Goal: Task Accomplishment & Management: Manage account settings

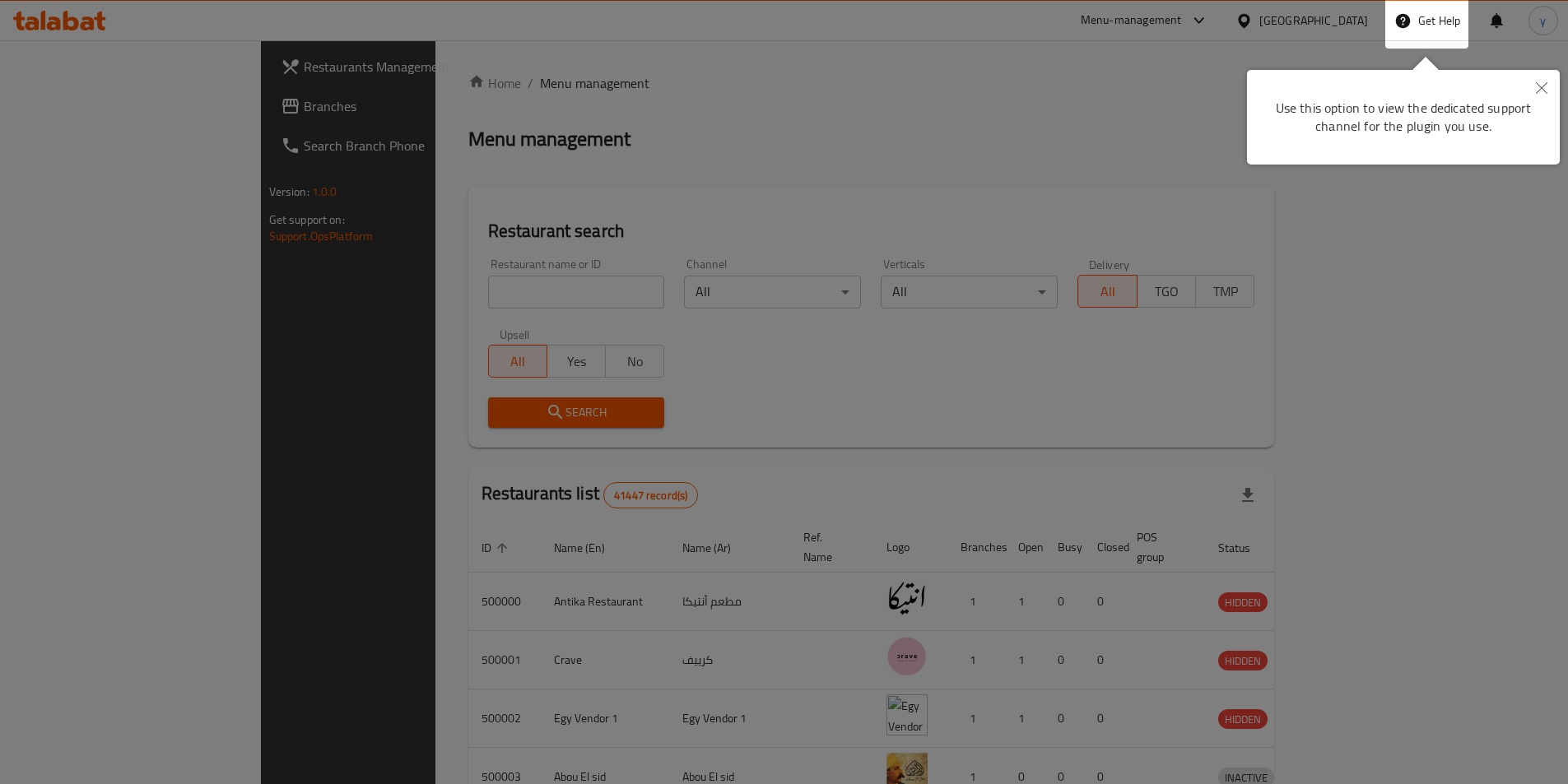
click at [1551, 91] on button "Close" at bounding box center [1541, 88] width 36 height 38
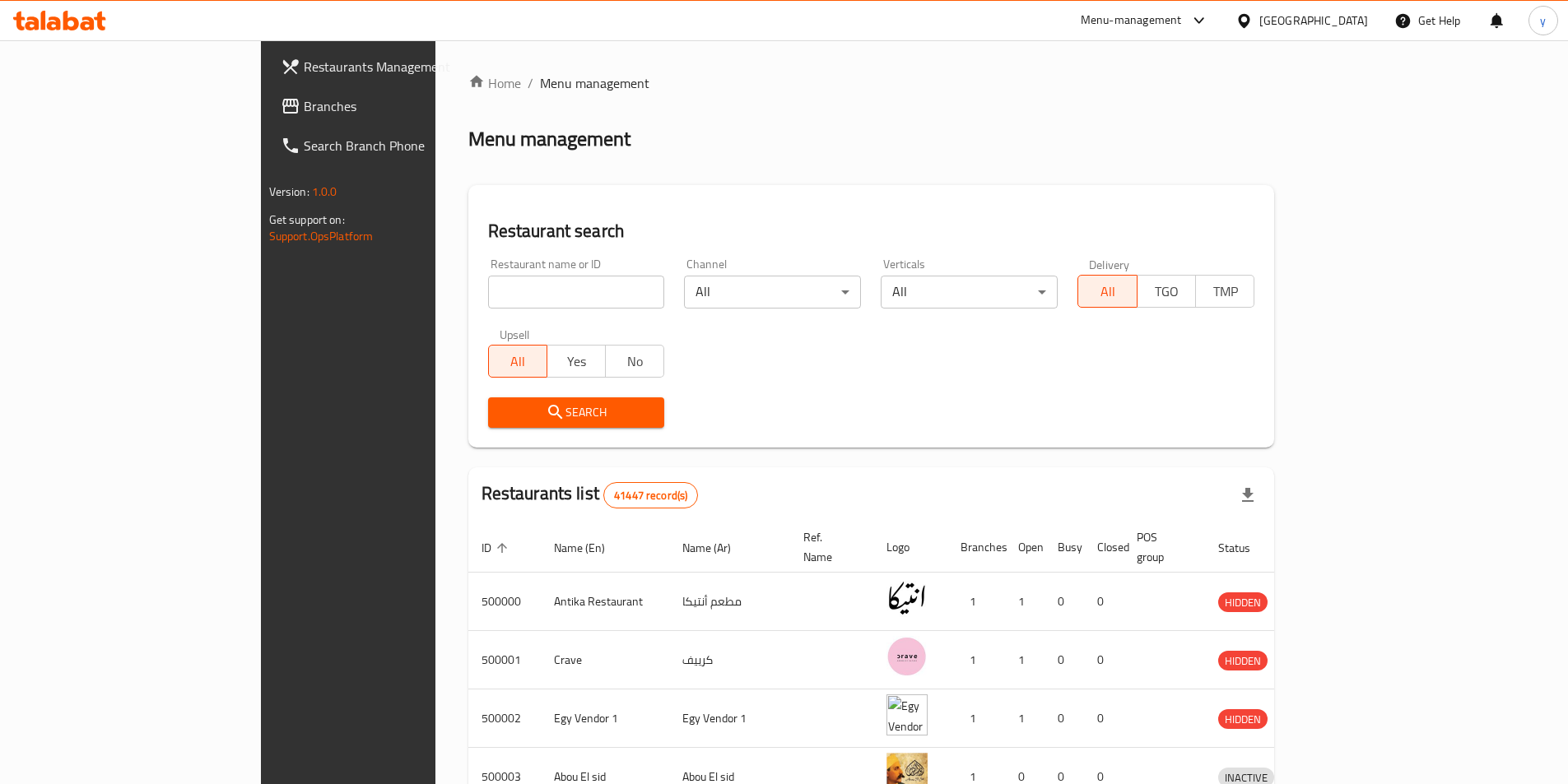
click at [1346, 7] on div "Egypt" at bounding box center [1301, 20] width 158 height 40
click at [1259, 12] on div at bounding box center [1247, 20] width 24 height 18
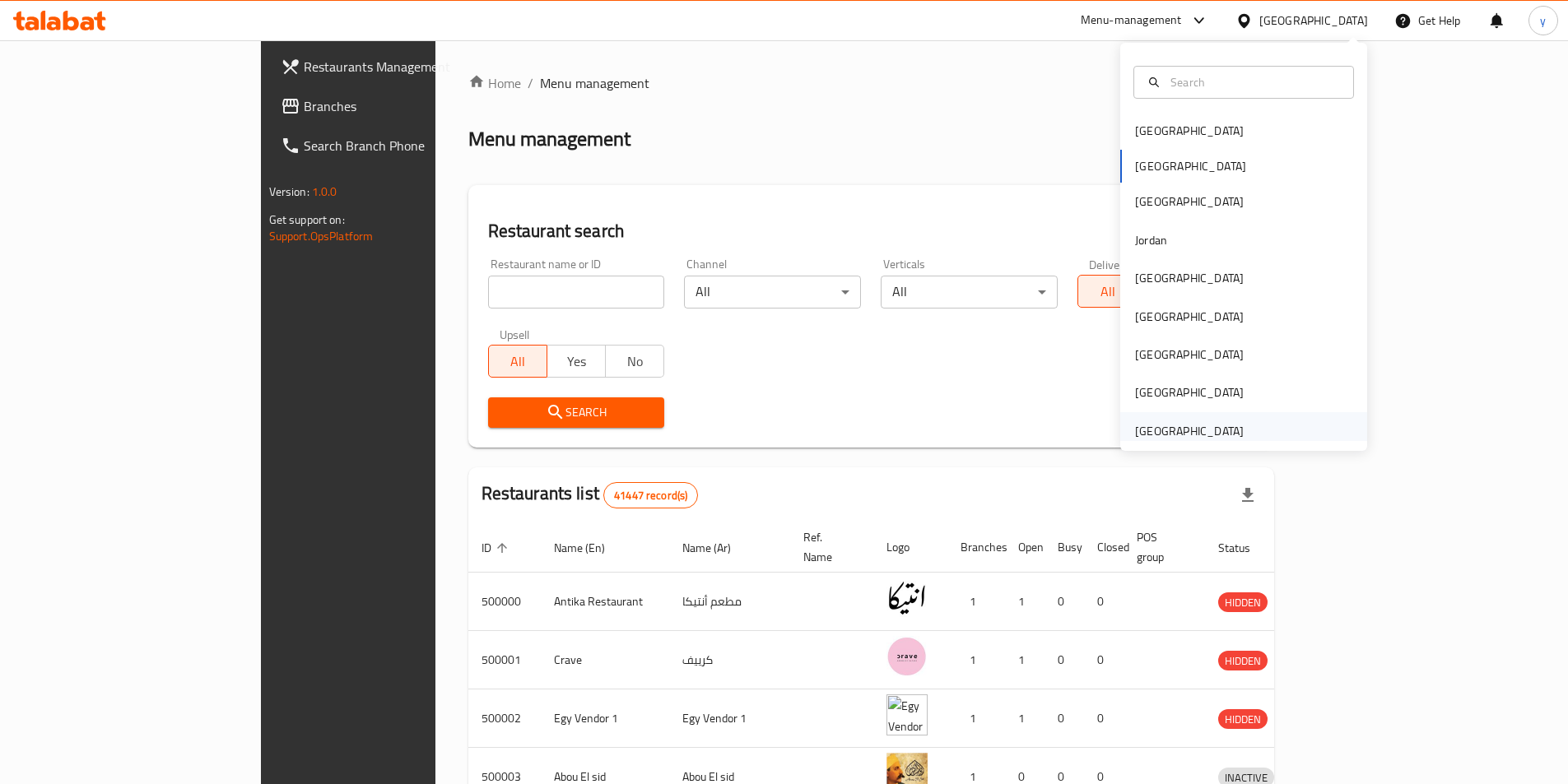
click at [1210, 437] on div "[GEOGRAPHIC_DATA]" at bounding box center [1188, 431] width 109 height 18
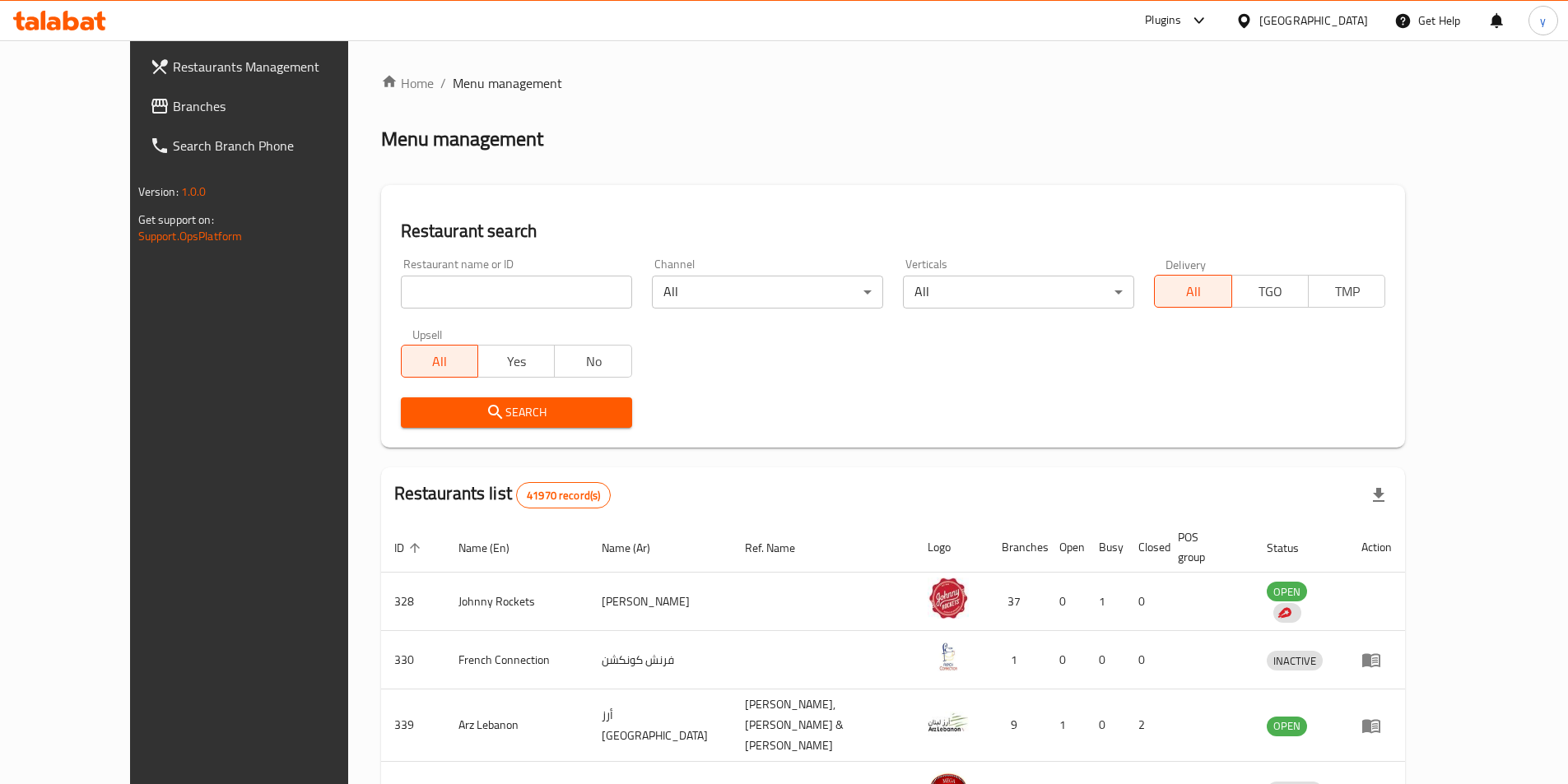
click at [547, 300] on input "search" at bounding box center [516, 292] width 231 height 33
click at [173, 110] on span "Branches" at bounding box center [275, 106] width 205 height 19
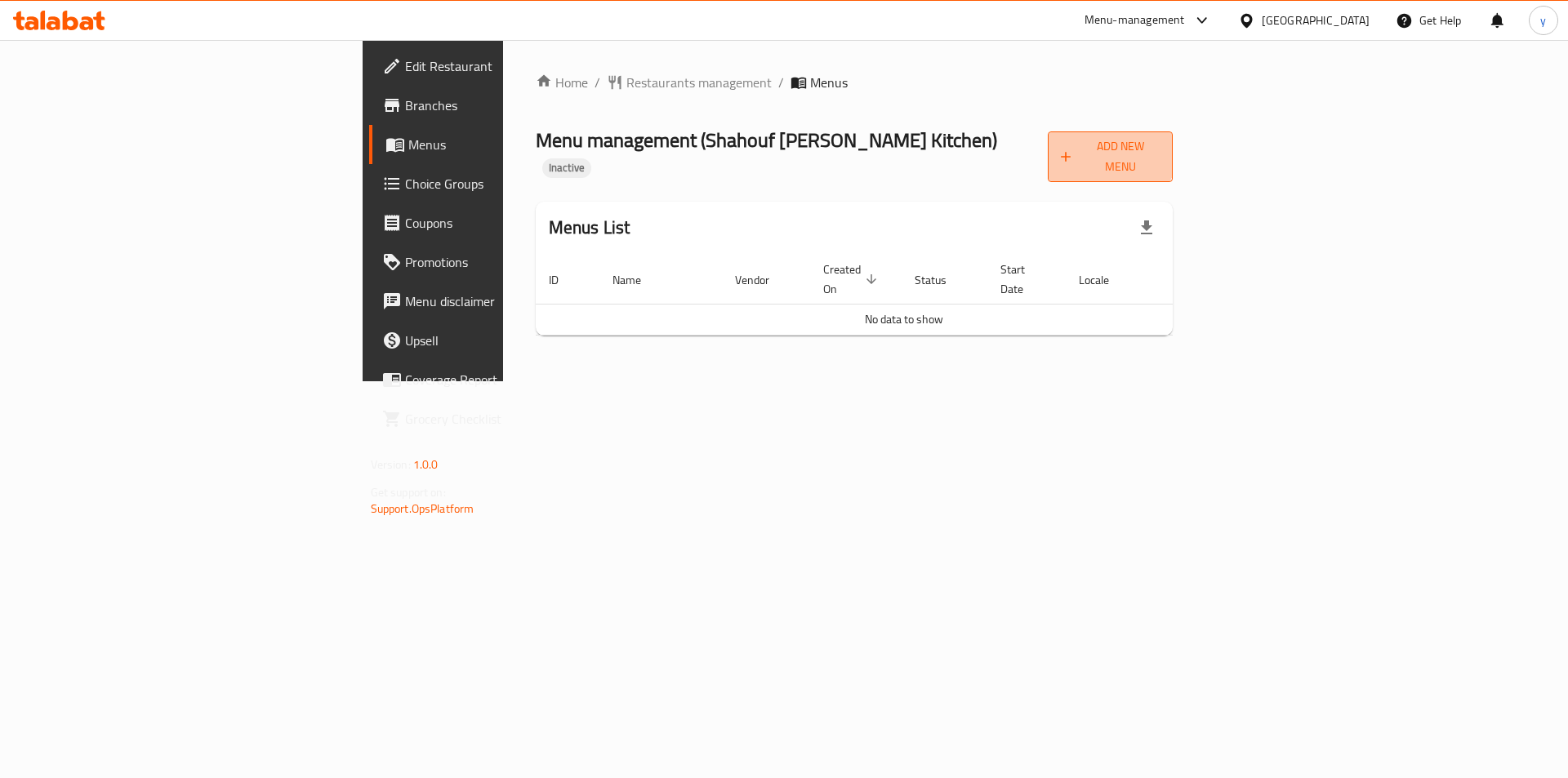
click at [1161, 150] on span "Add New Menu" at bounding box center [1110, 156] width 99 height 40
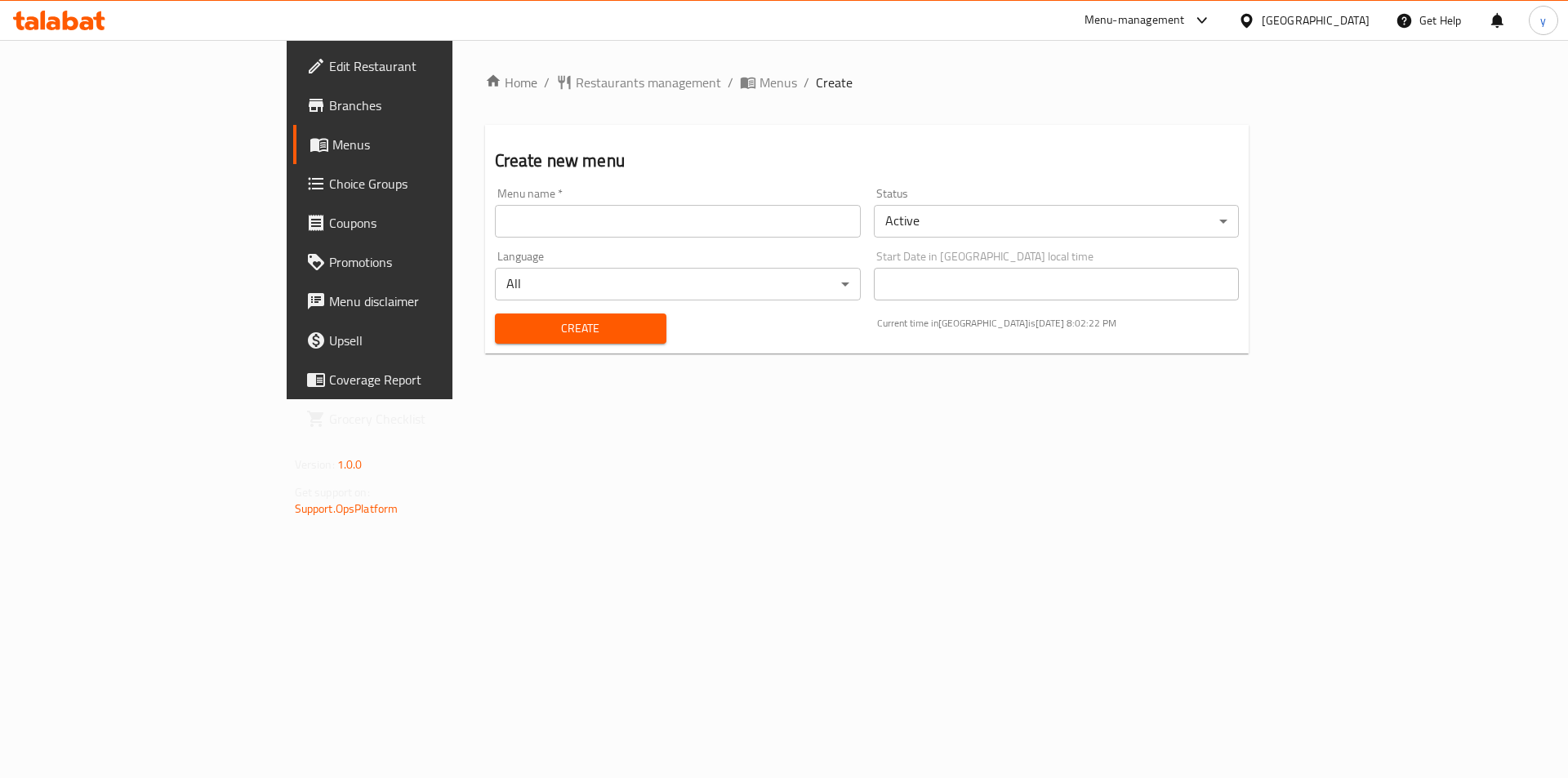
click at [533, 234] on input "text" at bounding box center [678, 220] width 366 height 32
type input "[PERSON_NAME]"
click at [569, 326] on span "Create" at bounding box center [580, 328] width 146 height 20
click at [759, 80] on span "Menus" at bounding box center [778, 83] width 38 height 19
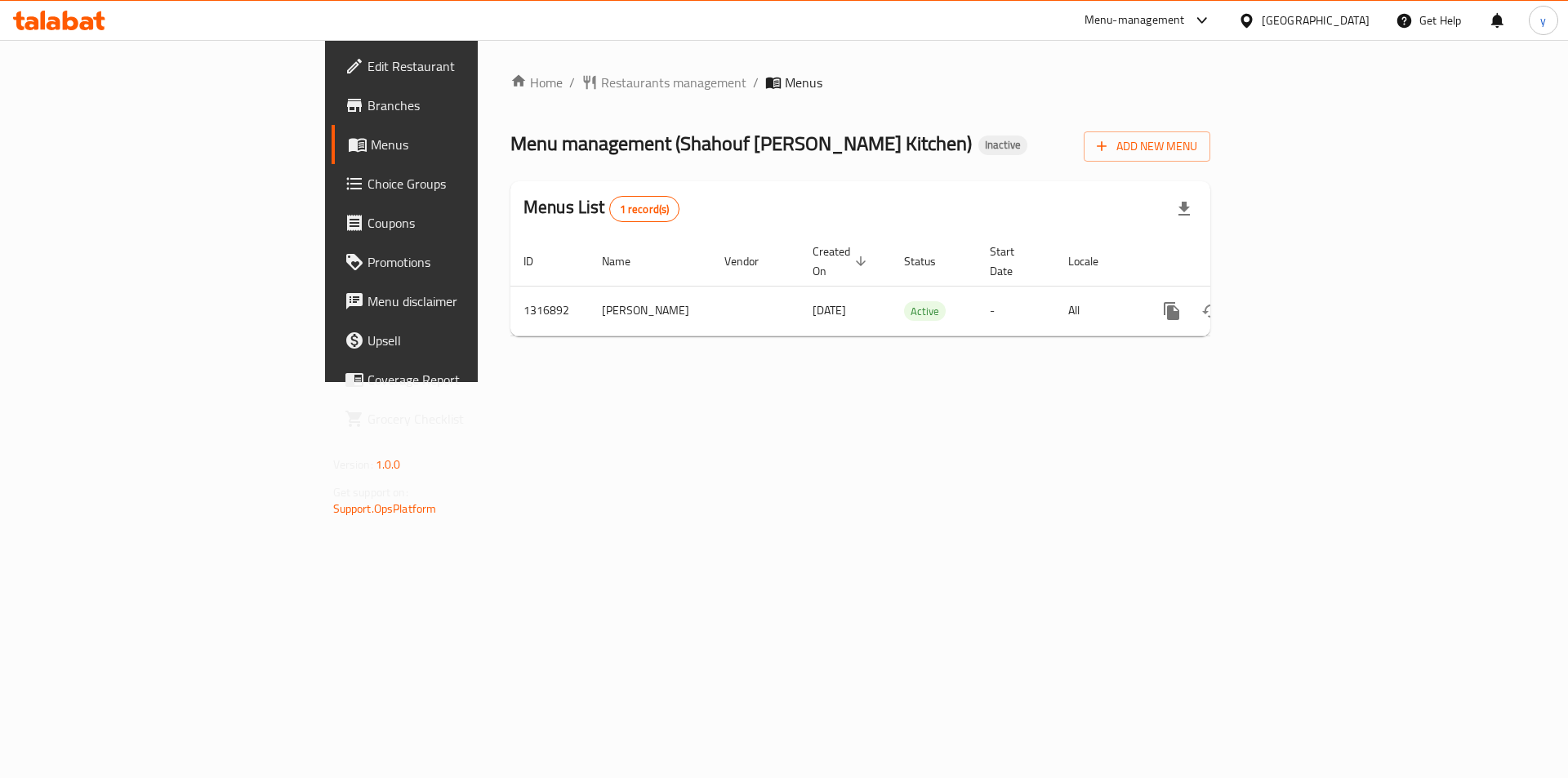
click at [367, 111] on span "Branches" at bounding box center [470, 105] width 206 height 19
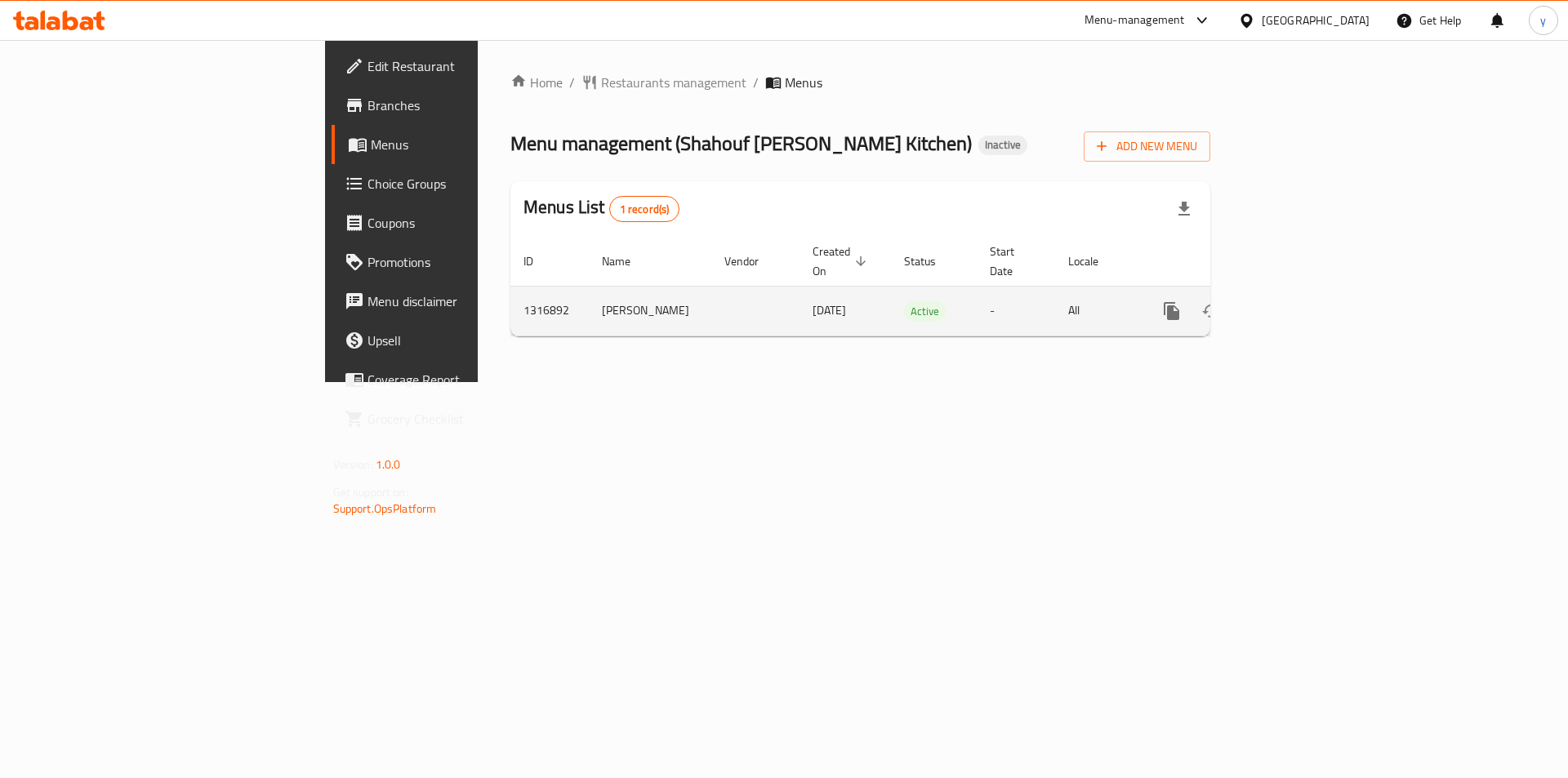
click at [1299, 301] on icon "enhanced table" at bounding box center [1289, 311] width 19 height 19
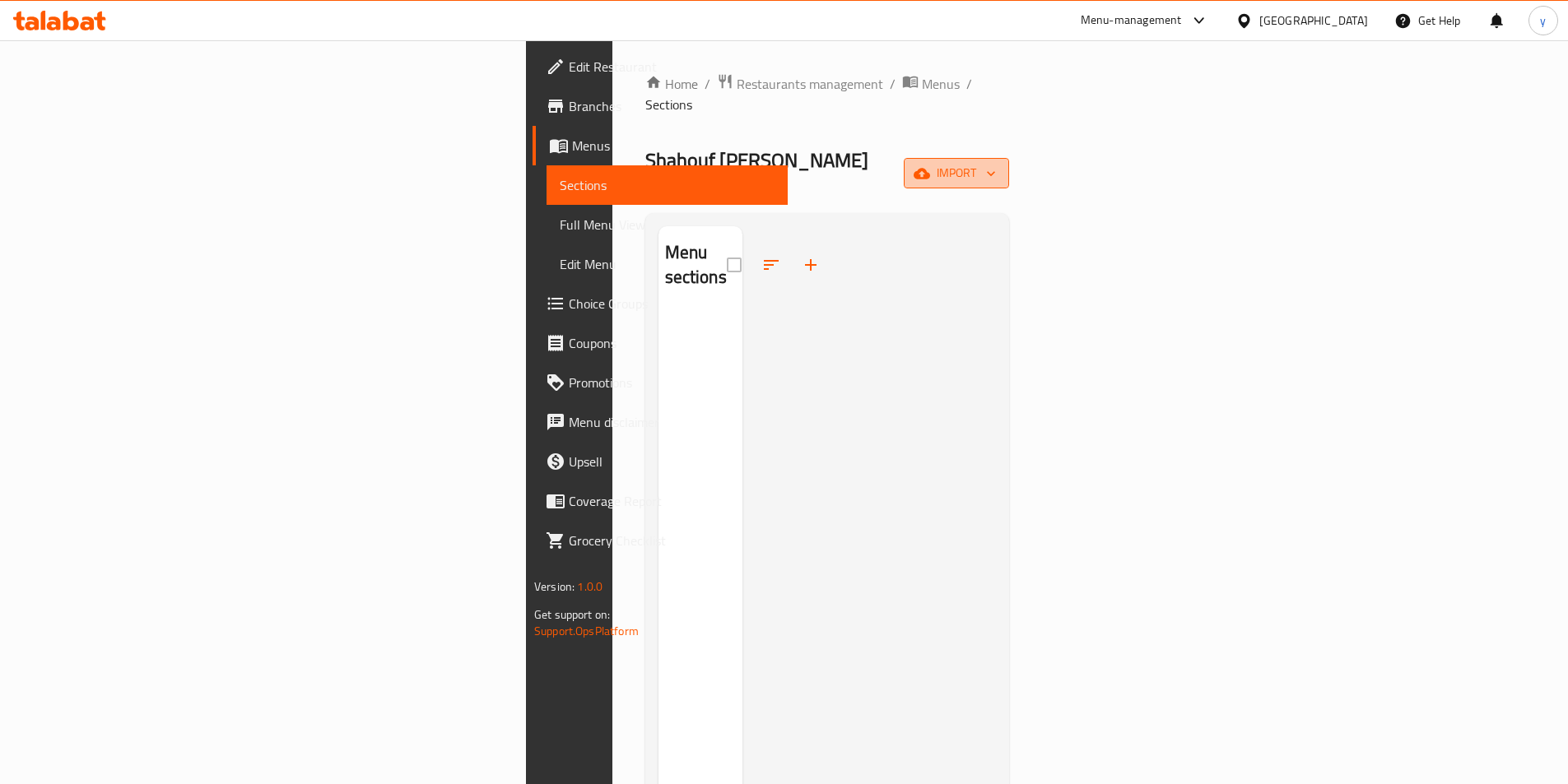
click at [995, 163] on span "import" at bounding box center [956, 173] width 79 height 20
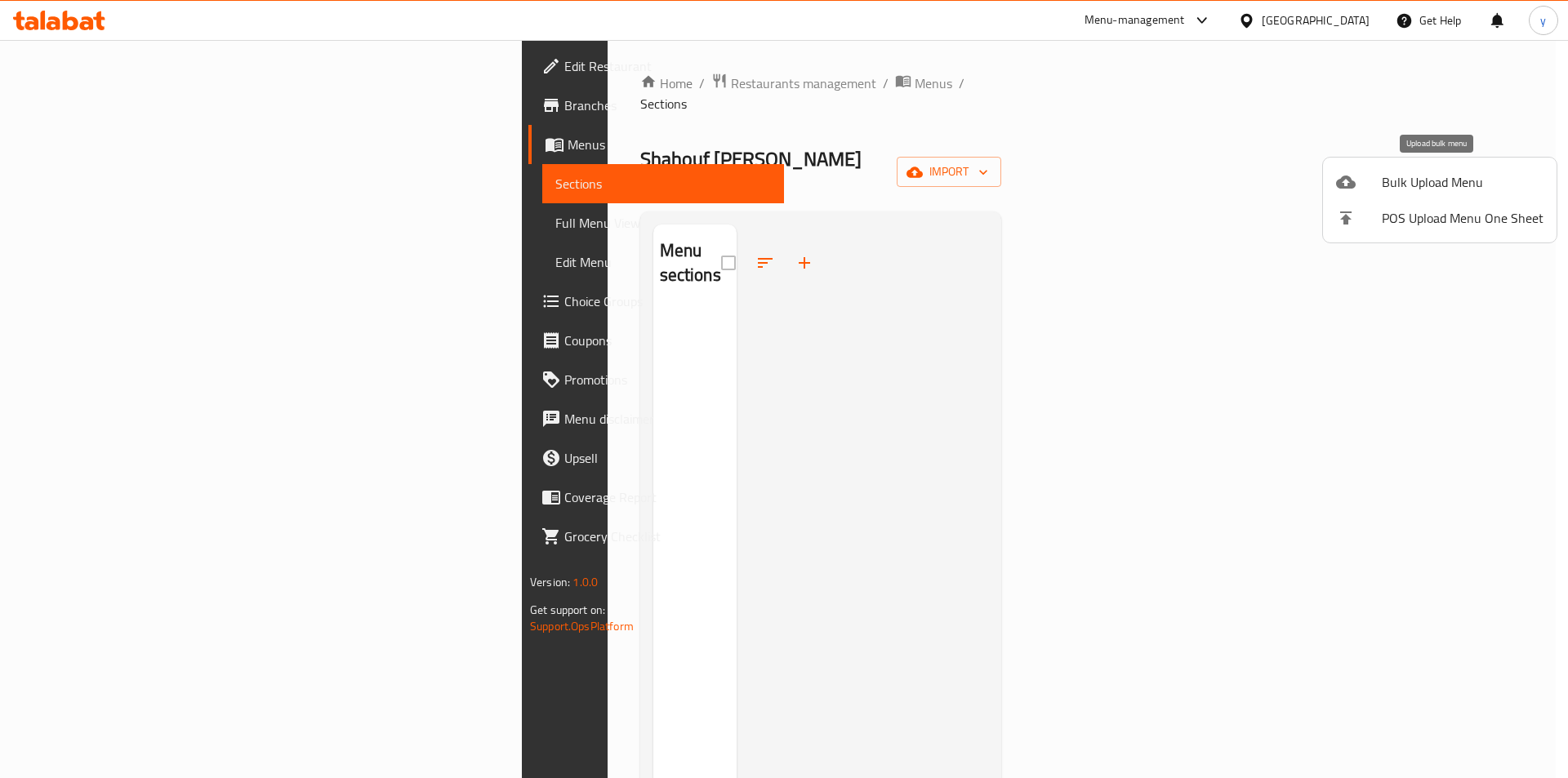
click at [1402, 192] on span "Bulk Upload Menu" at bounding box center [1463, 182] width 162 height 19
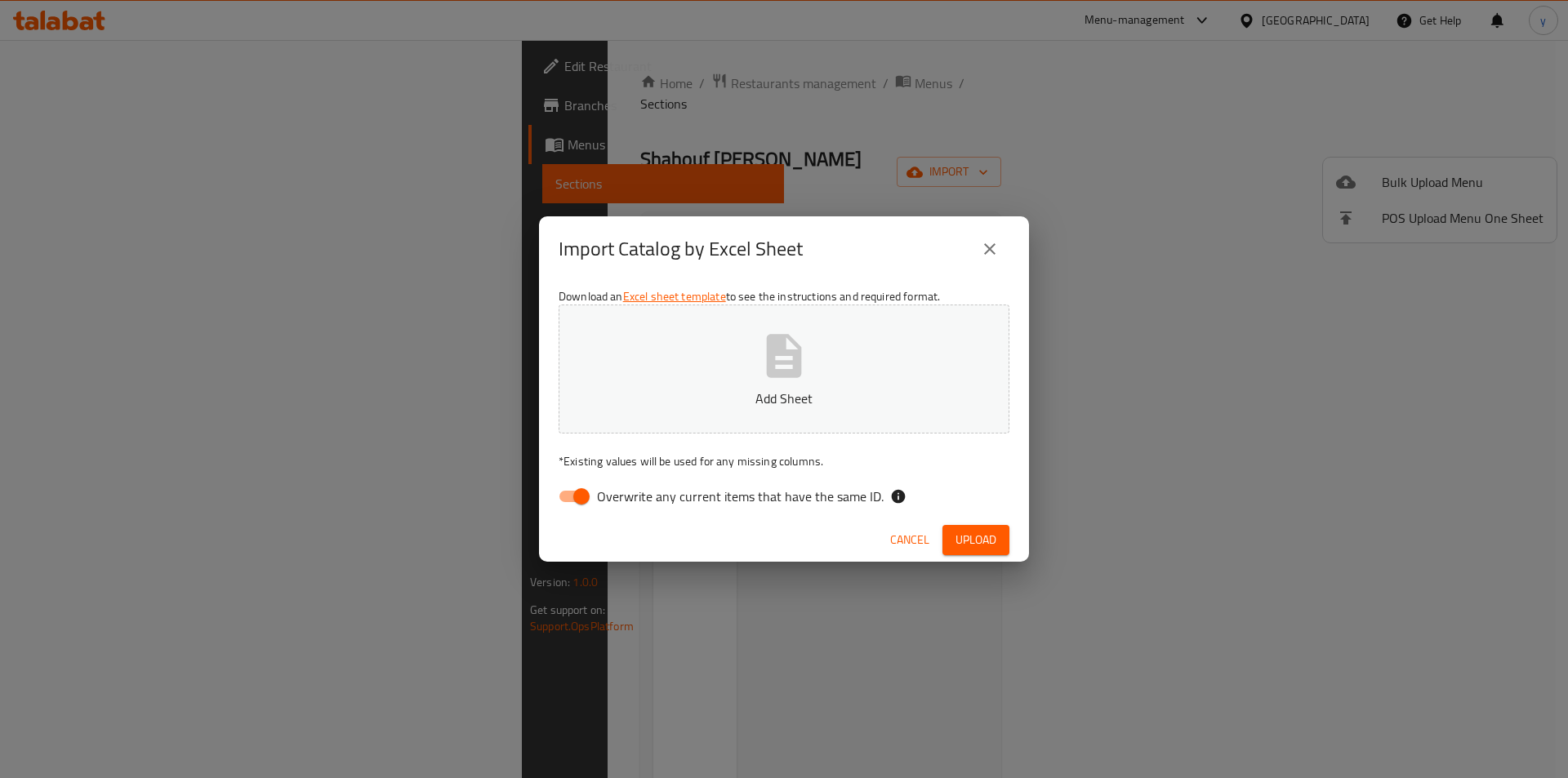
click at [587, 497] on input "Overwrite any current items that have the same ID." at bounding box center [581, 496] width 93 height 31
checkbox input "false"
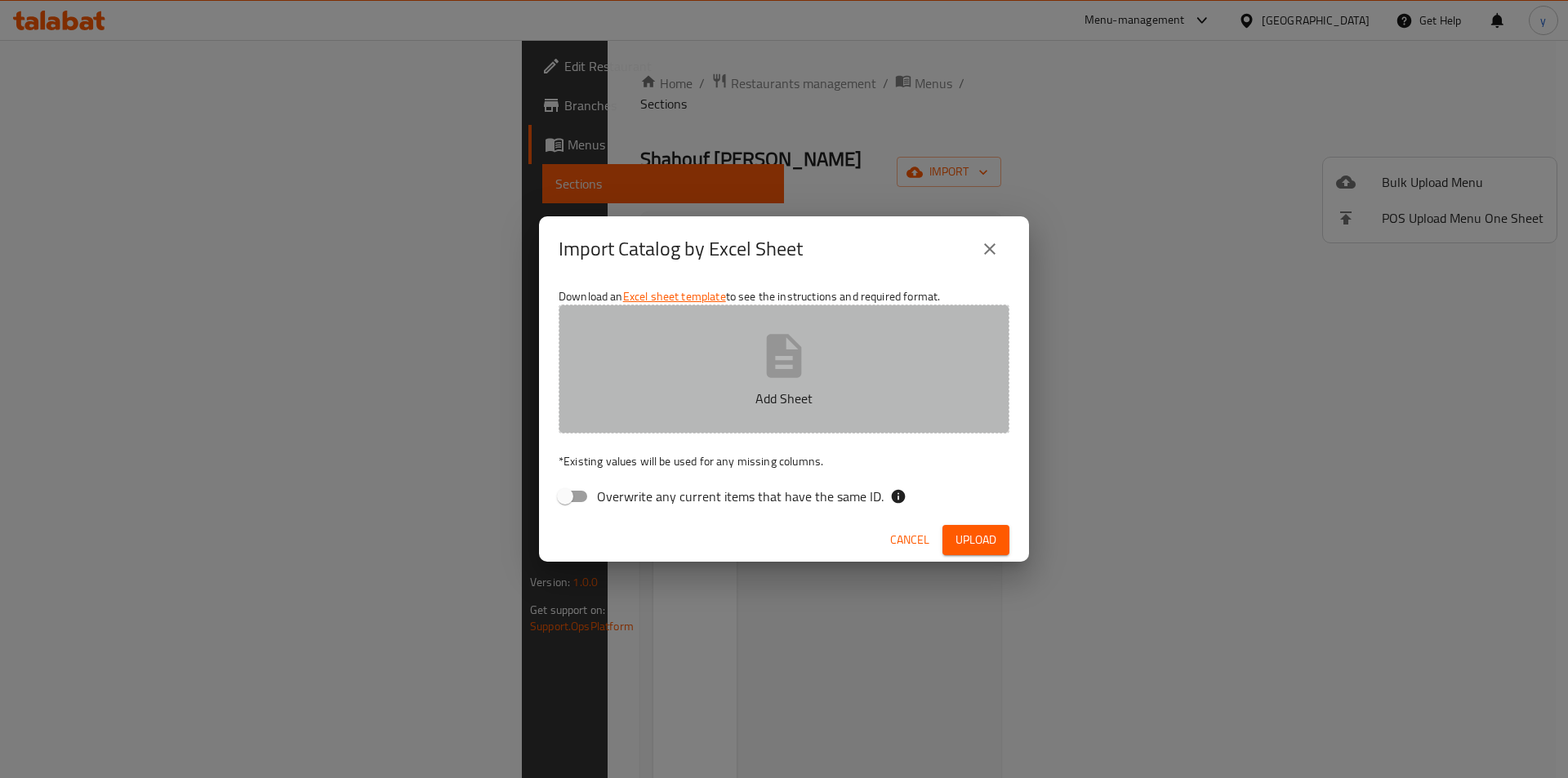
click at [636, 421] on button "Add Sheet" at bounding box center [783, 369] width 450 height 129
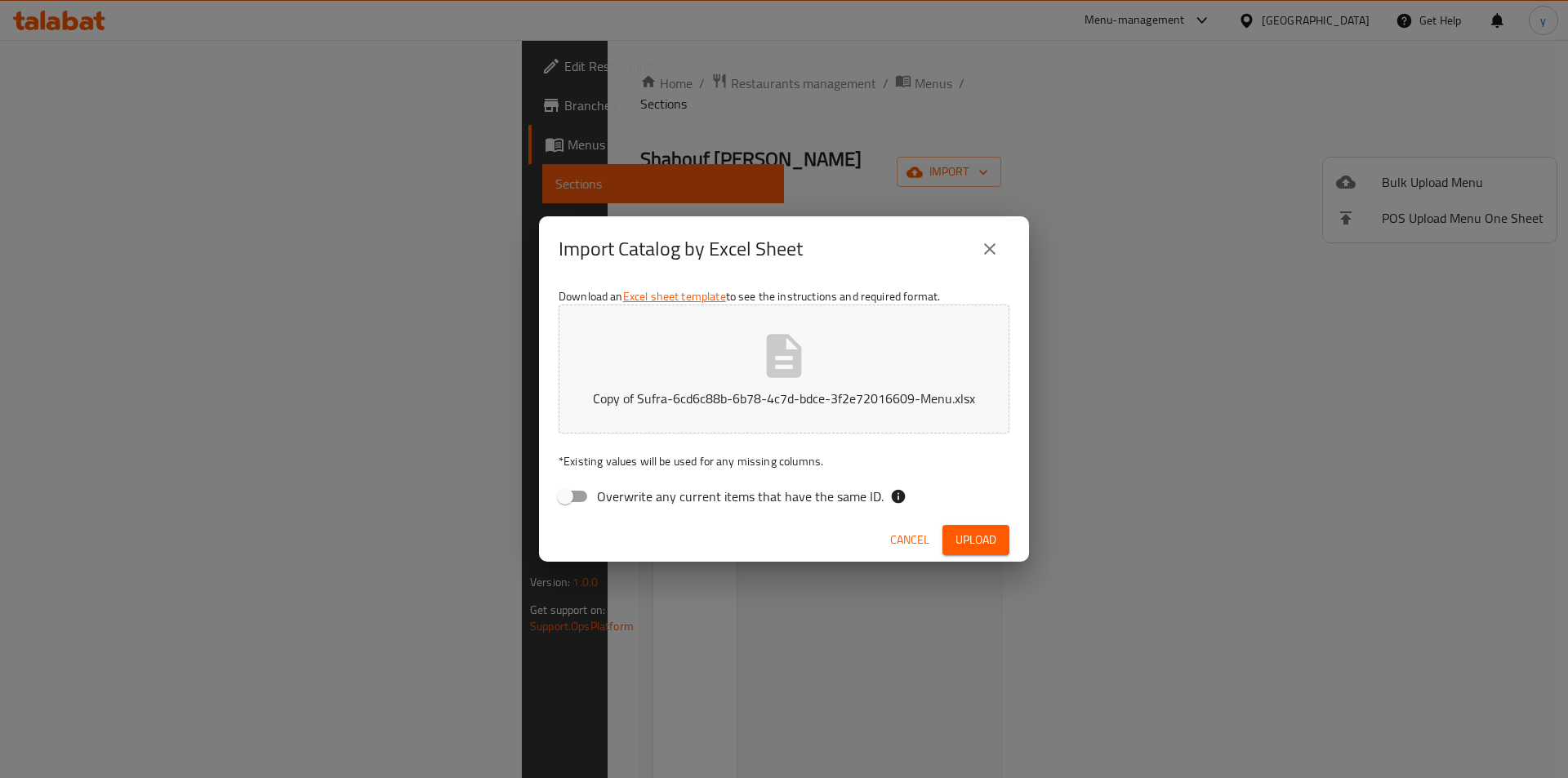
click at [993, 555] on div "Cancel Upload" at bounding box center [784, 540] width 490 height 43
click at [987, 530] on span "Upload" at bounding box center [975, 540] width 40 height 20
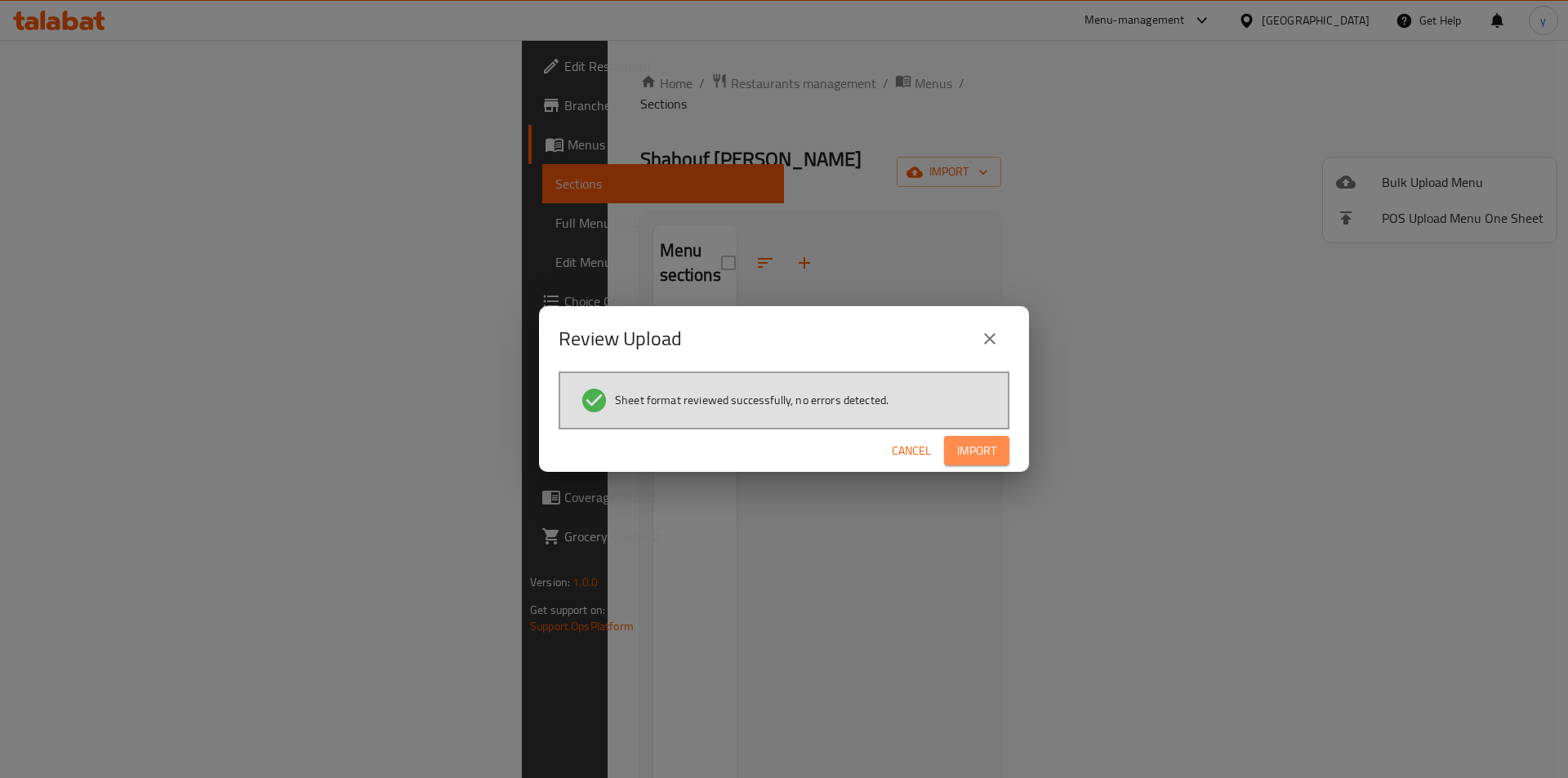
click at [988, 450] on span "Import" at bounding box center [976, 450] width 40 height 20
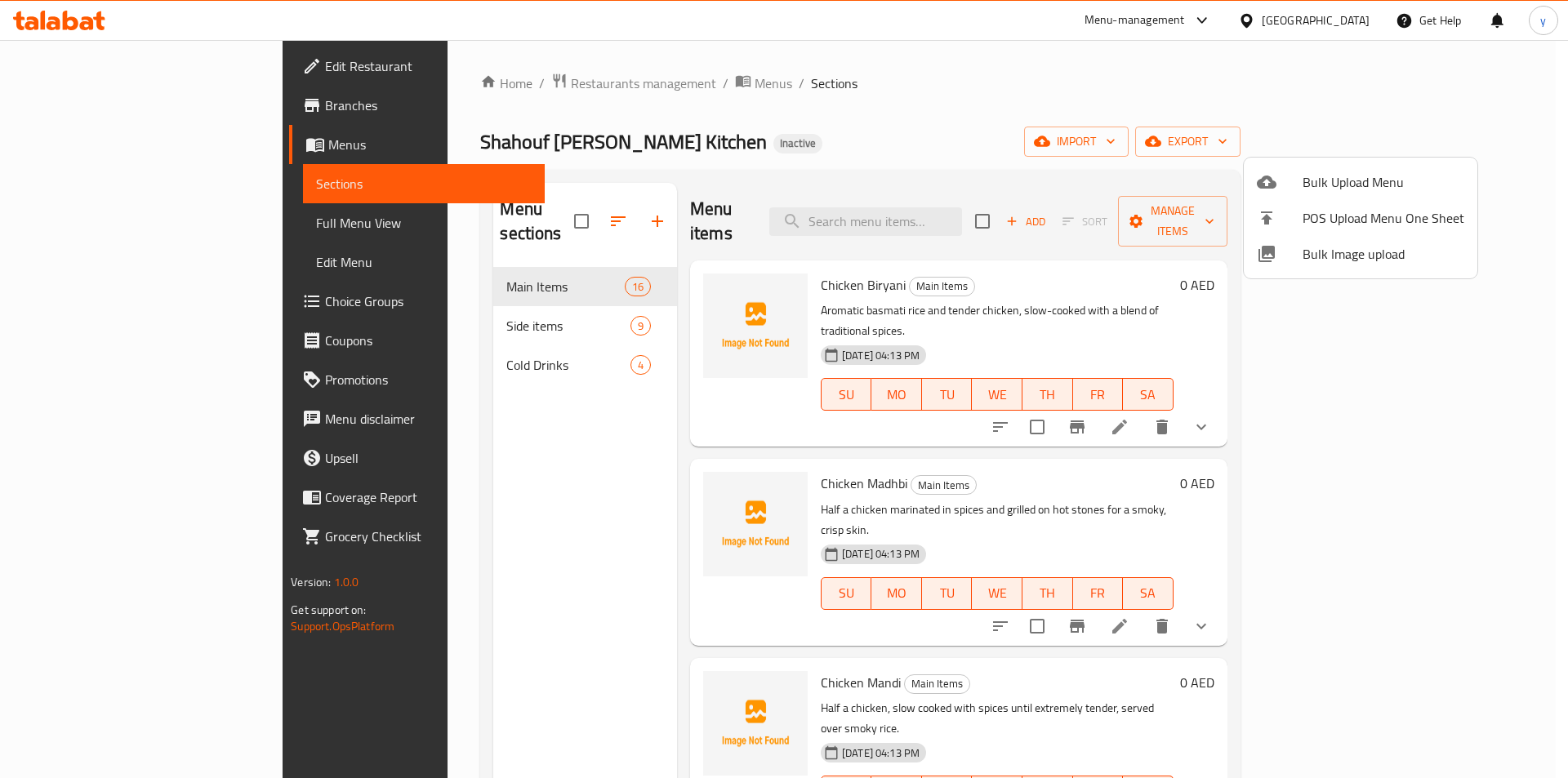
click at [1474, 387] on div at bounding box center [784, 389] width 1568 height 778
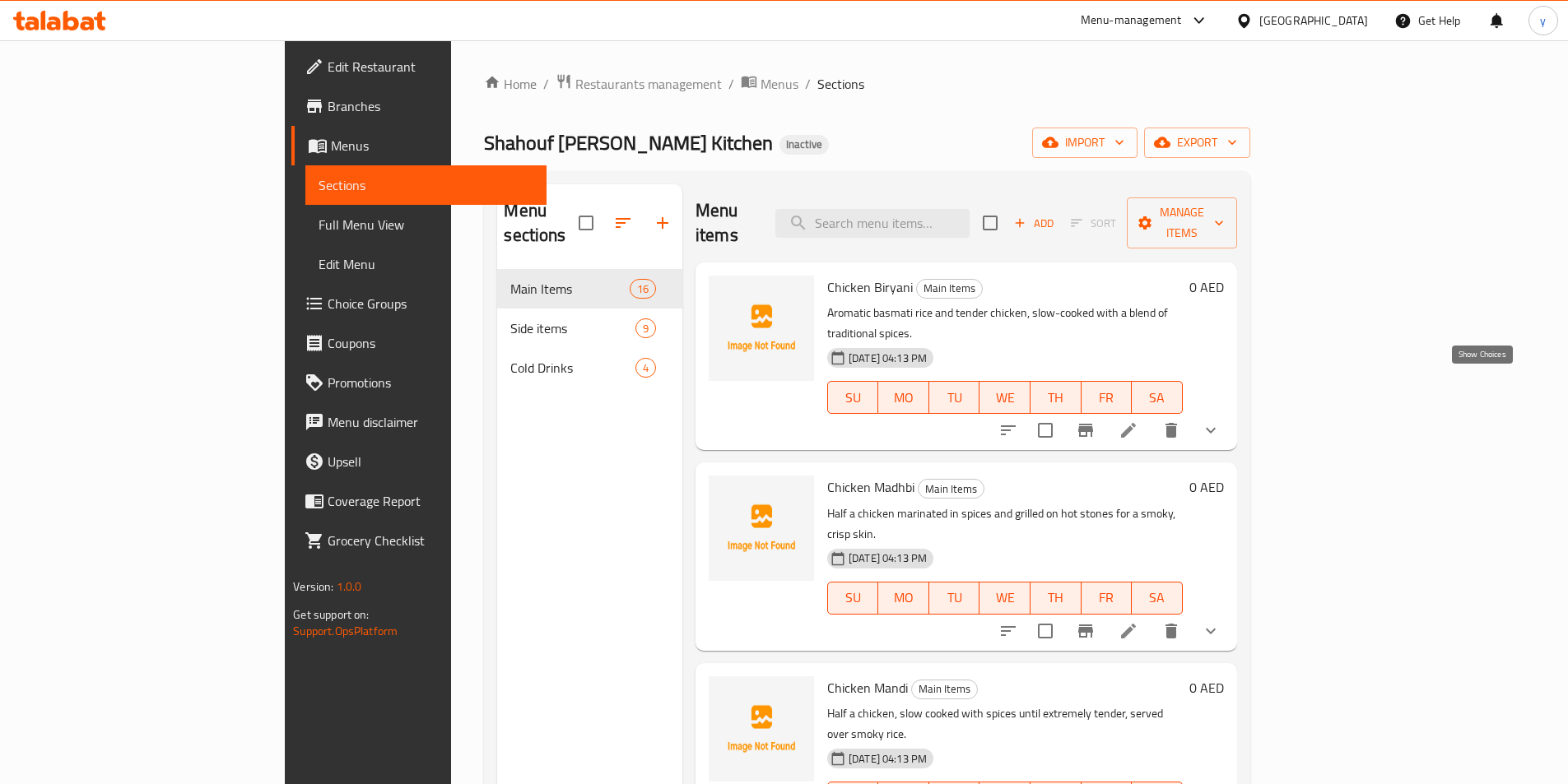
click at [1220, 420] on icon "show more" at bounding box center [1211, 430] width 19 height 19
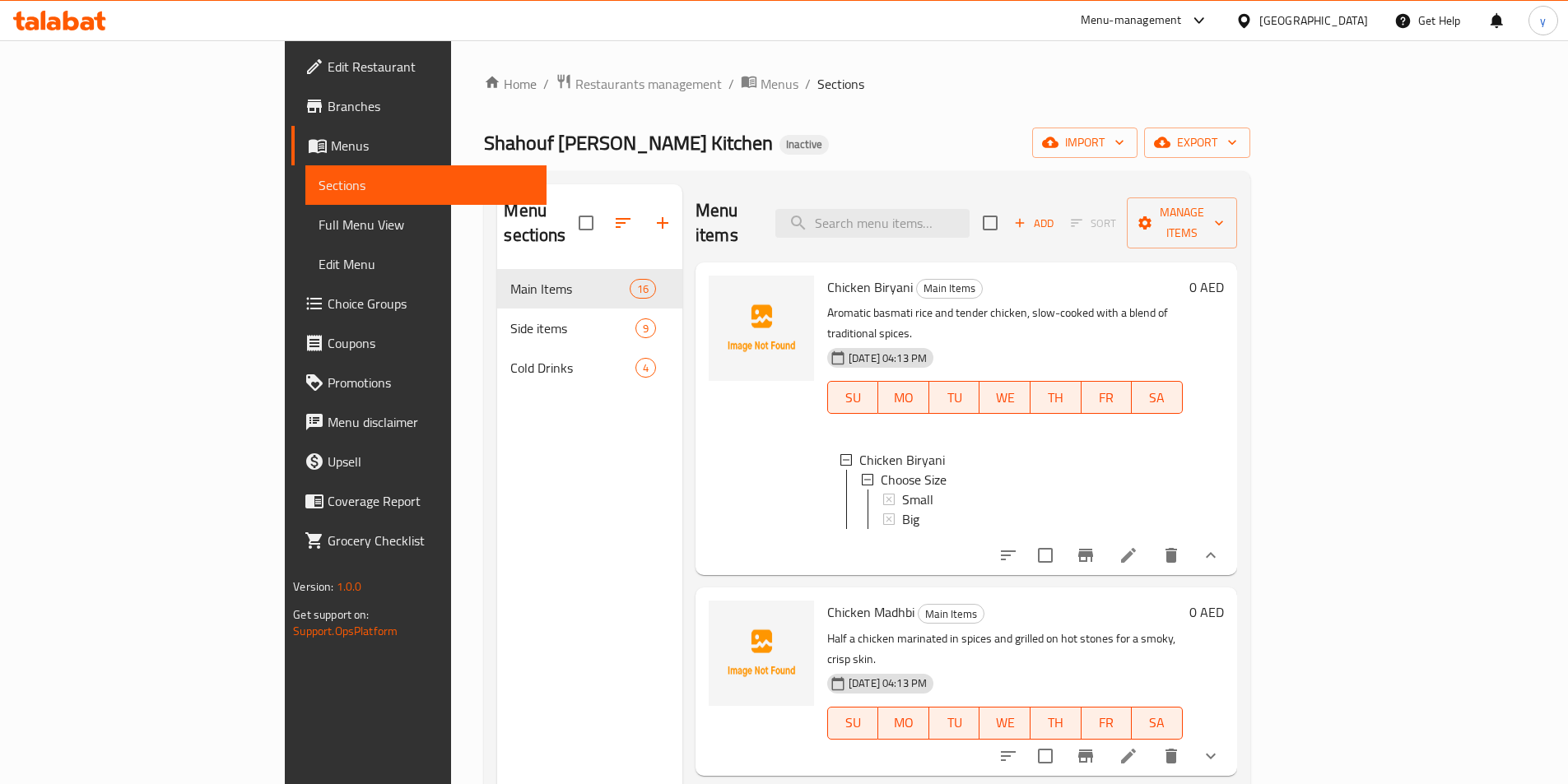
click at [319, 227] on span "Full Menu View" at bounding box center [426, 225] width 215 height 19
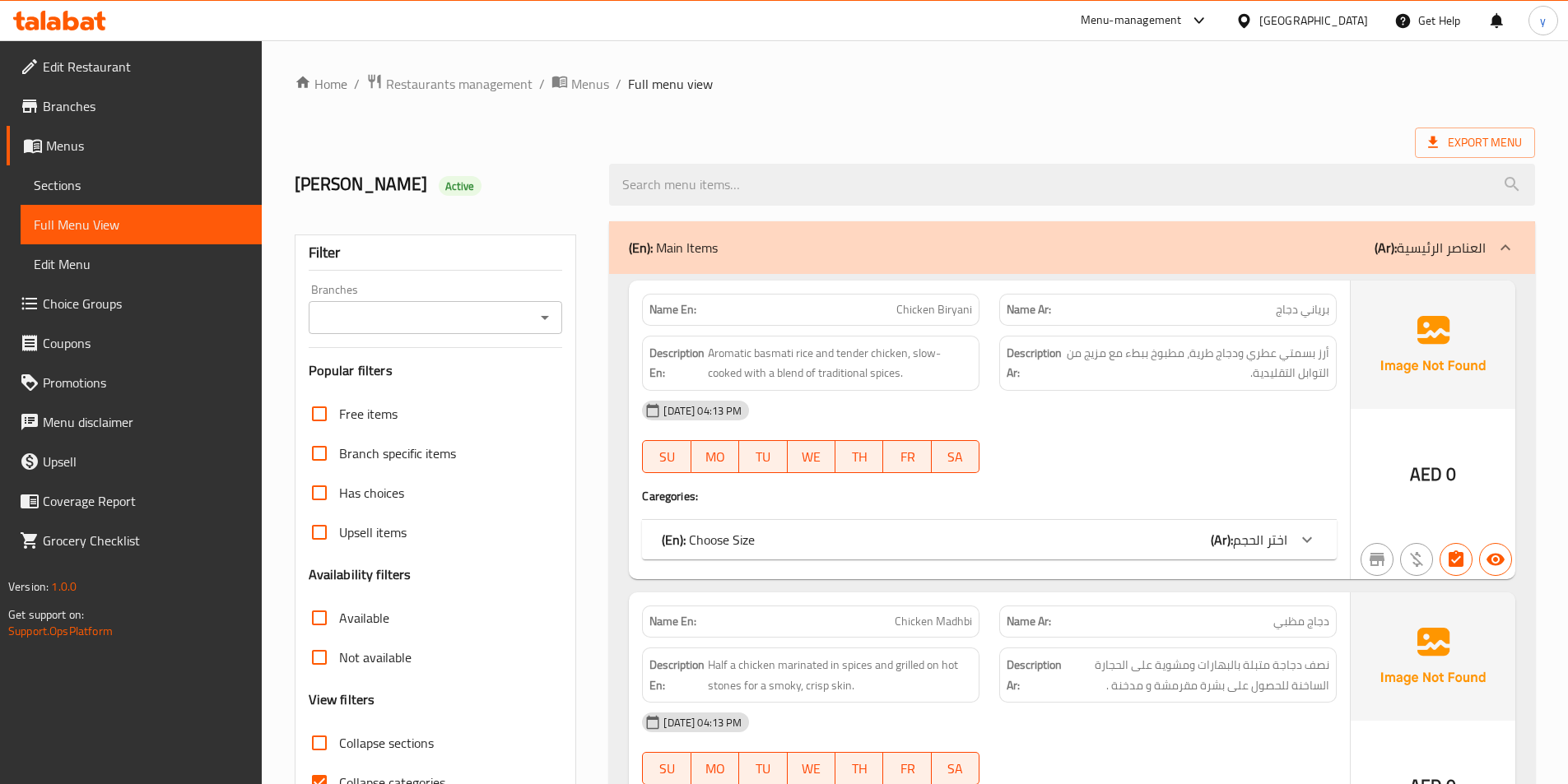
click at [801, 382] on span "Aromatic basmati rice and tender chicken, slow-cooked with a blend of tradition…" at bounding box center [840, 364] width 265 height 41
click at [791, 380] on span "Aromatic basmati rice and tender chicken, slow-cooked with a blend of tradition…" at bounding box center [840, 364] width 265 height 41
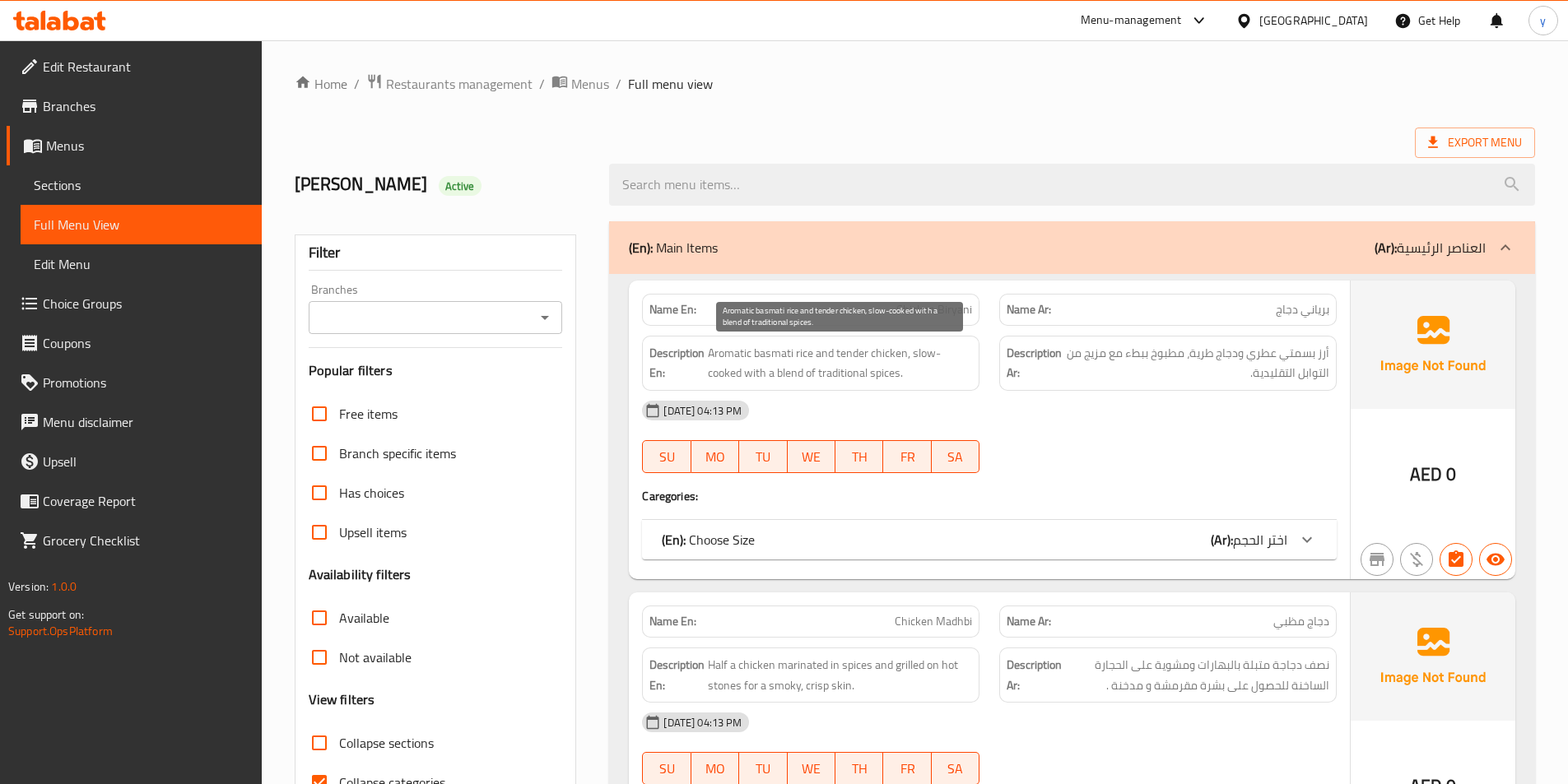
click at [789, 378] on span "Aromatic basmati rice and tender chicken, slow-cooked with a blend of tradition…" at bounding box center [840, 364] width 265 height 41
copy span "blend"
click at [887, 379] on span "Aromatic basmati rice and tender chicken, slow-cooked with a blend of tradition…" at bounding box center [840, 364] width 265 height 41
click at [916, 382] on span "Aromatic basmati rice and tender chicken, slow-cooked with a blend of tradition…" at bounding box center [840, 364] width 265 height 41
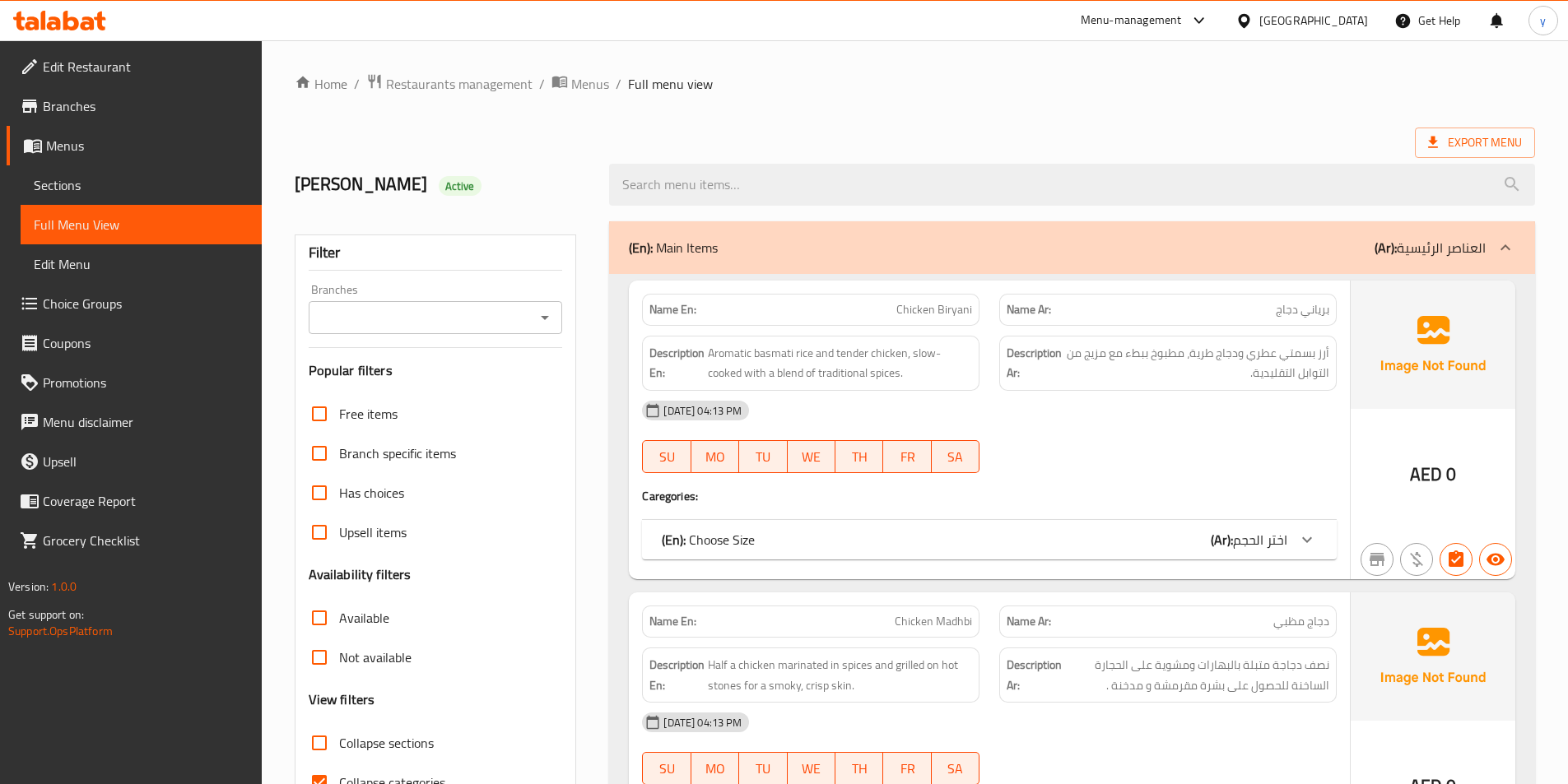
click at [915, 301] on span "Chicken Biryani" at bounding box center [934, 310] width 76 height 18
copy span "Chicken Biryani"
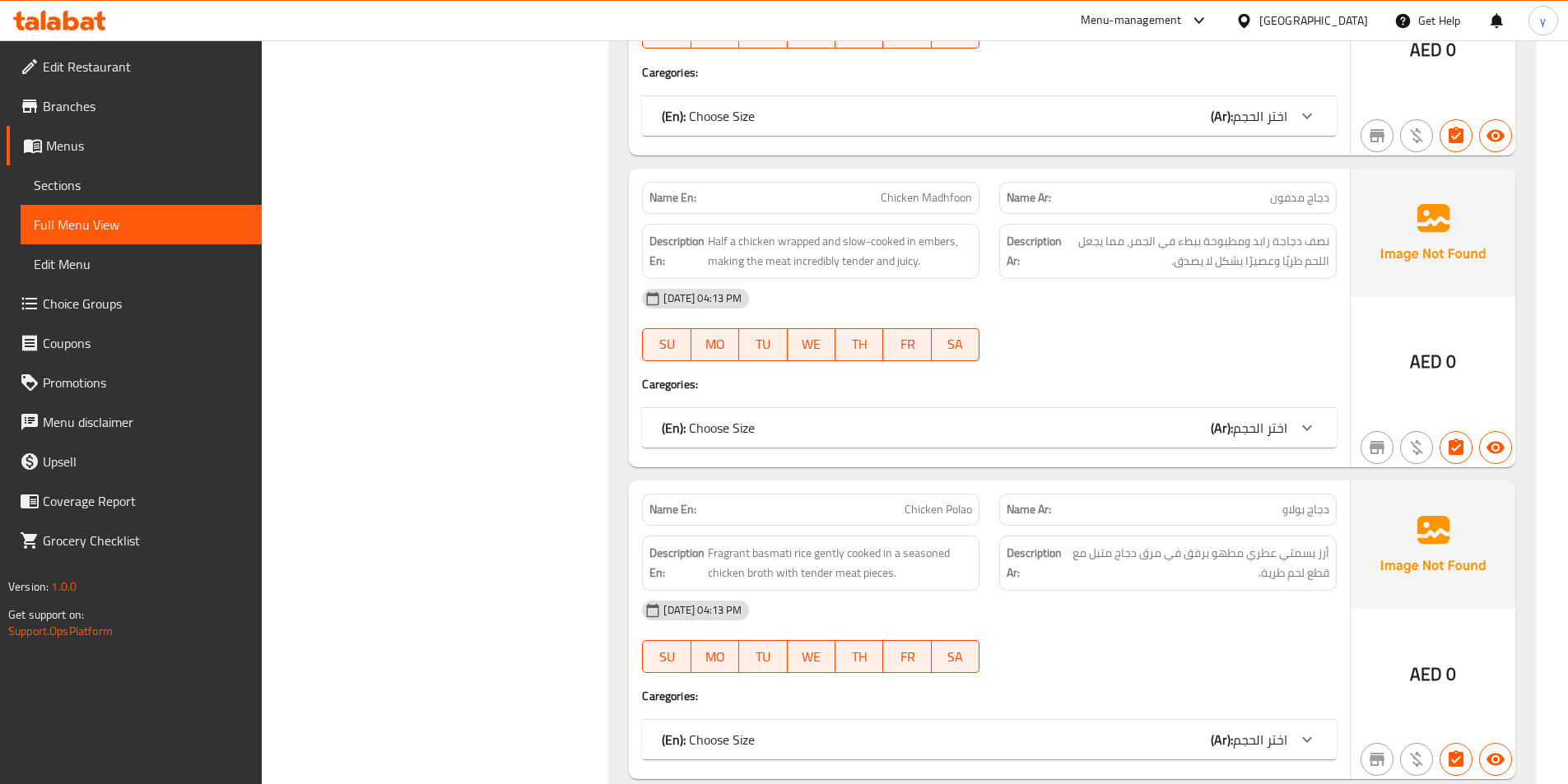
scroll to position [1072, 0]
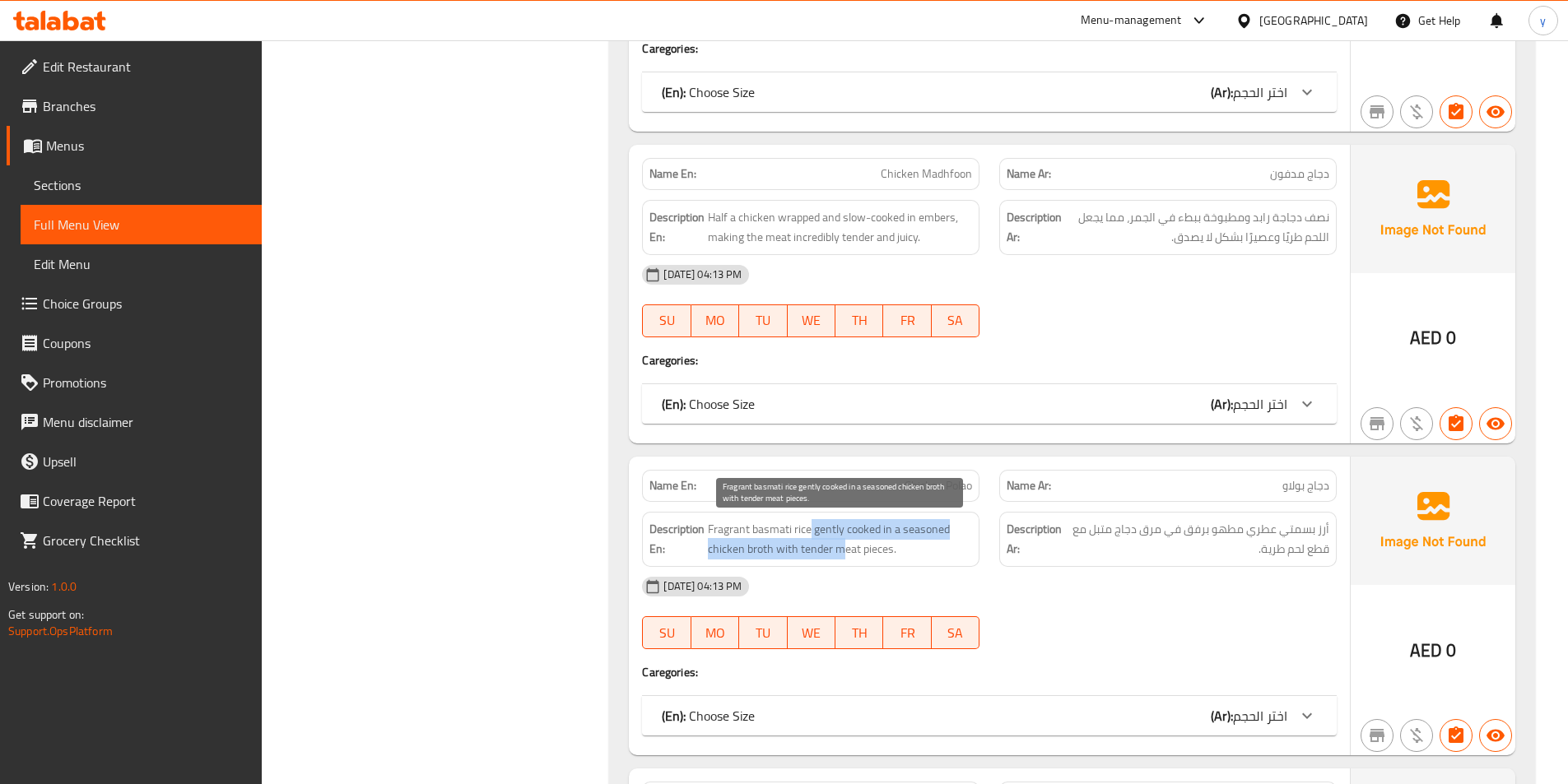
drag, startPoint x: 810, startPoint y: 526, endPoint x: 841, endPoint y: 542, distance: 34.9
click at [841, 542] on span "Fragrant basmati rice gently cooked in a seasoned chicken broth with tender mea…" at bounding box center [840, 540] width 265 height 41
click at [841, 535] on span "Fragrant basmati rice gently cooked in a seasoned chicken broth with tender mea…" at bounding box center [840, 540] width 265 height 41
click at [833, 534] on span "Fragrant basmati rice gently cooked in a seasoned chicken broth with tender mea…" at bounding box center [840, 540] width 265 height 41
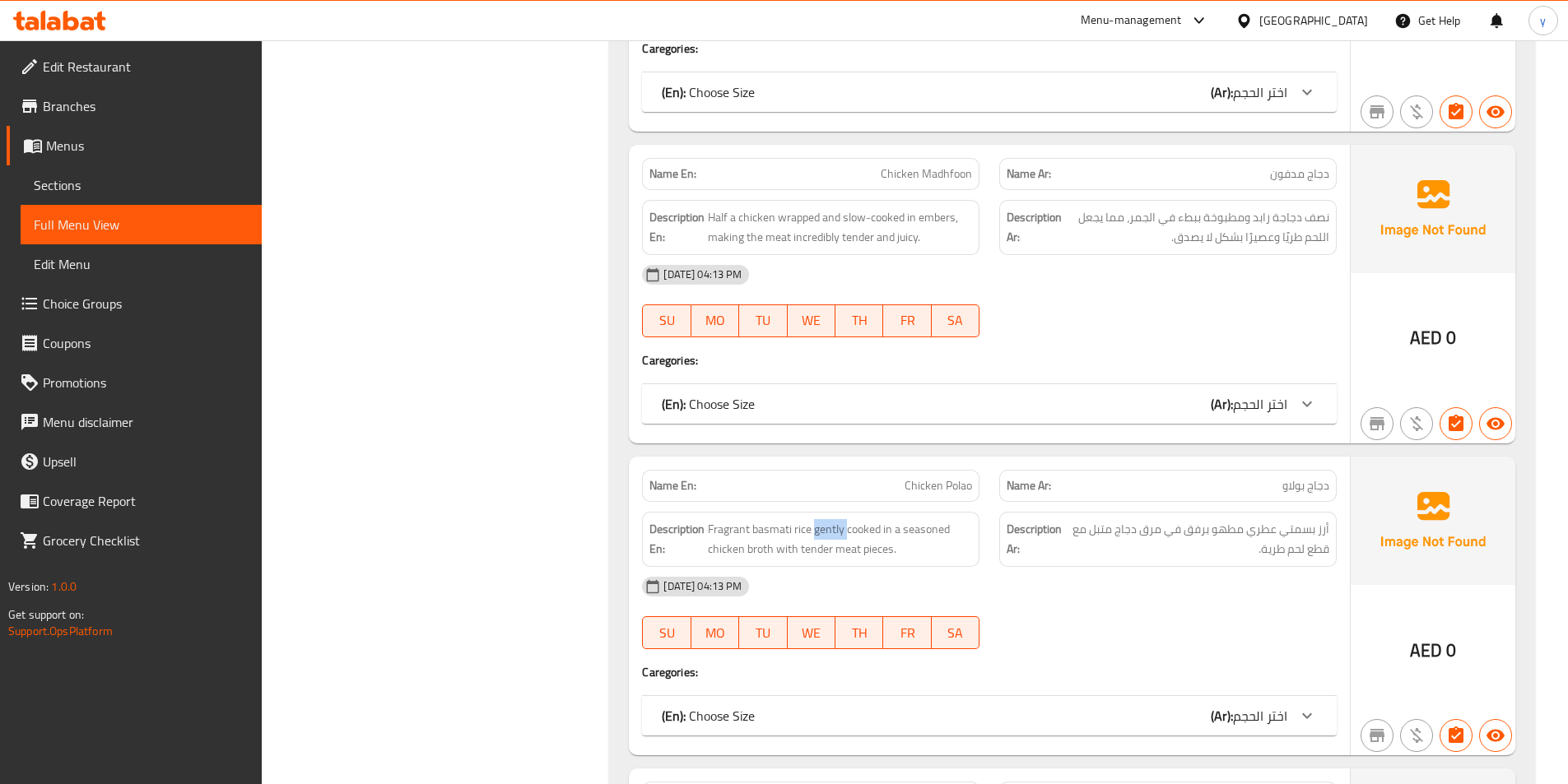
copy span "gently"
click at [882, 527] on span "Fragrant basmati rice gently cooked in a seasoned chicken broth with tender mea…" at bounding box center [840, 540] width 265 height 41
click at [876, 527] on span "Fragrant basmati rice gently cooked in a seasoned chicken broth with tender mea…" at bounding box center [840, 540] width 265 height 41
drag, startPoint x: 881, startPoint y: 532, endPoint x: 698, endPoint y: 542, distance: 183.3
click at [698, 542] on h6 "Description En: Fragrant basmati rice gently cooked in a seasoned chicken broth…" at bounding box center [811, 540] width 323 height 41
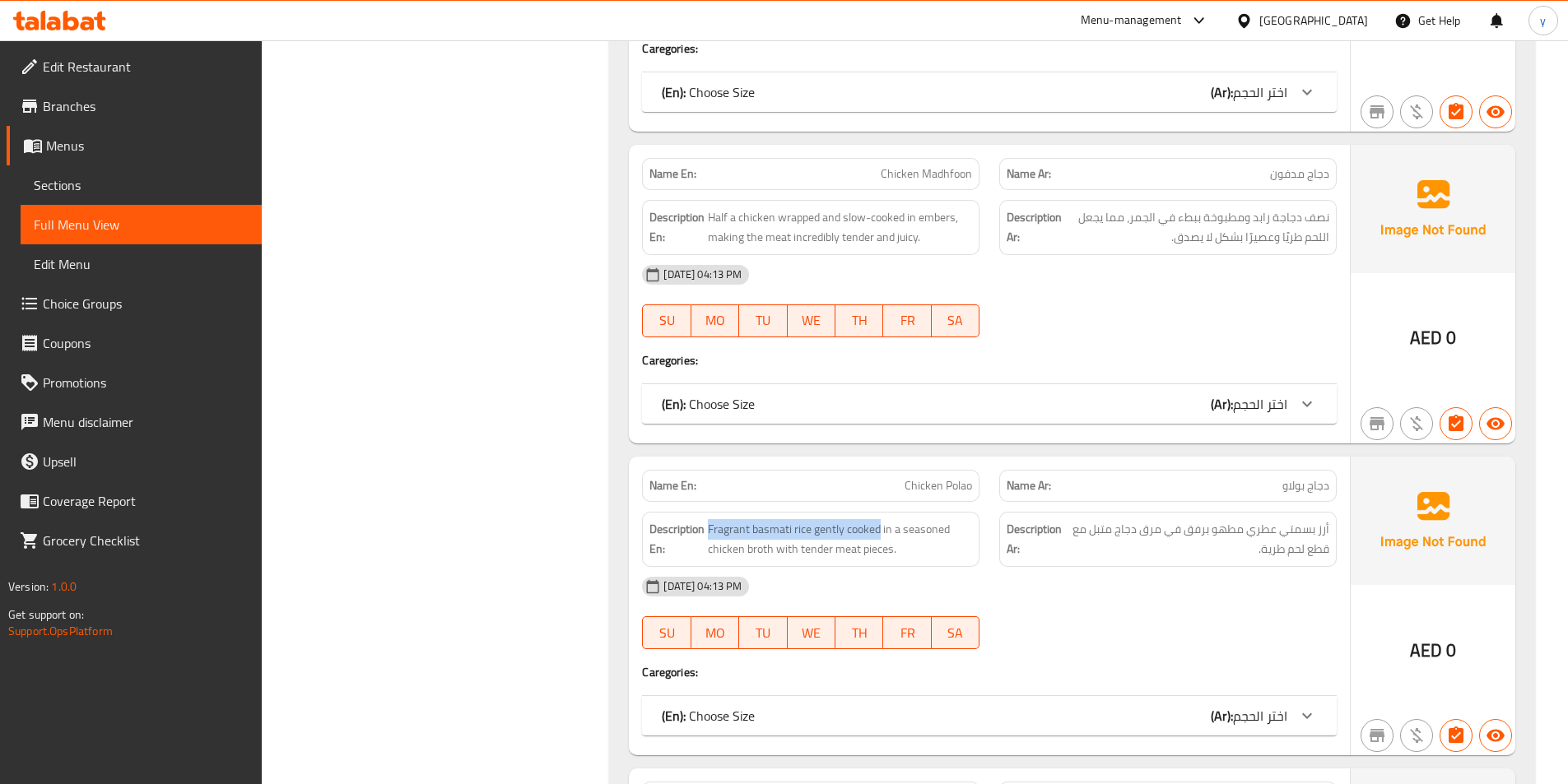
copy h6 "Fragrant basmati rice gently cooked"
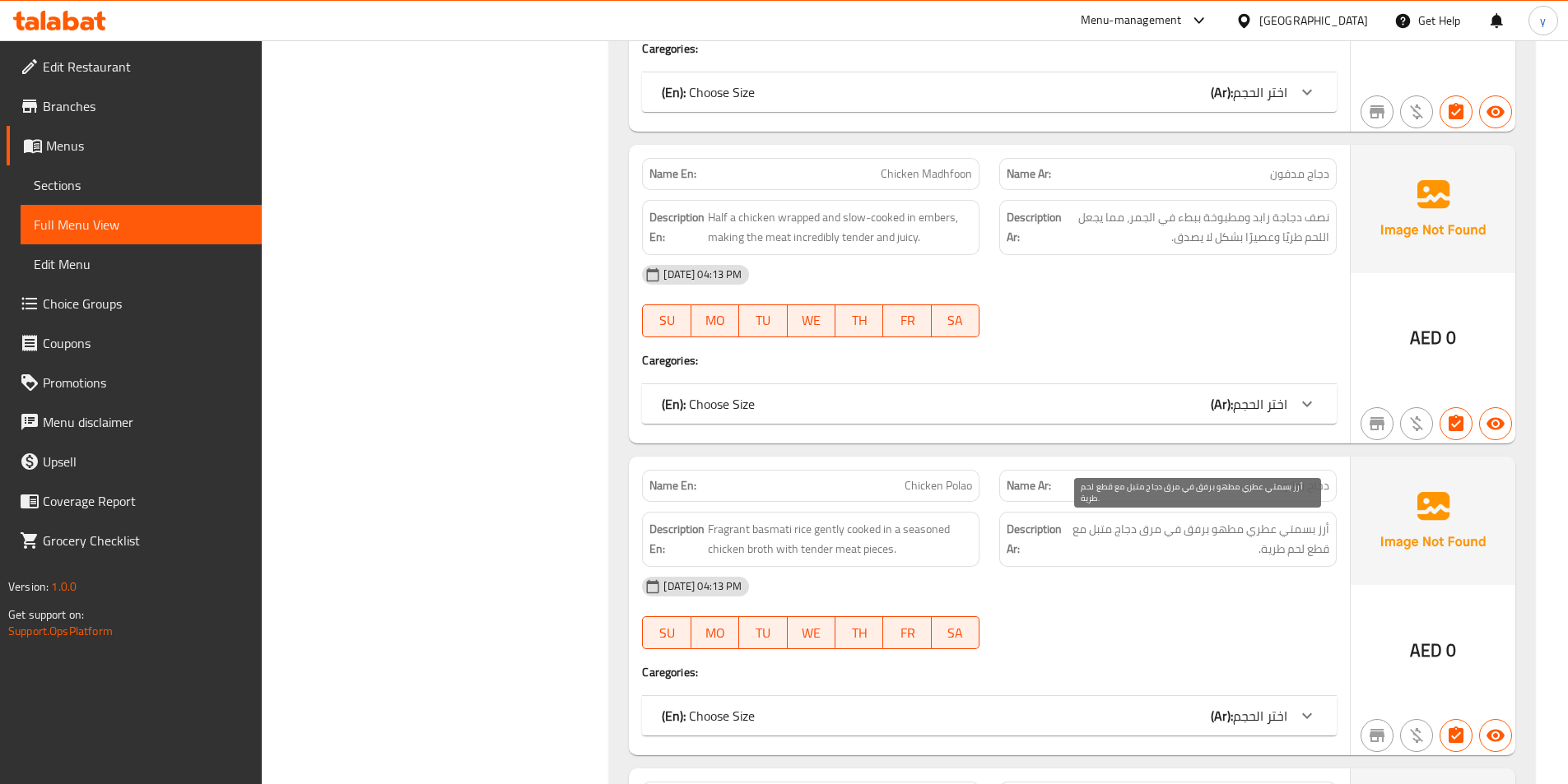
click at [1156, 535] on span "أرز بسمتي عطري مطهو برفق في مرق دجاج متبل مع قطع لحم طرية." at bounding box center [1197, 540] width 263 height 41
copy span "مرق"
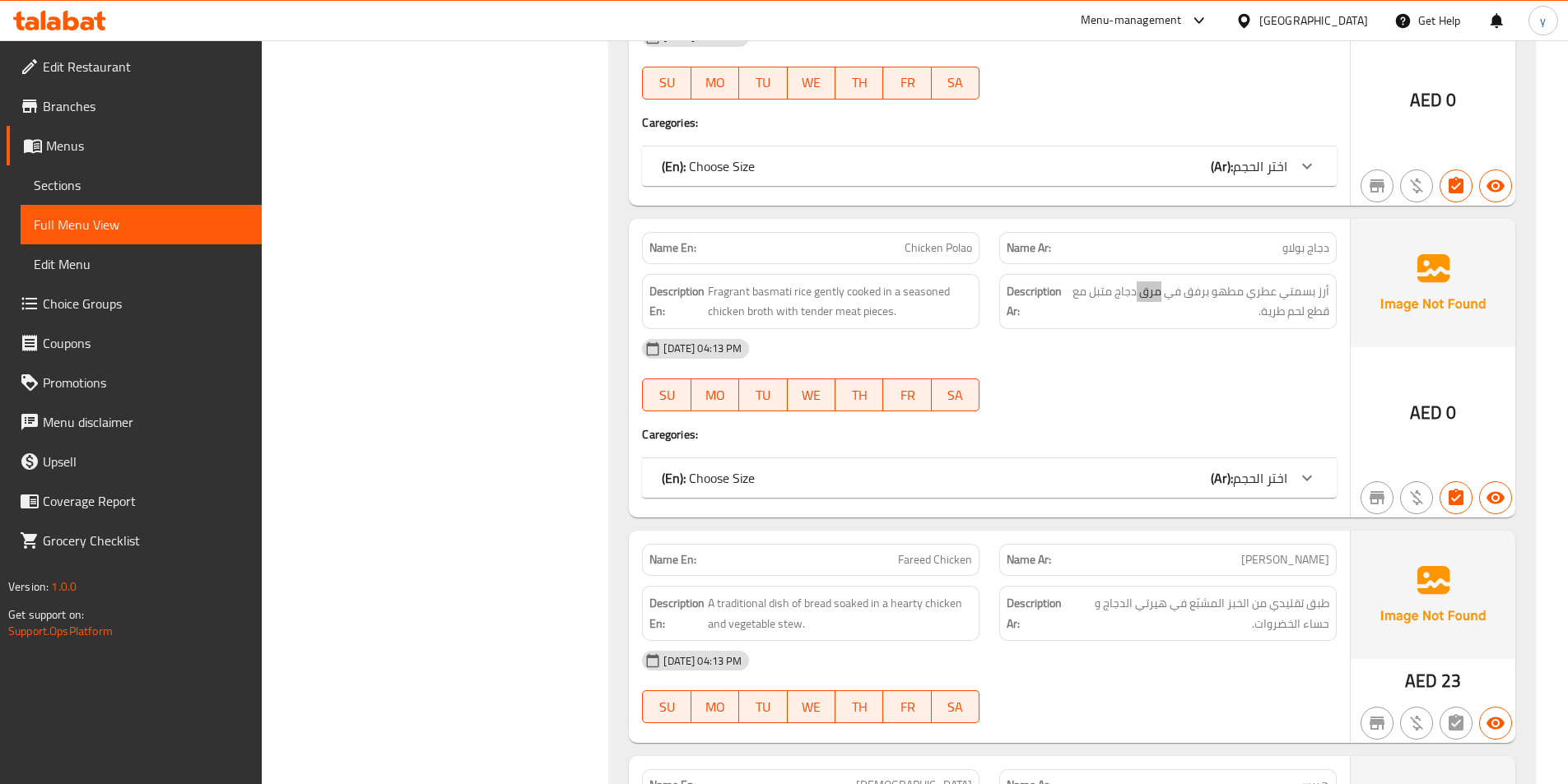
scroll to position [1319, 0]
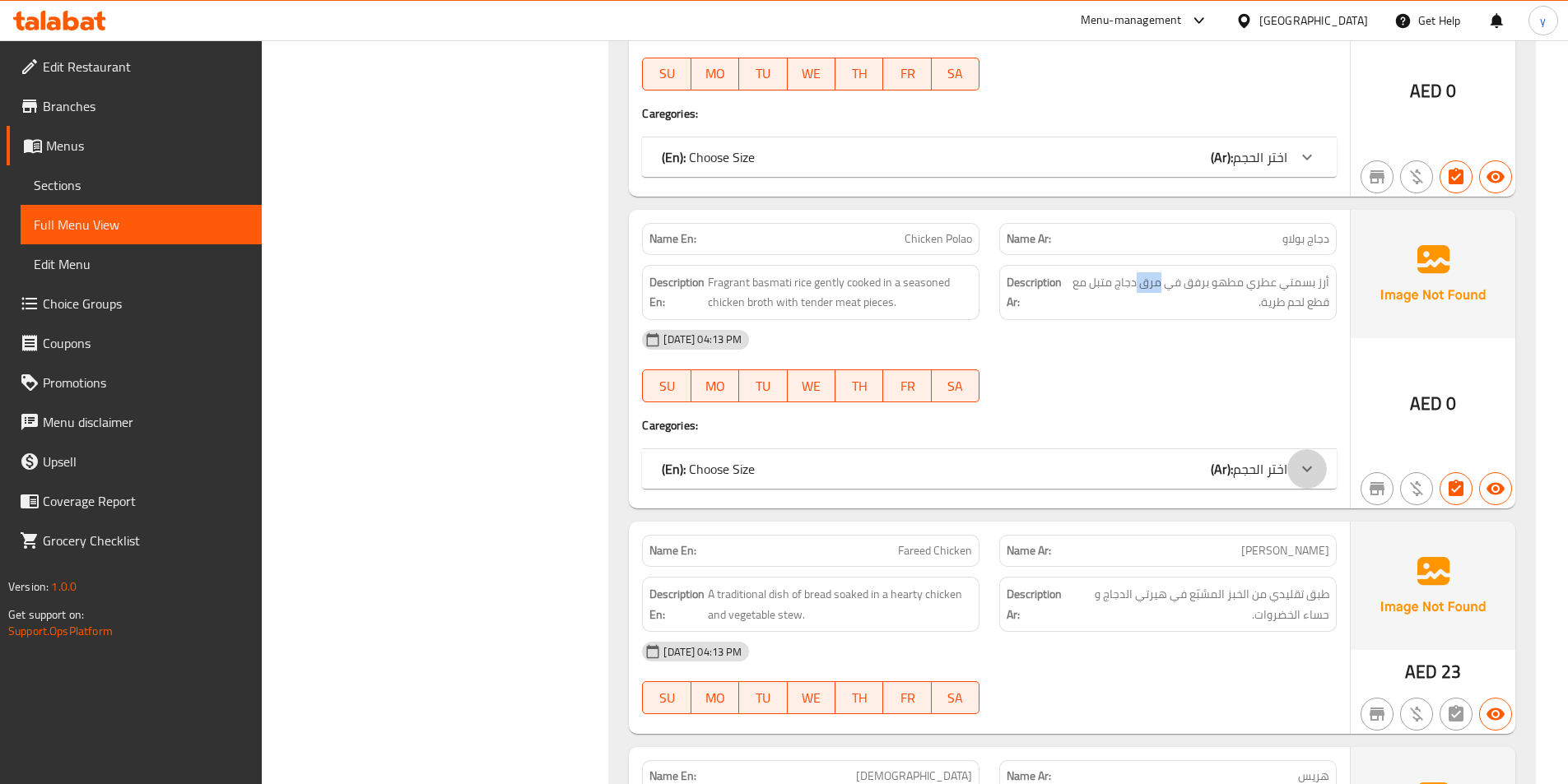
click at [1296, 464] on div at bounding box center [1306, 469] width 40 height 40
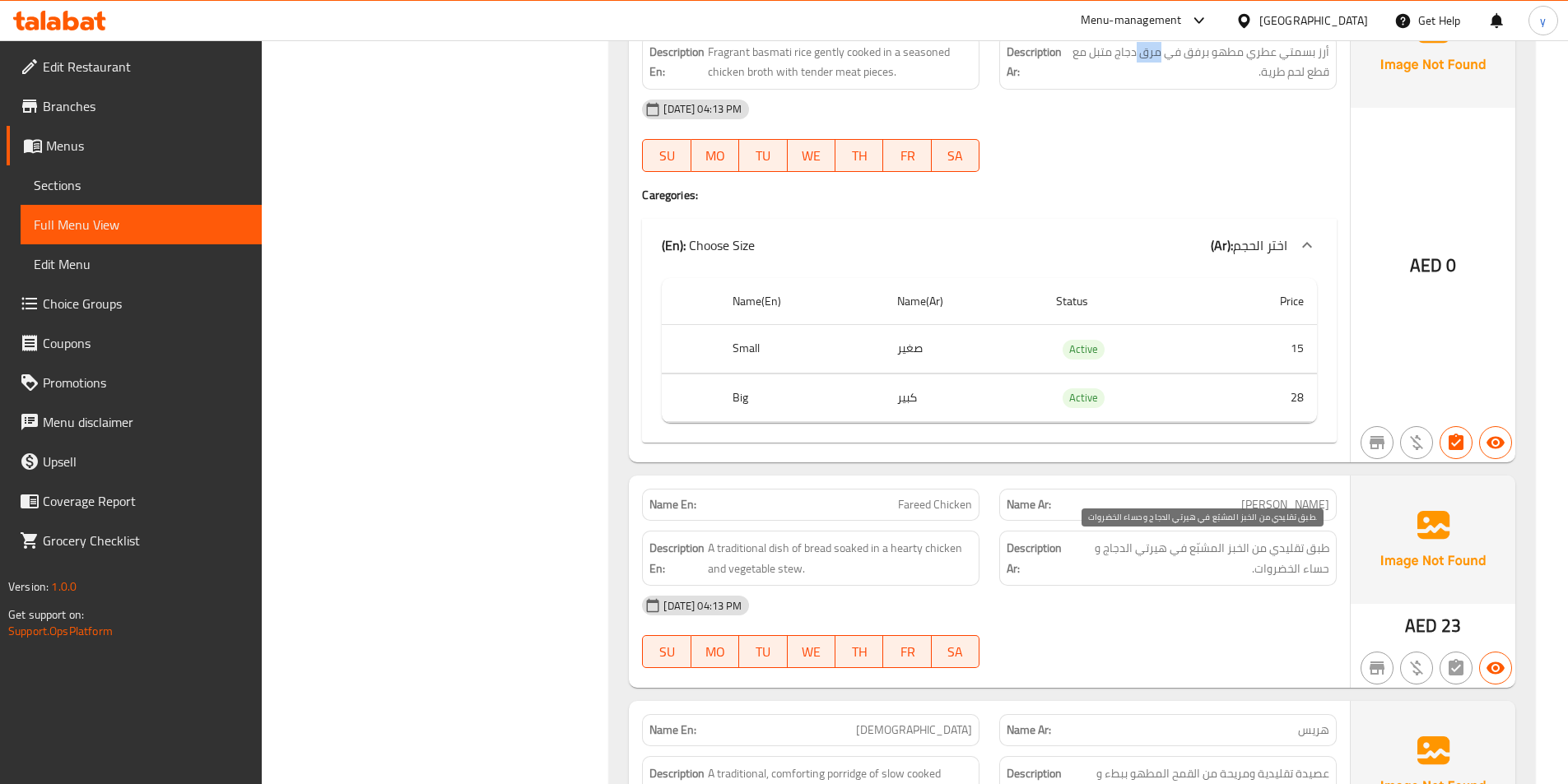
scroll to position [1566, 0]
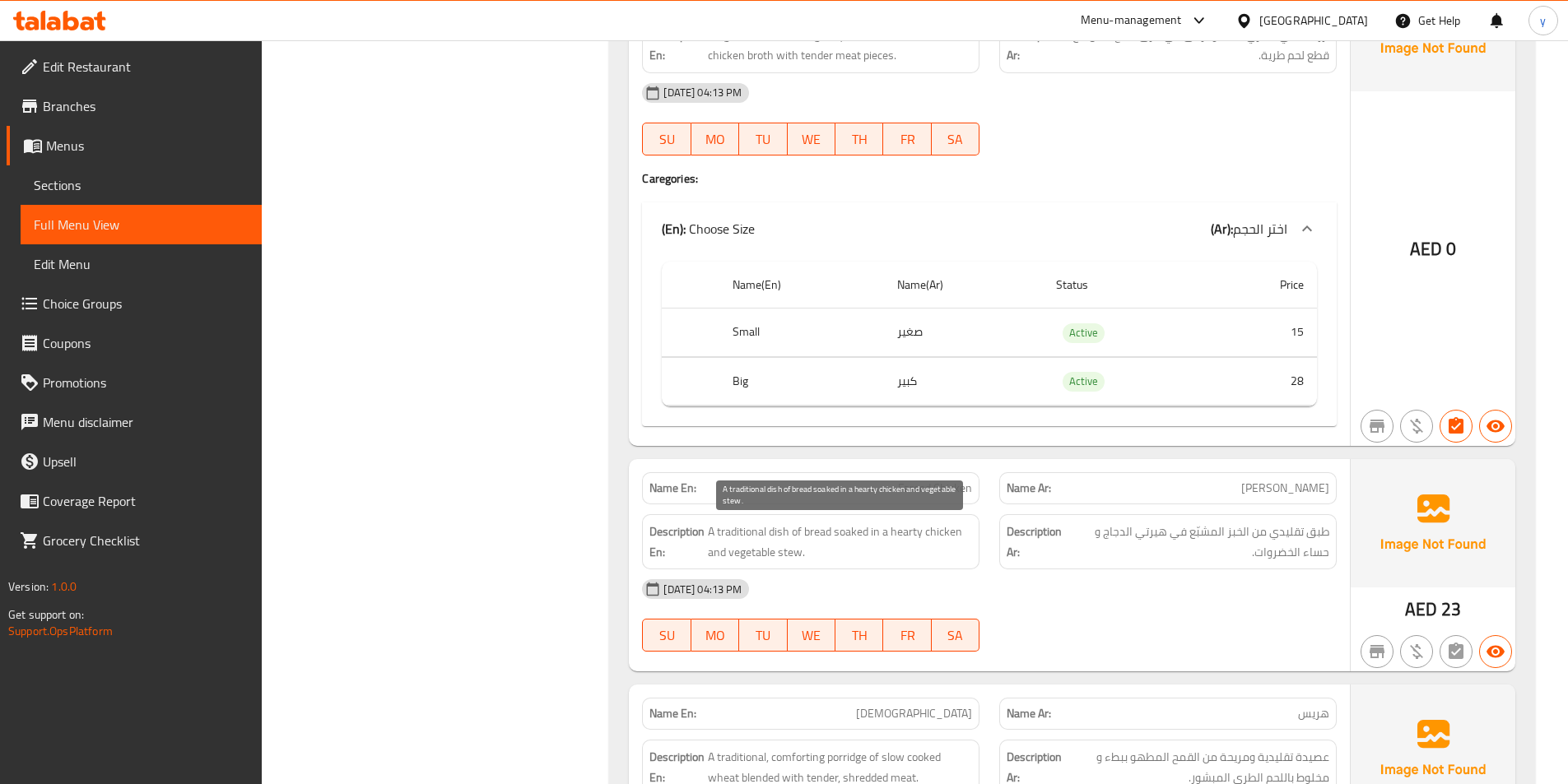
click at [857, 537] on span "A traditional dish of bread soaked in a hearty chicken and vegetable stew." at bounding box center [840, 542] width 265 height 41
click at [855, 537] on span "A traditional dish of bread soaked in a hearty chicken and vegetable stew." at bounding box center [840, 542] width 265 height 41
click at [875, 533] on span "A traditional dish of bread soaked in a hearty chicken and vegetable stew." at bounding box center [840, 542] width 265 height 41
drag, startPoint x: 867, startPoint y: 533, endPoint x: 806, endPoint y: 541, distance: 61.5
click at [806, 541] on span "A traditional dish of bread soaked in a hearty chicken and vegetable stew." at bounding box center [840, 542] width 265 height 41
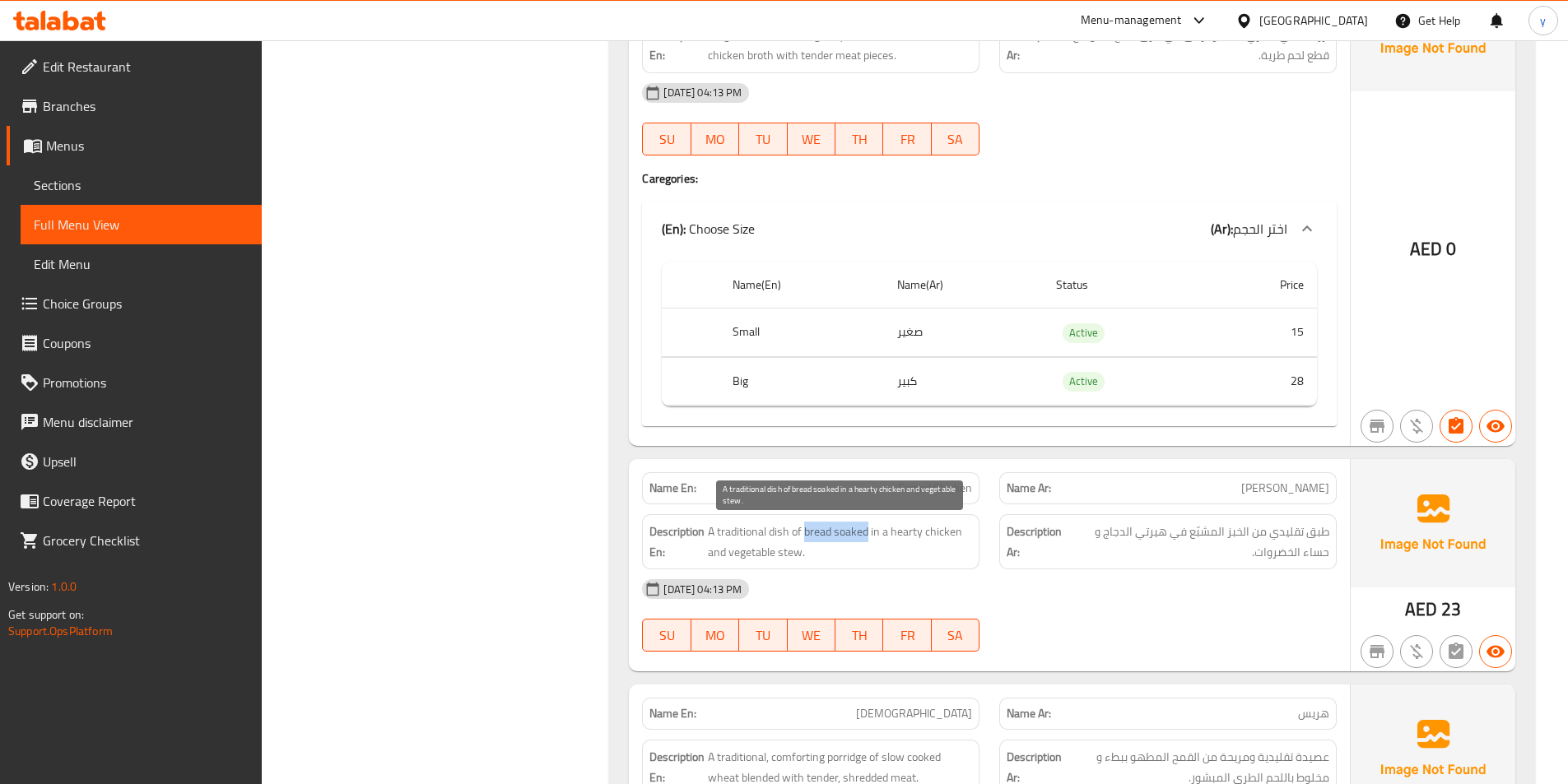
copy span "bread soaked"
click at [789, 558] on span "A traditional dish of bread soaked in a hearty chicken and vegetable stew." at bounding box center [840, 542] width 265 height 41
copy span "stew"
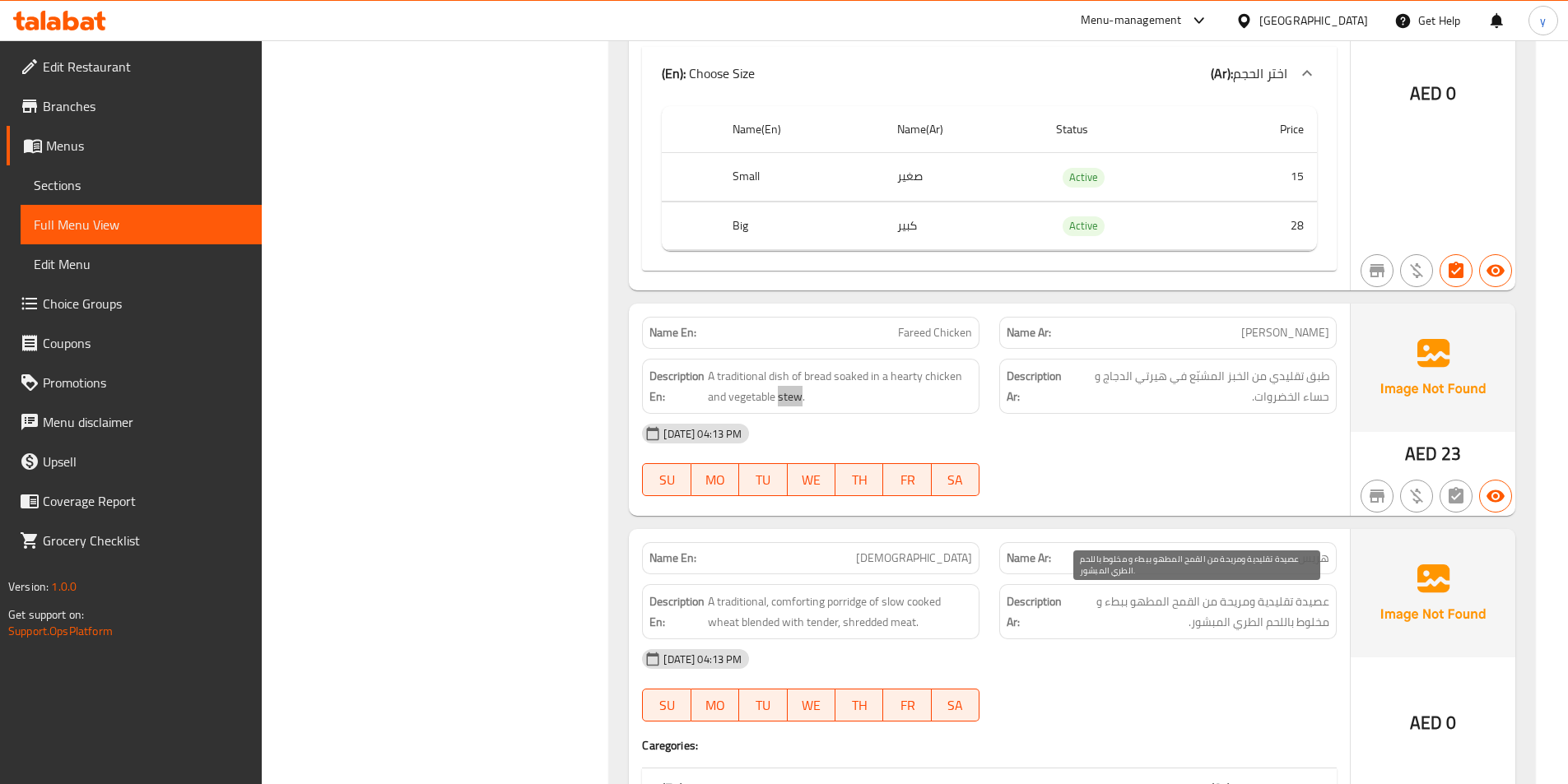
scroll to position [1731, 0]
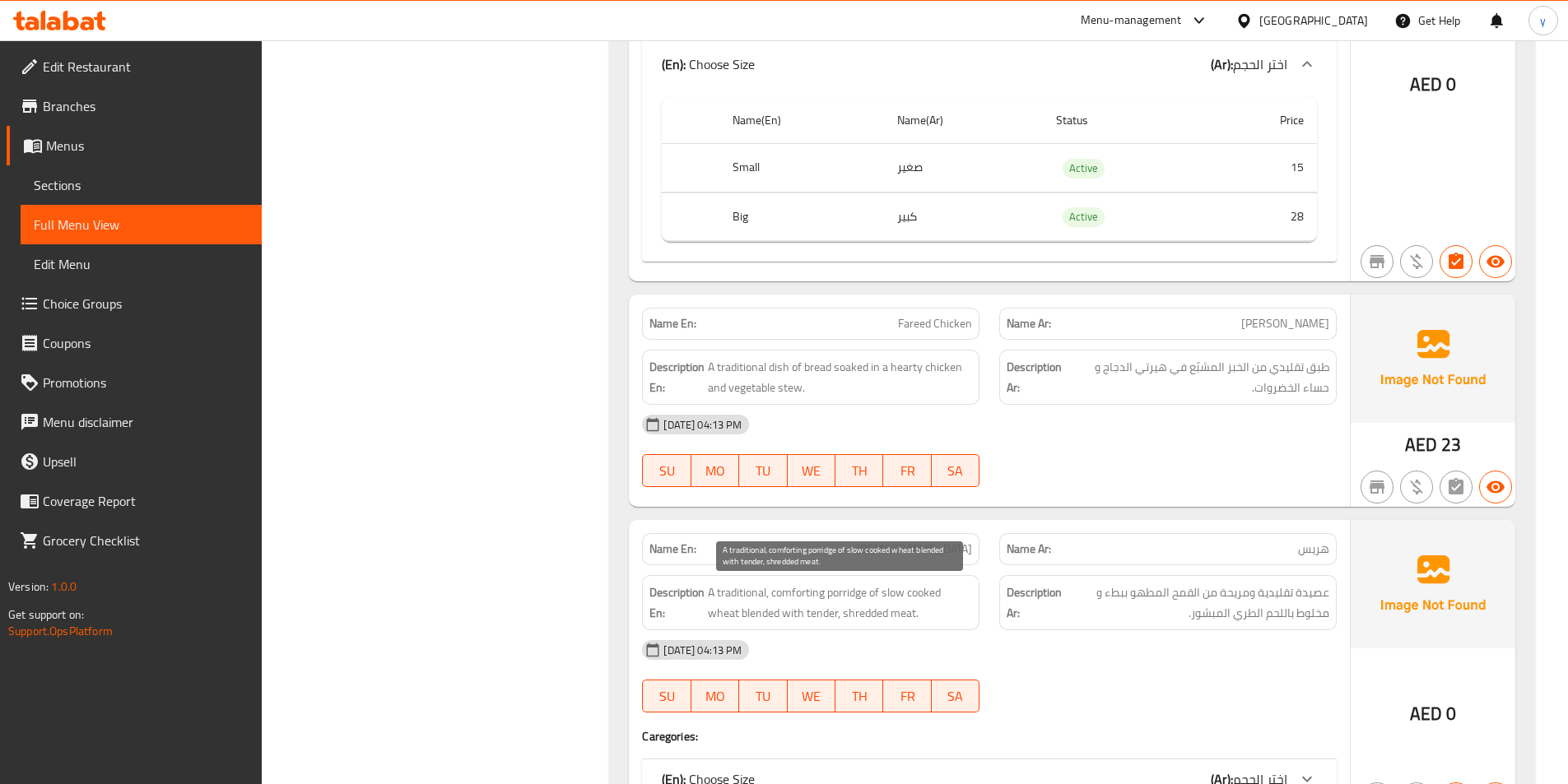
click at [860, 590] on span "A traditional, comforting porridge of slow cooked wheat blended with tender, sh…" at bounding box center [840, 603] width 265 height 41
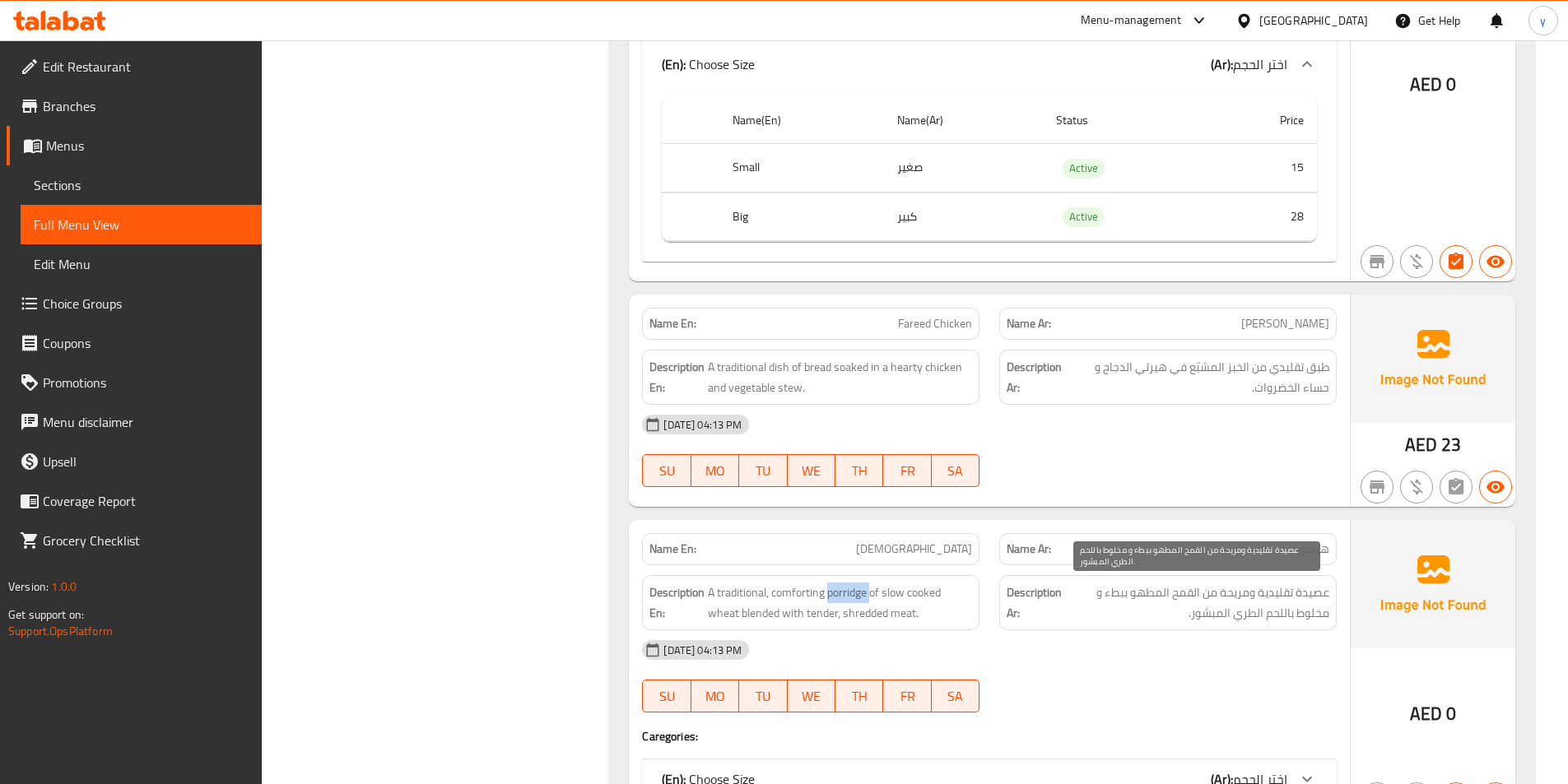
copy span "porridge"
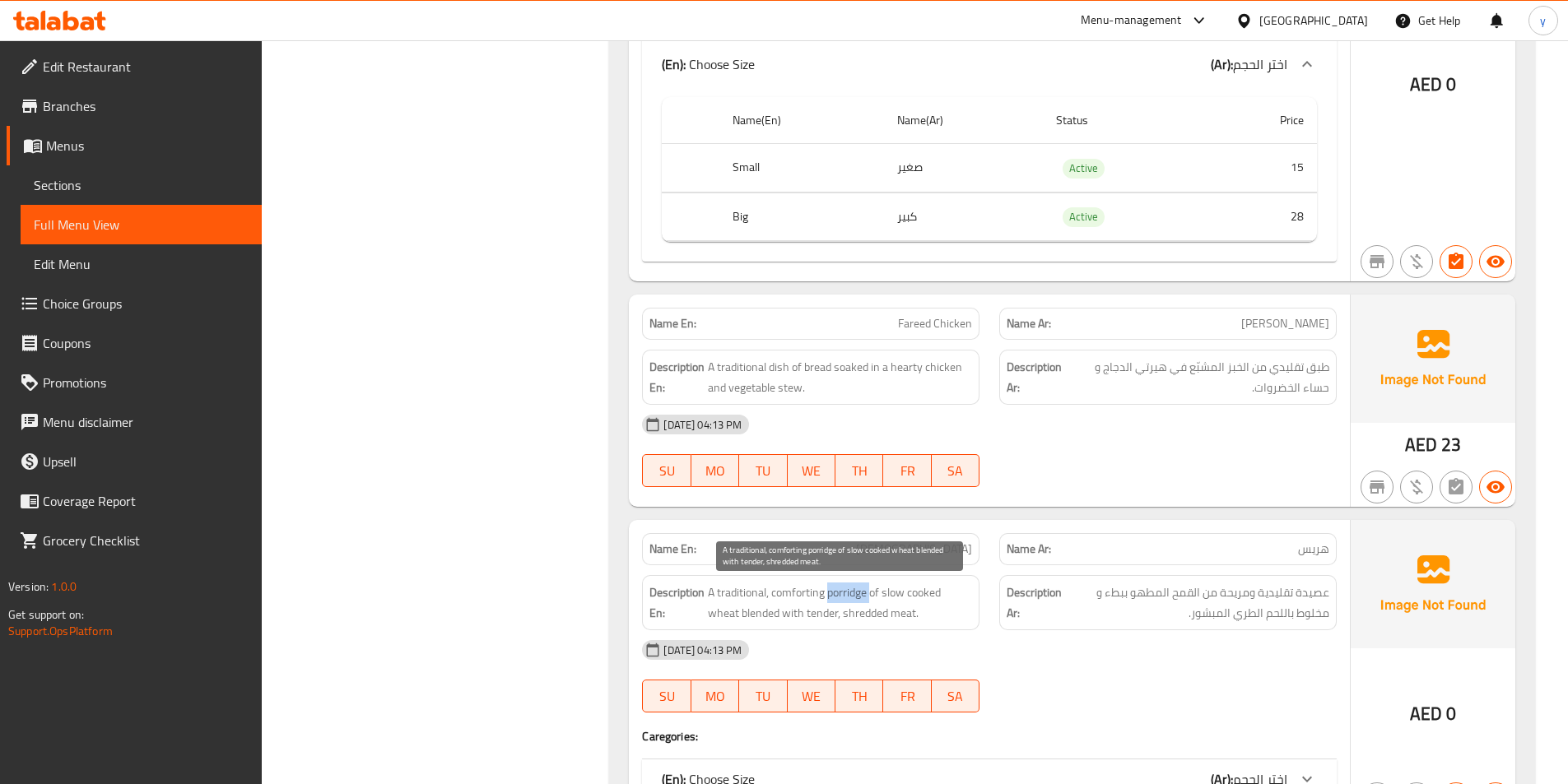
click at [852, 594] on span "A traditional, comforting porridge of slow cooked wheat blended with tender, sh…" at bounding box center [840, 603] width 265 height 41
click at [863, 600] on span "A traditional, comforting porridge of slow cooked wheat blended with tender, sh…" at bounding box center [840, 603] width 265 height 41
drag, startPoint x: 865, startPoint y: 596, endPoint x: 829, endPoint y: 603, distance: 36.7
click at [829, 603] on span "A traditional, comforting porridge of slow cooked wheat blended with tender, sh…" at bounding box center [840, 603] width 265 height 41
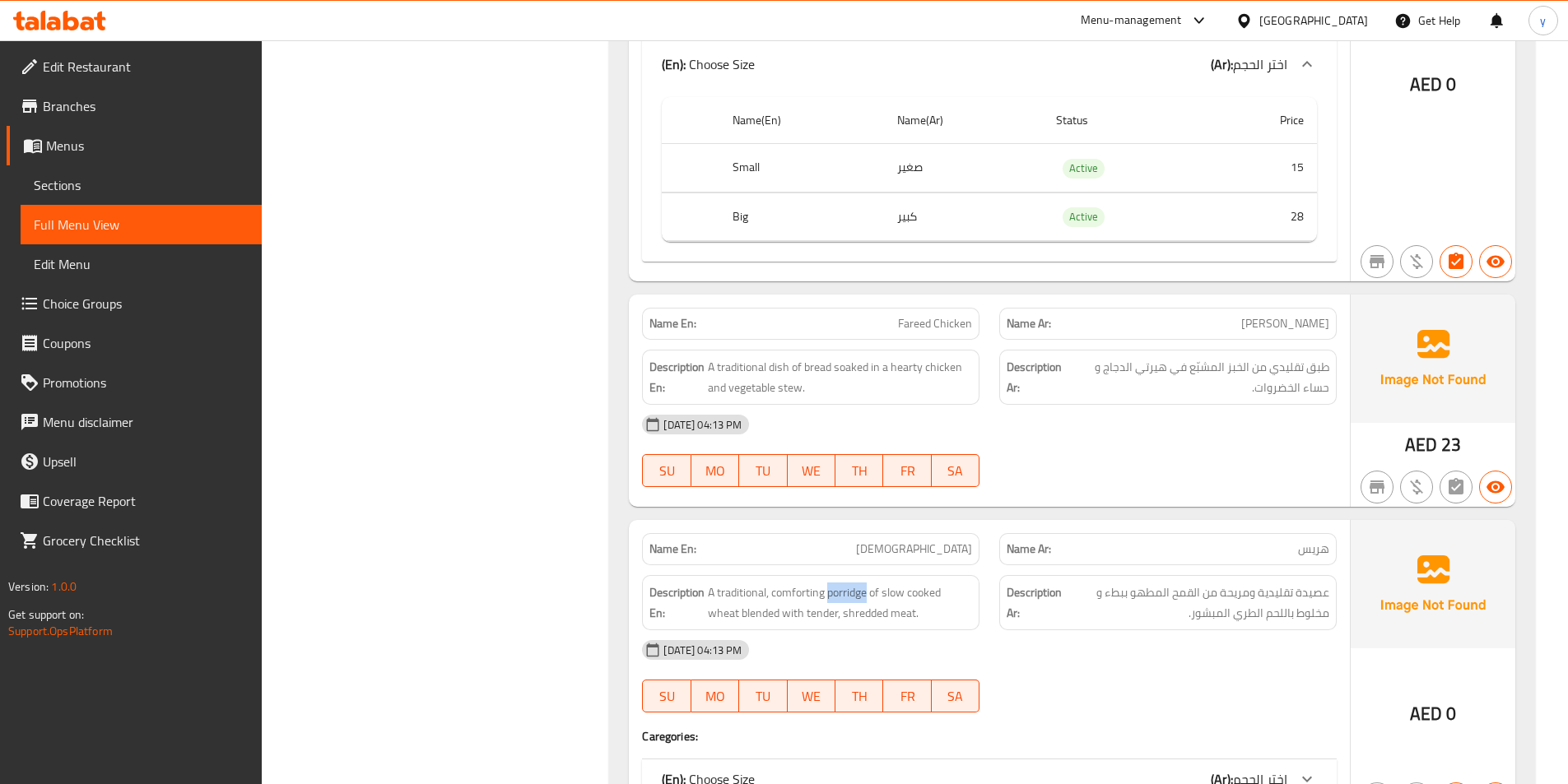
copy span "porridge"
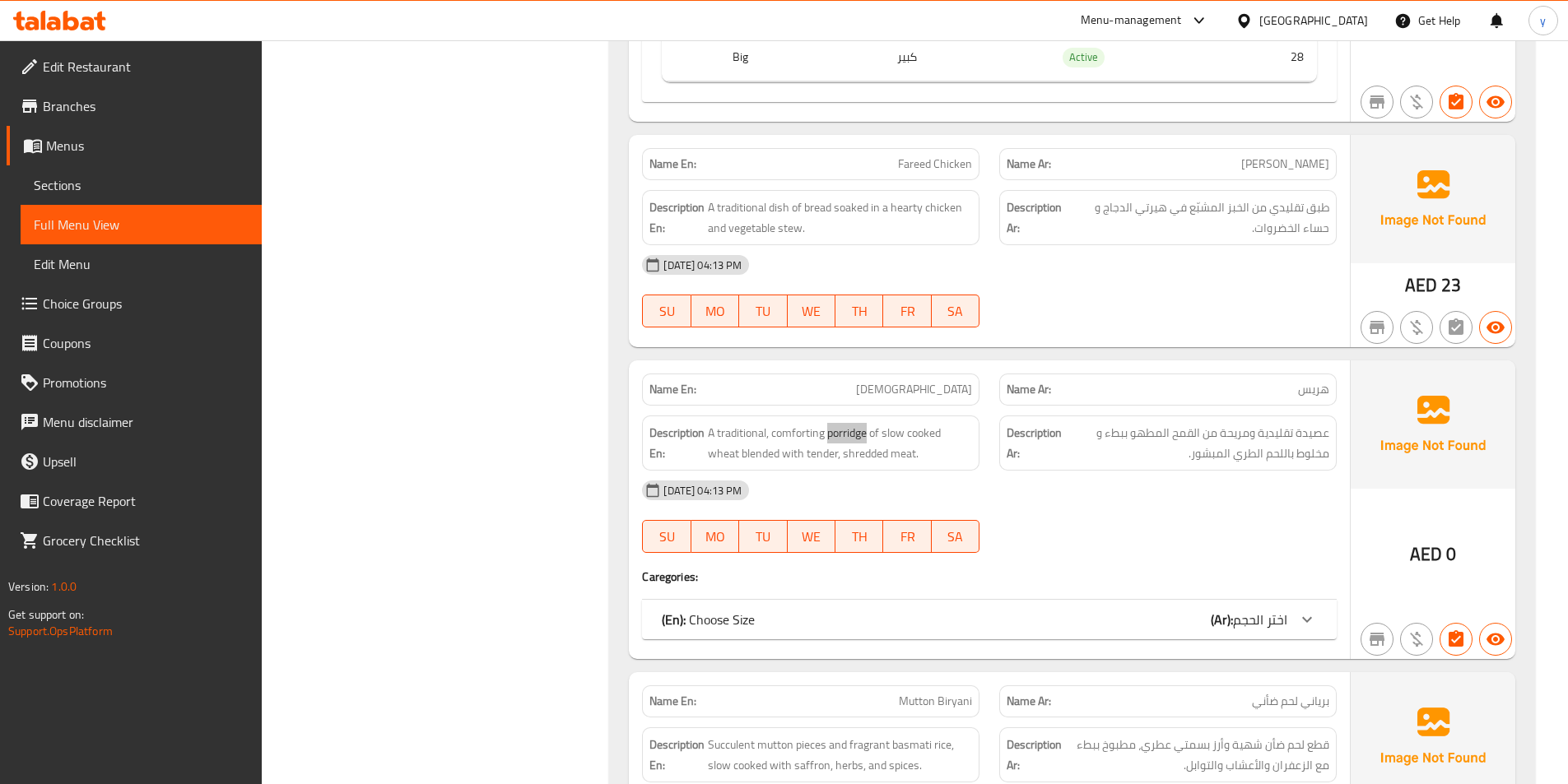
scroll to position [1895, 0]
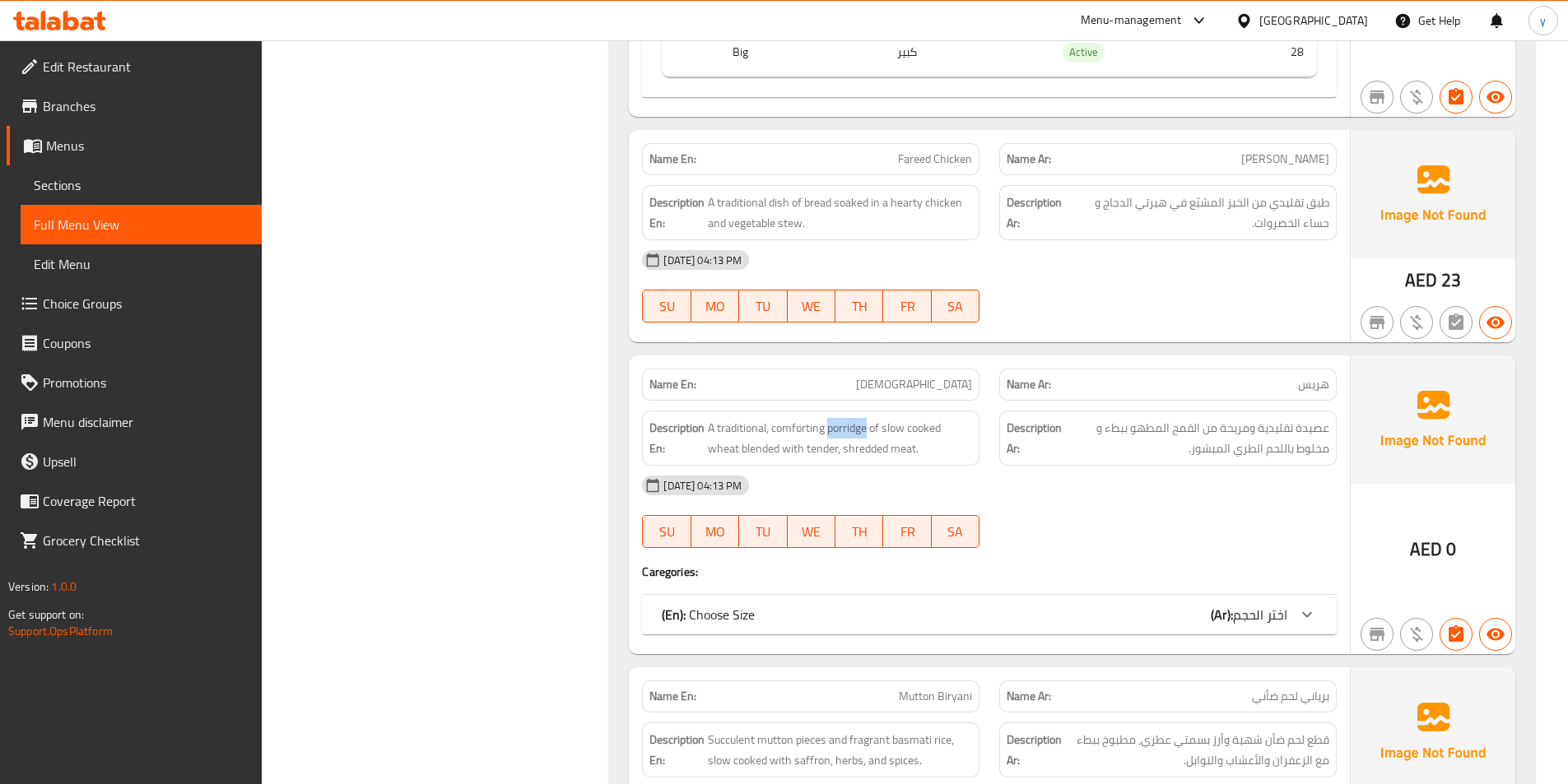
click at [826, 612] on div "(En): Choose Size (Ar): اختر الحجم" at bounding box center [974, 615] width 626 height 19
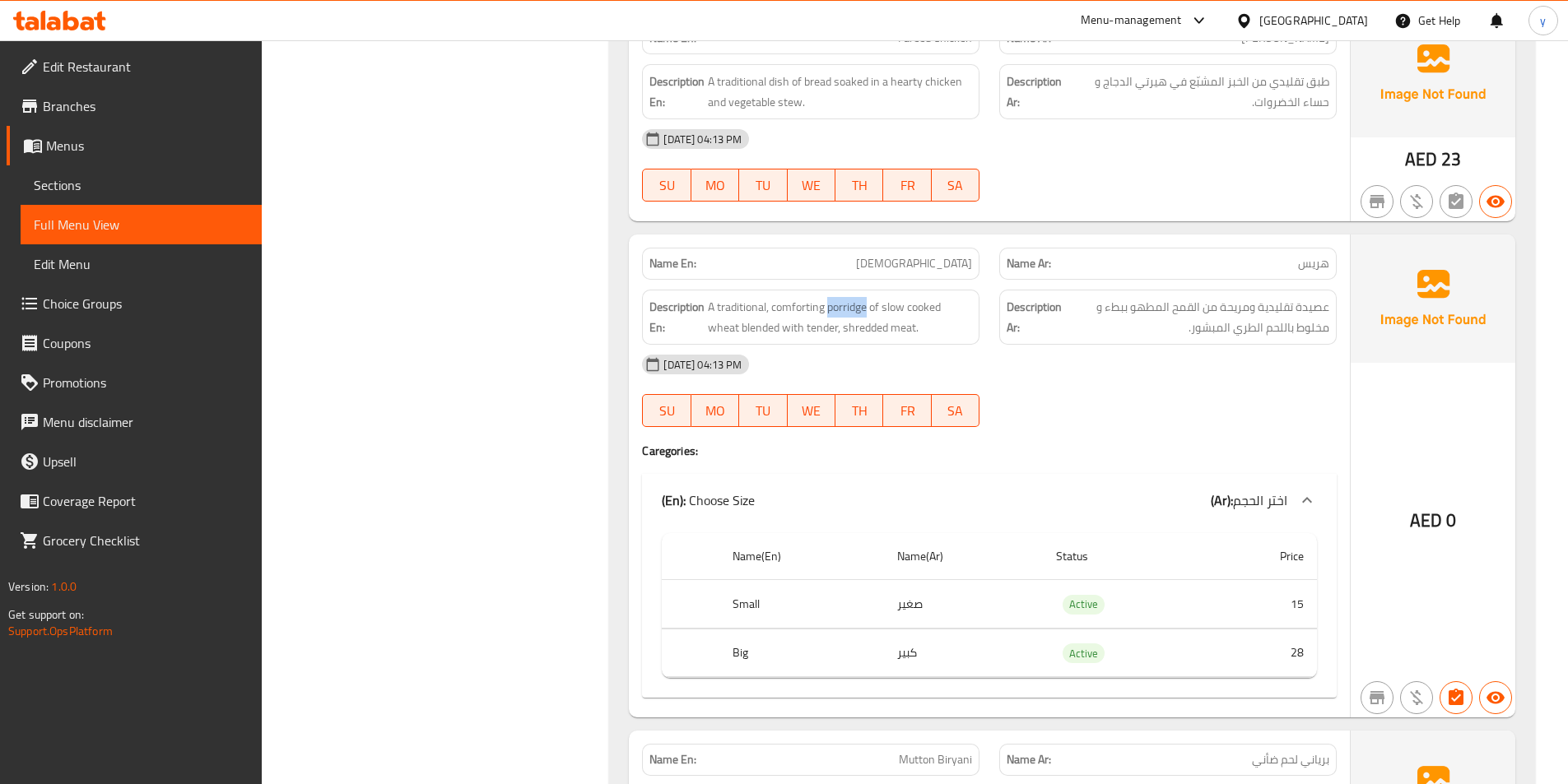
scroll to position [1978, 0]
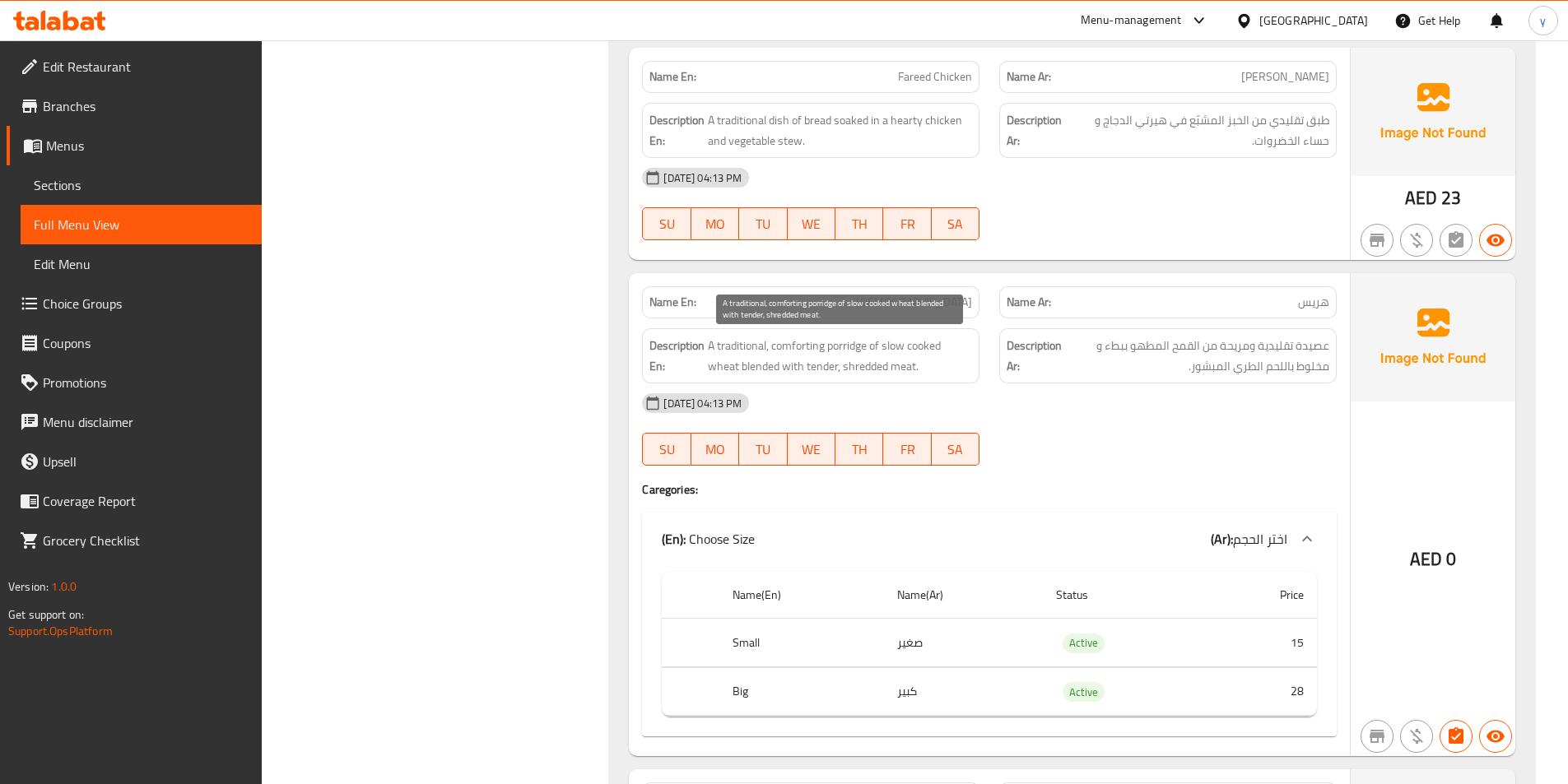
click at [927, 362] on span "A traditional, comforting porridge of slow cooked wheat blended with tender, sh…" at bounding box center [840, 356] width 265 height 41
copy span "A traditional, comforting porridge of slow cooked wheat blended with tender, sh…"
click at [1070, 459] on div at bounding box center [1168, 465] width 357 height 19
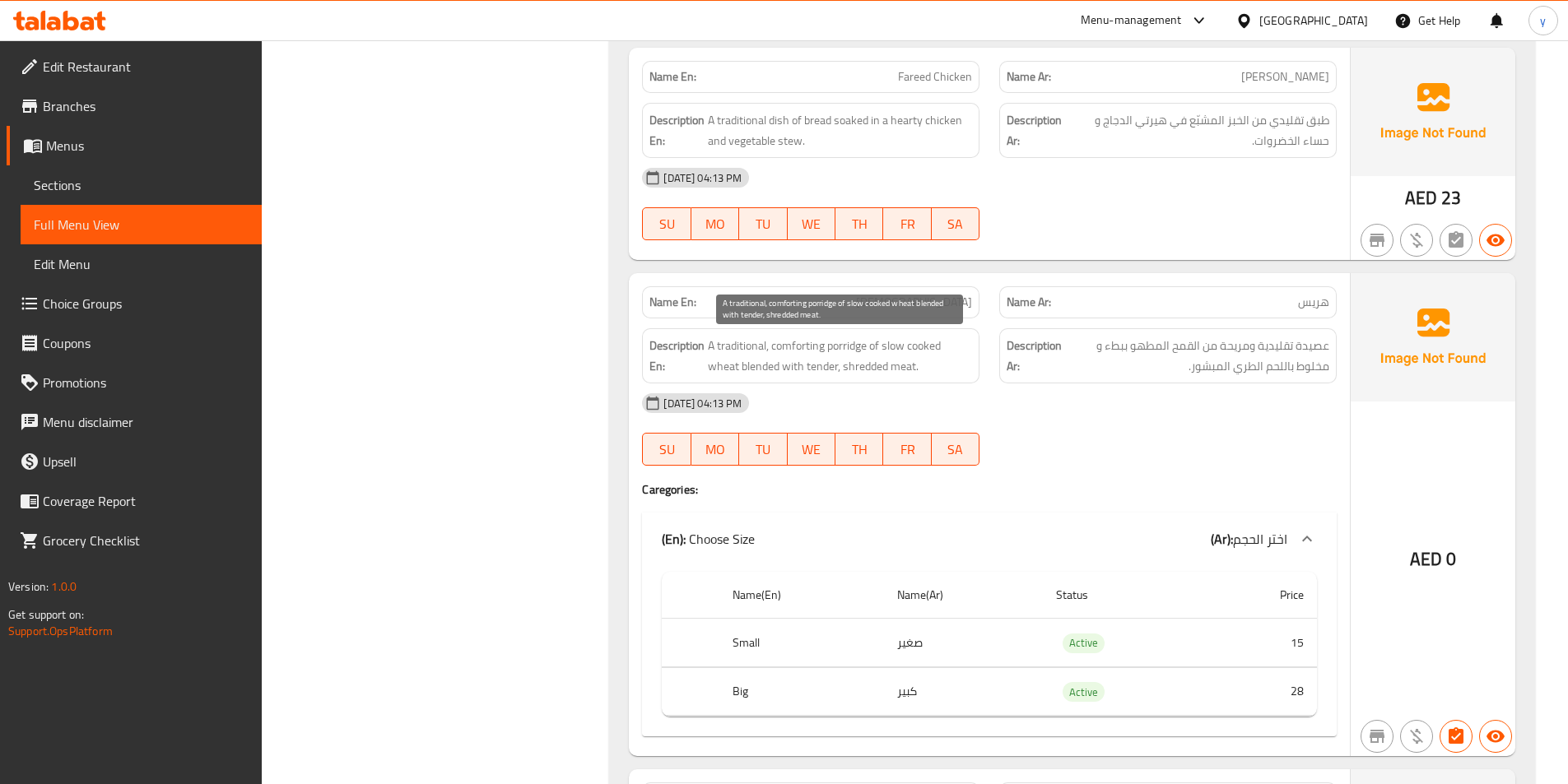
click at [911, 370] on span "A traditional, comforting porridge of slow cooked wheat blended with tender, sh…" at bounding box center [840, 356] width 265 height 41
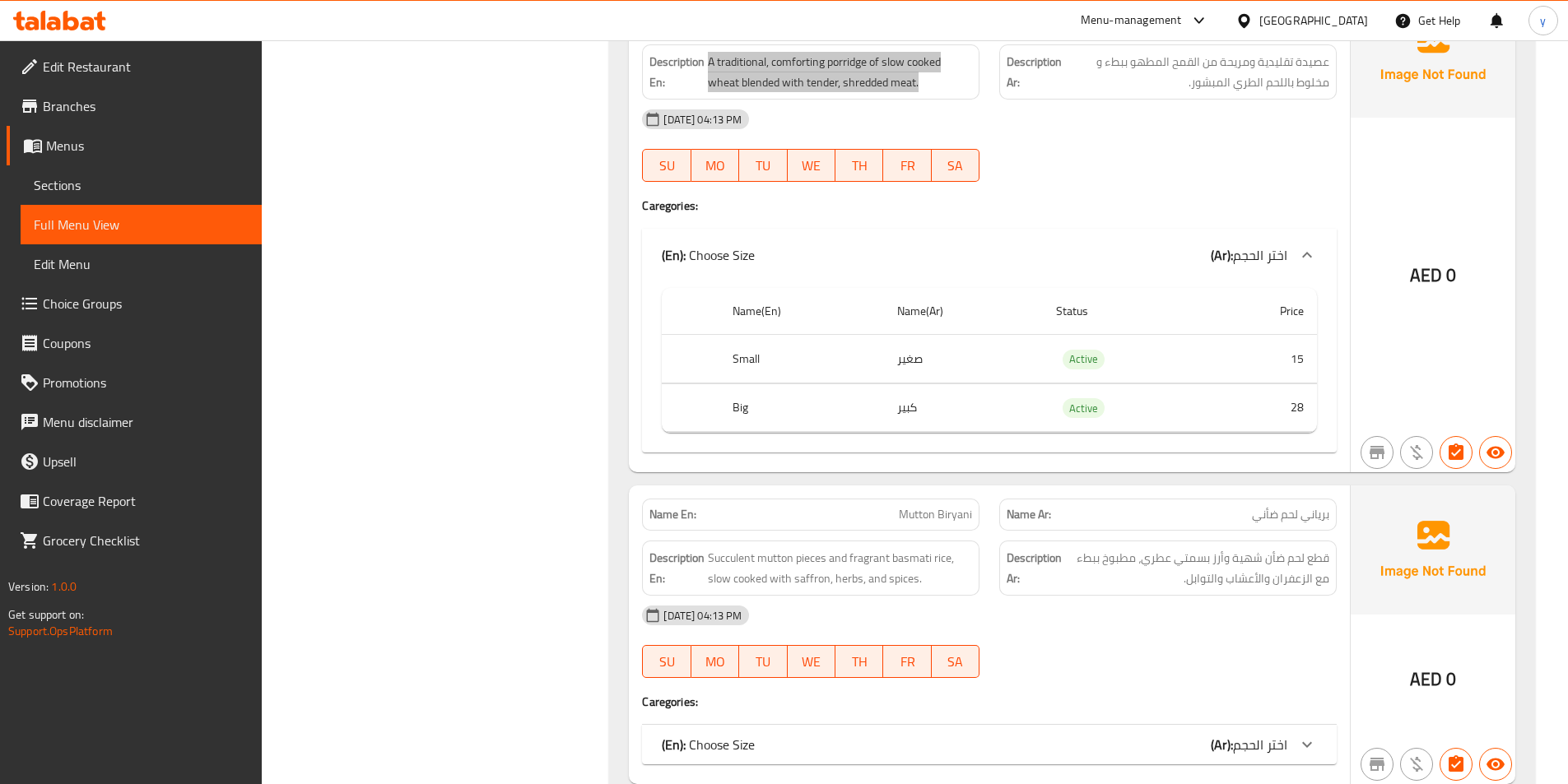
scroll to position [2307, 0]
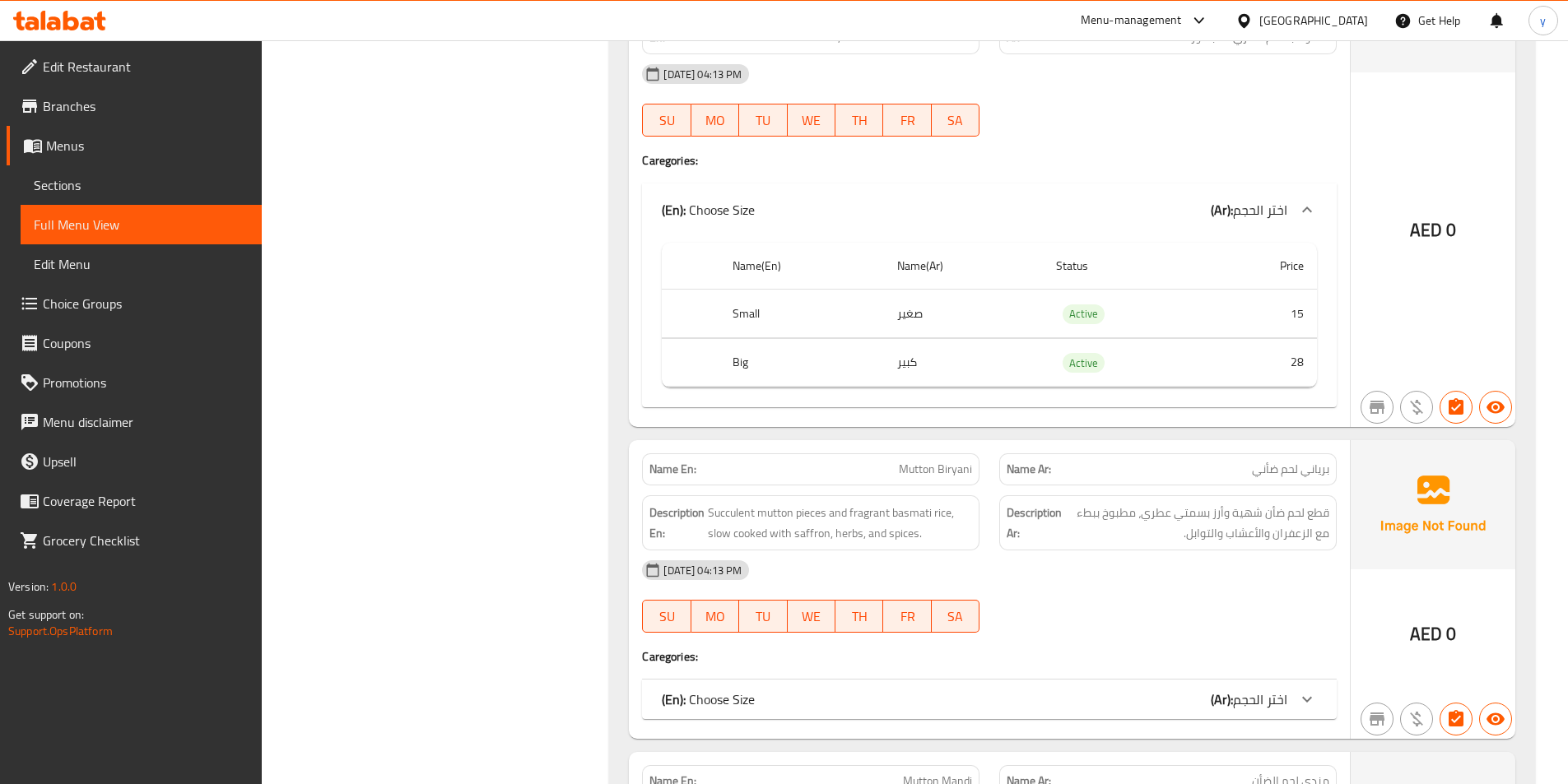
click at [1132, 488] on div "Description Ar: قطع لحم ضأن شهية وأرز بسمتي عطري، مطبوخ ببطء مع الزعفران والأعش…" at bounding box center [1168, 523] width 357 height 75
click at [746, 508] on span "Succulent mutton pieces and fragrant basmati rice, slow cooked with saffron, he…" at bounding box center [840, 523] width 265 height 41
click at [936, 536] on span "Succulent mutton pieces and fragrant basmati rice, slow cooked with saffron, he…" at bounding box center [840, 523] width 265 height 41
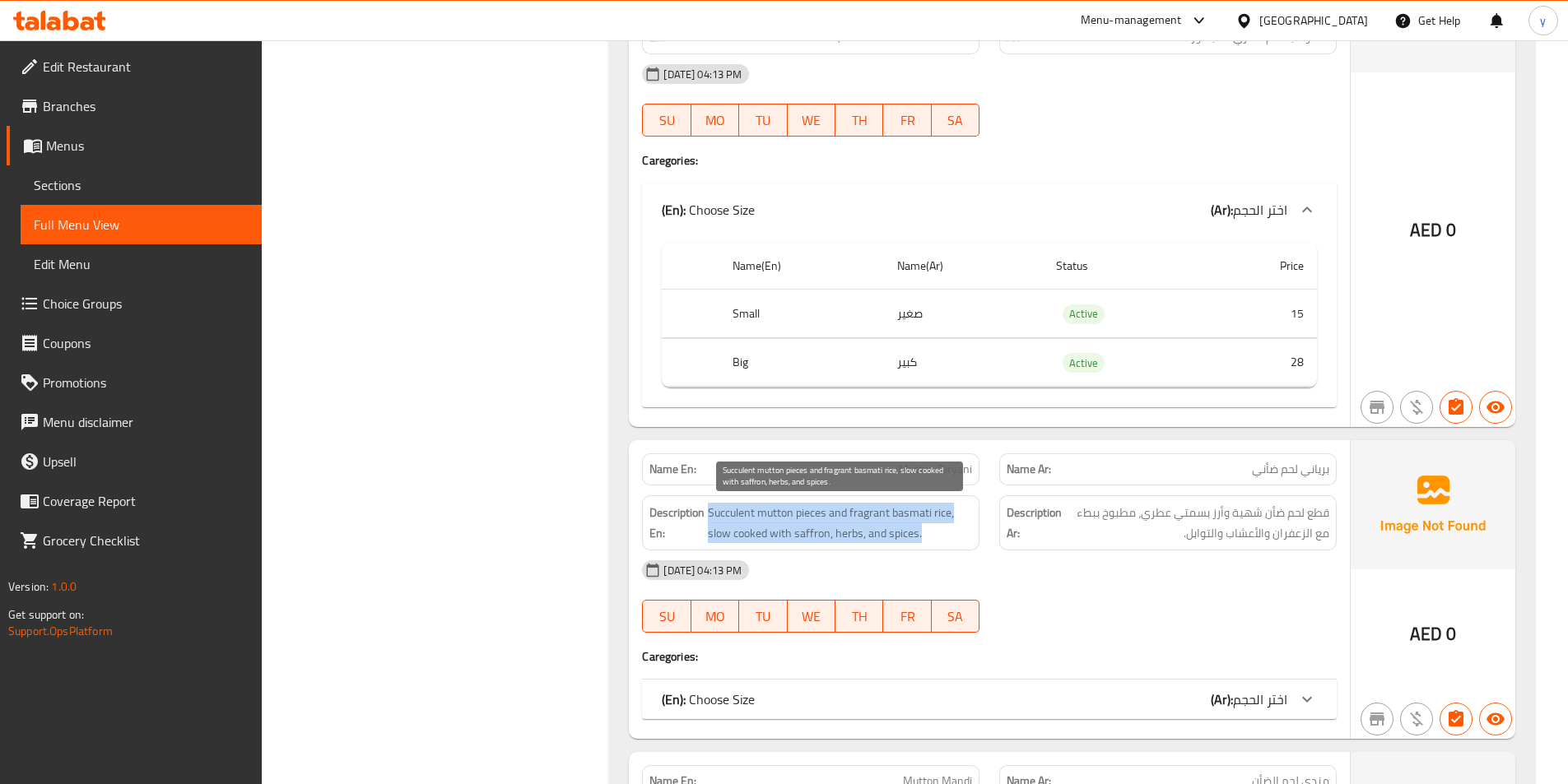
click at [936, 536] on span "Succulent mutton pieces and fragrant basmati rice, slow cooked with saffron, he…" at bounding box center [840, 523] width 265 height 41
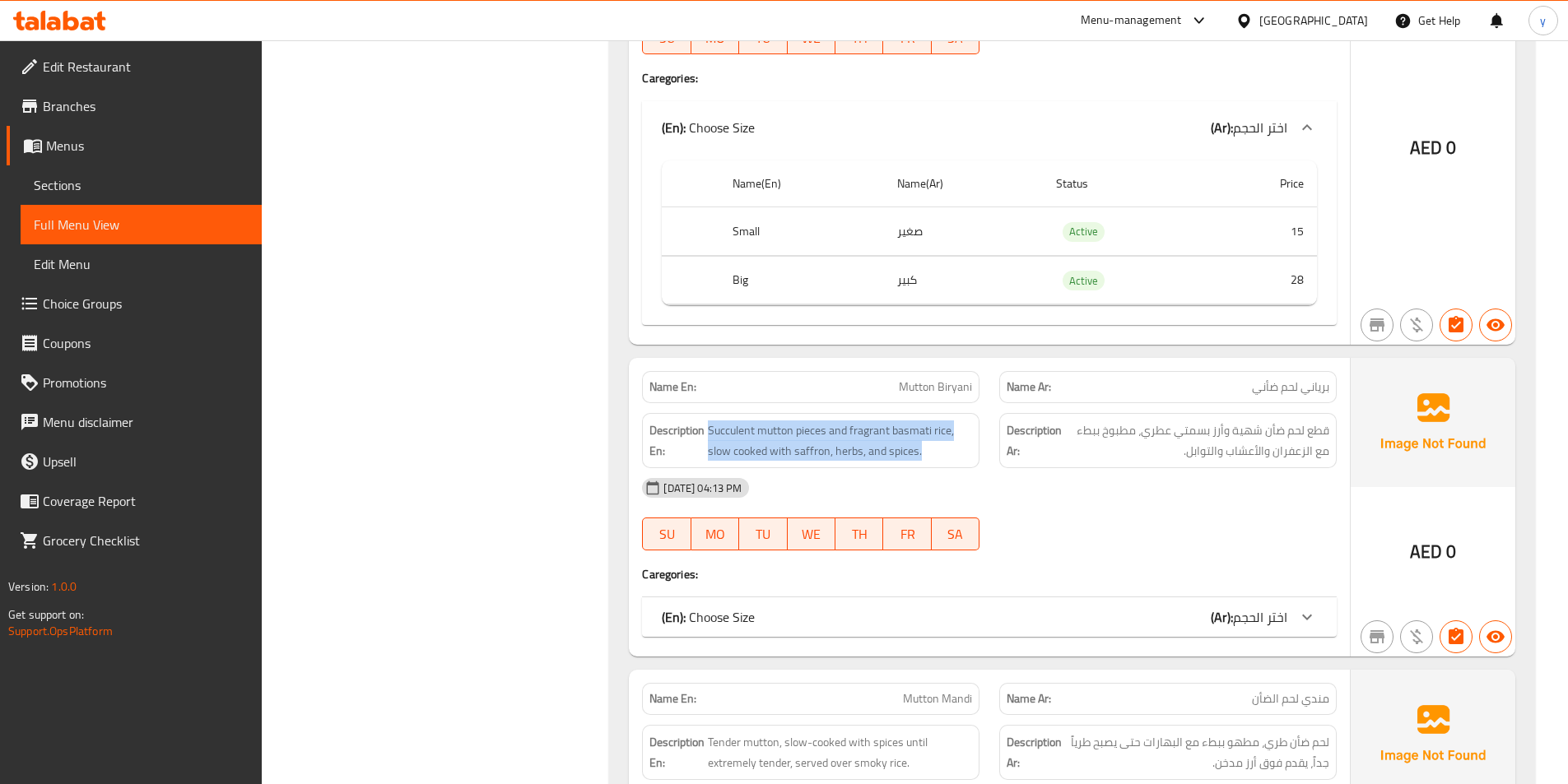
click at [1313, 625] on icon at bounding box center [1307, 617] width 19 height 19
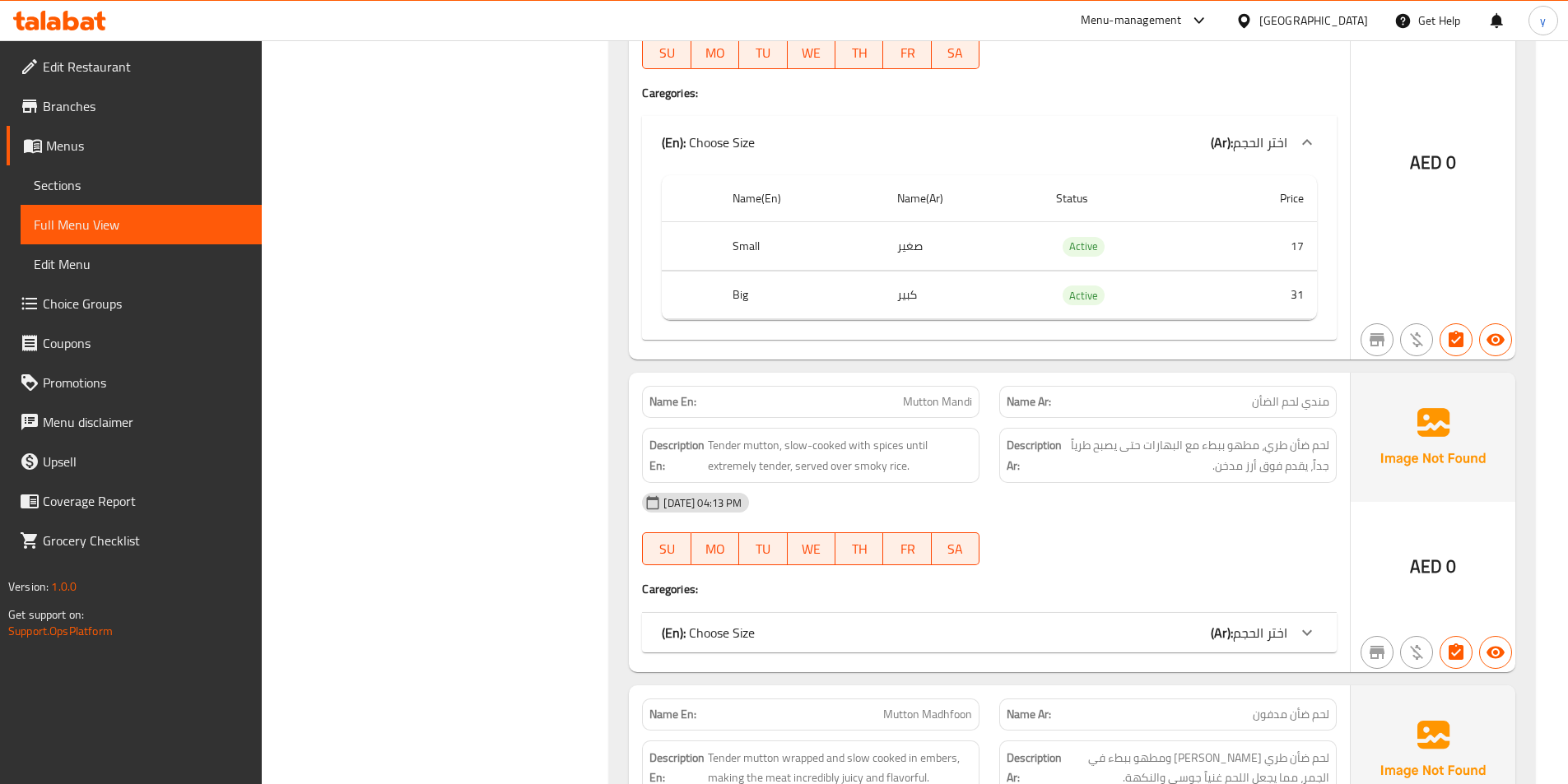
scroll to position [2883, 0]
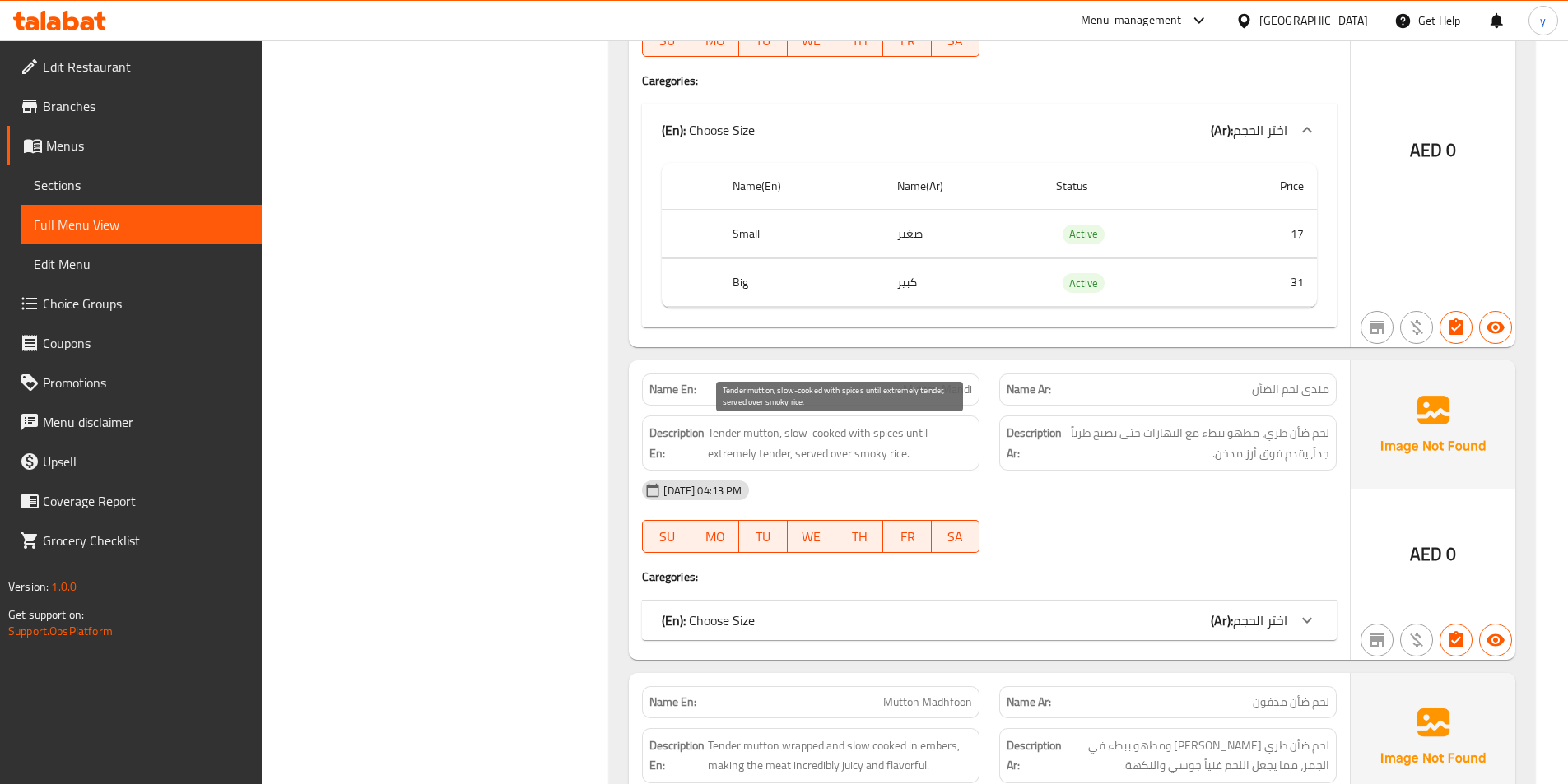
click at [953, 455] on span "Tender mutton, slow-cooked with spices until extremely tender, served over smok…" at bounding box center [840, 443] width 265 height 41
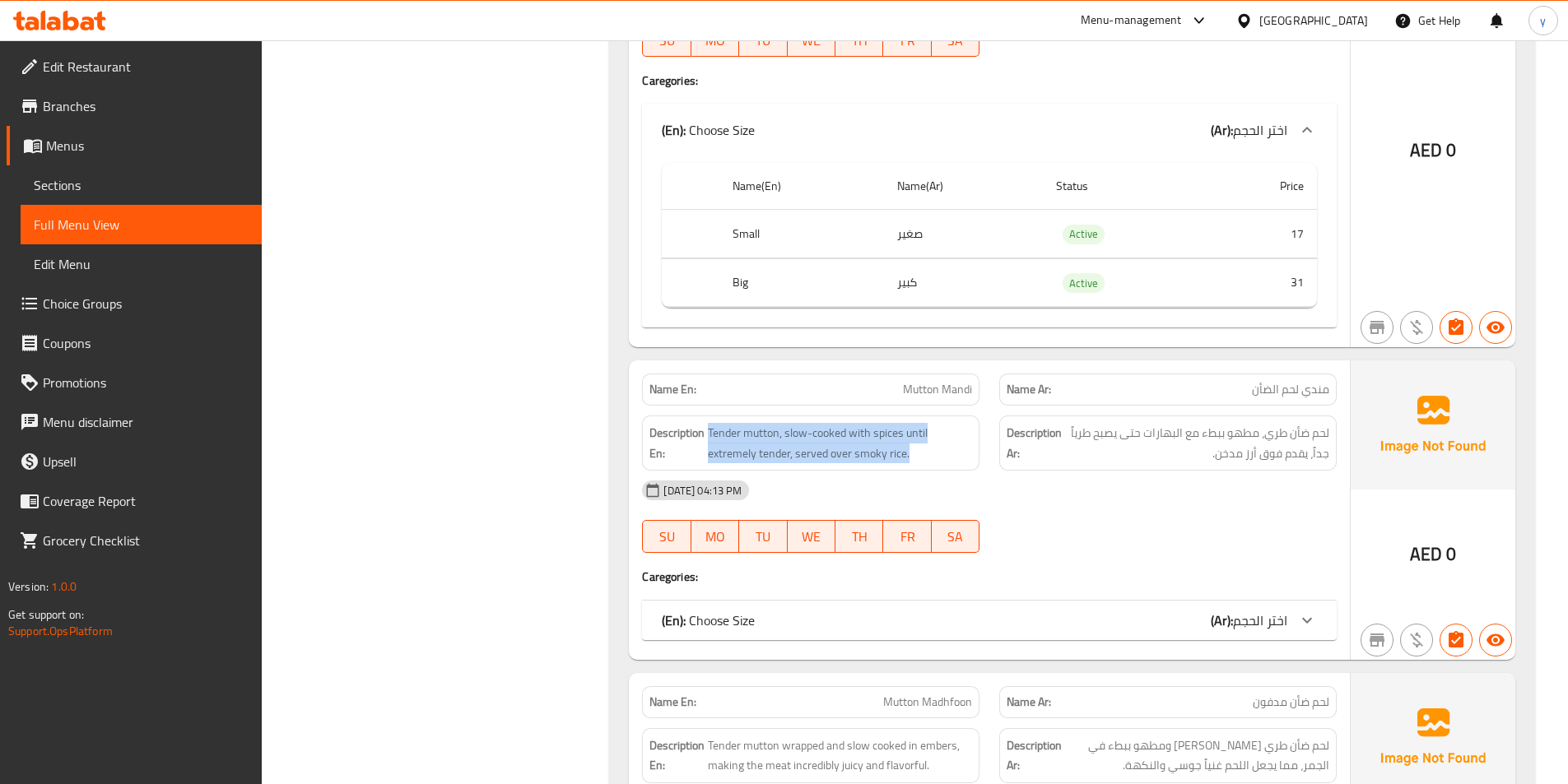
click at [1285, 629] on span "اختر الحجم" at bounding box center [1259, 620] width 54 height 25
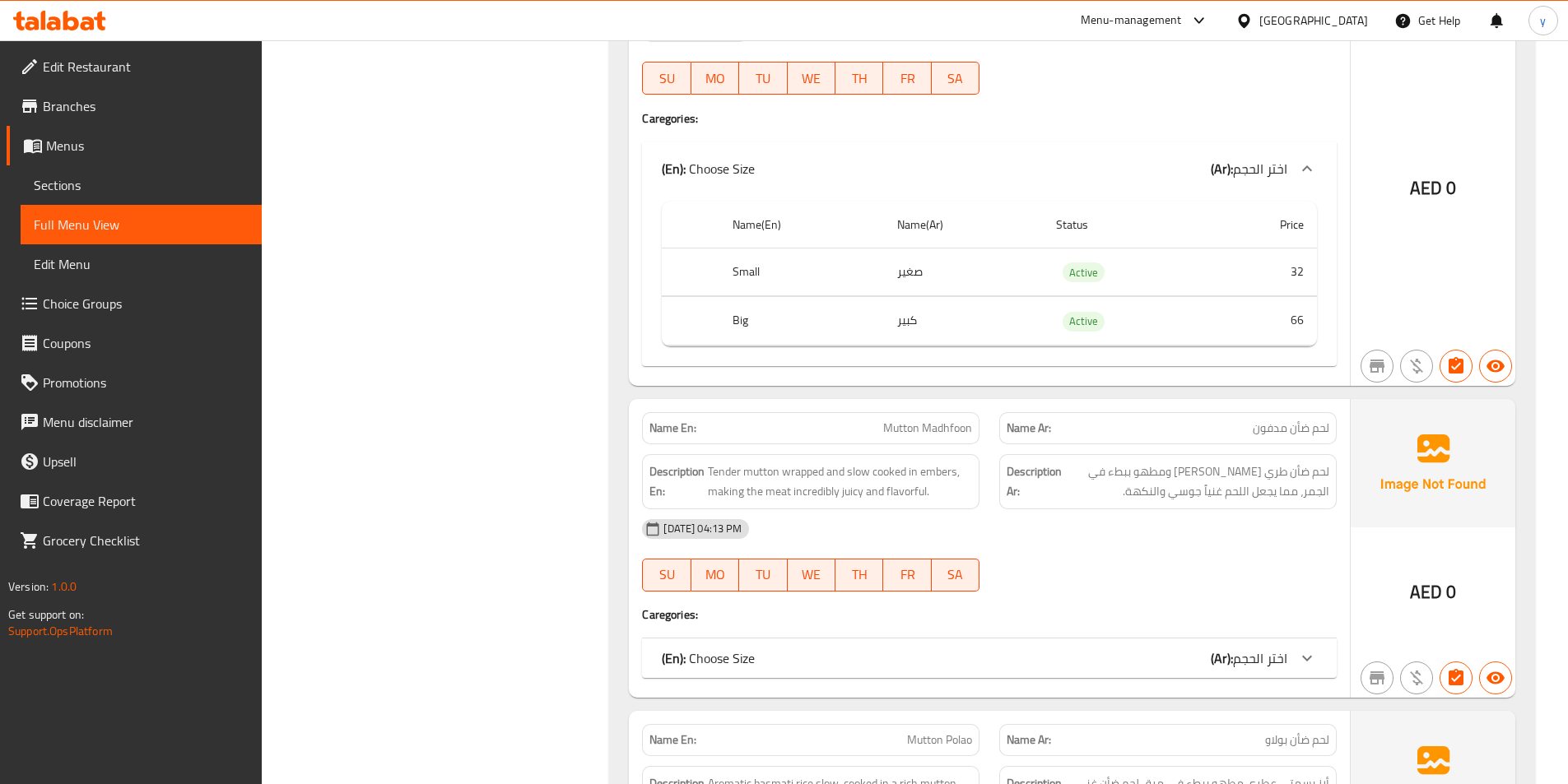
scroll to position [3377, 0]
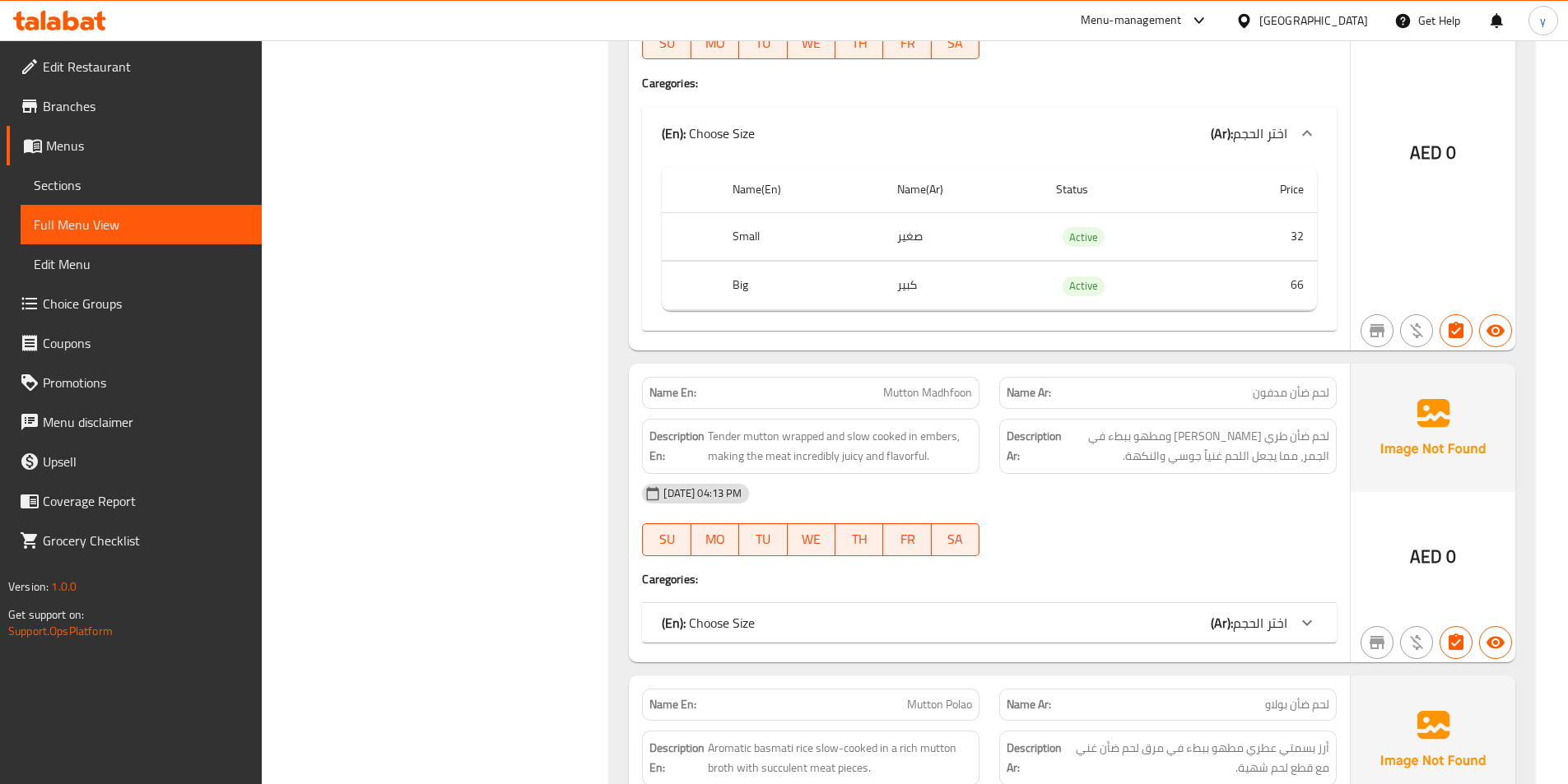
click at [891, 397] on span "Mutton Madhfoon" at bounding box center [927, 393] width 88 height 18
click at [1330, 614] on div "(En): Choose Size (Ar): اختر الحجم" at bounding box center [988, 623] width 695 height 40
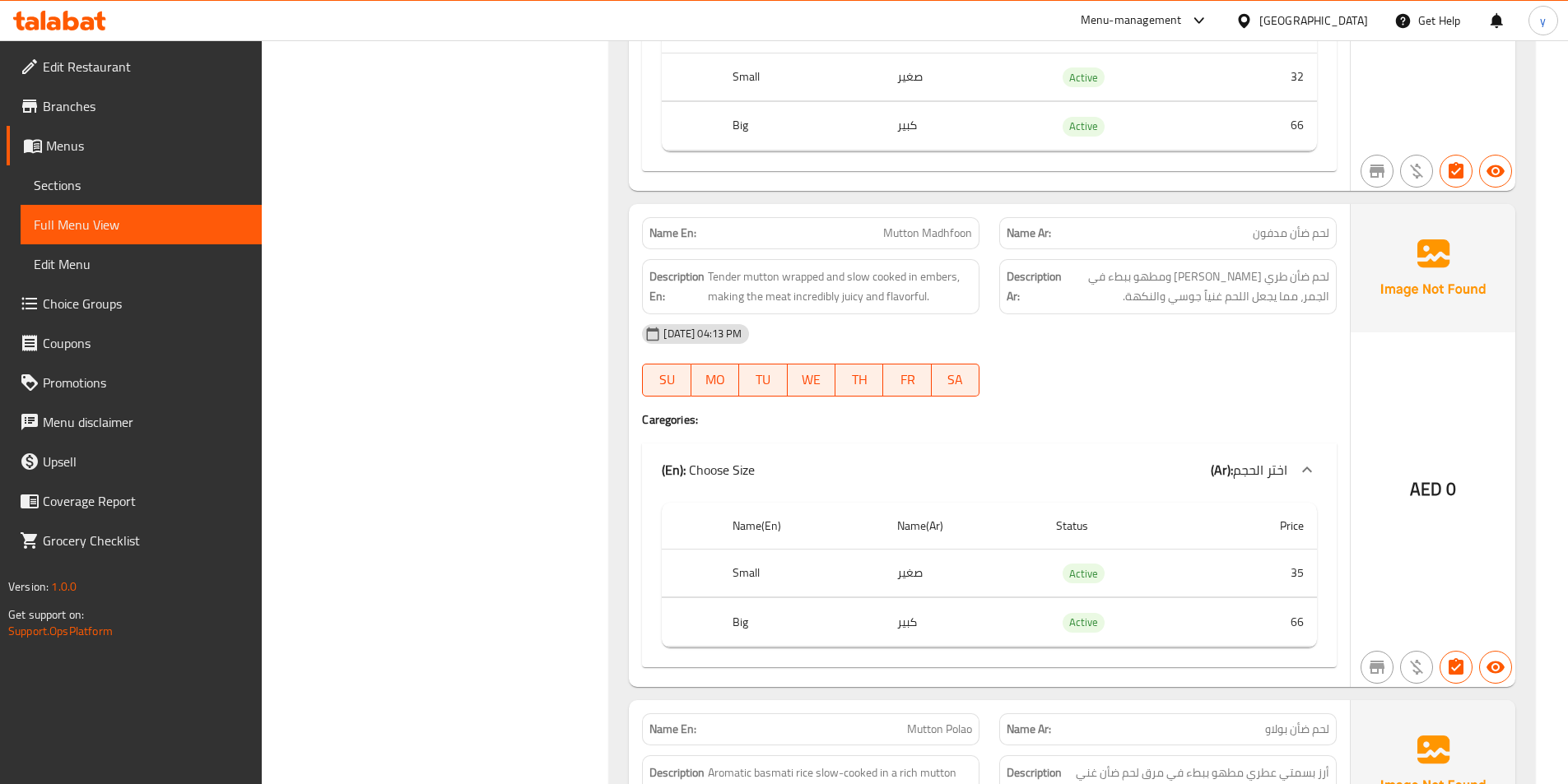
scroll to position [3541, 0]
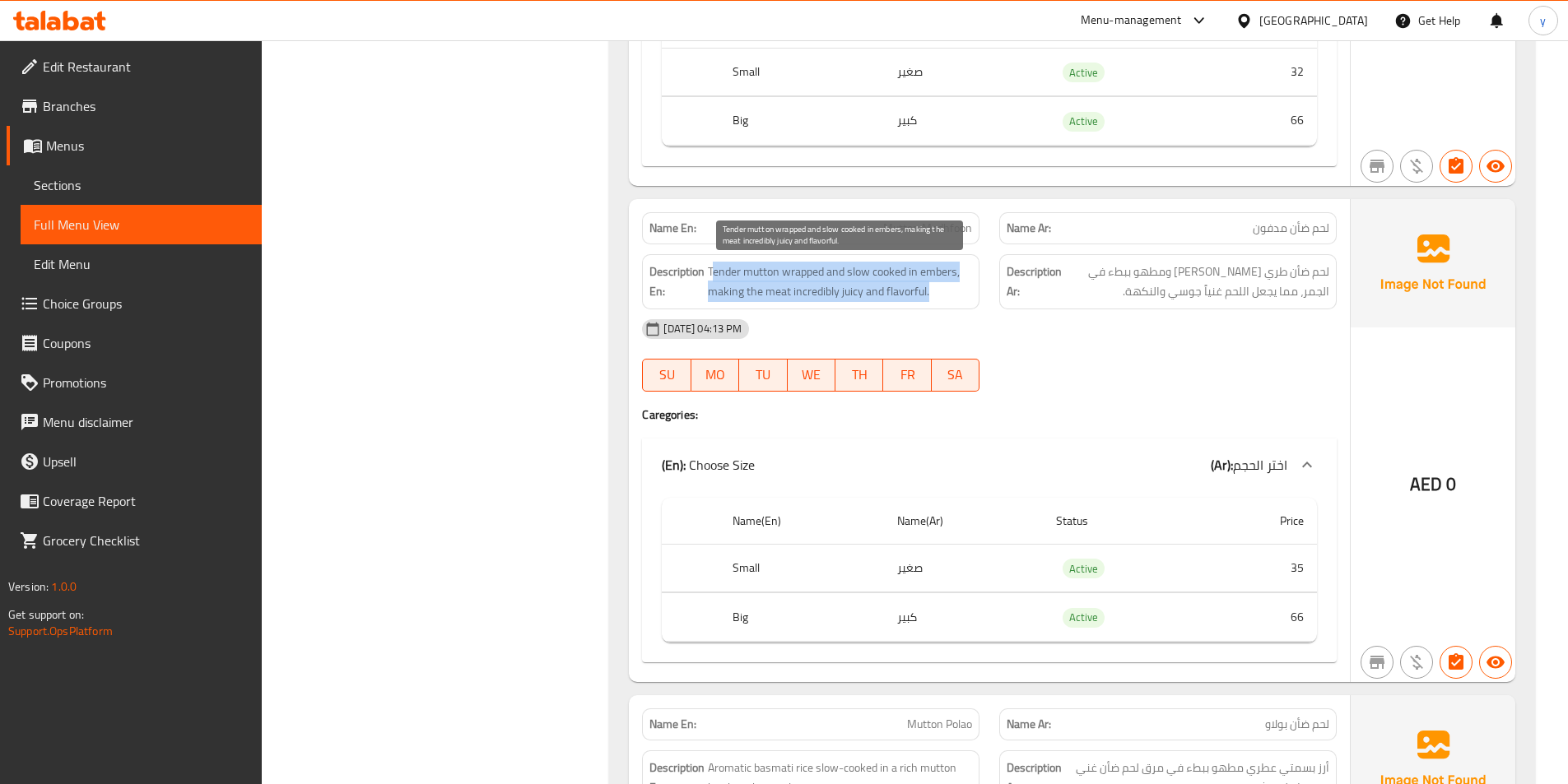
drag, startPoint x: 929, startPoint y: 288, endPoint x: 711, endPoint y: 271, distance: 218.7
click at [711, 271] on span "Tender mutton wrapped and slow cooked in embers, making the meat incredibly jui…" at bounding box center [840, 282] width 265 height 41
click at [938, 301] on span "Tender mutton wrapped and slow cooked in embers, making the meat incredibly jui…" at bounding box center [840, 282] width 265 height 41
drag, startPoint x: 930, startPoint y: 290, endPoint x: 711, endPoint y: 274, distance: 219.6
click at [711, 274] on span "Tender mutton wrapped and slow cooked in embers, making the meat incredibly jui…" at bounding box center [840, 282] width 265 height 41
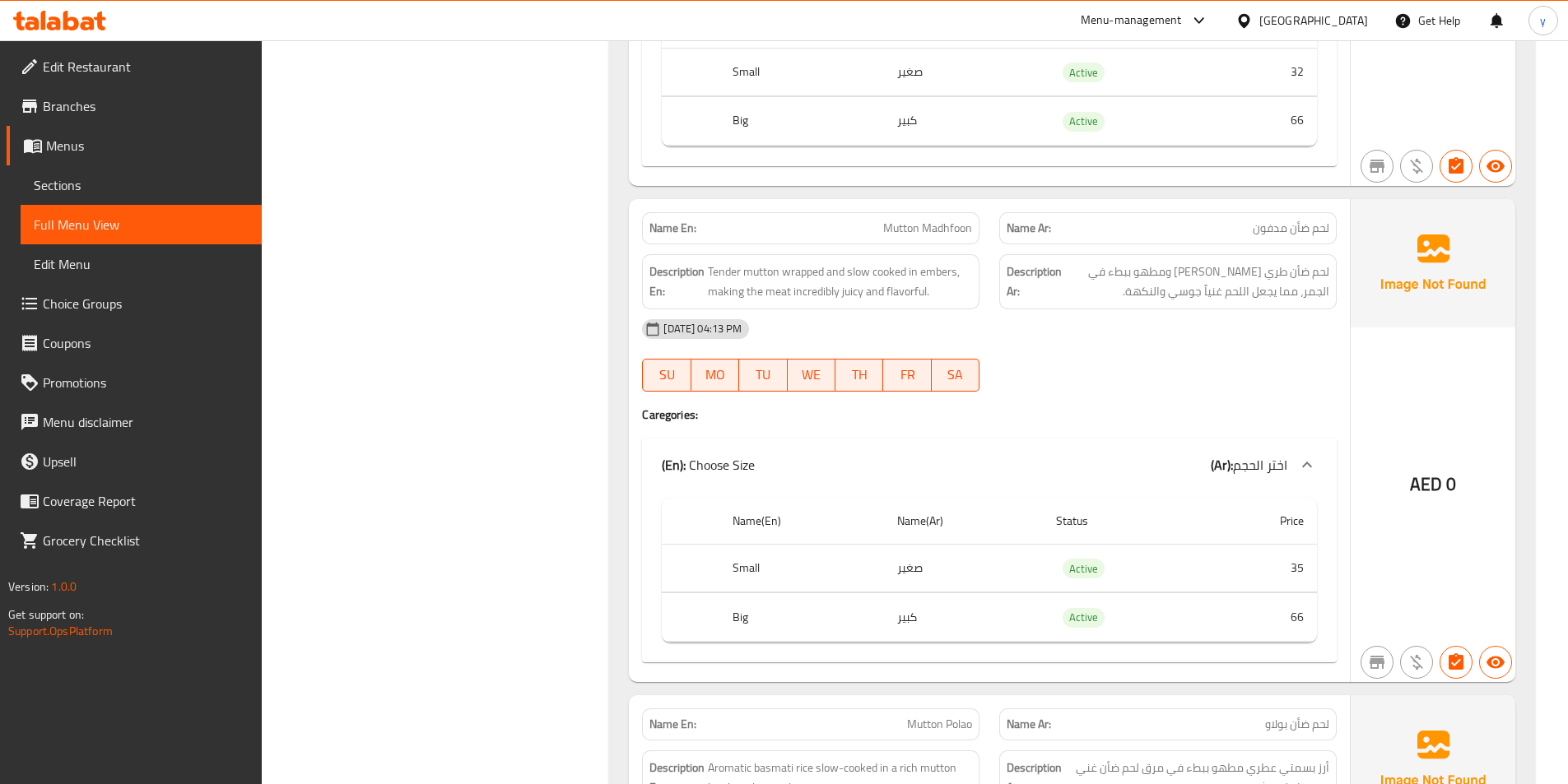
click at [907, 231] on span "Mutton Madhfoon" at bounding box center [927, 228] width 88 height 18
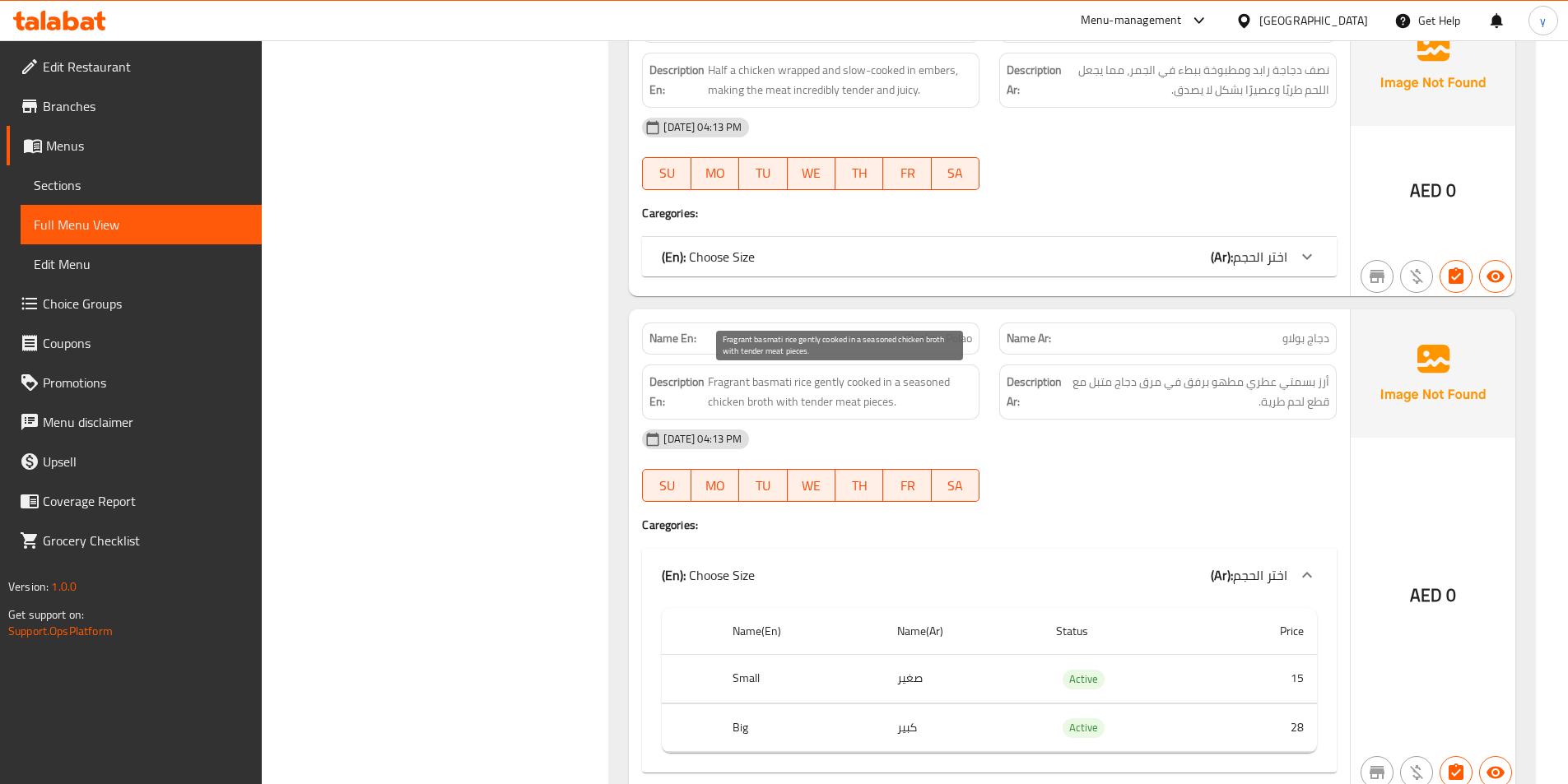
click at [830, 388] on span "Fragrant basmati rice gently cooked in a seasoned chicken broth with tender mea…" at bounding box center [840, 392] width 265 height 41
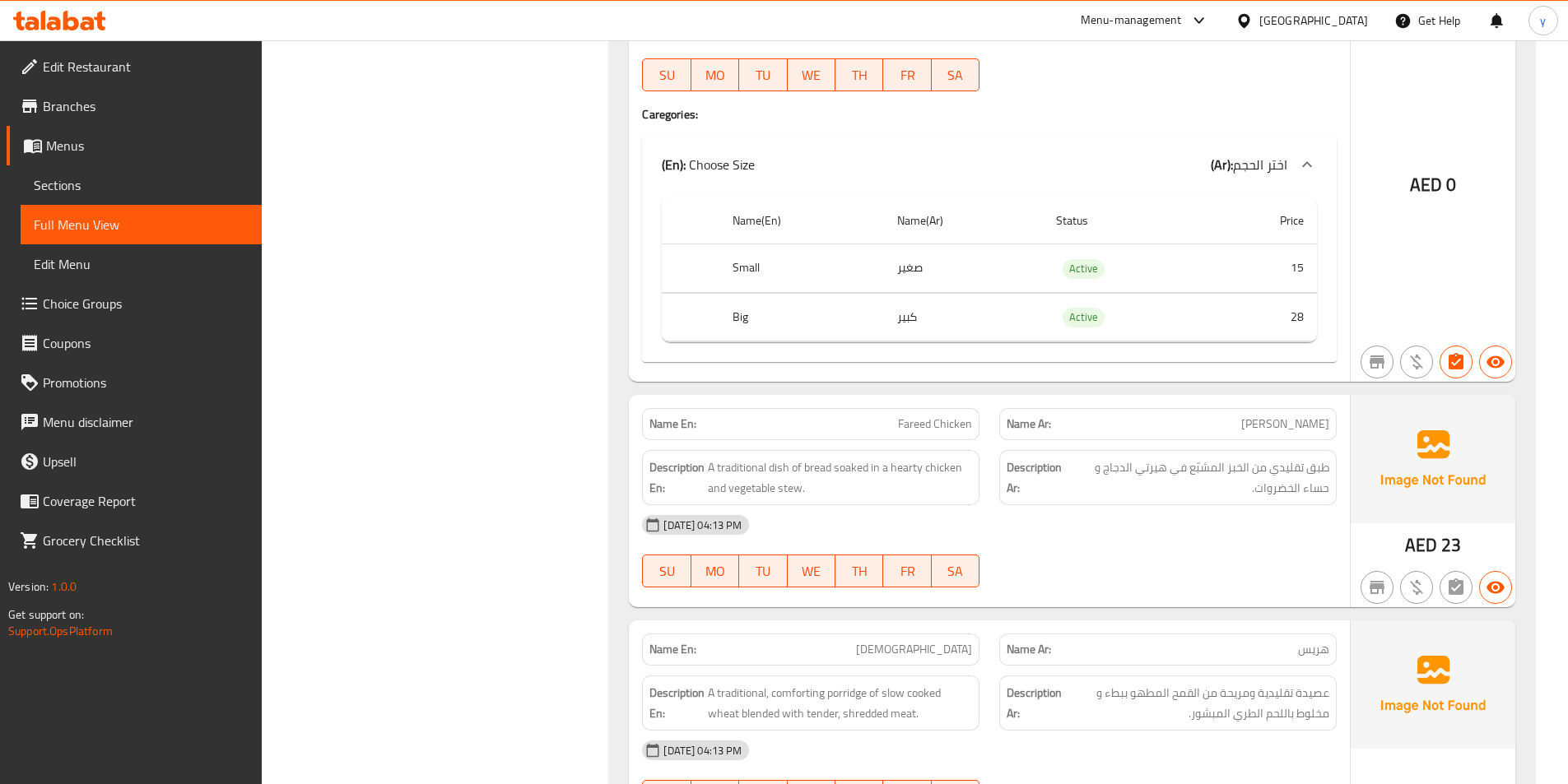
scroll to position [1631, 0]
click at [952, 423] on span "Fareed Chicken" at bounding box center [935, 424] width 74 height 18
click at [850, 468] on span "A traditional dish of bread soaked in a hearty chicken and vegetable stew." at bounding box center [840, 477] width 265 height 41
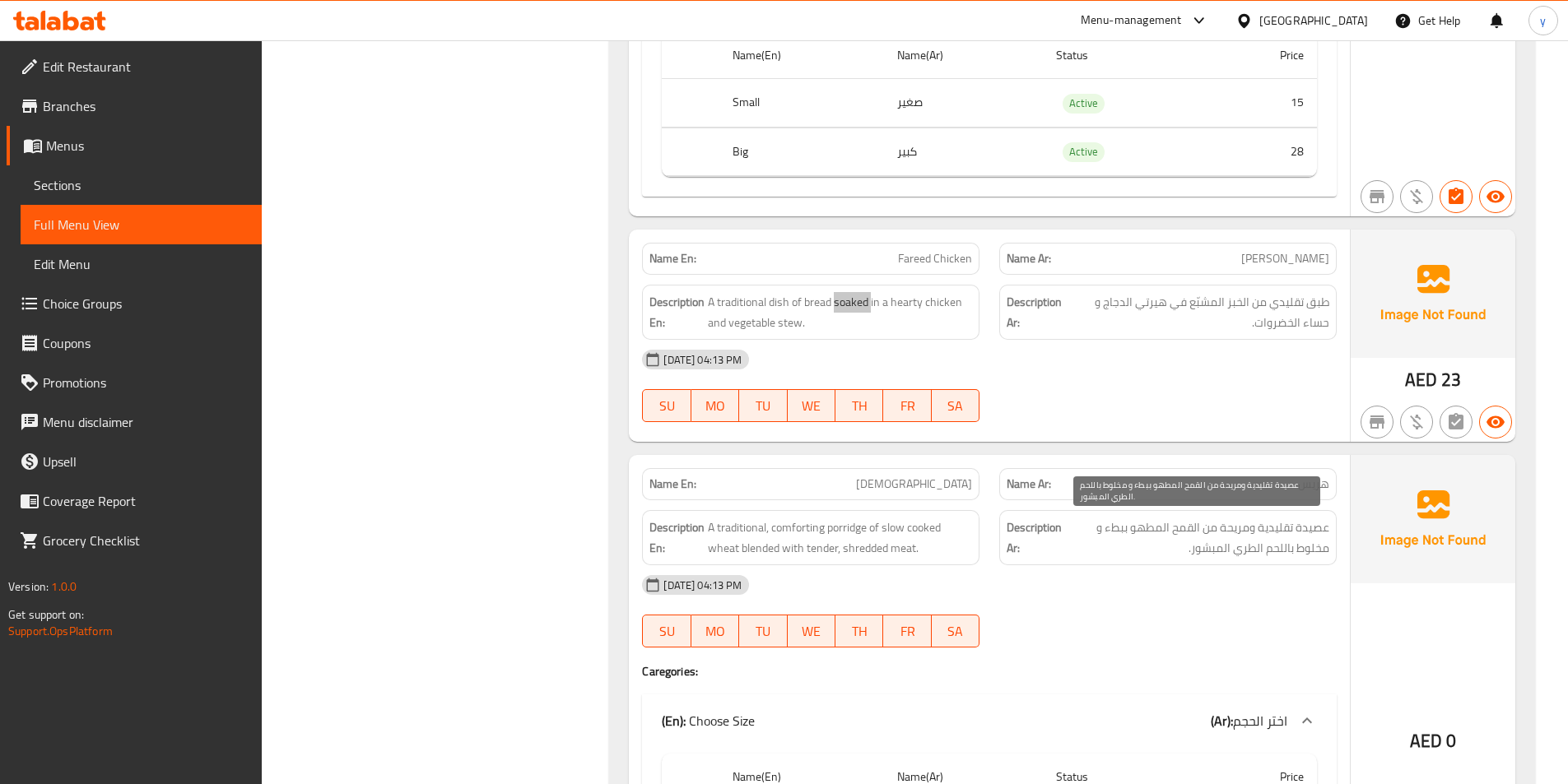
scroll to position [1878, 0]
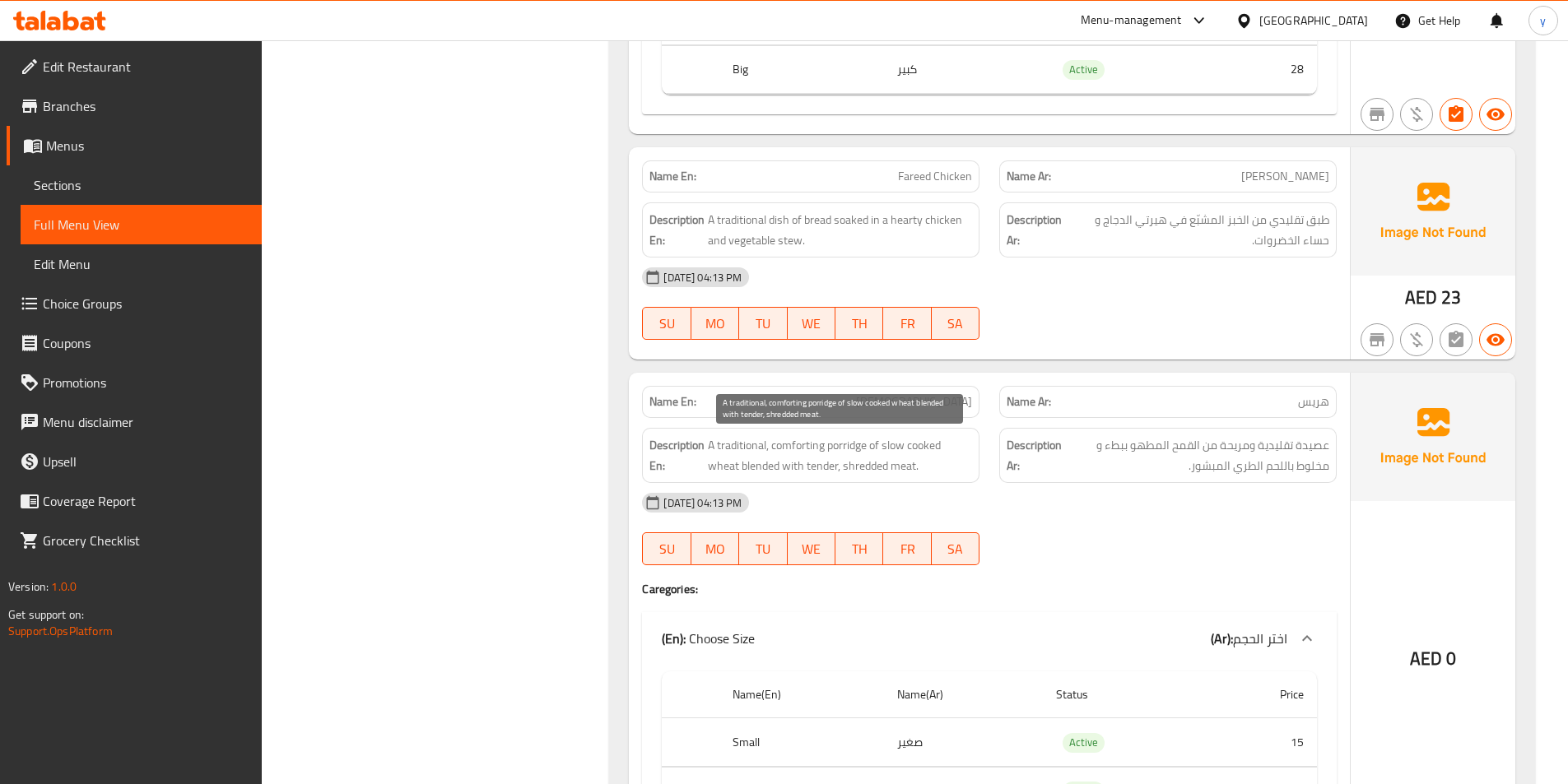
click at [893, 459] on span "A traditional, comforting porridge of slow cooked wheat blended with tender, sh…" at bounding box center [840, 456] width 265 height 41
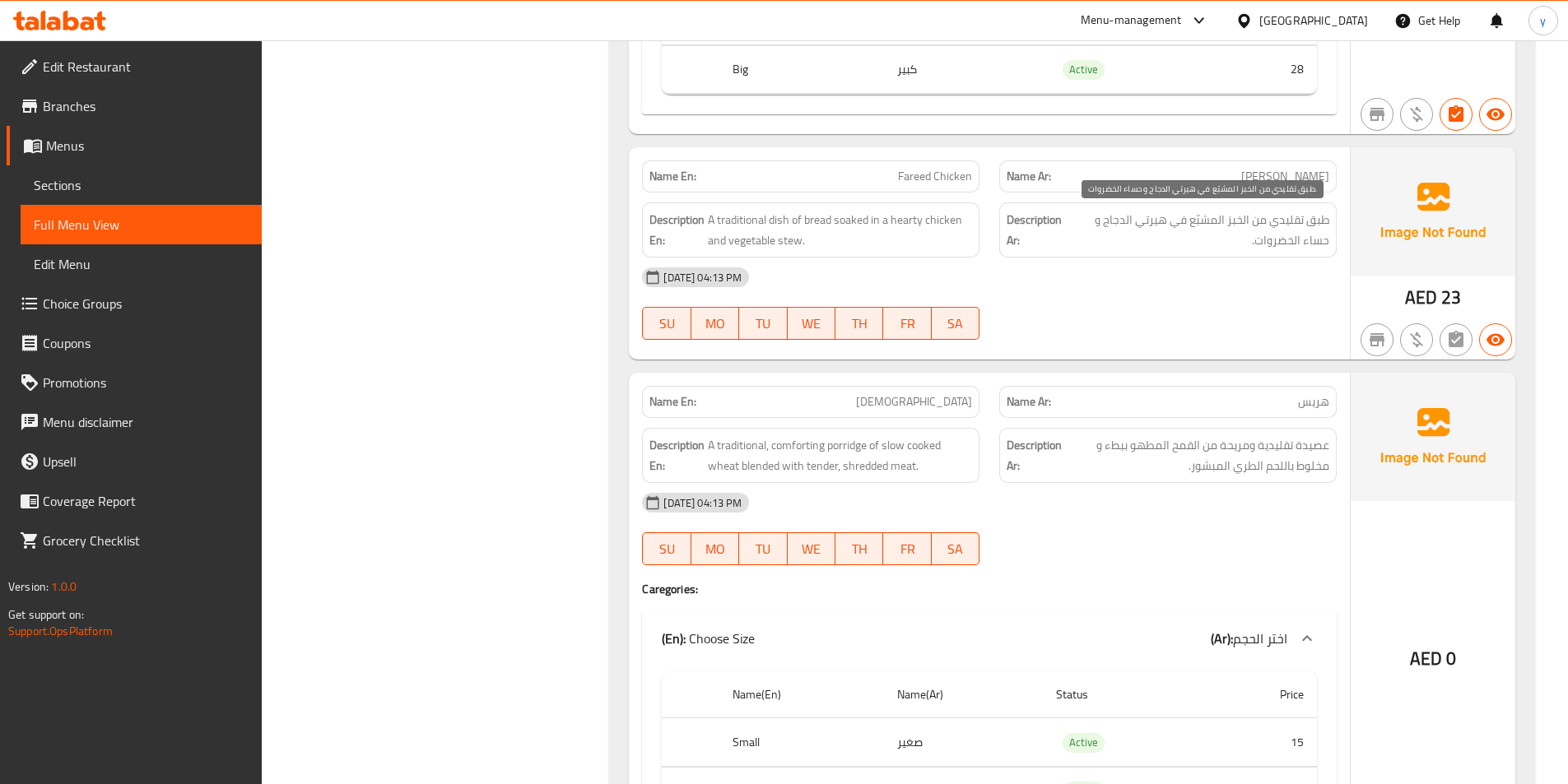
scroll to position [2438, 0]
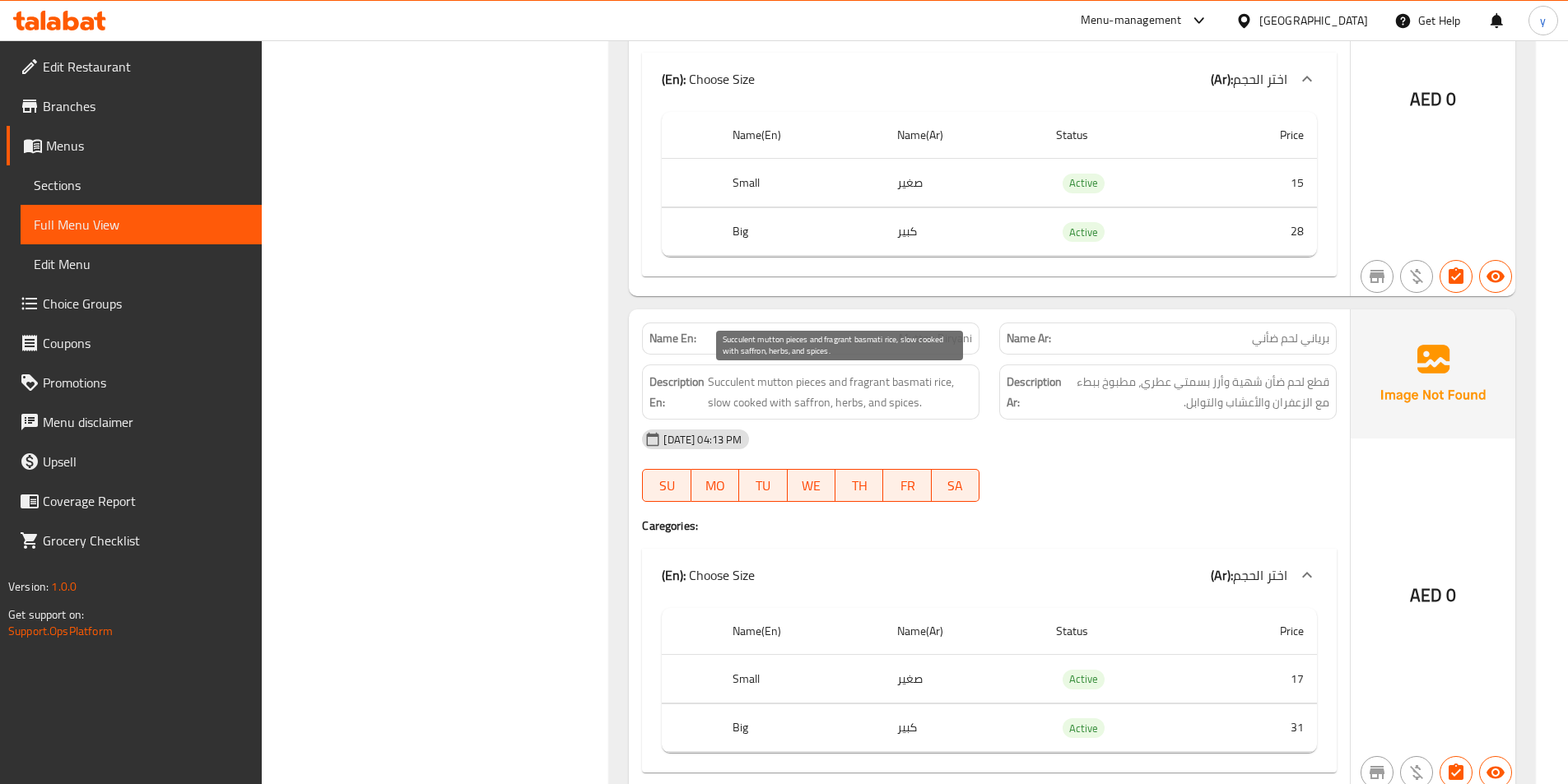
click at [726, 382] on span "Succulent mutton pieces and fragrant basmati rice, slow cooked with saffron, he…" at bounding box center [840, 392] width 265 height 41
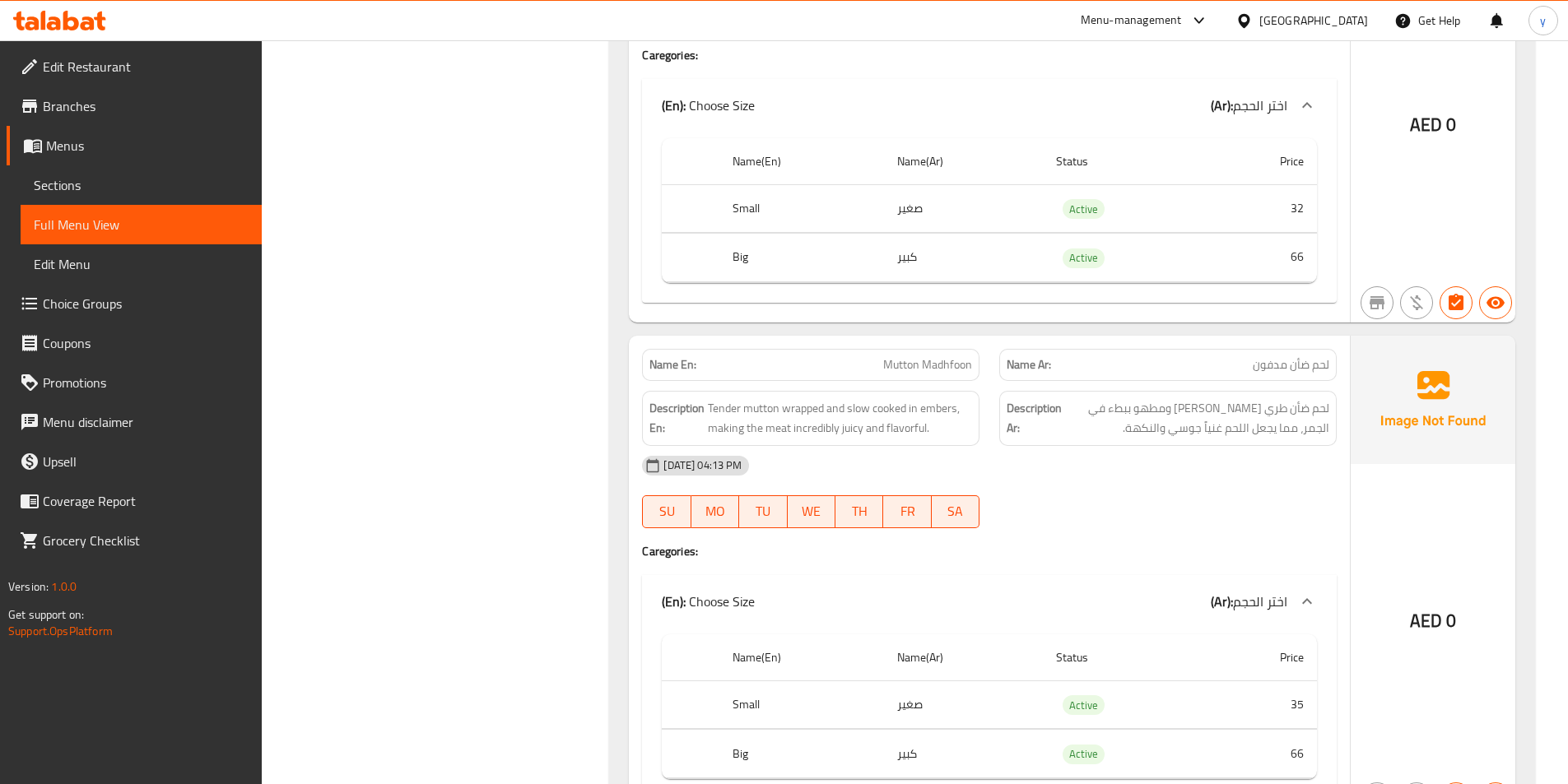
scroll to position [3425, 0]
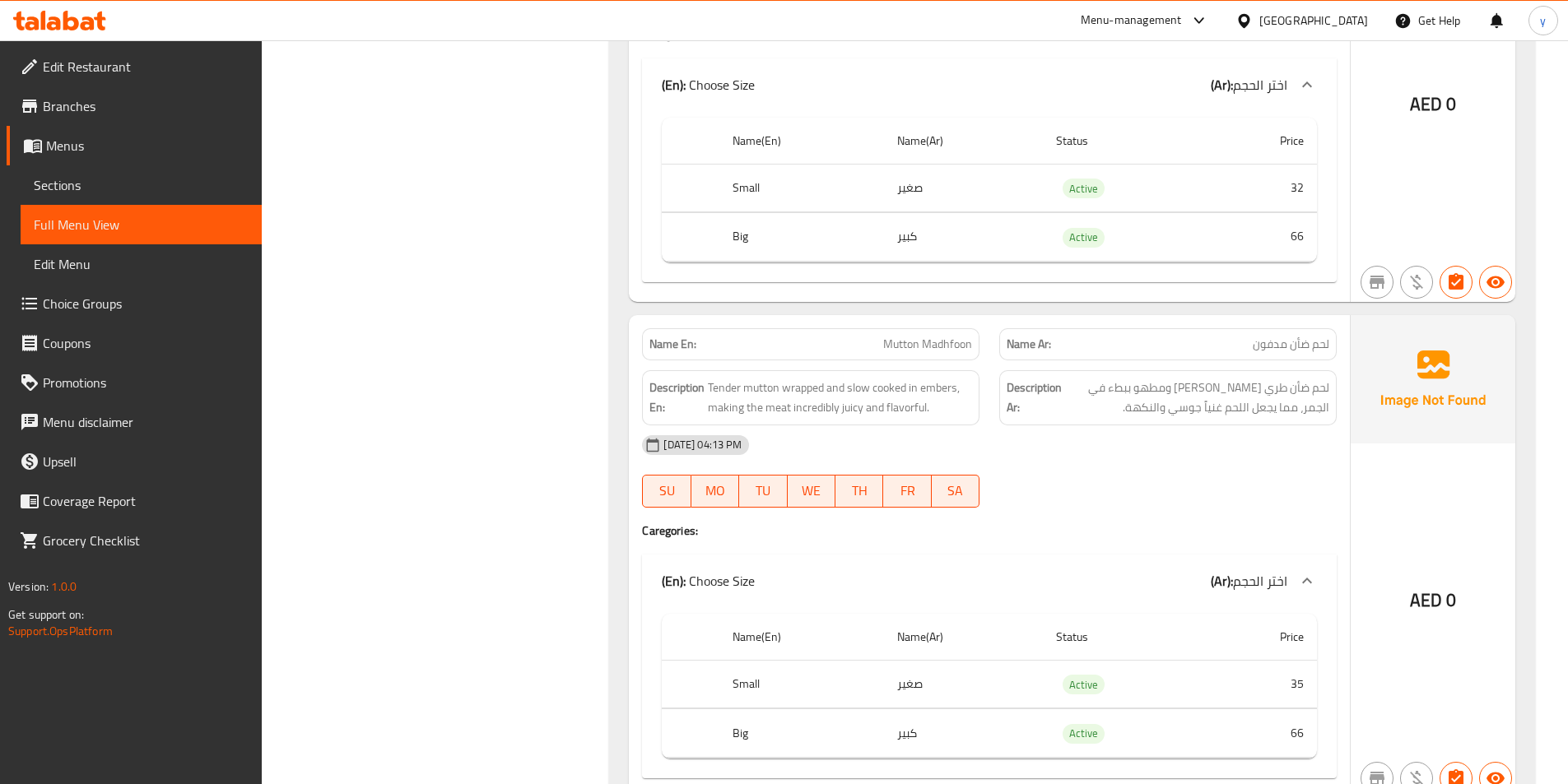
click at [910, 341] on span "Mutton Madhfoon" at bounding box center [927, 344] width 88 height 18
click at [942, 339] on span "Mutton Madhfoon" at bounding box center [927, 344] width 88 height 18
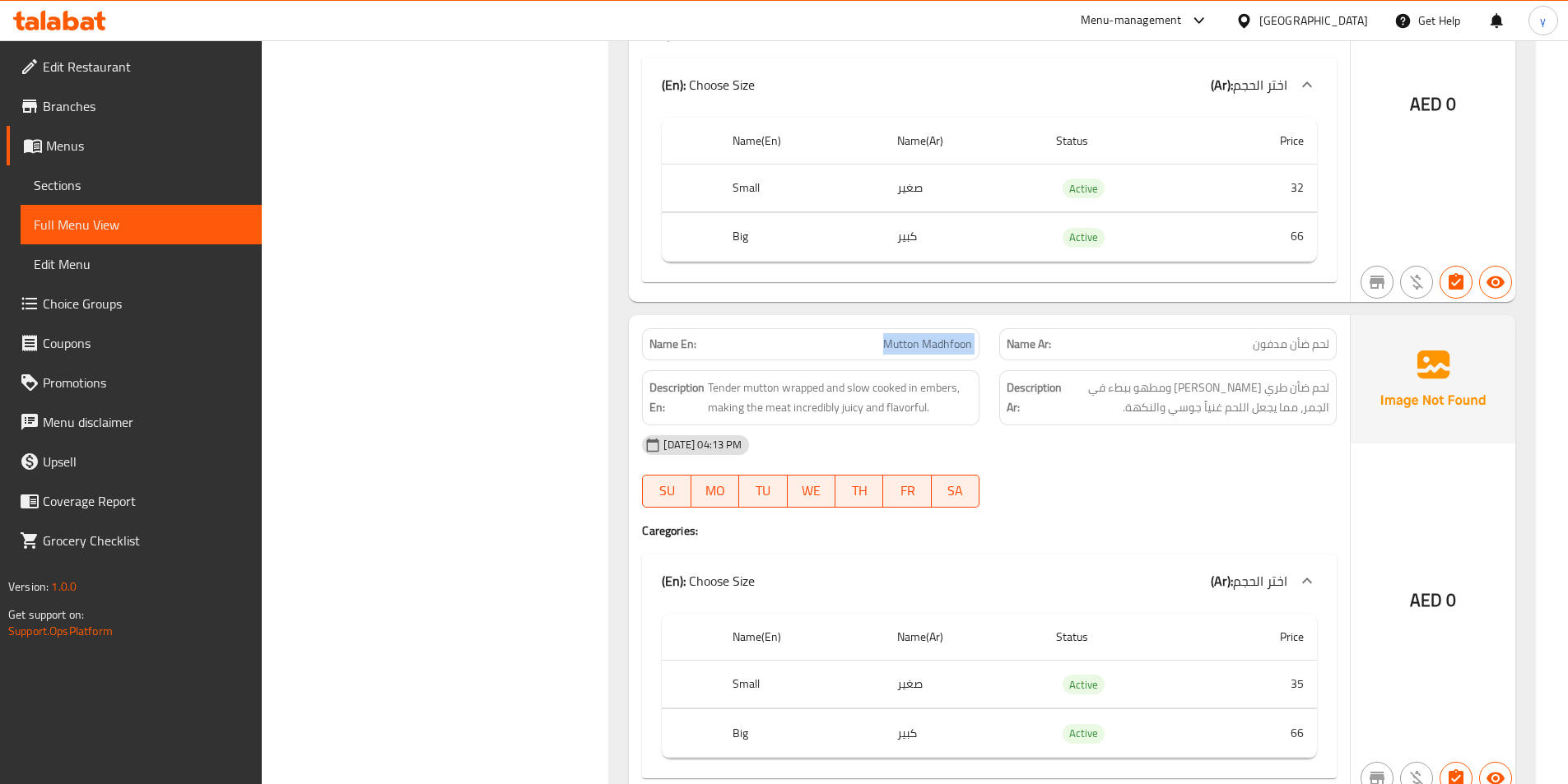
click at [942, 339] on span "Mutton Madhfoon" at bounding box center [927, 344] width 88 height 18
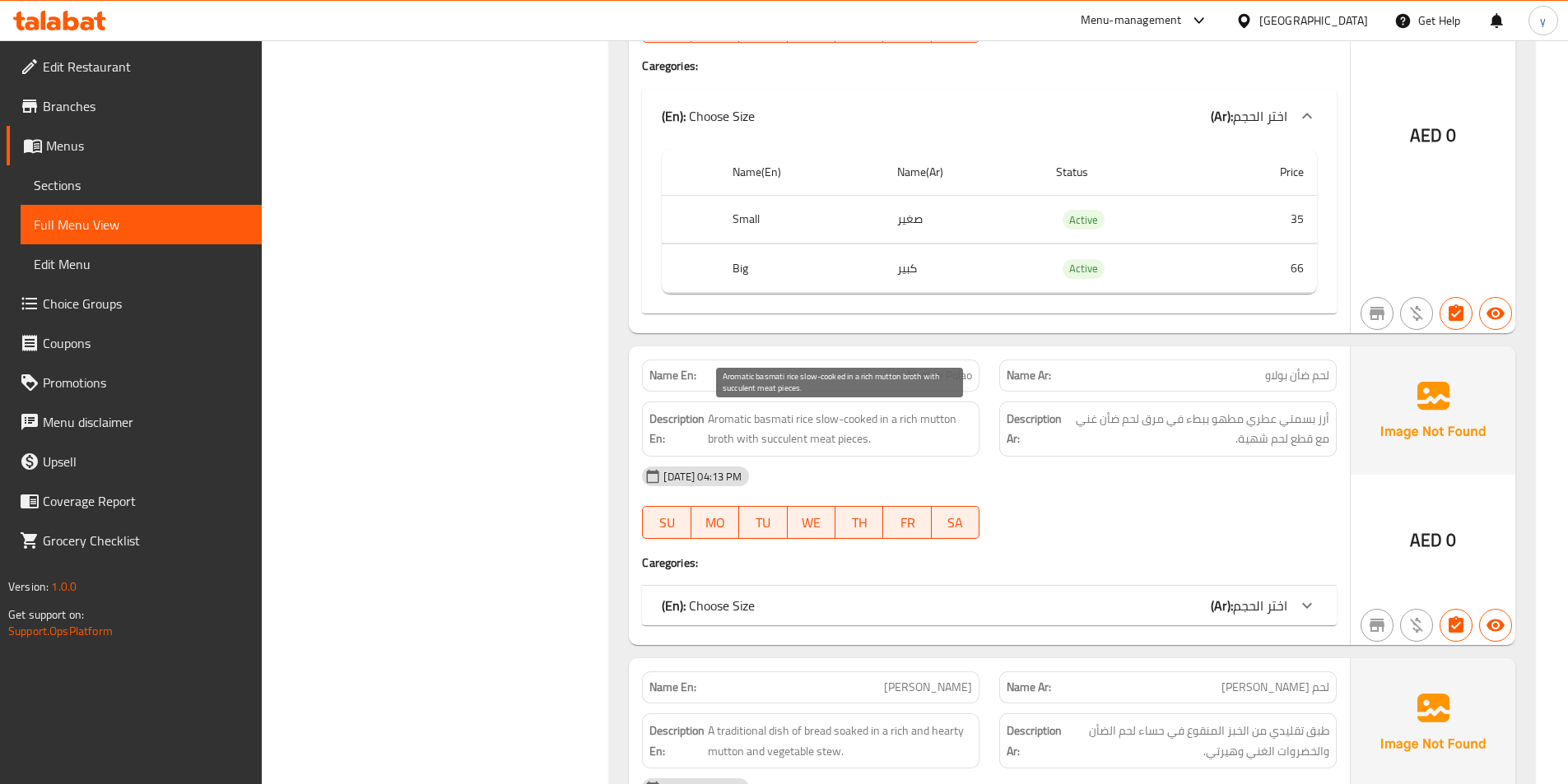
scroll to position [3919, 0]
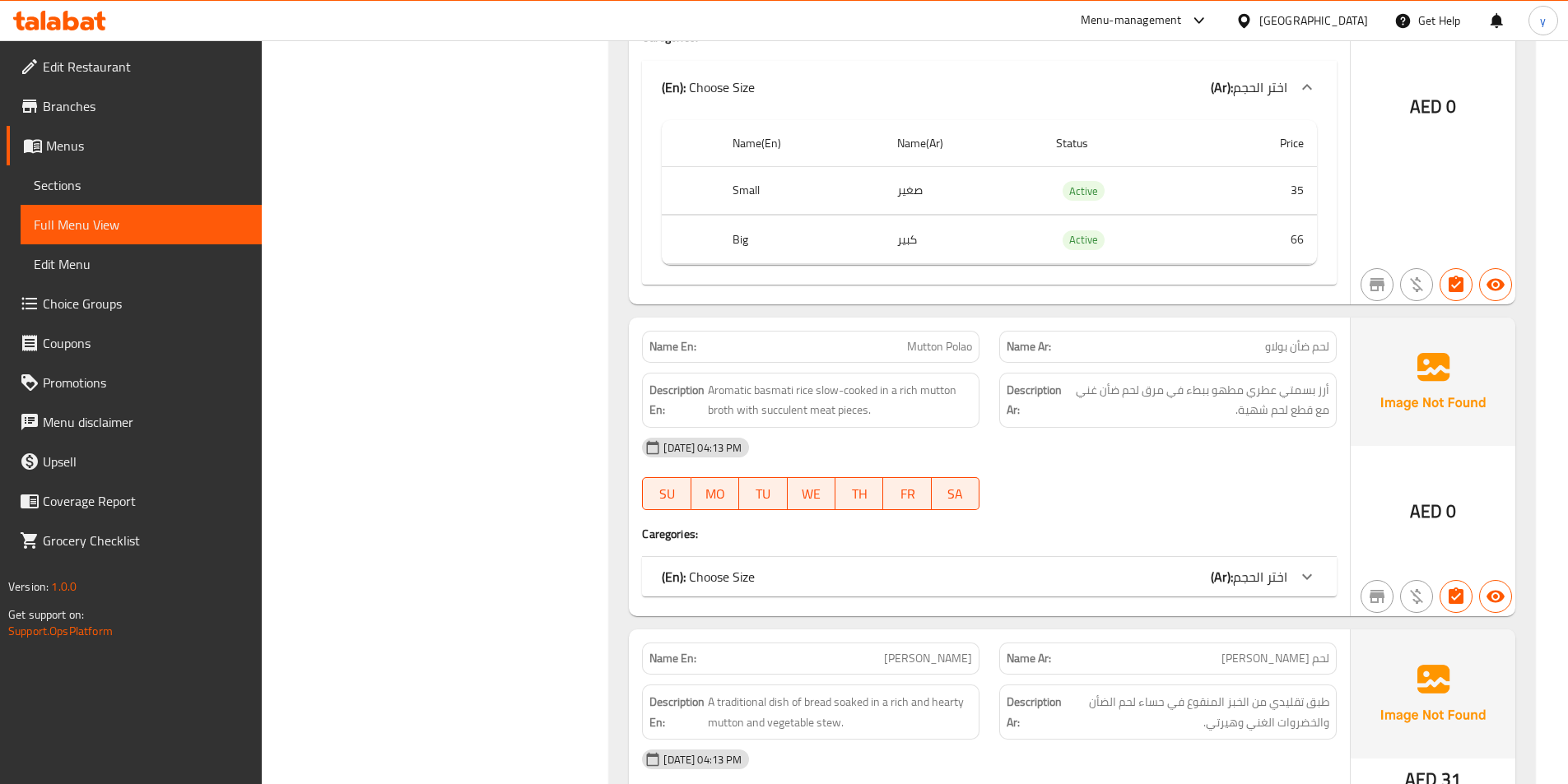
click at [1298, 577] on icon at bounding box center [1307, 577] width 19 height 19
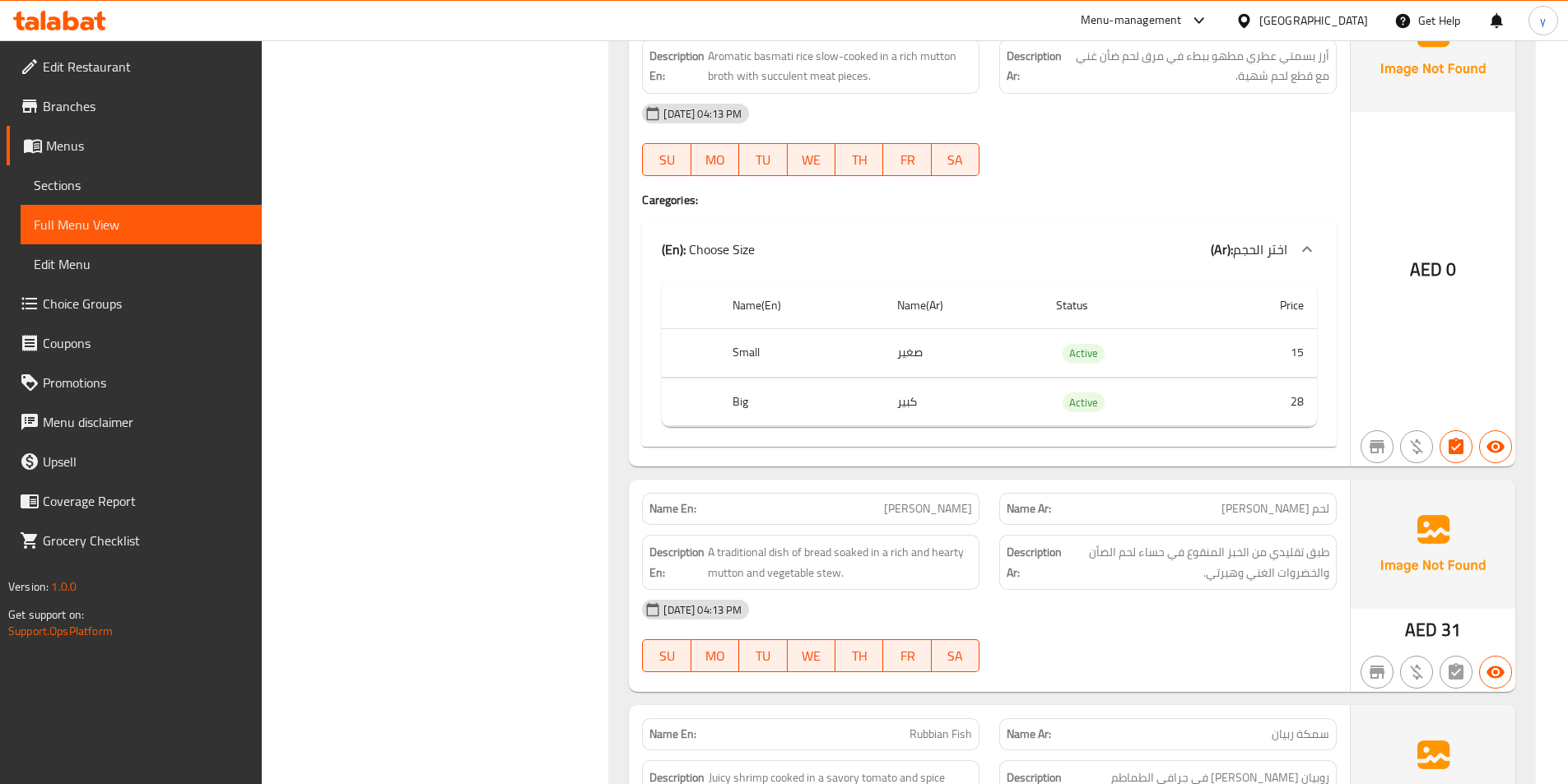
scroll to position [4331, 0]
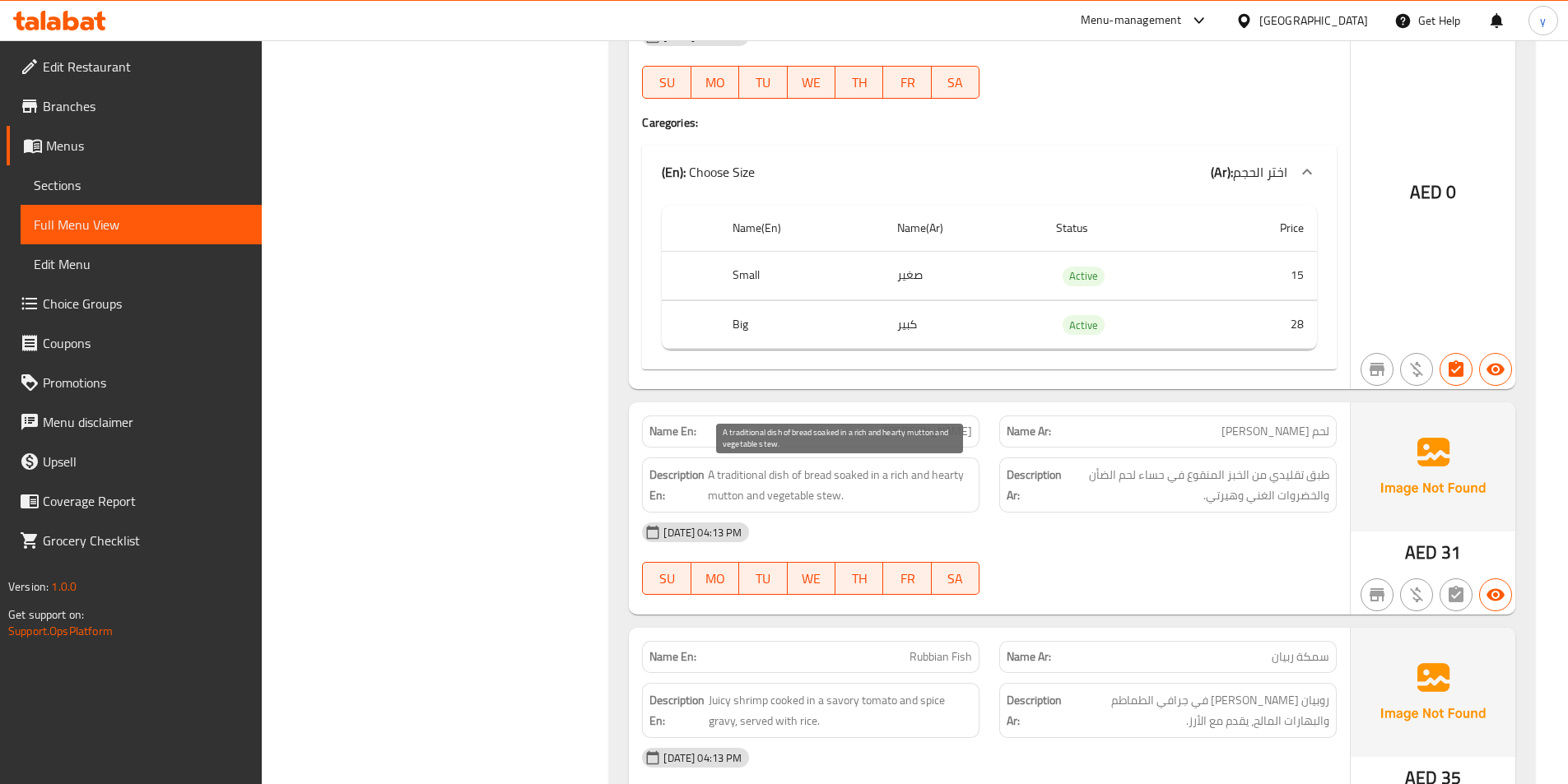
click at [817, 479] on span "A traditional dish of bread soaked in a rich and hearty mutton and vegetable st…" at bounding box center [840, 485] width 265 height 41
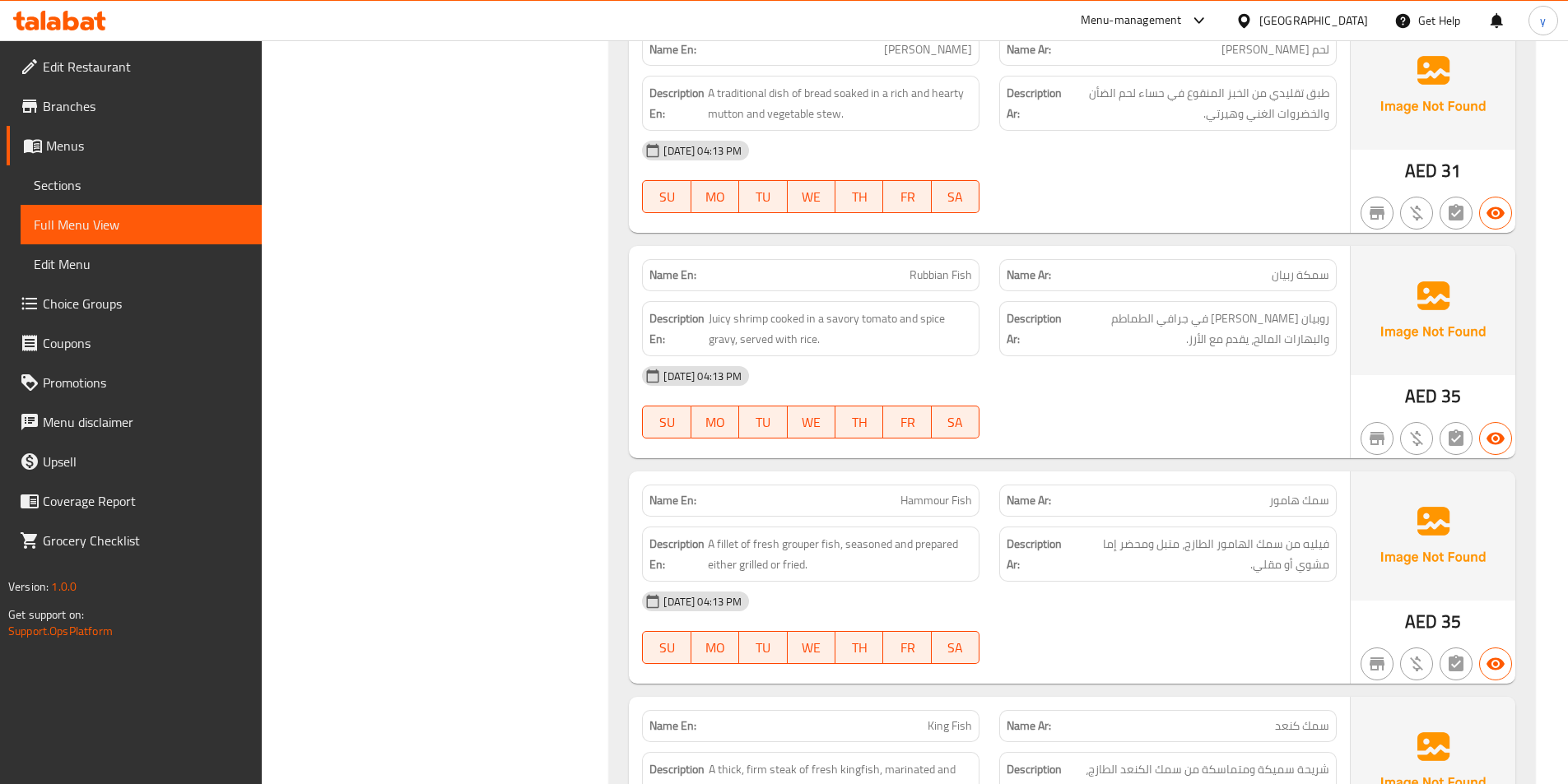
scroll to position [4742, 0]
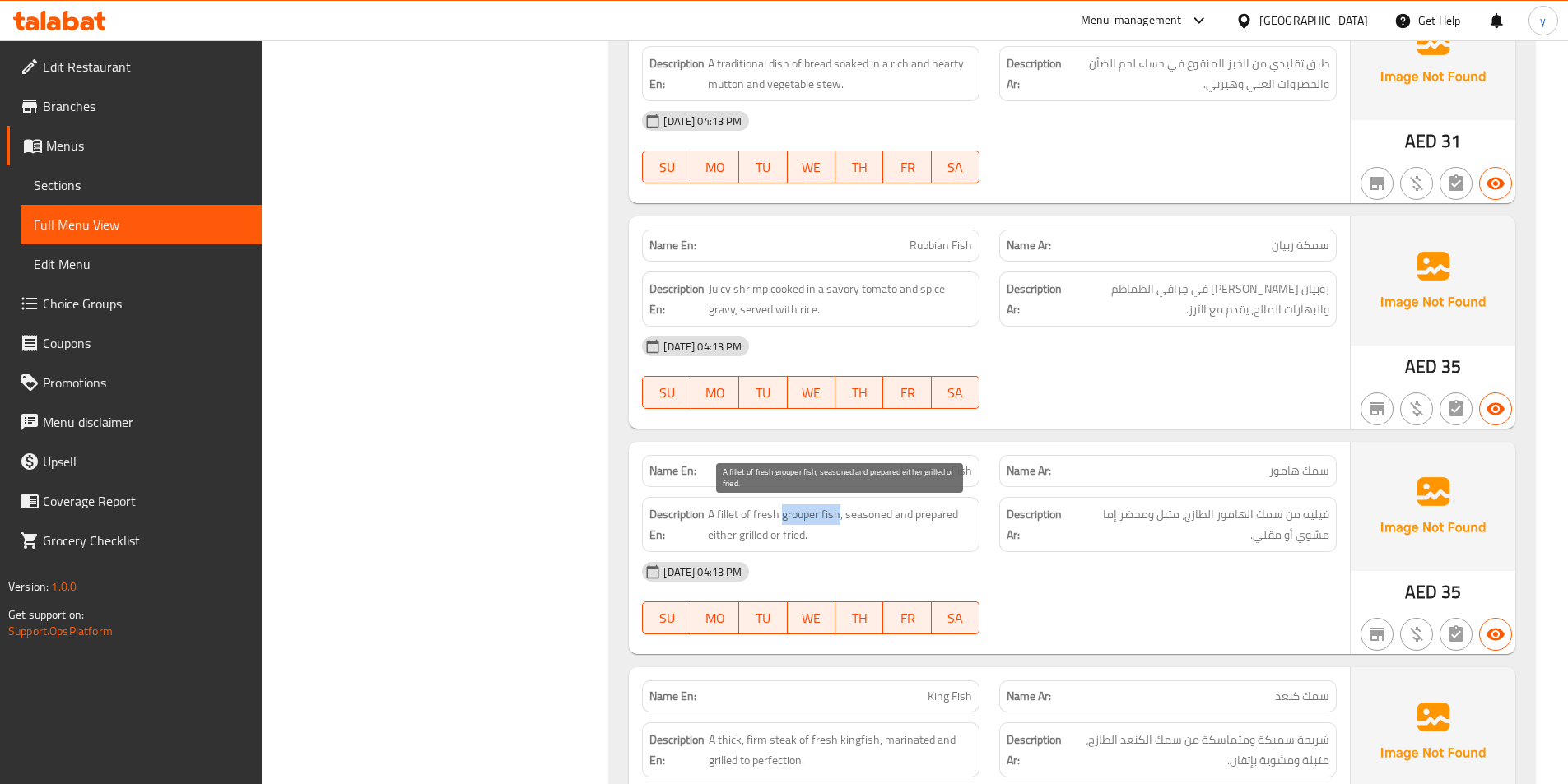
drag, startPoint x: 783, startPoint y: 517, endPoint x: 837, endPoint y: 509, distance: 54.6
click at [837, 509] on span "A fillet of fresh grouper fish, seasoned and prepared either grilled or fried." at bounding box center [840, 525] width 265 height 41
click at [919, 464] on span "Hammour Fish" at bounding box center [935, 472] width 72 height 18
click at [920, 464] on span "Hammour Fish" at bounding box center [935, 472] width 72 height 18
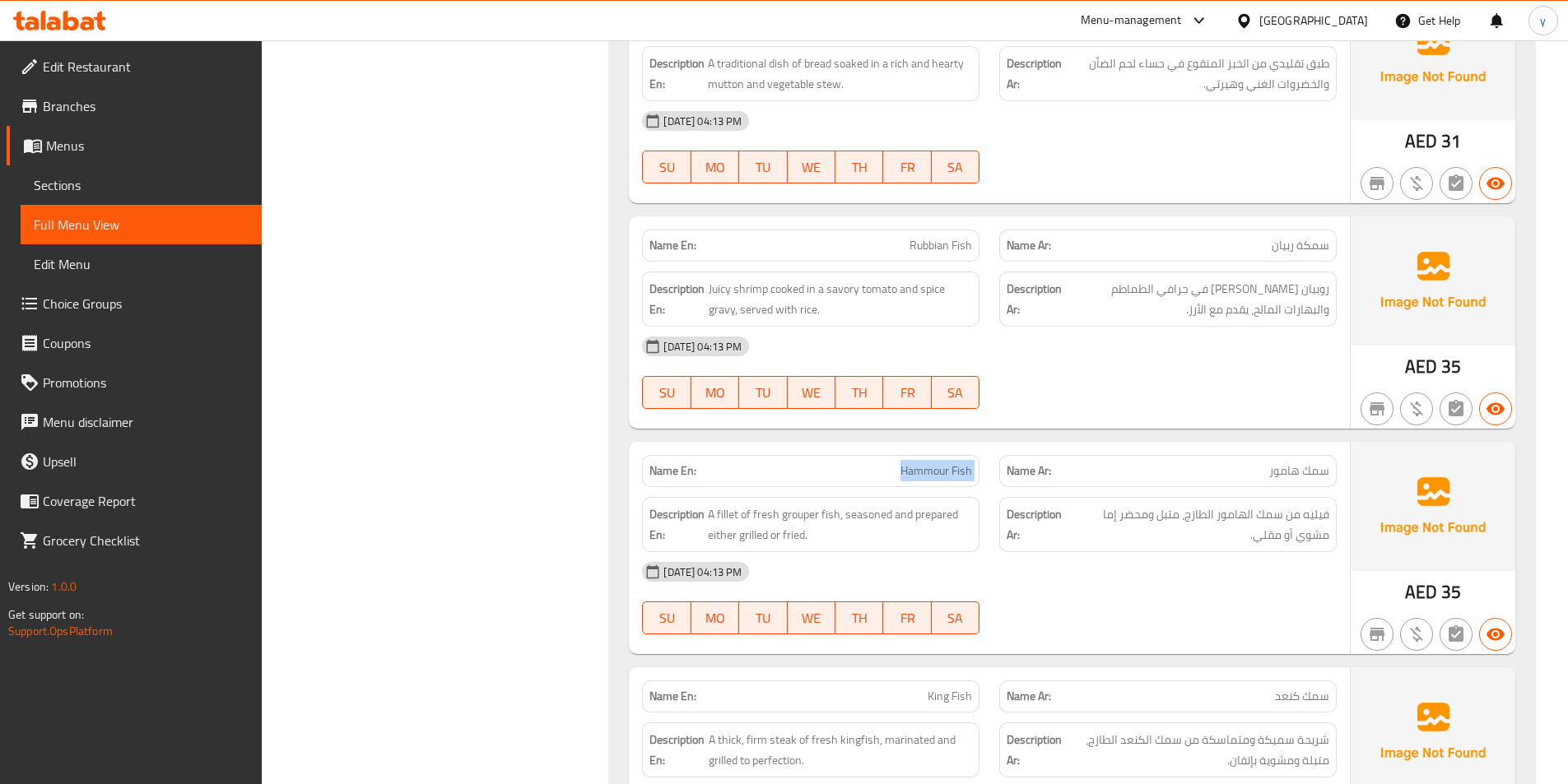
click at [901, 472] on span "Hammour Fish" at bounding box center [935, 472] width 72 height 18
click at [935, 463] on span "Hammour Fish" at bounding box center [935, 472] width 72 height 18
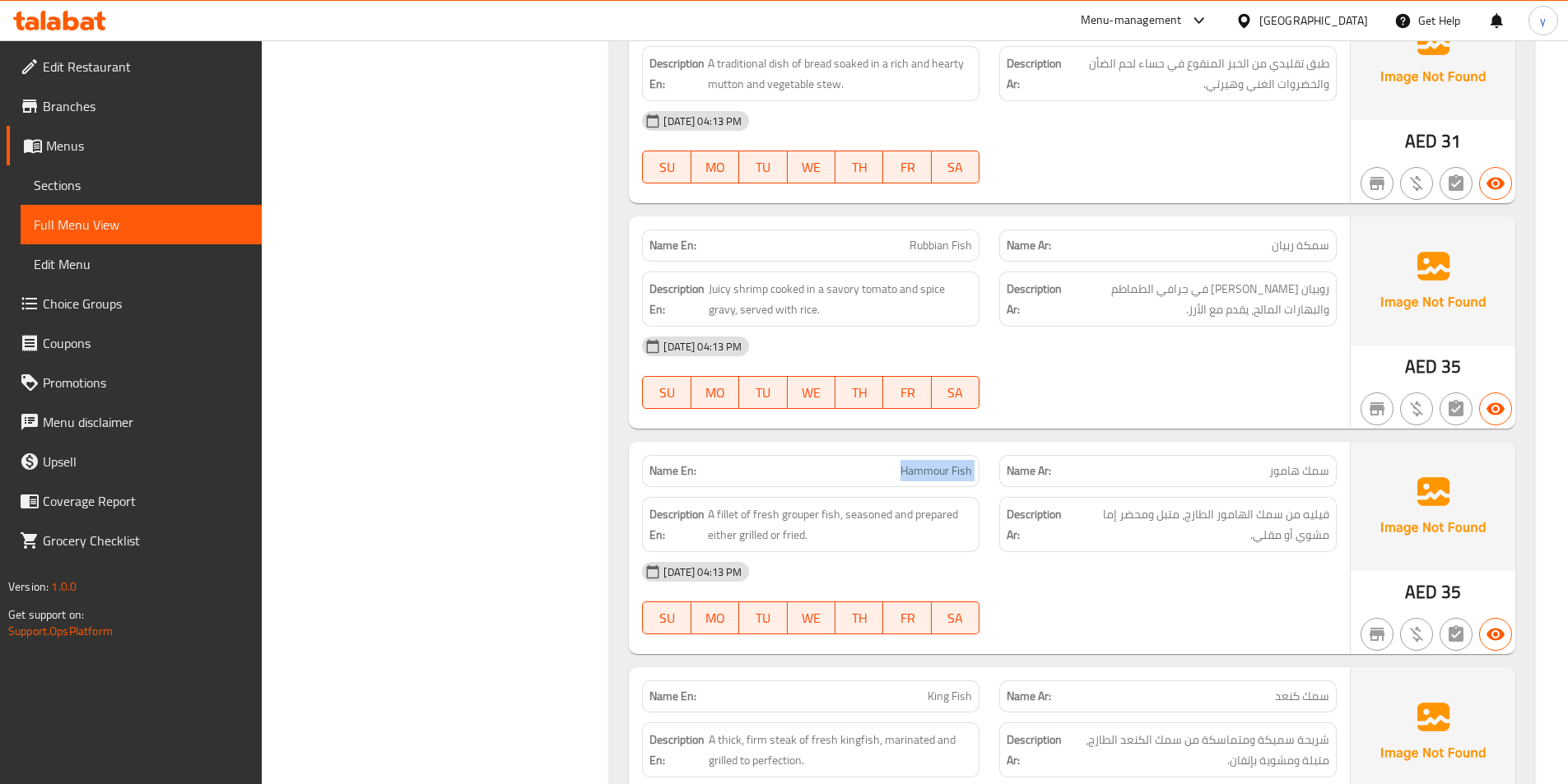
click at [935, 463] on span "Hammour Fish" at bounding box center [935, 472] width 72 height 18
click at [911, 464] on span "Hammour Fish" at bounding box center [935, 472] width 72 height 18
click at [913, 464] on span "Hammour Fish" at bounding box center [935, 472] width 72 height 18
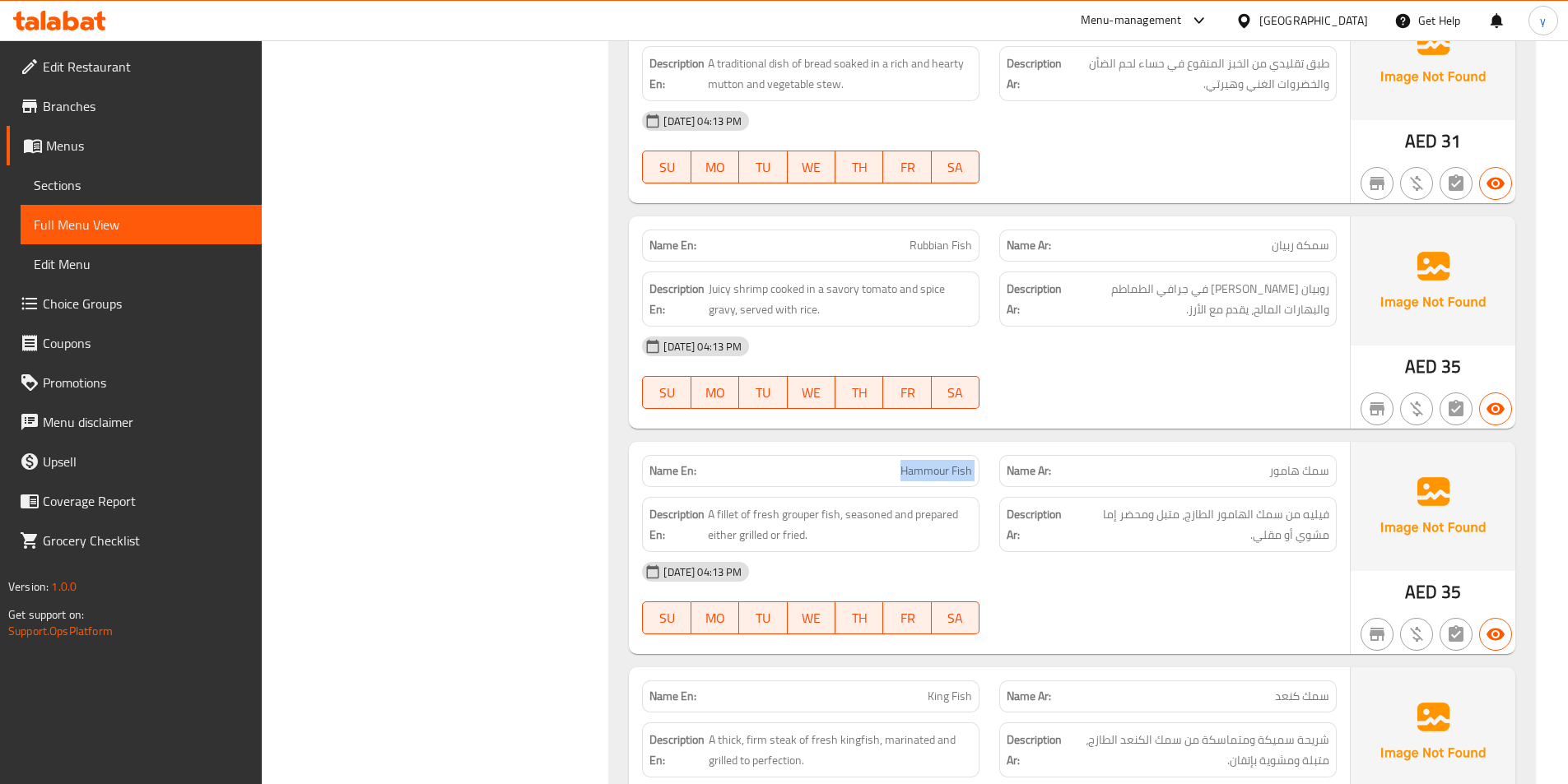
click at [913, 464] on span "Hammour Fish" at bounding box center [935, 472] width 72 height 18
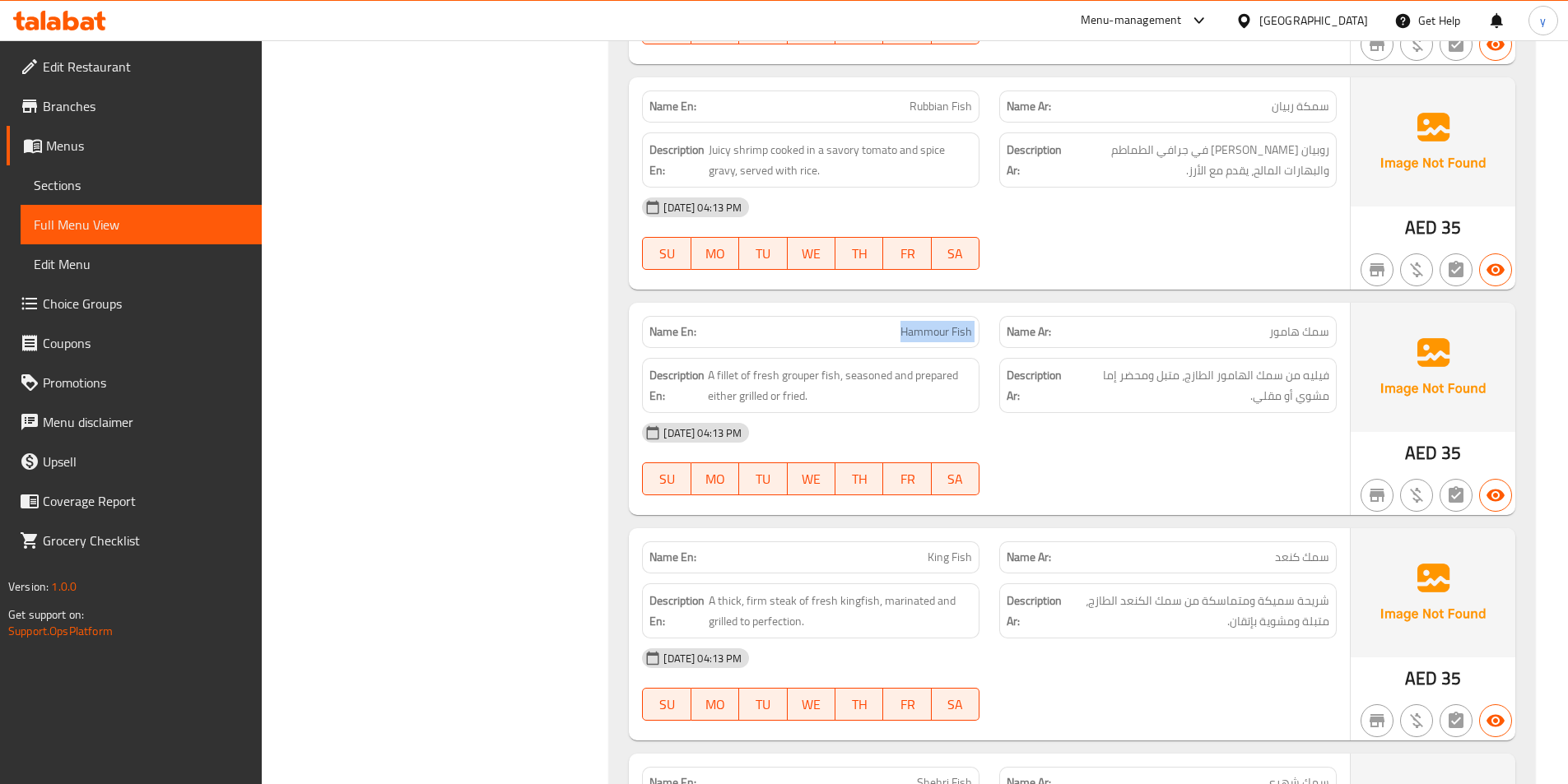
scroll to position [4907, 0]
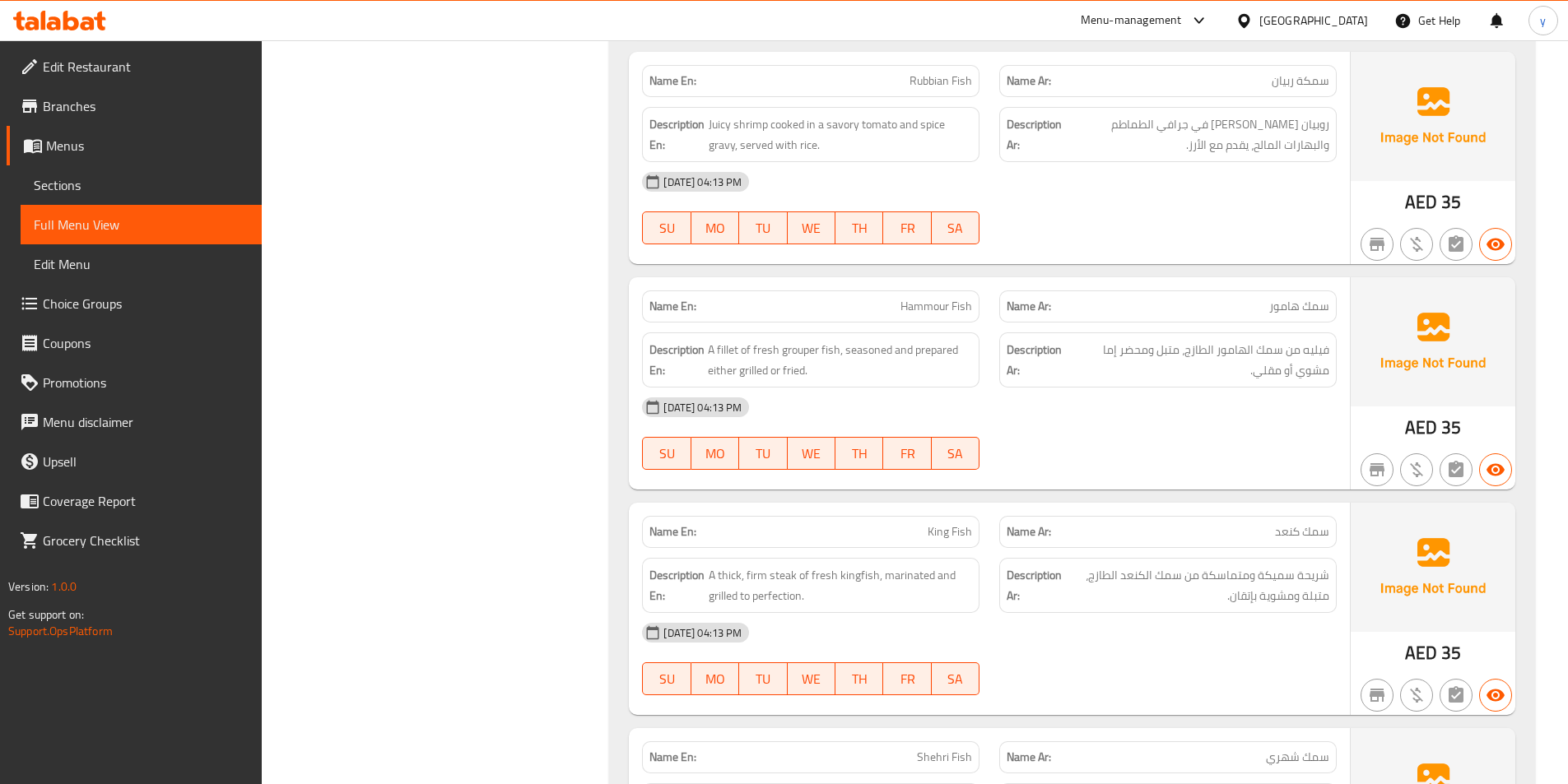
click at [1240, 526] on p "Name Ar: سمك كنعد" at bounding box center [1167, 532] width 323 height 18
click at [929, 520] on div "Name En: King Fish" at bounding box center [810, 532] width 337 height 32
click at [936, 523] on span "King Fish" at bounding box center [949, 532] width 44 height 18
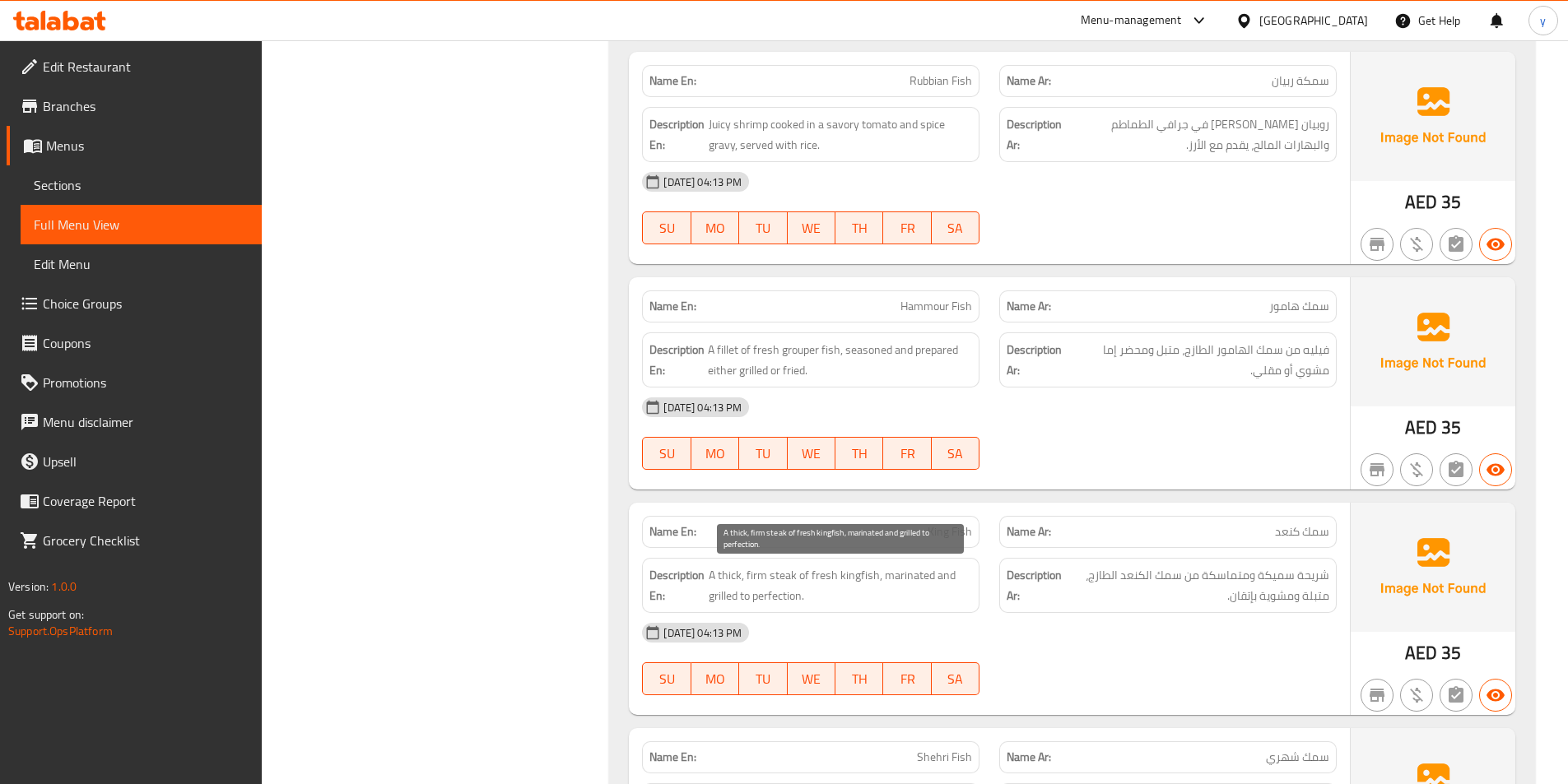
click at [743, 577] on span "A thick, firm steak of fresh kingfish, marinated and grilled to perfection." at bounding box center [841, 586] width 264 height 41
click at [895, 581] on span "A thick, firm steak of fresh kingfish, marinated and grilled to perfection." at bounding box center [841, 586] width 264 height 41
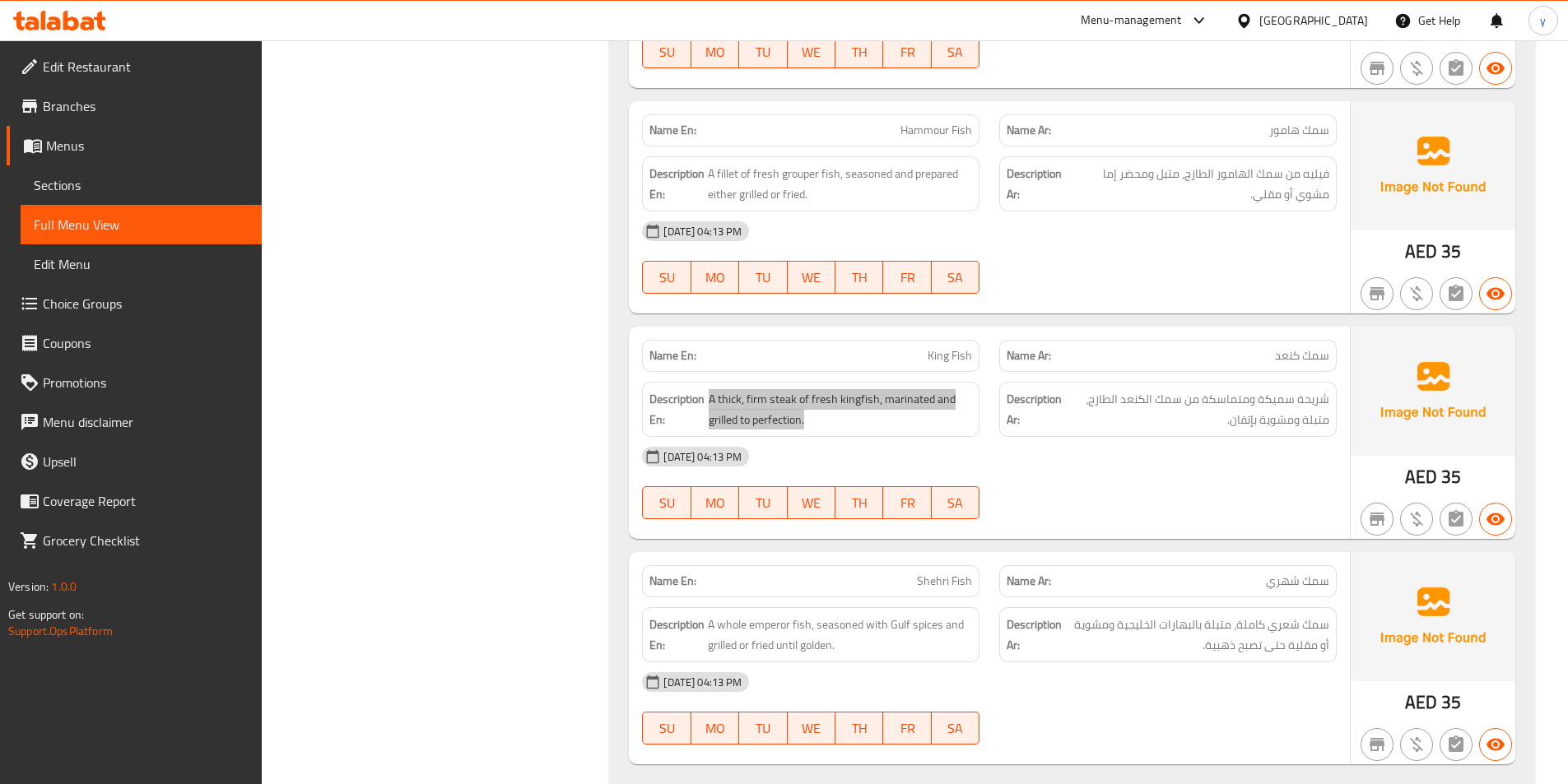
scroll to position [5154, 0]
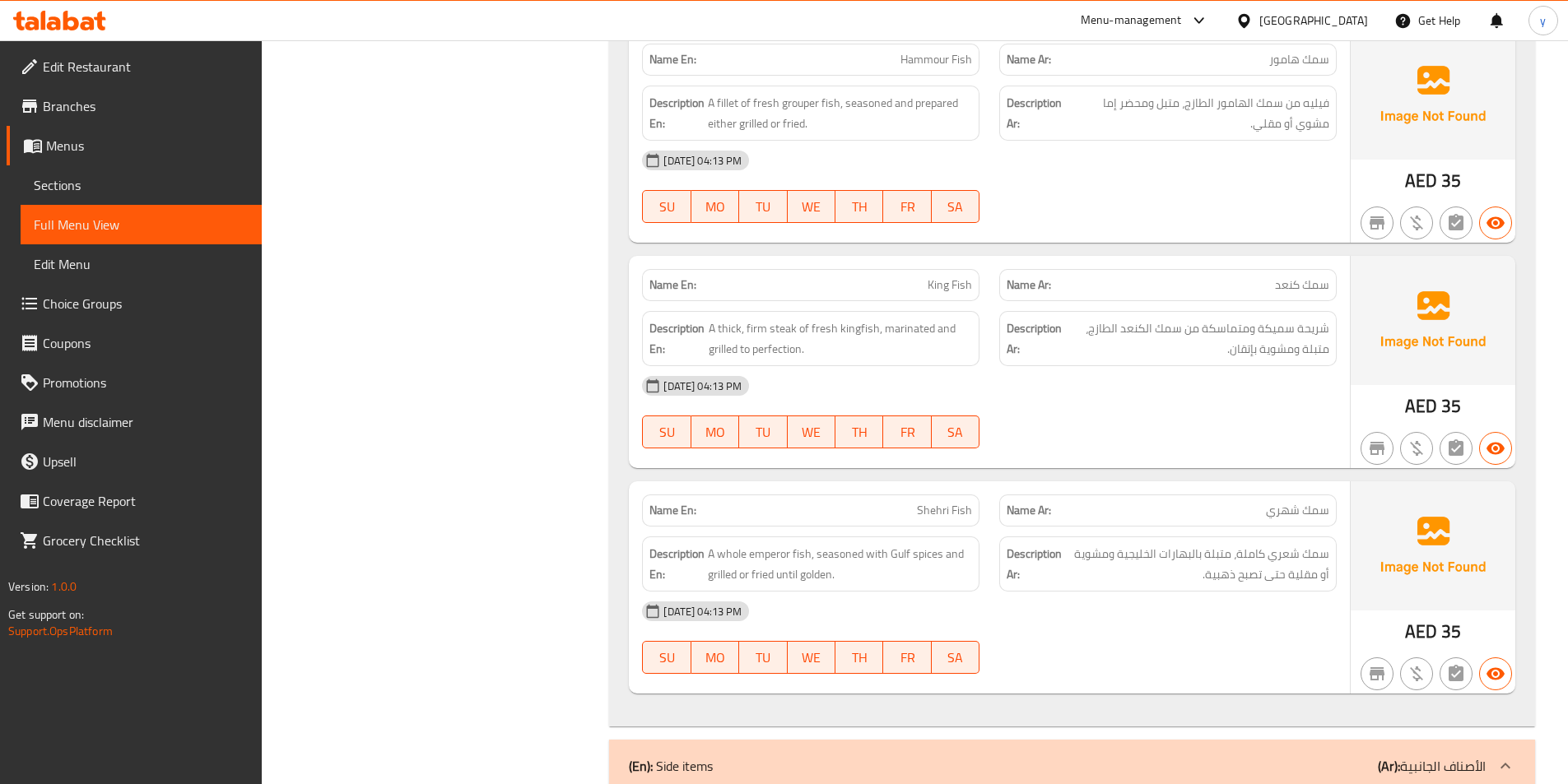
click at [937, 502] on span "Shehri Fish" at bounding box center [944, 511] width 55 height 18
click at [1262, 513] on p "Name Ar: سمك شهري" at bounding box center [1167, 511] width 323 height 18
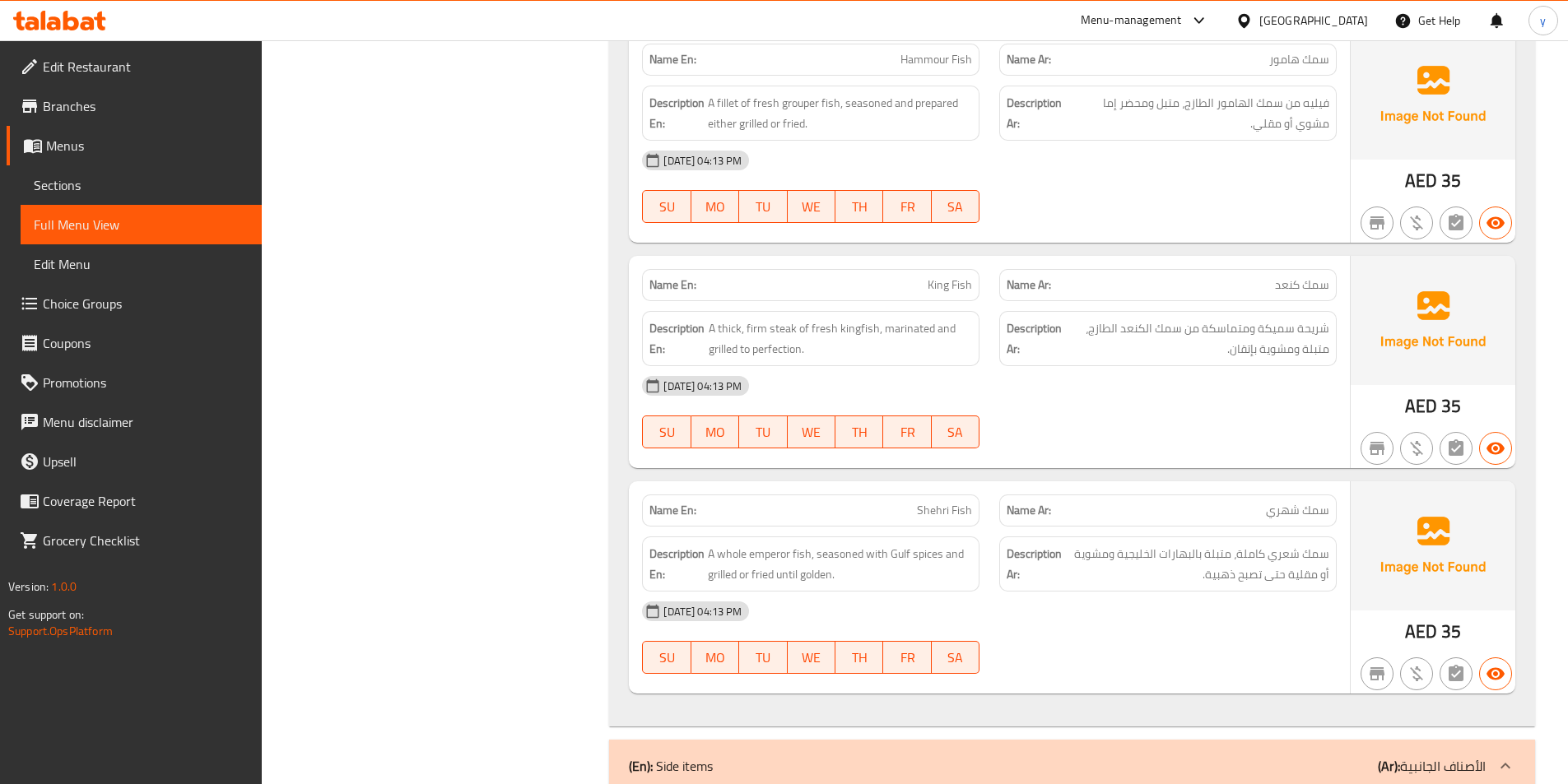
click at [926, 509] on span "Shehri Fish" at bounding box center [944, 511] width 55 height 18
click at [939, 513] on span "Shehri Fish" at bounding box center [944, 511] width 55 height 18
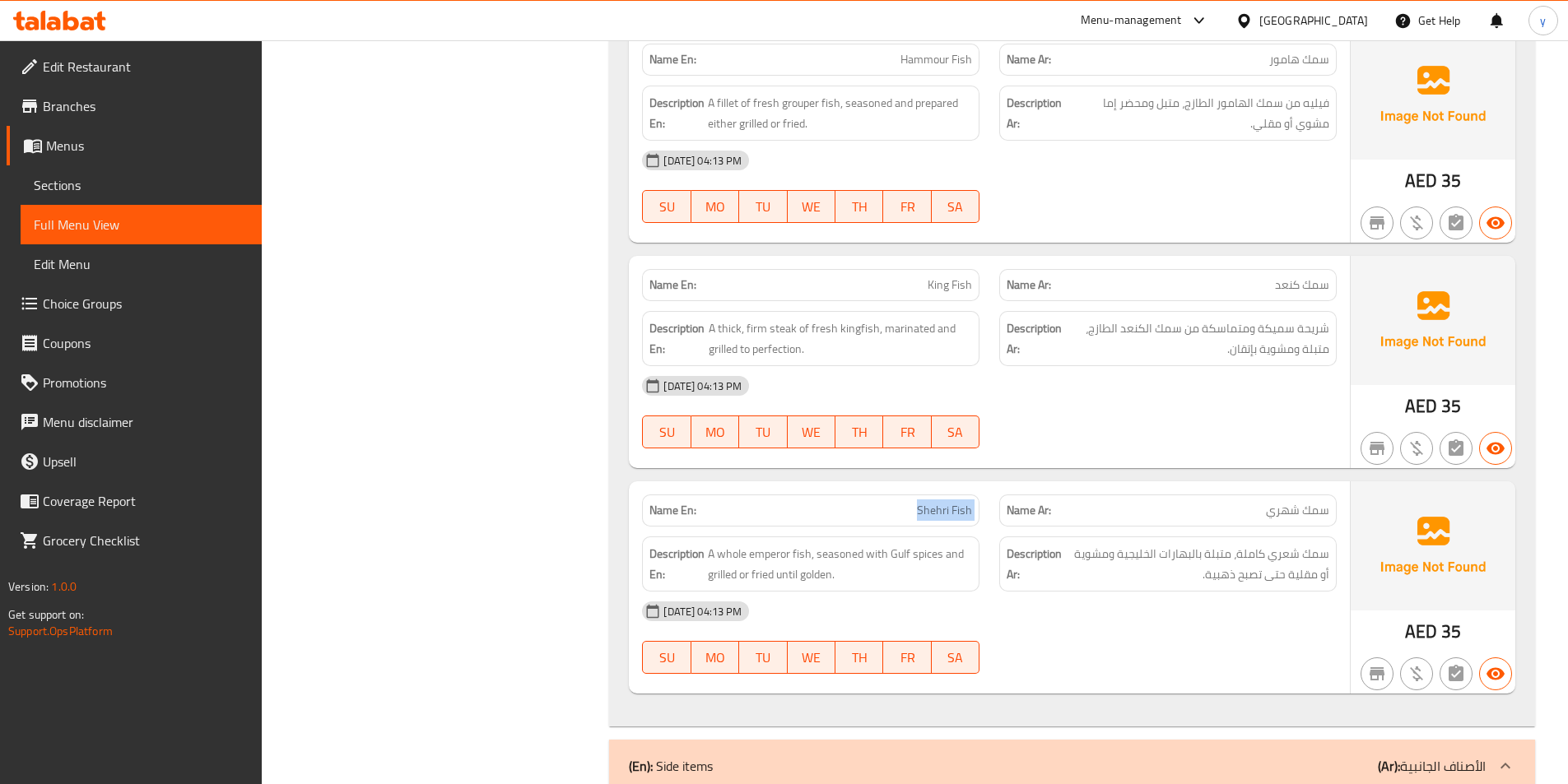
click at [939, 513] on span "Shehri Fish" at bounding box center [944, 511] width 55 height 18
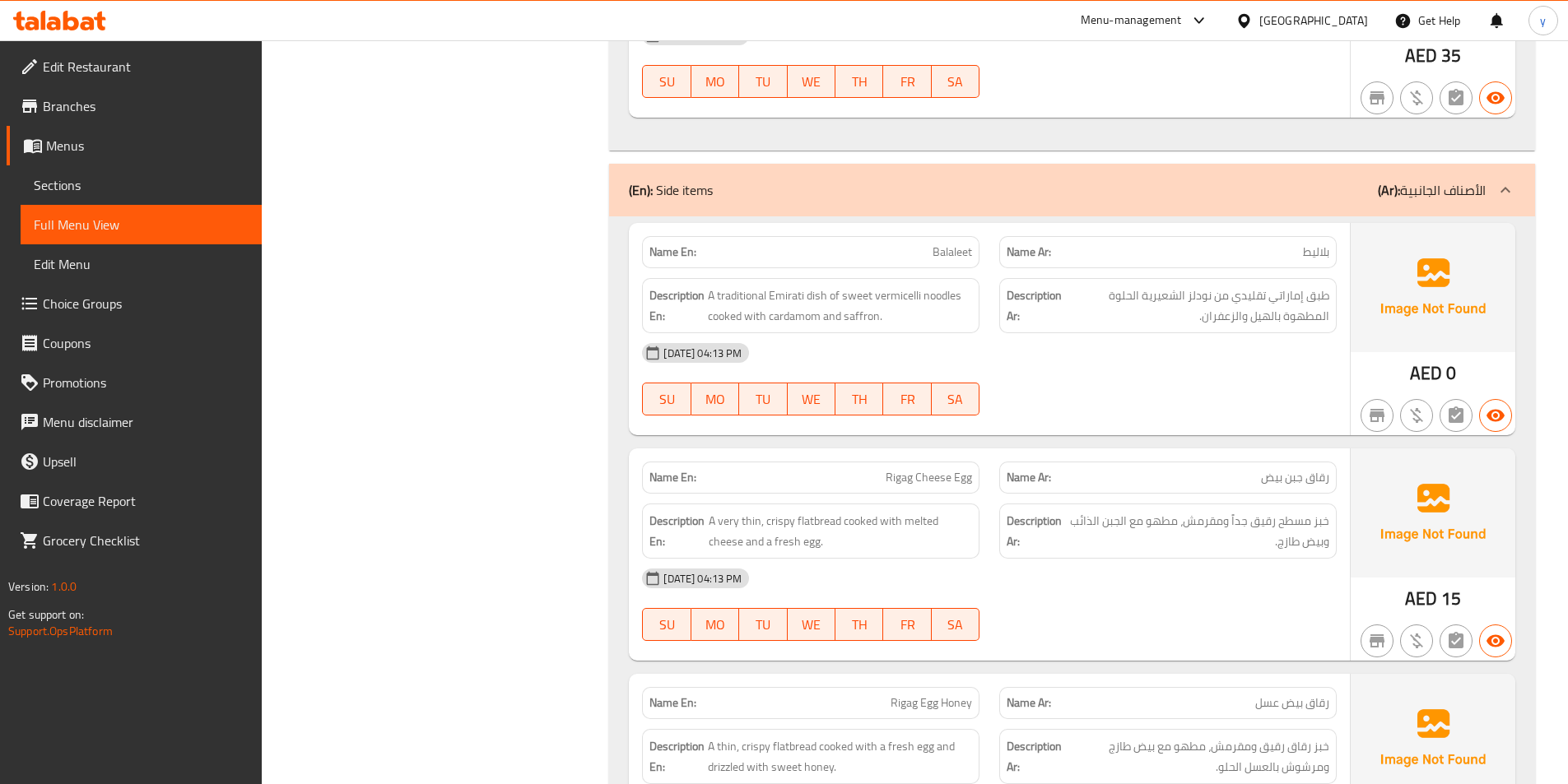
scroll to position [5812, 0]
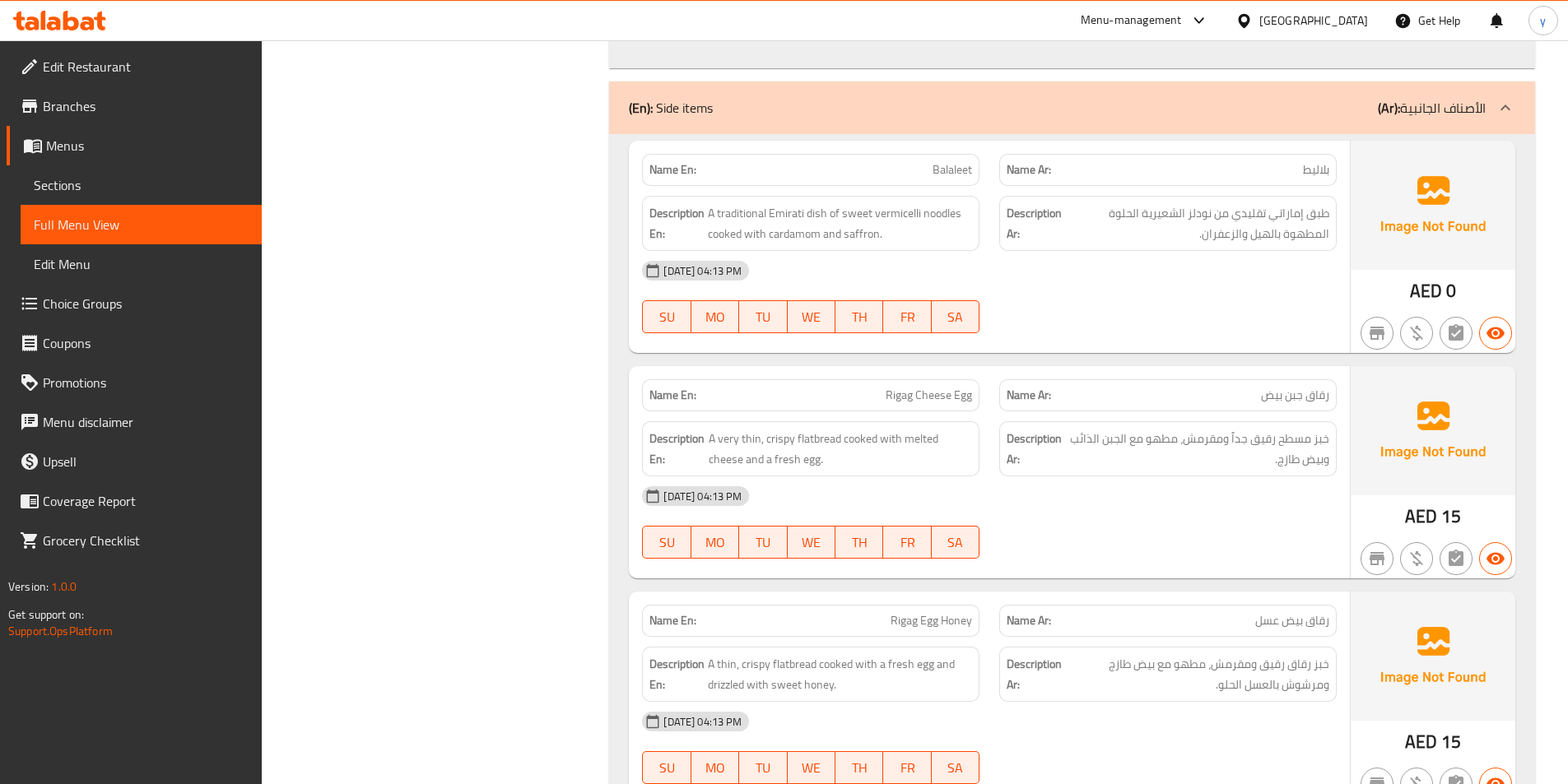
click at [909, 400] on span "Rigag Cheese Egg" at bounding box center [929, 396] width 87 height 18
click at [1314, 397] on span "رقاق جبن بيض" at bounding box center [1295, 396] width 68 height 18
click at [1297, 404] on span "رقاق جبن بيض" at bounding box center [1295, 396] width 68 height 18
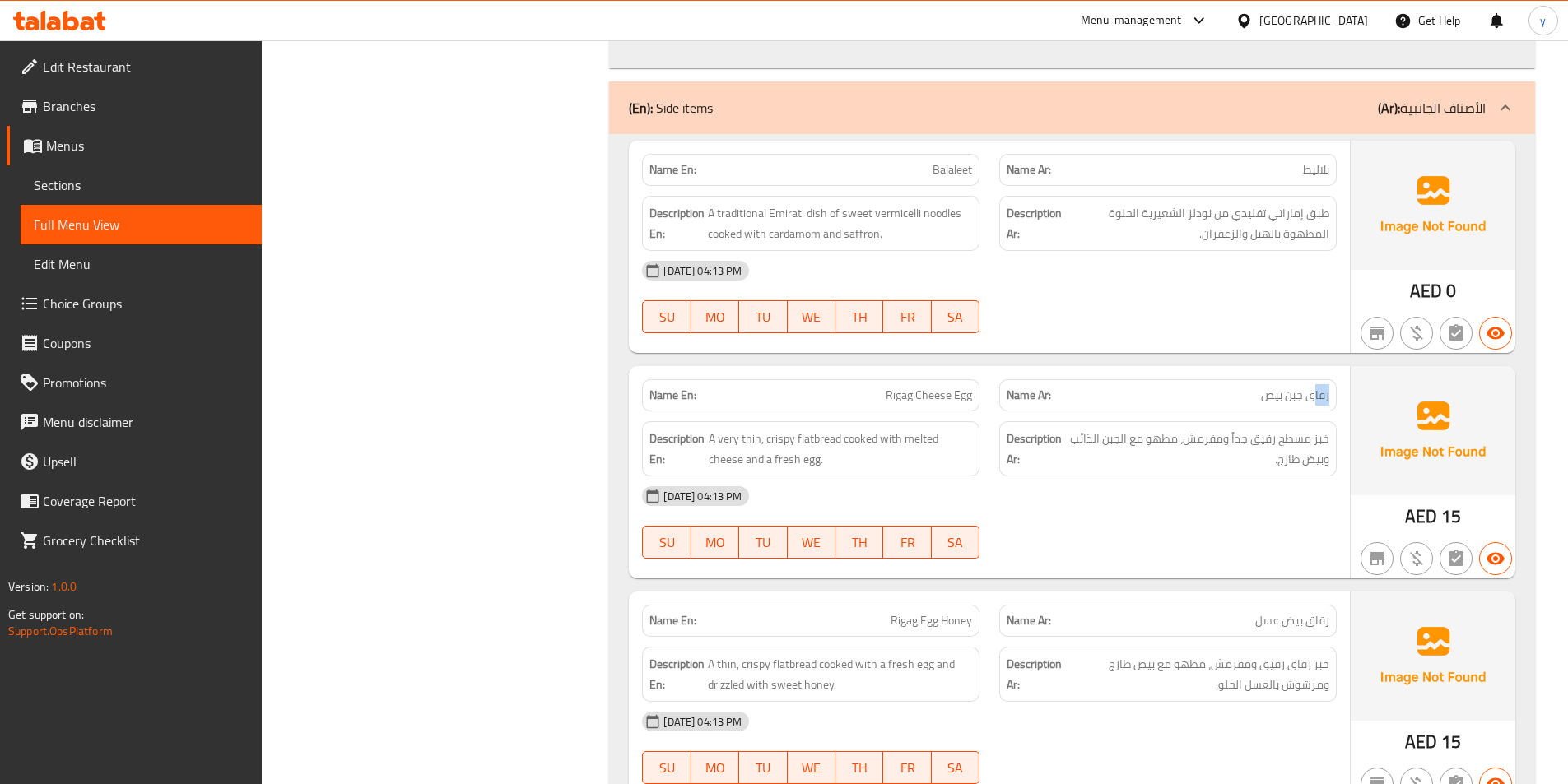
drag, startPoint x: 1311, startPoint y: 399, endPoint x: 1333, endPoint y: 404, distance: 22.6
click at [1333, 404] on div "Name Ar: رقاق جبن بيض" at bounding box center [1167, 396] width 337 height 32
drag, startPoint x: 1310, startPoint y: 396, endPoint x: 1340, endPoint y: 403, distance: 30.8
click at [1340, 403] on div "Name Ar: رقاق جبن بيض" at bounding box center [1168, 396] width 357 height 52
click at [924, 396] on span "Rigag Cheese Egg" at bounding box center [929, 396] width 87 height 18
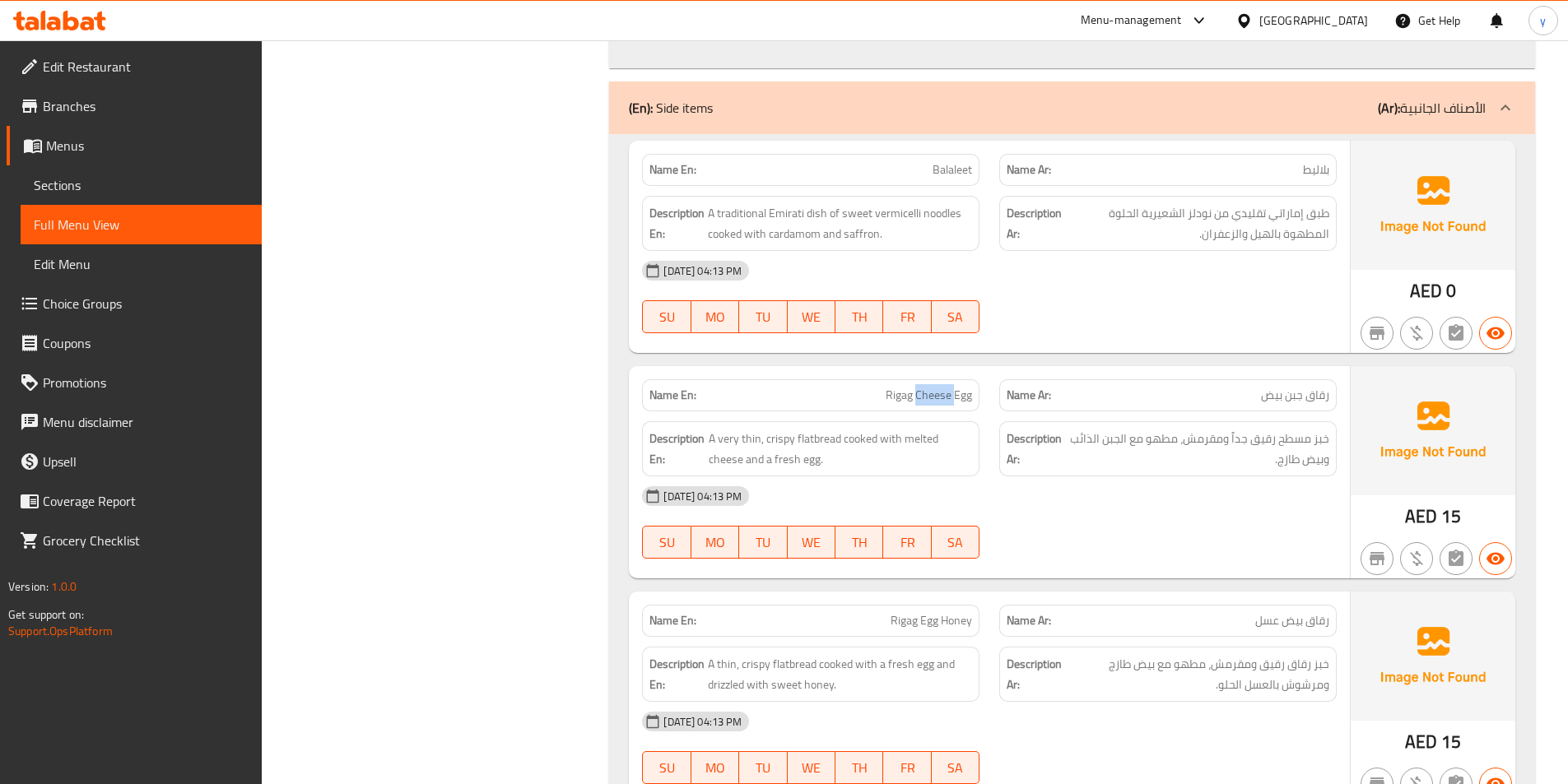
click at [924, 396] on span "Rigag Cheese Egg" at bounding box center [929, 396] width 87 height 18
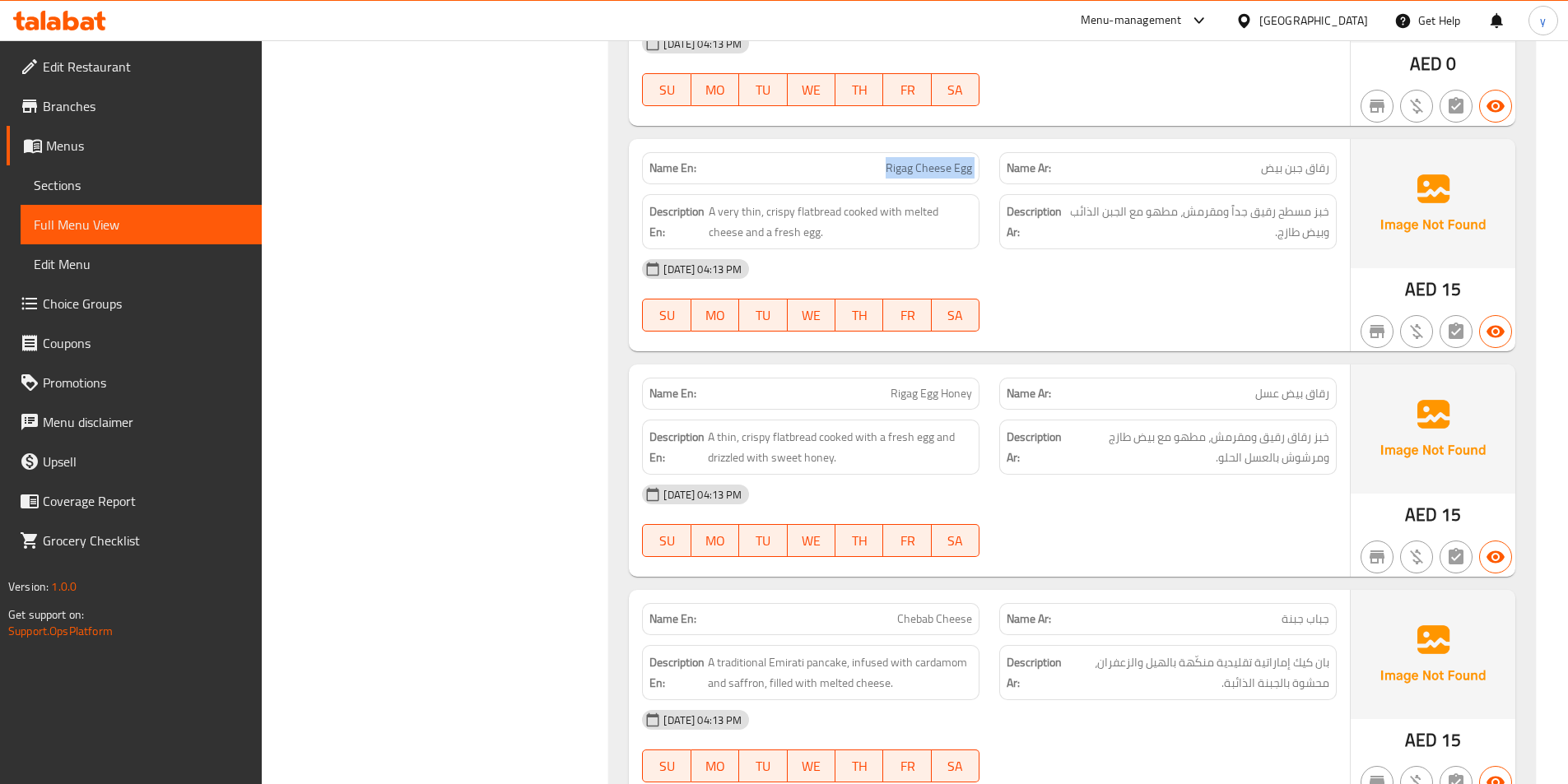
scroll to position [6059, 0]
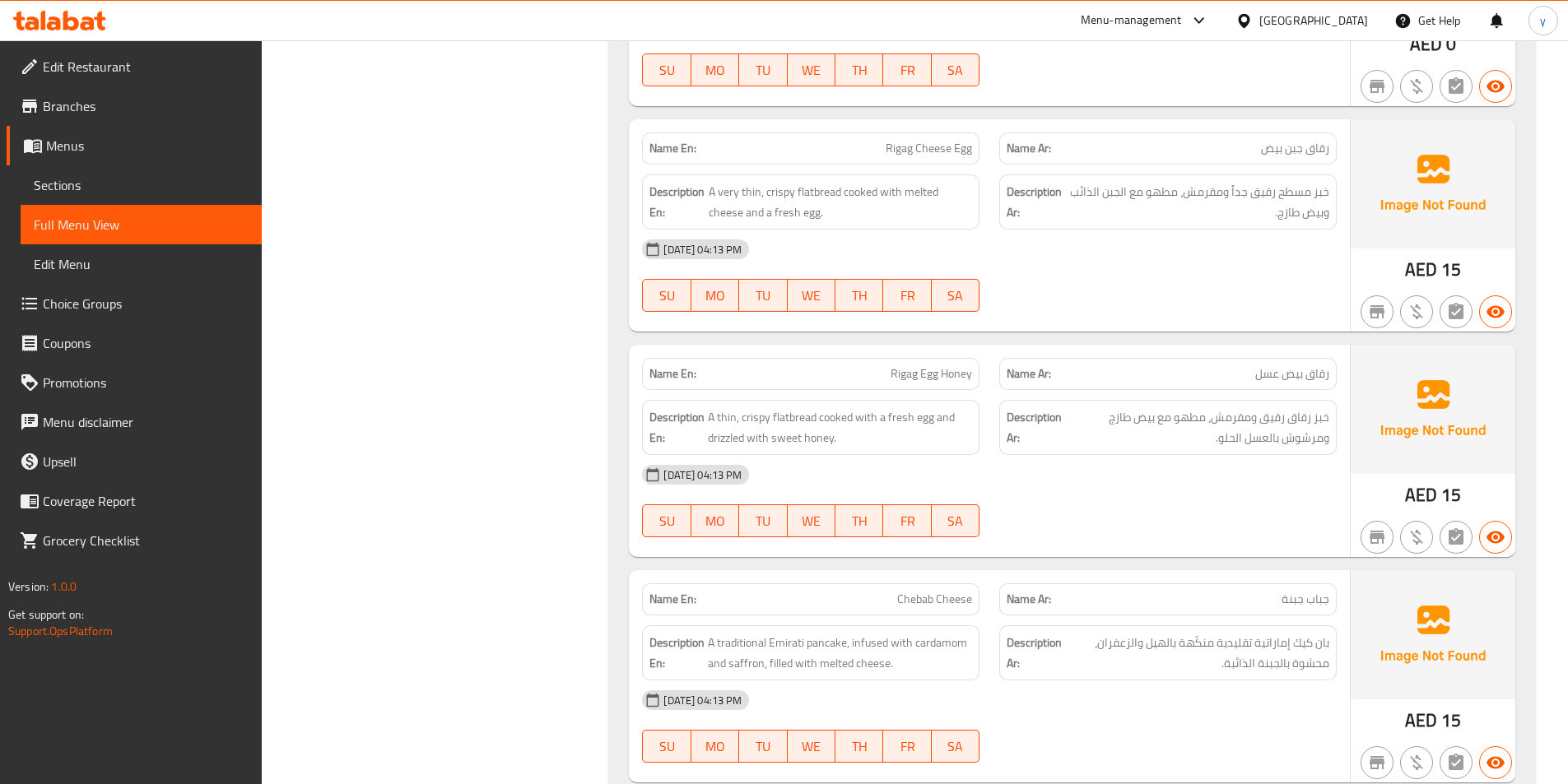
click at [936, 369] on span "Rigag Egg Honey" at bounding box center [931, 374] width 81 height 18
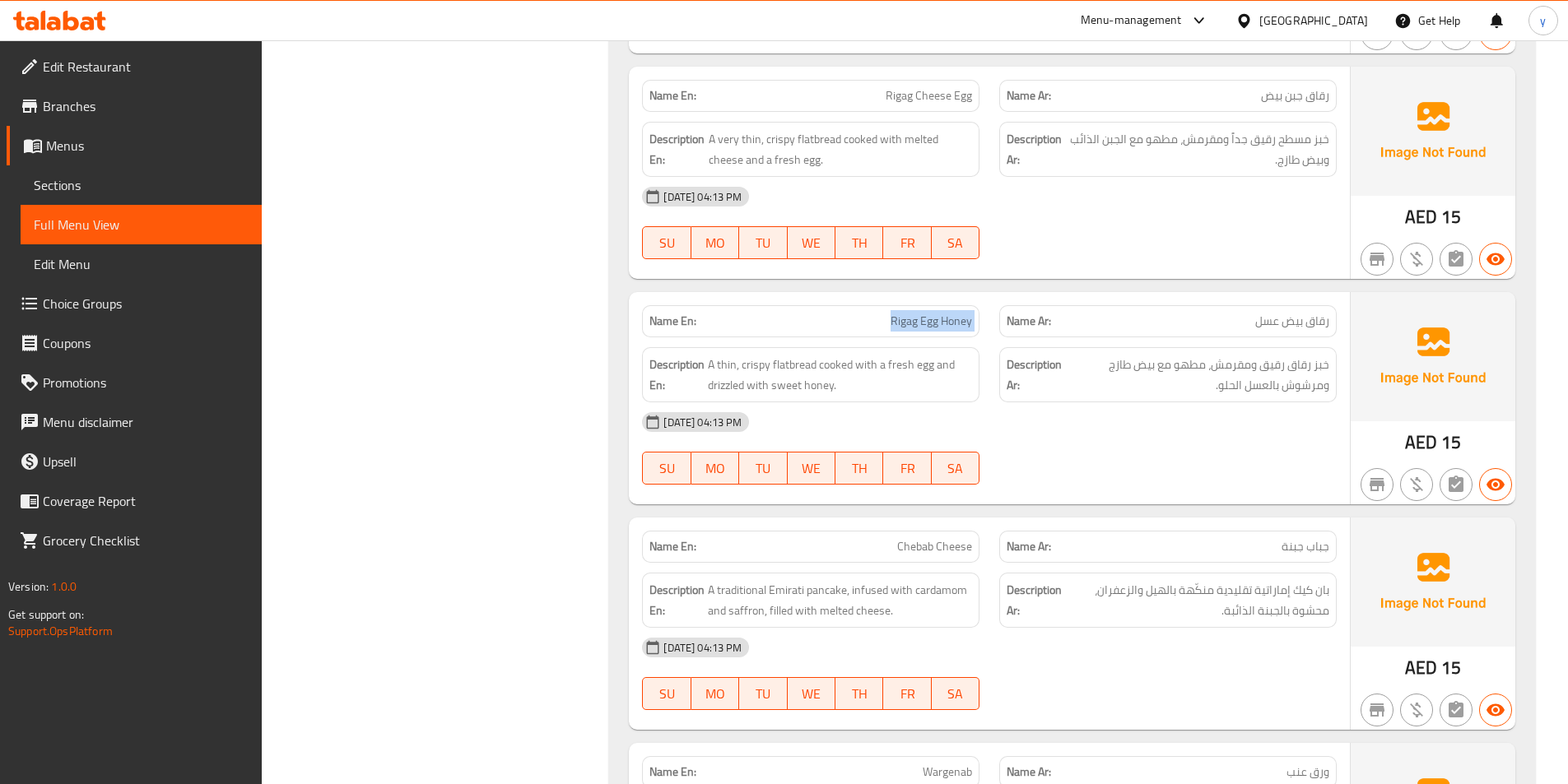
scroll to position [6141, 0]
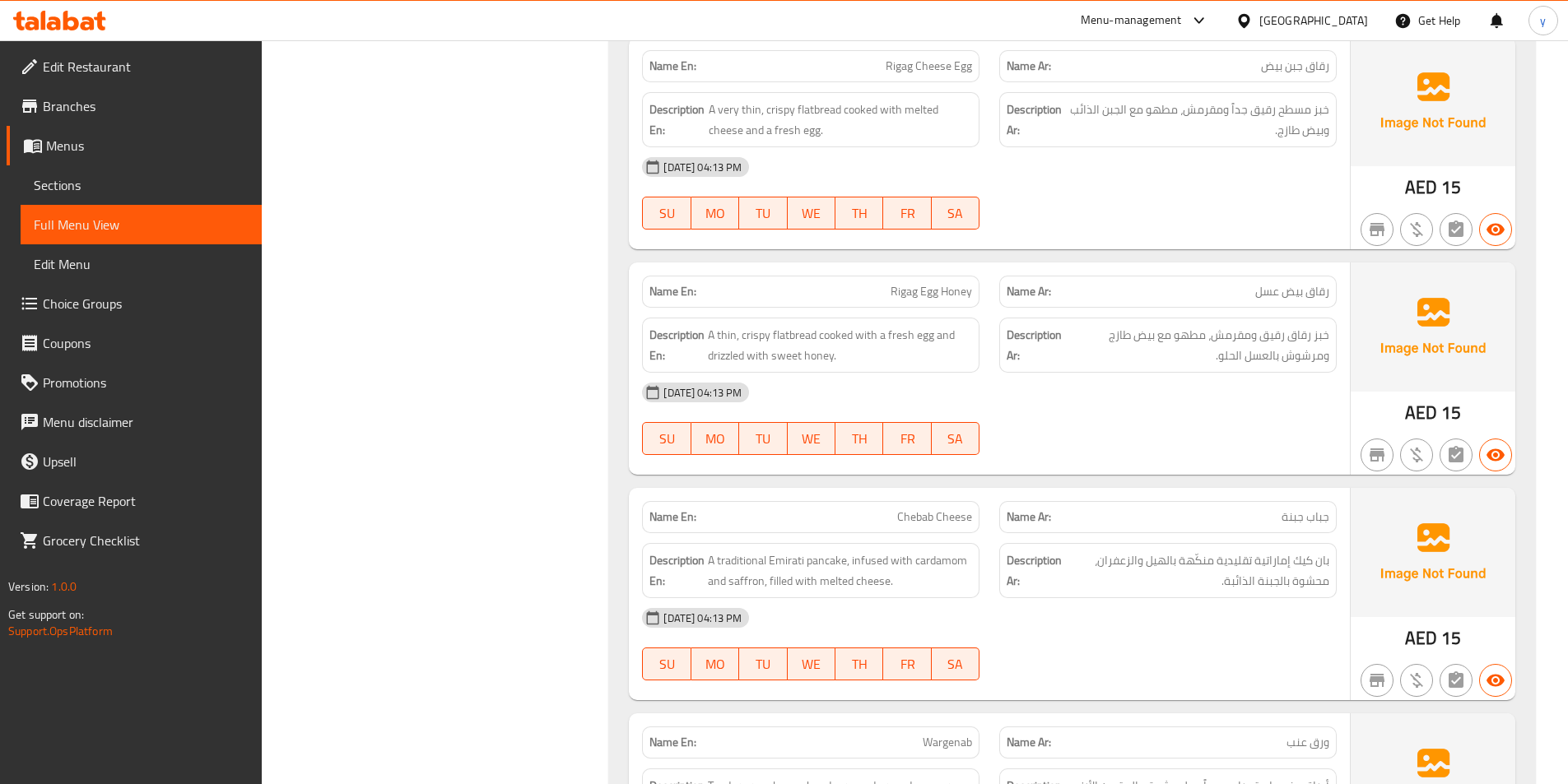
click at [911, 511] on span "Chebab Cheese" at bounding box center [934, 518] width 75 height 18
click at [930, 519] on span "Chebab Cheese" at bounding box center [934, 518] width 75 height 18
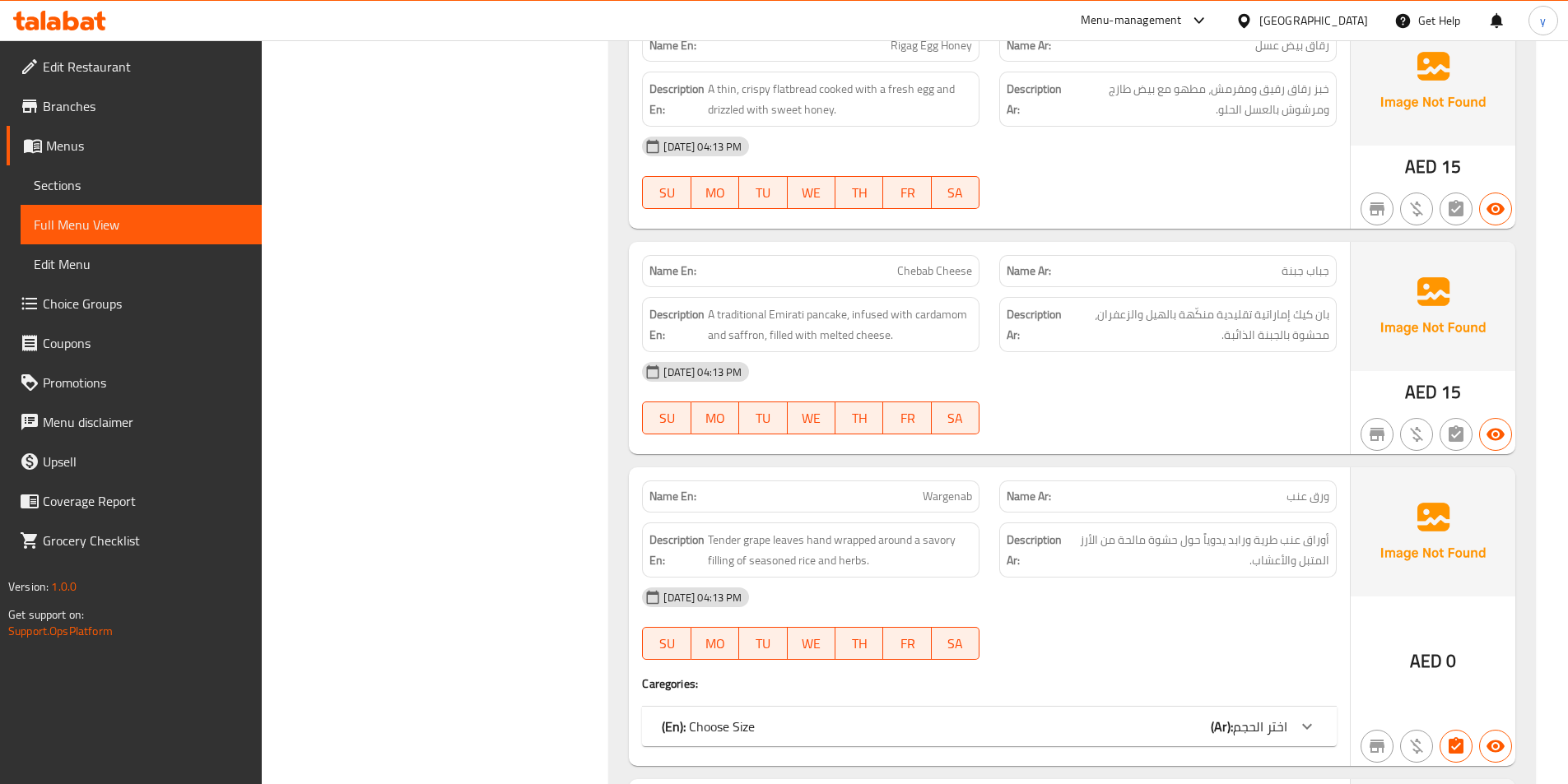
scroll to position [6470, 0]
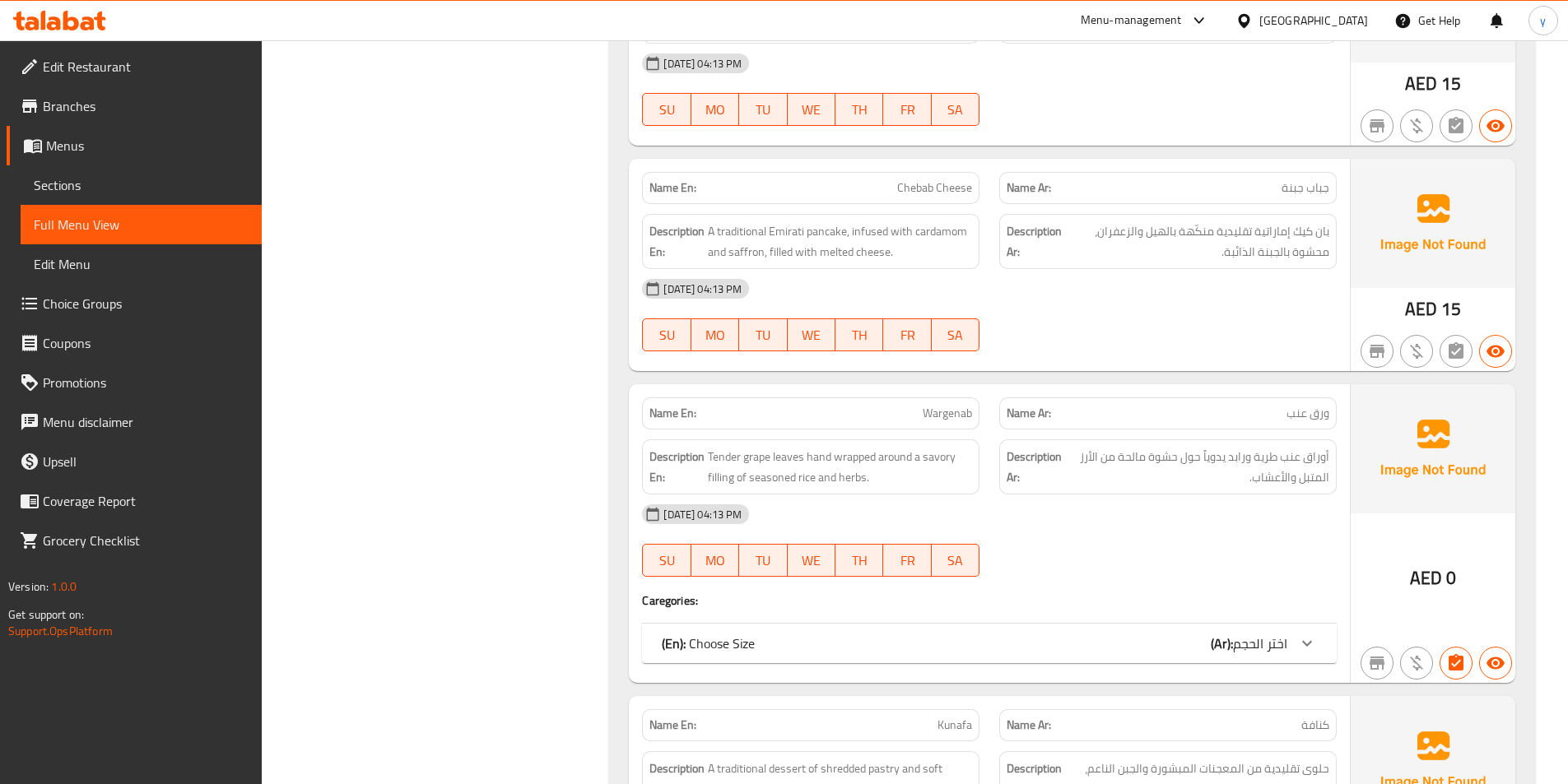
click at [1308, 652] on icon at bounding box center [1307, 643] width 19 height 19
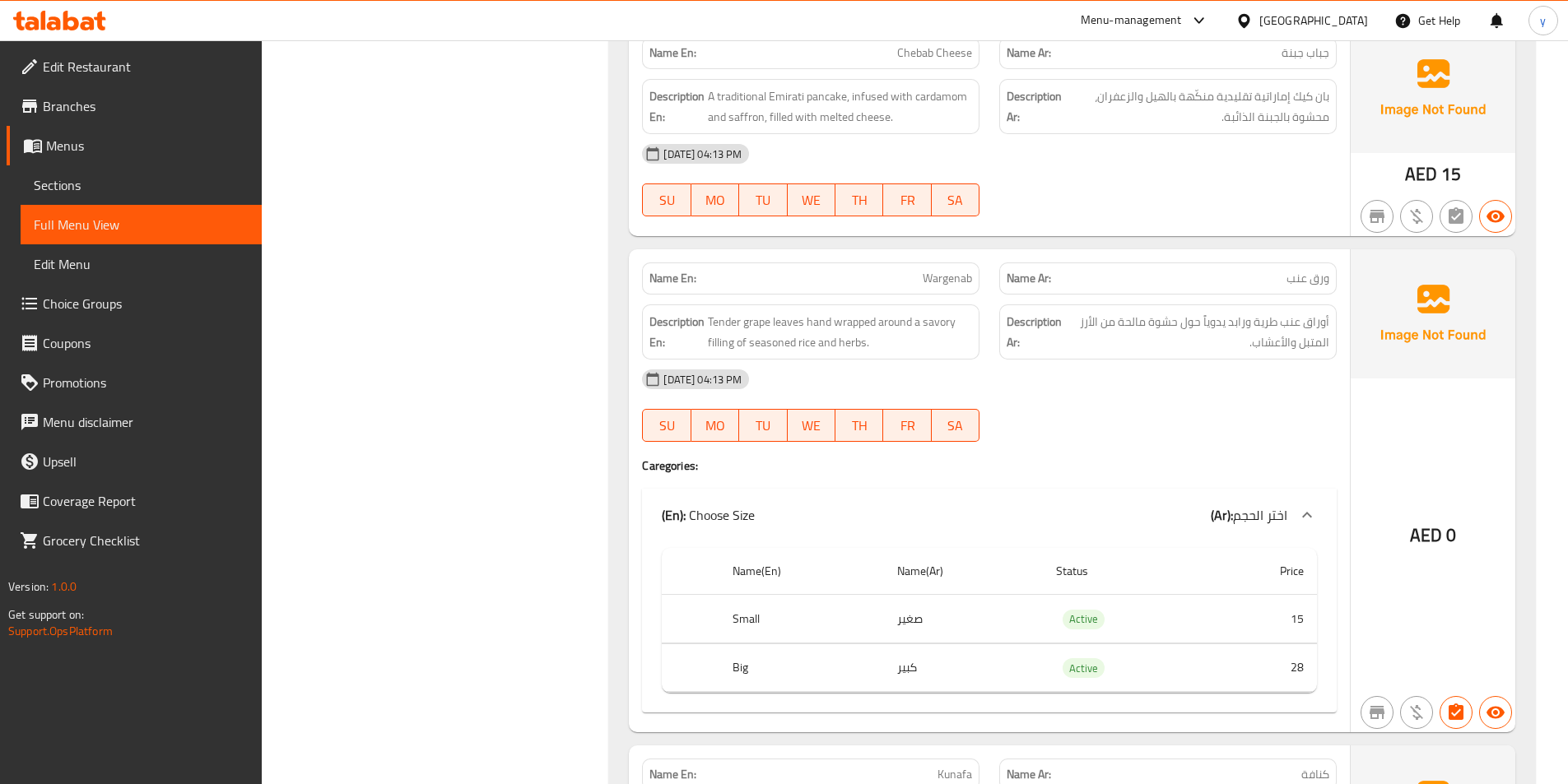
scroll to position [6635, 0]
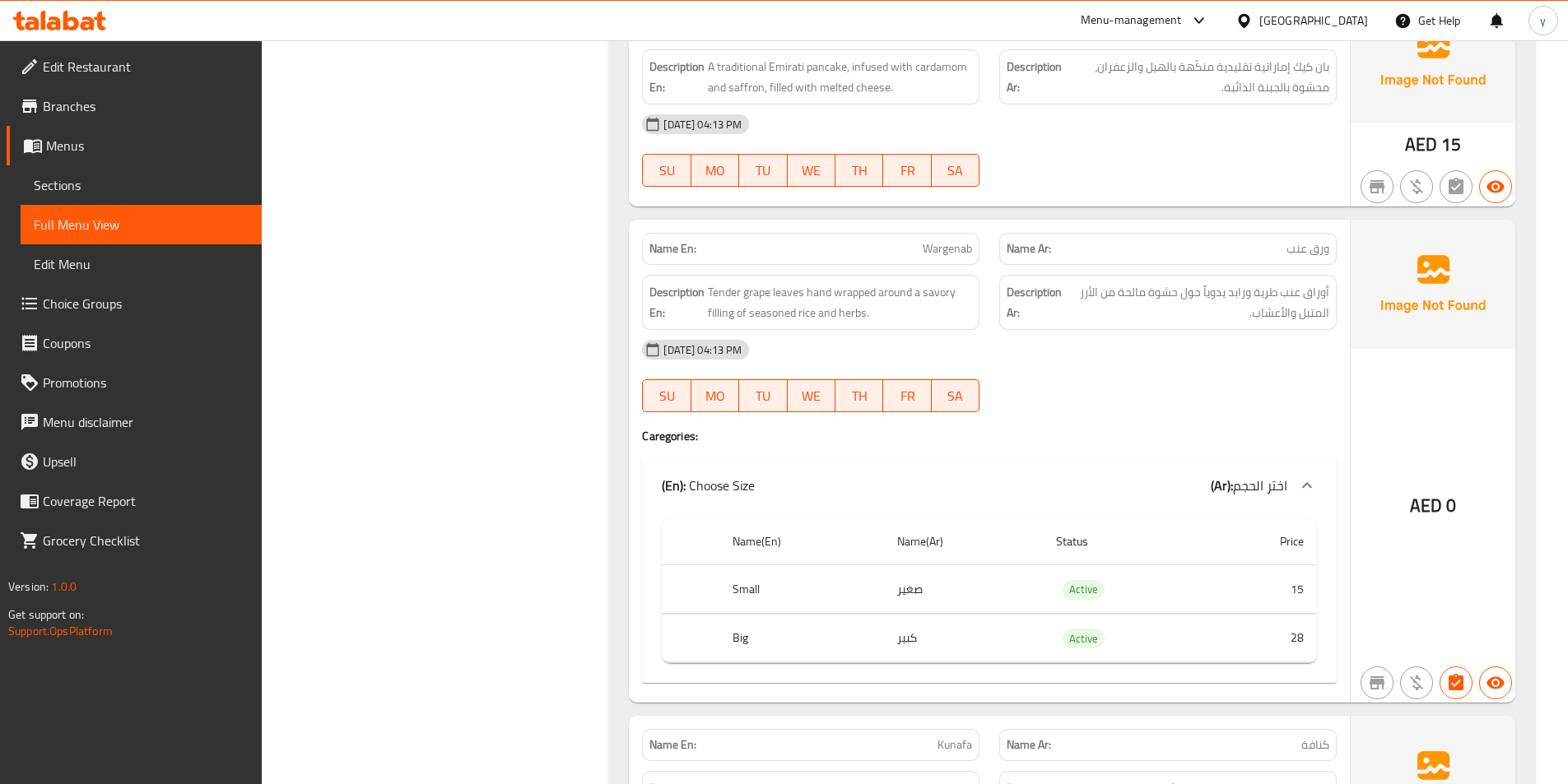
click at [934, 241] on span "Wargenab" at bounding box center [948, 250] width 50 height 18
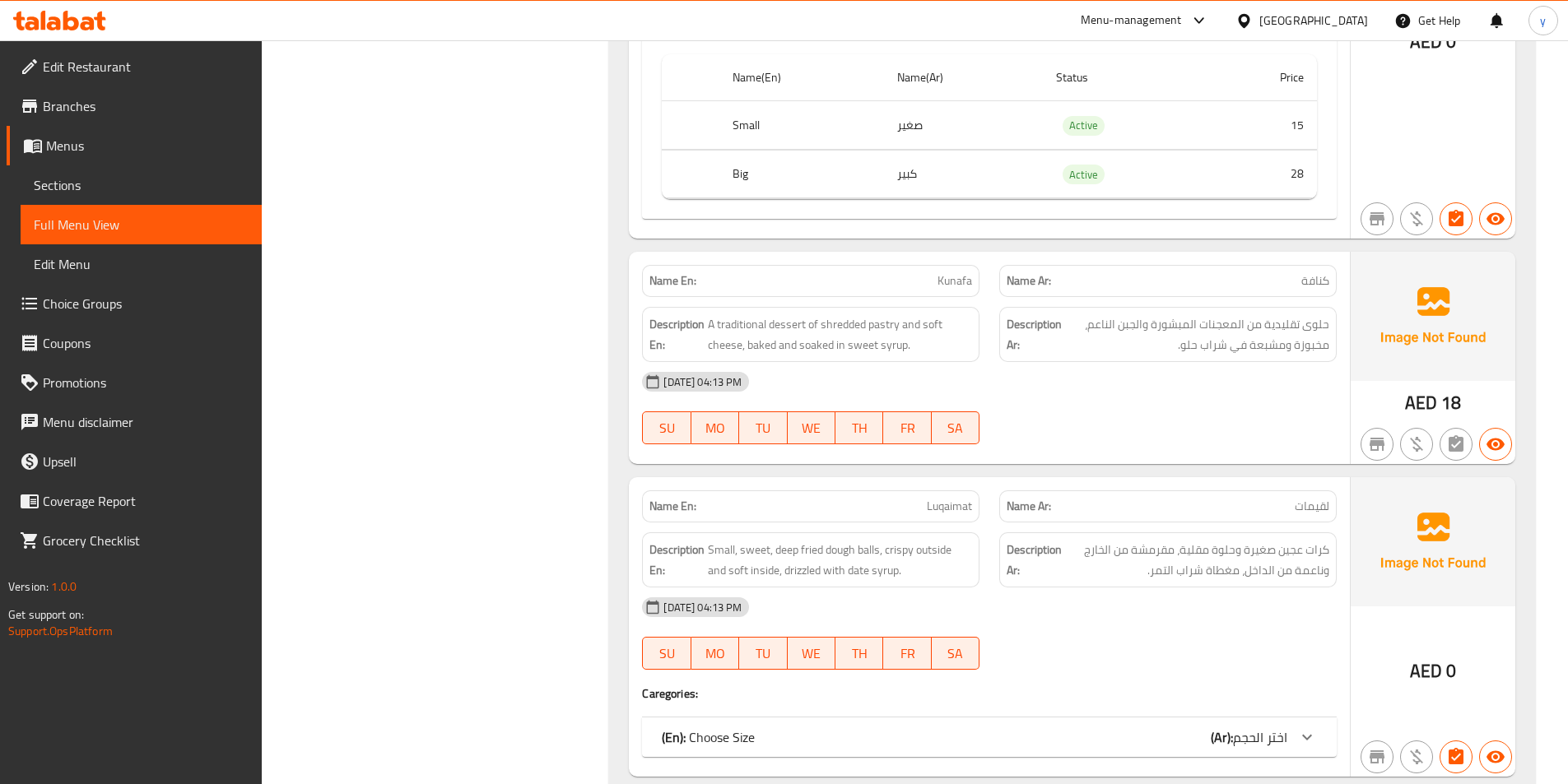
scroll to position [7128, 0]
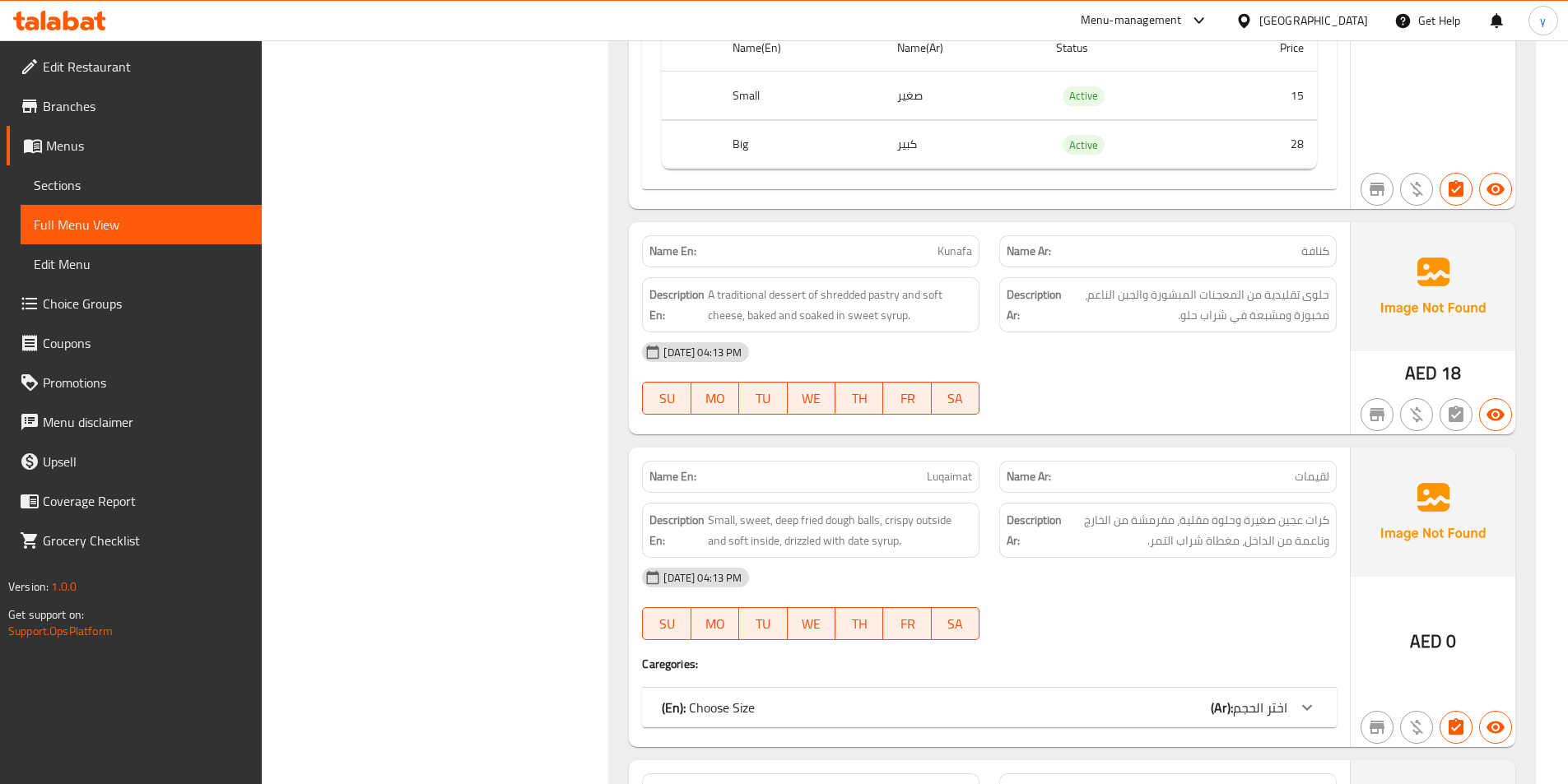
click at [1314, 705] on icon at bounding box center [1307, 708] width 19 height 19
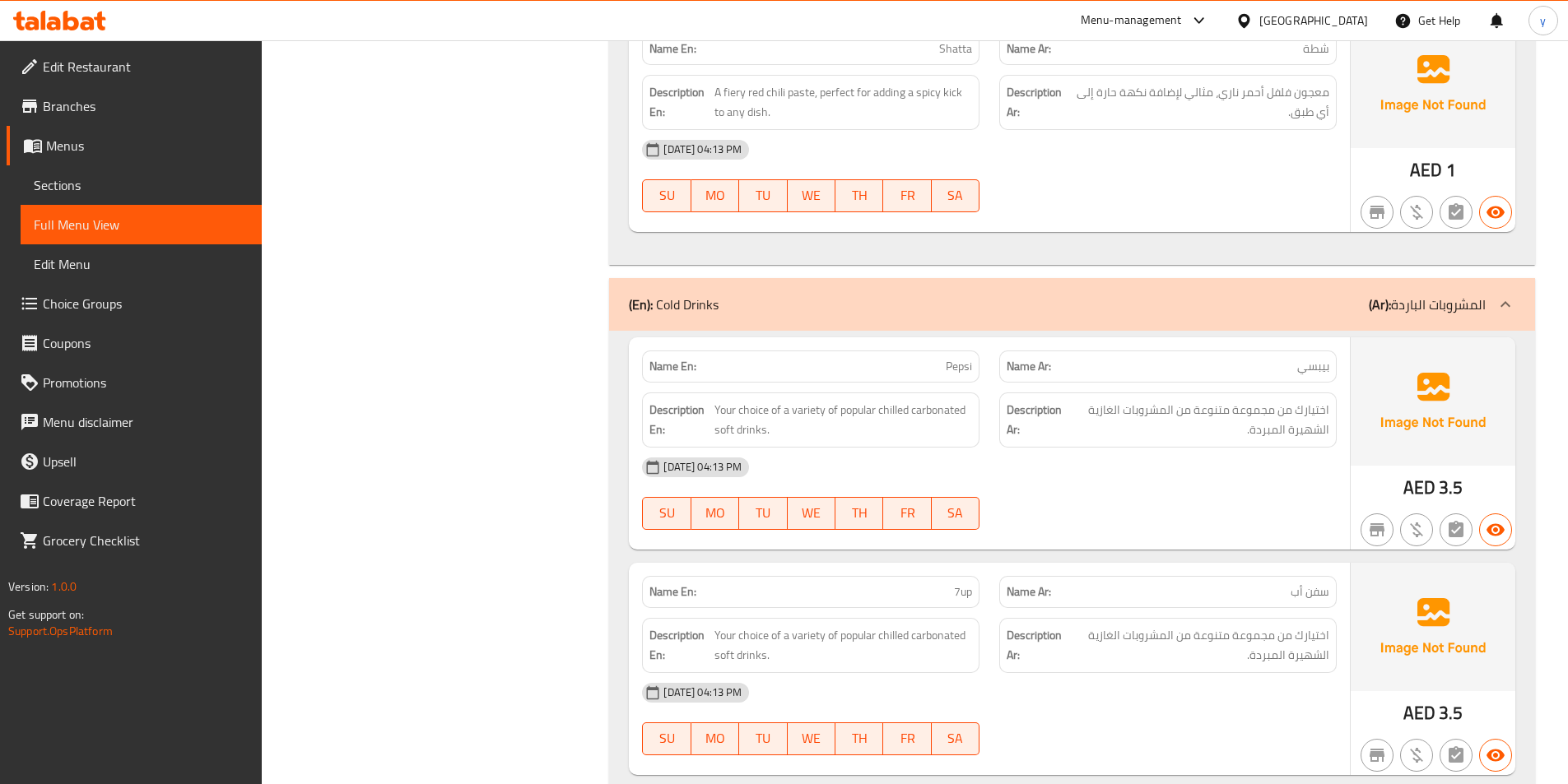
scroll to position [8128, 0]
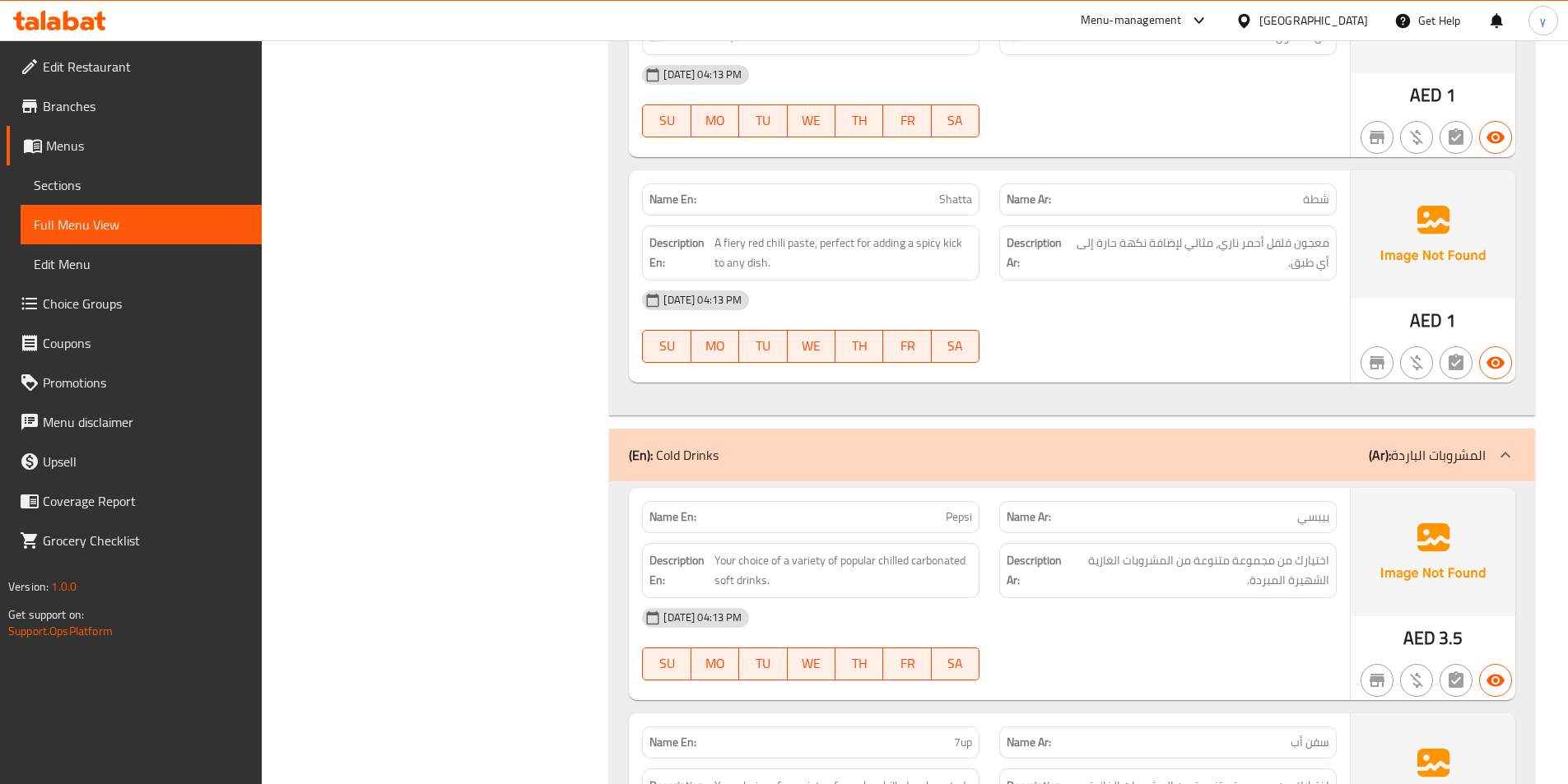
click at [147, 66] on span "Edit Restaurant" at bounding box center [145, 66] width 205 height 19
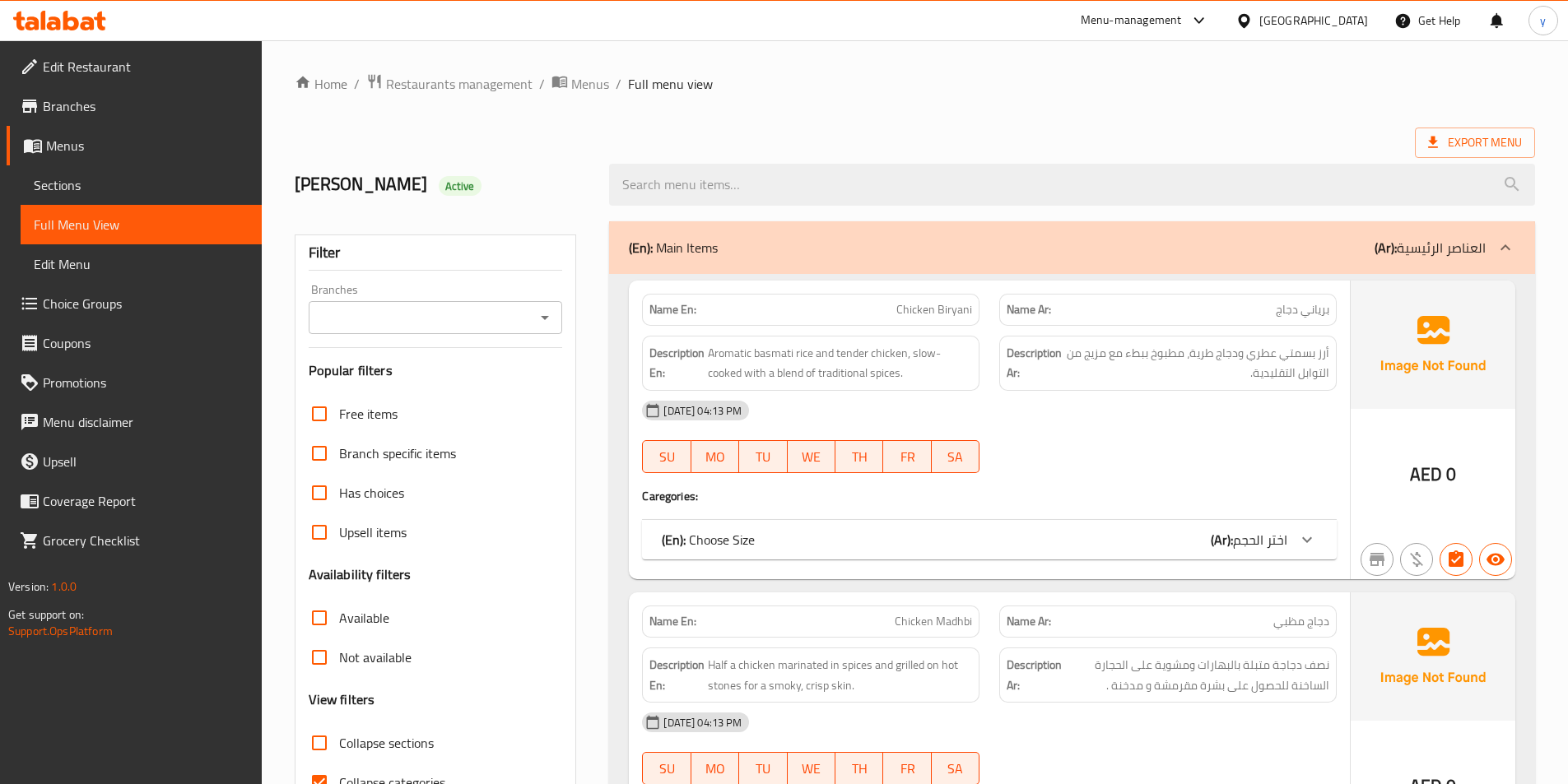
click at [108, 177] on span "Sections" at bounding box center [141, 185] width 215 height 19
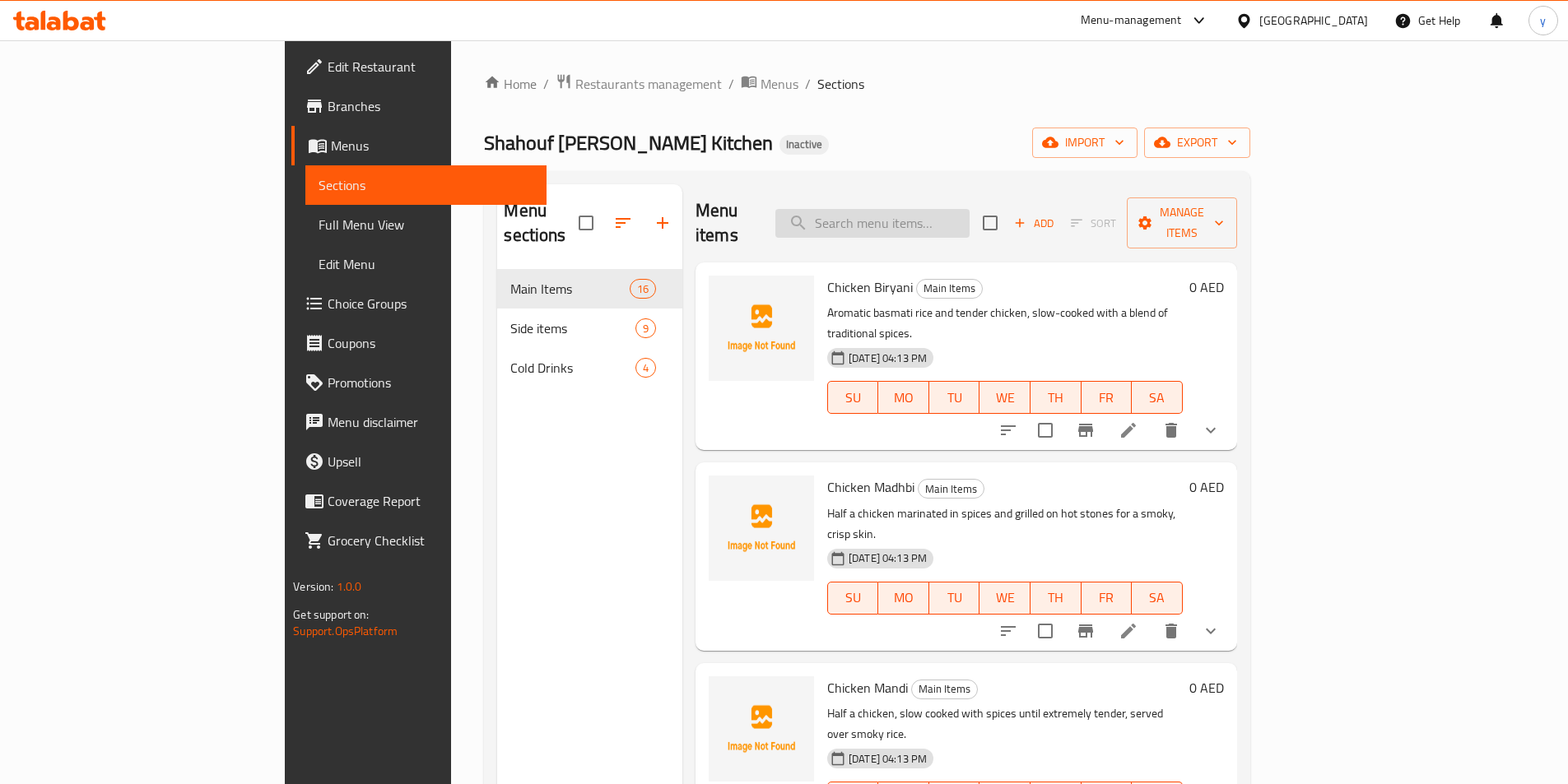
click at [962, 222] on input "search" at bounding box center [872, 223] width 194 height 29
paste input "Chicken Biryani"
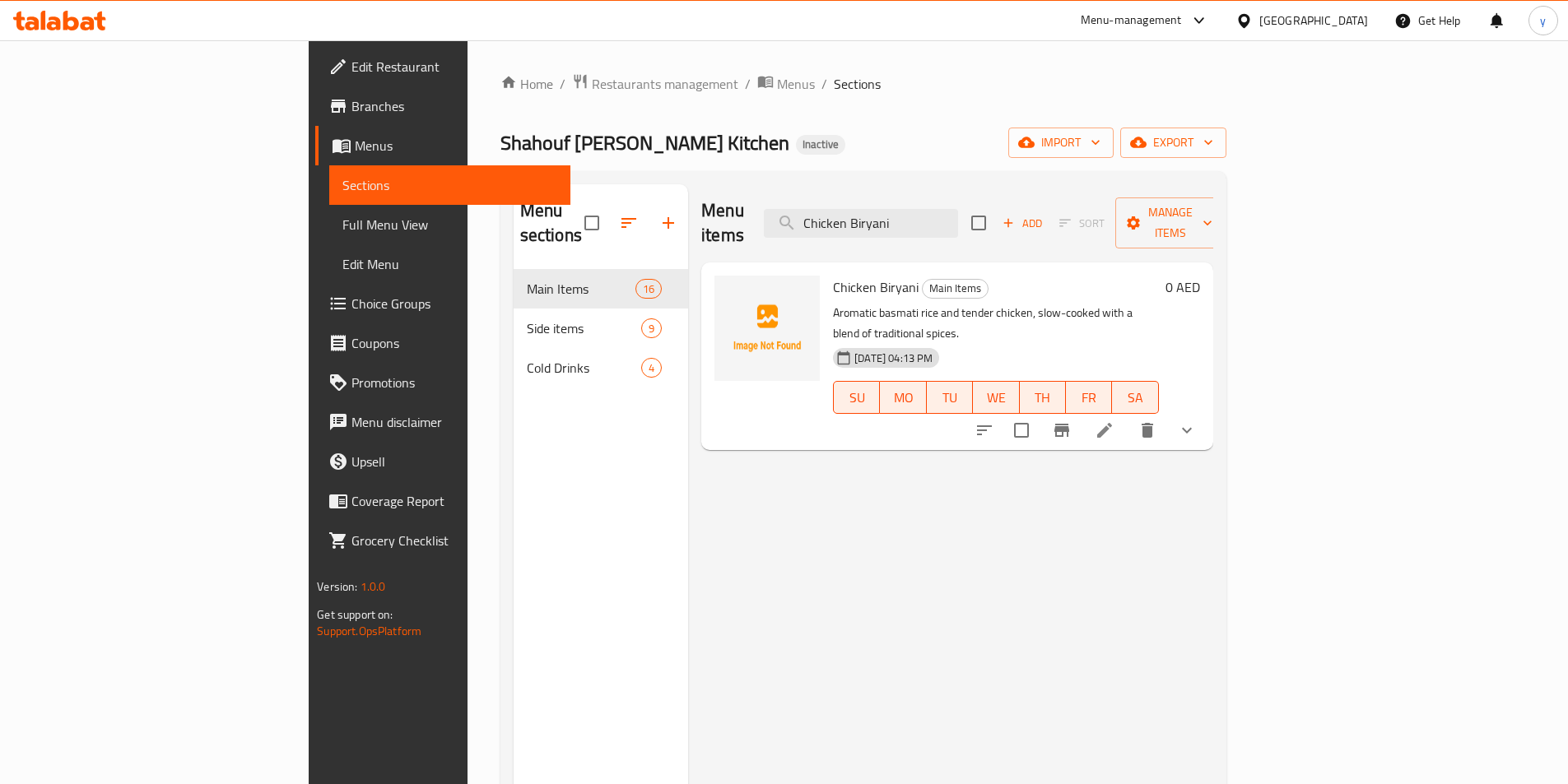
type input "Chicken Biryani"
click at [1127, 416] on li at bounding box center [1104, 430] width 46 height 29
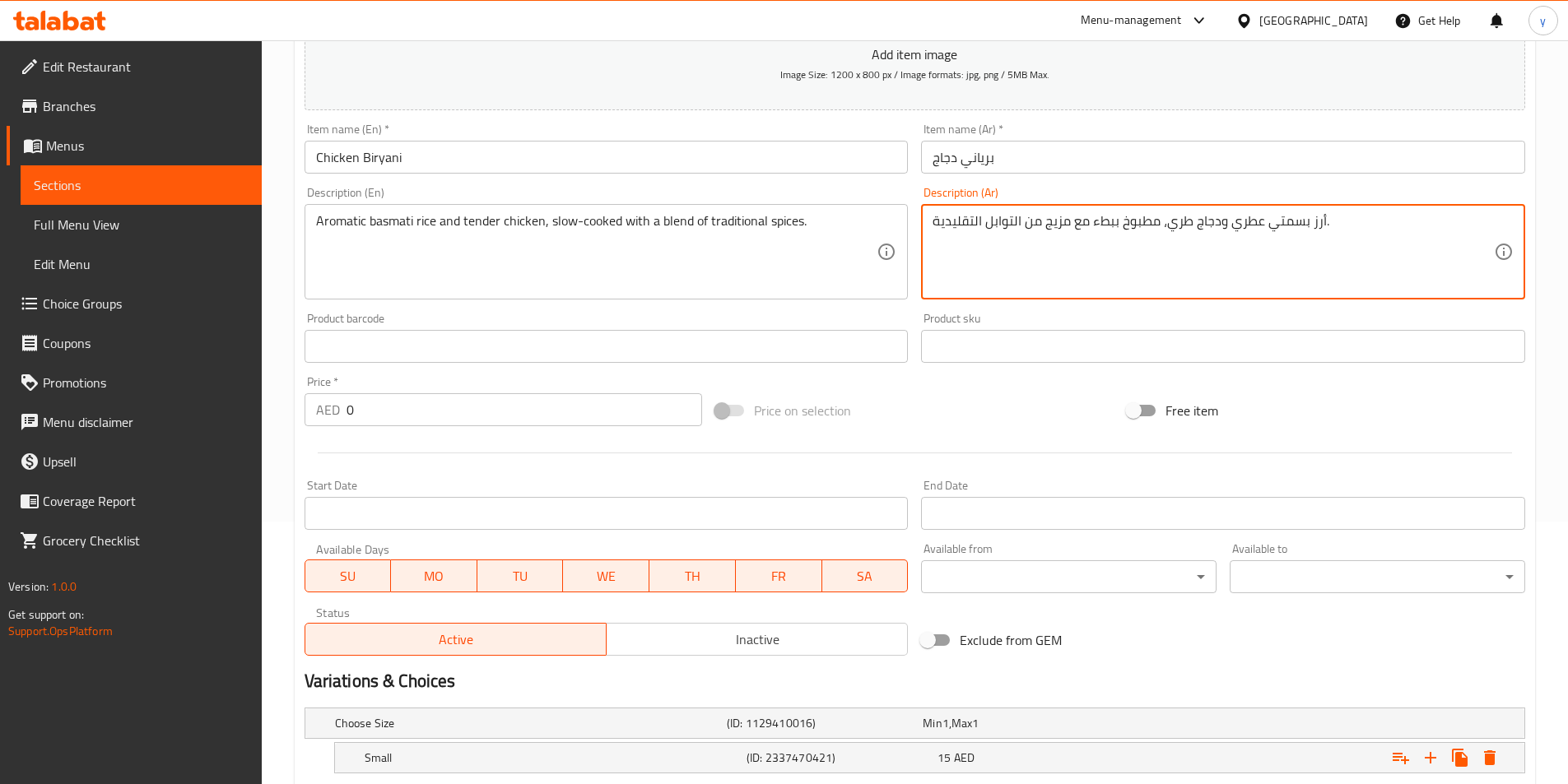
scroll to position [416, 0]
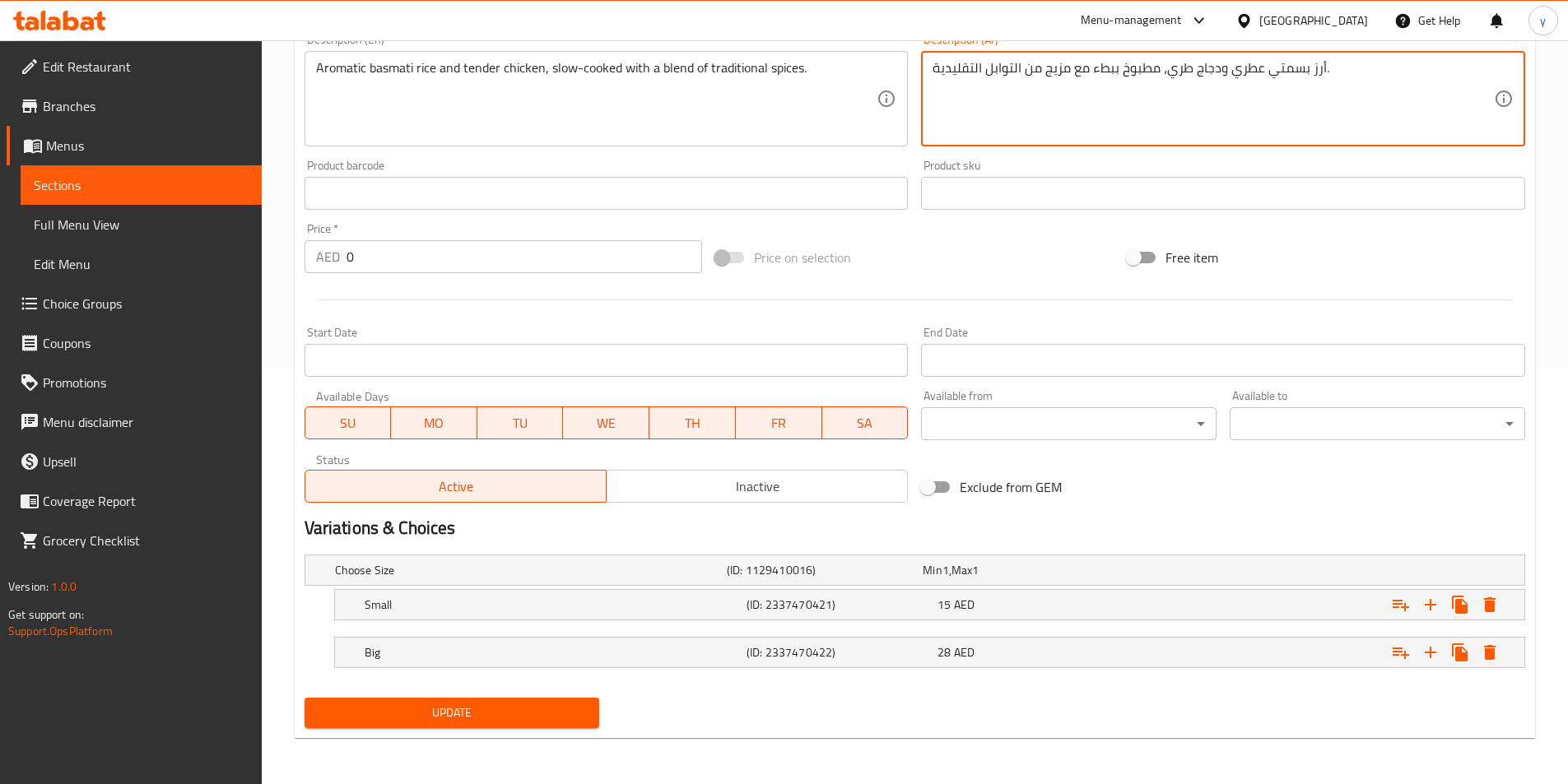
type textarea "أرز بسمتي عطري ودجاج طري، مطبوخ ببطء مع مزيج من التوابل التقليدية."
click at [546, 717] on span "Update" at bounding box center [452, 712] width 269 height 20
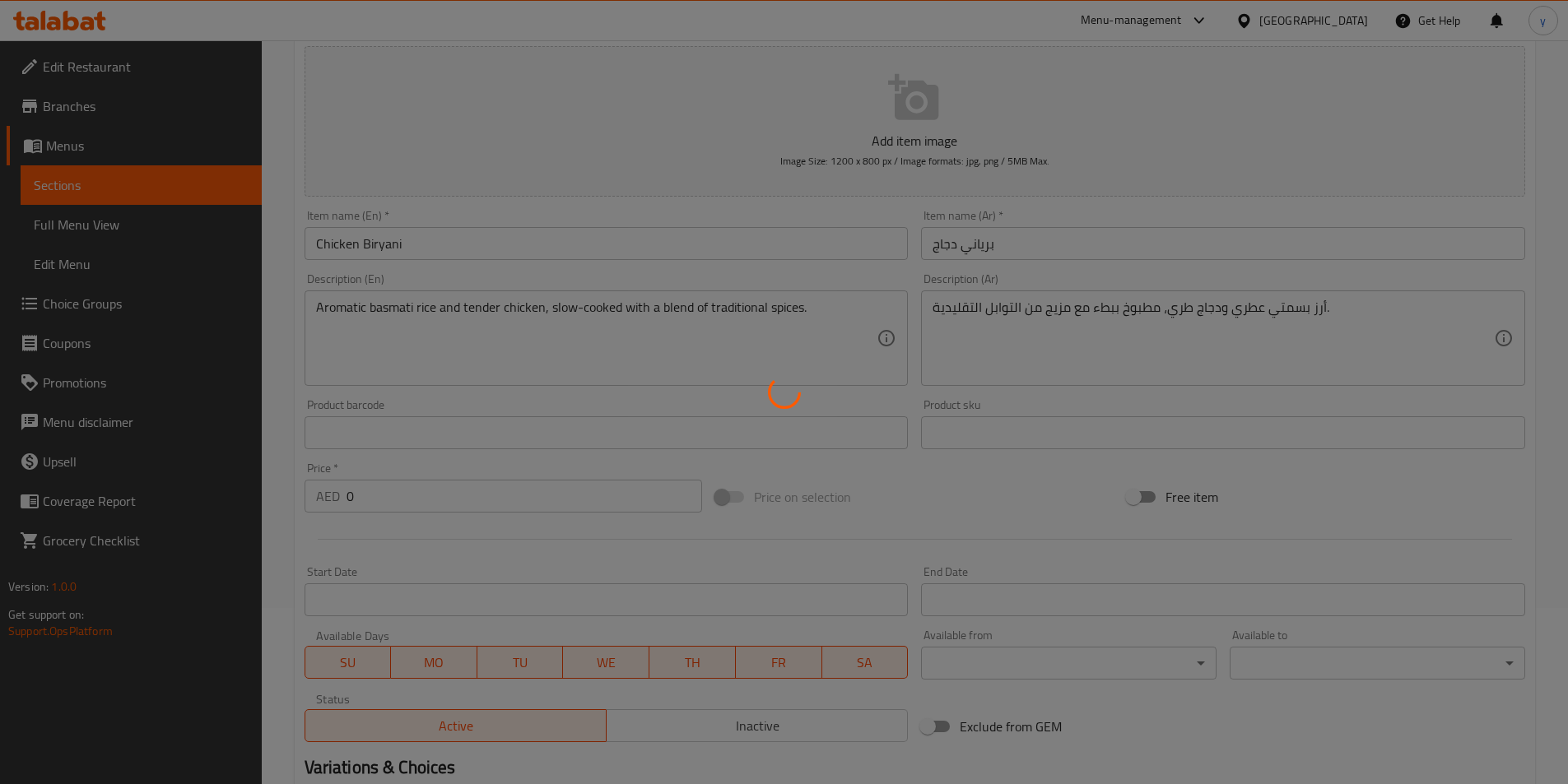
scroll to position [4, 0]
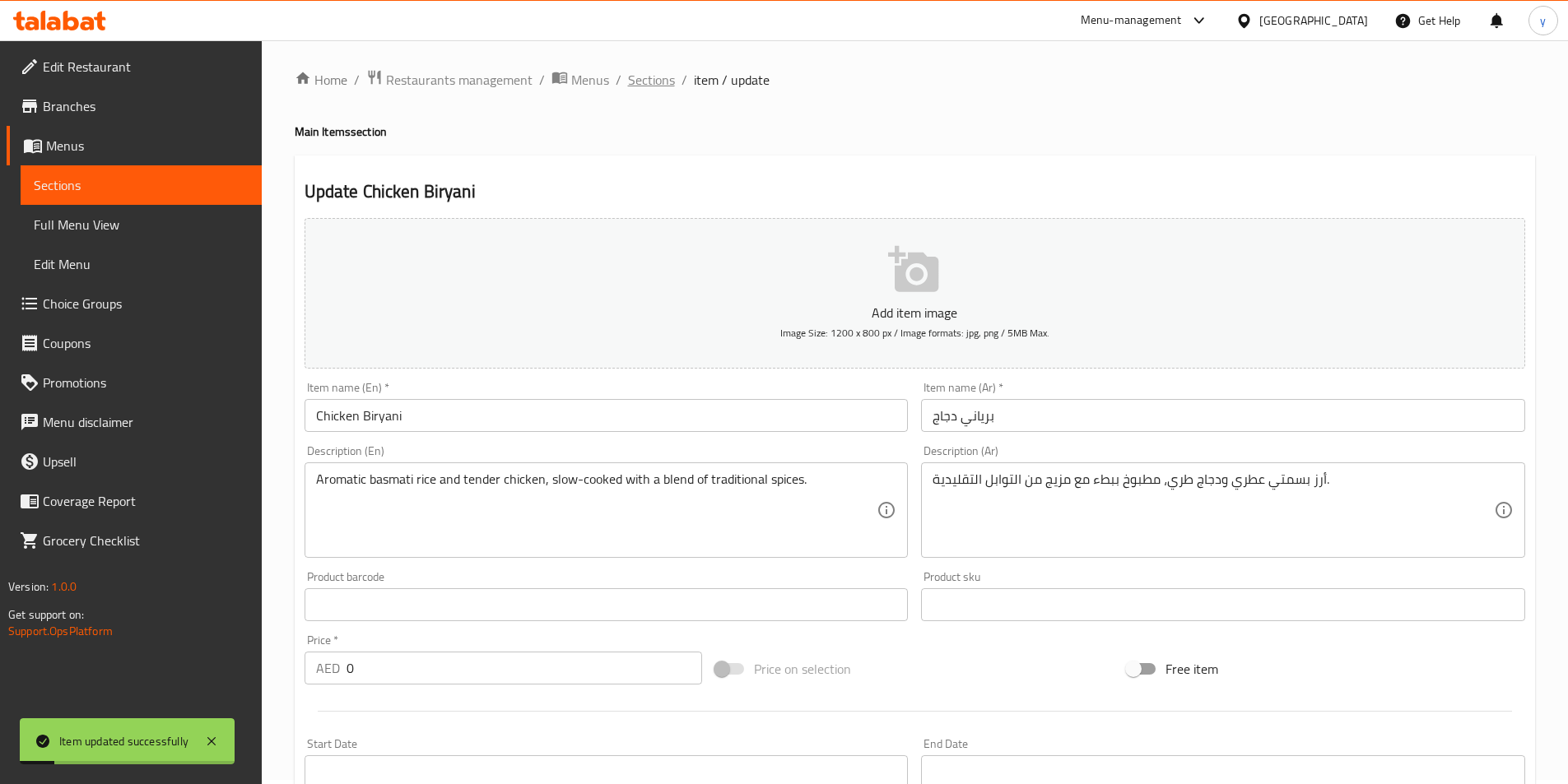
click at [659, 79] on span "Sections" at bounding box center [651, 80] width 47 height 19
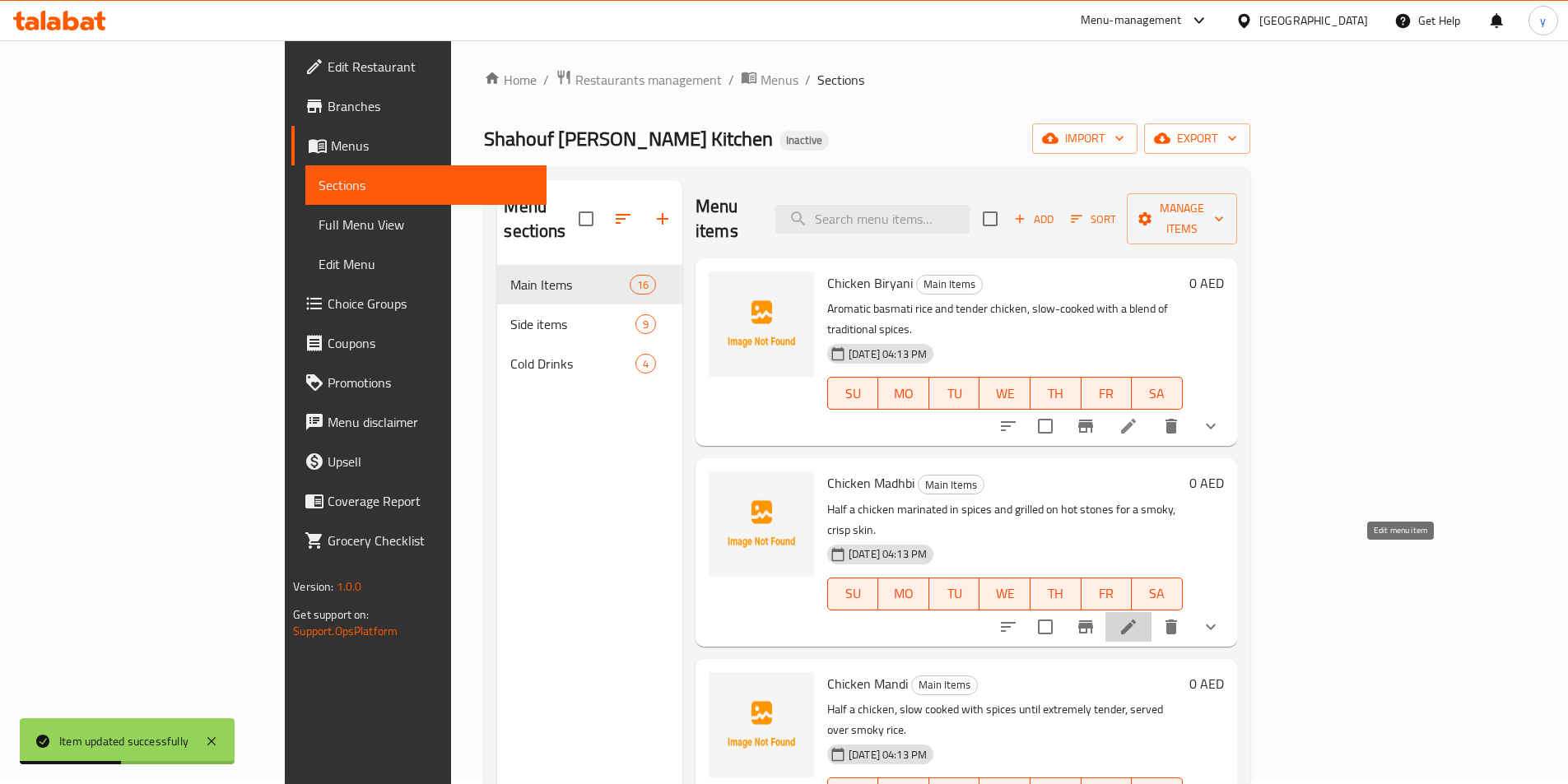
click at [1138, 617] on icon at bounding box center [1128, 626] width 19 height 19
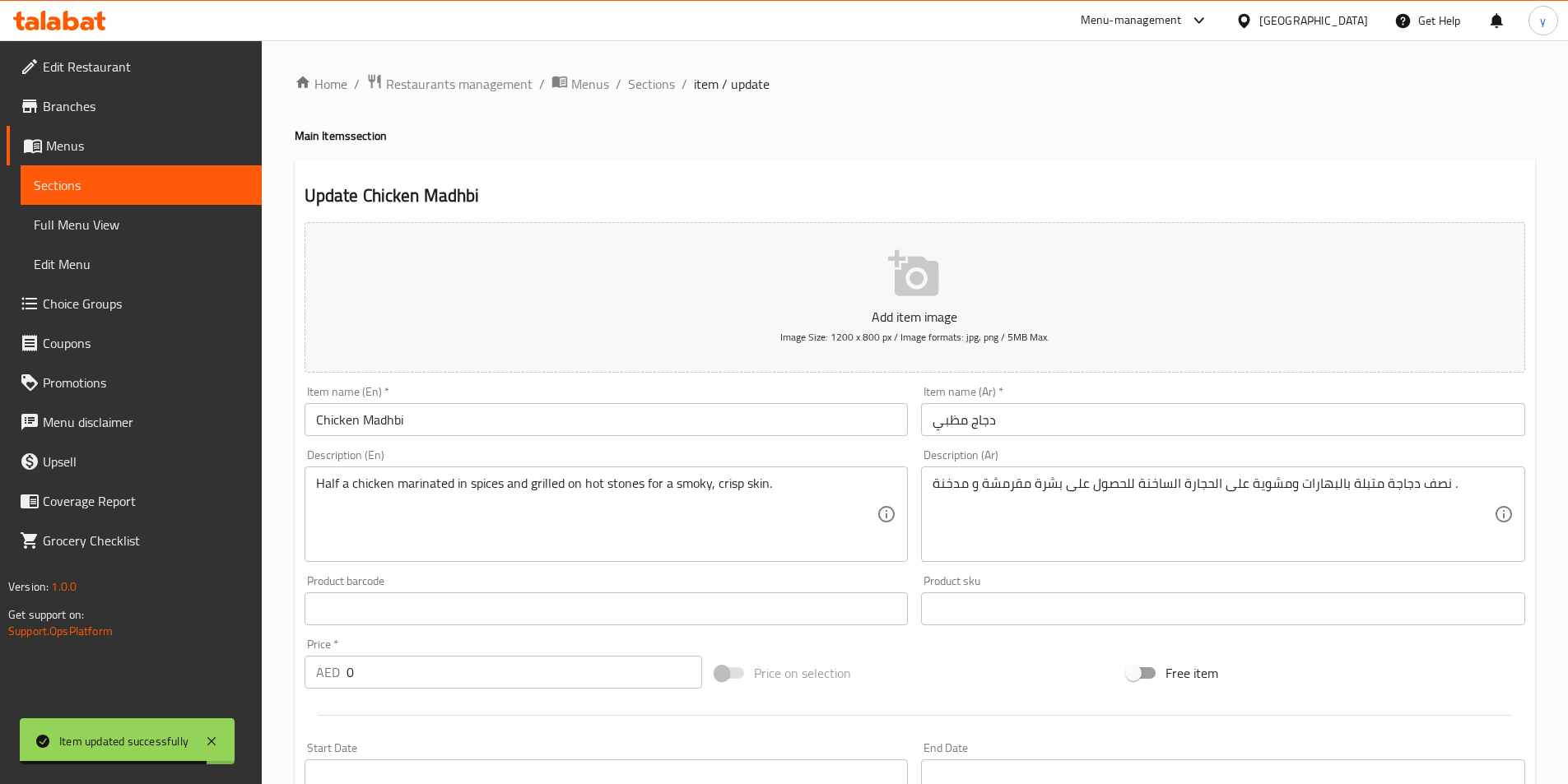
click at [441, 419] on input "Chicken Madhbi" at bounding box center [606, 419] width 604 height 33
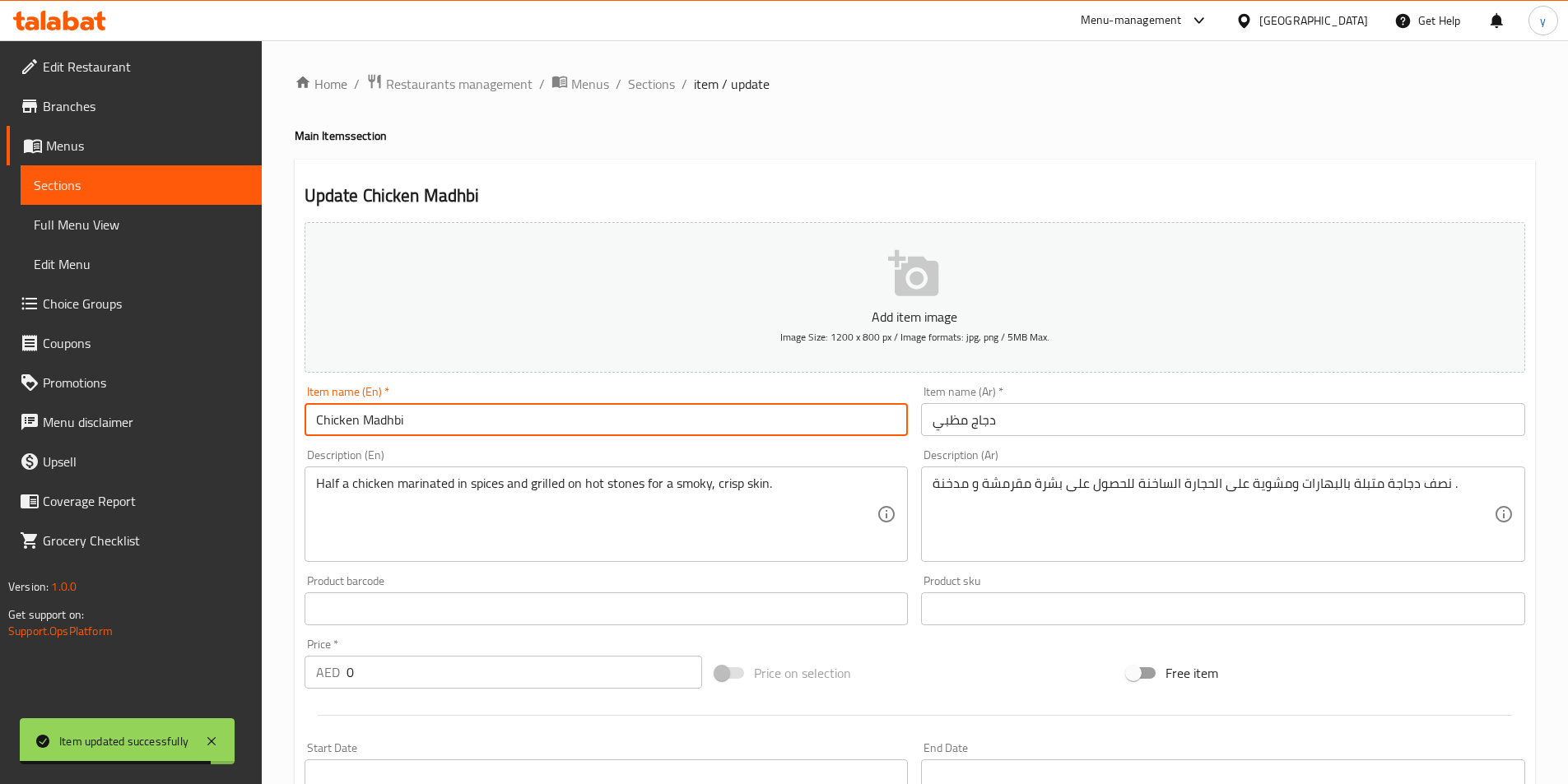
click at [441, 419] on input "Chicken Madhbi" at bounding box center [606, 419] width 604 height 33
click at [377, 422] on input "Chicken Madhbi" at bounding box center [606, 419] width 604 height 33
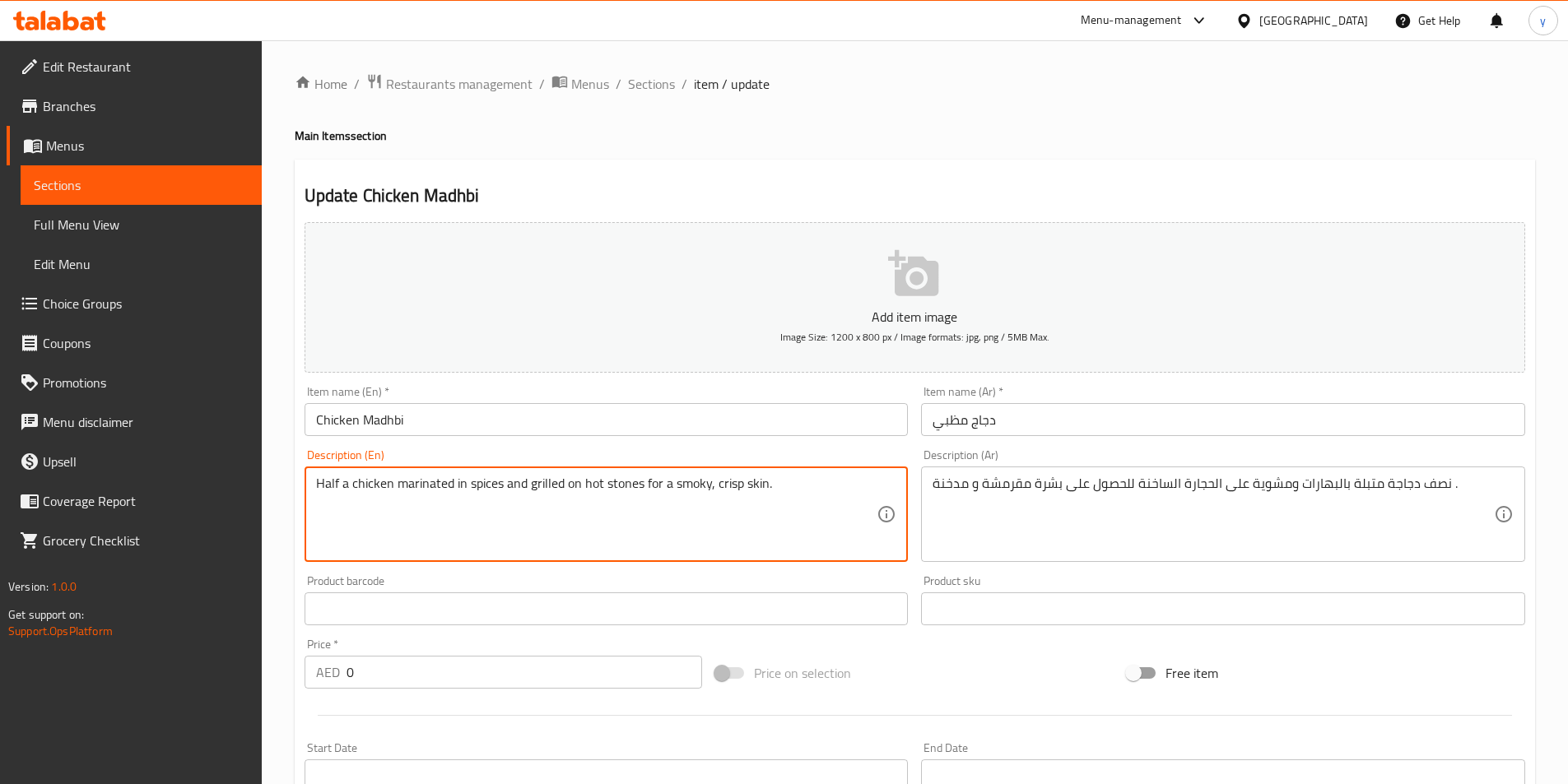
drag, startPoint x: 529, startPoint y: 484, endPoint x: 766, endPoint y: 521, distance: 239.9
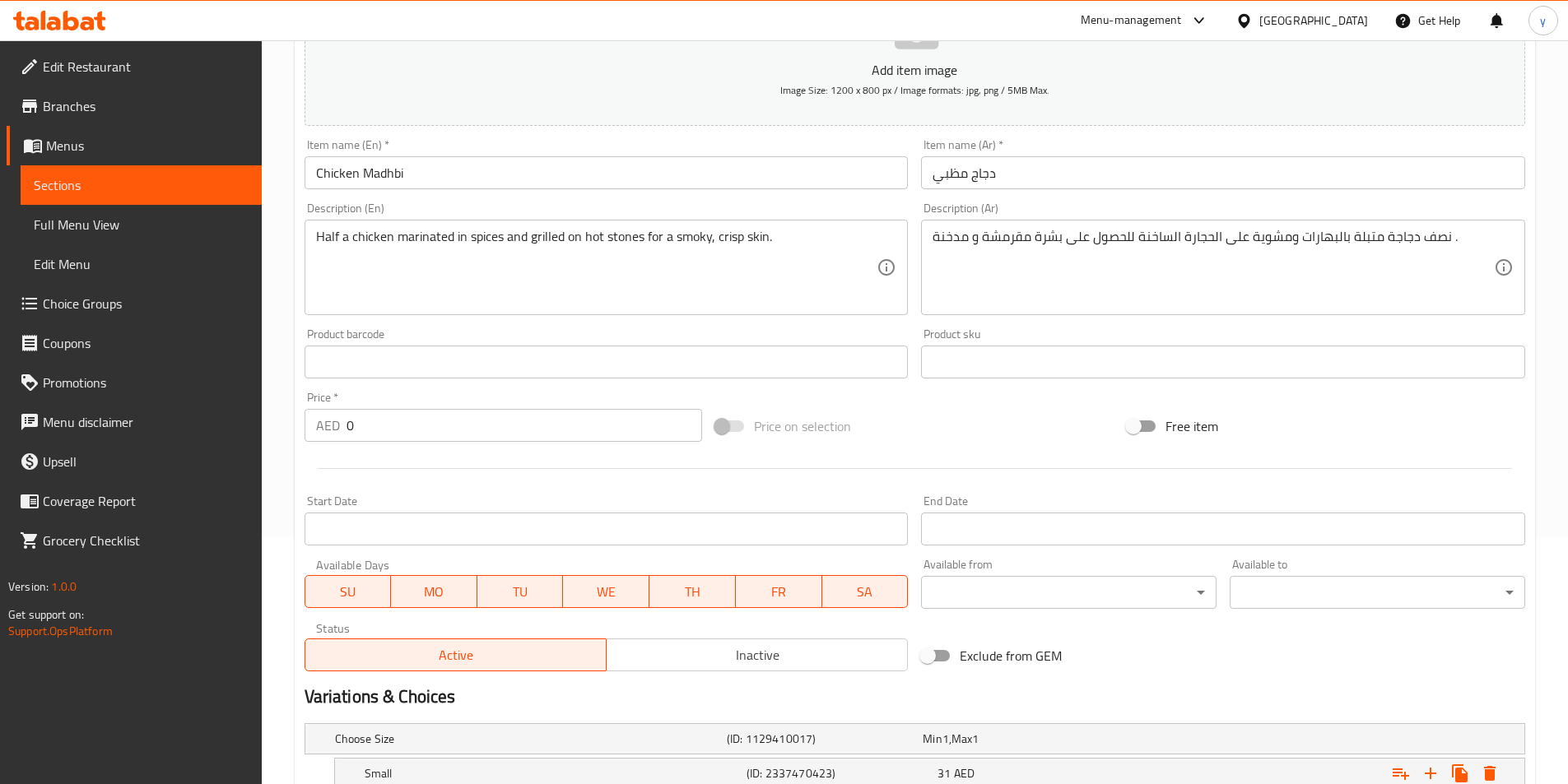
scroll to position [416, 0]
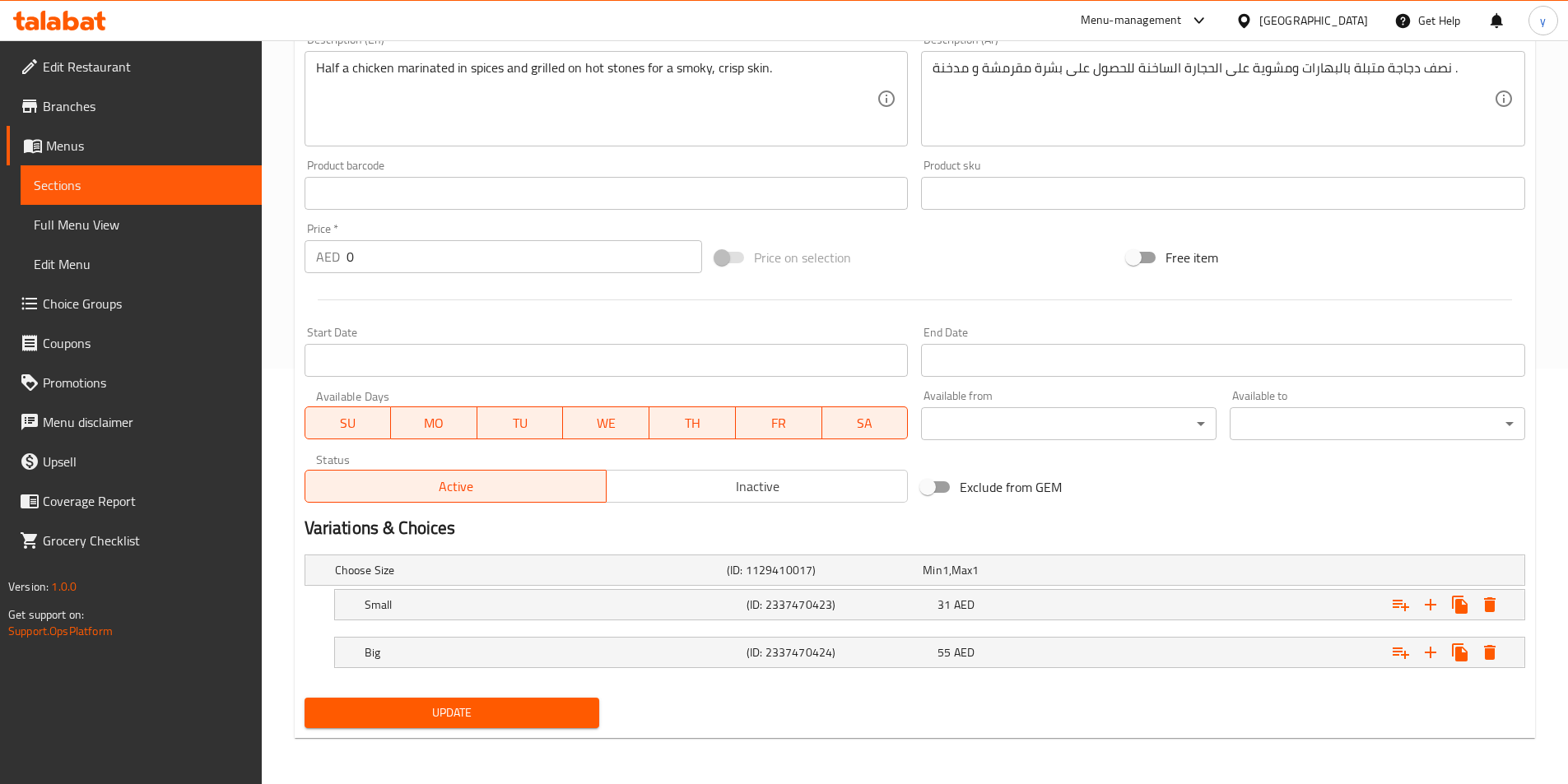
click at [534, 704] on span "Update" at bounding box center [452, 712] width 269 height 20
click at [547, 704] on span "Update" at bounding box center [452, 712] width 269 height 20
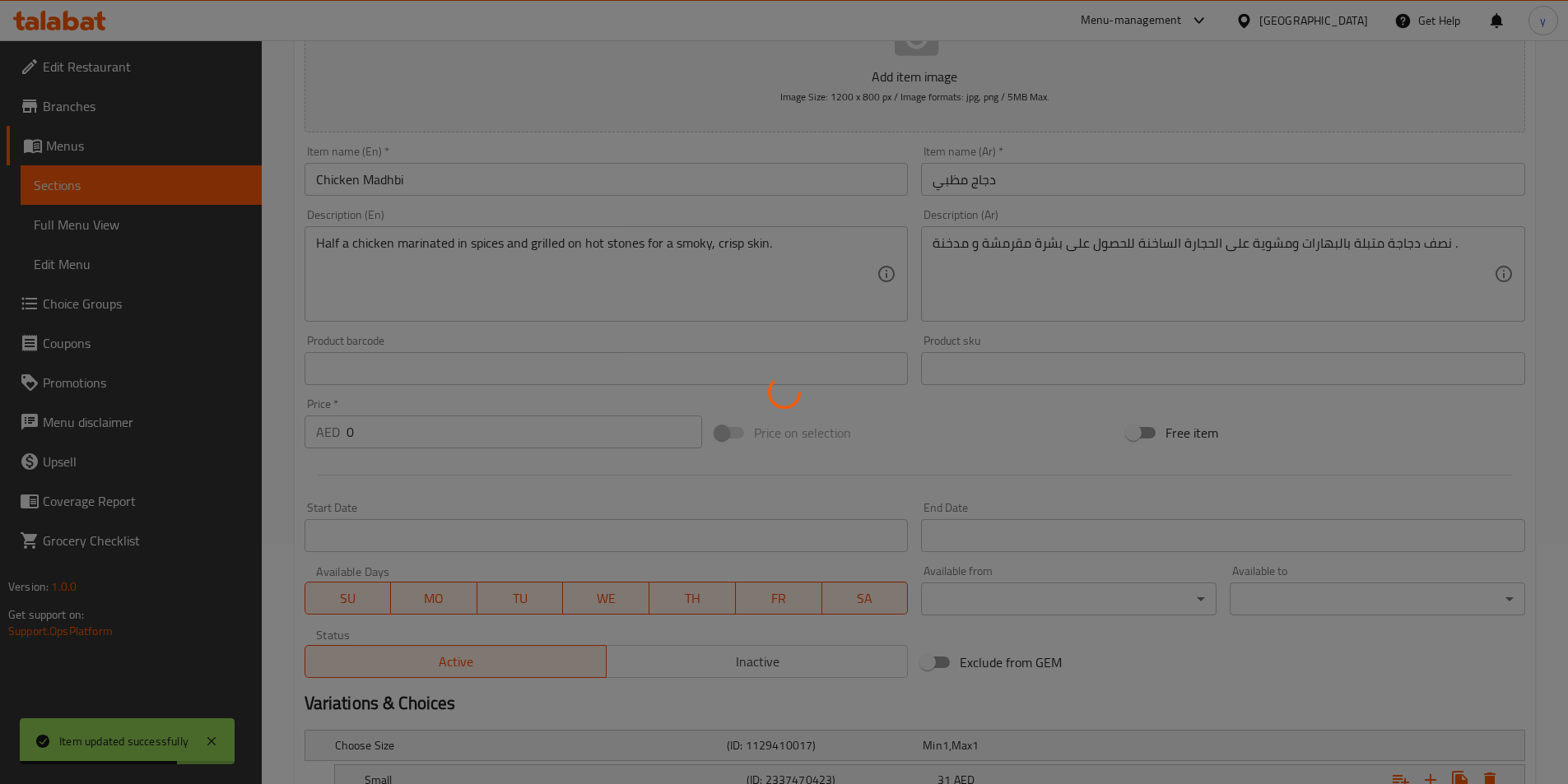
scroll to position [4, 0]
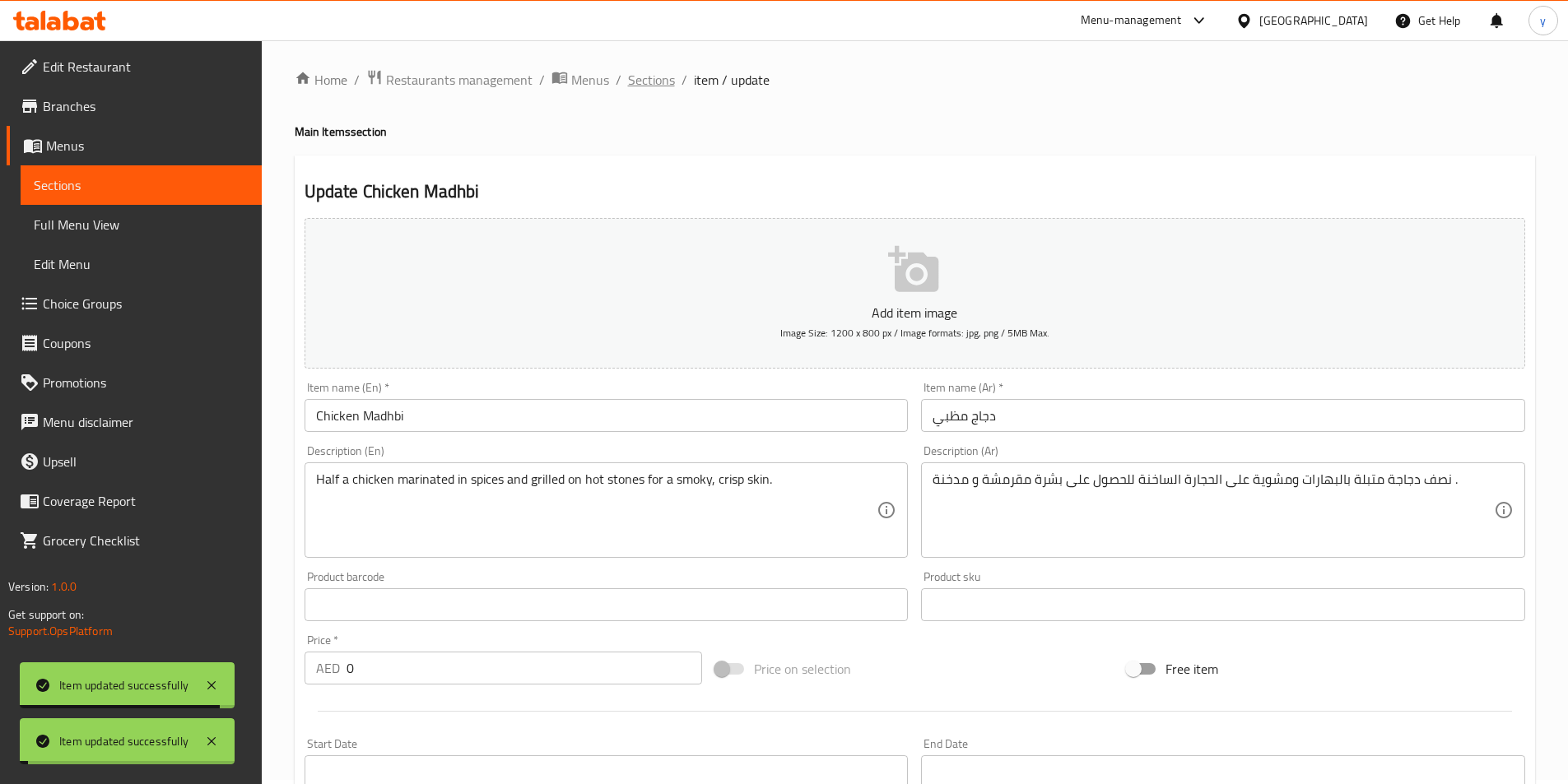
click at [654, 88] on span "Sections" at bounding box center [651, 80] width 47 height 19
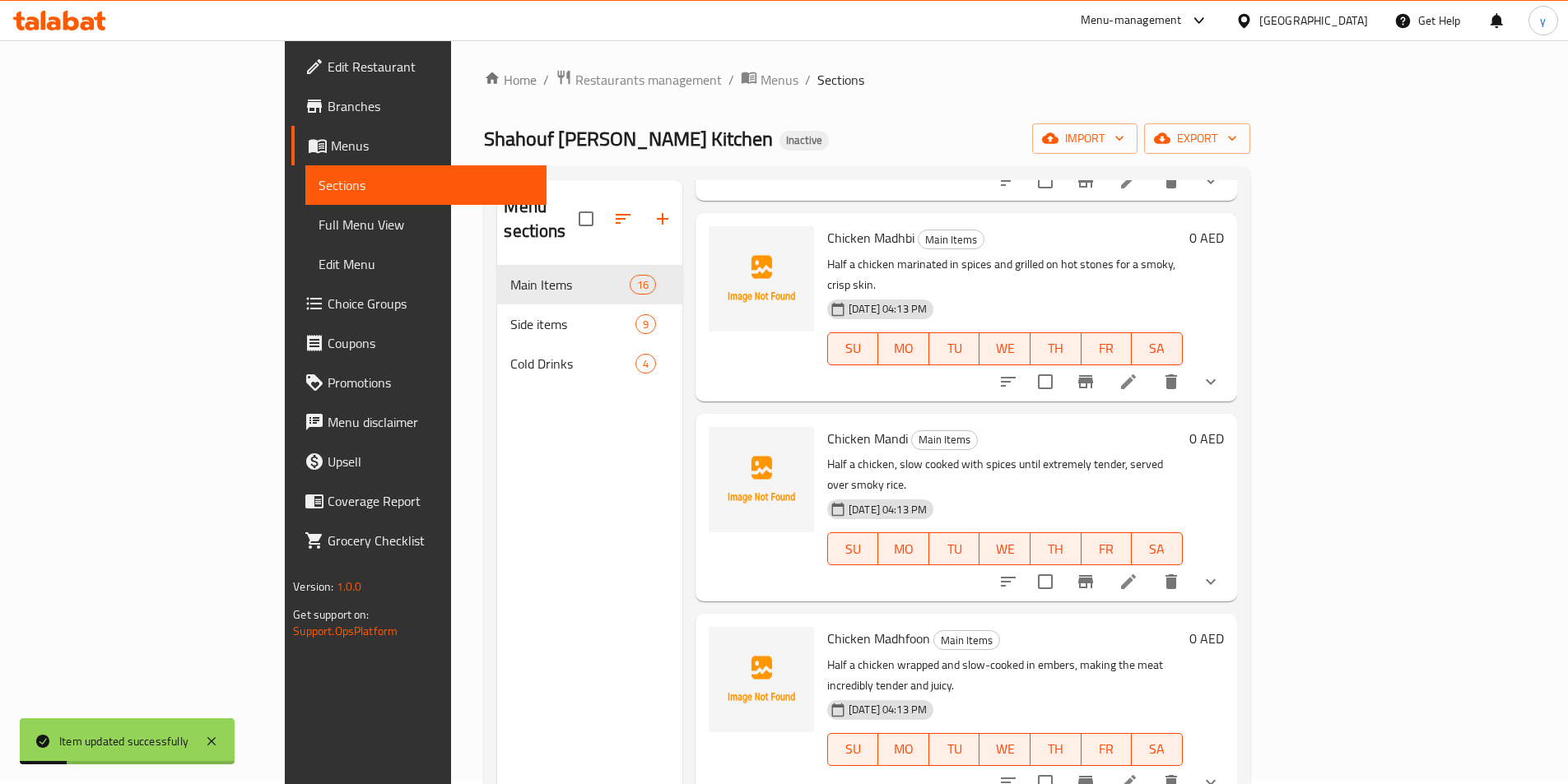
scroll to position [247, 0]
click at [1138, 570] on icon at bounding box center [1128, 580] width 19 height 19
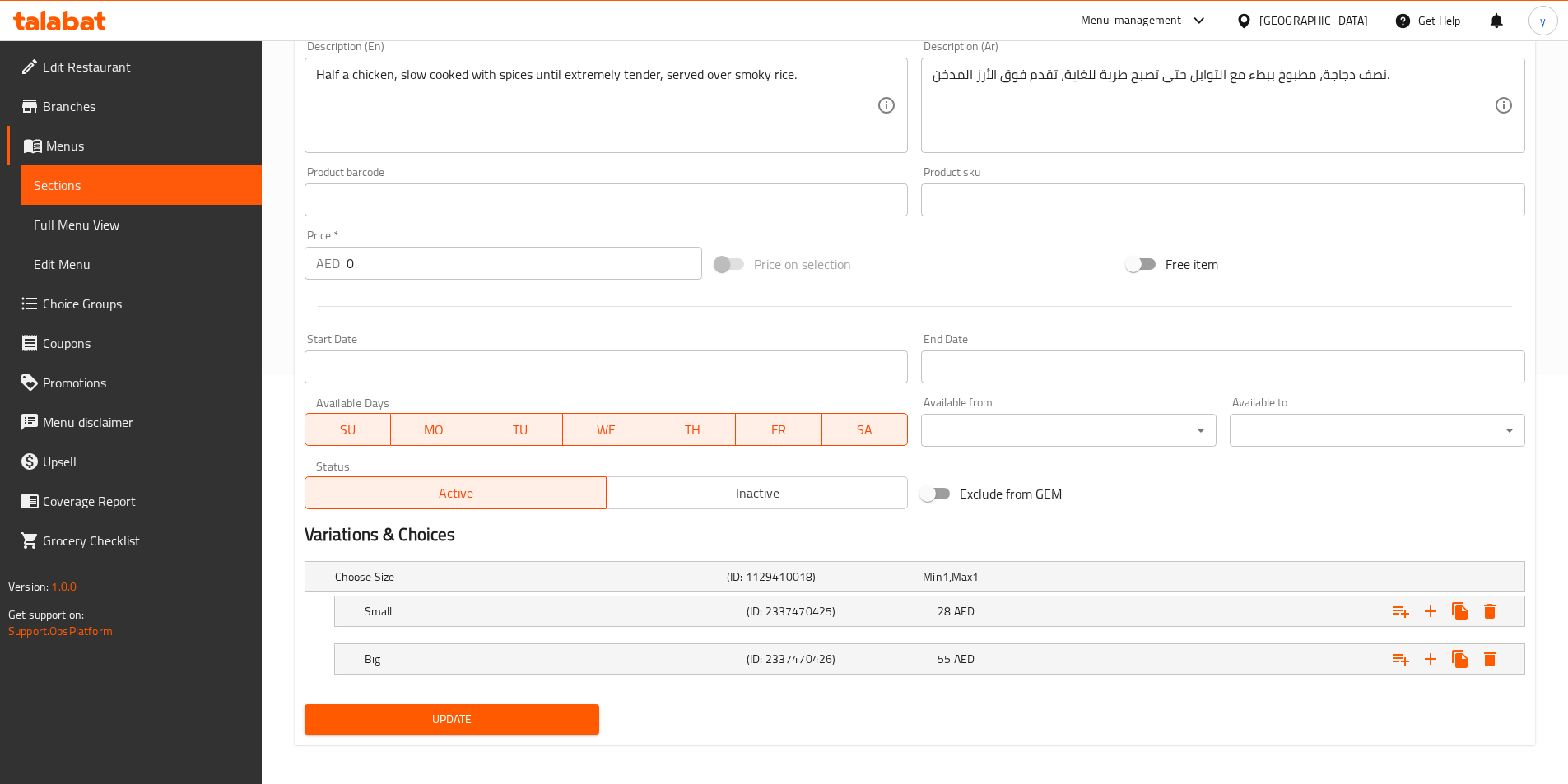
scroll to position [416, 0]
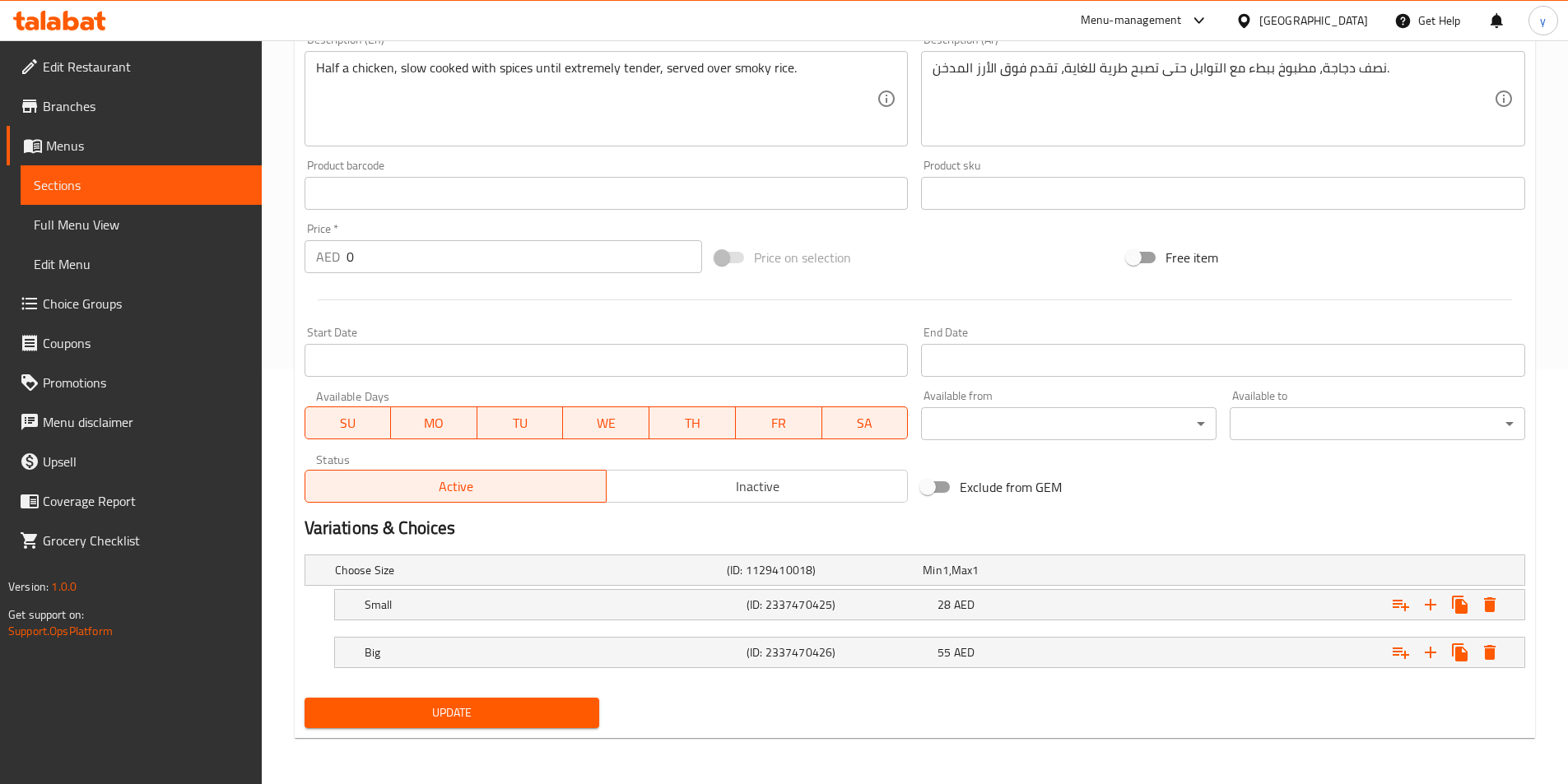
click at [559, 726] on button "Update" at bounding box center [452, 713] width 296 height 30
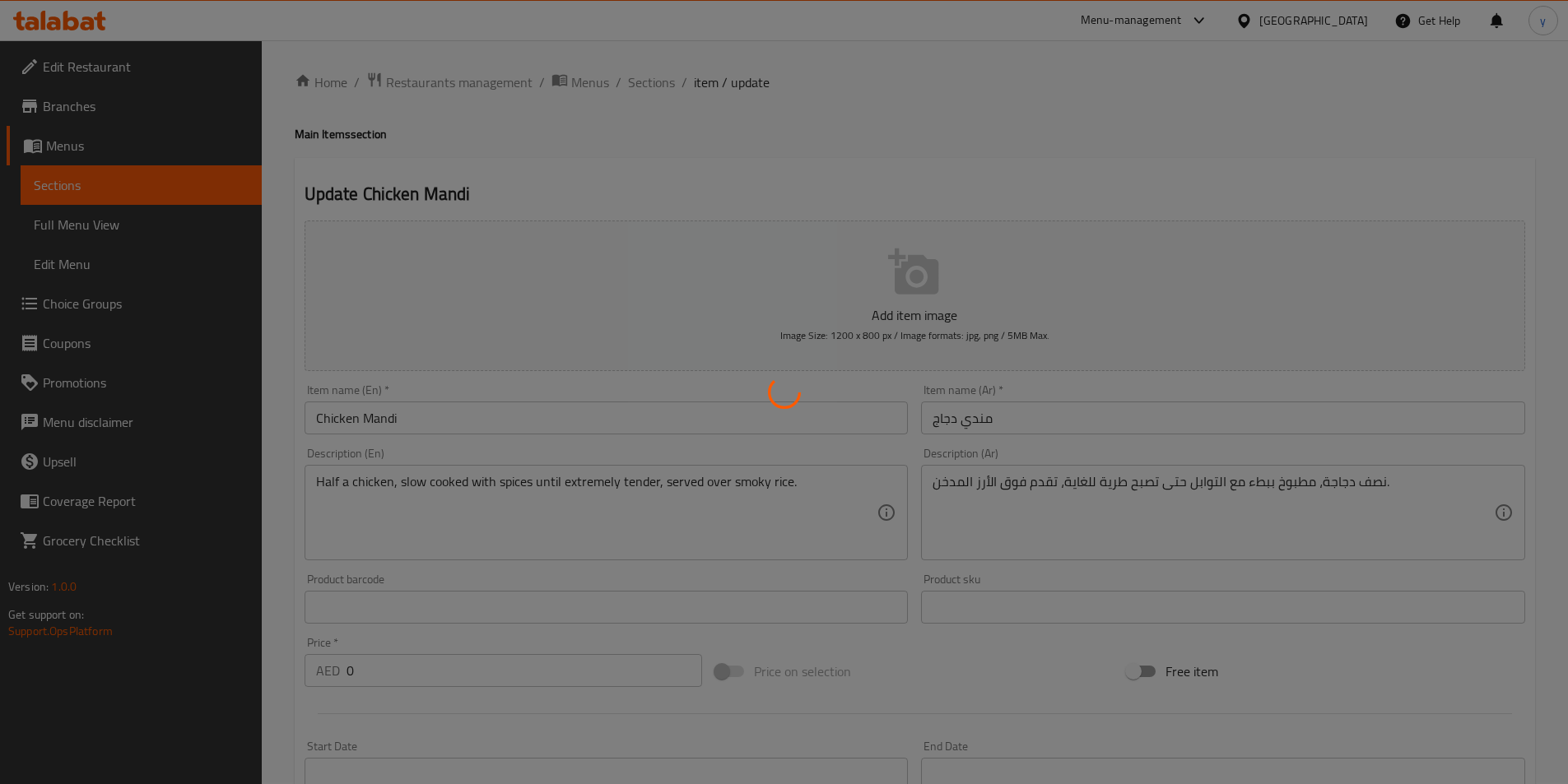
scroll to position [0, 0]
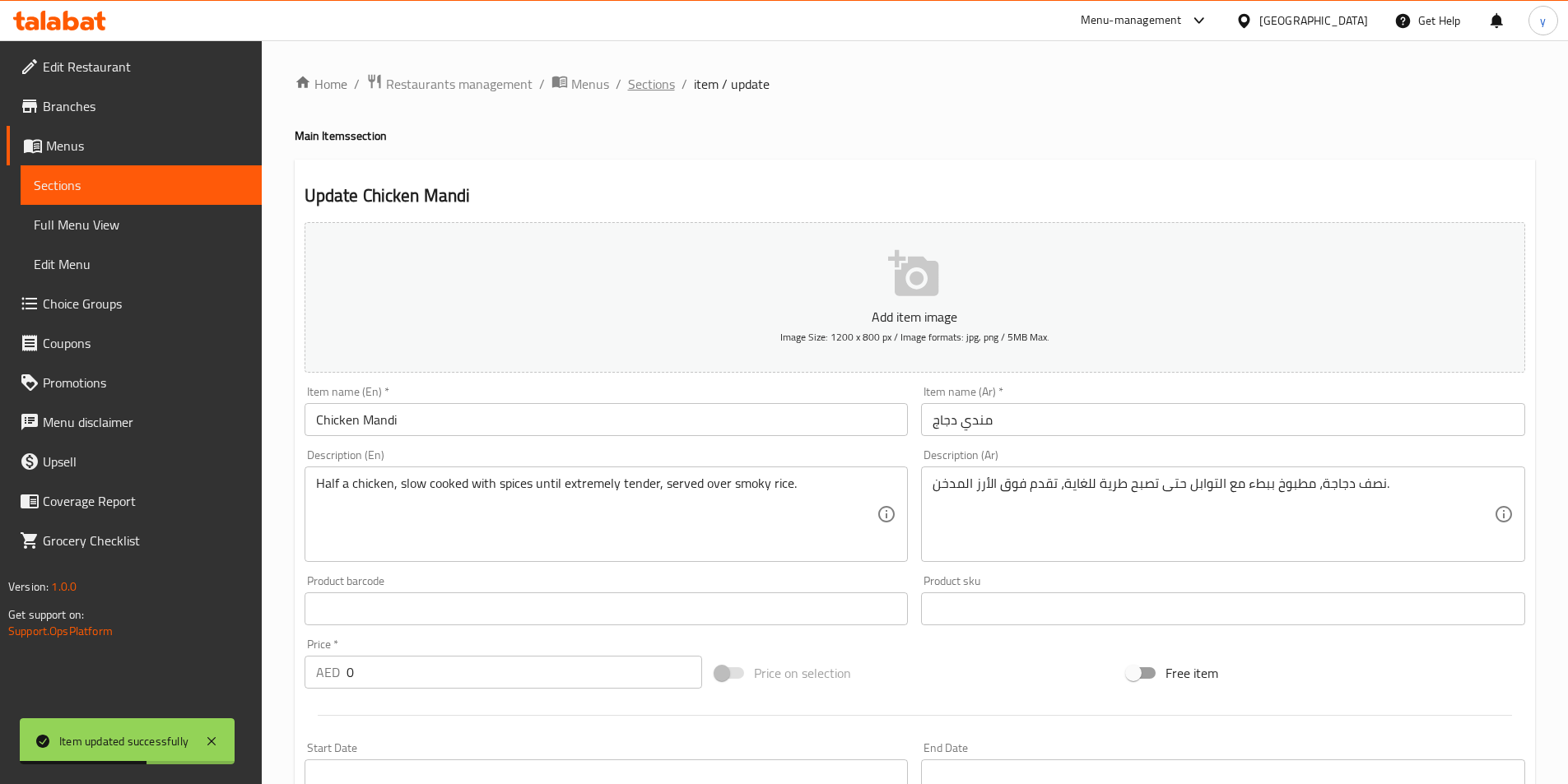
click at [645, 93] on span "Sections" at bounding box center [651, 84] width 47 height 19
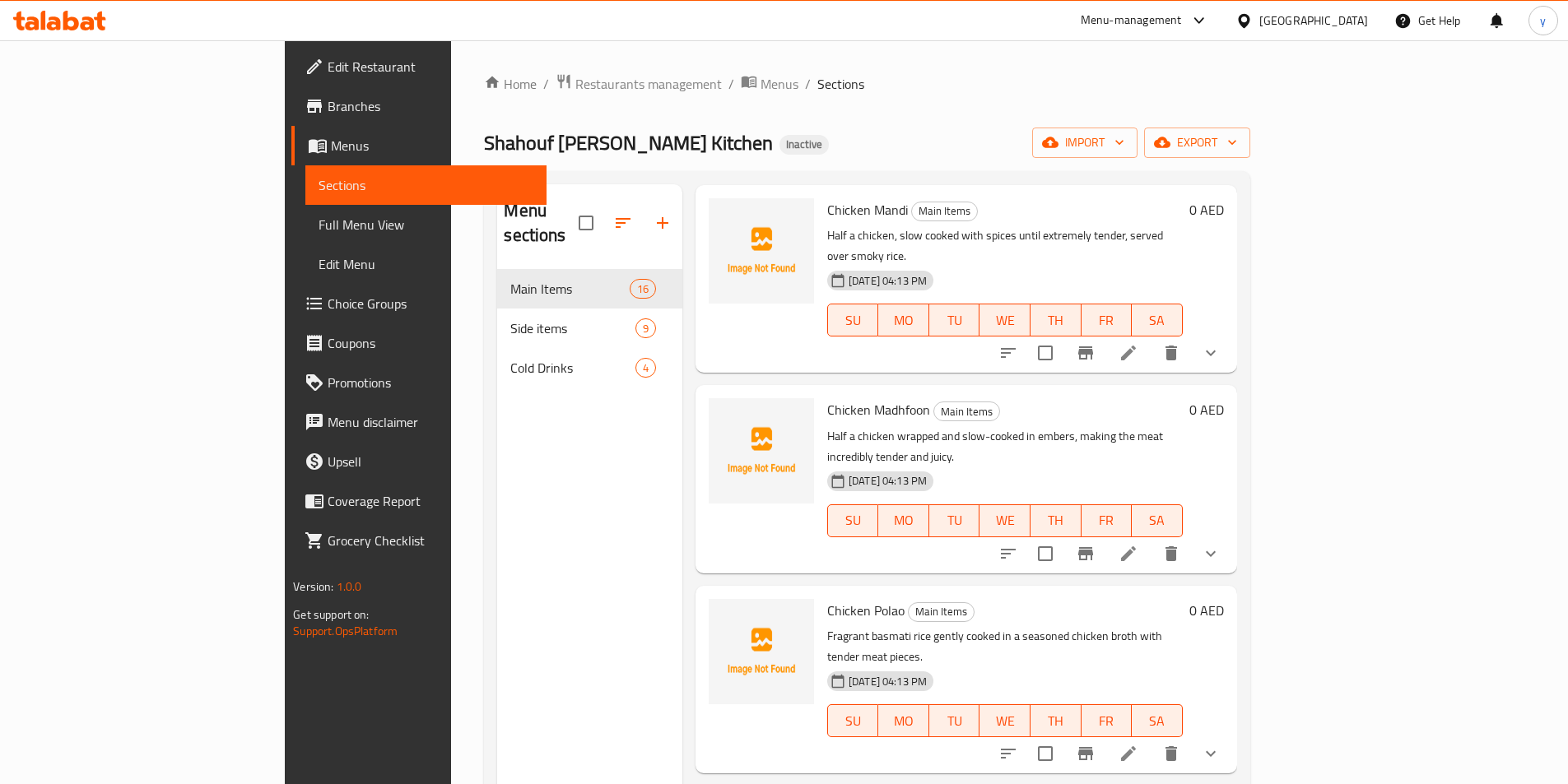
scroll to position [494, 0]
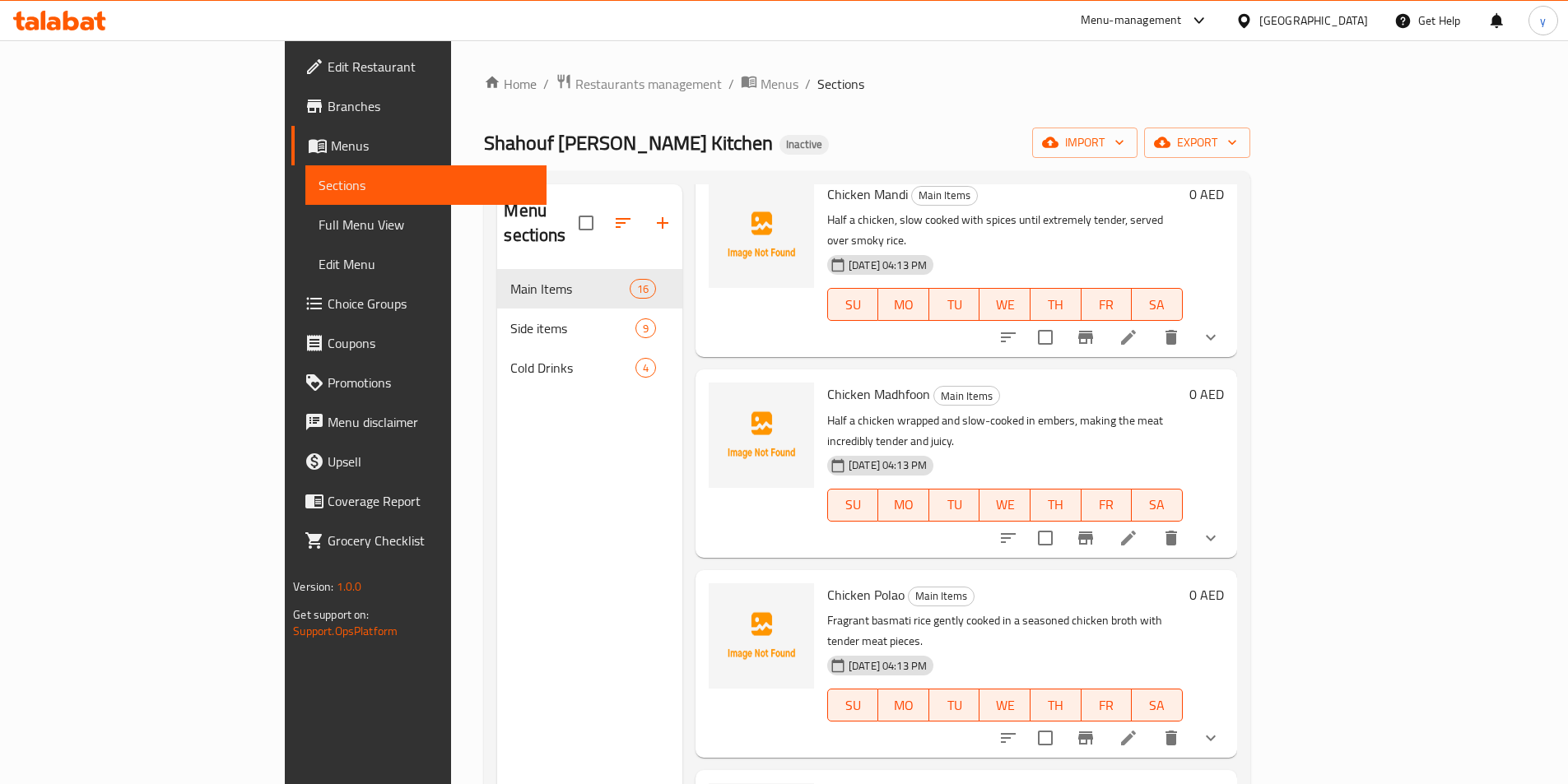
click at [1138, 528] on icon at bounding box center [1128, 538] width 19 height 19
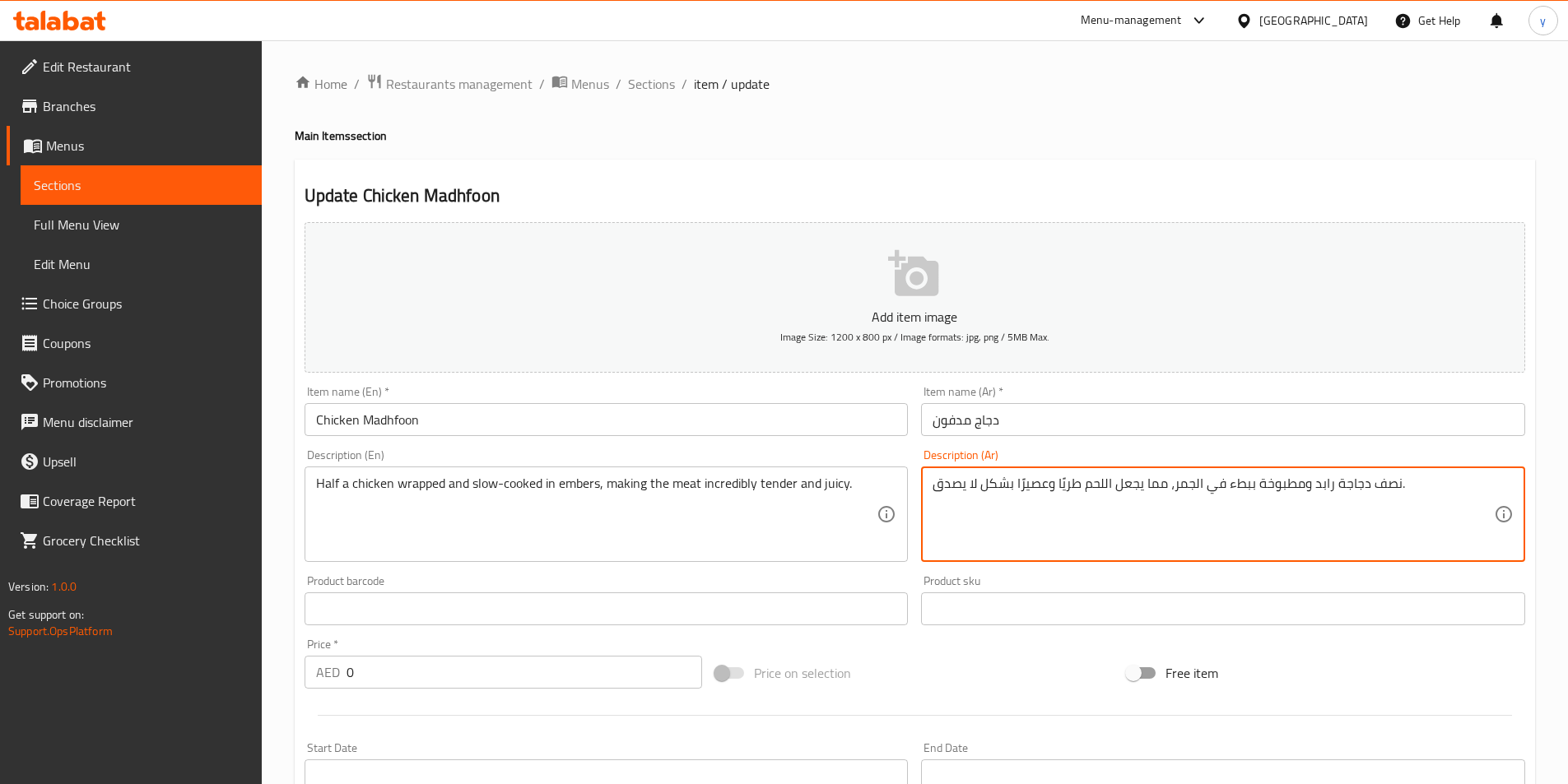
drag, startPoint x: 1146, startPoint y: 481, endPoint x: 1164, endPoint y: 497, distance: 24.1
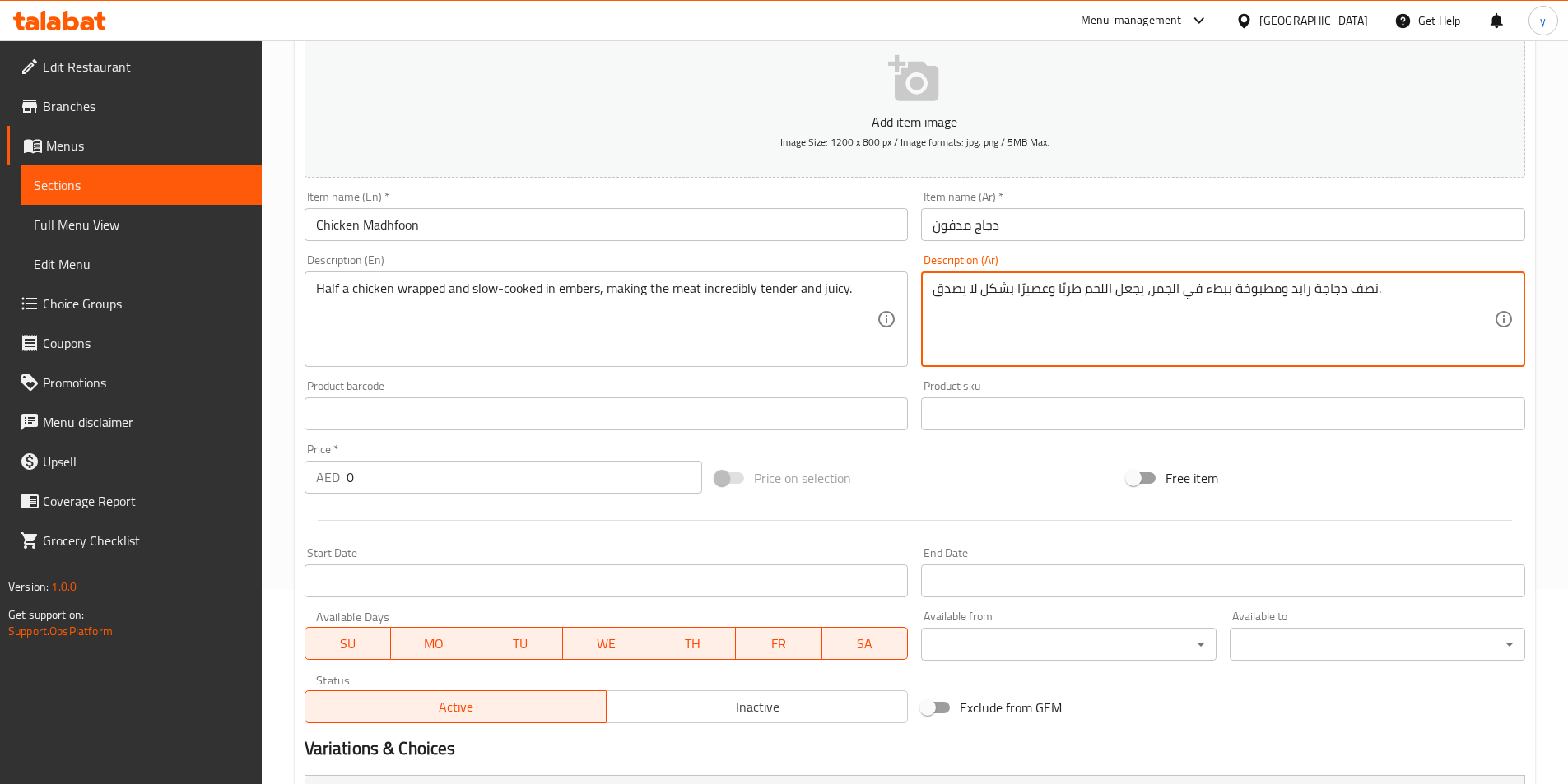
scroll to position [416, 0]
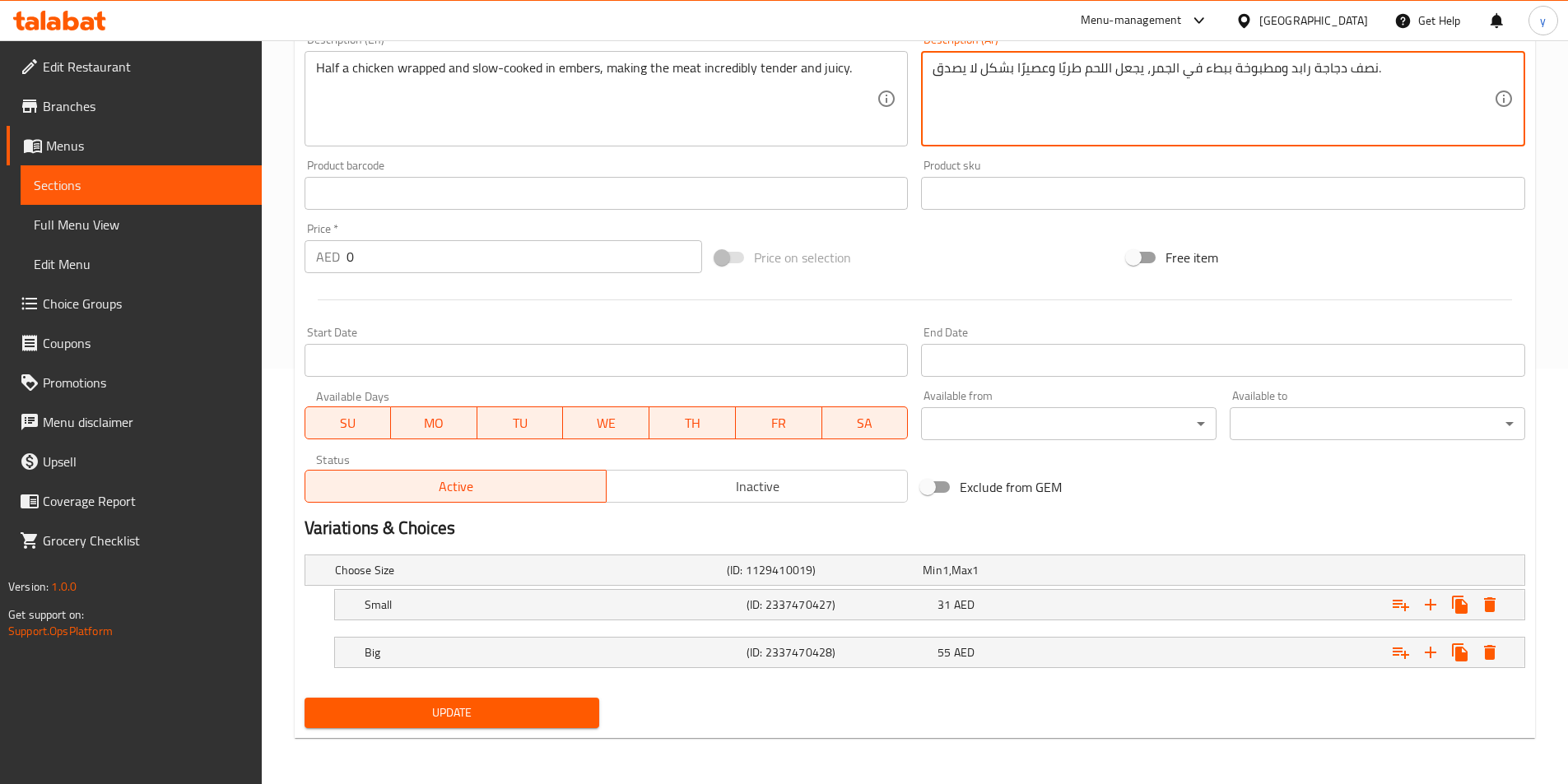
type textarea "نصف دجاجة رابد ومطبوخة ببطء في الجمر، يجعل اللحم طريًا وعصيرًا بشكل لا يصدق."
click at [497, 707] on span "Update" at bounding box center [452, 712] width 269 height 20
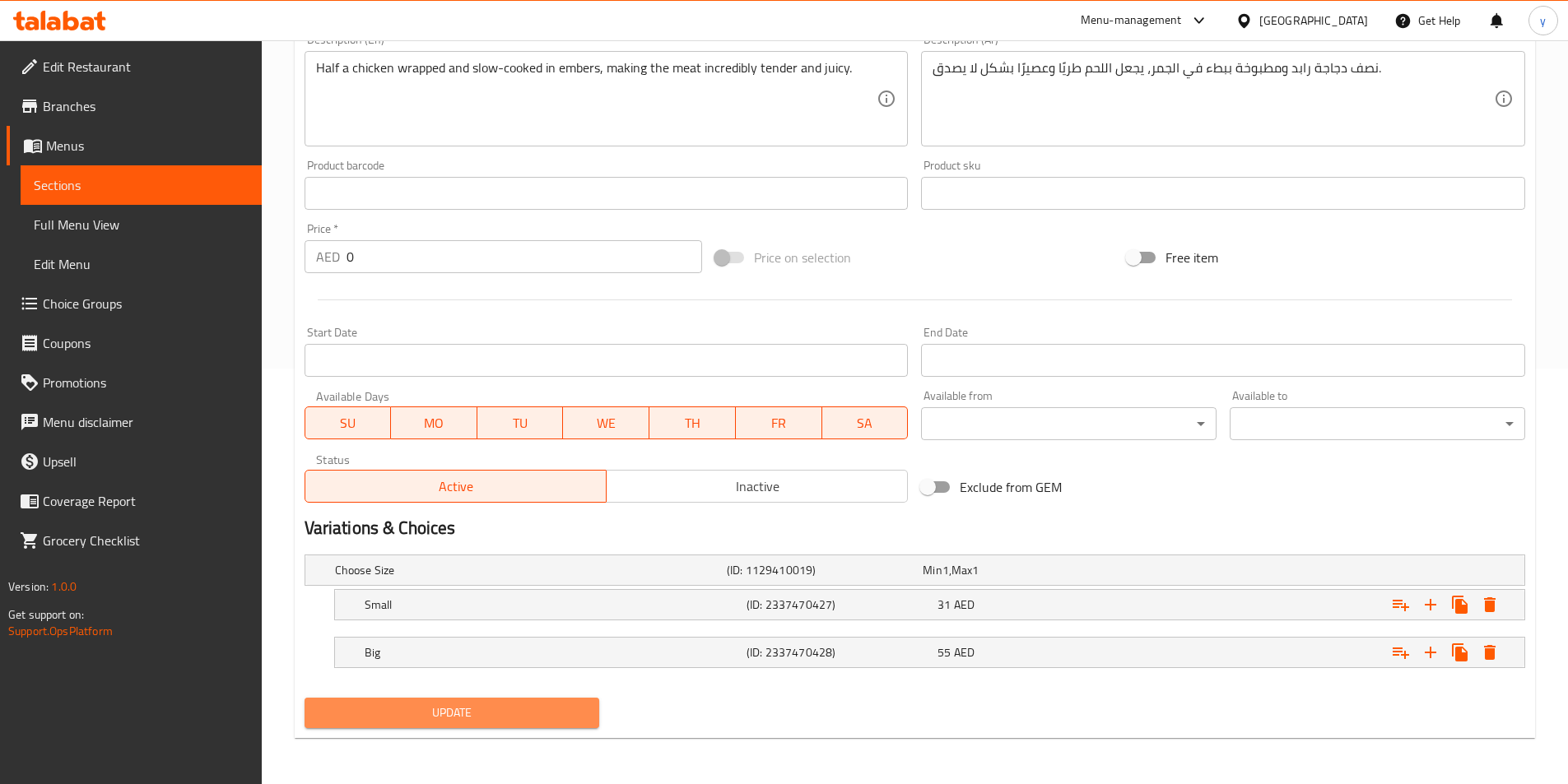
click at [476, 700] on button "Update" at bounding box center [452, 713] width 296 height 30
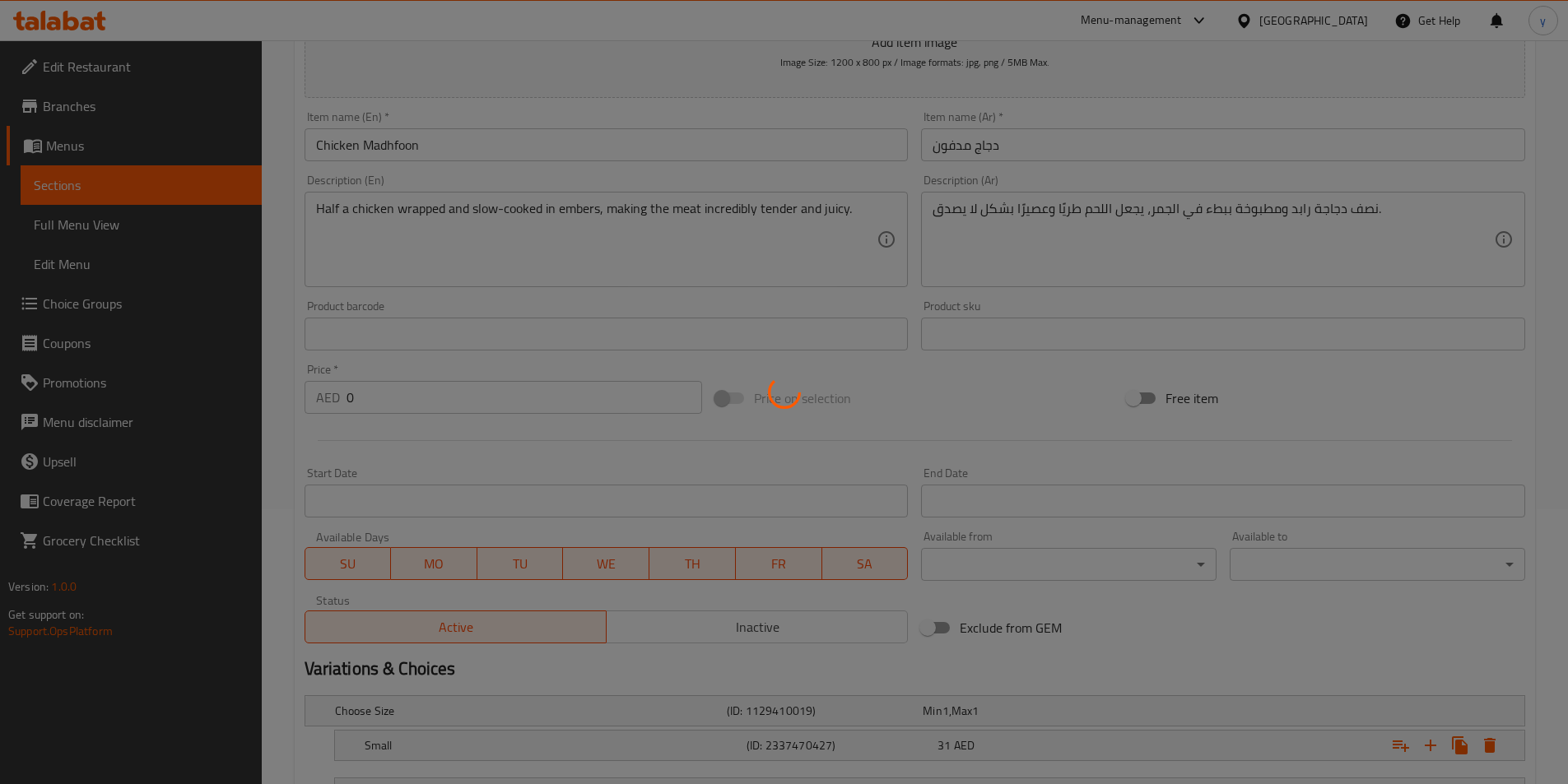
scroll to position [0, 0]
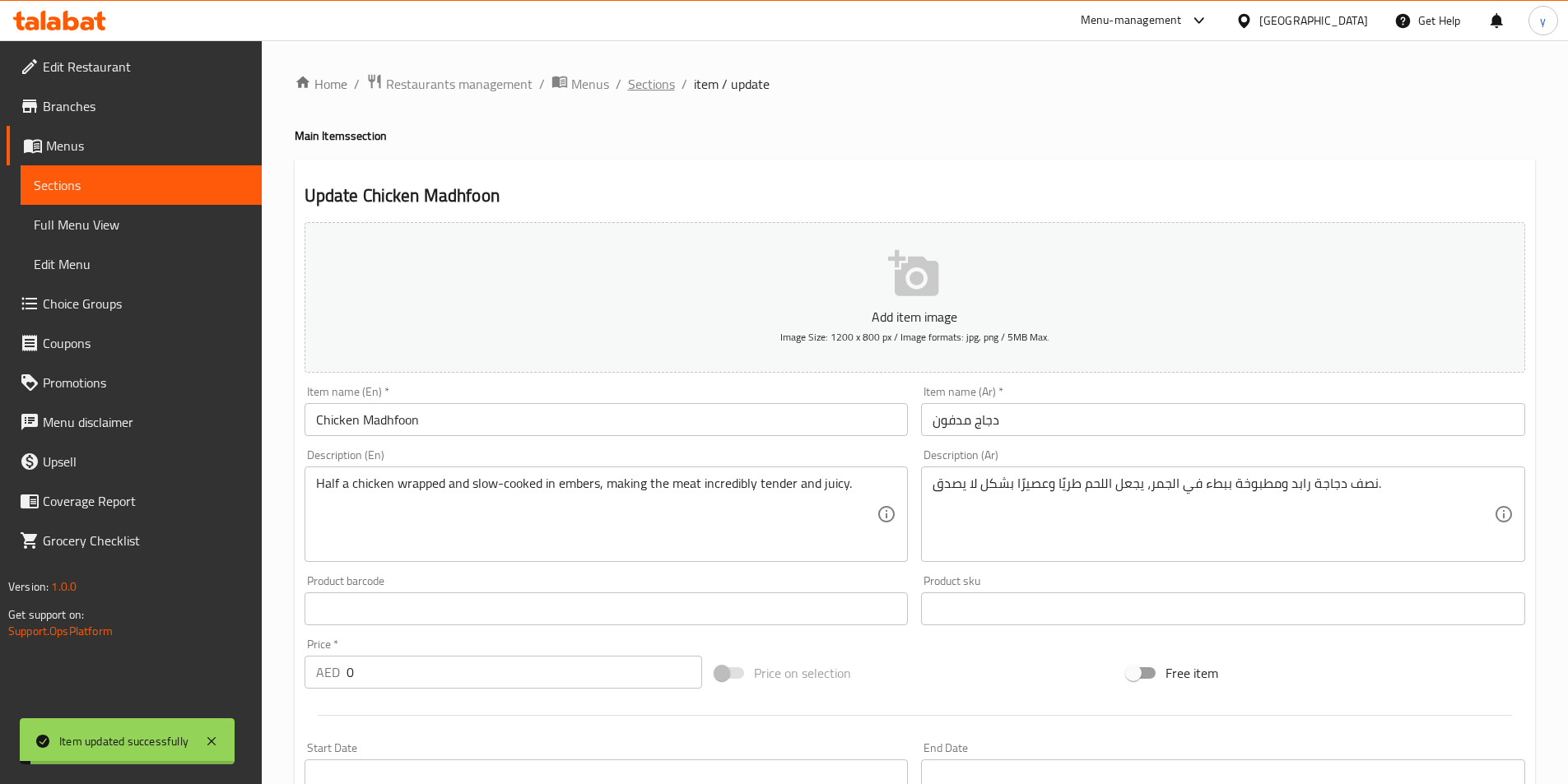
click at [650, 79] on span "Sections" at bounding box center [651, 84] width 47 height 19
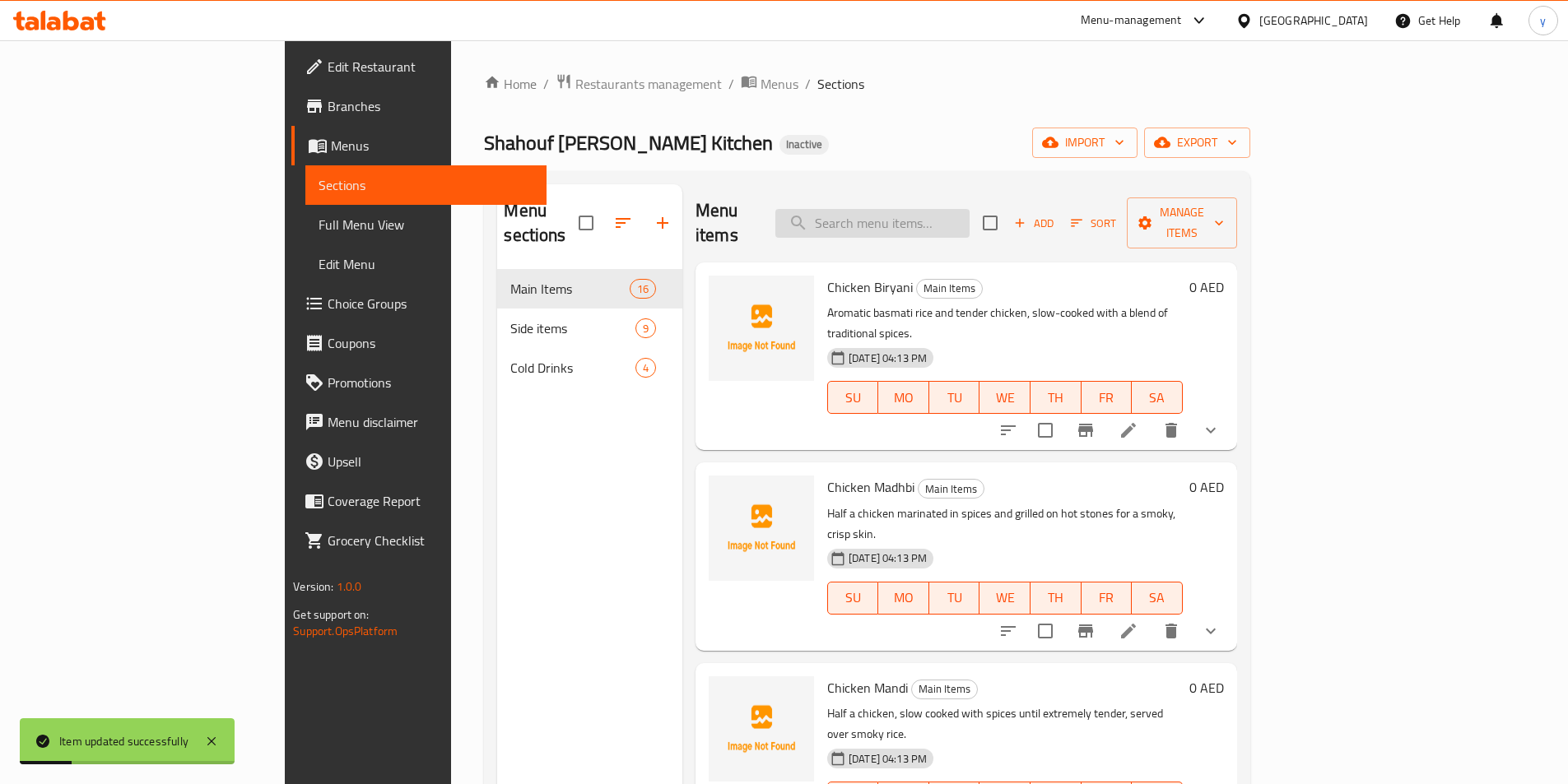
click at [970, 214] on input "search" at bounding box center [872, 223] width 194 height 29
paste input "Mutton Madhfoon"
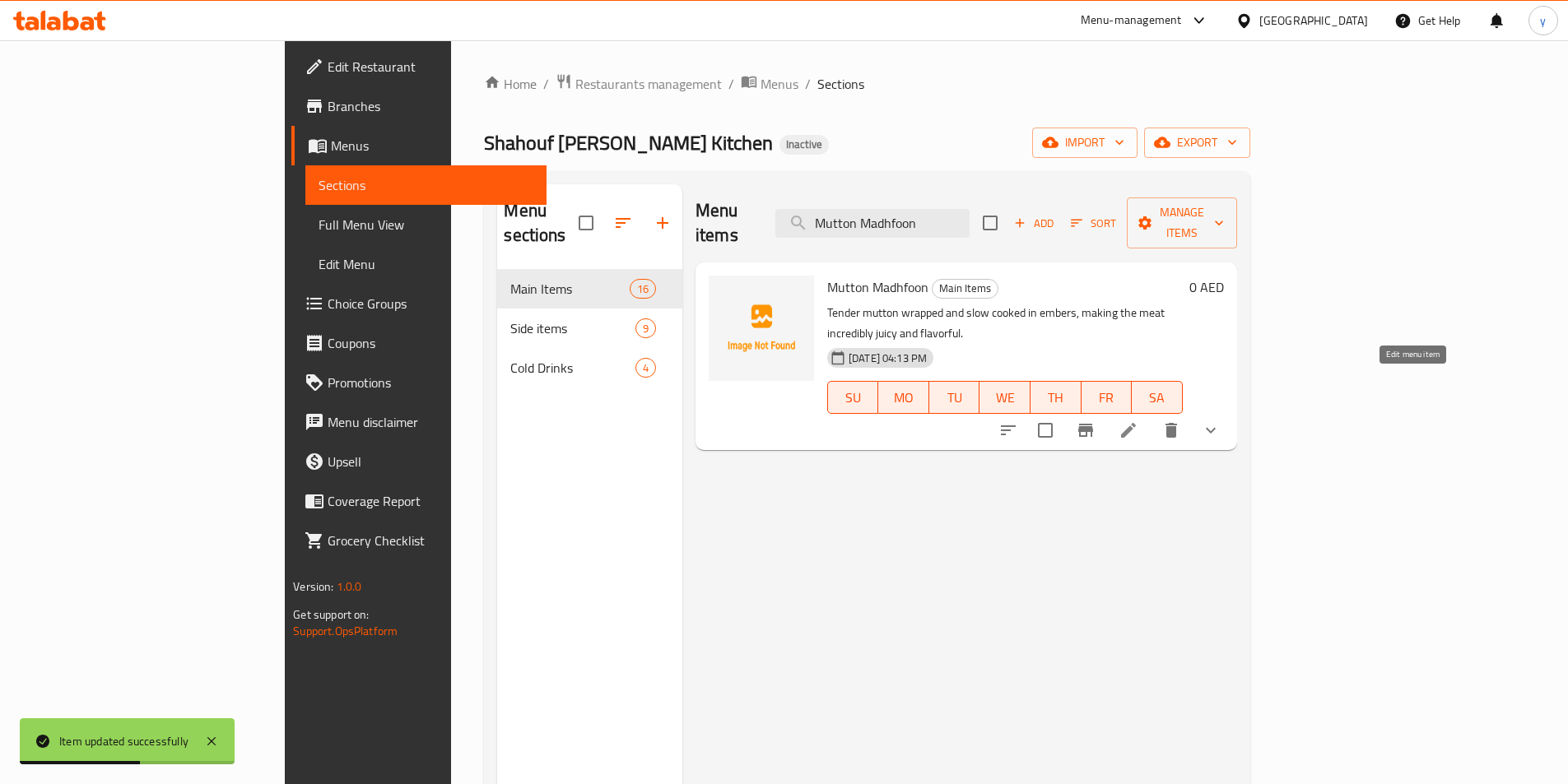
type input "Mutton Madhfoon"
click at [1138, 420] on icon at bounding box center [1128, 430] width 19 height 19
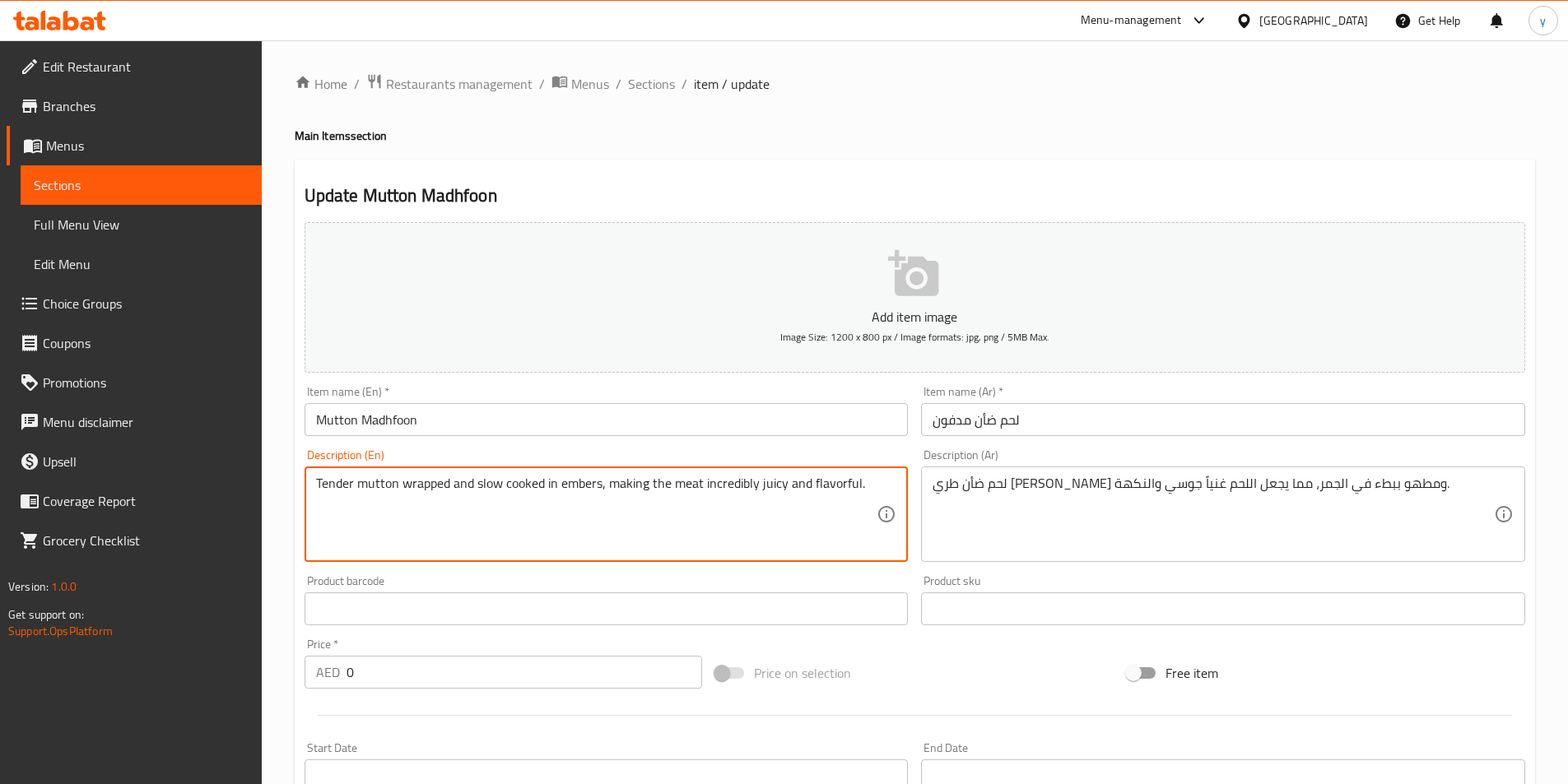
click at [427, 485] on textarea "Tender mutton wrapped and slow cooked in embers, making the meat incredibly jui…" at bounding box center [596, 515] width 561 height 78
click at [465, 499] on textarea "Tender mutton wrapped and slow cooked in embers, making the meat incredibly jui…" at bounding box center [596, 515] width 561 height 78
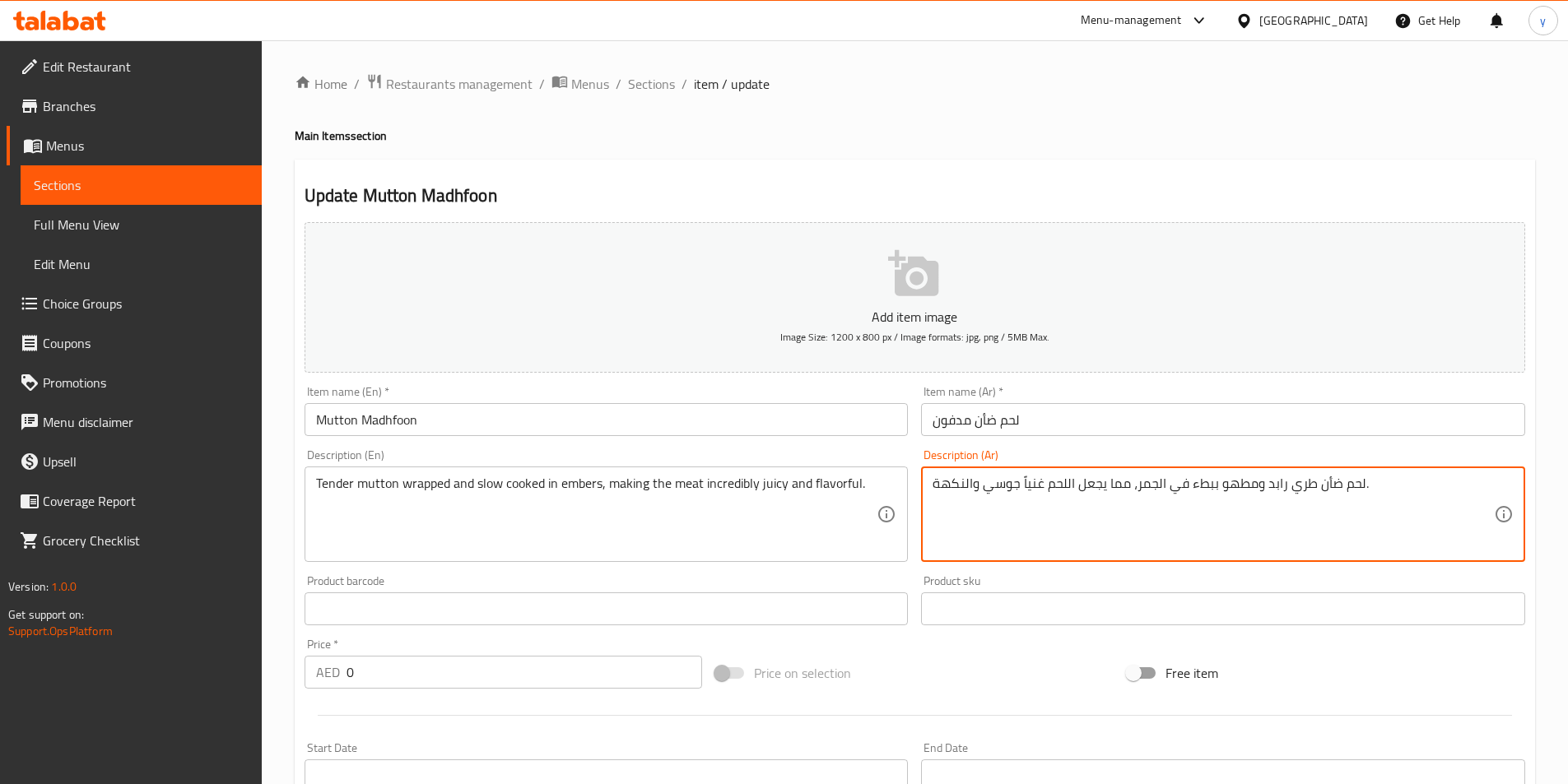
click at [1146, 485] on textarea "لحم ضأن طري رابد ومطهو ببطء في الجمر، مما يجعل اللحم غنياً جوسي والنكهة." at bounding box center [1213, 515] width 561 height 78
drag, startPoint x: 1108, startPoint y: 486, endPoint x: 1126, endPoint y: 487, distance: 18.0
click at [1126, 487] on textarea "لحم ضأن طري رابد ومطهو ببطء في الجمر، مما يجعل اللحم غنياً جوسي والنكهة." at bounding box center [1213, 515] width 561 height 78
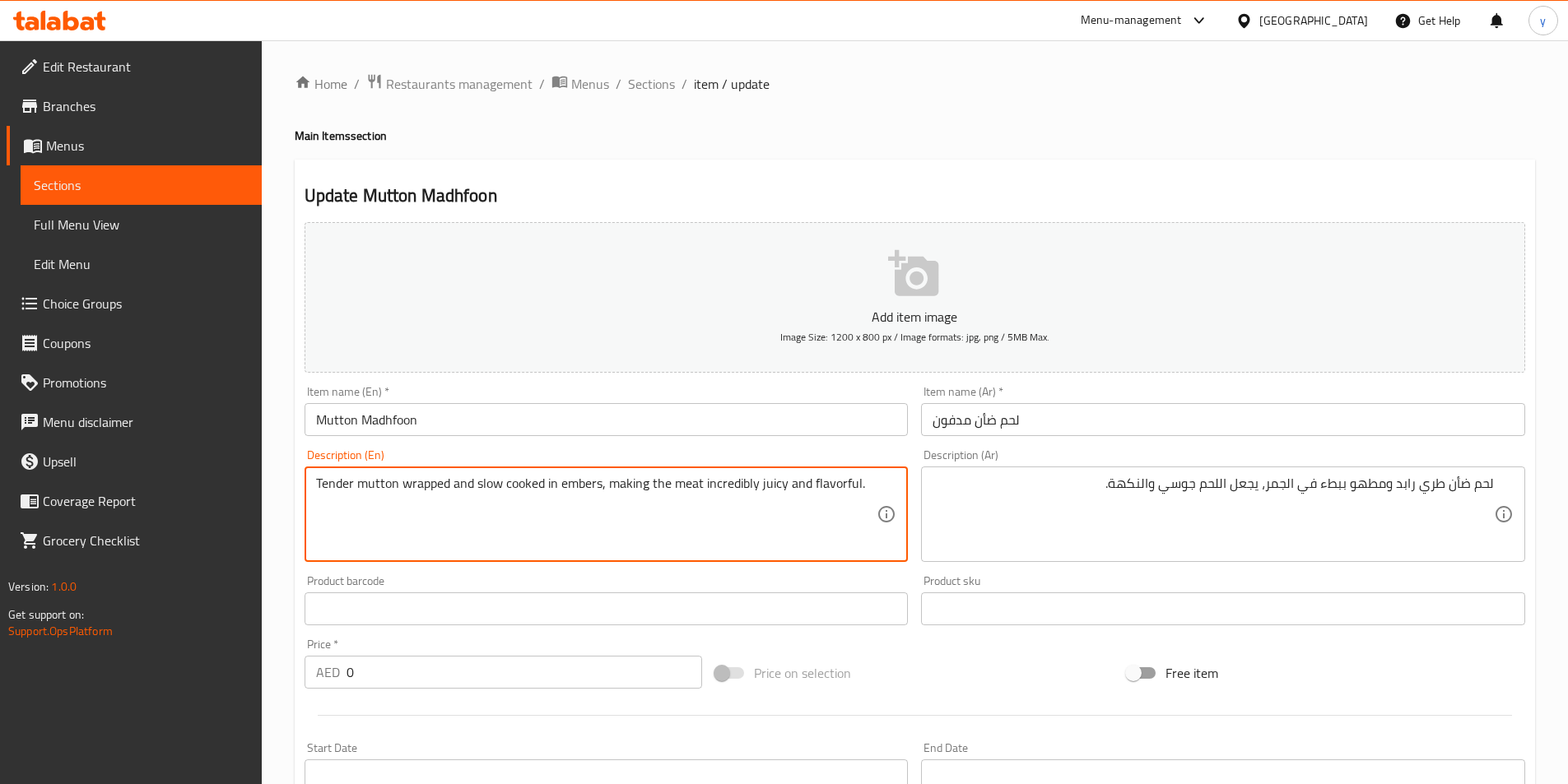
click at [835, 494] on textarea "Tender mutton wrapped and slow cooked in embers, making the meat incredibly jui…" at bounding box center [596, 515] width 561 height 78
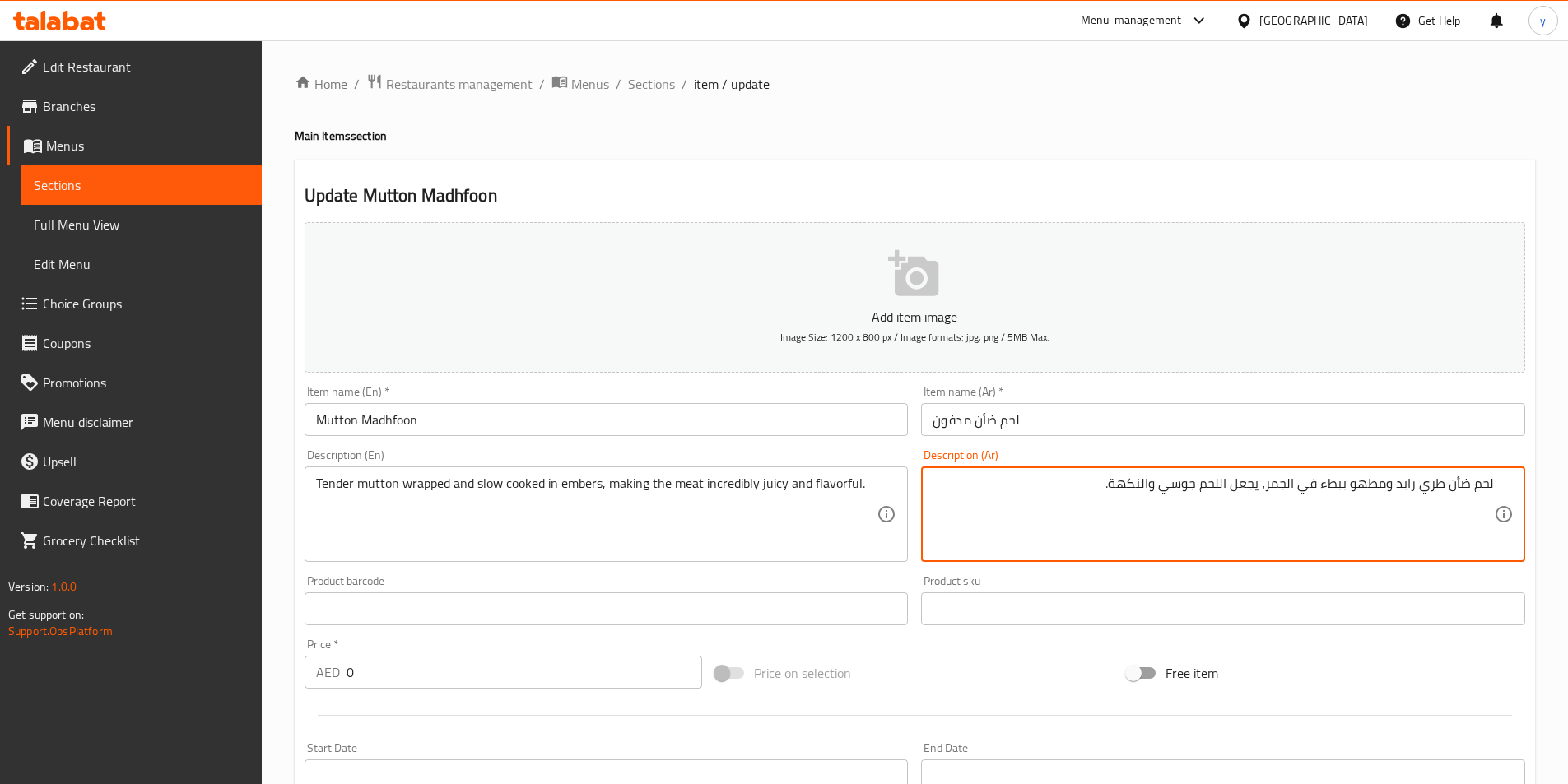
drag, startPoint x: 1399, startPoint y: 482, endPoint x: 1415, endPoint y: 510, distance: 32.2
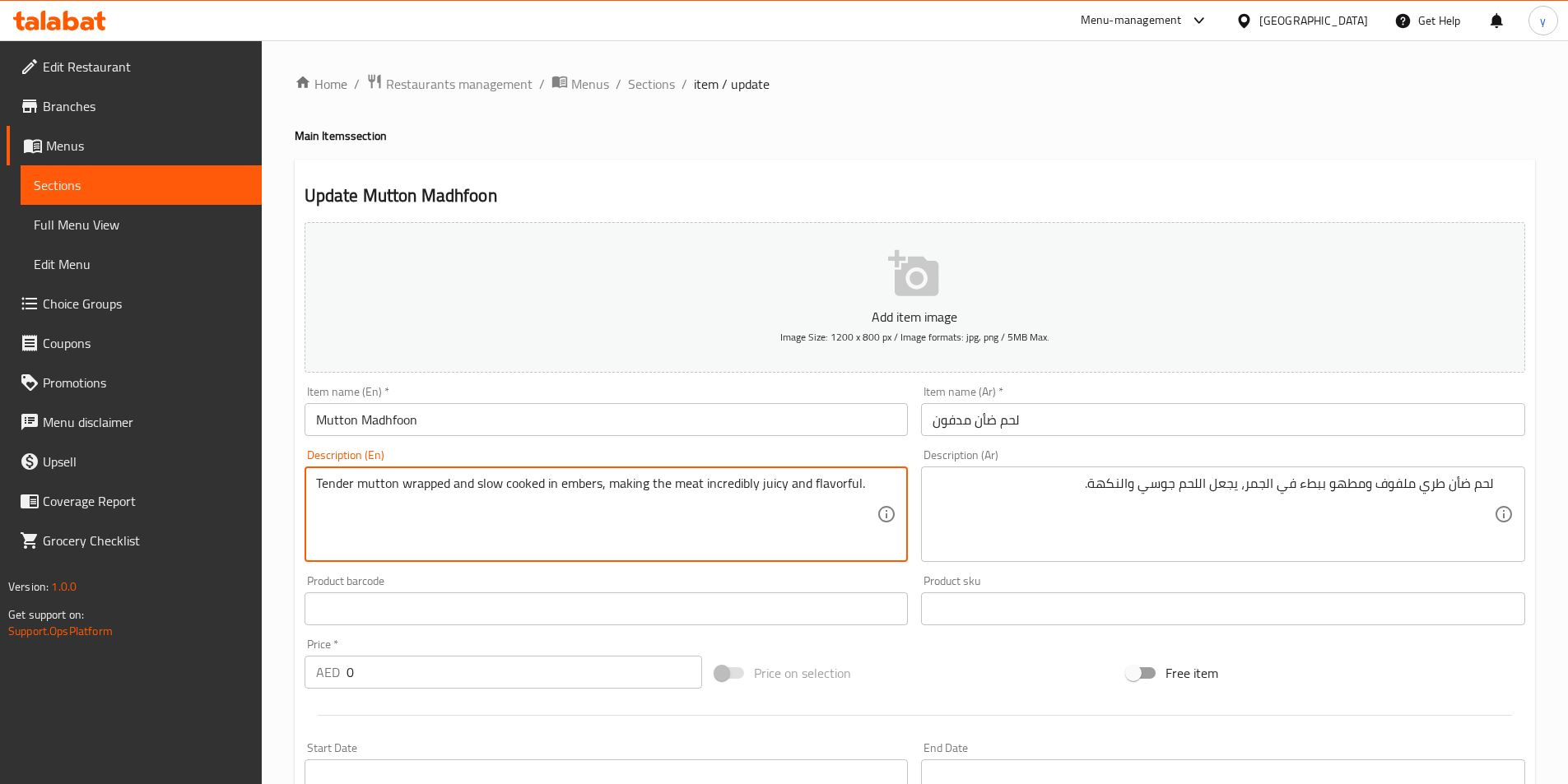
drag, startPoint x: 560, startPoint y: 488, endPoint x: 599, endPoint y: 492, distance: 39.2
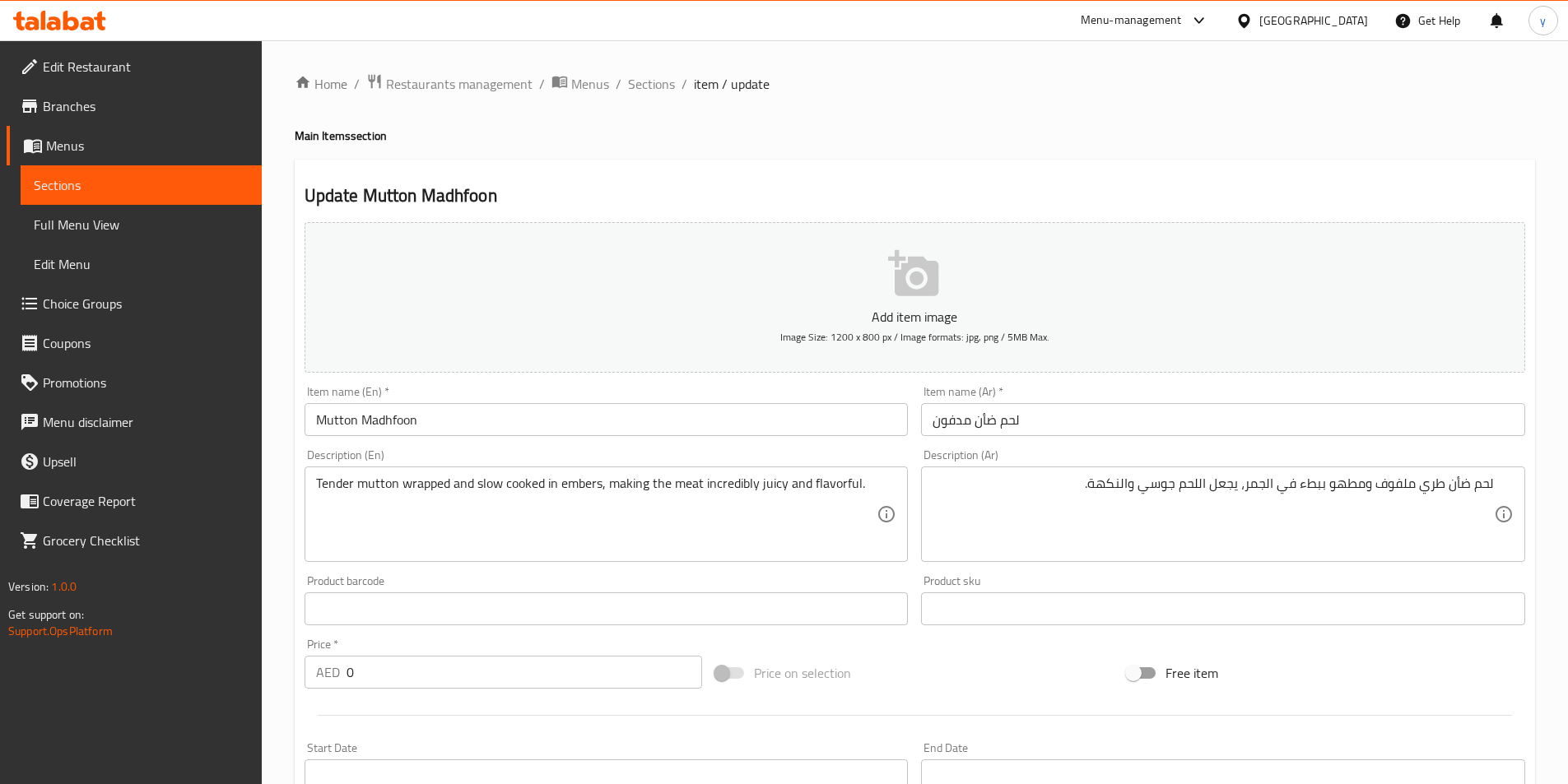
click at [583, 493] on textarea "Tender mutton wrapped and slow cooked in embers, making the meat incredibly jui…" at bounding box center [596, 515] width 561 height 78
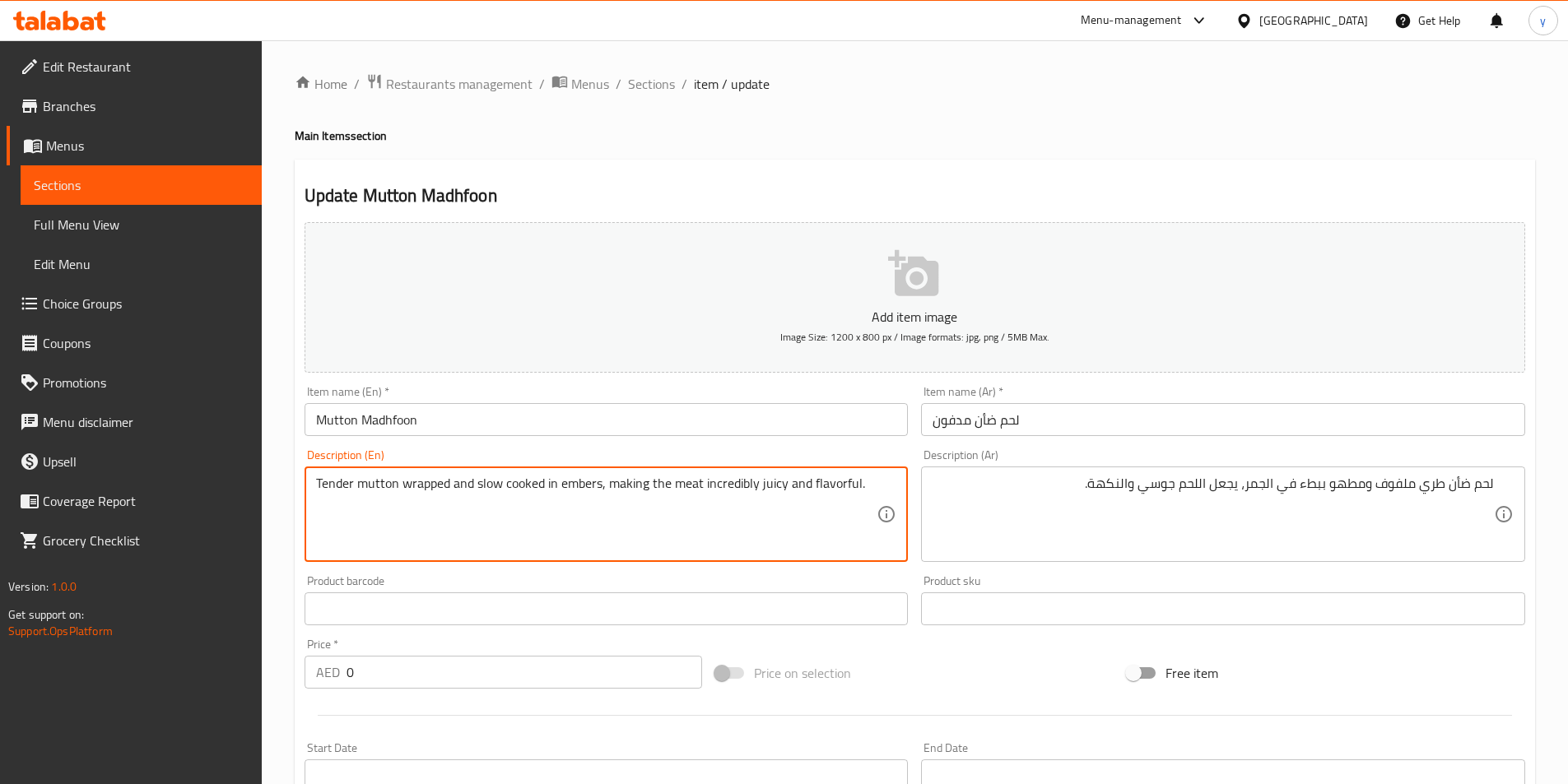
click at [583, 493] on textarea "Tender mutton wrapped and slow cooked in embers, making the meat incredibly jui…" at bounding box center [596, 515] width 561 height 78
drag, startPoint x: 611, startPoint y: 485, endPoint x: 861, endPoint y: 505, distance: 250.8
click at [861, 505] on textarea "Tender mutton wrapped and slow cooked in embers, making the meat incredibly jui…" at bounding box center [596, 515] width 561 height 78
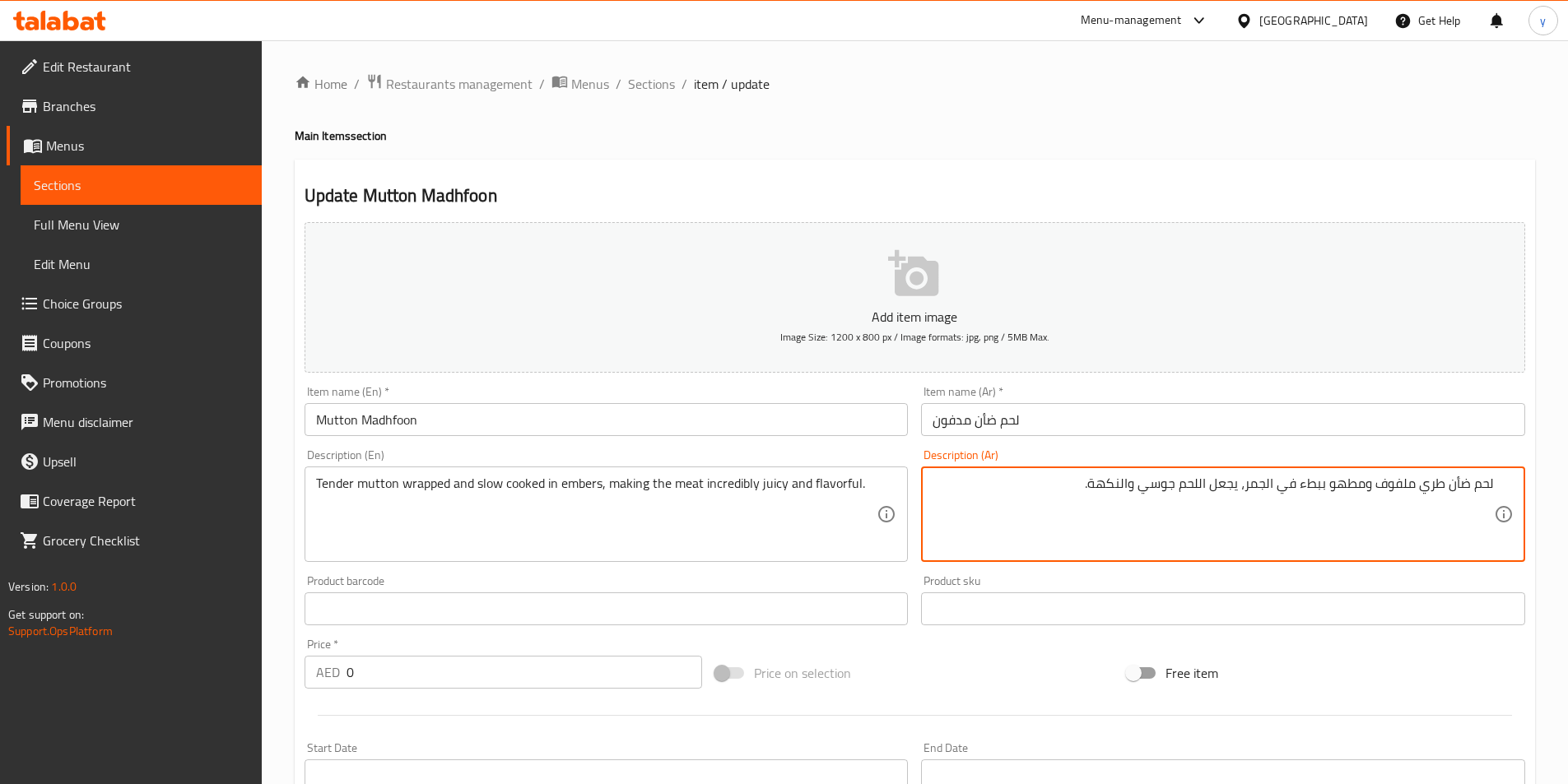
click at [1088, 494] on textarea "لحم ضأن طري ملفوف ومطهو ببطء في الجمر، يجعل اللحم جوسي والنكهة." at bounding box center [1213, 515] width 561 height 78
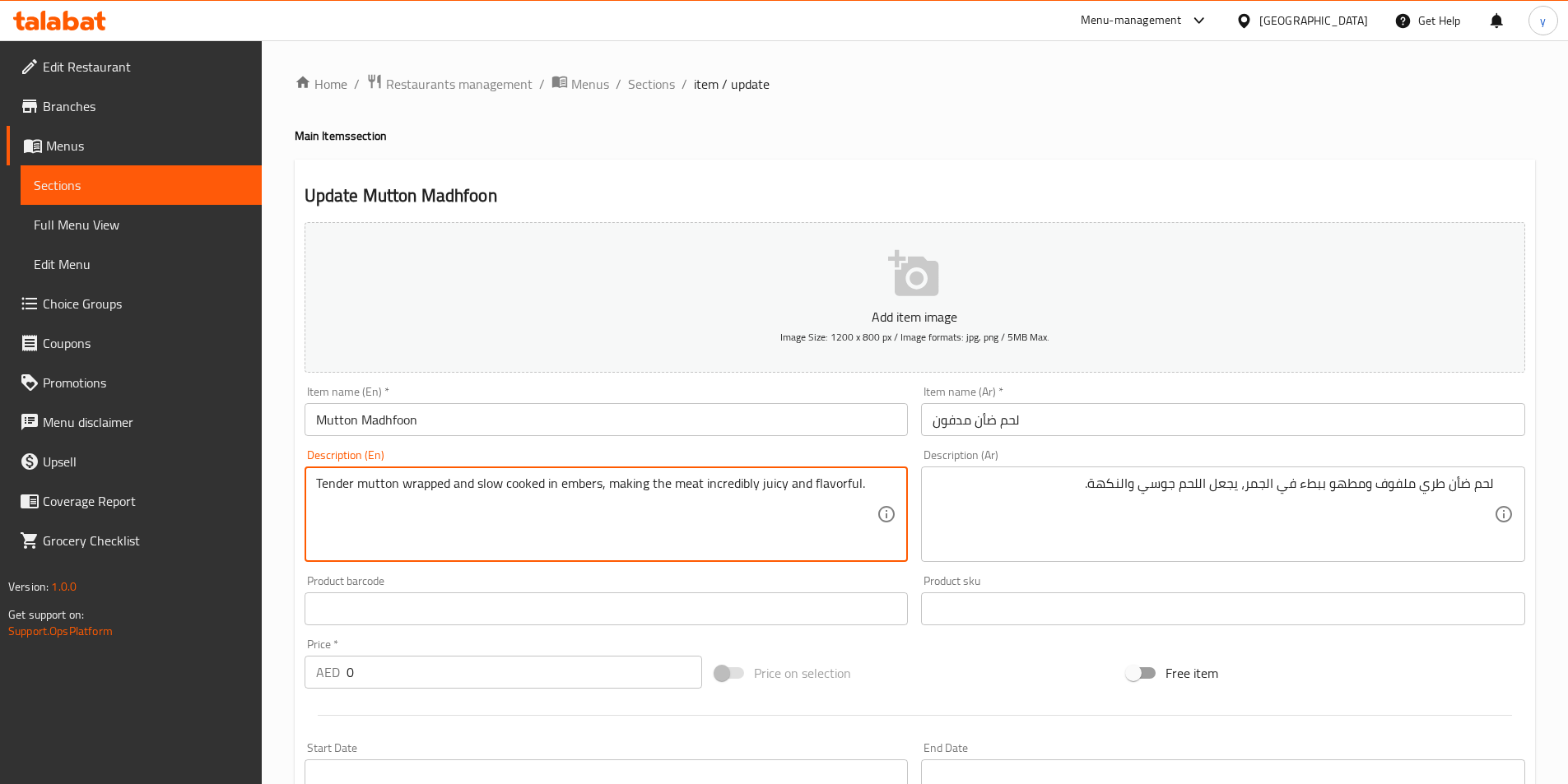
click at [746, 487] on textarea "Tender mutton wrapped and slow cooked in embers, making the meat incredibly jui…" at bounding box center [596, 515] width 561 height 78
click at [742, 488] on textarea "Tender mutton wrapped and slow cooked in embers, making the meat incredibly jui…" at bounding box center [596, 515] width 561 height 78
click at [864, 493] on textarea "Tender mutton wrapped and slow cooked in embers, making the meat incredibly jui…" at bounding box center [596, 515] width 561 height 78
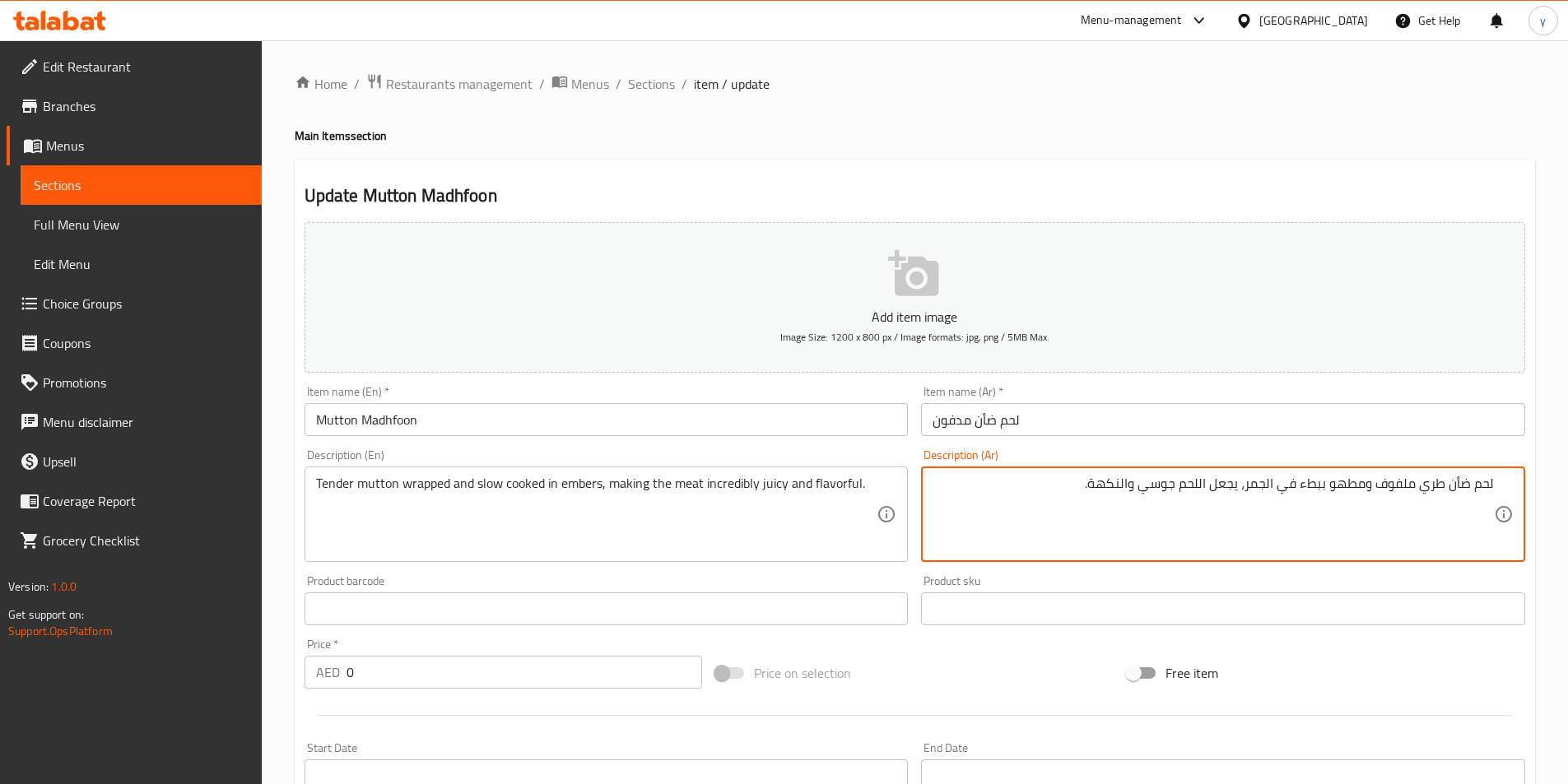
drag, startPoint x: 1094, startPoint y: 483, endPoint x: 1125, endPoint y: 493, distance: 32.6
click at [1125, 493] on textarea "لحم ضأن طري ملفوف ومطهو ببطء في الجمر، يجعل اللحم جوسي والنكهة." at bounding box center [1213, 515] width 561 height 78
click at [1122, 499] on textarea "لحم ضأن طري ملفوف ومطهو ببطء في الجمر، يجعل اللحم جوسي والنكهة." at bounding box center [1213, 515] width 561 height 78
click at [1133, 492] on textarea "لحم ضأن طري ملفوف ومطهو ببطء في الجمر، يجعل اللحم جوسي والنكهة." at bounding box center [1213, 515] width 561 height 78
drag, startPoint x: 1119, startPoint y: 492, endPoint x: 1127, endPoint y: 496, distance: 8.9
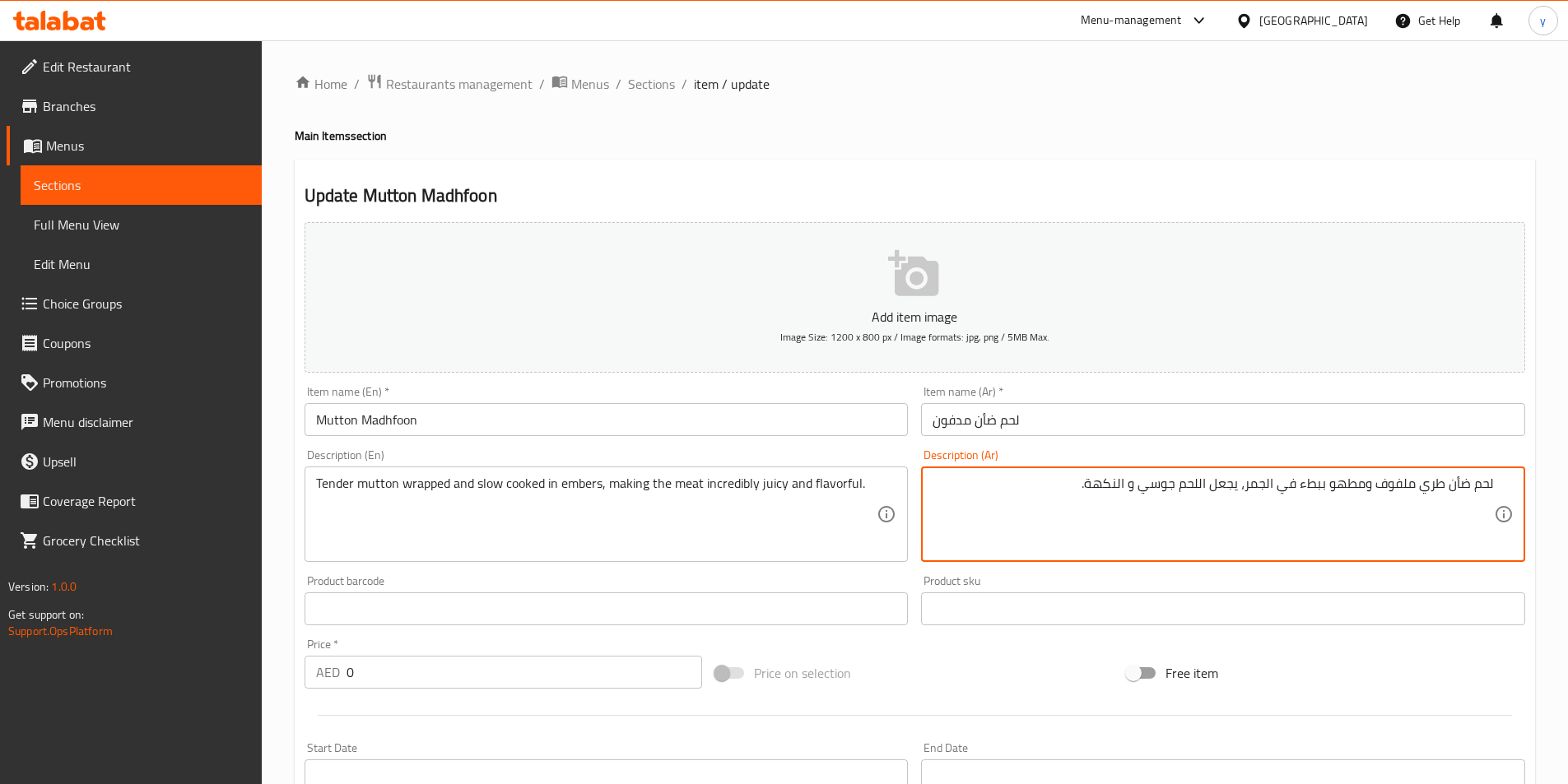
click at [1127, 496] on textarea "لحم ضأن طري ملفوف ومطهو ببطء في الجمر، يجعل اللحم جوسي و النكهة." at bounding box center [1213, 515] width 561 height 78
click at [1088, 480] on textarea "لحم ضأن طري ملفوف ومطهو ببطء في الجمر، يجعل اللحم جوسي و منكهة." at bounding box center [1213, 515] width 561 height 78
type textarea "لحم ضأن طري ملفوف ومطهو ببطء في الجمر، يجعل اللحم جوسي و منكة للغاية."
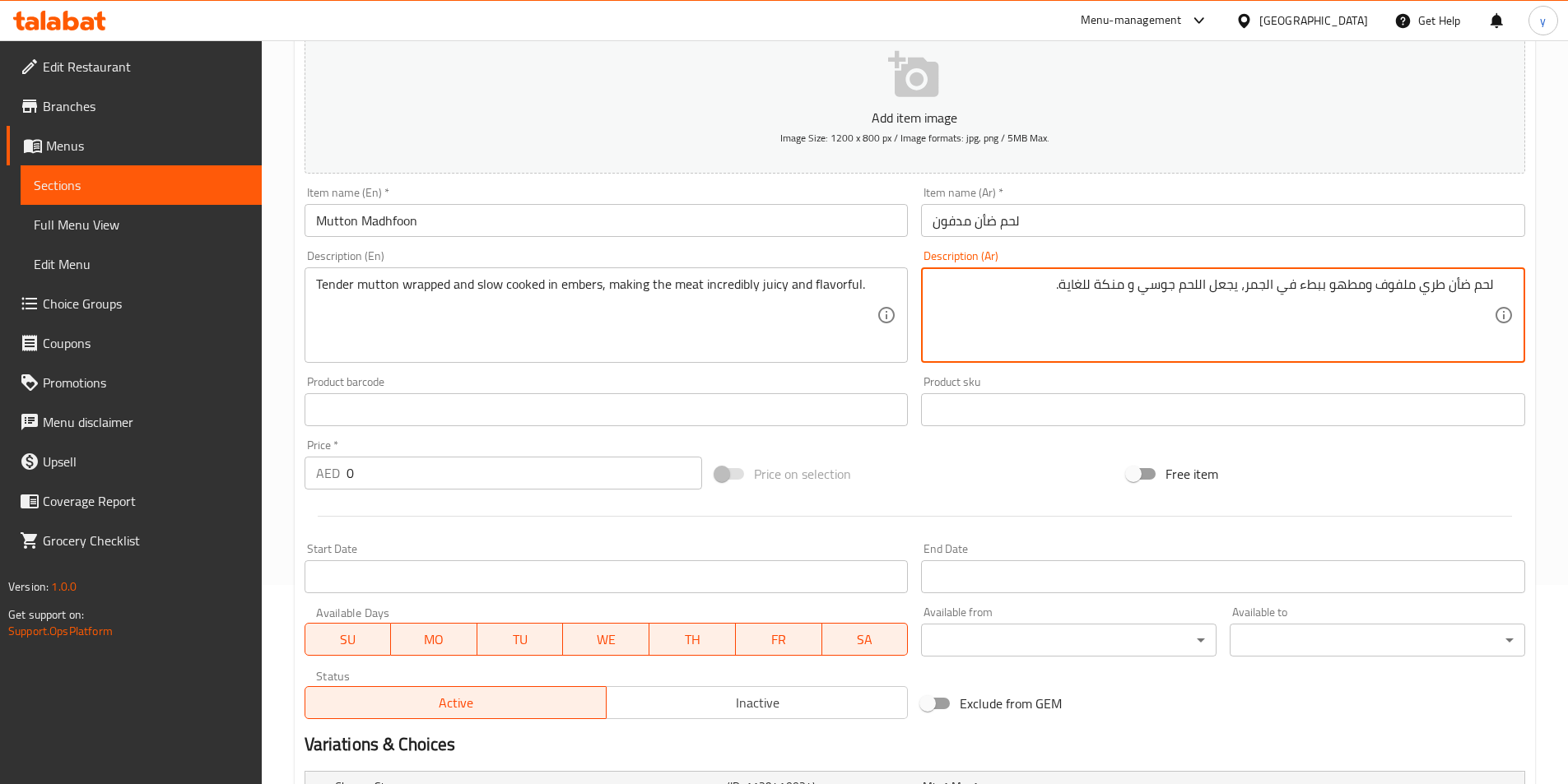
scroll to position [416, 0]
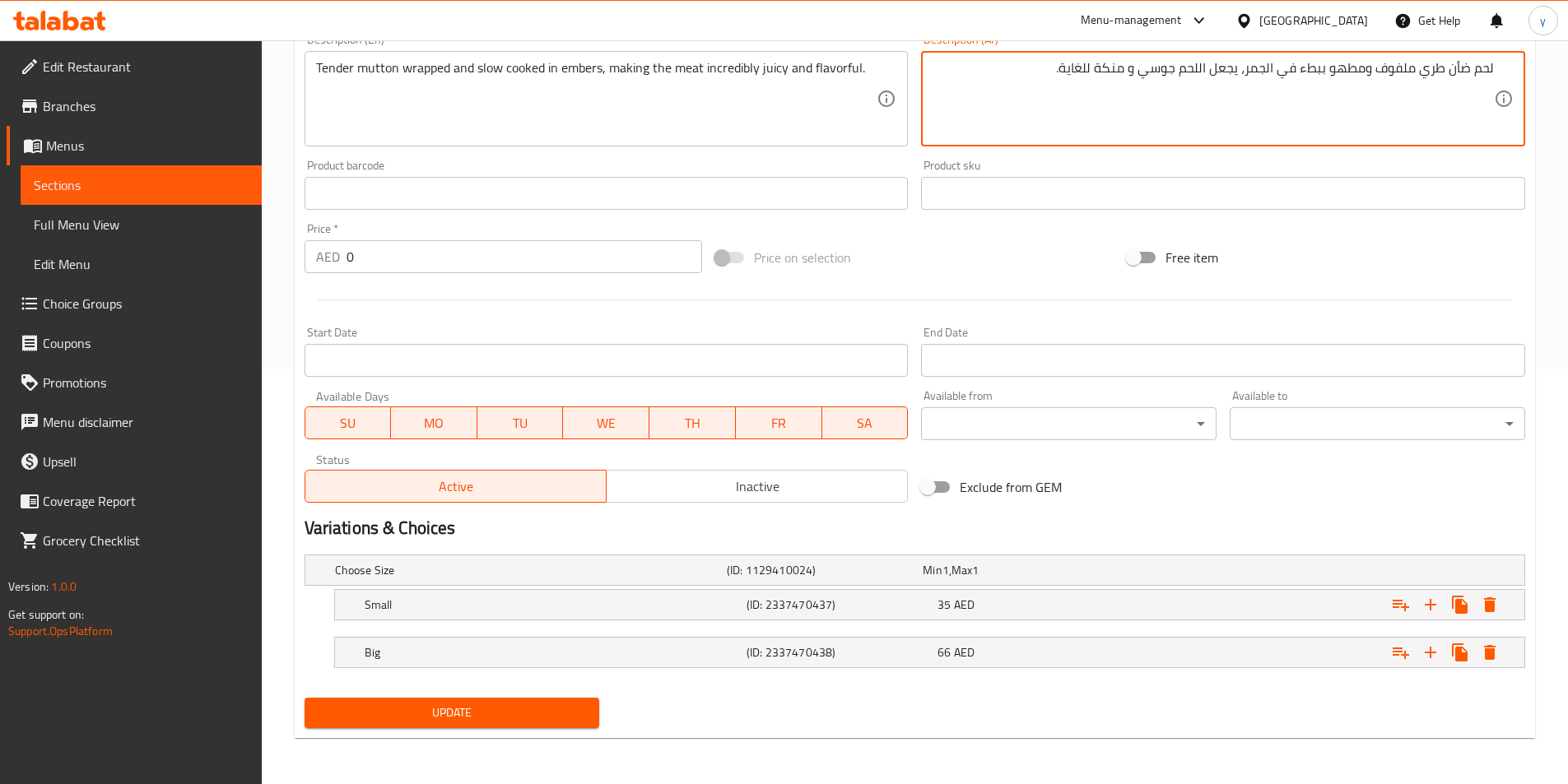
click at [580, 699] on button "Update" at bounding box center [452, 713] width 296 height 30
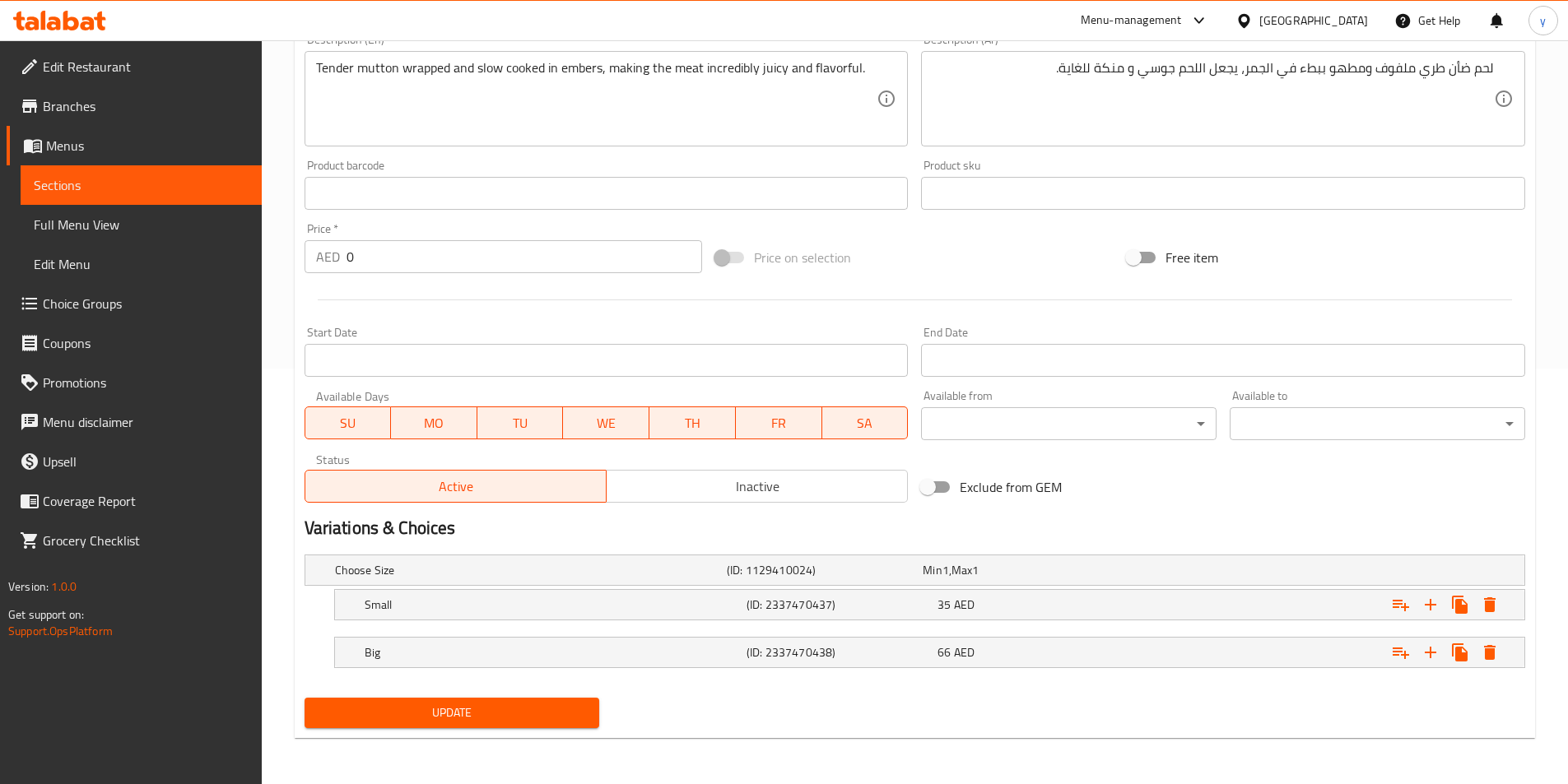
click at [463, 705] on span "Update" at bounding box center [452, 712] width 269 height 20
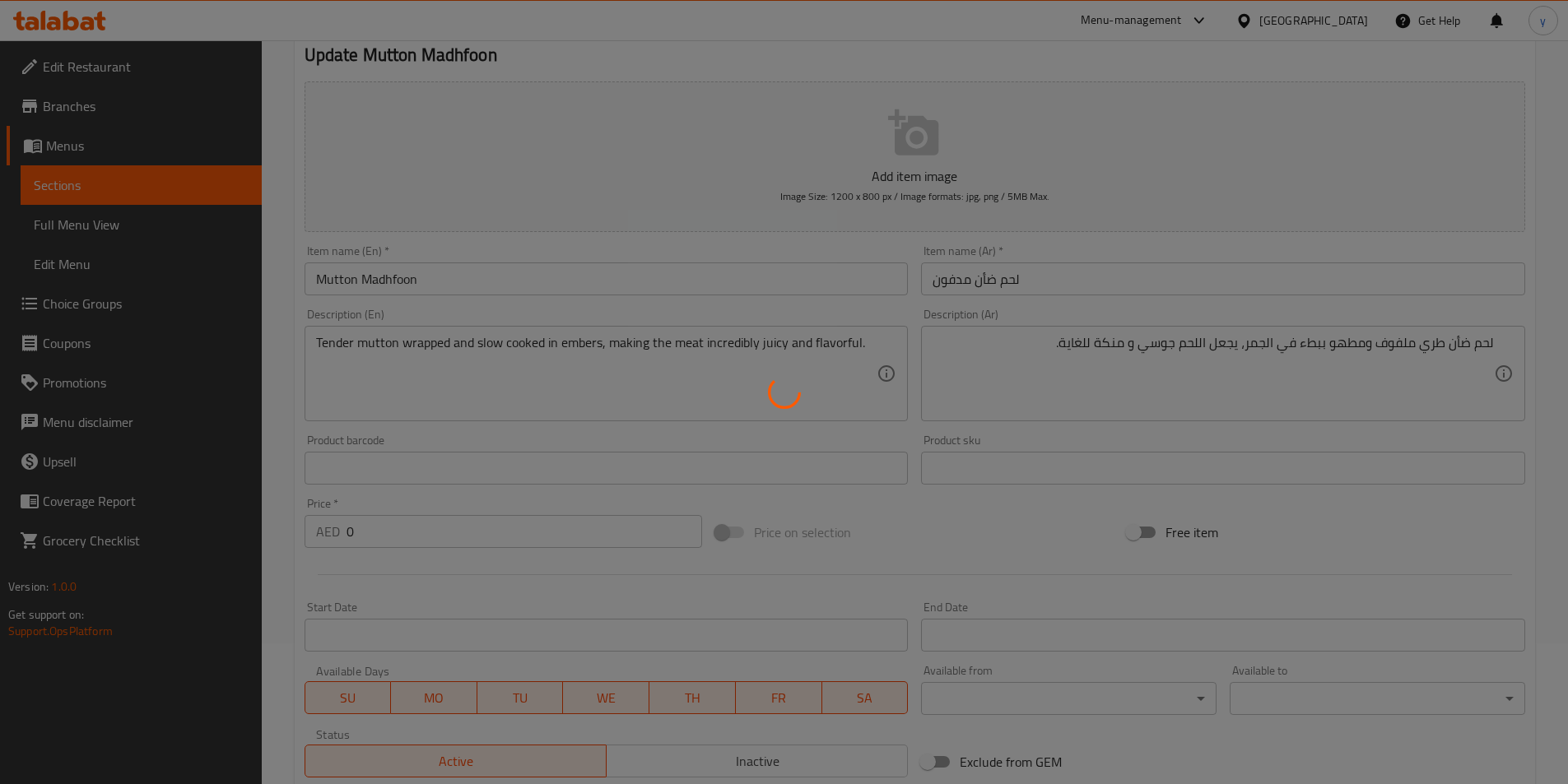
scroll to position [0, 0]
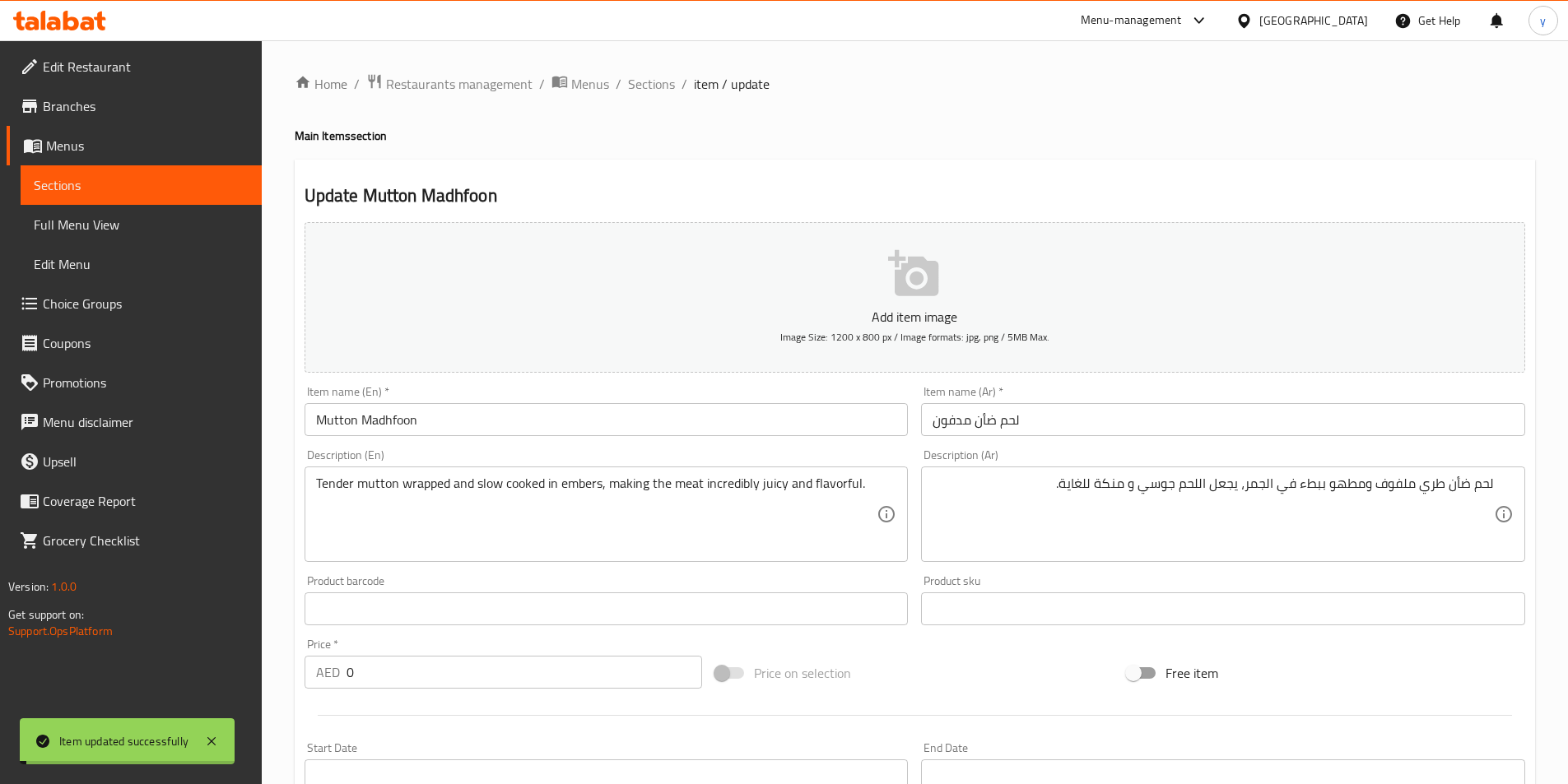
click at [660, 86] on span "Sections" at bounding box center [651, 84] width 47 height 19
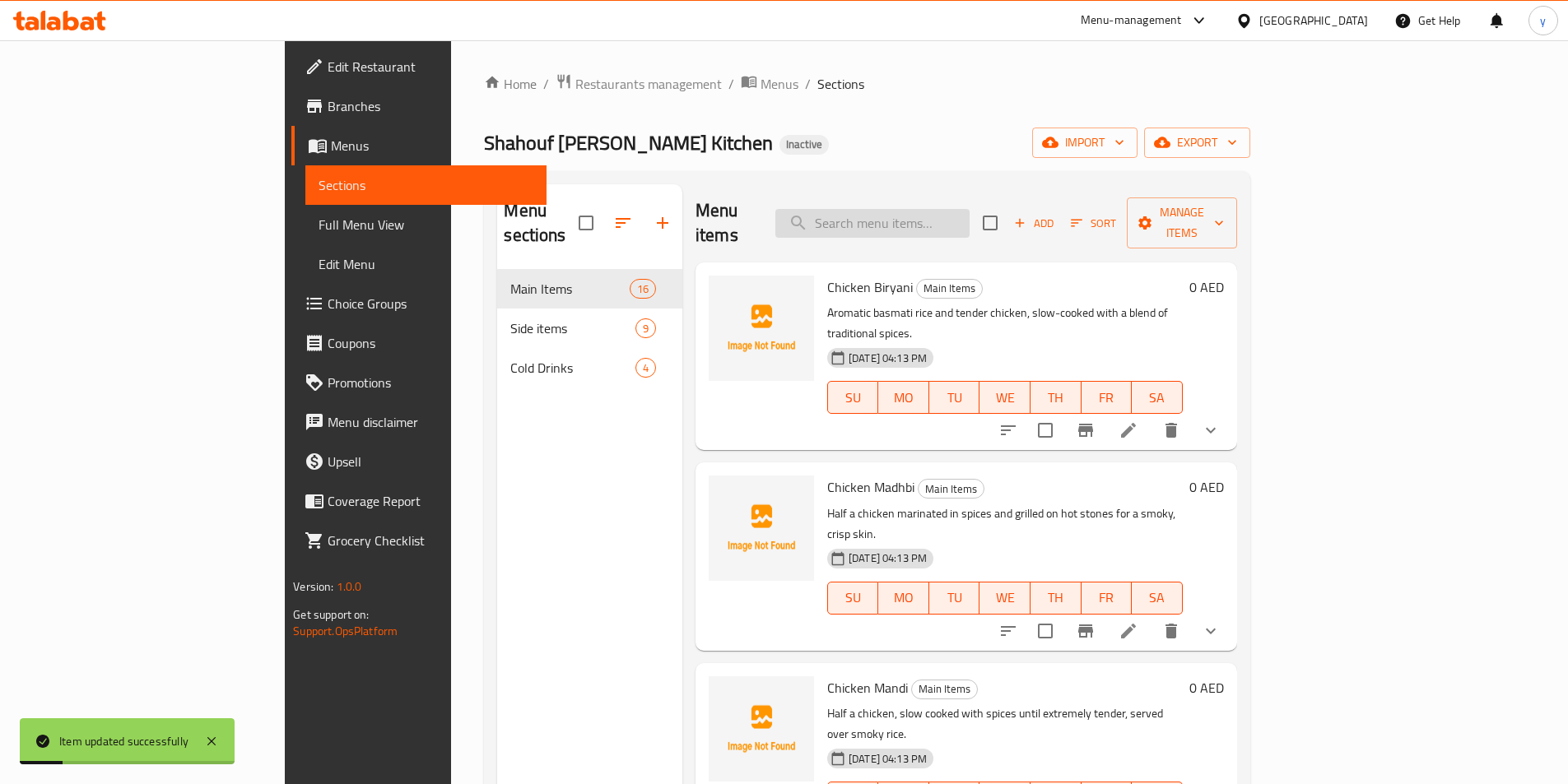
click at [923, 217] on input "search" at bounding box center [872, 223] width 194 height 29
paste input "Mutton Madhfoon"
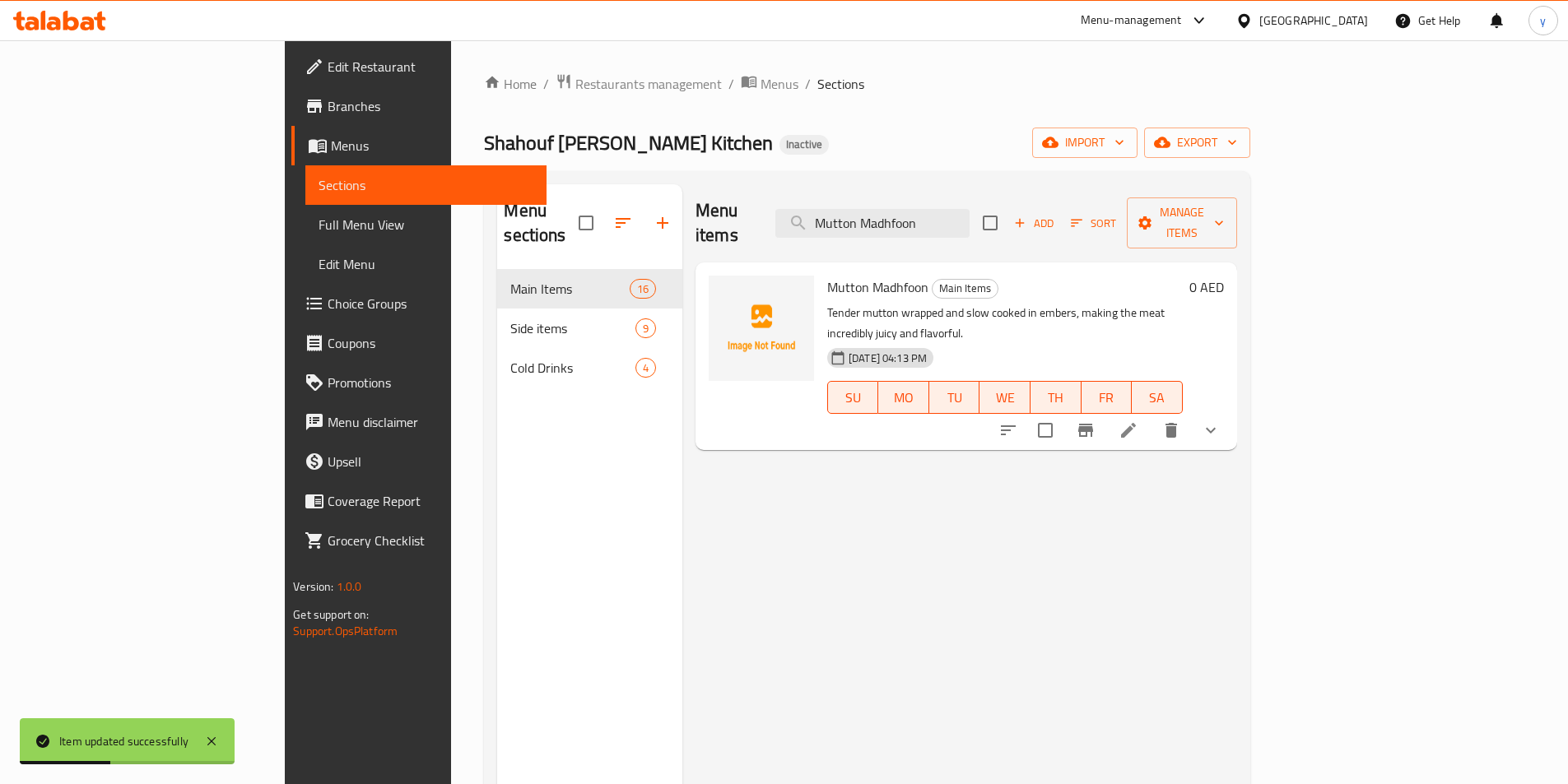
type input "Mutton Madhfoon"
click at [1138, 420] on icon at bounding box center [1128, 430] width 19 height 19
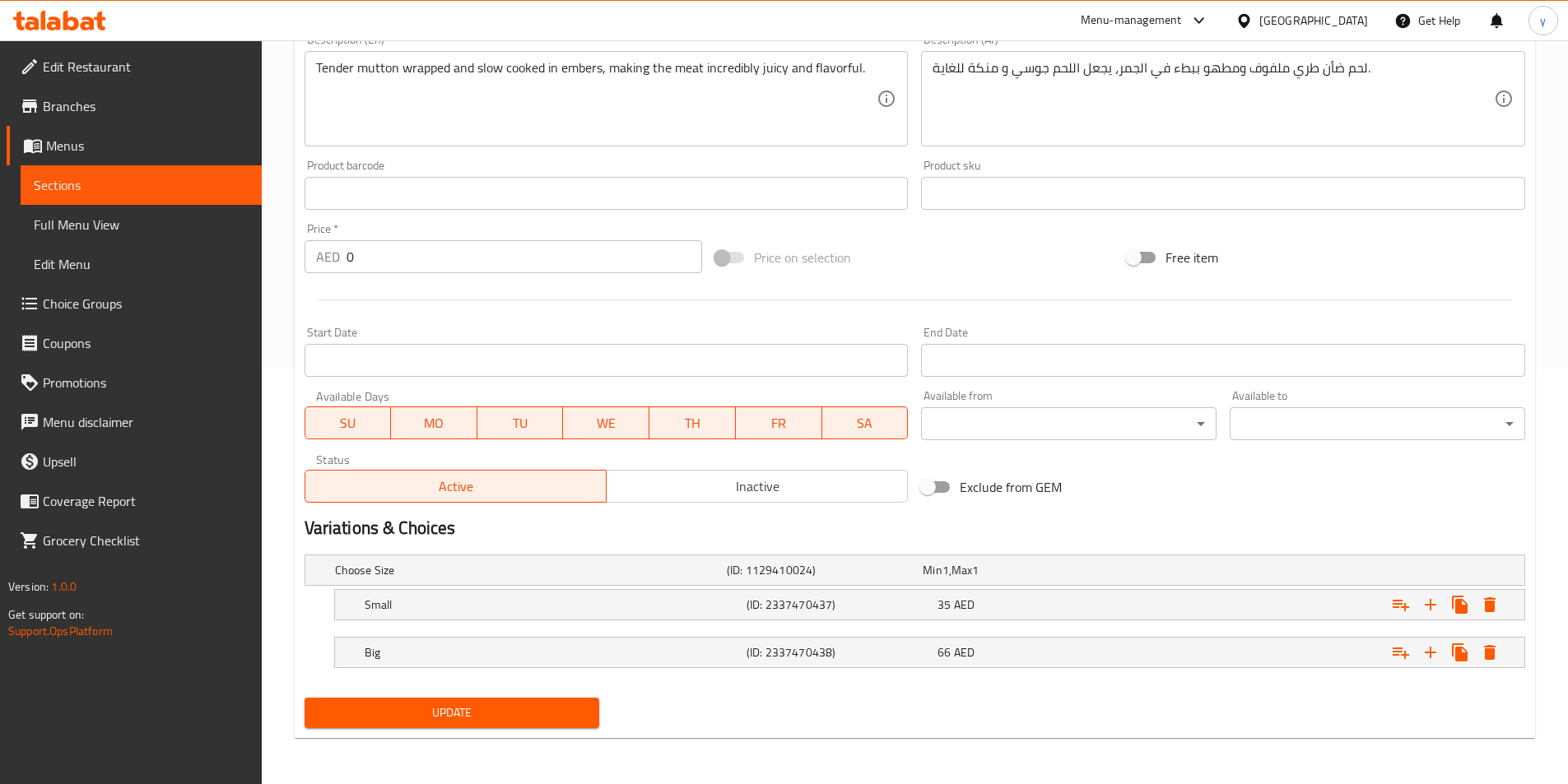
click at [500, 701] on button "Update" at bounding box center [452, 713] width 296 height 30
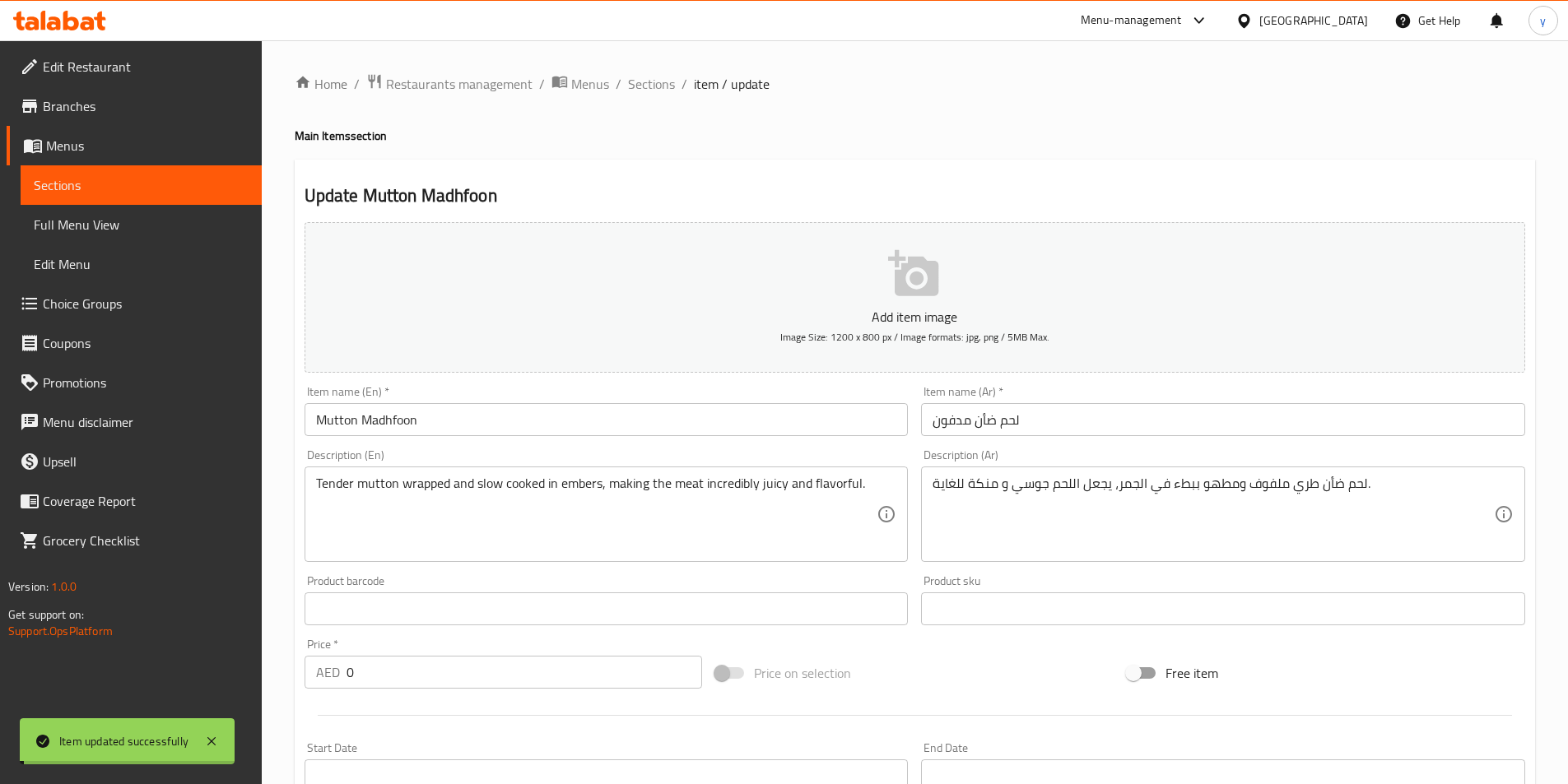
click at [649, 87] on span "Sections" at bounding box center [651, 84] width 47 height 19
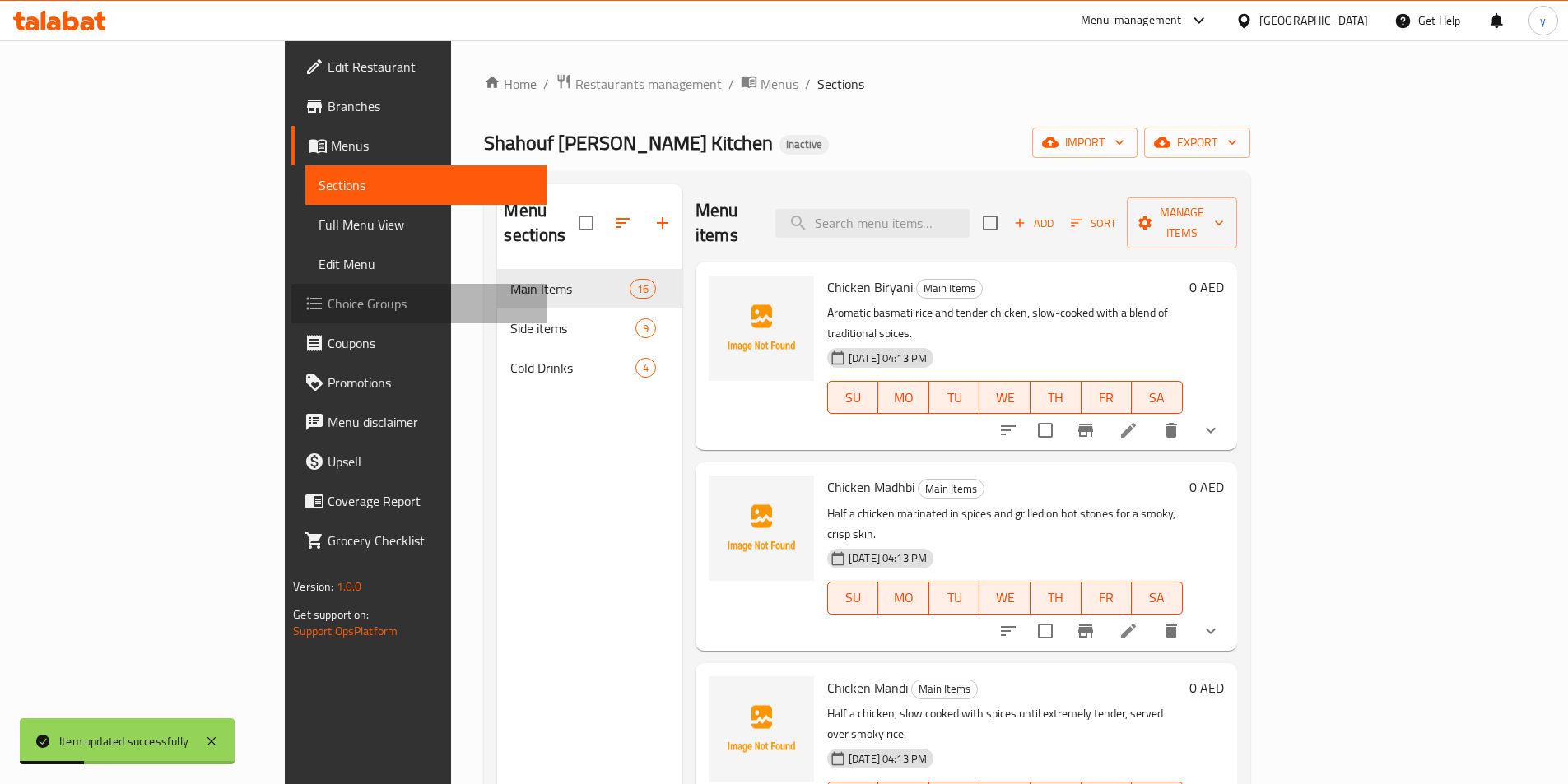
click at [291, 288] on link "Choice Groups" at bounding box center [419, 304] width 255 height 40
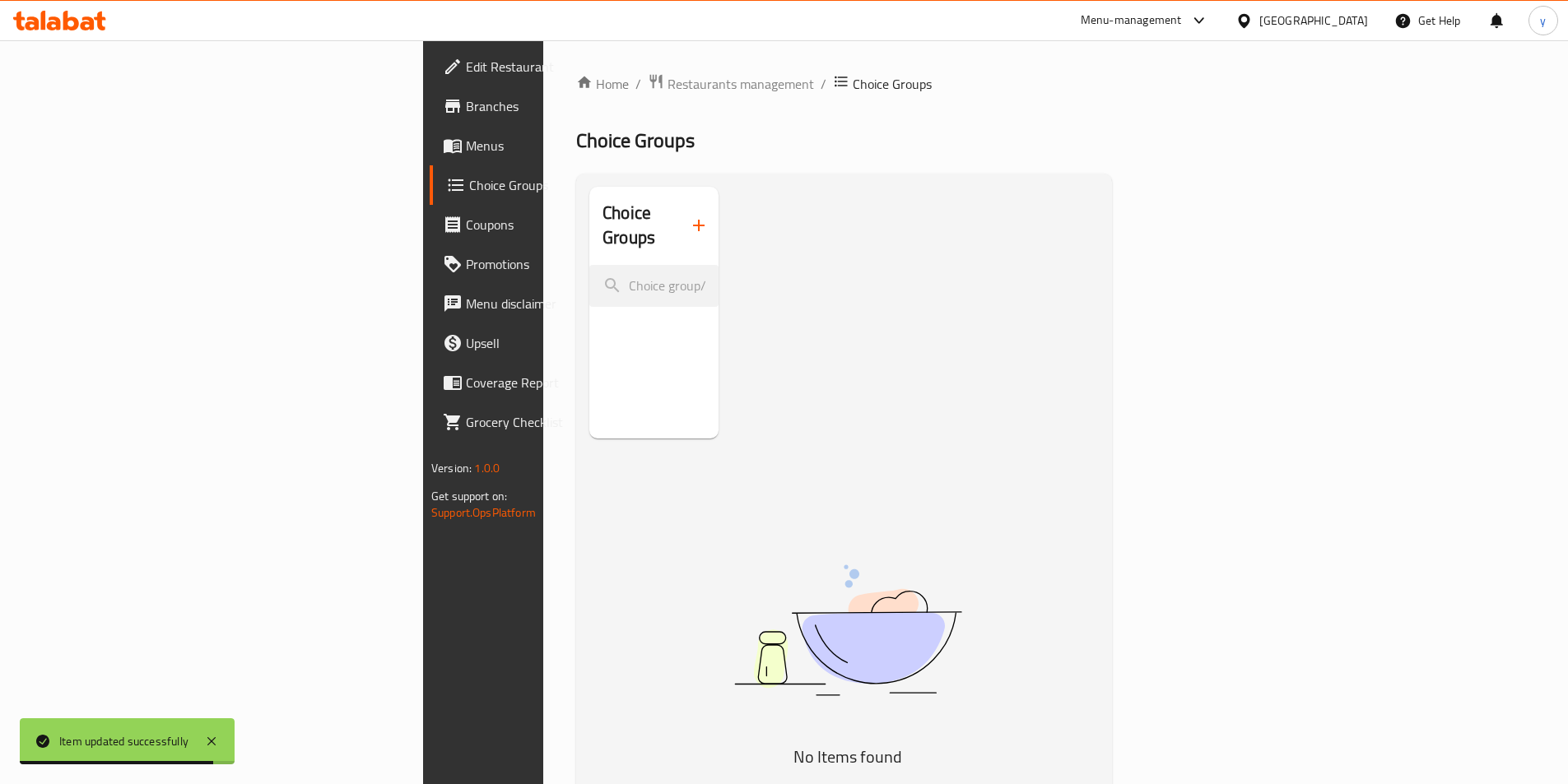
click at [679, 205] on button "button" at bounding box center [698, 225] width 40 height 40
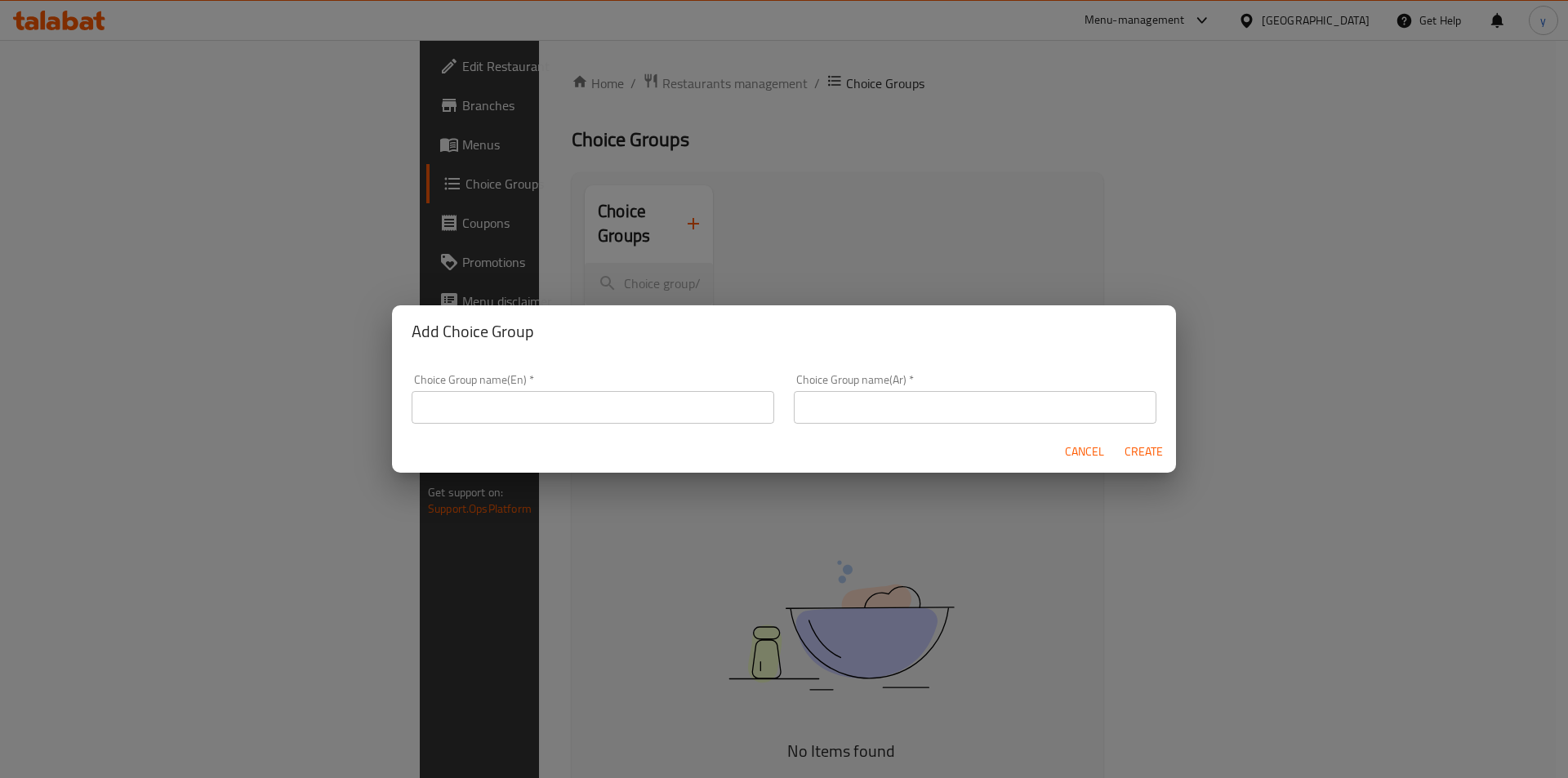
click at [654, 401] on input "text" at bounding box center [593, 407] width 363 height 32
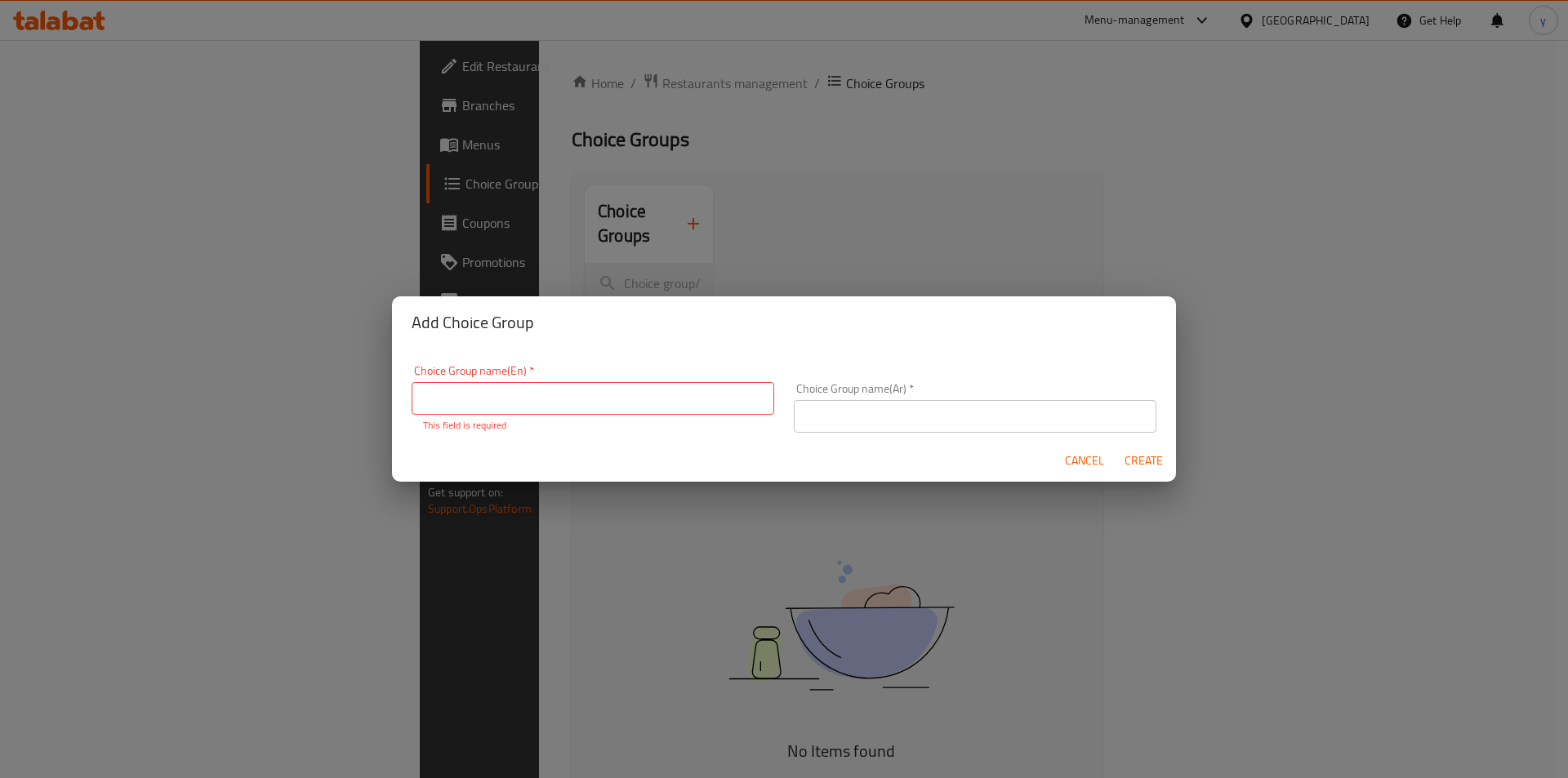
click at [640, 397] on input "text" at bounding box center [593, 398] width 363 height 32
paste input "Your Choice Of:"
type input "Your Choice Of:"
click at [833, 394] on div "Choice Group name(Ar)   * Choice Group name(Ar) *" at bounding box center [975, 407] width 363 height 50
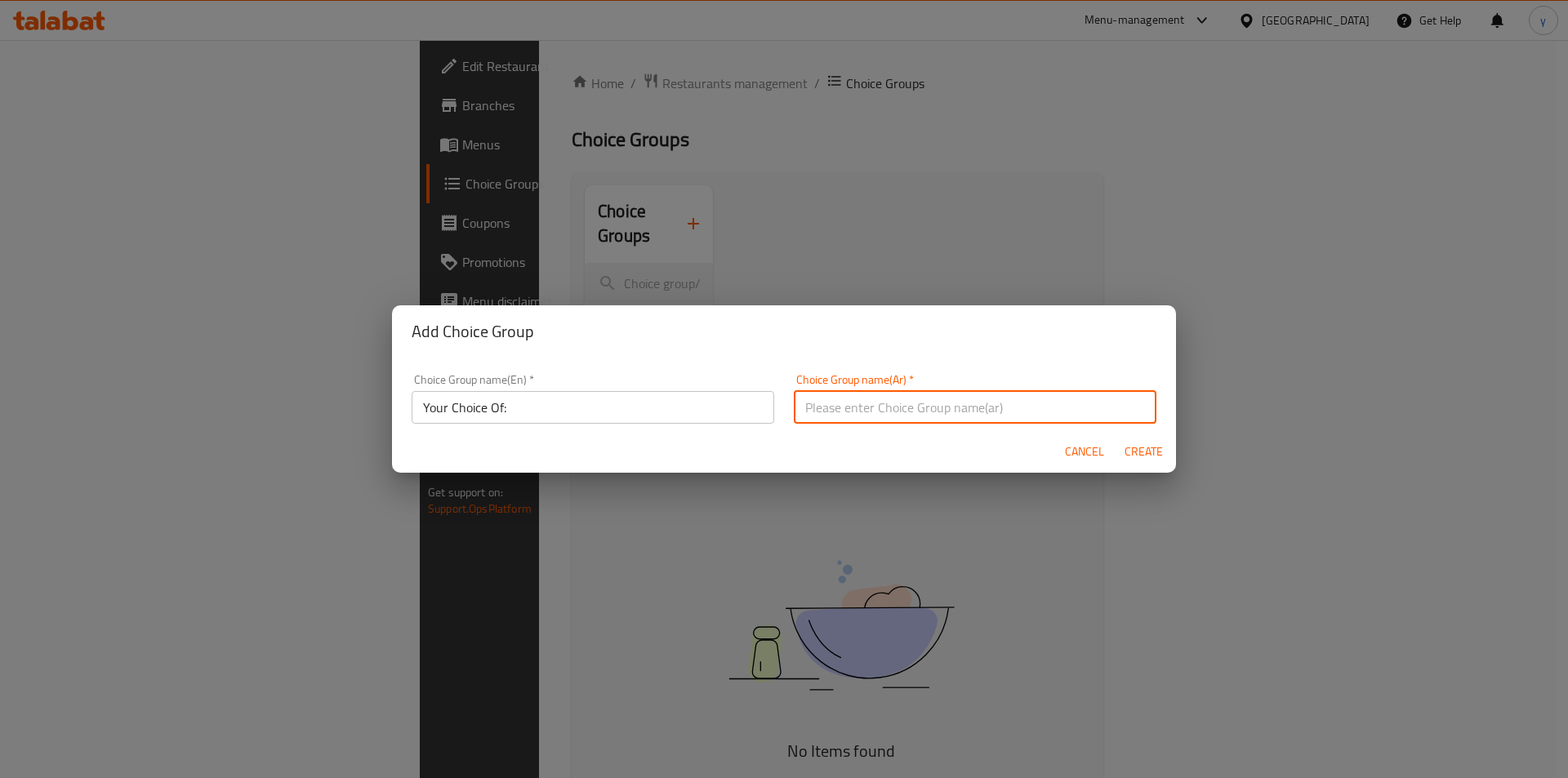
click at [840, 403] on input "text" at bounding box center [975, 407] width 363 height 32
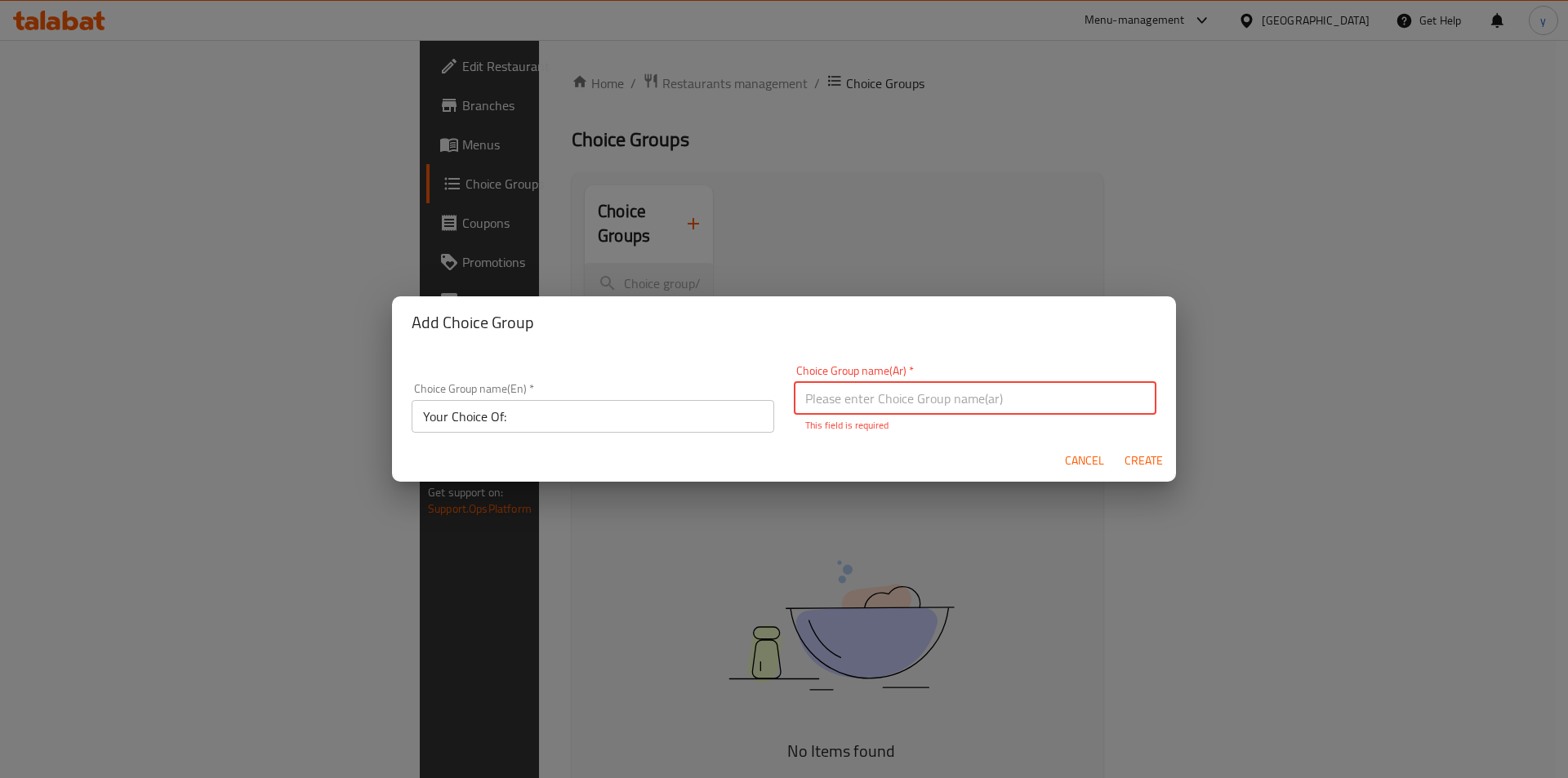
click at [989, 398] on input "text" at bounding box center [975, 398] width 363 height 32
paste input "إختيارك من:"
type input "إختيارك من:"
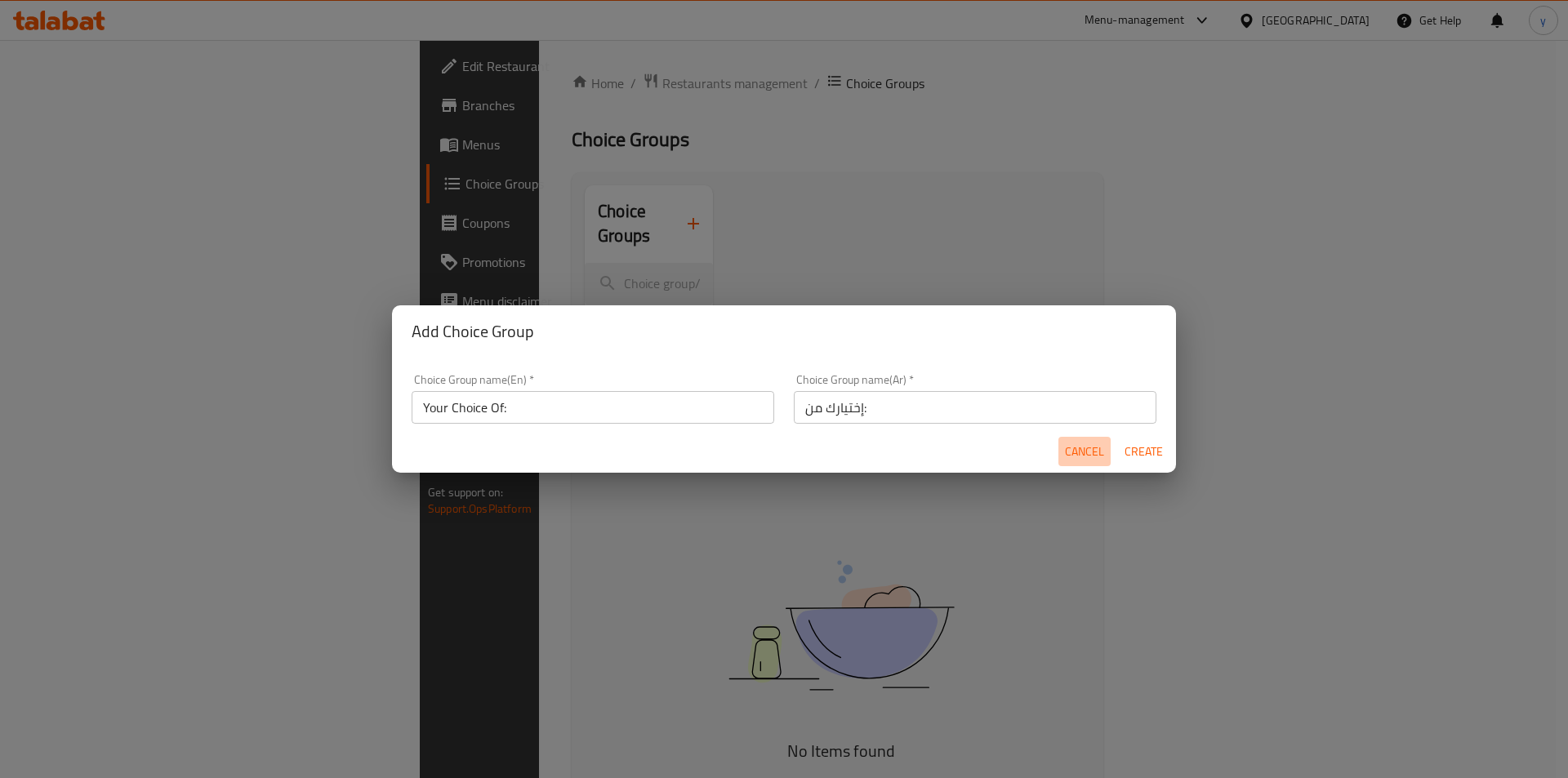
click at [1083, 453] on span "Cancel" at bounding box center [1084, 451] width 40 height 20
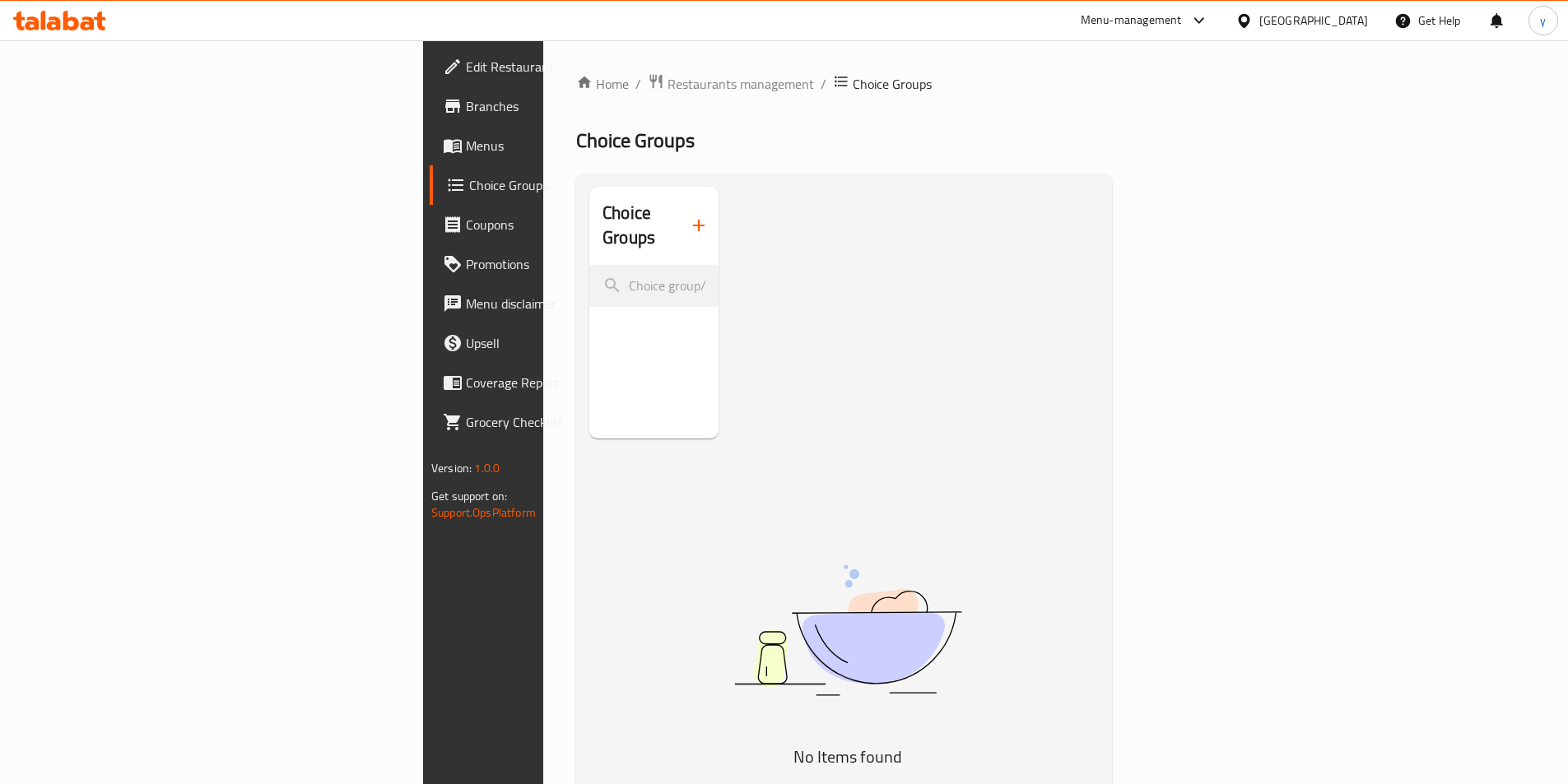
click at [465, 150] on span "Menus" at bounding box center [568, 145] width 205 height 19
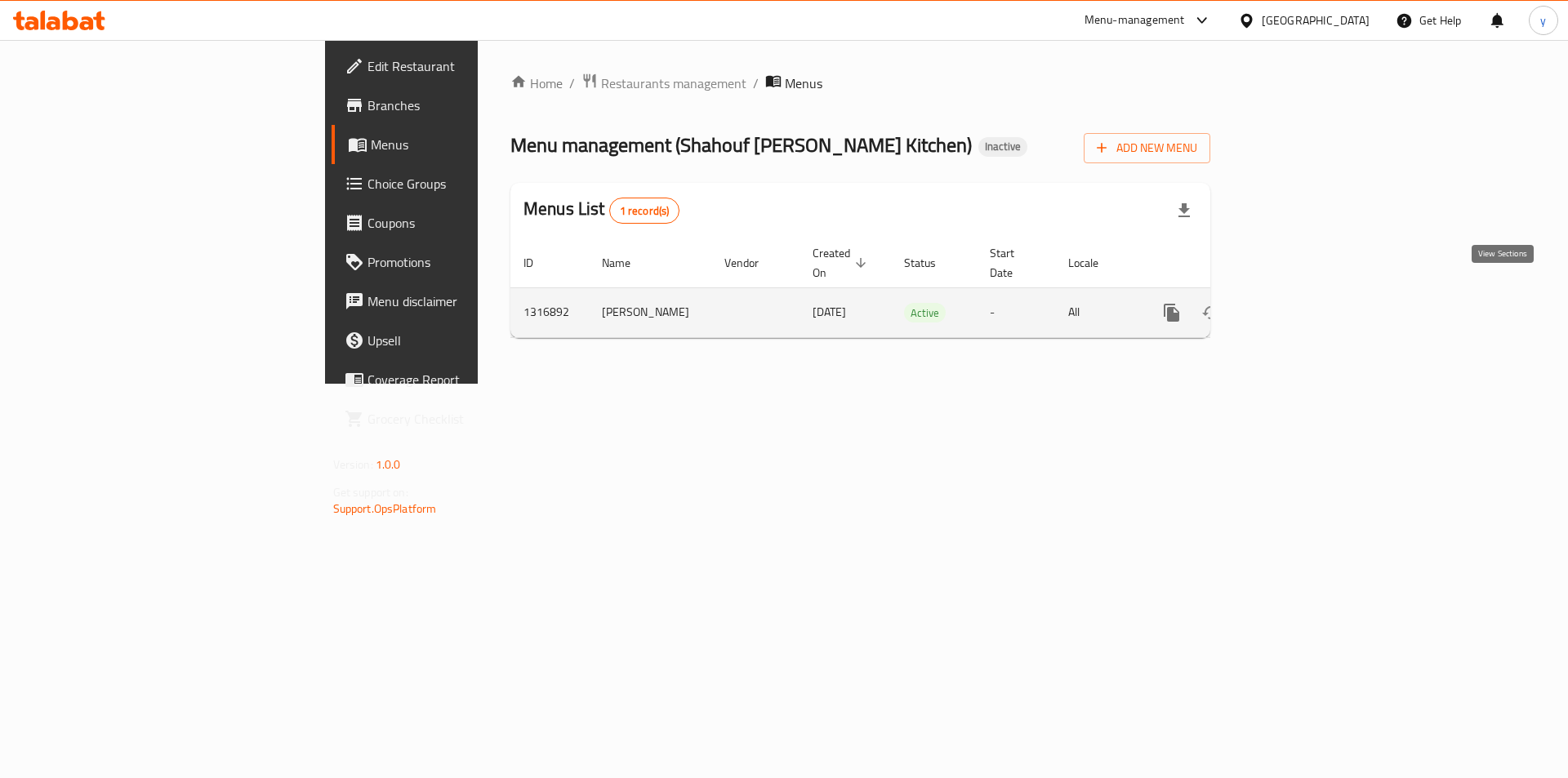
click at [1309, 297] on link "enhanced table" at bounding box center [1289, 313] width 40 height 40
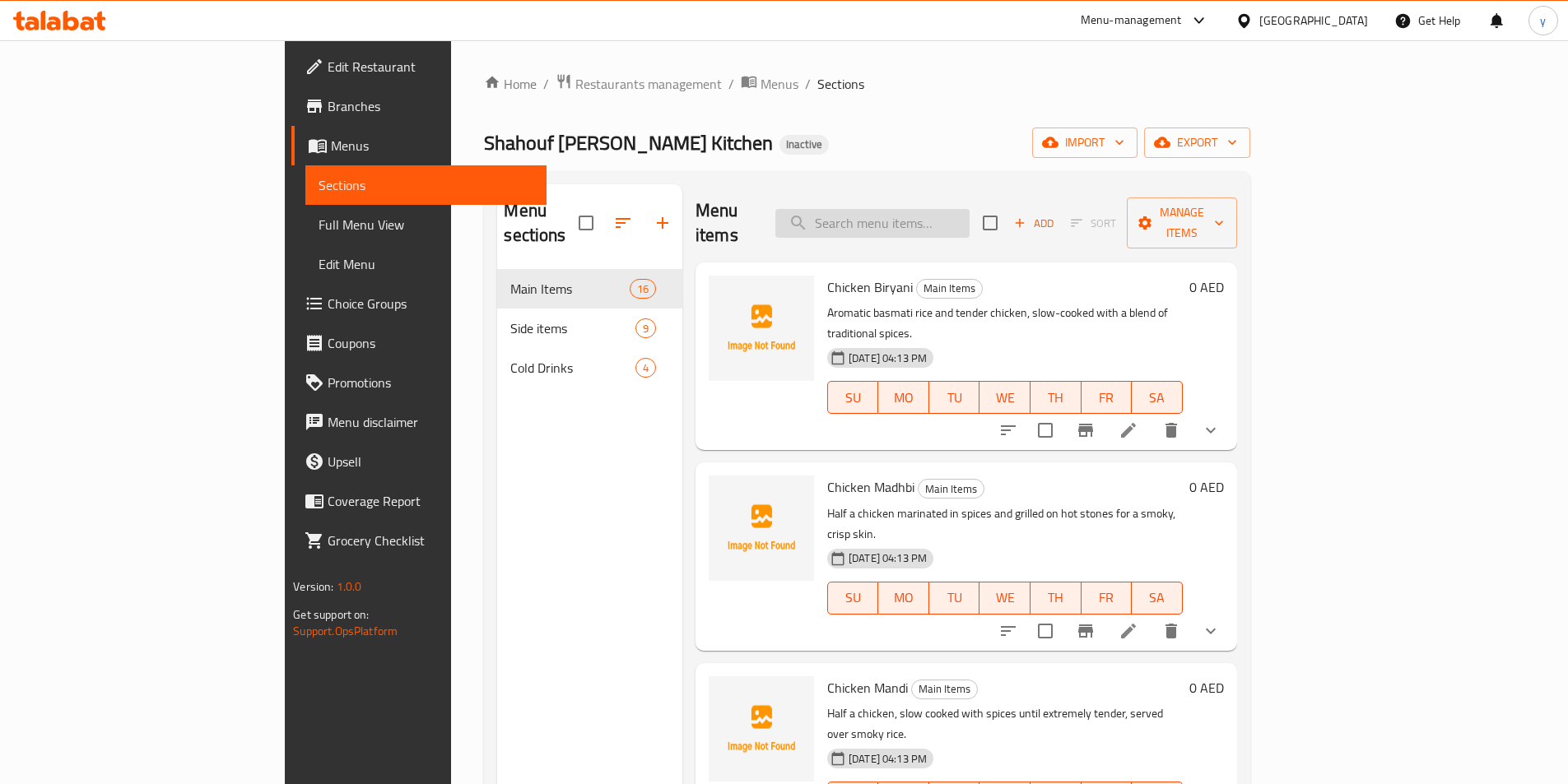
click at [917, 215] on input "search" at bounding box center [872, 223] width 194 height 29
paste input "Hammour Fish"
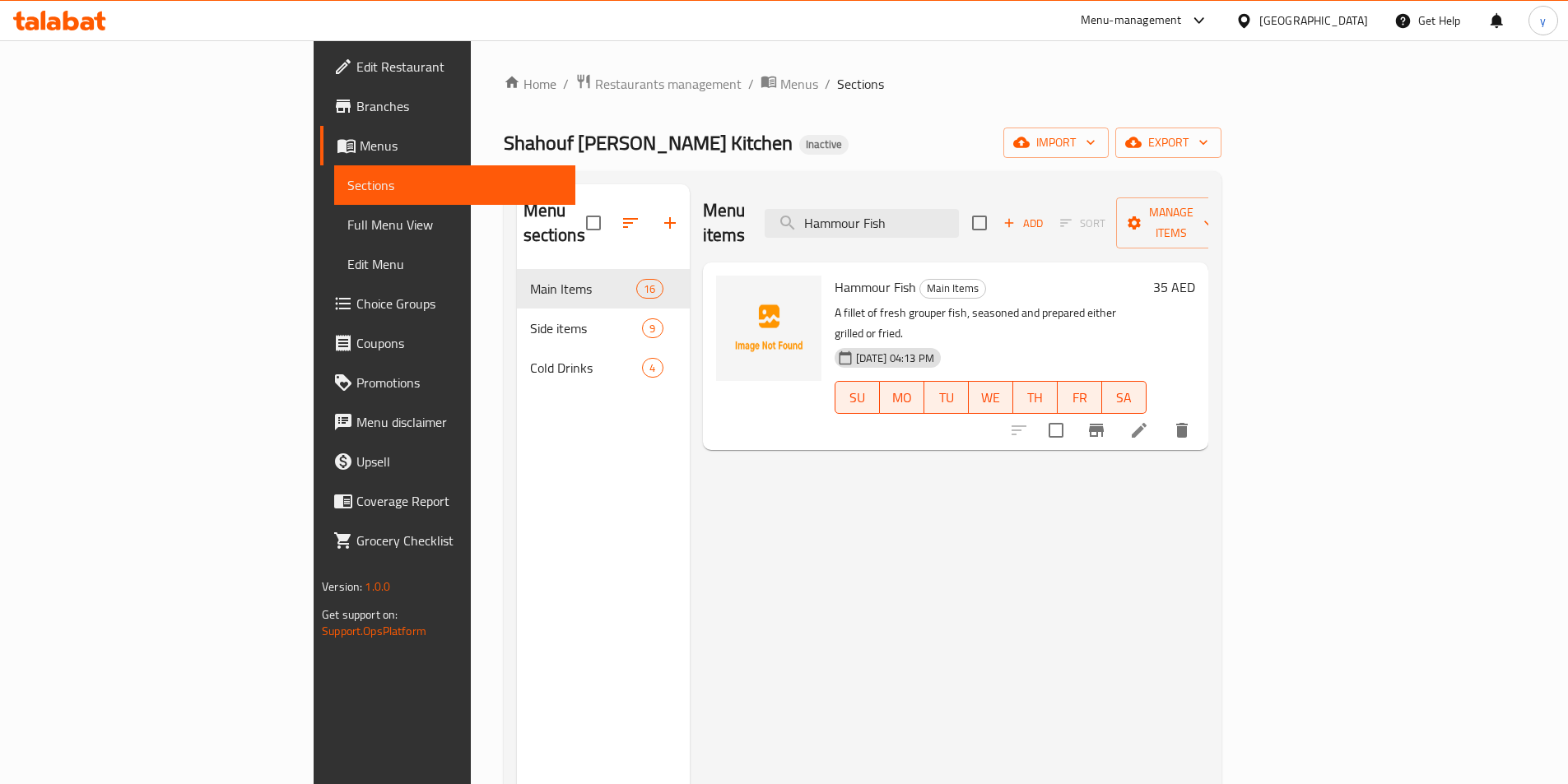
type input "Hammour Fish"
click at [1162, 416] on li at bounding box center [1139, 430] width 46 height 29
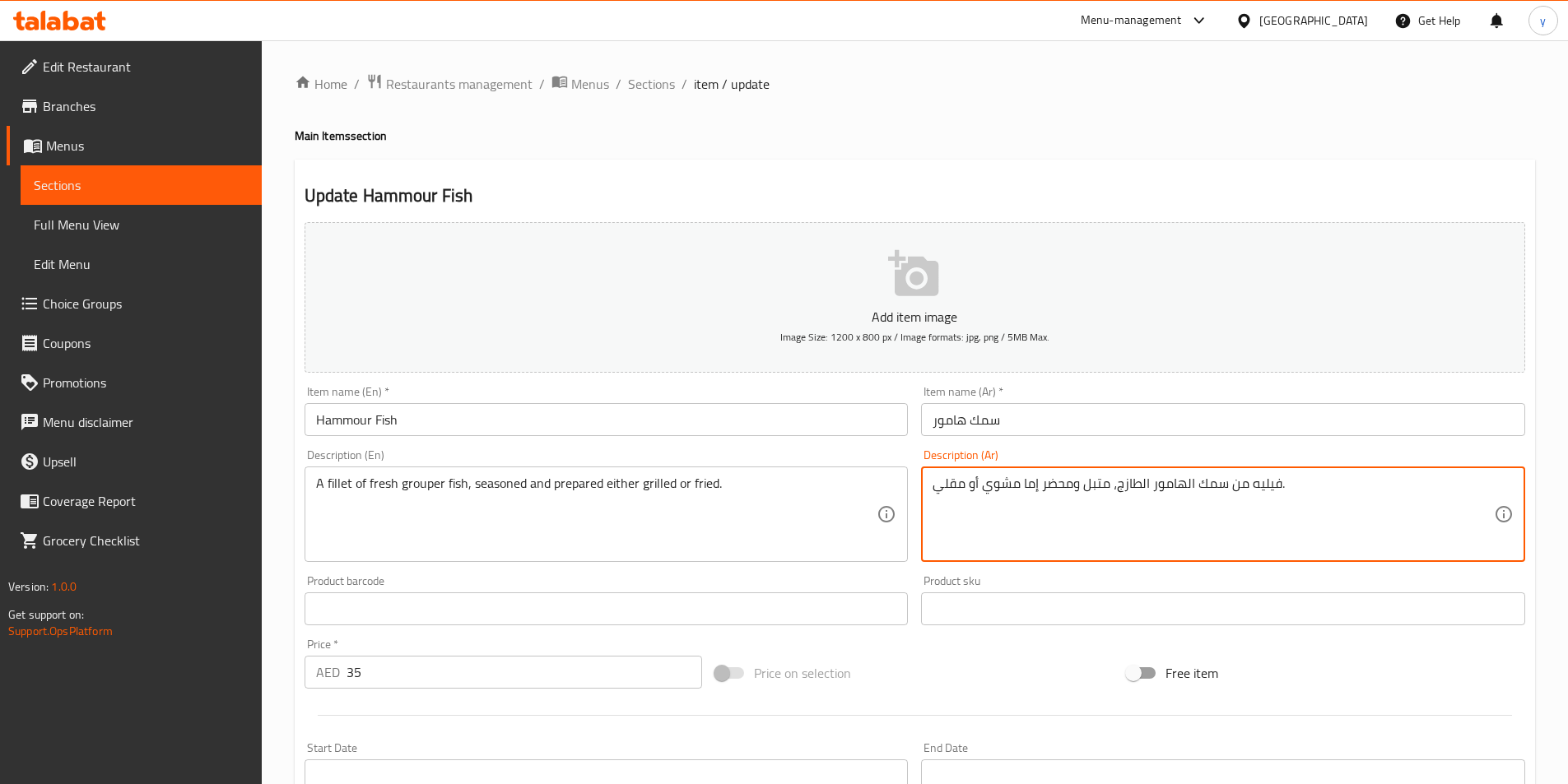
click at [1263, 495] on textarea "فيليه من سمك الهامور الطازج، متبل ومحضر إما مشوي أو مقلي." at bounding box center [1213, 515] width 561 height 78
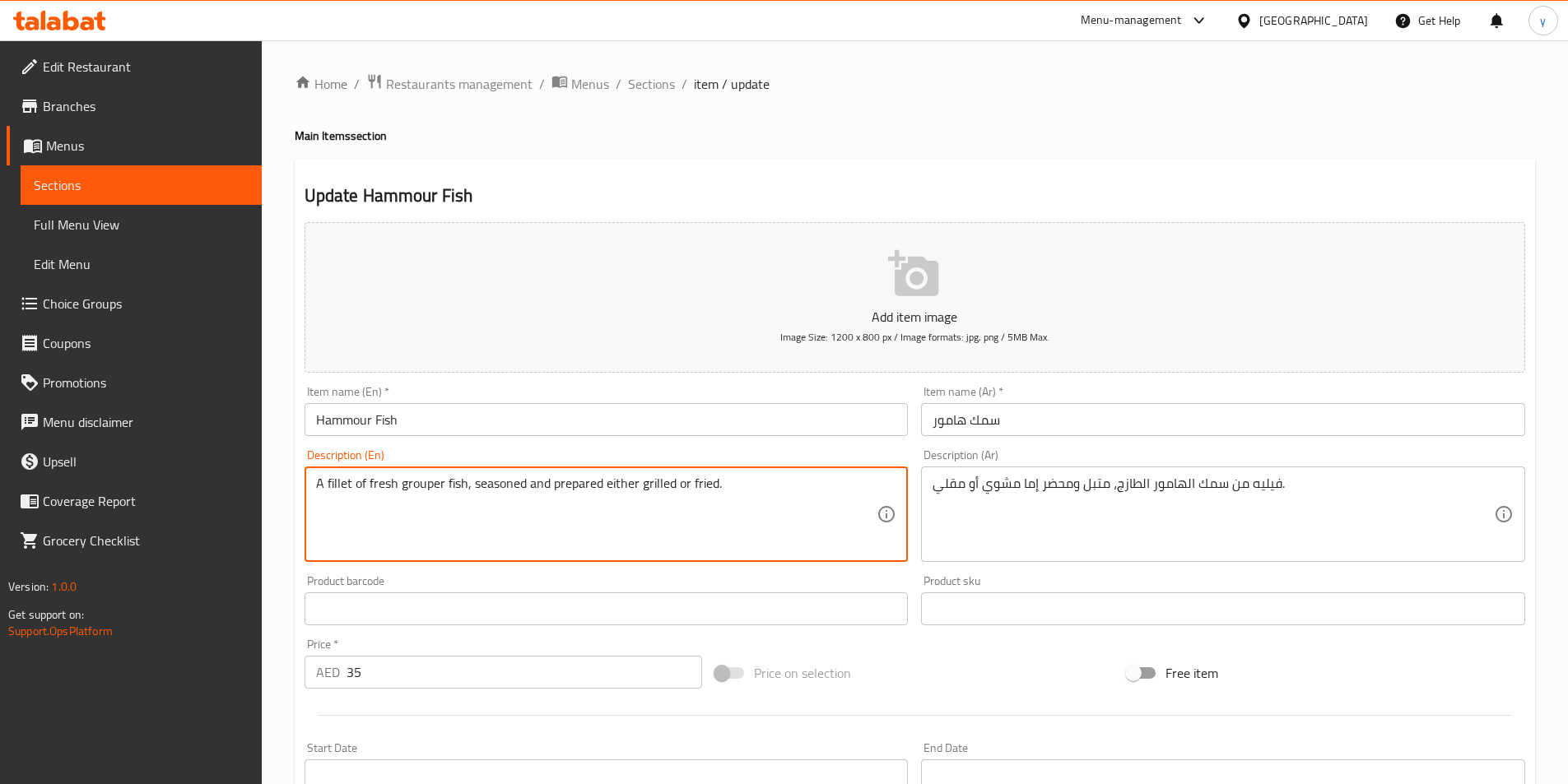
click at [573, 510] on textarea "A fillet of fresh grouper fish, seasoned and prepared either grilled or fried." at bounding box center [596, 515] width 561 height 78
paste textarea "Hammour fish cut and seasoned with salt, pepper, and herbs and spices"
type textarea "Hammour fish cut and seasoned with salt, pepper, and herbs and spices"
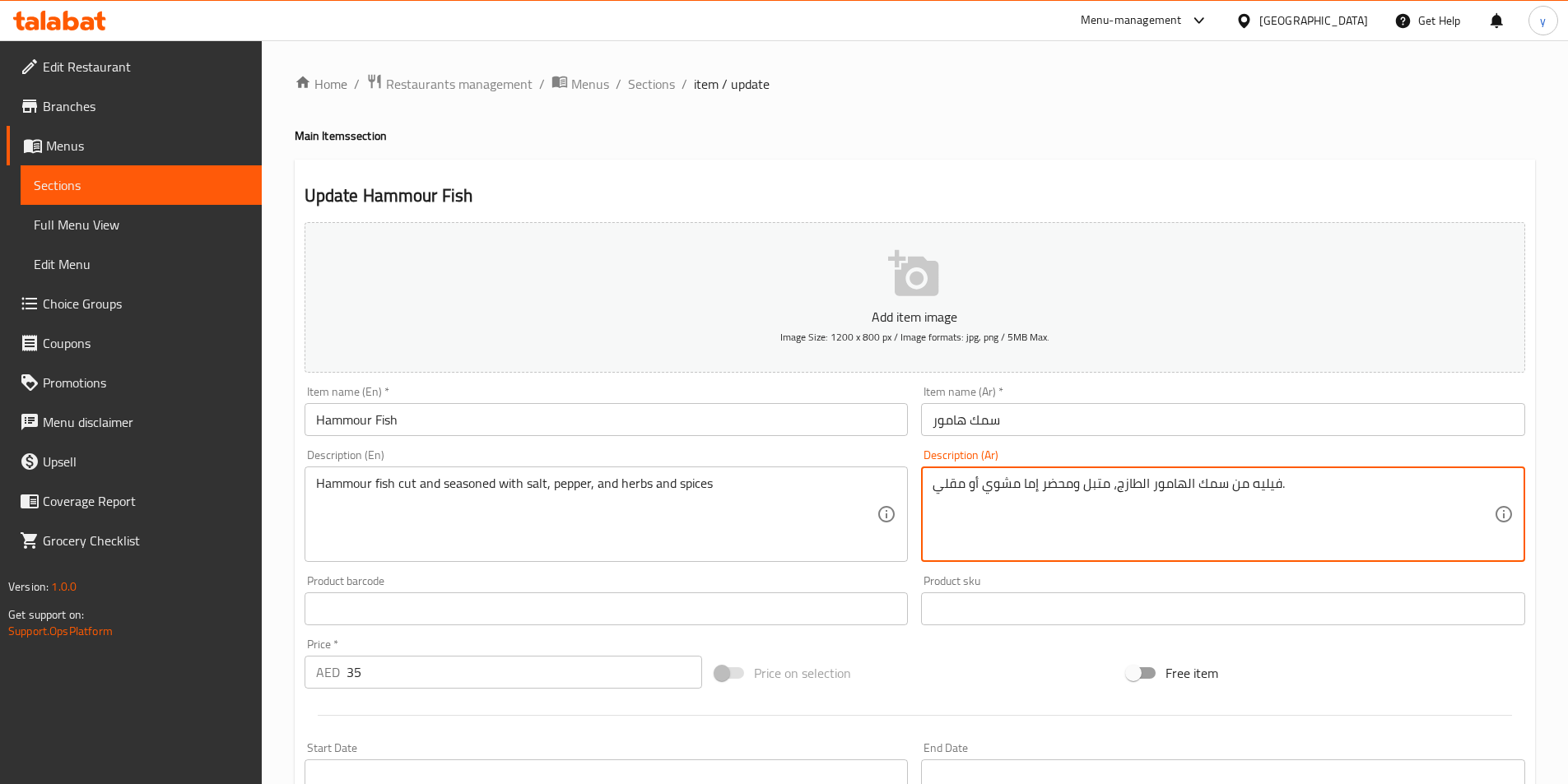
click at [1157, 535] on textarea "فيليه من سمك الهامور الطازج، متبل ومحضر إما مشوي أو مقلي." at bounding box center [1213, 515] width 561 height 78
paste textarea "طع سمك هامور متبلة بالملح والفلفل والأعشاب والبهارات"
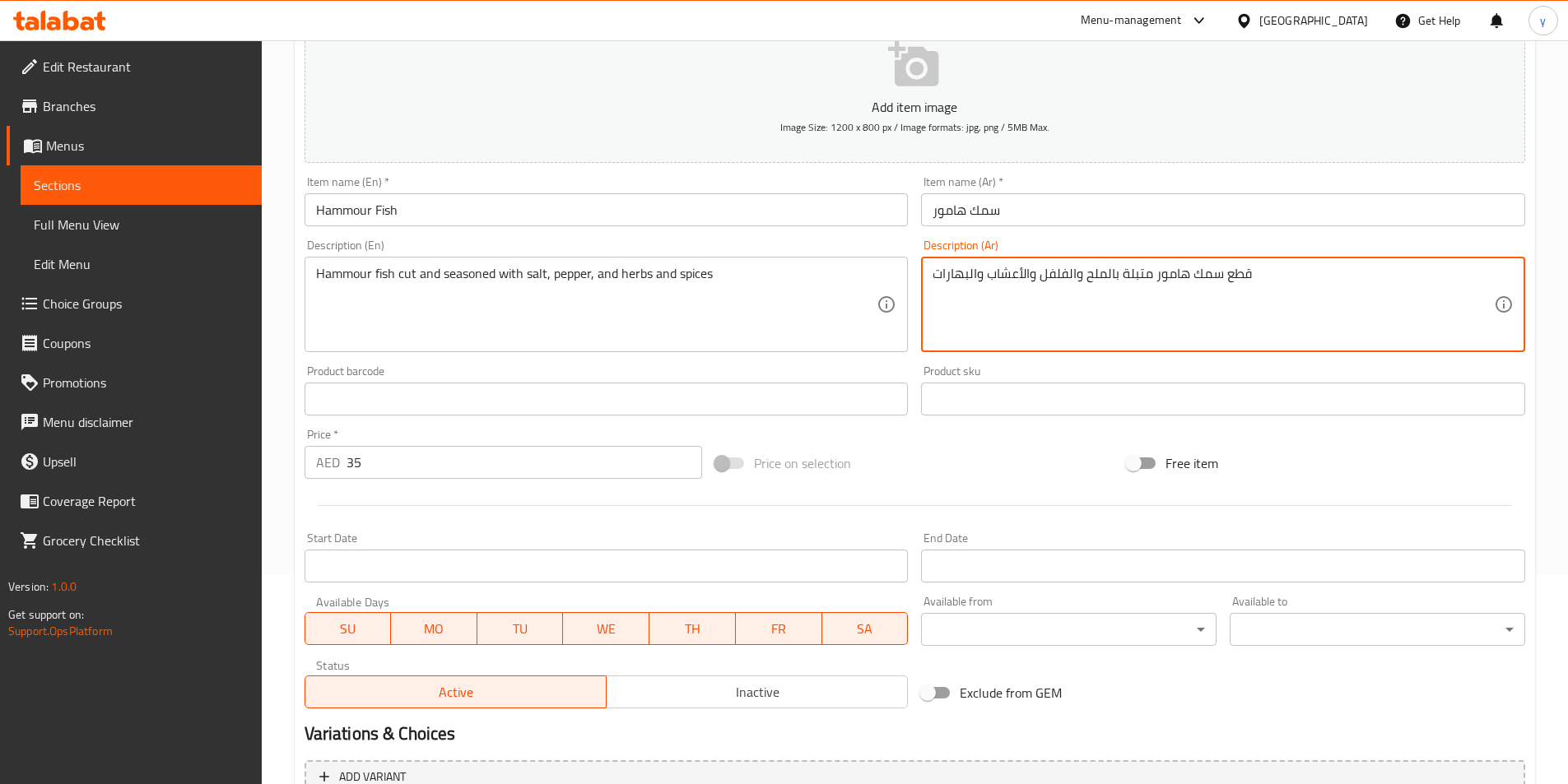
scroll to position [379, 0]
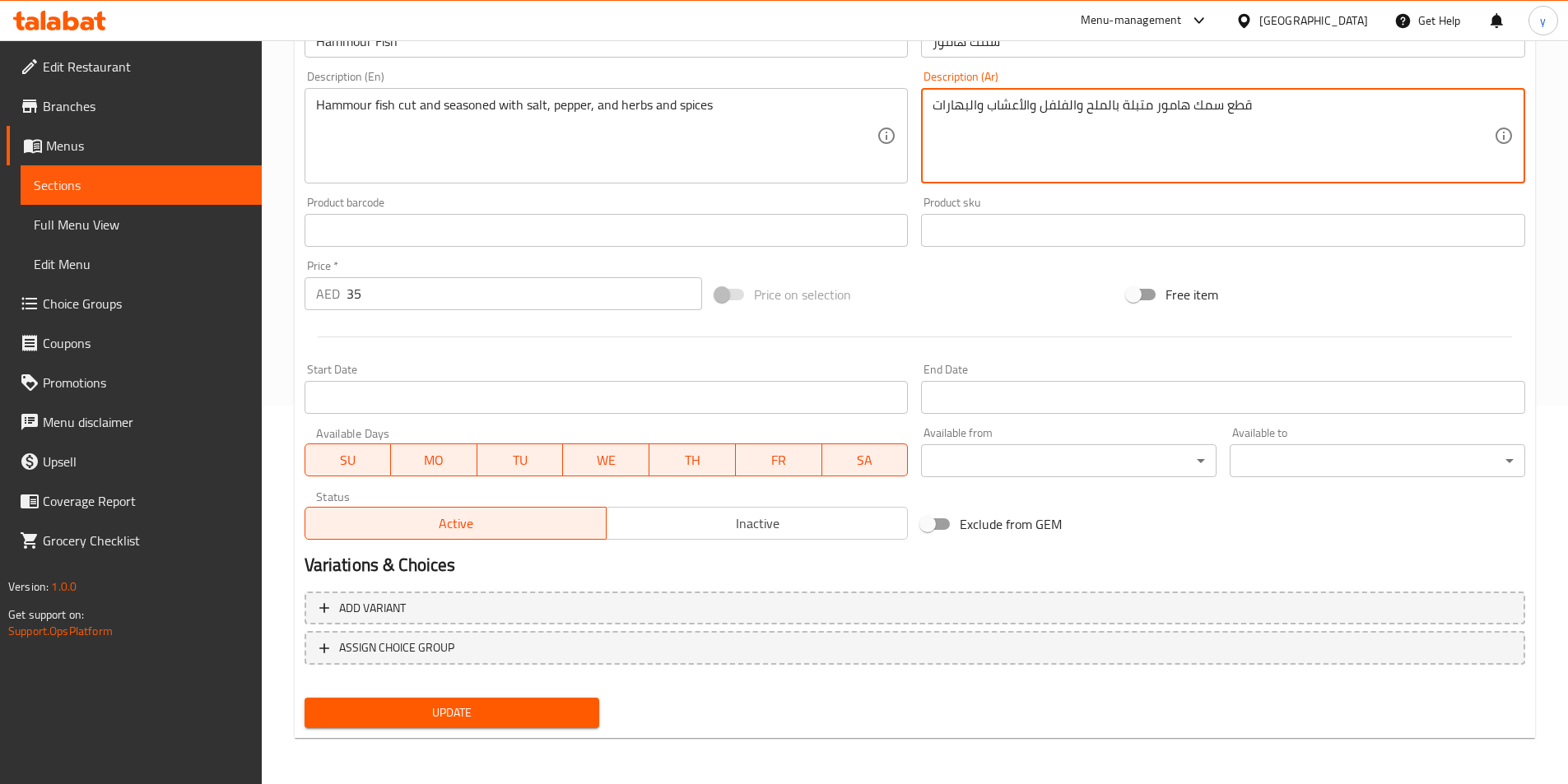
type textarea "قطع سمك هامور متبلة بالملح والفلفل والأعشاب والبهارات"
click at [518, 697] on div "Update" at bounding box center [452, 712] width 309 height 43
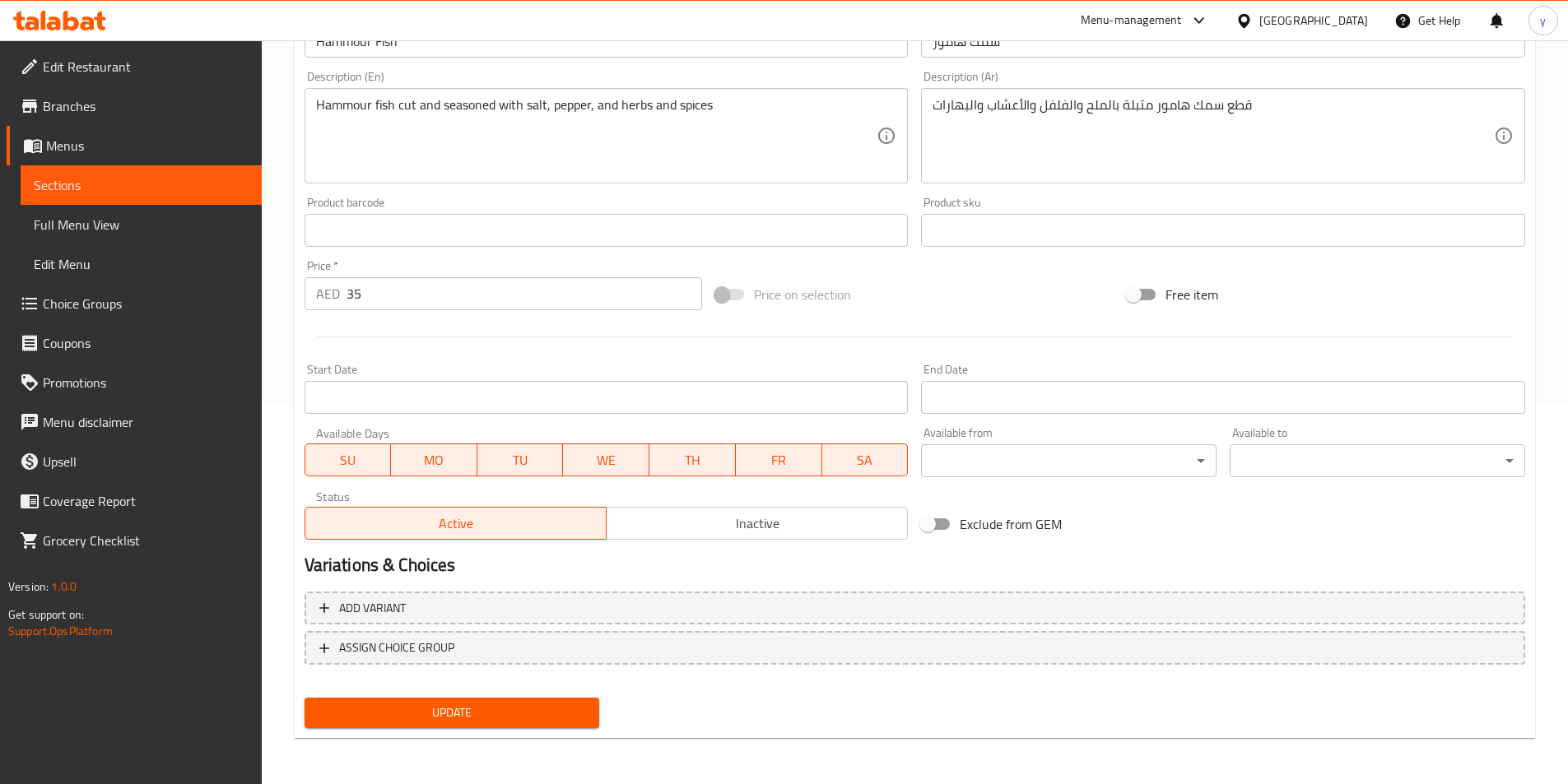
click at [519, 704] on span "Update" at bounding box center [452, 712] width 269 height 20
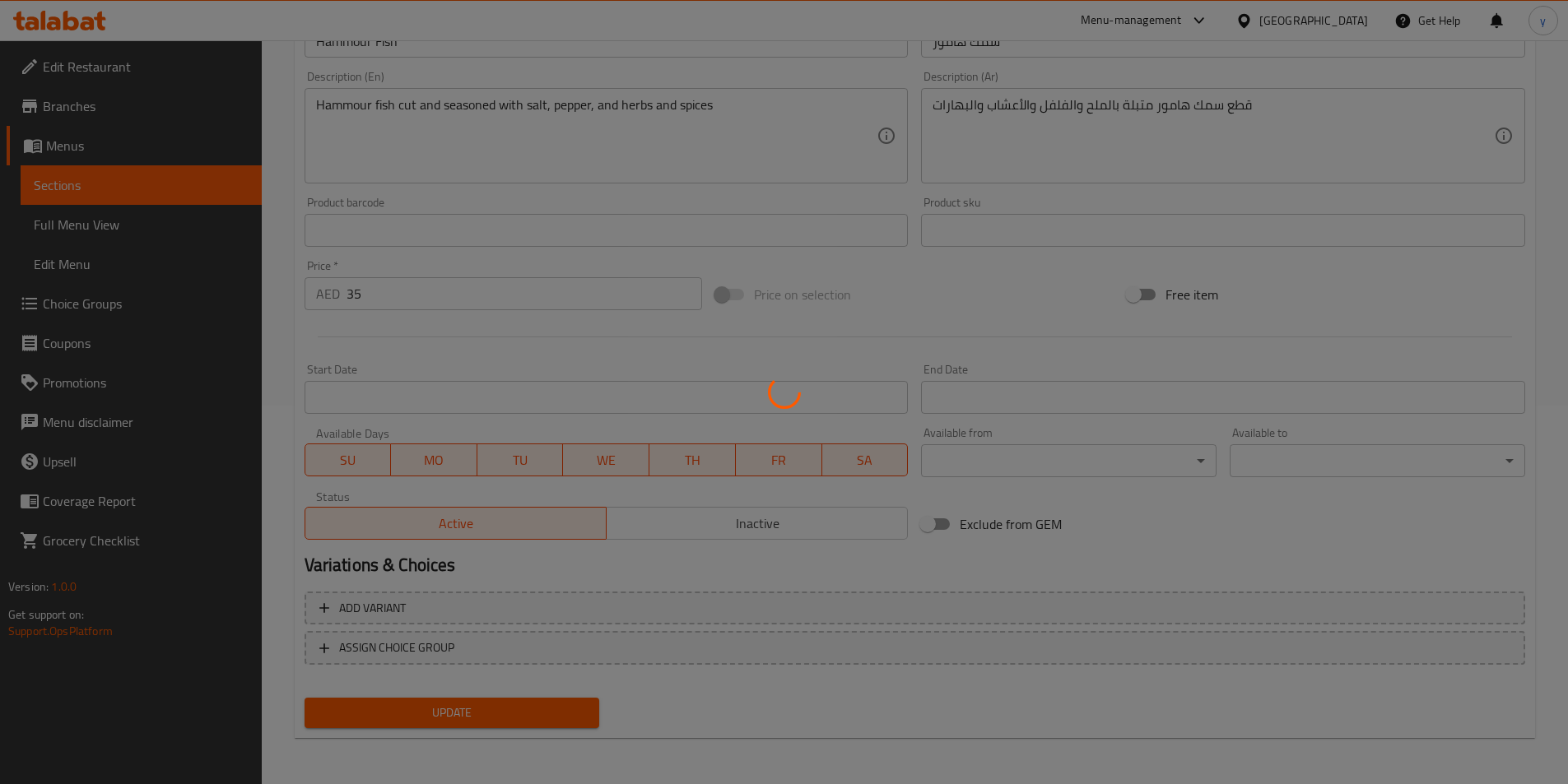
scroll to position [0, 0]
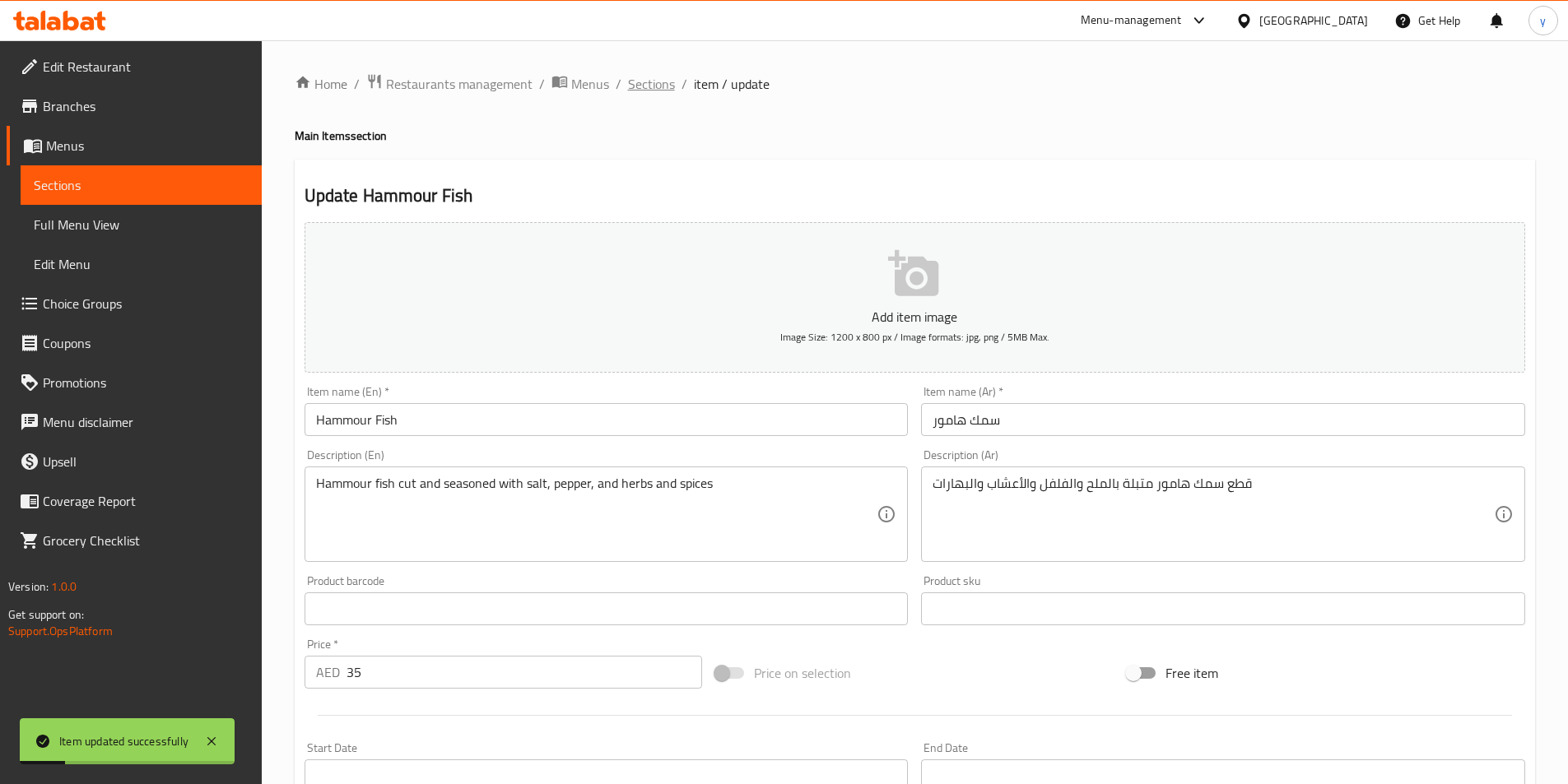
click at [630, 88] on span "Sections" at bounding box center [651, 84] width 47 height 19
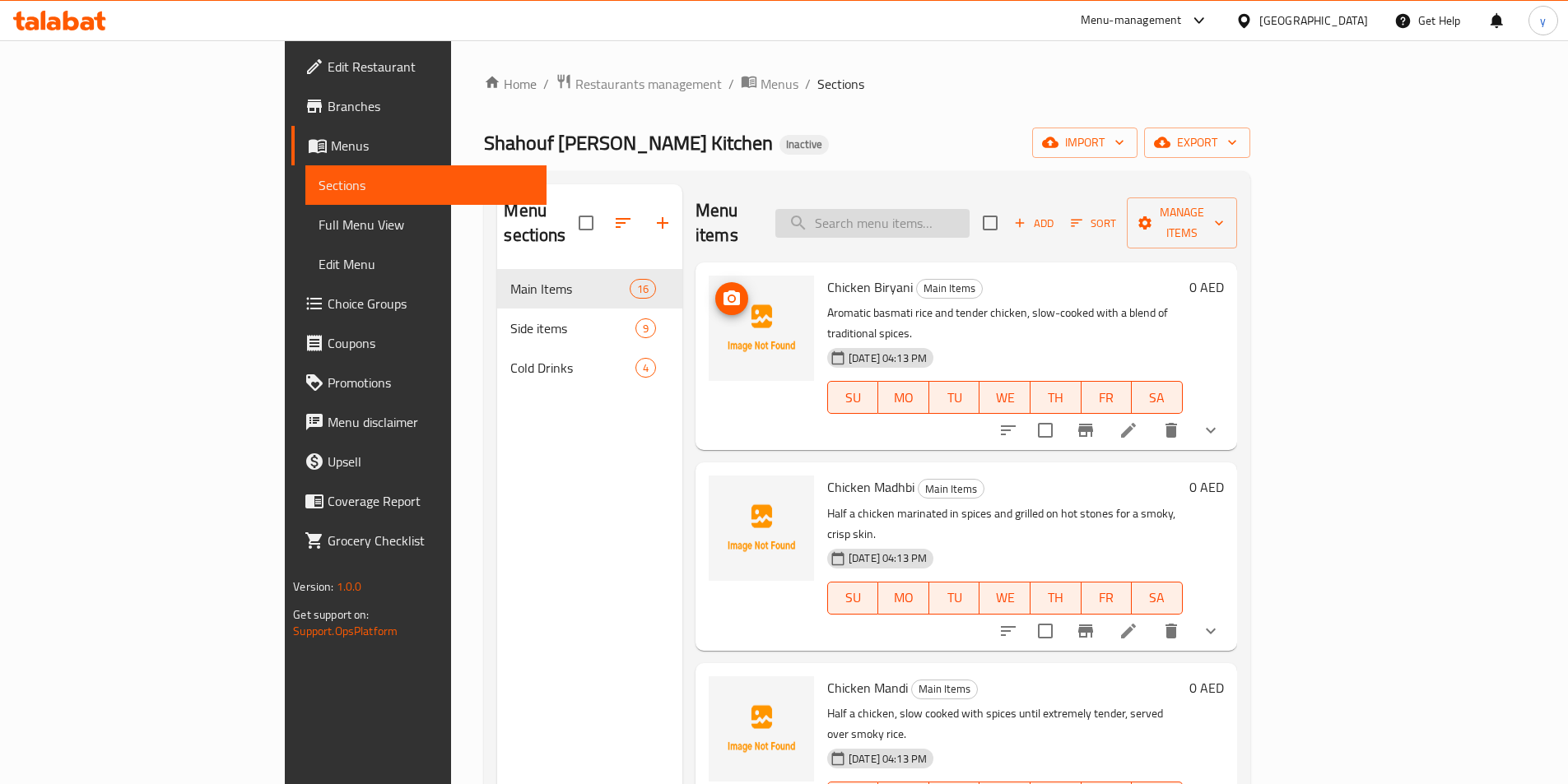
click at [970, 210] on input "search" at bounding box center [872, 223] width 194 height 29
paste input "Shehri Fish"
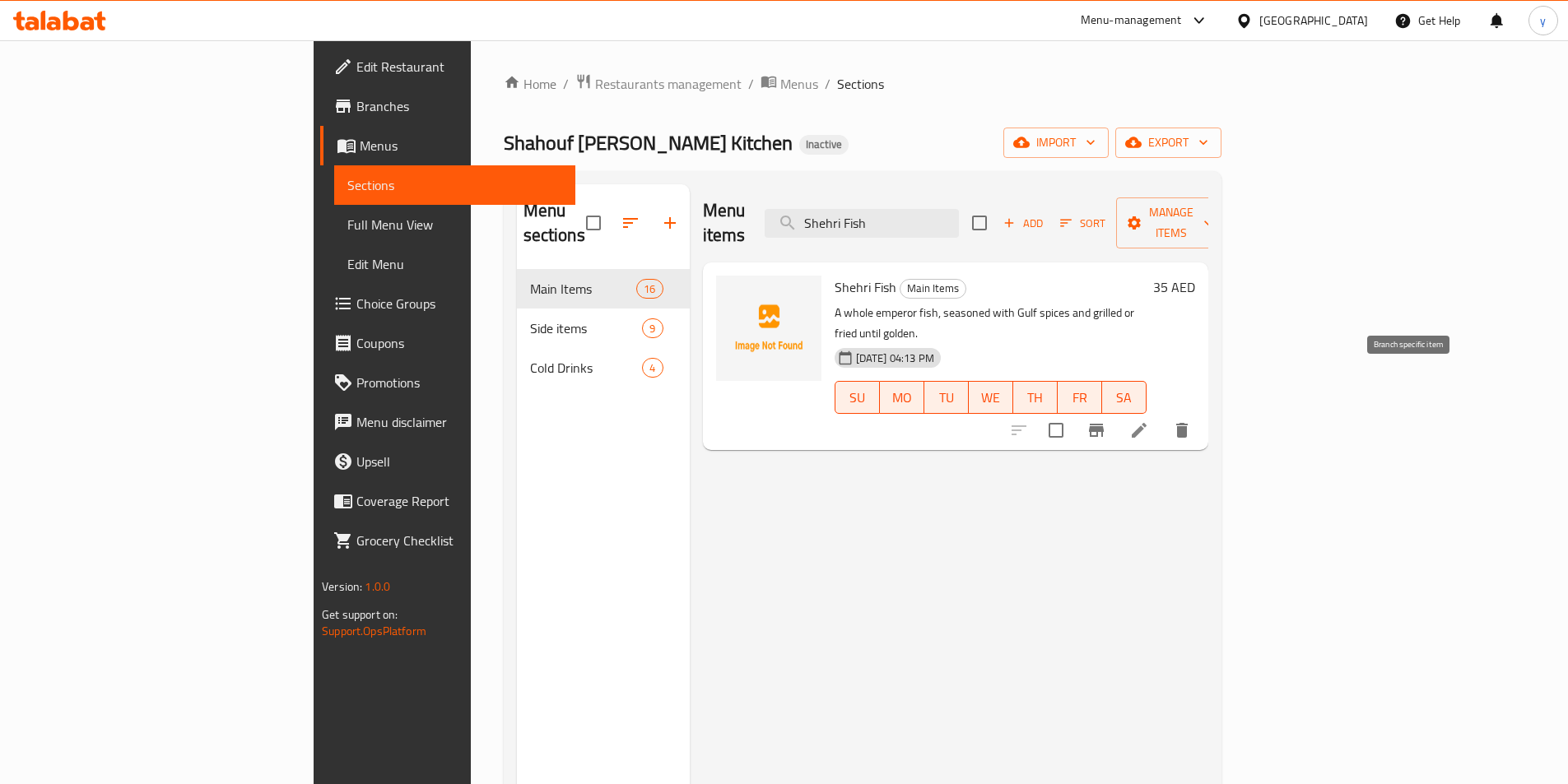
type input "Shehri Fish"
click at [1149, 420] on icon at bounding box center [1139, 430] width 19 height 19
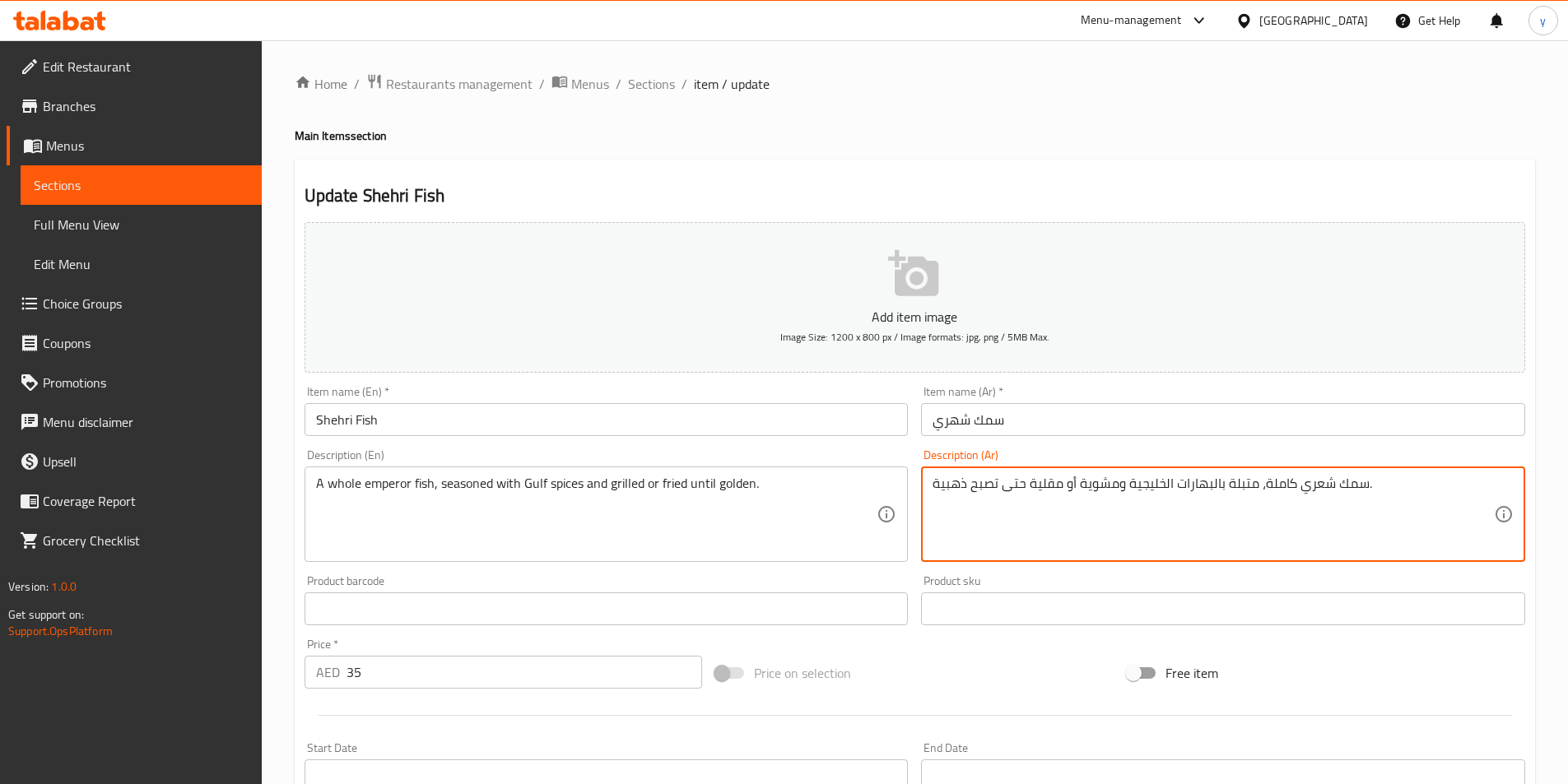
drag, startPoint x: 1427, startPoint y: 509, endPoint x: 1334, endPoint y: 490, distance: 94.9
click at [1332, 490] on textarea "سمك شعري كاملة، متبلة بالبهارات الخليجية ومشوية أو مقلية حتى تصبح ذهبية." at bounding box center [1213, 515] width 561 height 78
click at [1233, 533] on textarea at bounding box center [1213, 515] width 561 height 78
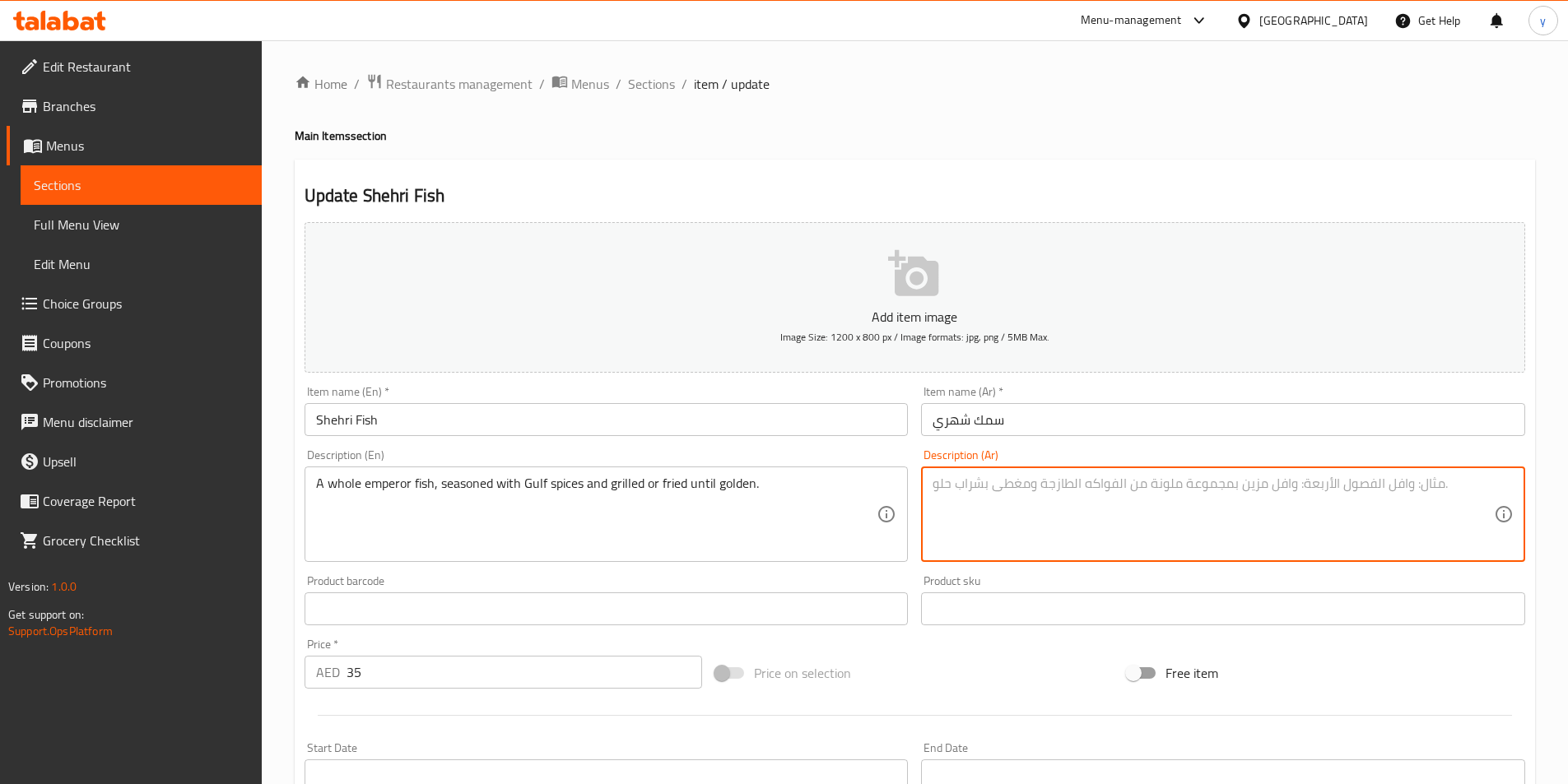
scroll to position [379, 0]
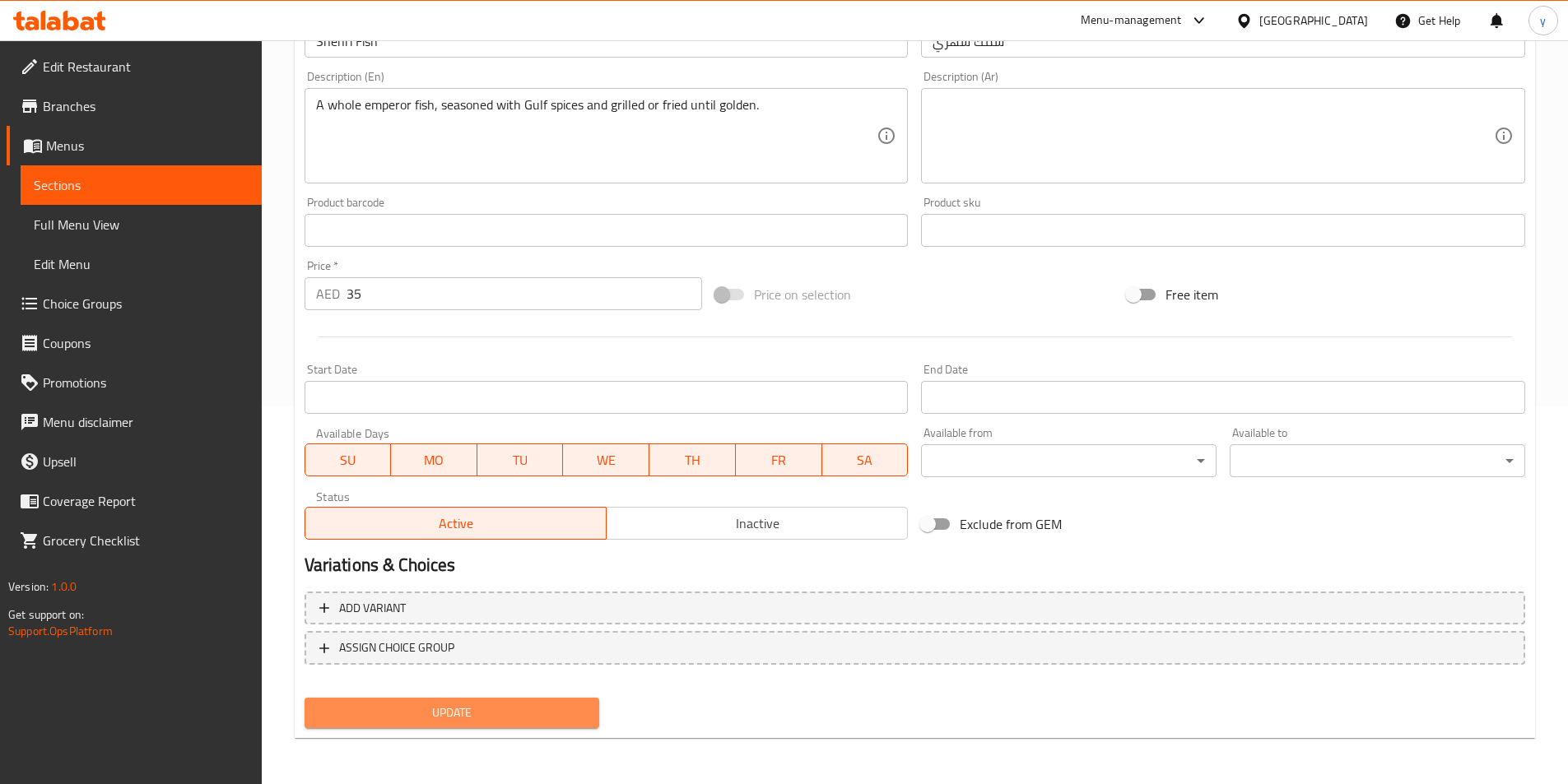
click at [511, 710] on span "Update" at bounding box center [452, 712] width 269 height 20
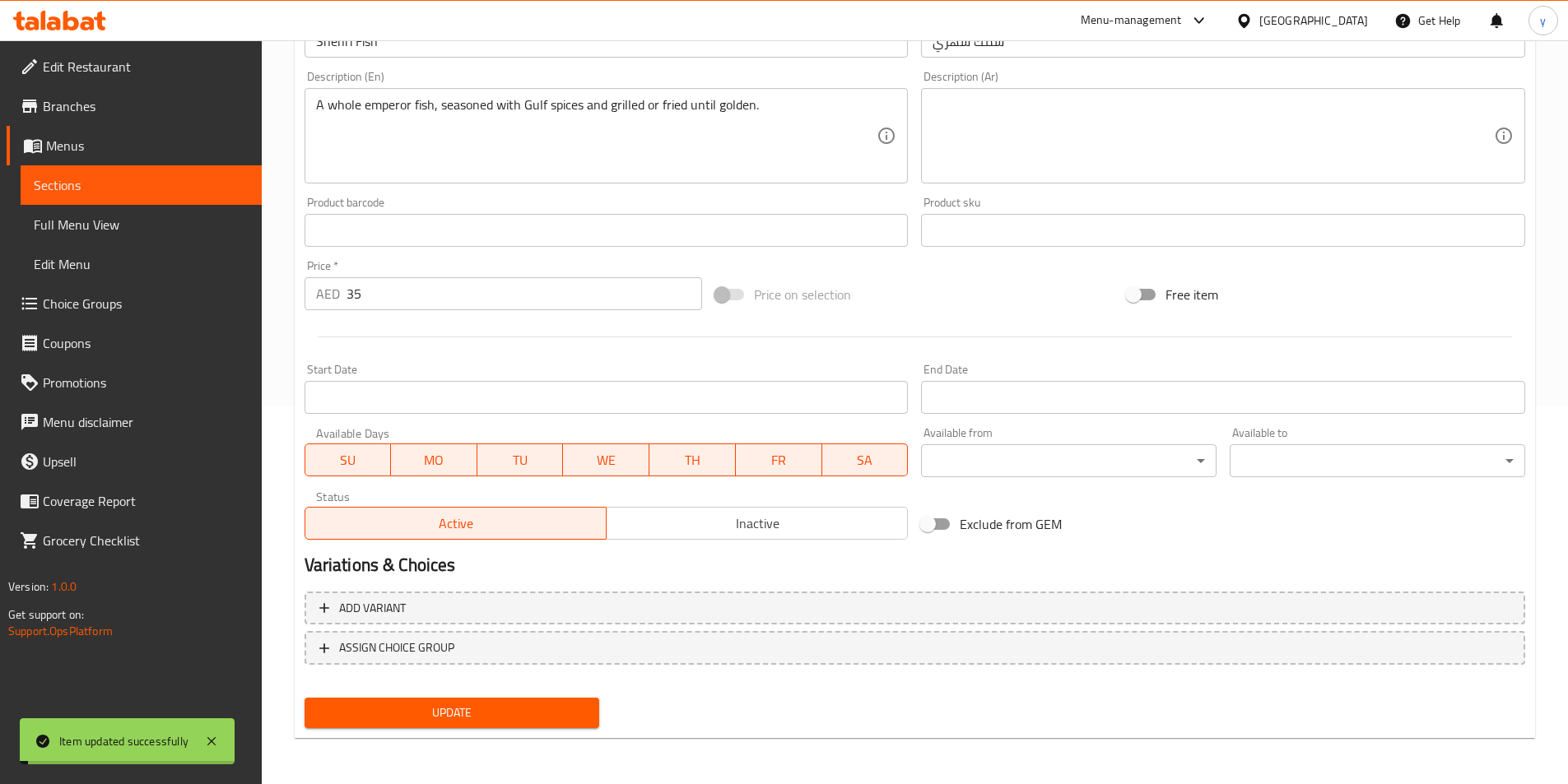
scroll to position [0, 0]
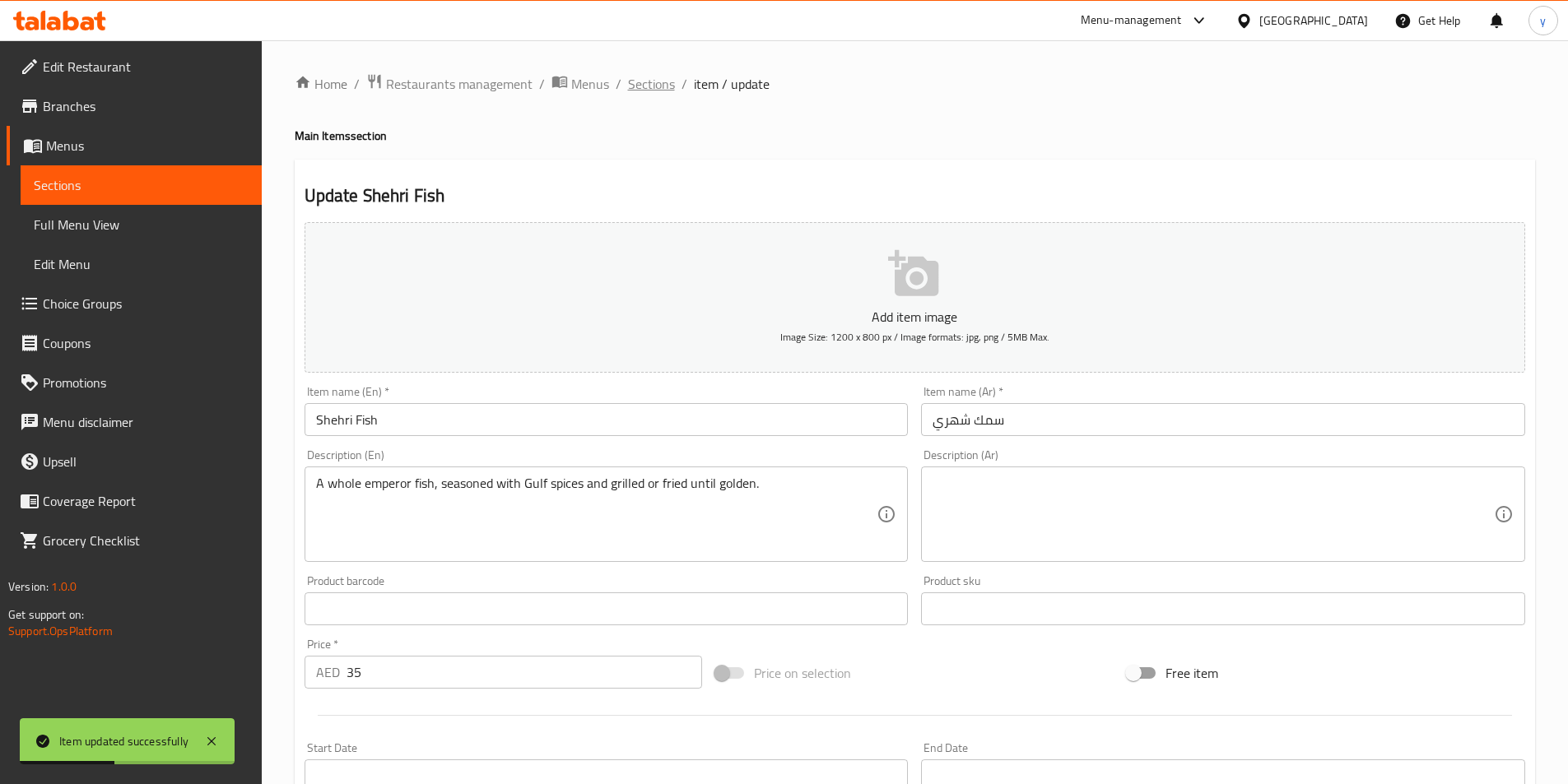
click at [651, 90] on span "Sections" at bounding box center [651, 84] width 47 height 19
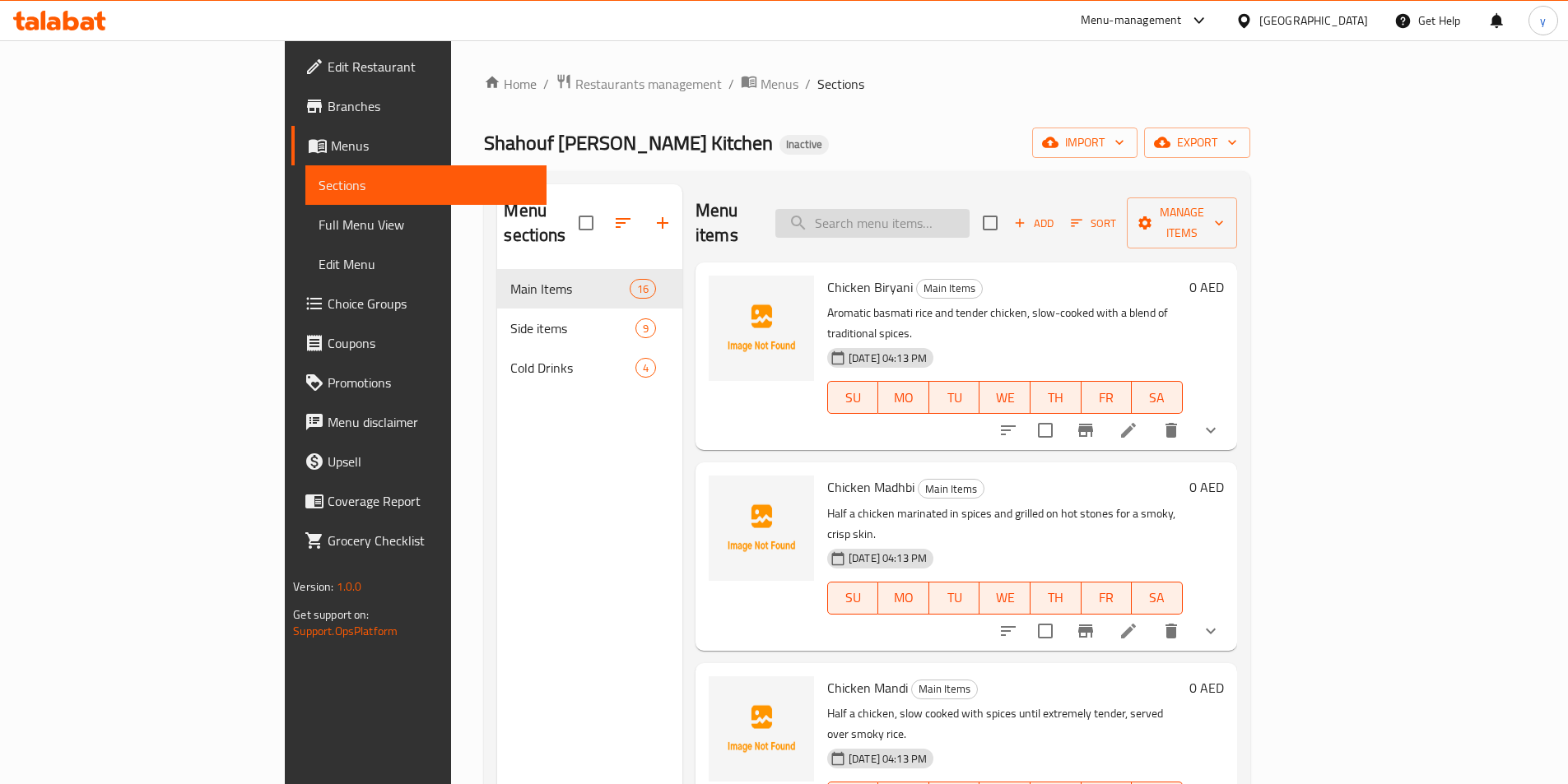
click at [932, 209] on input "search" at bounding box center [872, 223] width 194 height 29
paste input "Rigag Cheese Egg"
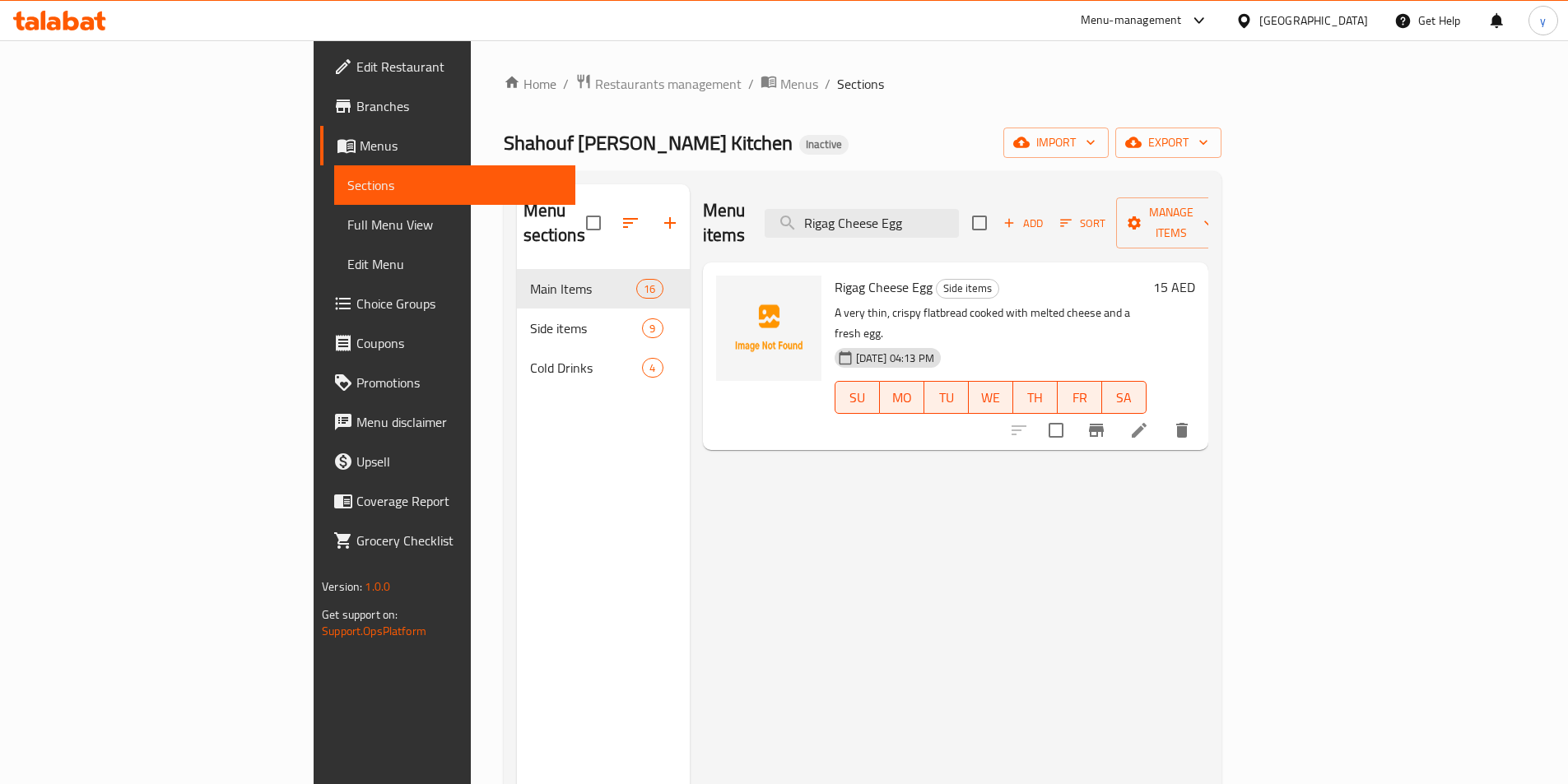
type input "Rigag Cheese Egg"
click at [1149, 420] on icon at bounding box center [1139, 430] width 19 height 19
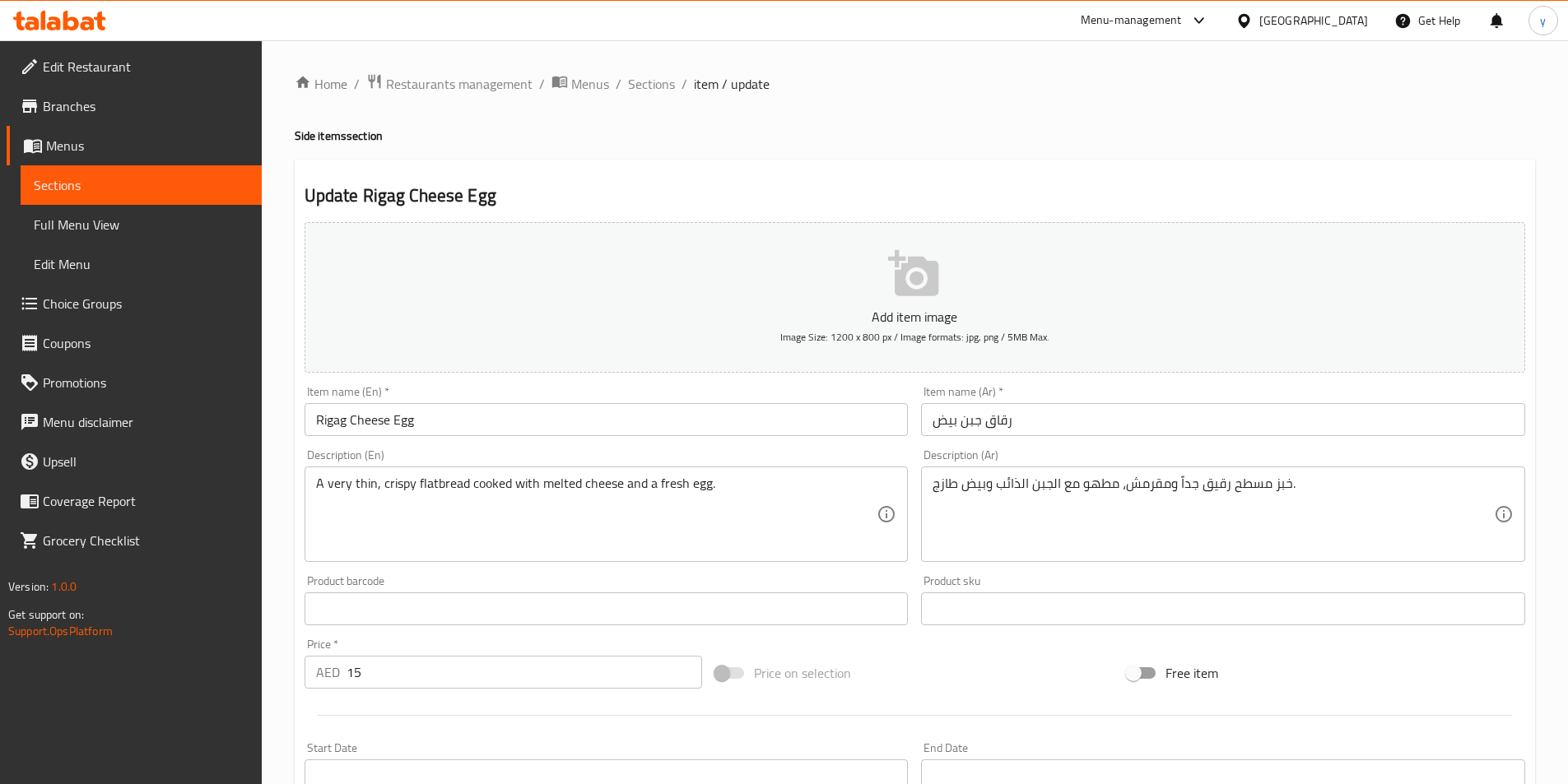
click at [319, 422] on input "Rigag Cheese Egg" at bounding box center [606, 419] width 604 height 33
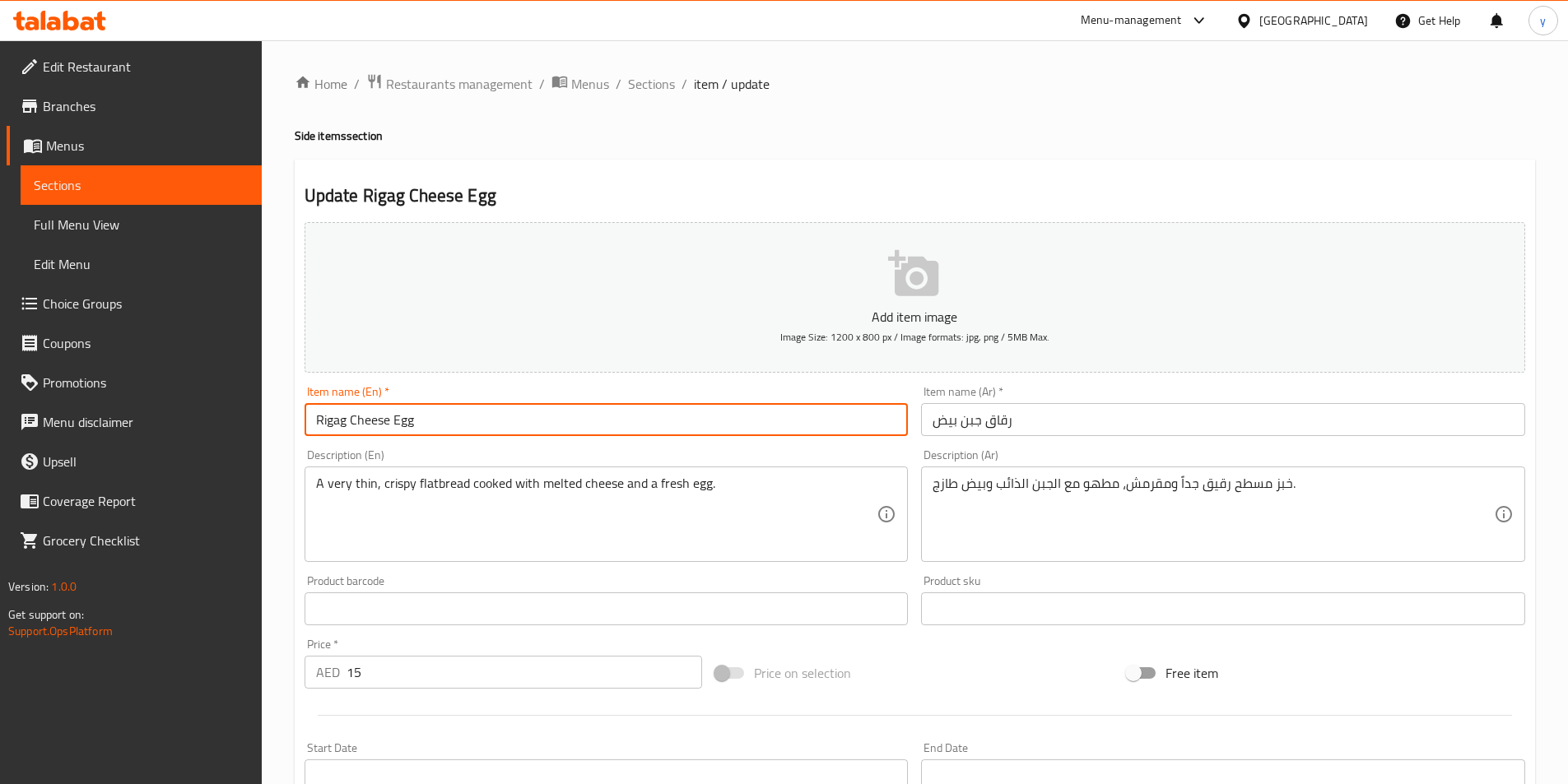
click at [319, 422] on input "Rigag Cheese Egg" at bounding box center [606, 419] width 604 height 33
paste input "Regag"
click at [329, 419] on input "RegagCheese Egg" at bounding box center [606, 419] width 604 height 33
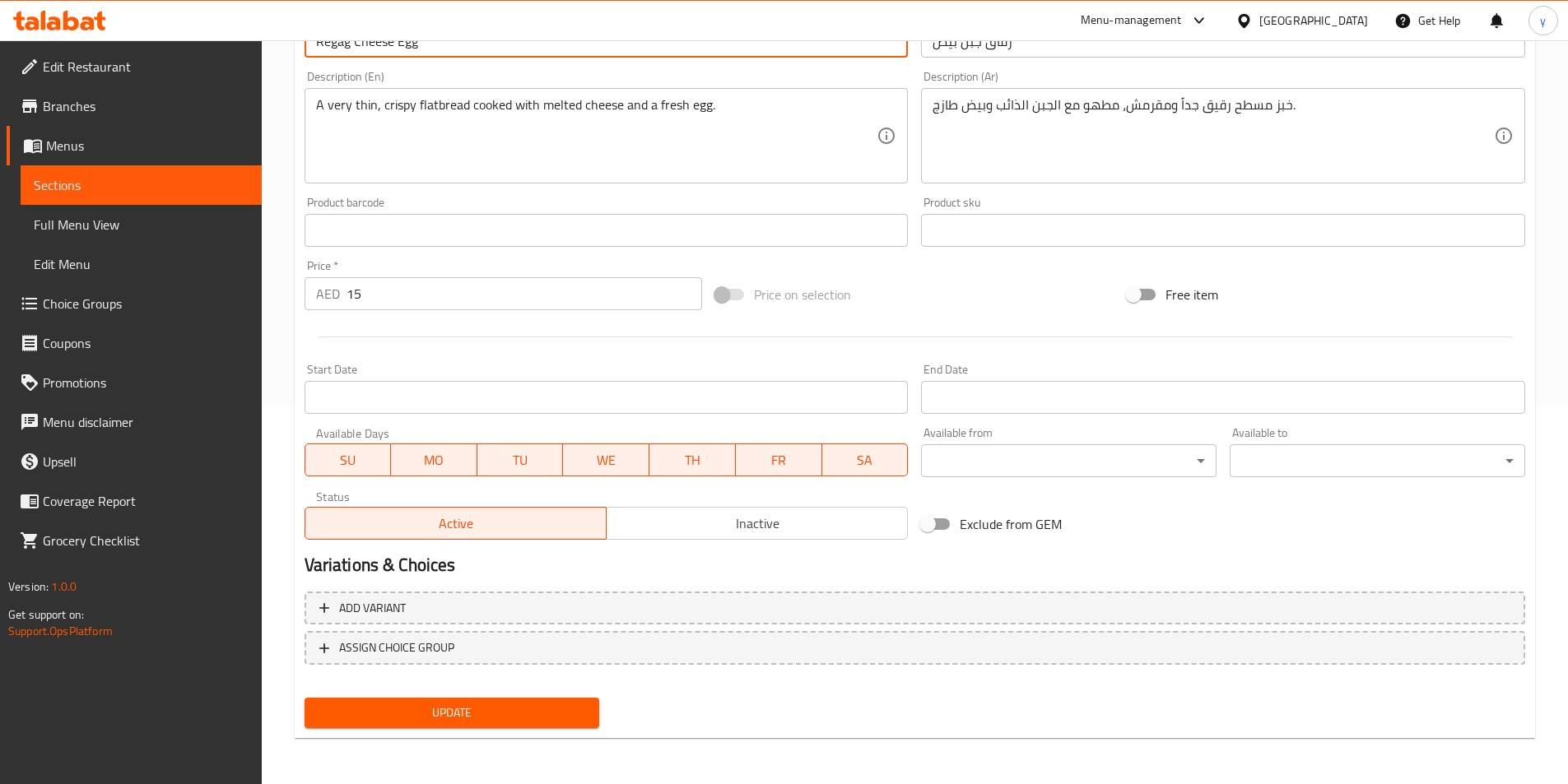
scroll to position [296, 0]
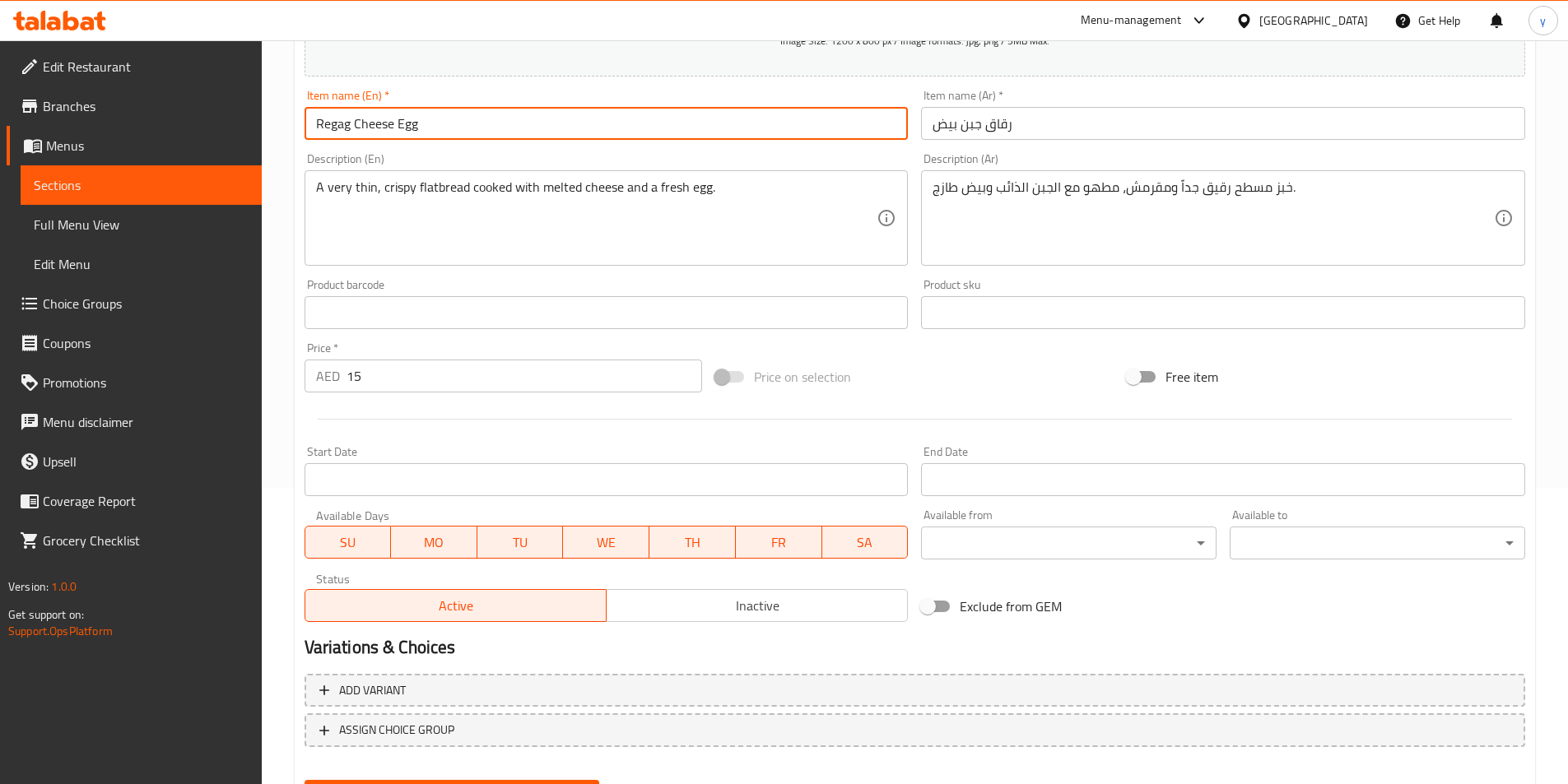
type input "Regag Cheese Egg"
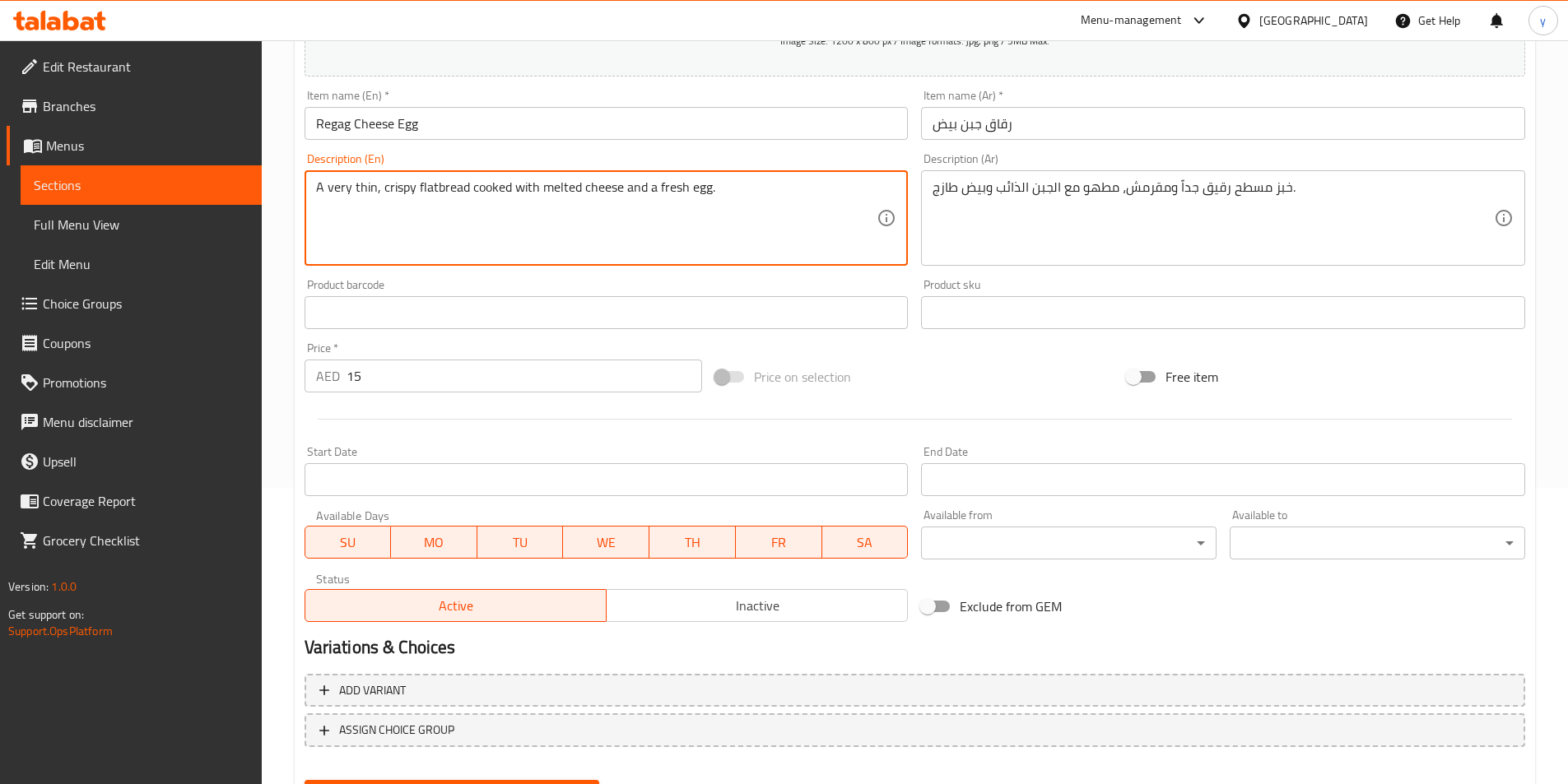
click at [363, 189] on textarea "A very thin, crispy flatbread cooked with melted cheese and a fresh egg." at bounding box center [596, 219] width 561 height 78
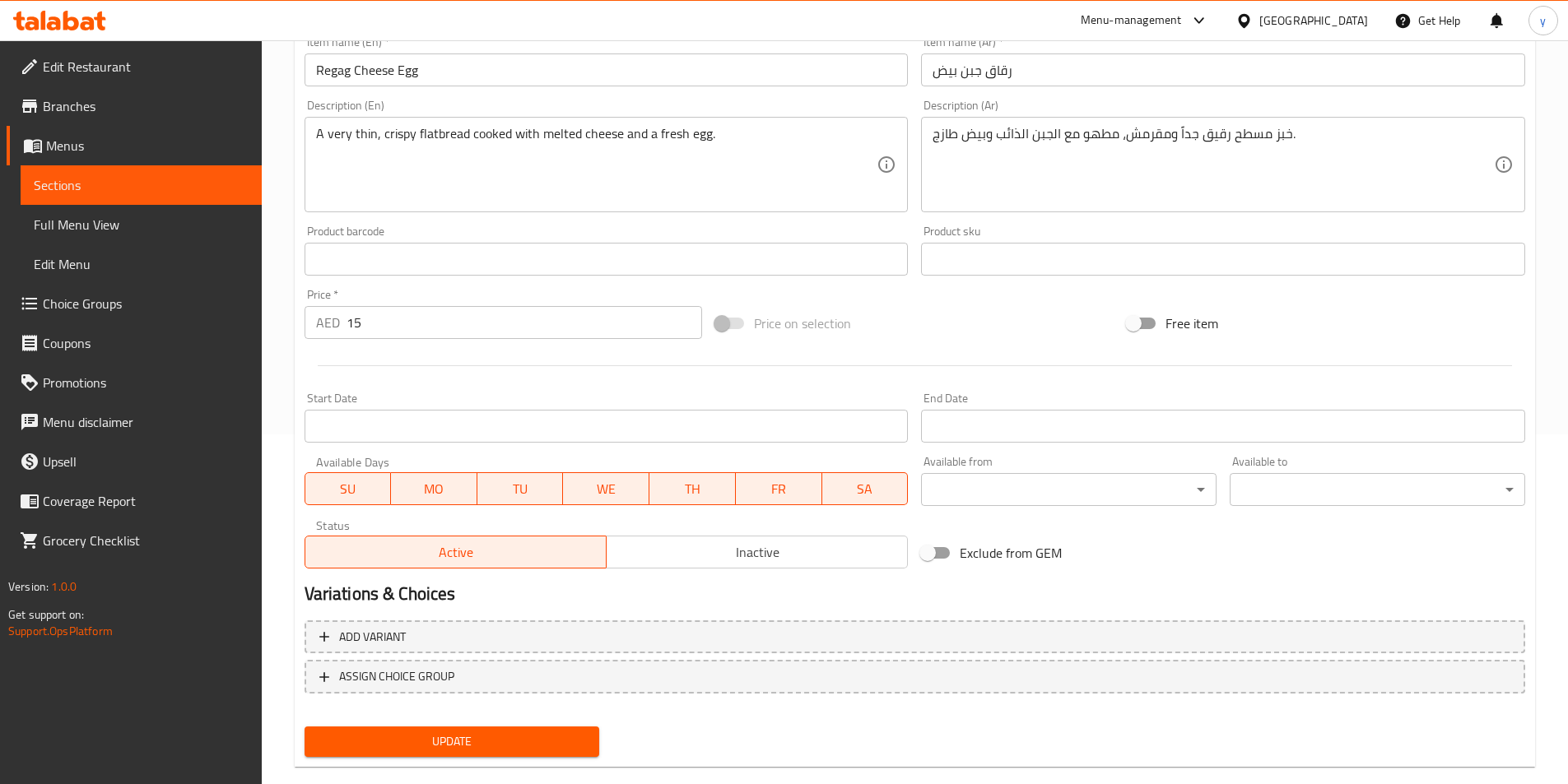
scroll to position [379, 0]
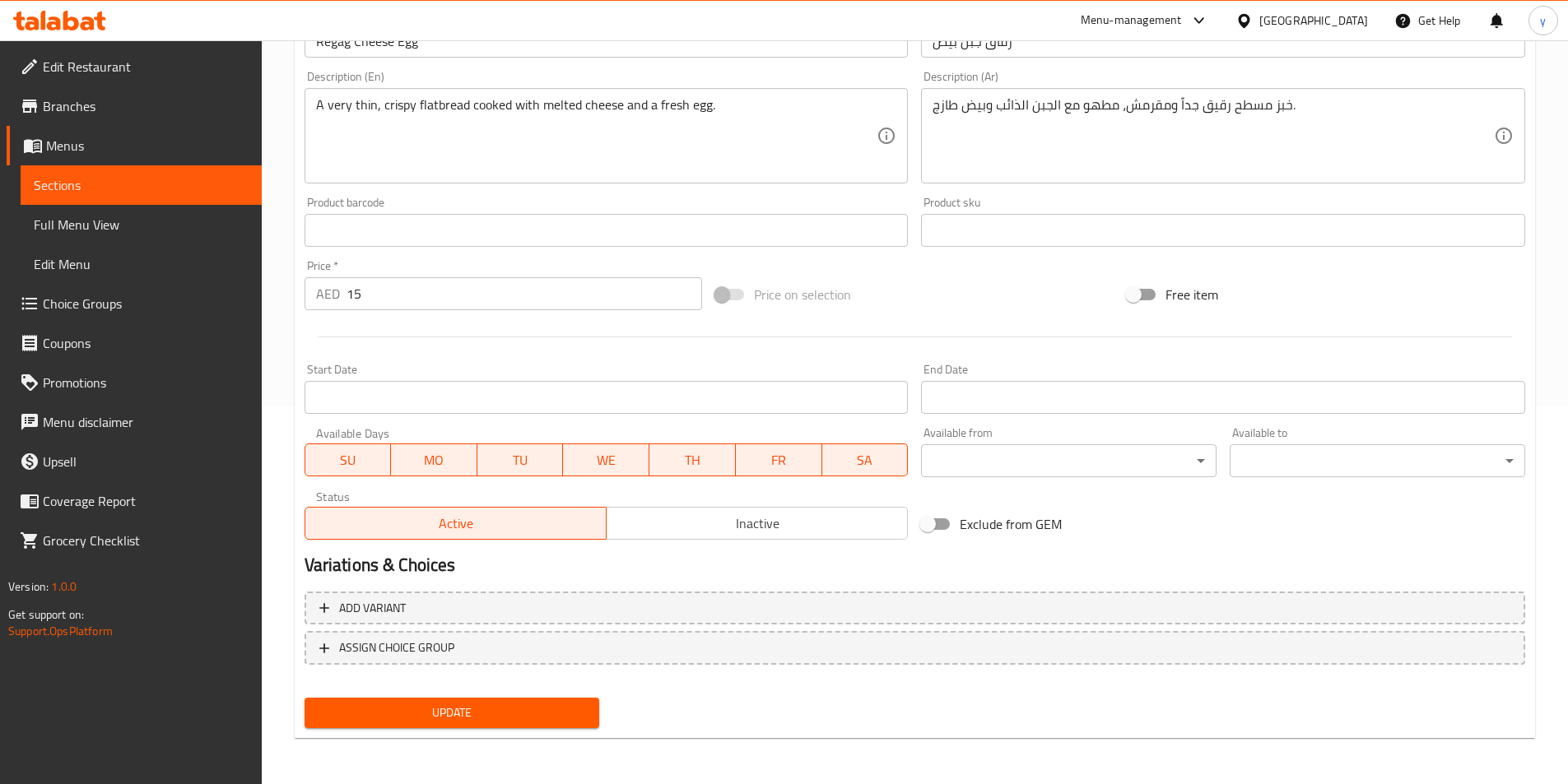
click at [506, 697] on div "Update" at bounding box center [452, 712] width 309 height 43
click at [506, 709] on span "Update" at bounding box center [452, 712] width 269 height 20
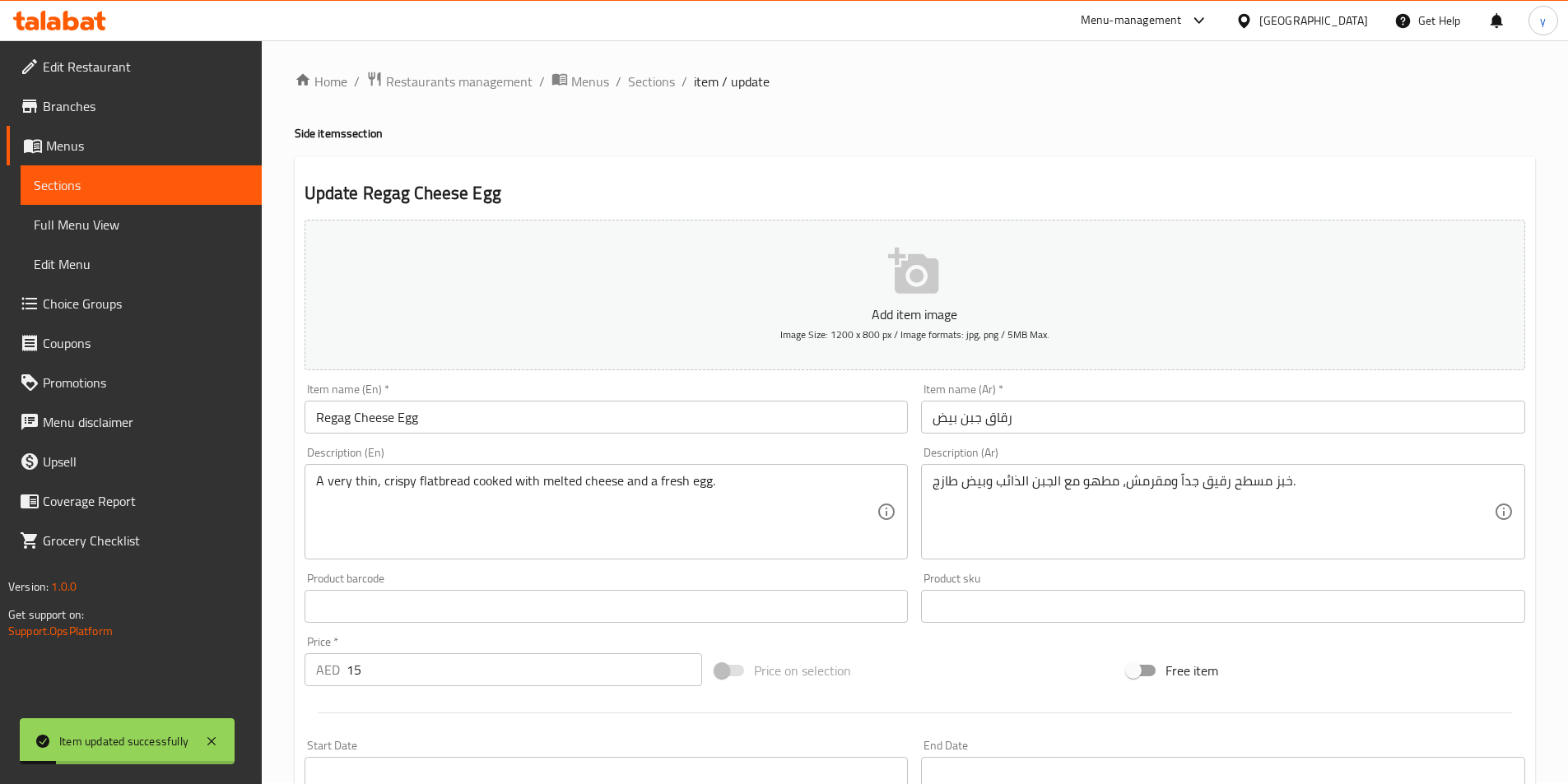
scroll to position [0, 0]
click at [323, 76] on link "Home" at bounding box center [321, 84] width 53 height 19
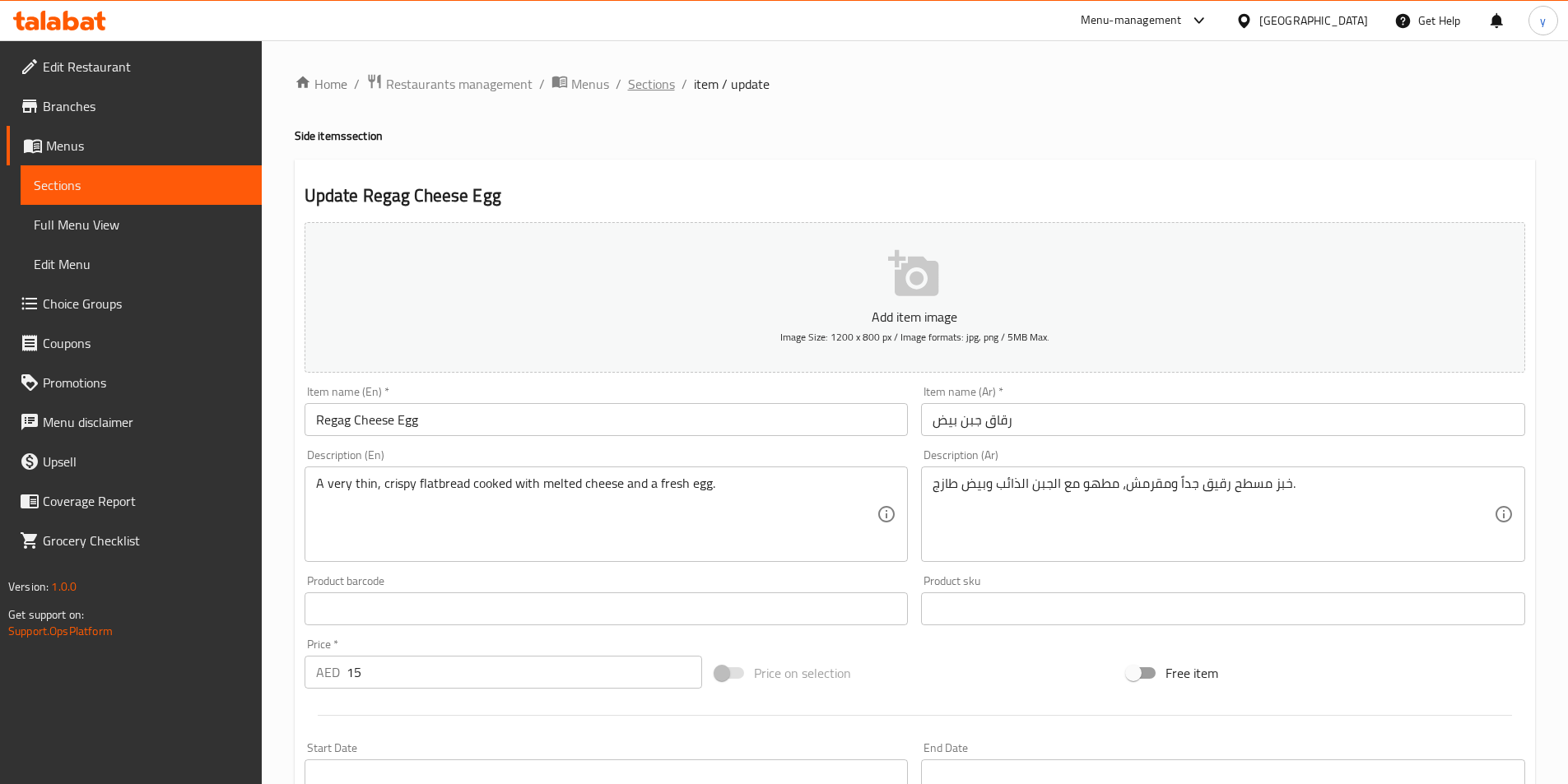
click at [628, 87] on span "Sections" at bounding box center [651, 84] width 47 height 19
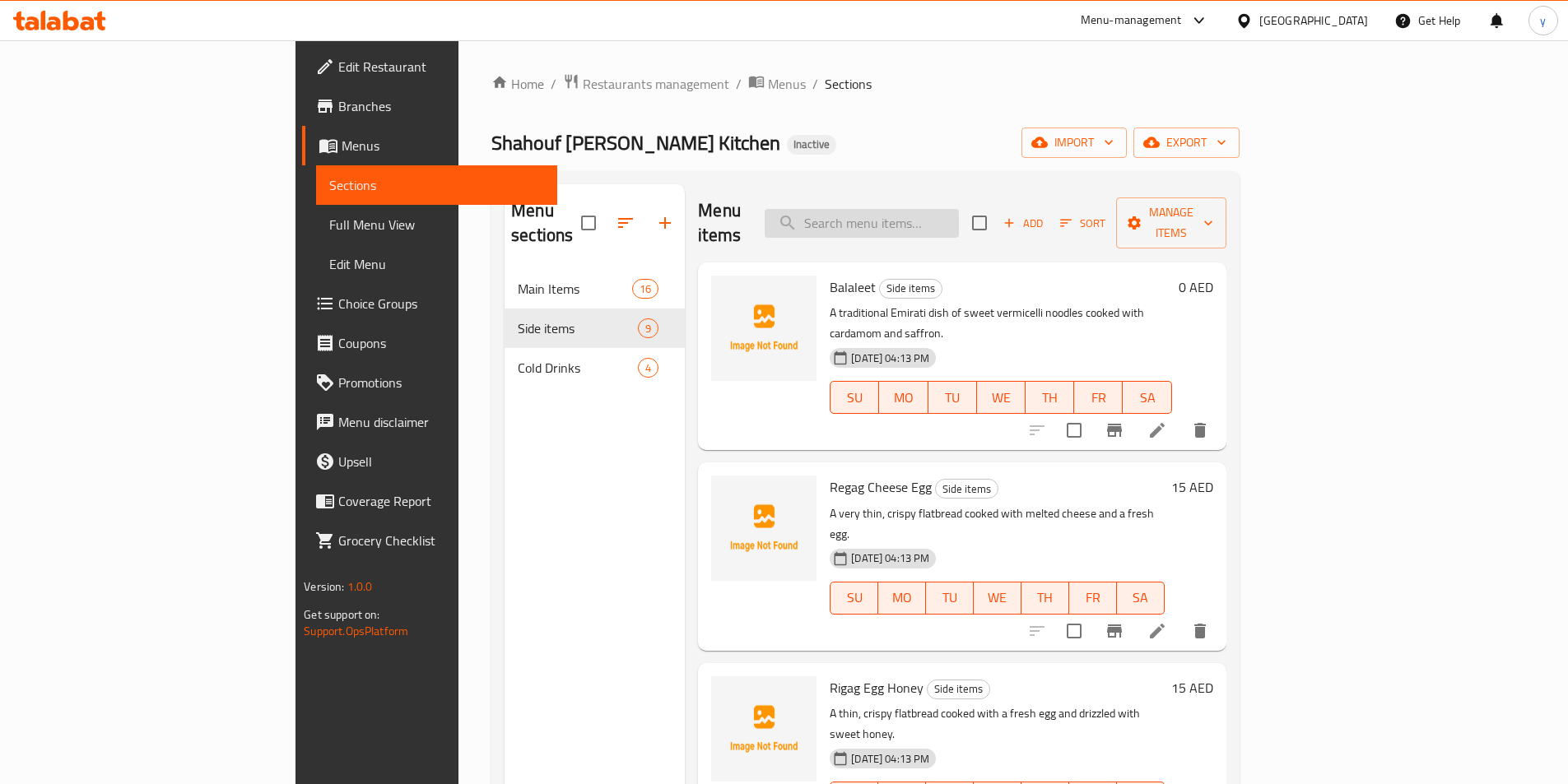
click at [906, 209] on input "search" at bounding box center [861, 223] width 194 height 29
paste input "Rigag Egg Honey"
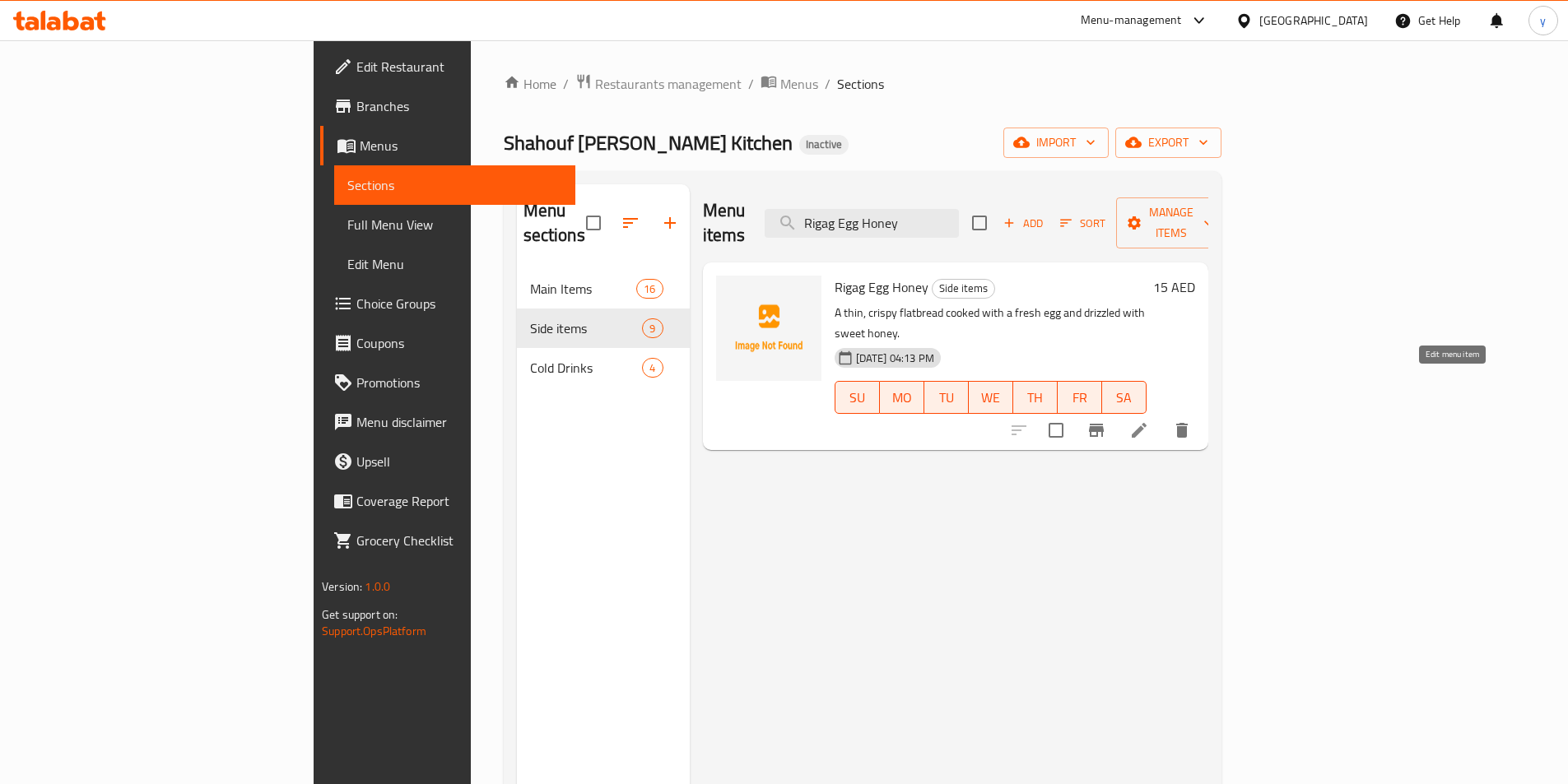
type input "Rigag Egg Honey"
click at [1149, 420] on icon at bounding box center [1139, 430] width 19 height 19
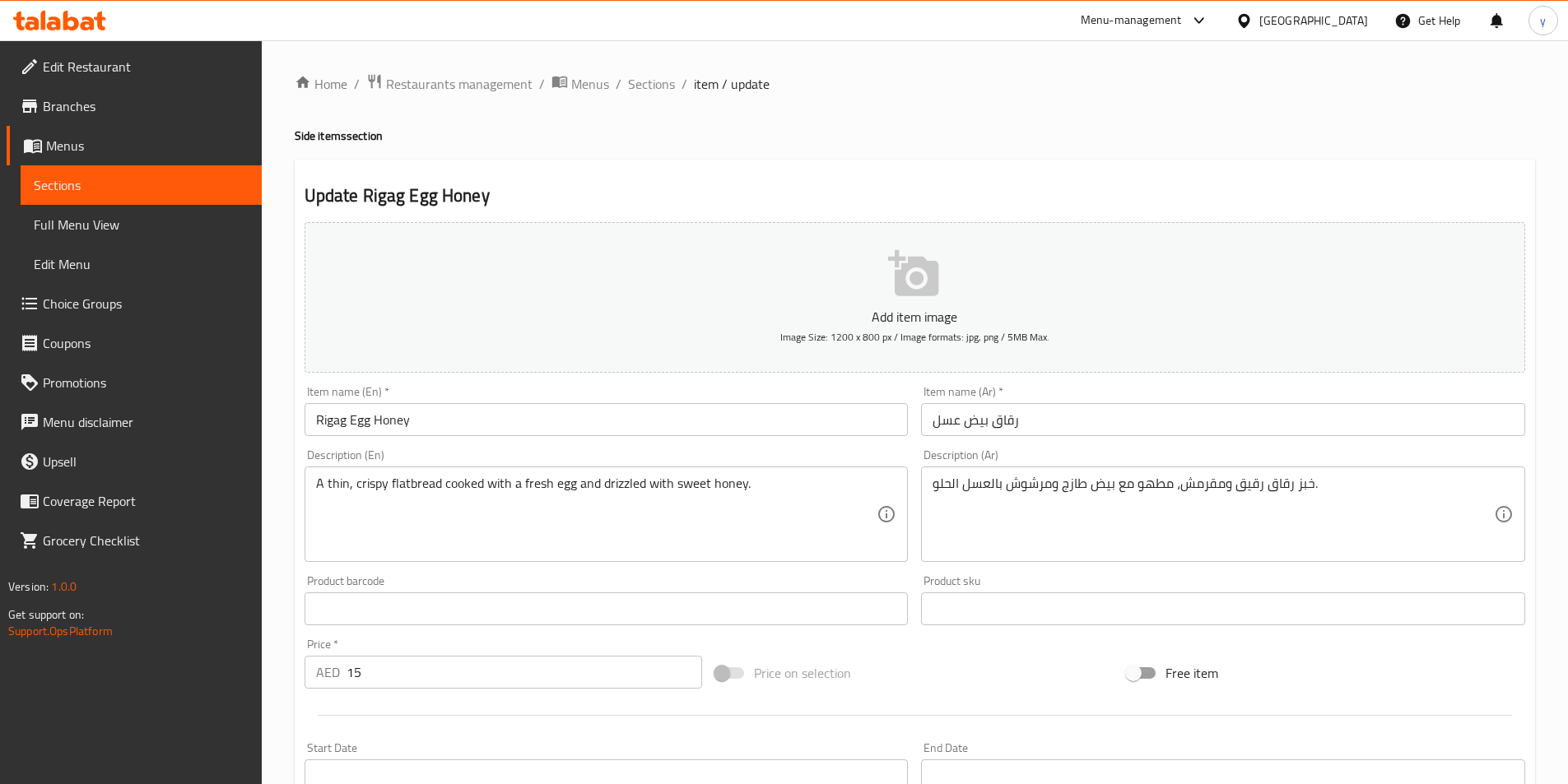
click at [342, 429] on input "Rigag Egg Honey" at bounding box center [606, 419] width 604 height 33
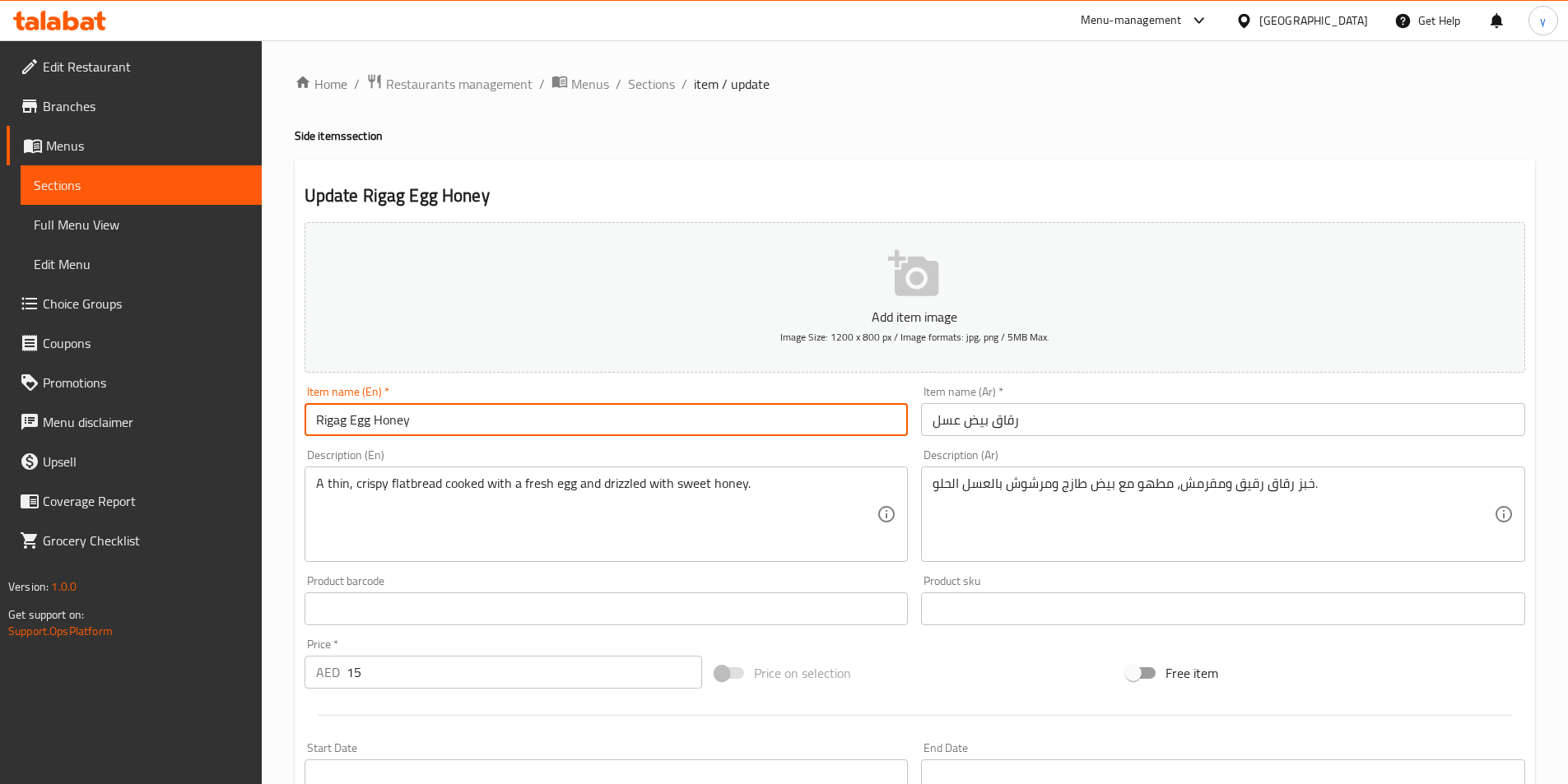
click at [320, 414] on input "Rigag Egg Honey" at bounding box center [606, 419] width 604 height 33
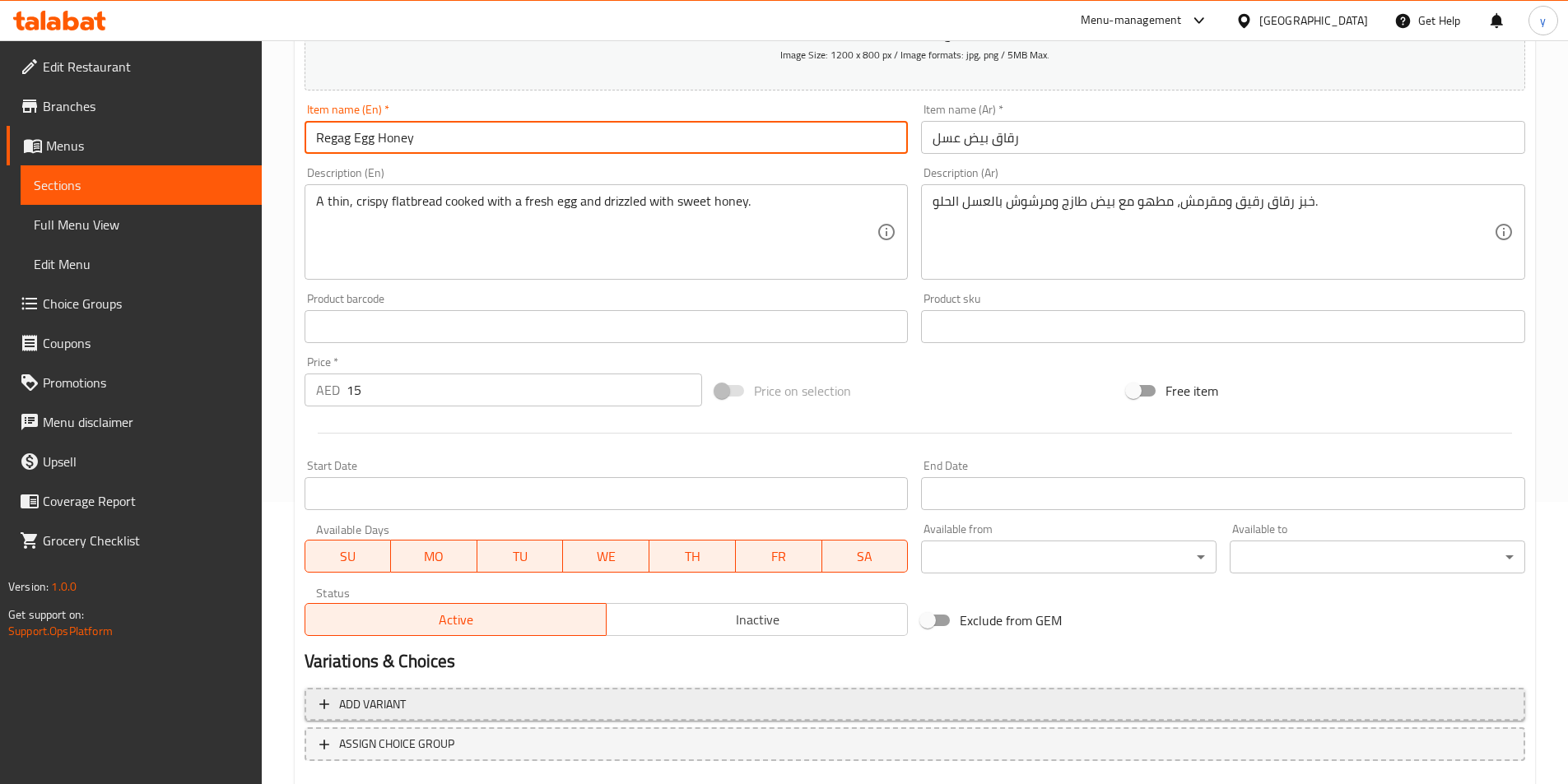
scroll to position [329, 0]
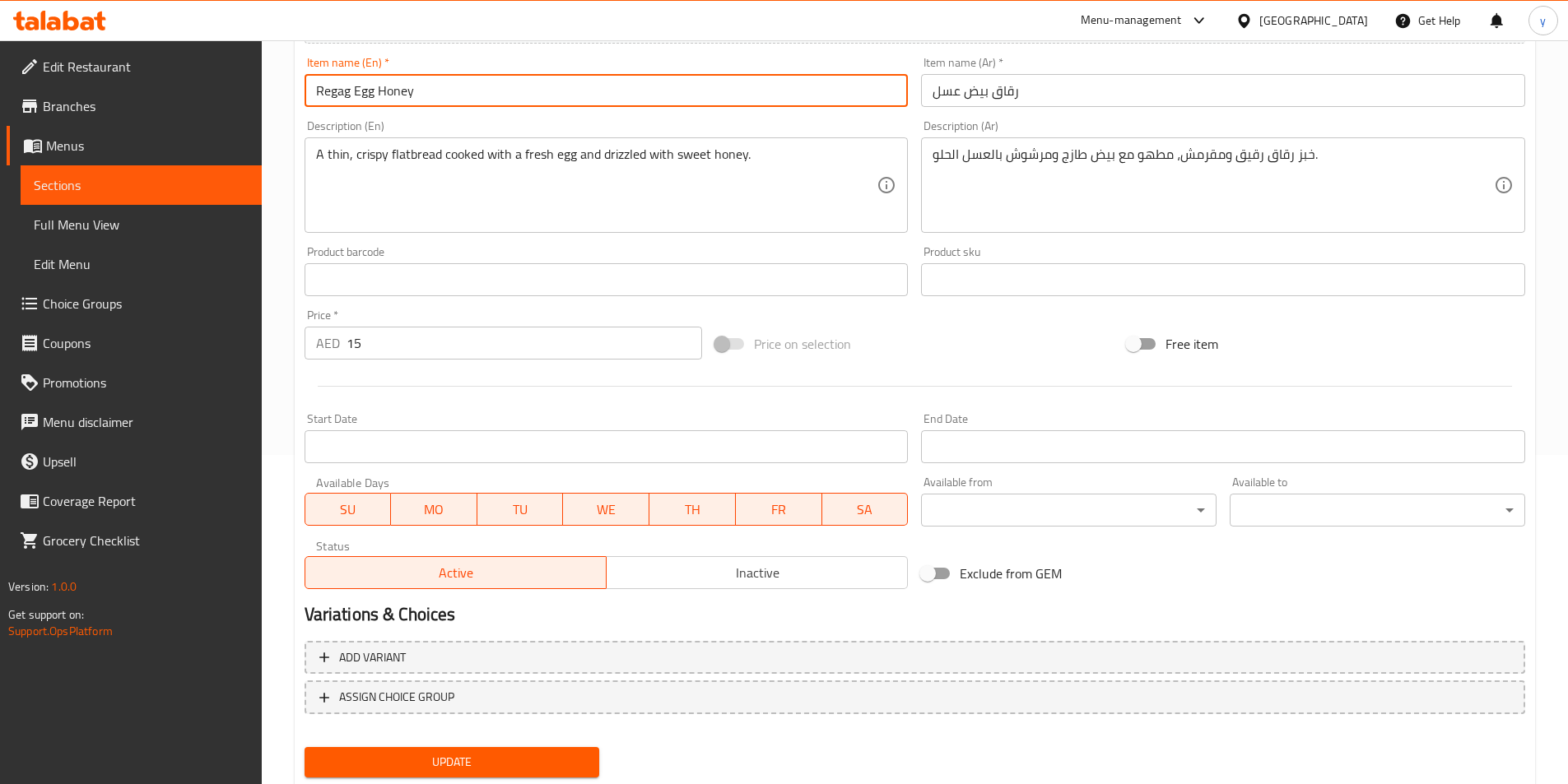
type input "Regag Egg Honey"
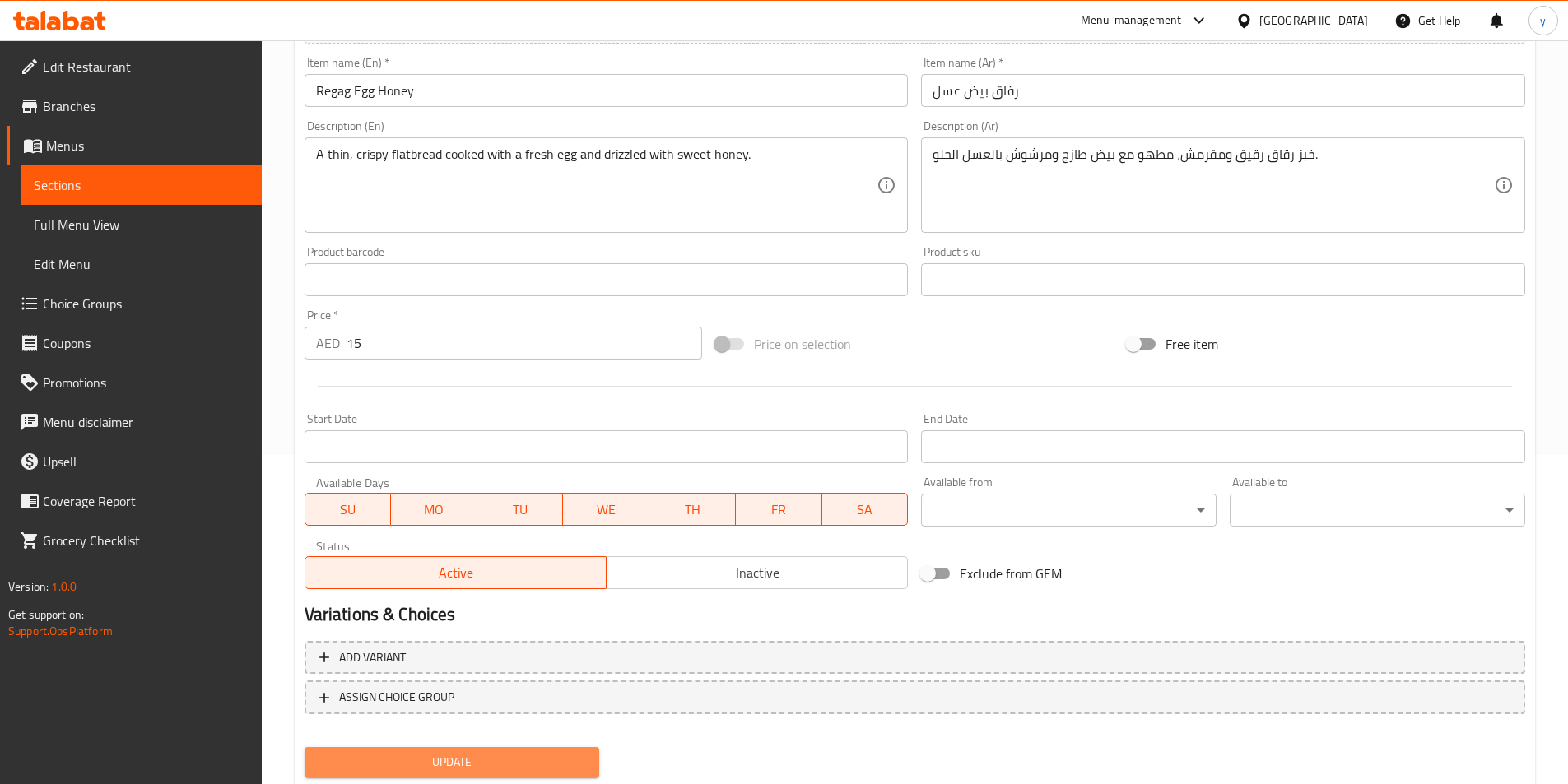
click at [383, 770] on span "Update" at bounding box center [452, 762] width 269 height 20
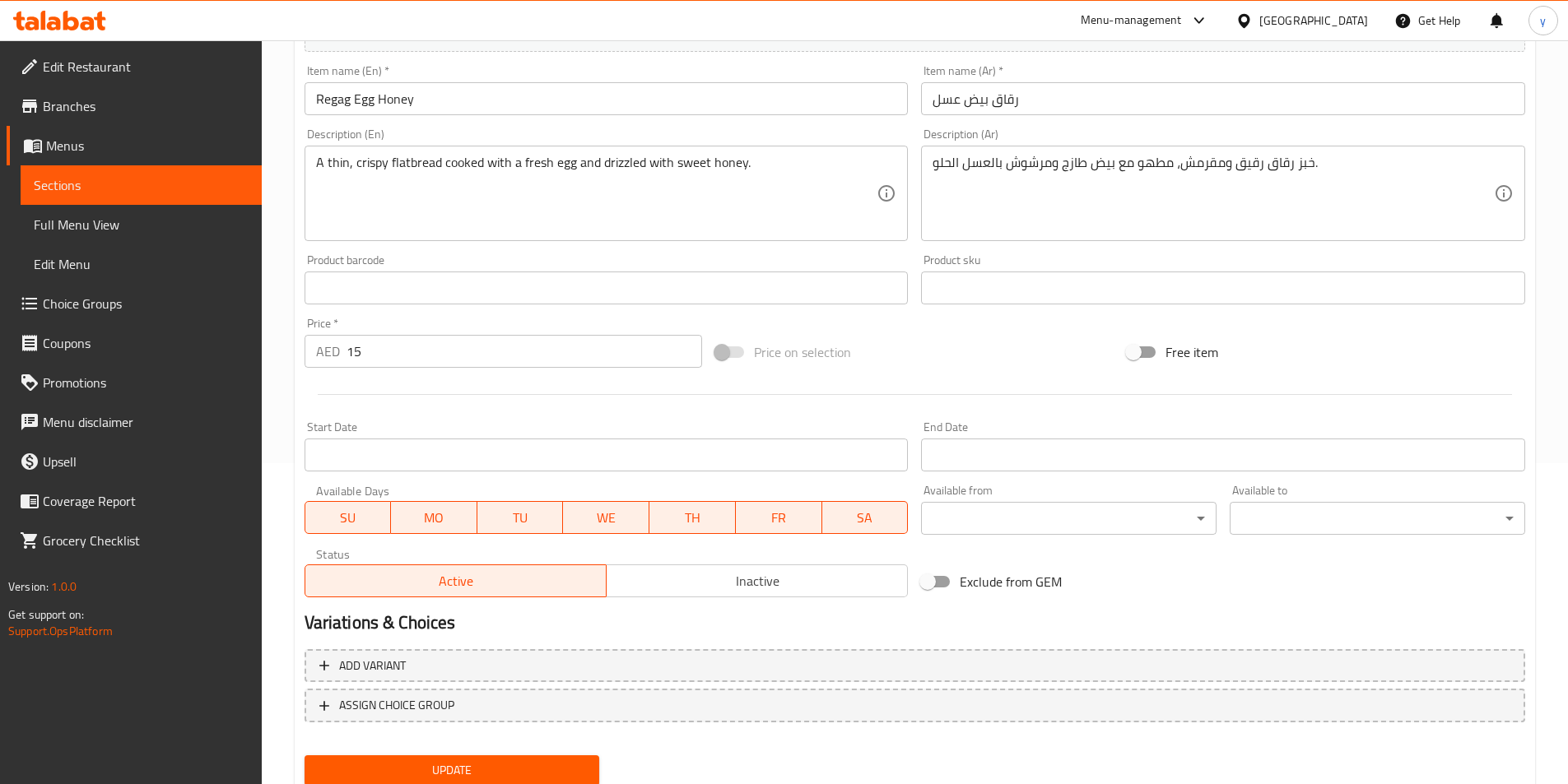
scroll to position [296, 0]
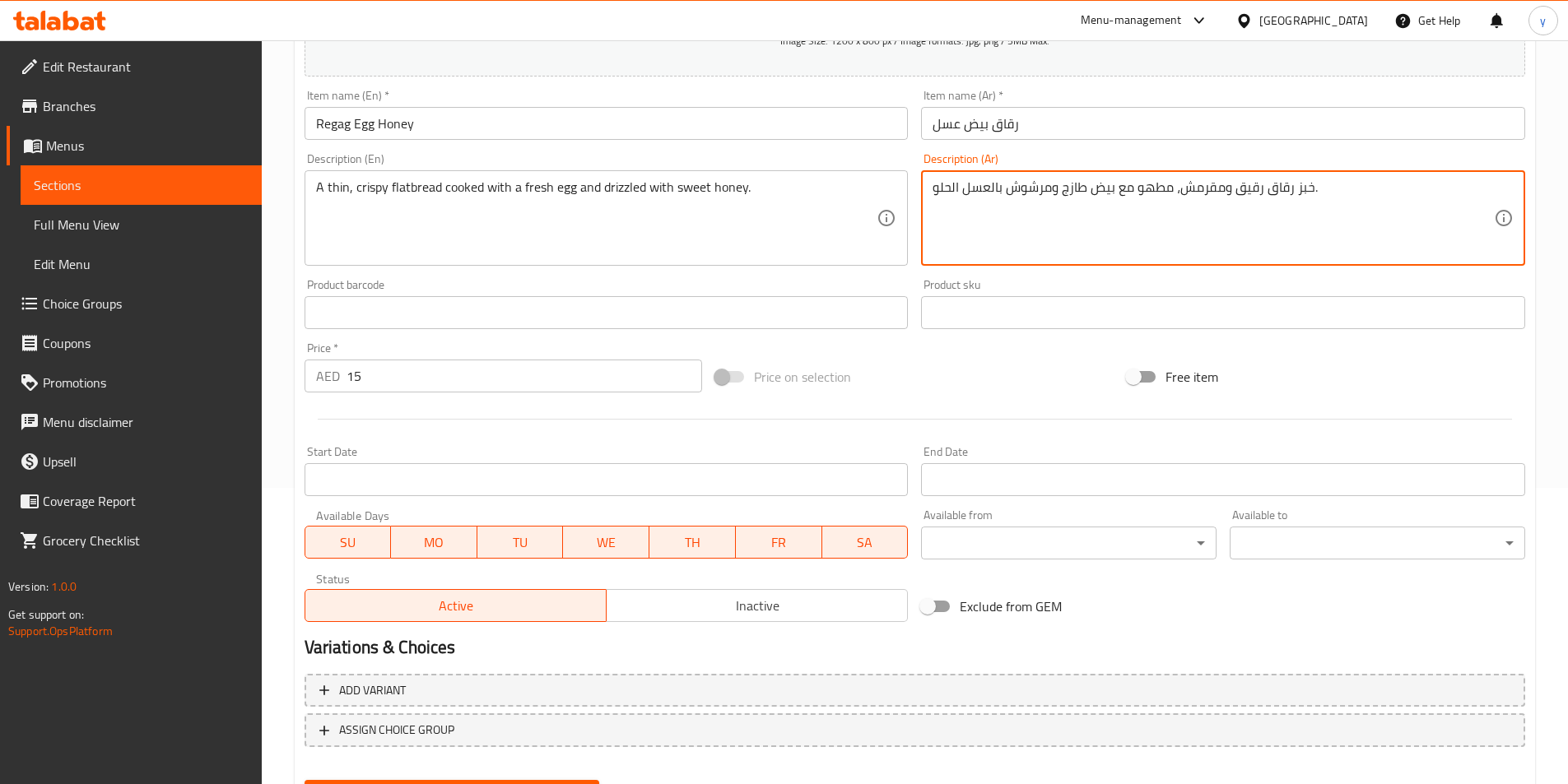
drag, startPoint x: 1008, startPoint y: 192, endPoint x: 1049, endPoint y: 212, distance: 45.6
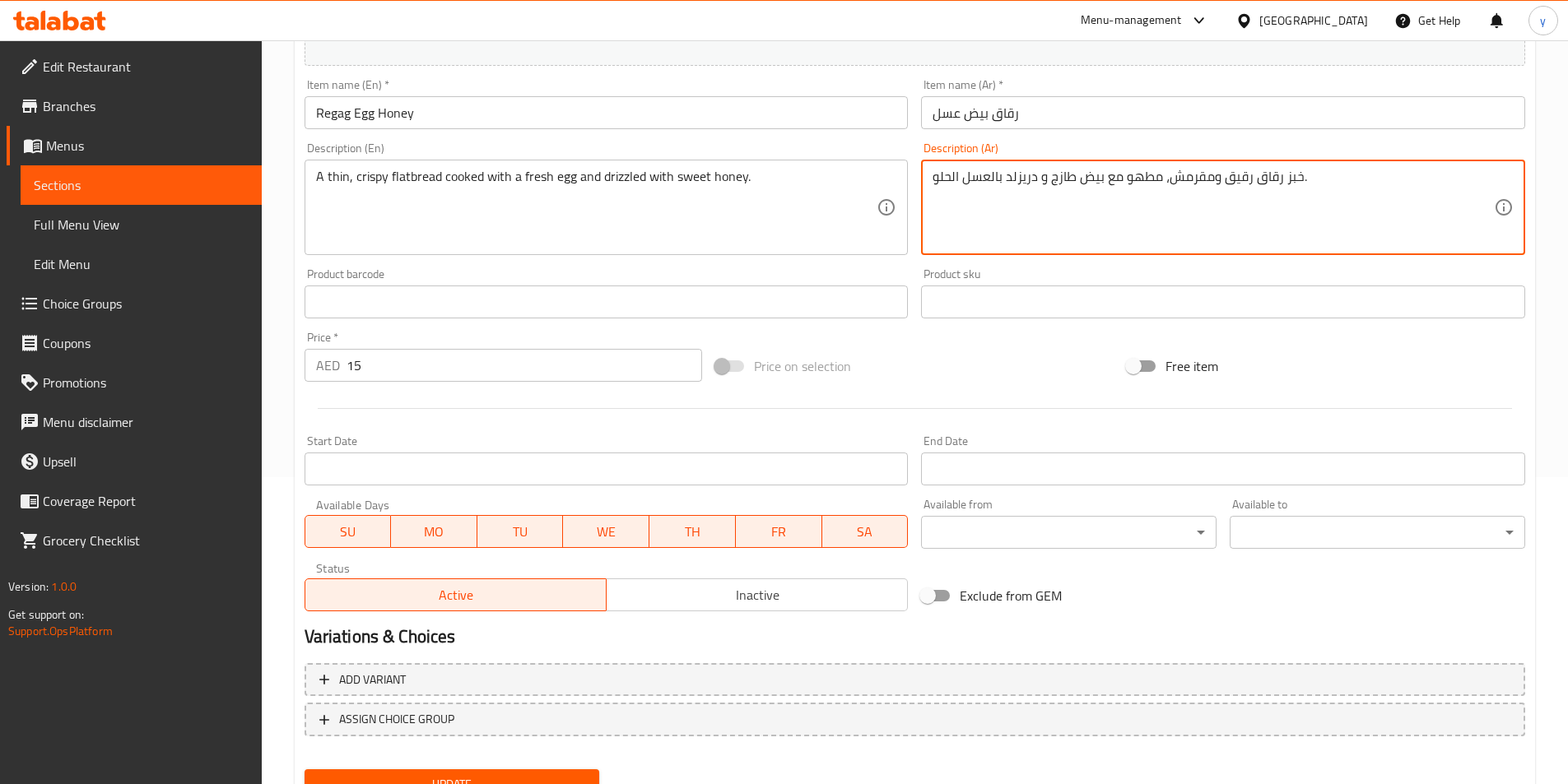
scroll to position [379, 0]
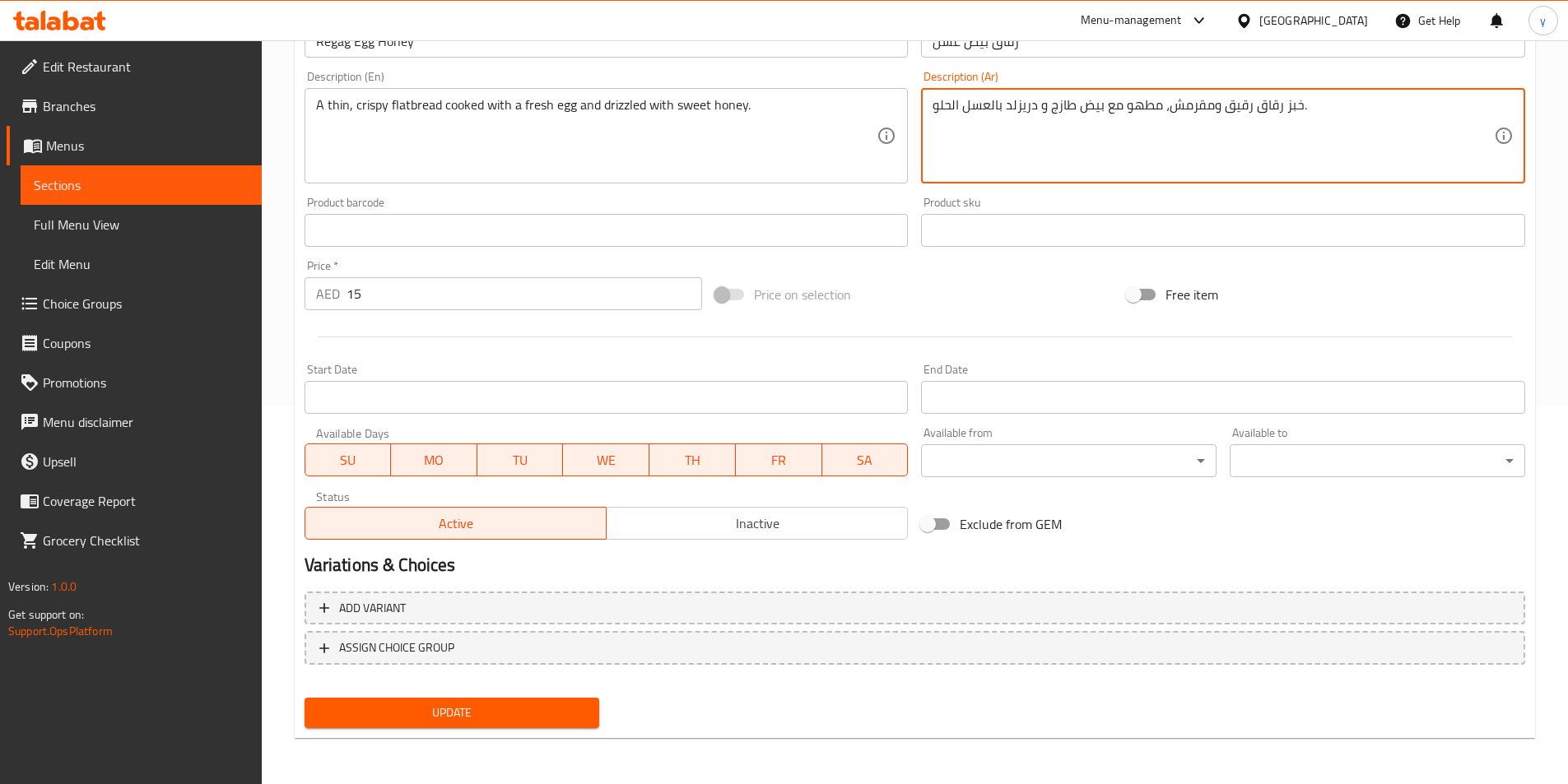
type textarea "خبز رقاق رقيق ومقرمش، مطهو مع بيض طازج و دريزلد بالعسل الحلو."
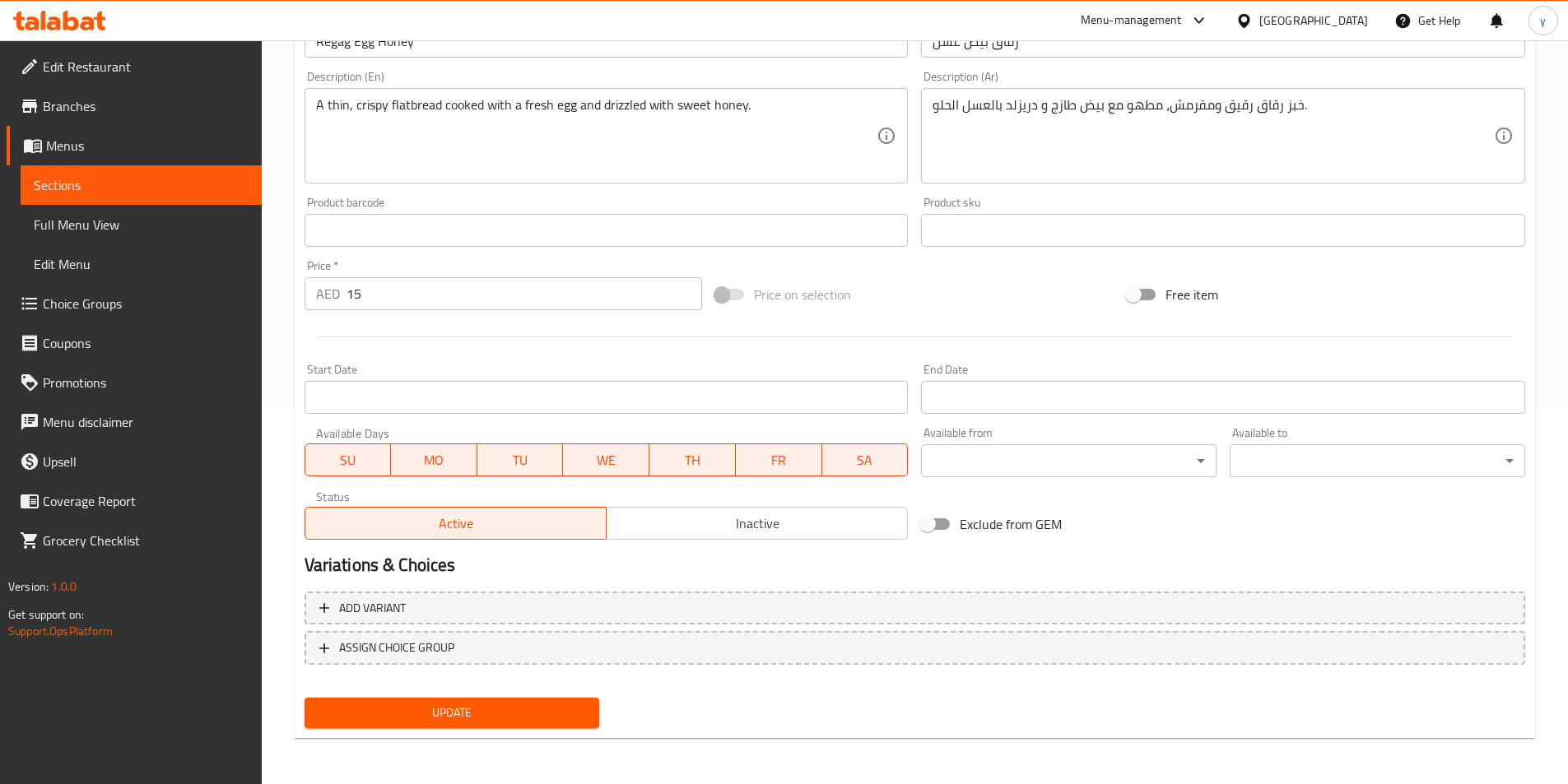
click at [465, 730] on div "Update" at bounding box center [452, 712] width 309 height 43
click at [475, 719] on span "Update" at bounding box center [452, 712] width 269 height 20
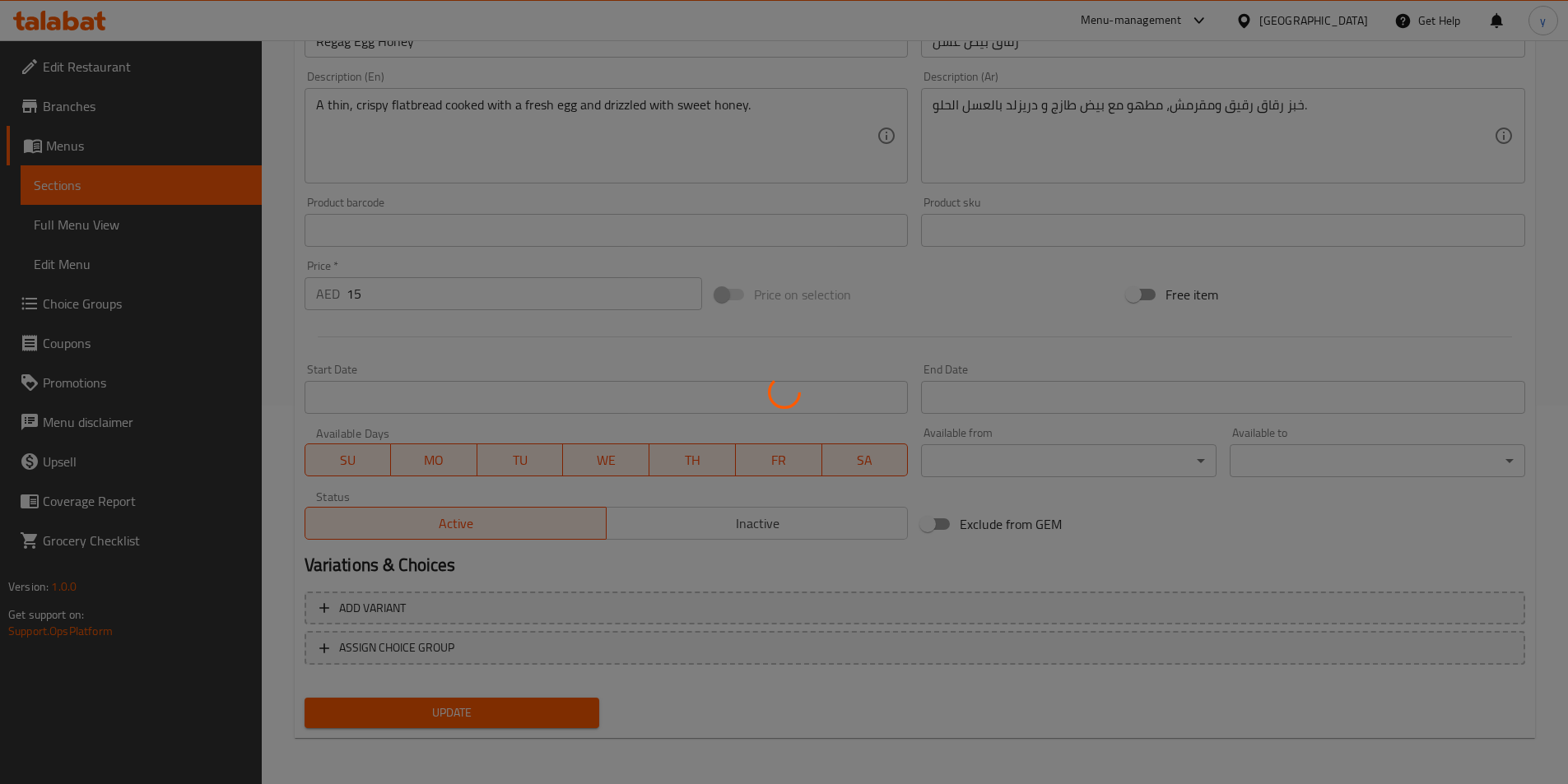
scroll to position [0, 0]
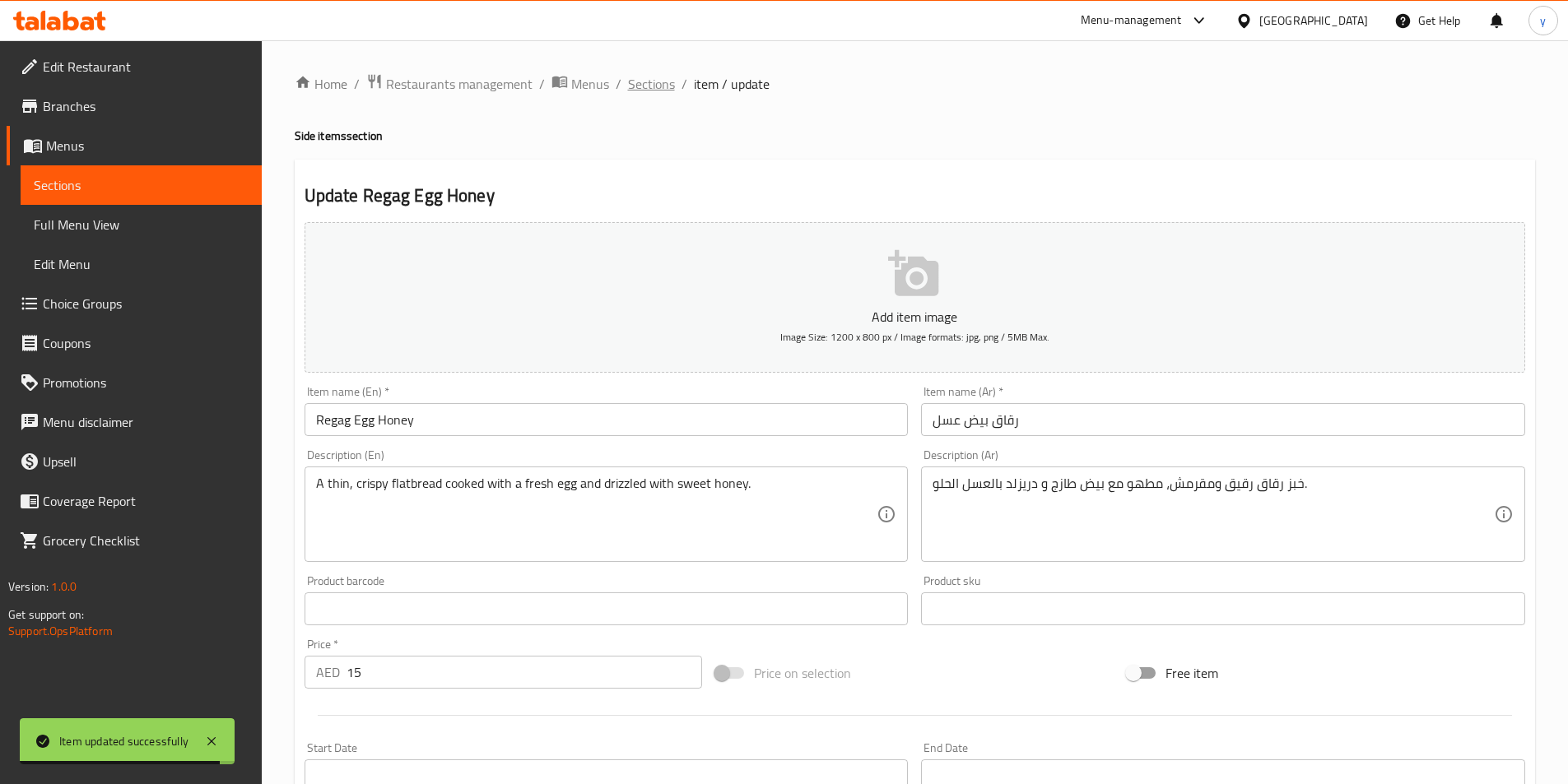
click at [636, 81] on span "Sections" at bounding box center [651, 84] width 47 height 19
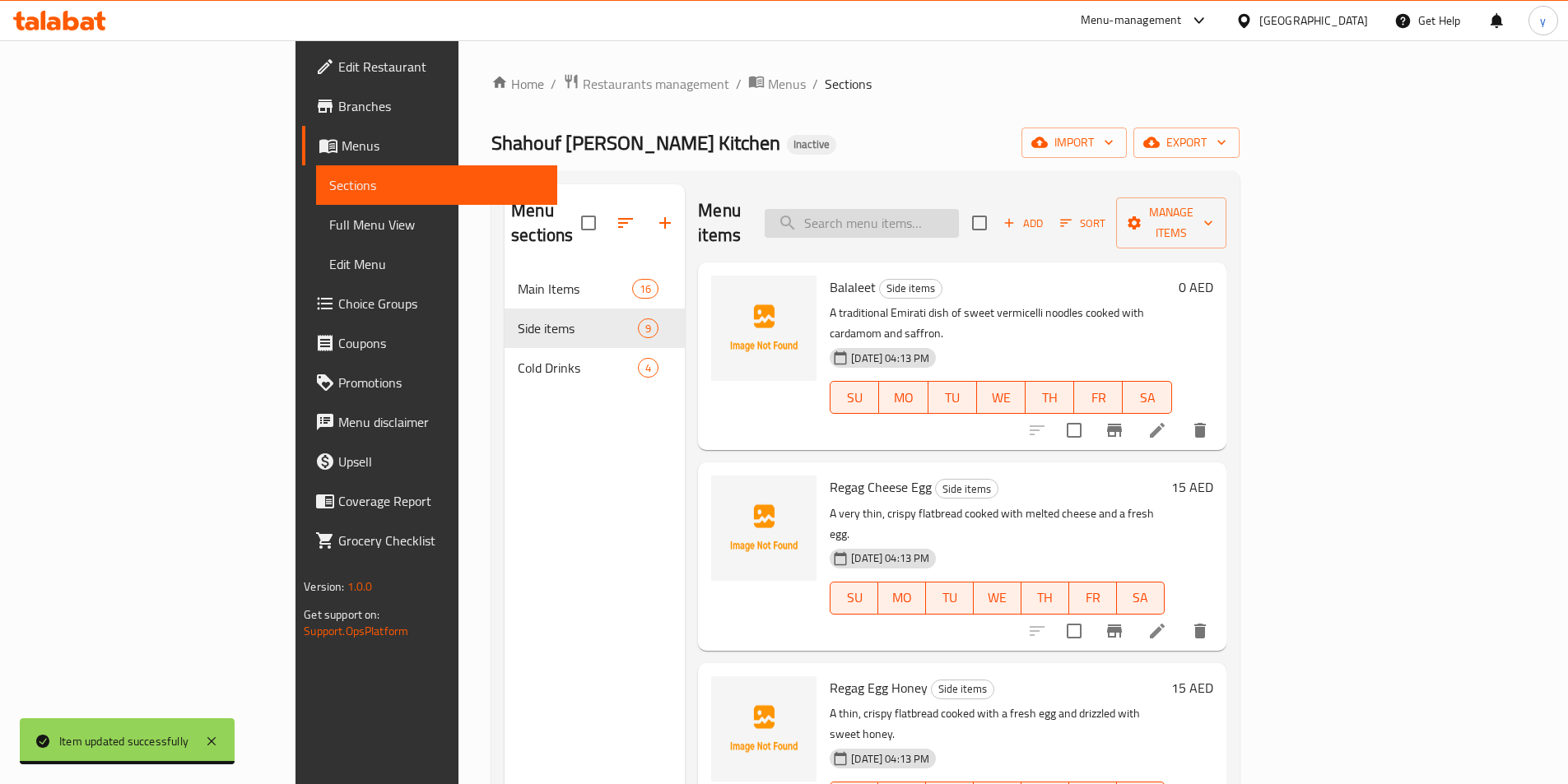
click at [958, 218] on input "search" at bounding box center [861, 223] width 194 height 29
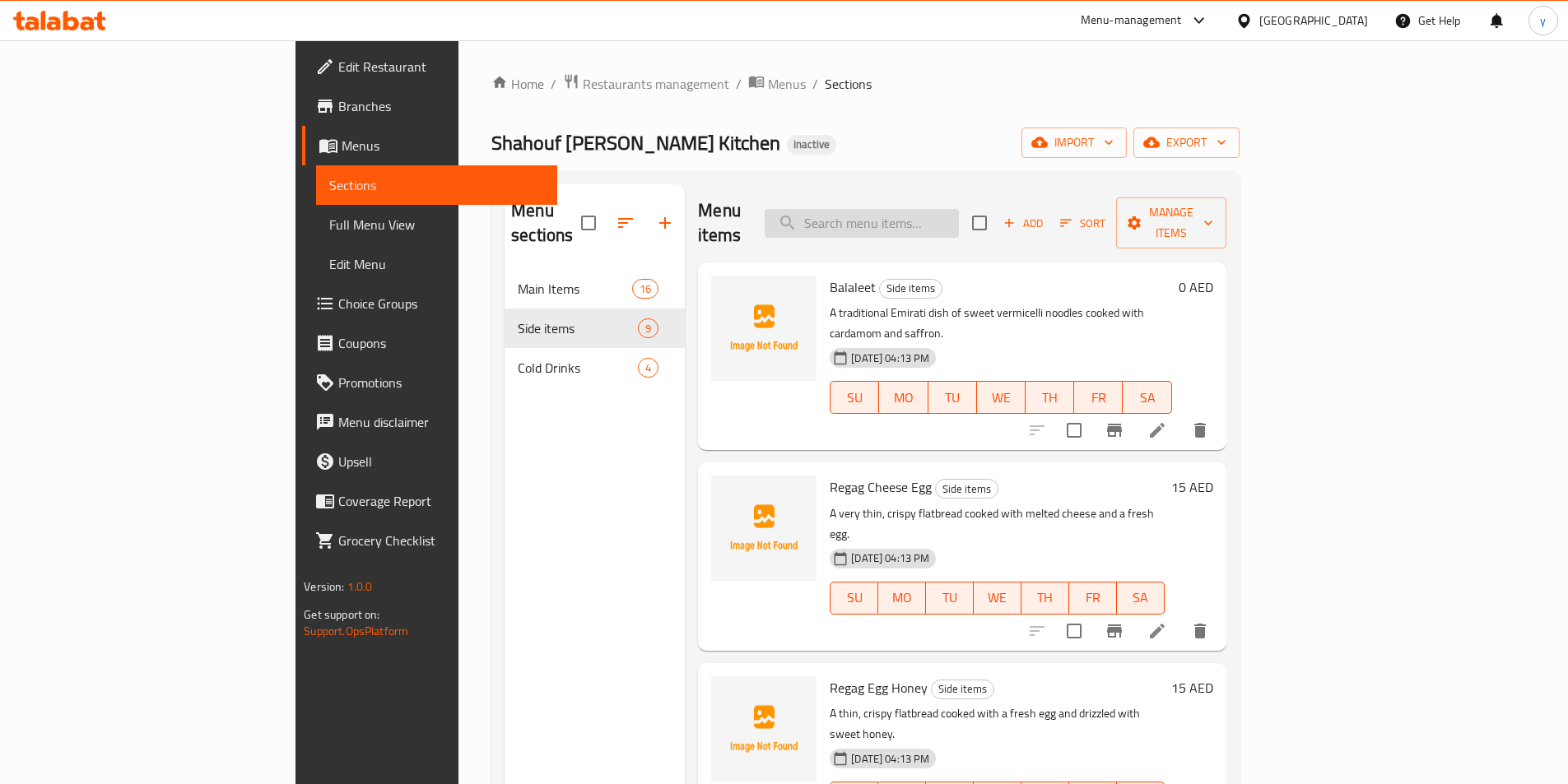
paste input "Chebab Cheese"
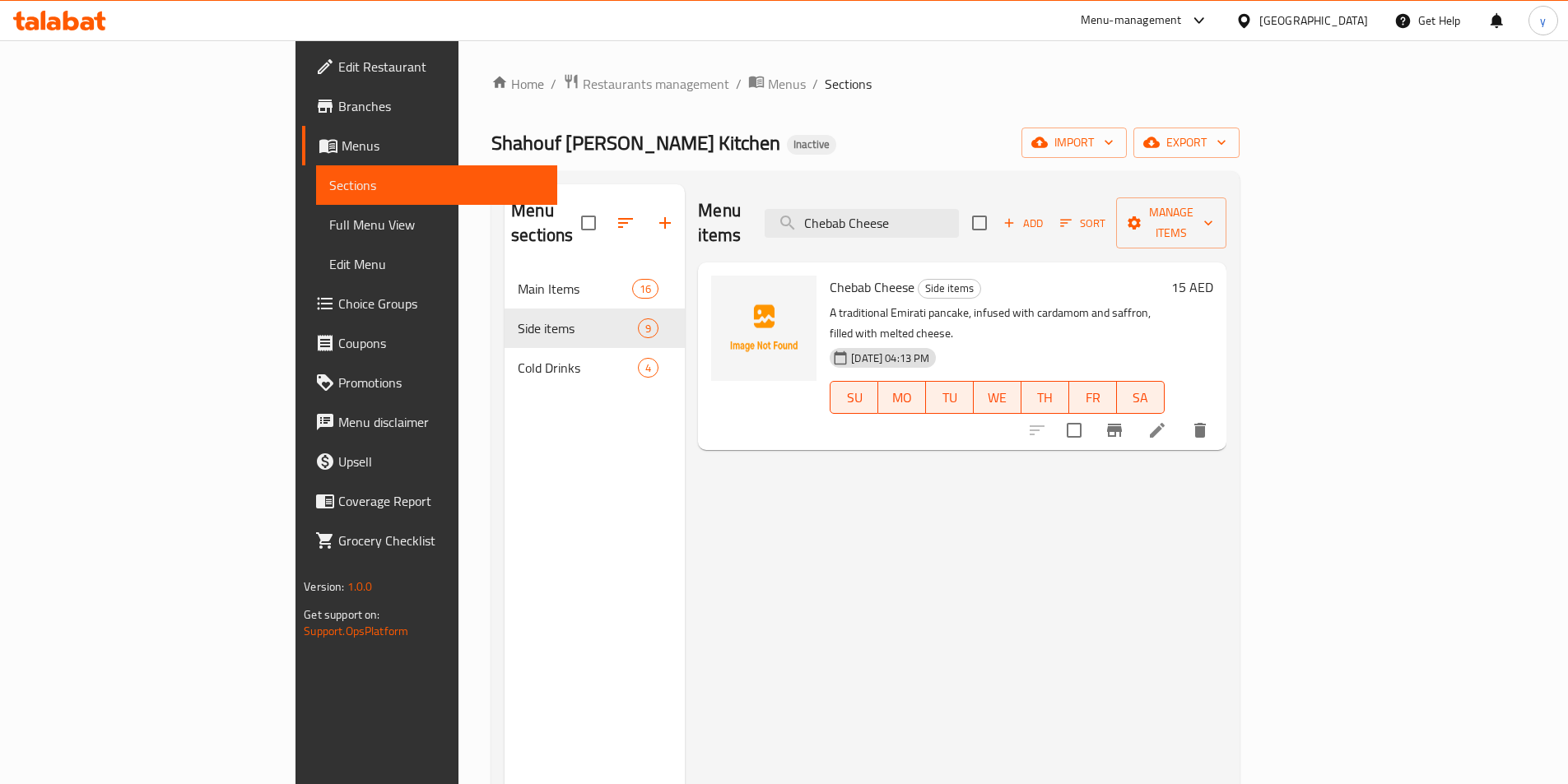
type input "Chebab Cheese"
click at [1167, 420] on icon at bounding box center [1157, 430] width 19 height 19
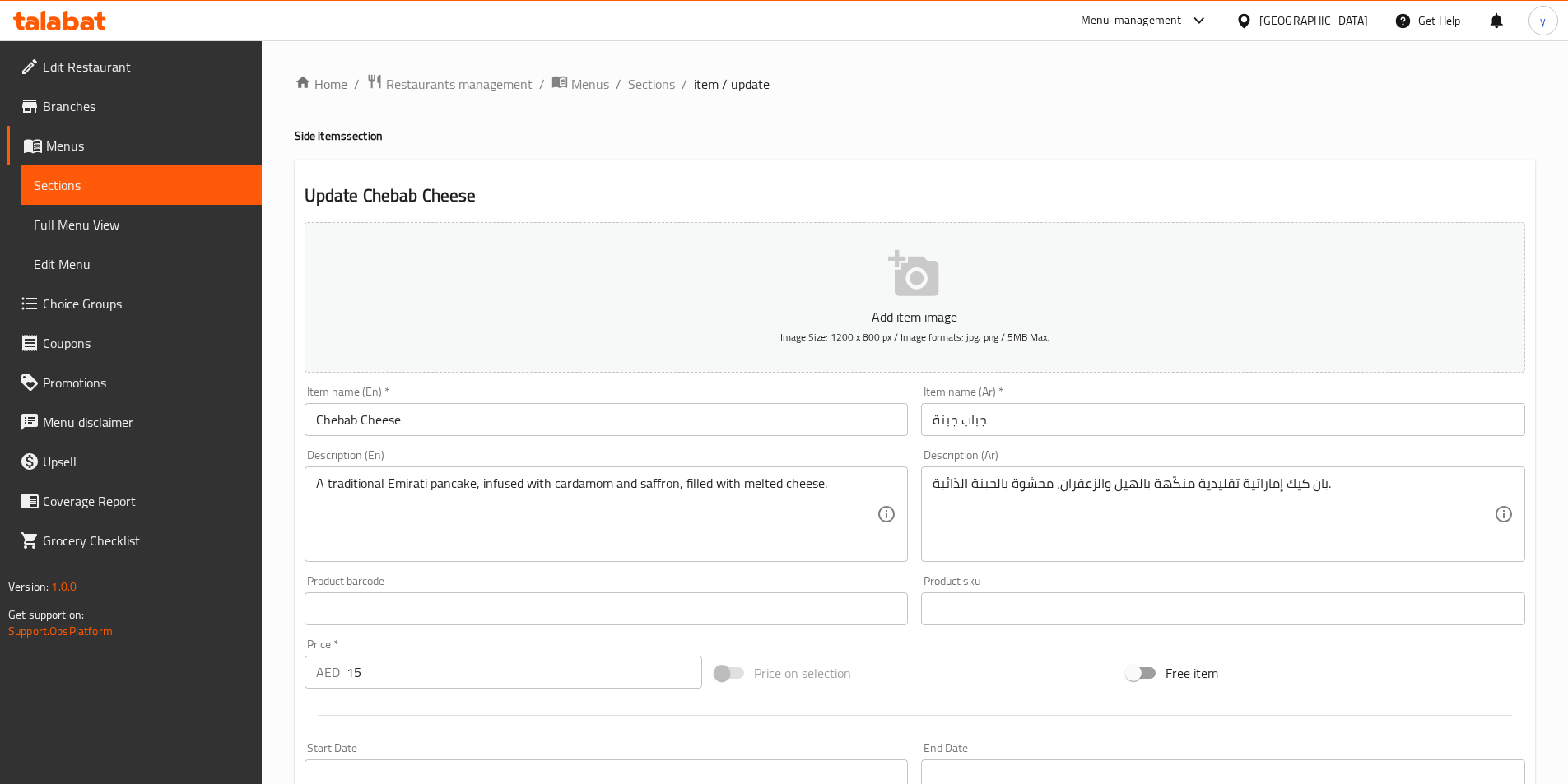
click at [1023, 418] on input "جباب جبنة" at bounding box center [1223, 419] width 604 height 33
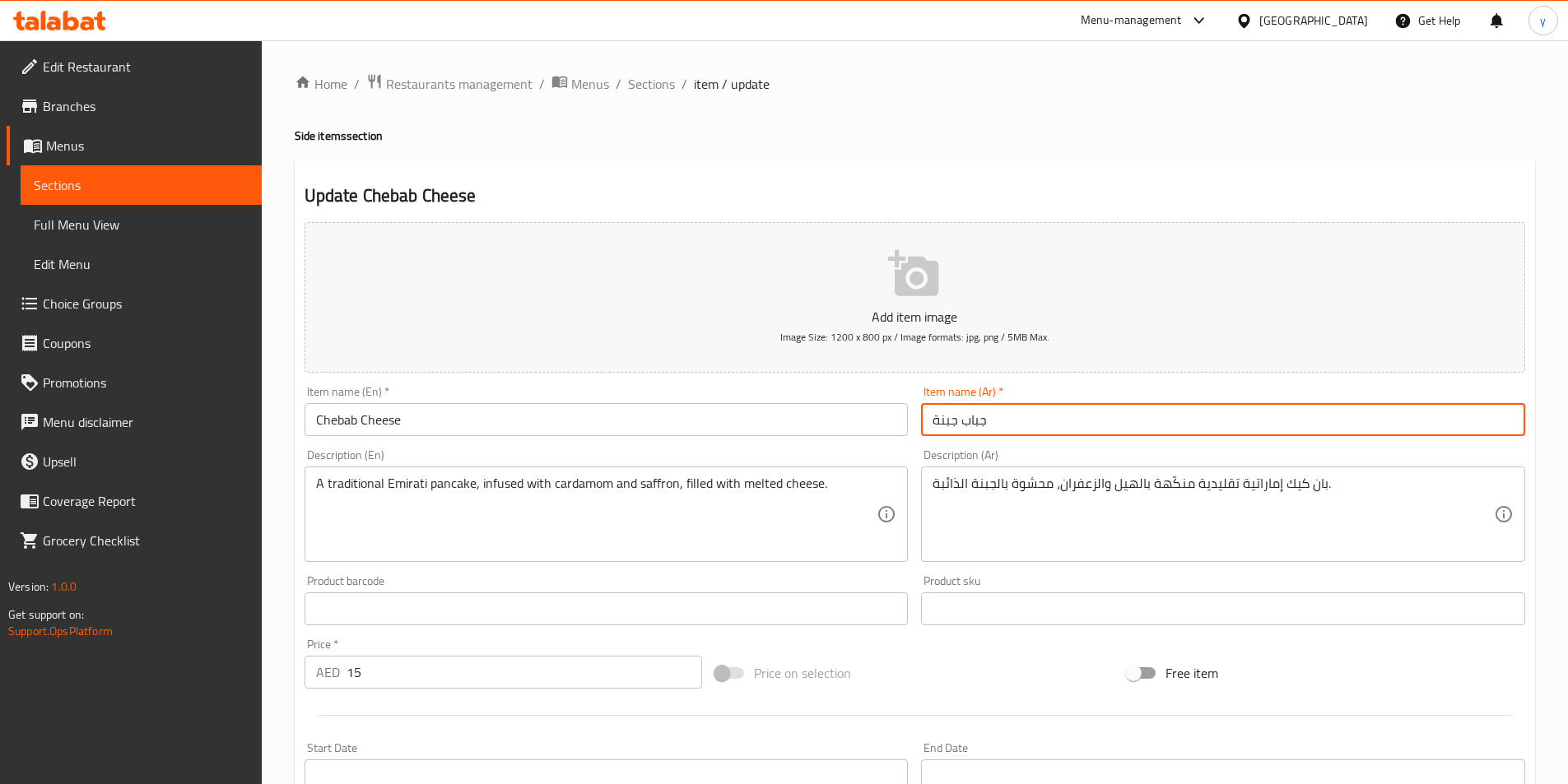
click at [1023, 418] on input "جباب جبنة" at bounding box center [1223, 419] width 604 height 33
paste input "ي"
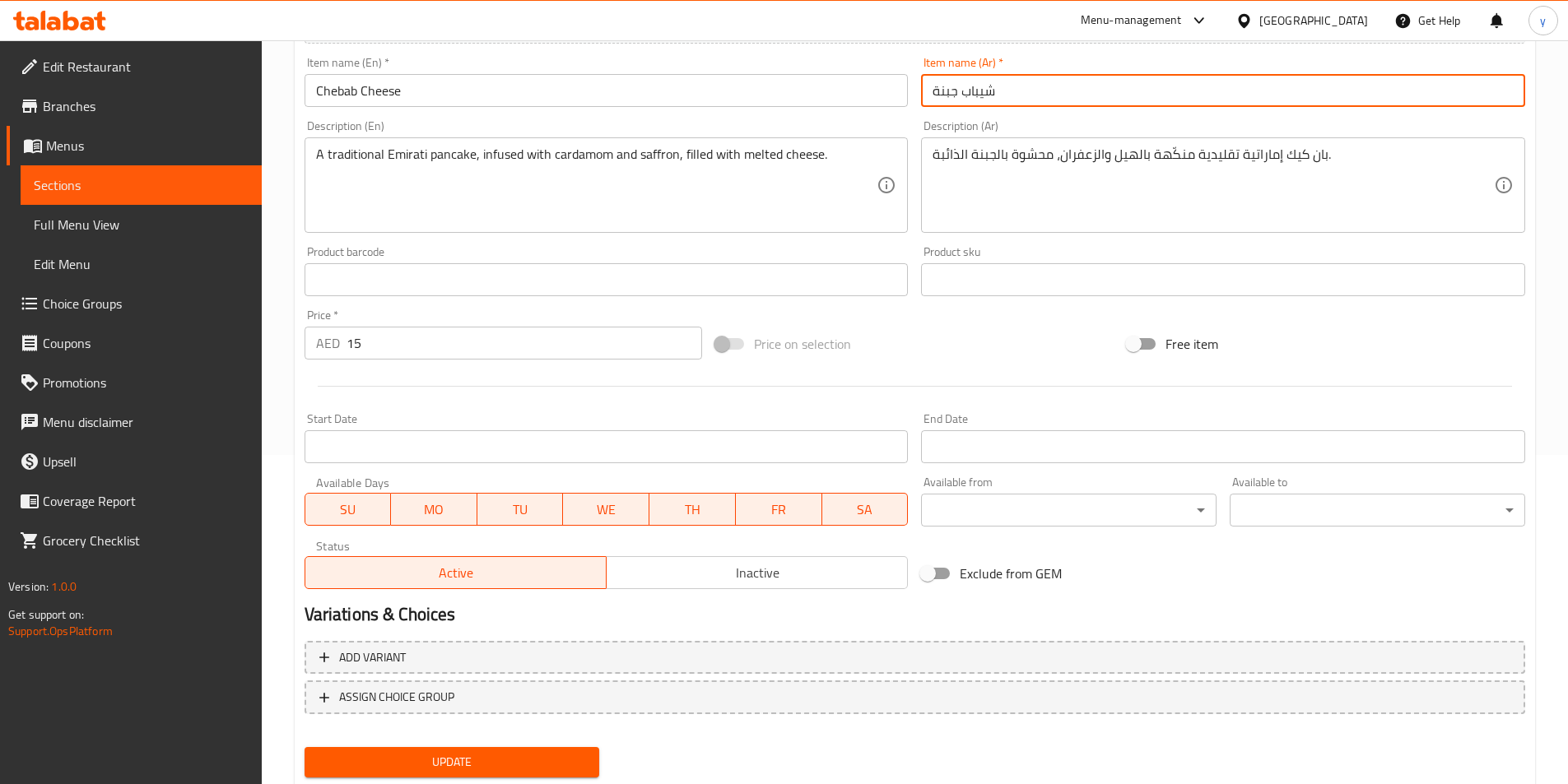
type input "شيباب جبنة"
click at [531, 752] on span "Update" at bounding box center [452, 762] width 269 height 20
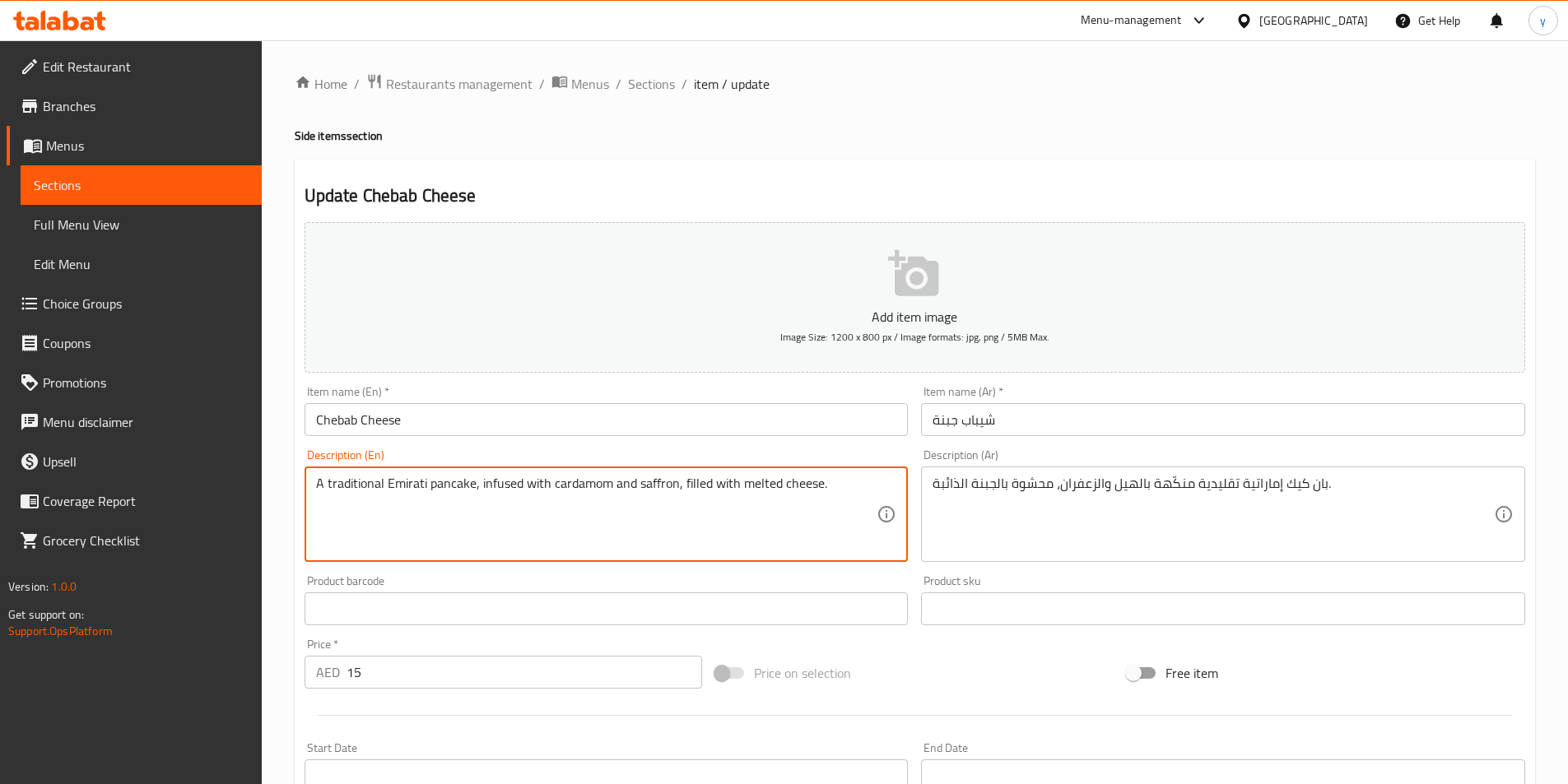
click at [507, 493] on textarea "A traditional Emirati pancake, infused with cardamom and saffron, filled with m…" at bounding box center [596, 515] width 561 height 78
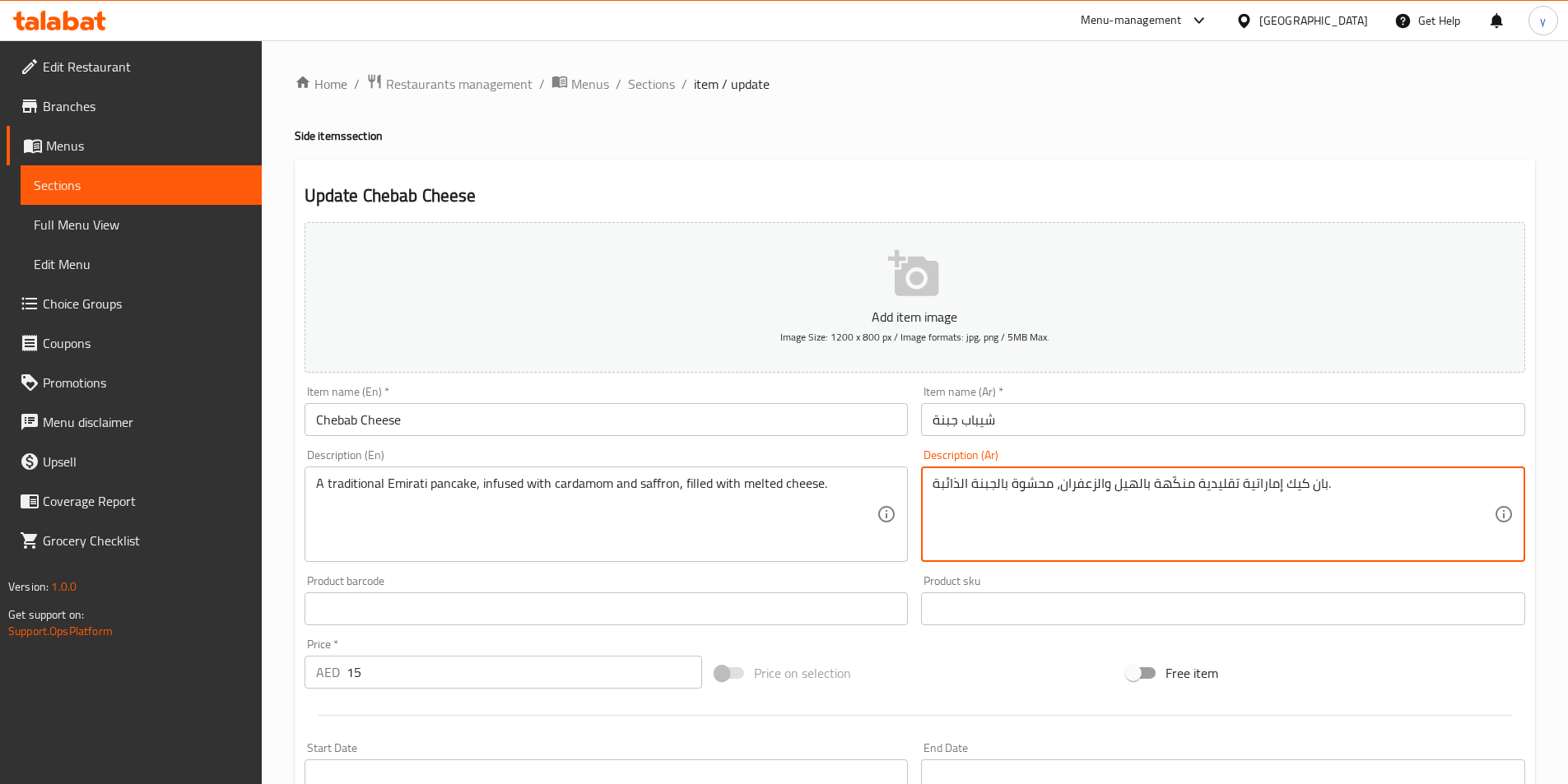
drag, startPoint x: 1151, startPoint y: 482, endPoint x: 1184, endPoint y: 495, distance: 35.5
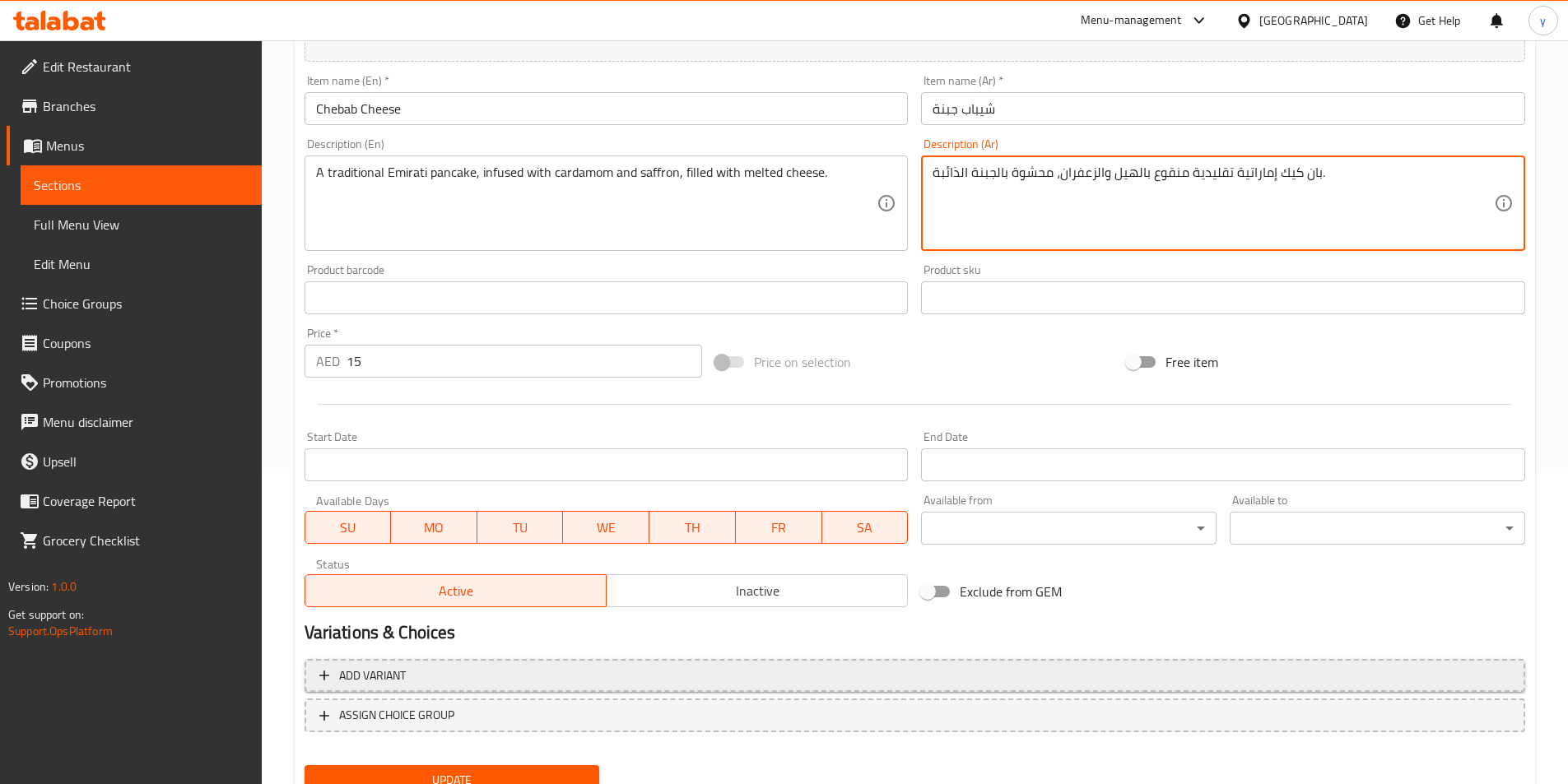
scroll to position [329, 0]
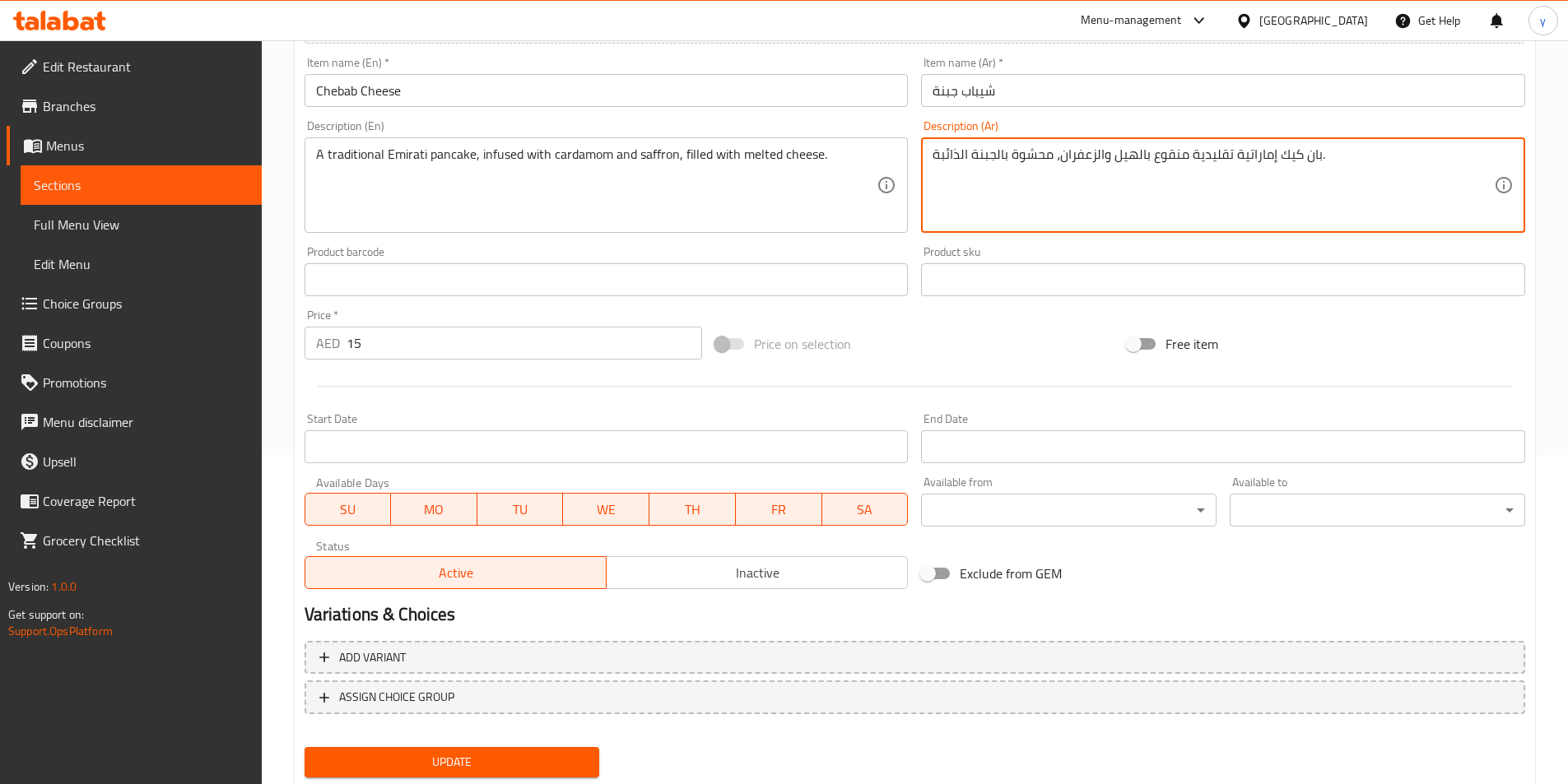
type textarea "بان كيك إماراتية تقليدية منقوع بالهيل والزعفران، محشوة بالجبنة الذائبة."
click at [581, 764] on span "Update" at bounding box center [452, 762] width 269 height 20
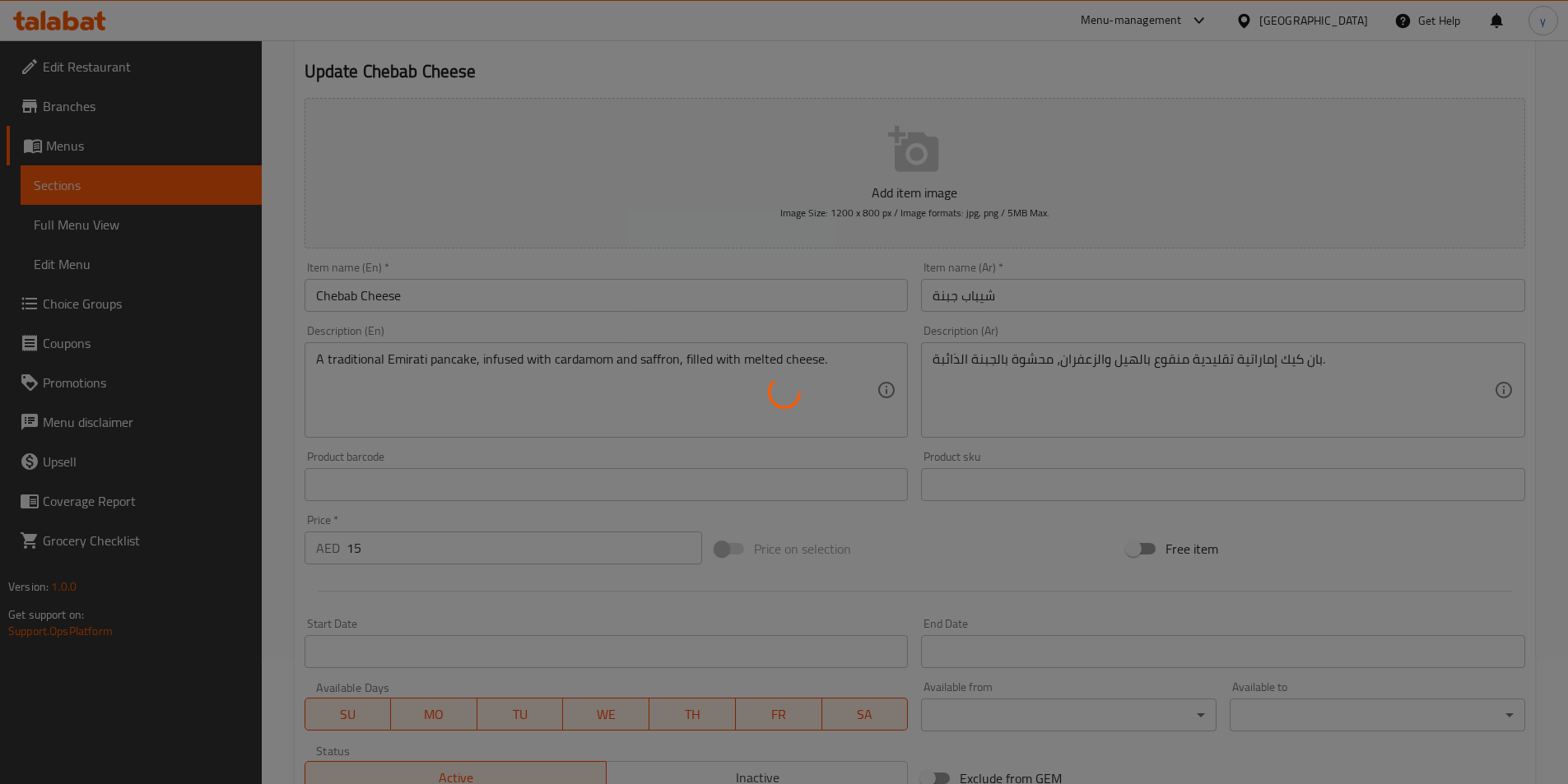
scroll to position [0, 0]
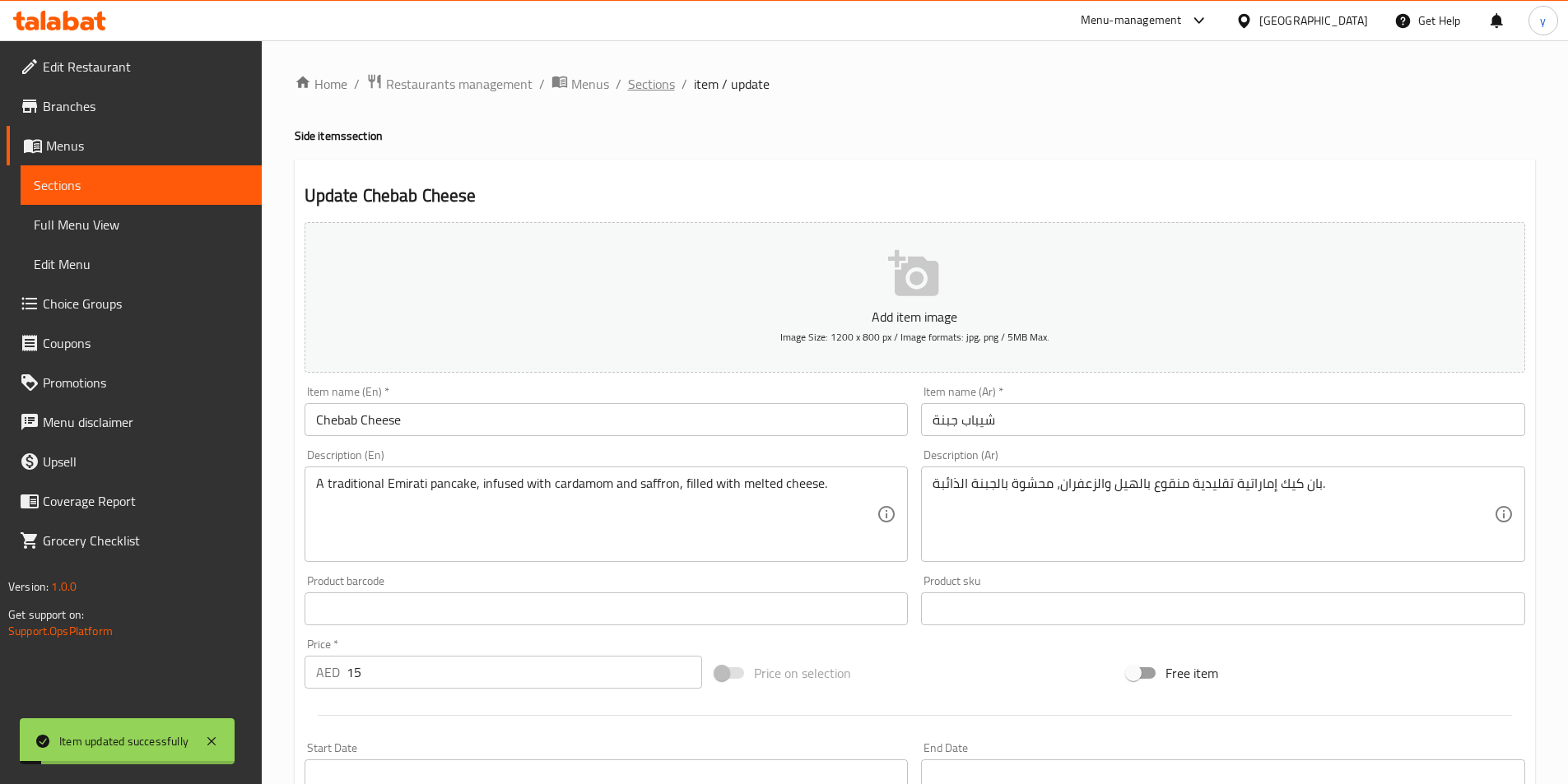
click at [657, 88] on span "Sections" at bounding box center [651, 84] width 47 height 19
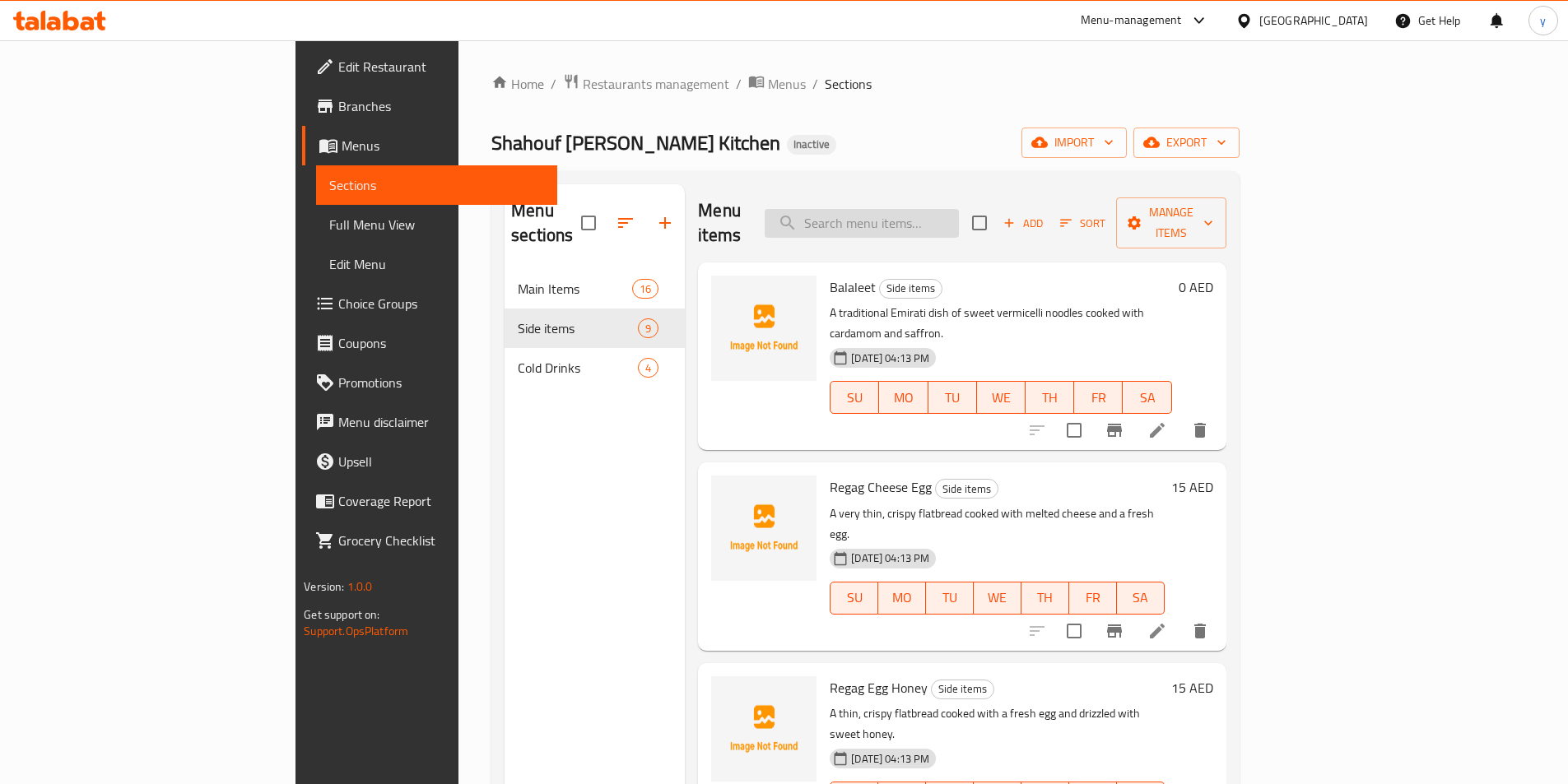
click at [912, 211] on input "search" at bounding box center [861, 223] width 194 height 29
paste input "Wargenab"
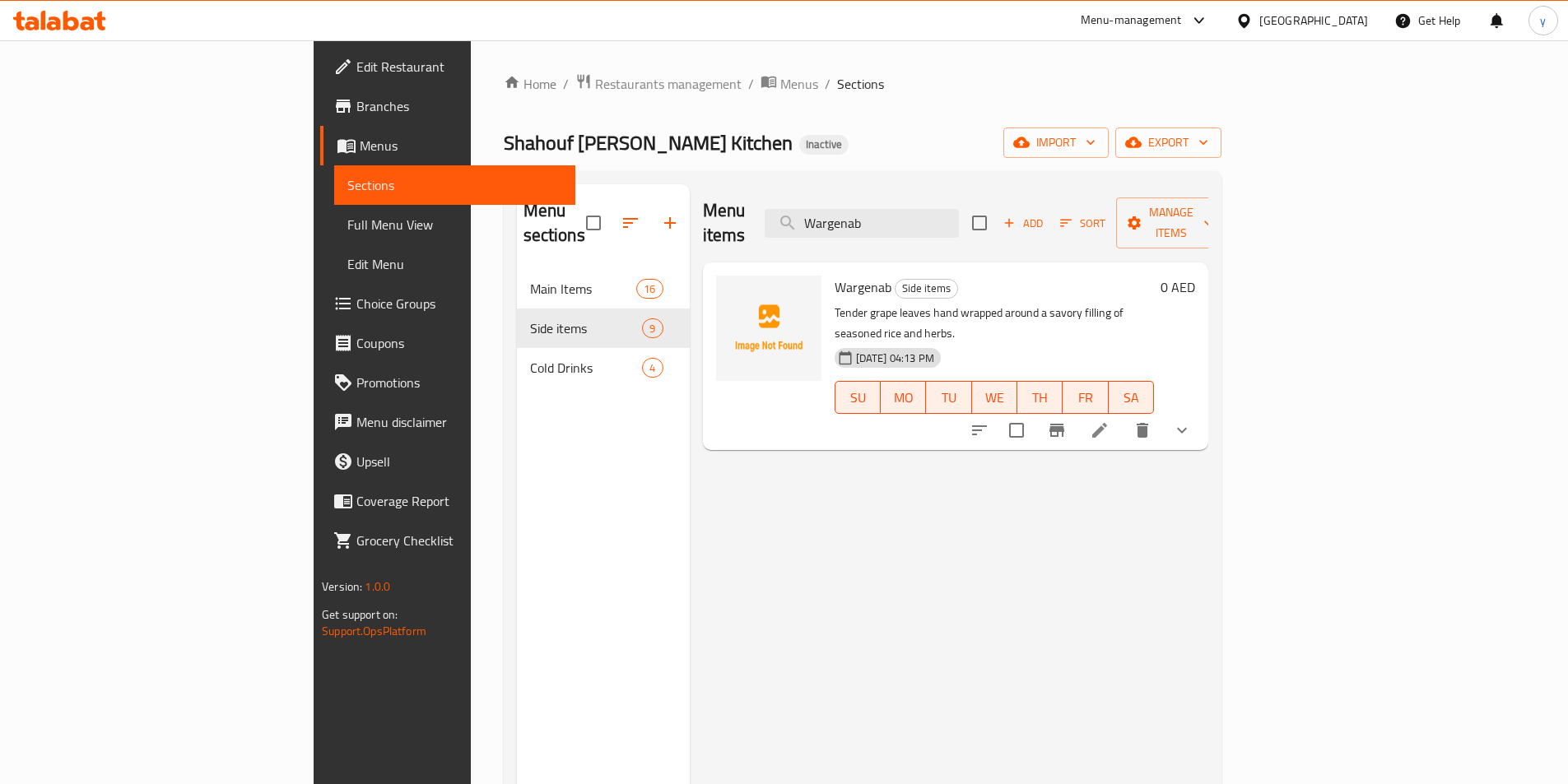
type input "Wargenab"
click at [1110, 420] on icon at bounding box center [1099, 430] width 19 height 19
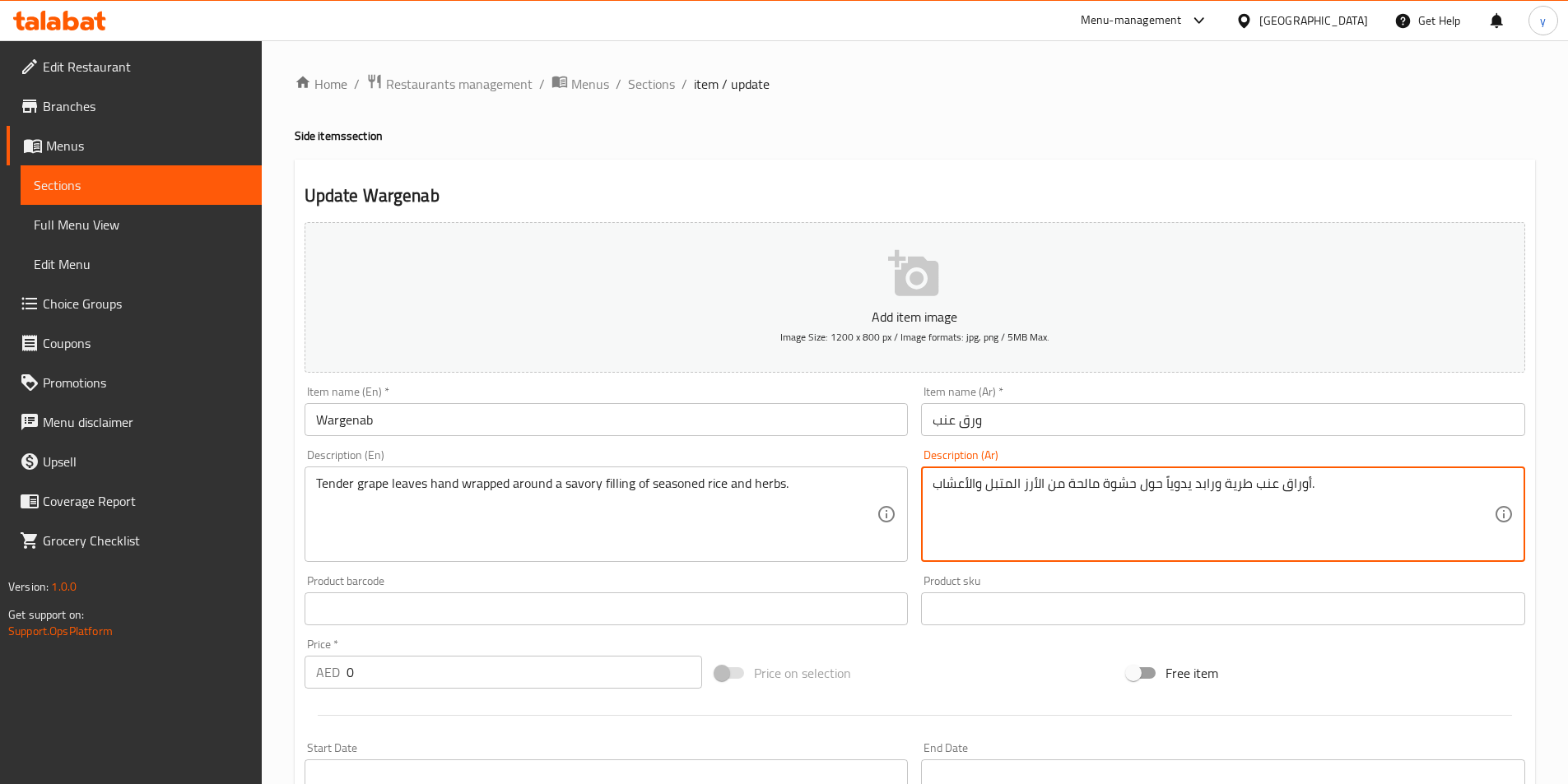
drag, startPoint x: 1193, startPoint y: 488, endPoint x: 1215, endPoint y: 493, distance: 22.6
click at [1103, 488] on textarea "أوراق عنب طرية ملفوف يدوياً حول حشوة مالحة من الأرز المتبل والأعشاب." at bounding box center [1213, 515] width 561 height 78
drag, startPoint x: 939, startPoint y: 484, endPoint x: 972, endPoint y: 496, distance: 35.1
click at [969, 496] on textarea "أوراق عنب طرية ملفوف يدوياً حول حشو مالحة من الأرز المتبل والأعشاب." at bounding box center [1213, 515] width 561 height 78
drag, startPoint x: 988, startPoint y: 502, endPoint x: 1003, endPoint y: 503, distance: 15.0
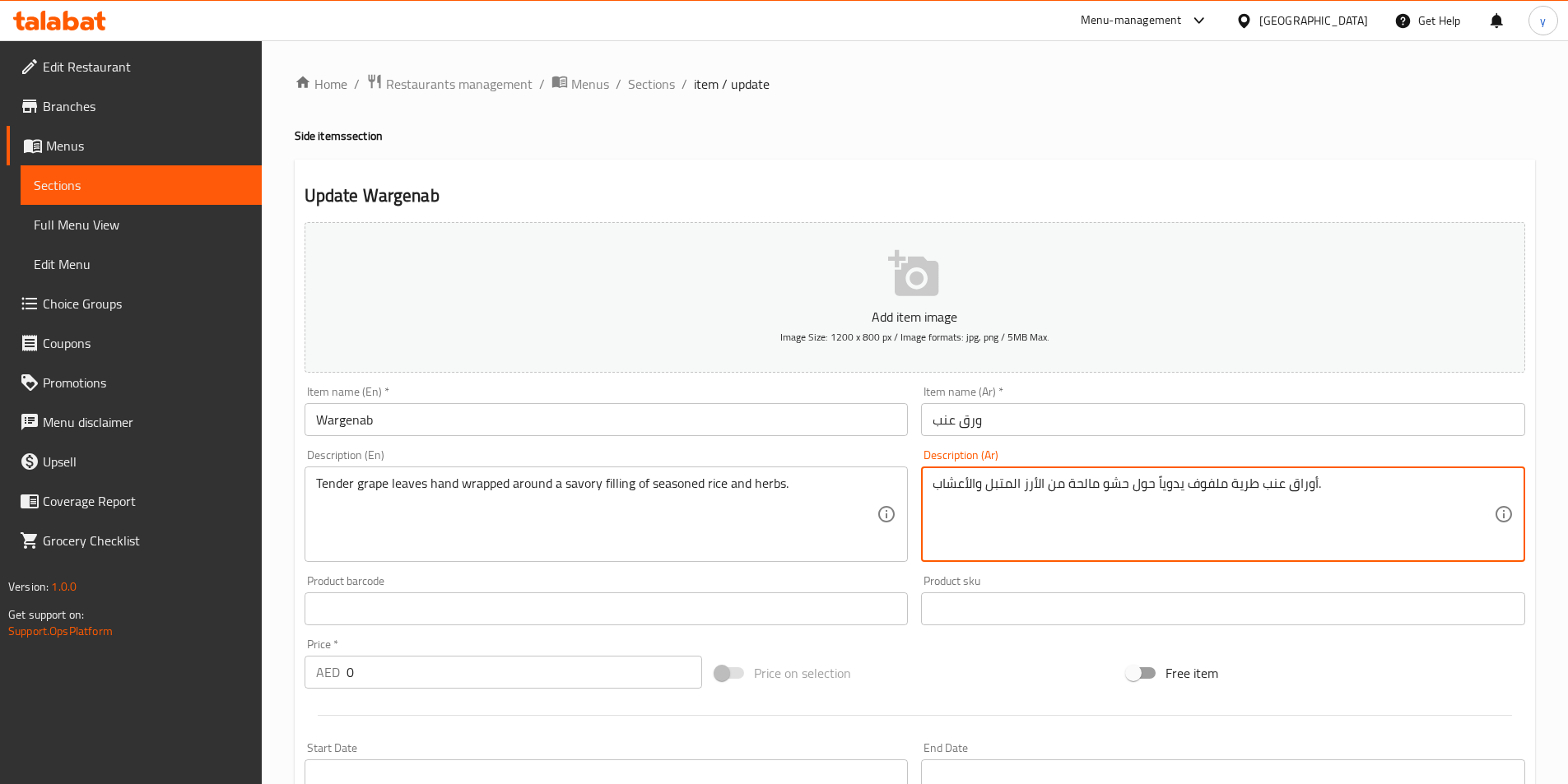
click at [988, 502] on textarea "أوراق عنب طرية ملفوف يدوياً حول حشو مالحة من الأرز المتبل والأعشاب." at bounding box center [1213, 515] width 561 height 78
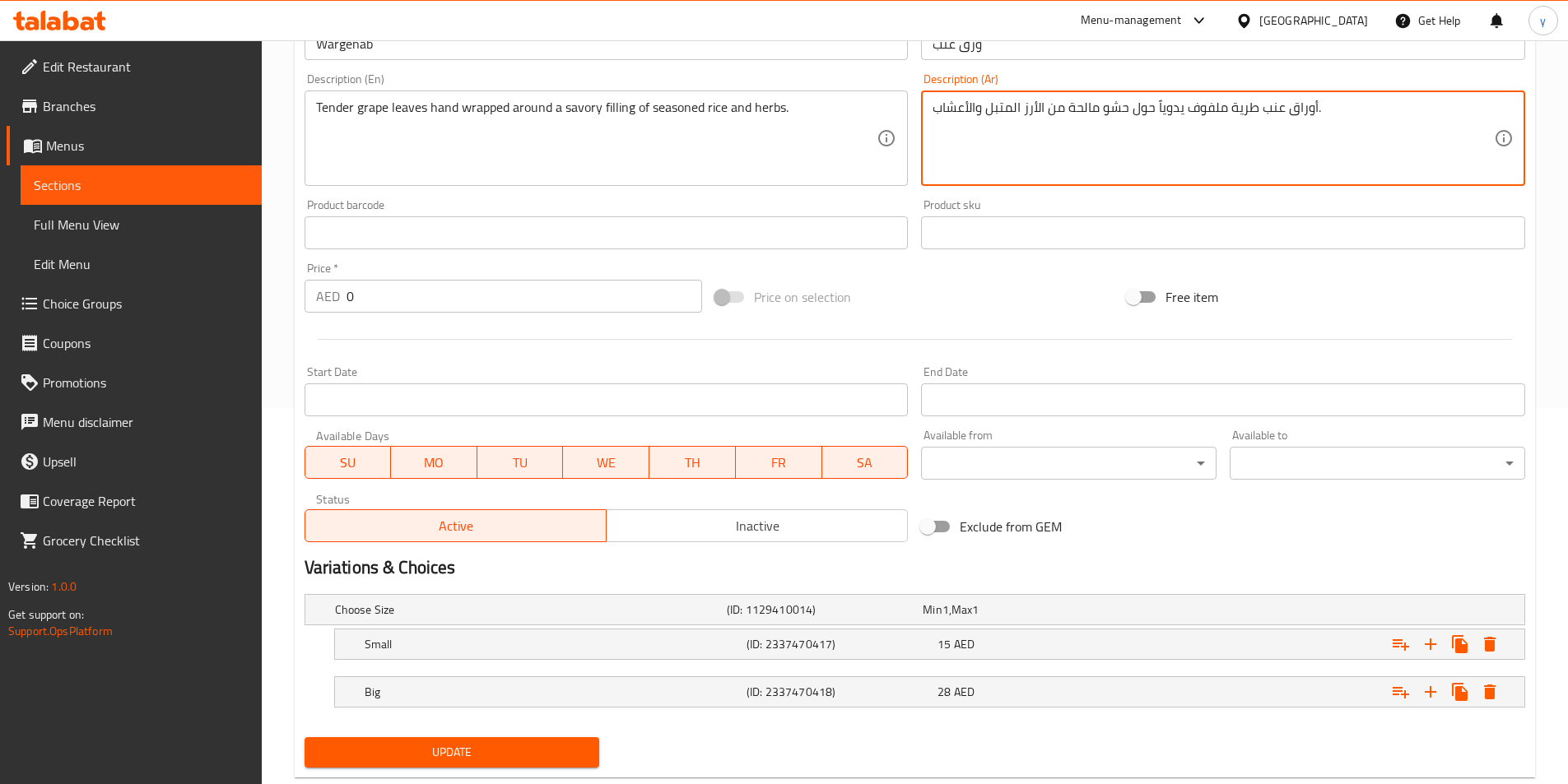
scroll to position [411, 0]
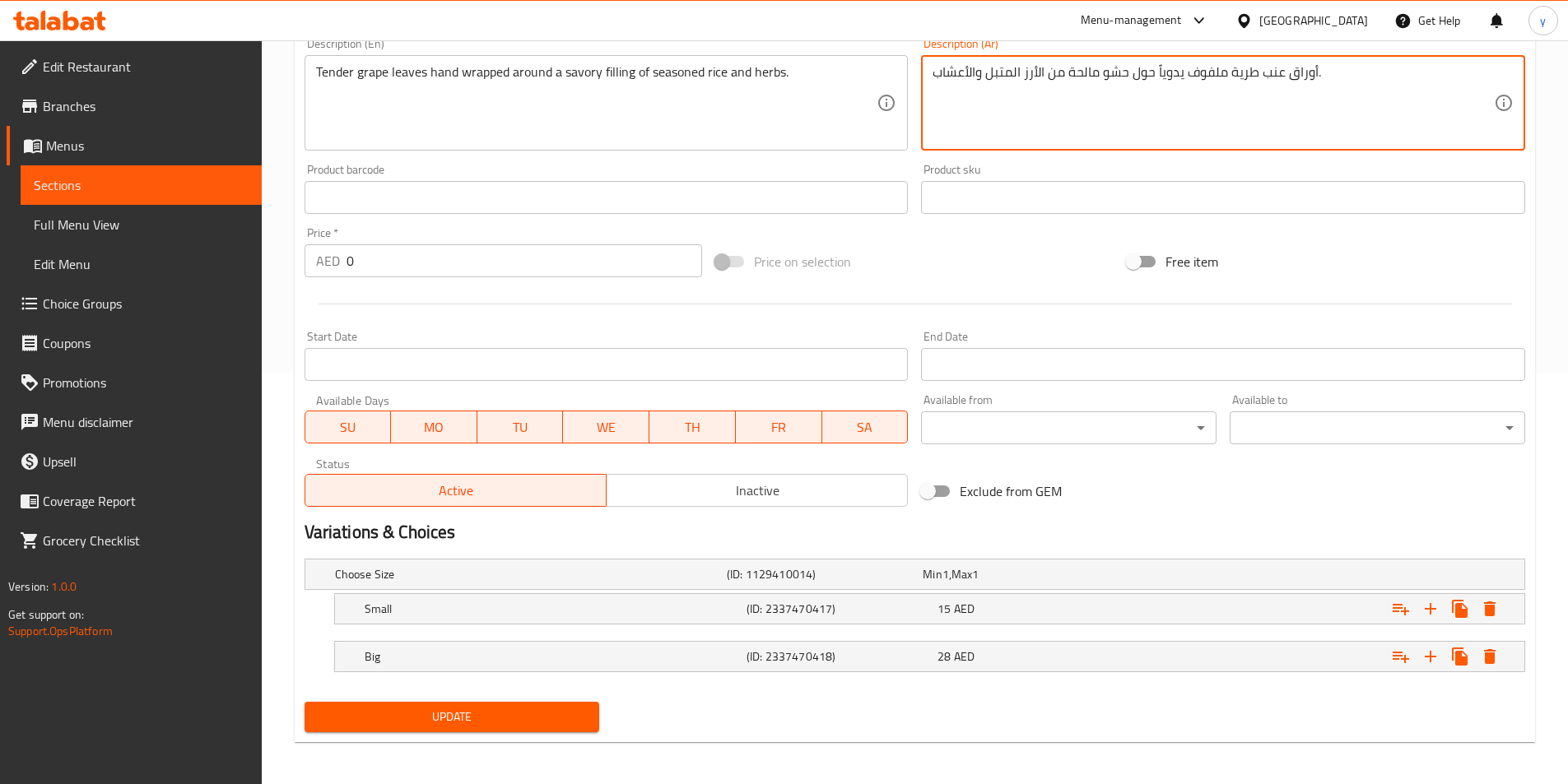
type textarea "أوراق عنب طرية ملفوف يدوياً حول حشو مالحة من الأرز المتبل والأعشاب."
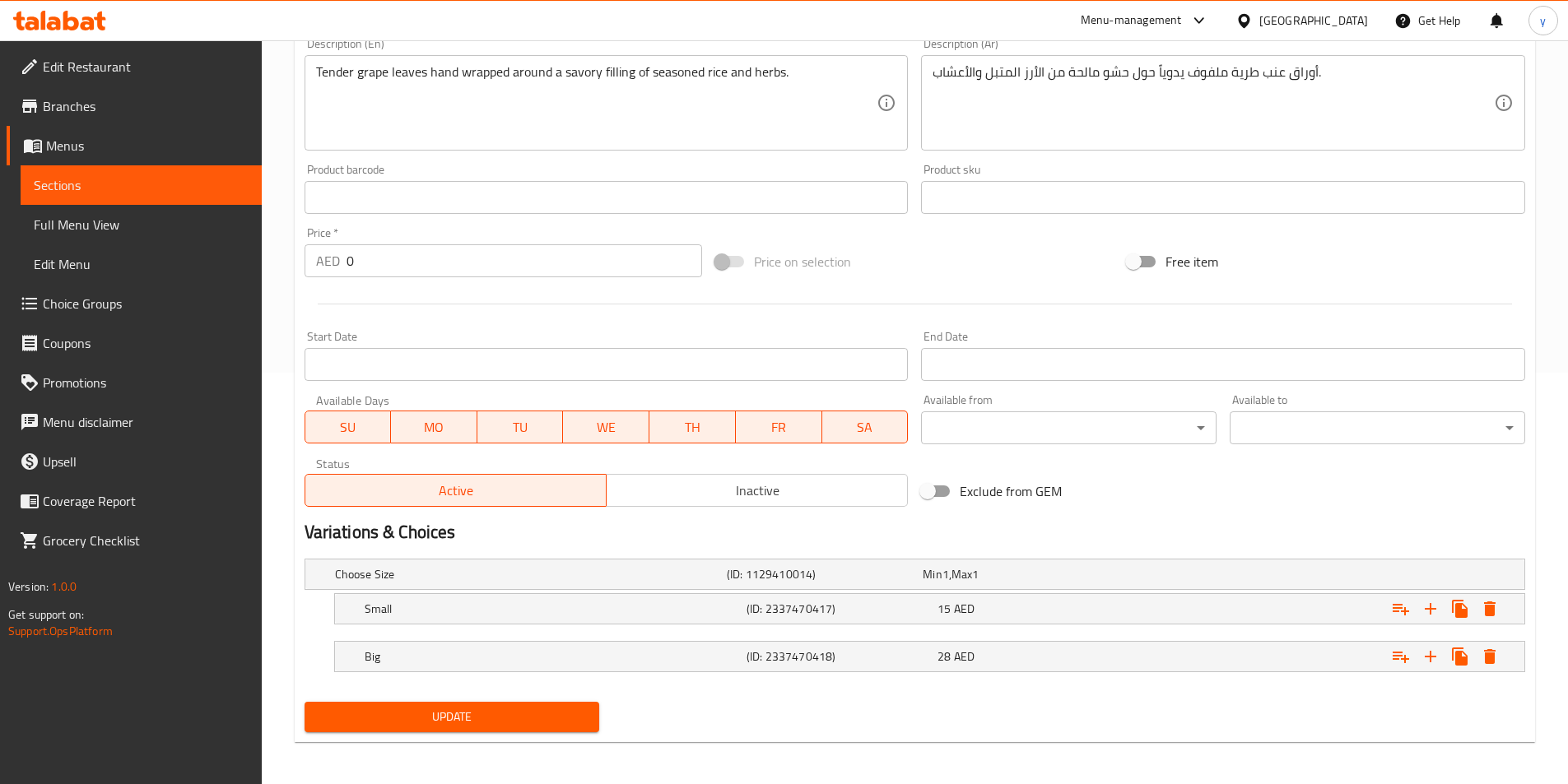
click at [544, 733] on div "Update" at bounding box center [452, 717] width 309 height 43
click at [553, 725] on span "Update" at bounding box center [452, 717] width 269 height 20
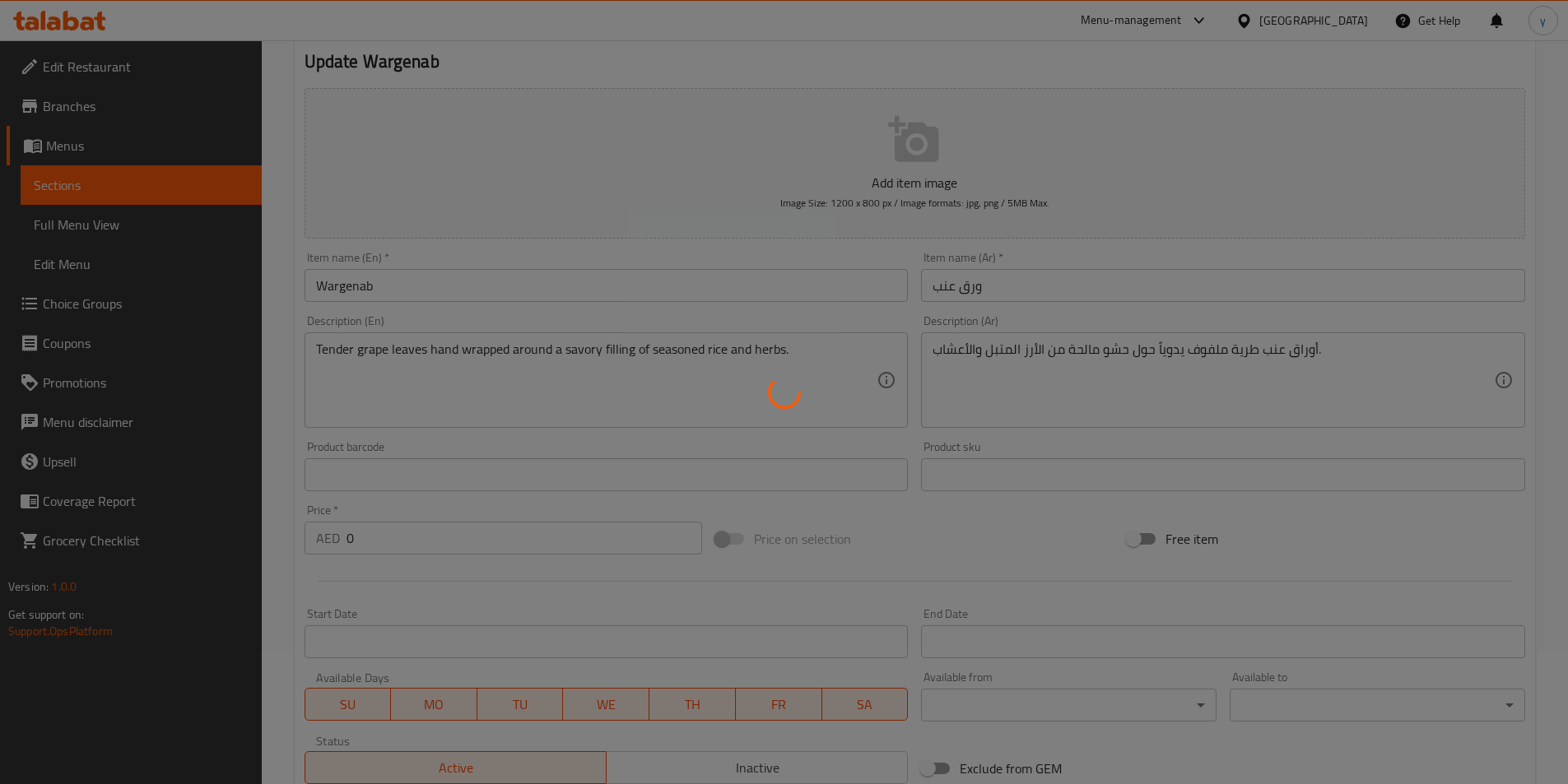
scroll to position [0, 0]
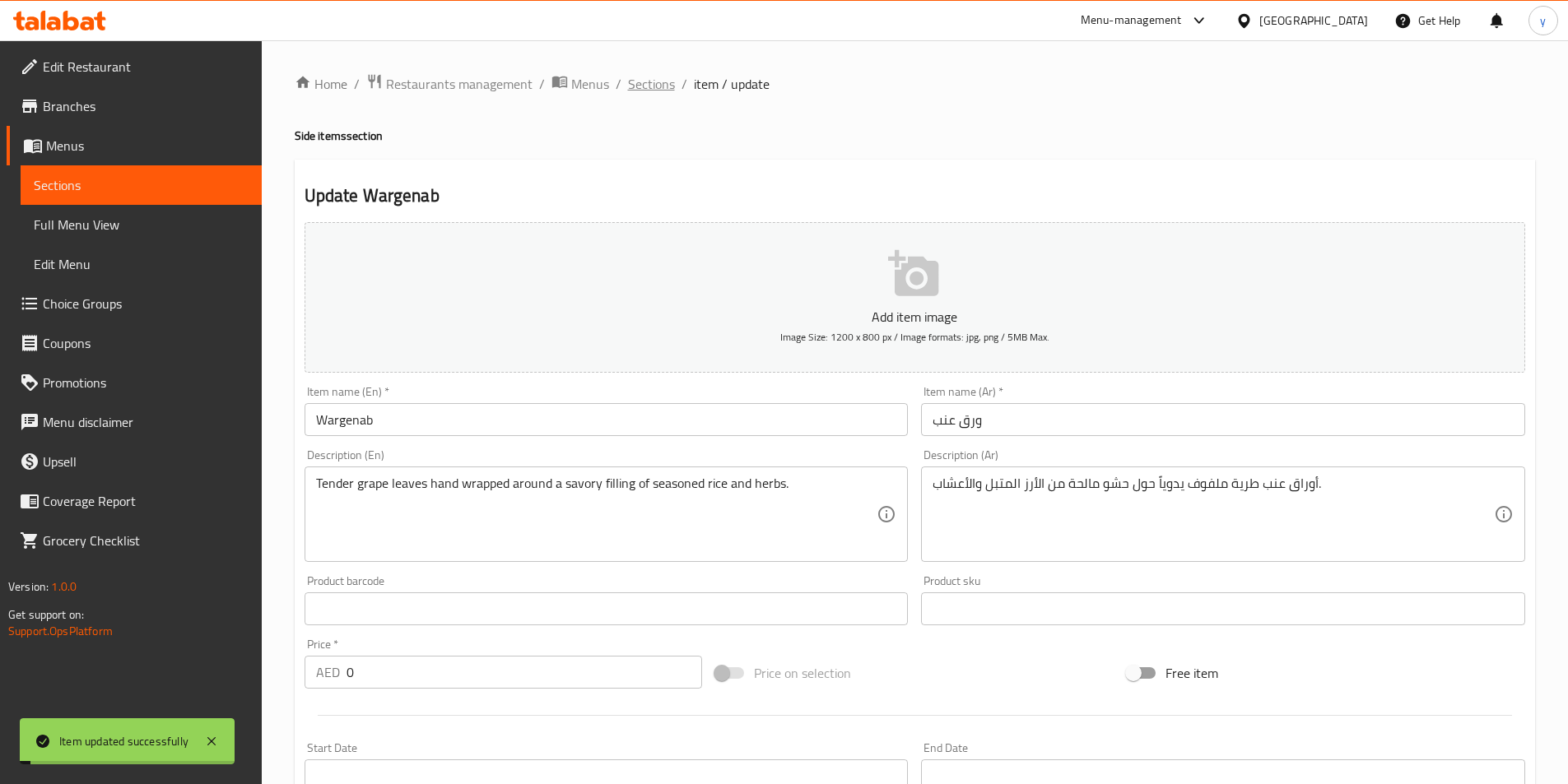
click at [666, 78] on span "Sections" at bounding box center [651, 84] width 47 height 19
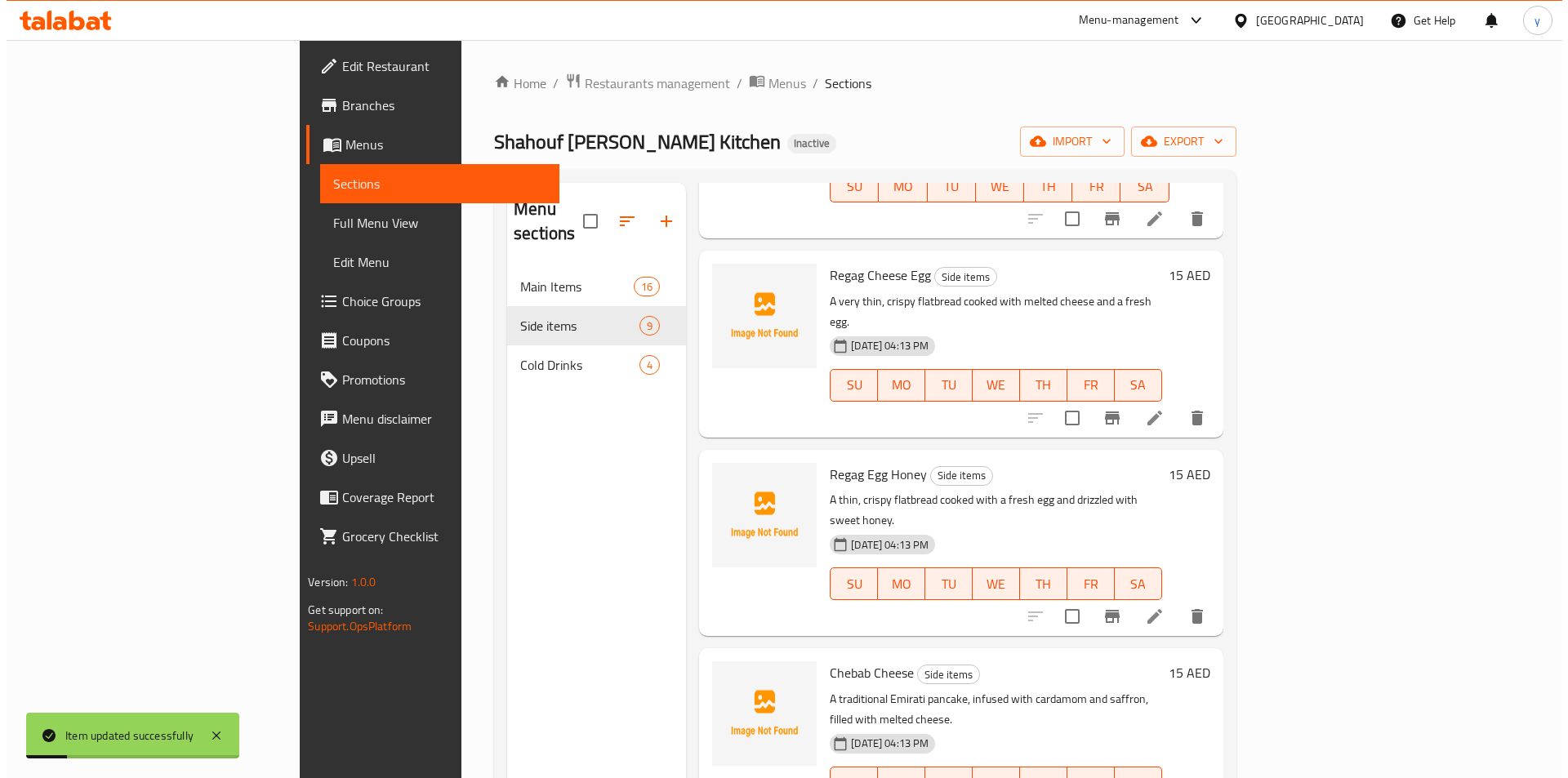
scroll to position [245, 0]
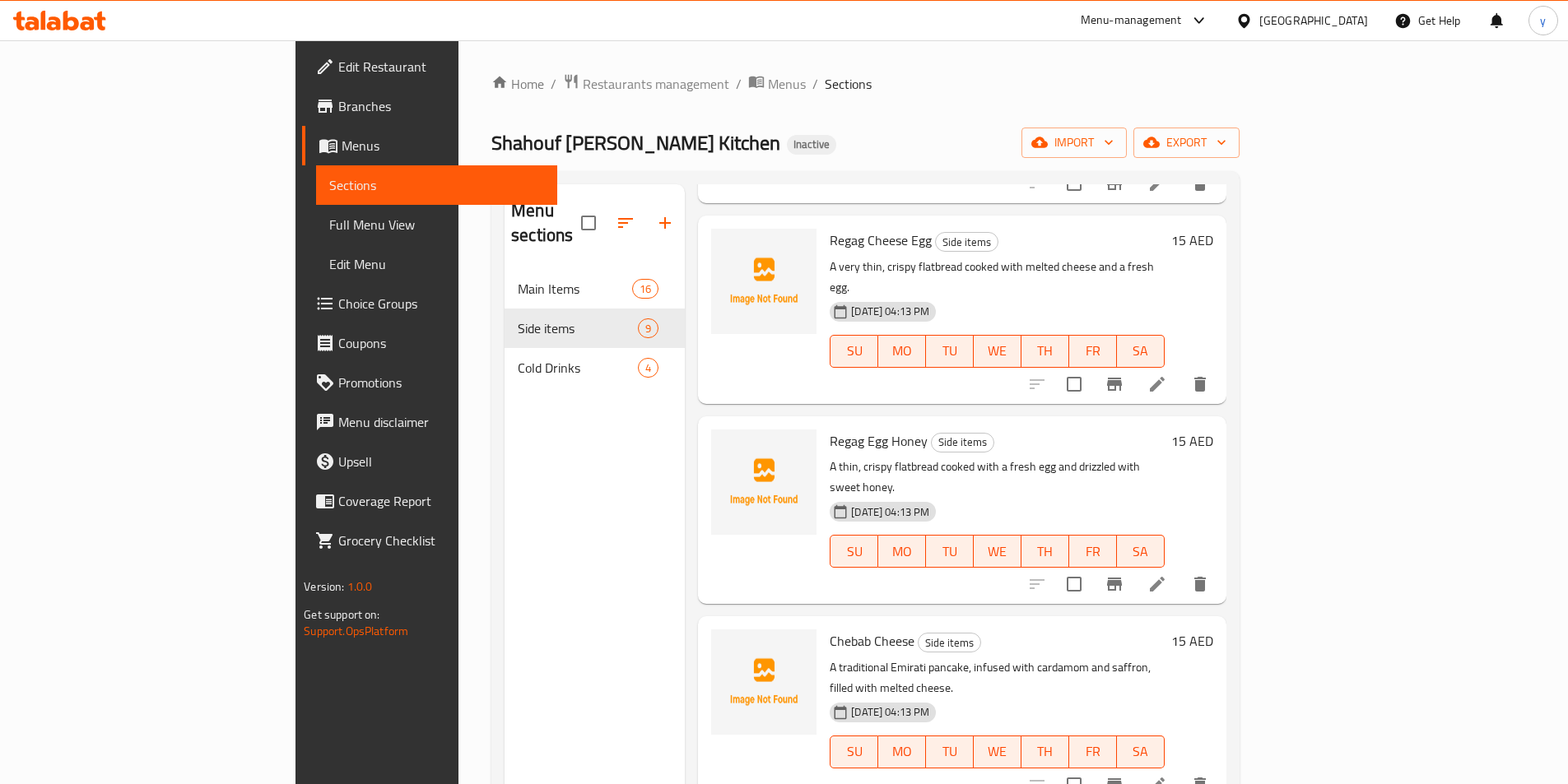
click at [342, 147] on span "Menus" at bounding box center [442, 145] width 203 height 19
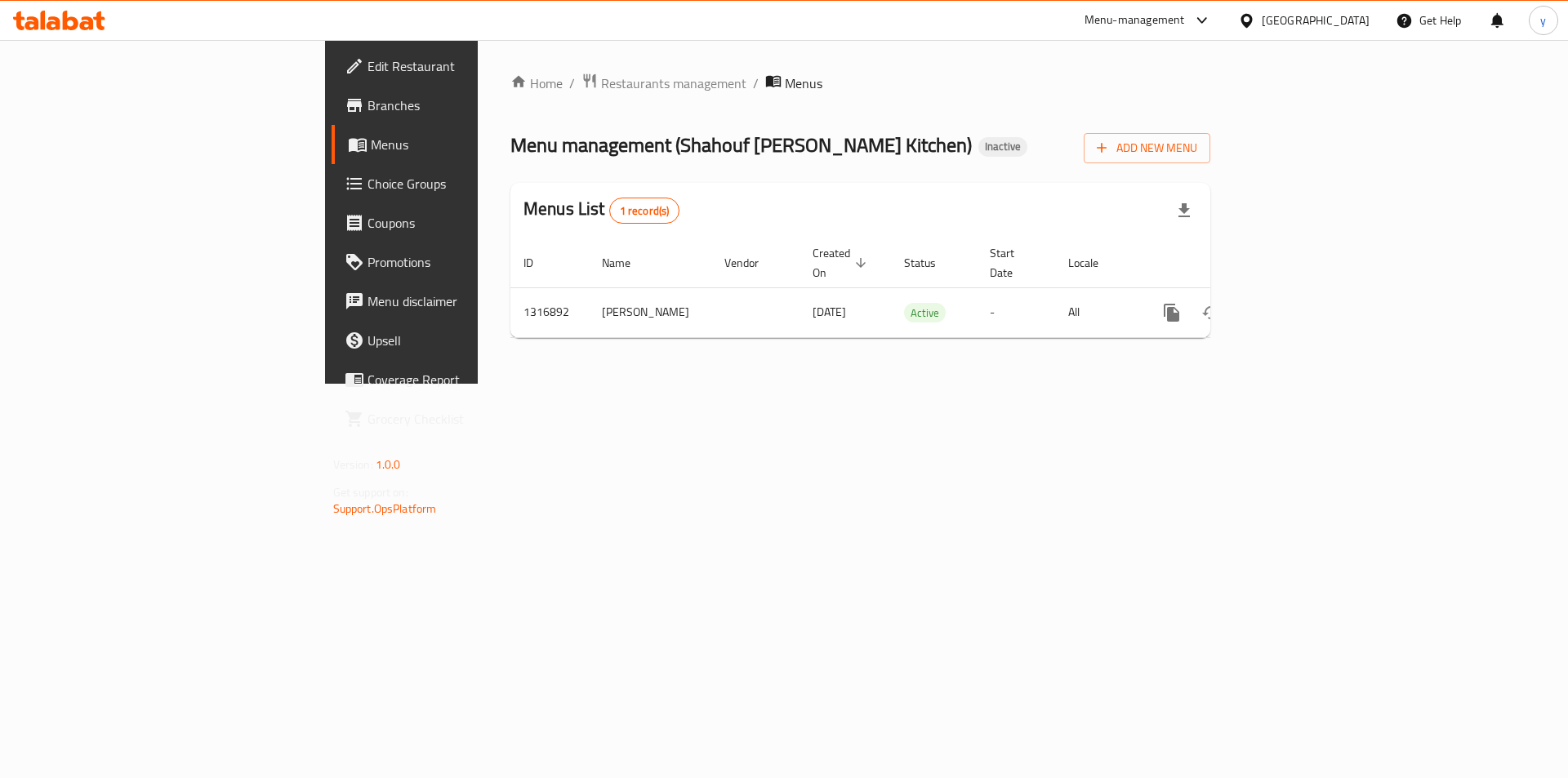
click at [367, 105] on span "Branches" at bounding box center [470, 105] width 206 height 19
click at [367, 184] on span "Choice Groups" at bounding box center [470, 184] width 206 height 19
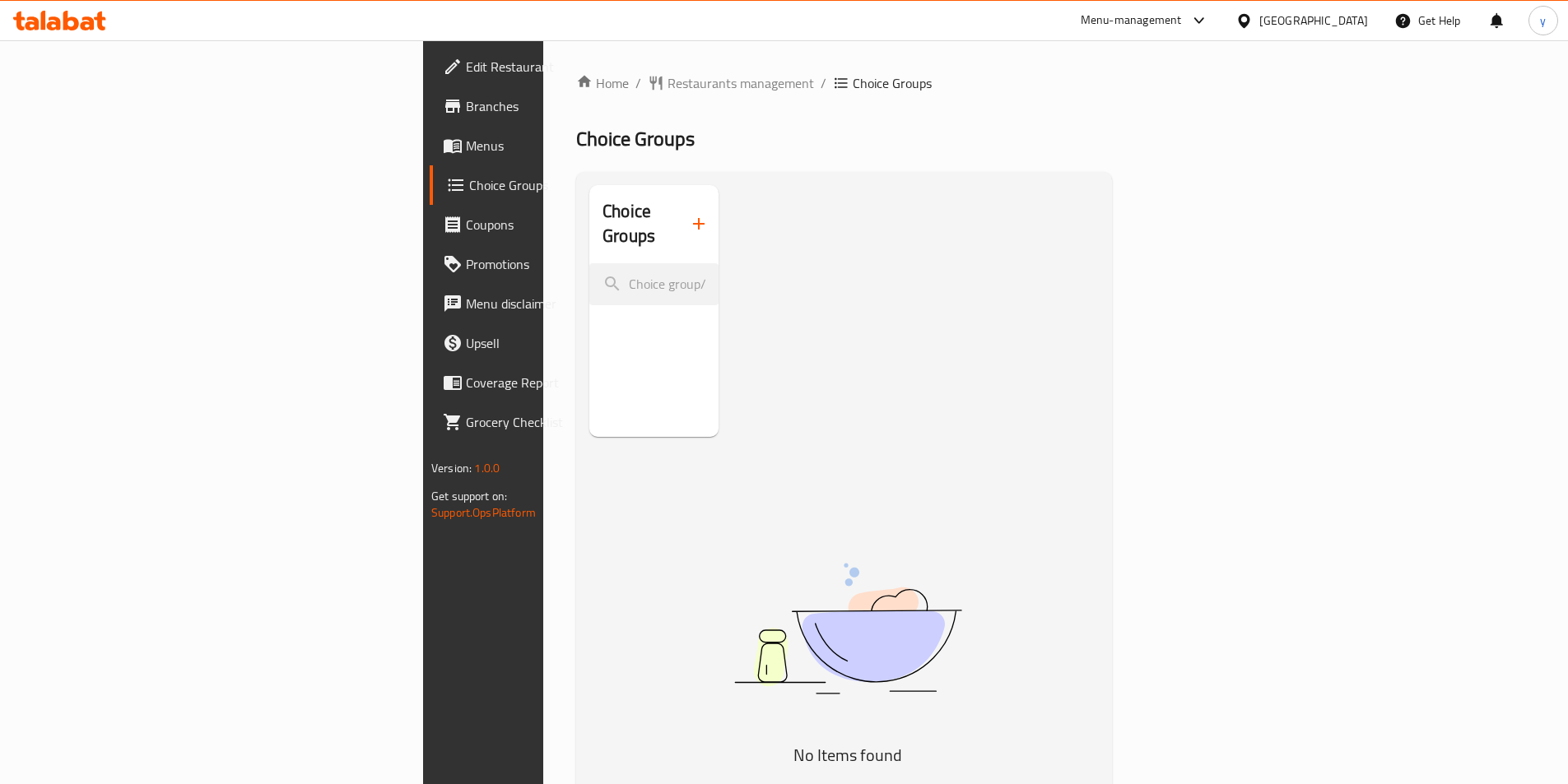
click at [465, 153] on span "Menus" at bounding box center [568, 145] width 205 height 19
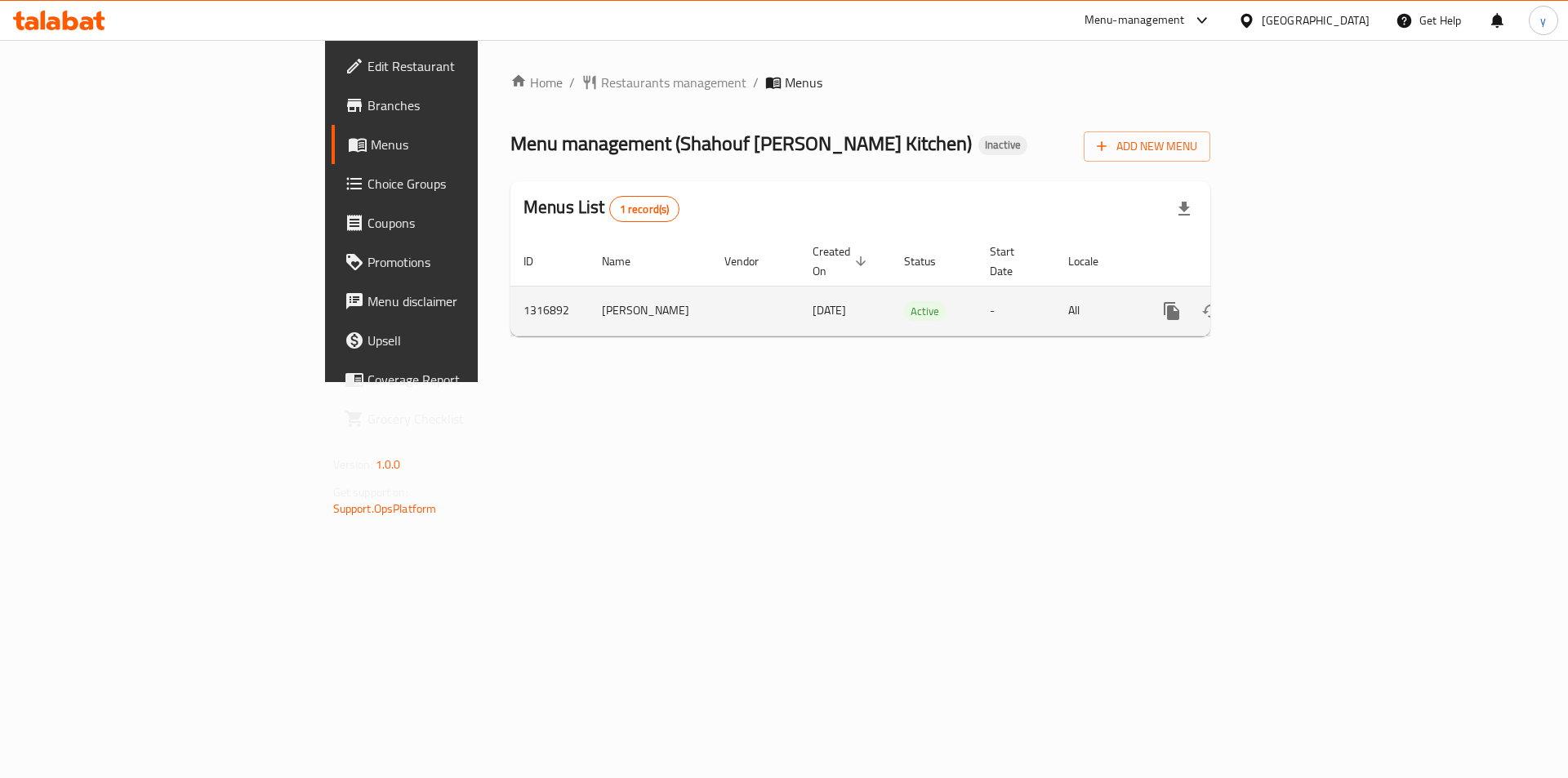
click at [1299, 301] on icon "enhanced table" at bounding box center [1289, 311] width 19 height 19
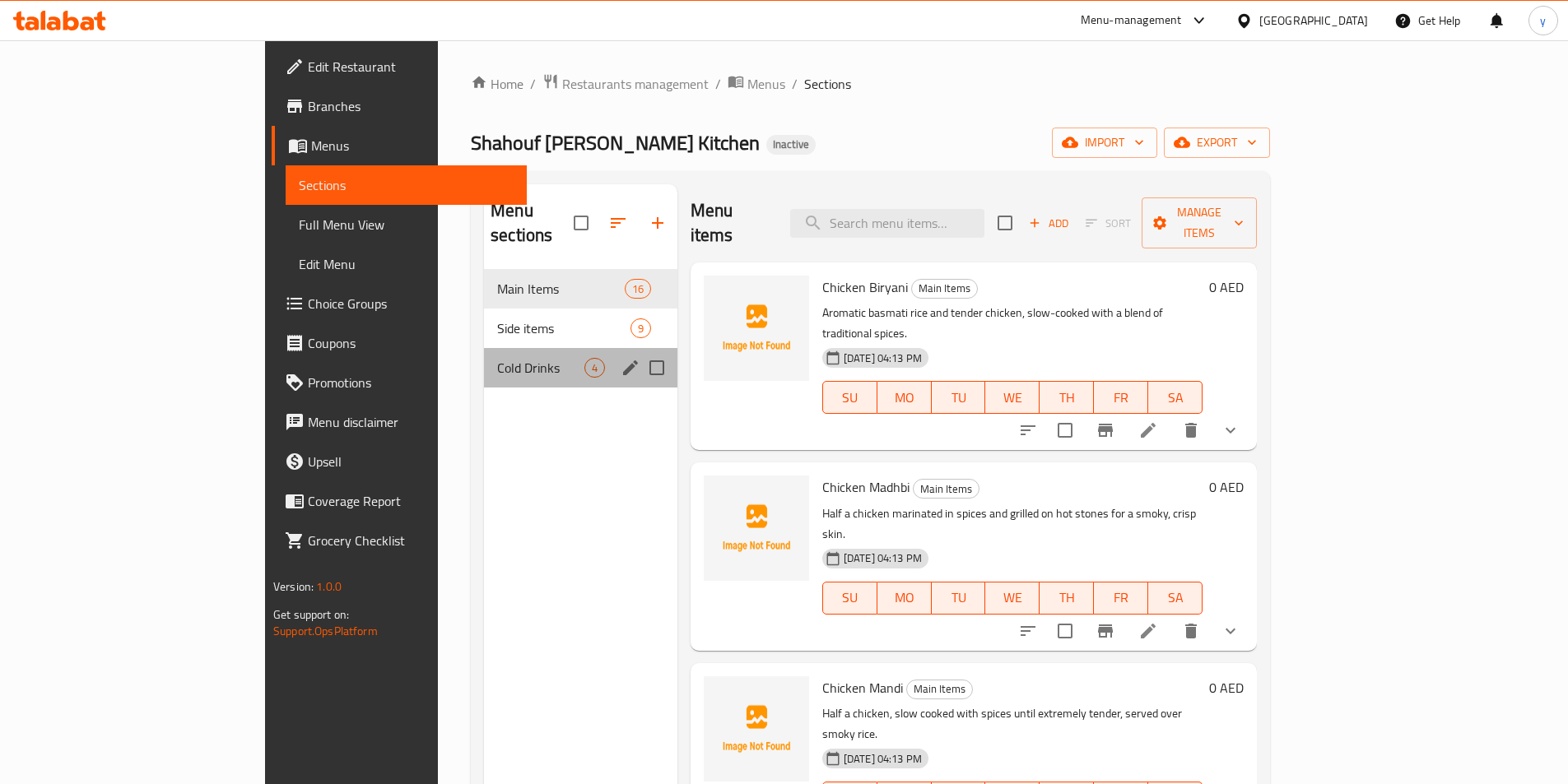
click at [509, 354] on div "Cold Drinks 4" at bounding box center [580, 367] width 194 height 40
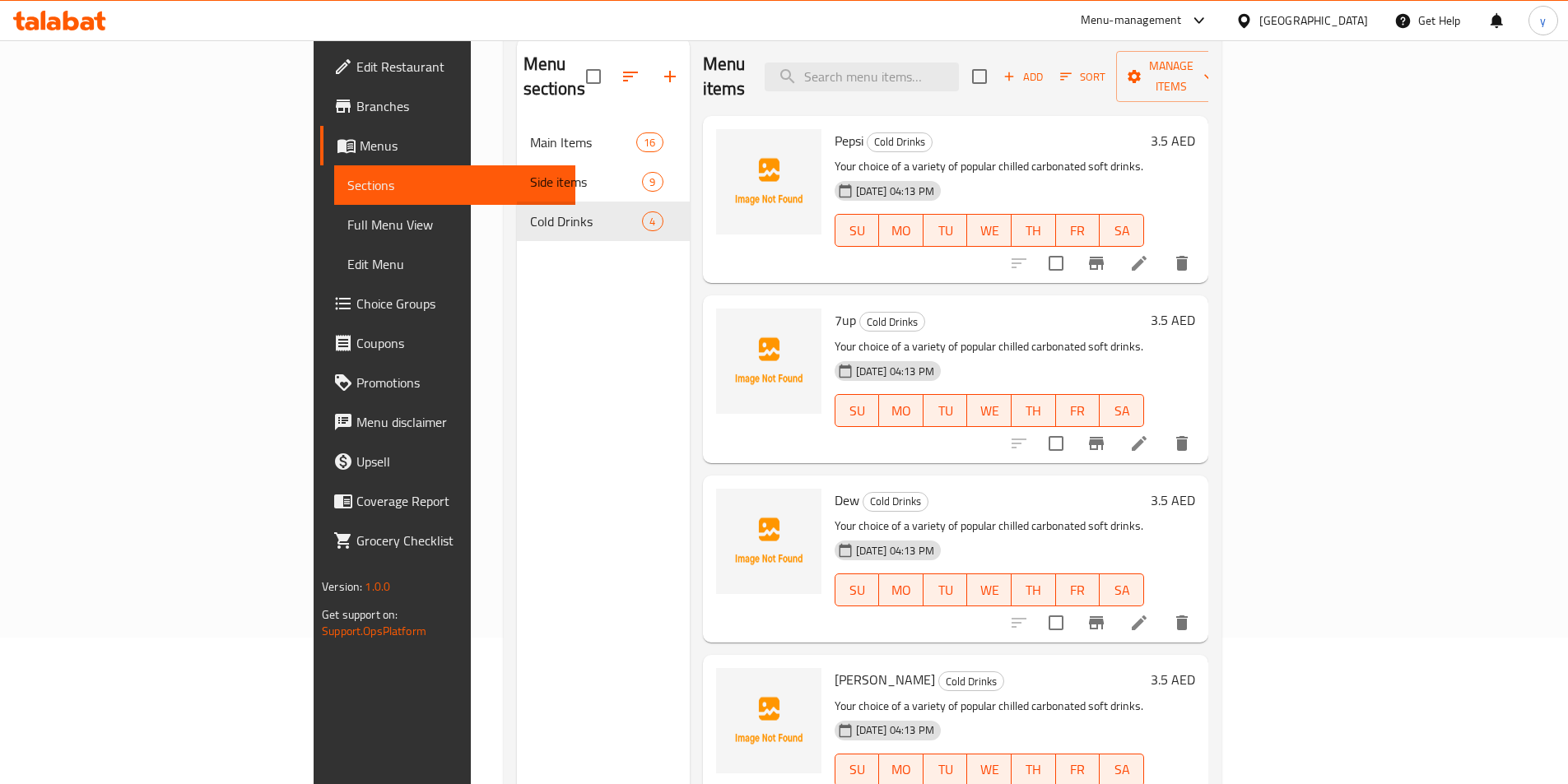
scroll to position [65, 0]
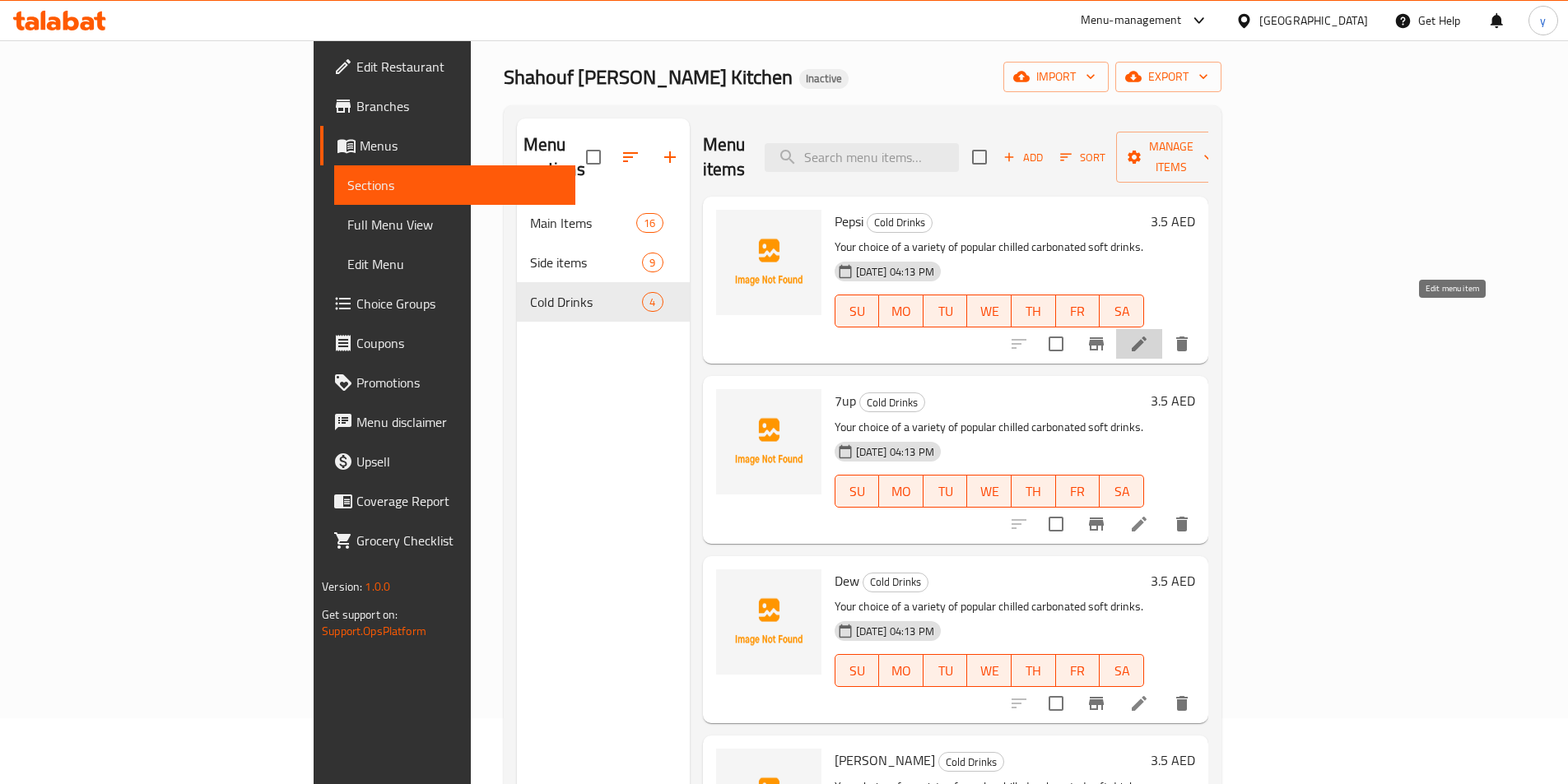
click at [1149, 334] on icon at bounding box center [1139, 344] width 19 height 19
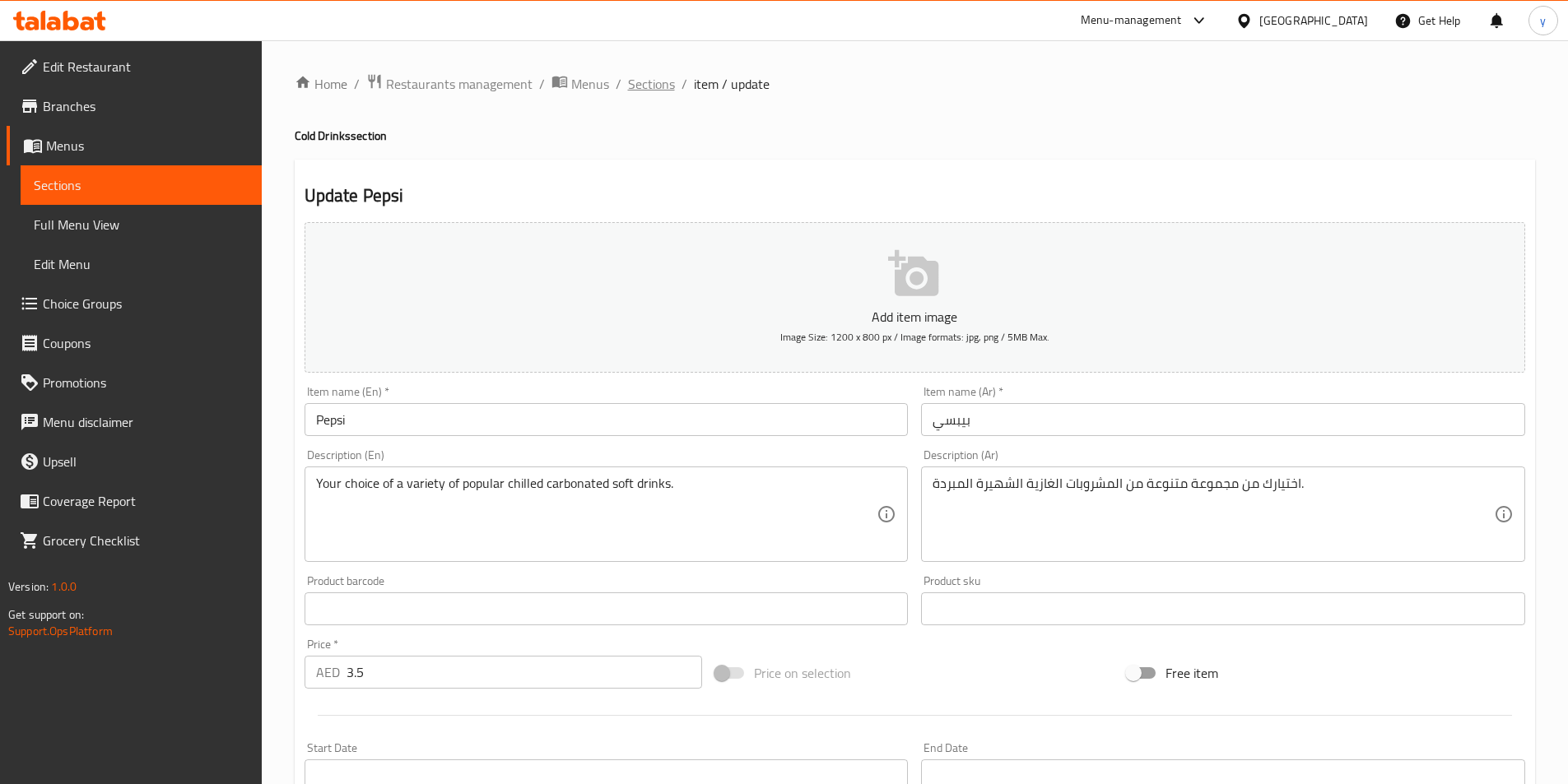
click at [642, 84] on span "Sections" at bounding box center [651, 84] width 47 height 19
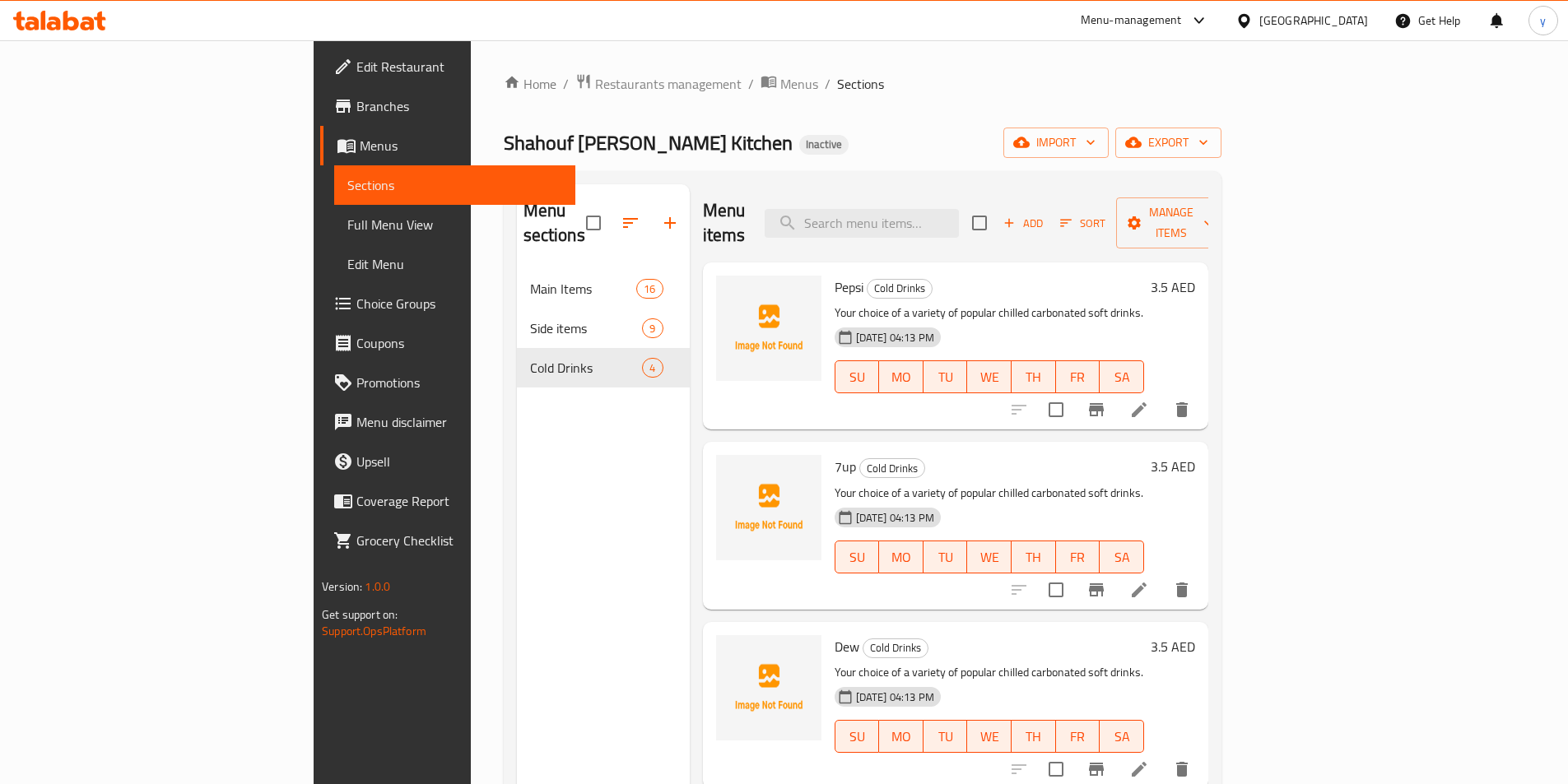
click at [1149, 400] on icon at bounding box center [1139, 410] width 19 height 19
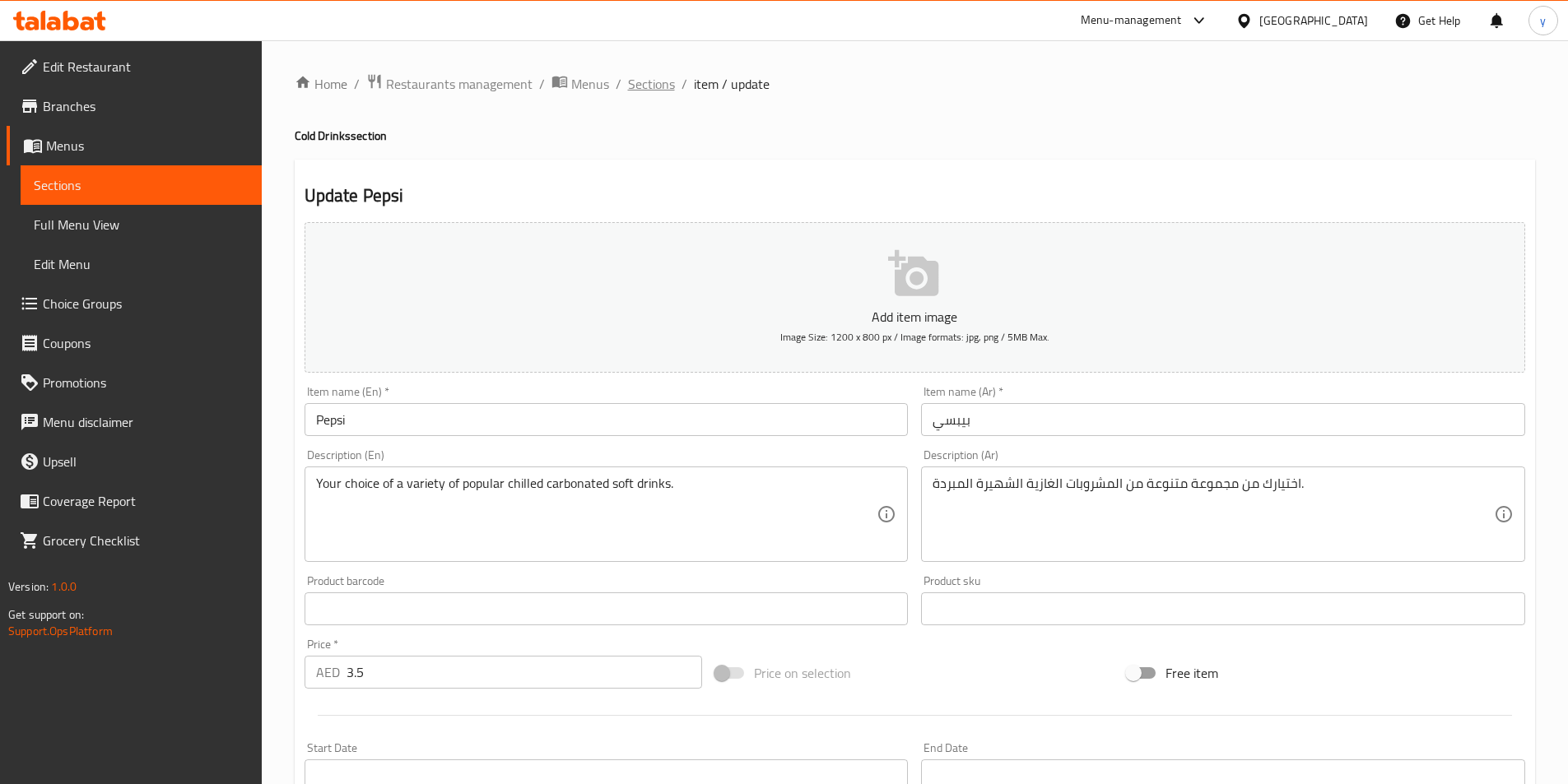
click at [637, 80] on span "Sections" at bounding box center [651, 84] width 47 height 19
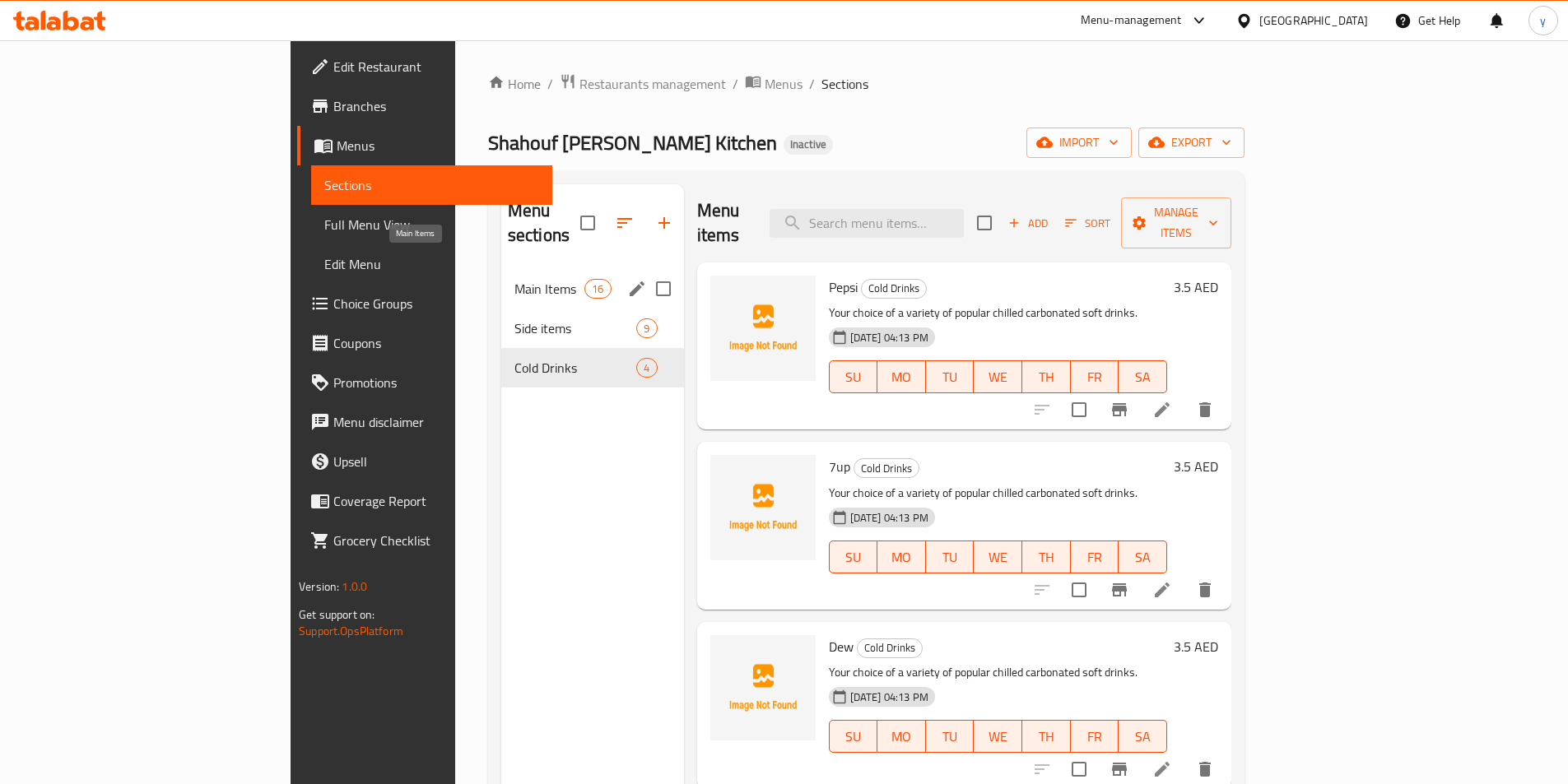
click at [514, 279] on span "Main Items" at bounding box center [549, 288] width 70 height 19
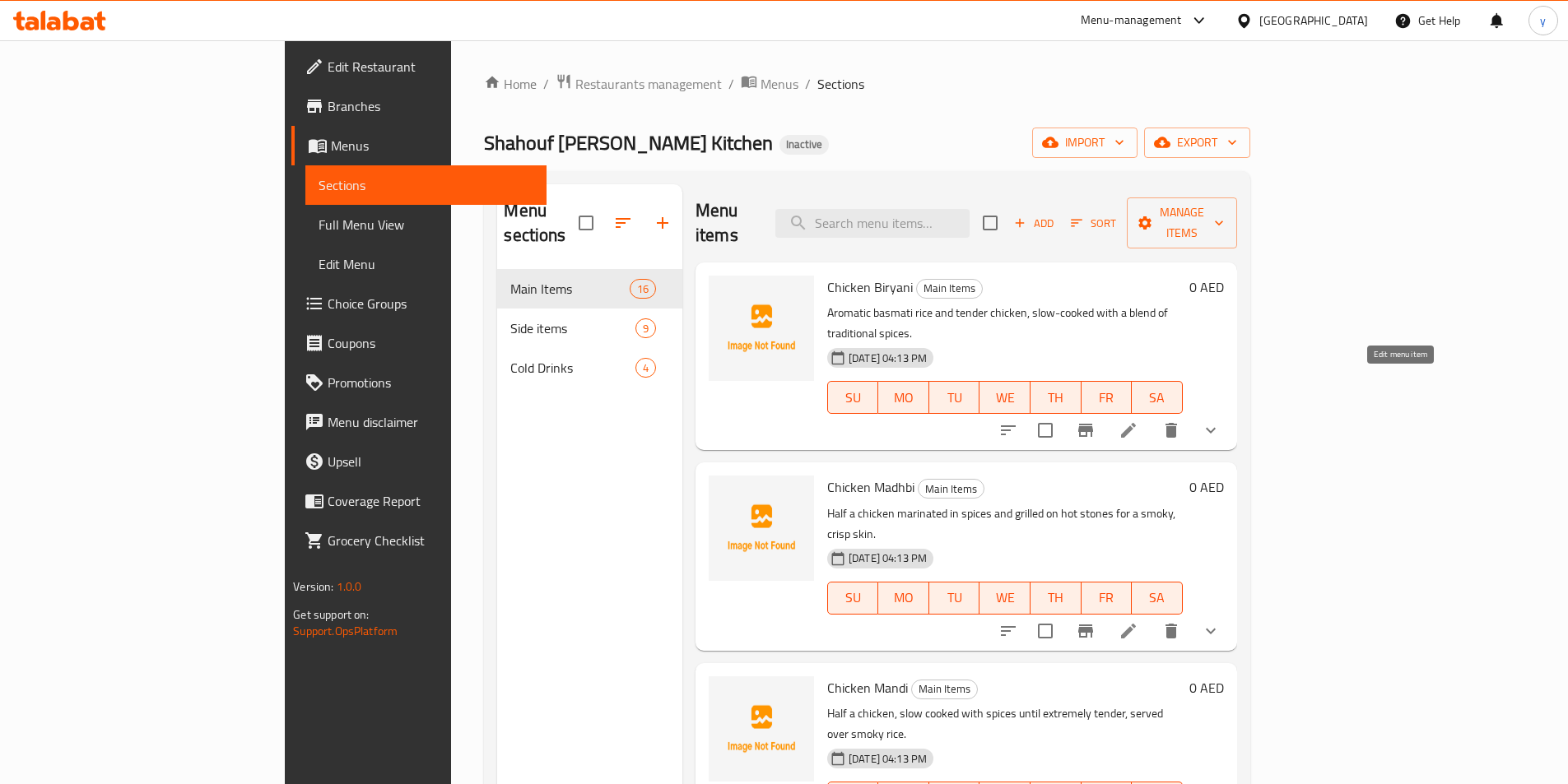
click at [1138, 420] on icon at bounding box center [1128, 430] width 19 height 19
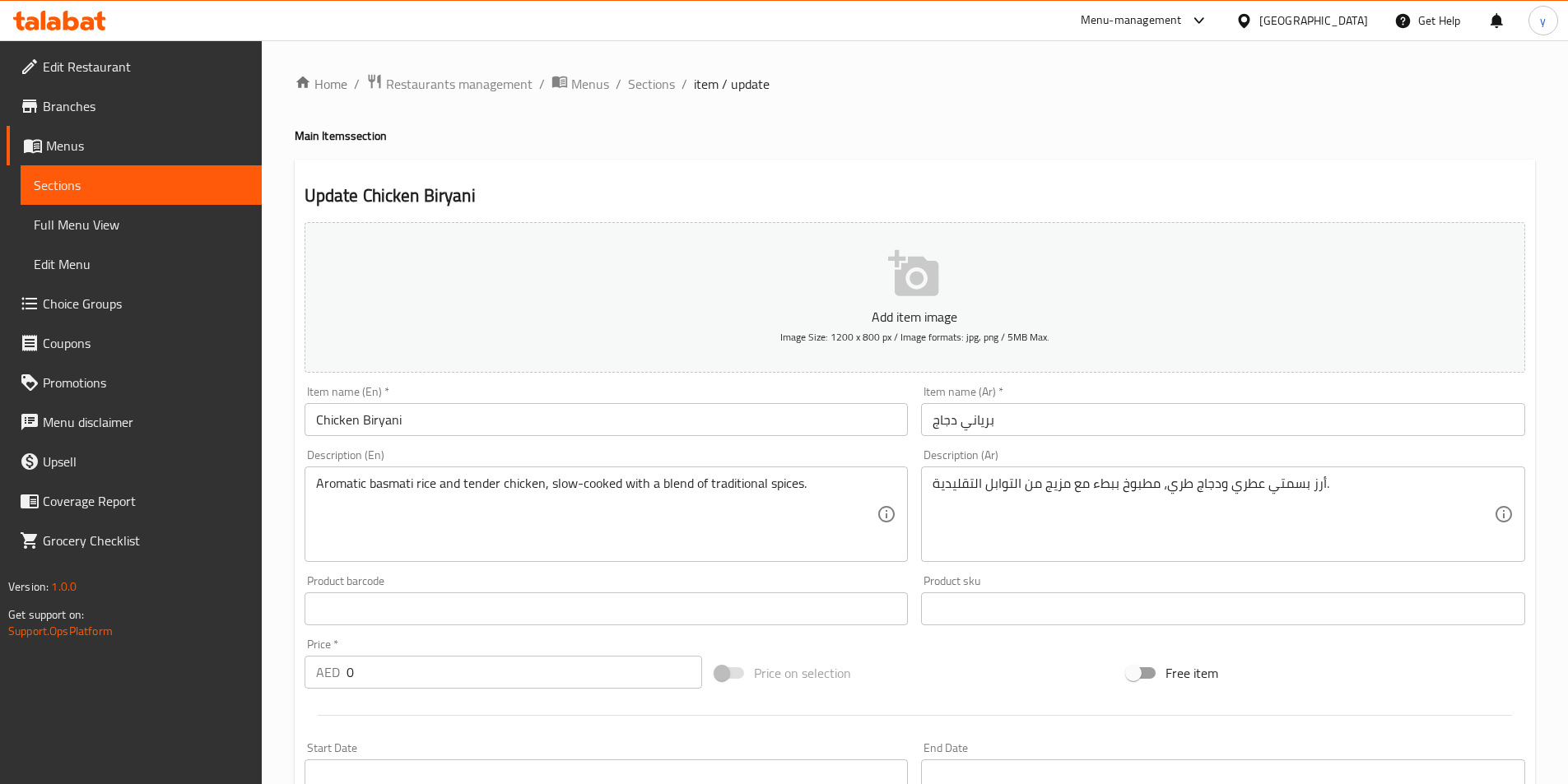
click at [96, 307] on span "Choice Groups" at bounding box center [145, 304] width 205 height 19
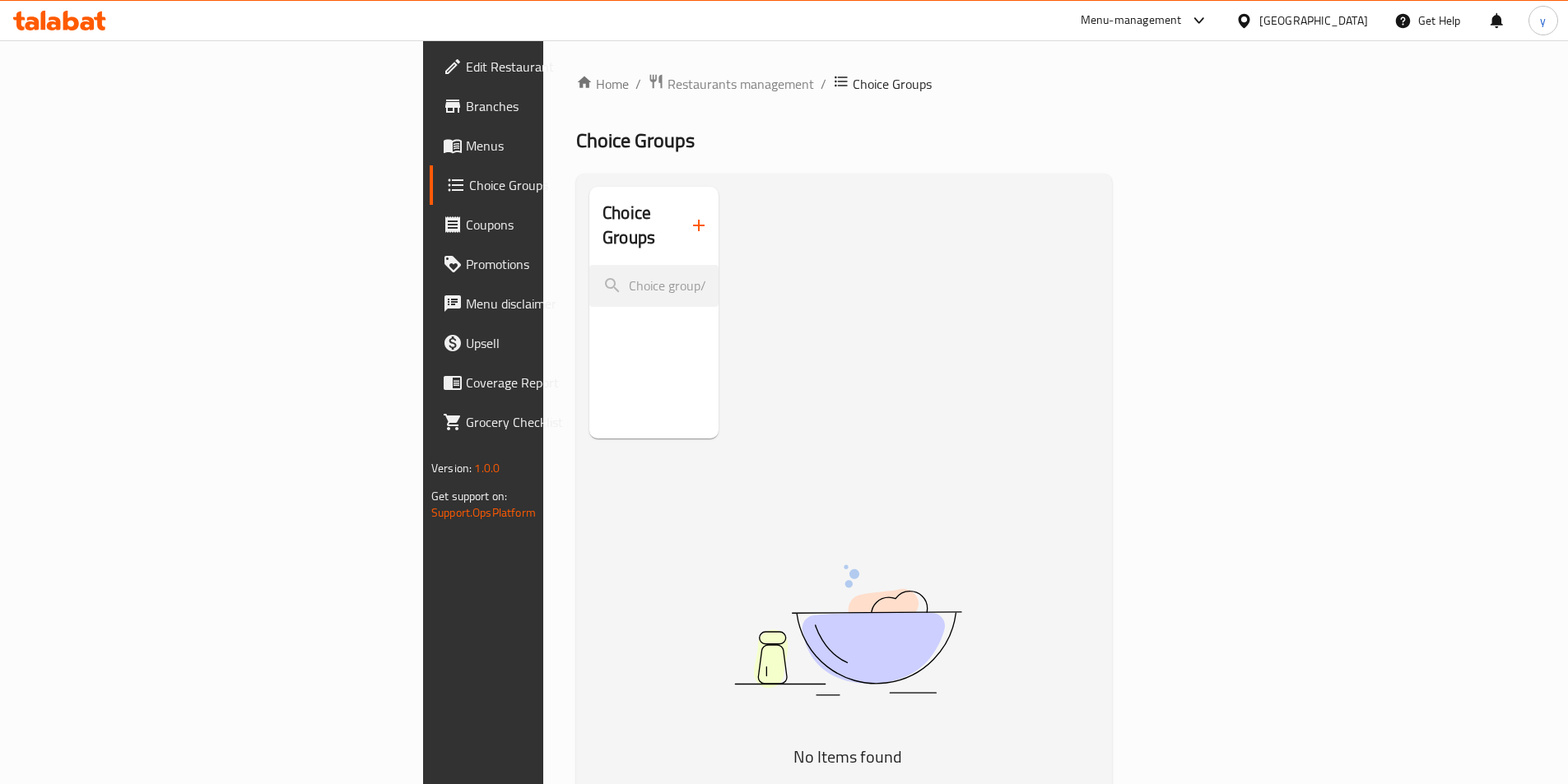
click at [465, 150] on span "Menus" at bounding box center [568, 145] width 205 height 19
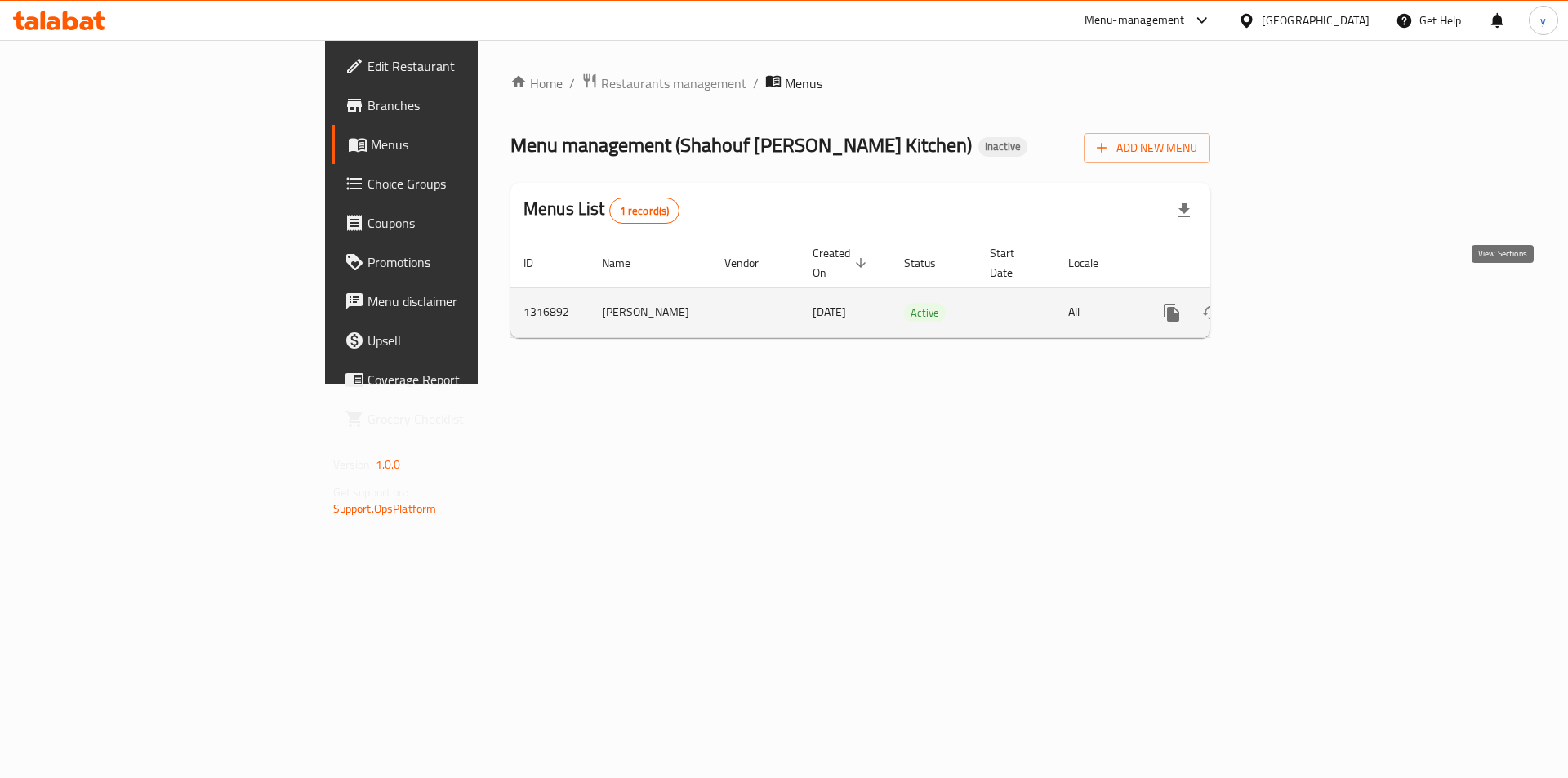
click at [1299, 303] on icon "enhanced table" at bounding box center [1289, 313] width 19 height 19
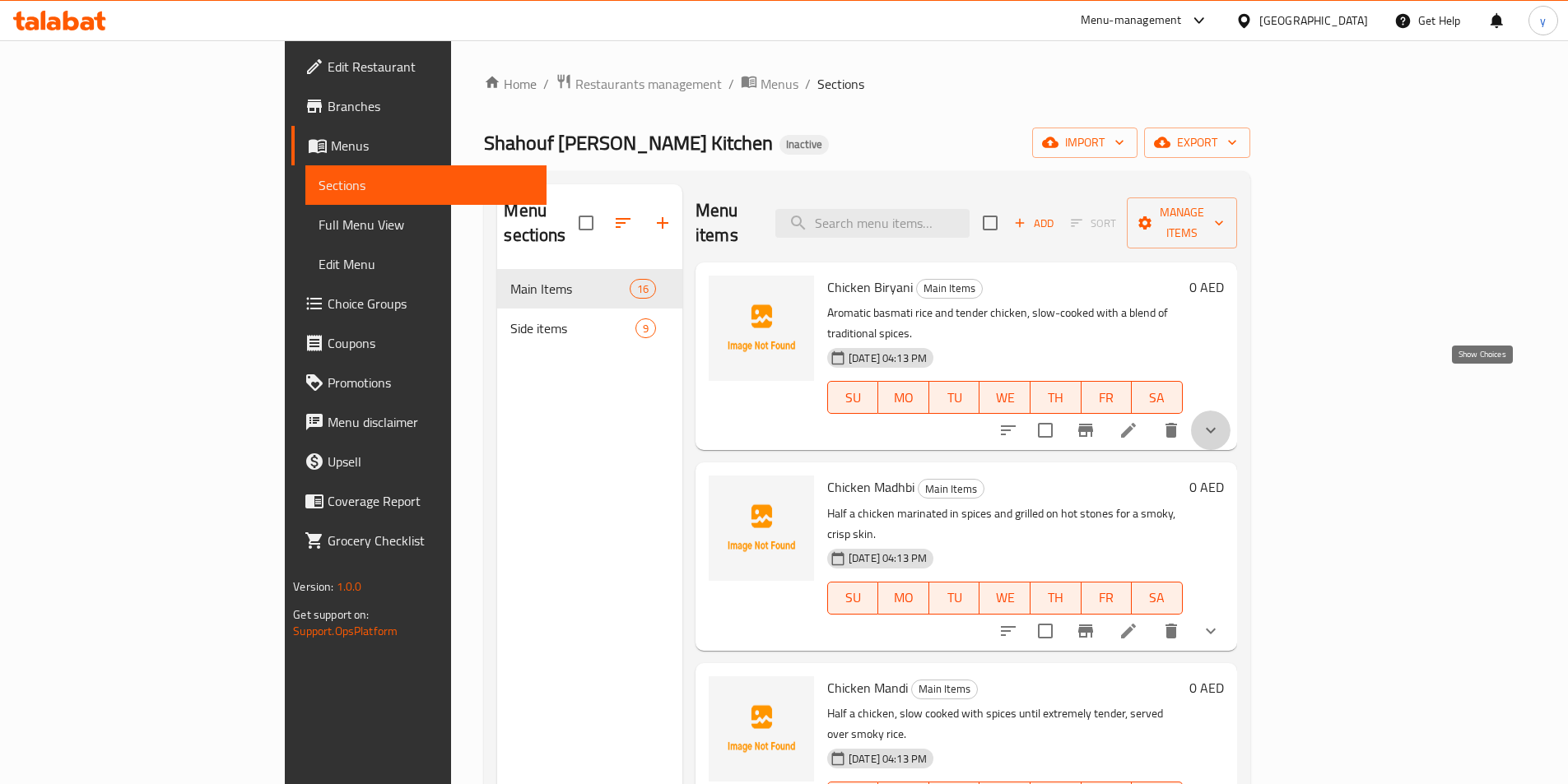
click at [1220, 420] on icon "show more" at bounding box center [1211, 430] width 19 height 19
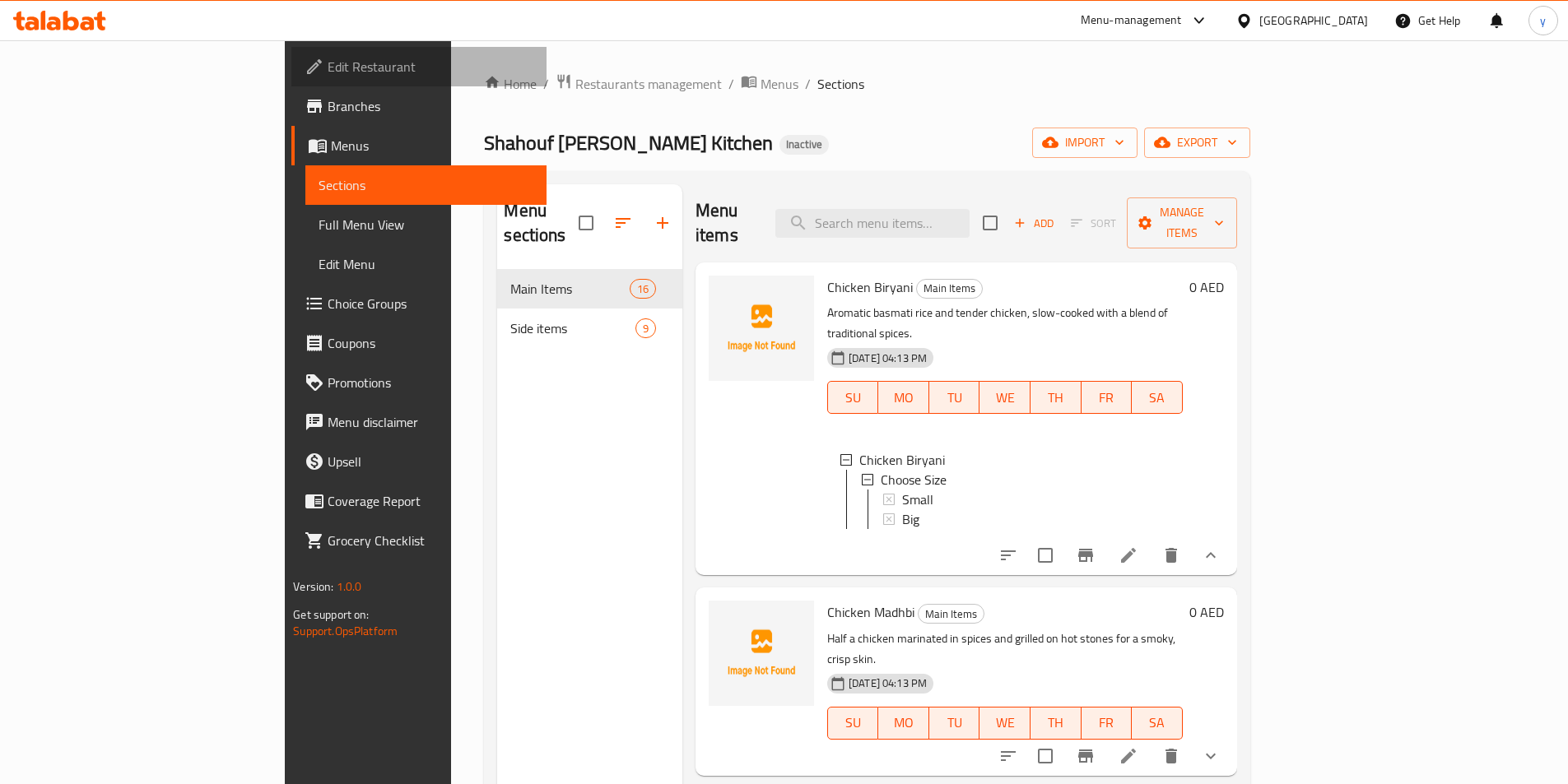
click at [327, 58] on span "Edit Restaurant" at bounding box center [430, 66] width 205 height 19
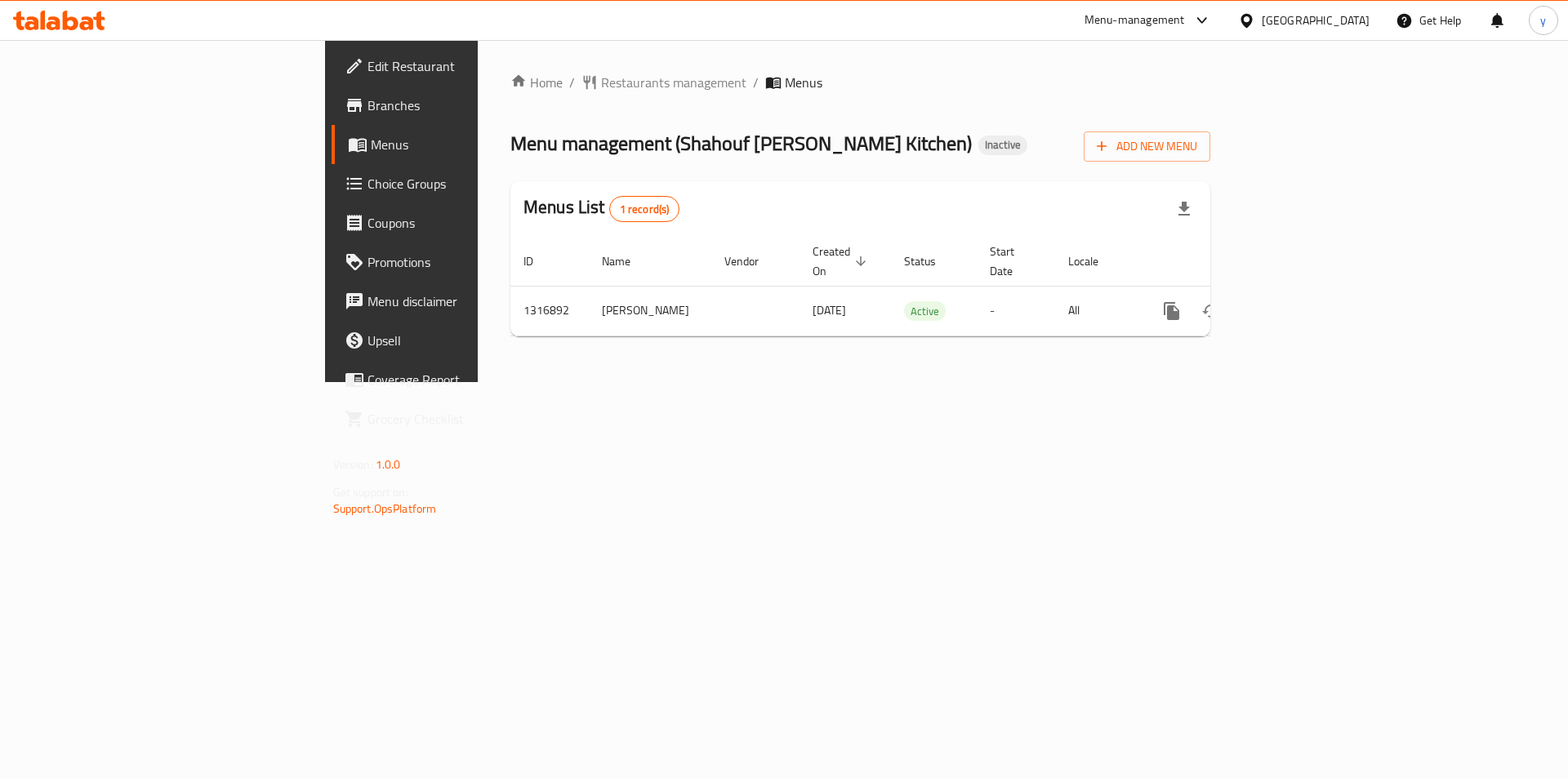
click at [332, 133] on link "Menus" at bounding box center [459, 144] width 255 height 40
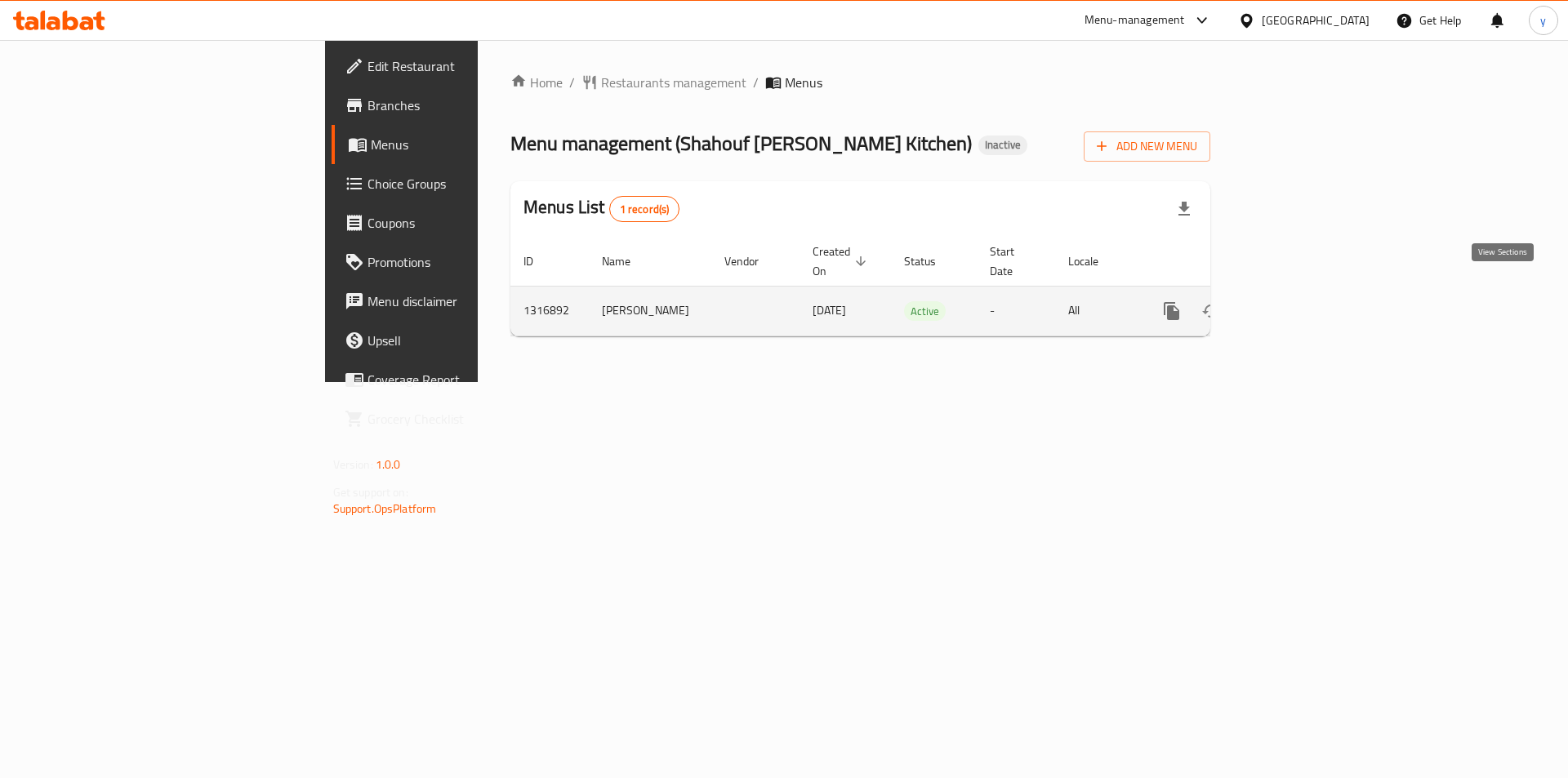
click at [1309, 292] on link "enhanced table" at bounding box center [1289, 311] width 40 height 40
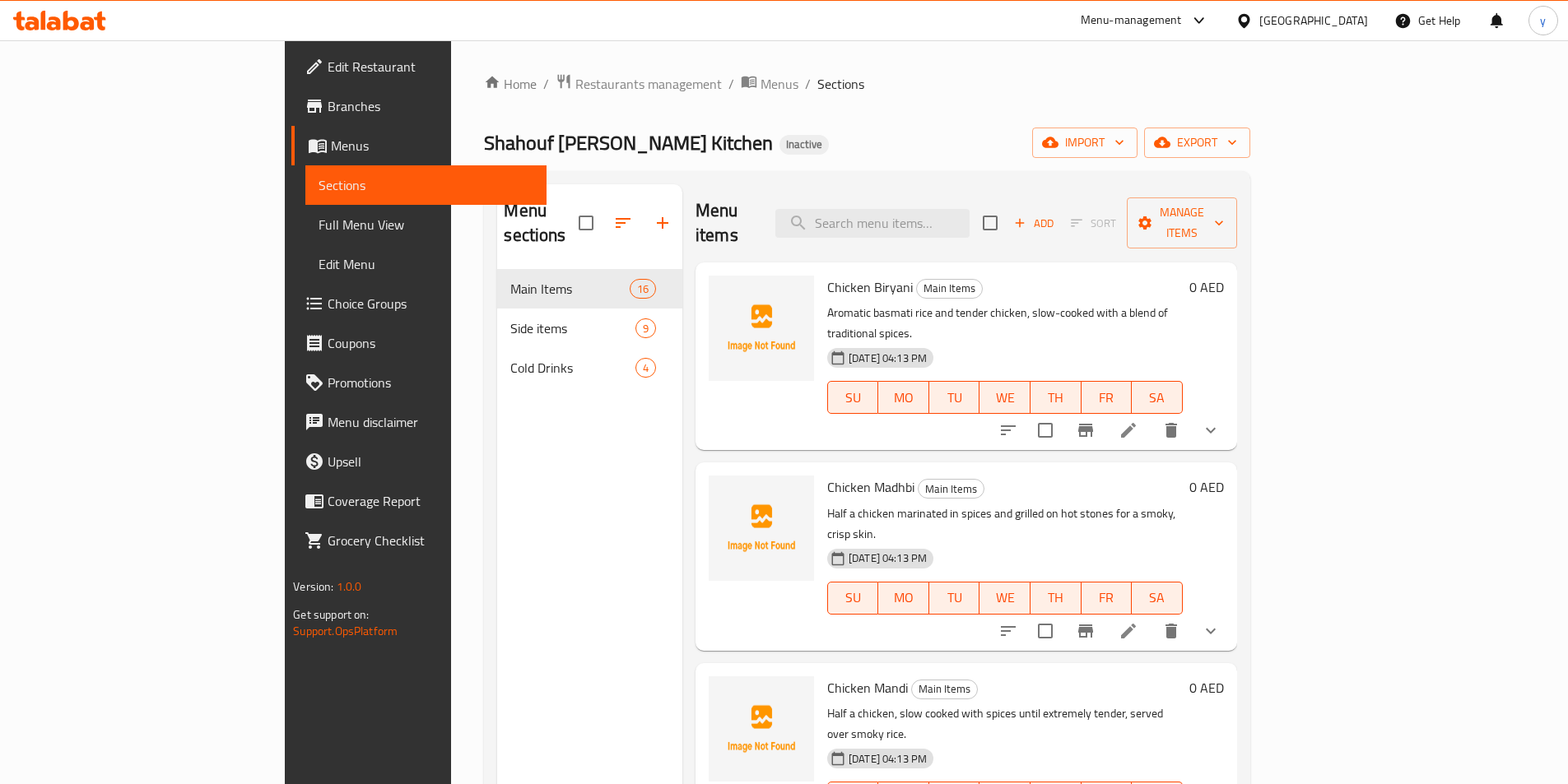
click at [319, 223] on span "Full Menu View" at bounding box center [426, 225] width 215 height 19
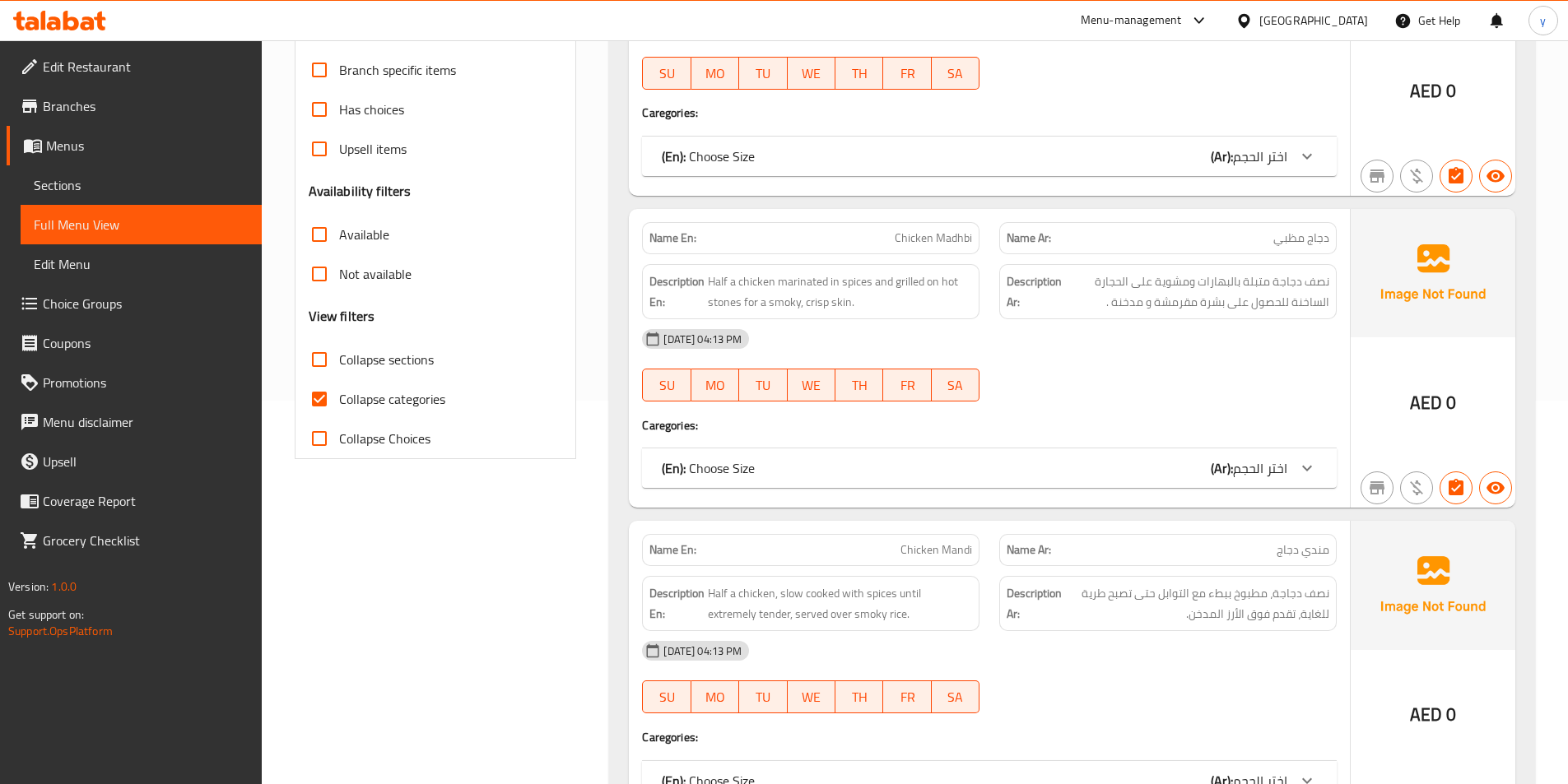
scroll to position [494, 0]
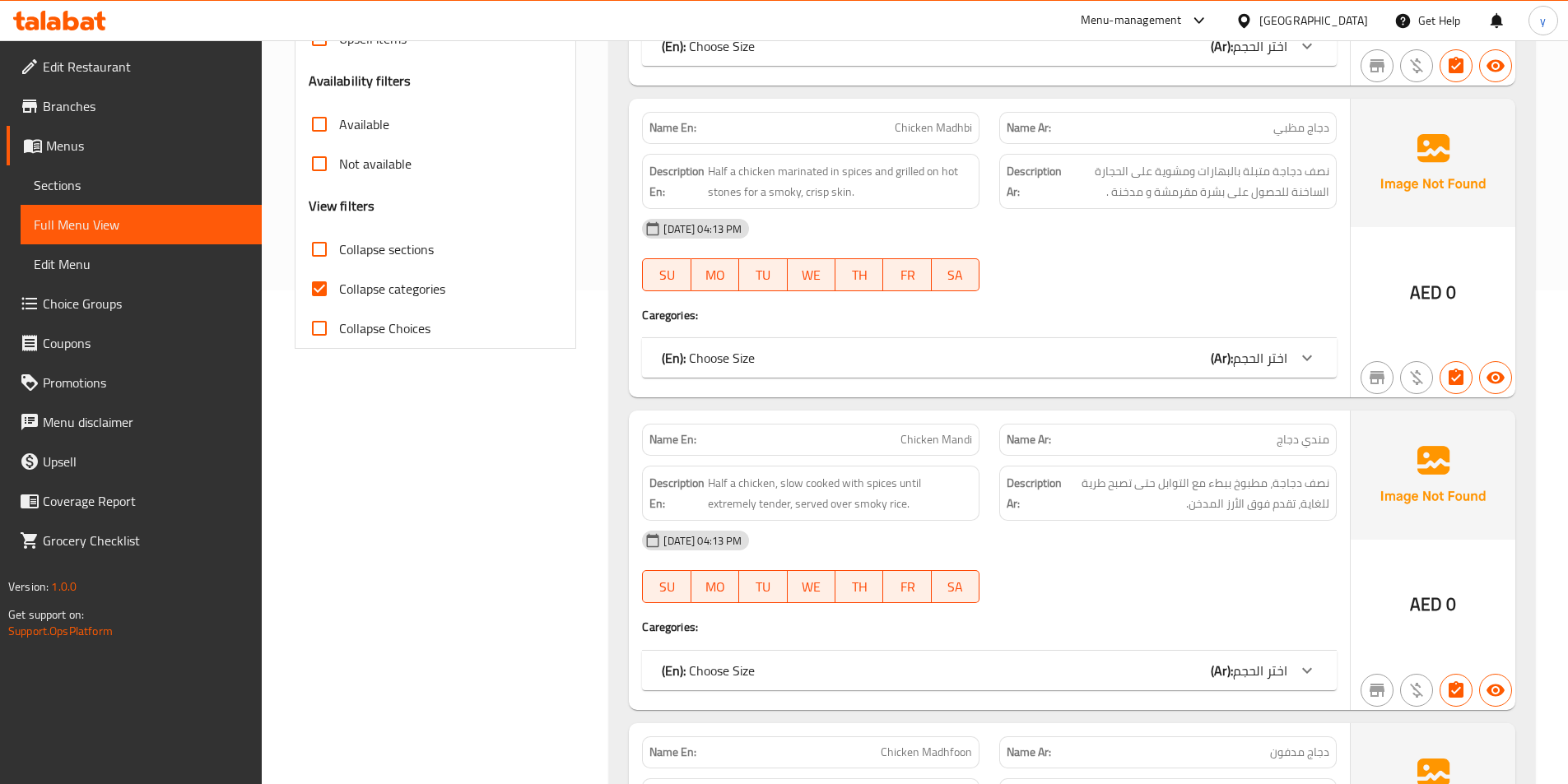
click at [1296, 344] on div at bounding box center [1306, 357] width 40 height 40
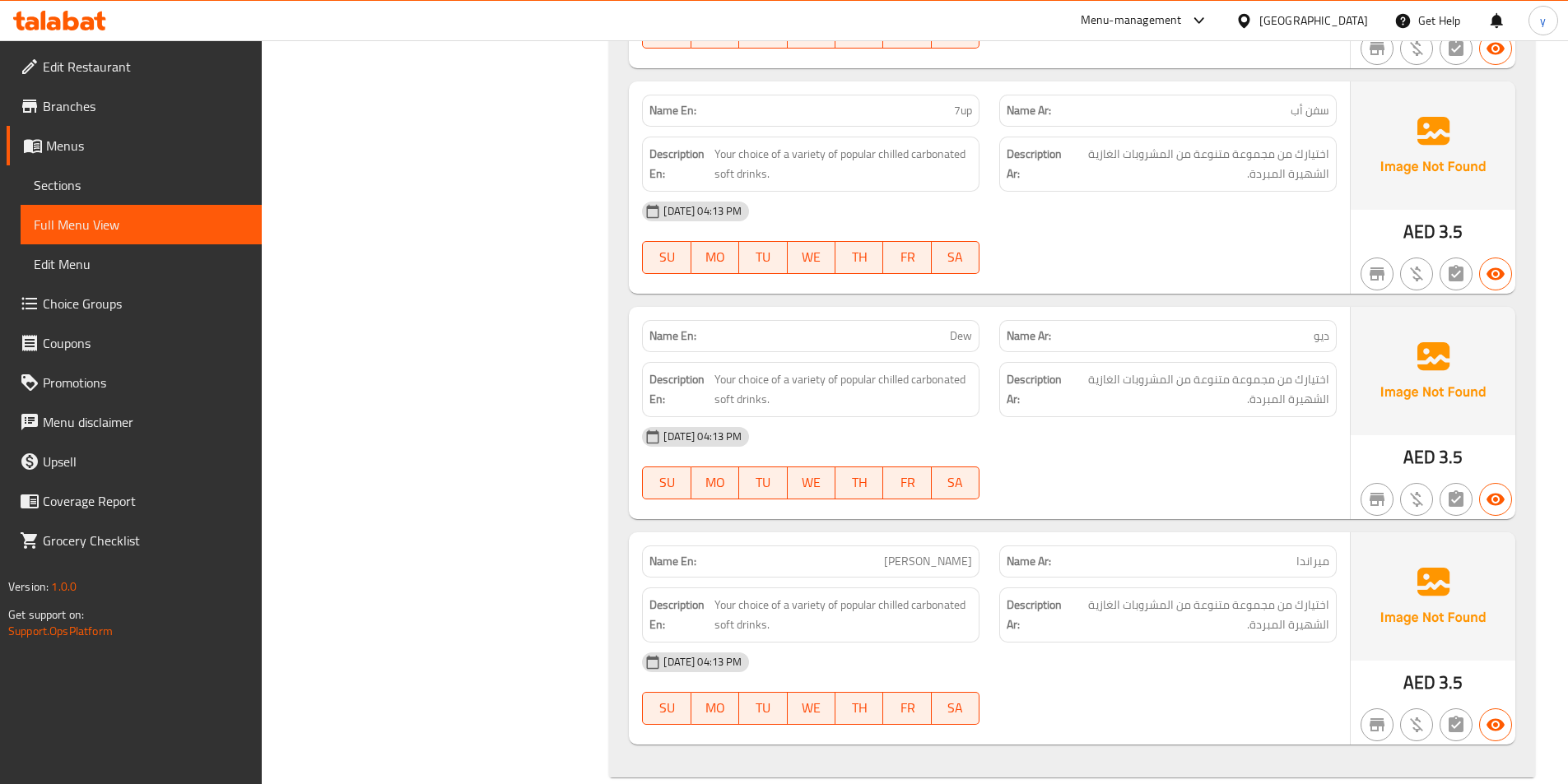
scroll to position [7496, 0]
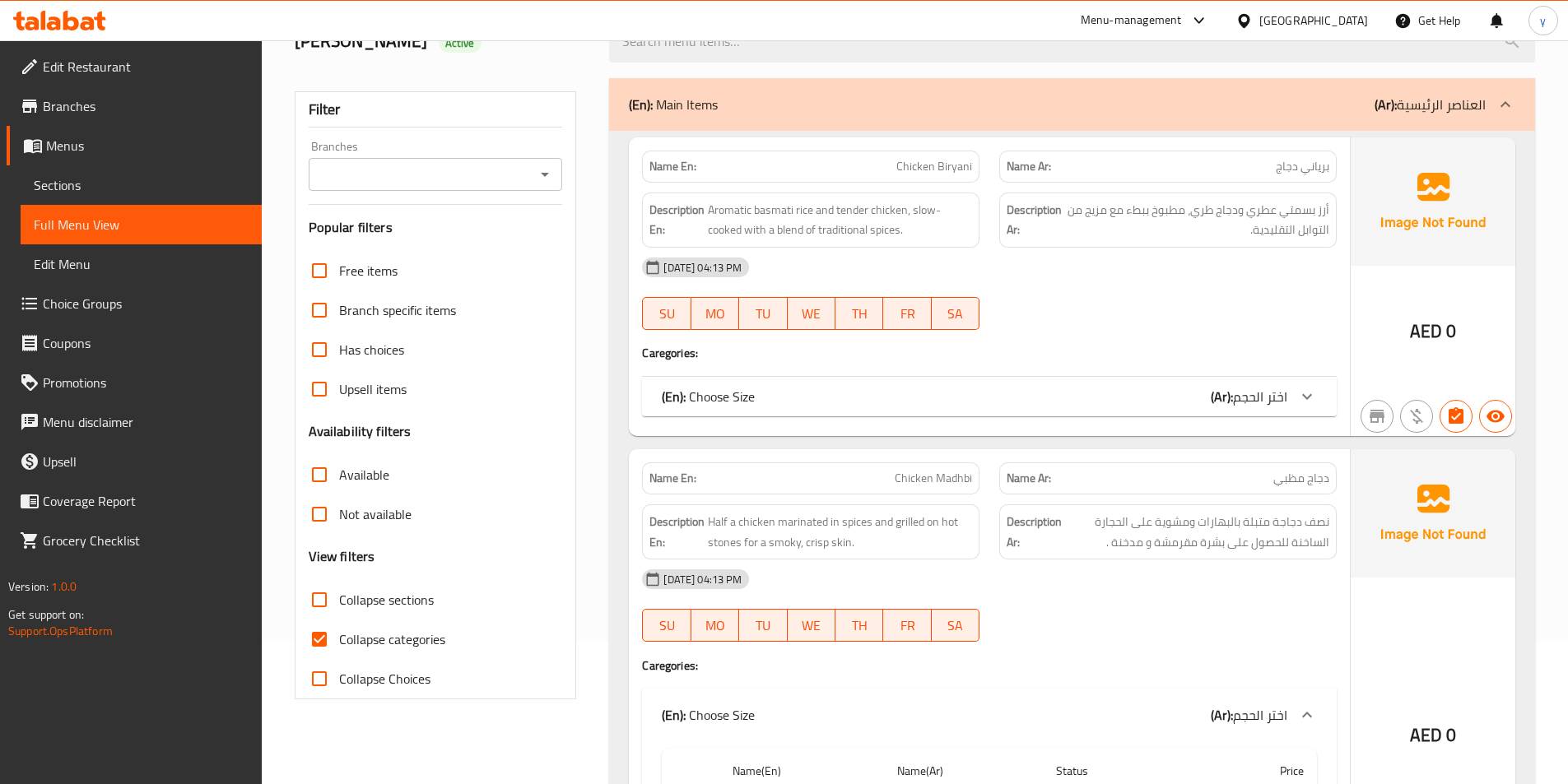
scroll to position [165, 0]
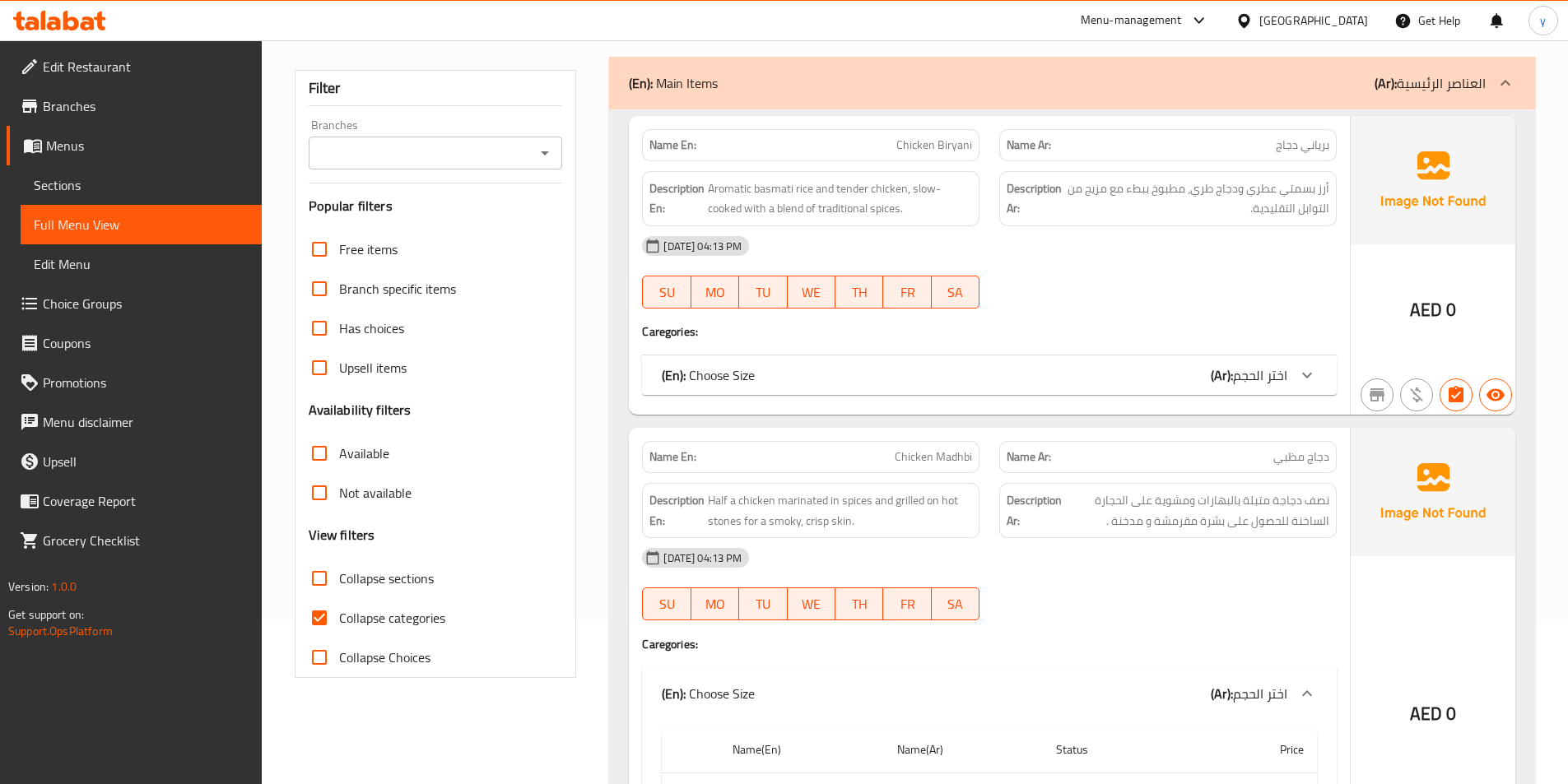
click at [43, 143] on span at bounding box center [35, 145] width 23 height 19
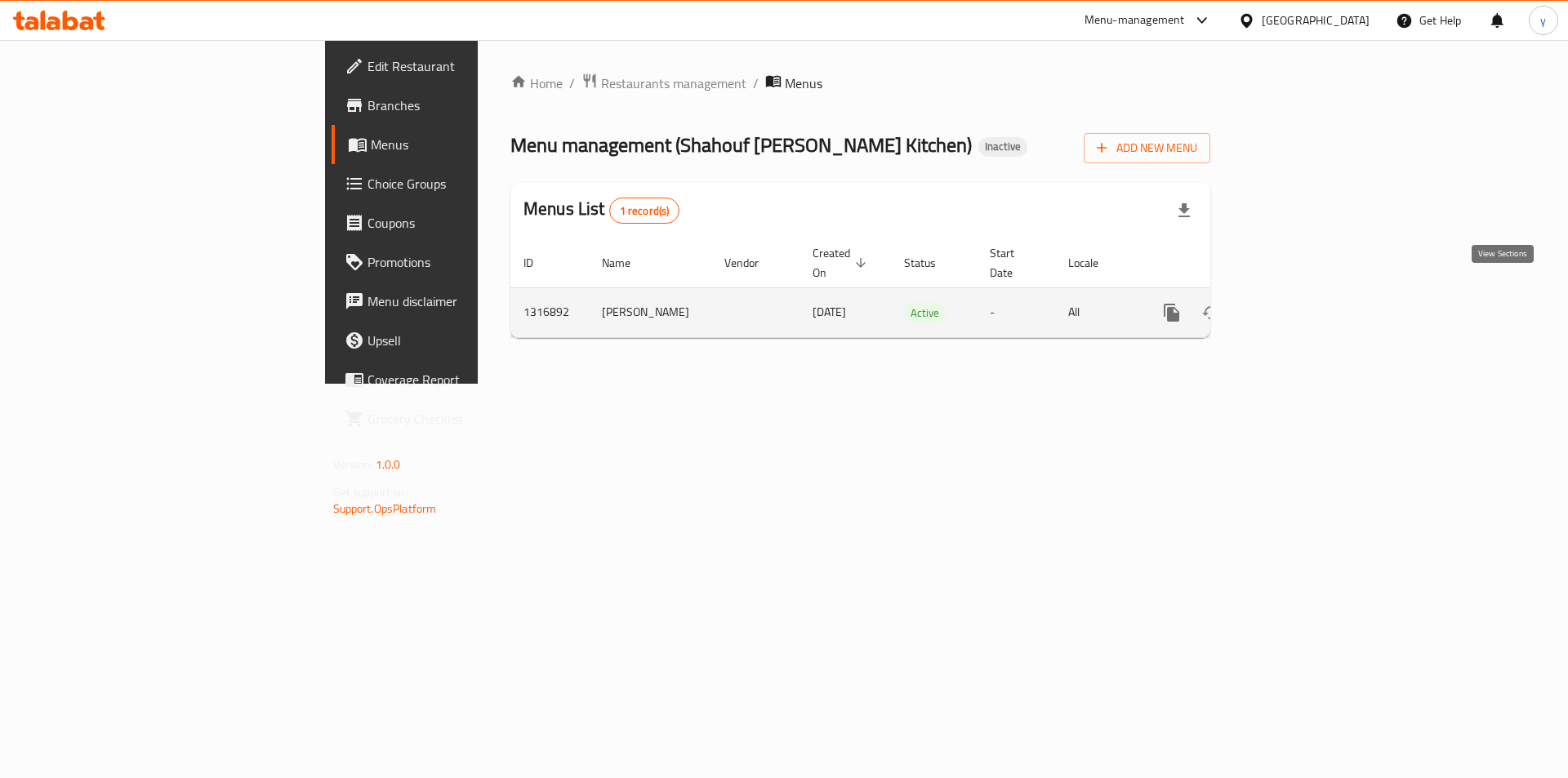
click at [1299, 303] on icon "enhanced table" at bounding box center [1289, 313] width 19 height 19
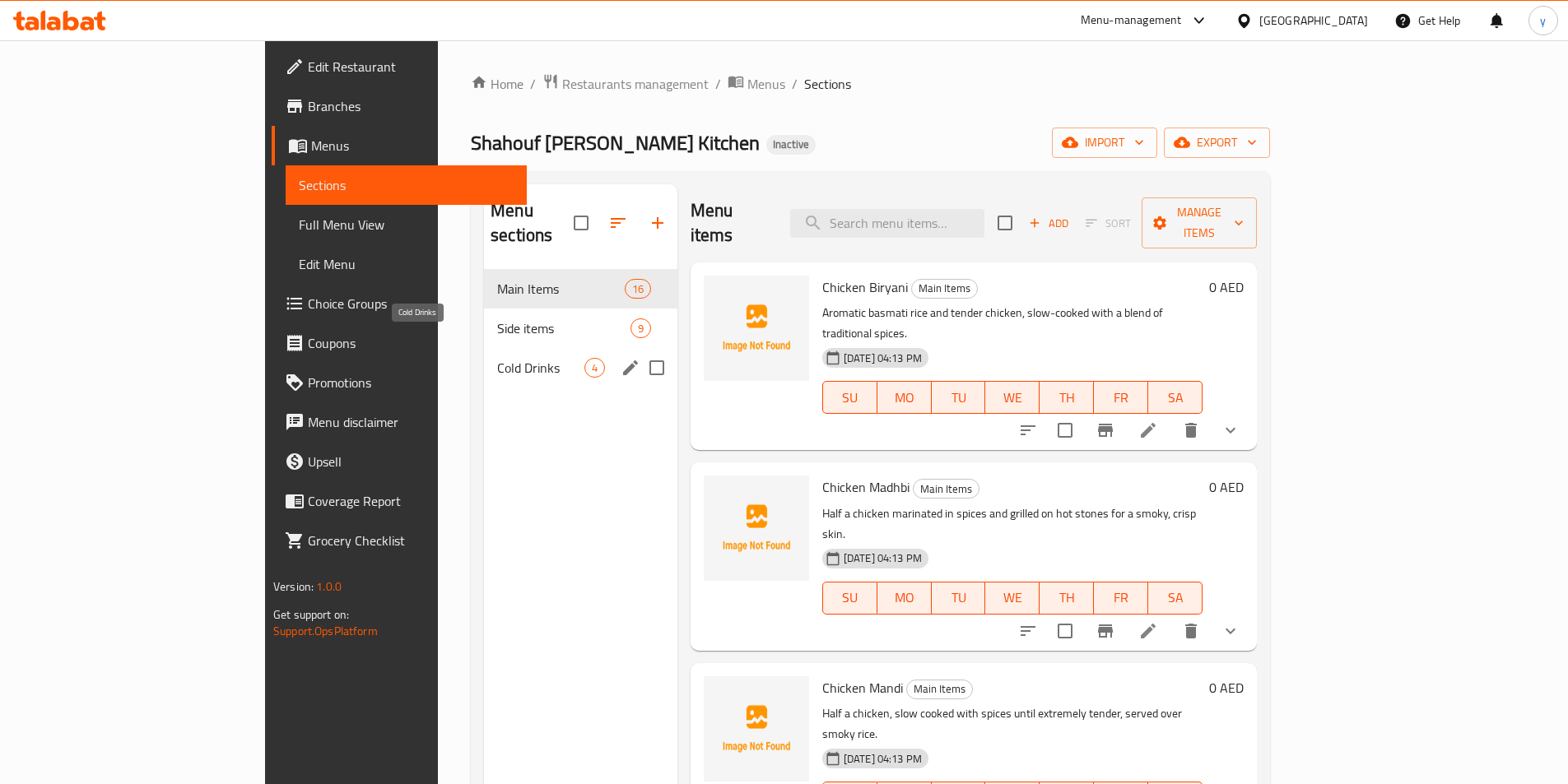
click at [497, 358] on span "Cold Drinks" at bounding box center [541, 368] width 88 height 19
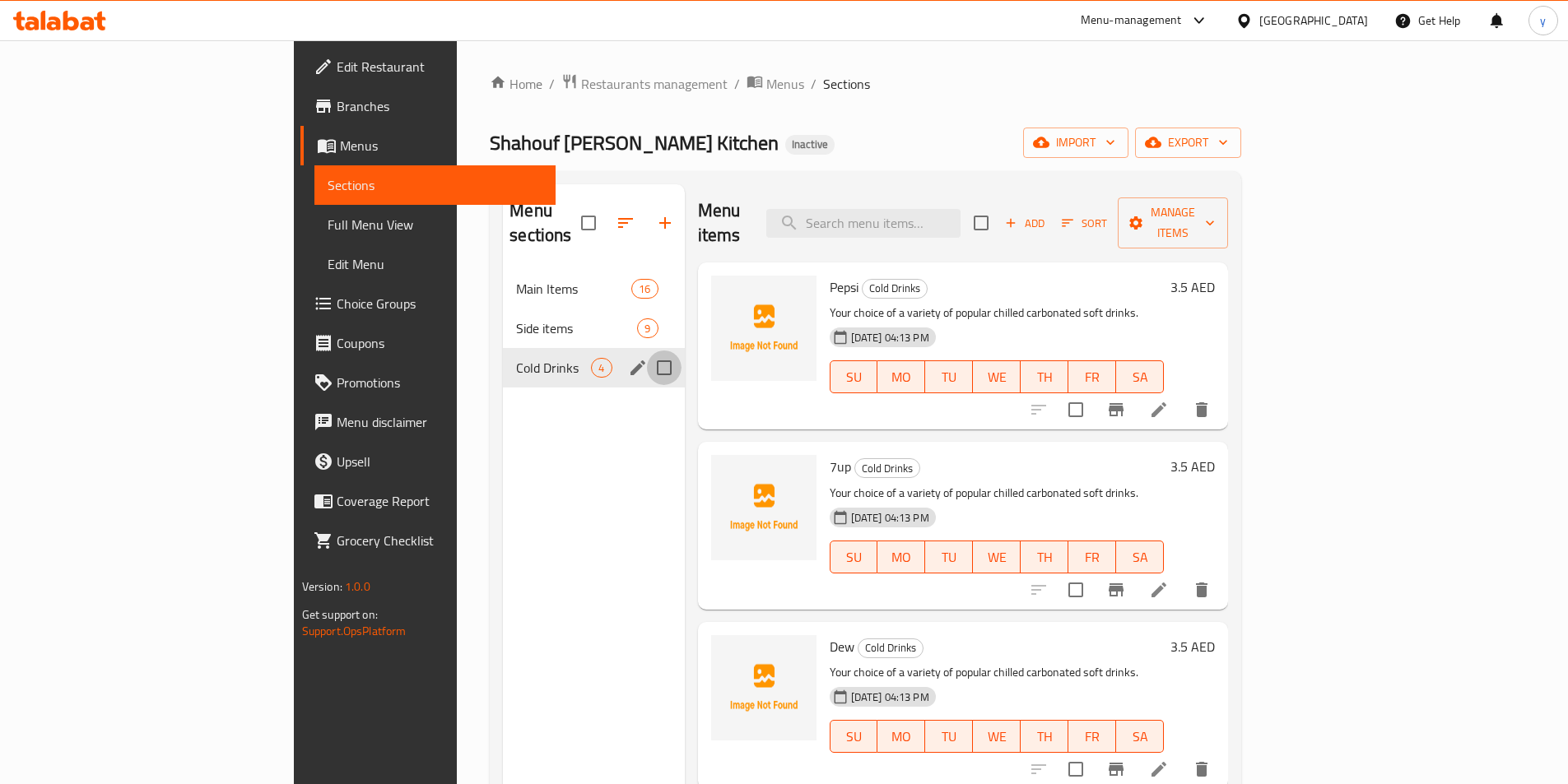
click at [647, 353] on input "Menu sections" at bounding box center [664, 367] width 35 height 35
checkbox input "true"
click at [605, 216] on icon "button" at bounding box center [615, 223] width 19 height 19
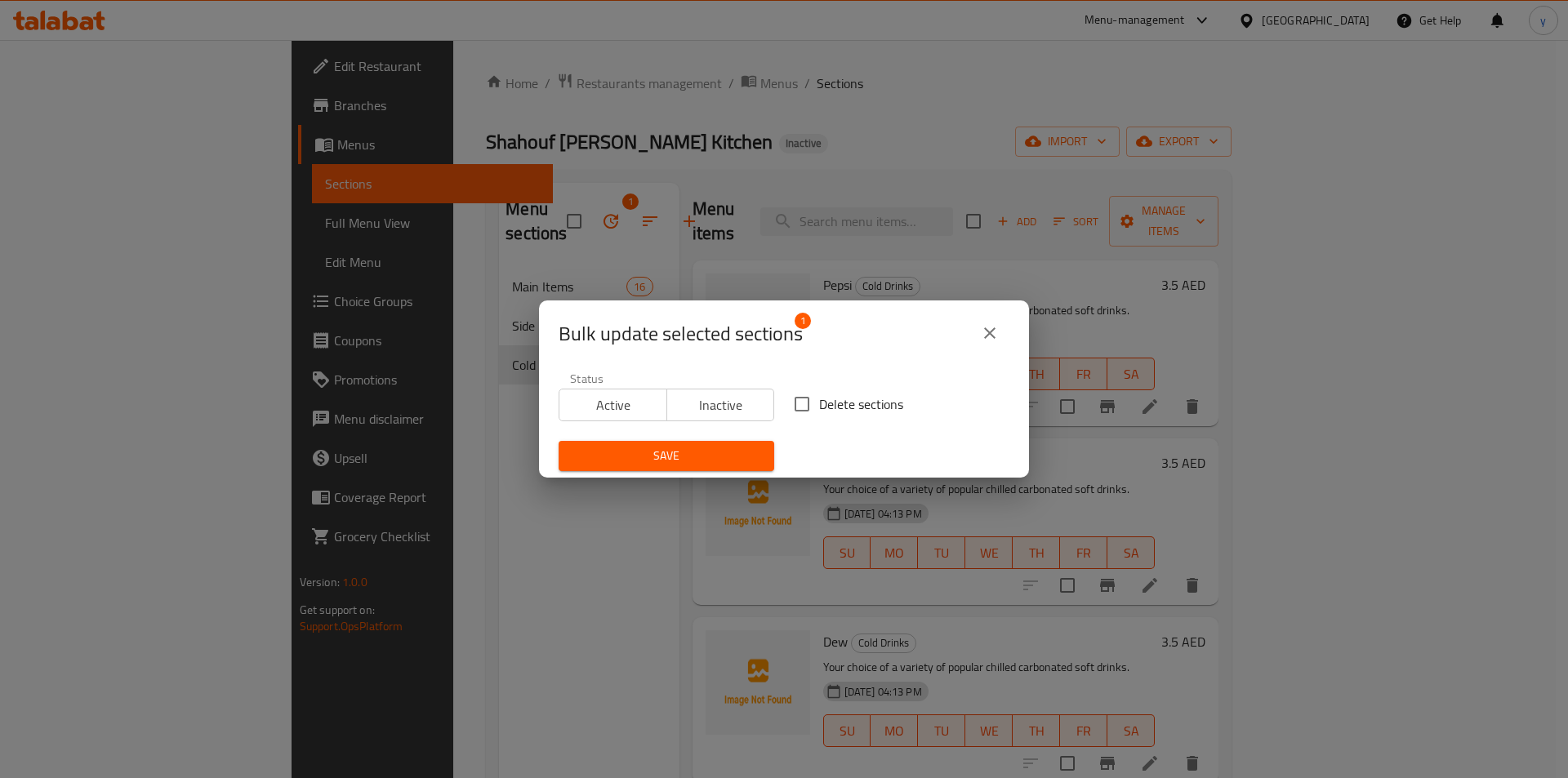
click at [795, 398] on input "Delete sections" at bounding box center [802, 404] width 34 height 34
checkbox input "true"
click at [695, 450] on span "Save" at bounding box center [666, 456] width 190 height 20
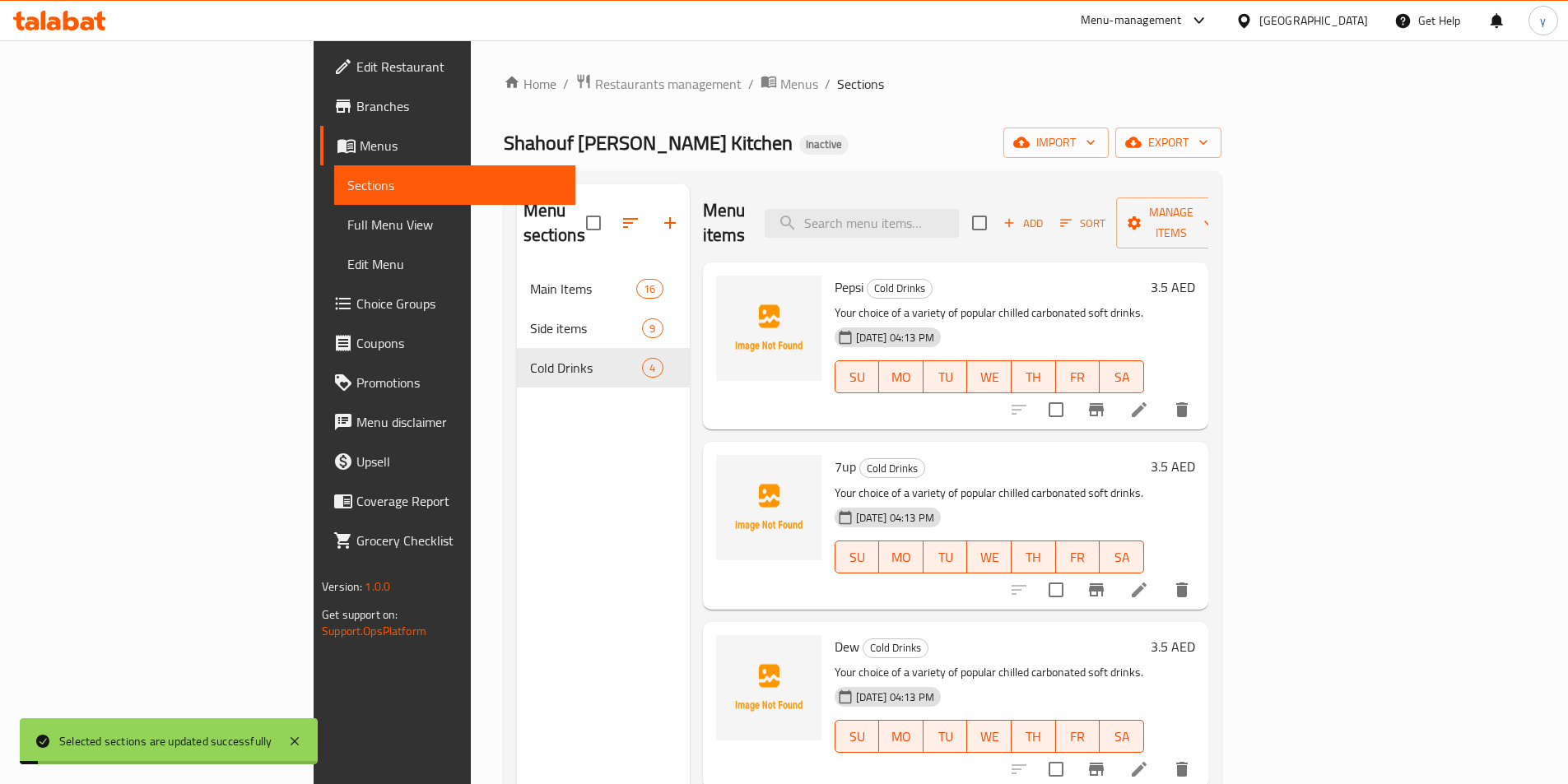
click at [517, 462] on div "Menu sections Main Items 16 Side items 9 Cold Drinks 4" at bounding box center [603, 576] width 173 height 784
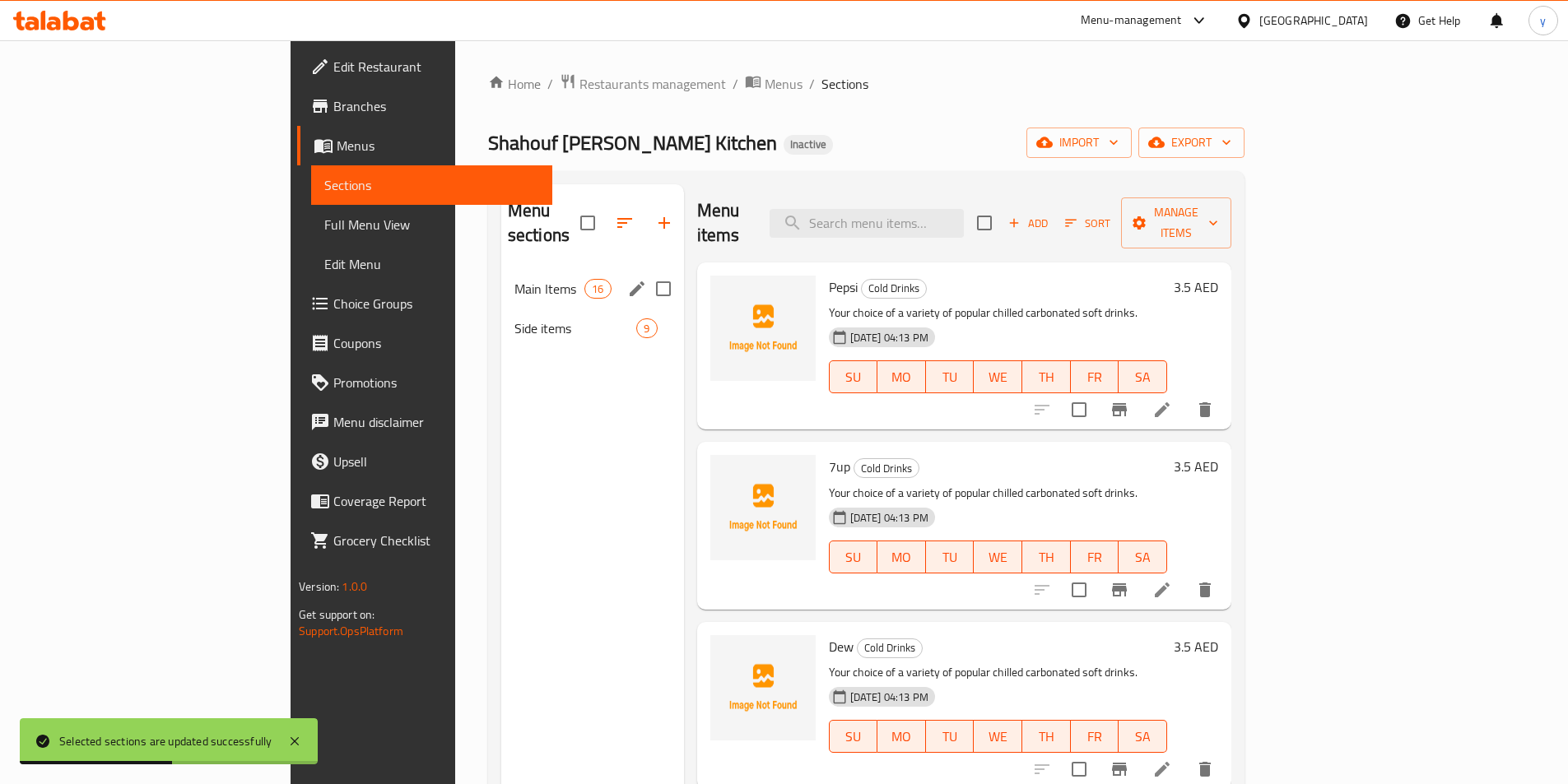
click at [515, 273] on div "Main Items 16" at bounding box center [592, 288] width 182 height 40
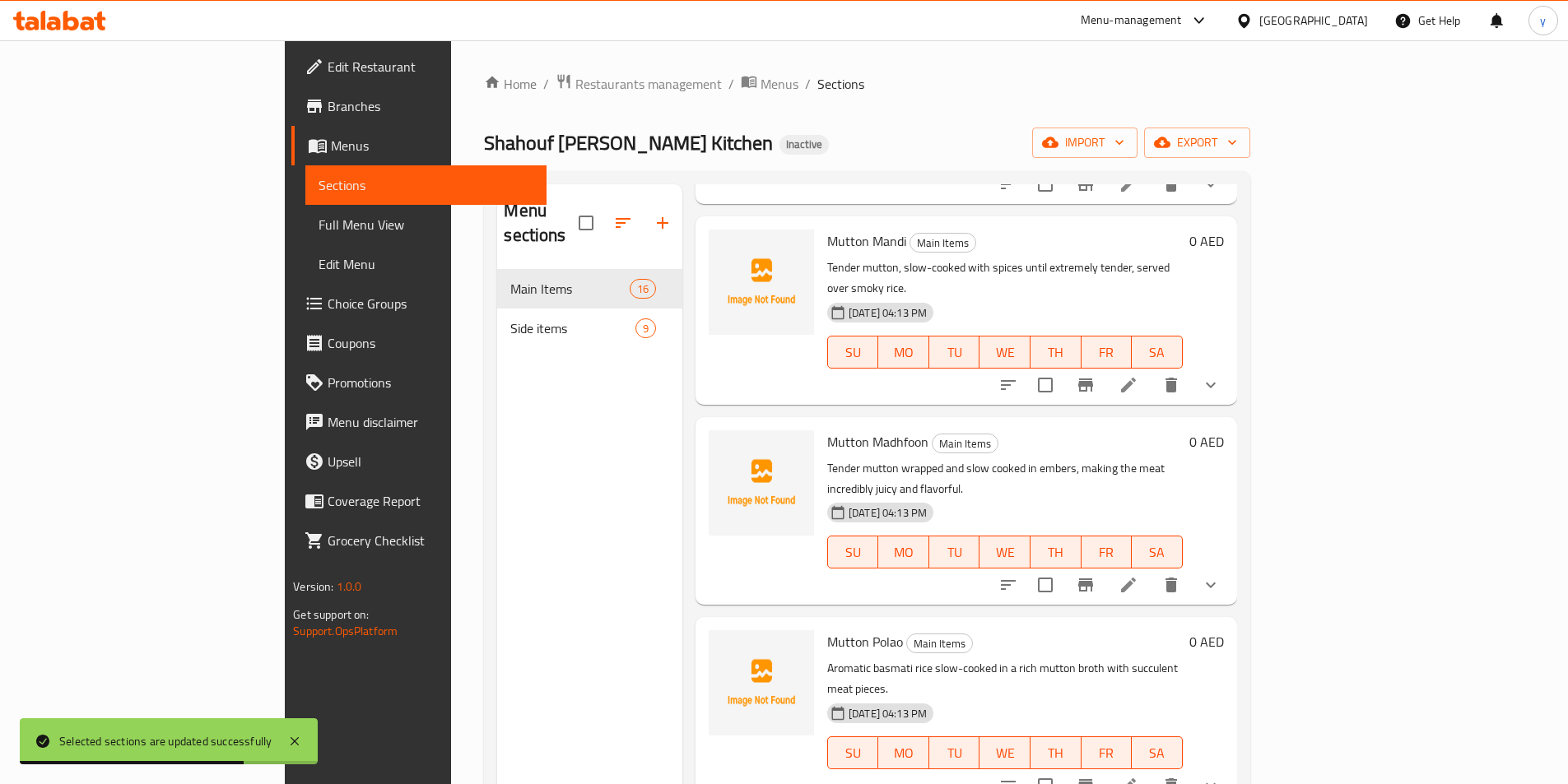
scroll to position [2057, 0]
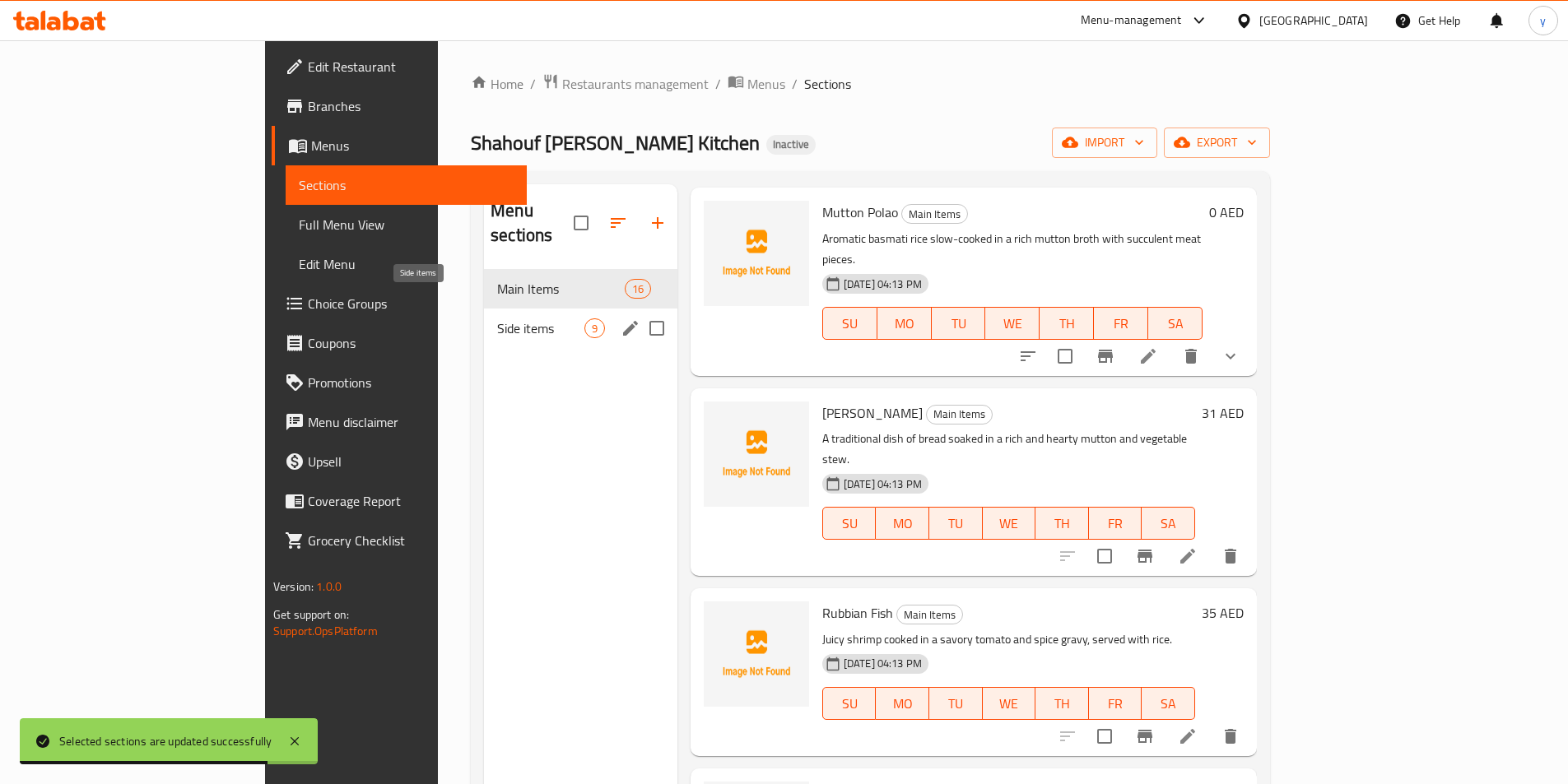
click at [497, 319] on span "Side items" at bounding box center [541, 328] width 88 height 19
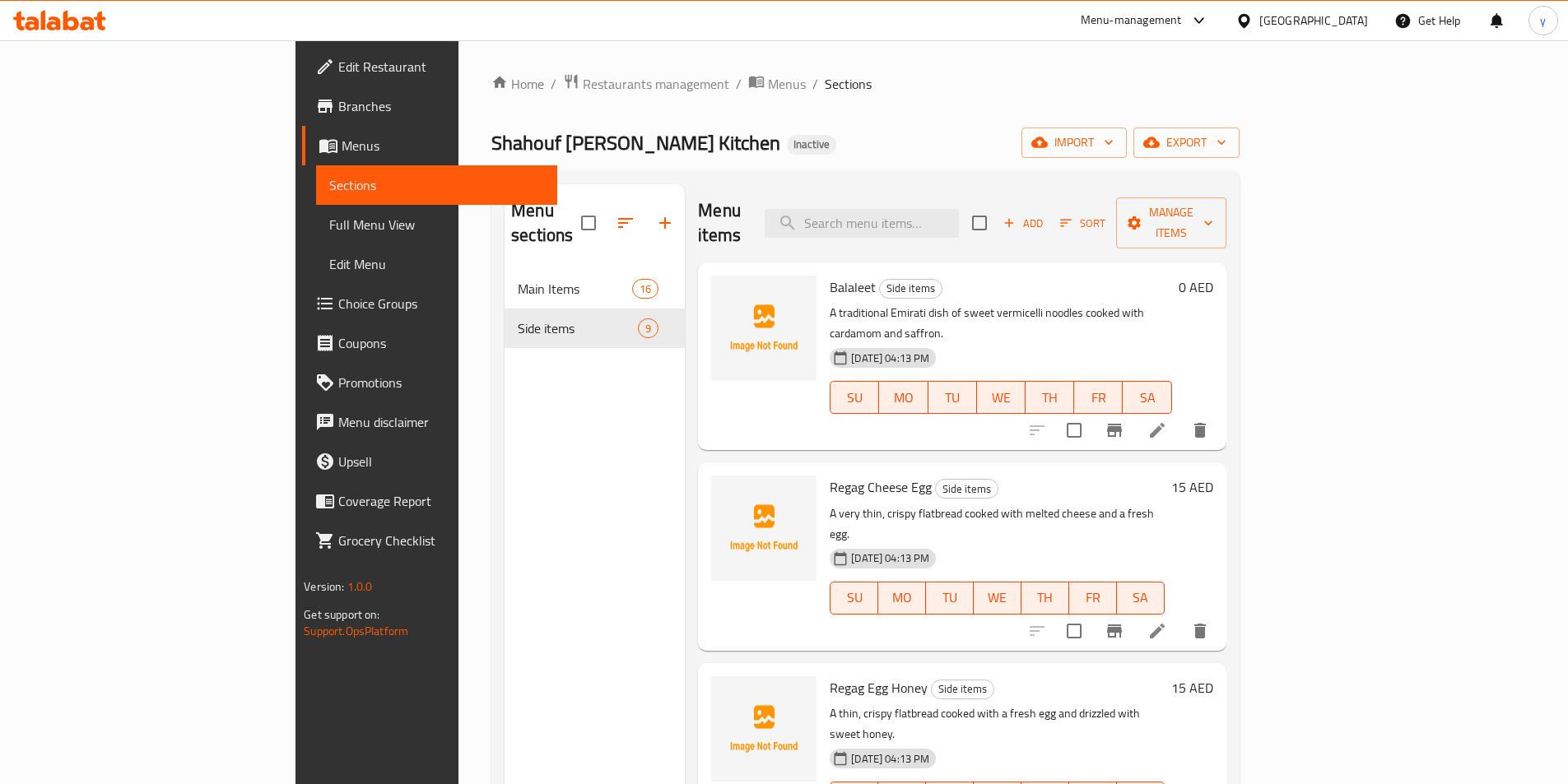
click at [329, 233] on span "Full Menu View" at bounding box center [436, 225] width 215 height 19
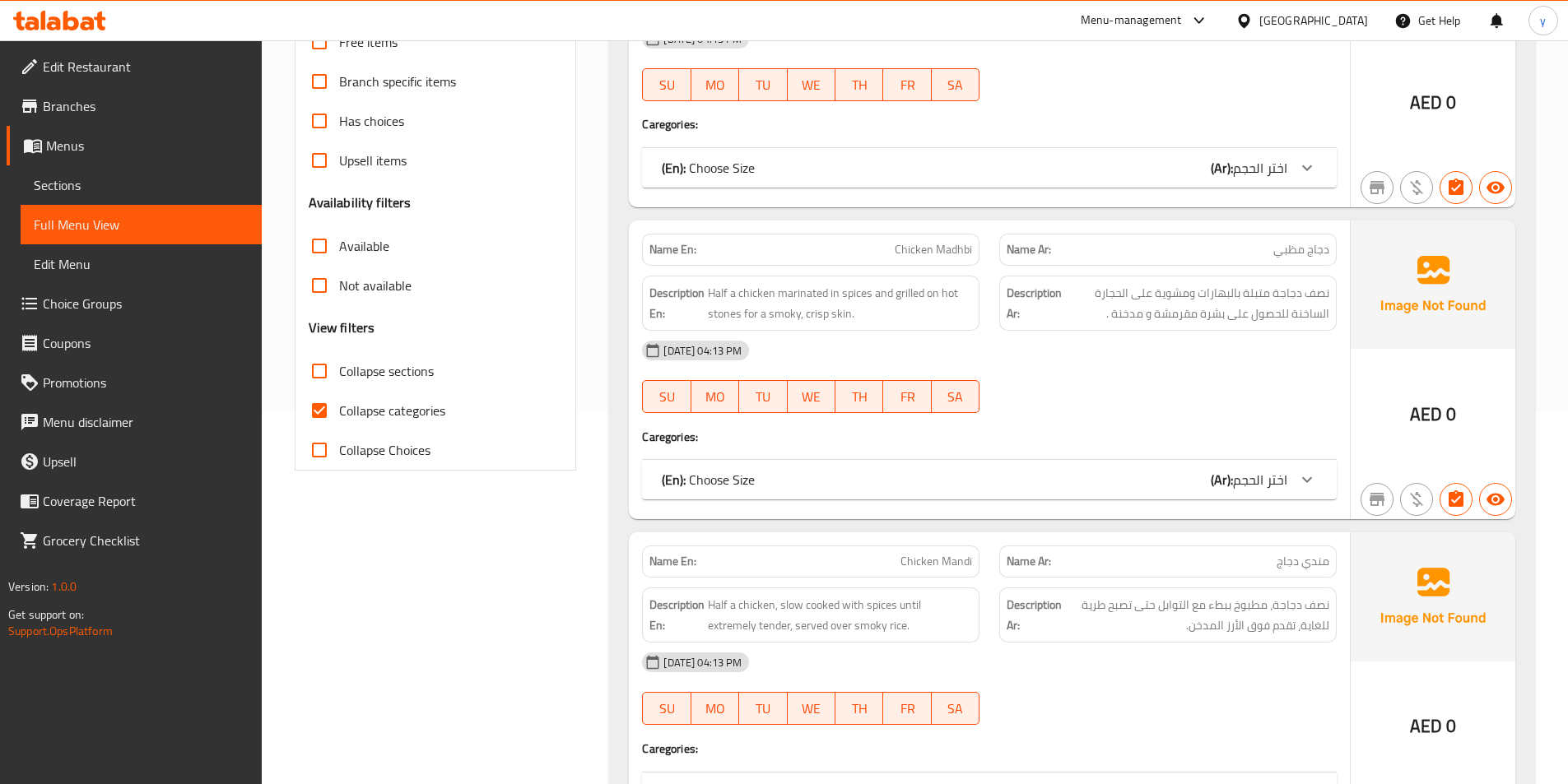
scroll to position [494, 0]
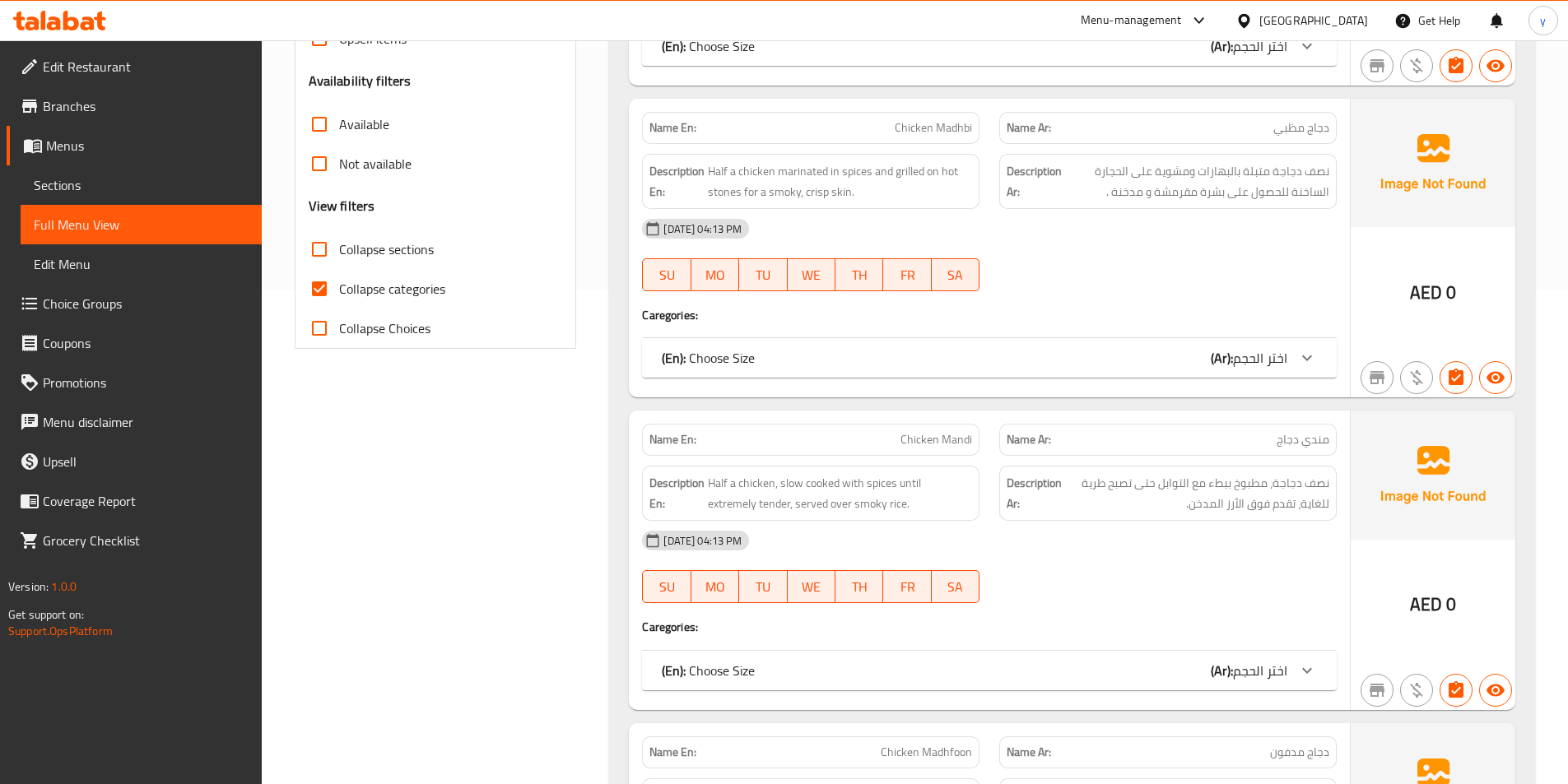
click at [328, 284] on input "Collapse categories" at bounding box center [319, 288] width 40 height 40
checkbox input "false"
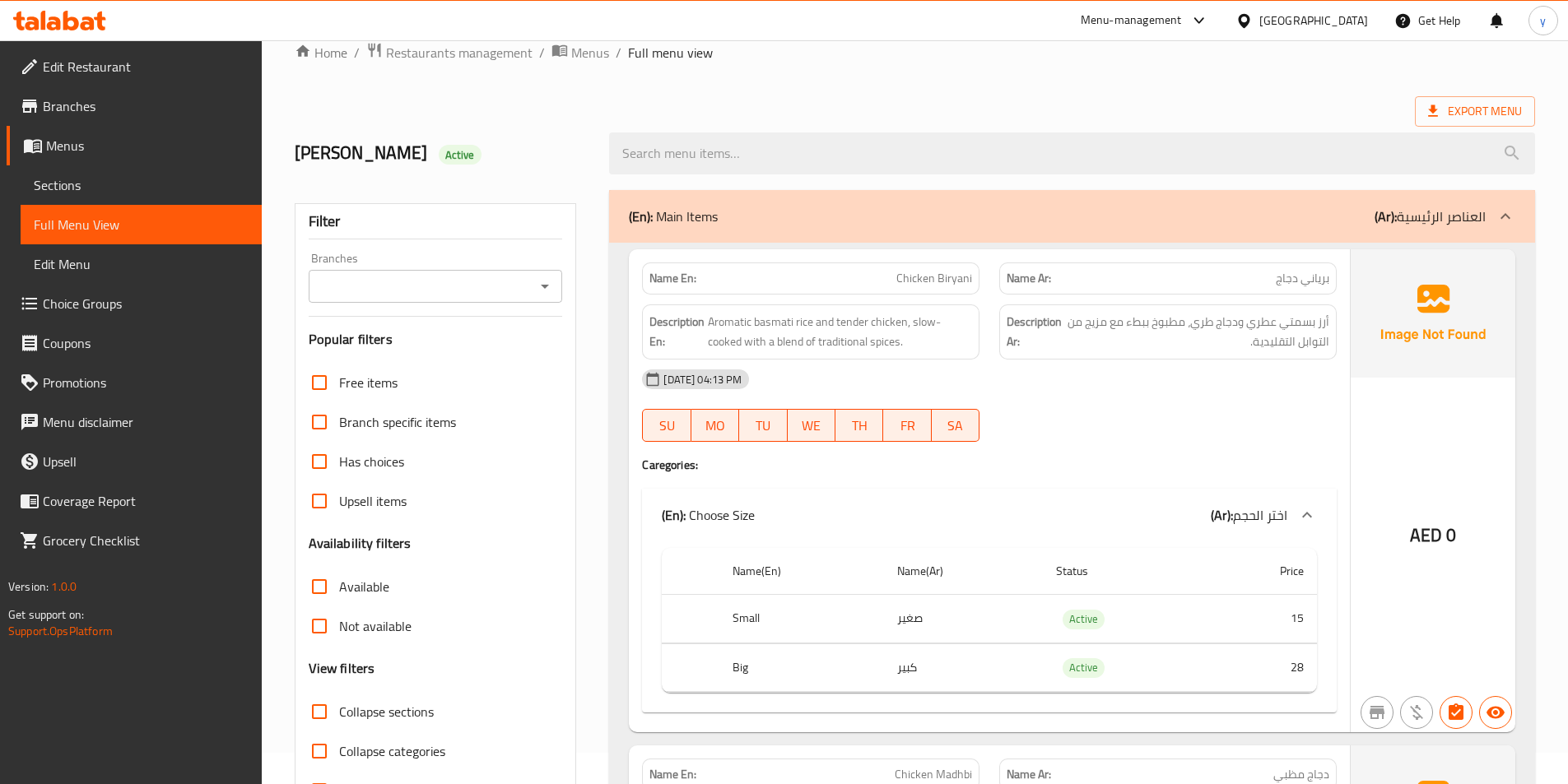
scroll to position [0, 0]
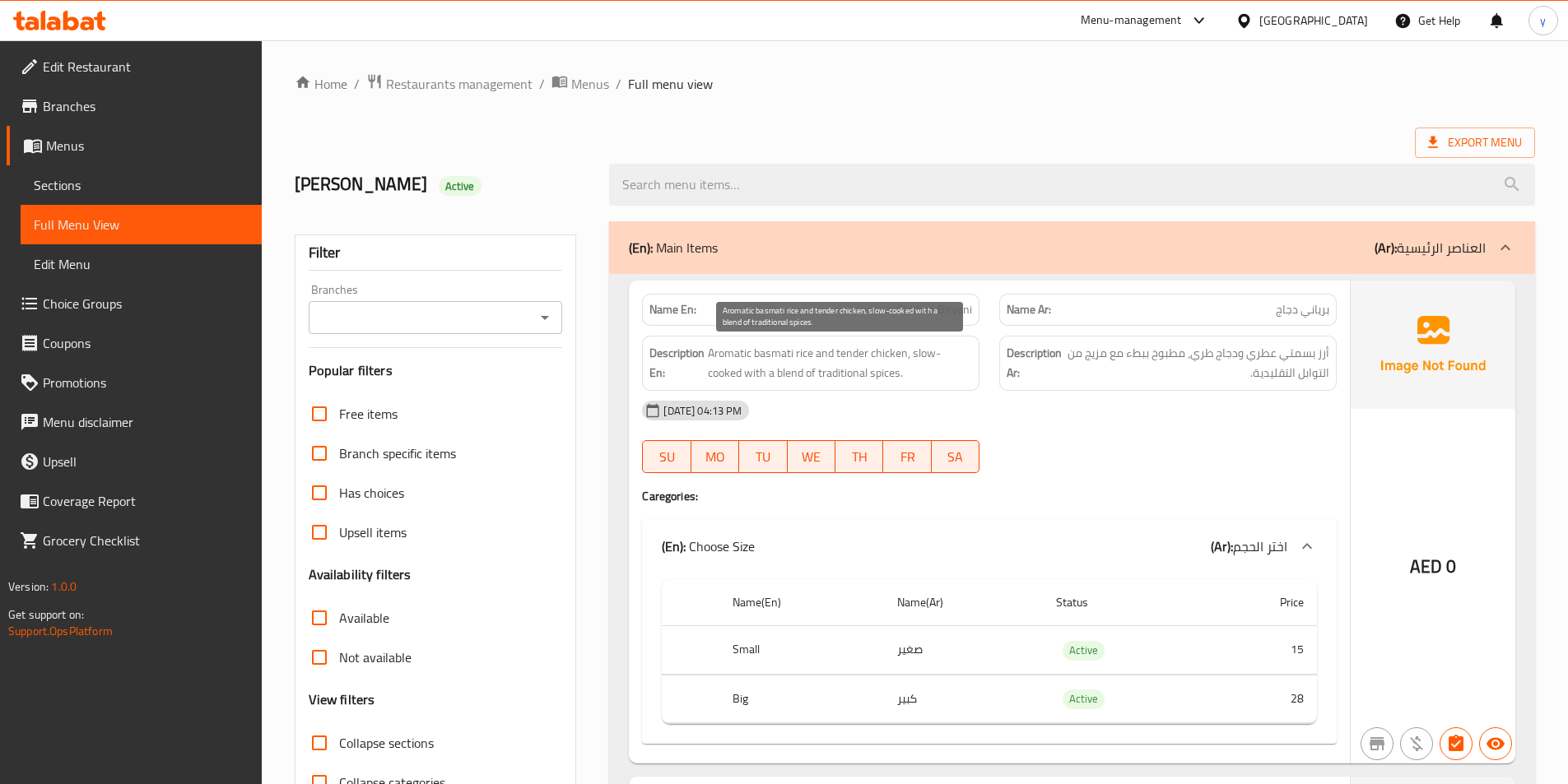
click at [891, 356] on span "Aromatic basmati rice and tender chicken, slow-cooked with a blend of tradition…" at bounding box center [840, 364] width 265 height 41
copy span "Aromatic basmati rice and tender chicken, slow-cooked with a blend of tradition…"
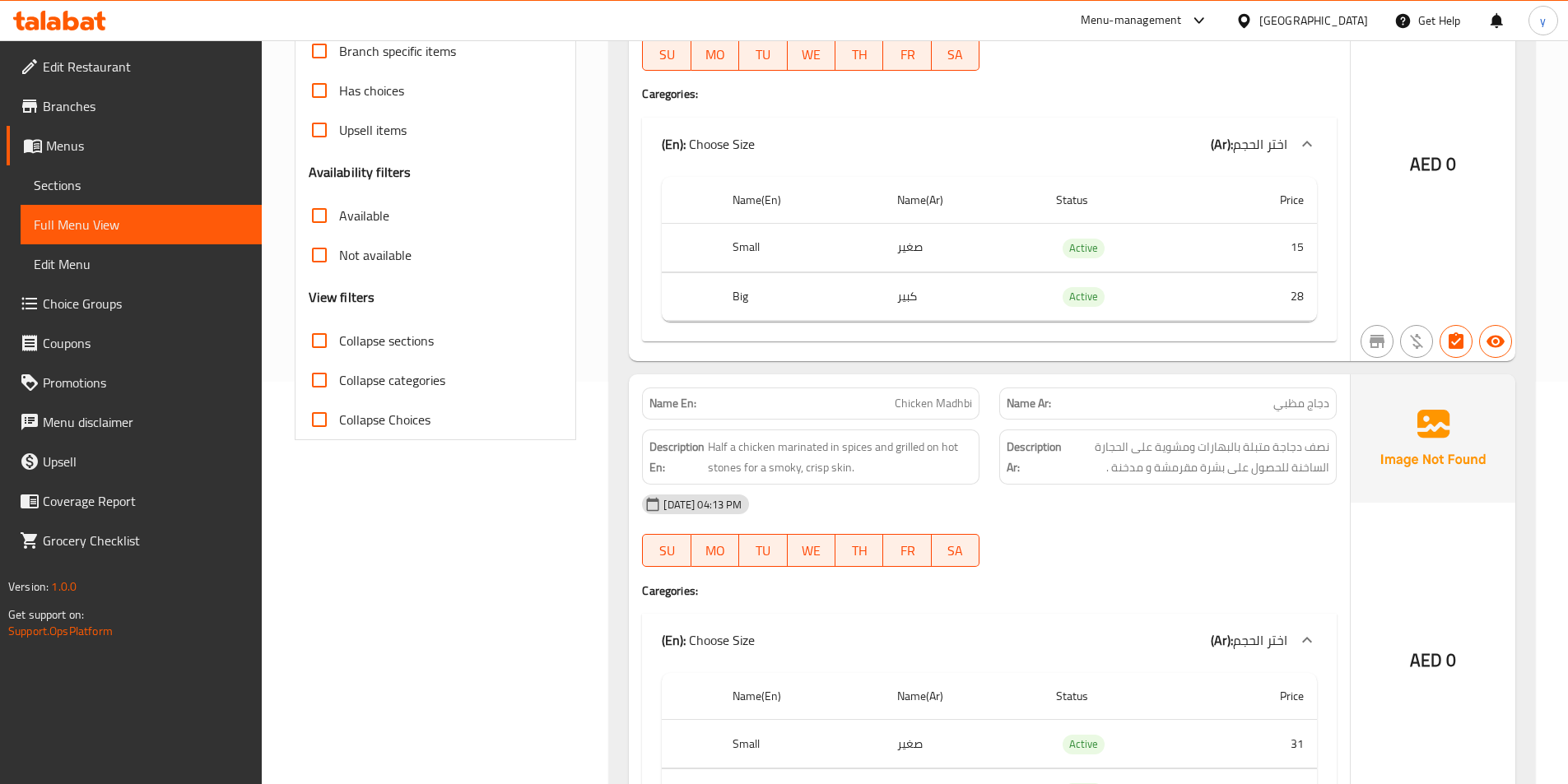
scroll to position [411, 0]
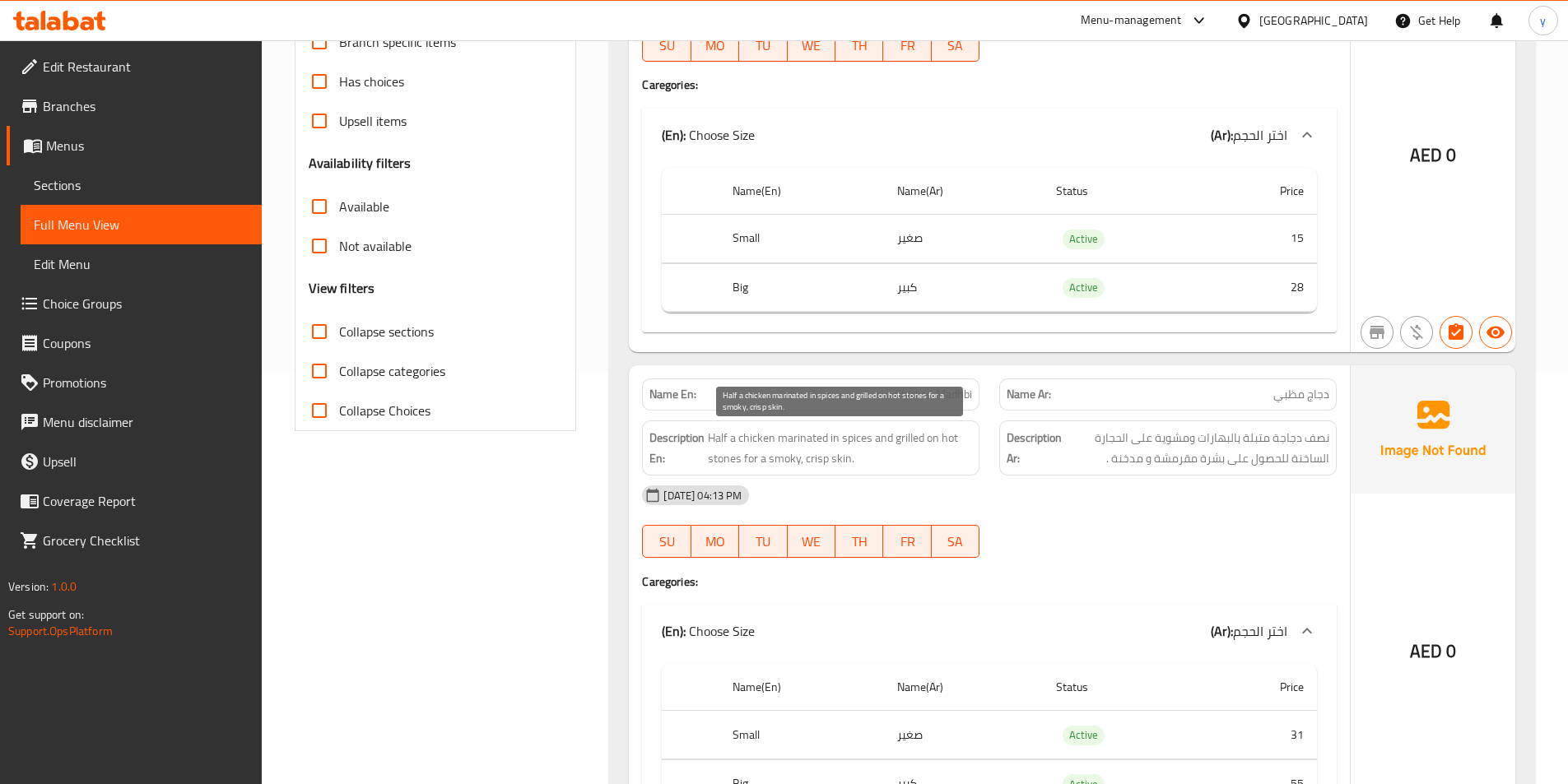
click at [770, 448] on span "Half a chicken marinated in spices and grilled on hot stones for a smoky, crisp…" at bounding box center [840, 449] width 265 height 41
copy span "Half a chicken marinated in spices and grilled on hot stones for a smoky, crisp…"
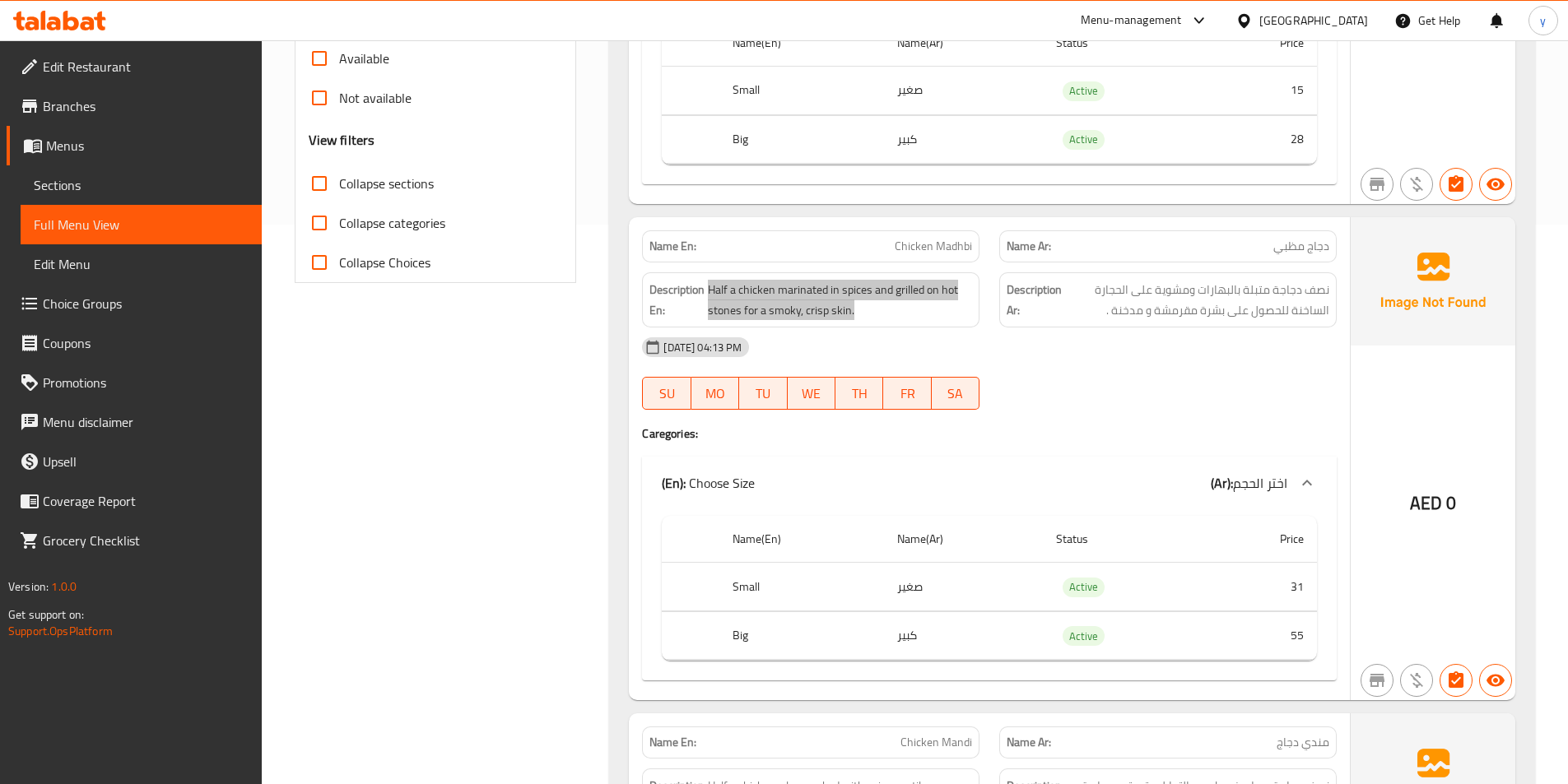
scroll to position [576, 0]
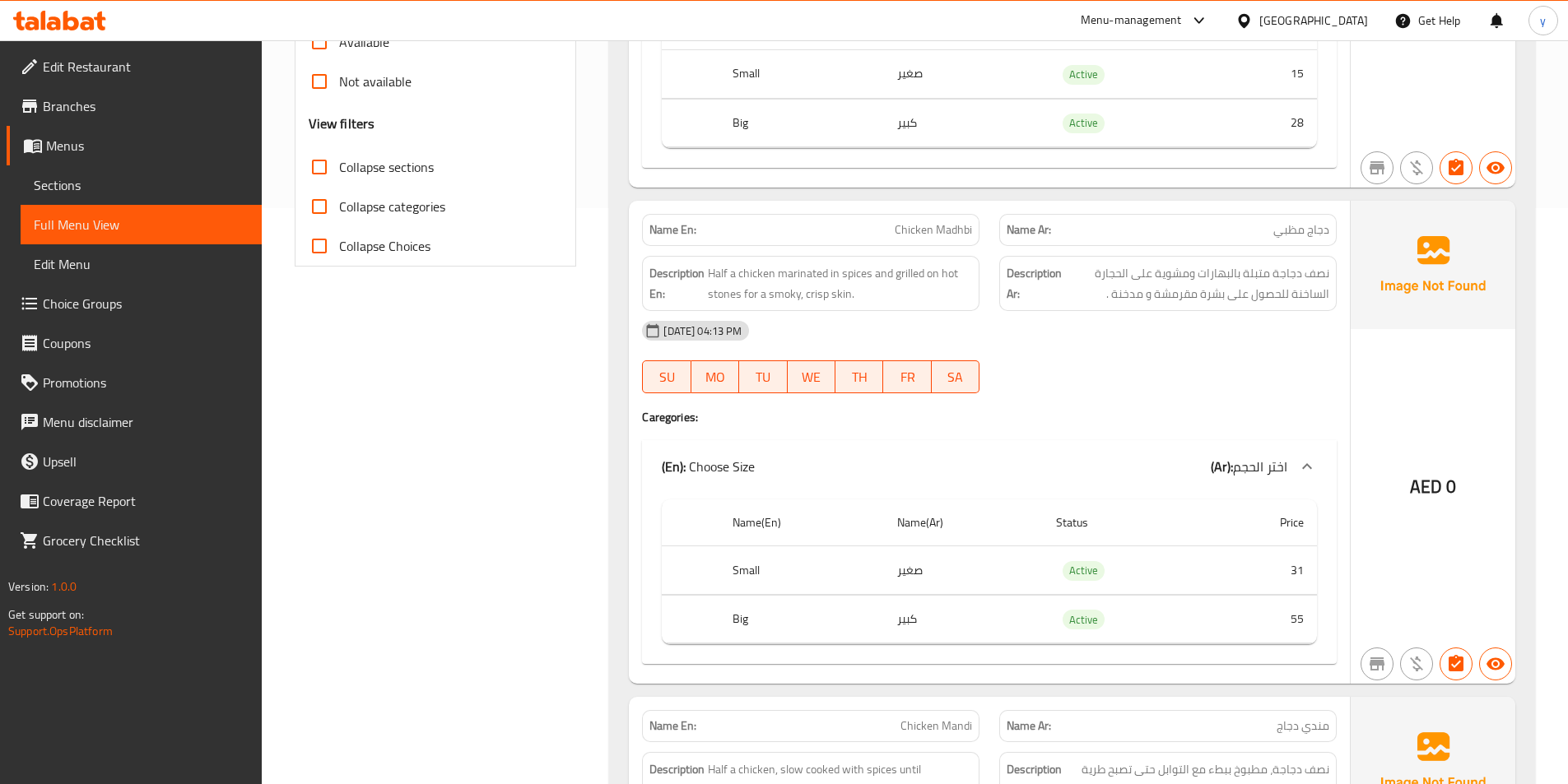
click at [927, 227] on span "Chicken Madhbi" at bounding box center [933, 230] width 77 height 18
copy span "Chicken Madhbi"
click at [1040, 418] on h4 "Caregories:" at bounding box center [988, 417] width 695 height 17
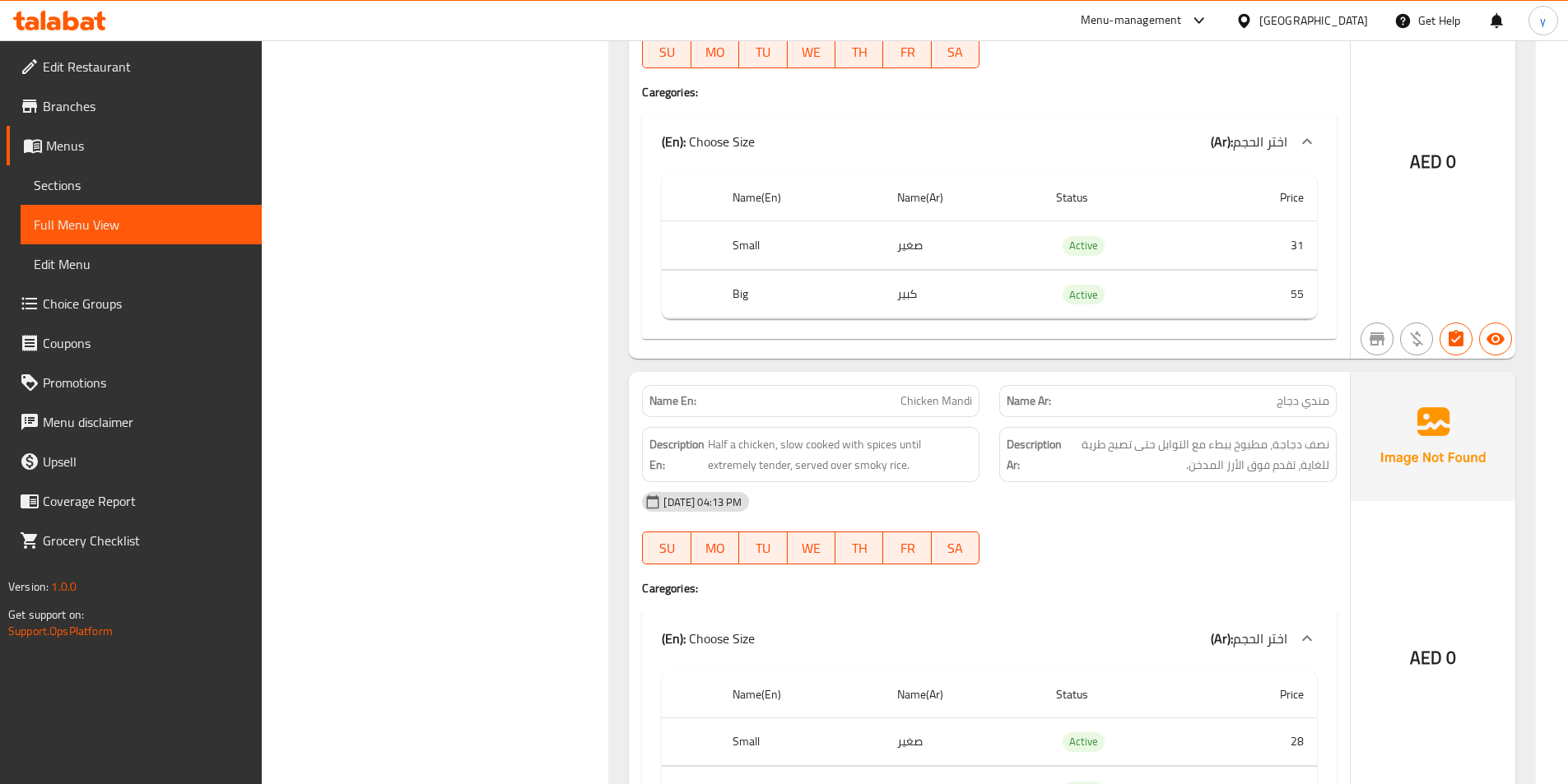
scroll to position [905, 0]
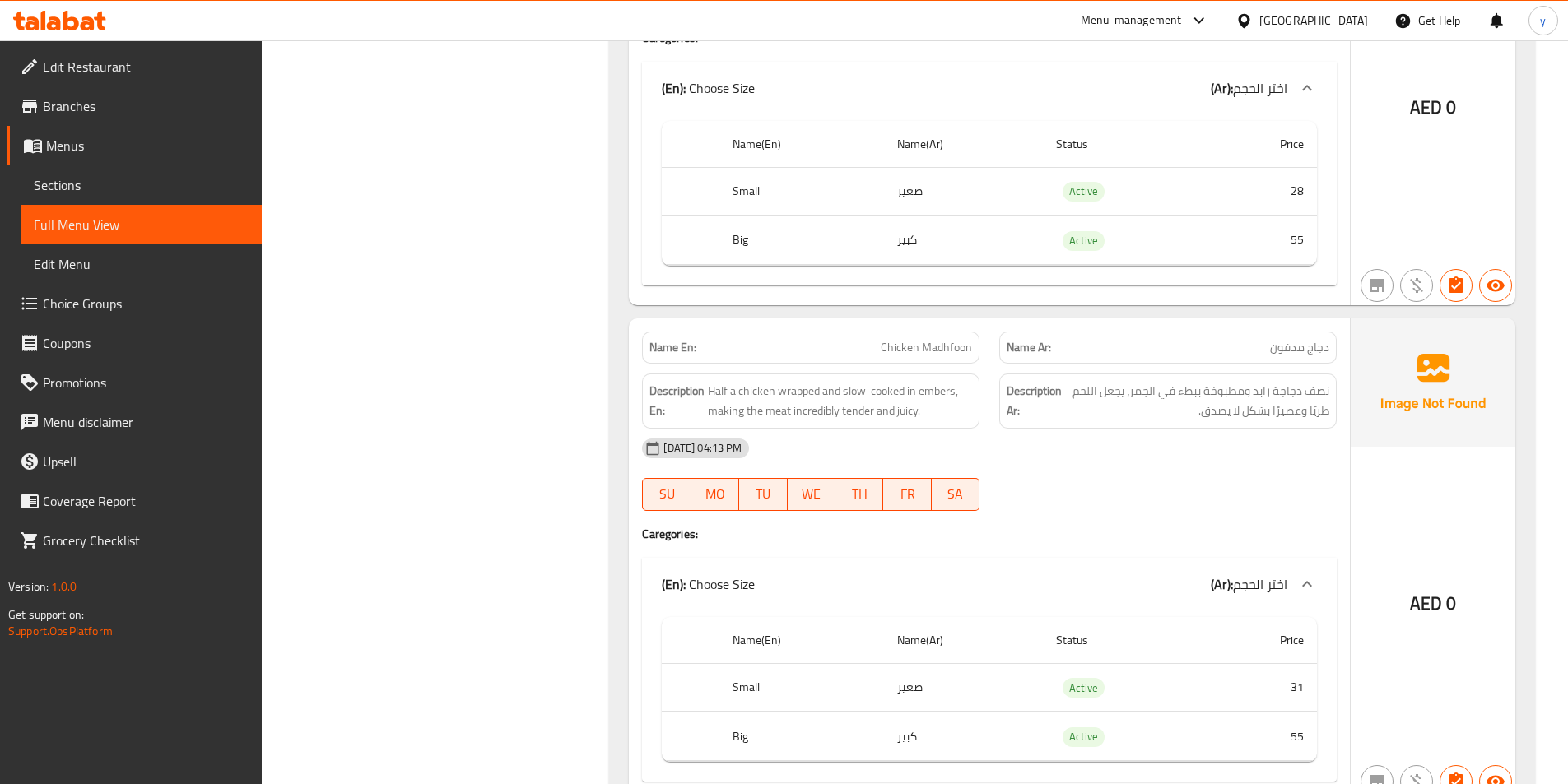
scroll to position [1481, 0]
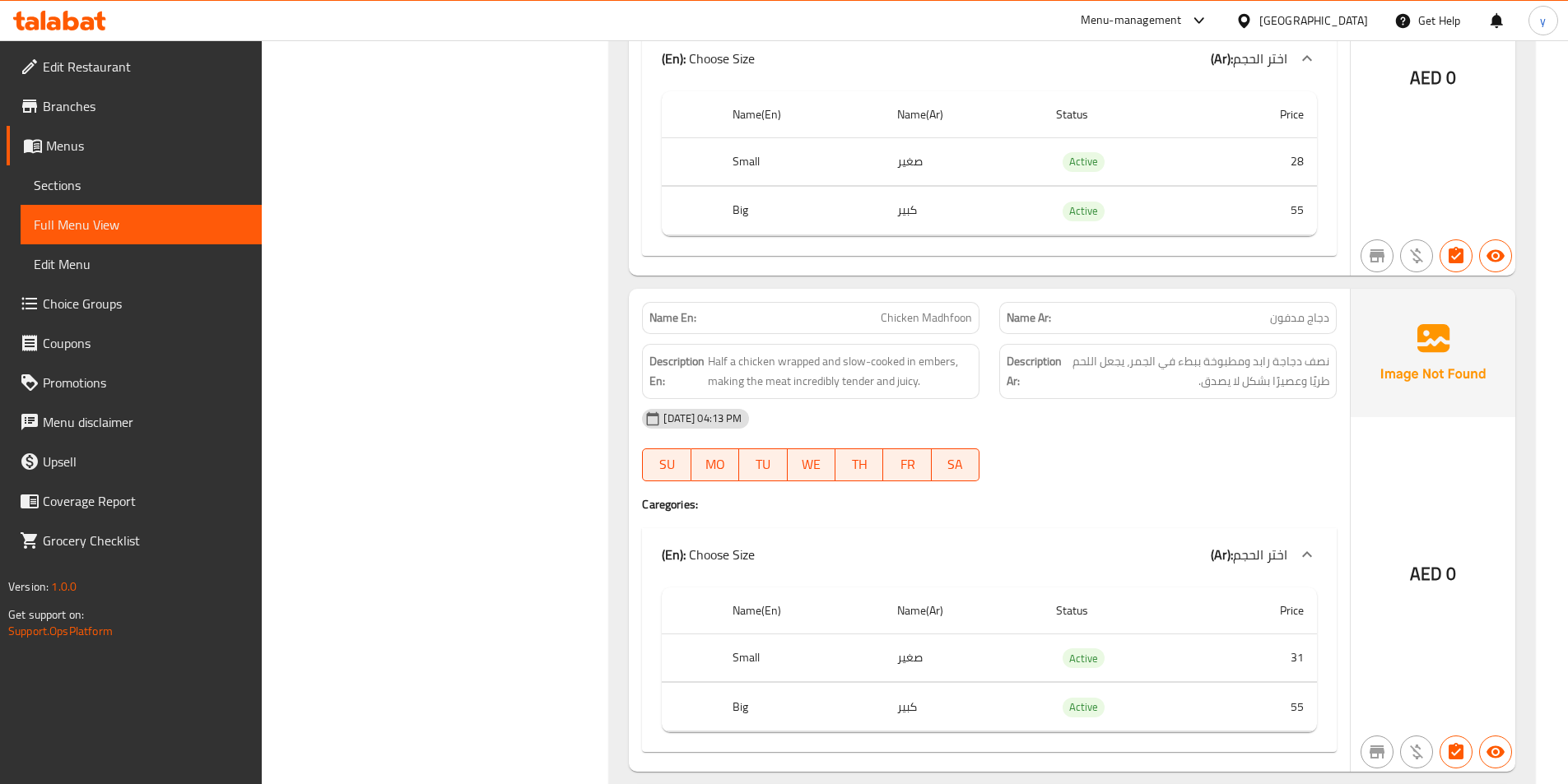
click at [962, 320] on span "Chicken Madhfoon" at bounding box center [926, 319] width 91 height 18
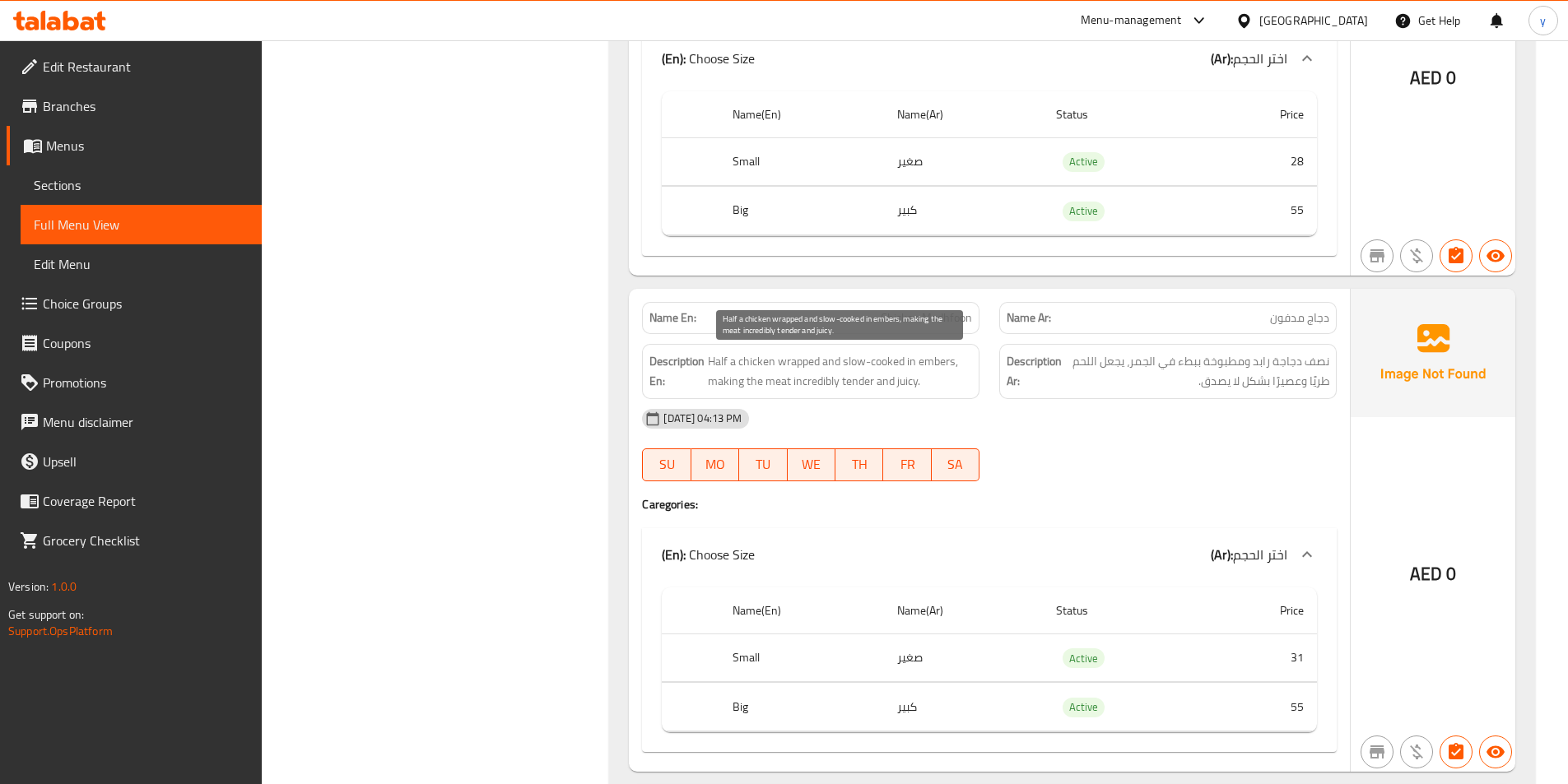
click at [834, 384] on span "Half a chicken wrapped and slow-cooked in embers, making the meat incredibly te…" at bounding box center [840, 372] width 265 height 41
copy span "Half a chicken wrapped and slow-cooked in embers, making the meat incredibly te…"
click at [1272, 474] on div at bounding box center [1168, 481] width 357 height 19
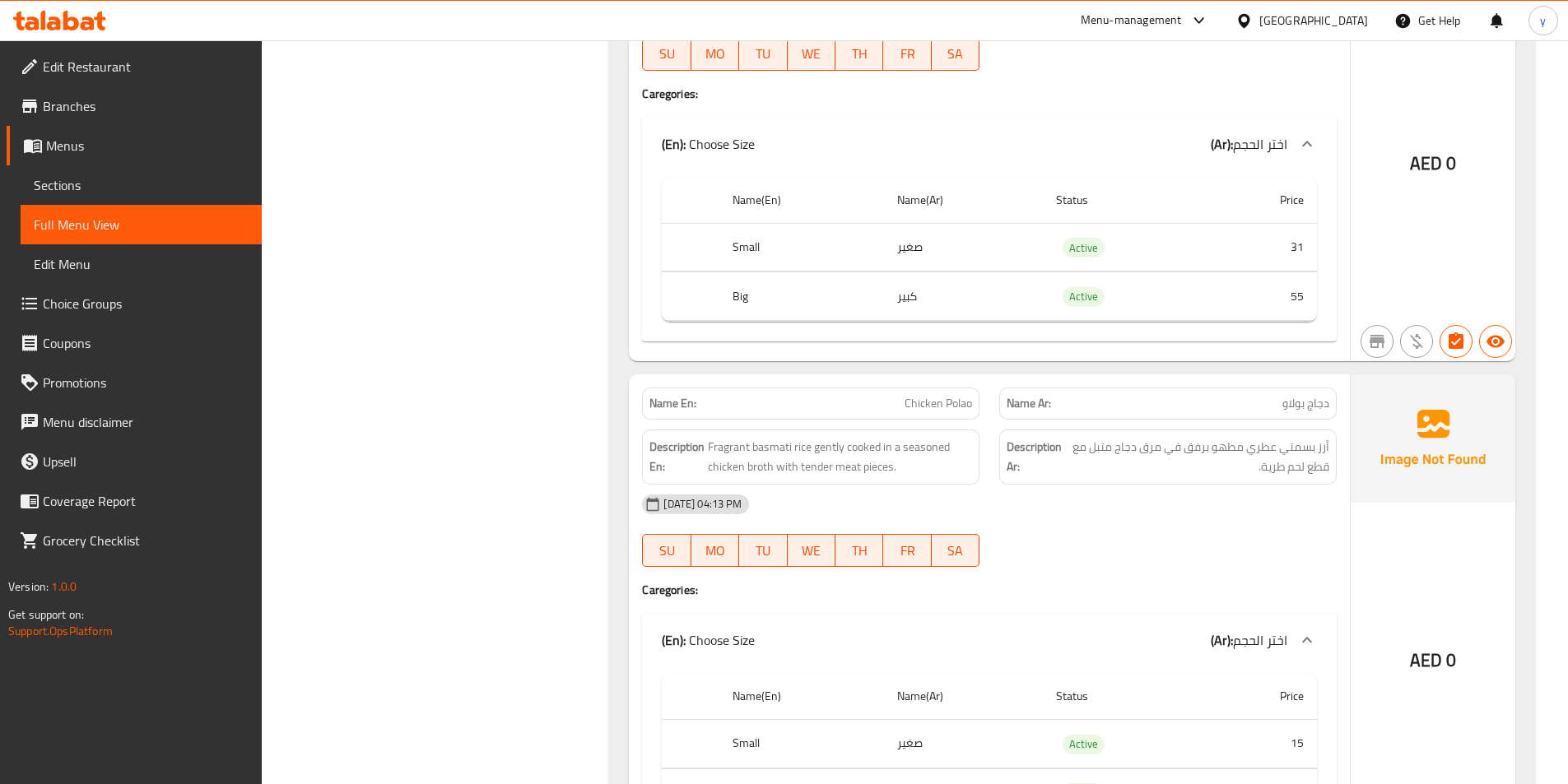
scroll to position [1893, 0]
click at [1133, 484] on div "[DATE] 04:13 PM" at bounding box center [988, 503] width 714 height 40
click at [1134, 484] on div "[DATE] 04:13 PM" at bounding box center [988, 503] width 714 height 40
click at [1156, 466] on span "أرز بسمتي عطري مطهو برفق في مرق دجاج متبل مع قطع لحم طرية." at bounding box center [1197, 457] width 263 height 41
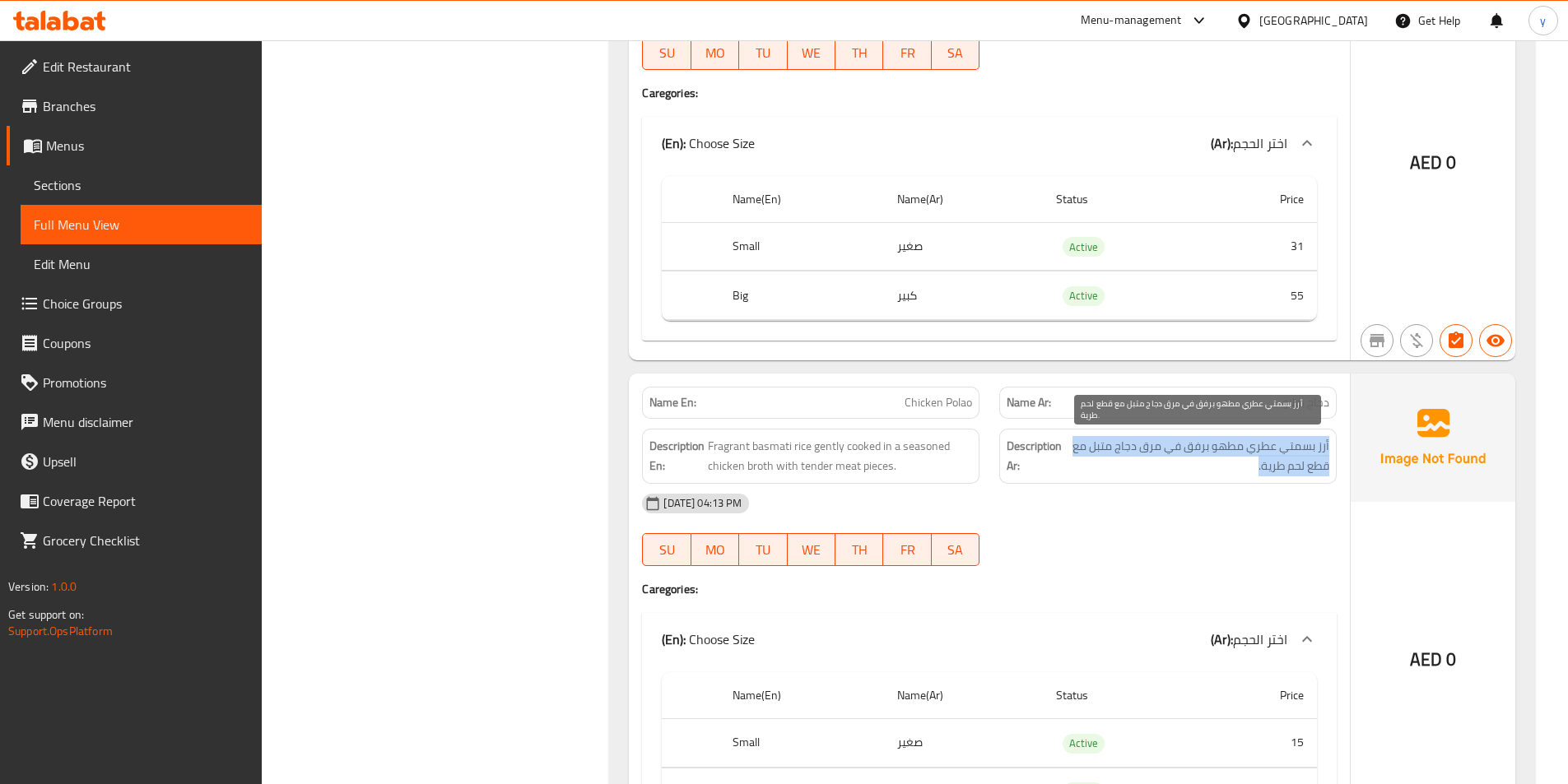
click at [1156, 466] on span "أرز بسمتي عطري مطهو برفق في مرق دجاج متبل مع قطع لحم طرية." at bounding box center [1197, 457] width 263 height 41
copy div "أرز بسمتي عطري مطهو برفق في مرق دجاج متبل مع قطع لحم طرية."
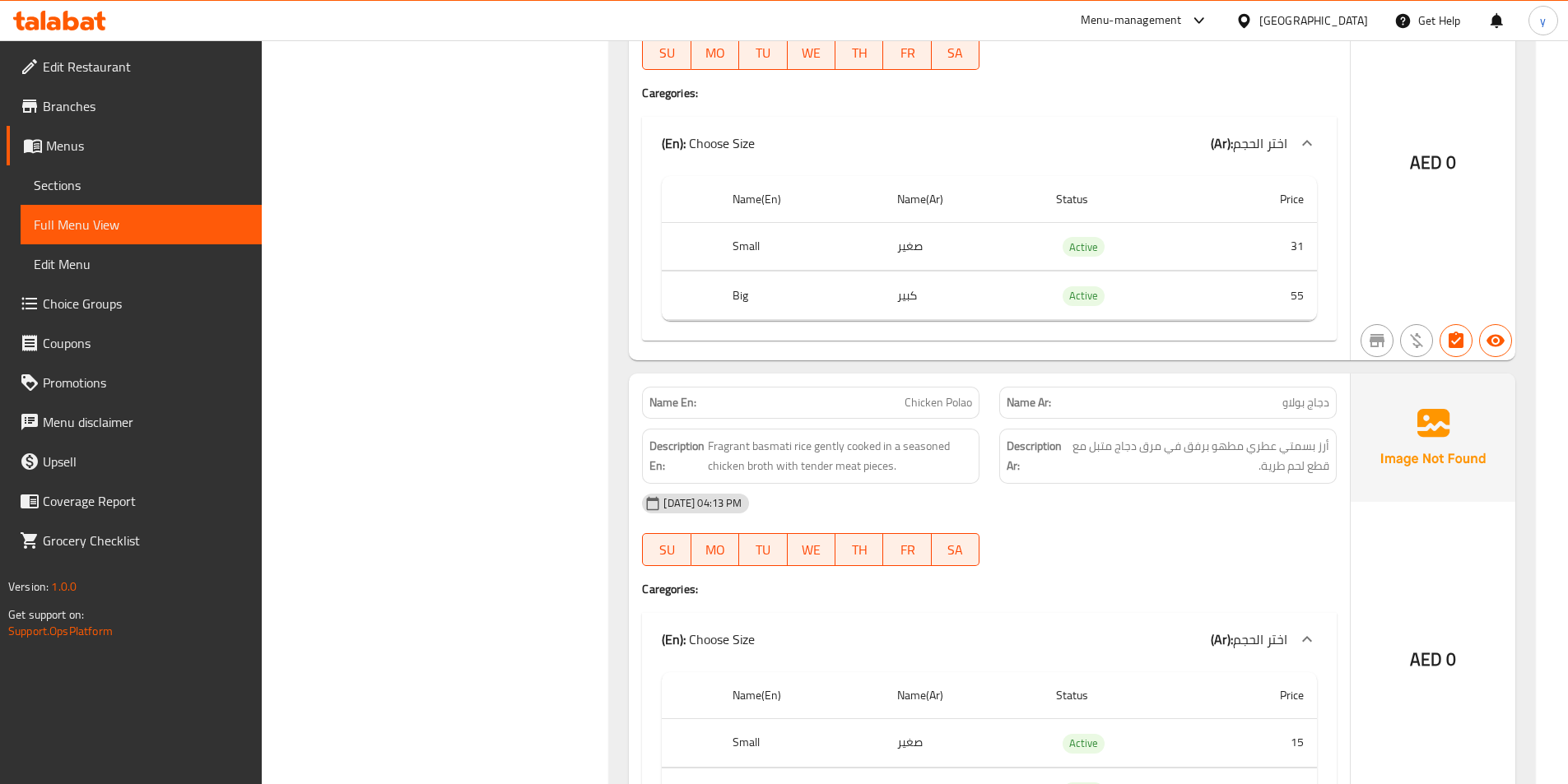
click at [923, 465] on span "Fragrant basmati rice gently cooked in a seasoned chicken broth with tender mea…" at bounding box center [840, 457] width 265 height 41
click at [923, 463] on span "Fragrant basmati rice gently cooked in a seasoned chicken broth with tender mea…" at bounding box center [840, 457] width 265 height 41
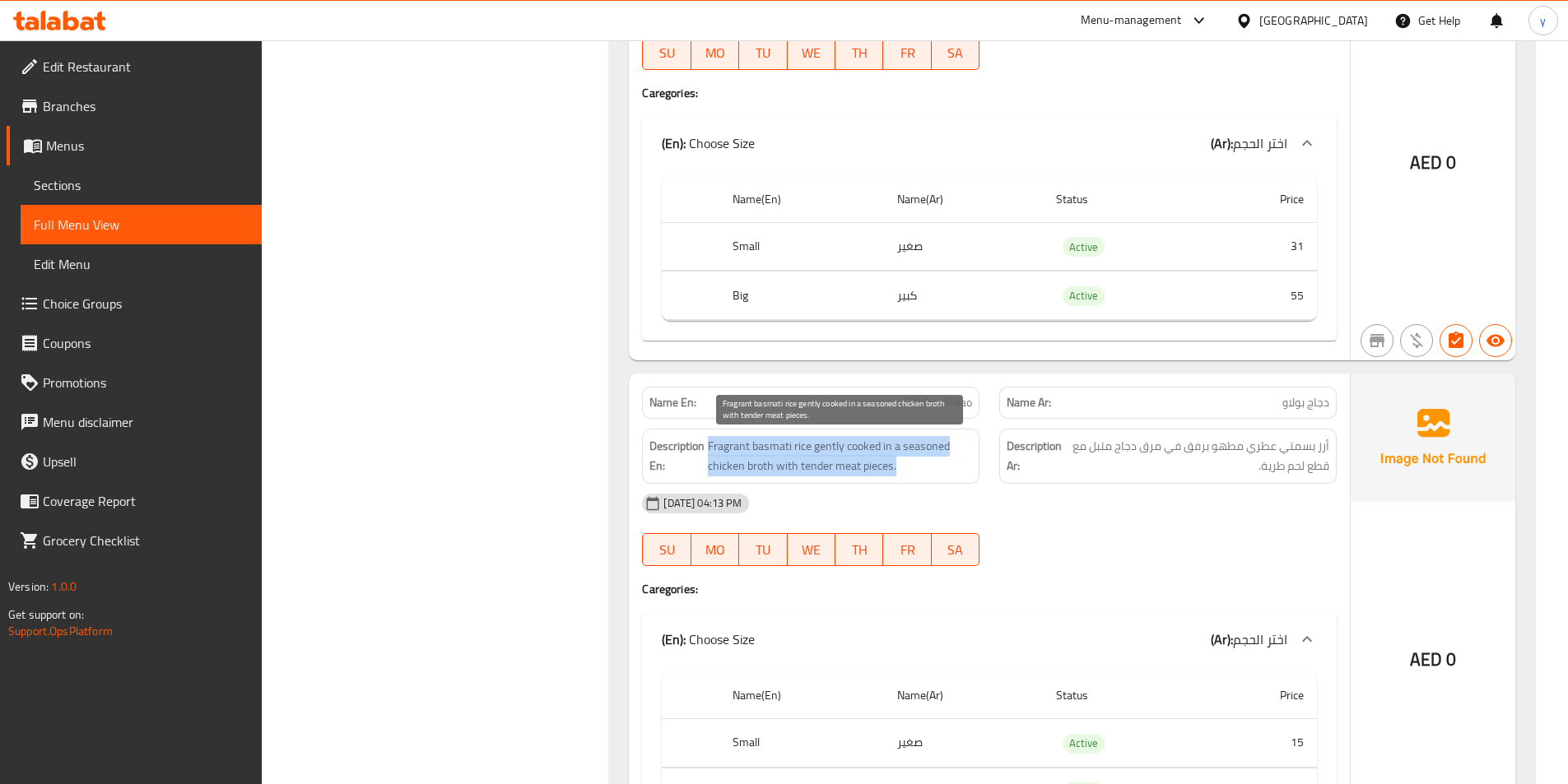
click at [923, 463] on span "Fragrant basmati rice gently cooked in a seasoned chicken broth with tender mea…" at bounding box center [840, 457] width 265 height 41
click at [895, 439] on span "Fragrant basmati rice gently cooked in a seasoned chicken broth with tender mea…" at bounding box center [840, 457] width 265 height 41
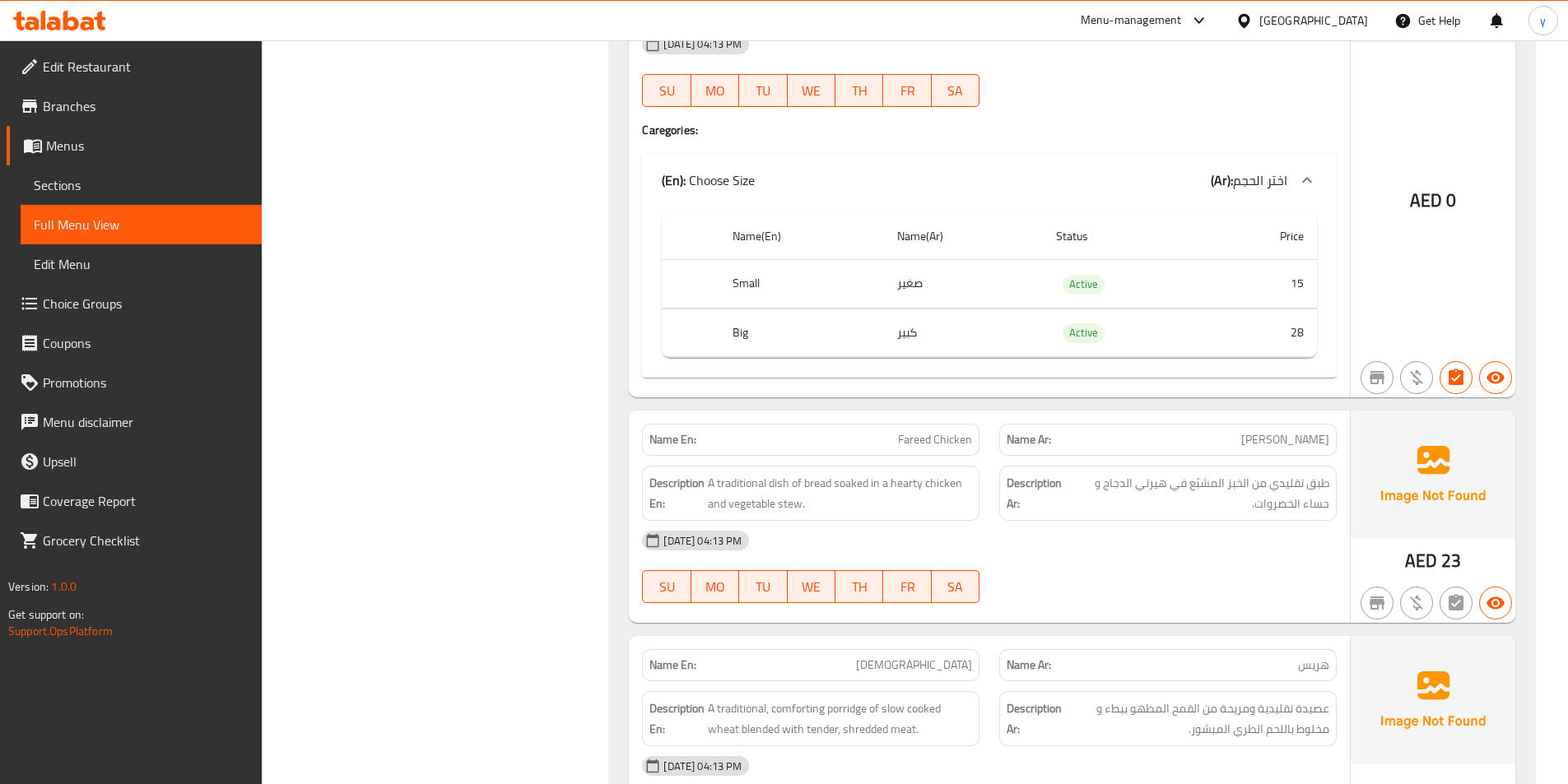
scroll to position [2387, 0]
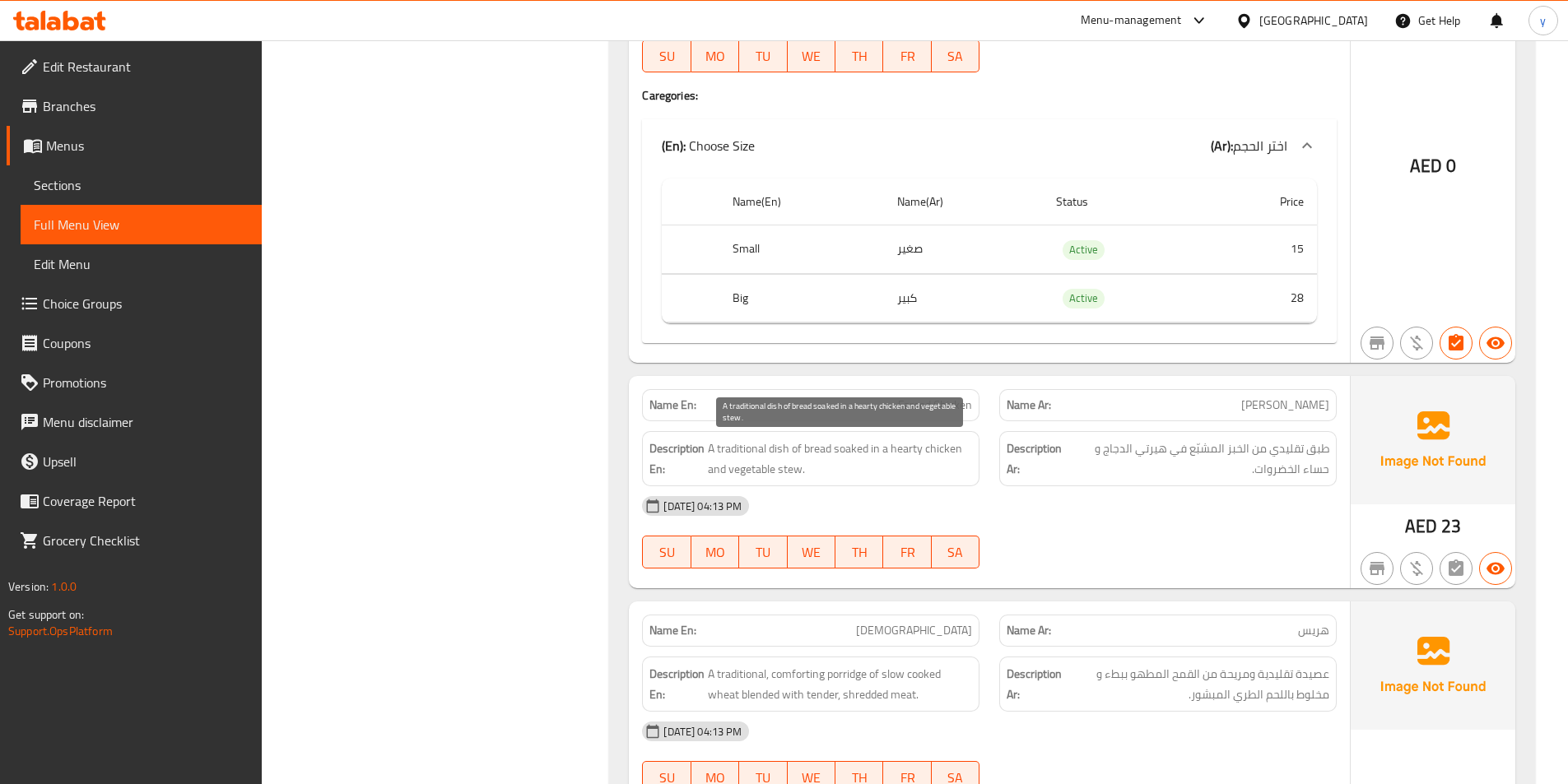
click at [835, 450] on span "A traditional dish of bread soaked in a hearty chicken and vegetable stew." at bounding box center [840, 459] width 265 height 41
copy span "A traditional dish of bread soaked in a hearty chicken and vegetable stew."
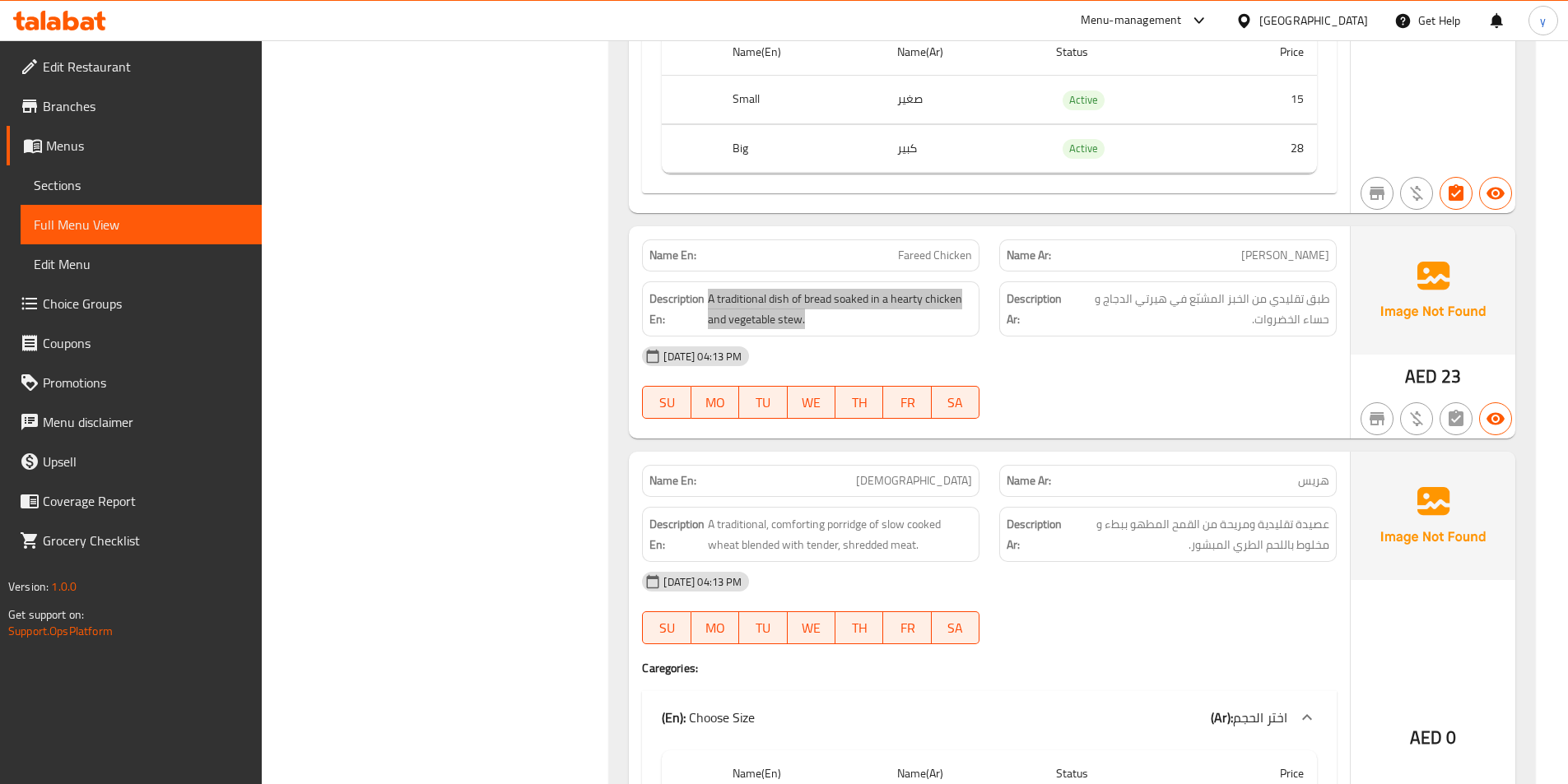
scroll to position [2551, 0]
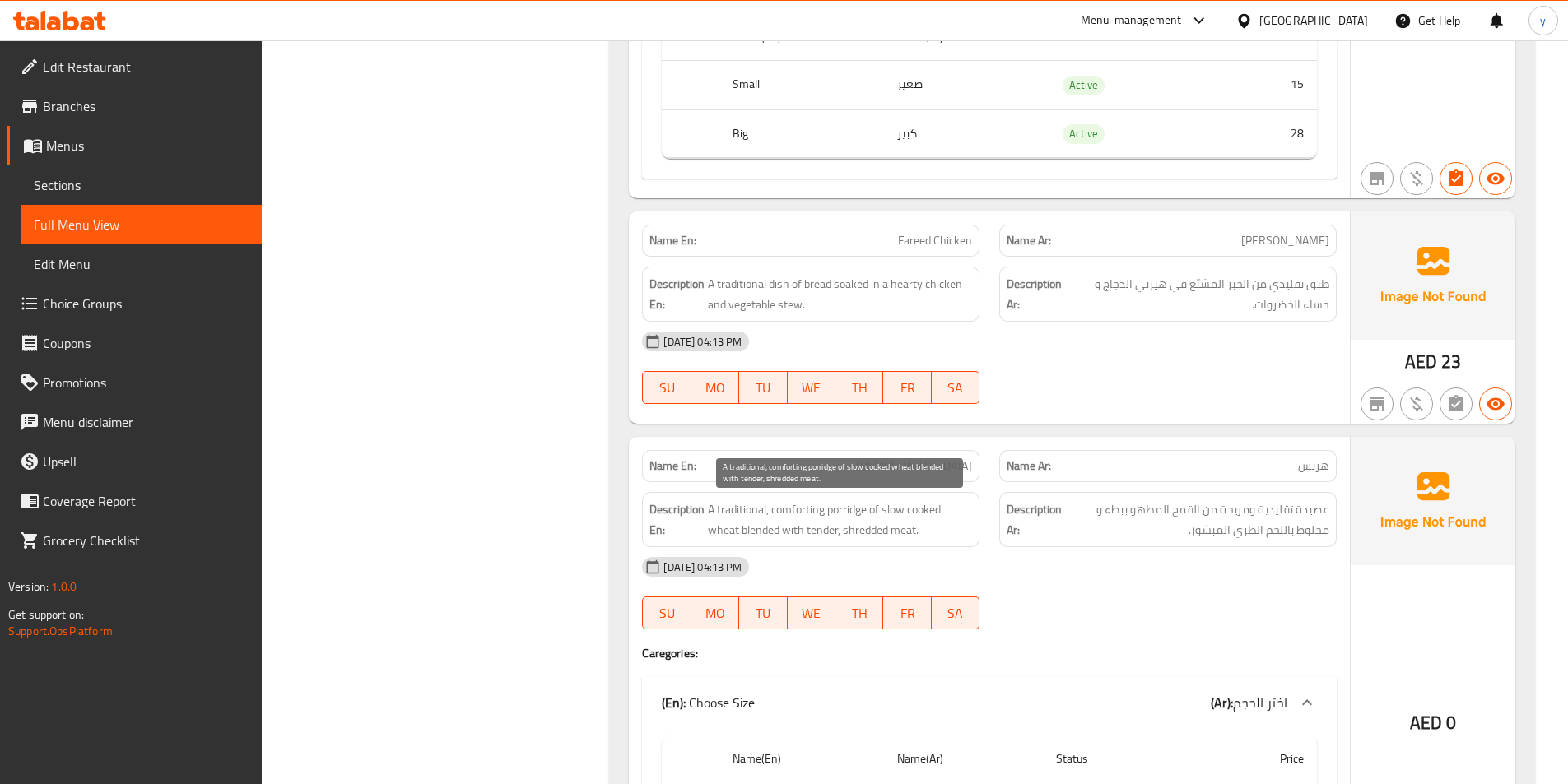
click at [801, 533] on span "A traditional, comforting porridge of slow cooked wheat blended with tender, sh…" at bounding box center [840, 519] width 265 height 41
copy span "A traditional, comforting porridge of slow cooked wheat blended with tender, sh…"
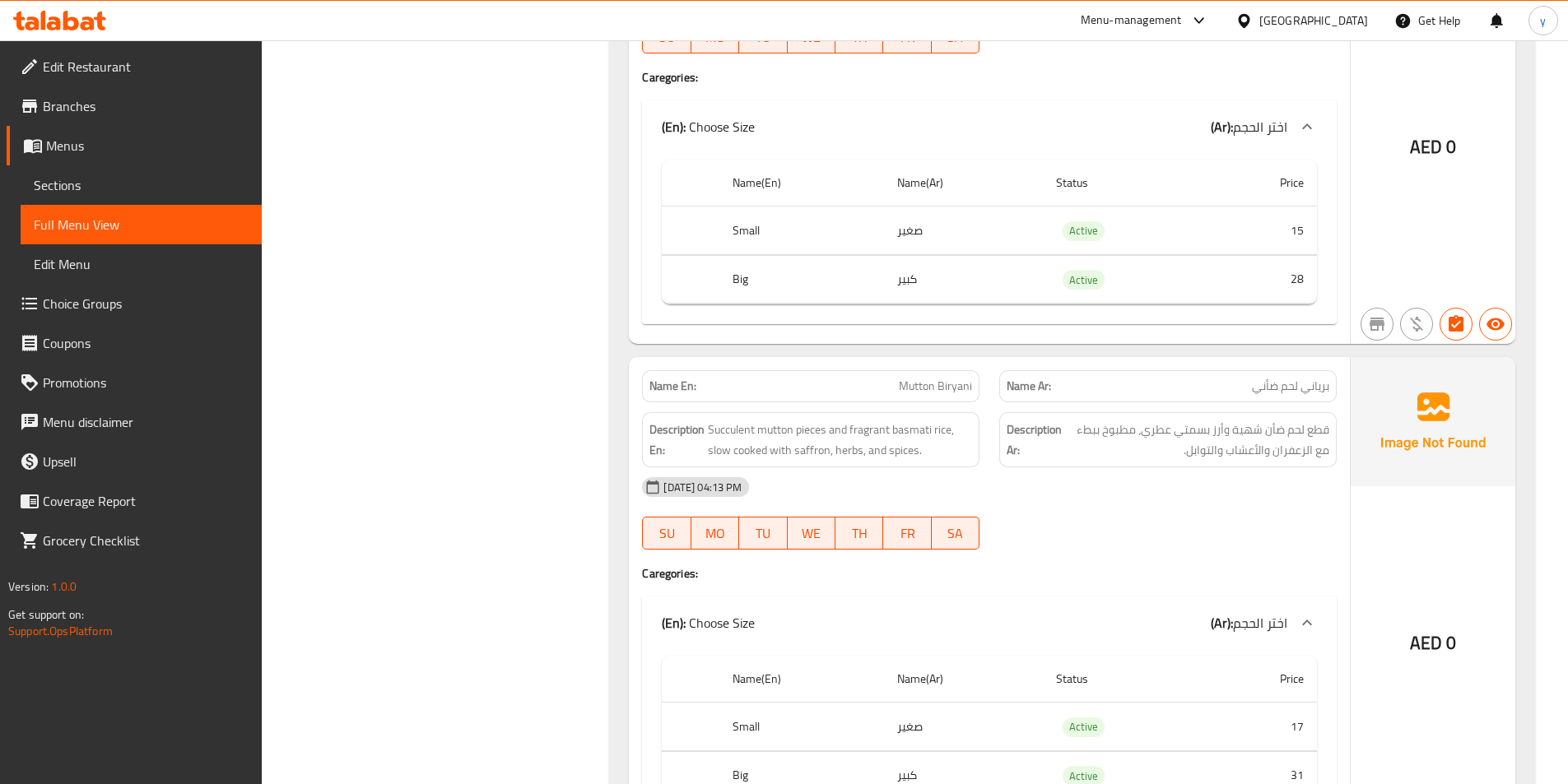
scroll to position [3209, 0]
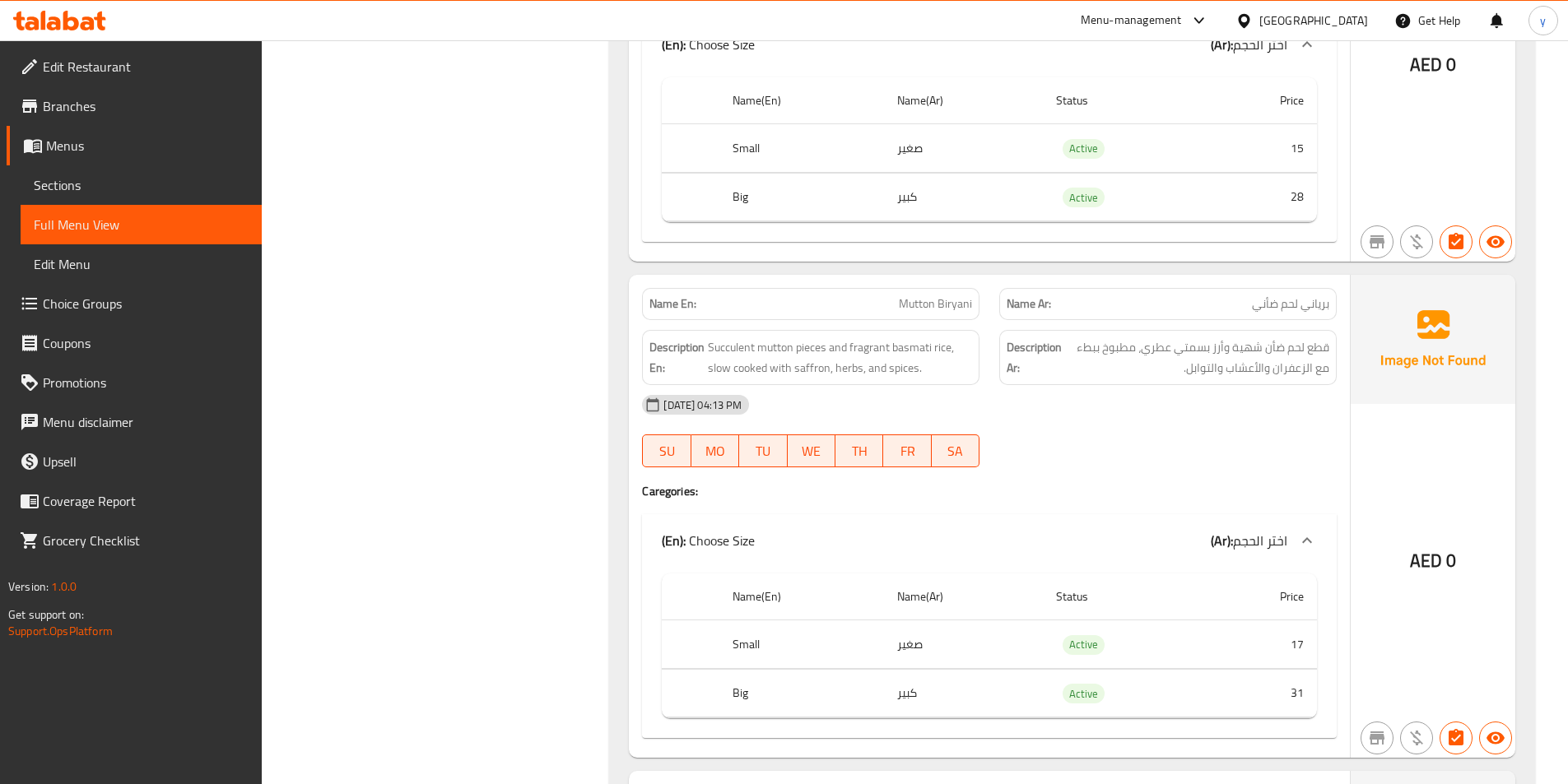
click at [884, 353] on span "Succulent mutton pieces and fragrant basmati rice, slow cooked with saffron, he…" at bounding box center [840, 357] width 265 height 41
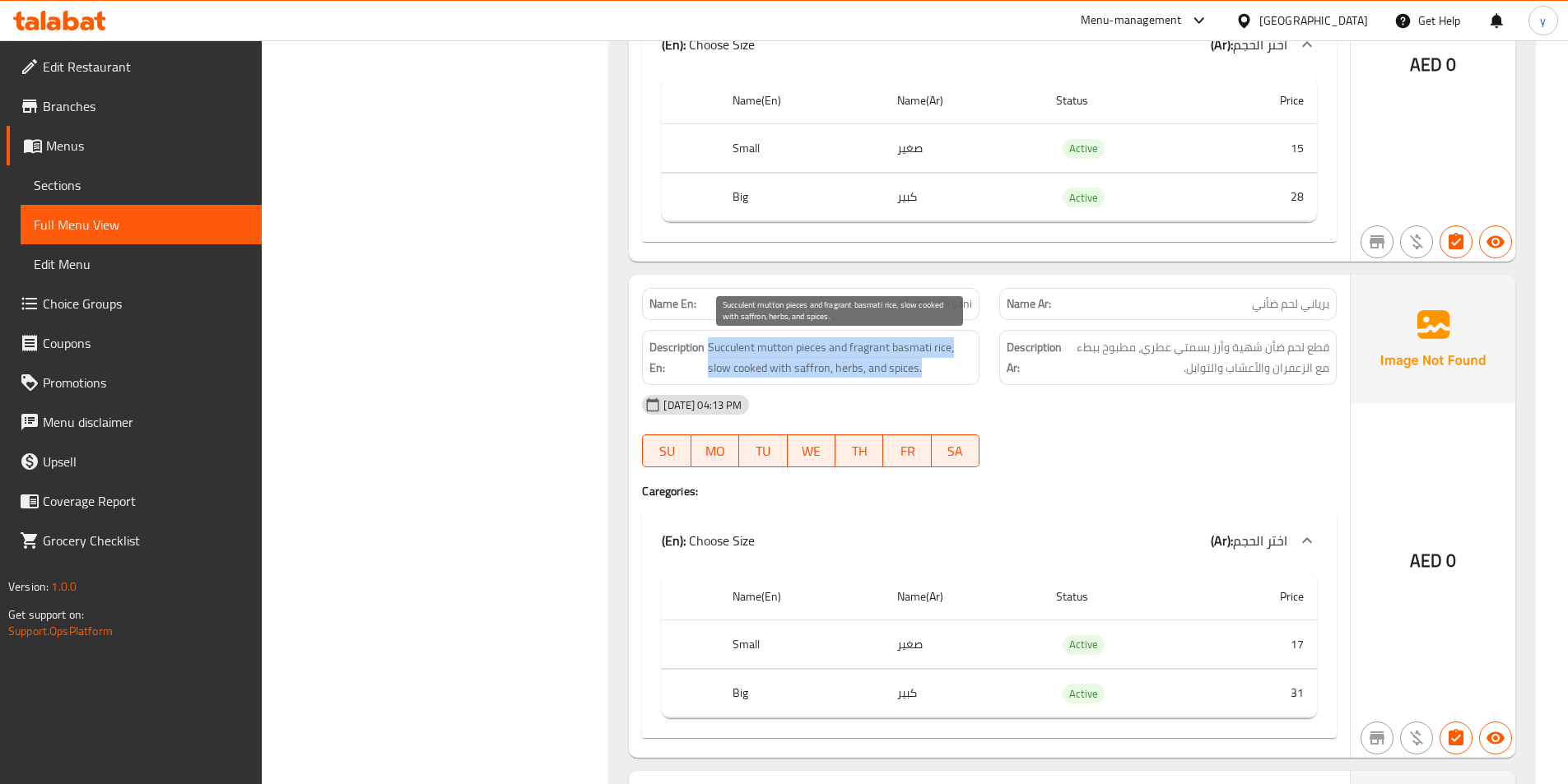
click at [884, 353] on span "Succulent mutton pieces and fragrant basmati rice, slow cooked with saffron, he…" at bounding box center [840, 357] width 265 height 41
copy span "Succulent mutton pieces and fragrant basmati rice, slow cooked with saffron, he…"
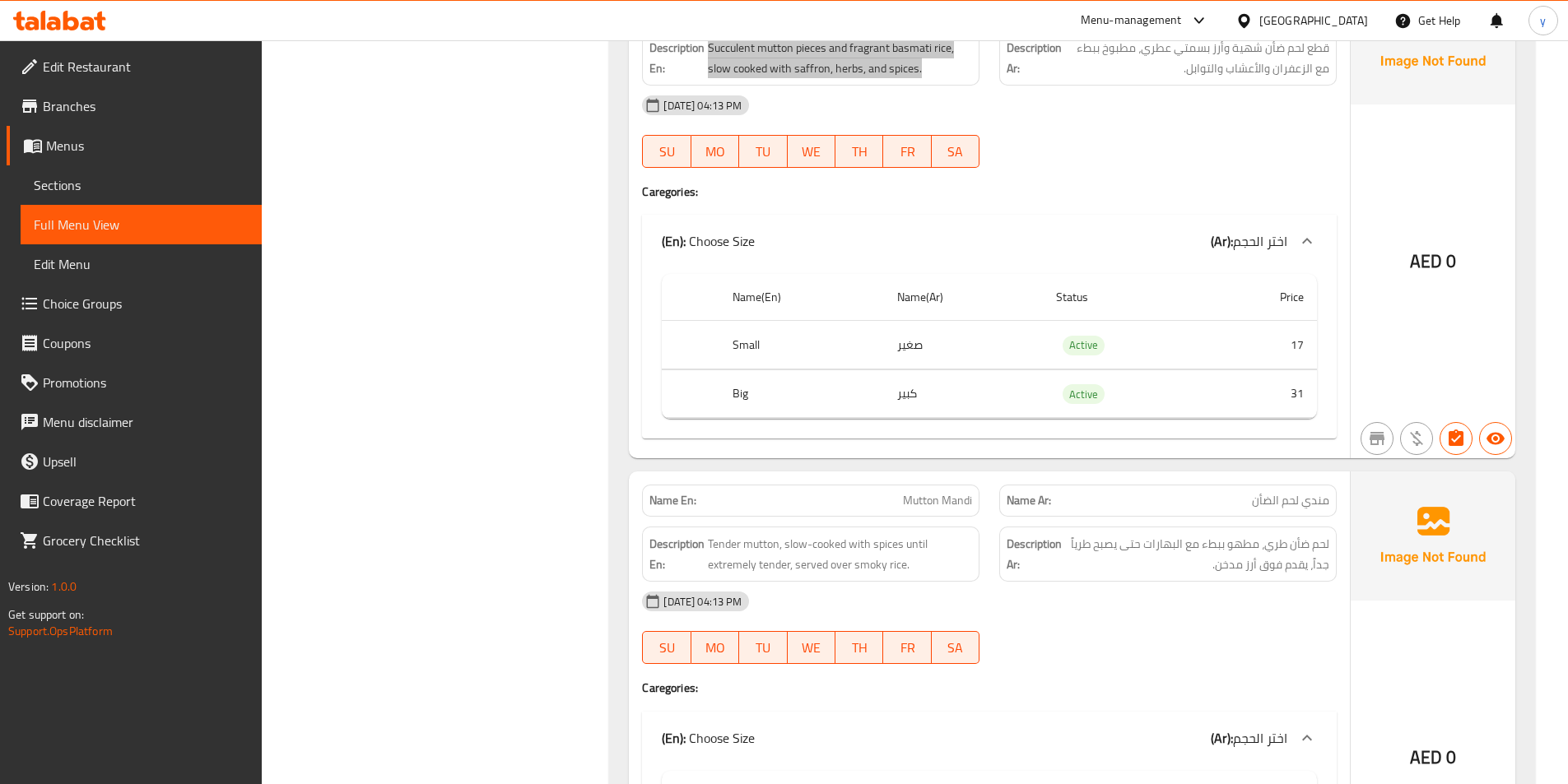
scroll to position [3539, 0]
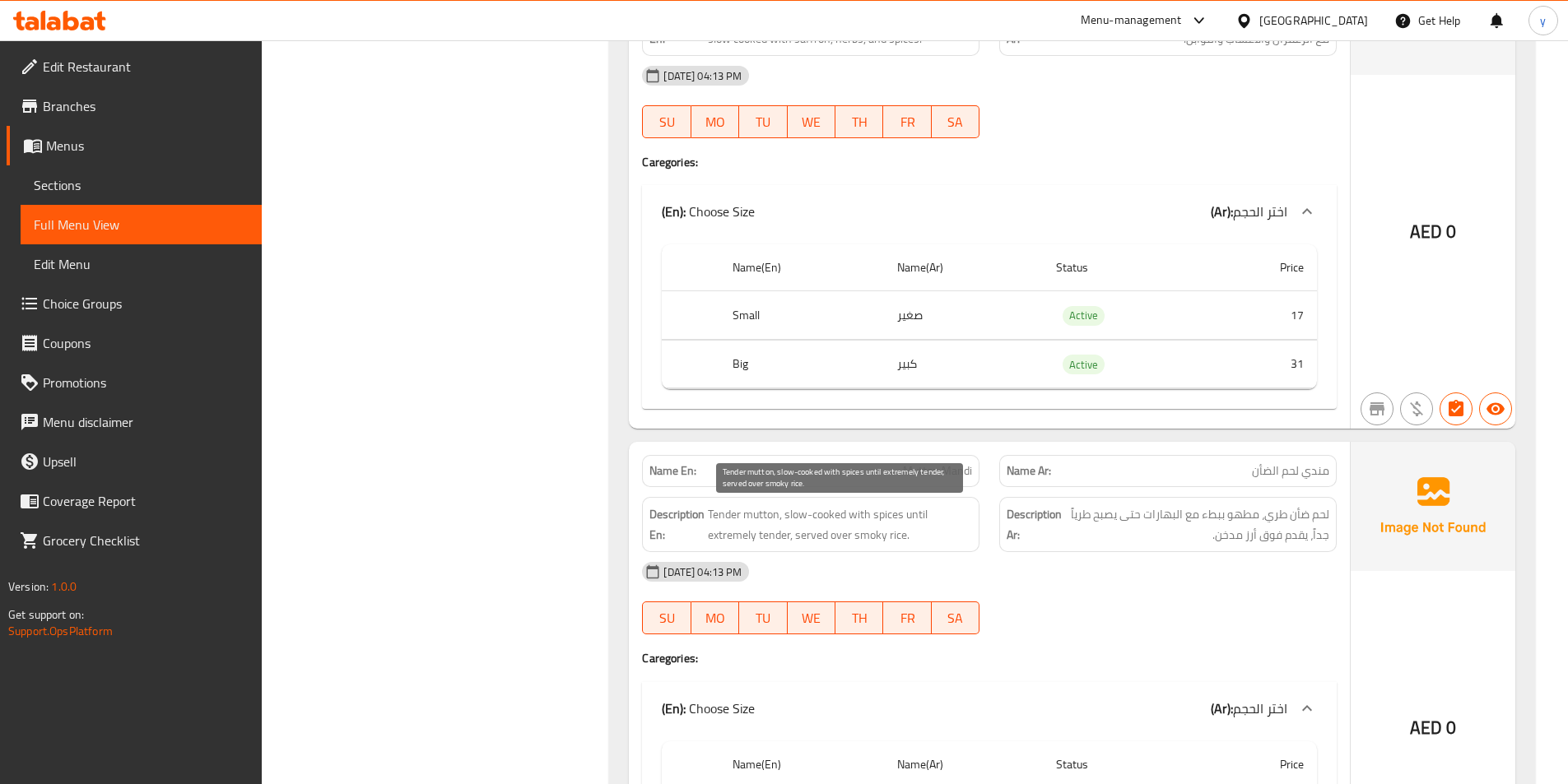
click at [843, 516] on span "Tender mutton, slow-cooked with spices until extremely tender, served over smok…" at bounding box center [840, 525] width 265 height 41
copy span "Tender mutton, slow-cooked with spices until extremely tender, served over smok…"
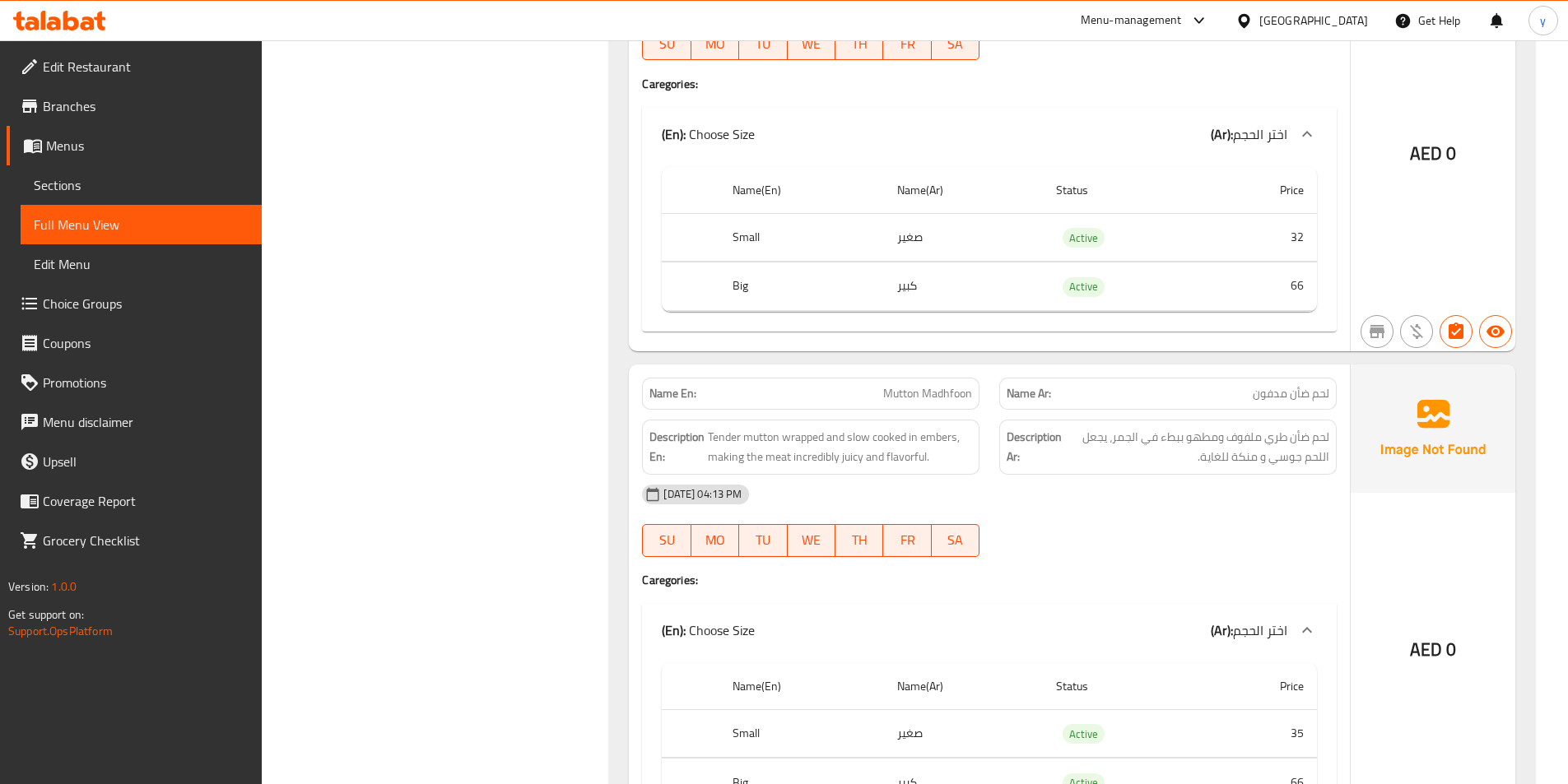
scroll to position [4115, 0]
click at [912, 436] on span "Tender mutton wrapped and slow cooked in embers, making the meat incredibly jui…" at bounding box center [840, 446] width 265 height 41
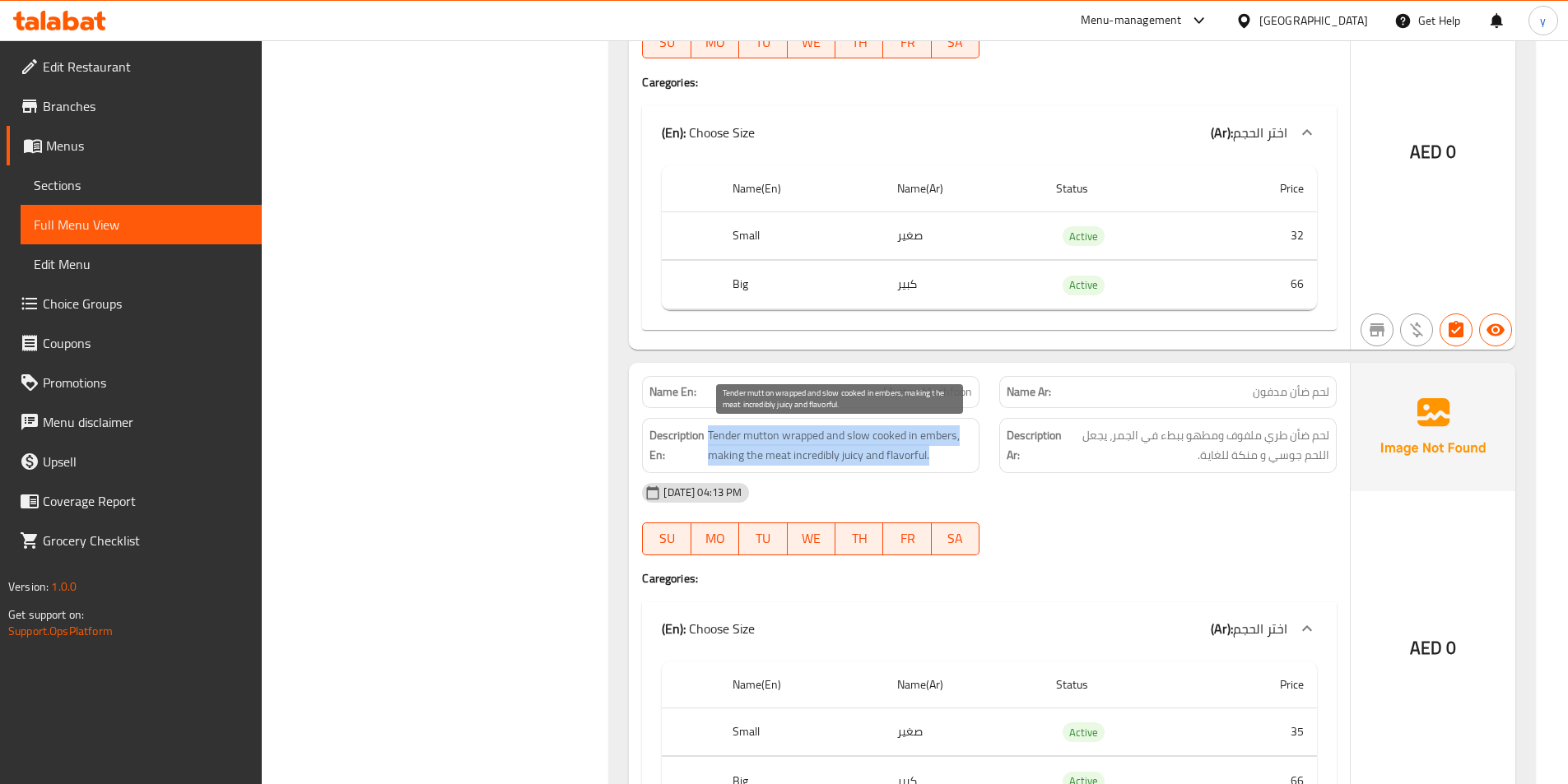
click at [912, 436] on span "Tender mutton wrapped and slow cooked in embers, making the meat incredibly jui…" at bounding box center [840, 446] width 265 height 41
copy span "Tender mutton wrapped and slow cooked in embers, making the meat incredibly jui…"
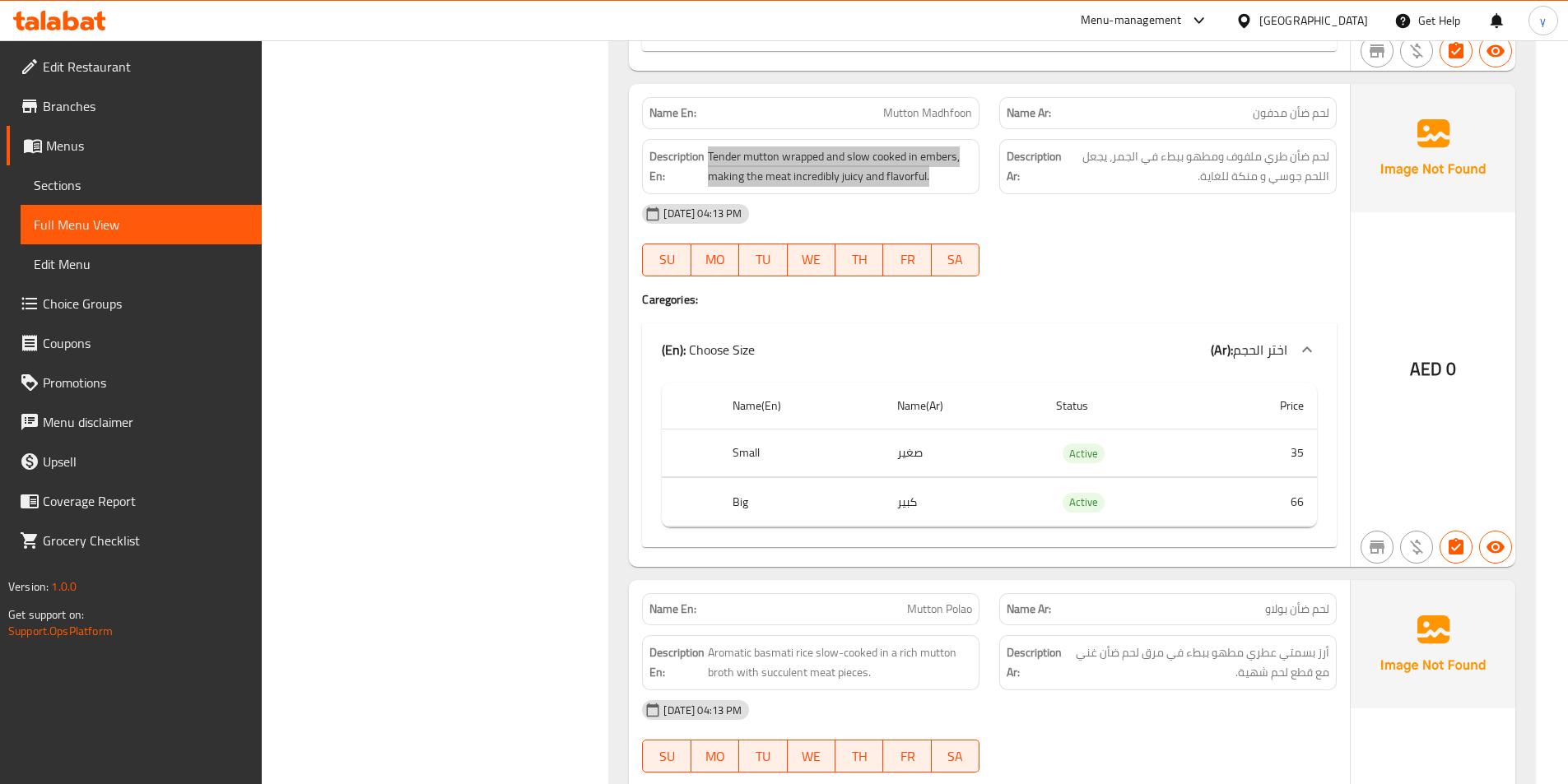
scroll to position [4444, 0]
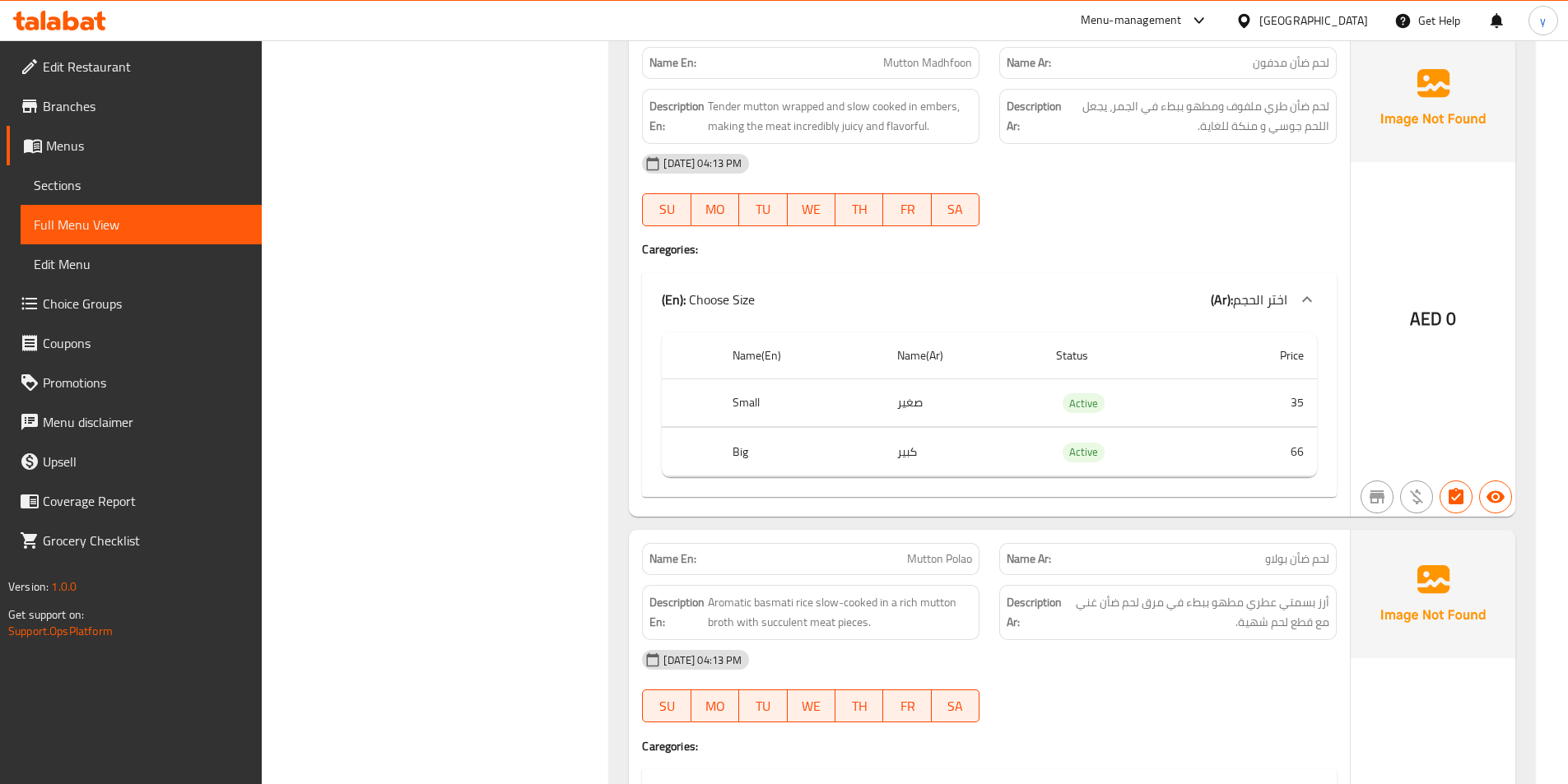
click at [826, 611] on span "Aromatic basmati rice slow-cooked in a rich mutton broth with succulent meat pi…" at bounding box center [840, 613] width 265 height 41
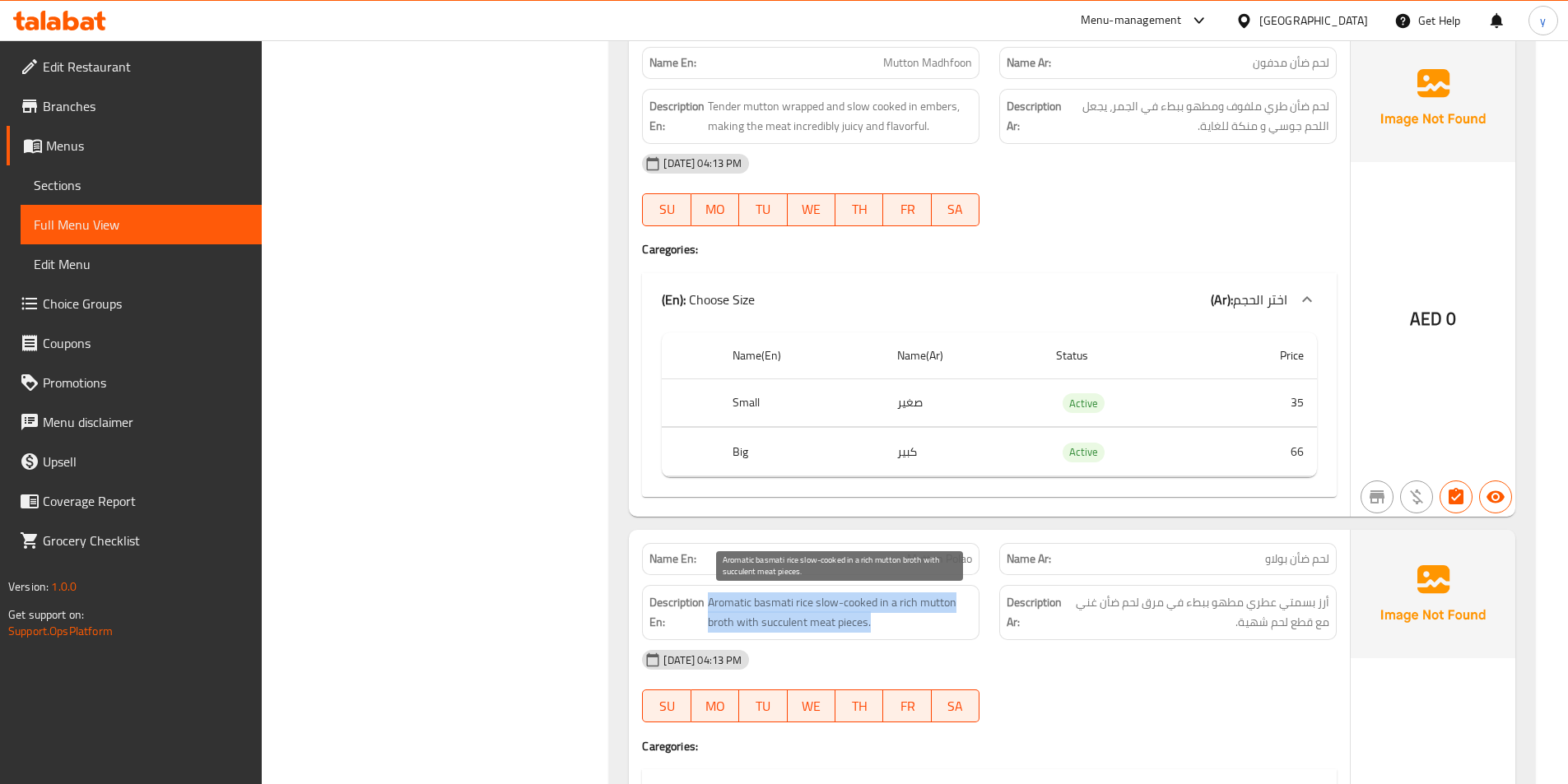
click at [826, 611] on span "Aromatic basmati rice slow-cooked in a rich mutton broth with succulent meat pi…" at bounding box center [840, 613] width 265 height 41
click at [728, 623] on span "Aromatic basmati rice slow-cooked in a rich mutton broth with succulent meat pi…" at bounding box center [840, 613] width 265 height 41
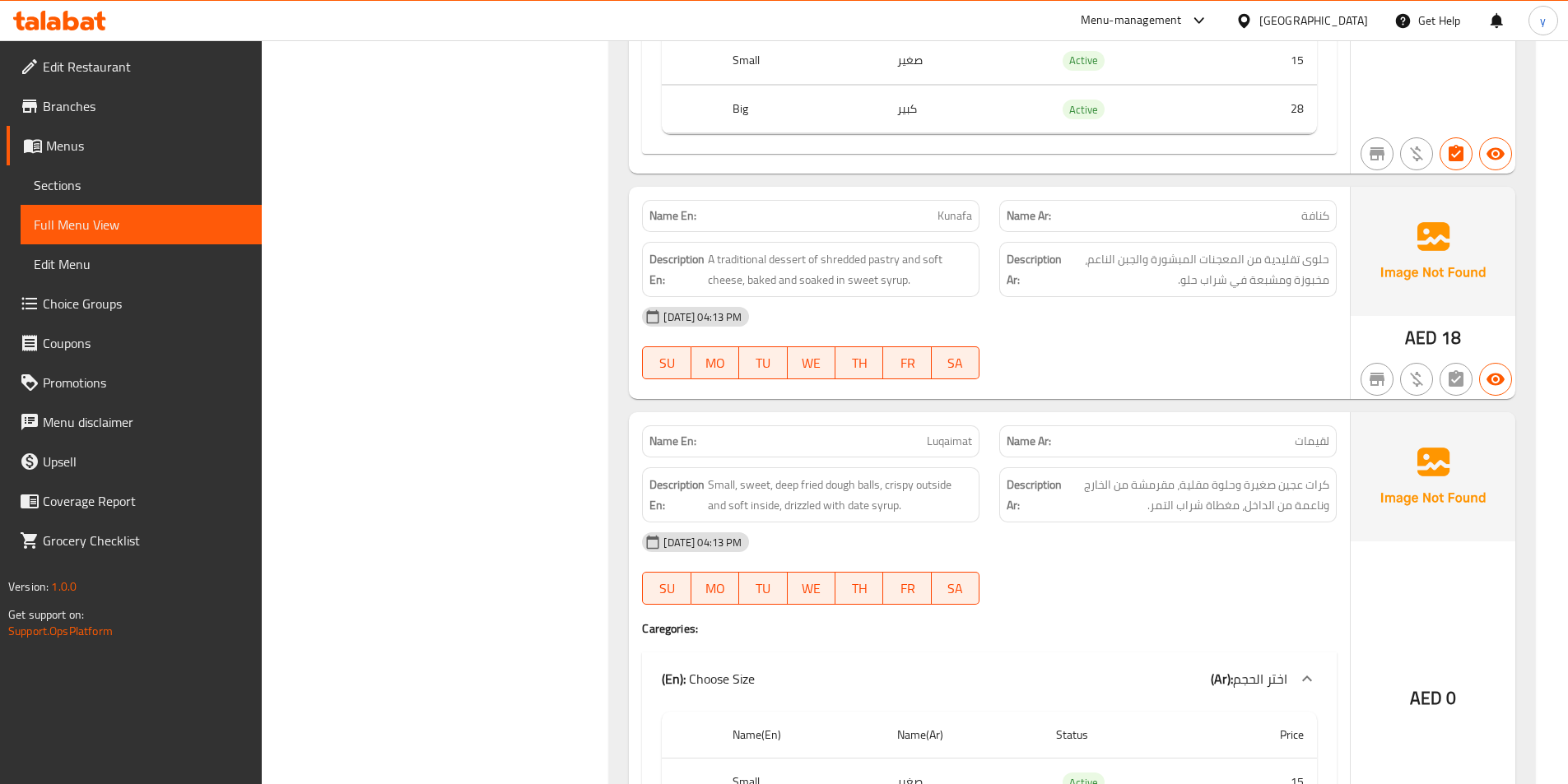
scroll to position [7871, 0]
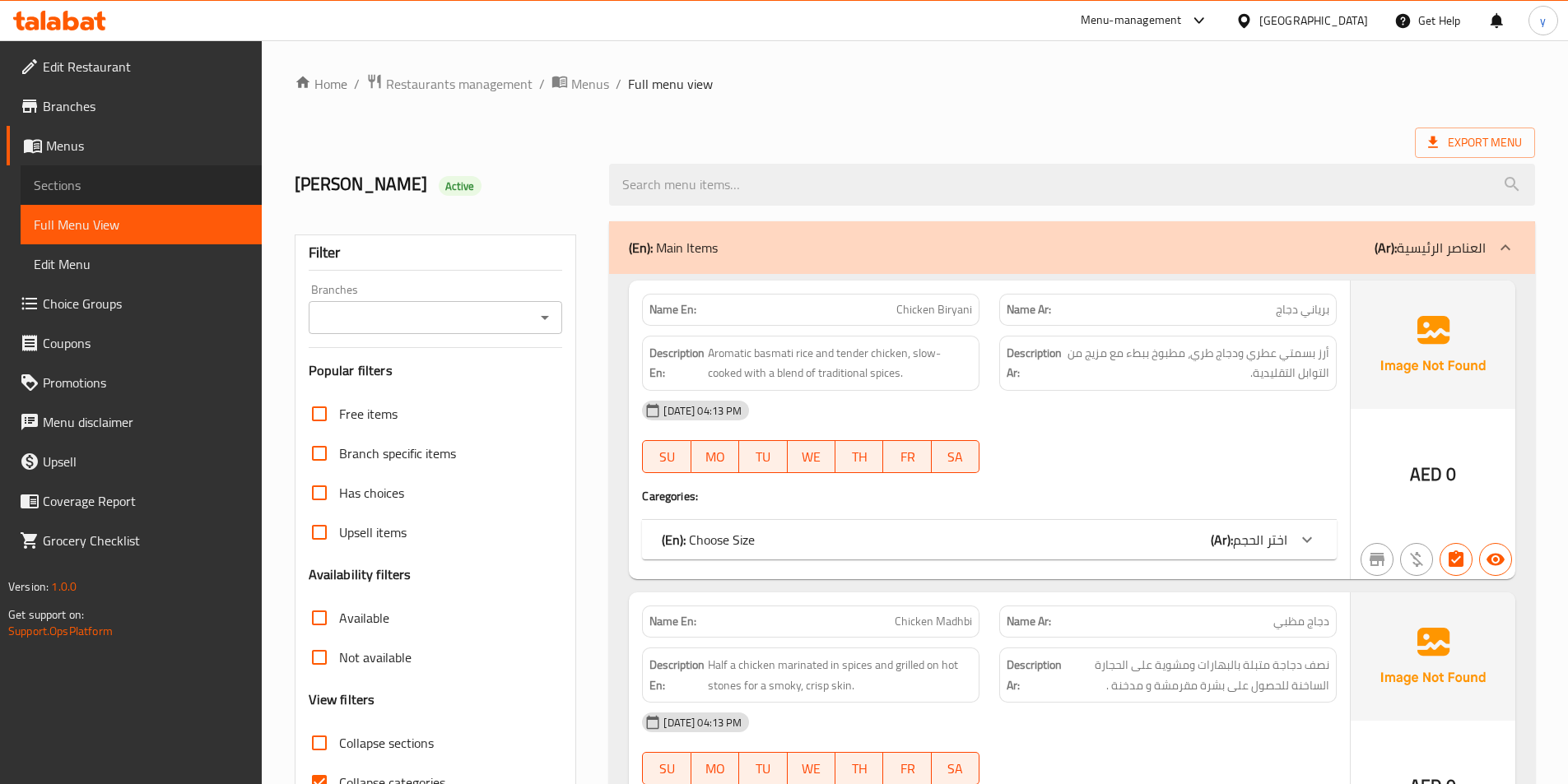
click at [123, 182] on span "Sections" at bounding box center [141, 185] width 215 height 19
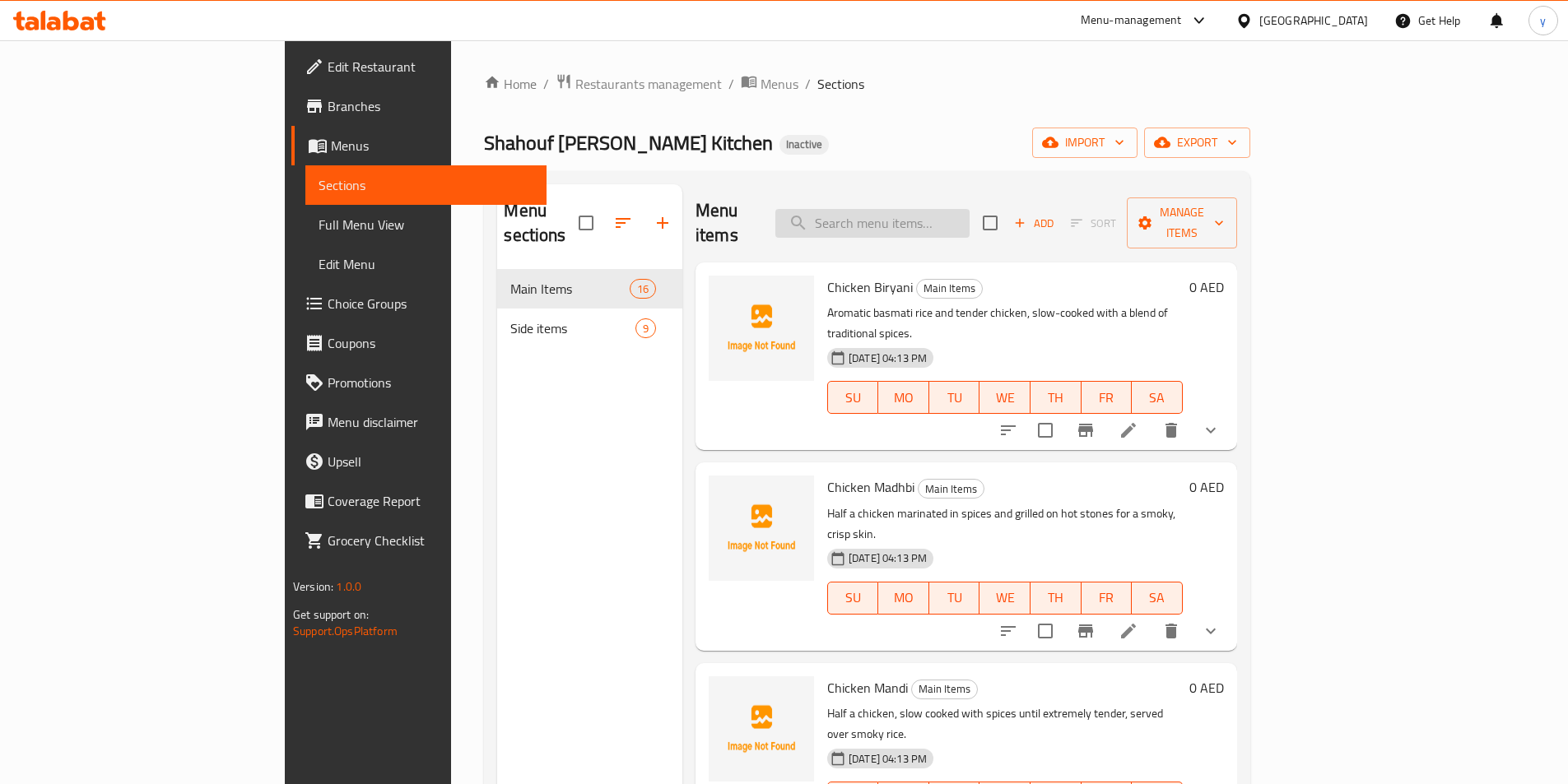
click at [956, 220] on input "search" at bounding box center [872, 223] width 194 height 29
paste input "Chicken Madhfoon"
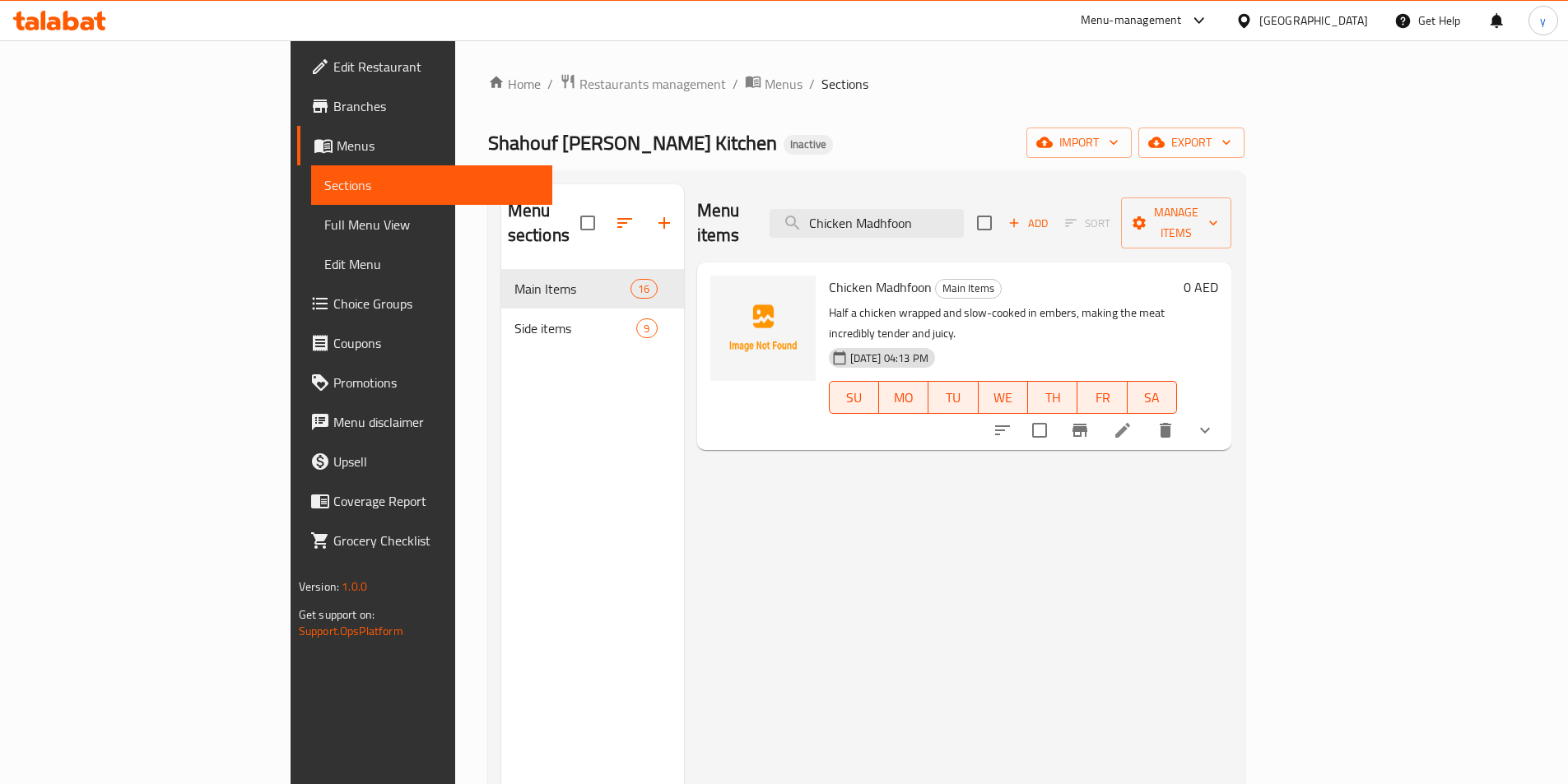
type input "Chicken Madhfoon"
click at [1146, 416] on li at bounding box center [1122, 430] width 46 height 29
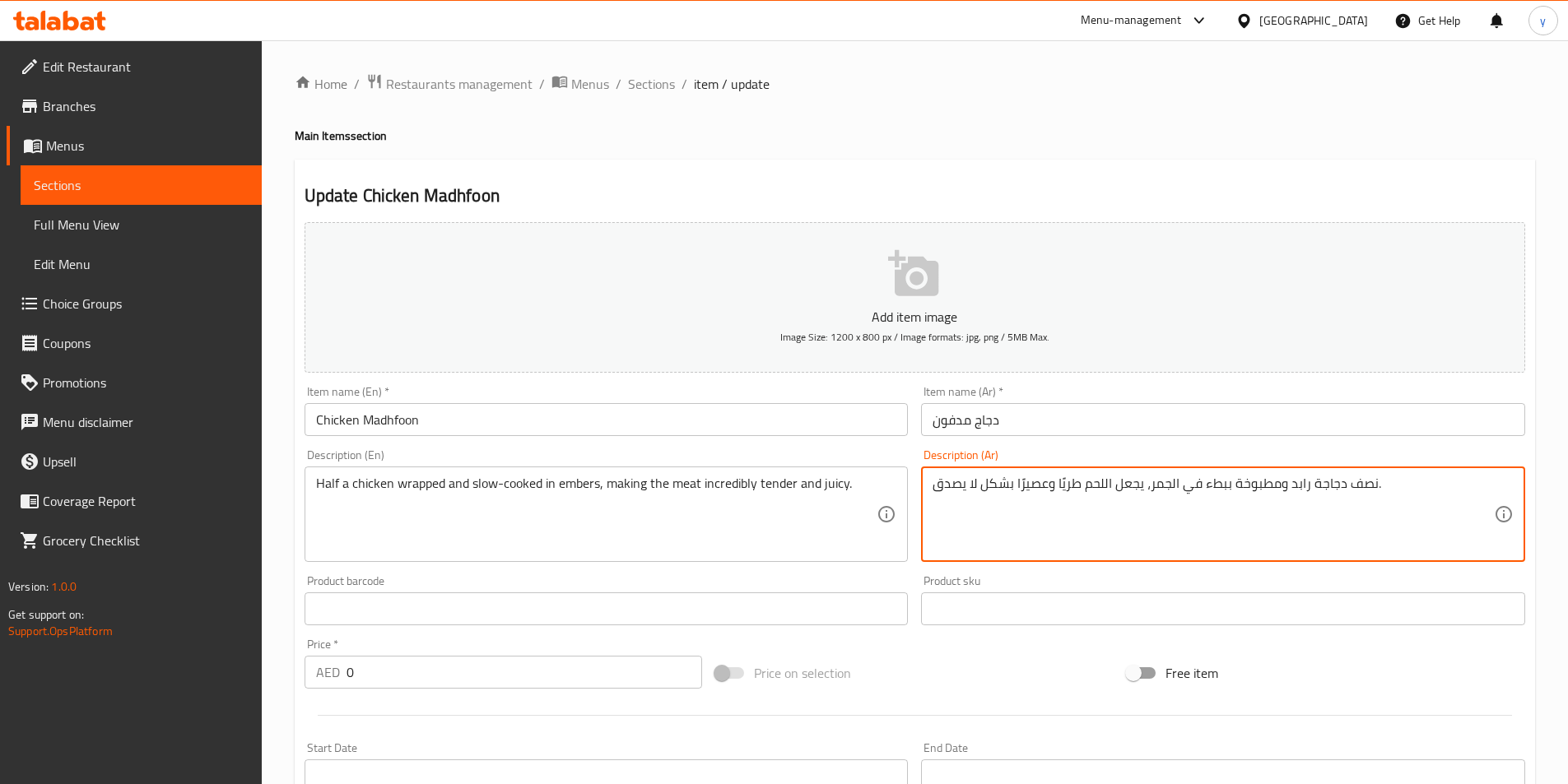
click at [1292, 492] on textarea "نصف دجاجة رابد ومطبوخة ببطء في الجمر، يجعل اللحم طريًا وعصيرًا بشكل لا يصدق." at bounding box center [1213, 515] width 561 height 78
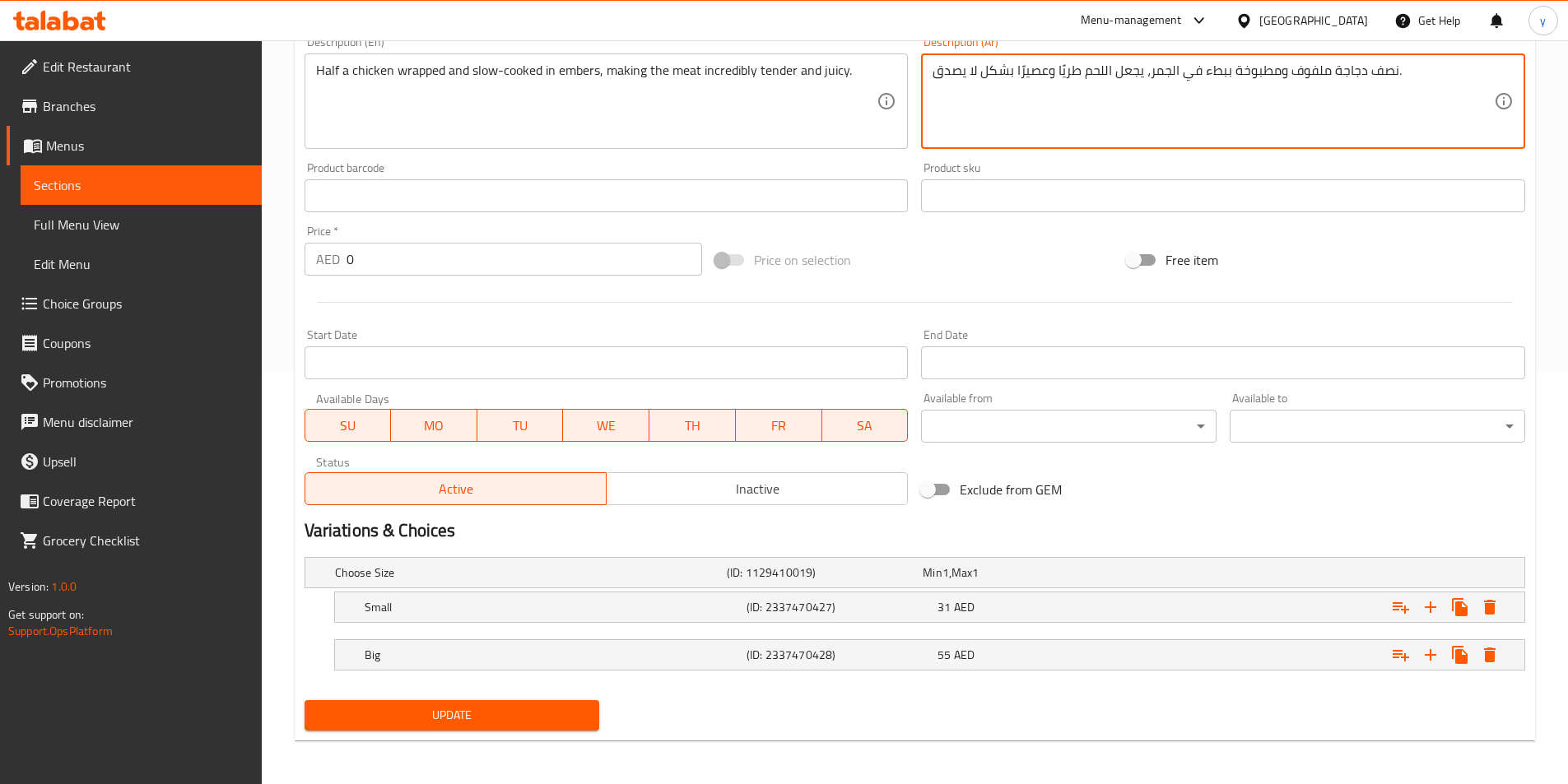
scroll to position [416, 0]
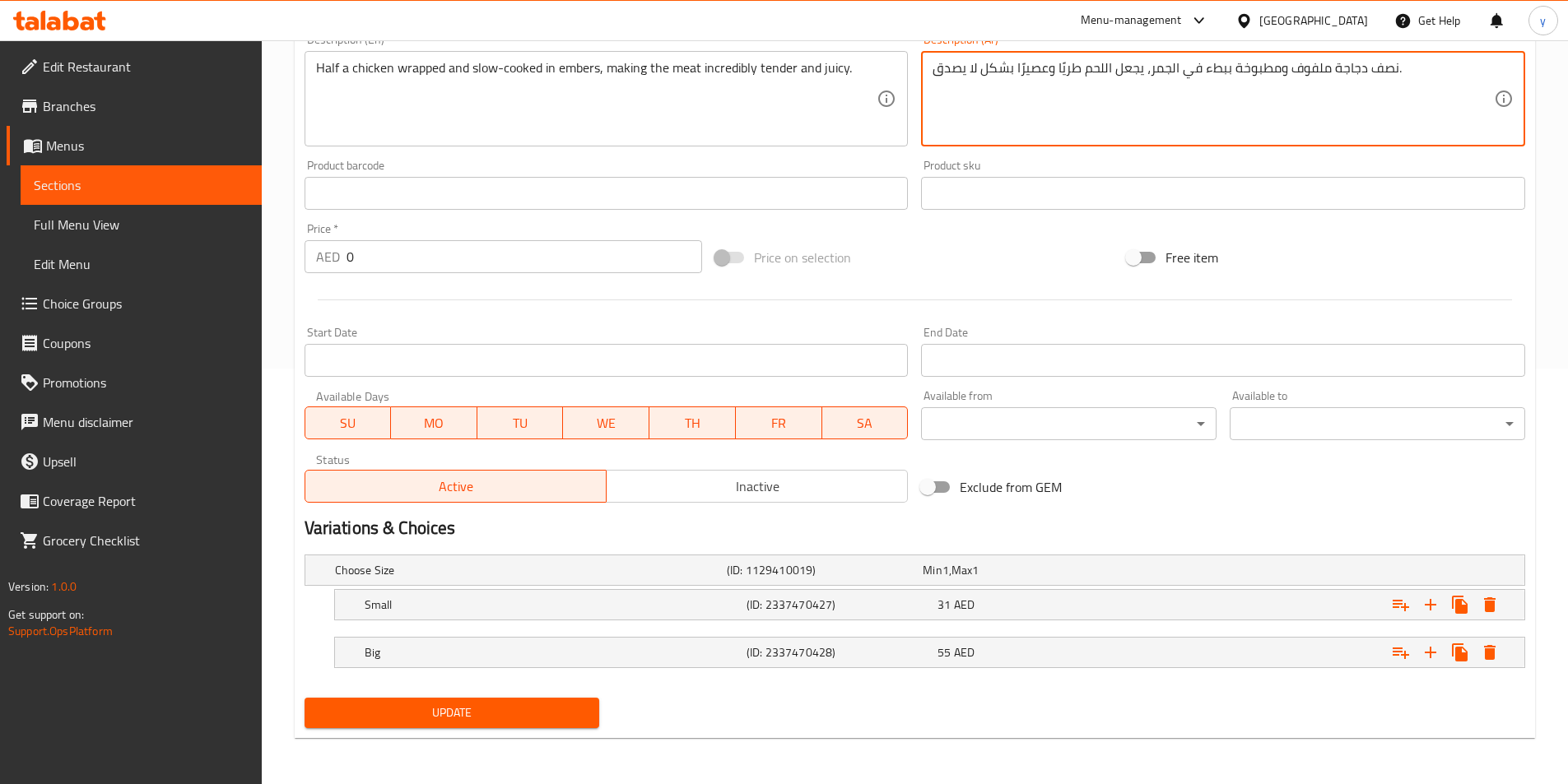
type textarea "نصف دجاجة ملفوف ومطبوخة ببطء في الجمر، يجعل اللحم طريًا وعصيرًا بشكل لا يصدق."
click at [570, 709] on span "Update" at bounding box center [452, 712] width 269 height 20
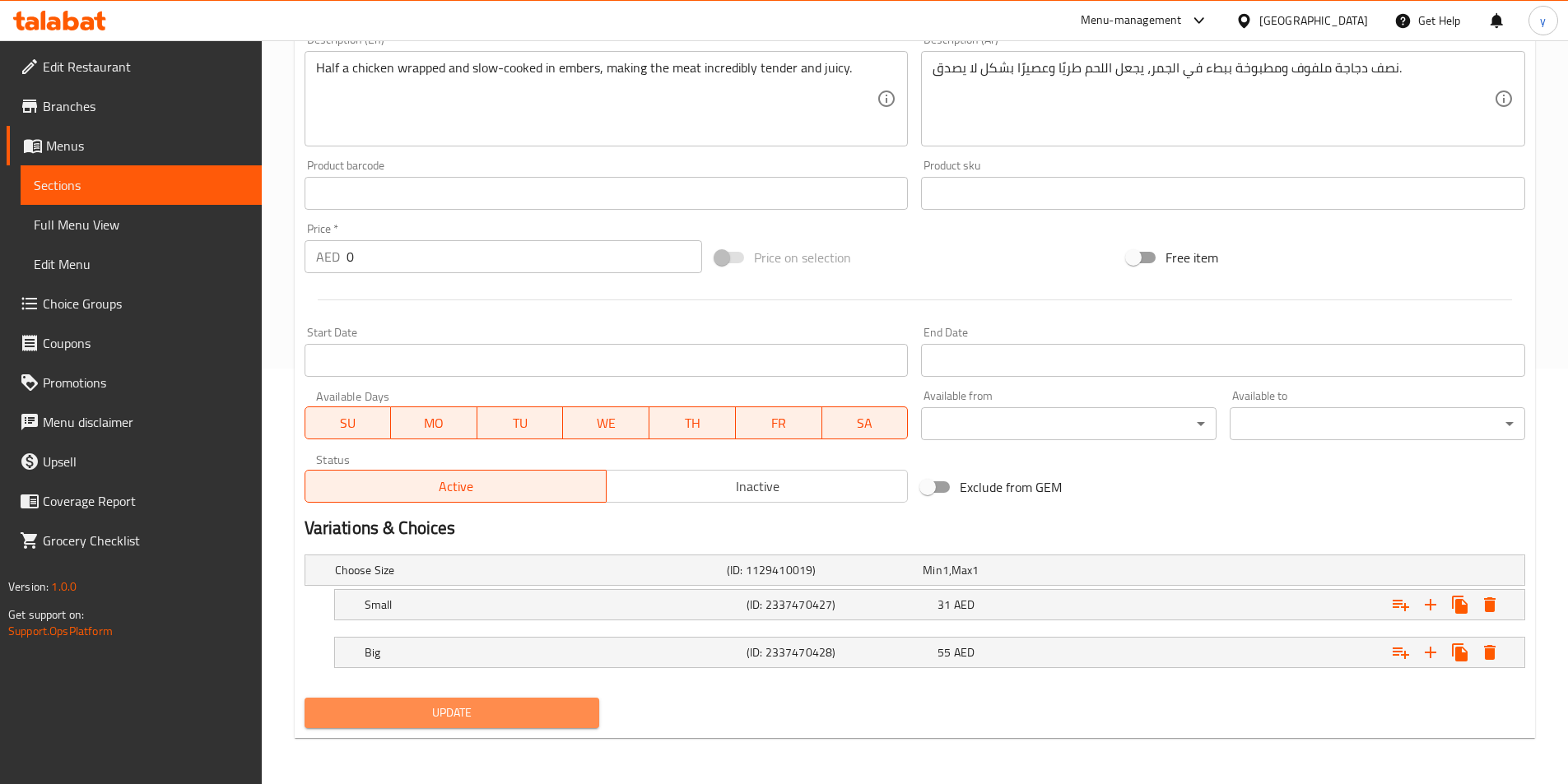
click at [470, 723] on button "Update" at bounding box center [452, 713] width 296 height 30
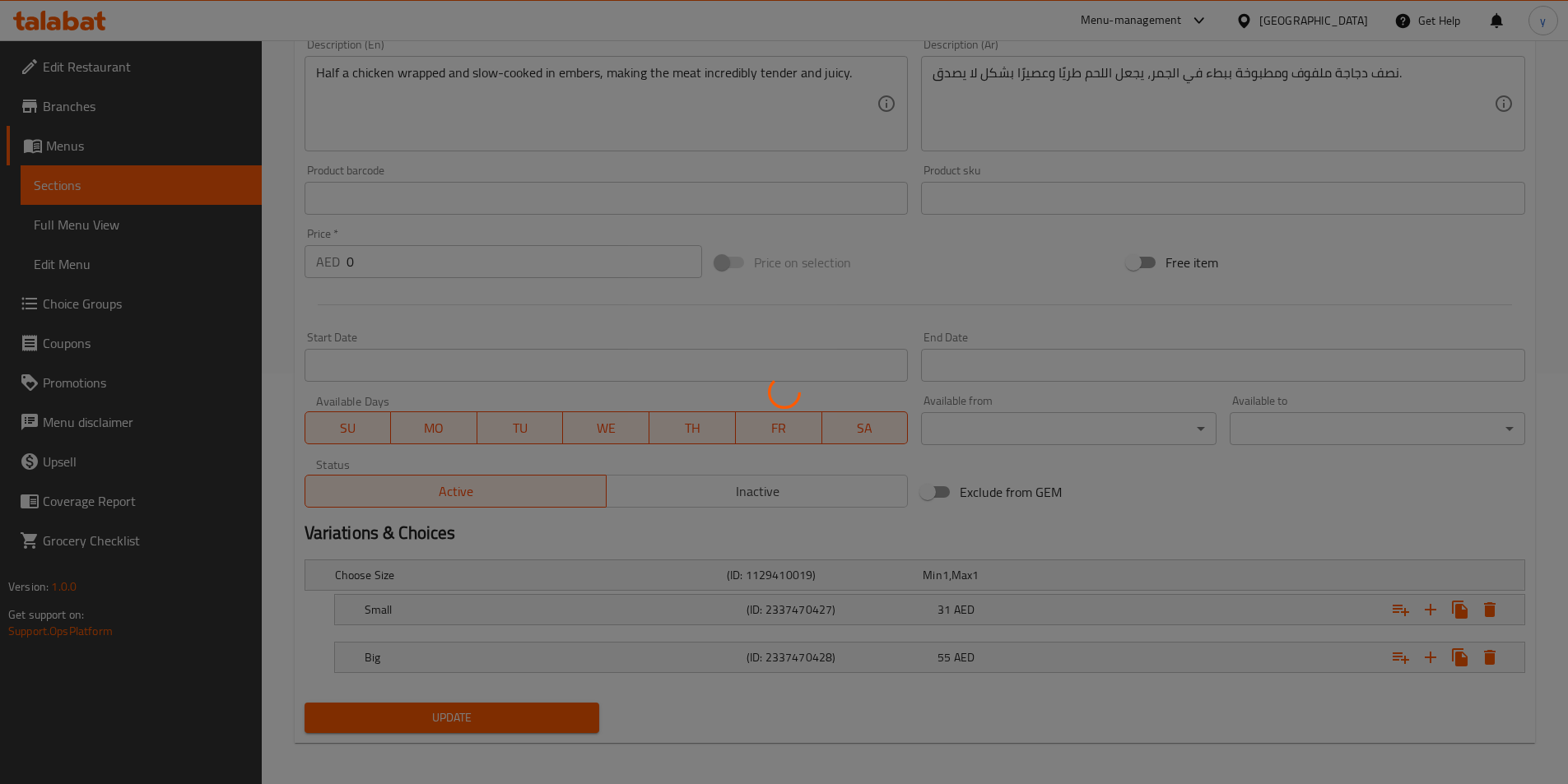
scroll to position [4, 0]
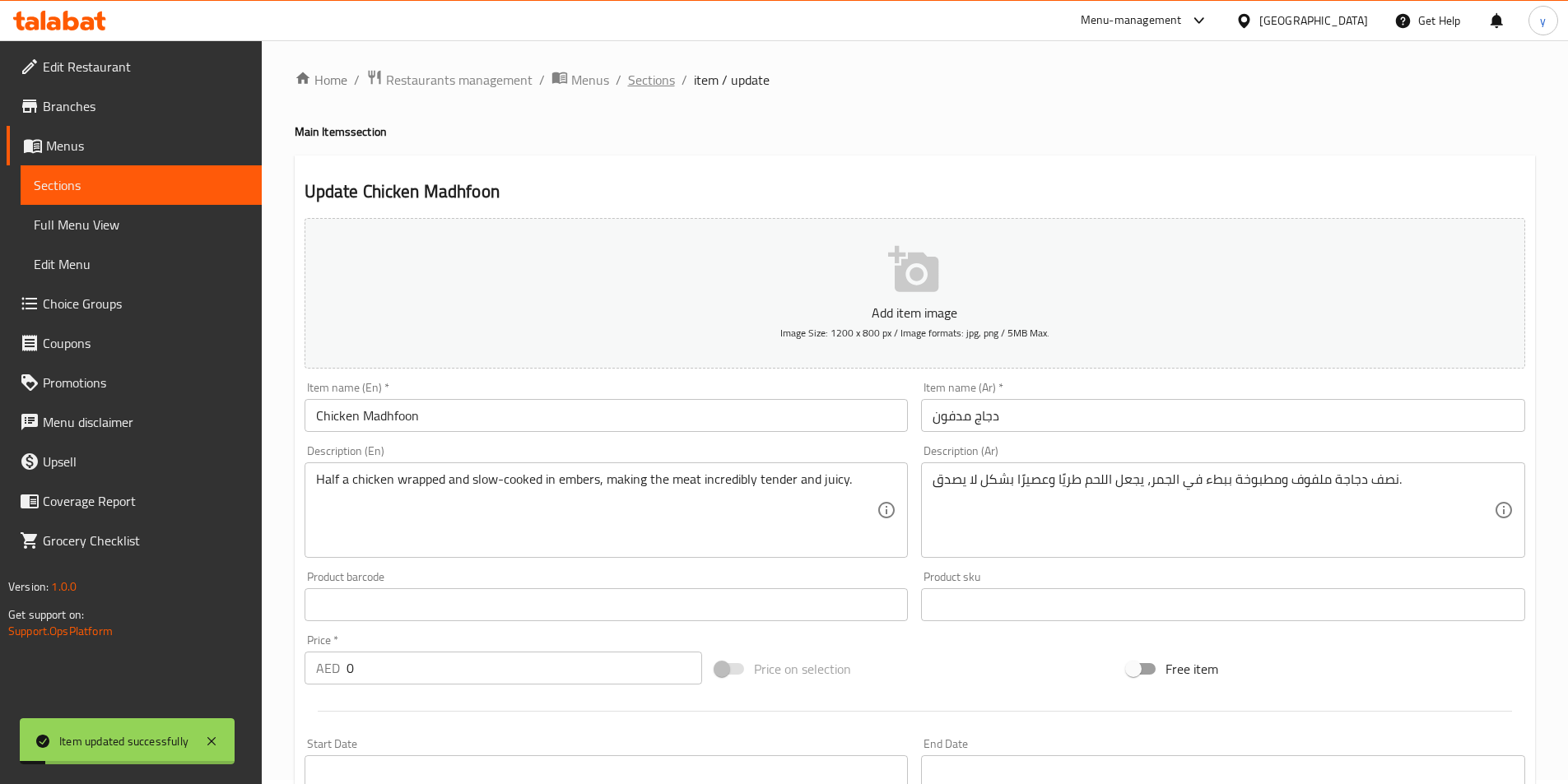
click at [640, 81] on span "Sections" at bounding box center [651, 80] width 47 height 19
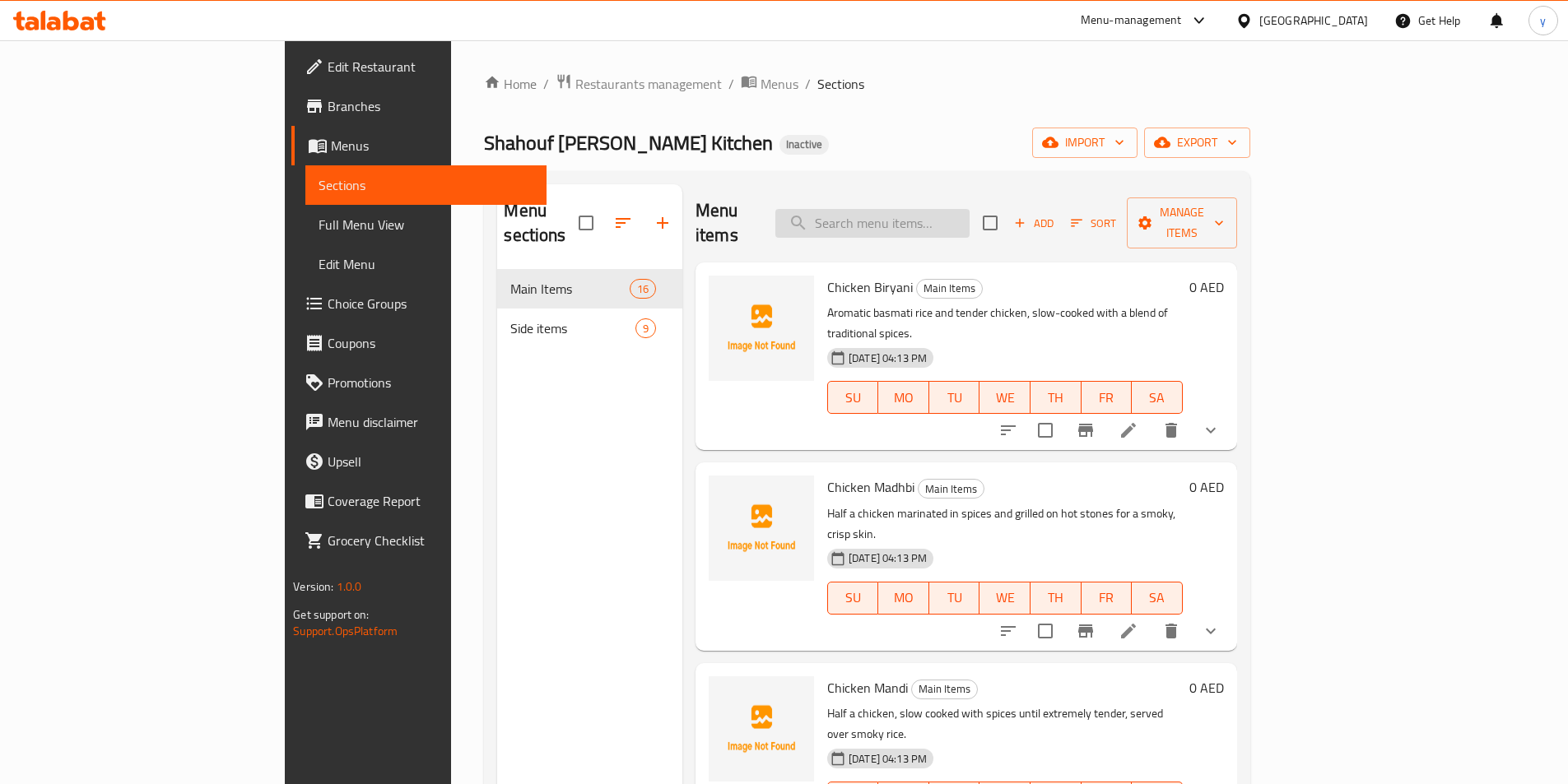
click at [949, 215] on input "search" at bounding box center [872, 223] width 194 height 29
paste input "Chicken Polao"
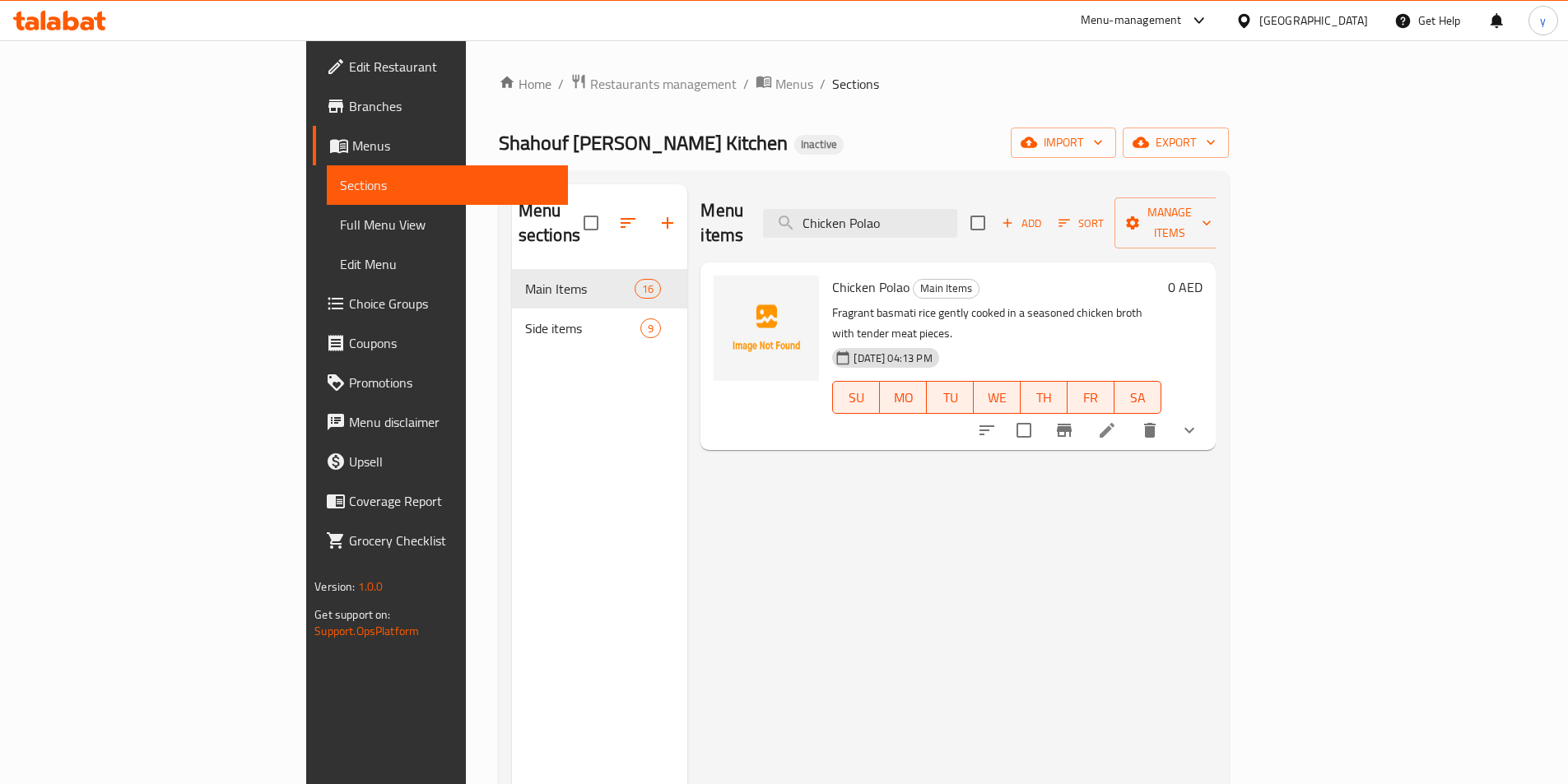
type input "Chicken Polao"
click at [1159, 420] on icon "delete" at bounding box center [1149, 430] width 19 height 19
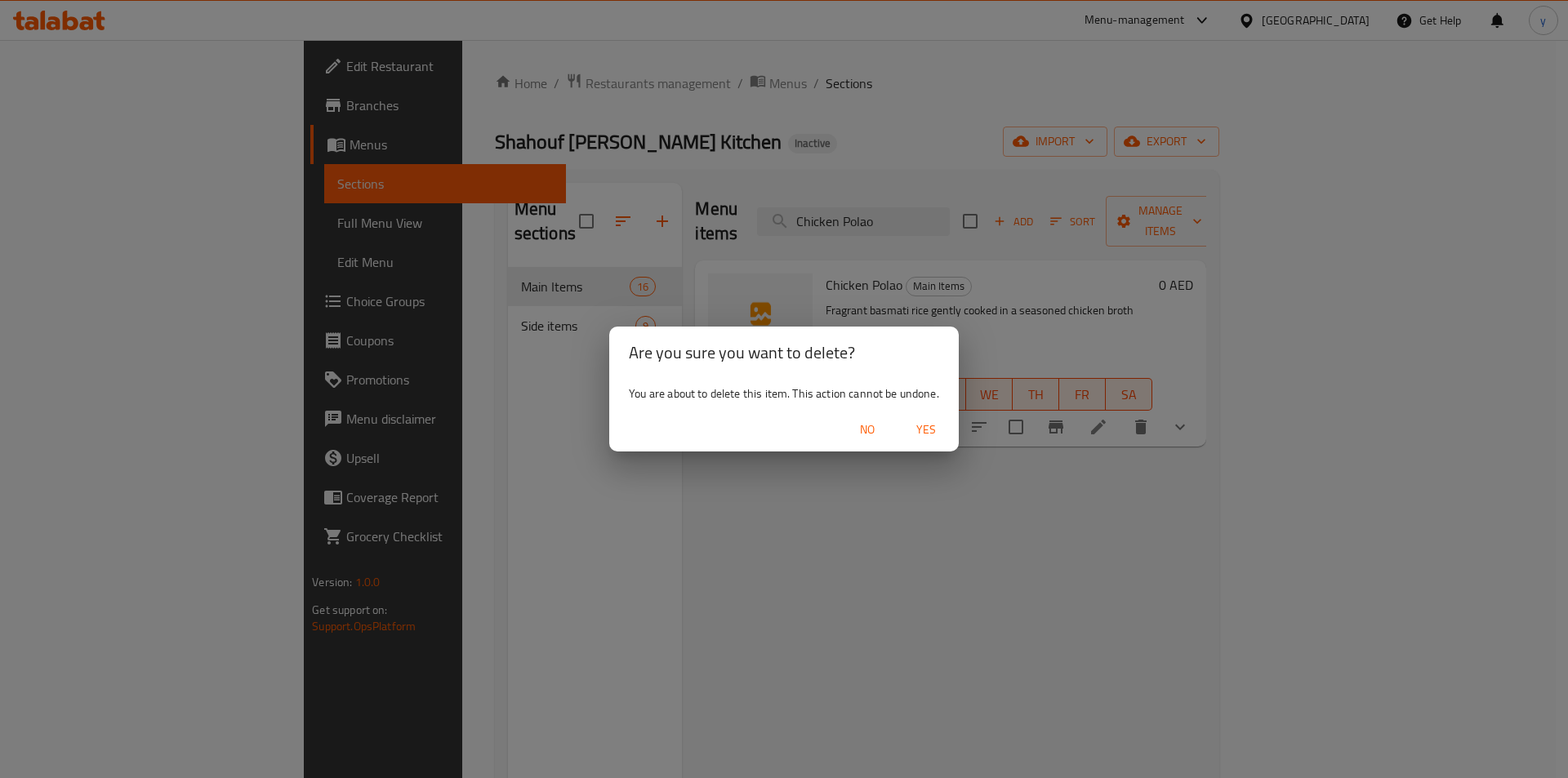
click at [942, 437] on span "Yes" at bounding box center [925, 429] width 40 height 20
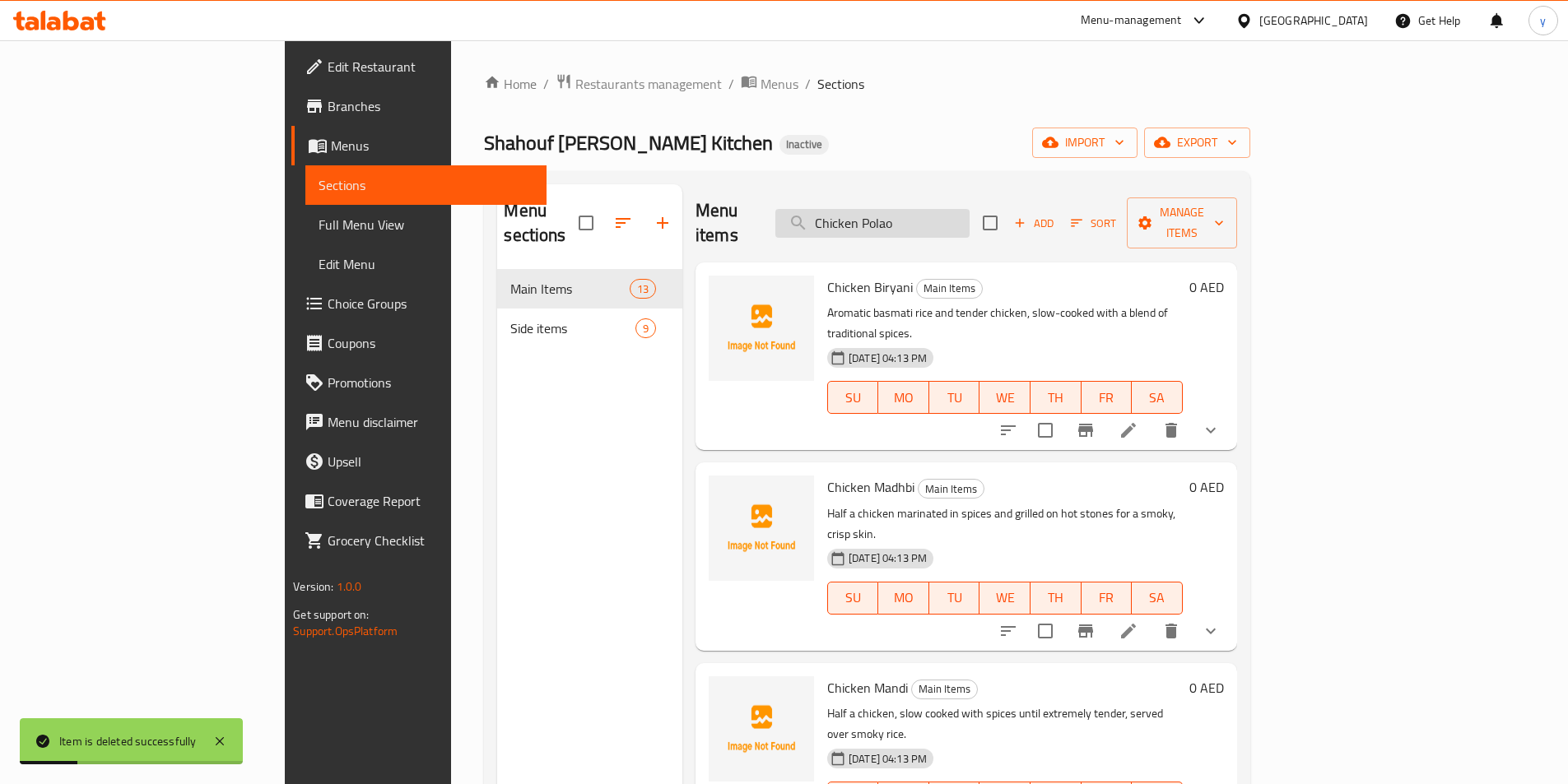
click at [970, 209] on input "Chicken Polao" at bounding box center [872, 223] width 194 height 29
paste input "Chicken Polao"
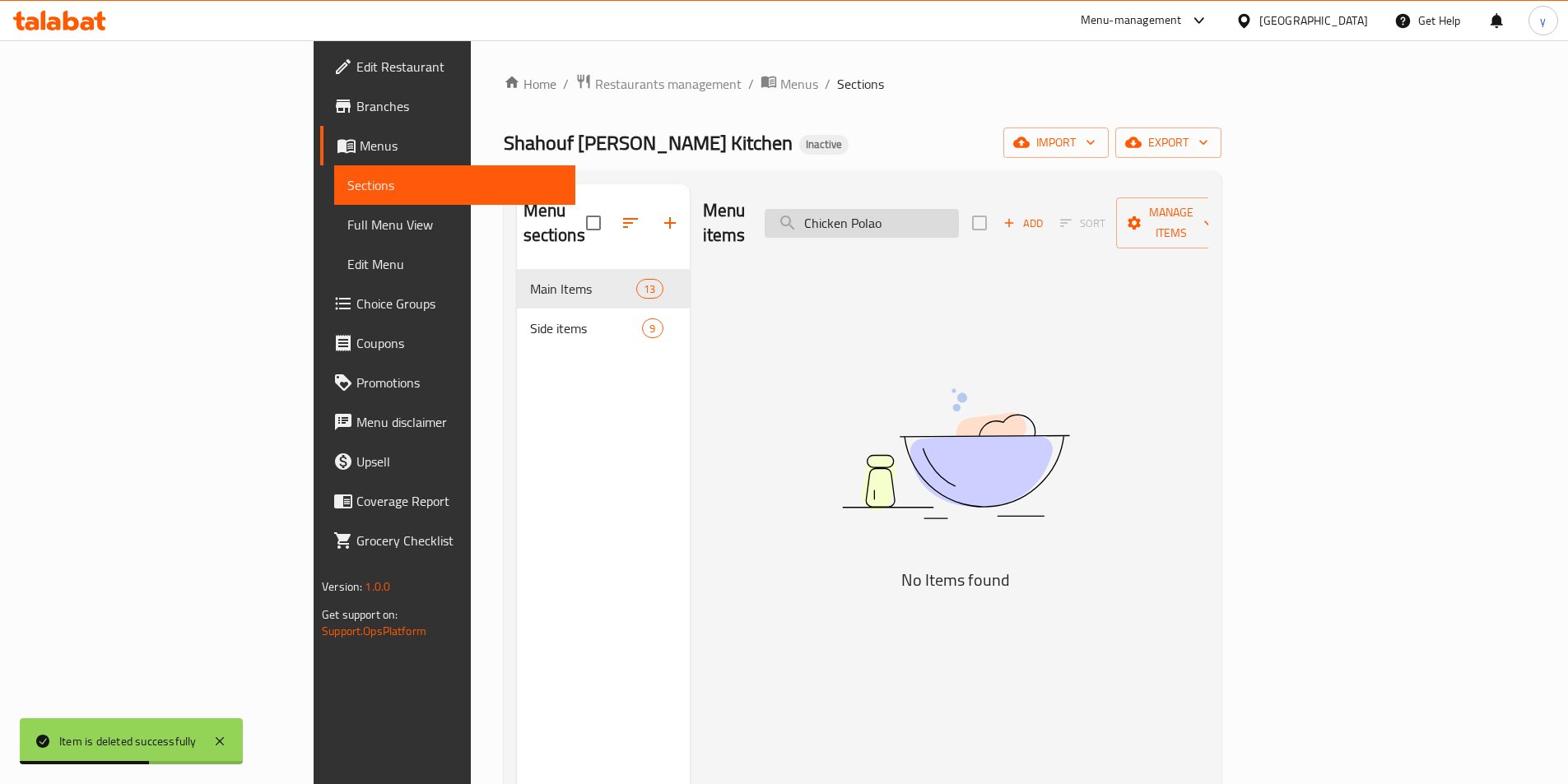
type input "Chicken Pola"
click at [958, 216] on input "Chicken Pola" at bounding box center [861, 223] width 194 height 29
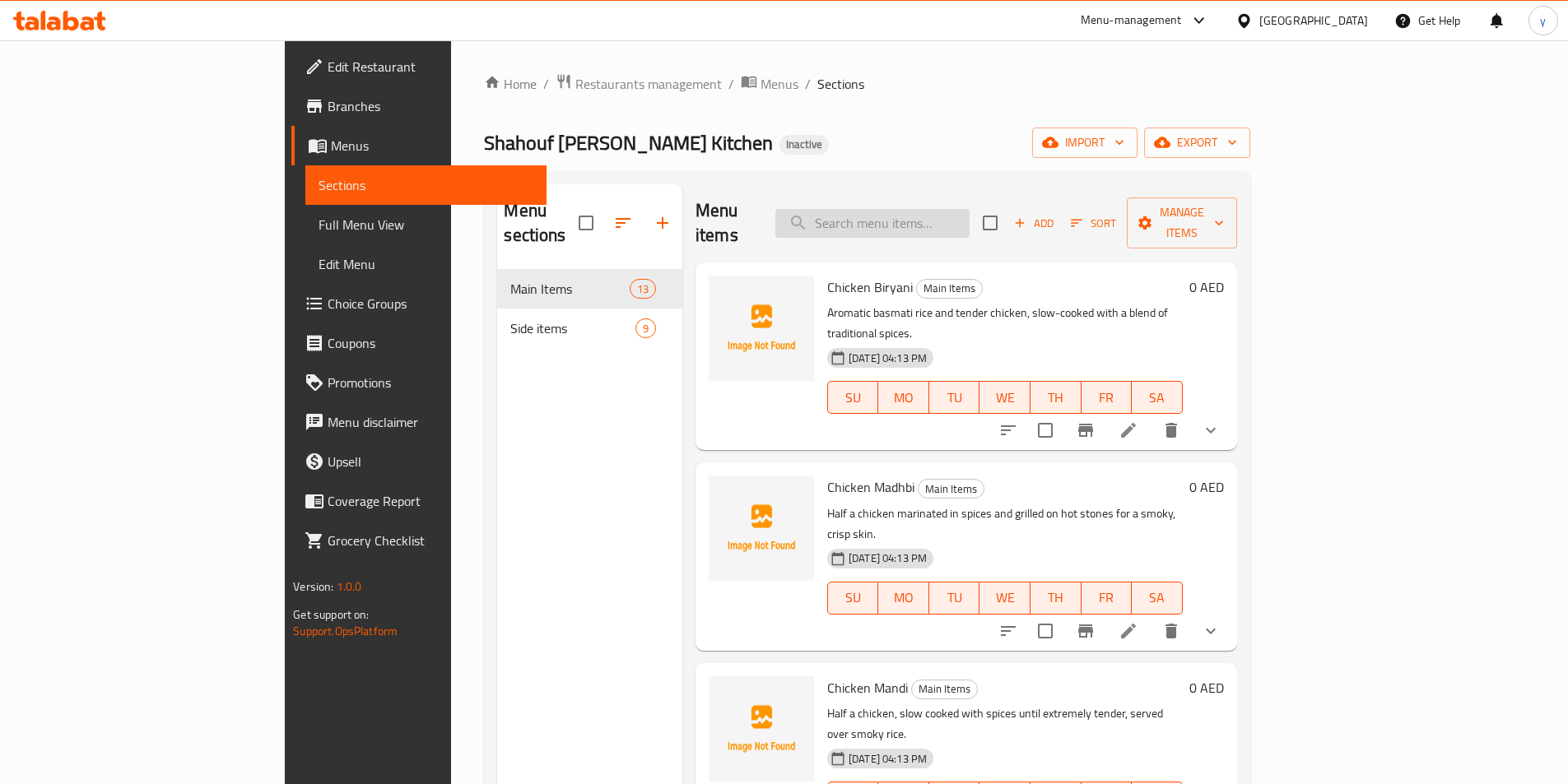
click at [970, 209] on input "search" at bounding box center [872, 223] width 194 height 29
paste input "Hammour Fish"
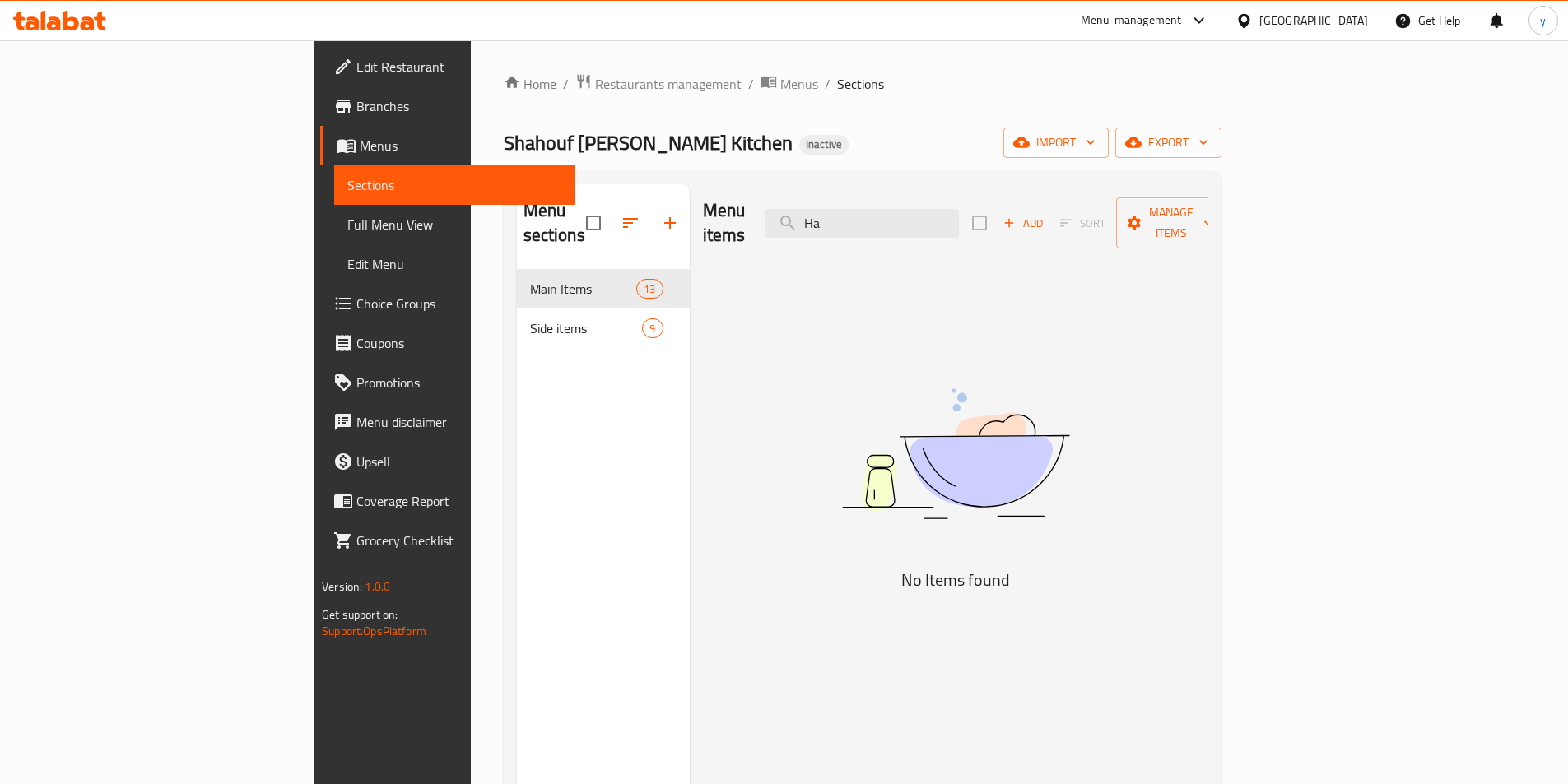
type input "H"
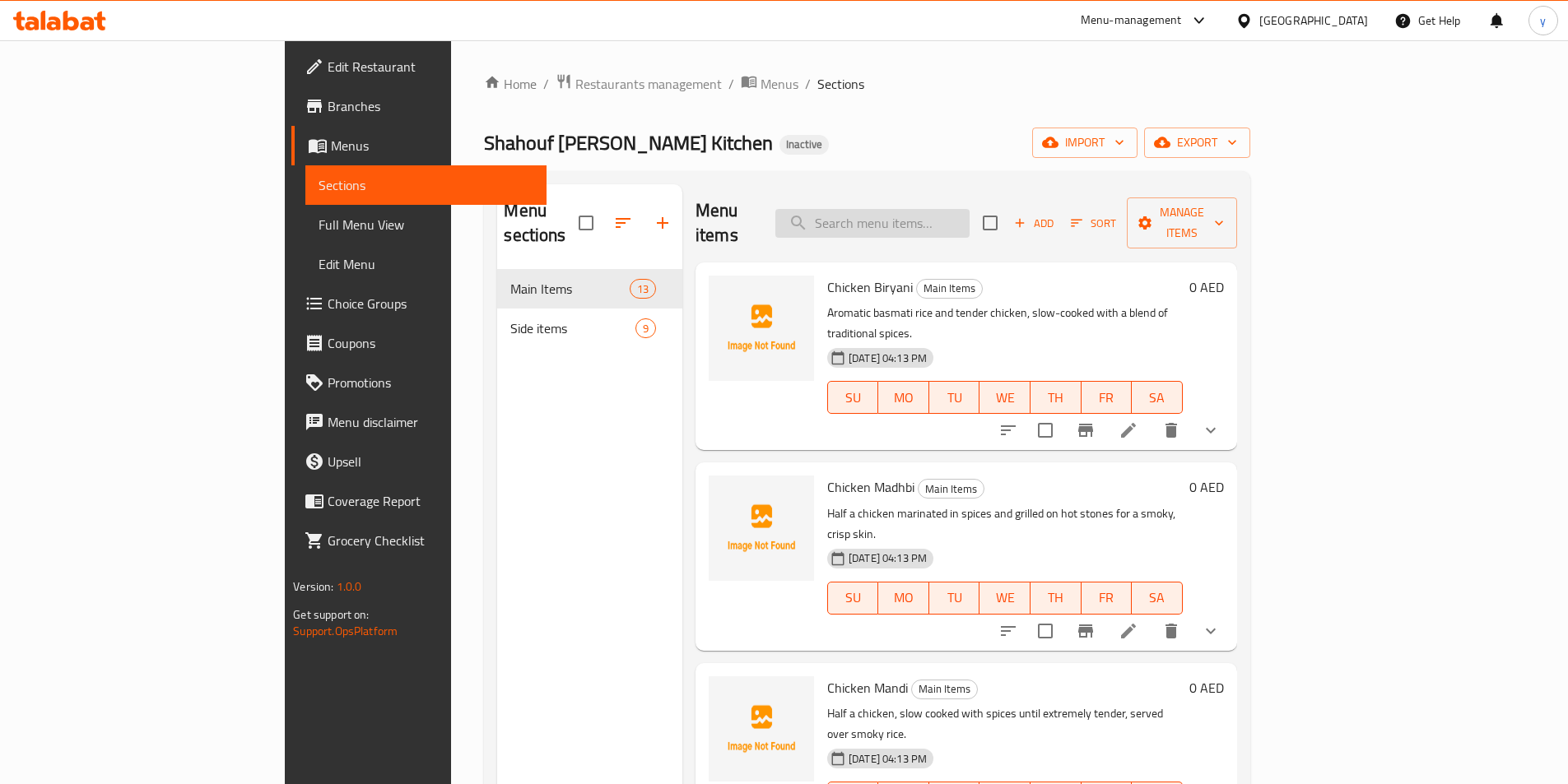
click at [961, 209] on input "search" at bounding box center [872, 223] width 194 height 29
paste input "Shehri Fish"
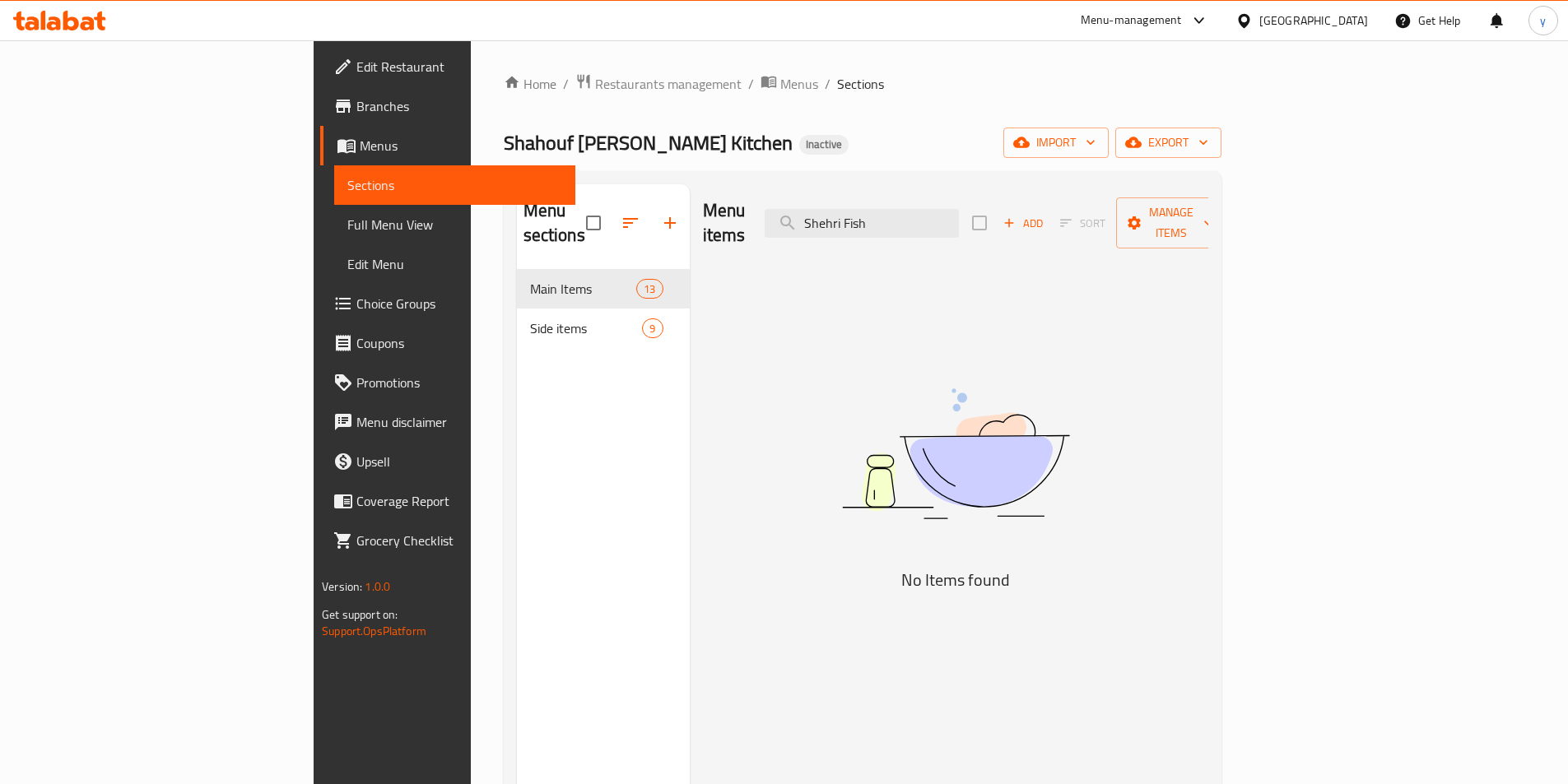
type input "Shehri Fish"
click at [958, 218] on input "Shehri Fish" at bounding box center [861, 223] width 194 height 29
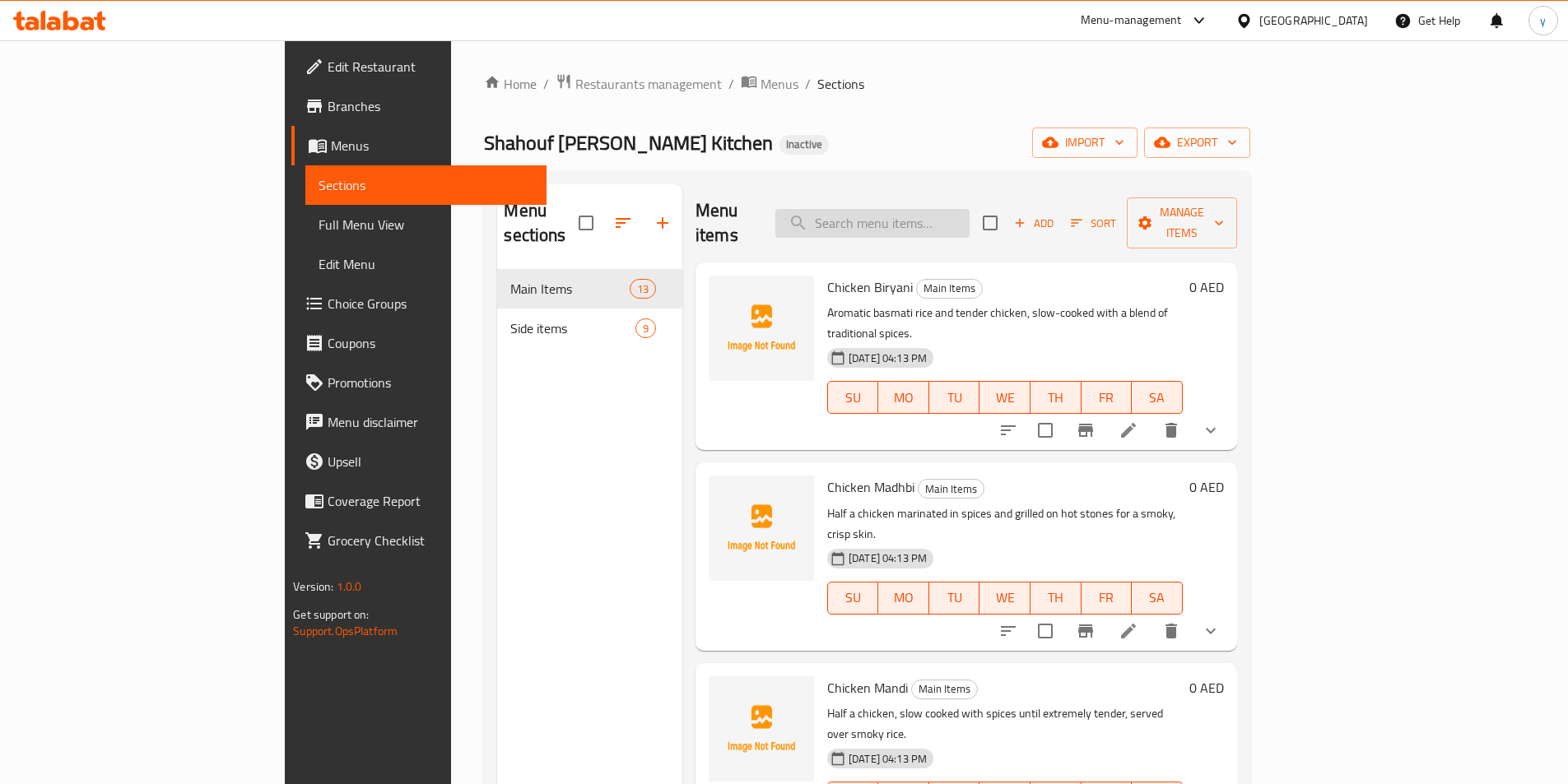
paste input "Chicken Polao"
type input "Chicken Polao"
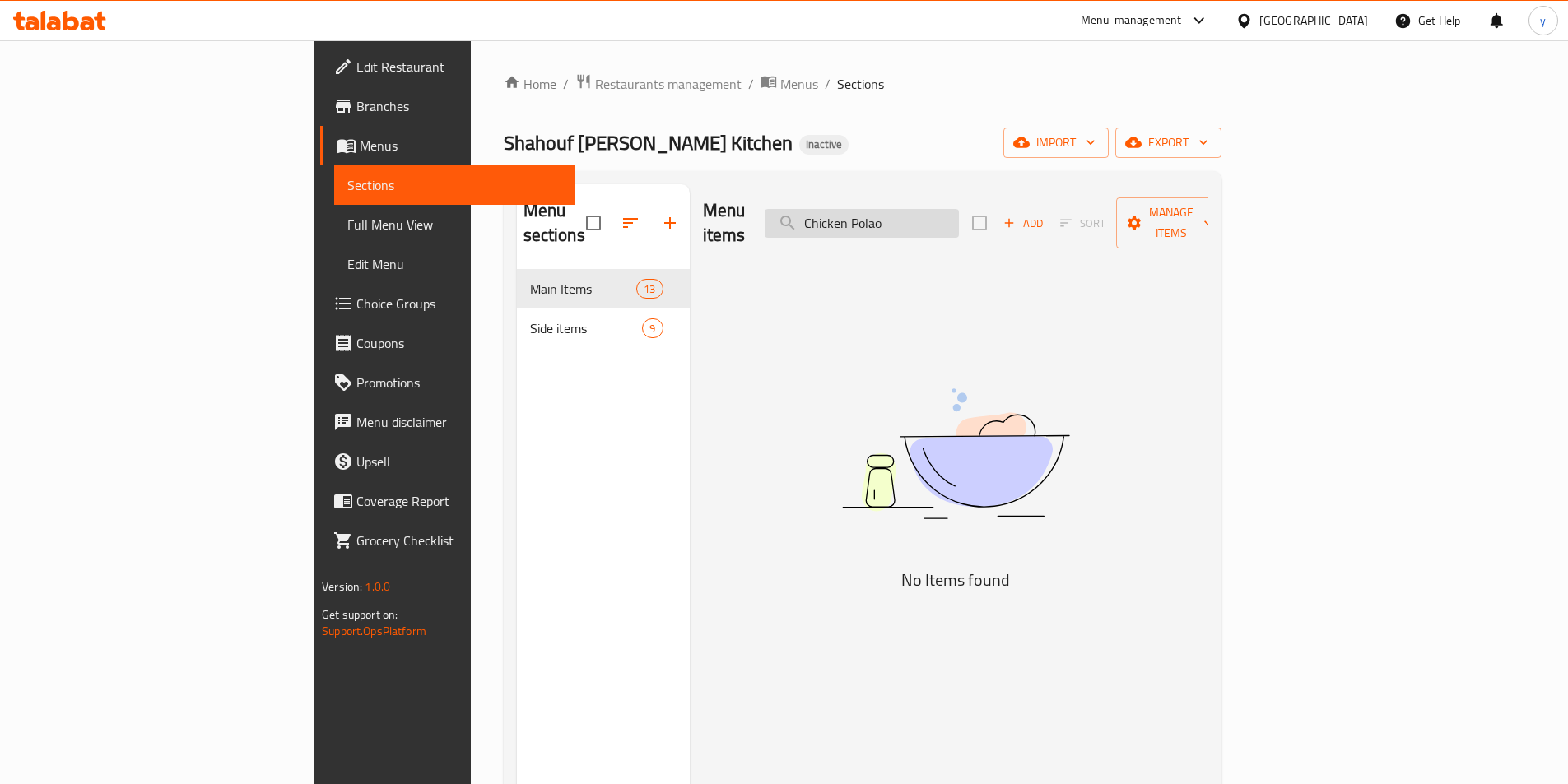
click at [958, 220] on input "Chicken Polao" at bounding box center [861, 223] width 194 height 29
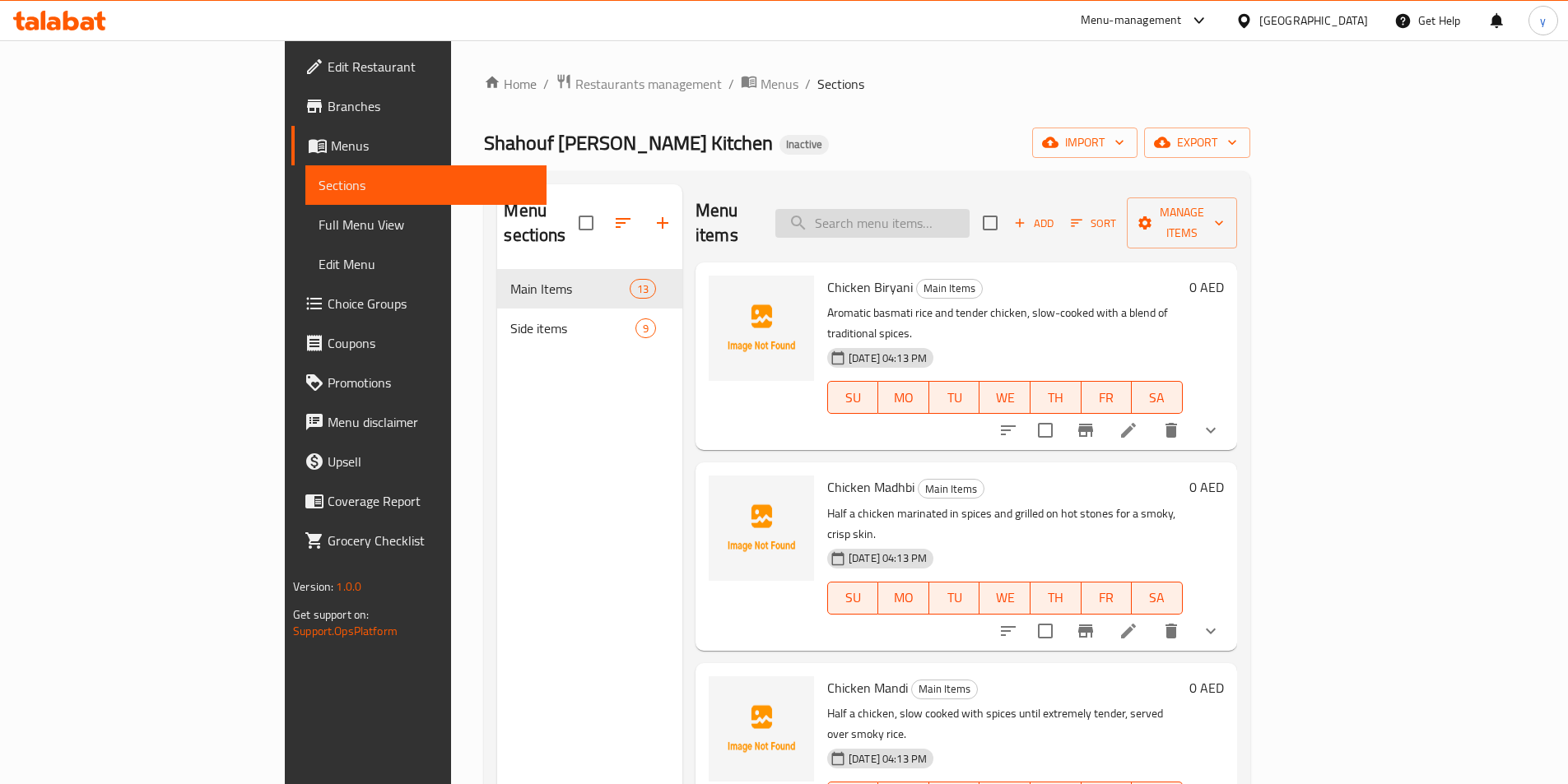
click at [970, 220] on input "search" at bounding box center [872, 223] width 194 height 29
click at [1015, 195] on div "Menu items Add Sort Manage items" at bounding box center [966, 223] width 542 height 78
click at [970, 213] on input "search" at bounding box center [872, 223] width 194 height 29
paste input "Fareed Chicken"
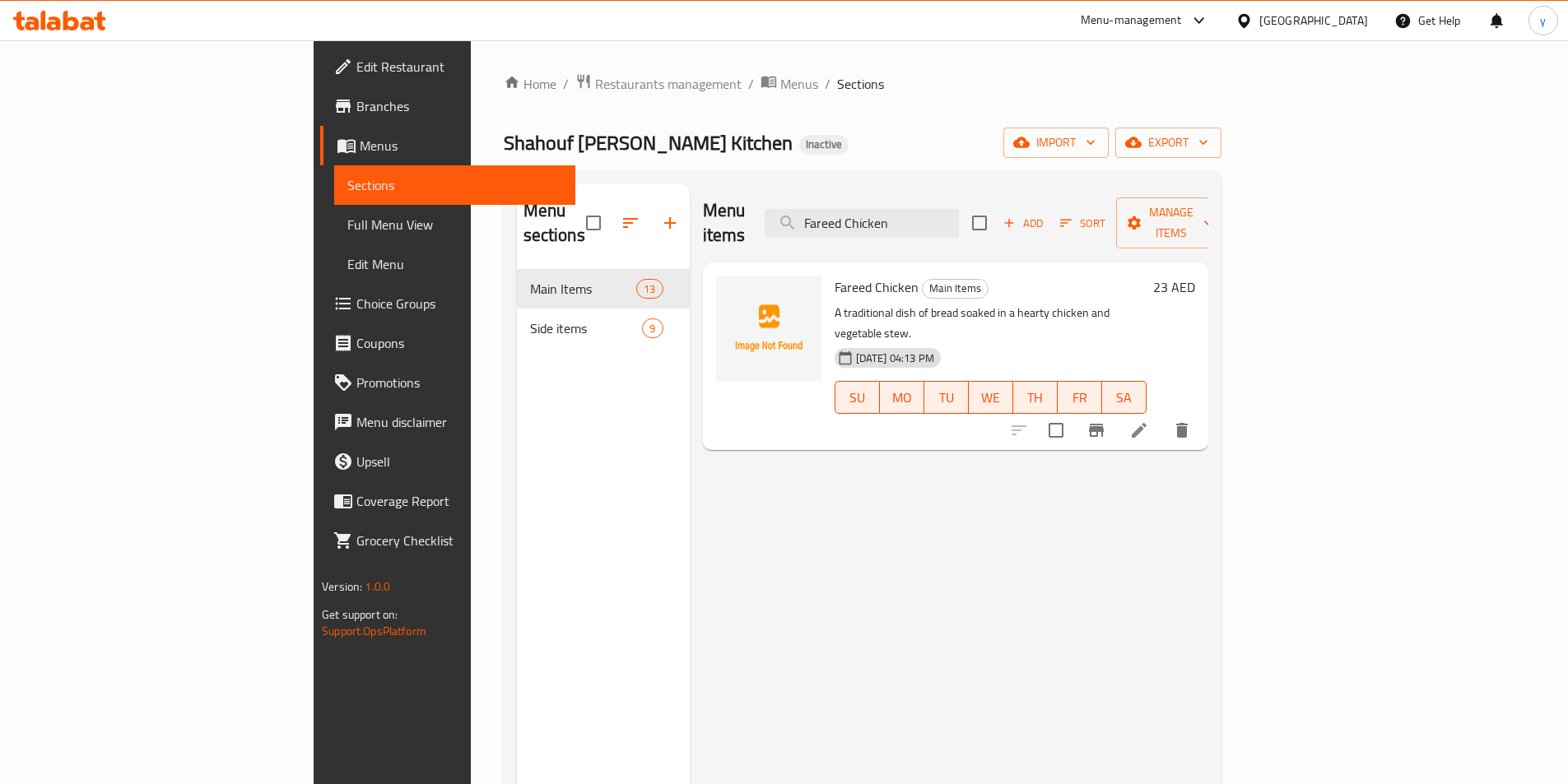
type input "Fareed Chicken"
click at [1149, 420] on icon at bounding box center [1139, 430] width 19 height 19
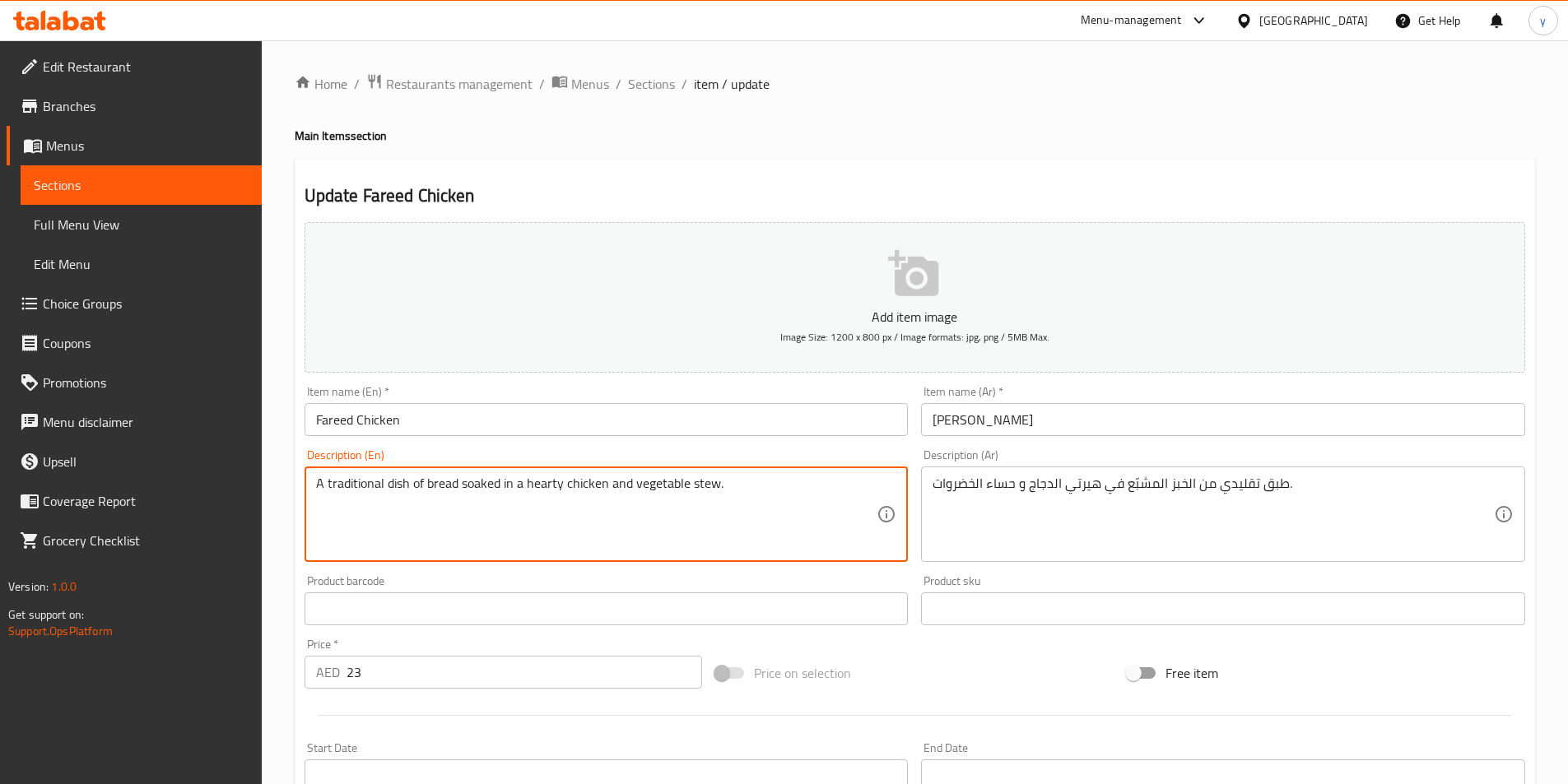
click at [537, 488] on textarea "A traditional dish of bread soaked in a hearty chicken and vegetable stew." at bounding box center [596, 515] width 561 height 78
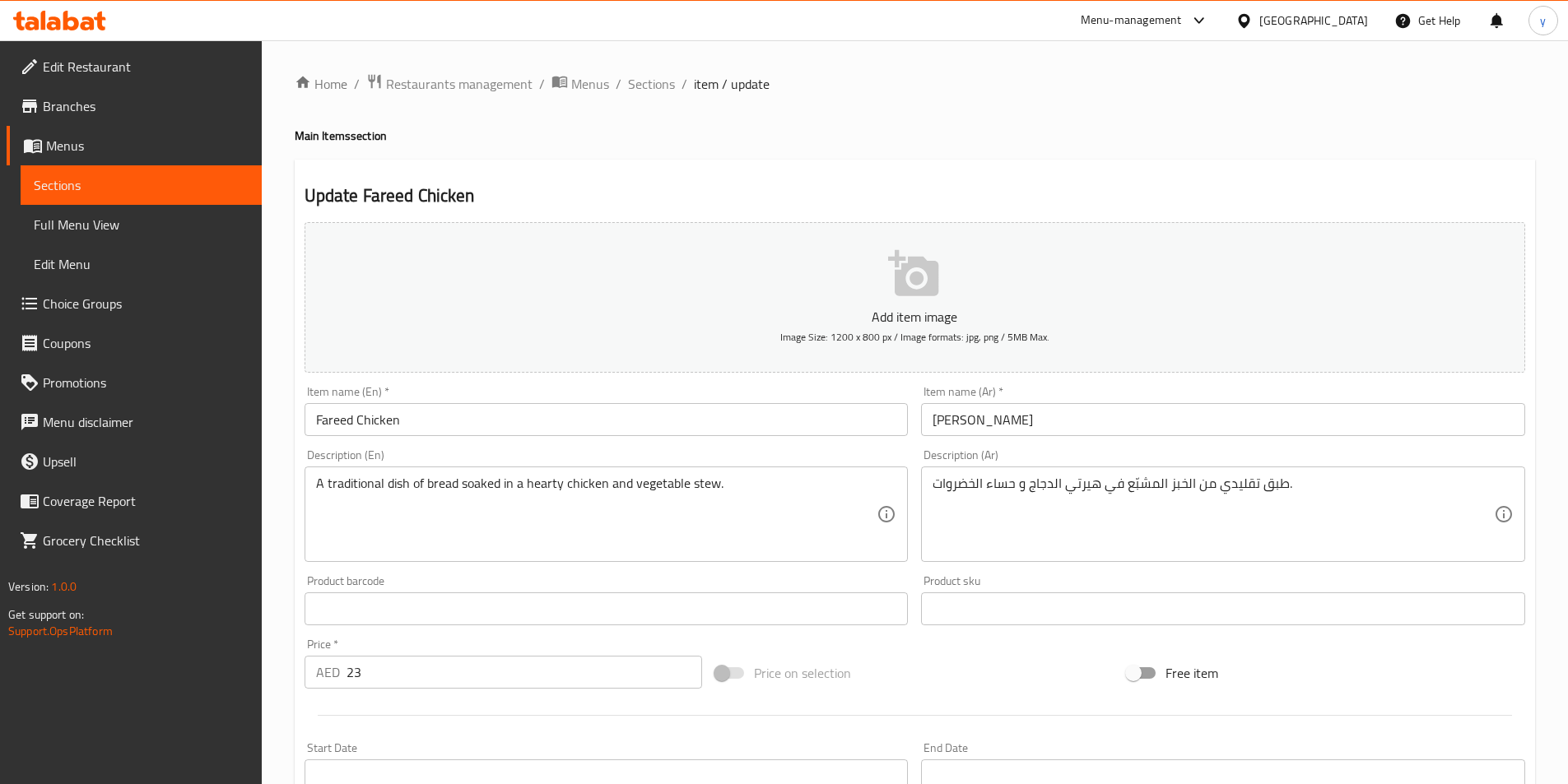
click at [528, 498] on textarea "A traditional dish of bread soaked in a hearty chicken and vegetable stew." at bounding box center [596, 515] width 561 height 78
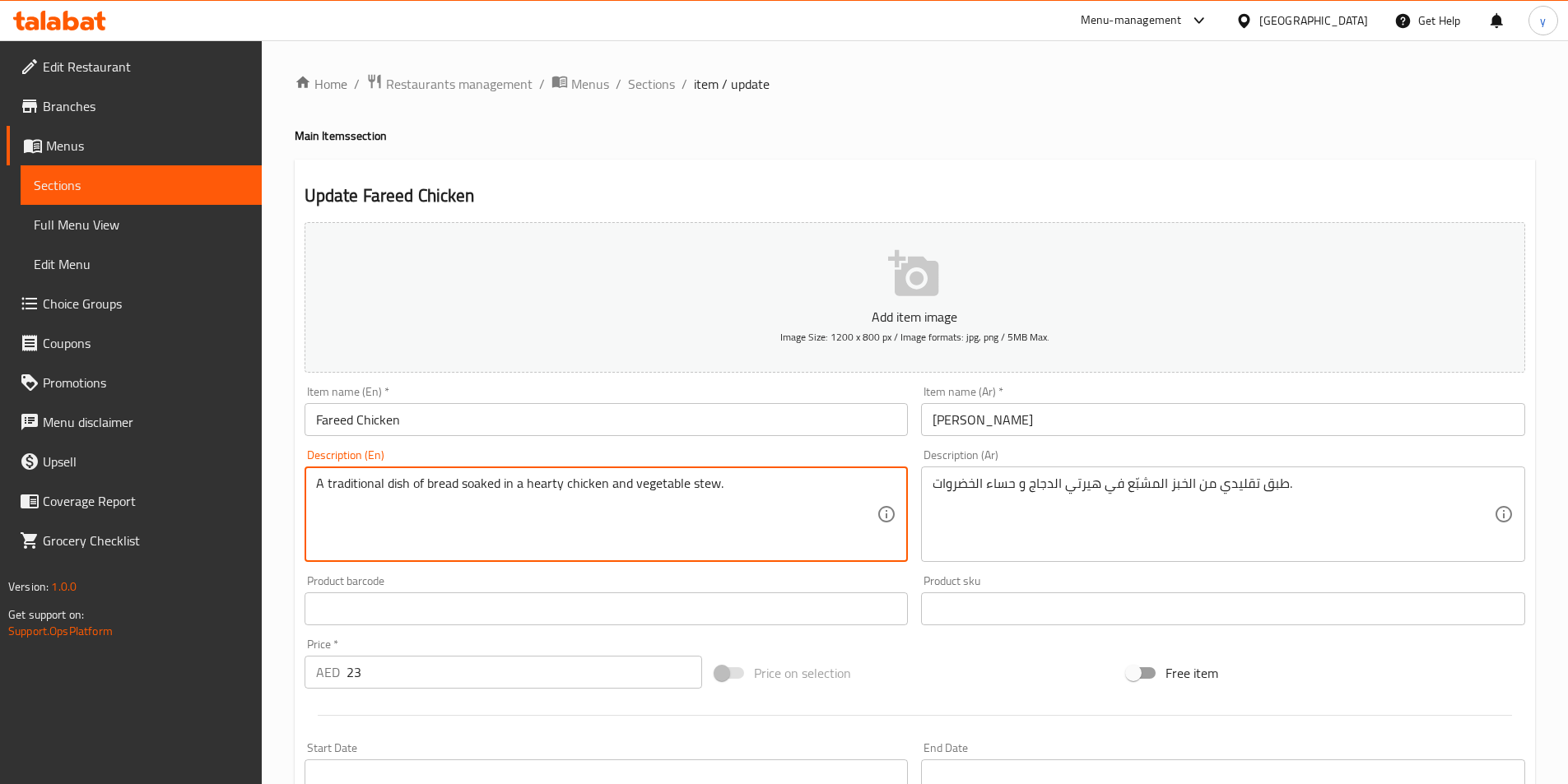
drag, startPoint x: 524, startPoint y: 488, endPoint x: 602, endPoint y: 501, distance: 79.1
click at [602, 501] on textarea "A traditional dish of bread soaked in a hearty chicken and vegetable stew." at bounding box center [596, 515] width 561 height 78
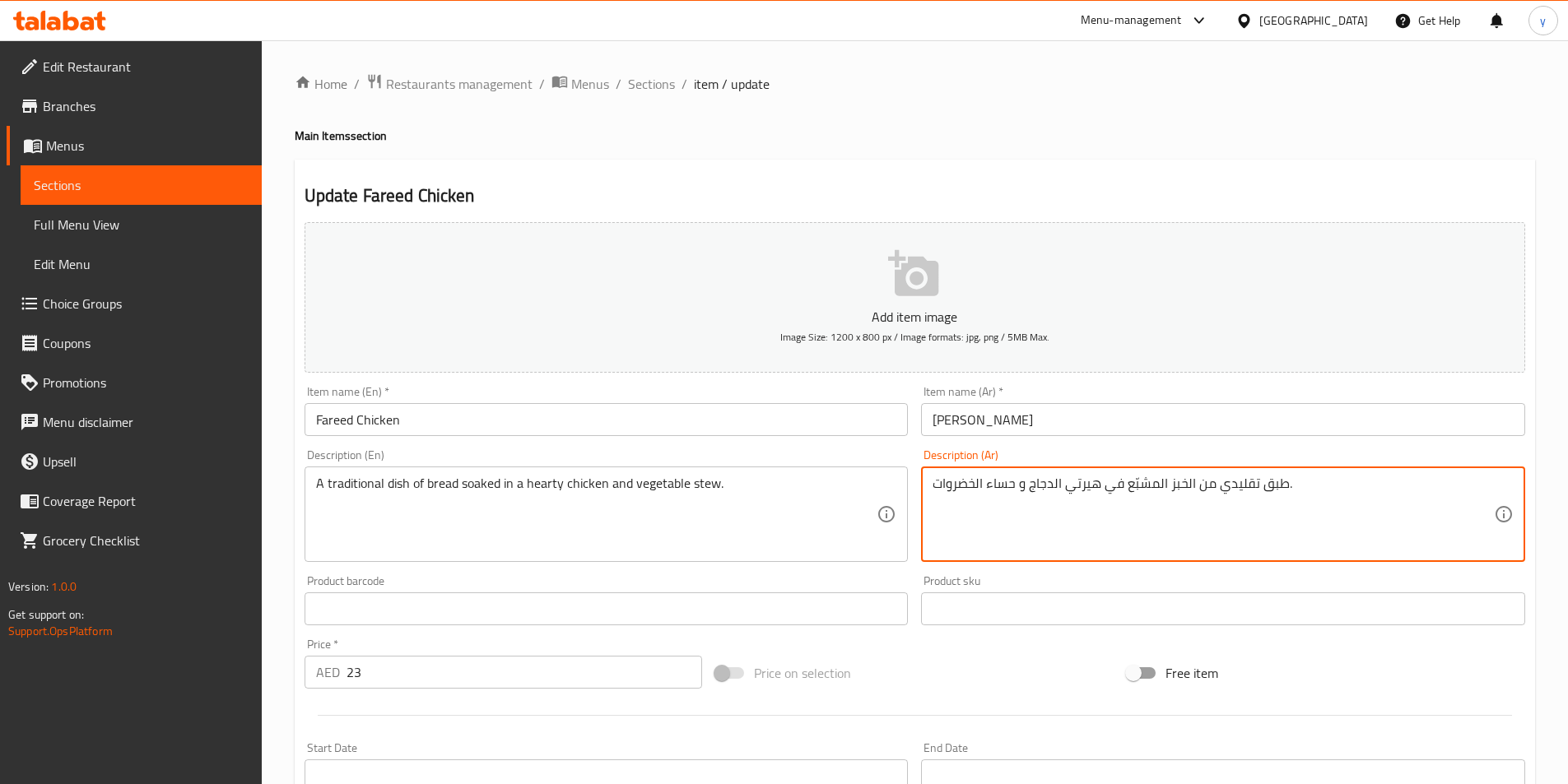
drag, startPoint x: 1065, startPoint y: 488, endPoint x: 1099, endPoint y: 497, distance: 35.2
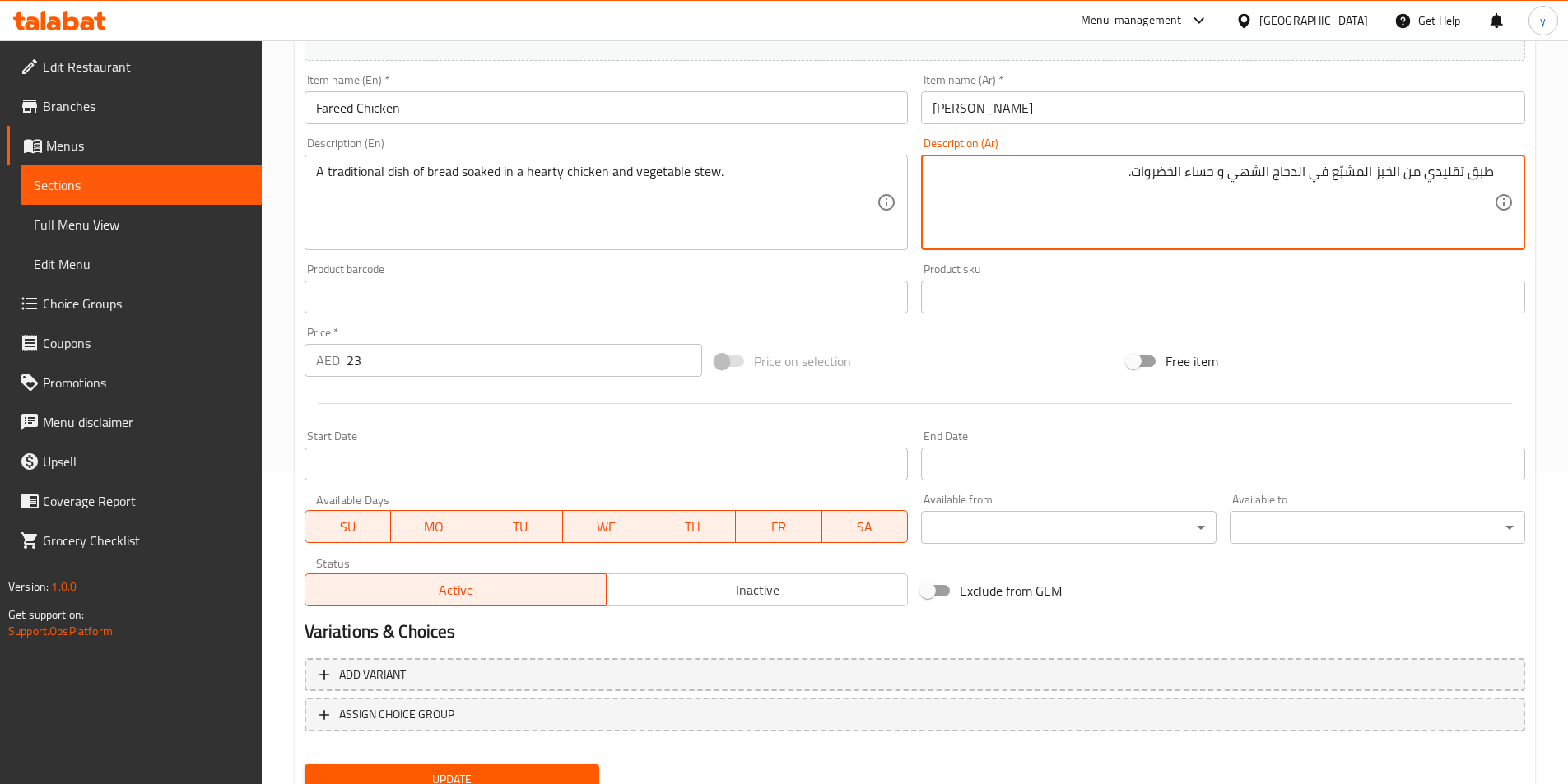
scroll to position [379, 0]
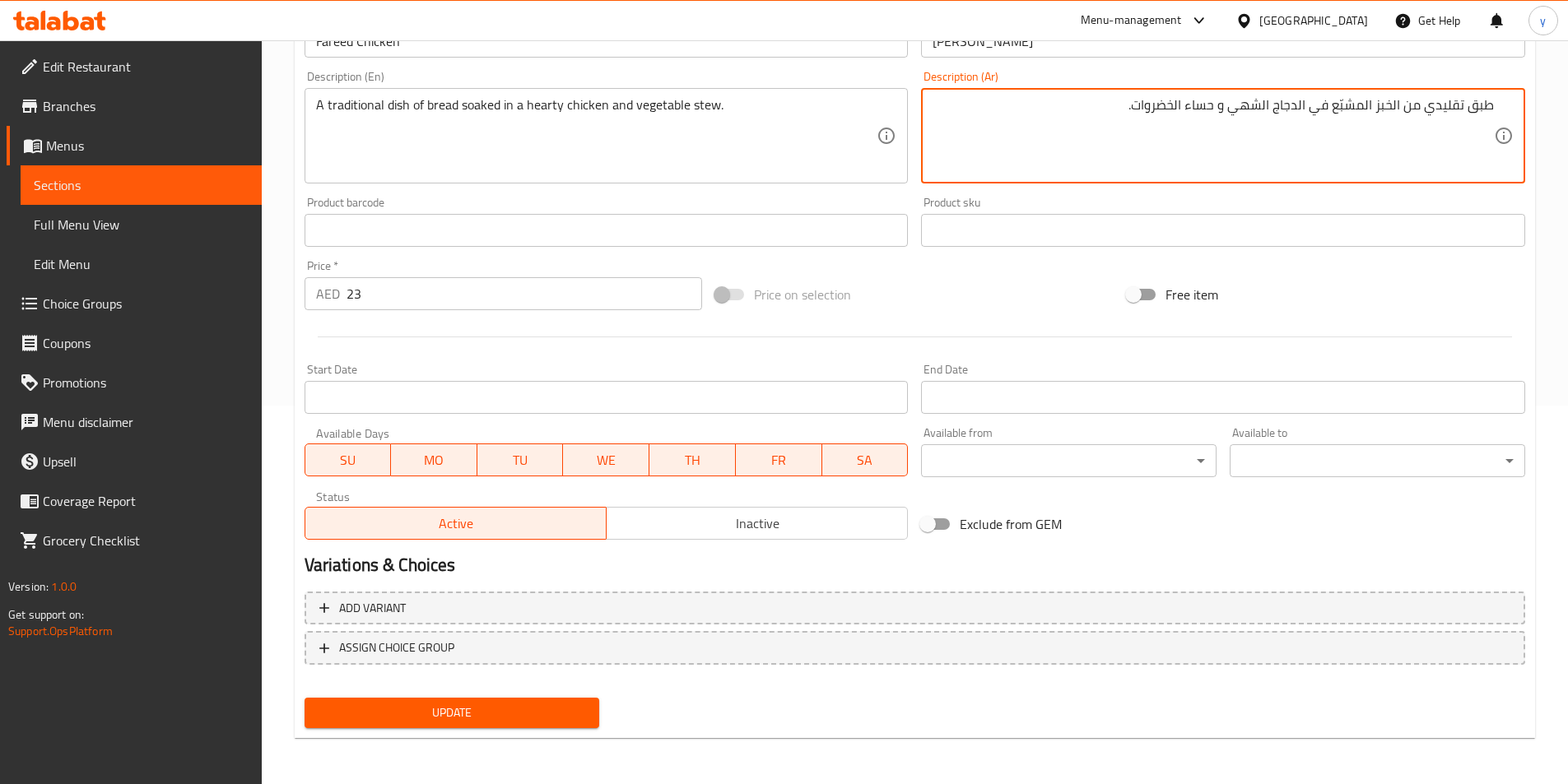
type textarea "طبق تقليدي من الخبز المشبّع في الدجاج الشهي و حساء الخضروات."
click at [398, 726] on button "Update" at bounding box center [452, 713] width 296 height 30
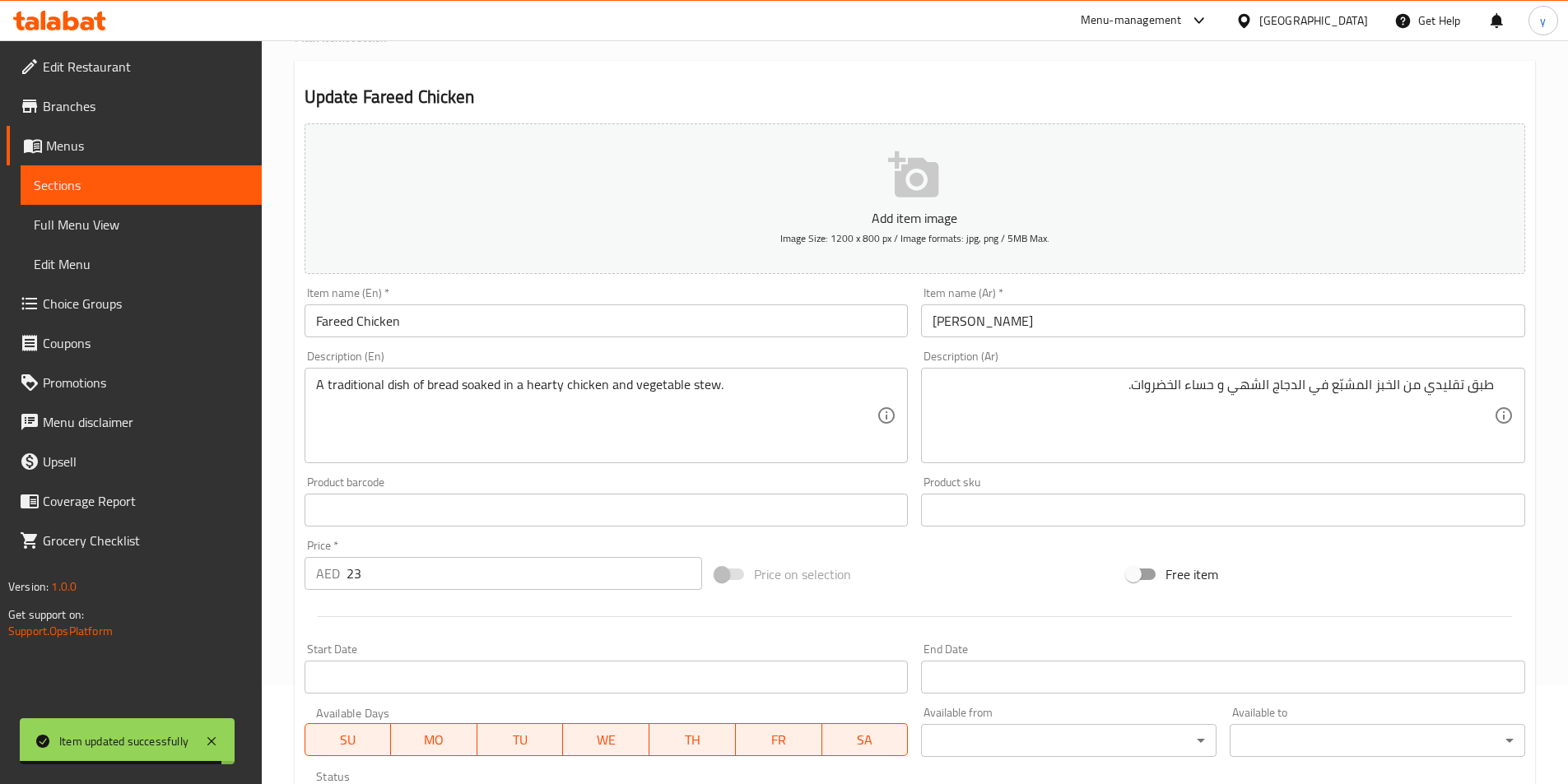
scroll to position [329, 0]
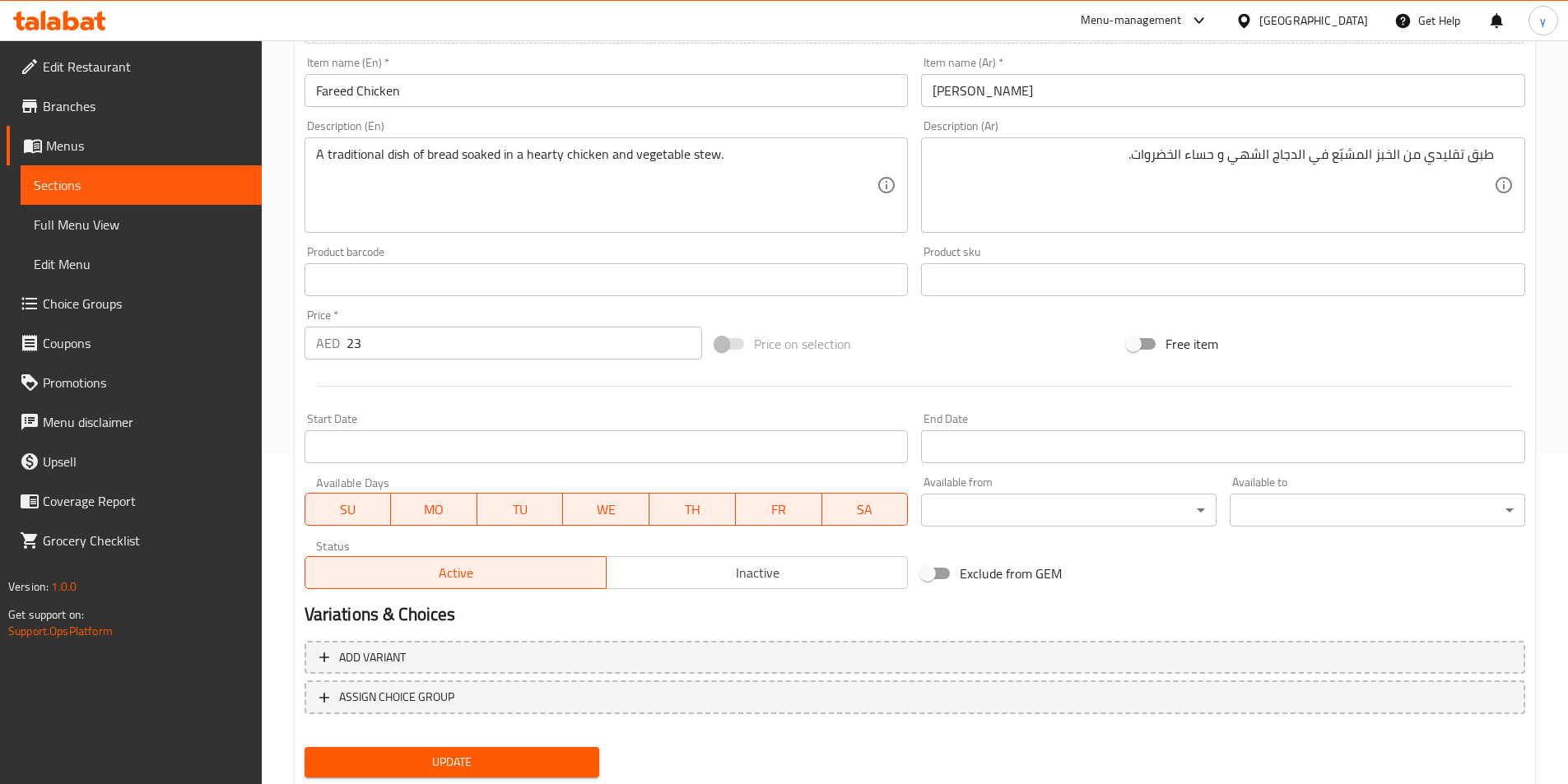
click at [405, 765] on span "Update" at bounding box center [452, 762] width 269 height 20
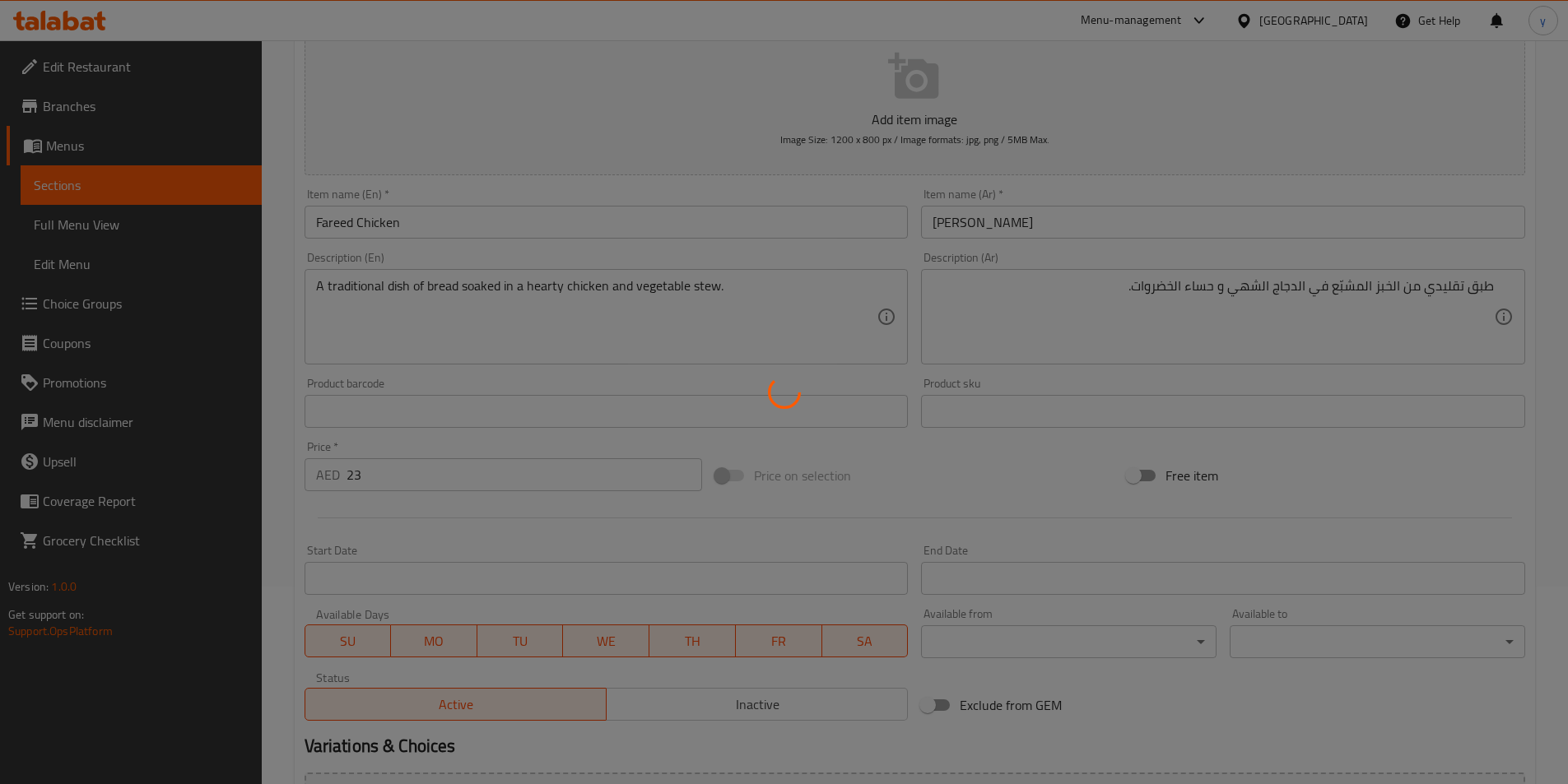
scroll to position [165, 0]
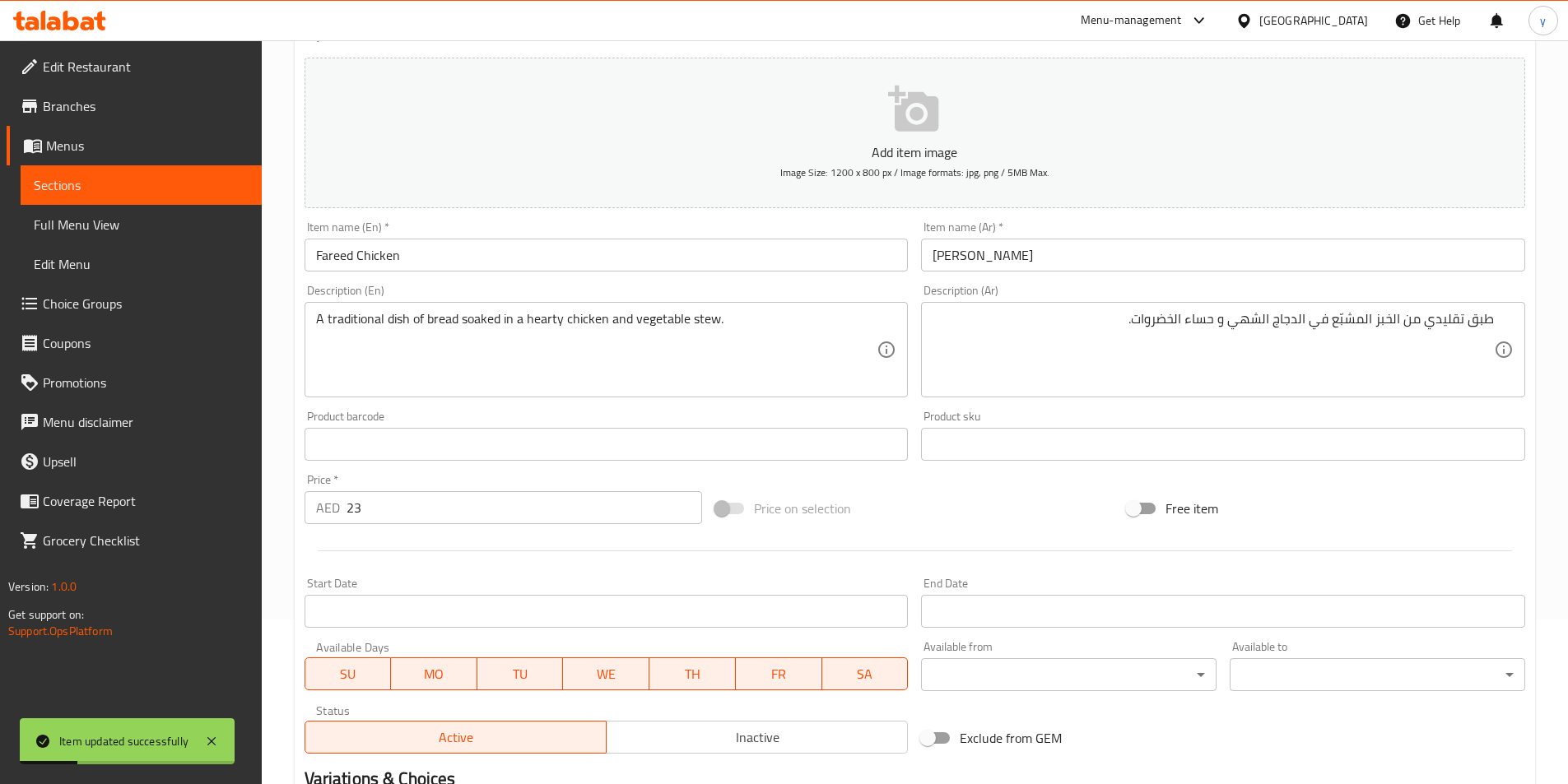
click at [68, 150] on span "Menus" at bounding box center [147, 145] width 203 height 19
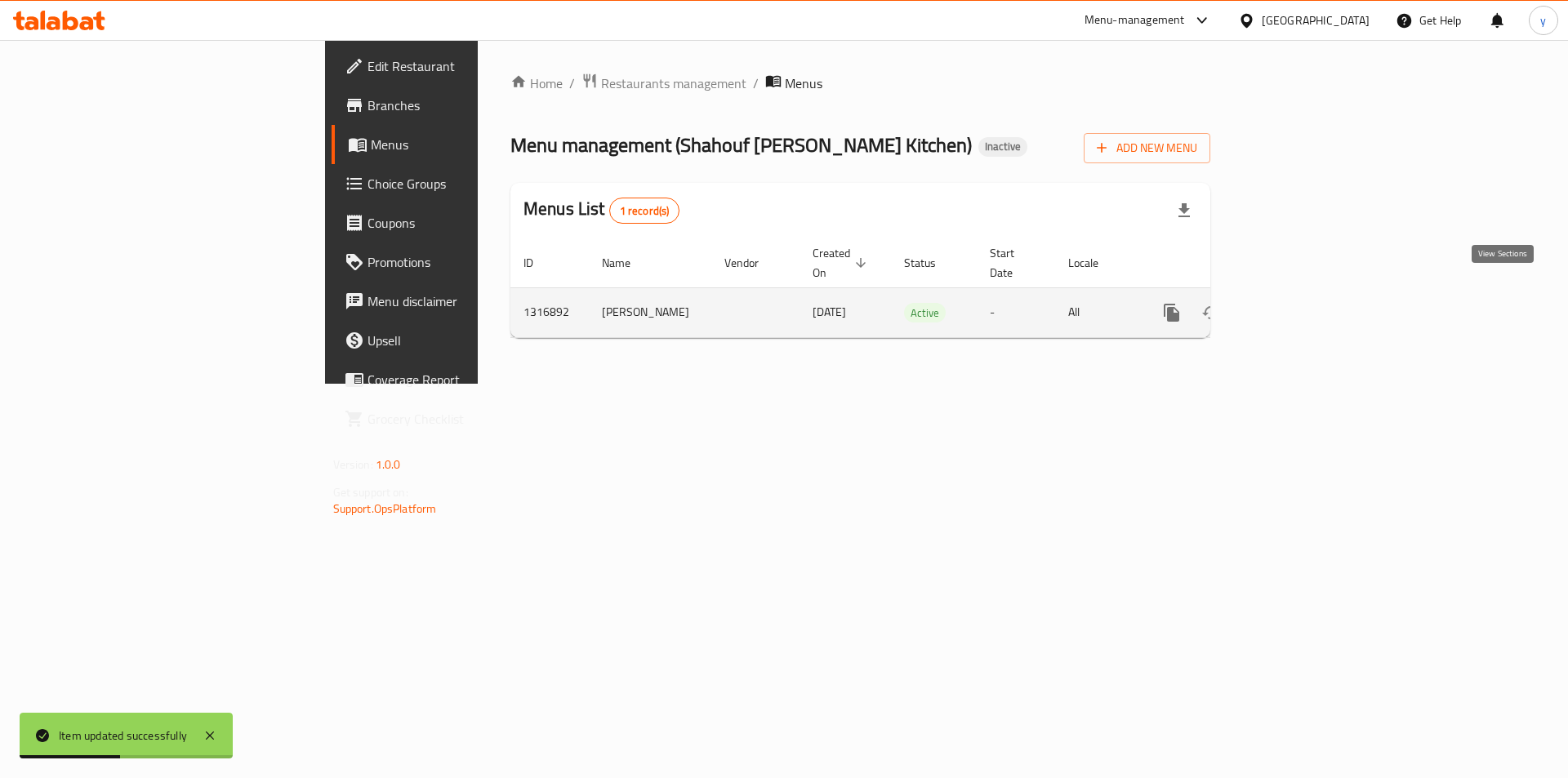
click at [1299, 303] on icon "enhanced table" at bounding box center [1289, 313] width 19 height 19
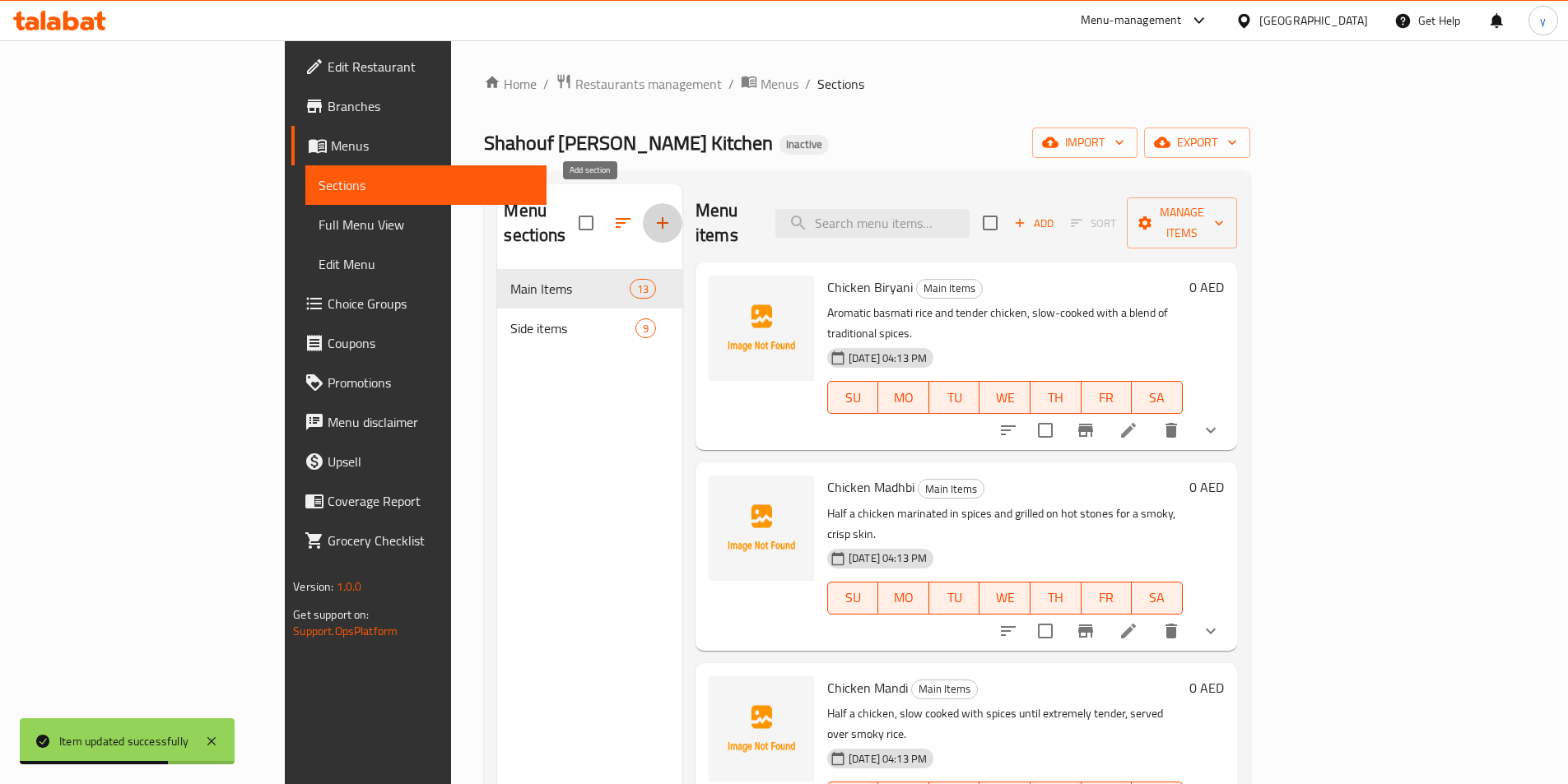
click at [642, 221] on button "button" at bounding box center [662, 223] width 40 height 40
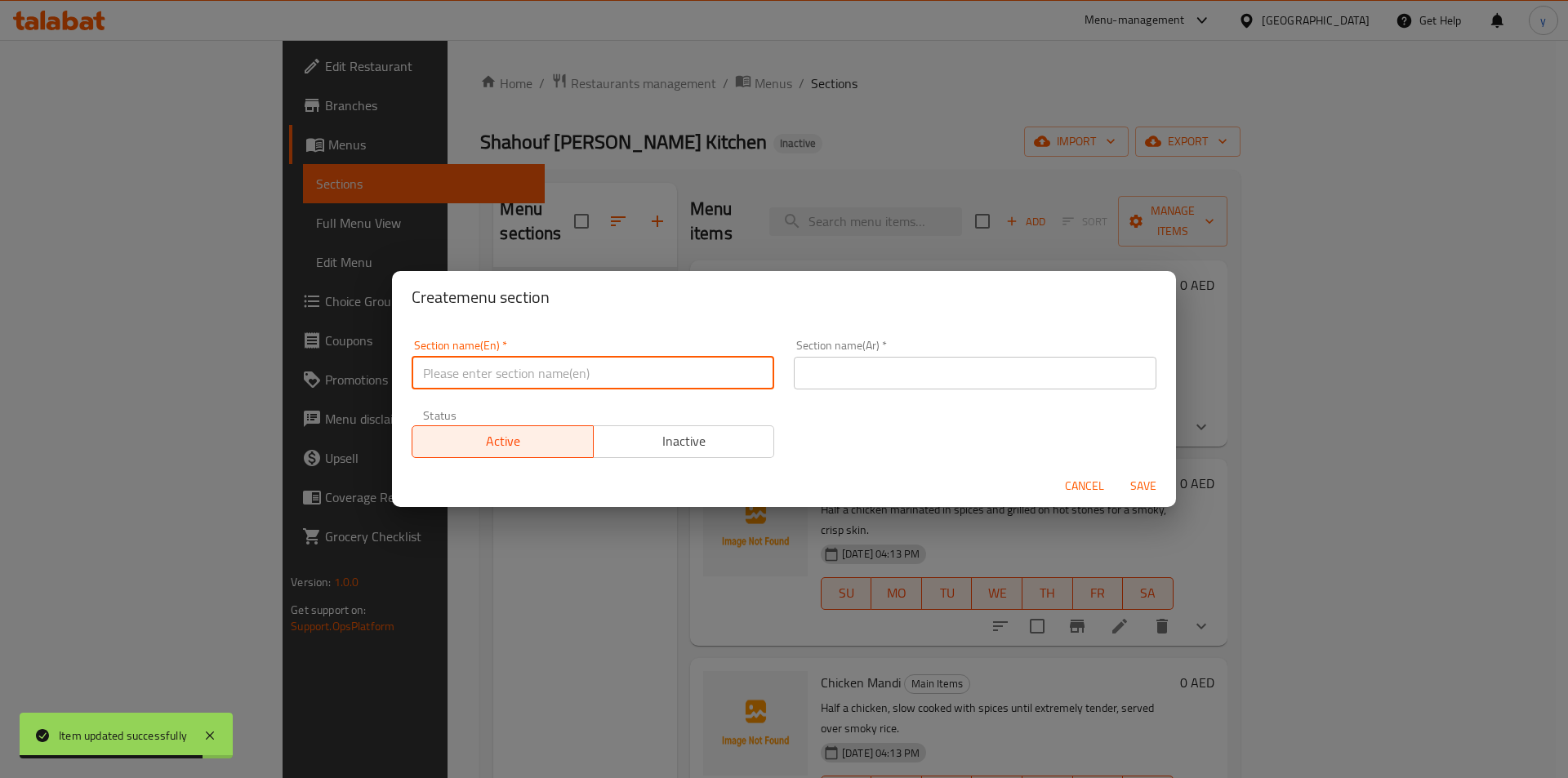
click at [588, 378] on input "text" at bounding box center [593, 372] width 363 height 32
type input "ي"
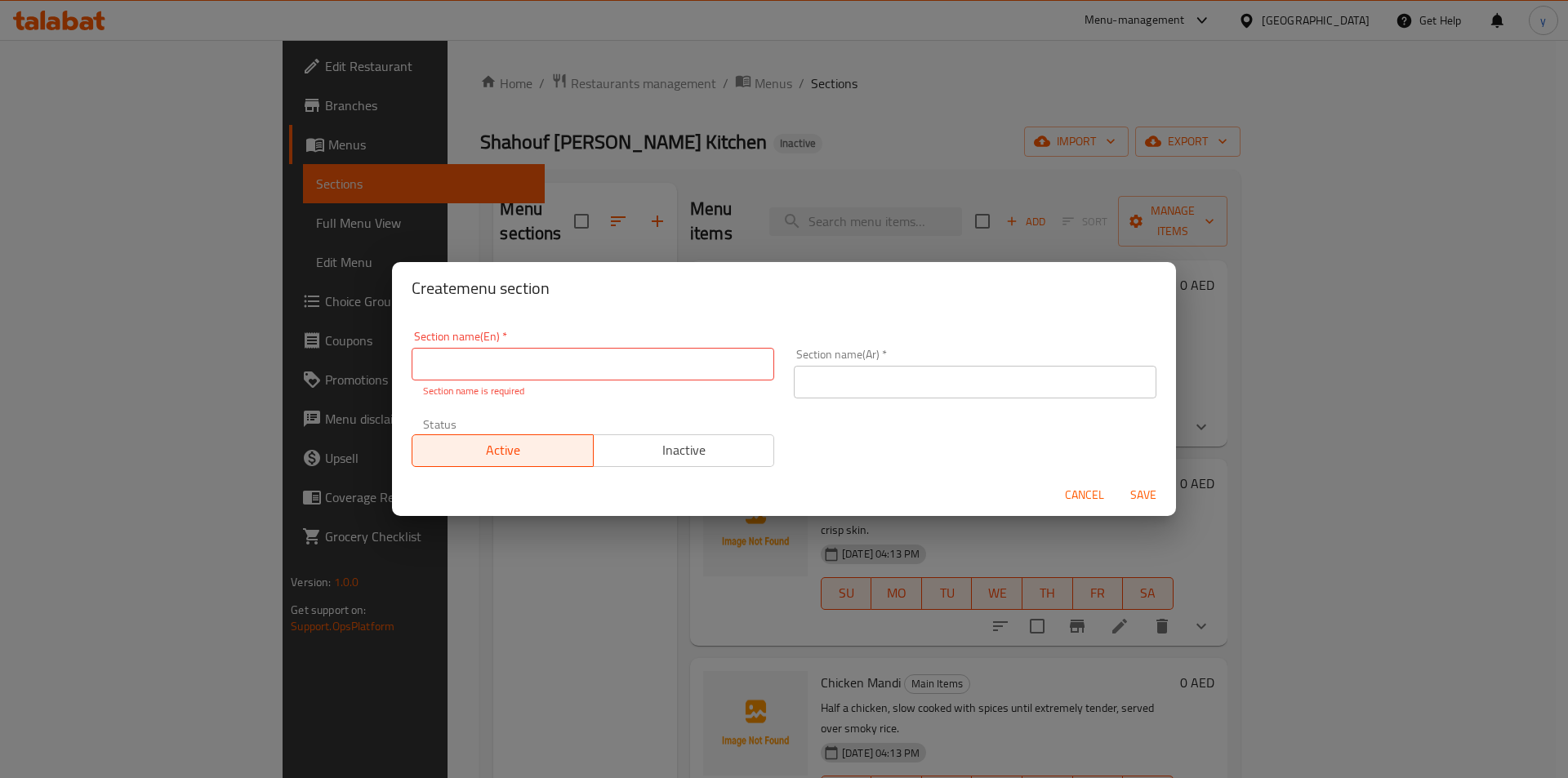
click at [732, 371] on input "text" at bounding box center [593, 364] width 363 height 32
paste input "Cold Drinks"
type input "Cold Drinks"
click at [865, 371] on input "text" at bounding box center [975, 382] width 363 height 32
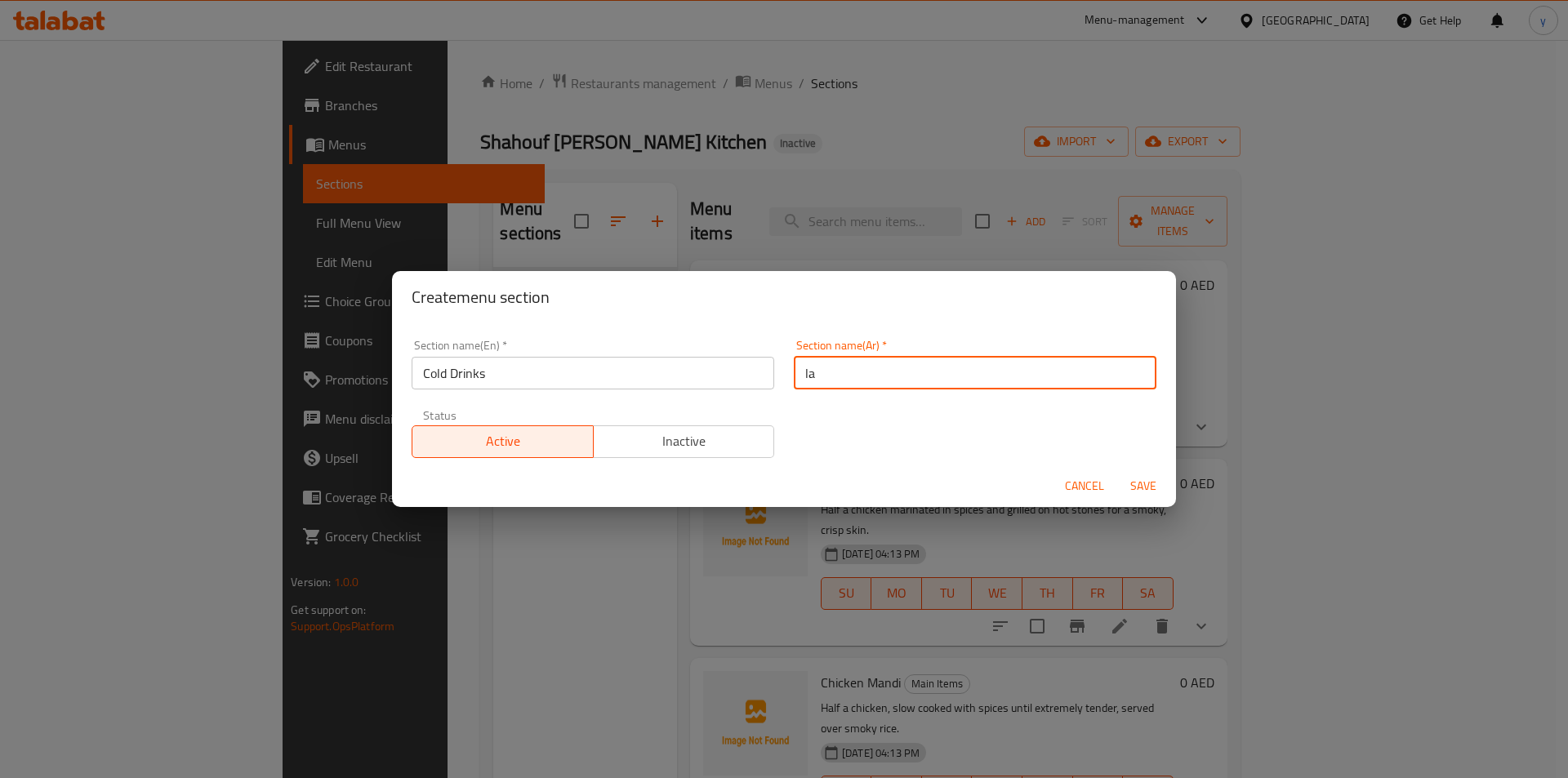
type input "l"
type input "مشروبات باردة"
click at [1154, 483] on span "Save" at bounding box center [1143, 486] width 40 height 20
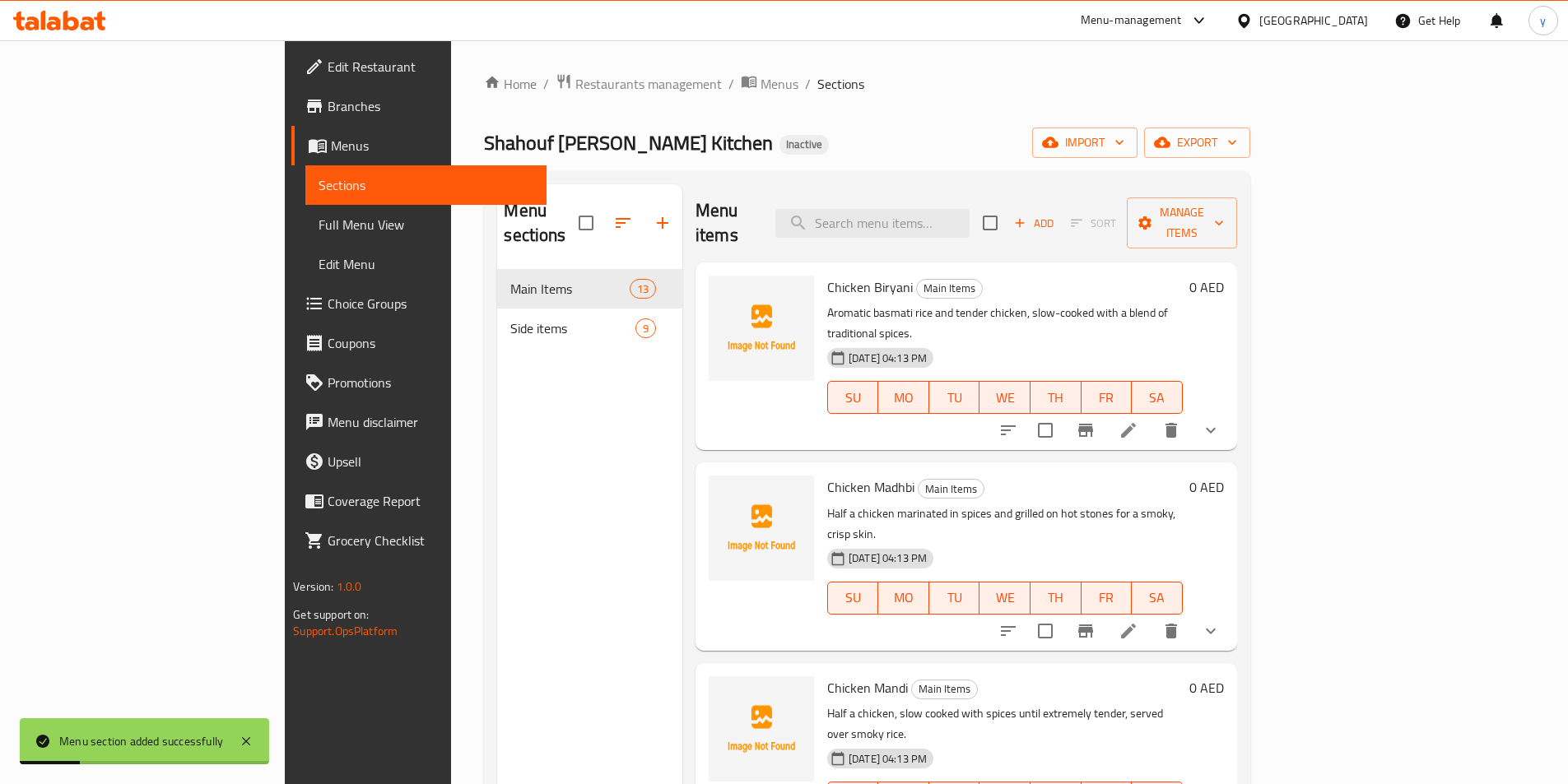
click at [497, 399] on div "Menu sections Main Items 13 Side items 9" at bounding box center [589, 576] width 185 height 784
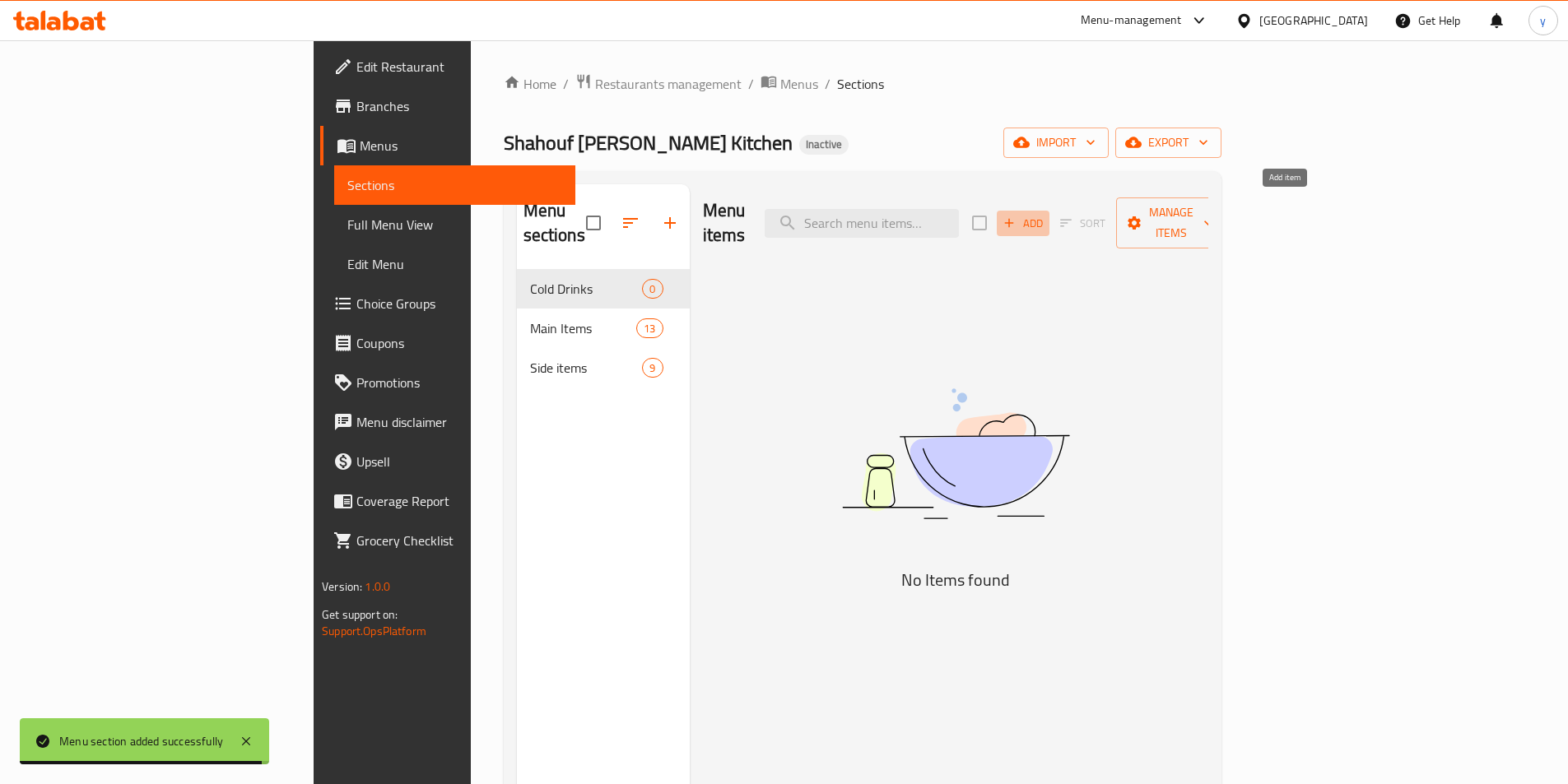
click at [1017, 216] on icon "button" at bounding box center [1009, 223] width 15 height 15
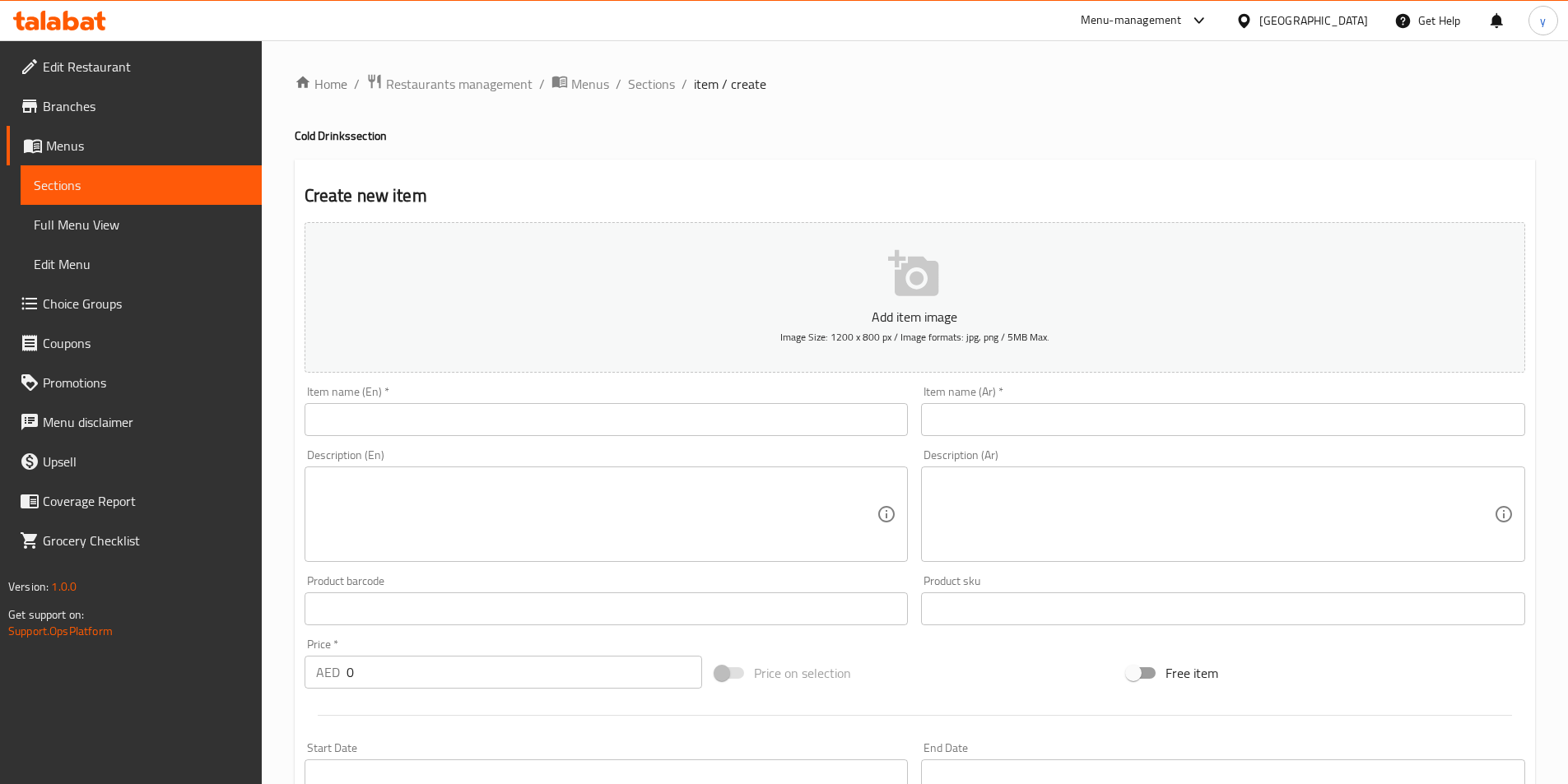
click at [742, 425] on input "text" at bounding box center [606, 419] width 604 height 33
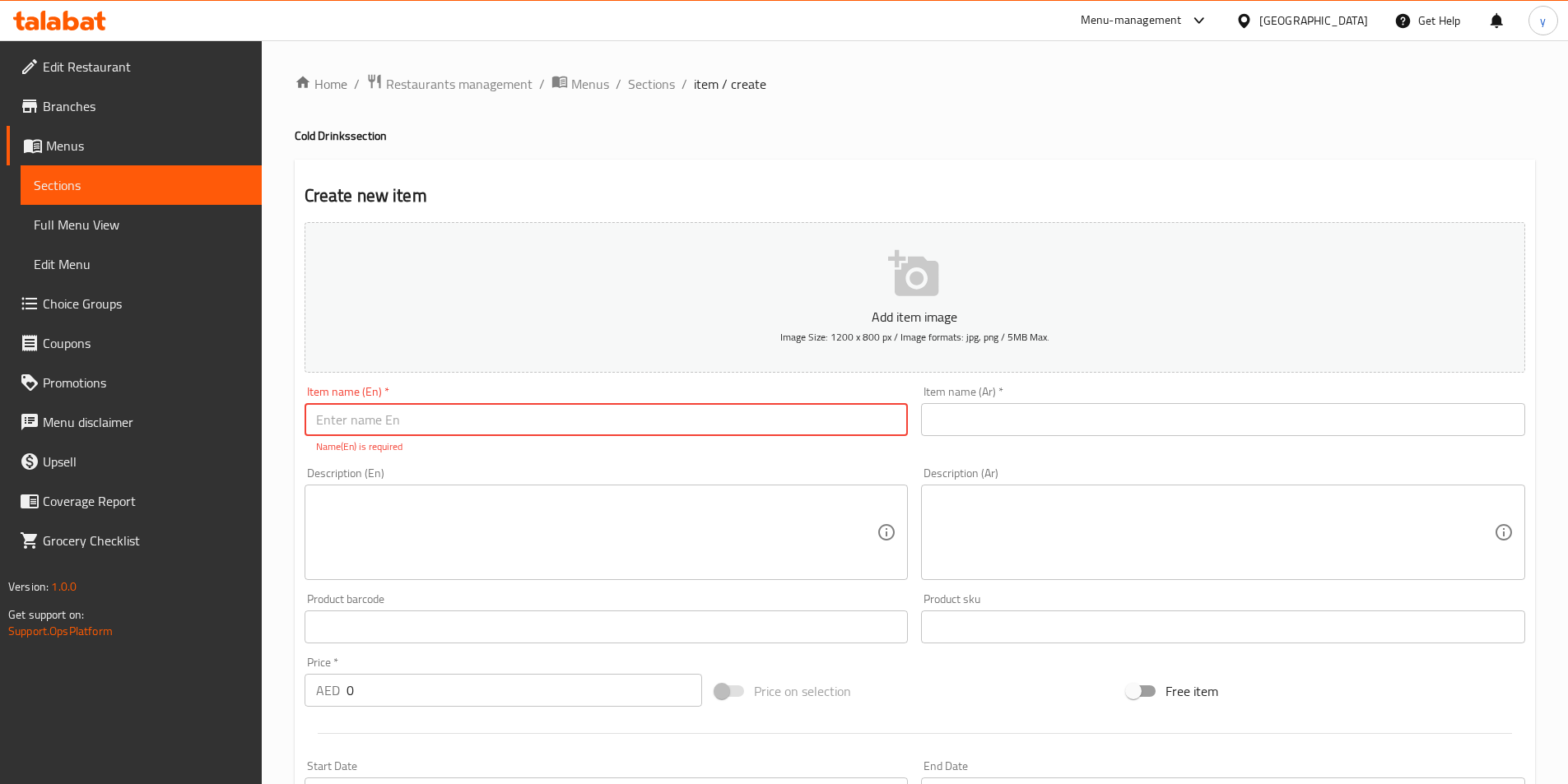
click at [825, 424] on input "text" at bounding box center [606, 419] width 604 height 33
paste input "Pepsi"
type input "Pepsi"
click at [986, 429] on input "text" at bounding box center [1223, 419] width 604 height 33
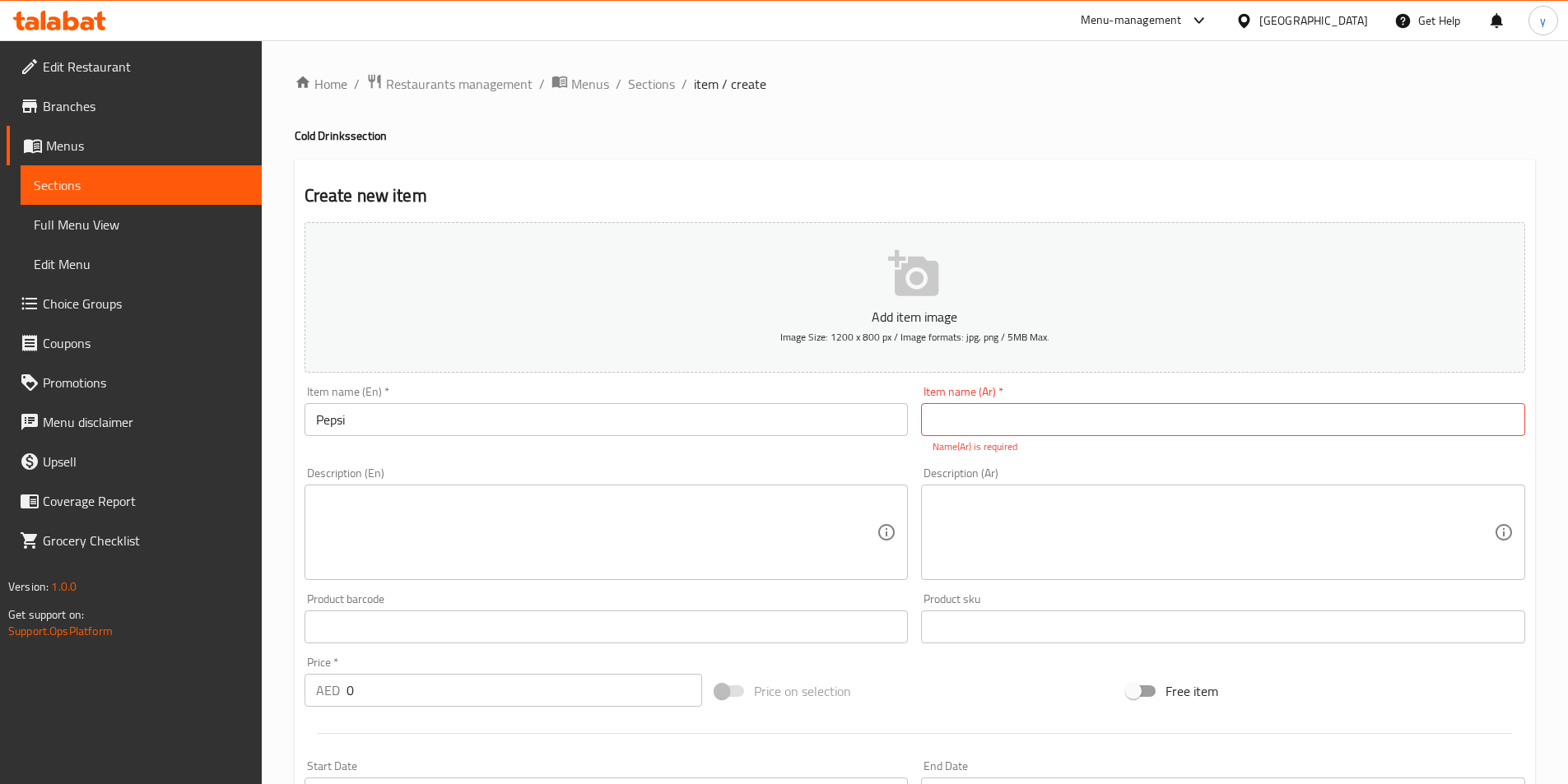
click at [1109, 416] on input "text" at bounding box center [1223, 419] width 604 height 33
paste input "بيبسي"
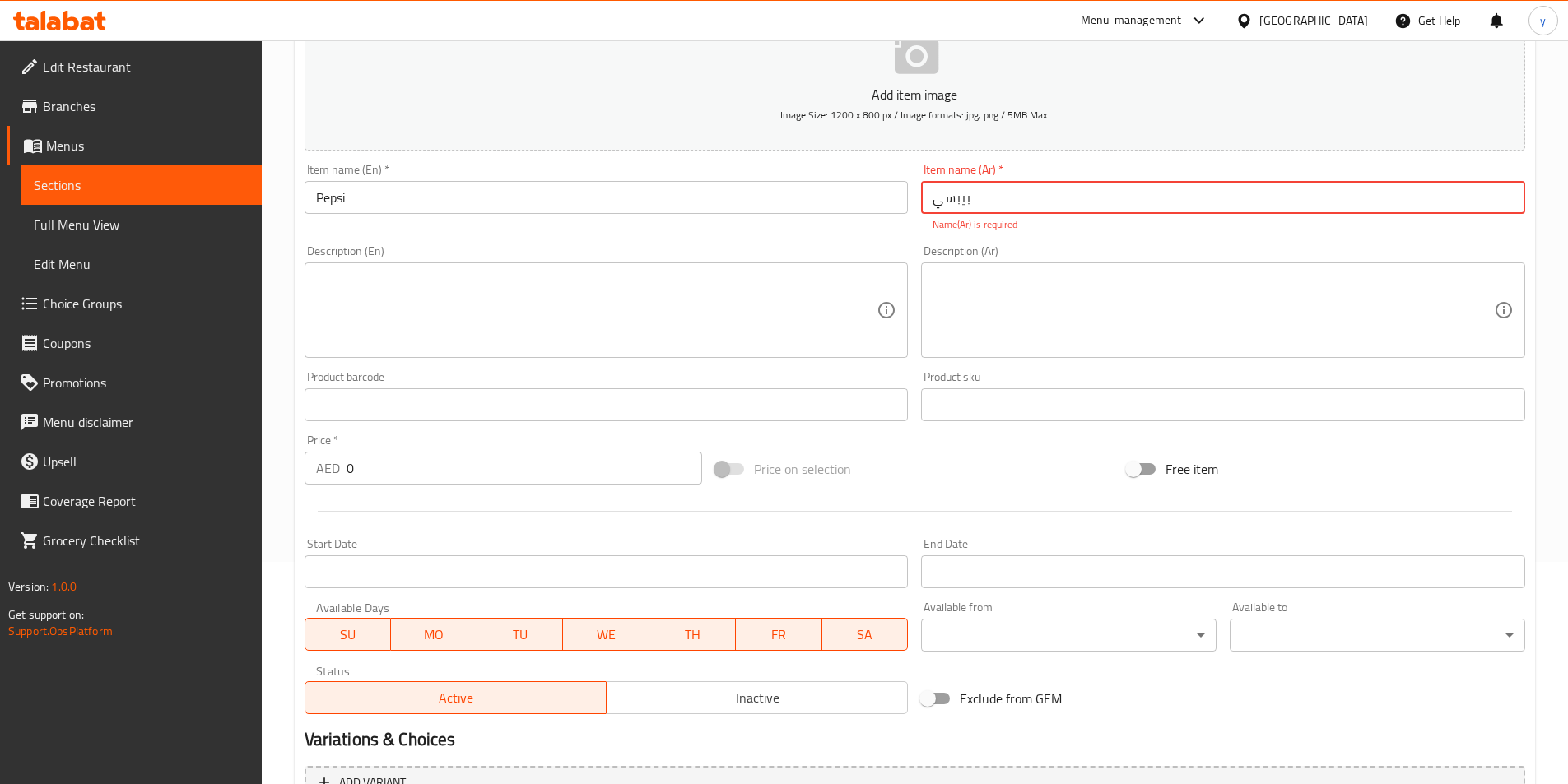
scroll to position [247, 0]
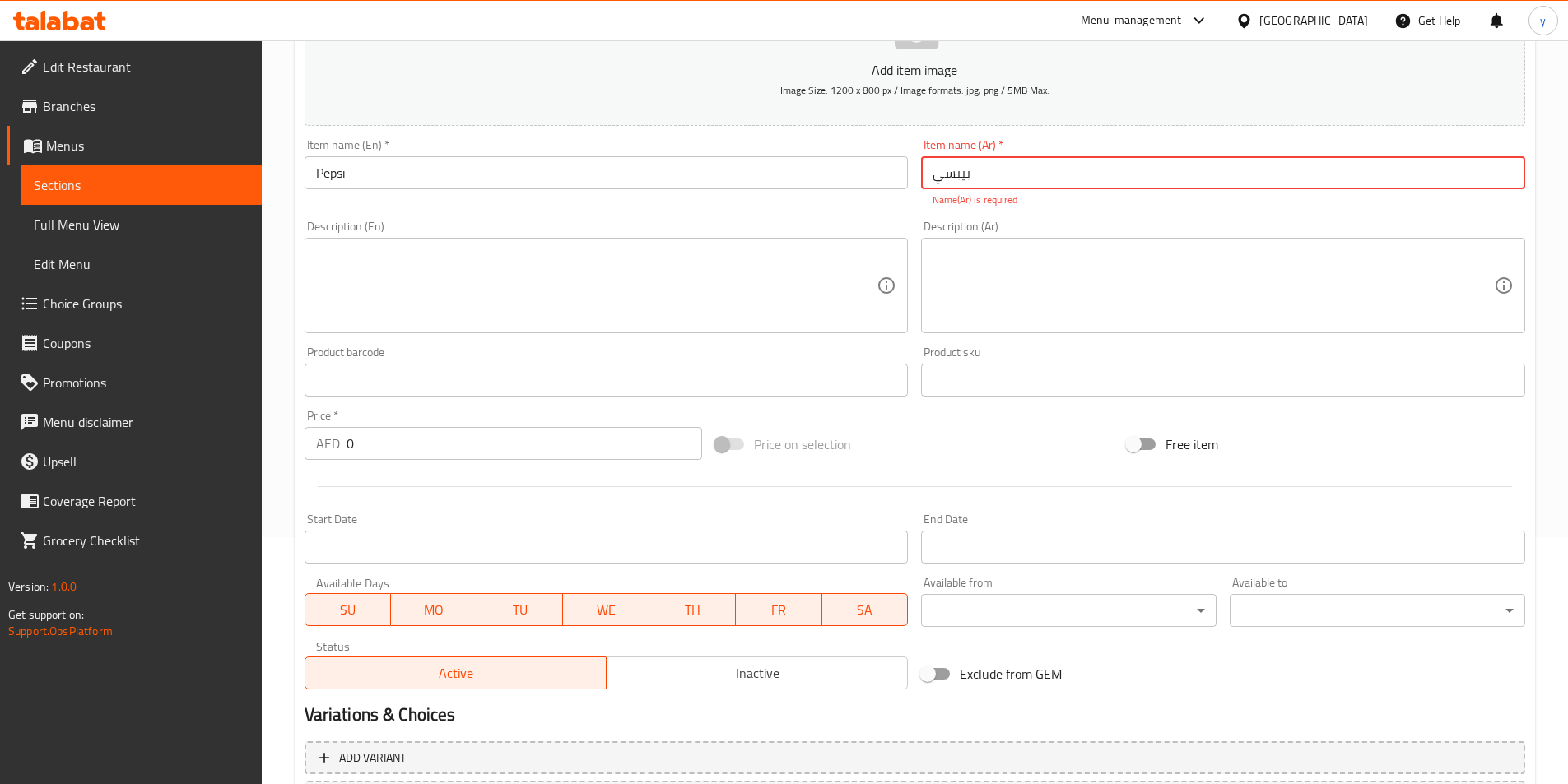
type input "بيبسي"
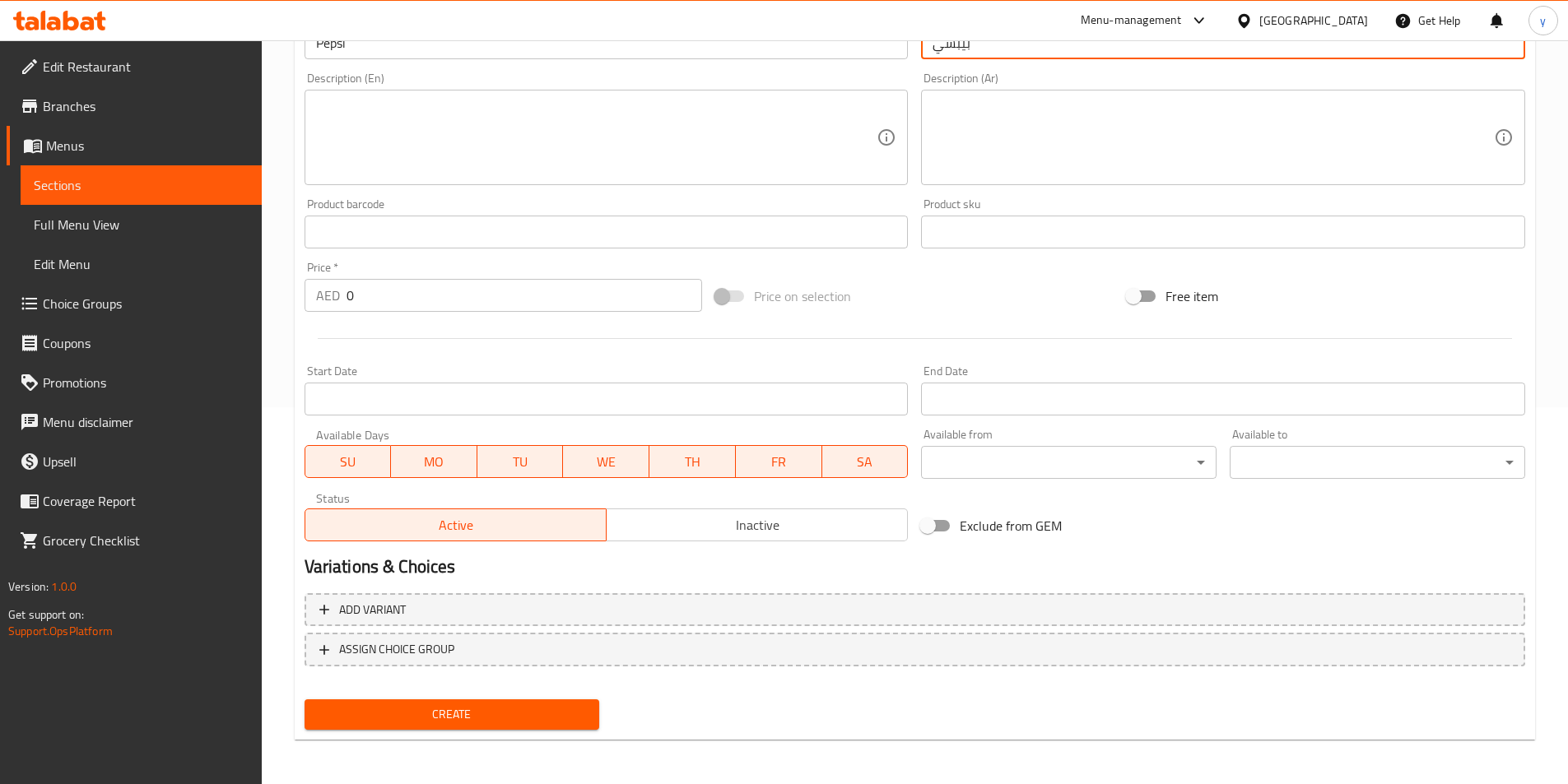
scroll to position [379, 0]
click at [521, 311] on div "Price   * AED 0 Price *" at bounding box center [503, 285] width 411 height 64
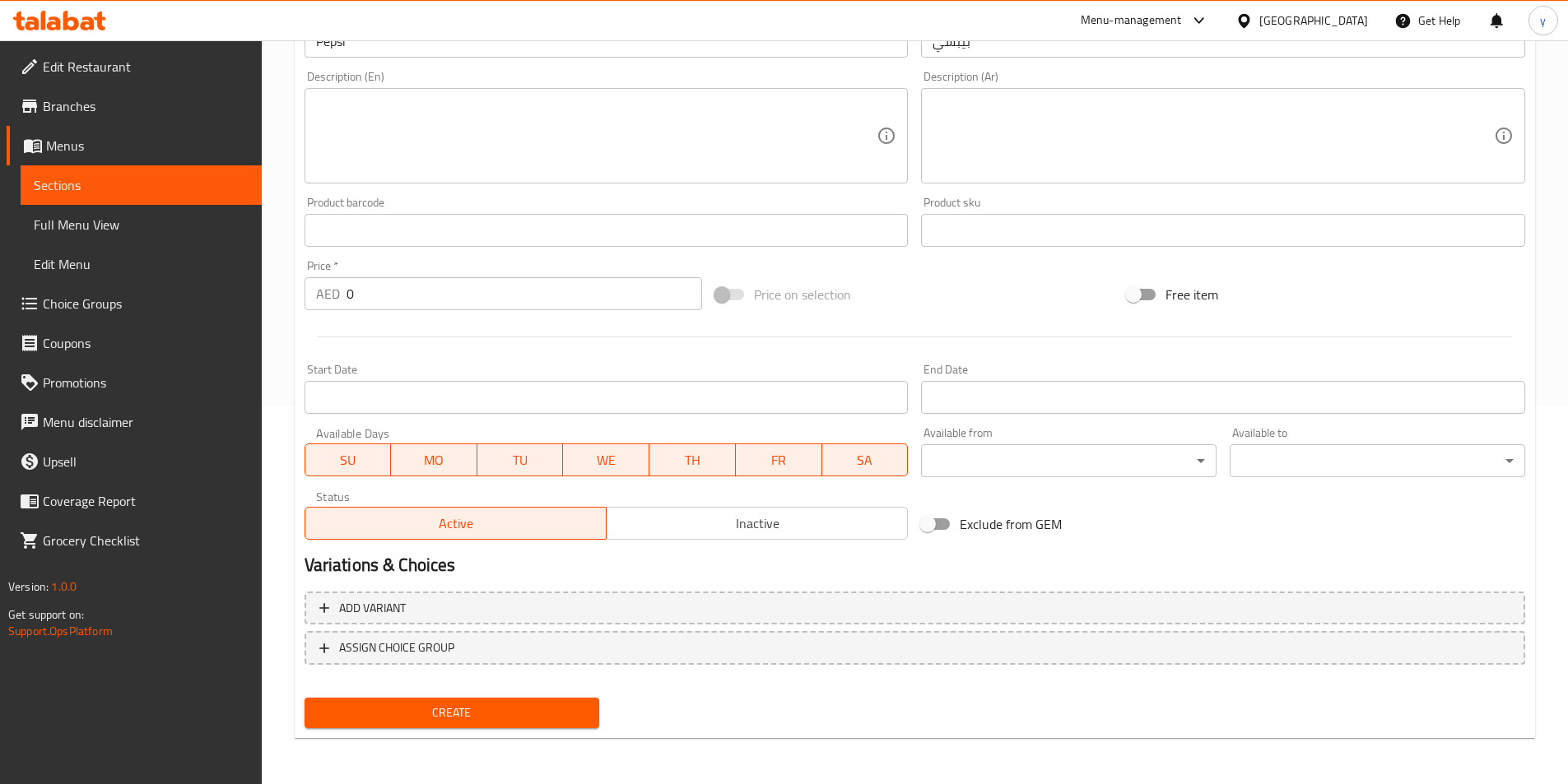
click at [534, 301] on input "0" at bounding box center [525, 293] width 357 height 33
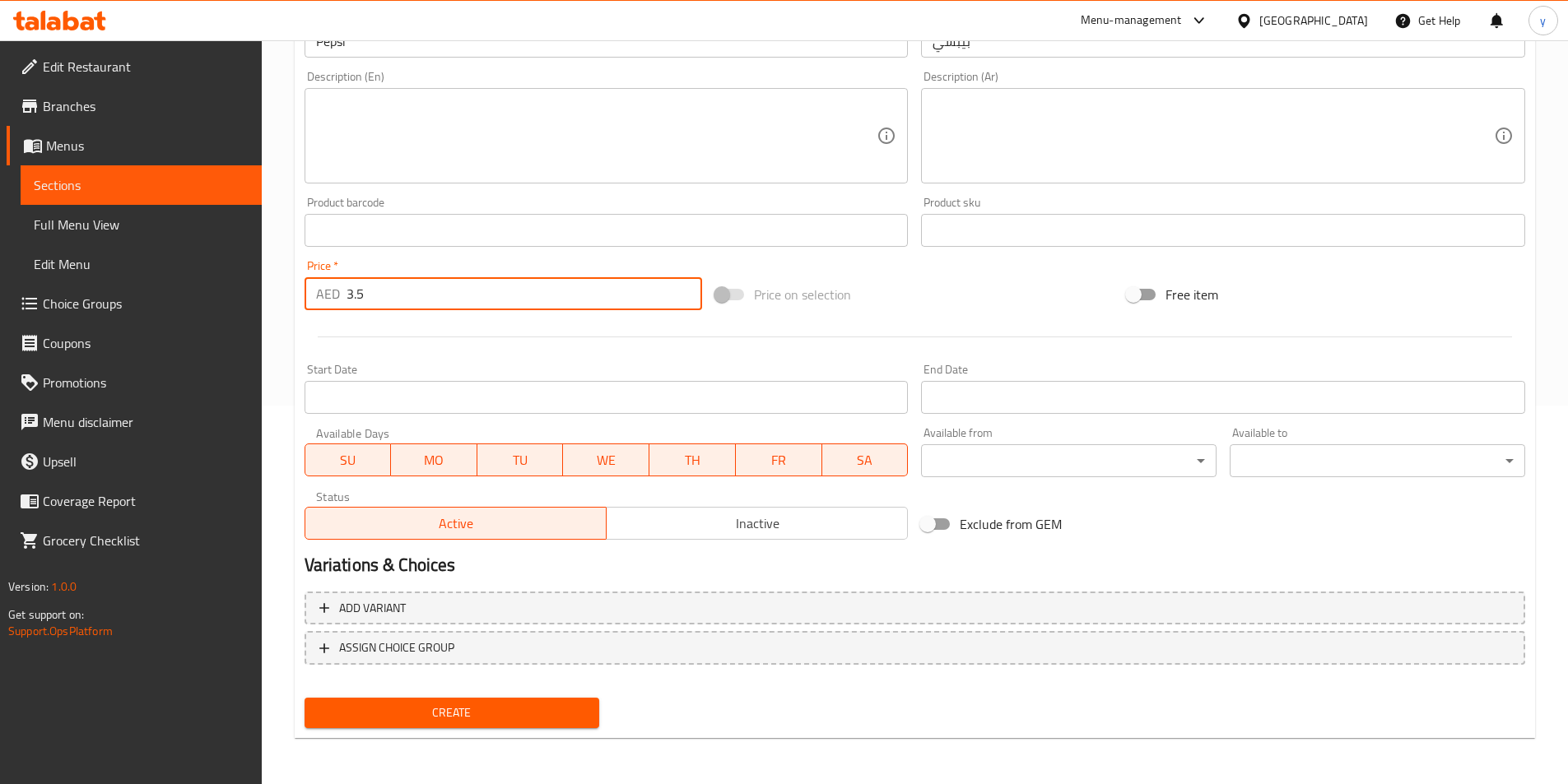
type input "3.5"
click at [529, 711] on span "Create" at bounding box center [452, 712] width 269 height 20
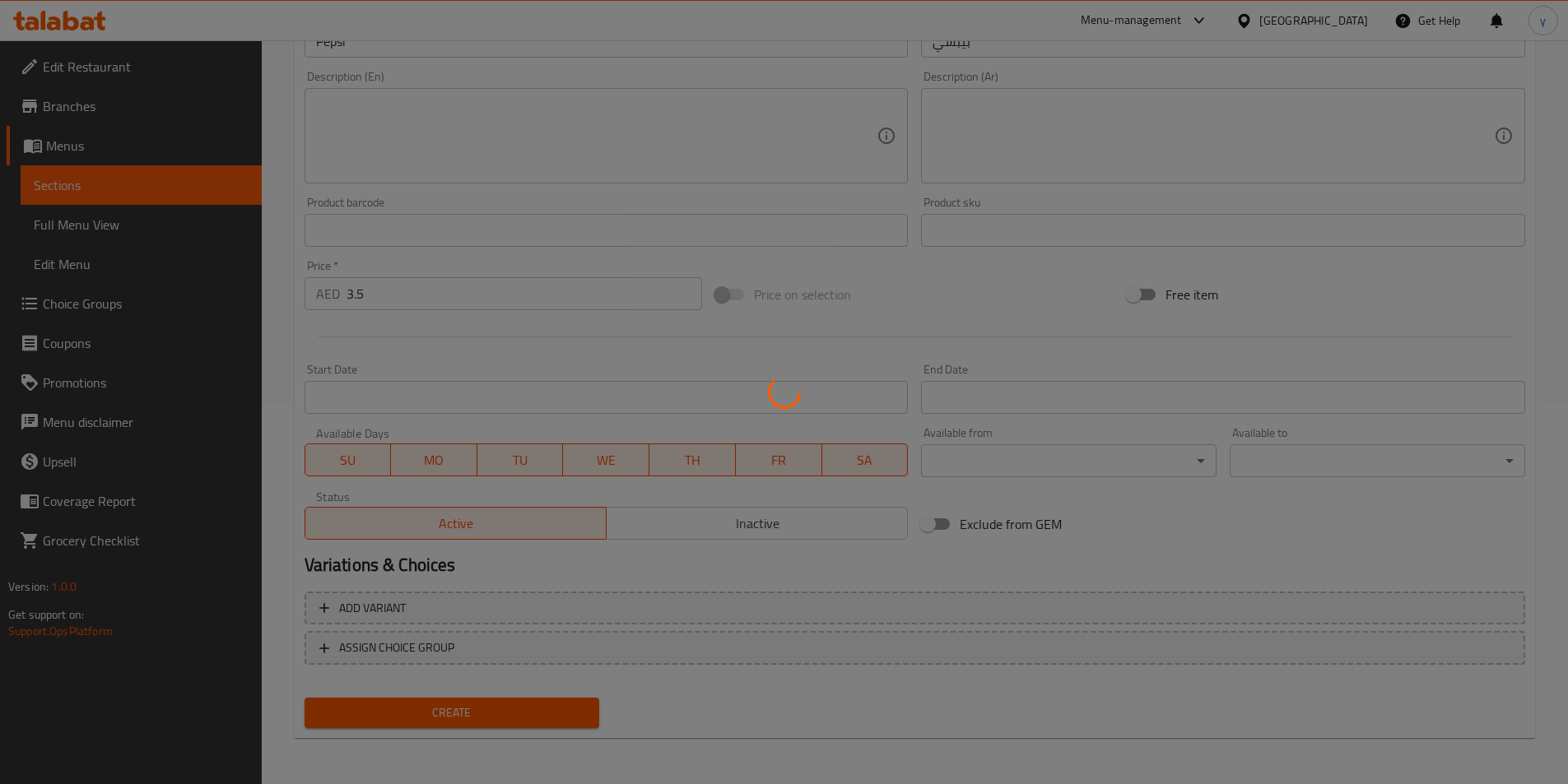
type input "0"
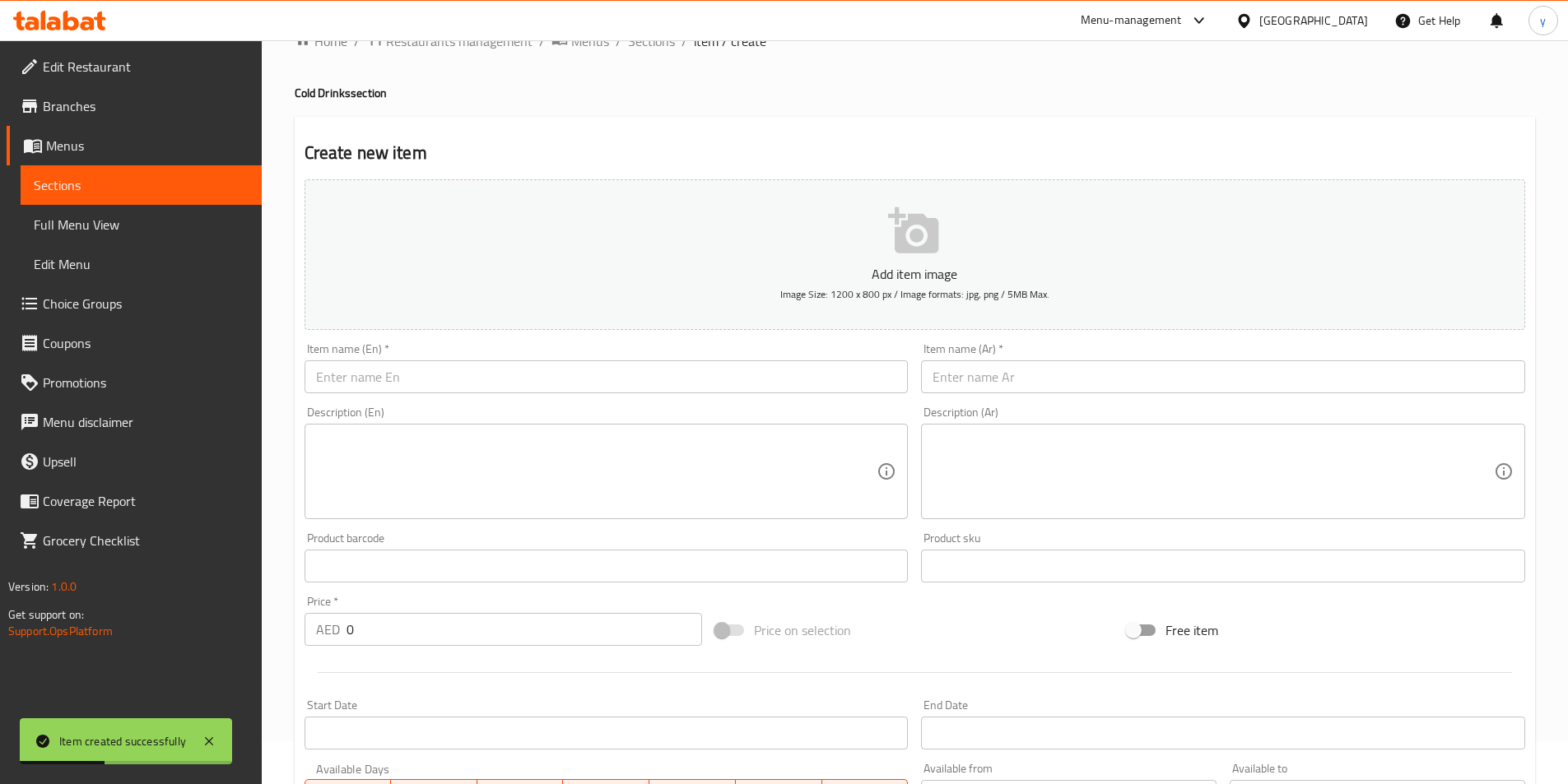
scroll to position [0, 0]
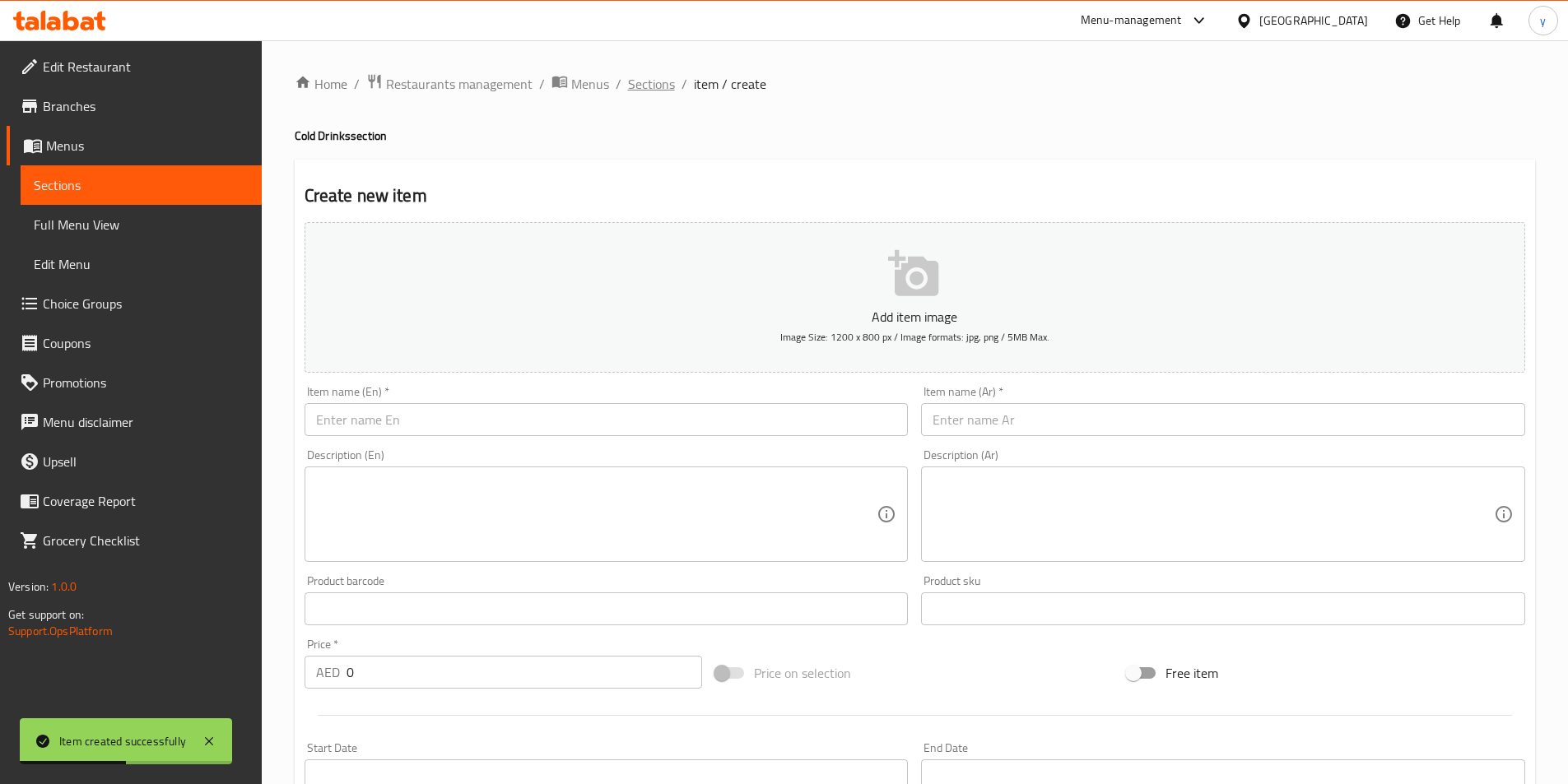
click at [647, 94] on span "Sections" at bounding box center [651, 84] width 47 height 19
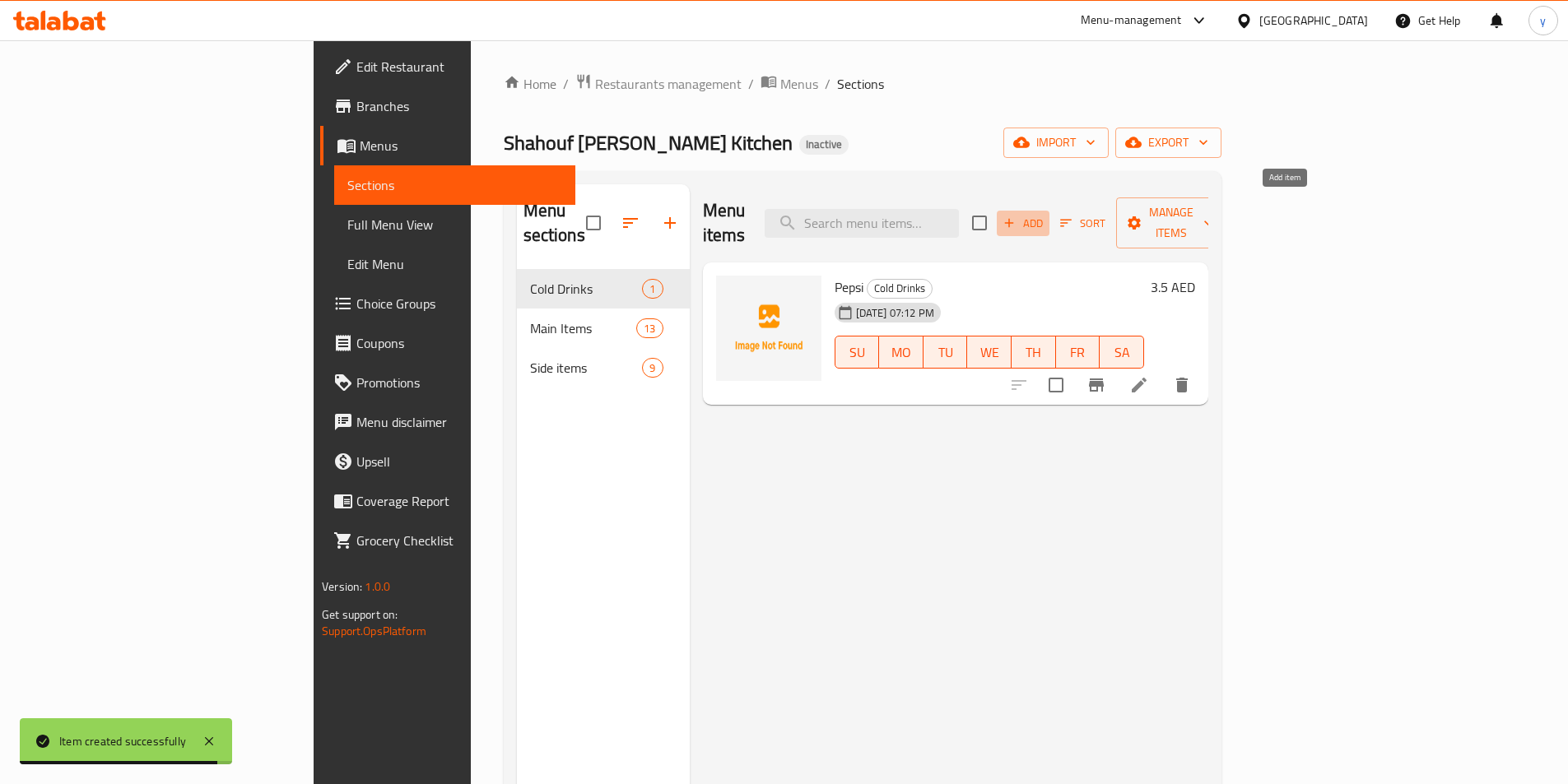
click at [1049, 221] on button "Add" at bounding box center [1023, 223] width 53 height 26
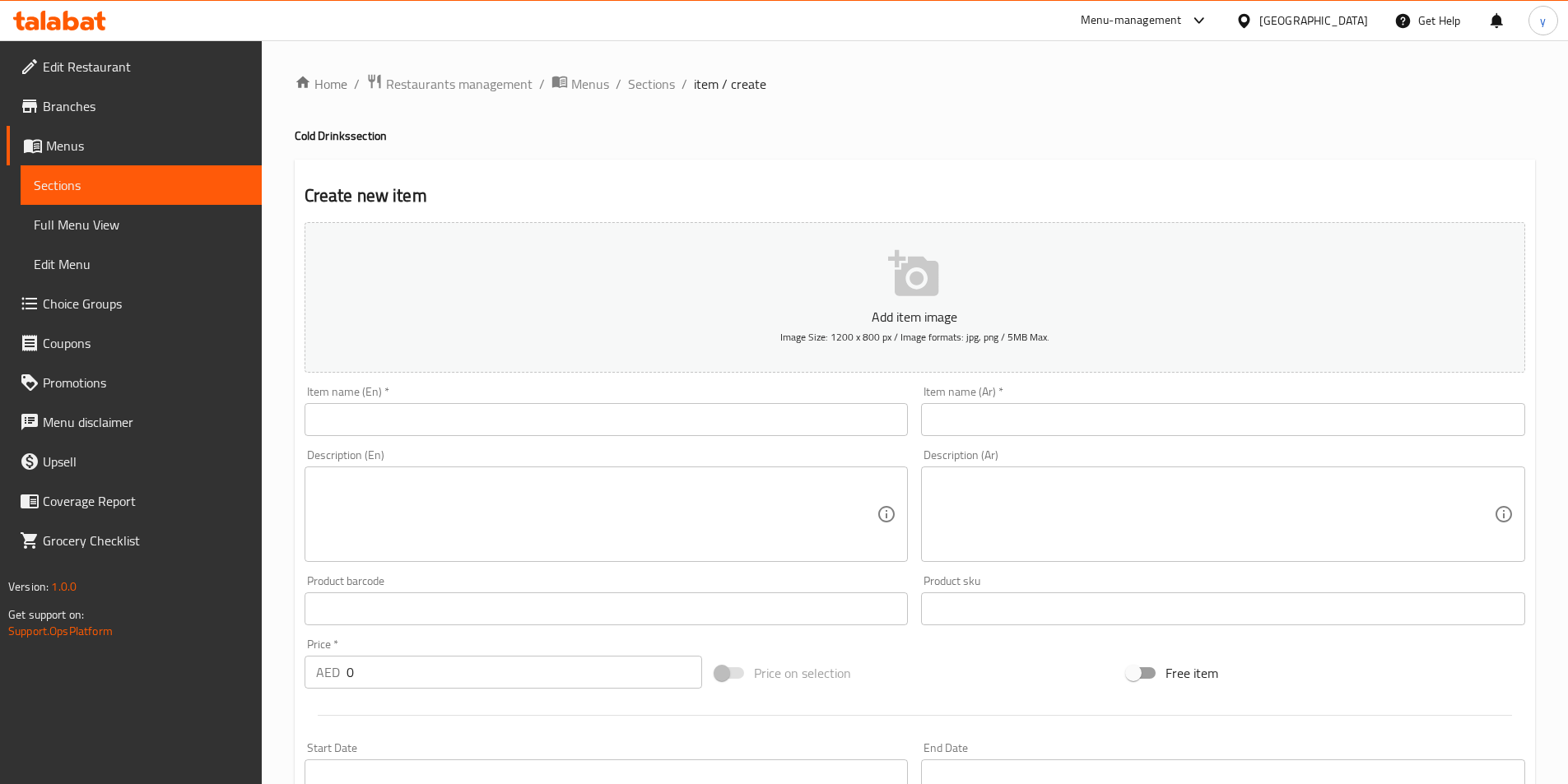
click at [532, 413] on input "text" at bounding box center [606, 419] width 604 height 33
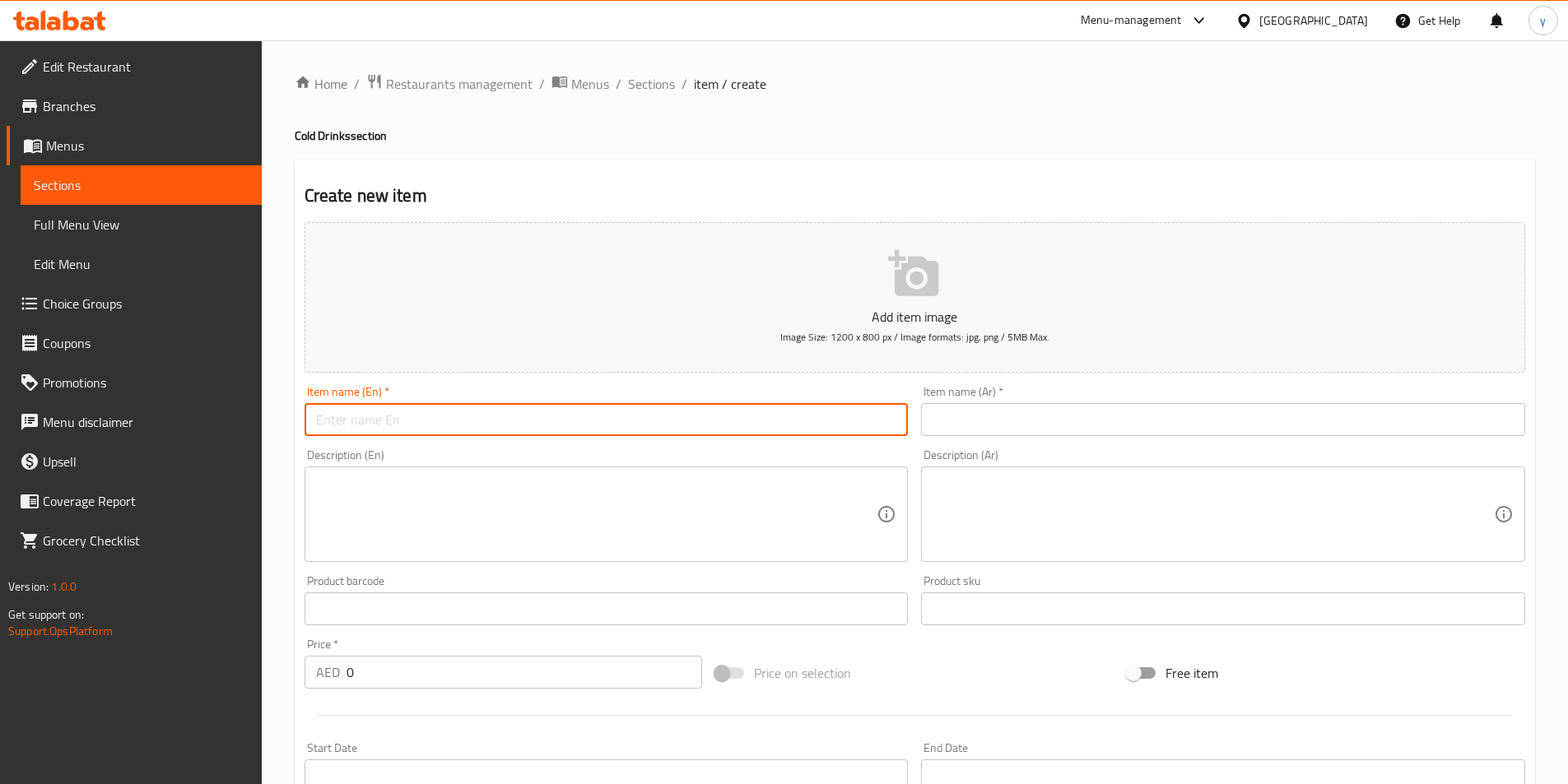
paste input "7up"
type input "7up"
click at [1179, 441] on div "Item name (Ar)   * Item name (Ar) *" at bounding box center [1222, 411] width 617 height 64
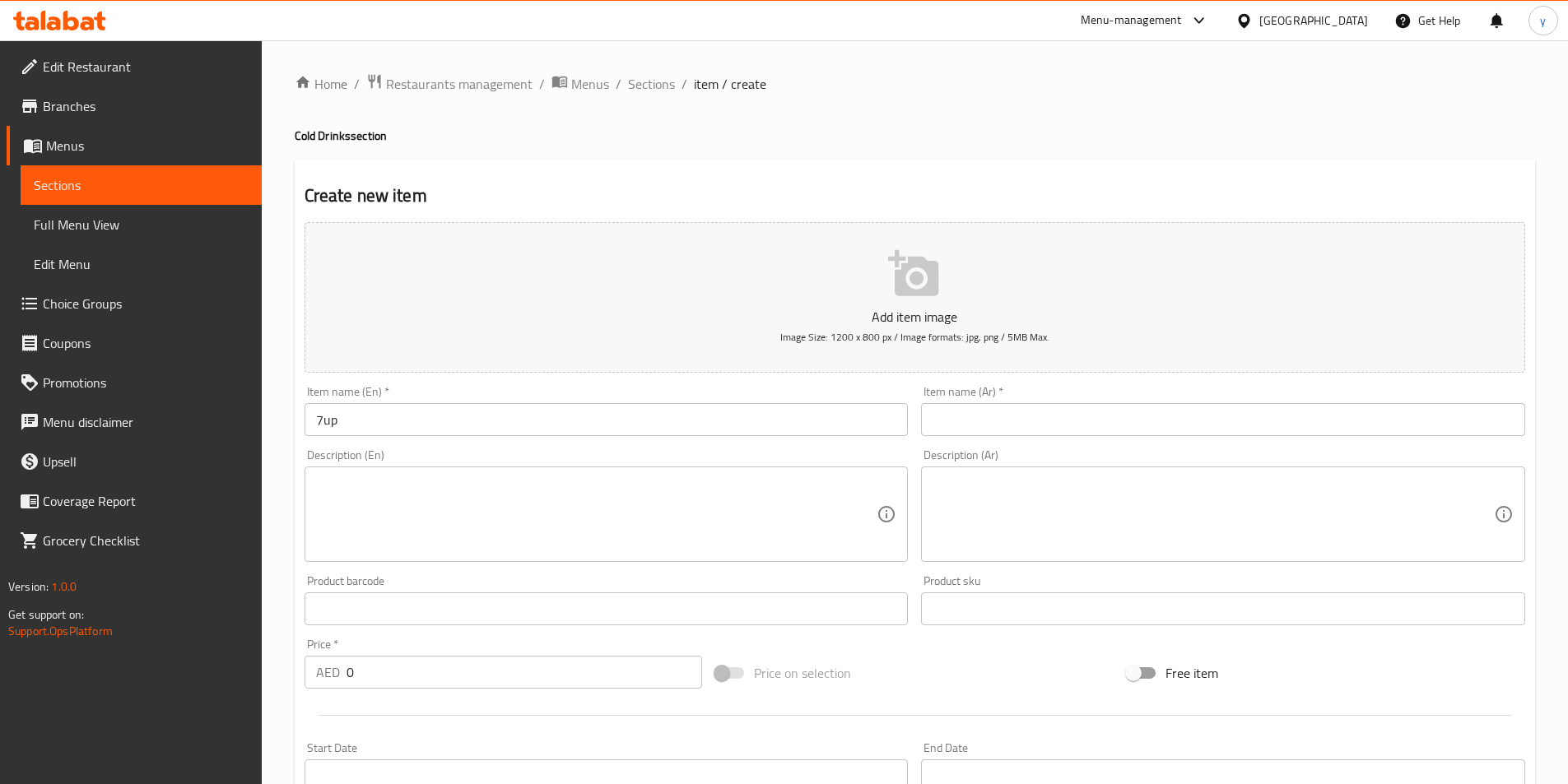
click at [1178, 431] on input "text" at bounding box center [1223, 419] width 604 height 33
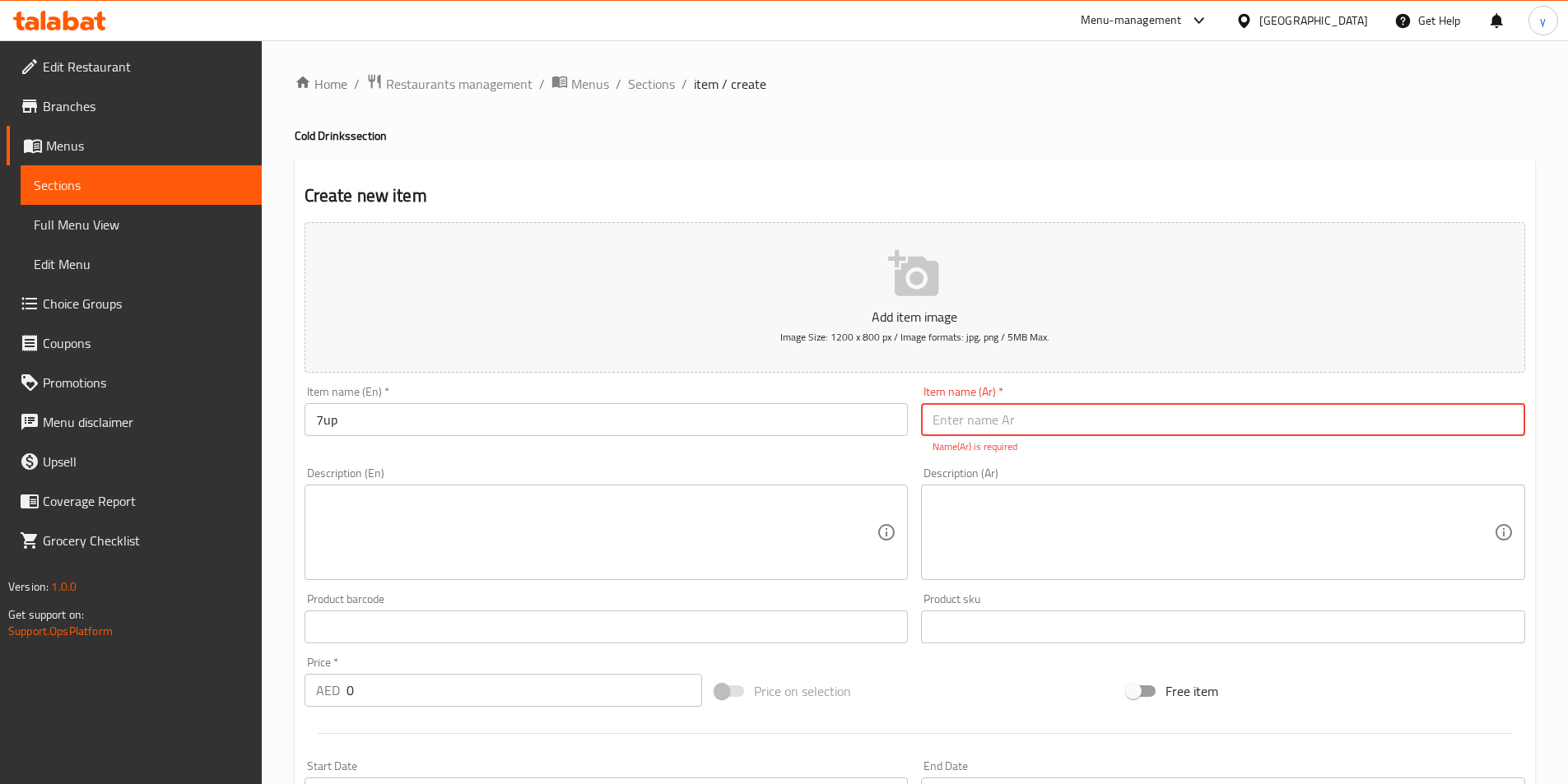
click at [1116, 426] on input "text" at bounding box center [1223, 419] width 604 height 33
paste input "سفن أب"
drag, startPoint x: 949, startPoint y: 429, endPoint x: 975, endPoint y: 427, distance: 26.1
click at [975, 427] on input "سفن أب" at bounding box center [1223, 419] width 604 height 33
type input "7 أب"
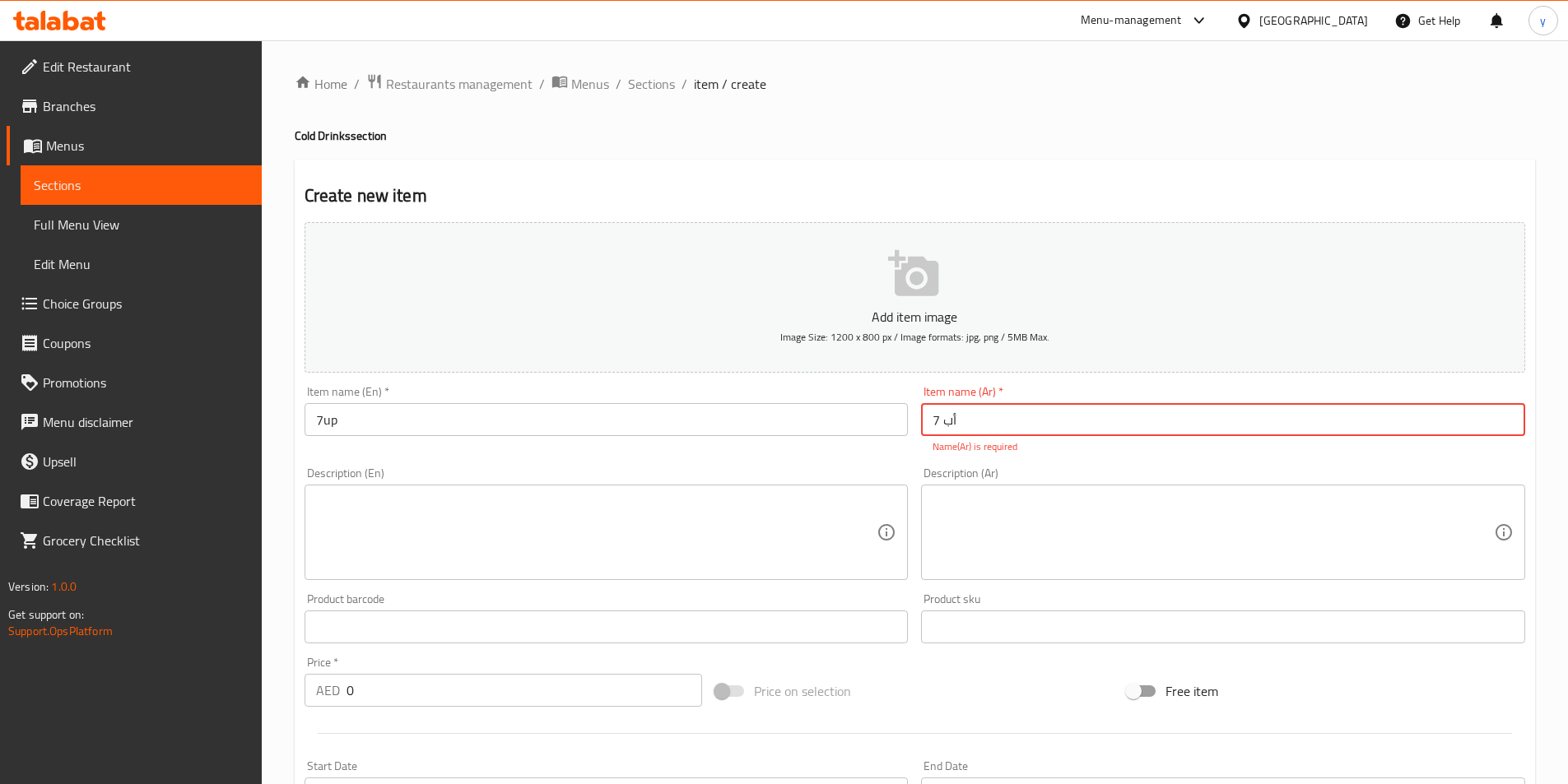
drag, startPoint x: 940, startPoint y: 419, endPoint x: 907, endPoint y: 420, distance: 33.0
click at [907, 420] on div "Add item image Image Size: 1200 x 800 px / Image formats: jpg, png / 5MB Max. I…" at bounding box center [915, 580] width 1234 height 727
click at [1042, 416] on input "text" at bounding box center [1223, 419] width 604 height 33
type input "7 اب"
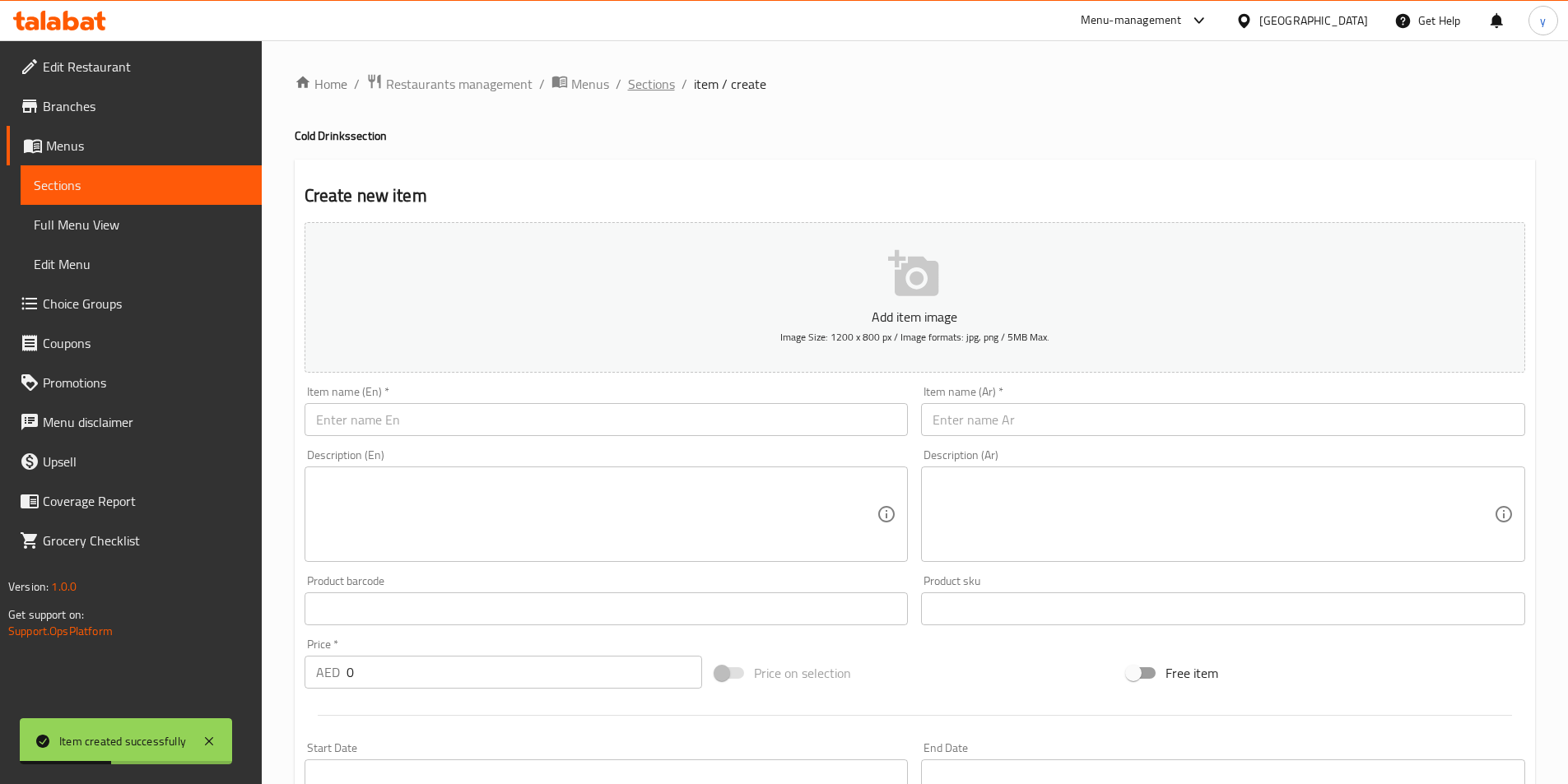
click at [655, 84] on span "Sections" at bounding box center [651, 84] width 47 height 19
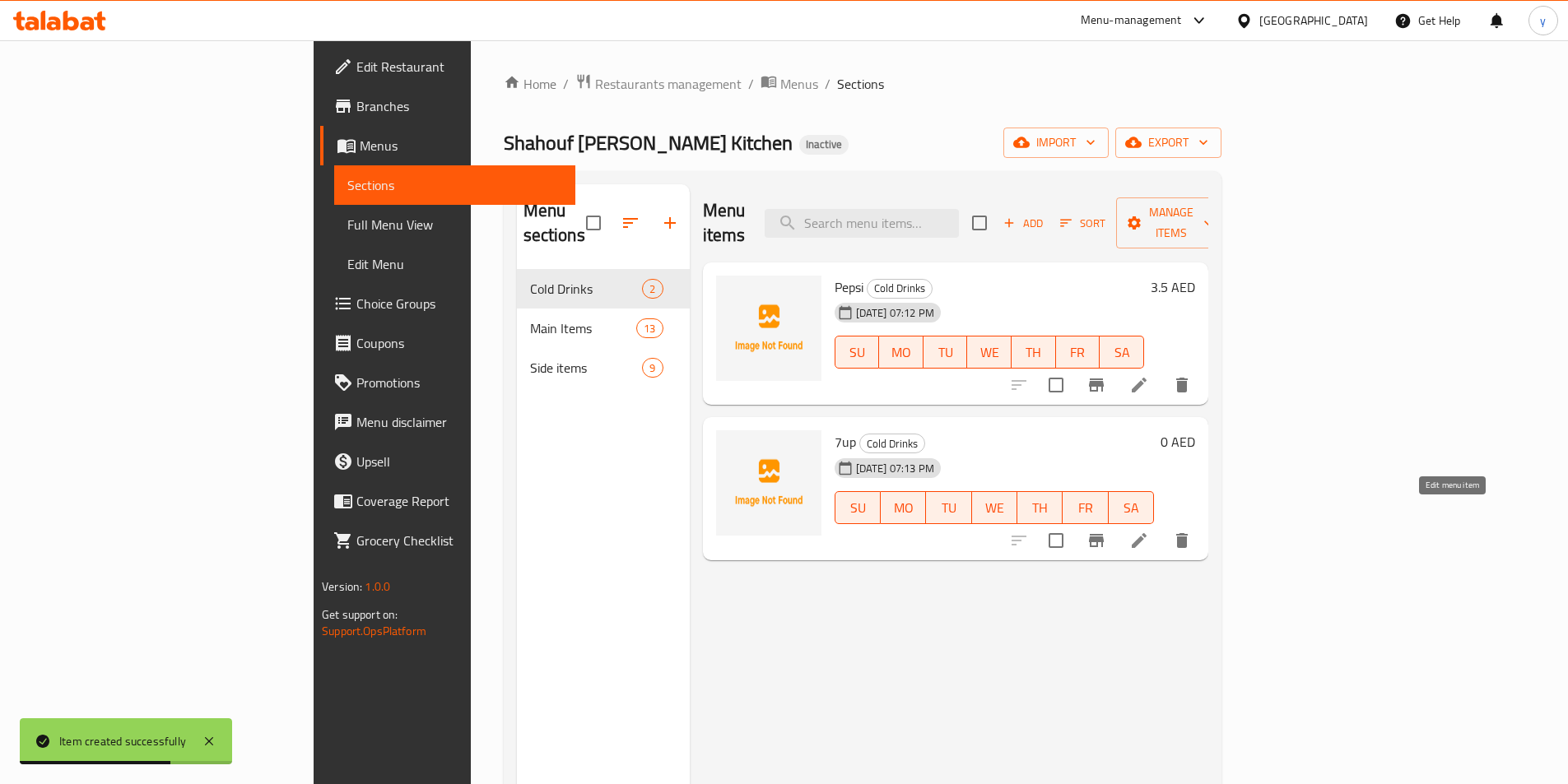
click at [1149, 531] on icon at bounding box center [1139, 541] width 19 height 19
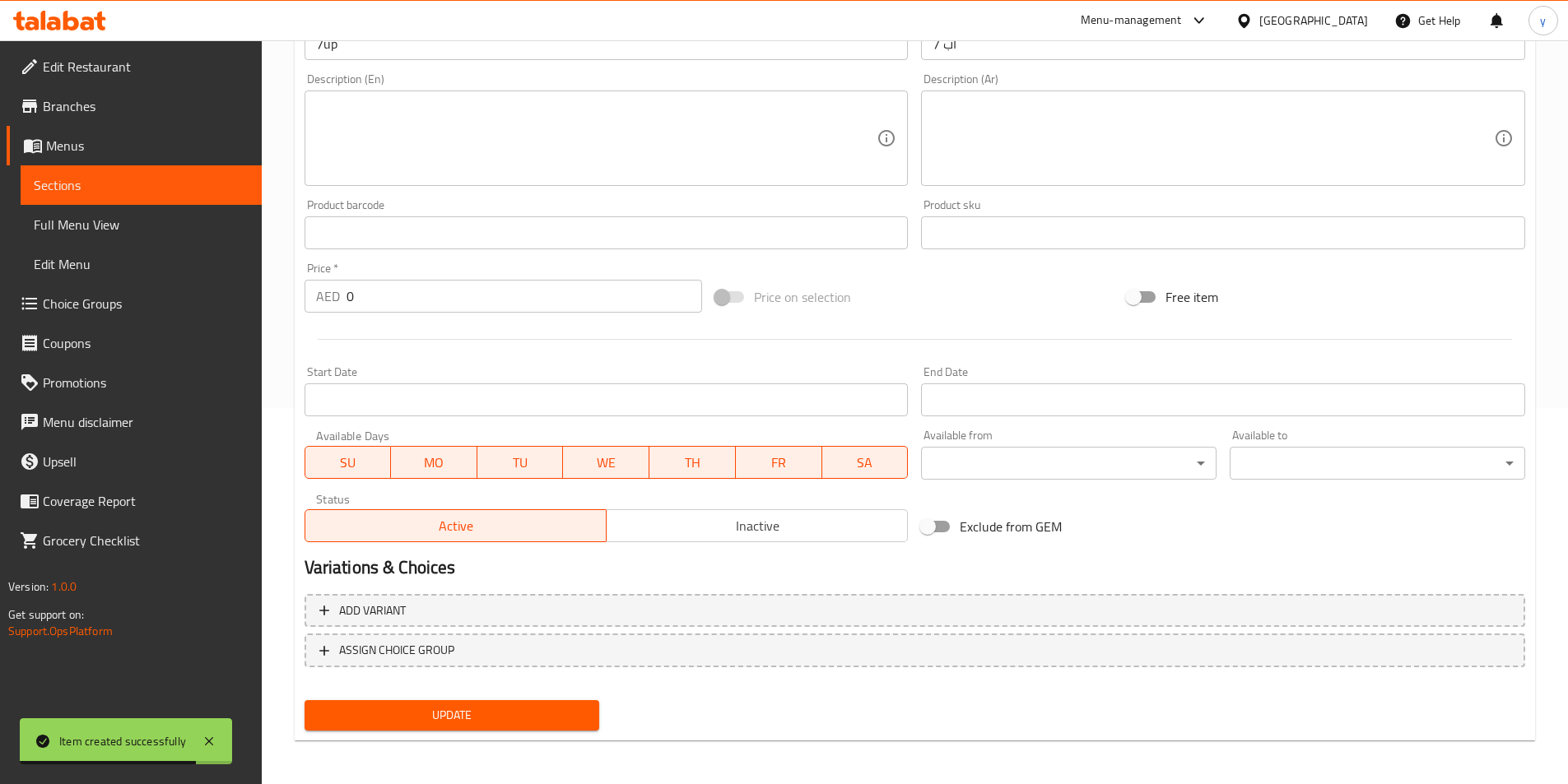
scroll to position [379, 0]
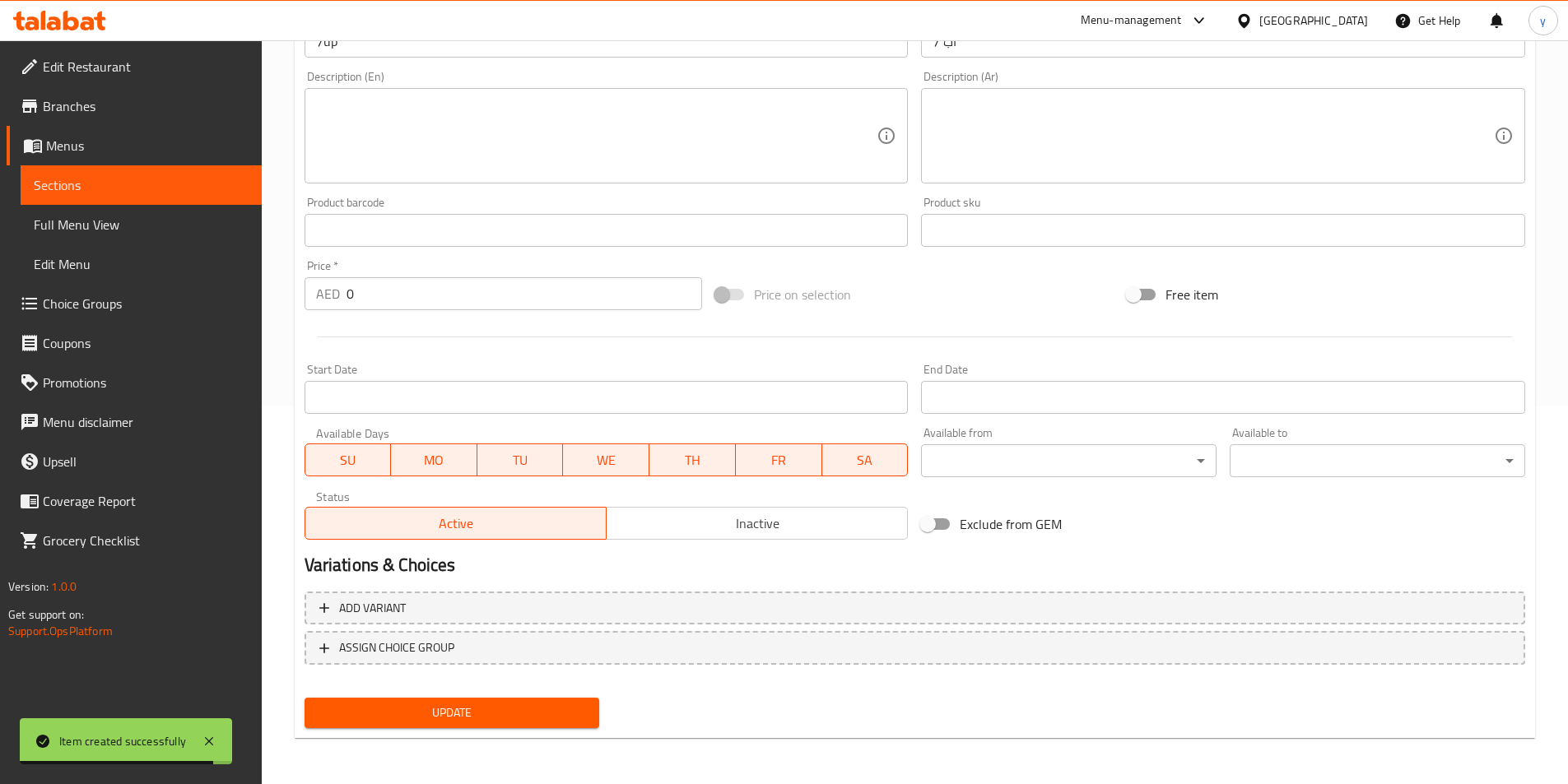
click at [412, 289] on input "0" at bounding box center [525, 293] width 357 height 33
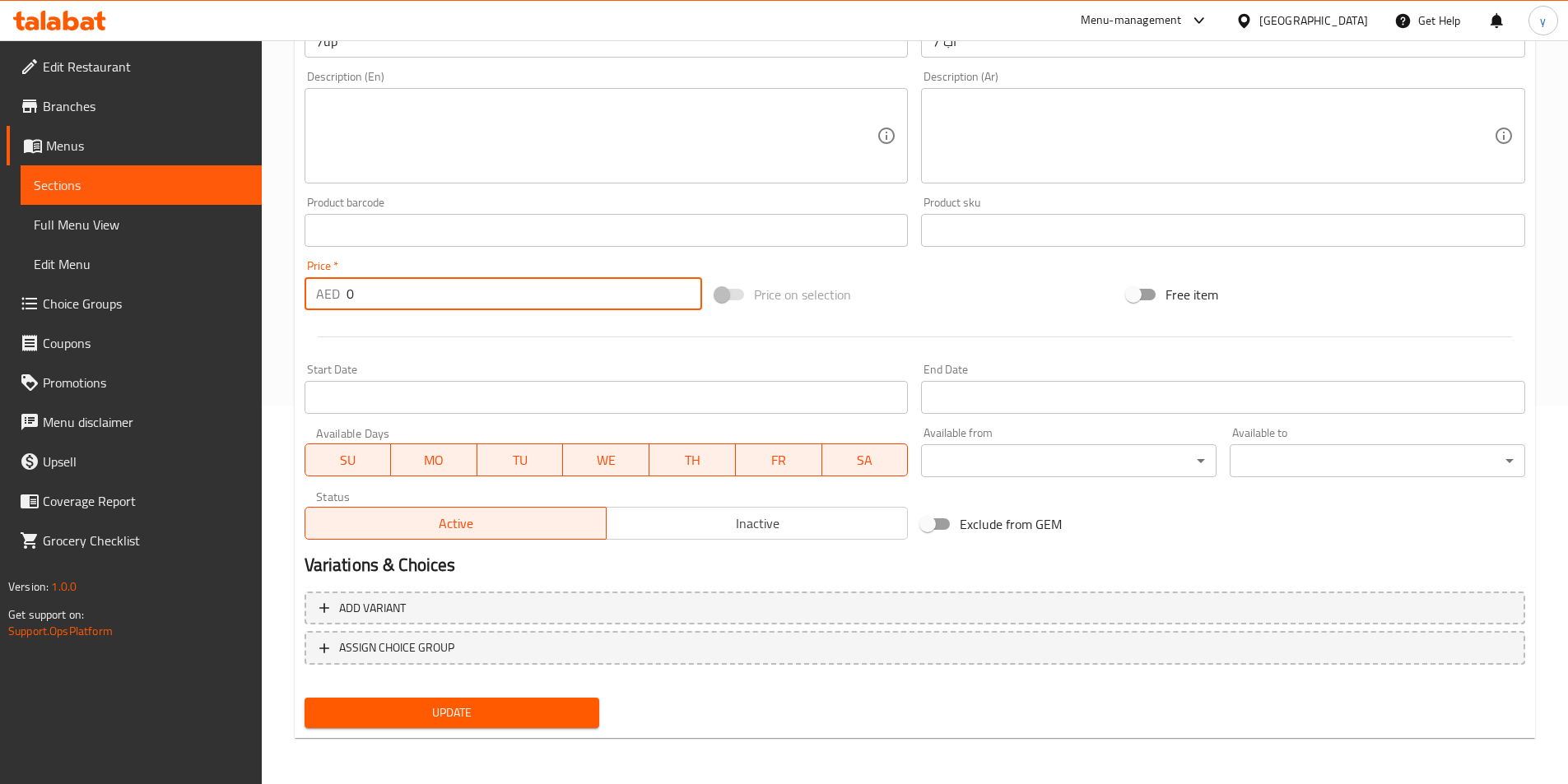
click at [625, 300] on input "0" at bounding box center [525, 293] width 357 height 33
paste input "3.5"
type input "3.5"
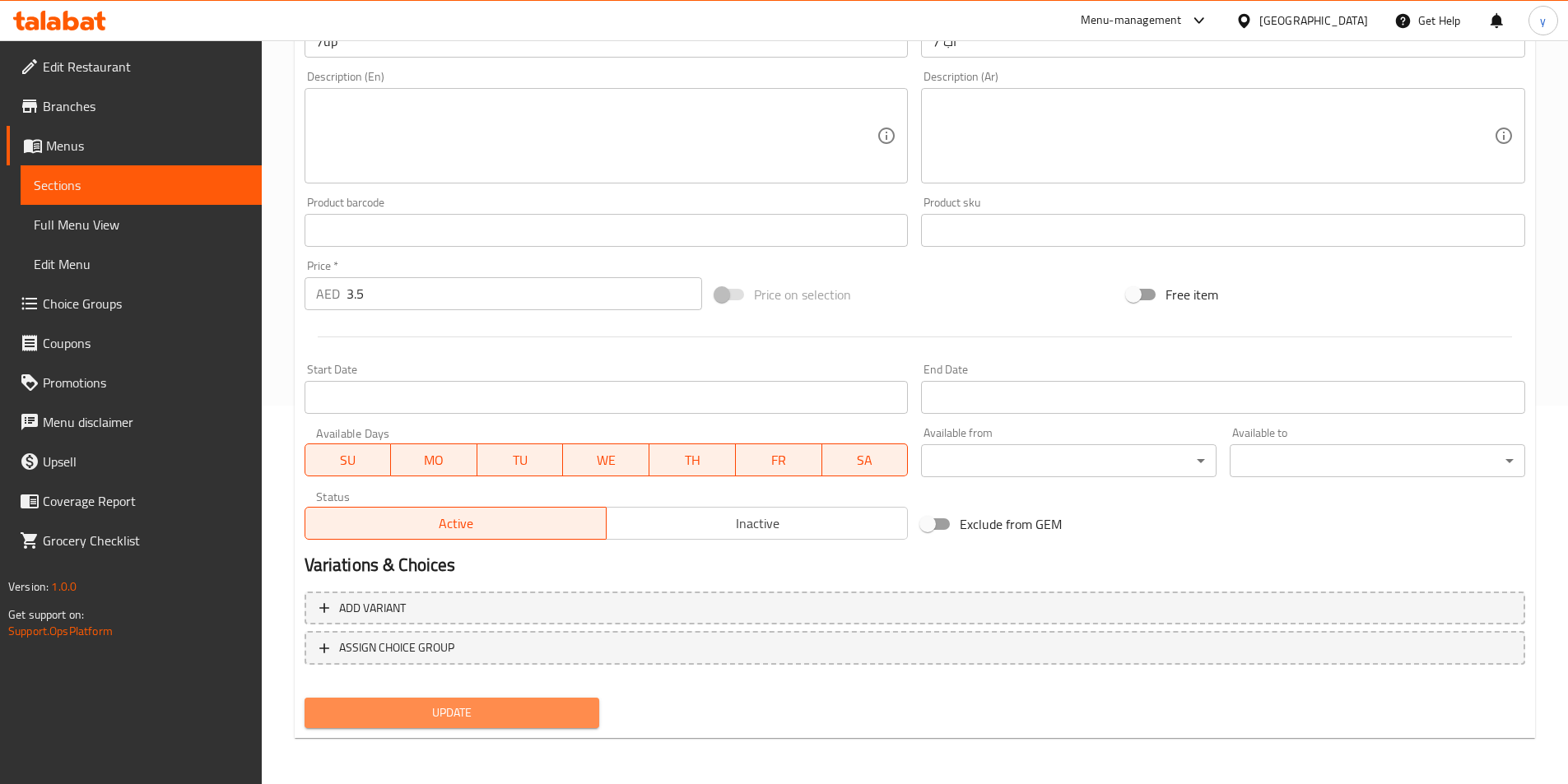
click at [450, 714] on span "Update" at bounding box center [452, 712] width 269 height 20
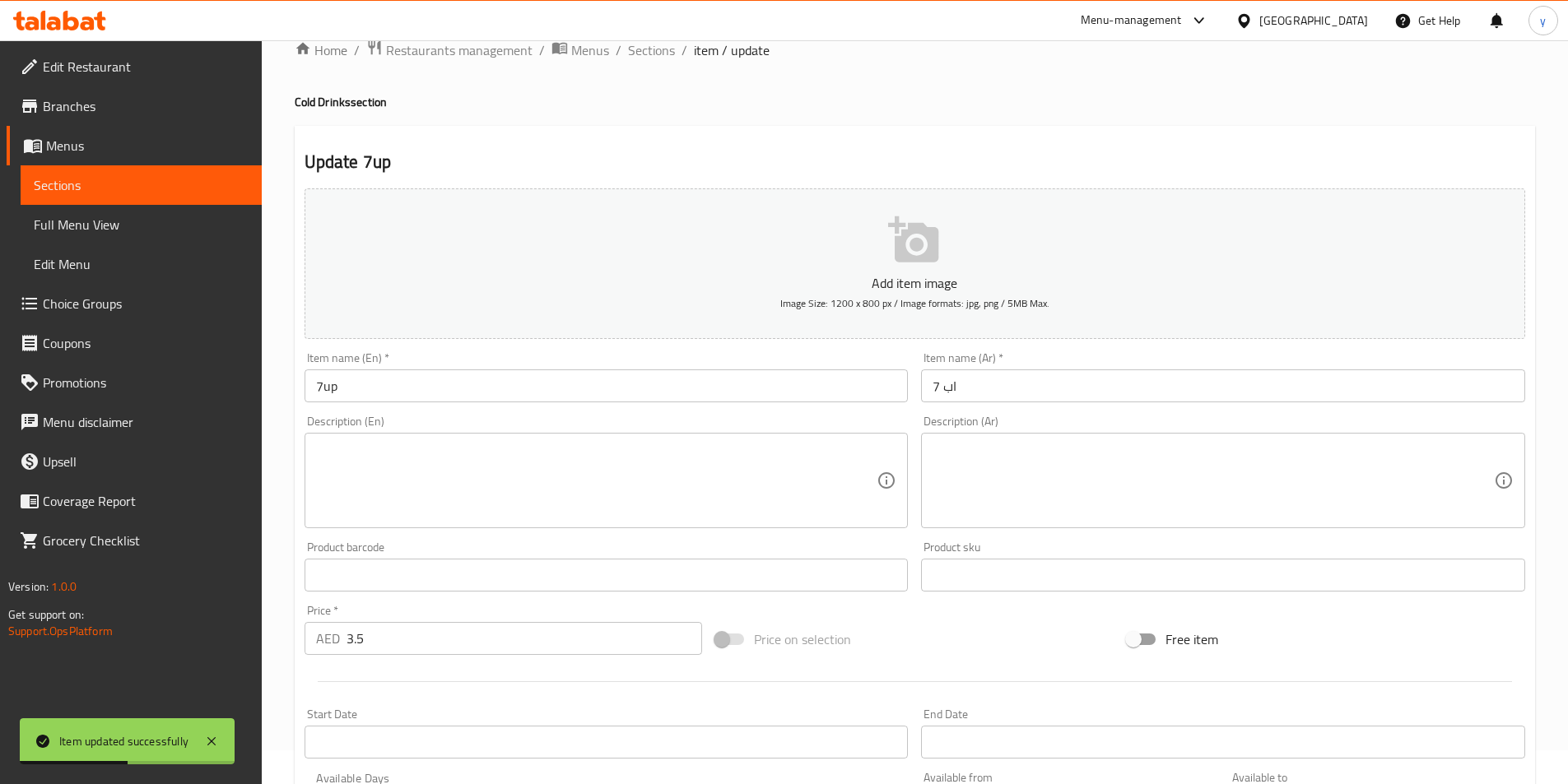
scroll to position [0, 0]
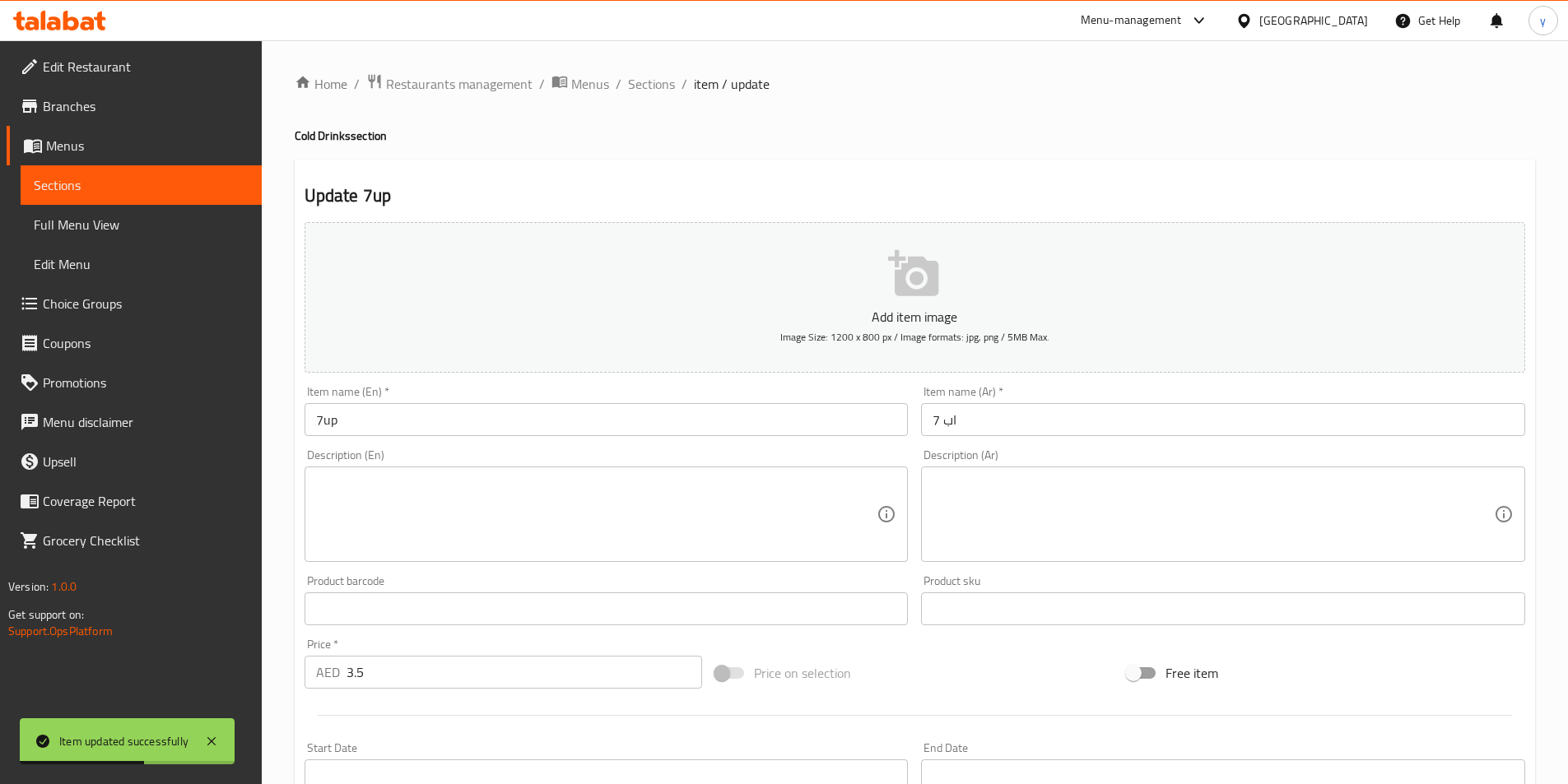
click at [651, 99] on div "Home / Restaurants management / Menus / Sections / item / update Cold Drinks se…" at bounding box center [914, 602] width 1240 height 1057
click at [659, 90] on span "Sections" at bounding box center [651, 84] width 47 height 19
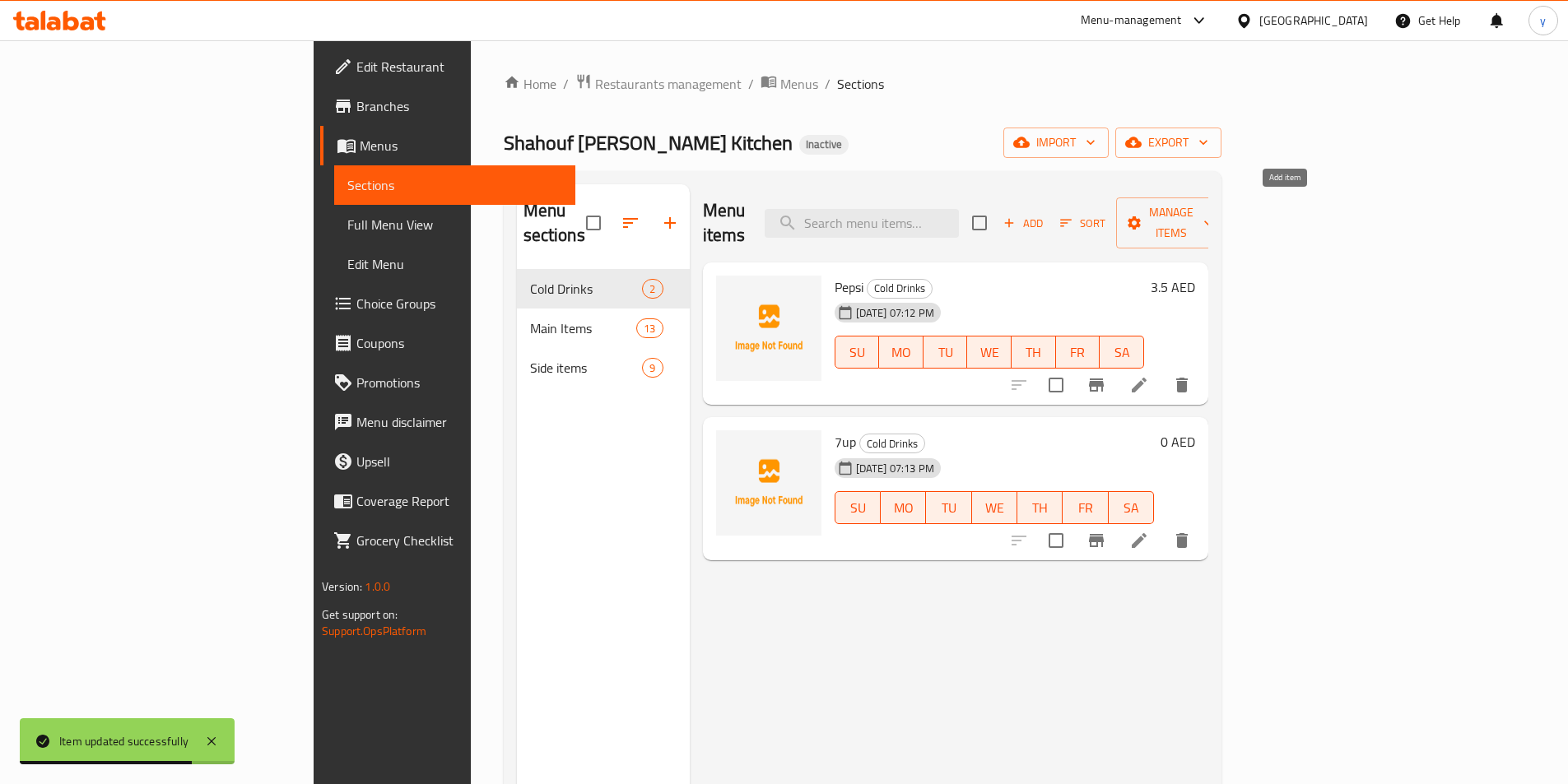
click at [1045, 214] on span "Add" at bounding box center [1023, 223] width 44 height 19
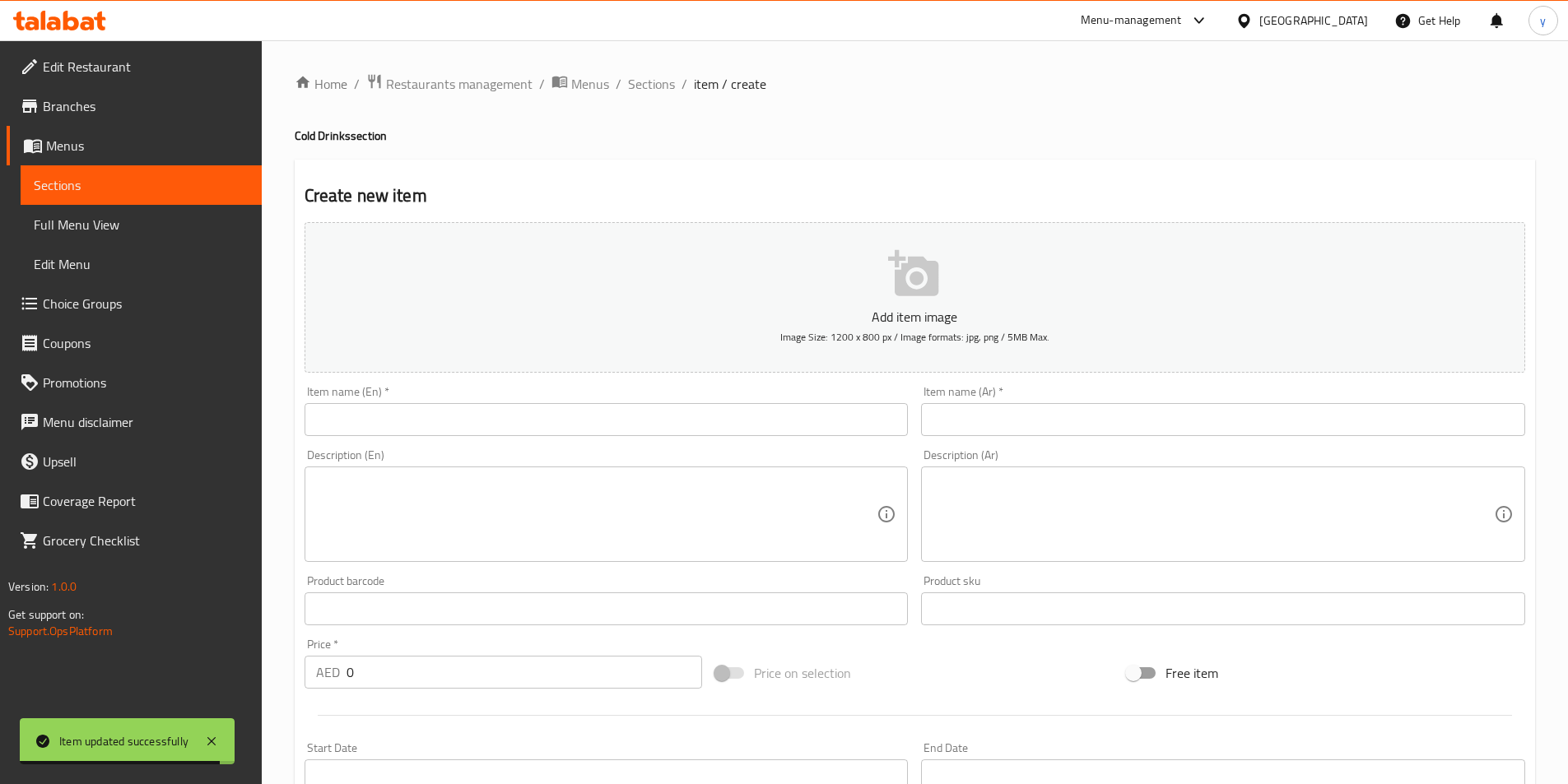
drag, startPoint x: 652, startPoint y: 457, endPoint x: 656, endPoint y: 450, distance: 8.1
click at [652, 455] on div "Description (En) Description (En)" at bounding box center [606, 505] width 604 height 112
click at [664, 439] on div "Item name (En)   * Item name (En) *" at bounding box center [606, 411] width 617 height 64
click at [688, 412] on input "text" at bounding box center [606, 419] width 604 height 33
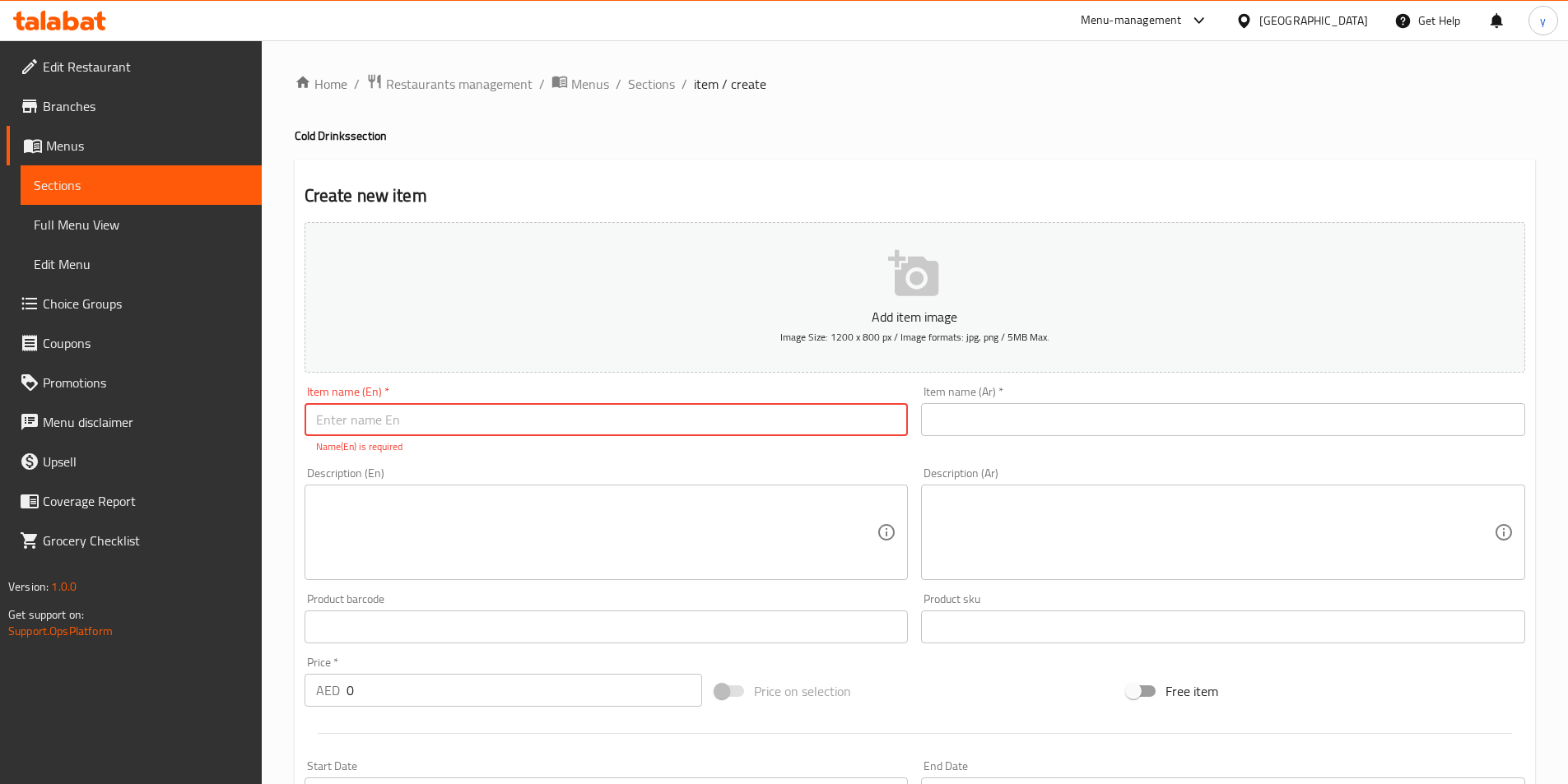
click at [784, 421] on input "text" at bounding box center [606, 419] width 604 height 33
paste input "Dew"
type input "Dew"
click at [1190, 428] on input "text" at bounding box center [1223, 419] width 604 height 33
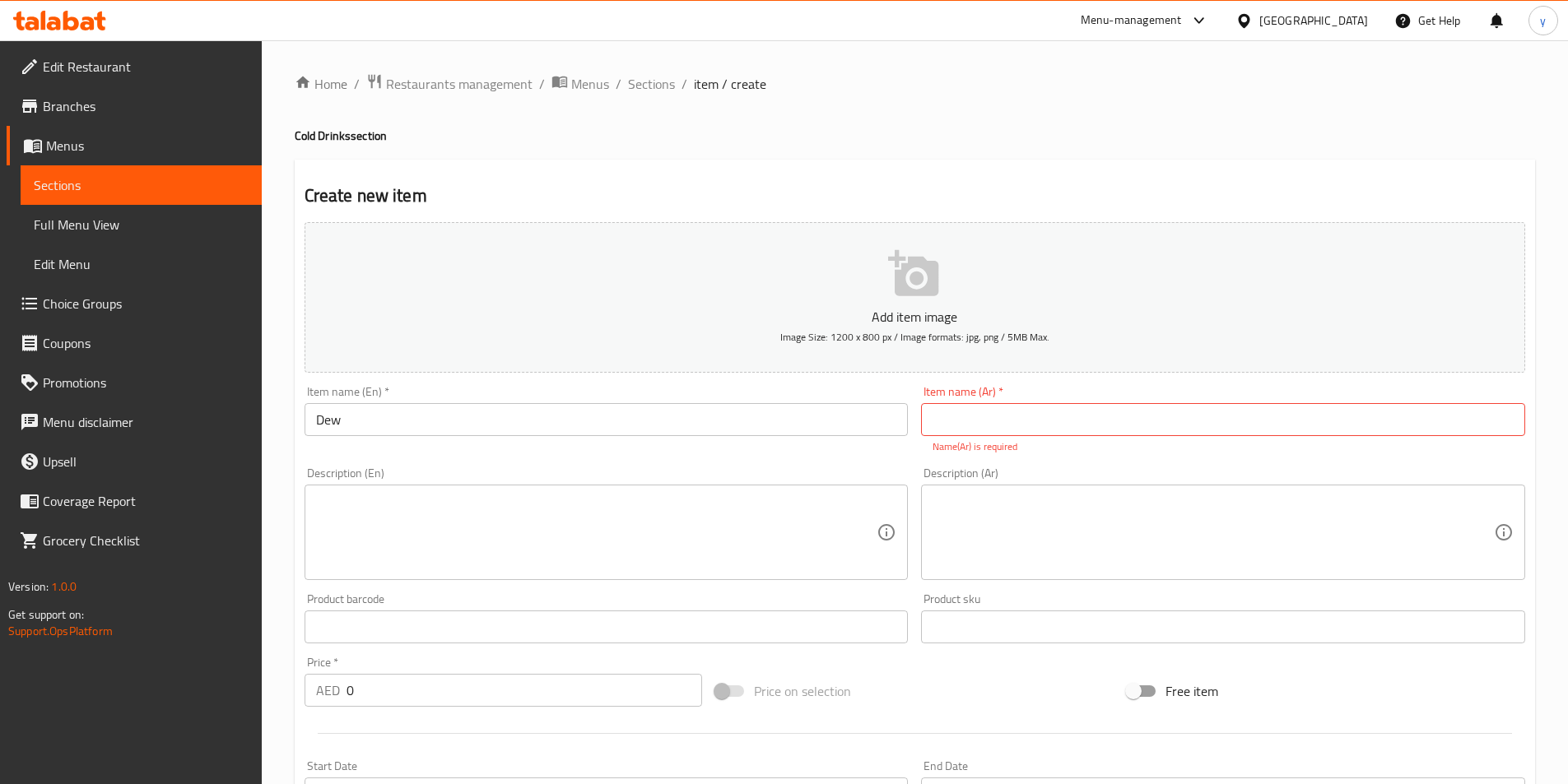
click at [1095, 429] on input "text" at bounding box center [1223, 419] width 604 height 33
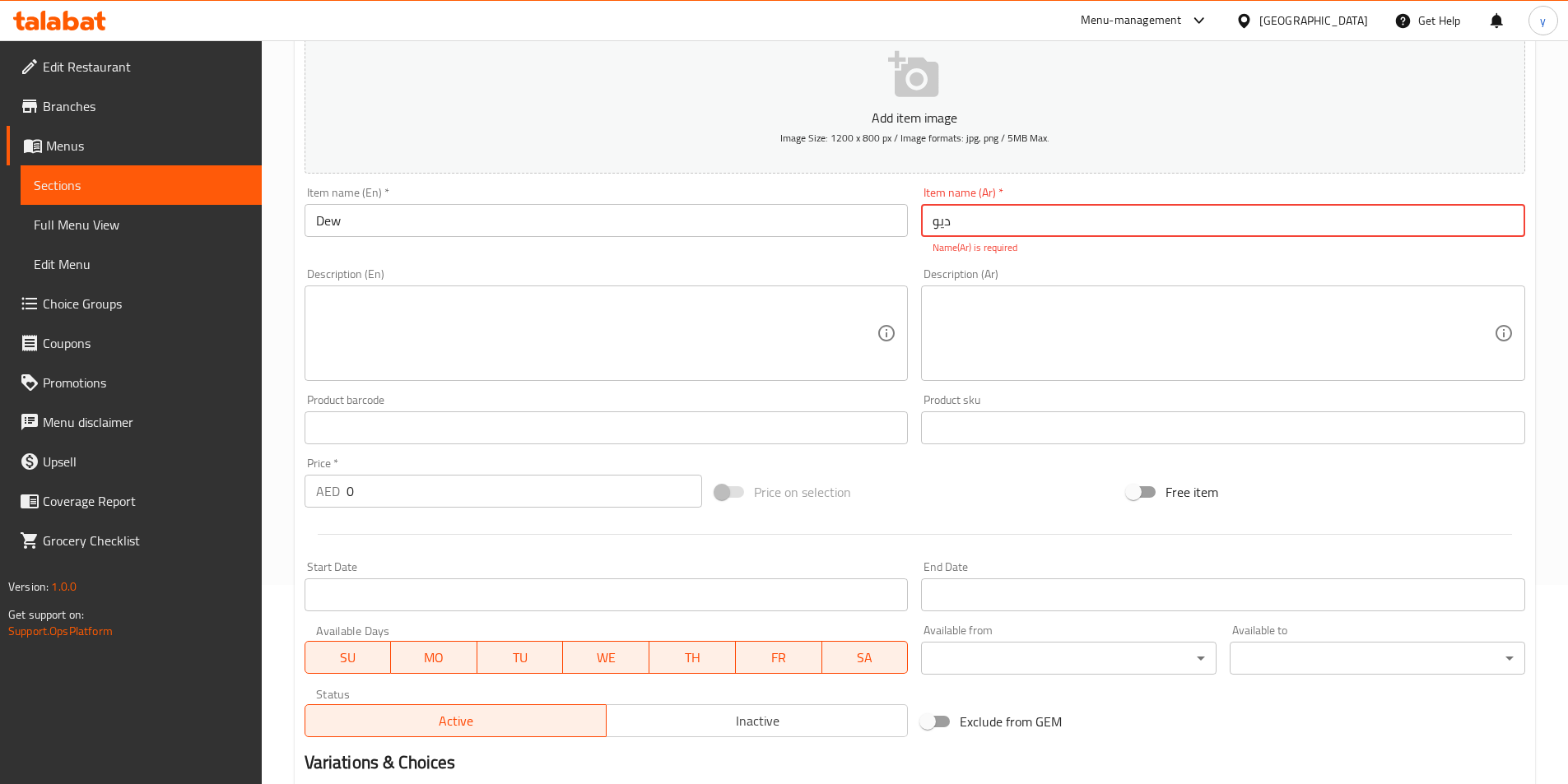
scroll to position [247, 0]
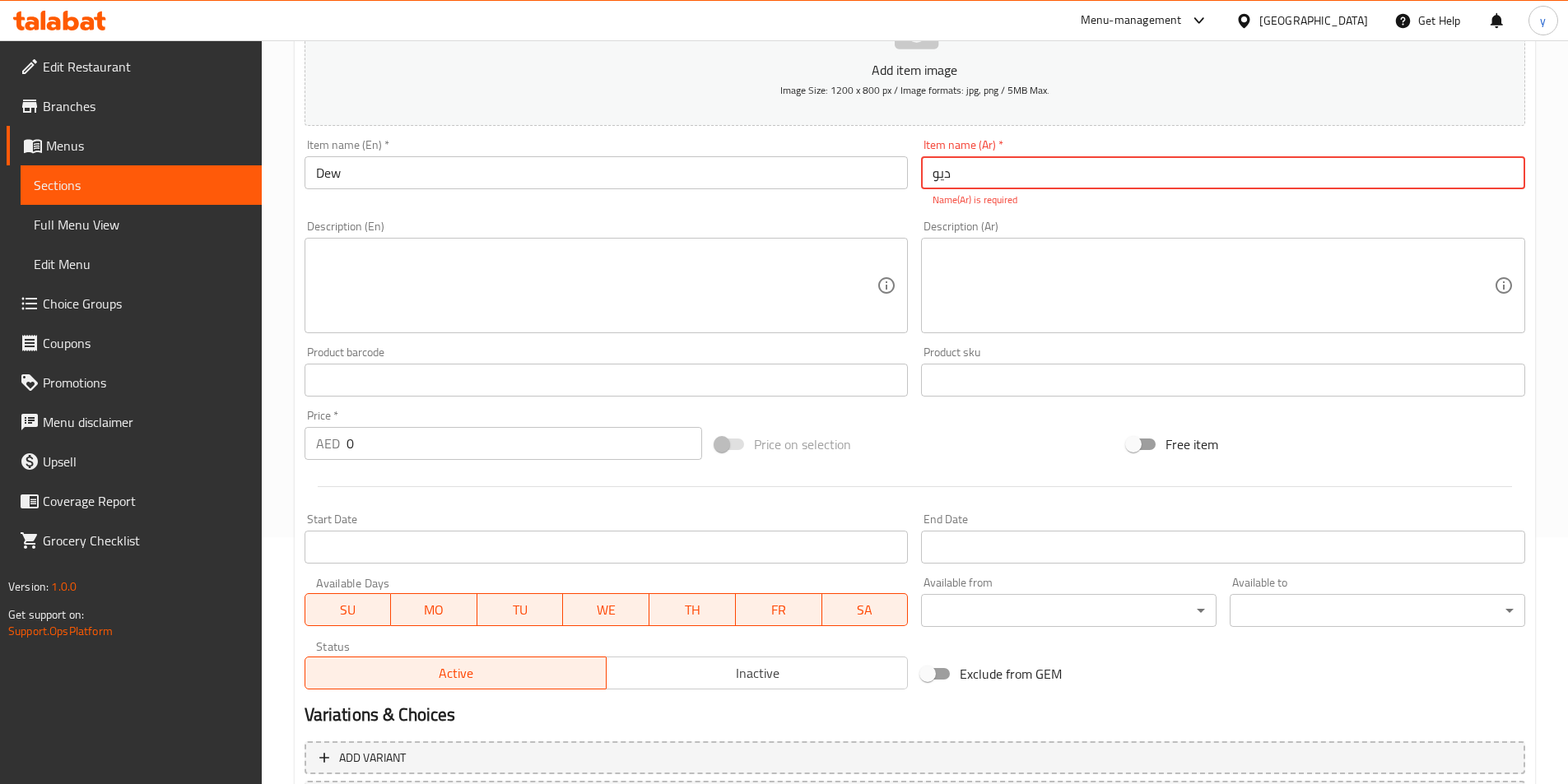
type input "ديو"
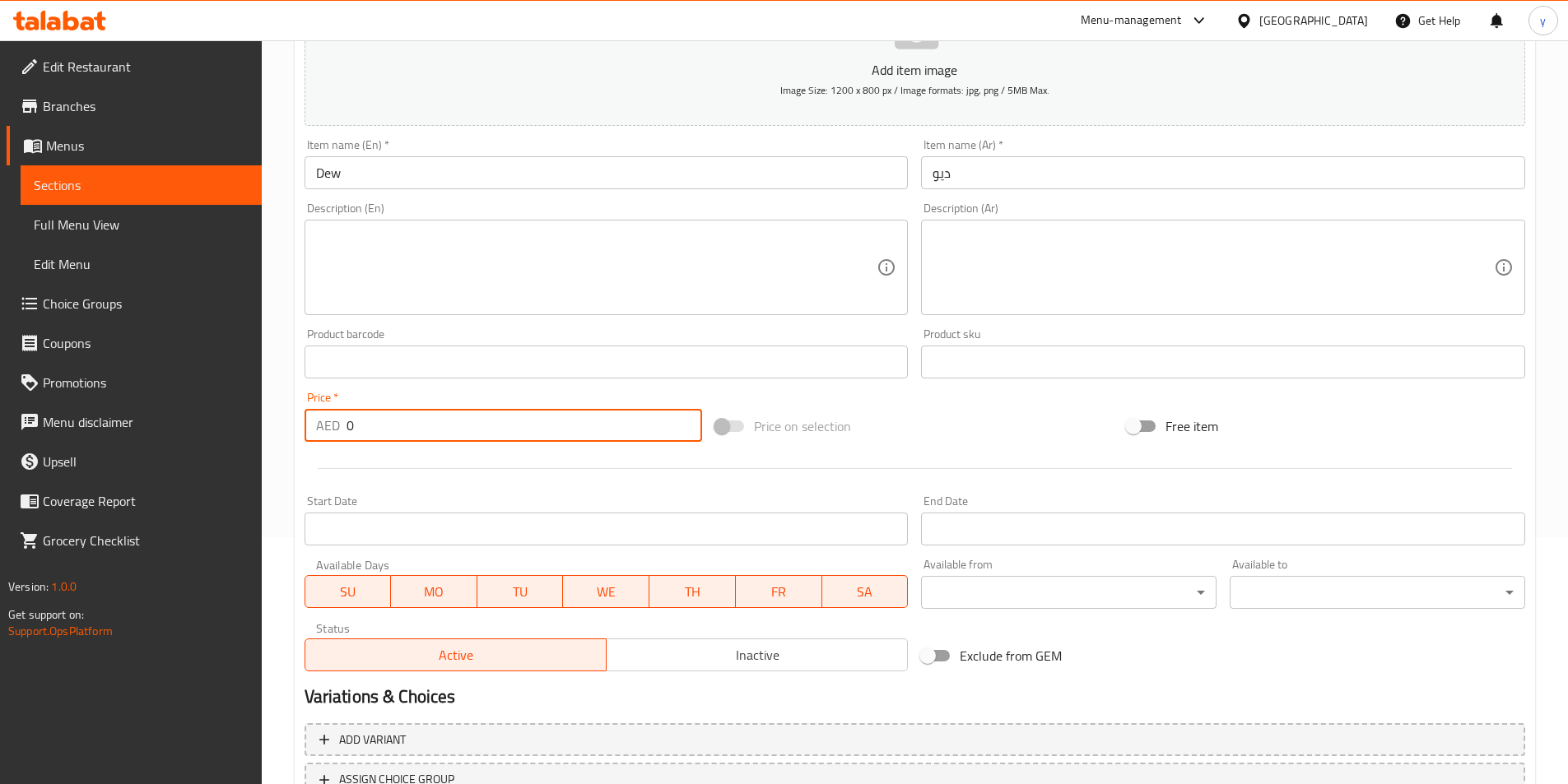
click at [487, 455] on div "Add item image Image Size: 1200 x 800 px / Image formats: jpg, png / 5MB Max. I…" at bounding box center [915, 324] width 1234 height 710
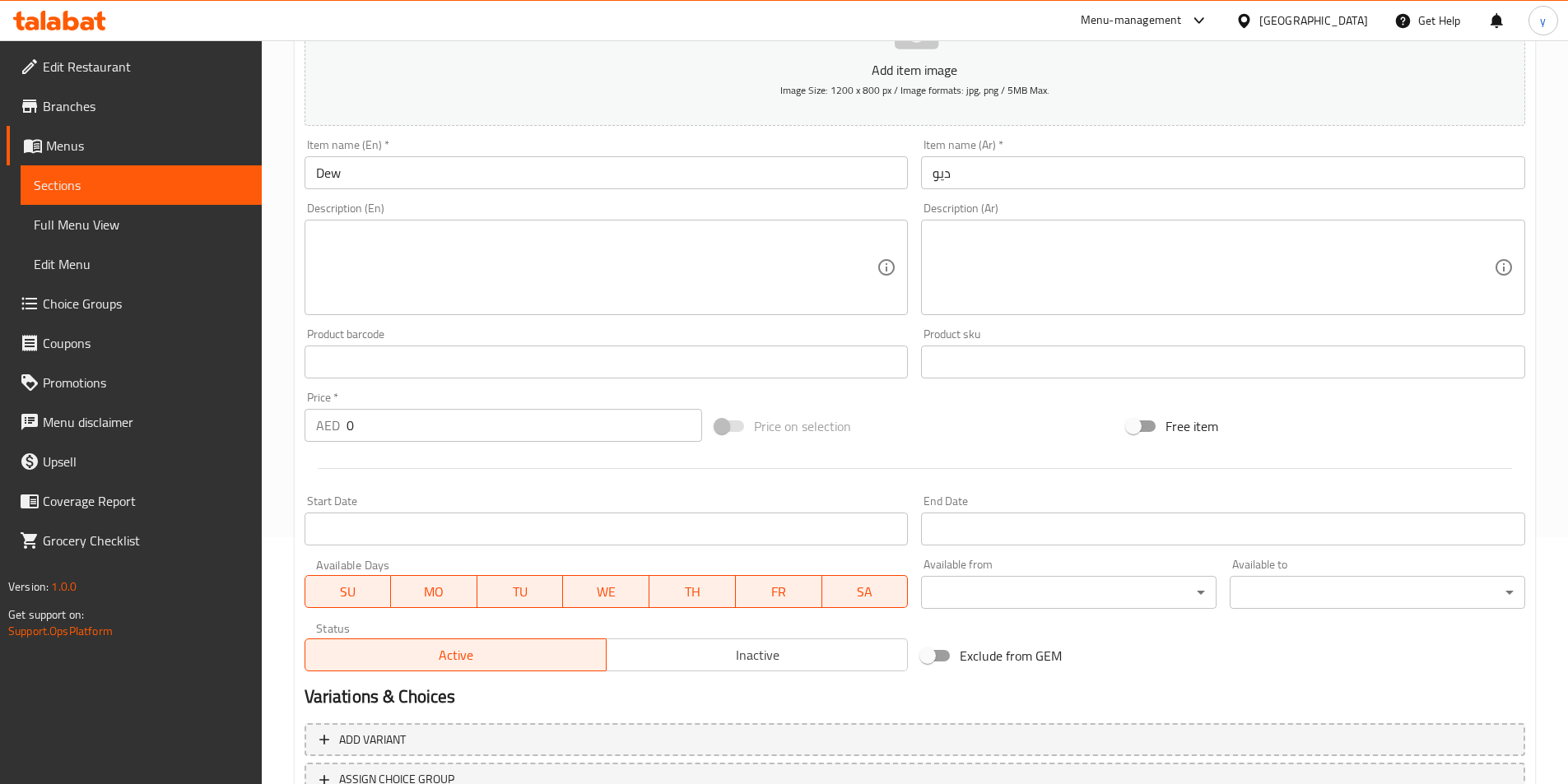
click at [487, 447] on div "Price   * AED 0 Price *" at bounding box center [503, 417] width 411 height 64
click at [488, 447] on div "Price   * AED 0 Price *" at bounding box center [503, 417] width 411 height 64
click at [499, 441] on input "0" at bounding box center [525, 425] width 357 height 33
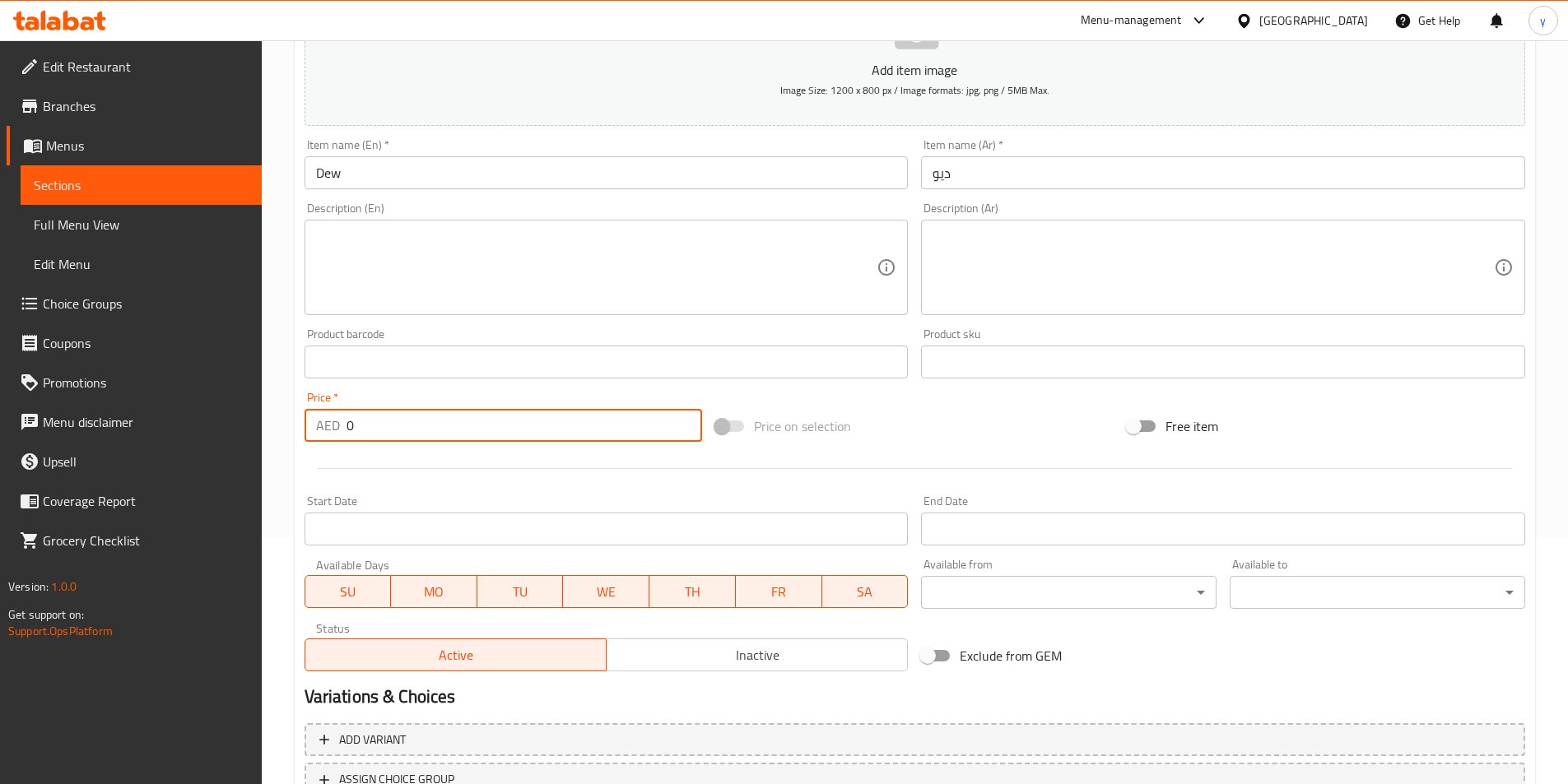
click at [503, 439] on input "0" at bounding box center [525, 425] width 357 height 33
paste input "number"
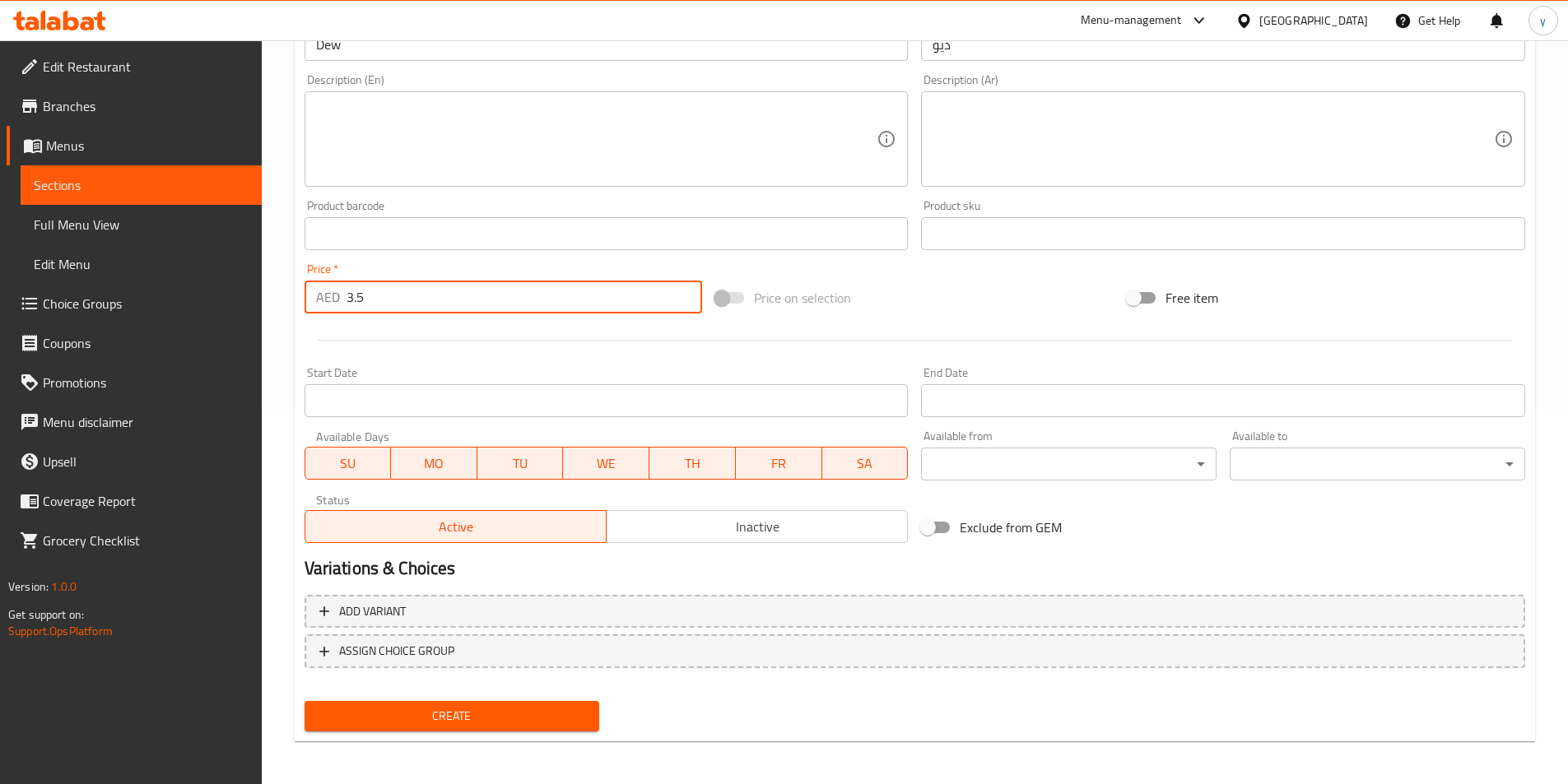
scroll to position [379, 0]
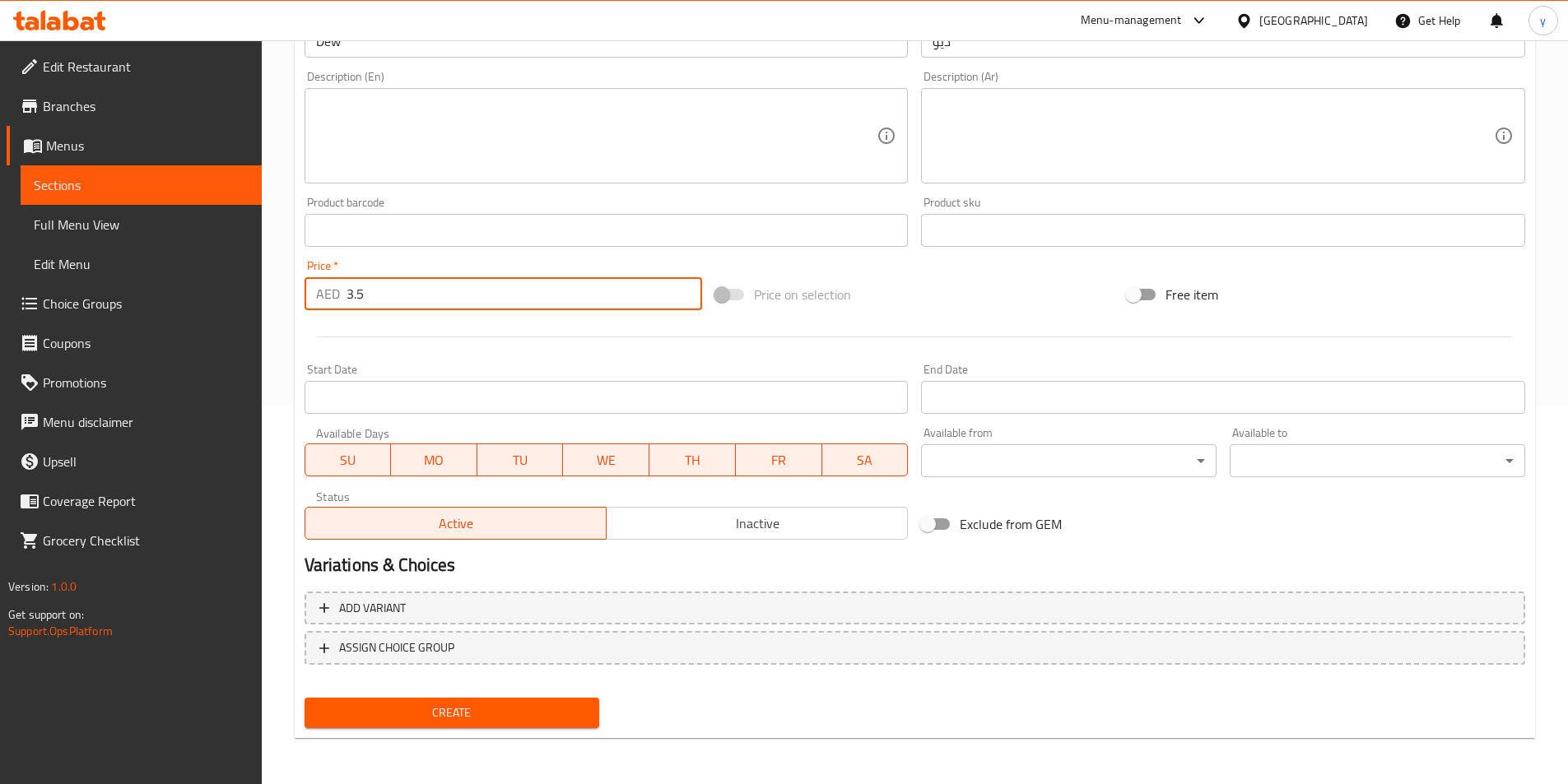
type input "3.5"
click at [488, 705] on span "Create" at bounding box center [452, 712] width 269 height 20
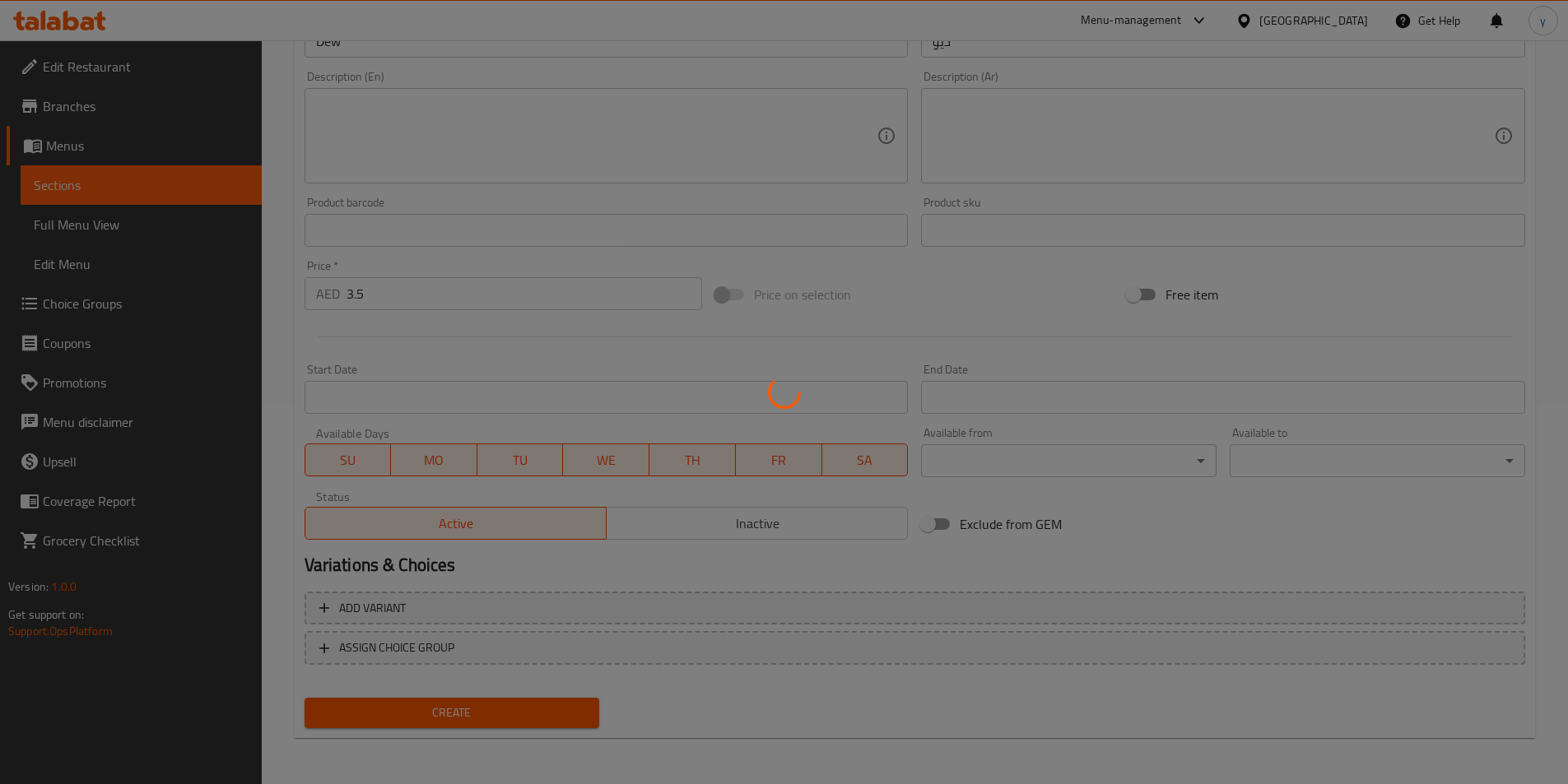
type input "0"
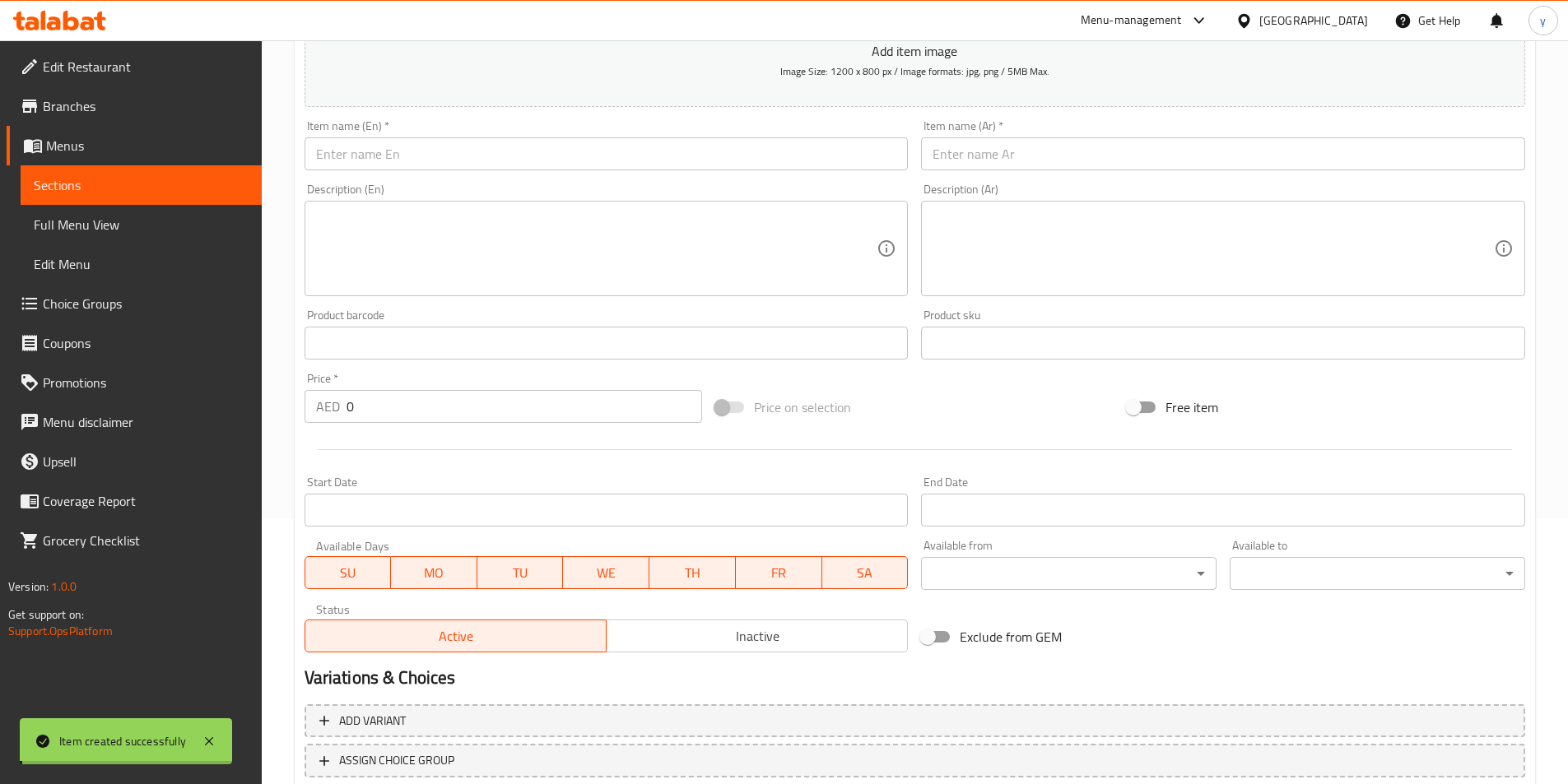
scroll to position [0, 0]
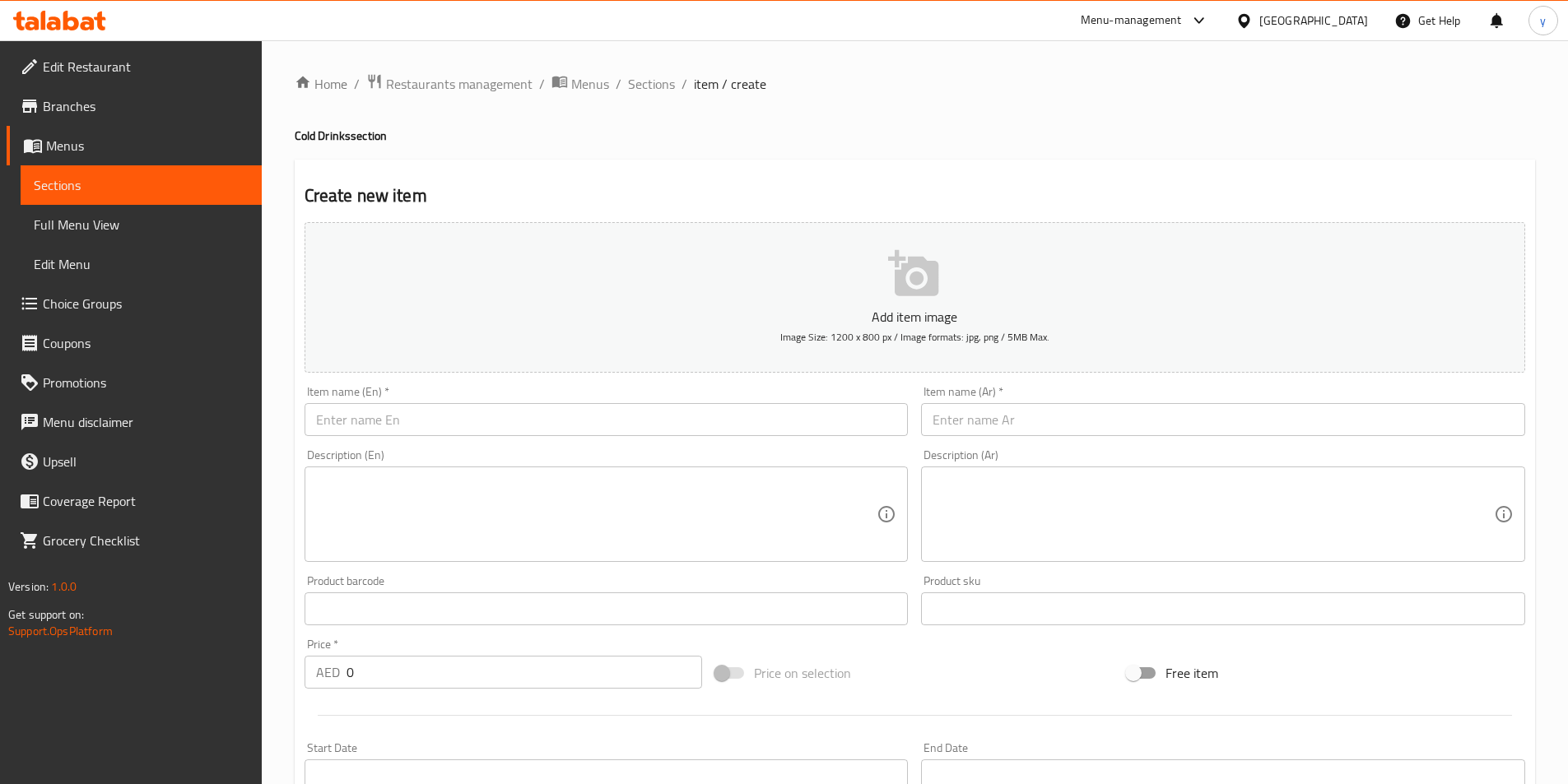
click at [666, 442] on div "Add item image Image Size: 1200 x 800 px / Image formats: jpg, png / 5MB Max. I…" at bounding box center [915, 571] width 1234 height 710
click at [675, 420] on input "text" at bounding box center [606, 419] width 604 height 33
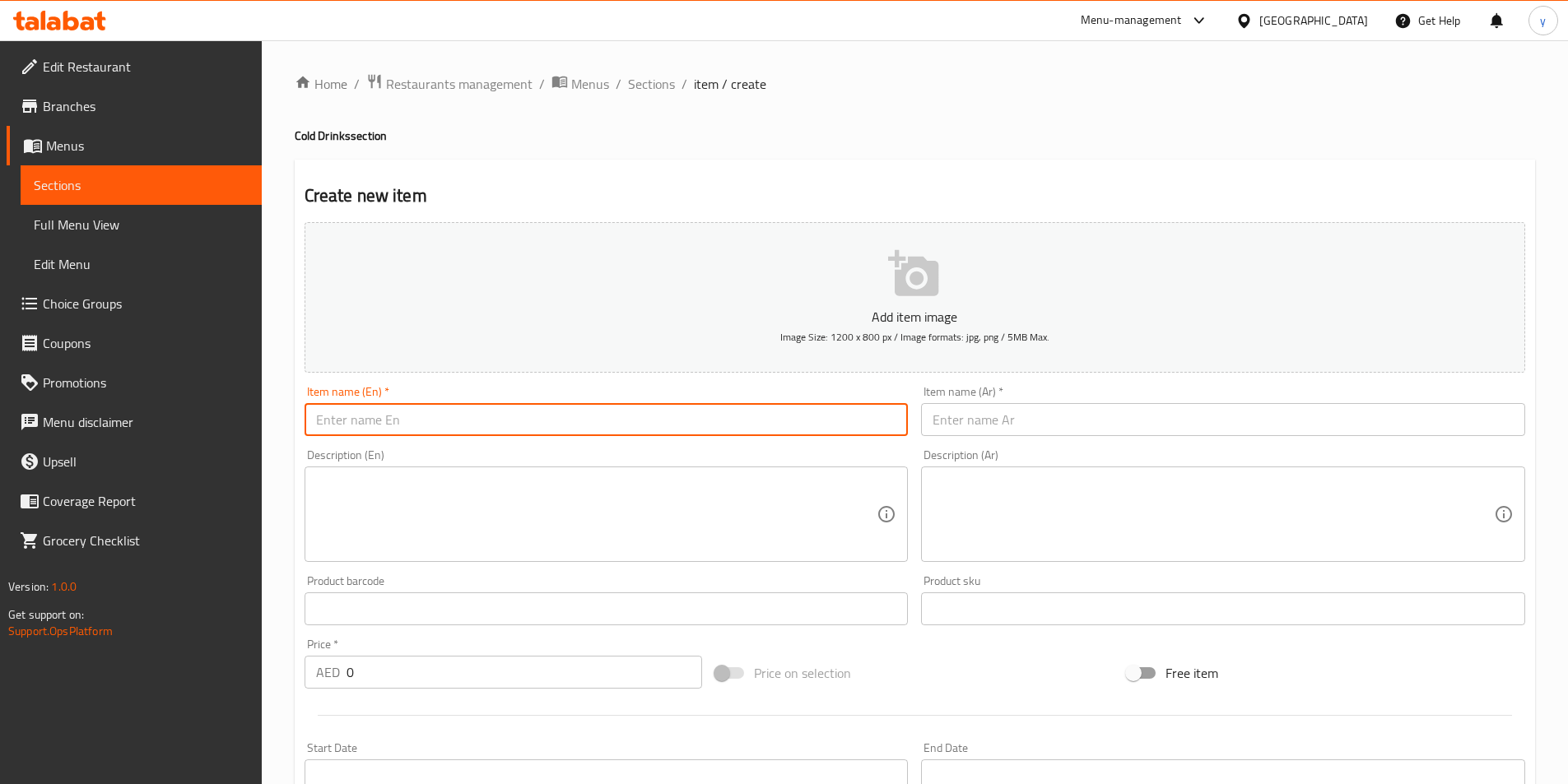
paste input "[PERSON_NAME]"
type input "[PERSON_NAME]"
click at [1085, 416] on input "text" at bounding box center [1223, 419] width 604 height 33
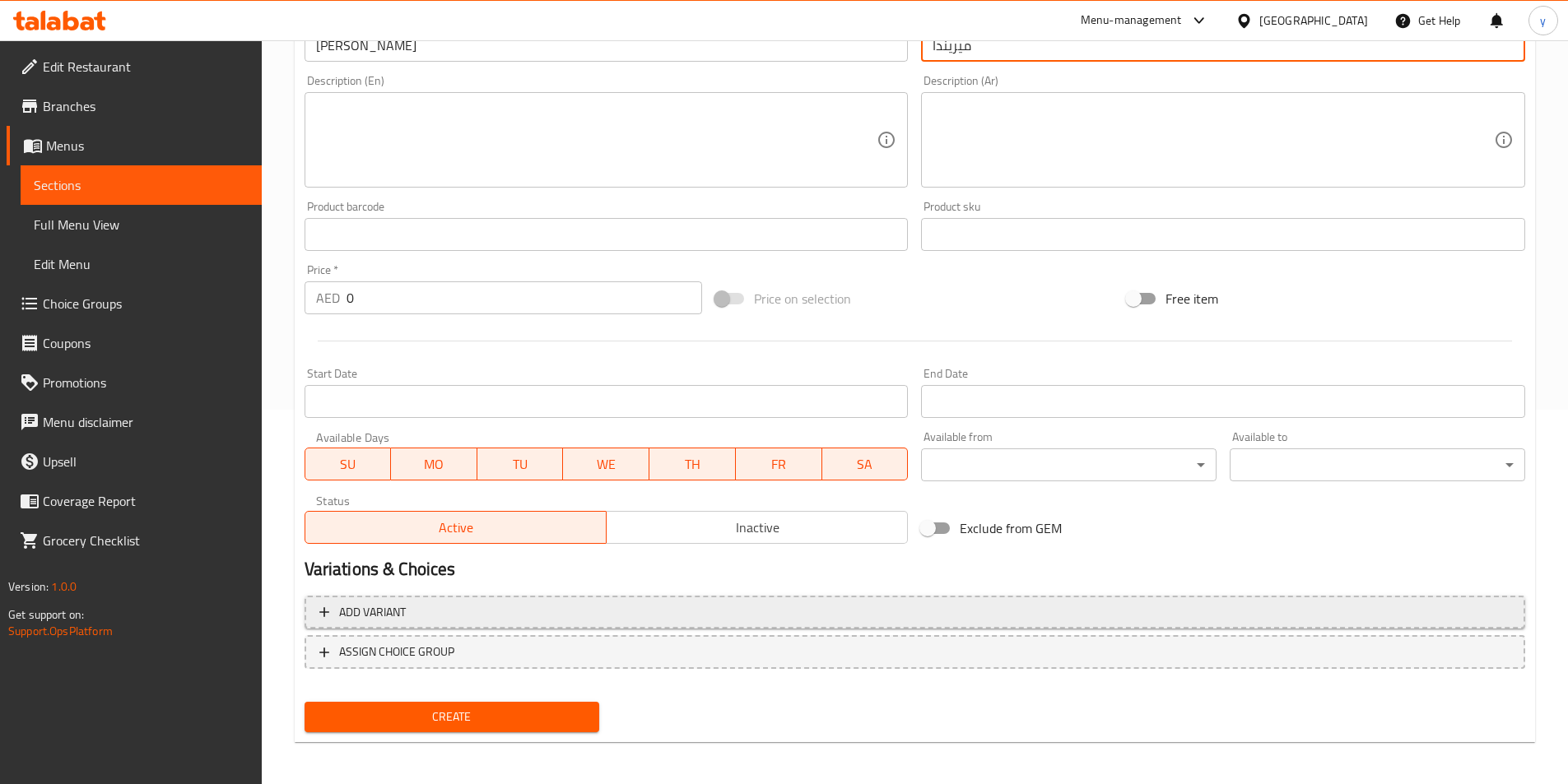
scroll to position [379, 0]
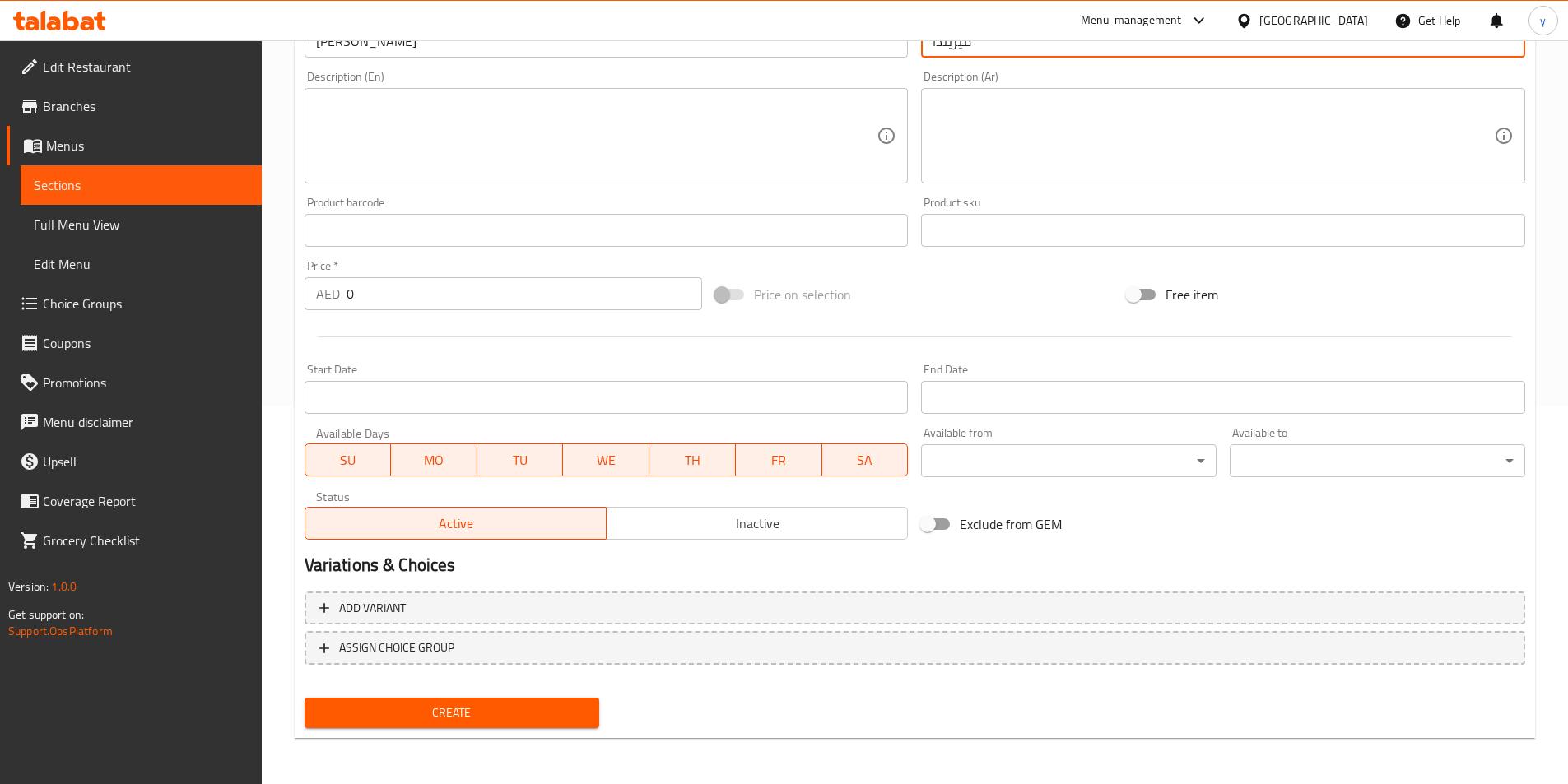
type input "ميريندا"
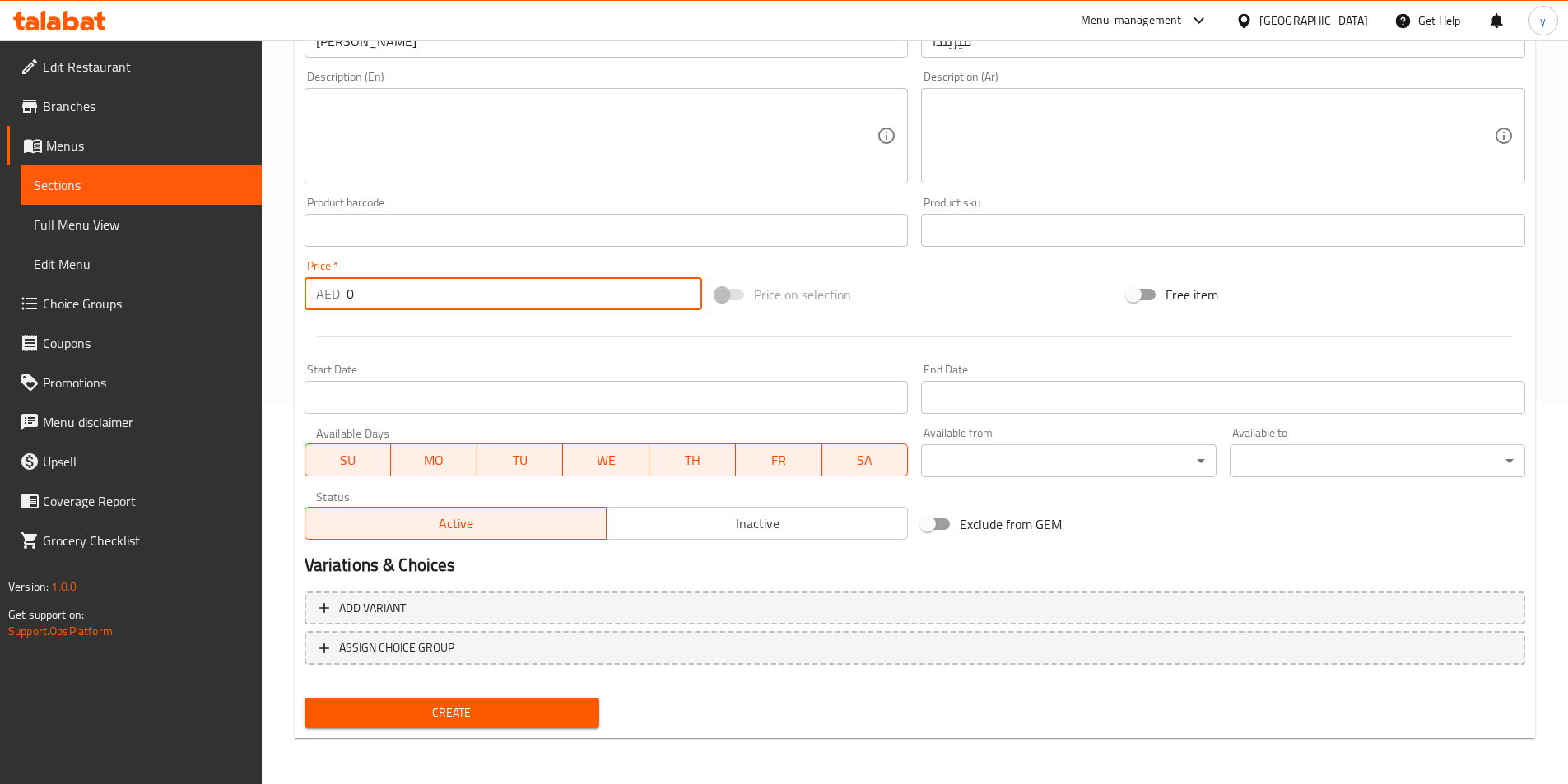
click at [457, 304] on input "0" at bounding box center [525, 293] width 357 height 33
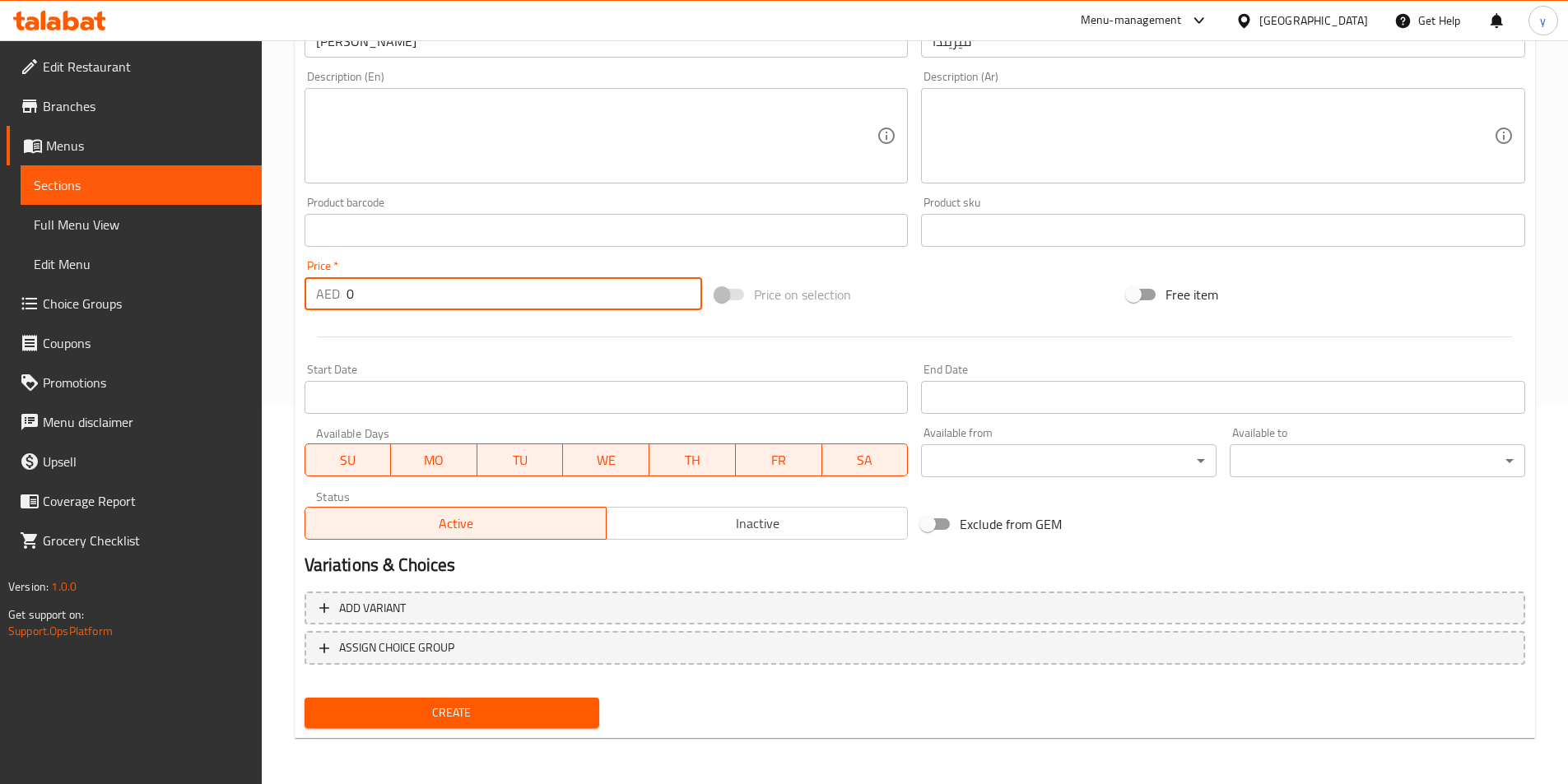
click at [457, 304] on input "0" at bounding box center [525, 293] width 357 height 33
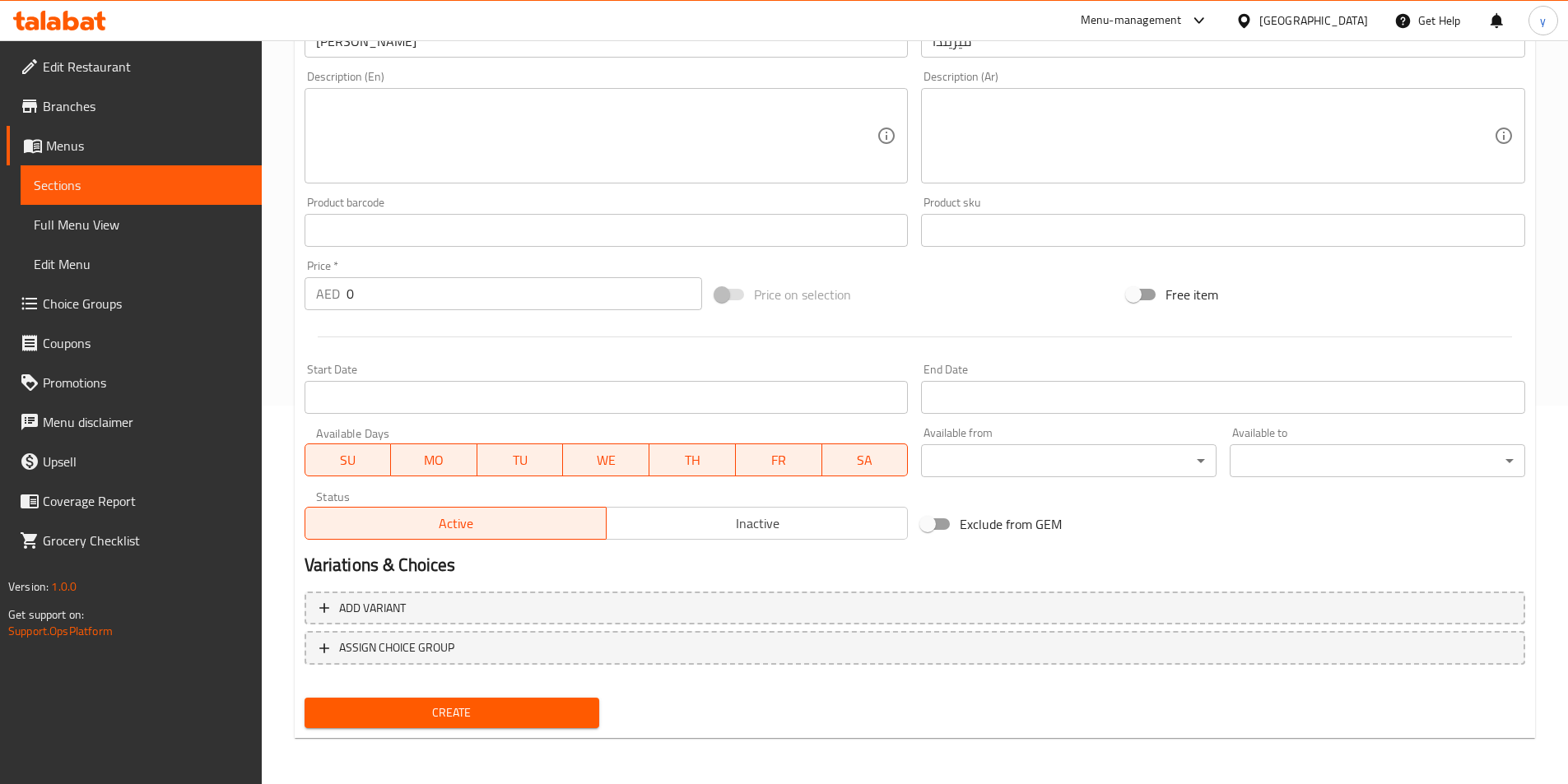
click at [569, 297] on input "0" at bounding box center [525, 293] width 357 height 33
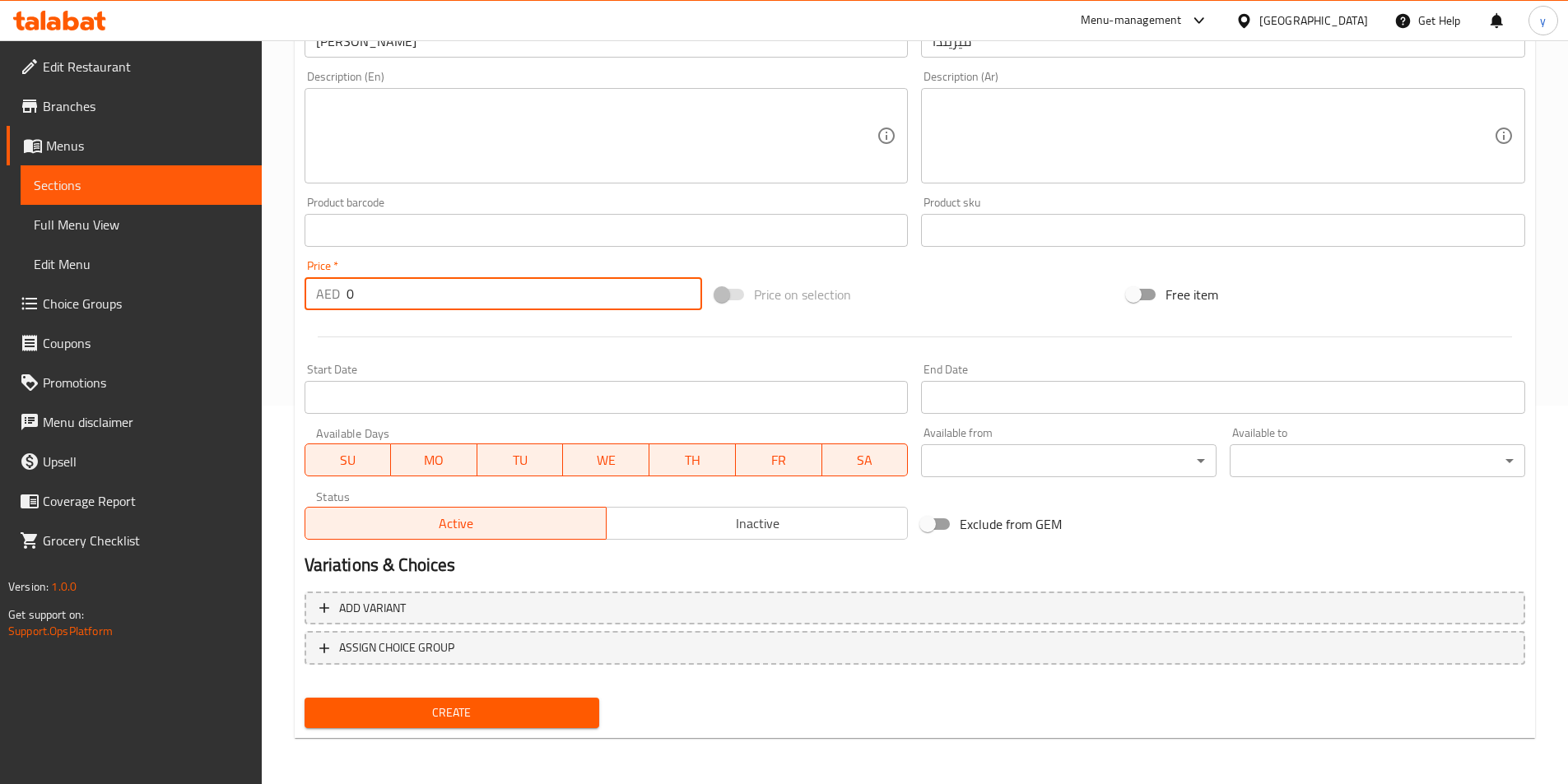
click at [569, 297] on input "0" at bounding box center [525, 293] width 357 height 33
paste input "3.5"
type input "3.5"
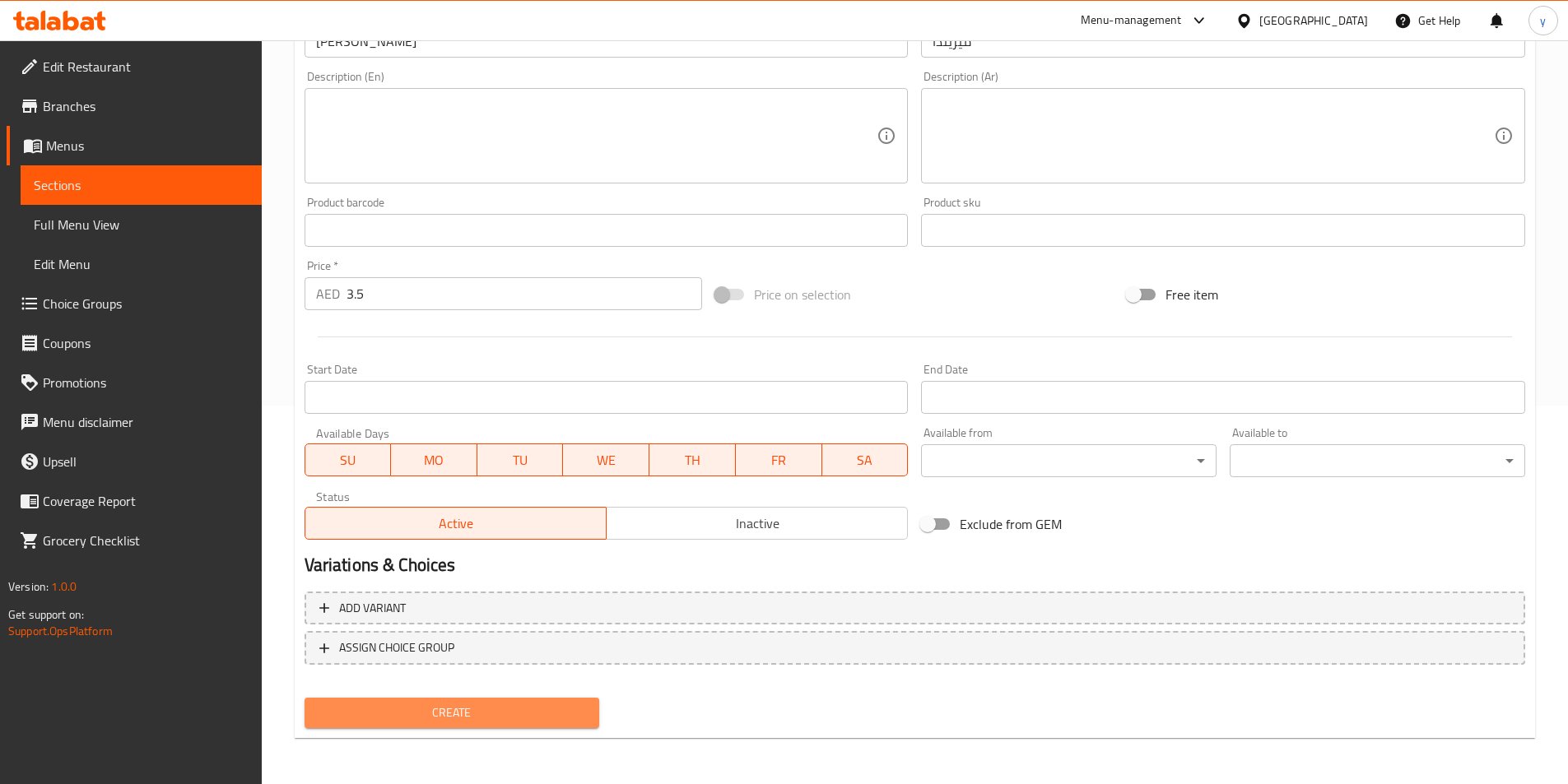
click at [560, 699] on button "Create" at bounding box center [452, 713] width 296 height 30
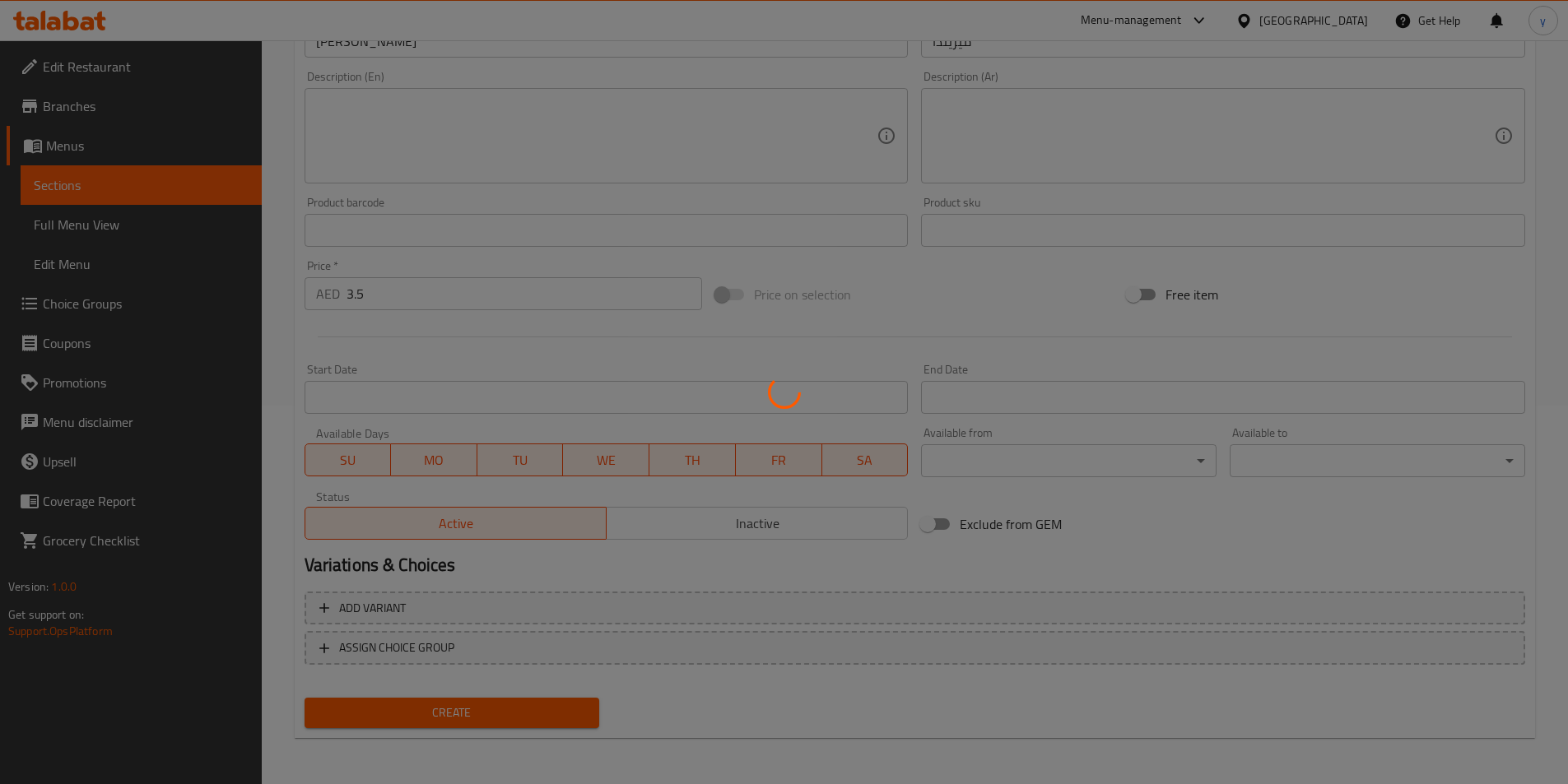
type input "0"
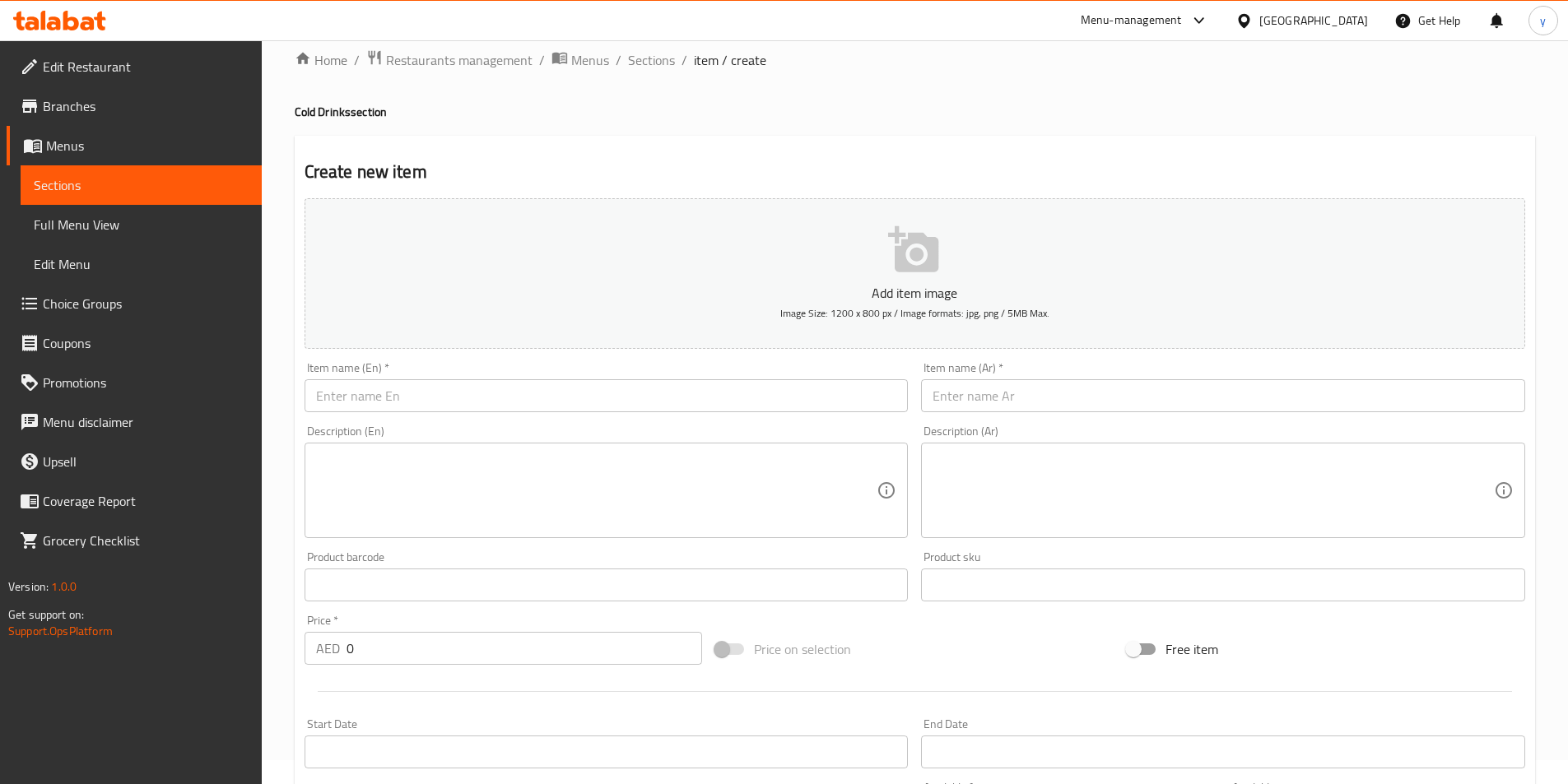
scroll to position [0, 0]
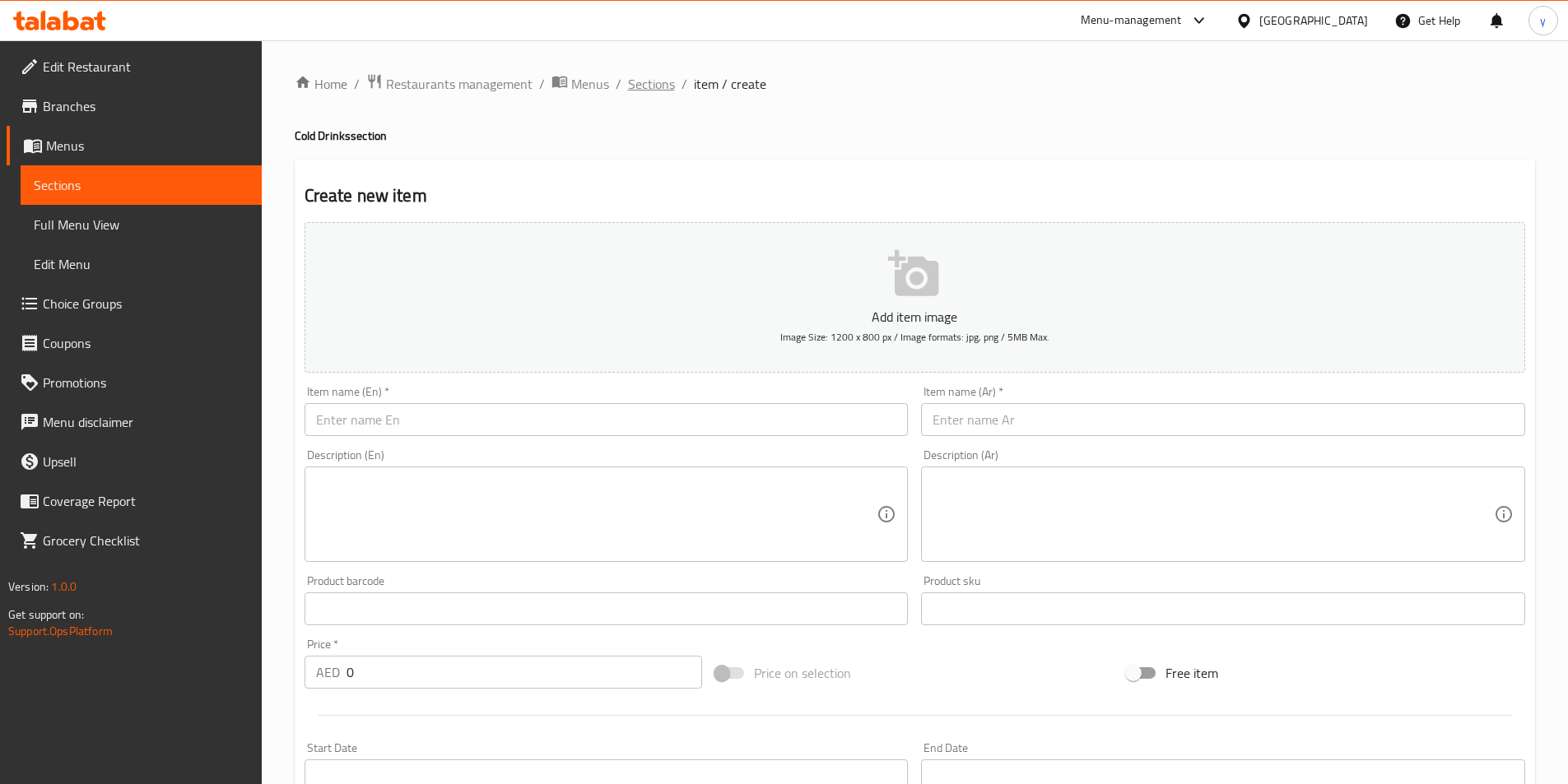
click at [634, 81] on span "Sections" at bounding box center [651, 84] width 47 height 19
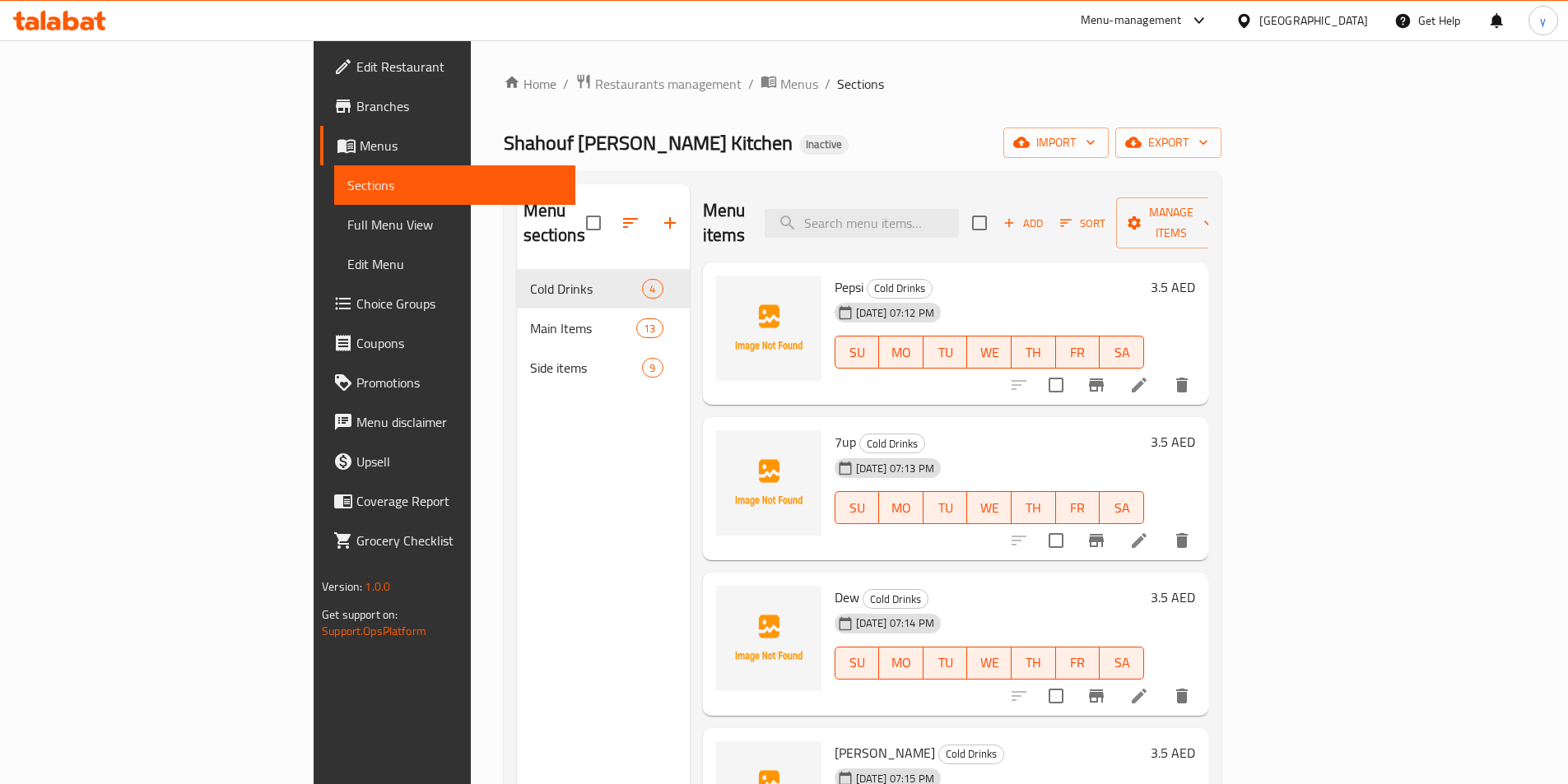
click at [1162, 526] on li at bounding box center [1139, 540] width 46 height 29
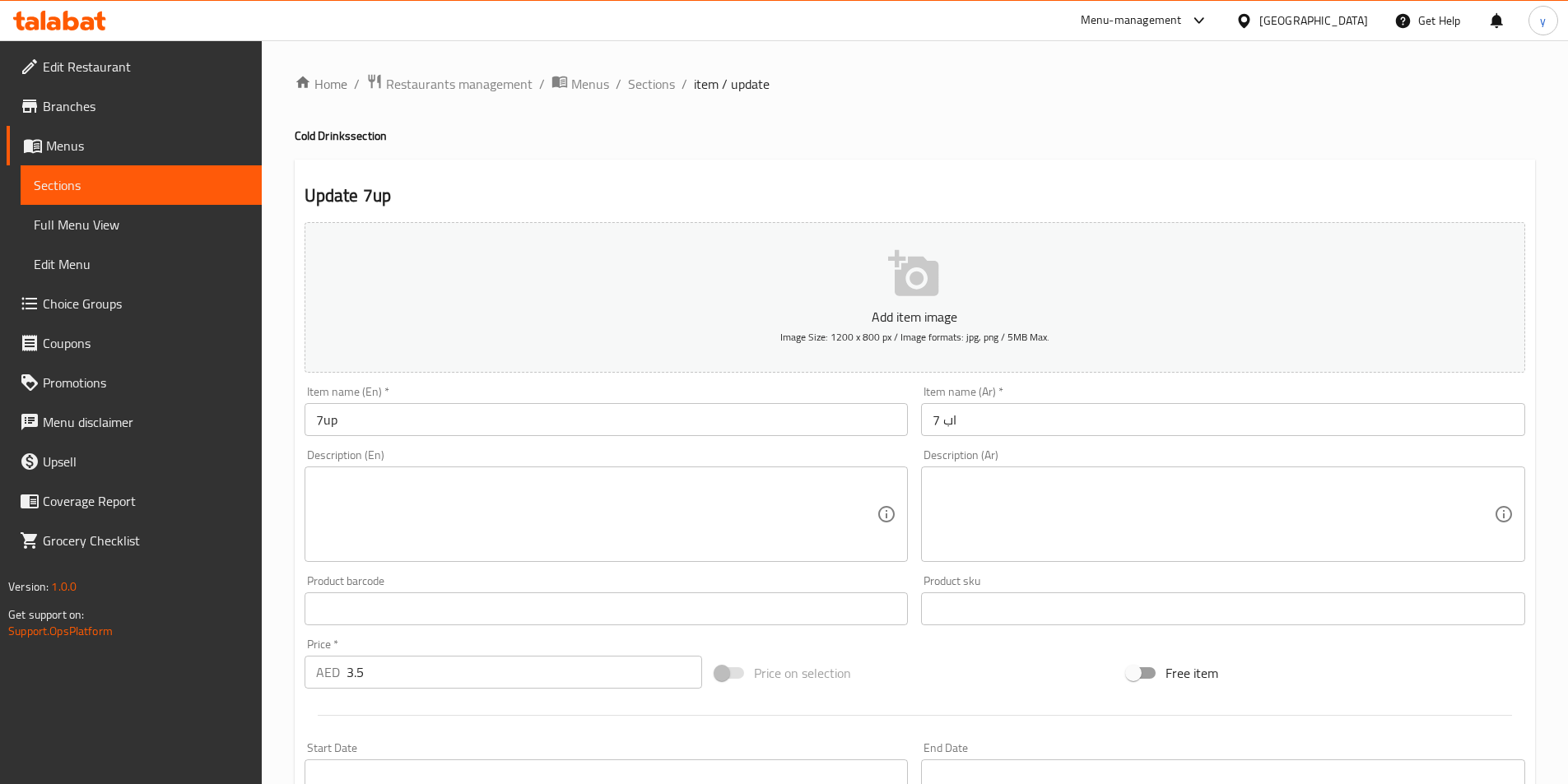
click at [819, 432] on input "7up" at bounding box center [606, 419] width 604 height 33
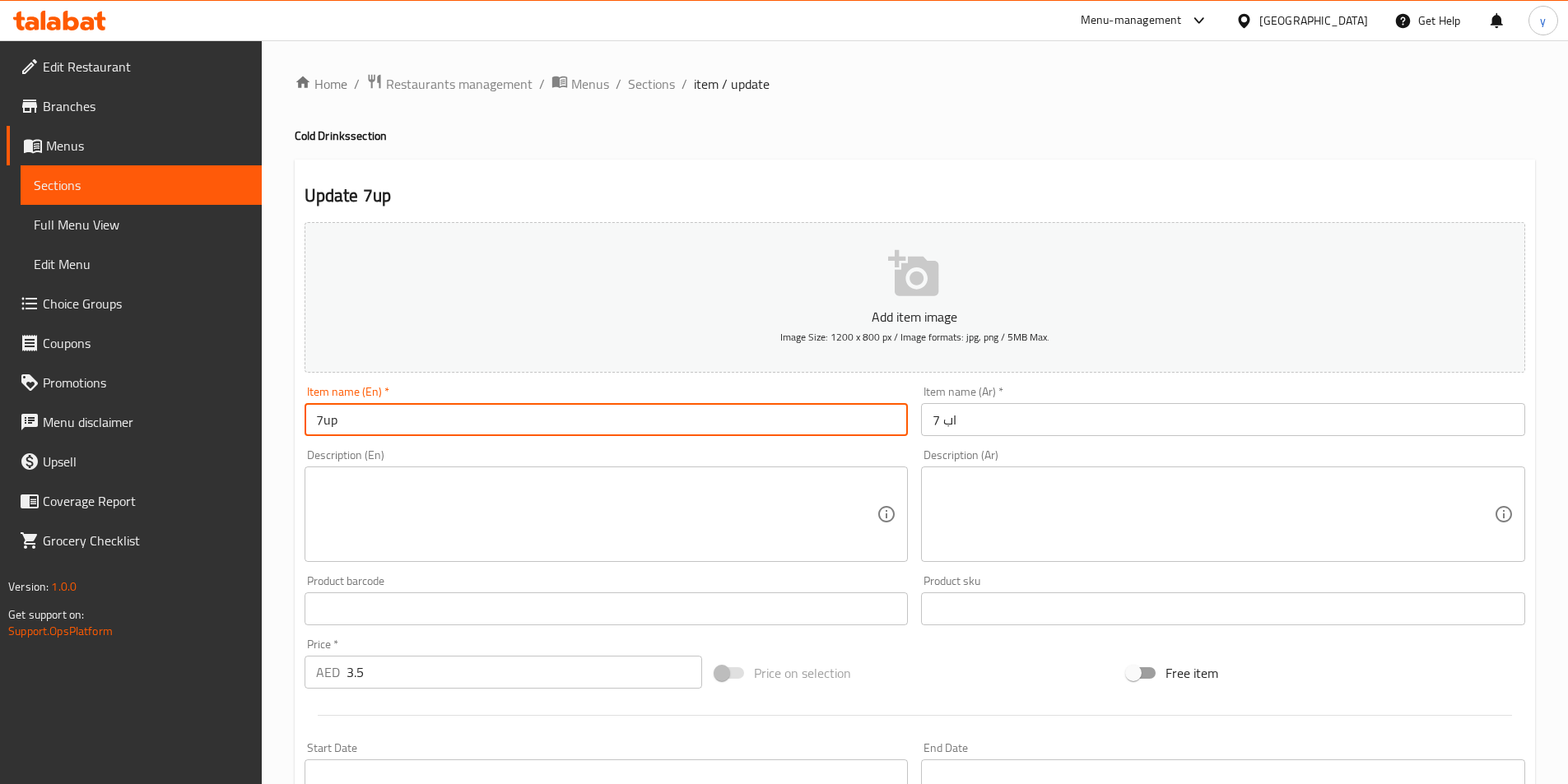
click at [819, 432] on input "7up" at bounding box center [606, 419] width 604 height 33
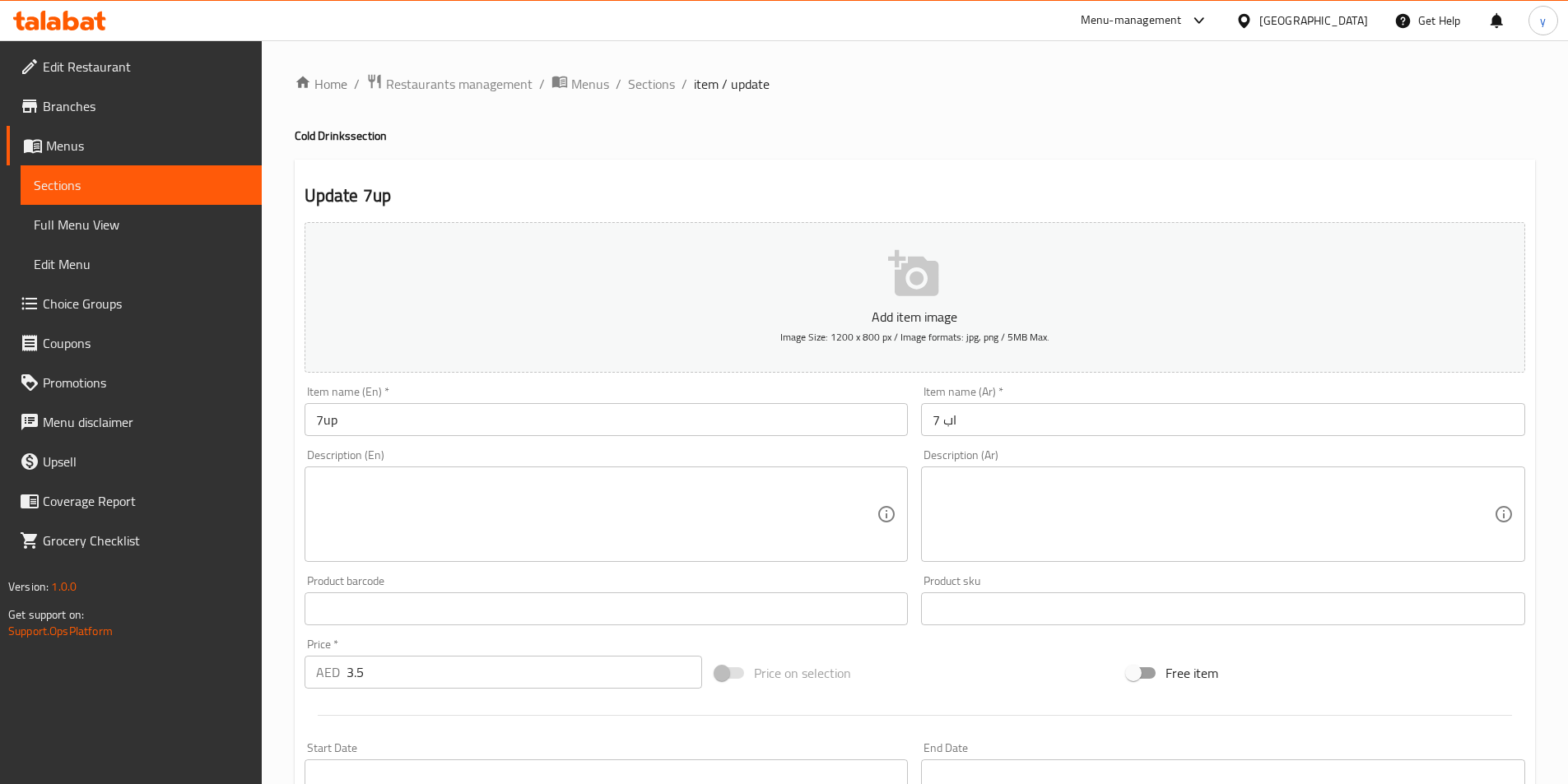
click at [1108, 439] on div "Item name (Ar)   * 7 اب Item name (Ar) *" at bounding box center [1222, 411] width 617 height 64
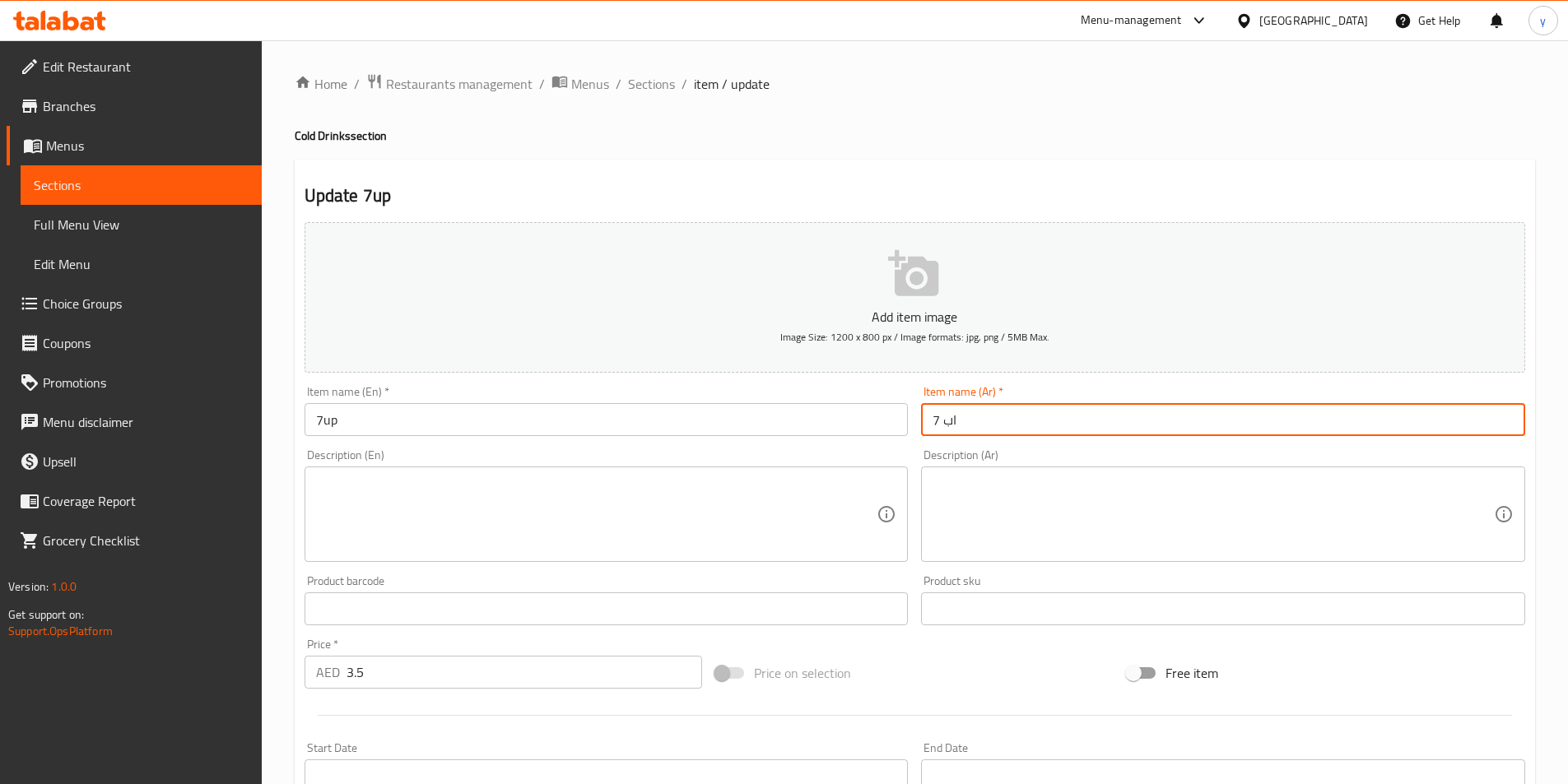
click at [1112, 418] on input "7 اب" at bounding box center [1223, 419] width 604 height 33
paste input "سفن أ"
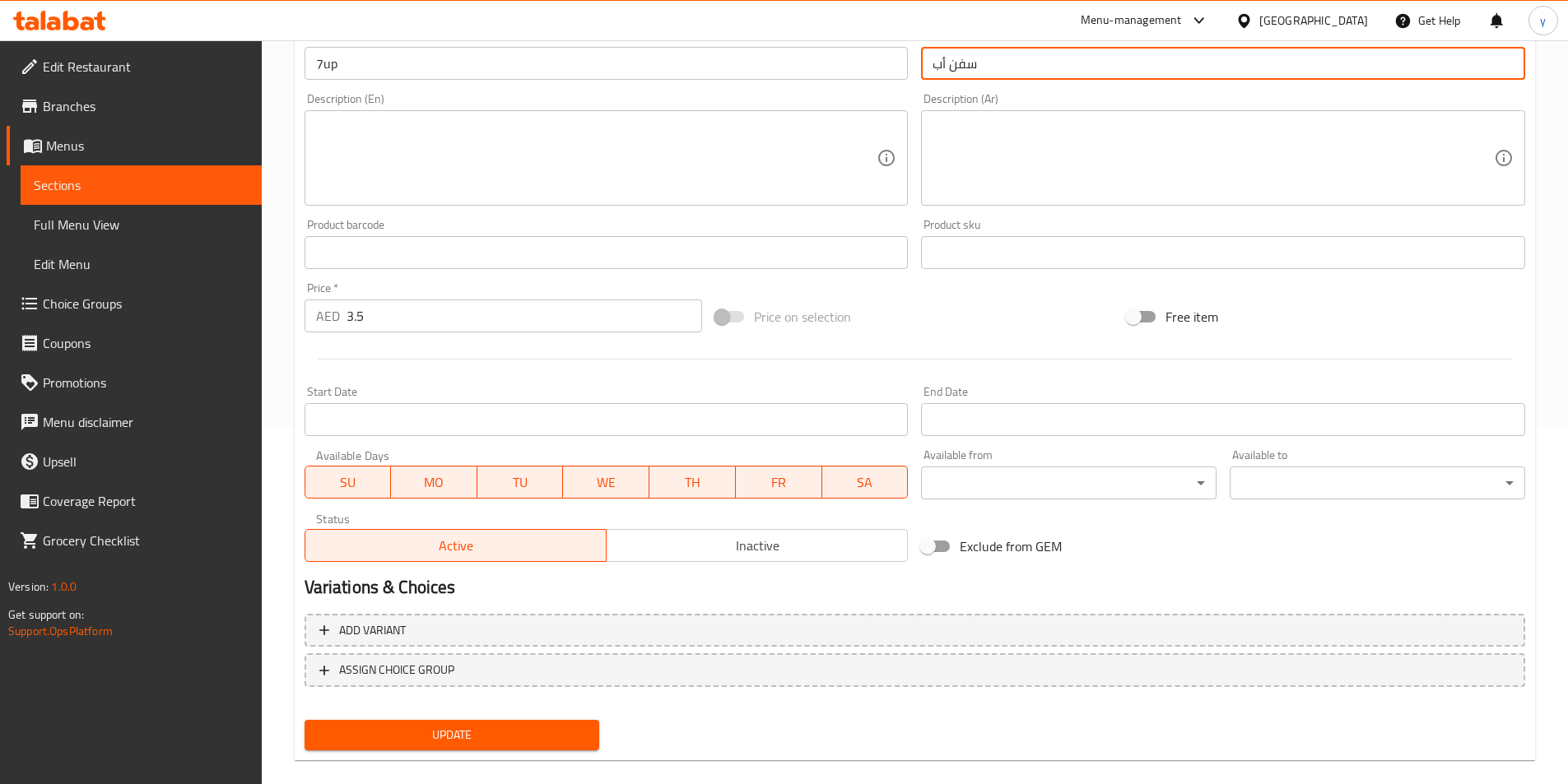
scroll to position [379, 0]
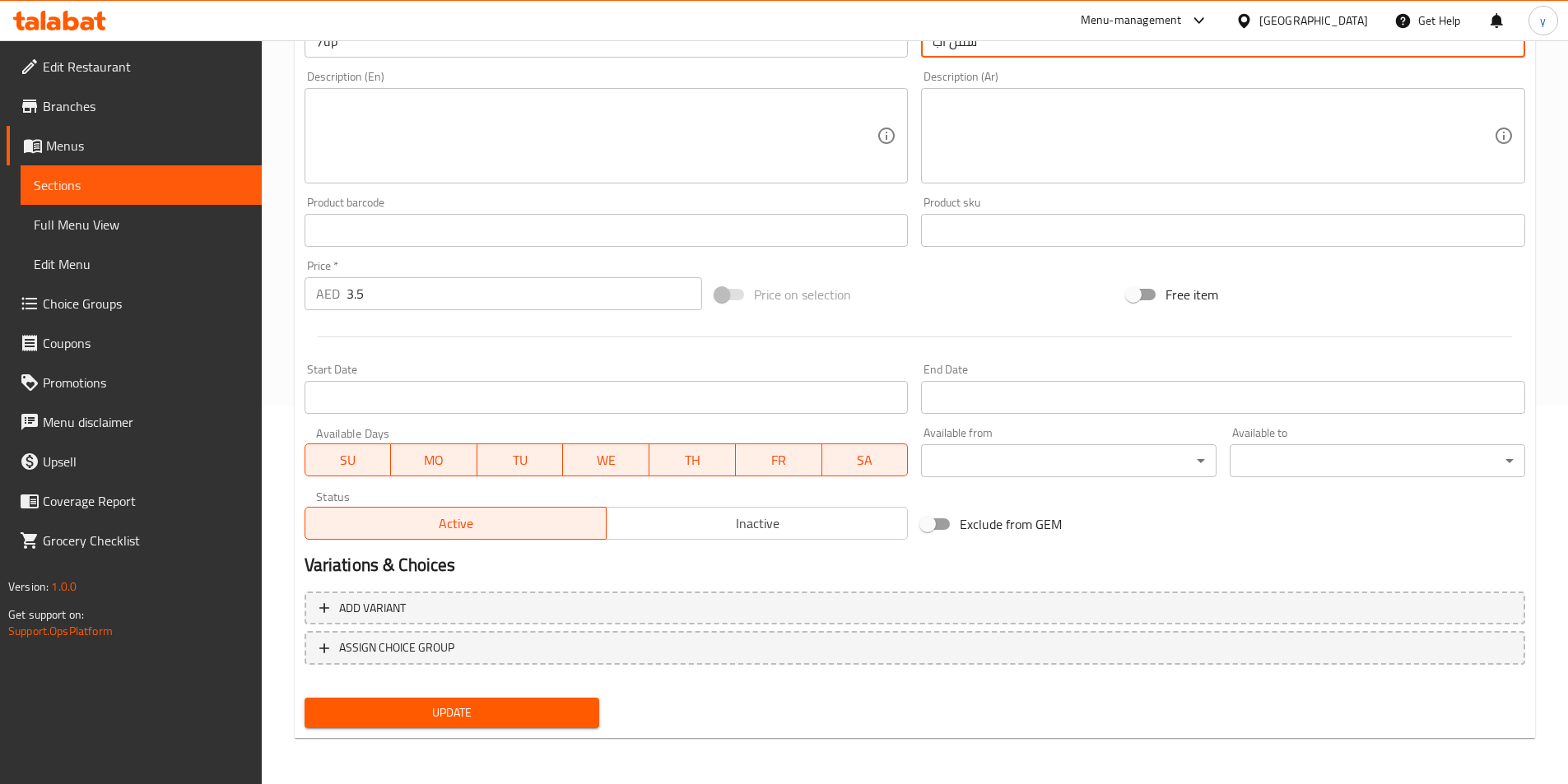
type input "سفن أب"
click at [532, 719] on span "Update" at bounding box center [452, 712] width 269 height 20
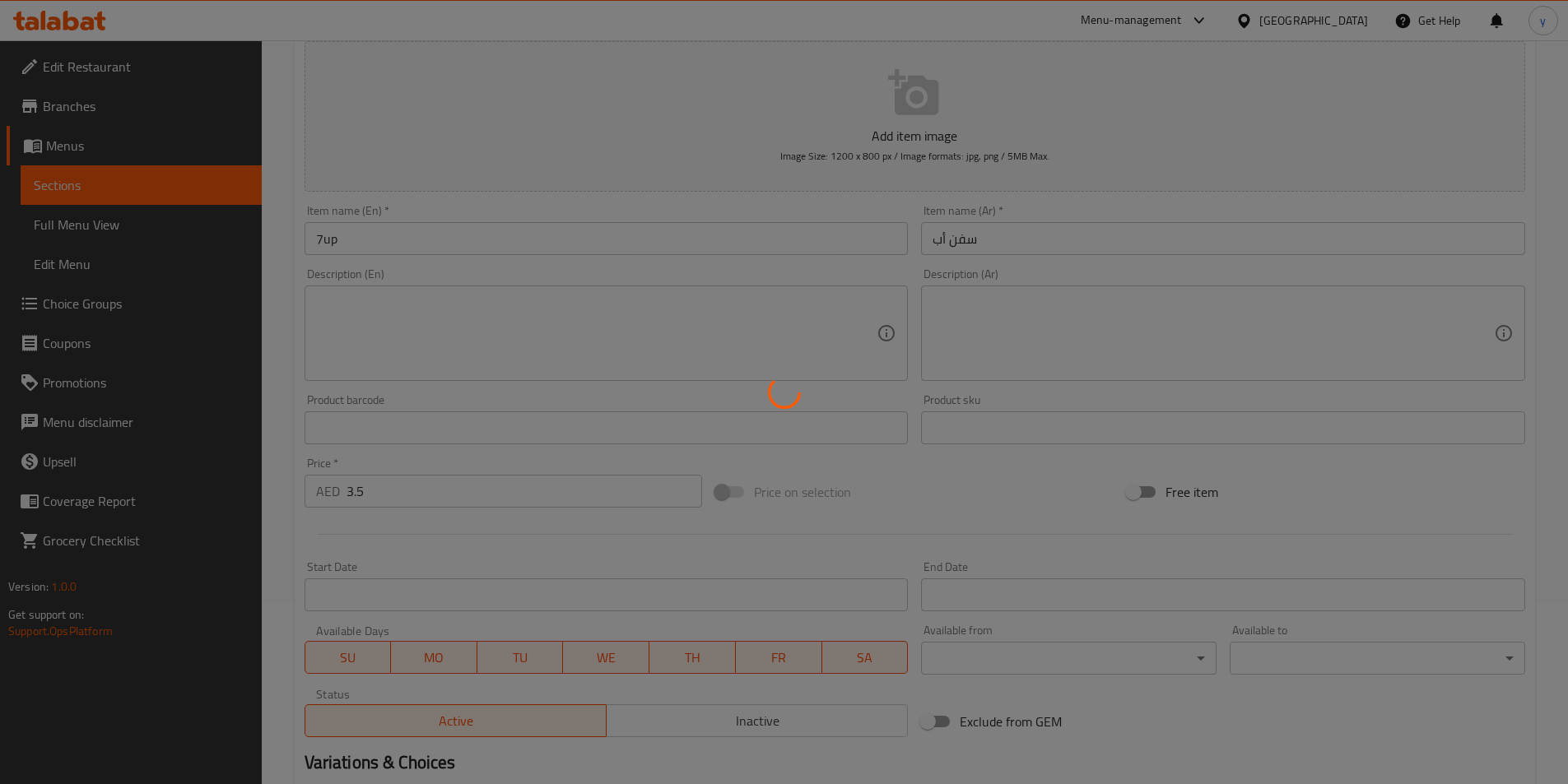
scroll to position [0, 0]
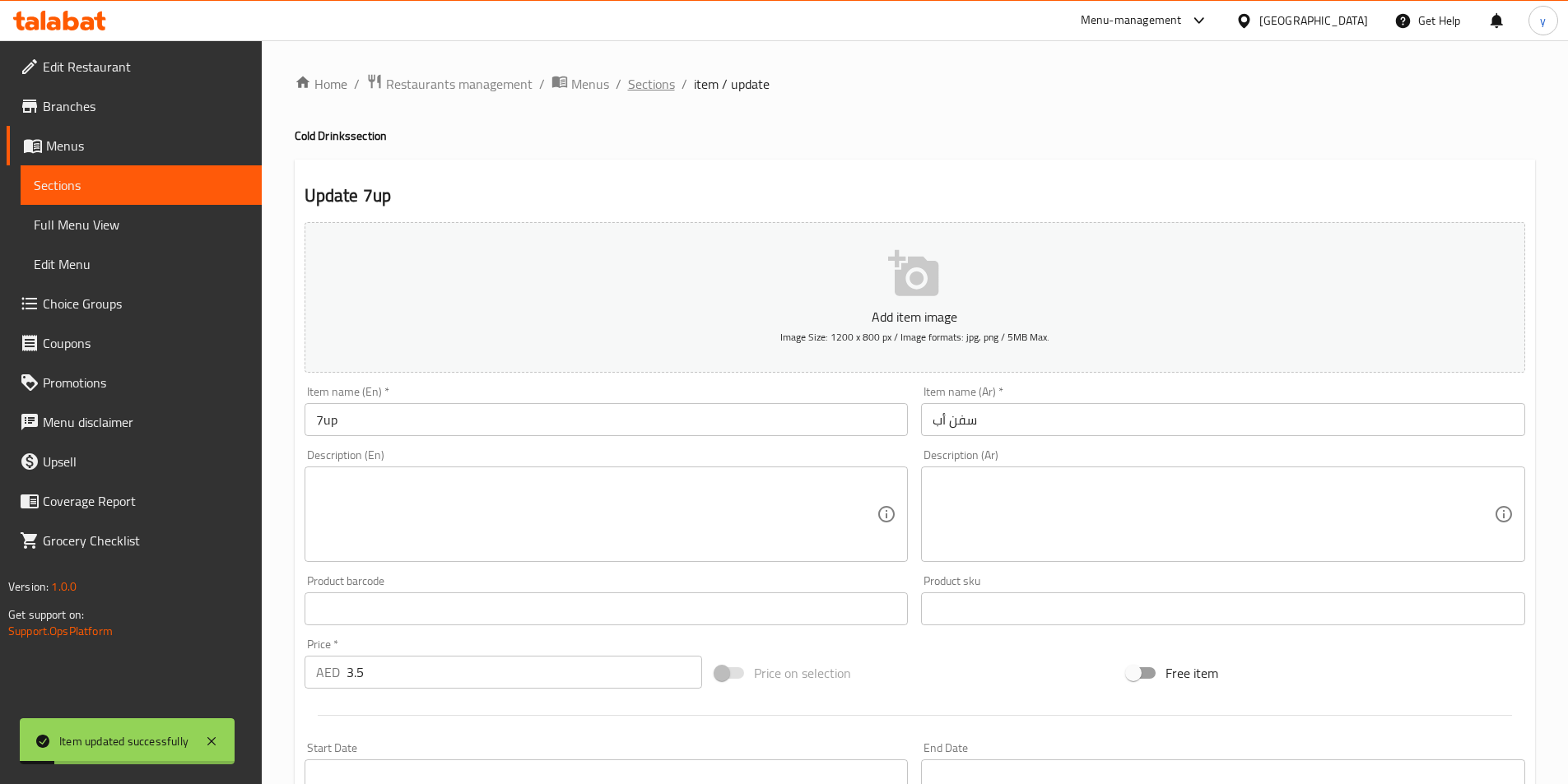
click at [655, 88] on span "Sections" at bounding box center [651, 84] width 47 height 19
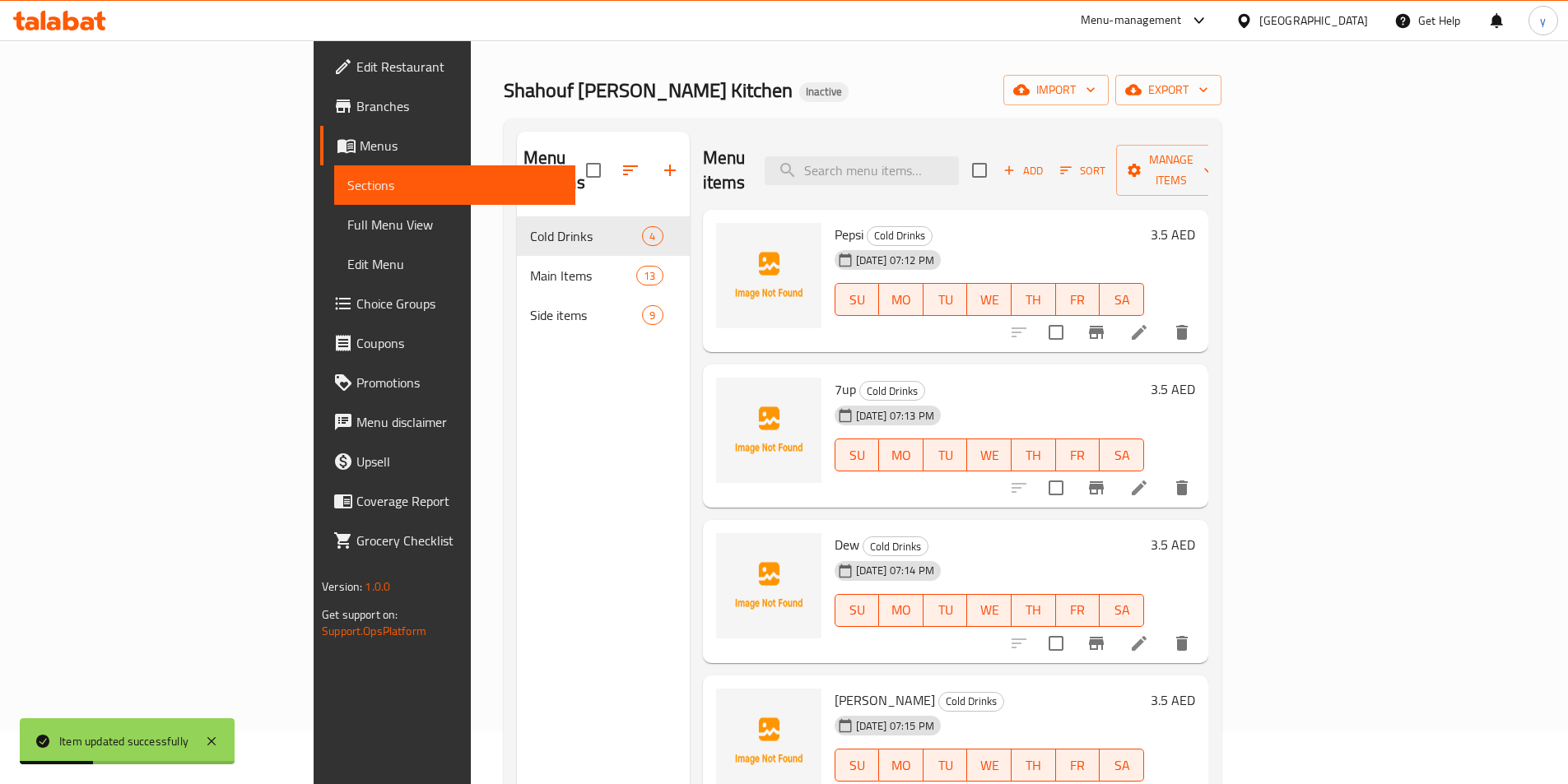
scroll to position [82, 0]
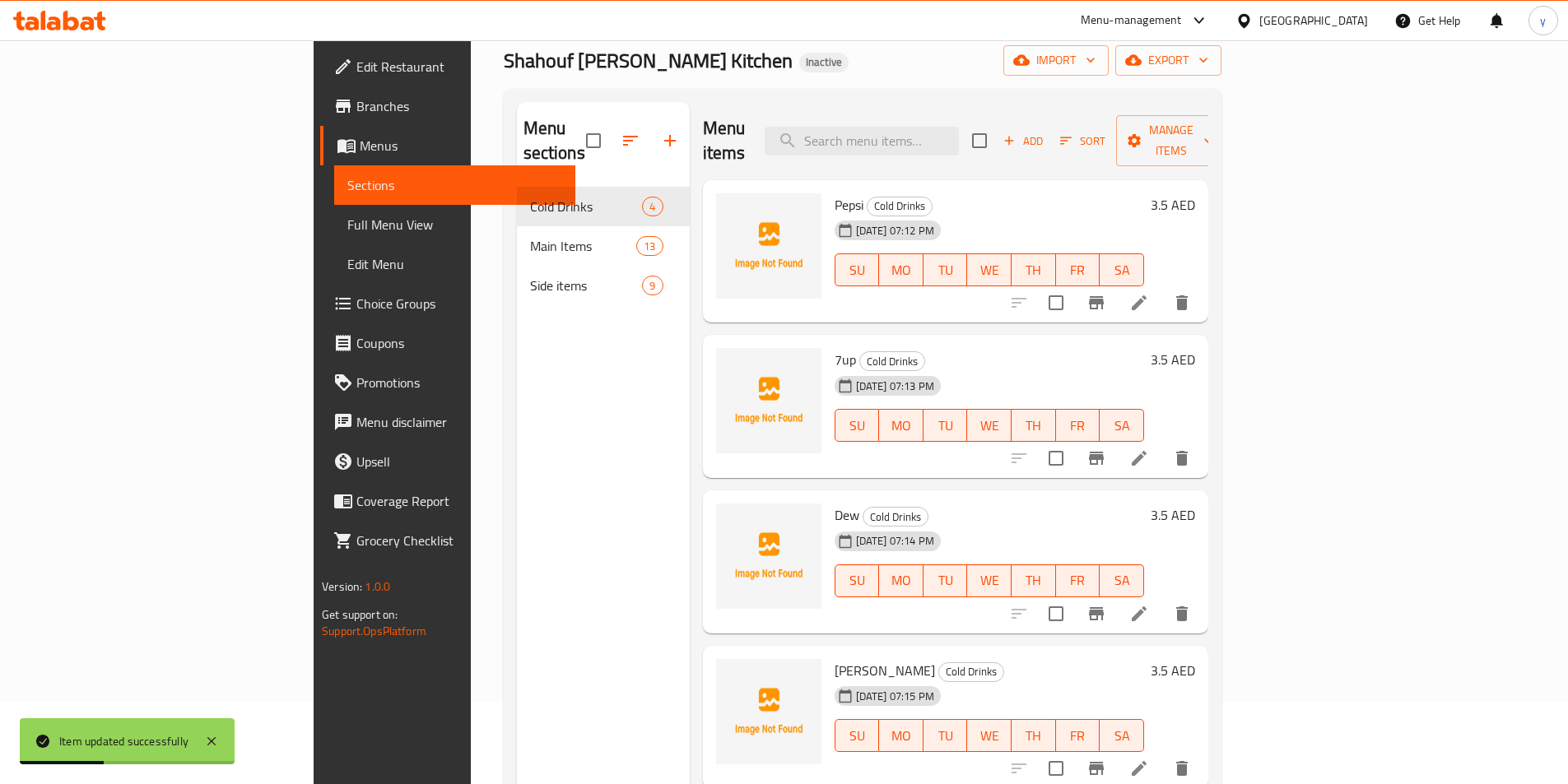
click at [1149, 604] on icon at bounding box center [1139, 614] width 19 height 19
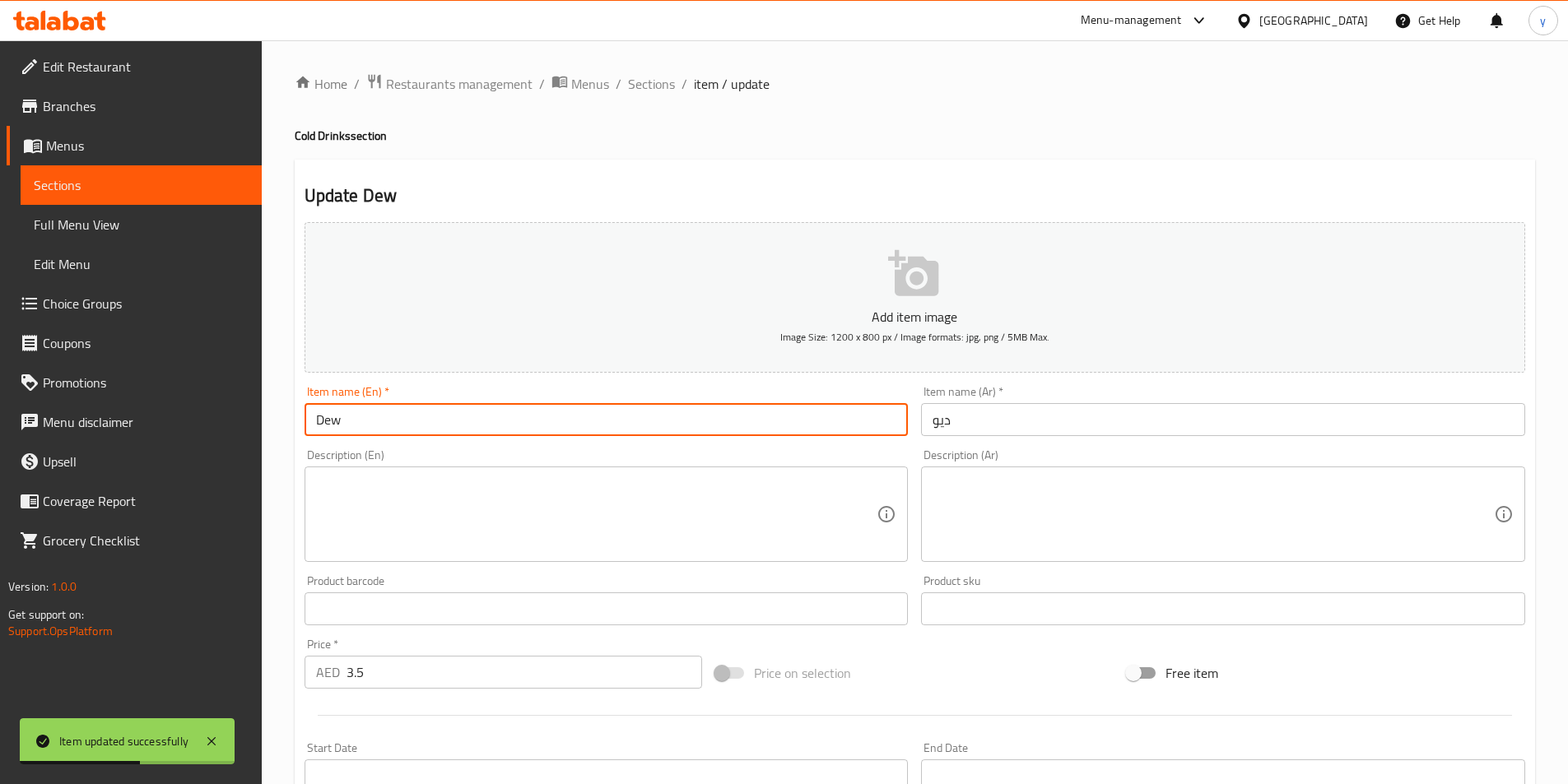
click at [593, 420] on input "Dew" at bounding box center [606, 419] width 604 height 33
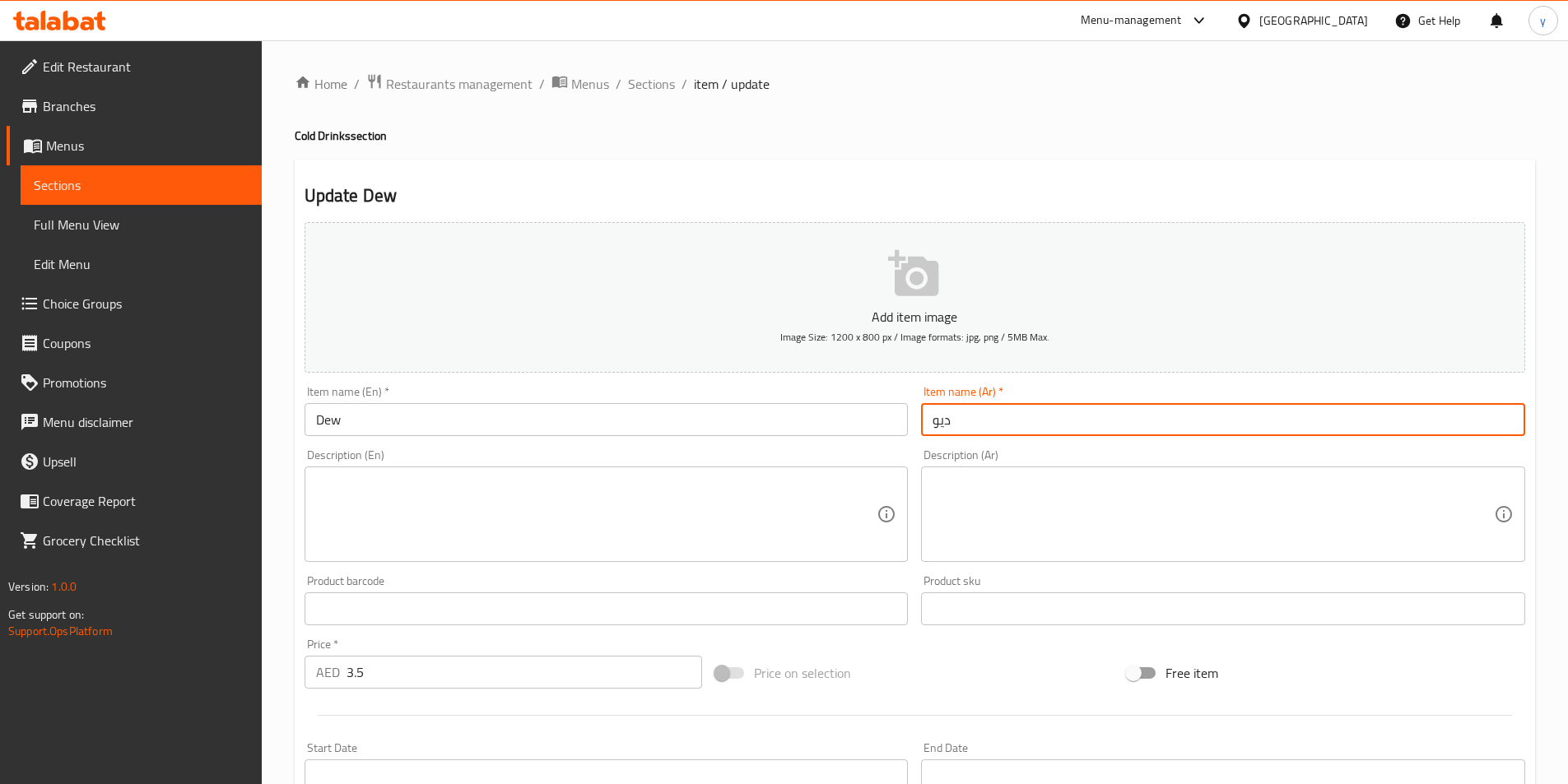
click at [1092, 418] on input "ديو" at bounding box center [1223, 419] width 604 height 33
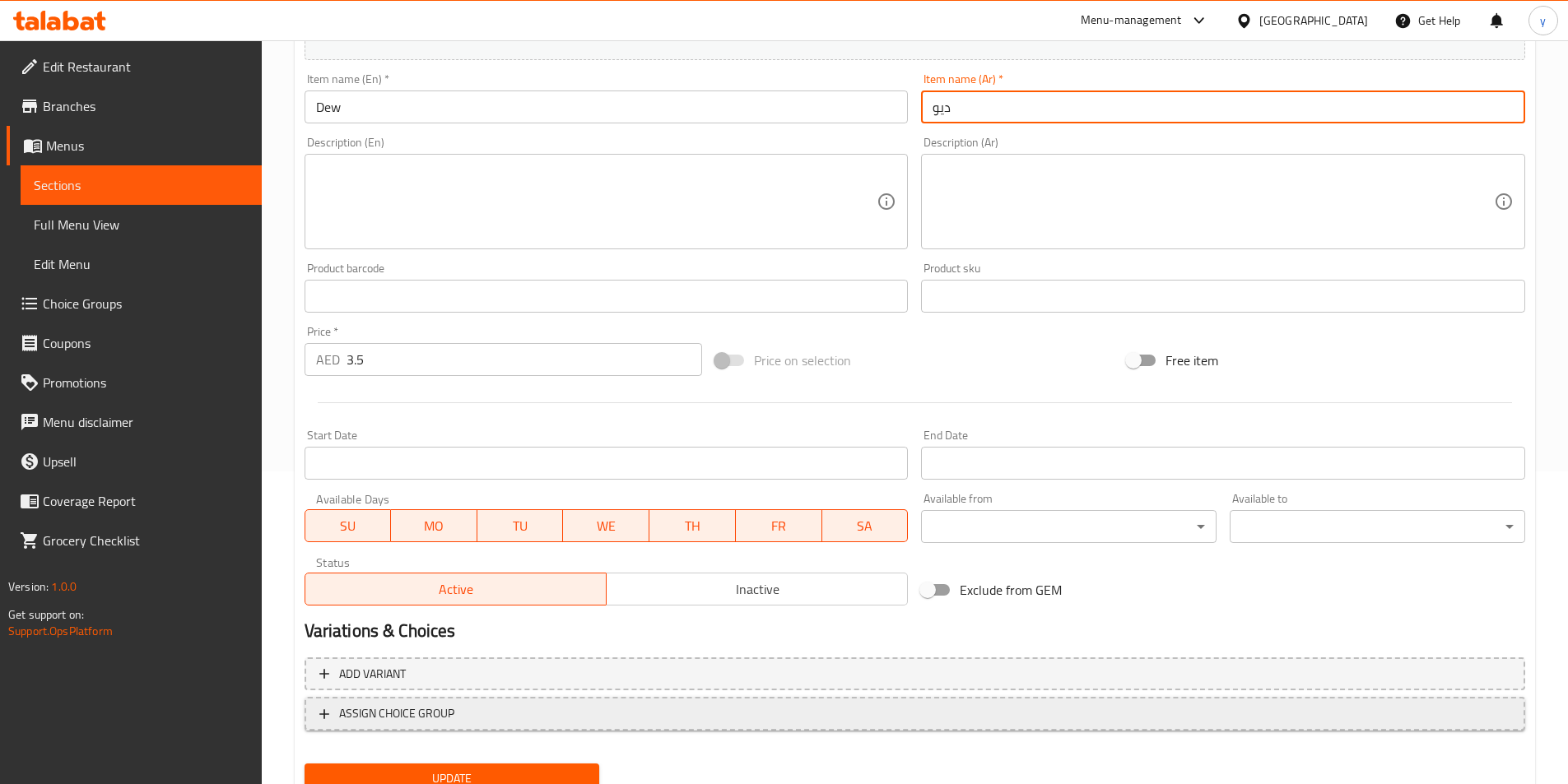
scroll to position [379, 0]
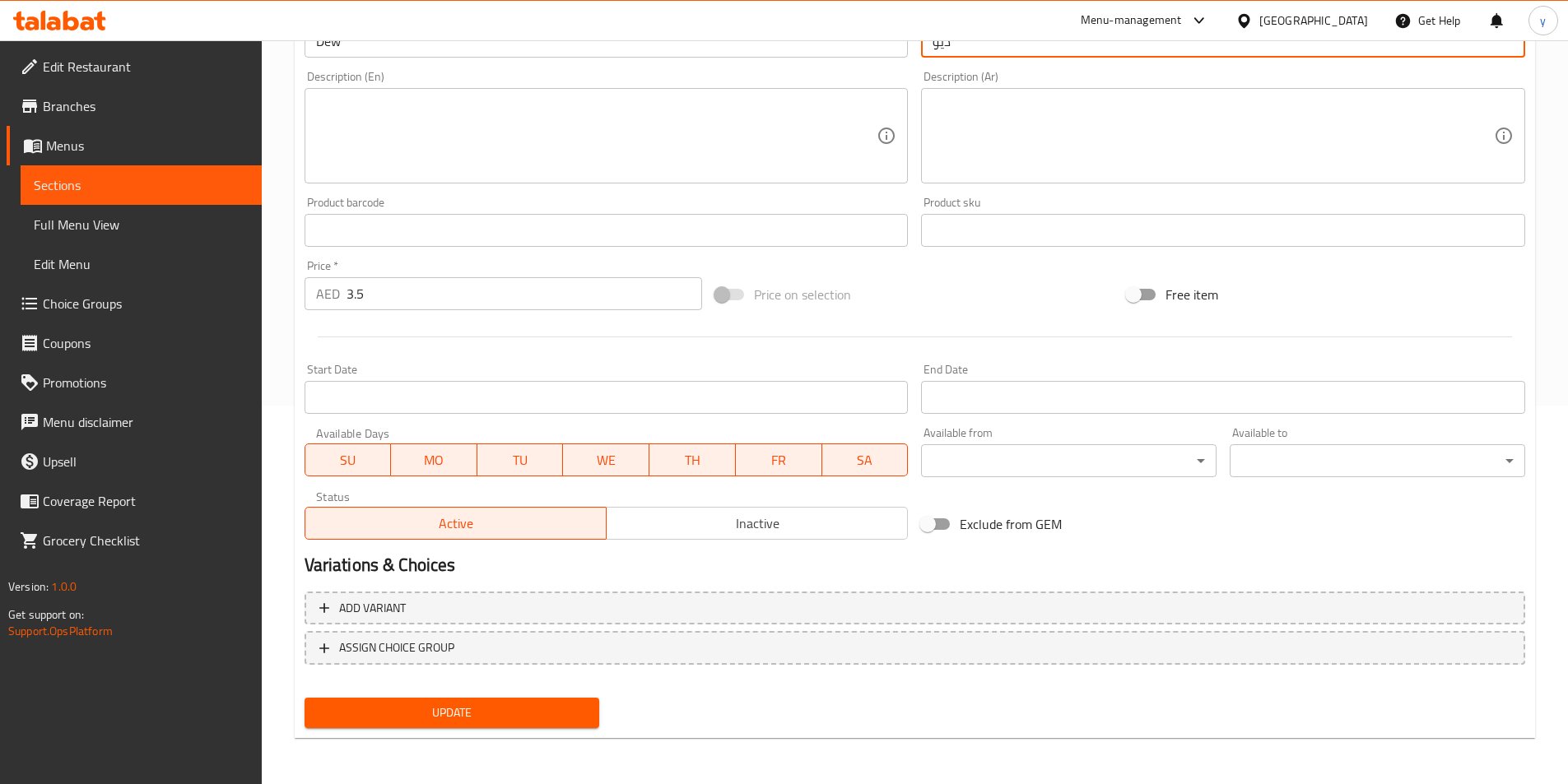
click at [452, 711] on span "Update" at bounding box center [452, 712] width 269 height 20
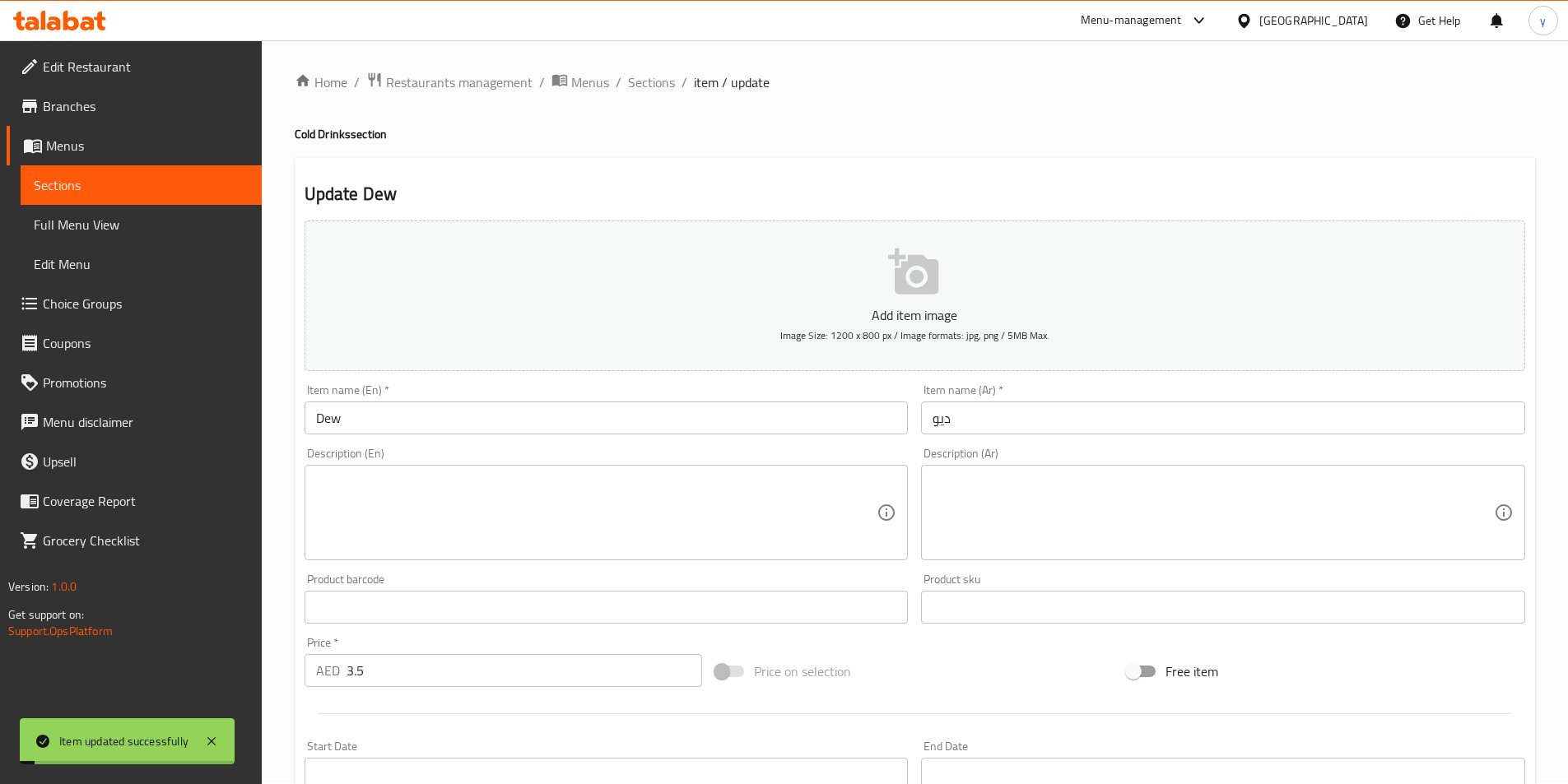
scroll to position [0, 0]
click at [645, 89] on span "Sections" at bounding box center [651, 84] width 47 height 19
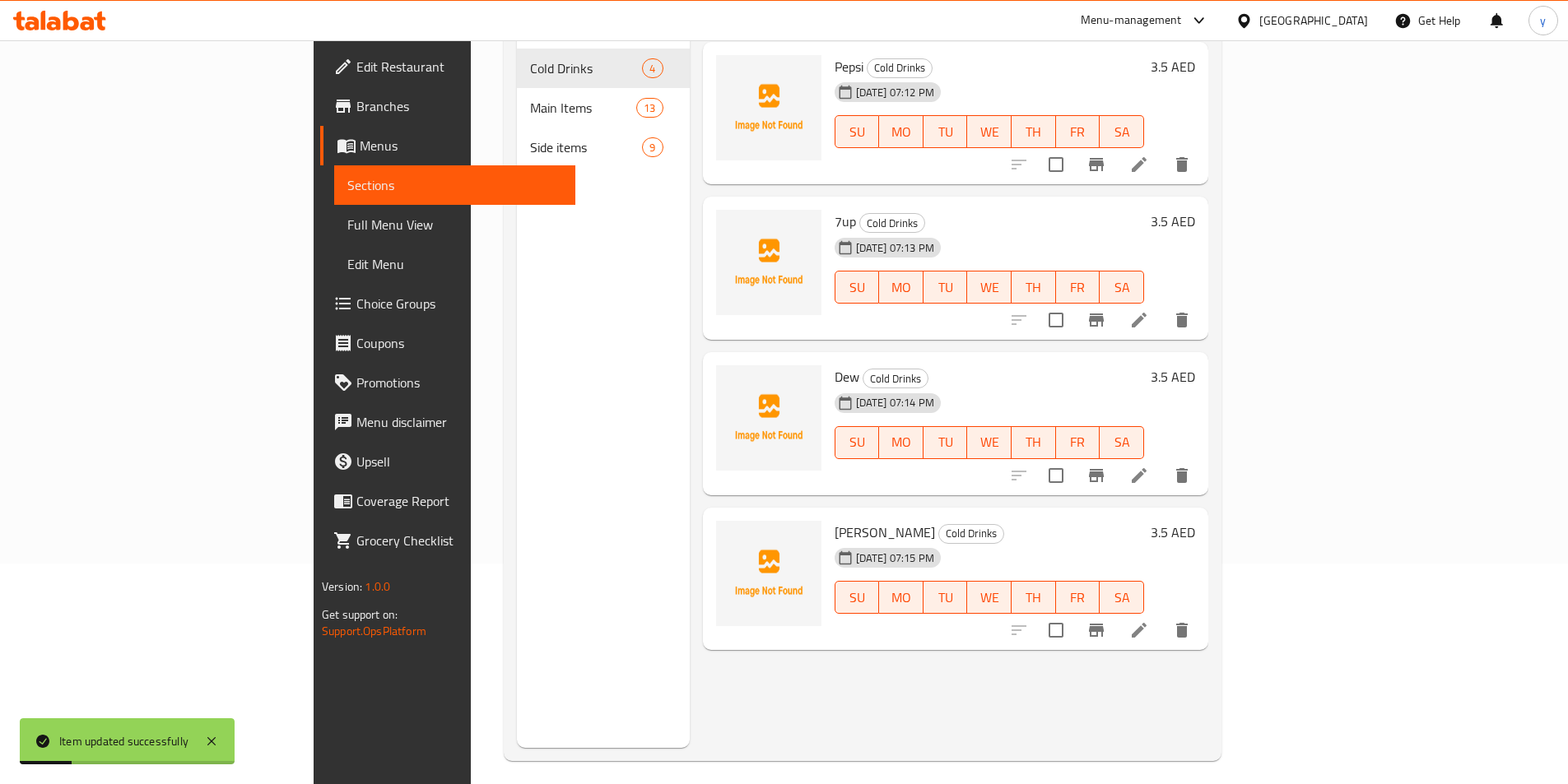
scroll to position [230, 0]
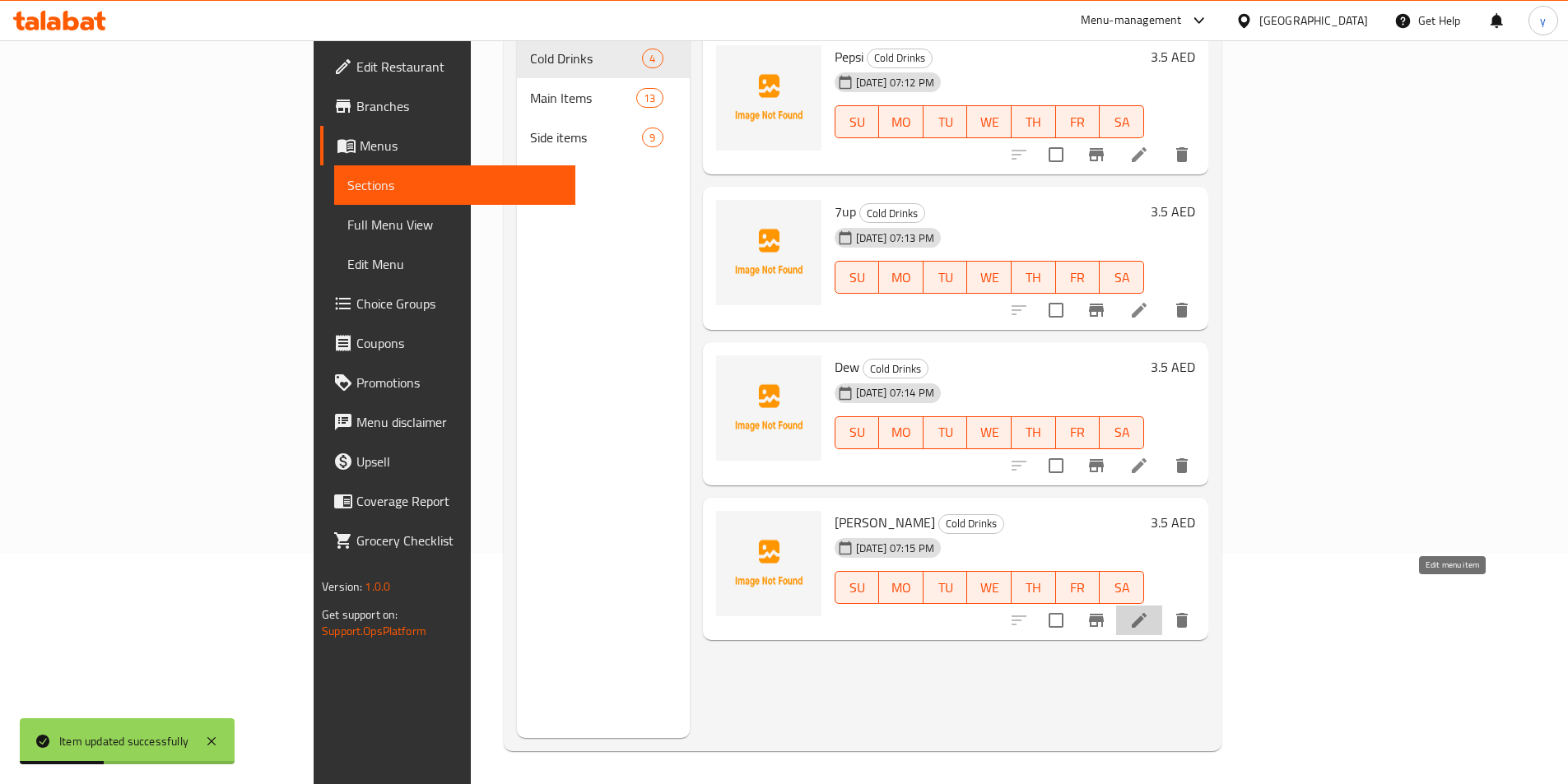
click at [1146, 613] on icon at bounding box center [1139, 620] width 15 height 15
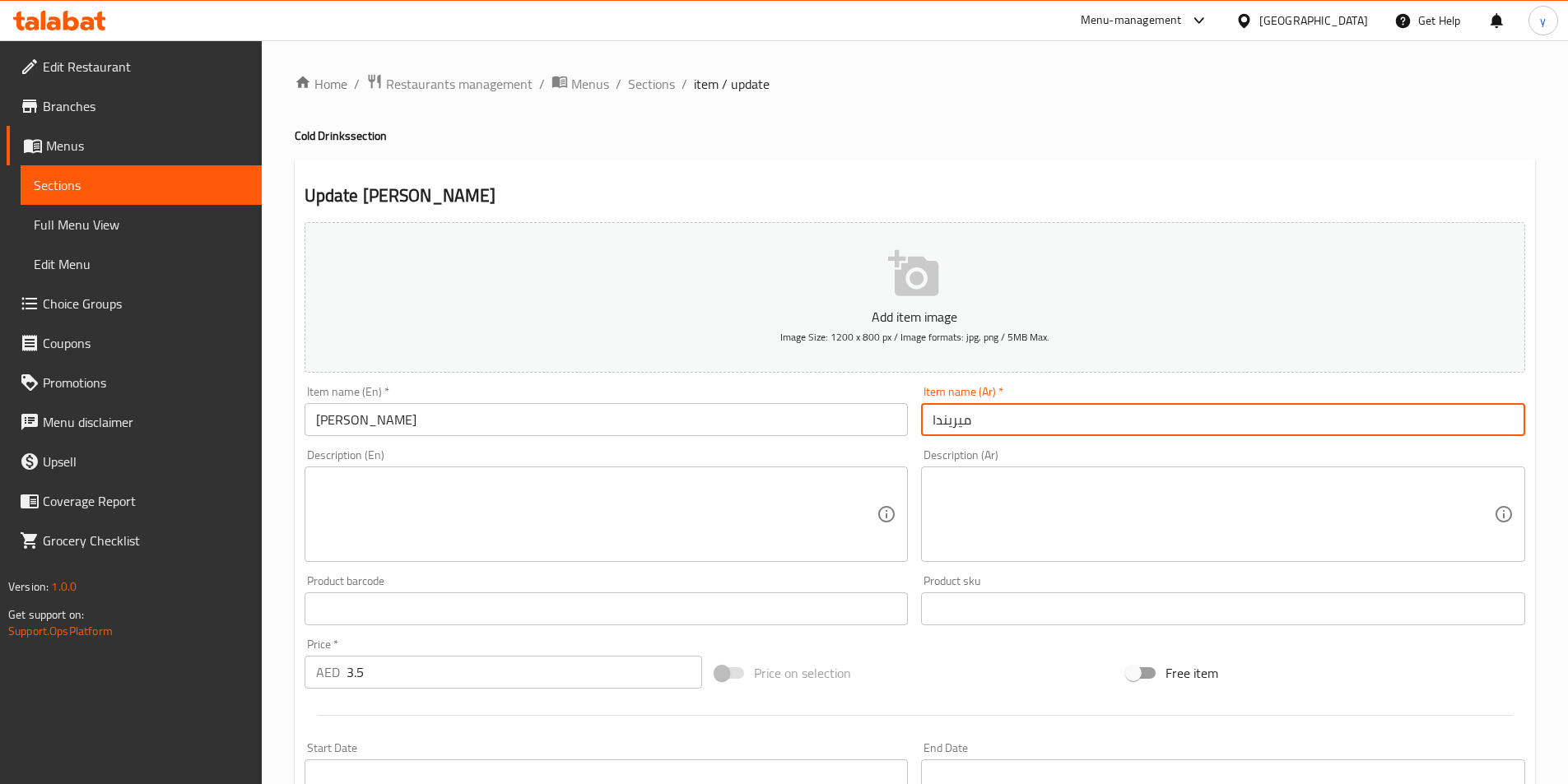
click at [1037, 428] on input "ميريندا" at bounding box center [1223, 419] width 604 height 33
click at [1037, 427] on input "ميريندا" at bounding box center [1223, 419] width 604 height 33
paste input "text"
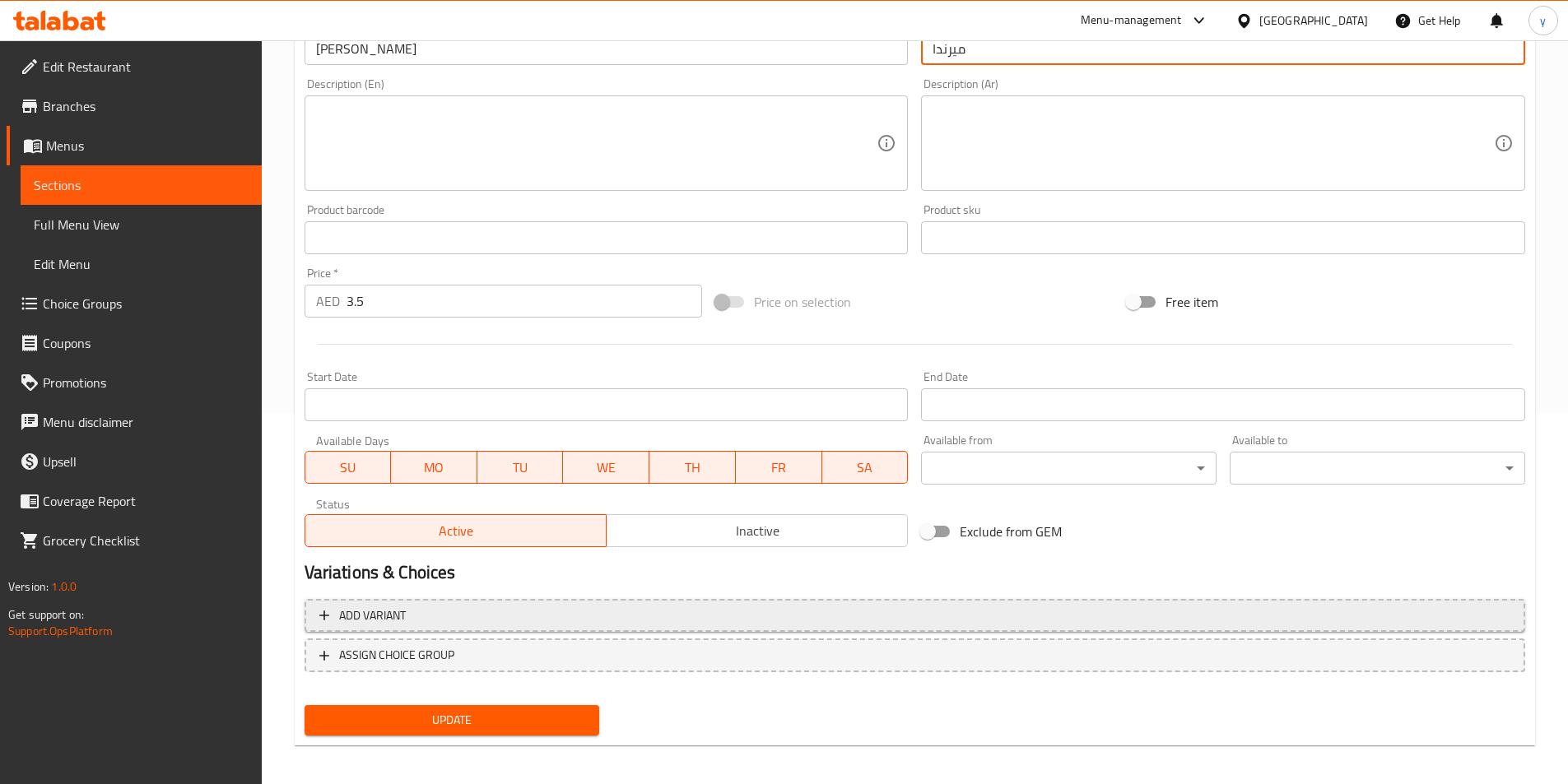
scroll to position [379, 0]
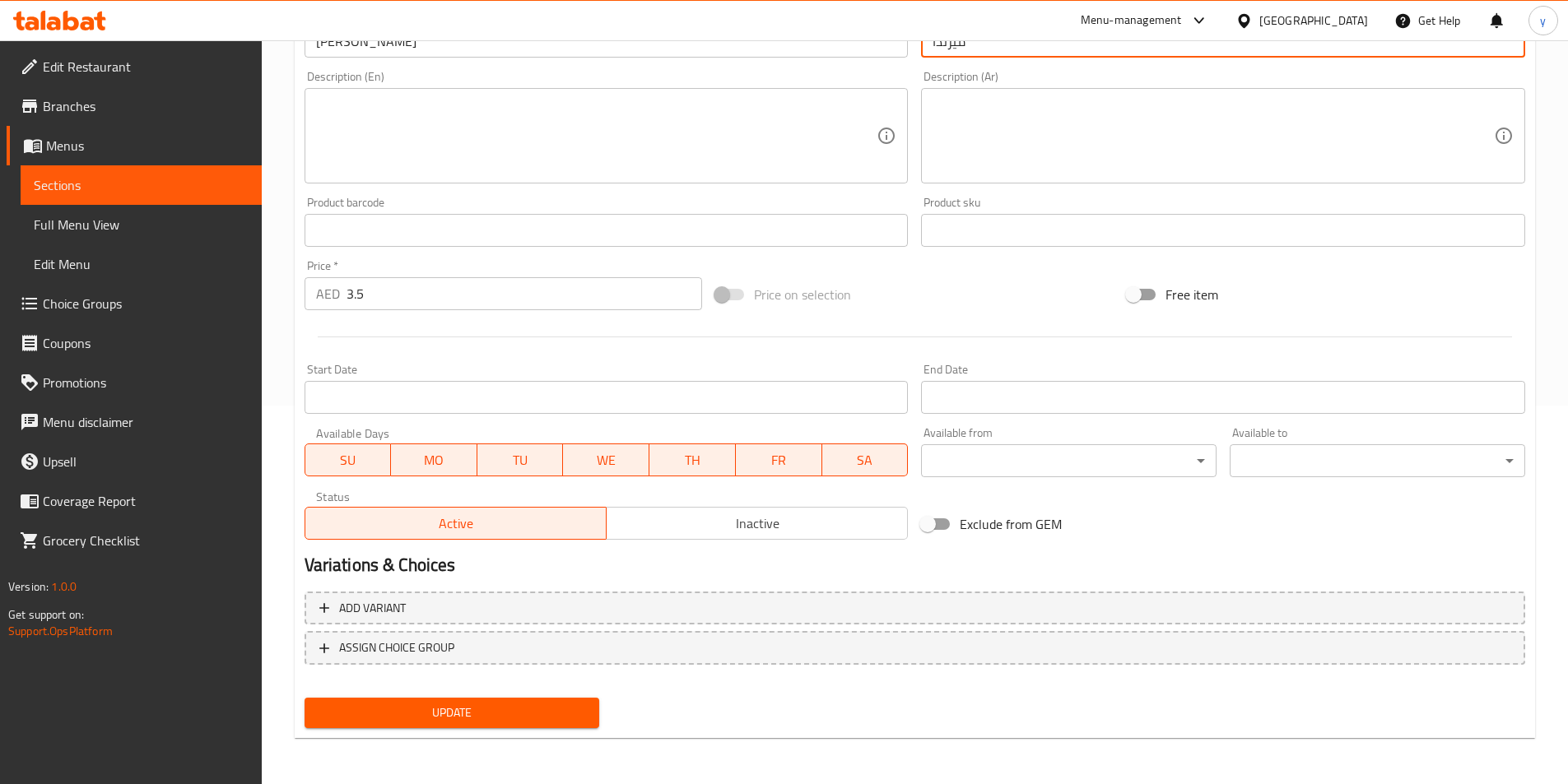
type input "ميرندا"
click at [565, 716] on span "Update" at bounding box center [452, 712] width 269 height 20
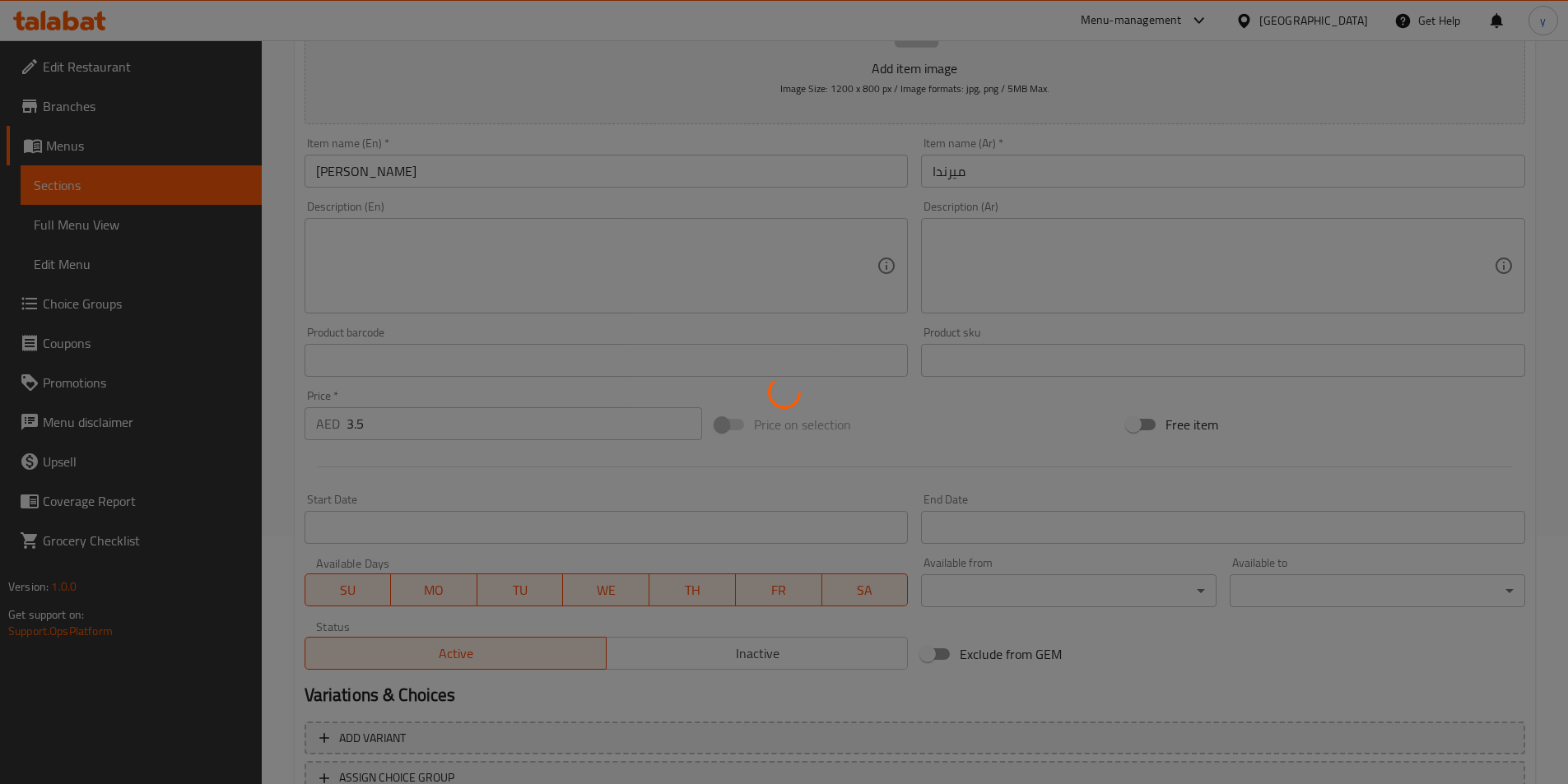
scroll to position [0, 0]
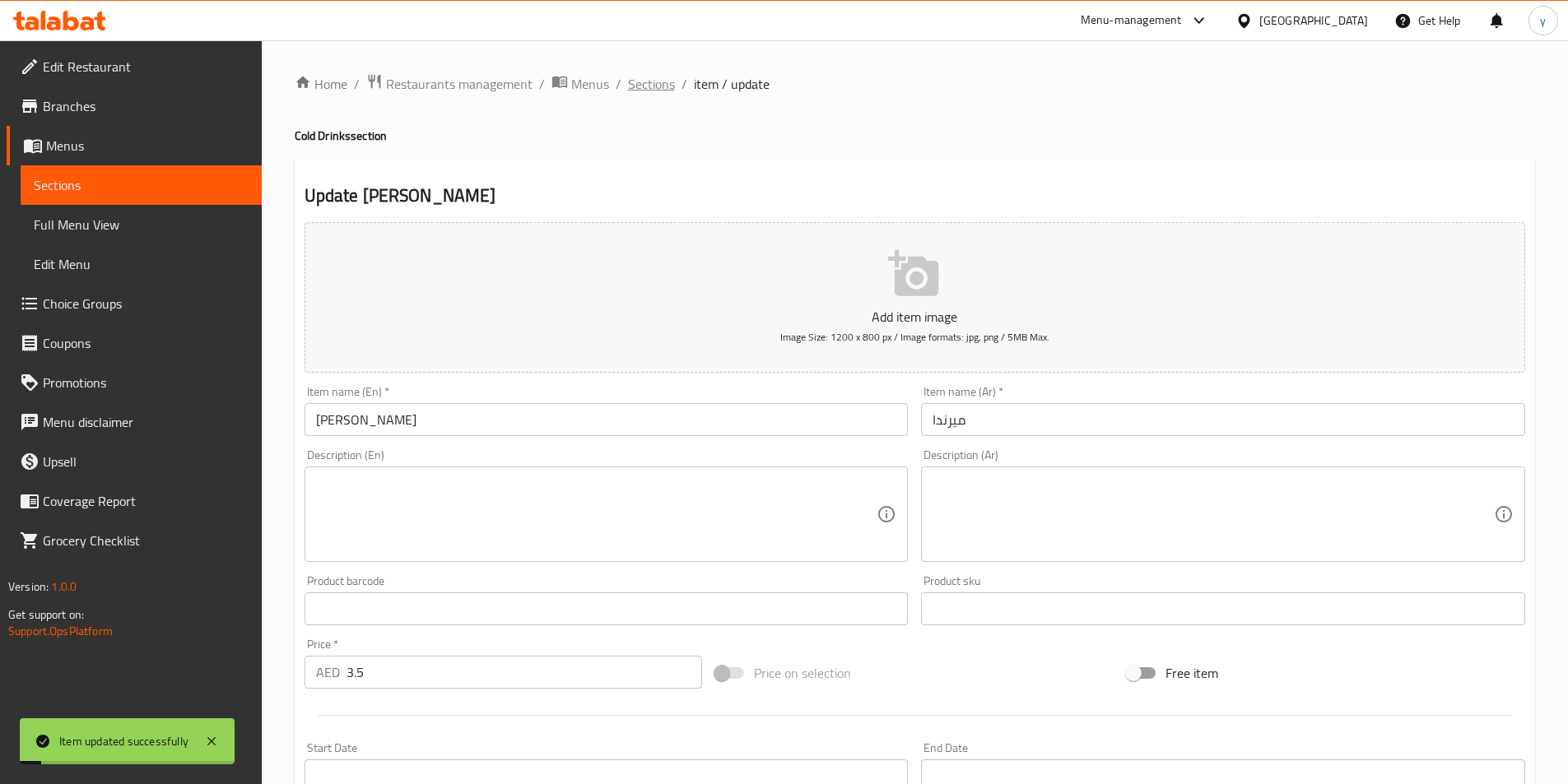
click at [644, 83] on span "Sections" at bounding box center [651, 84] width 47 height 19
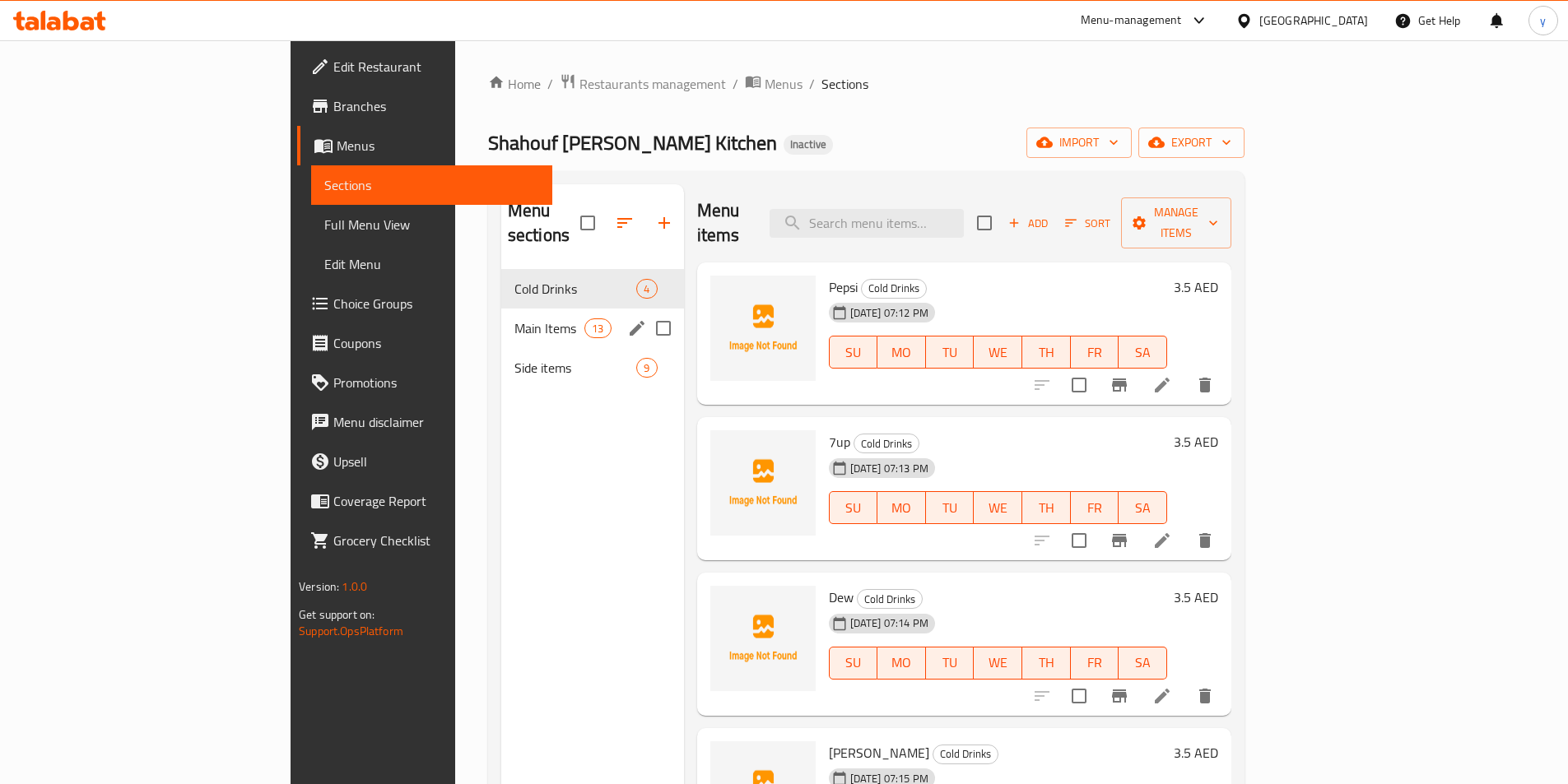
click at [501, 309] on div "Main Items 13" at bounding box center [592, 328] width 182 height 40
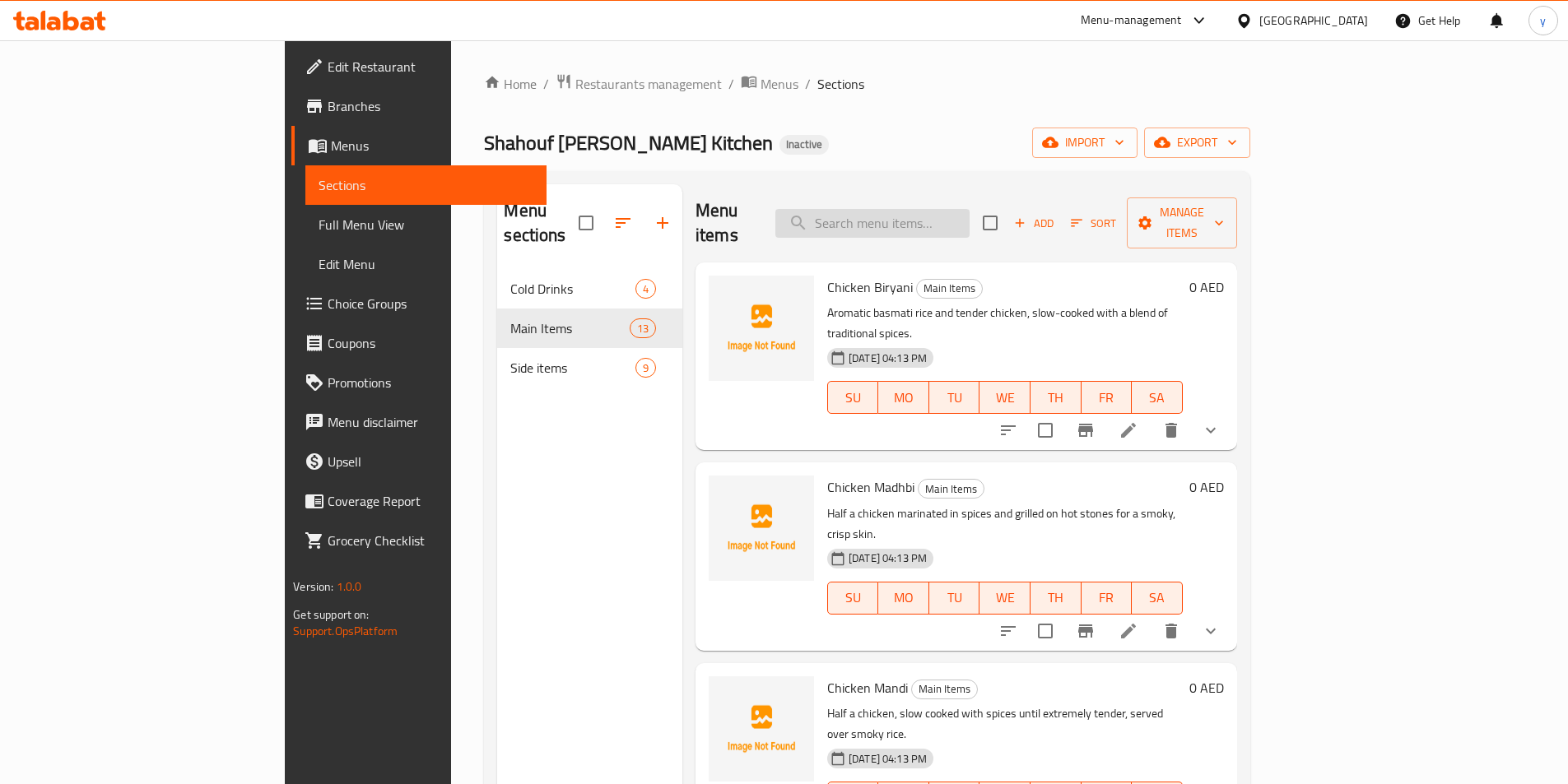
click at [955, 209] on input "search" at bounding box center [872, 223] width 194 height 29
click at [319, 218] on span "Full Menu View" at bounding box center [426, 225] width 215 height 19
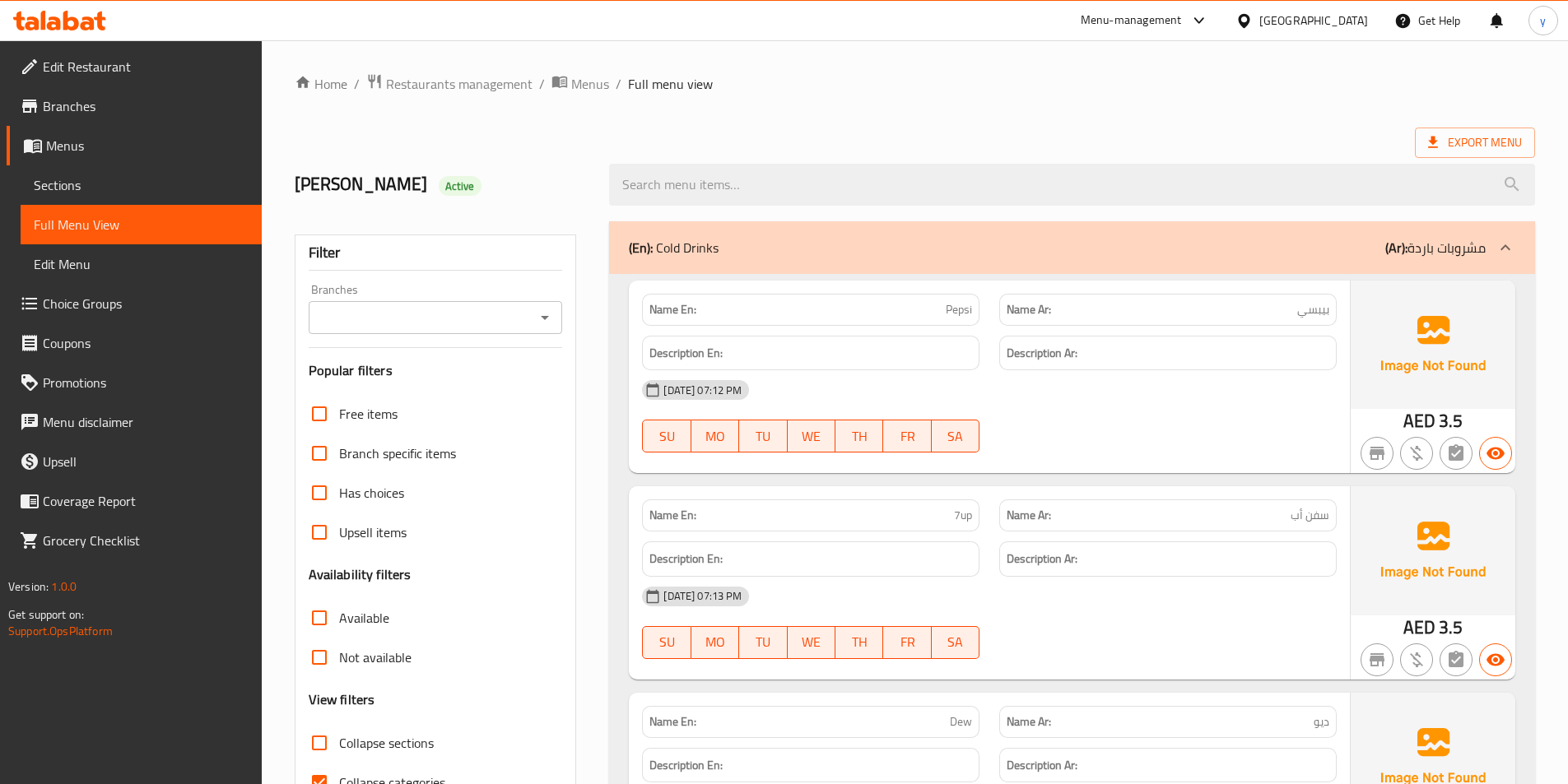
click at [1257, 158] on div at bounding box center [1072, 185] width 946 height 62
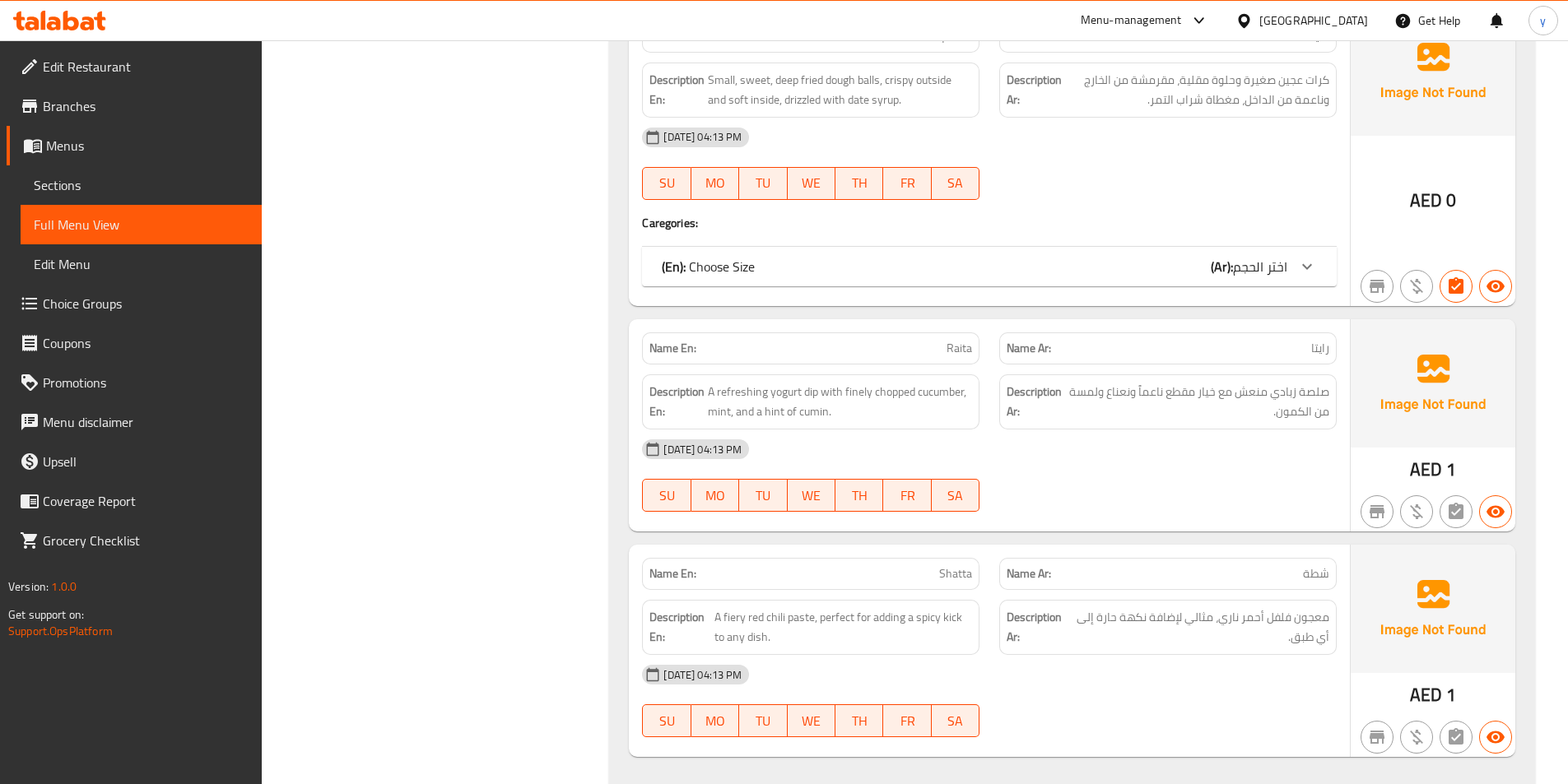
scroll to position [6470, 0]
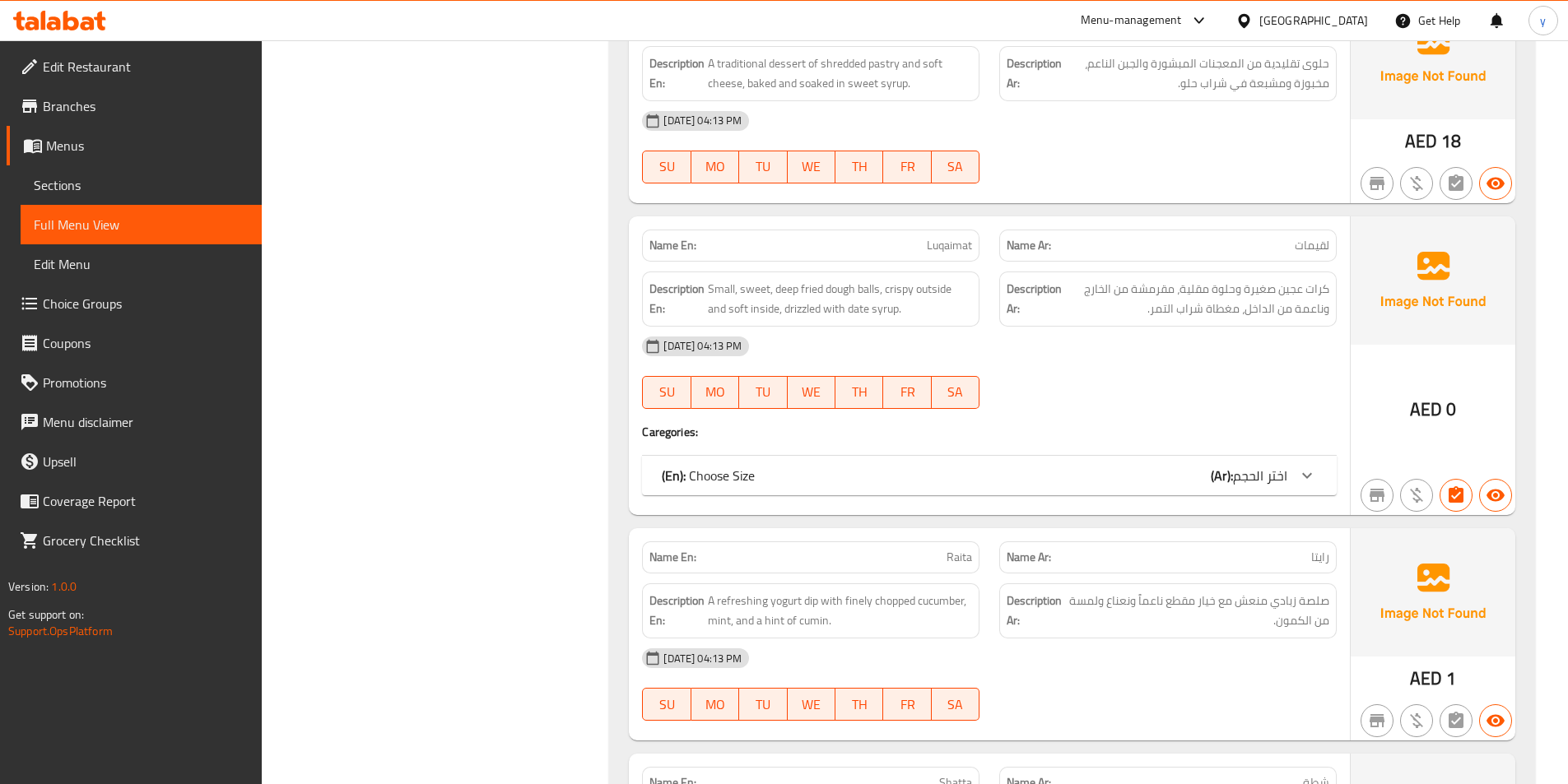
click at [158, 182] on span "Sections" at bounding box center [141, 185] width 215 height 19
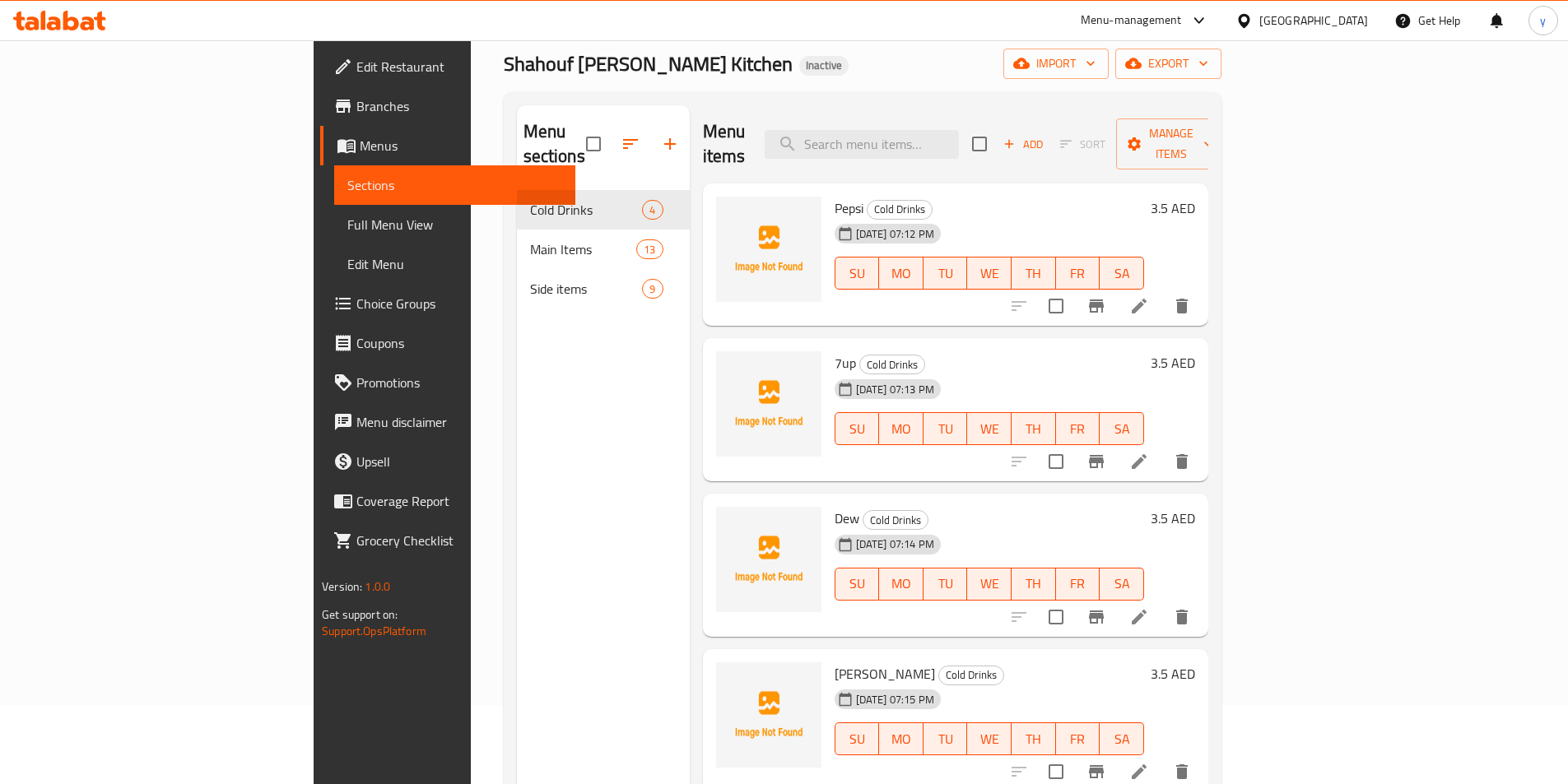
scroll to position [65, 0]
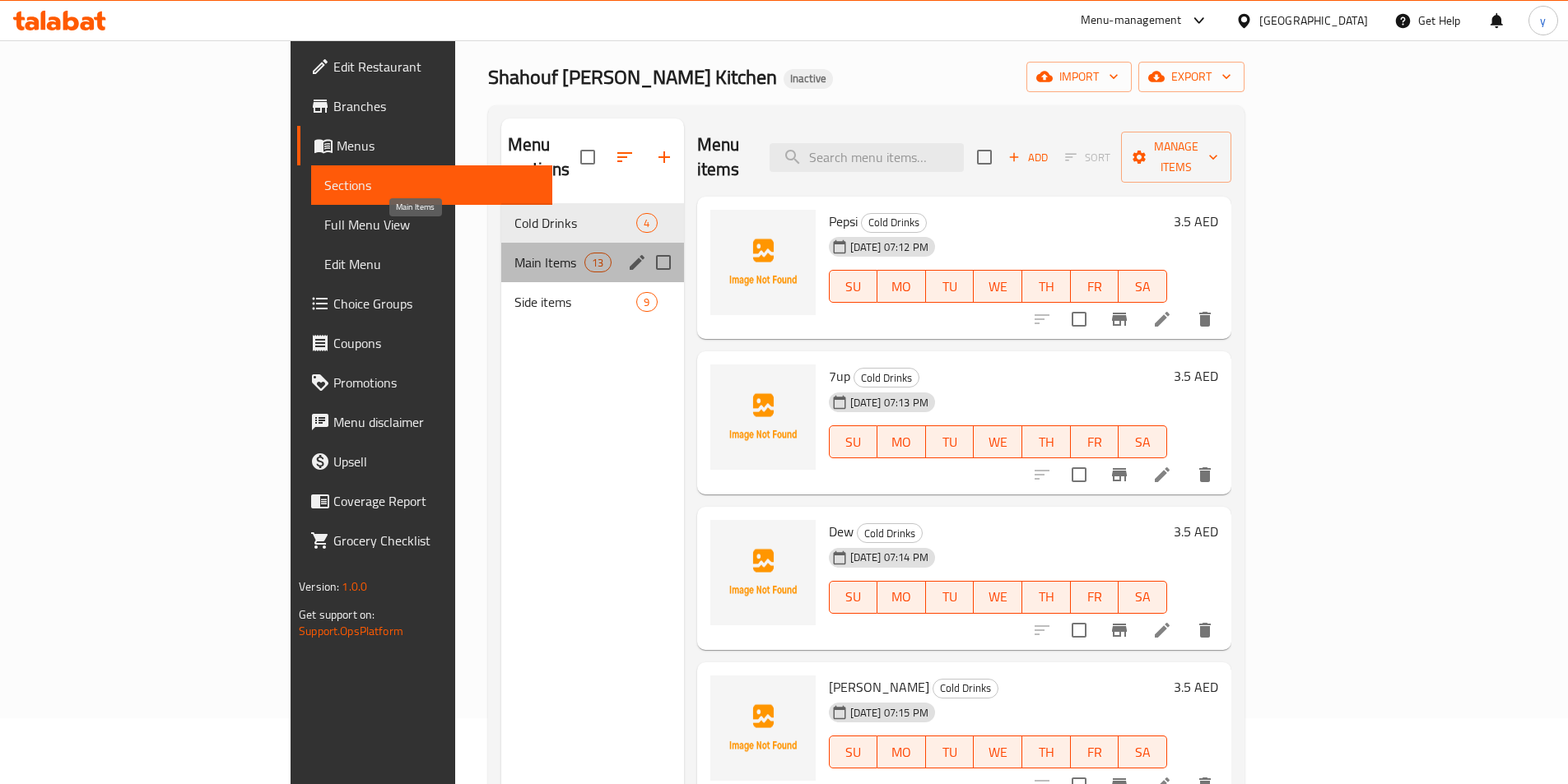
click at [514, 253] on span "Main Items" at bounding box center [549, 263] width 70 height 19
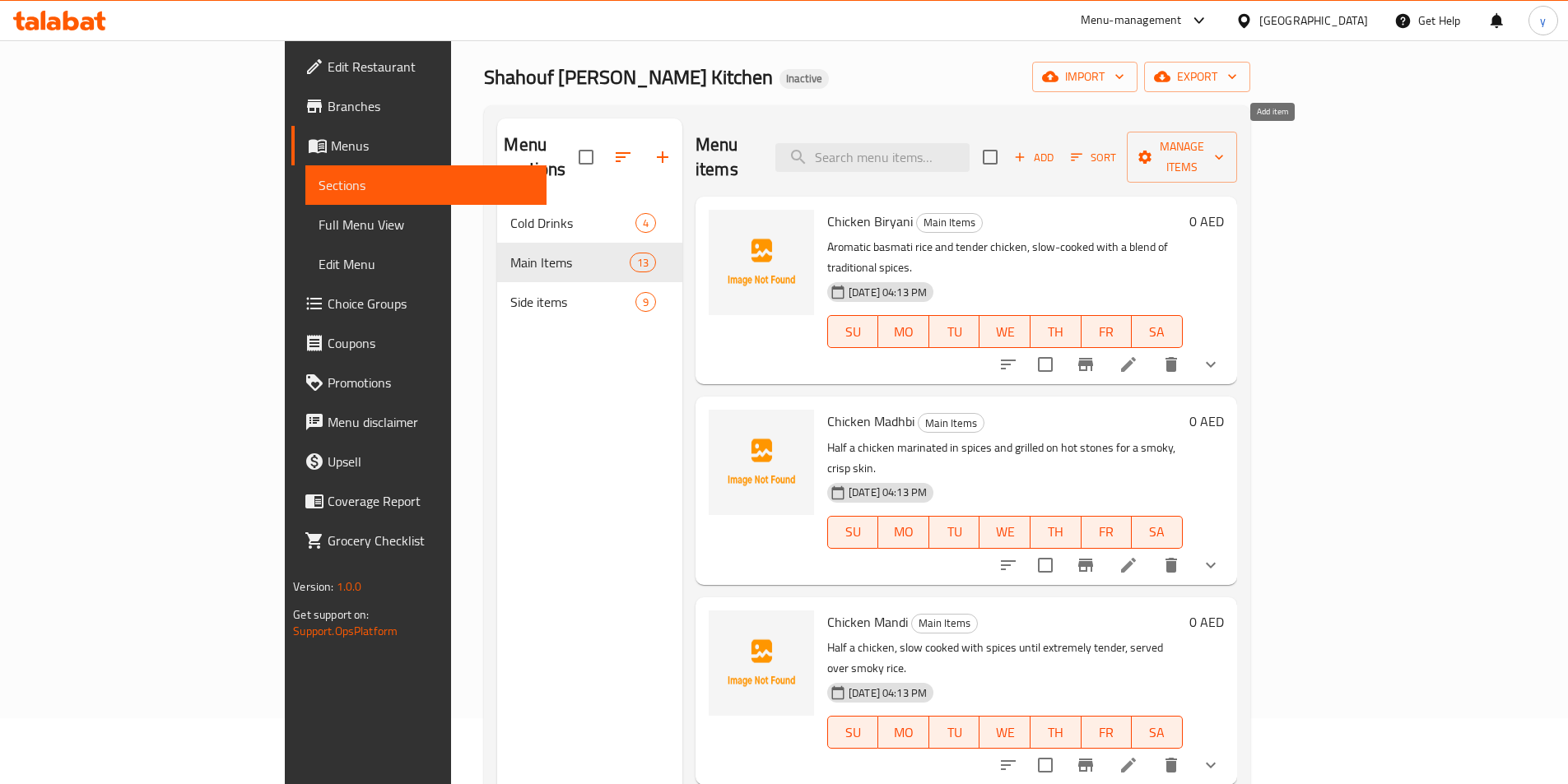
click at [1056, 149] on span "Add" at bounding box center [1034, 157] width 44 height 19
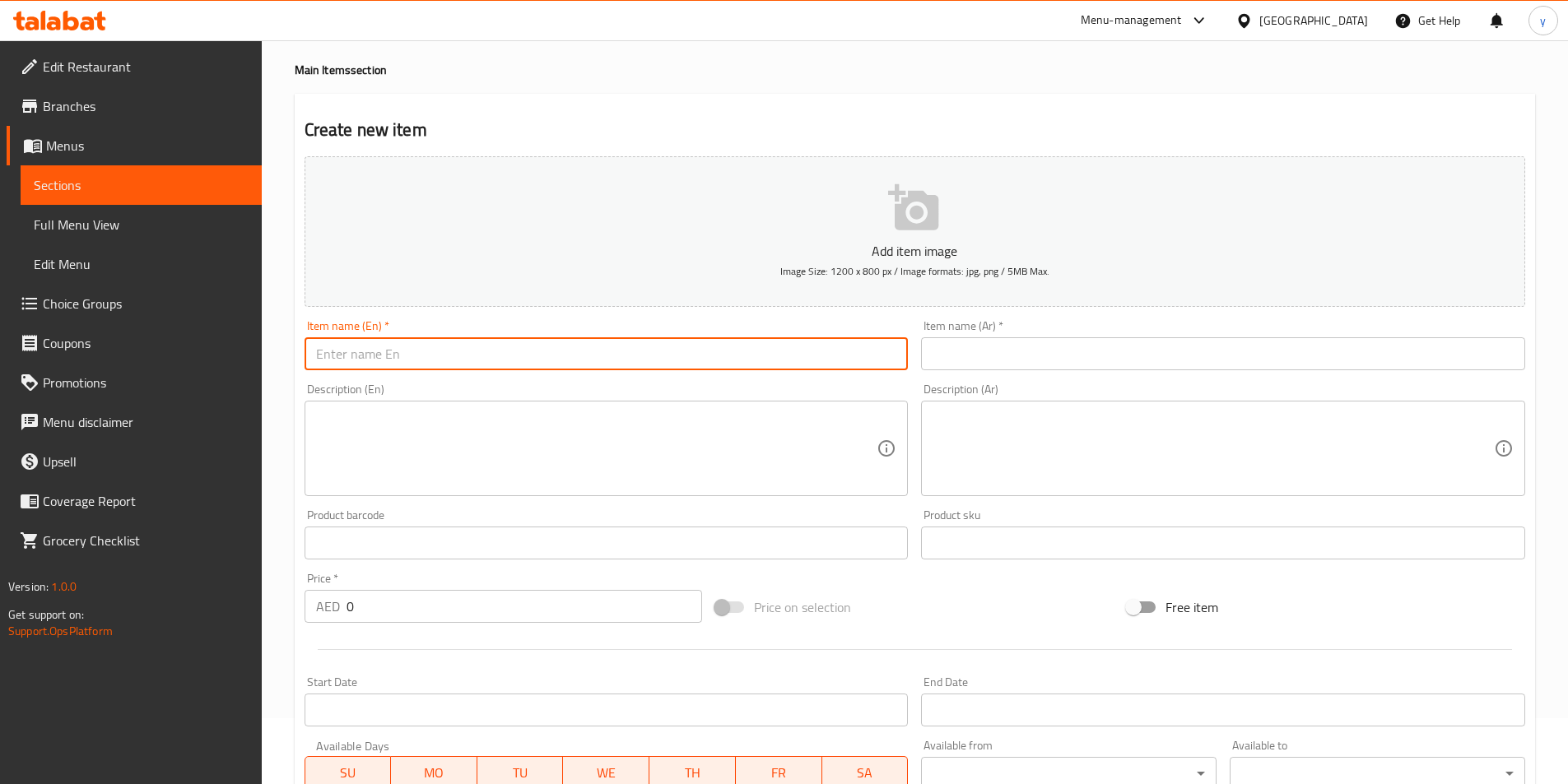
click at [794, 358] on input "text" at bounding box center [606, 353] width 604 height 33
paste input "Hammour Fish"
type input "Hammour Fish"
click at [1103, 369] on input "text" at bounding box center [1223, 353] width 604 height 33
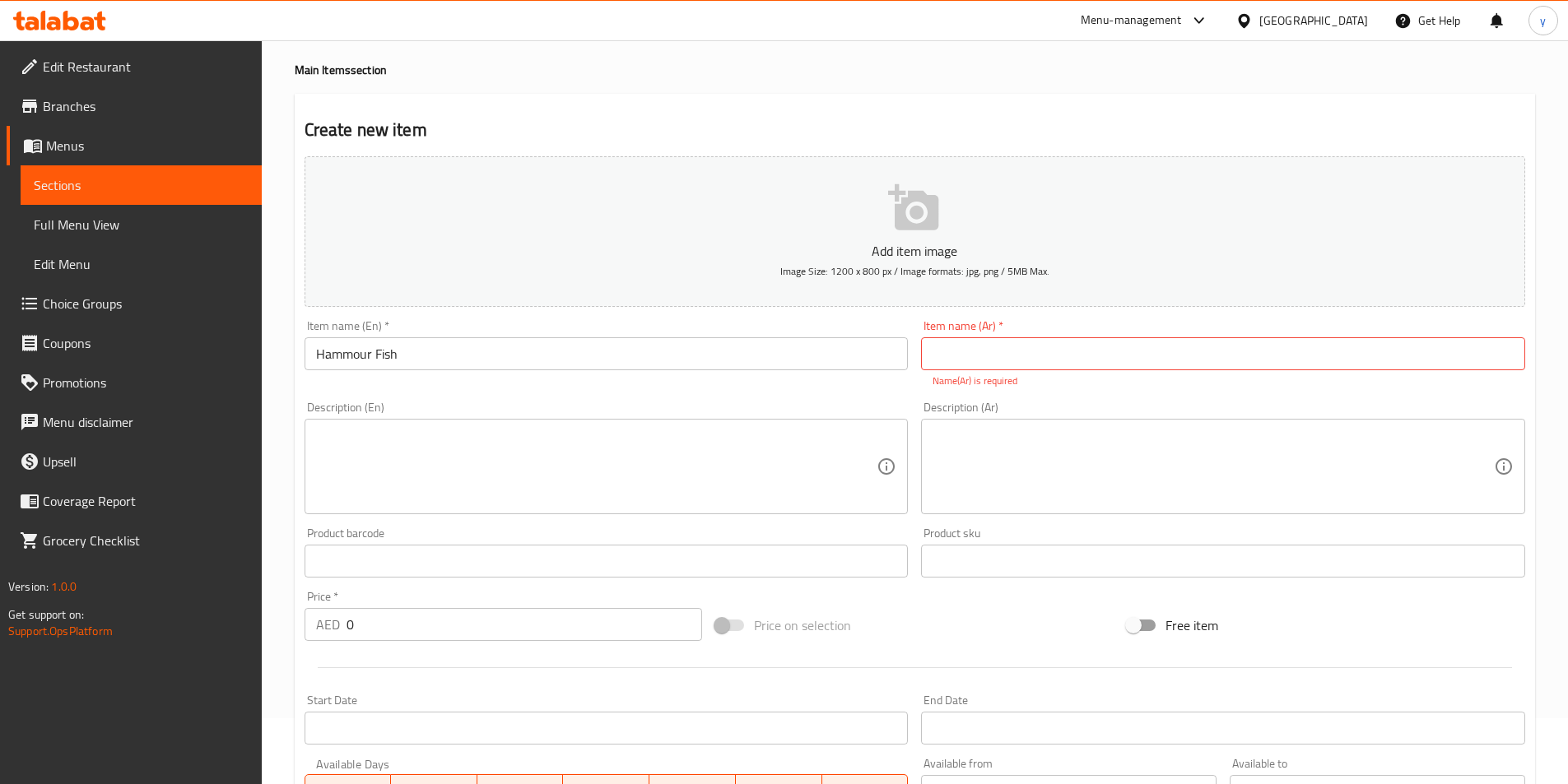
click at [1402, 366] on input "text" at bounding box center [1223, 353] width 604 height 33
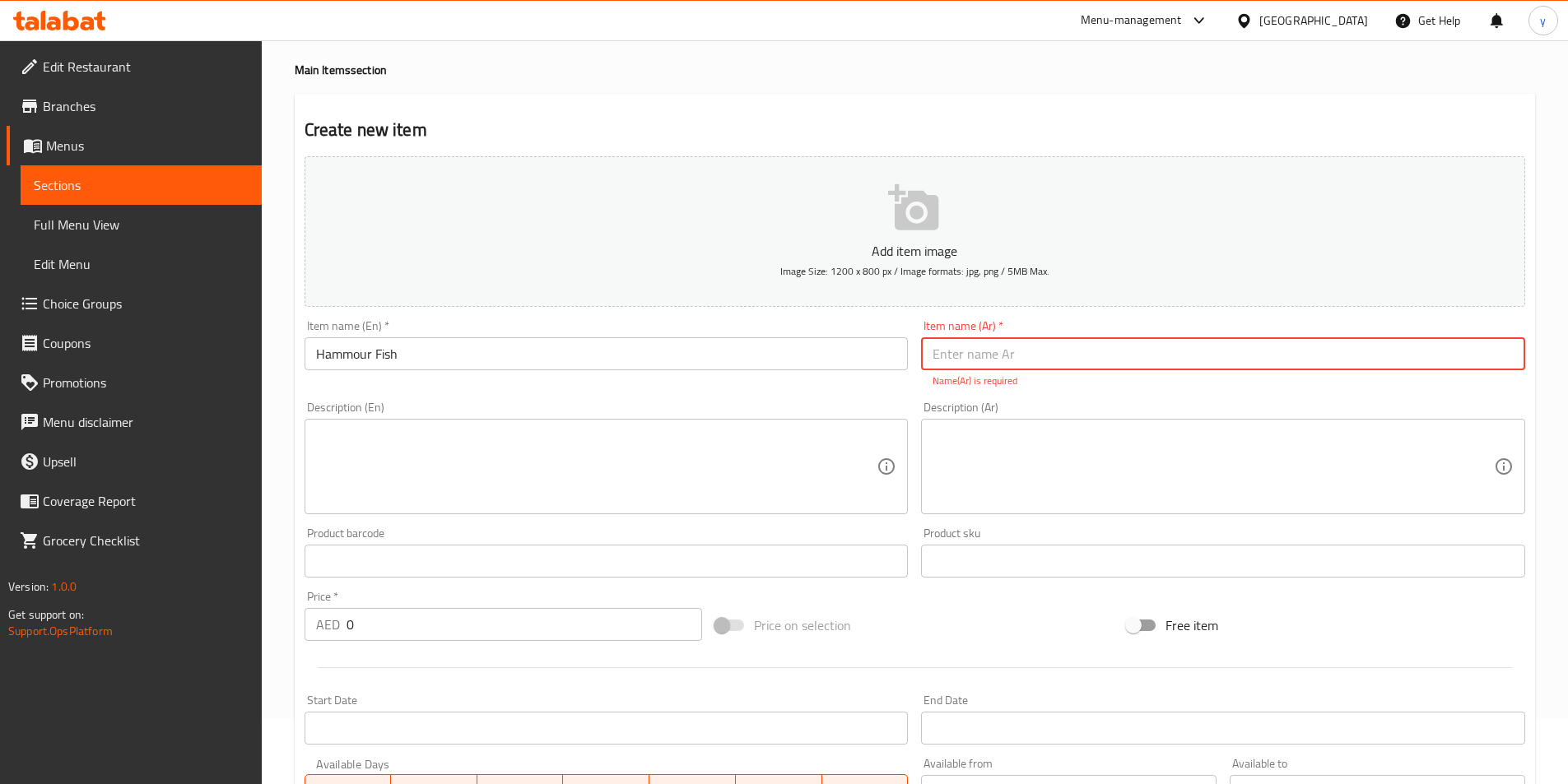
paste input "سمك هامور"
type input "سمك هامور"
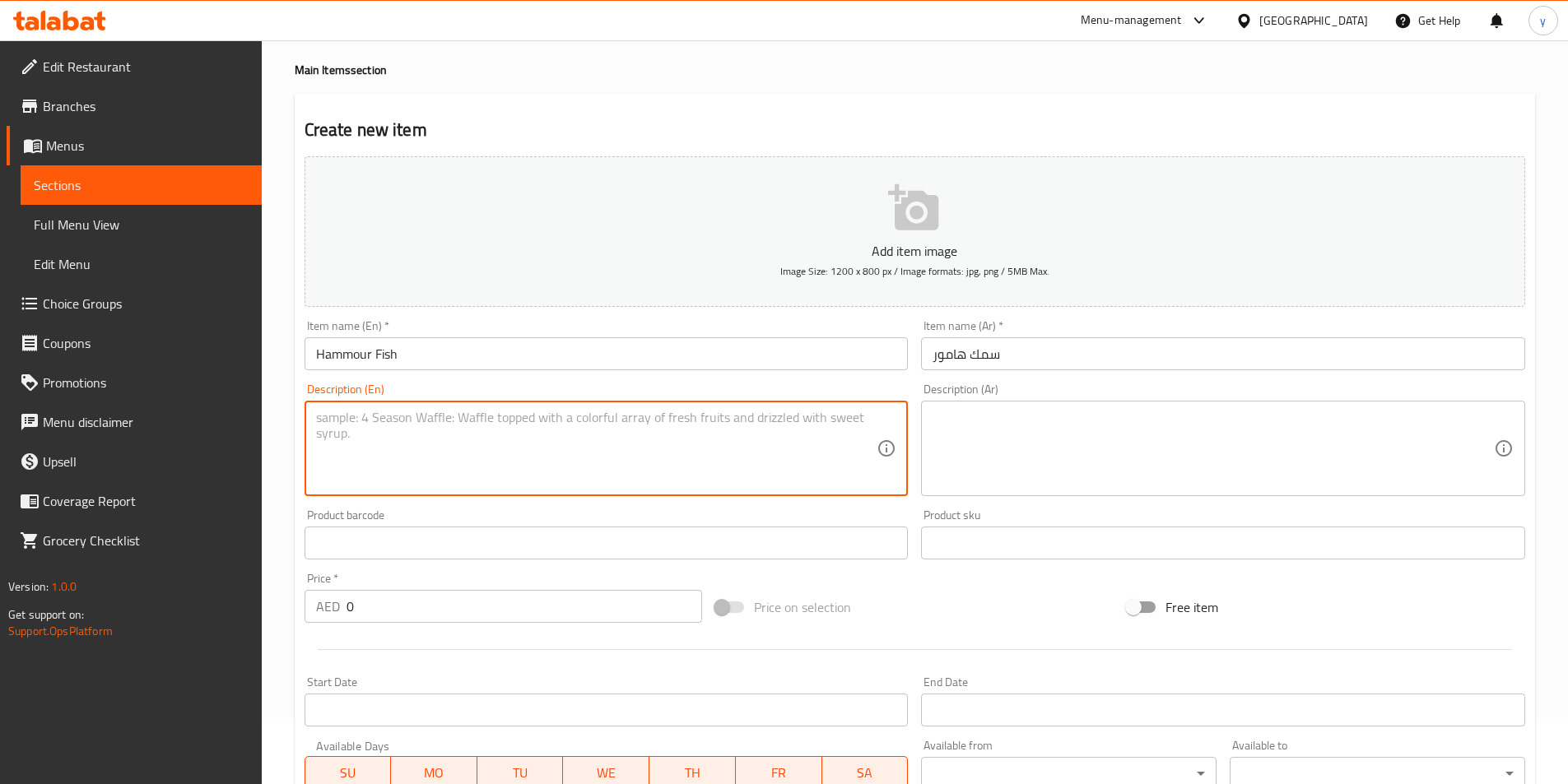
click at [563, 474] on textarea at bounding box center [596, 449] width 561 height 78
paste textarea "A fillet of fresh grouper fish, seasoned and prepared either grilled or fried."
type textarea "A fillet of fresh grouper fish, seasoned and prepared either grilled or fried."
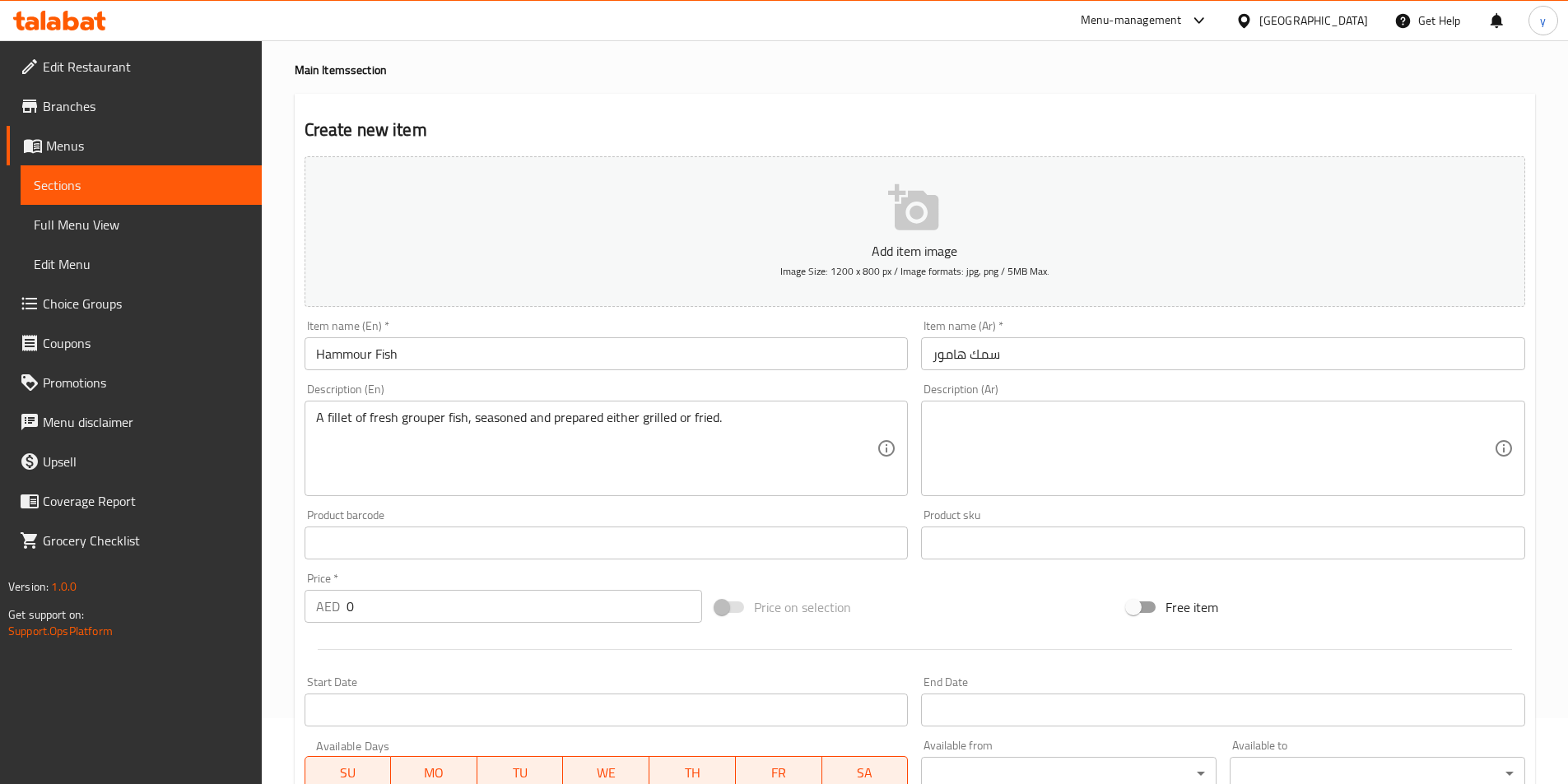
click at [1311, 449] on textarea at bounding box center [1213, 449] width 561 height 78
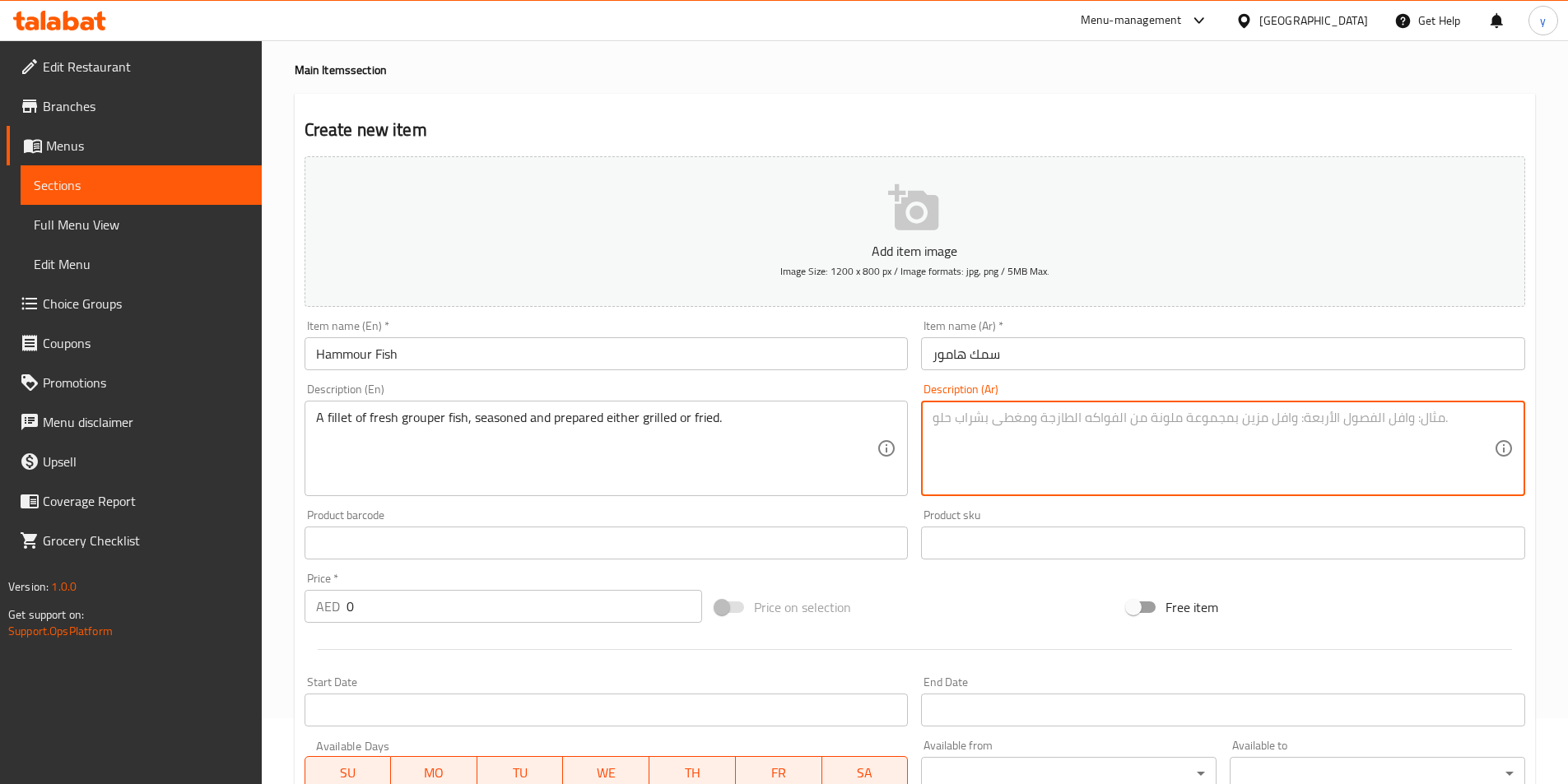
paste textarea "فيليه من سمك الهامور الطازج، متبل ومحضر إما مشوي أو مقلي."
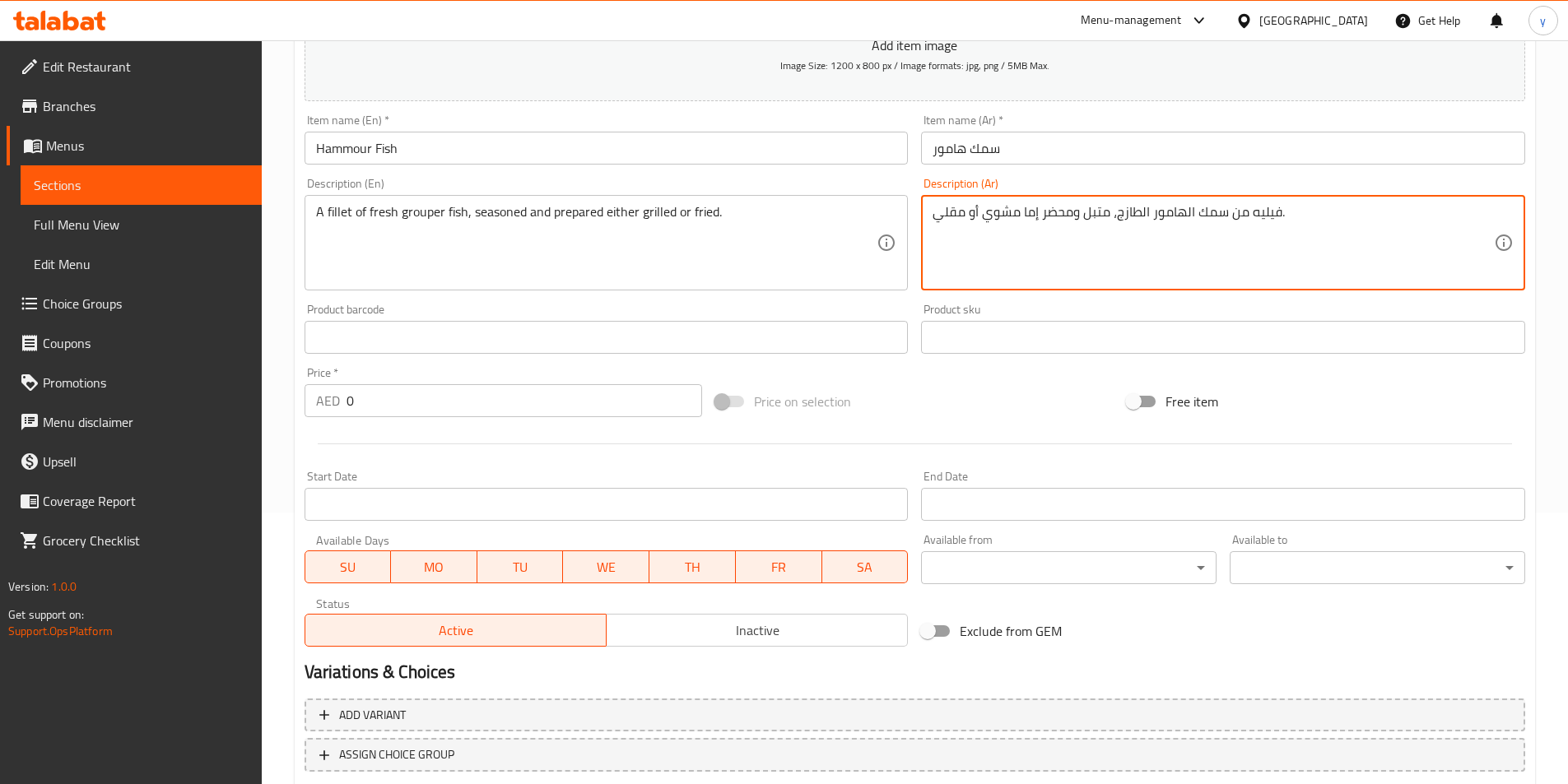
scroll to position [312, 0]
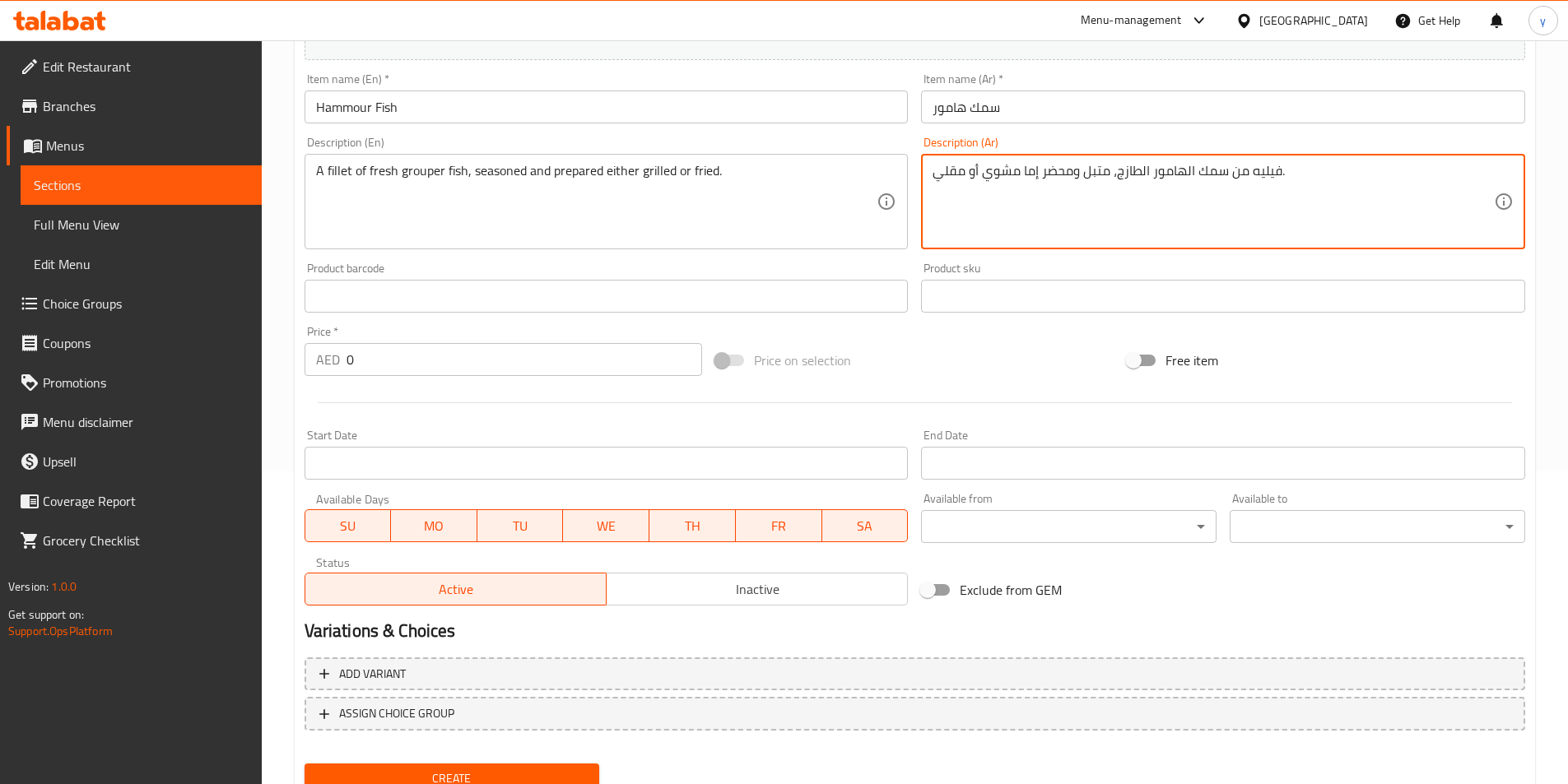
type textarea "فيليه من سمك الهامور الطازج، متبل ومحضر إما مشوي أو مقلي."
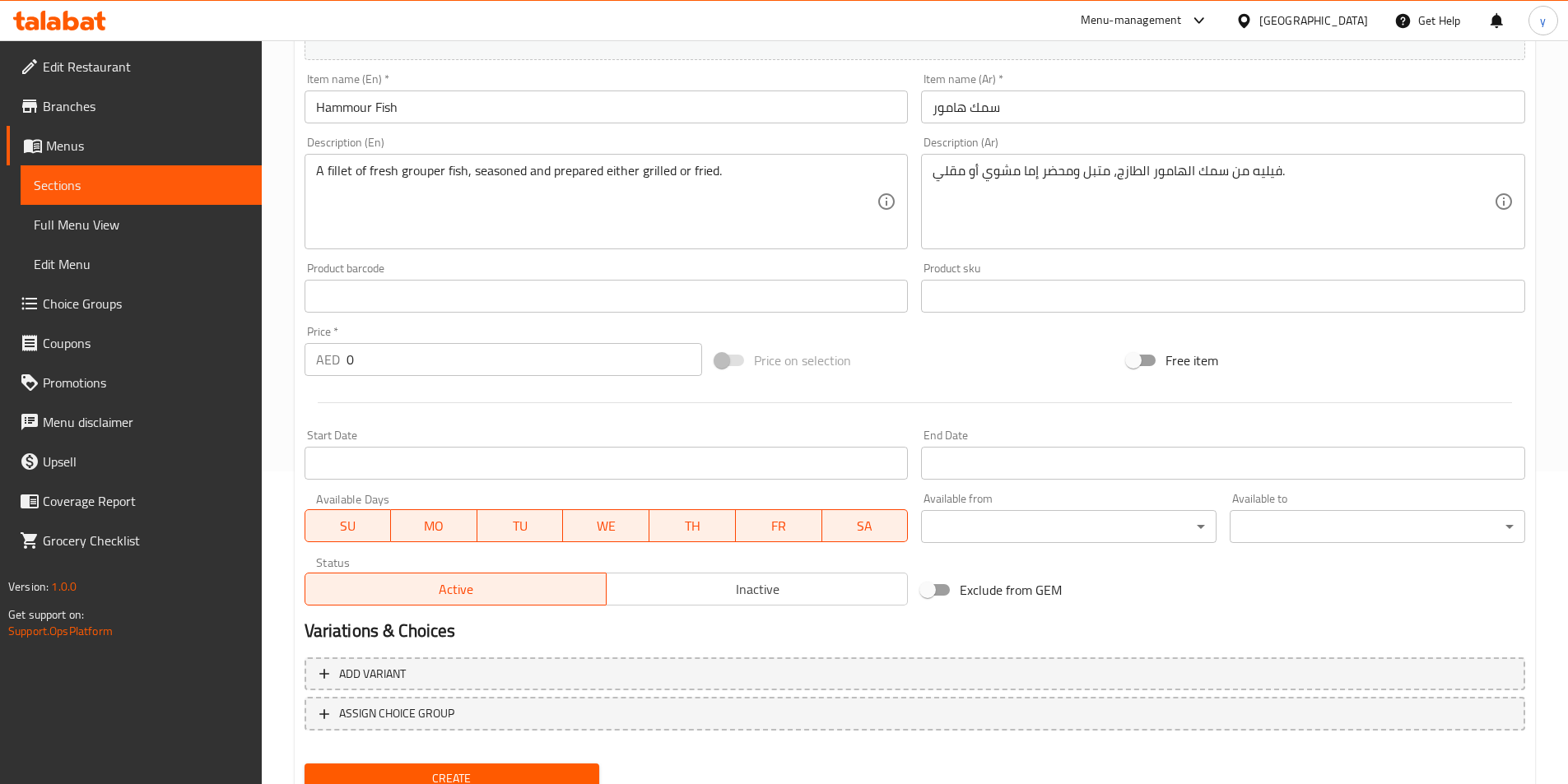
click at [402, 375] on input "0" at bounding box center [525, 359] width 357 height 33
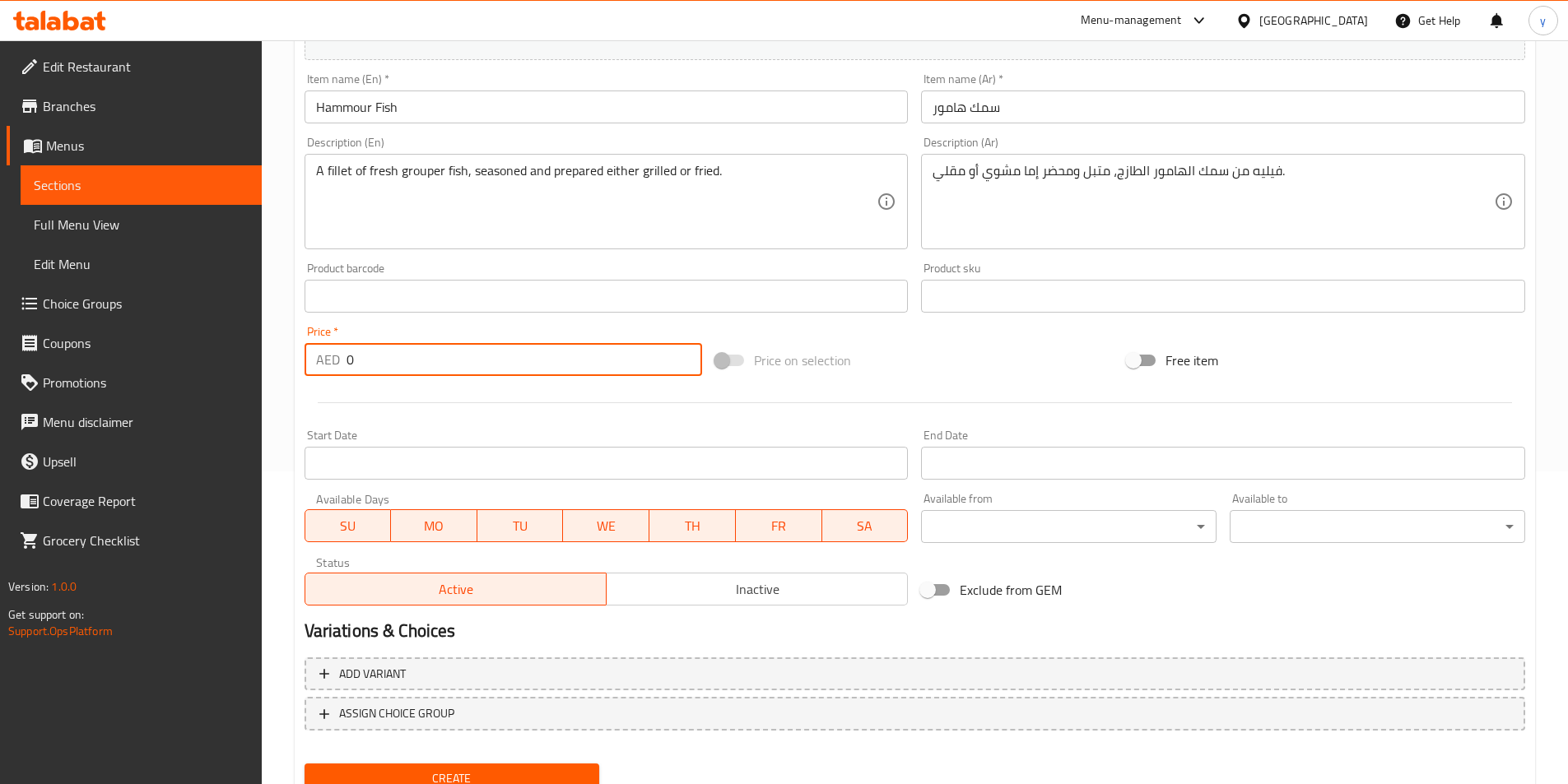
click at [402, 375] on input "0" at bounding box center [525, 359] width 357 height 33
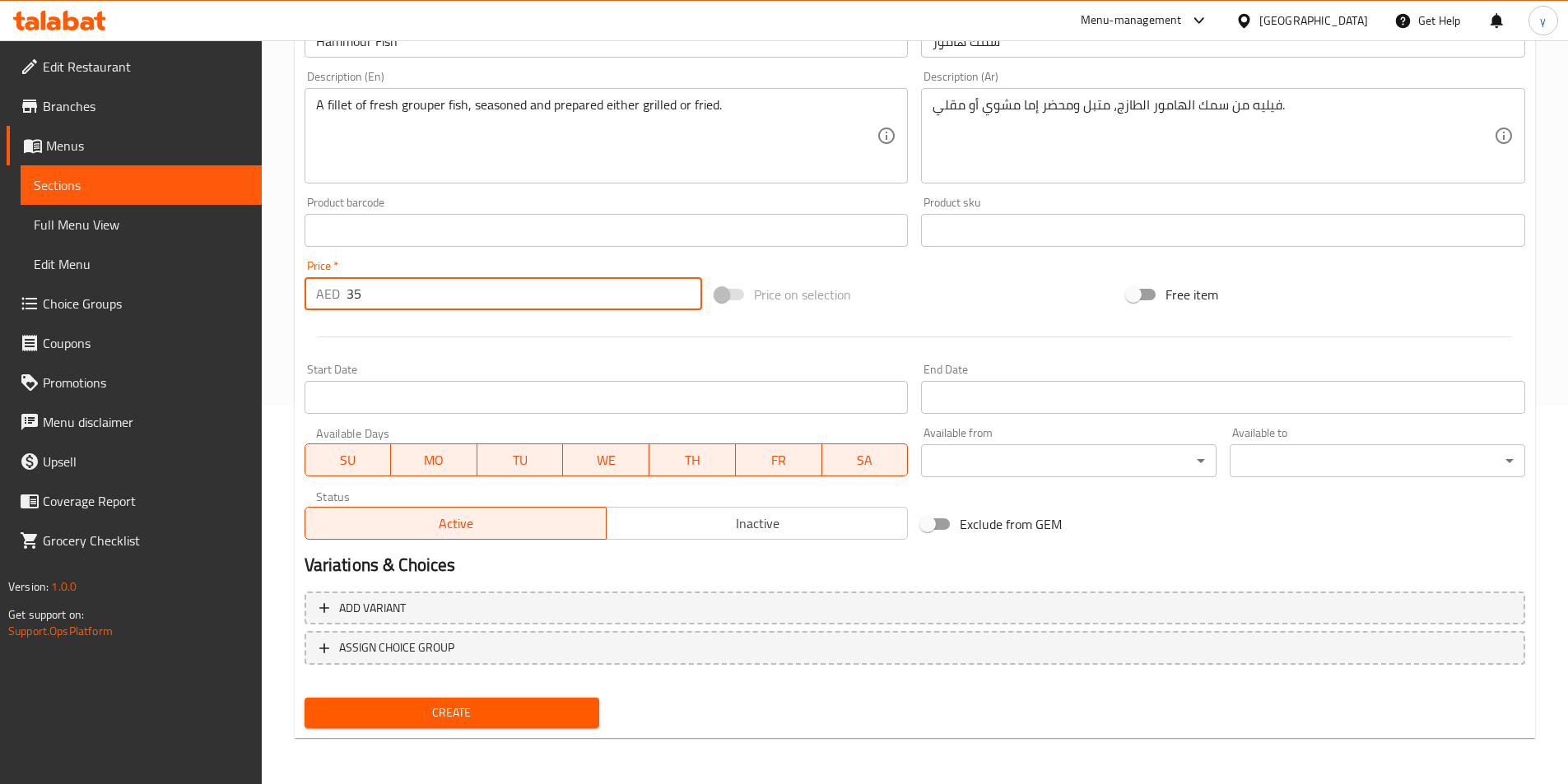
type input "35"
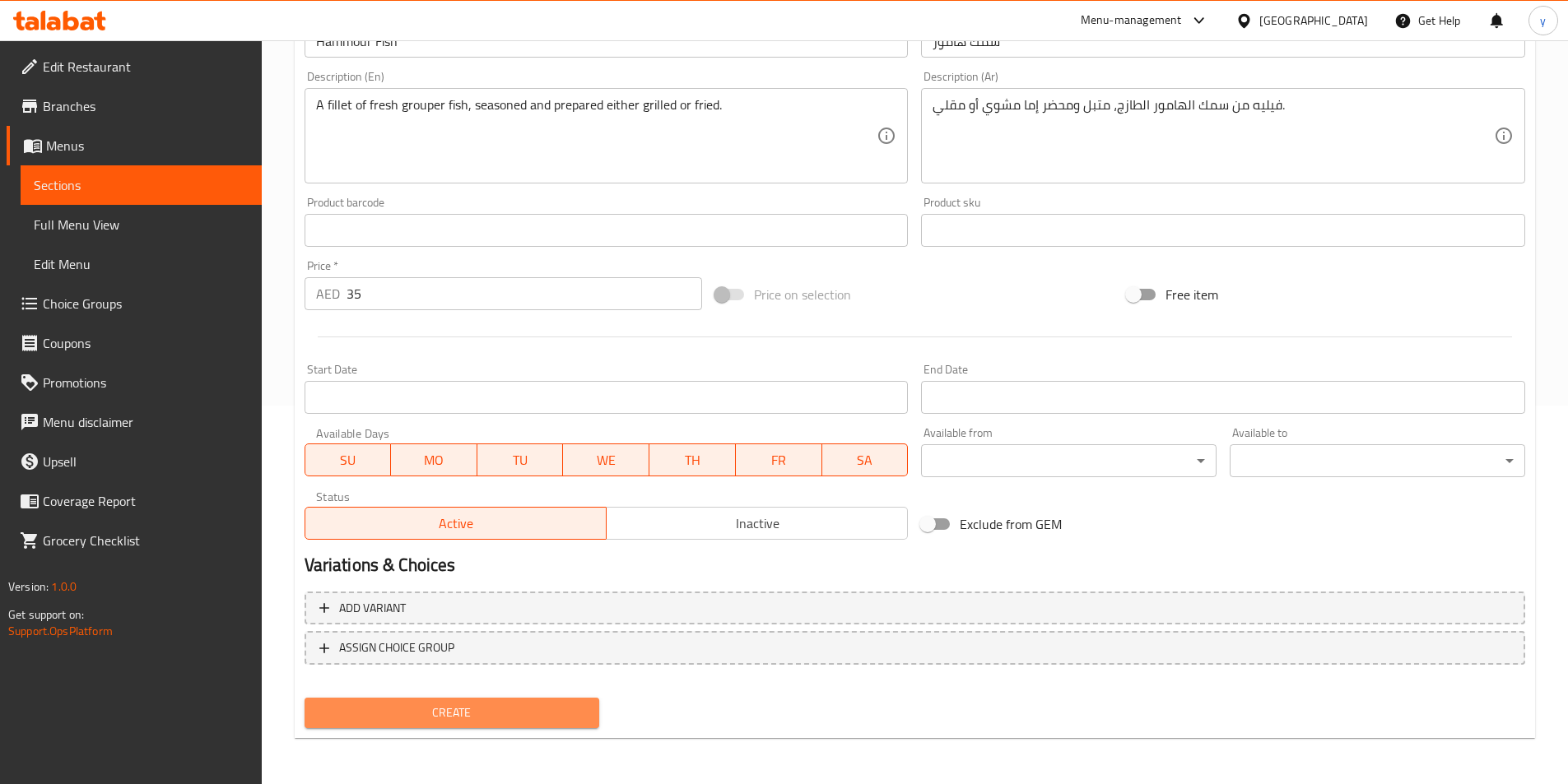
click at [518, 717] on span "Create" at bounding box center [452, 712] width 269 height 20
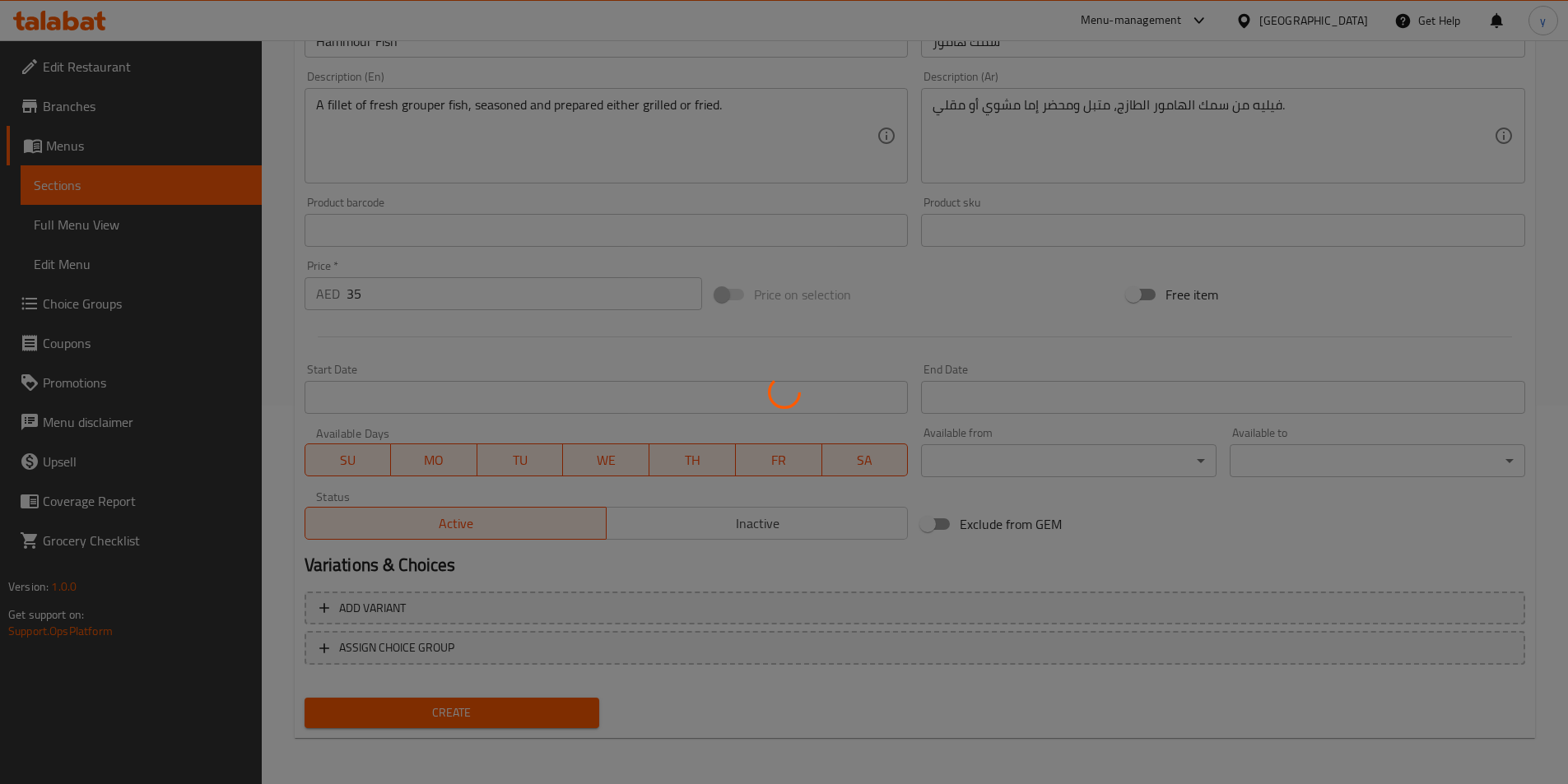
type input "0"
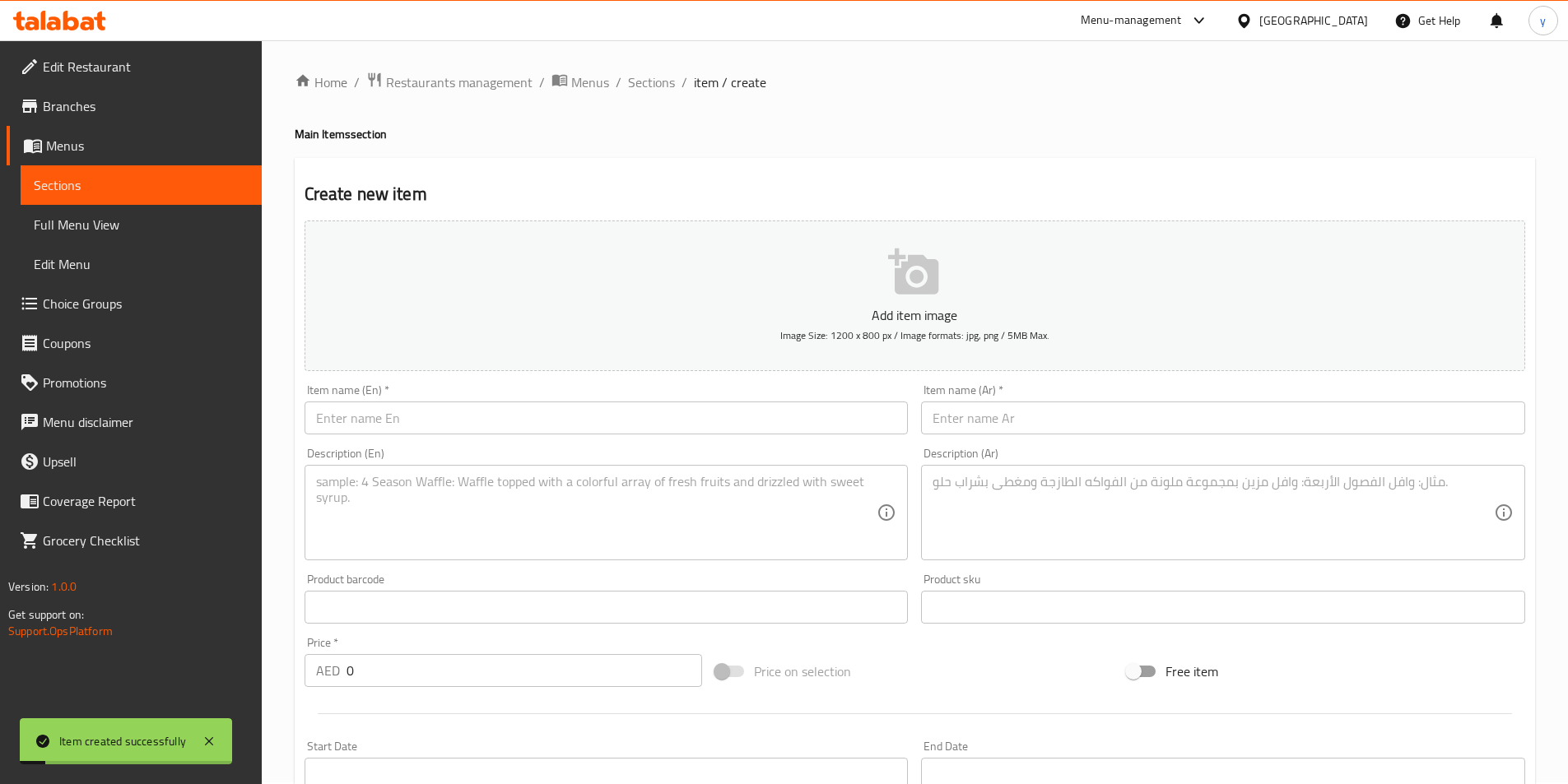
scroll to position [0, 0]
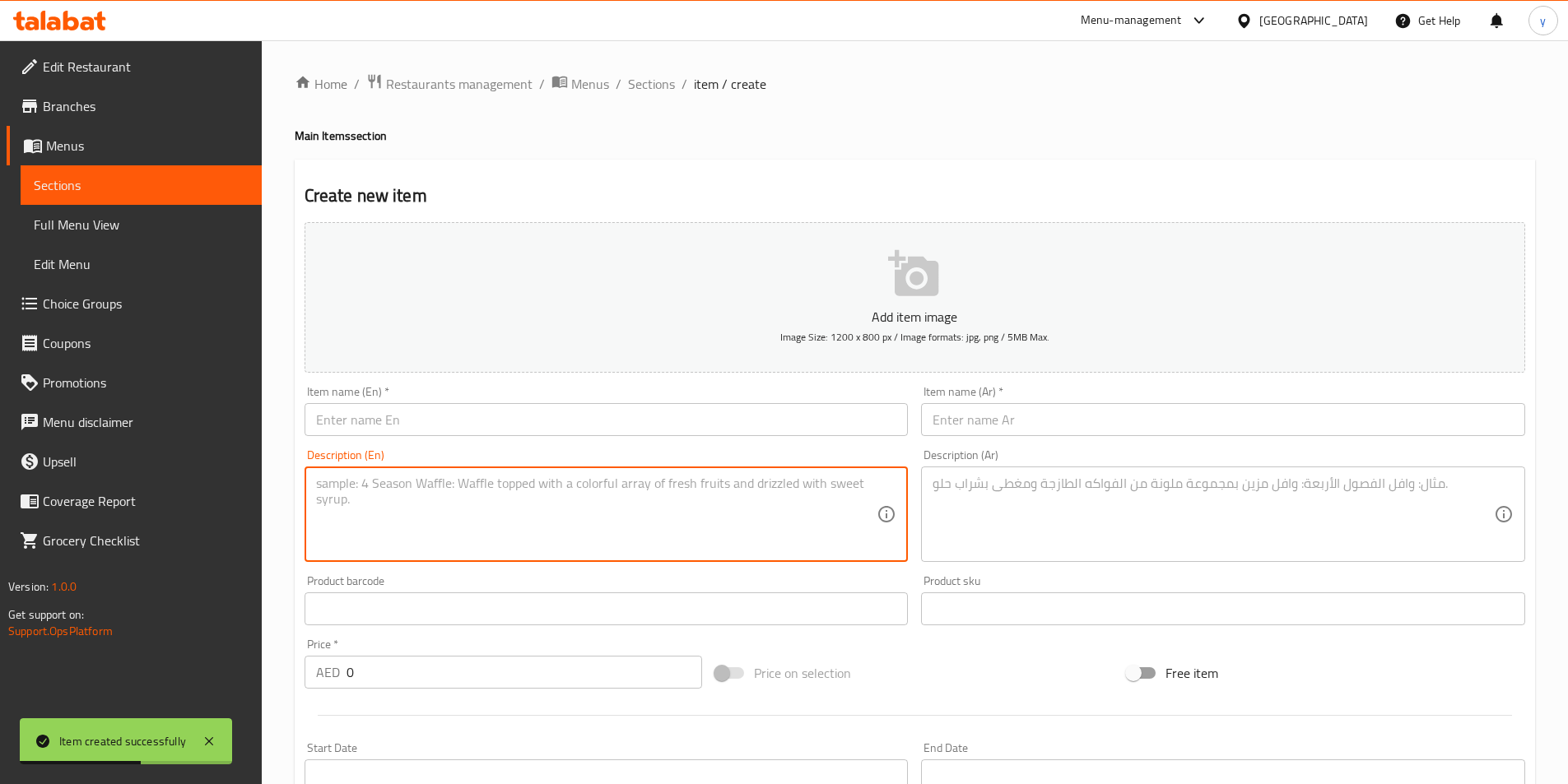
click at [739, 512] on textarea at bounding box center [596, 515] width 561 height 78
paste textarea "A thick, firm steak of fresh kingfish, marinated and grilled to perfection."
type textarea "A thick, firm steak of fresh kingfish, marinated and grilled to perfection."
click at [1193, 519] on textarea at bounding box center [1213, 515] width 561 height 78
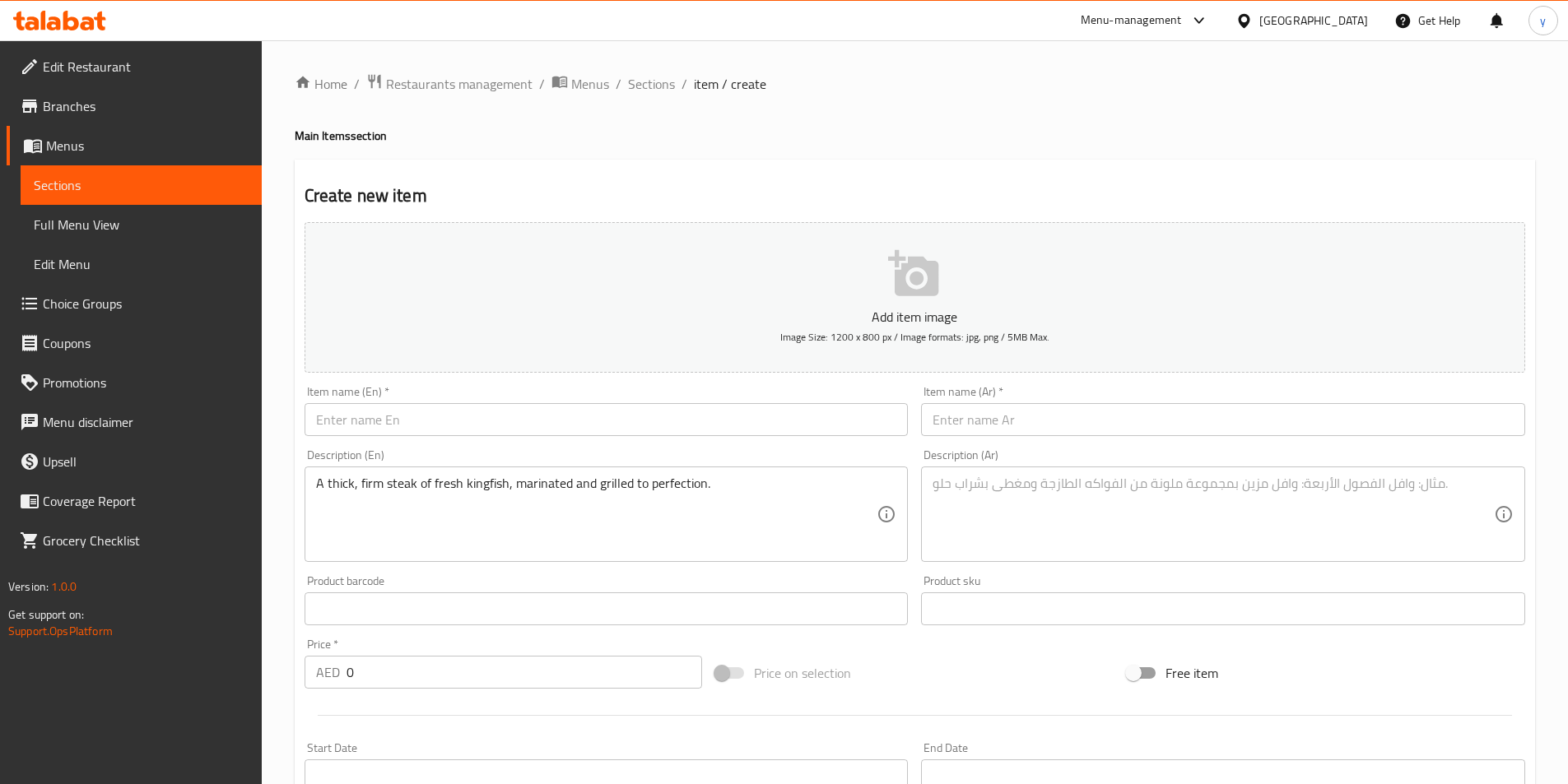
click at [1226, 486] on textarea at bounding box center [1213, 515] width 561 height 78
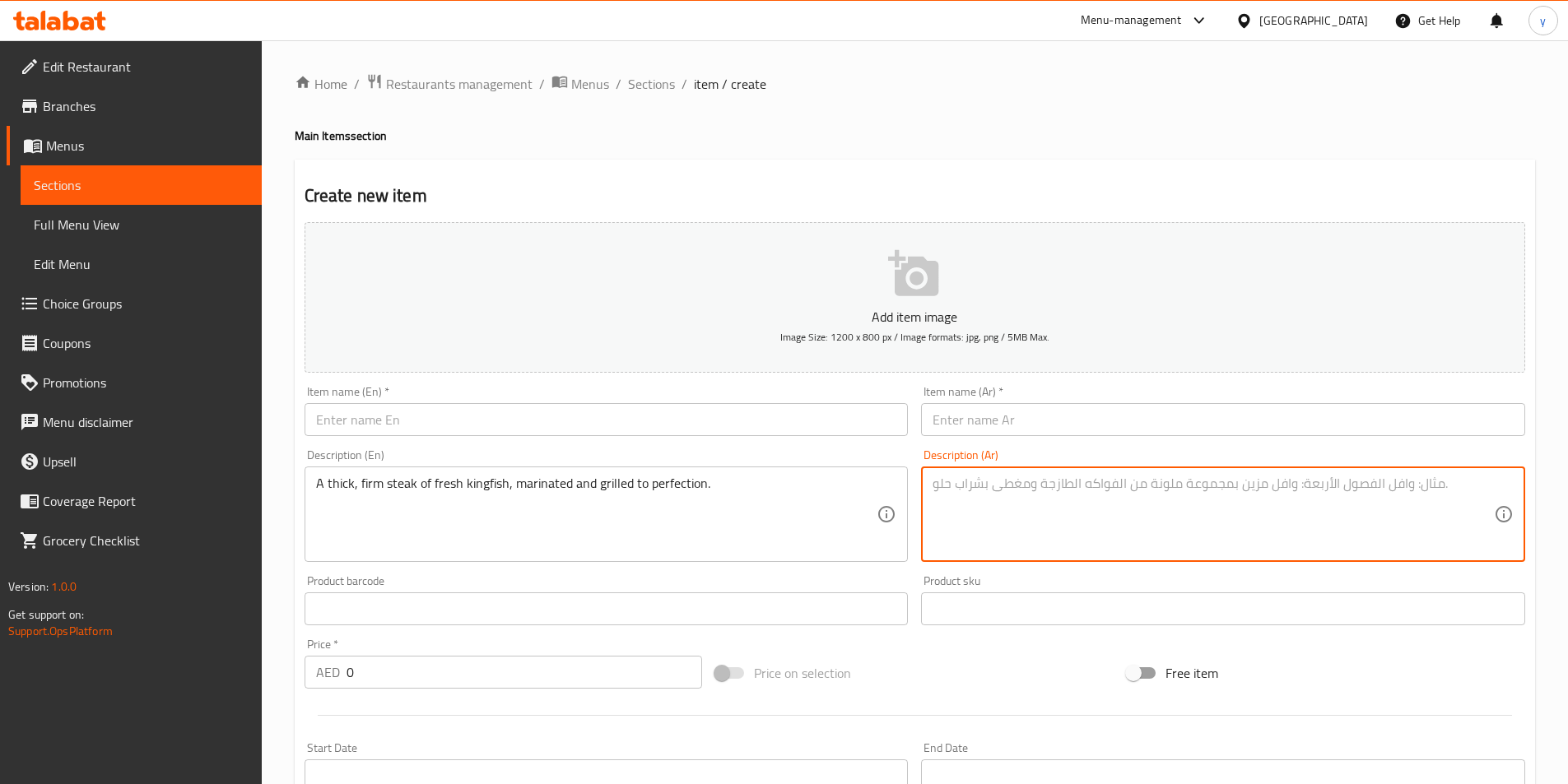
paste textarea "شريحة سميكة ومتماسكة من سمك الكنعد الطازج، متبلة ومشوية بإتقان."
type textarea "شريحة سميكة ومتماسكة من سمك الكنعد الطازج، متبلة ومشوية بإتقان."
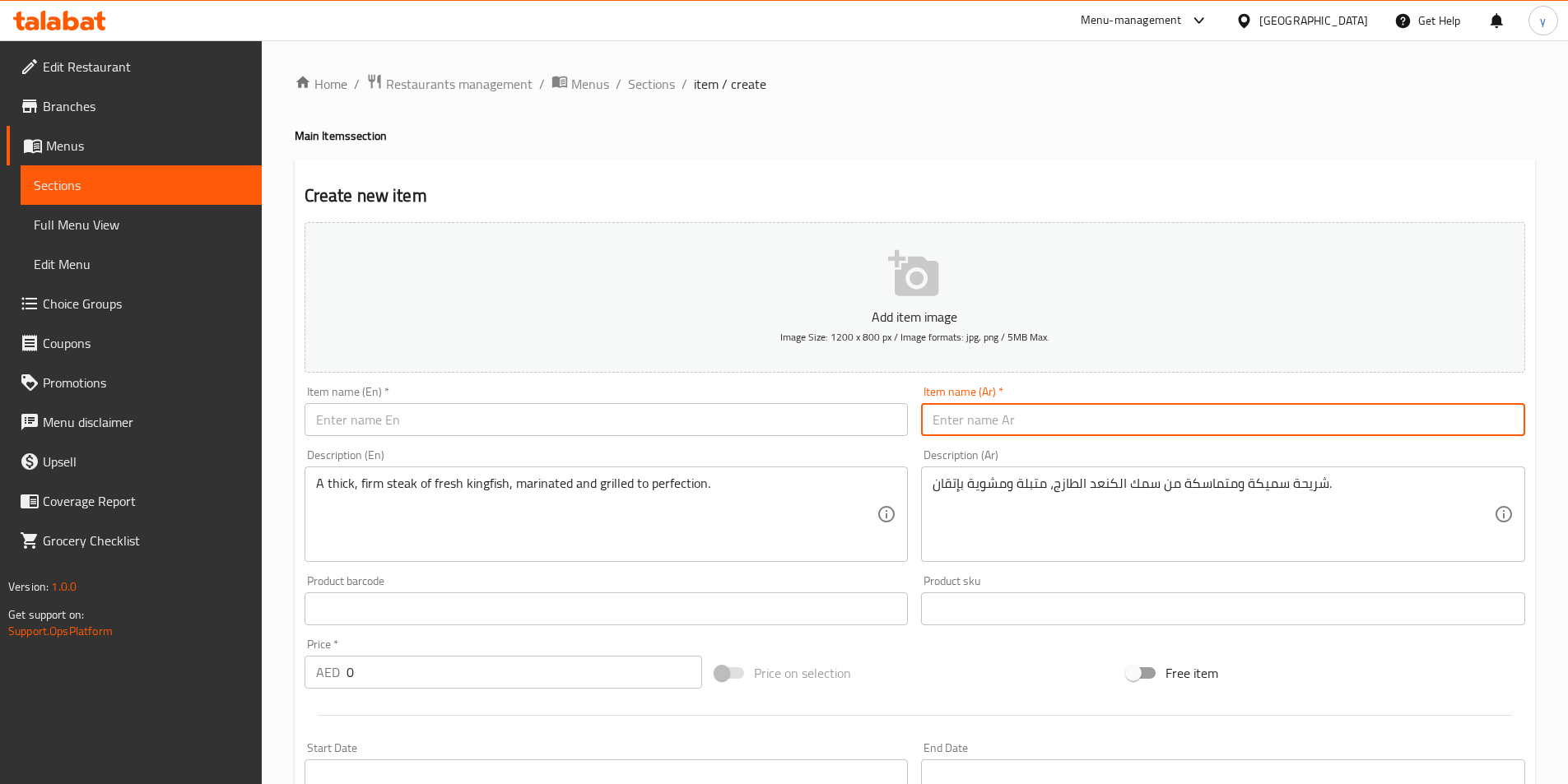
click at [1231, 436] on input "text" at bounding box center [1223, 419] width 604 height 33
paste input "سمك ملك"
type input "سمك ملك"
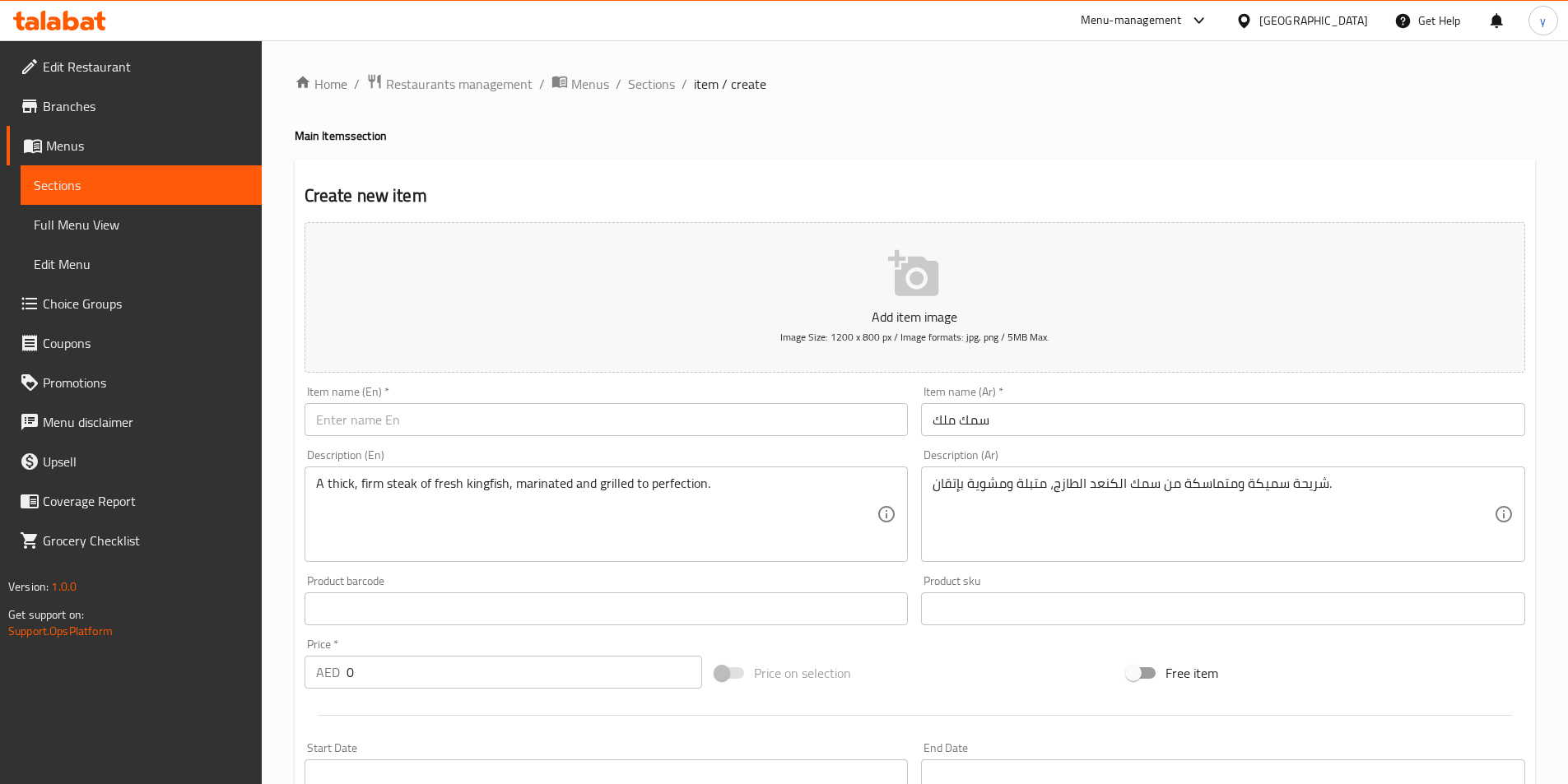
click at [684, 428] on input "text" at bounding box center [606, 419] width 604 height 33
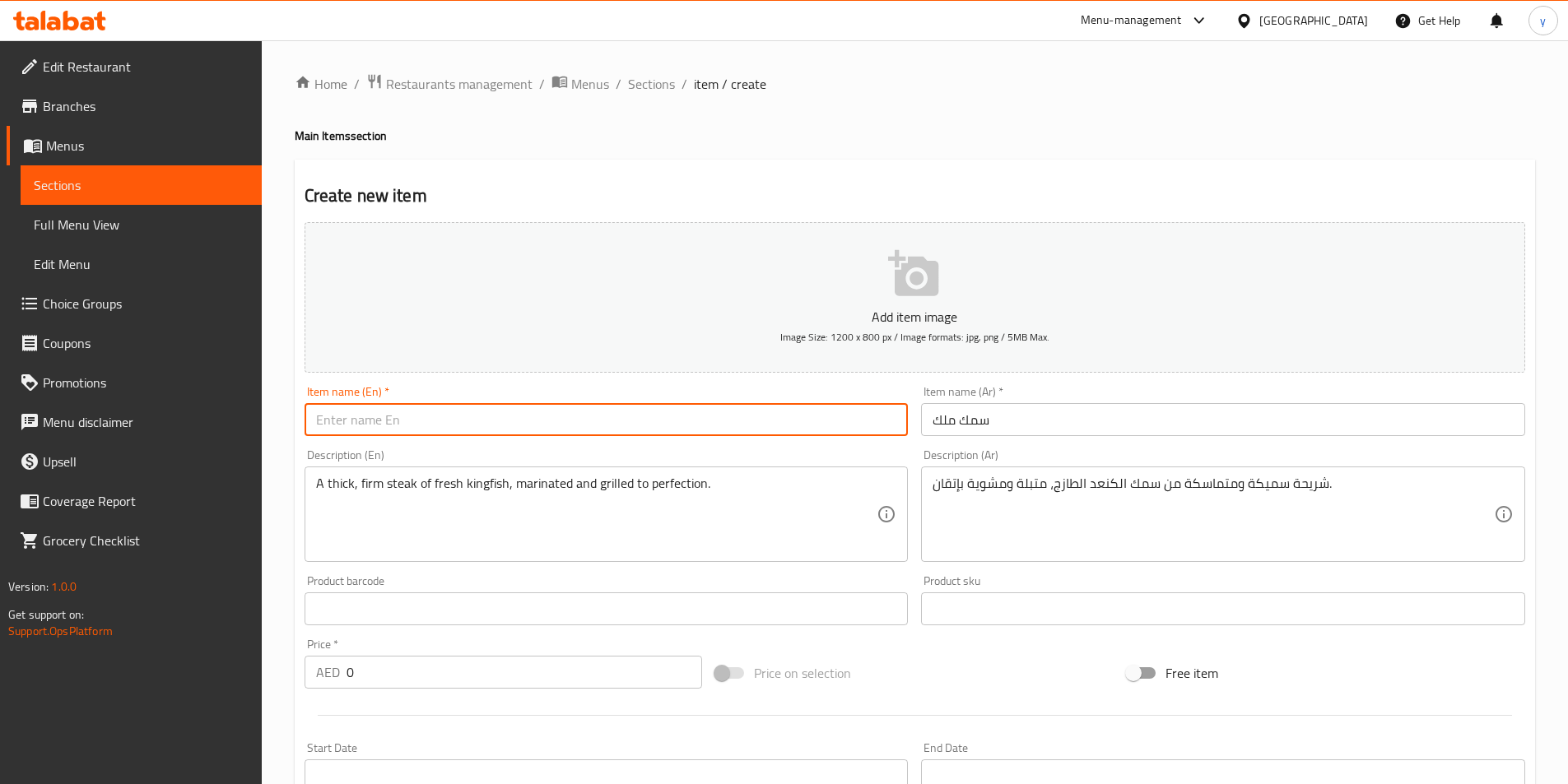
paste input "King Fish"
type input "King Fish"
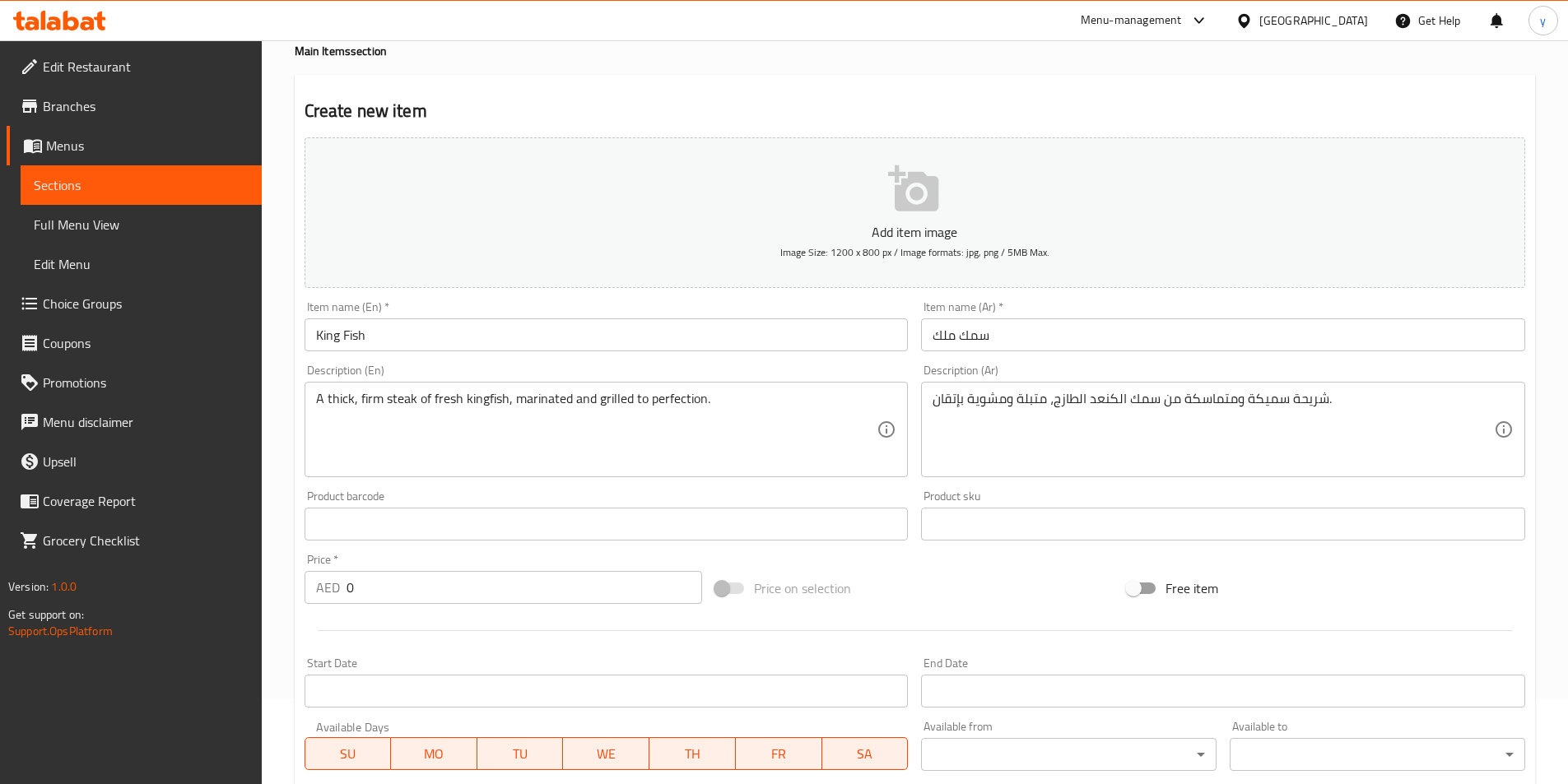
scroll to position [165, 0]
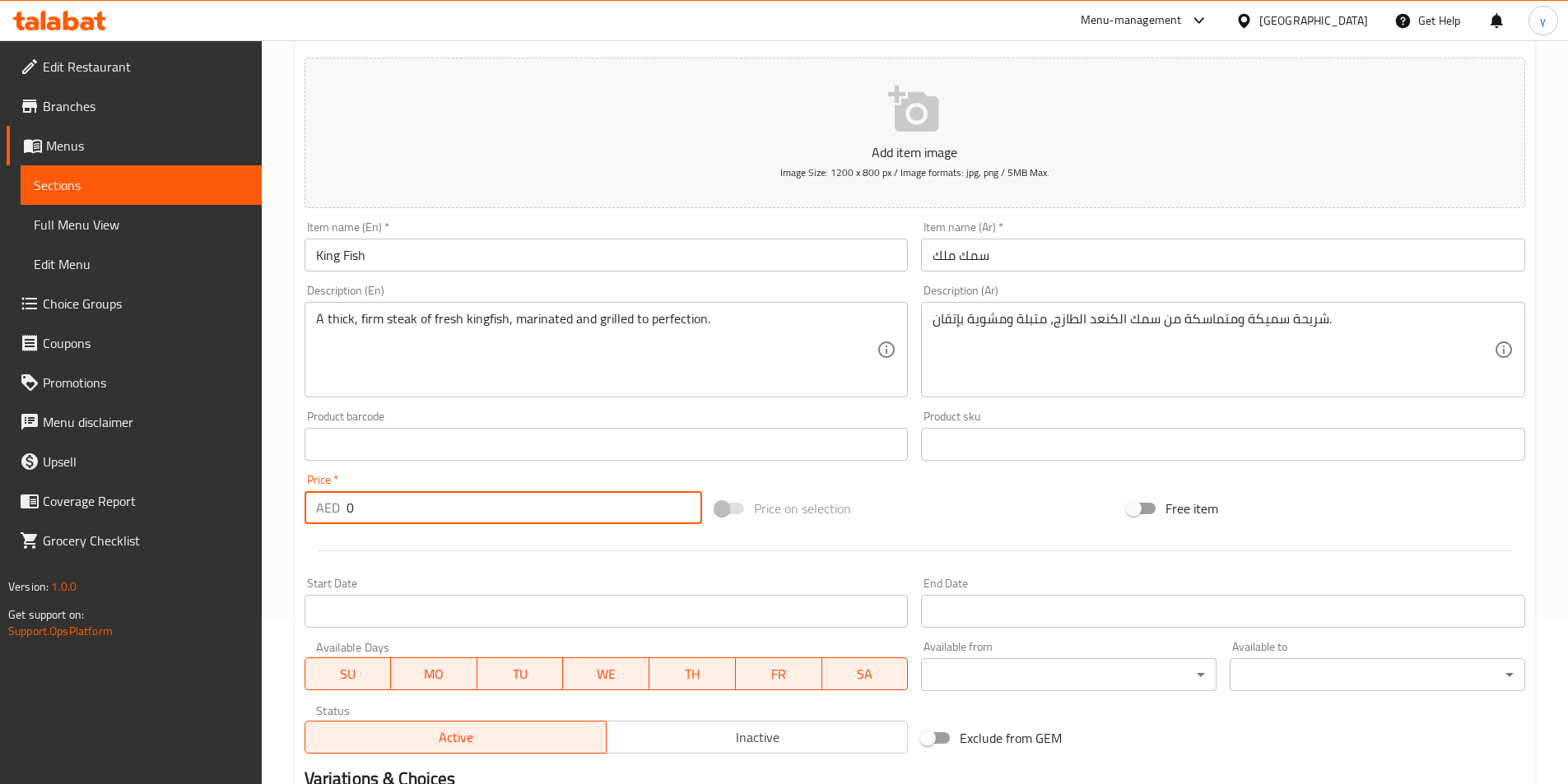
click at [461, 499] on input "0" at bounding box center [525, 507] width 357 height 33
paste input "35"
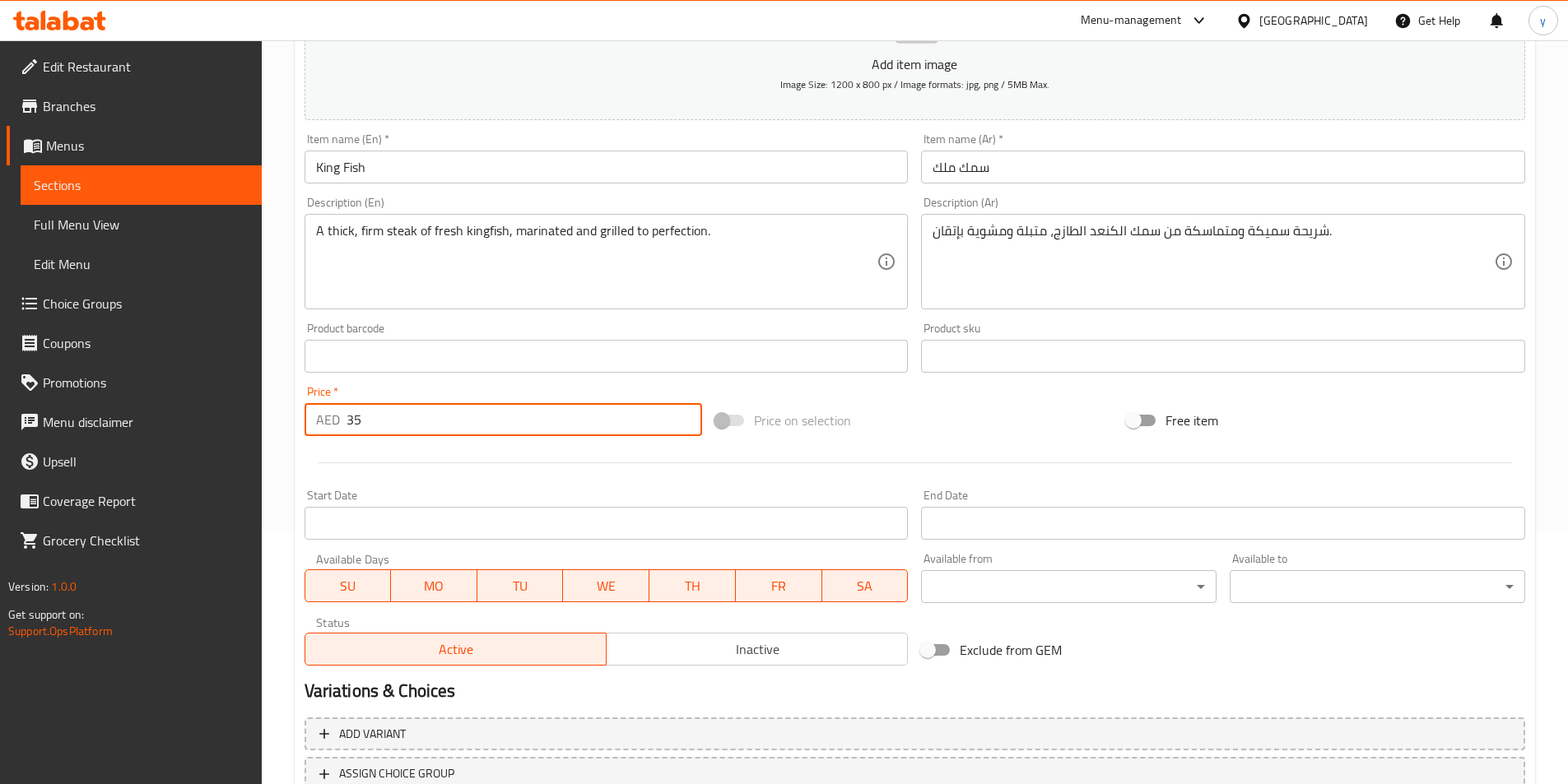
scroll to position [379, 0]
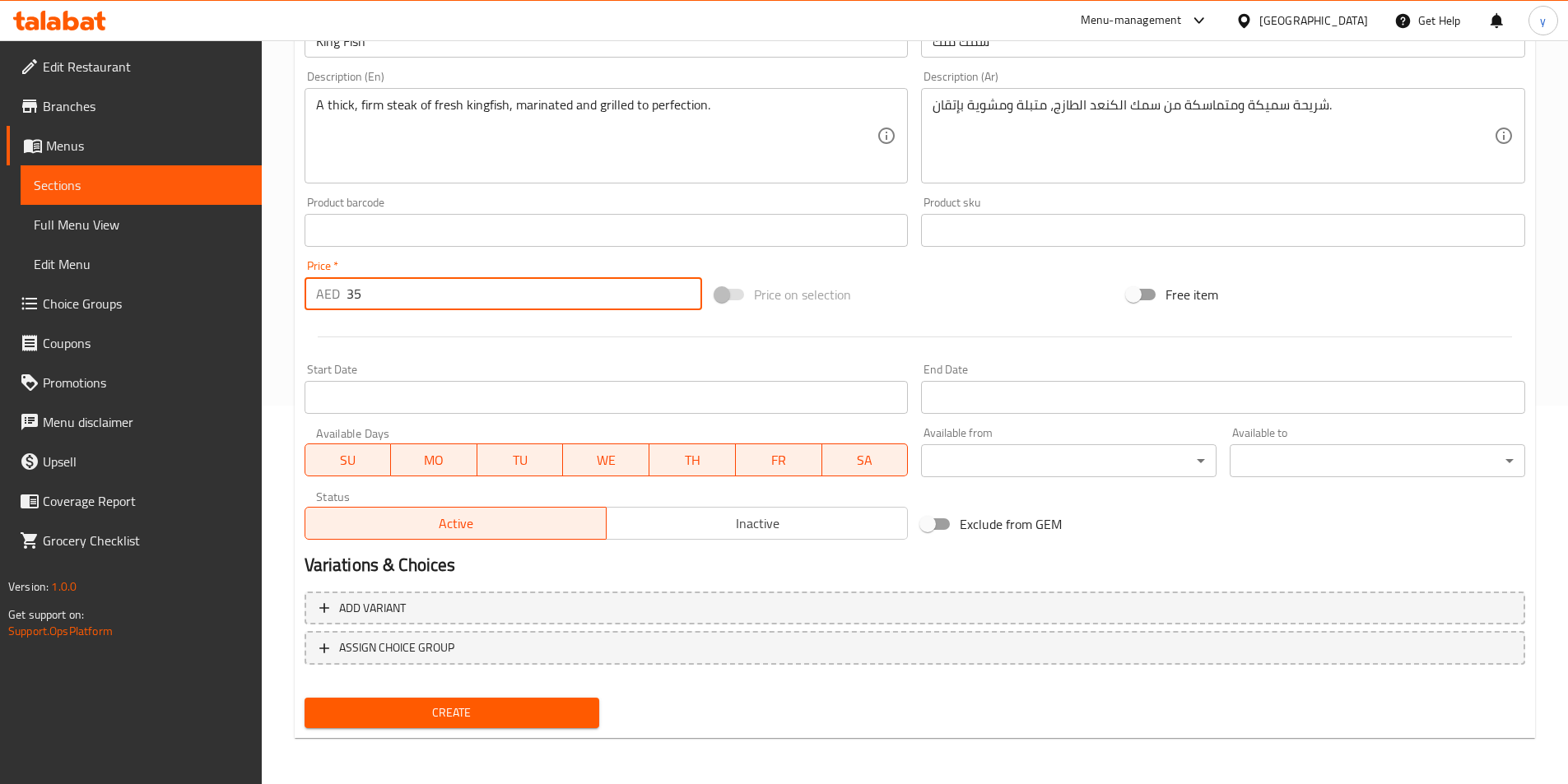
type input "35"
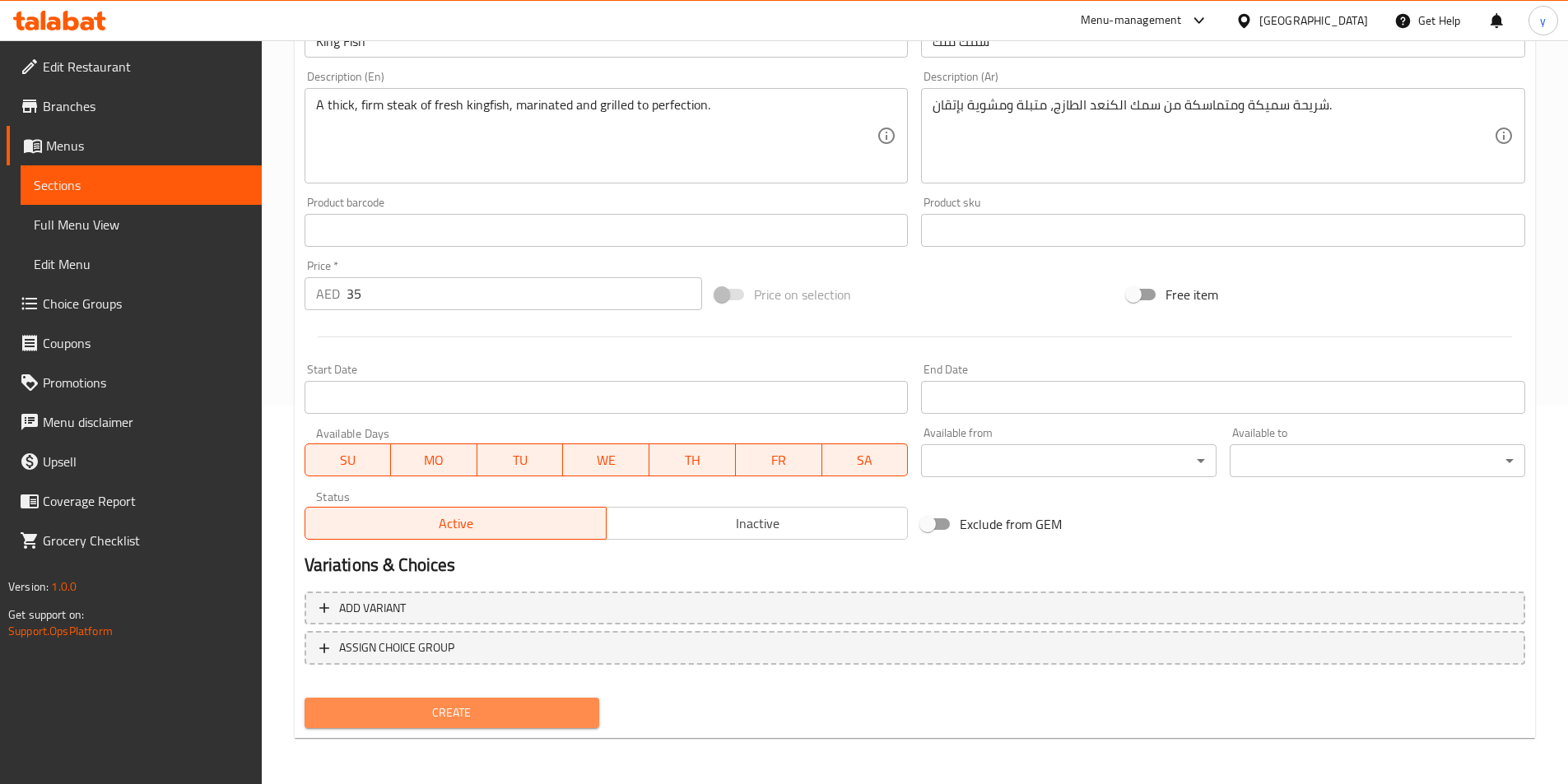
click at [508, 713] on span "Create" at bounding box center [452, 712] width 269 height 20
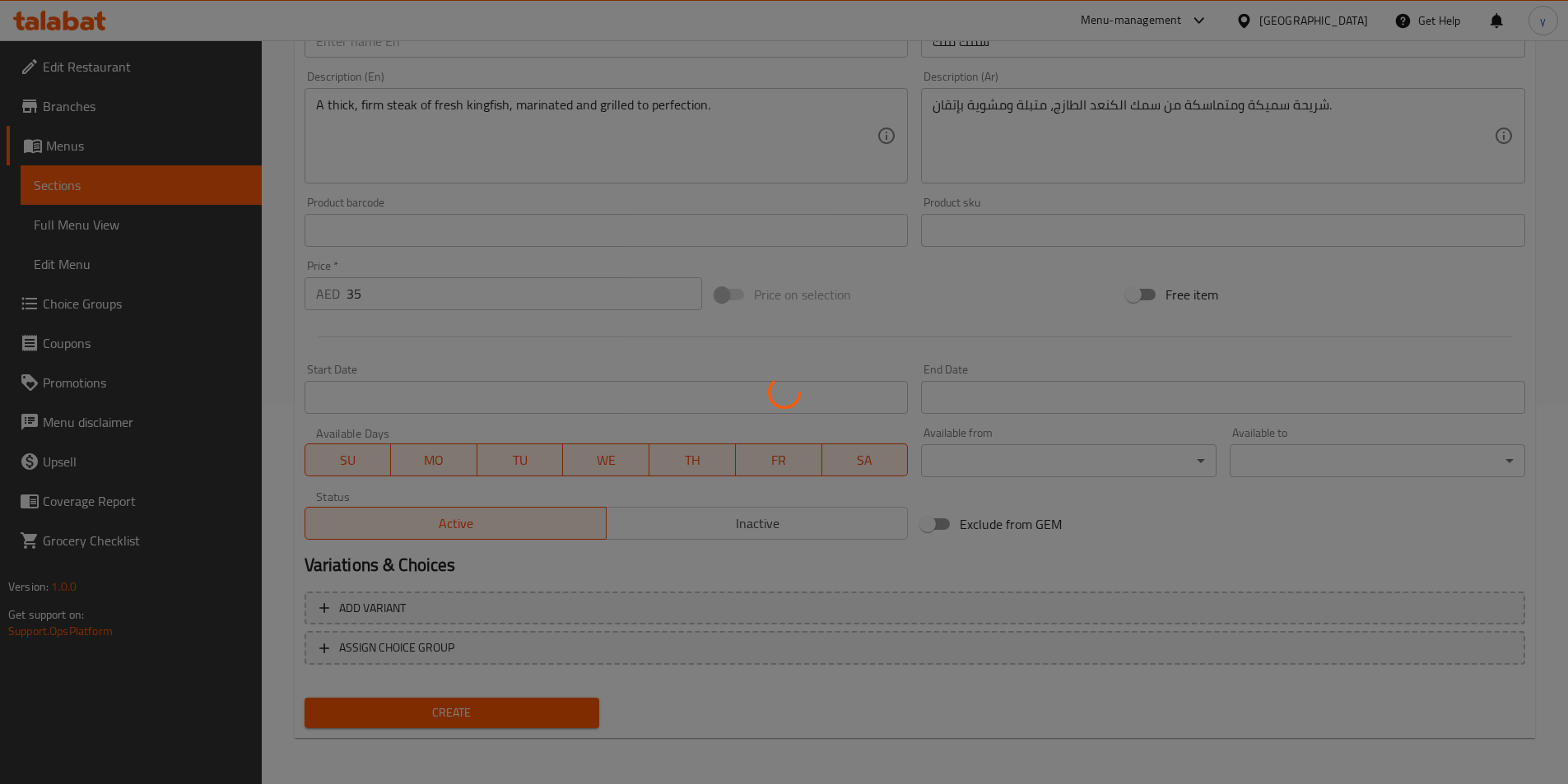
type input "0"
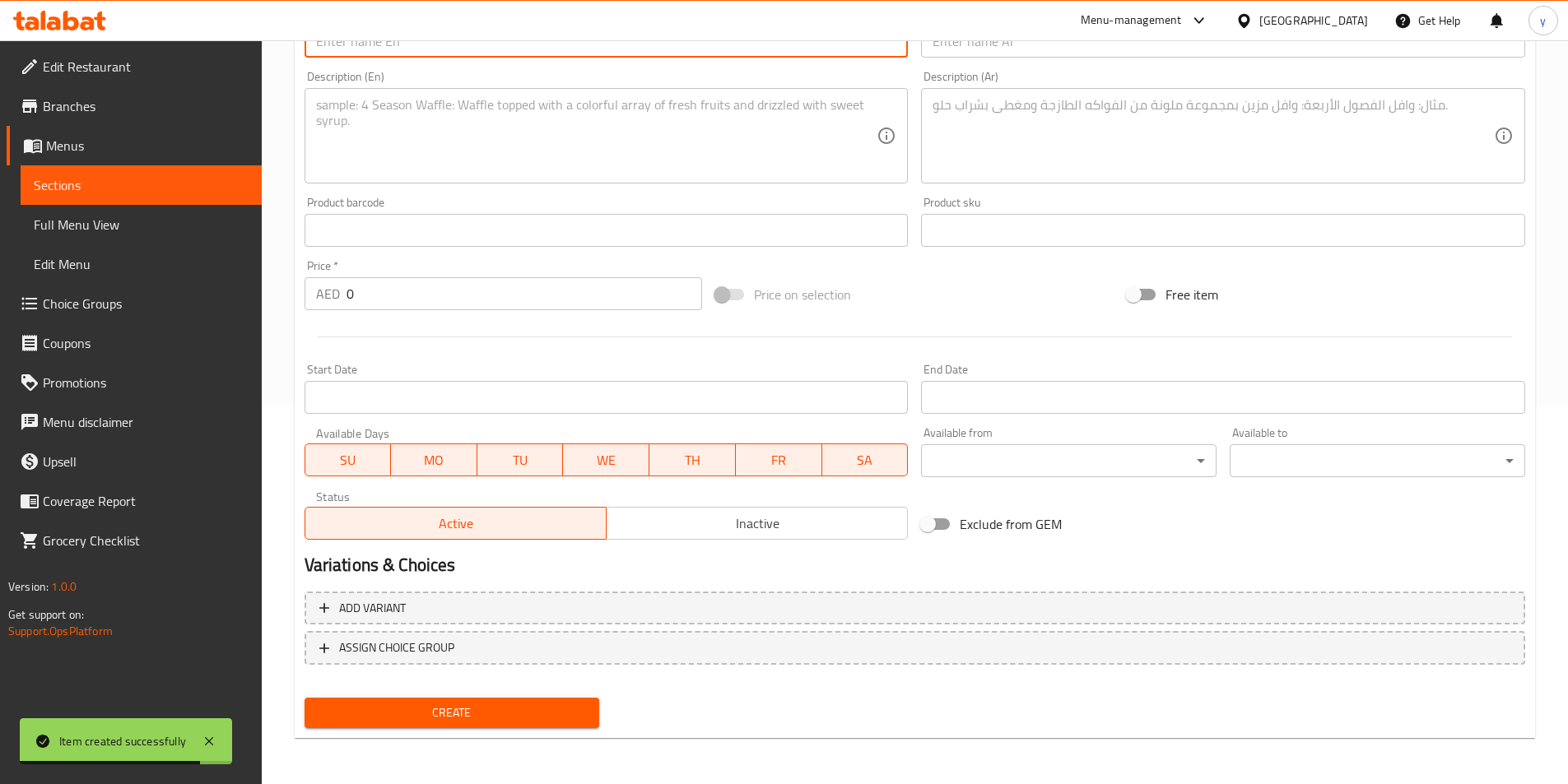
click at [667, 55] on input "text" at bounding box center [606, 41] width 604 height 33
paste input "Shehri Fish"
type input "Shehri Fish"
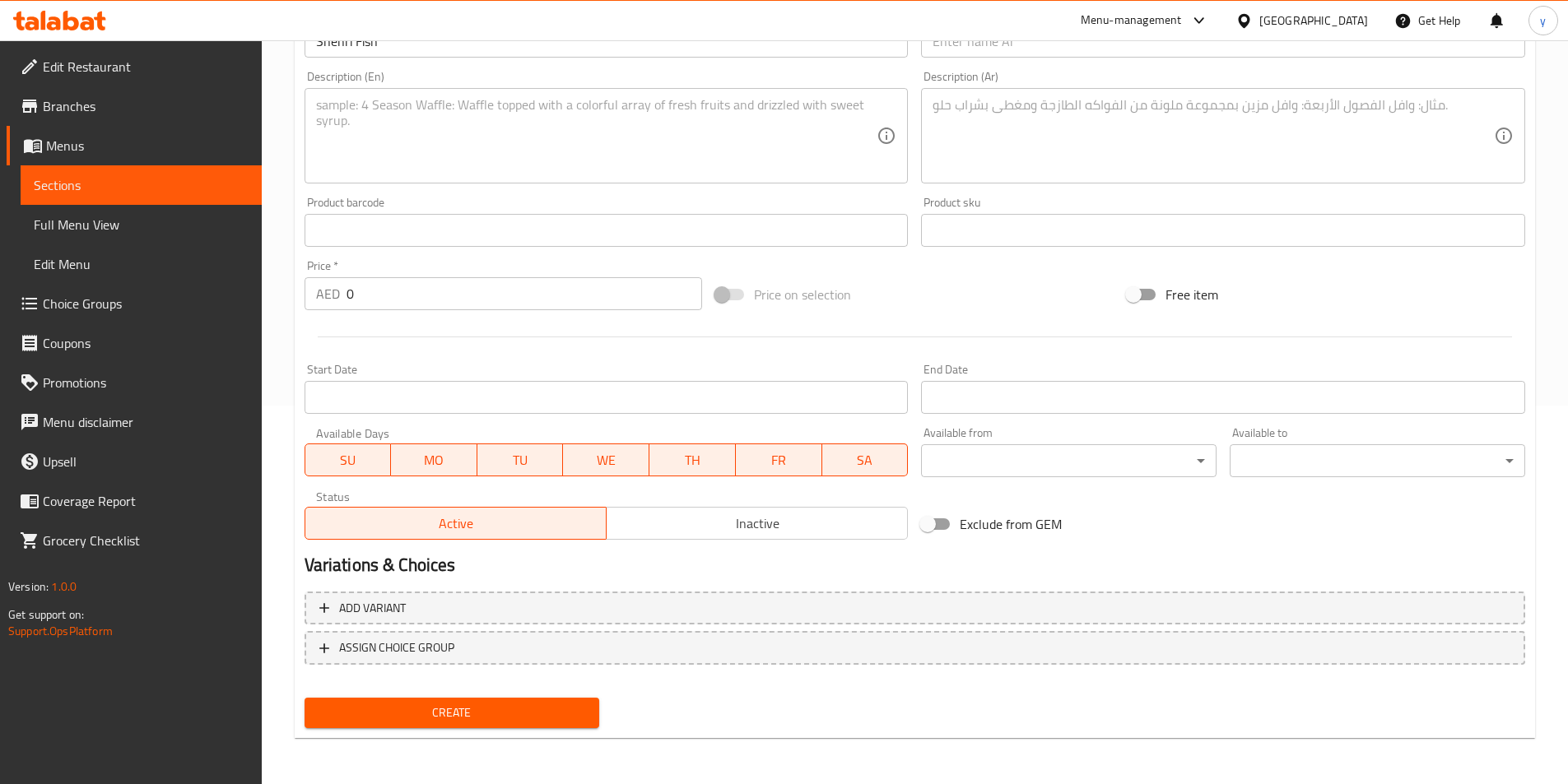
click at [1061, 53] on input "text" at bounding box center [1223, 41] width 604 height 33
click at [973, 43] on input "text" at bounding box center [1223, 41] width 604 height 33
paste input "سمك شعري"
type input "سمك شعري"
click at [732, 147] on textarea at bounding box center [596, 136] width 561 height 78
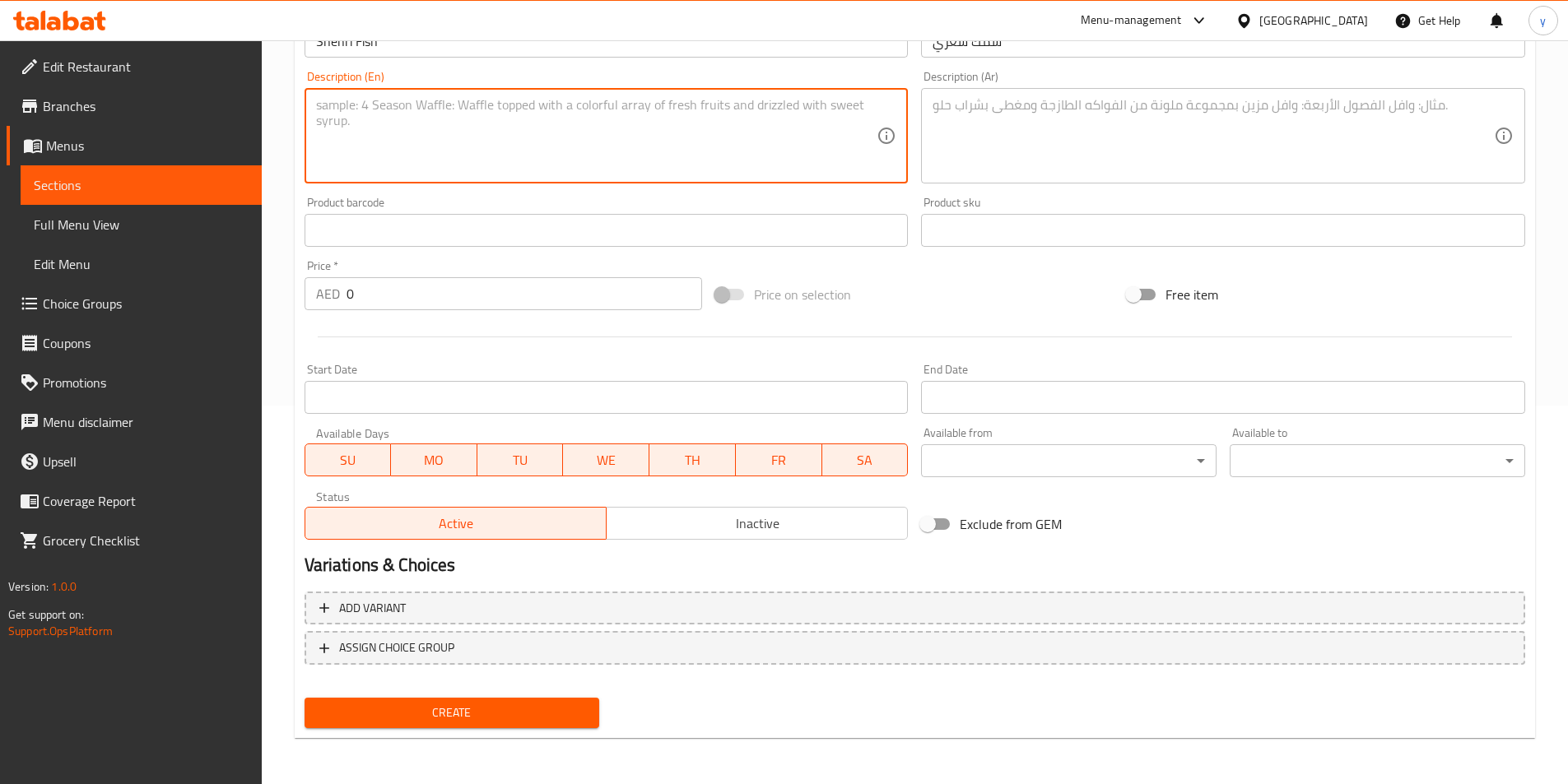
paste textarea "A whole emperor fish, seasoned with Gulf spices and grilled or fried until gold…"
type textarea "A whole emperor fish, seasoned with Gulf spices and grilled or fried until gold…"
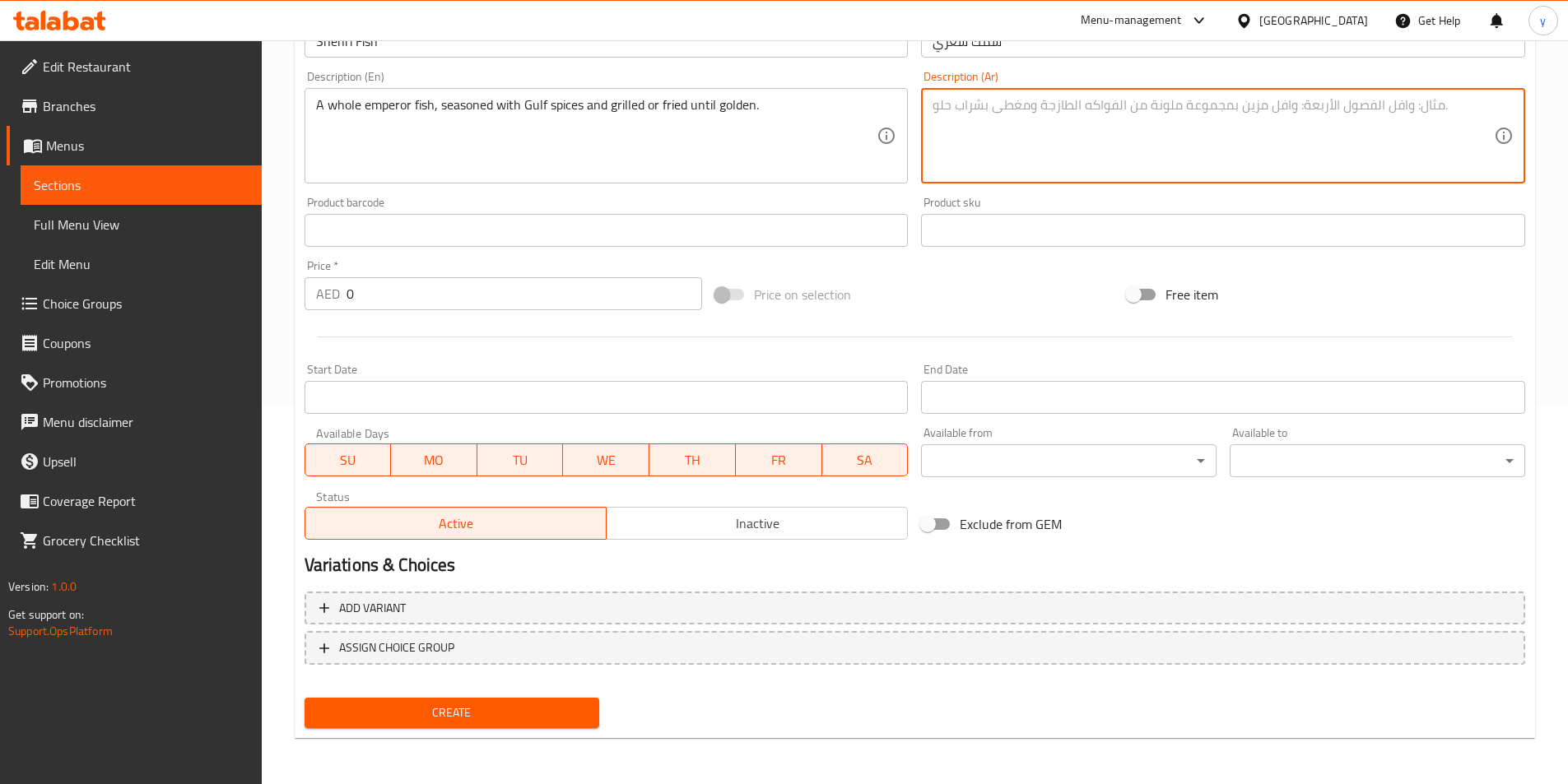
click at [1104, 123] on textarea at bounding box center [1213, 136] width 561 height 78
paste textarea "سمكة شعري كاملة، متبلة بالبهارات الخليجية ومشوية أو مقلية حتى تصبح ذهبية."
type textarea "سمكة شعري كاملة، متبلة بالبهارات الخليجية ومشوية أو مقلية حتى تصبح ذهبية."
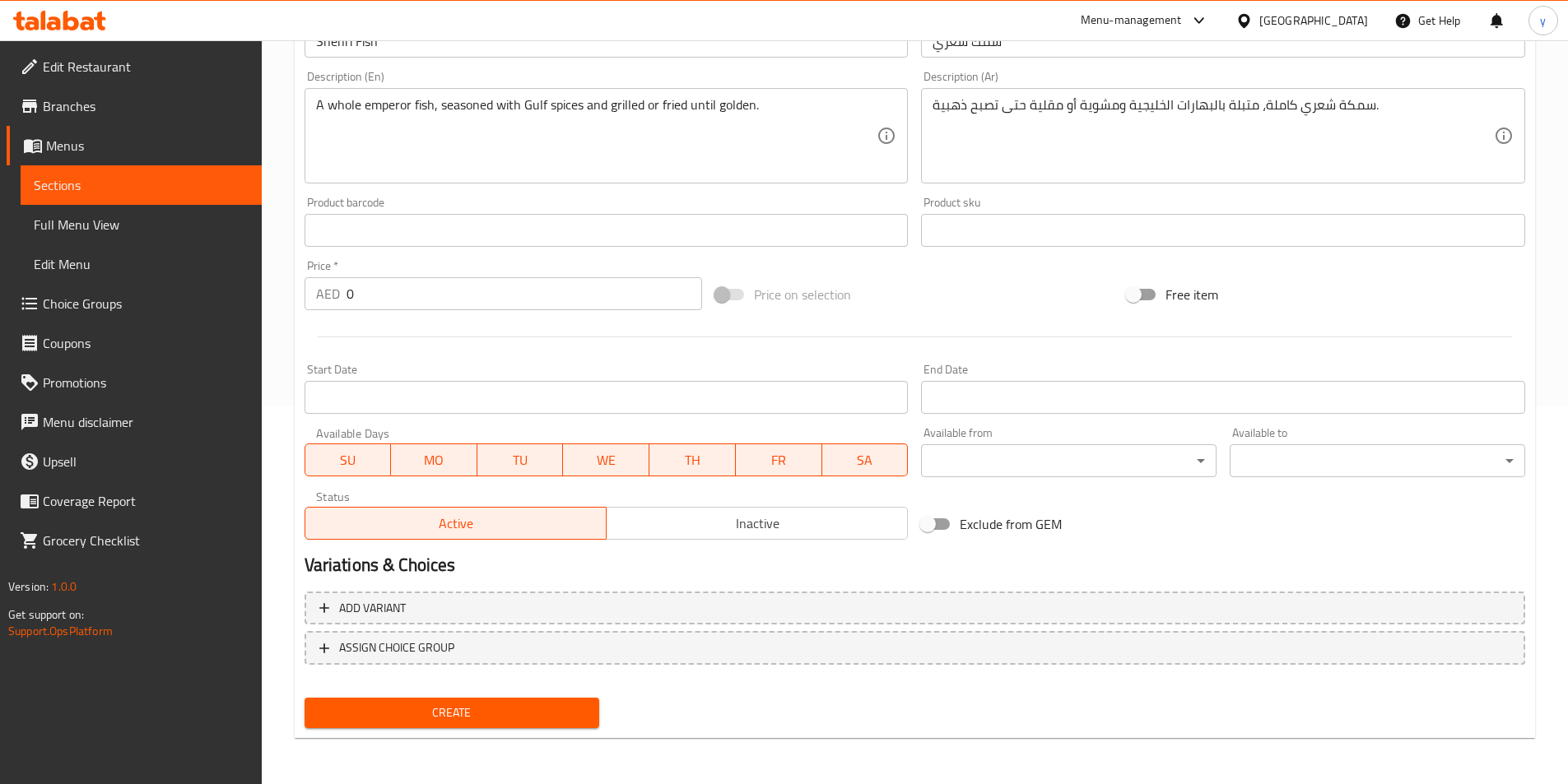
click at [439, 311] on div "Price   * AED 0 Price *" at bounding box center [503, 285] width 411 height 64
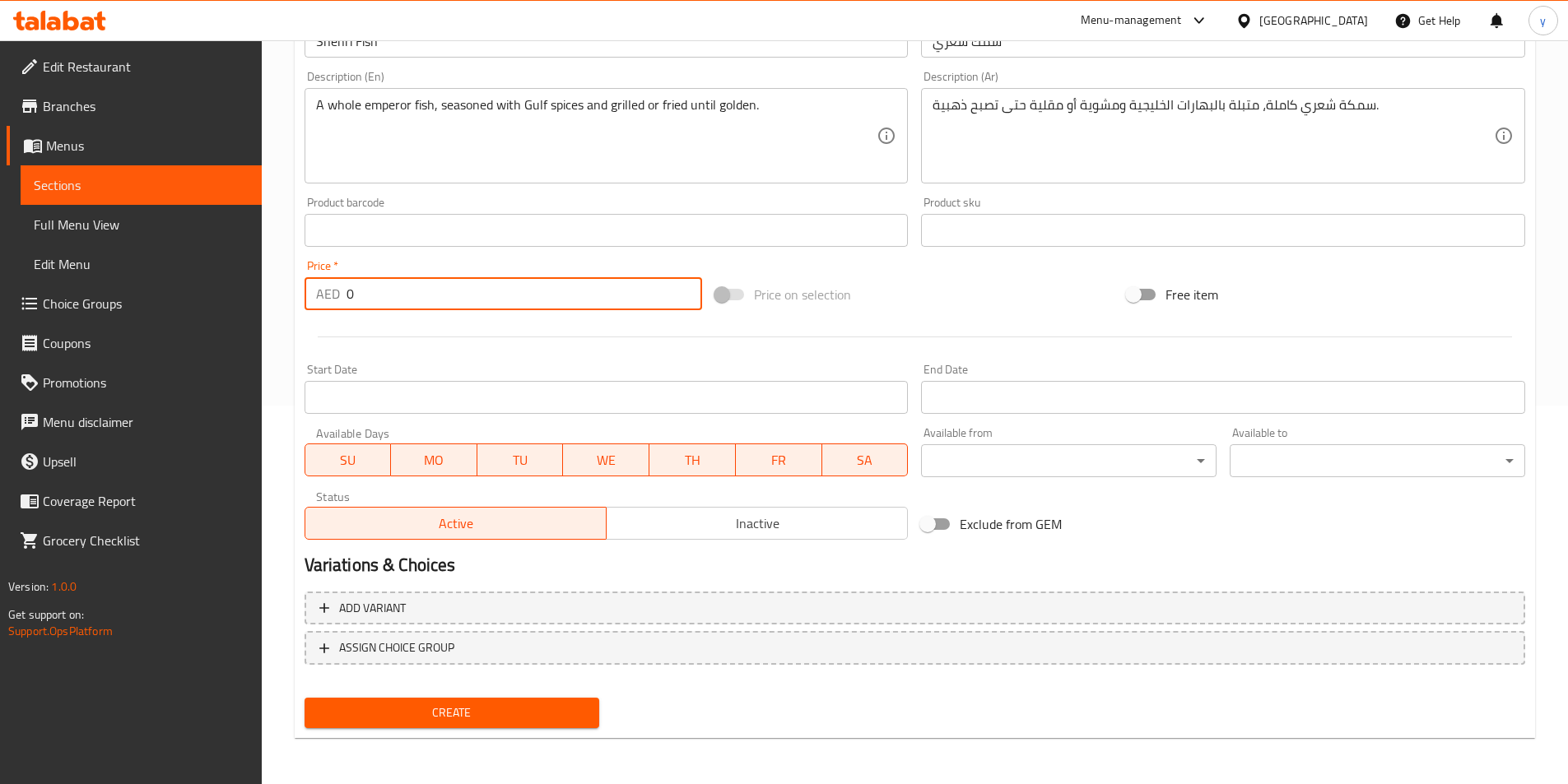
click at [441, 311] on input "0" at bounding box center [525, 293] width 357 height 33
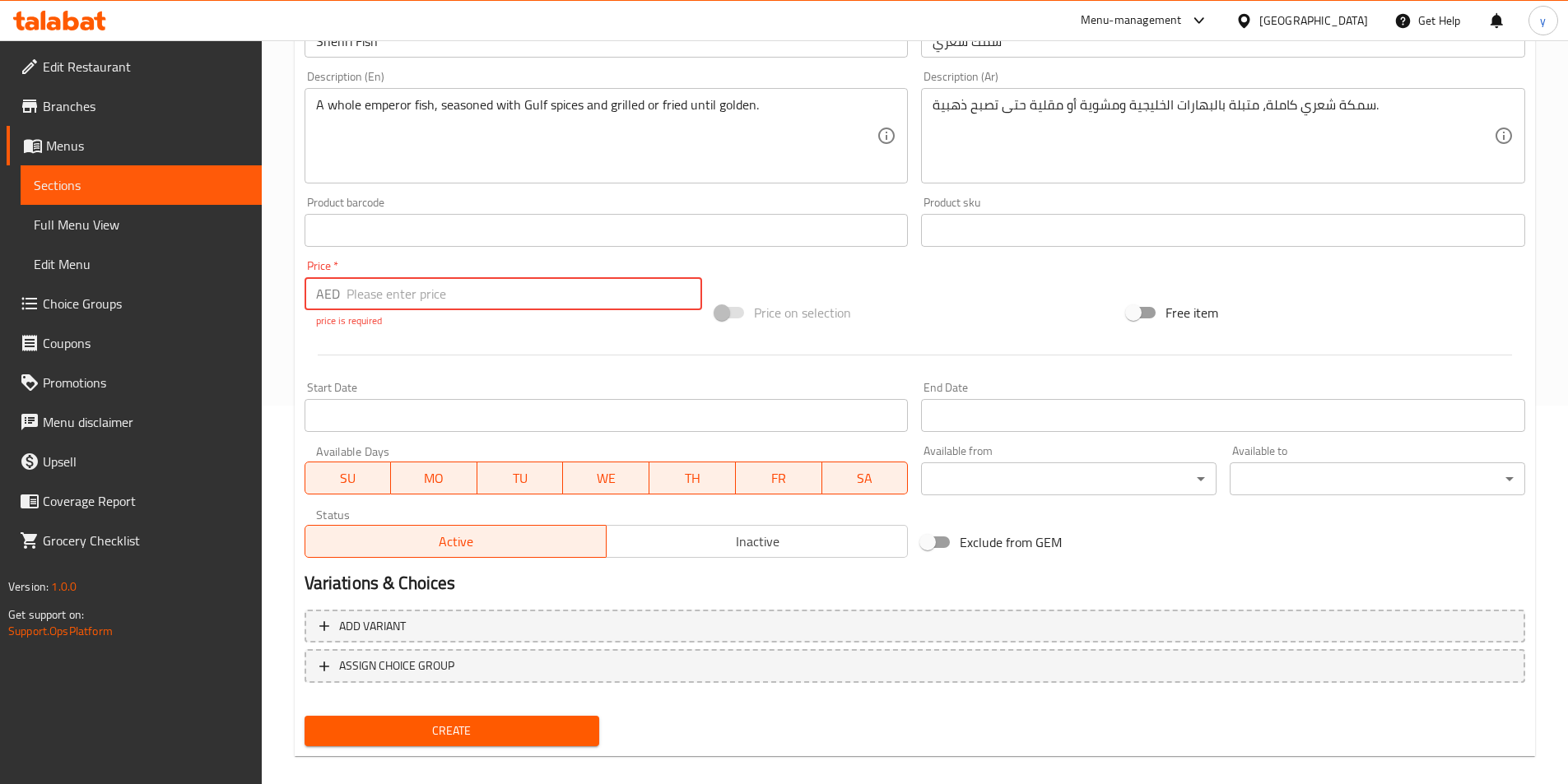
click at [434, 290] on input "number" at bounding box center [525, 293] width 357 height 33
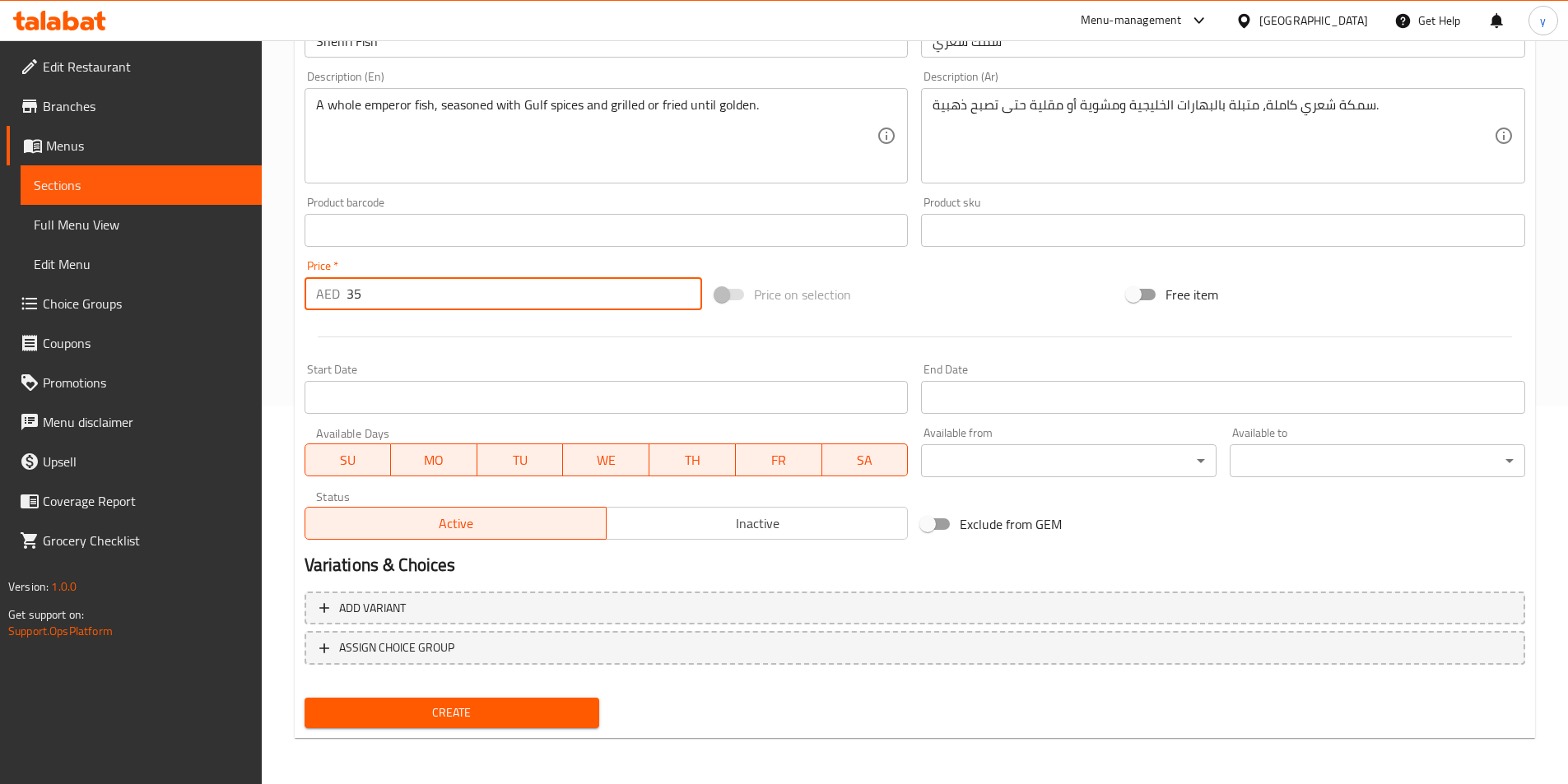
type input "35"
click at [500, 719] on span "Create" at bounding box center [452, 712] width 269 height 20
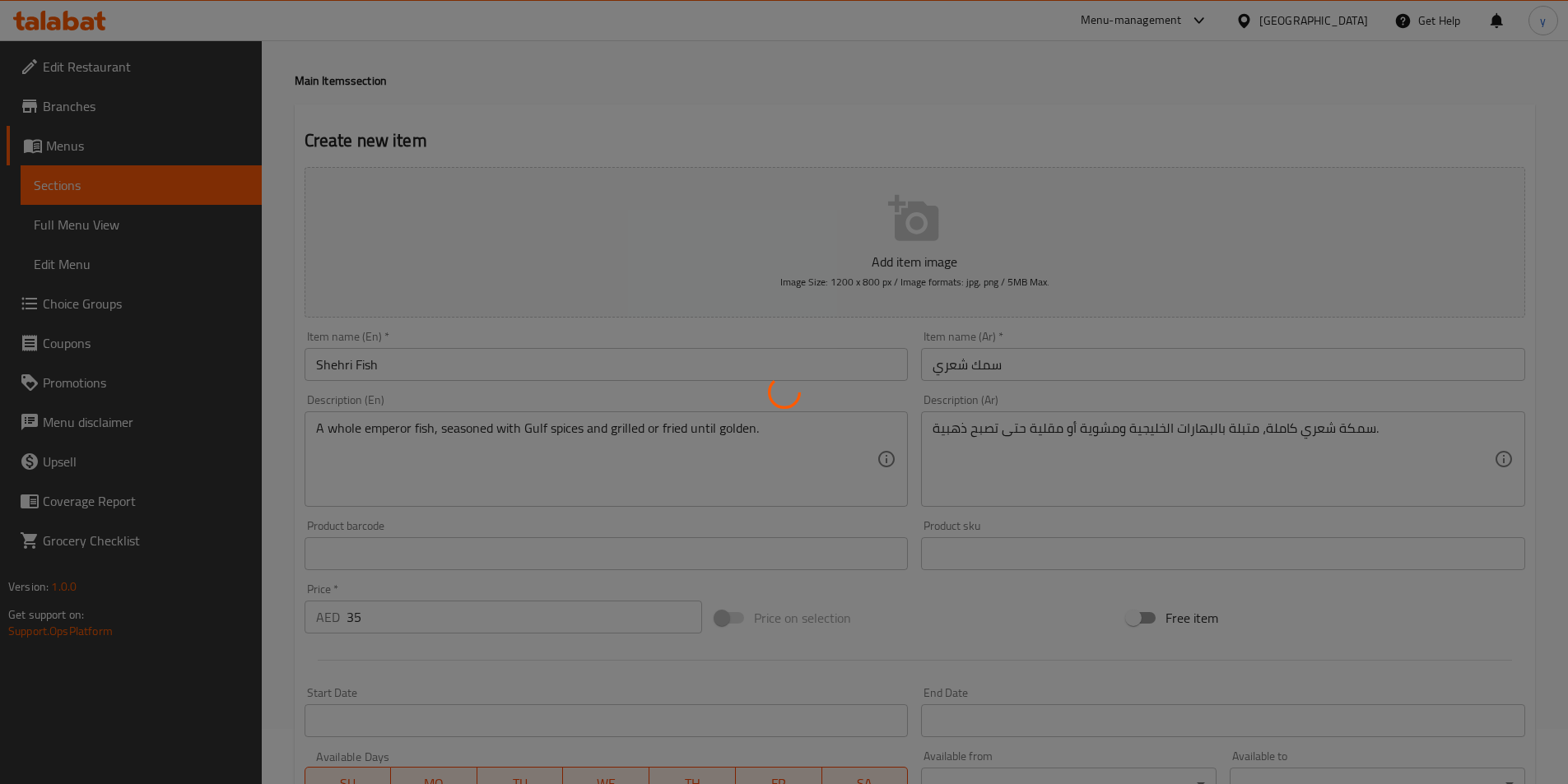
scroll to position [0, 0]
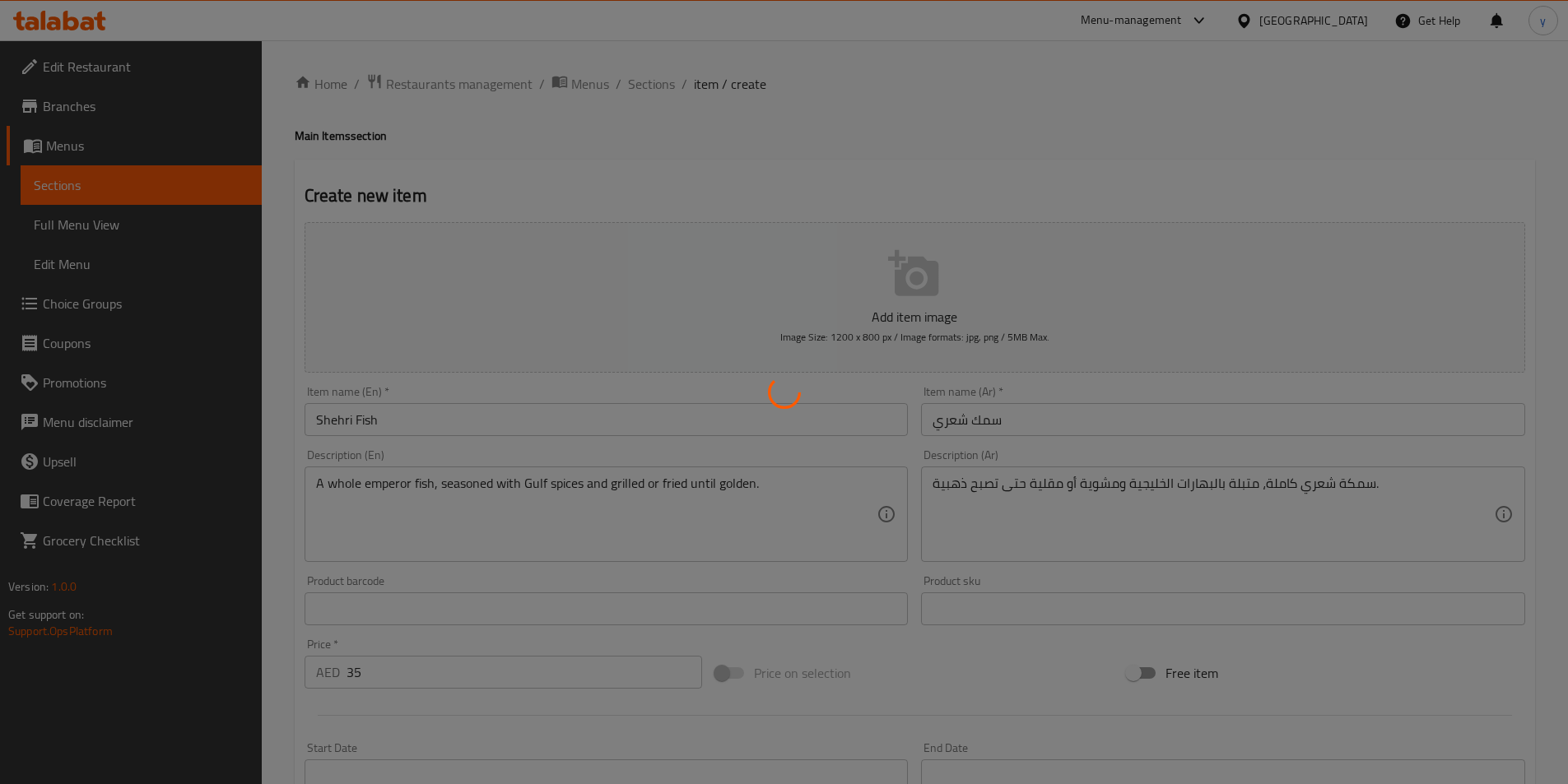
type input "0"
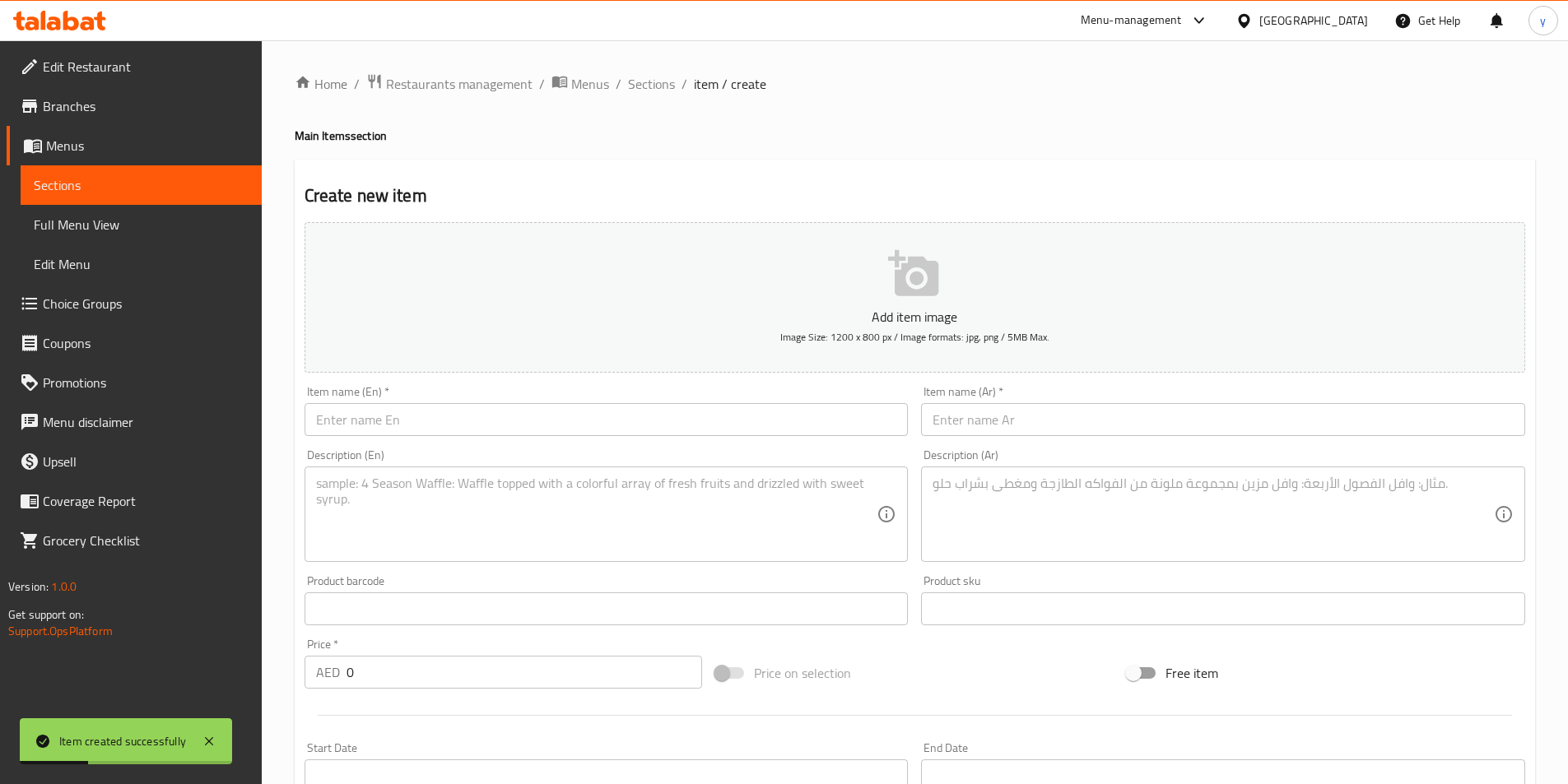
click at [106, 239] on link "Full Menu View" at bounding box center [141, 225] width 241 height 40
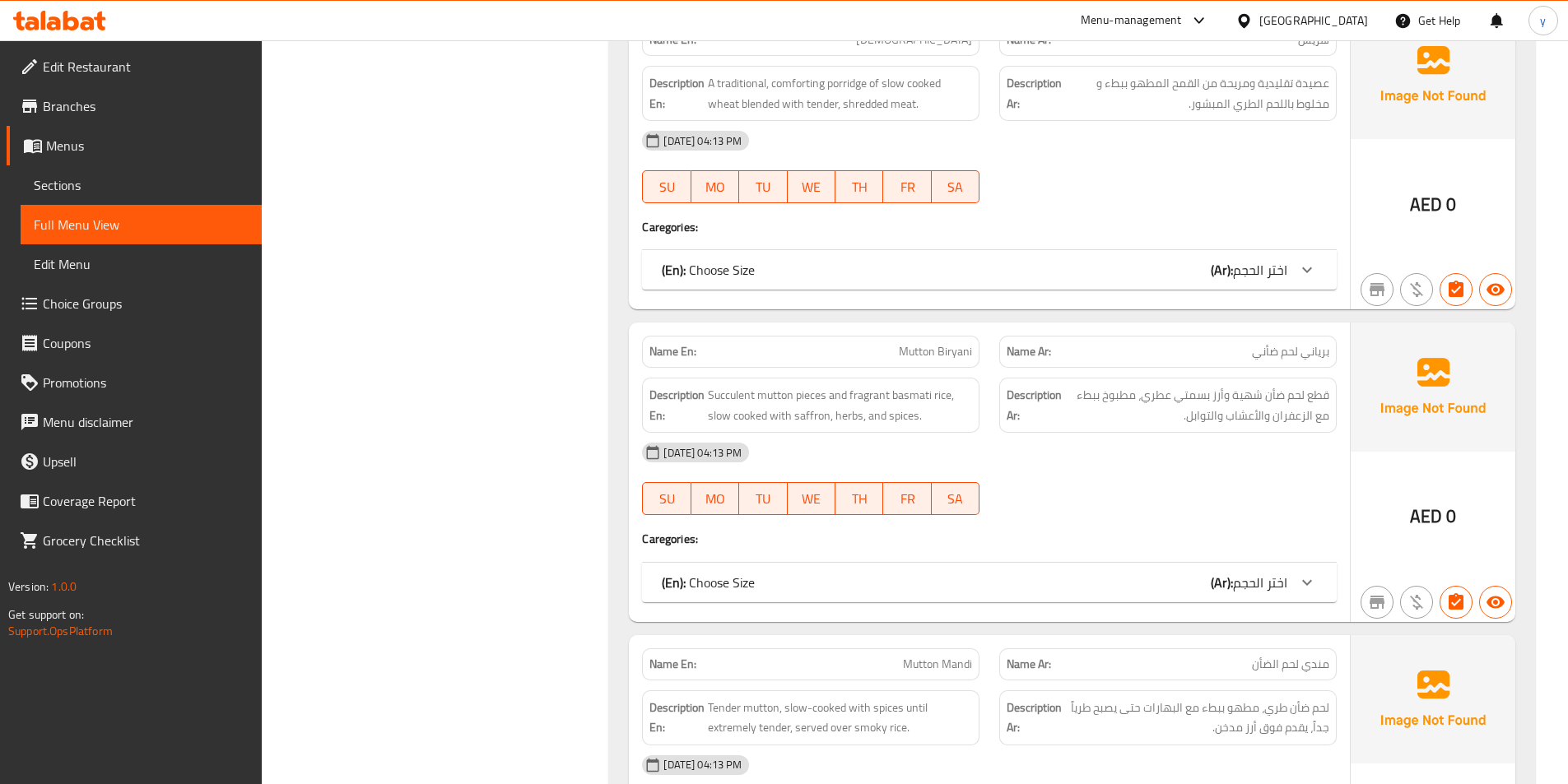
scroll to position [3362, 0]
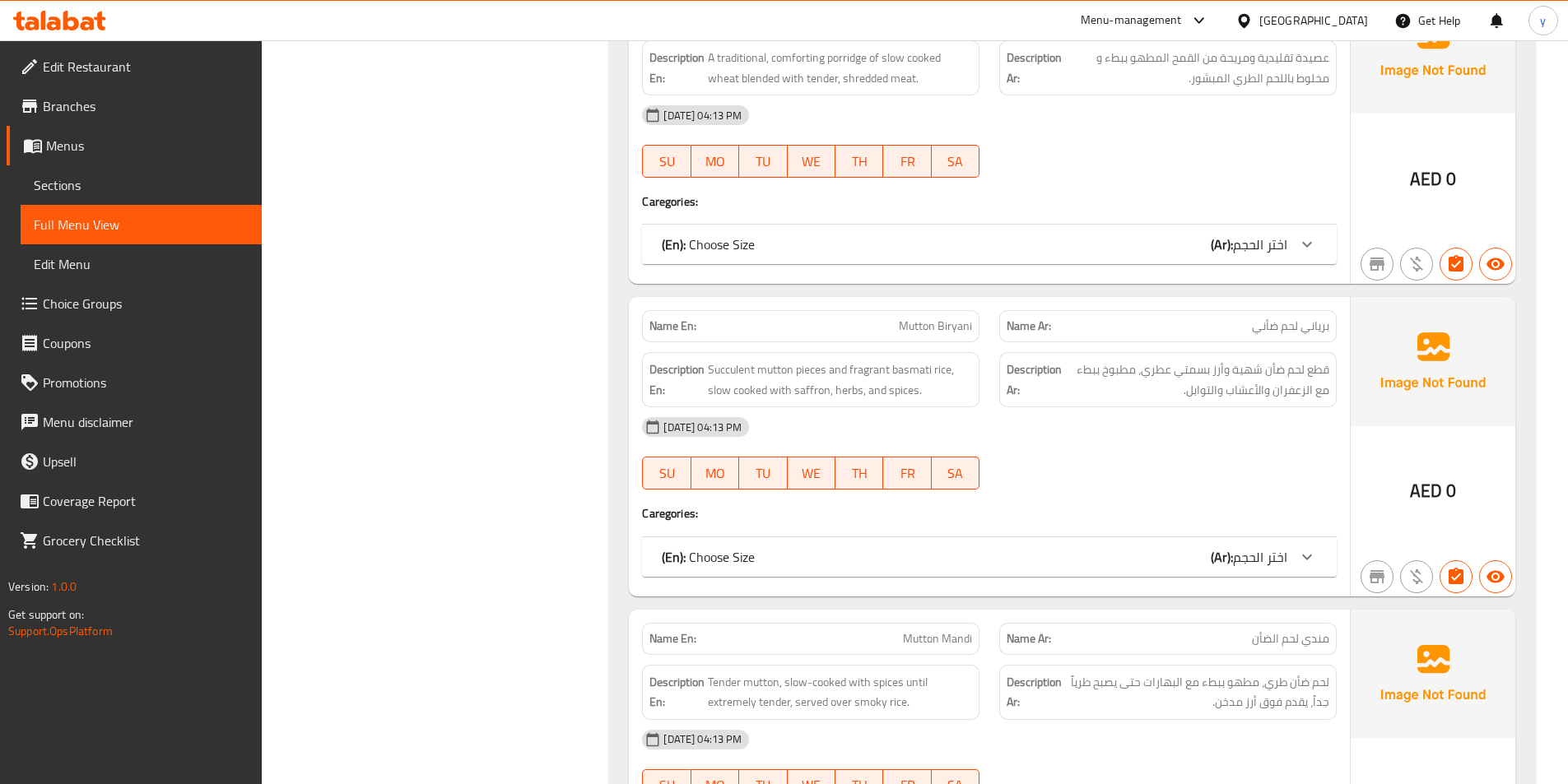
click at [504, 317] on div "Filter Branches Branches Popular filters Free items Branch specific items Has c…" at bounding box center [442, 698] width 315 height 7697
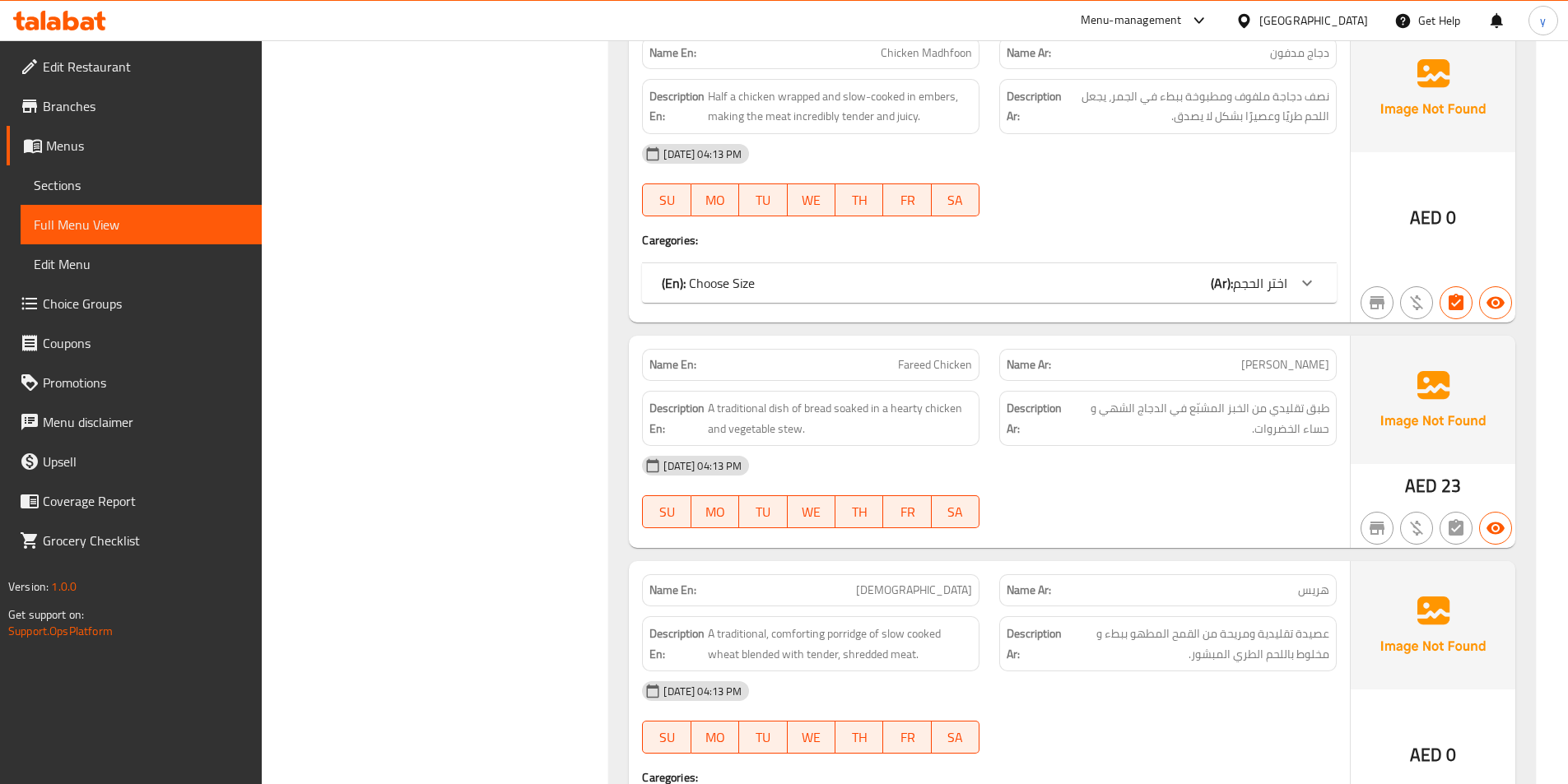
scroll to position [2539, 0]
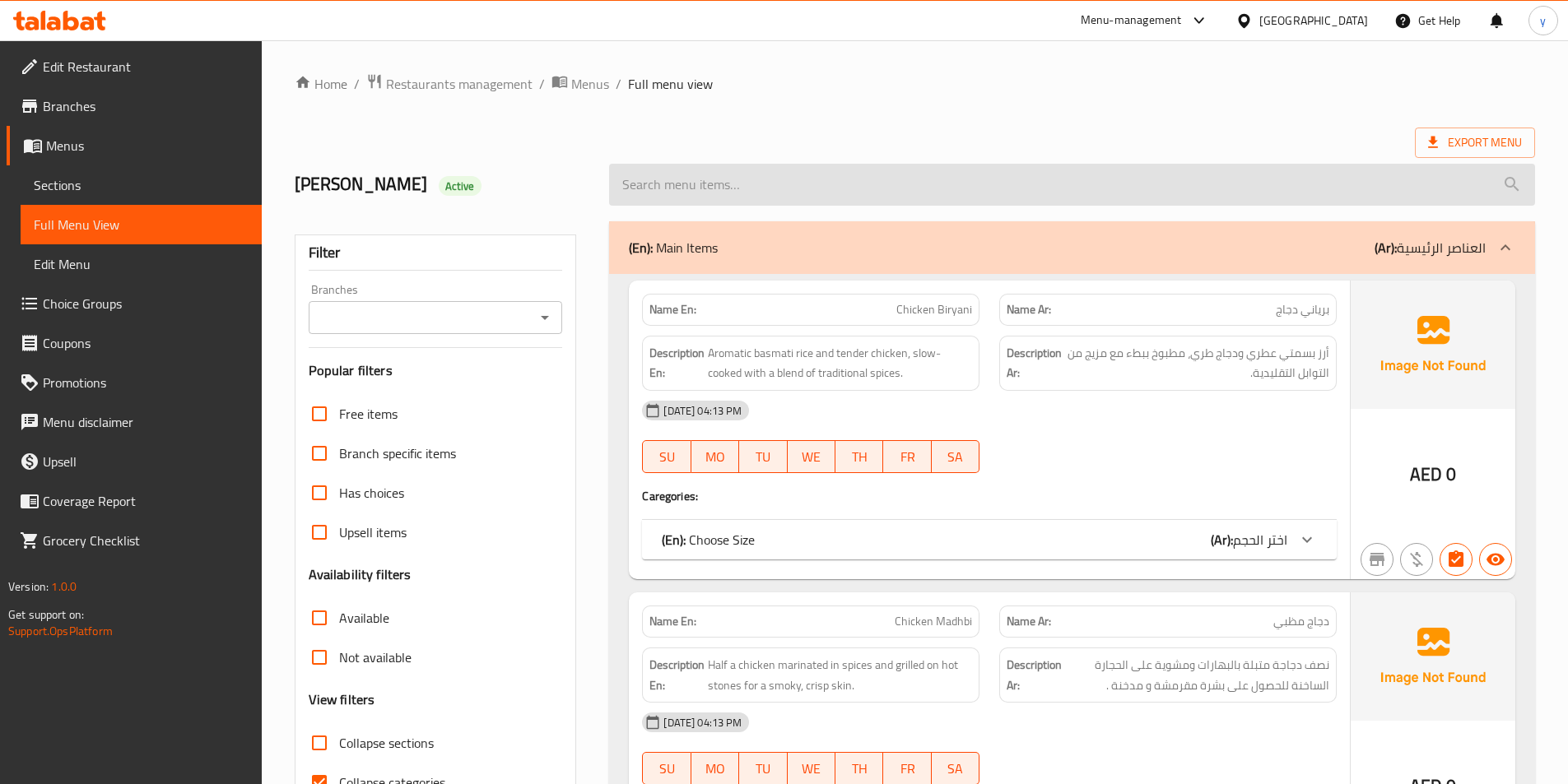
click at [746, 171] on input "search" at bounding box center [1072, 184] width 926 height 42
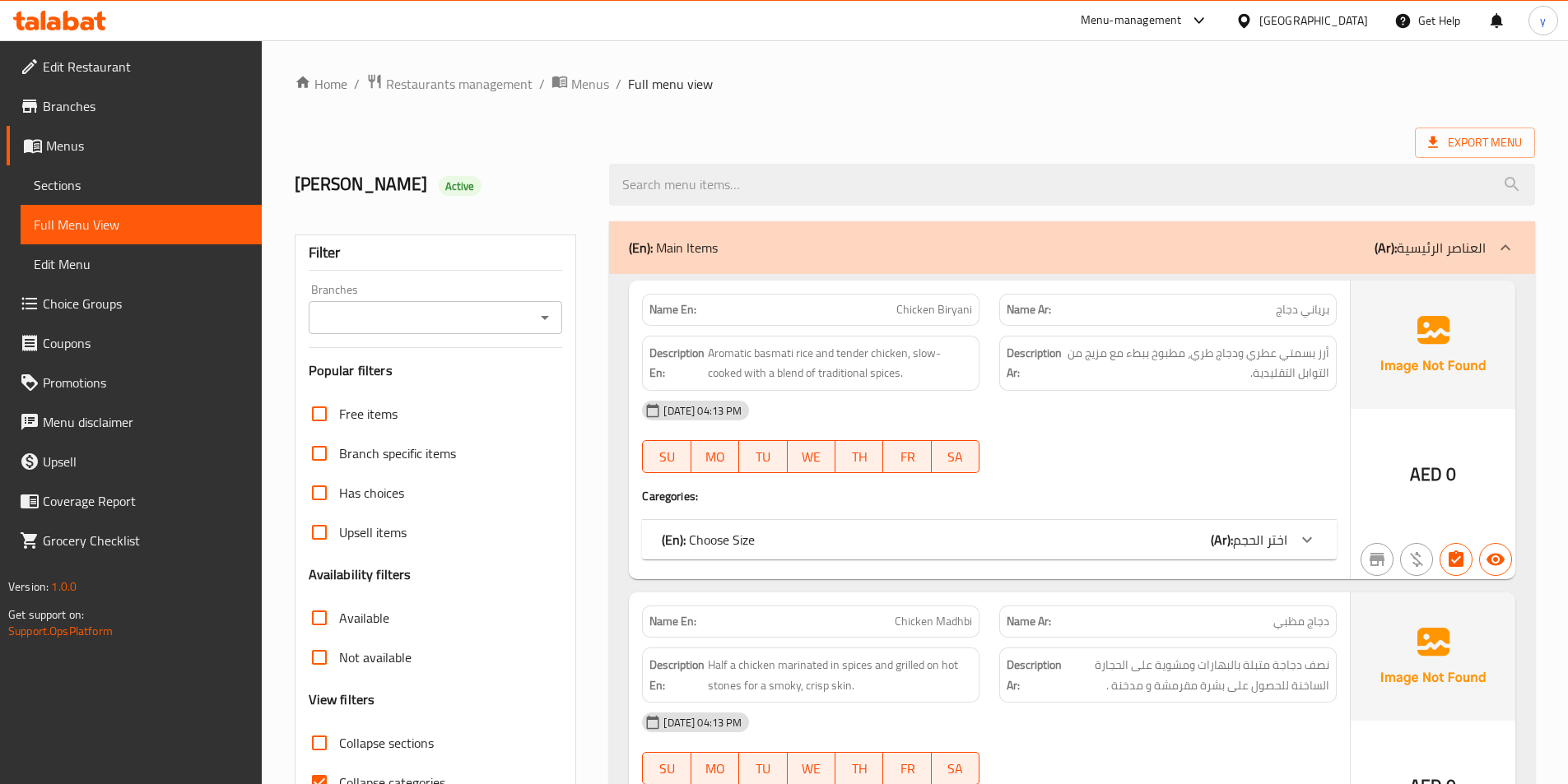
click at [97, 187] on span "Sections" at bounding box center [141, 185] width 215 height 19
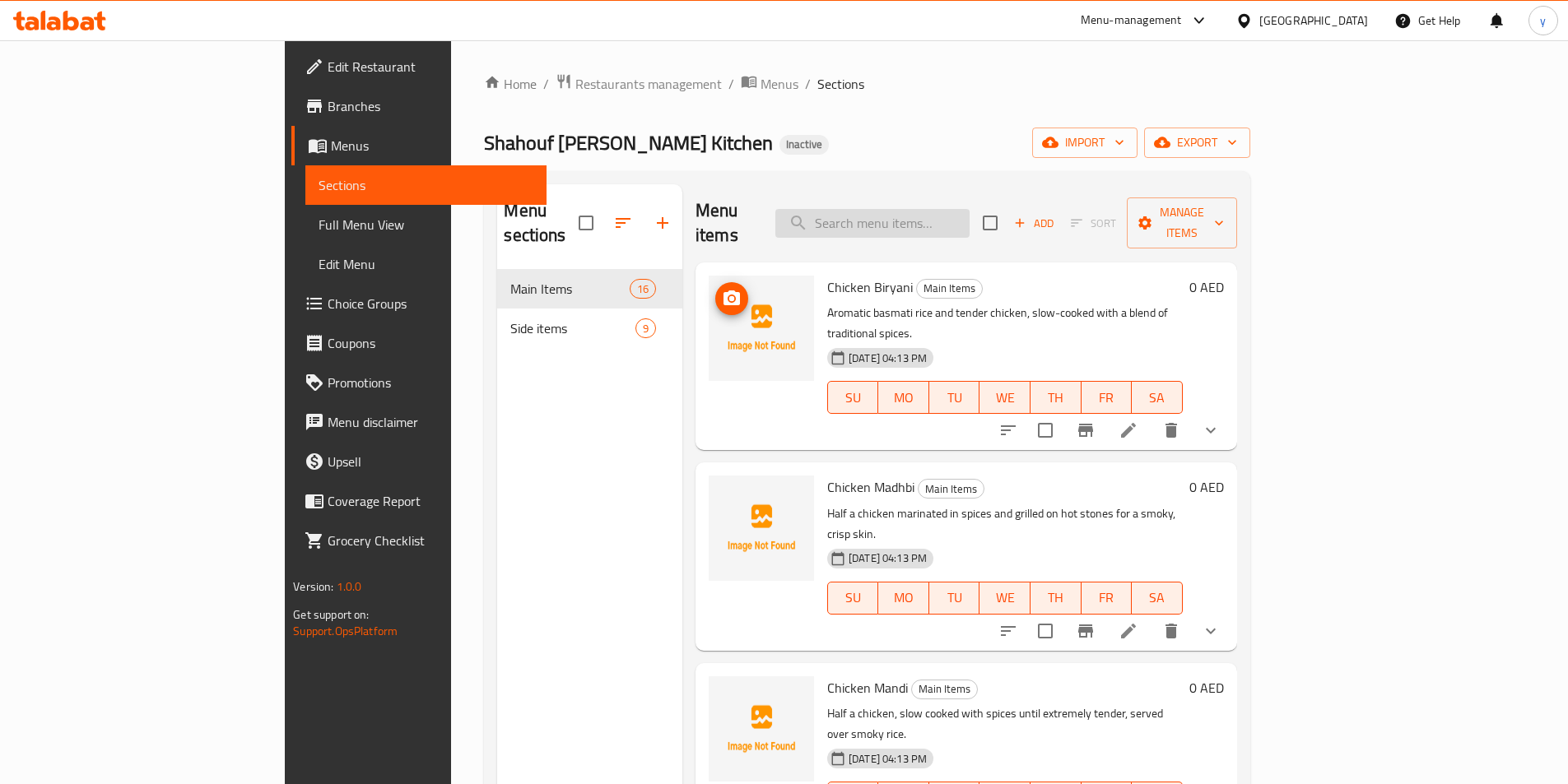
click at [923, 217] on input "search" at bounding box center [872, 223] width 194 height 29
paste input "Chicken Polao"
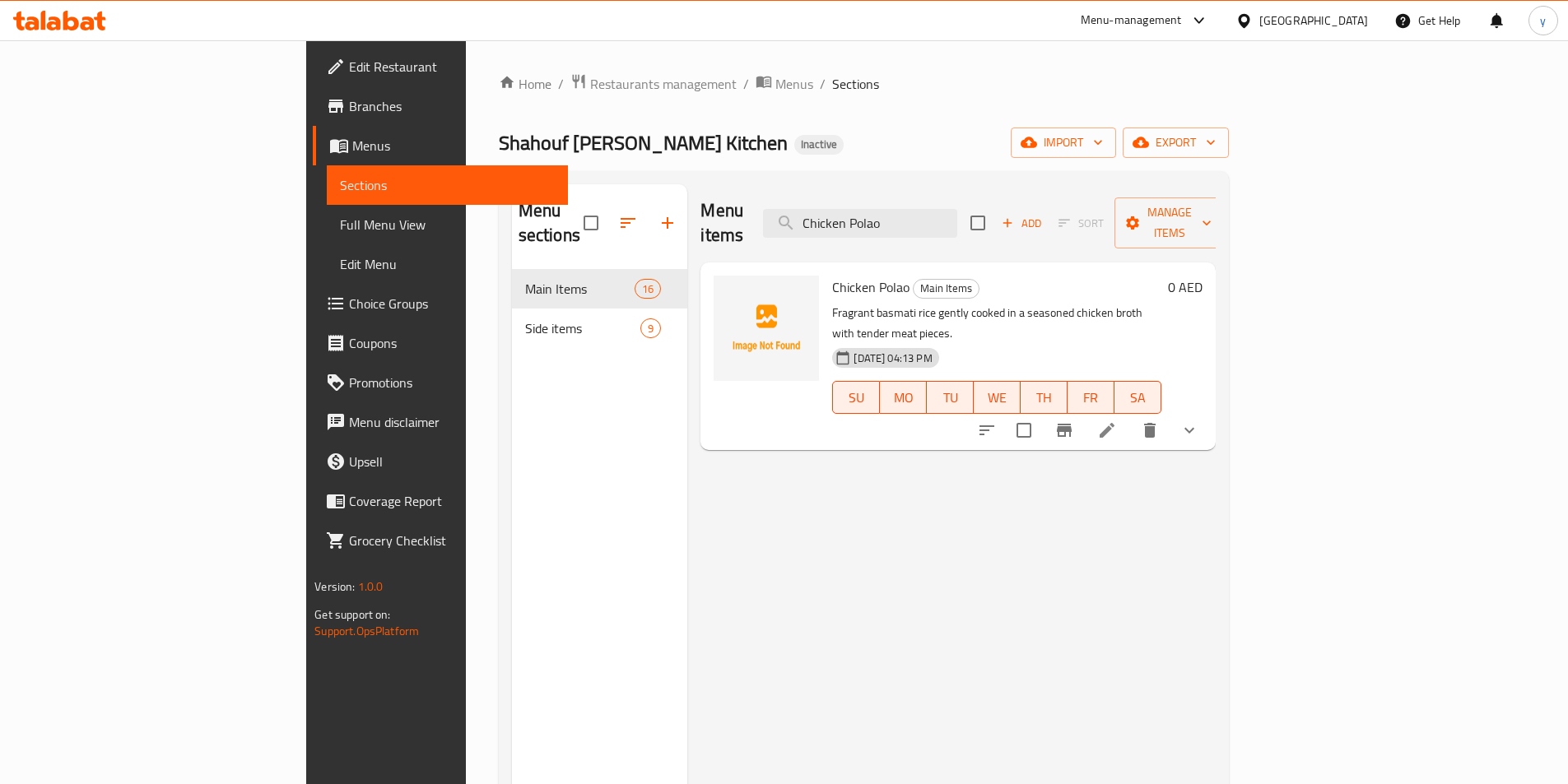
click at [1026, 490] on div "Menu items Chicken Polao Add Sort Manage items Chicken Polao Main Items Fragran…" at bounding box center [951, 576] width 527 height 784
click at [957, 219] on input "Chicken Polao" at bounding box center [859, 223] width 194 height 29
paste input "Hammour Fish"
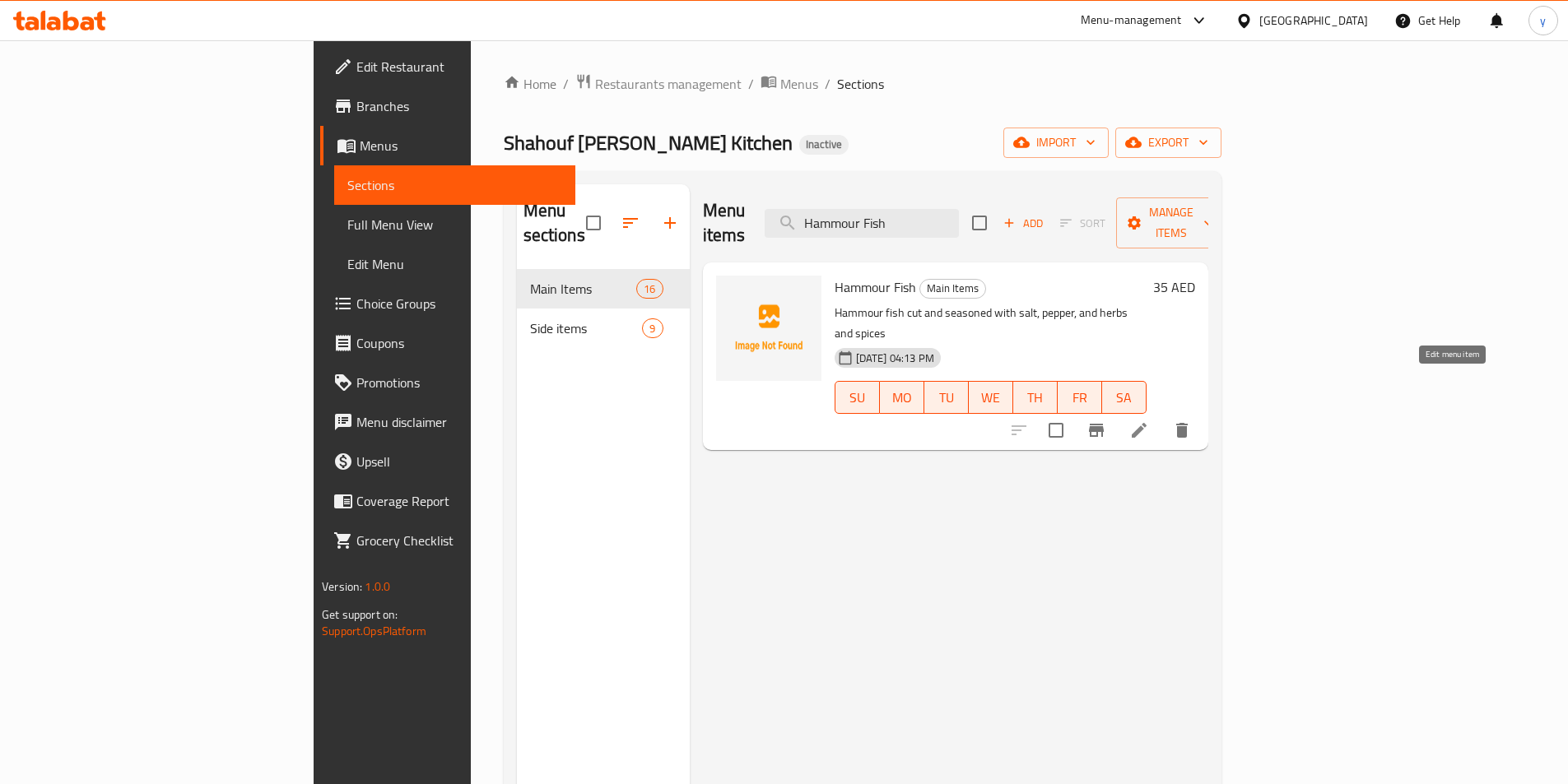
type input "Hammour Fish"
click at [1149, 420] on icon at bounding box center [1139, 430] width 19 height 19
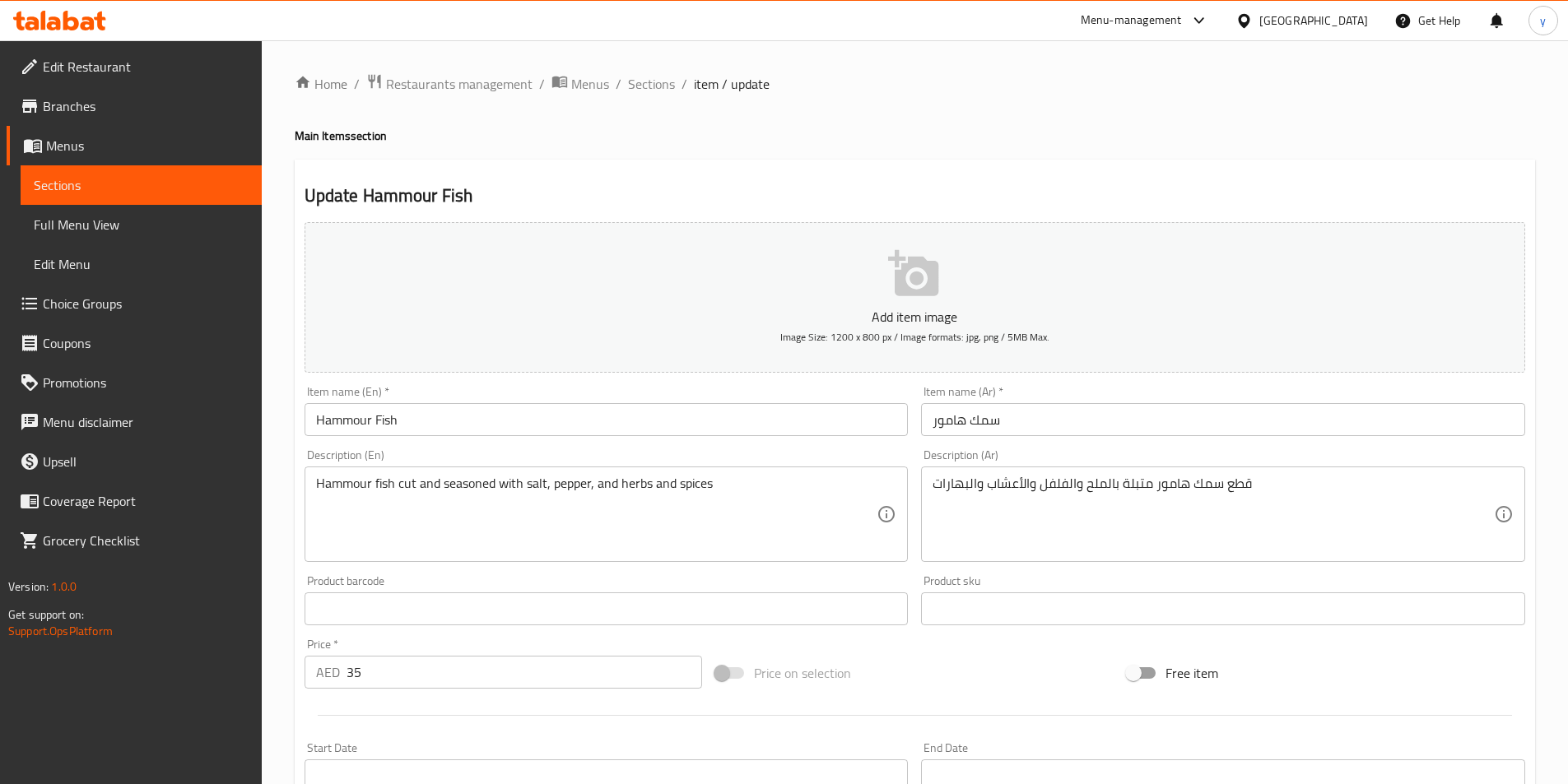
click at [1346, 166] on div "Update Hammour Fish Add item image Image Size: 1200 x 800 px / Image formats: j…" at bounding box center [914, 638] width 1240 height 957
click at [649, 75] on span "Sections" at bounding box center [651, 84] width 47 height 19
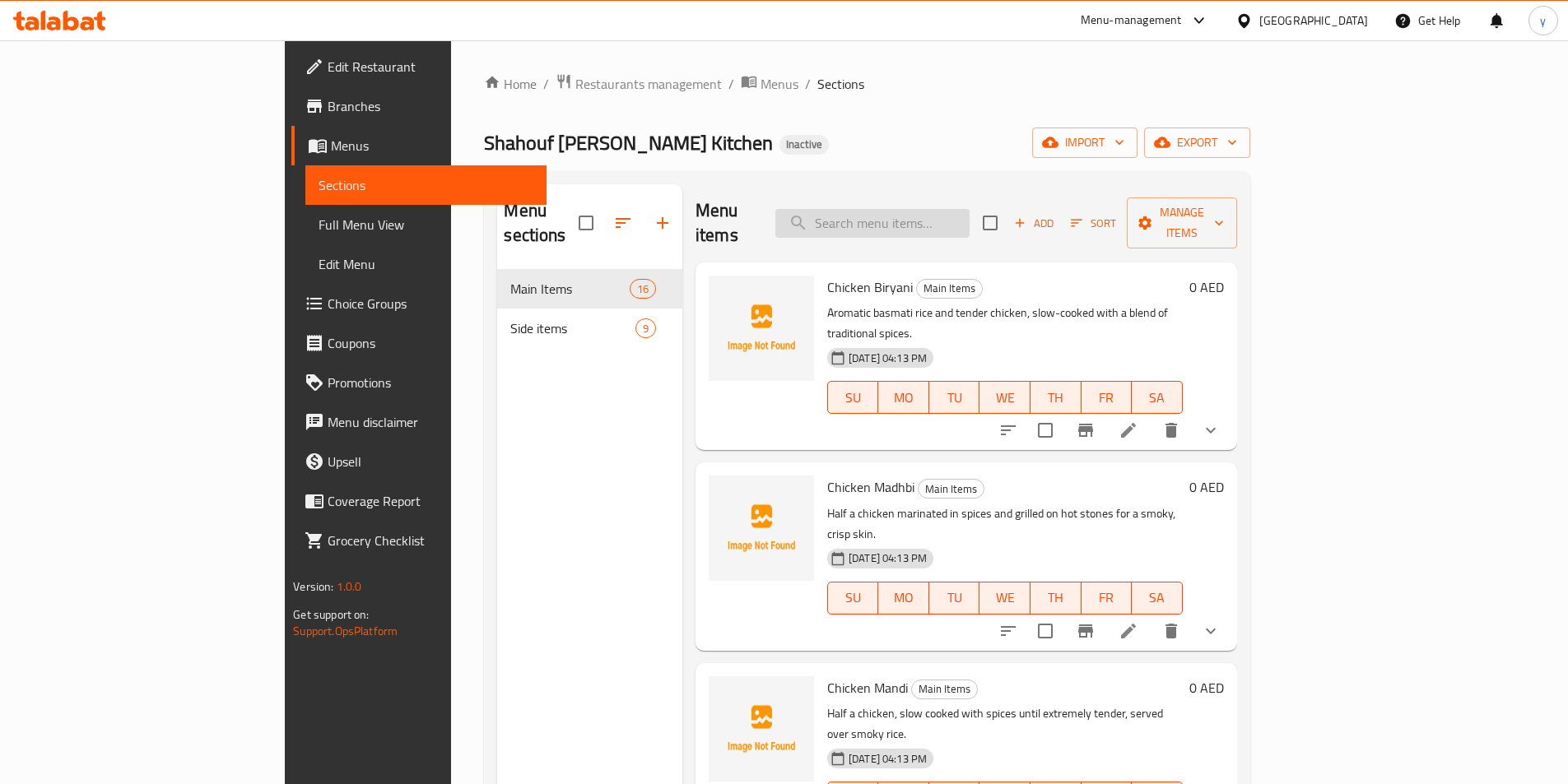
click at [945, 209] on input "search" at bounding box center [872, 223] width 194 height 29
paste input "Hammour Fish"
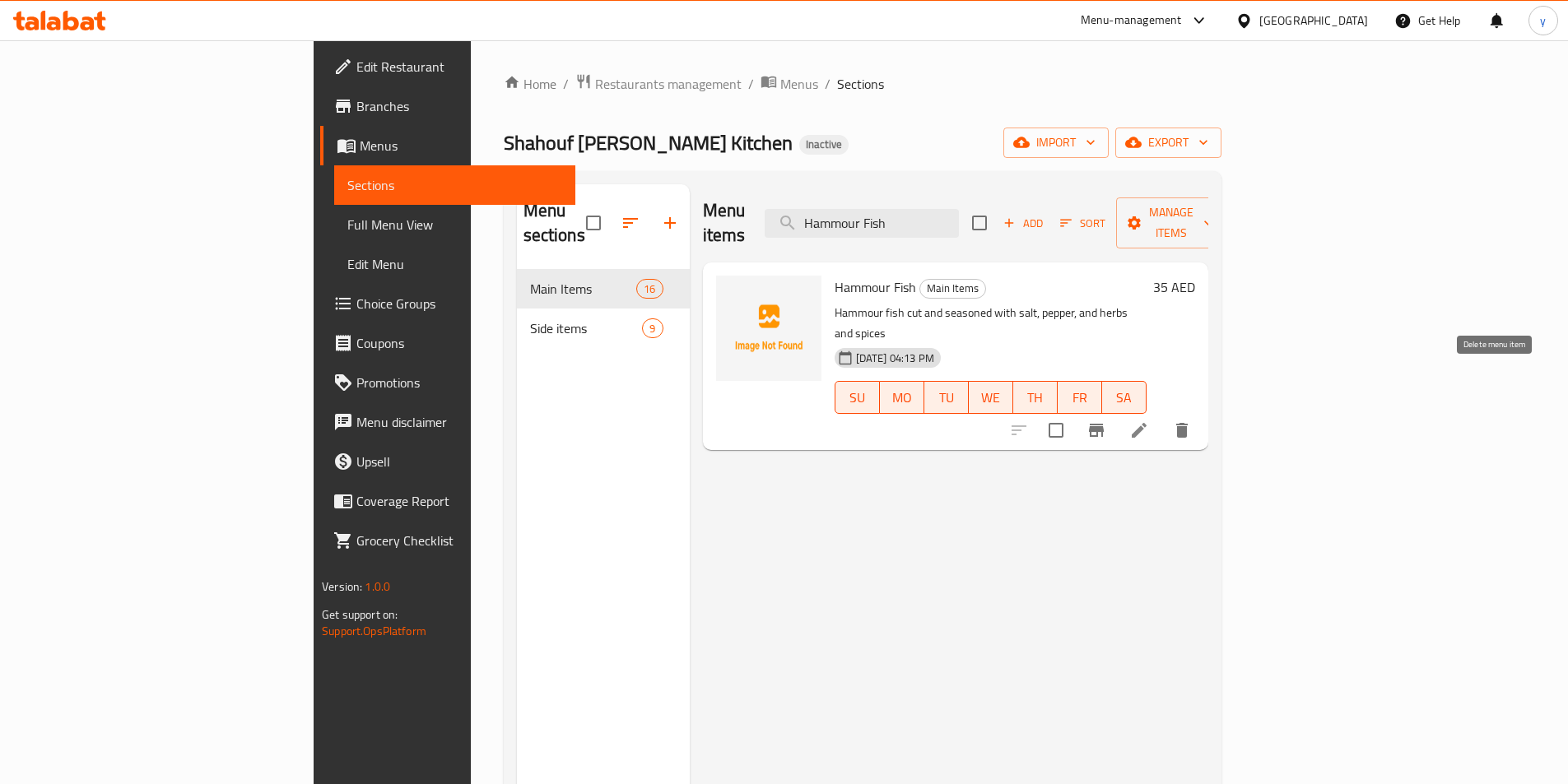
click at [1188, 423] on icon "delete" at bounding box center [1181, 430] width 12 height 15
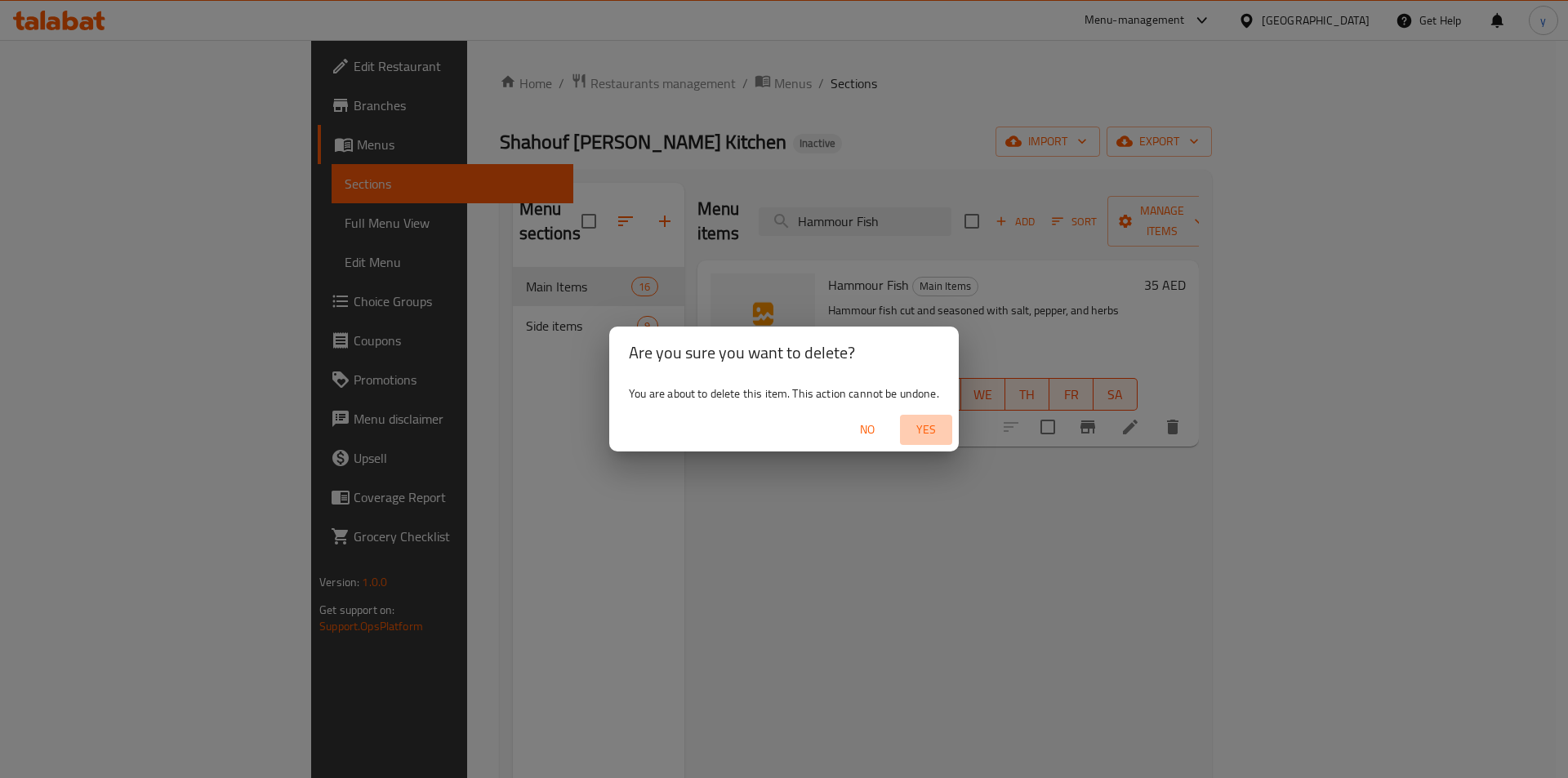
click at [912, 426] on span "Yes" at bounding box center [925, 429] width 40 height 20
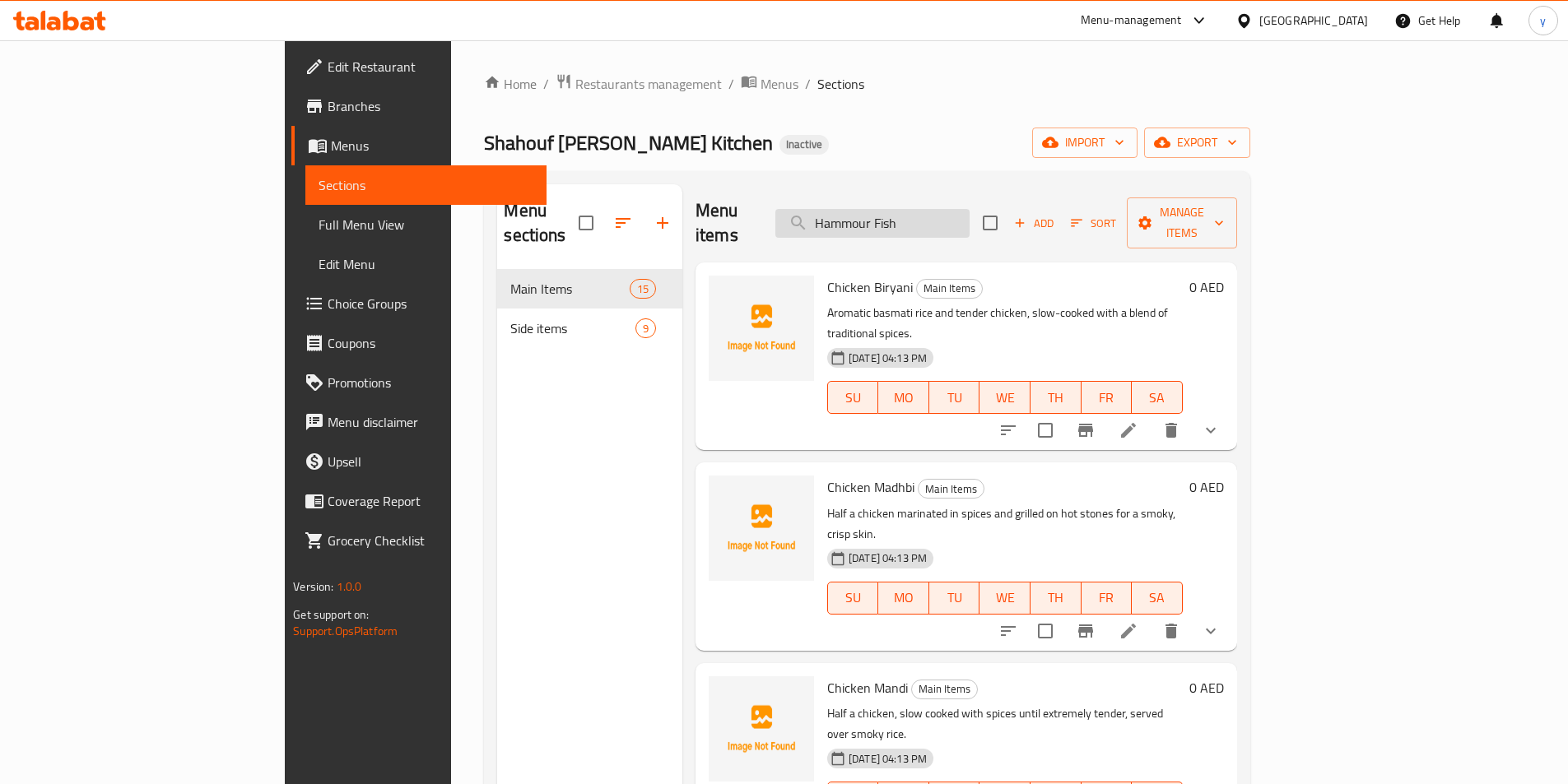
click at [957, 218] on input "Hammour Fish" at bounding box center [872, 223] width 194 height 29
paste input "Shehri"
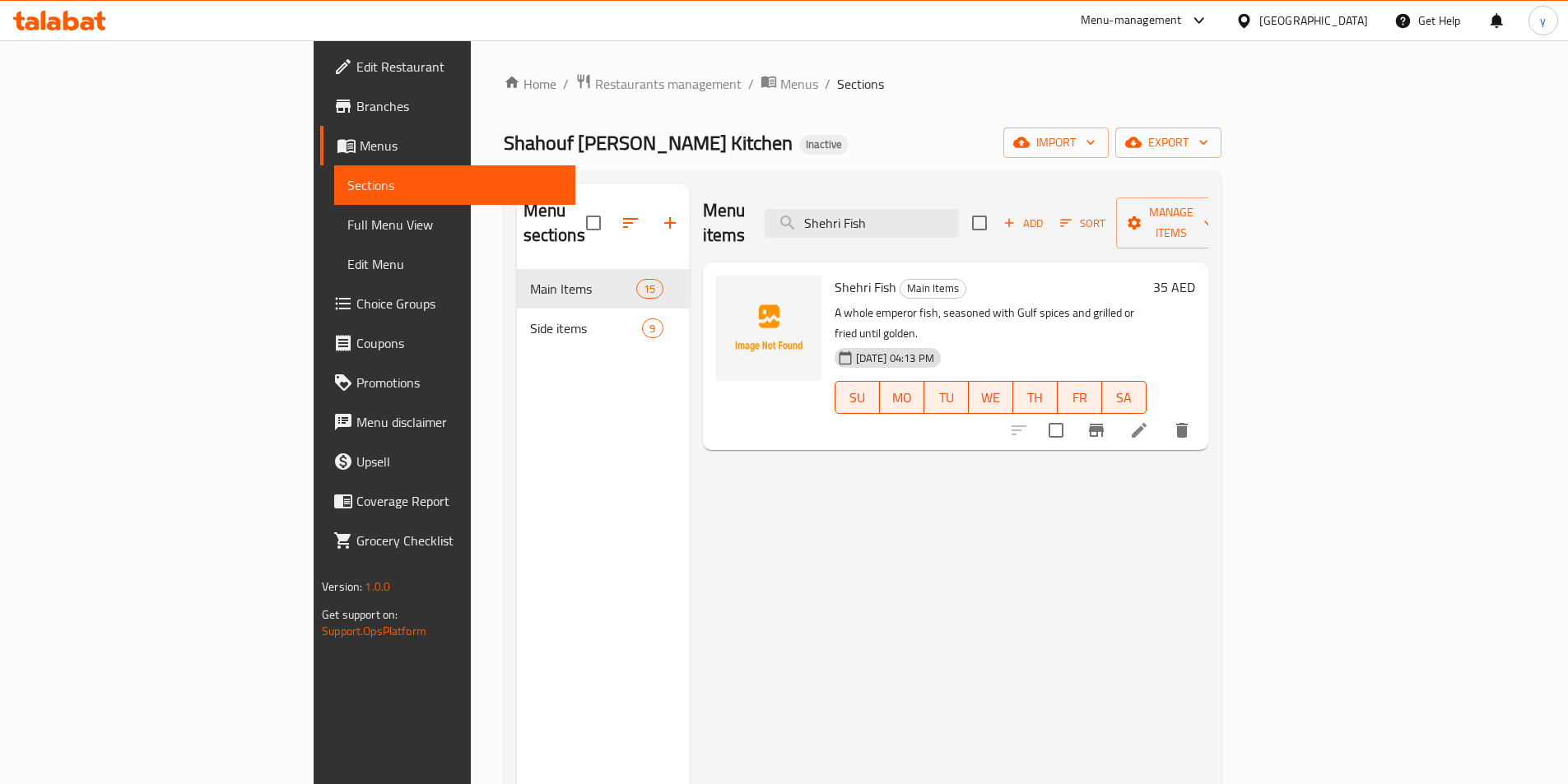
type input "Shehri Fish"
click at [1162, 416] on li at bounding box center [1139, 430] width 46 height 29
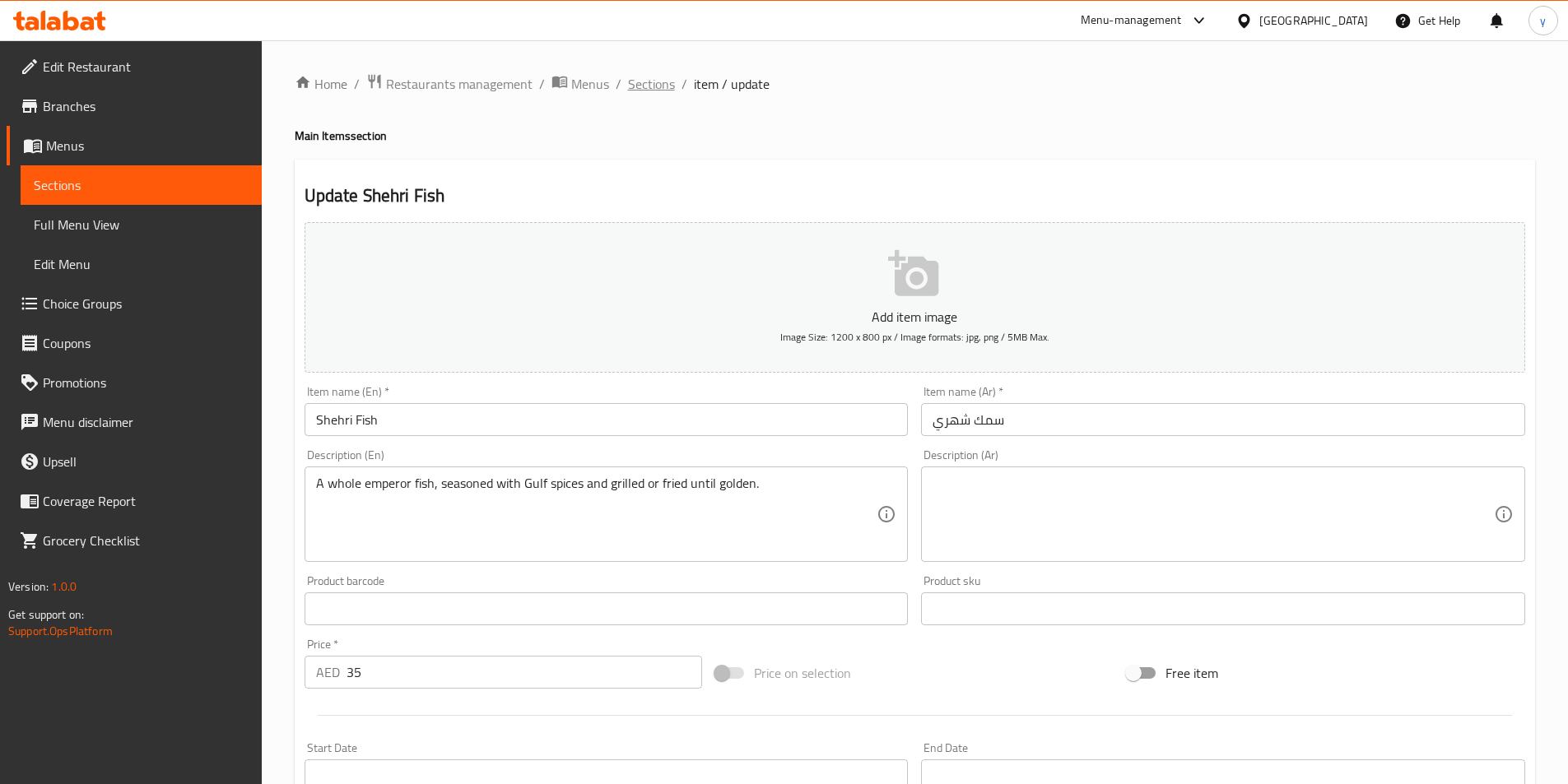
click at [655, 91] on span "Sections" at bounding box center [651, 84] width 47 height 19
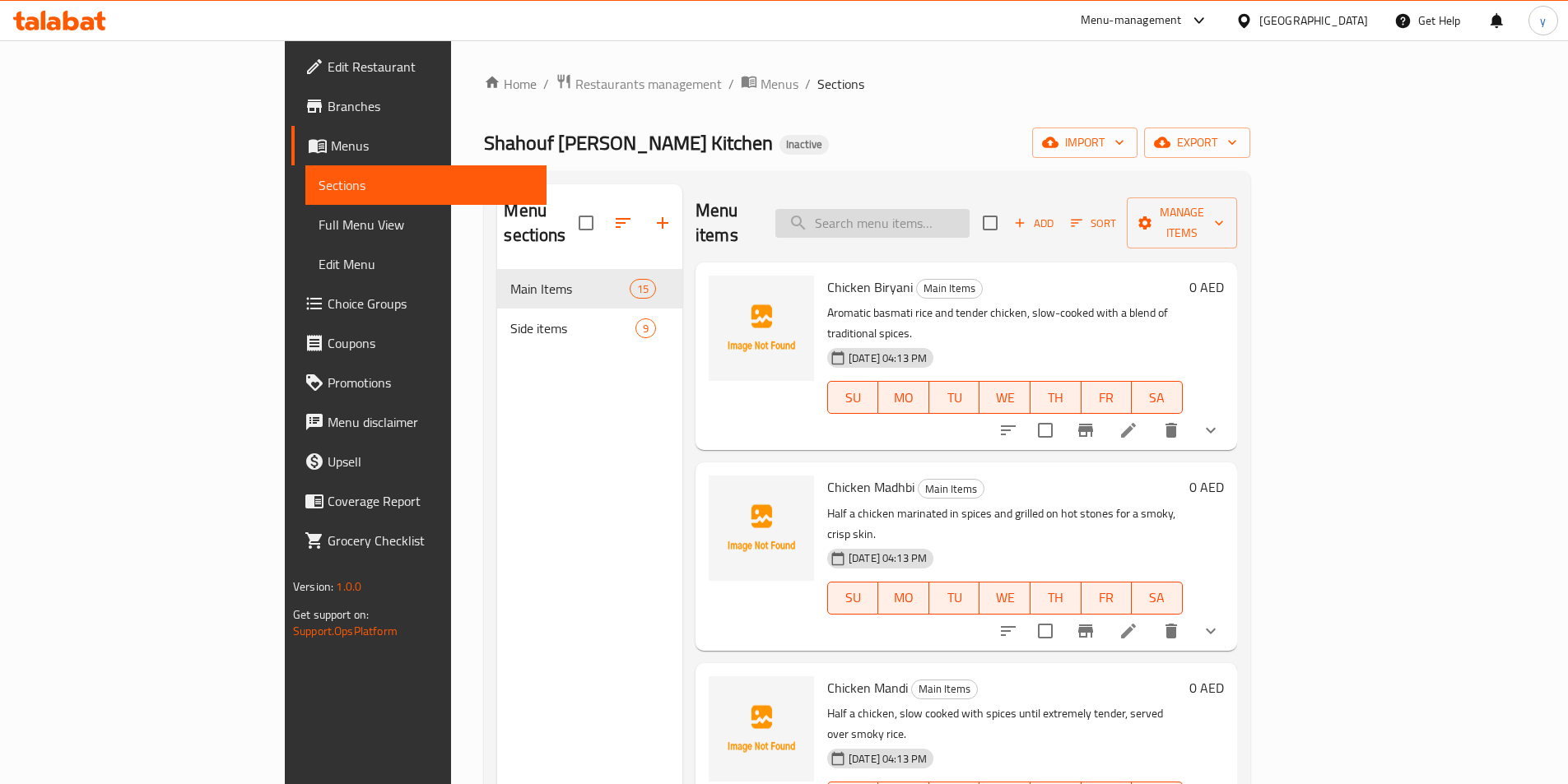
click at [913, 209] on input "search" at bounding box center [872, 223] width 194 height 29
paste input "Shehri Fish"
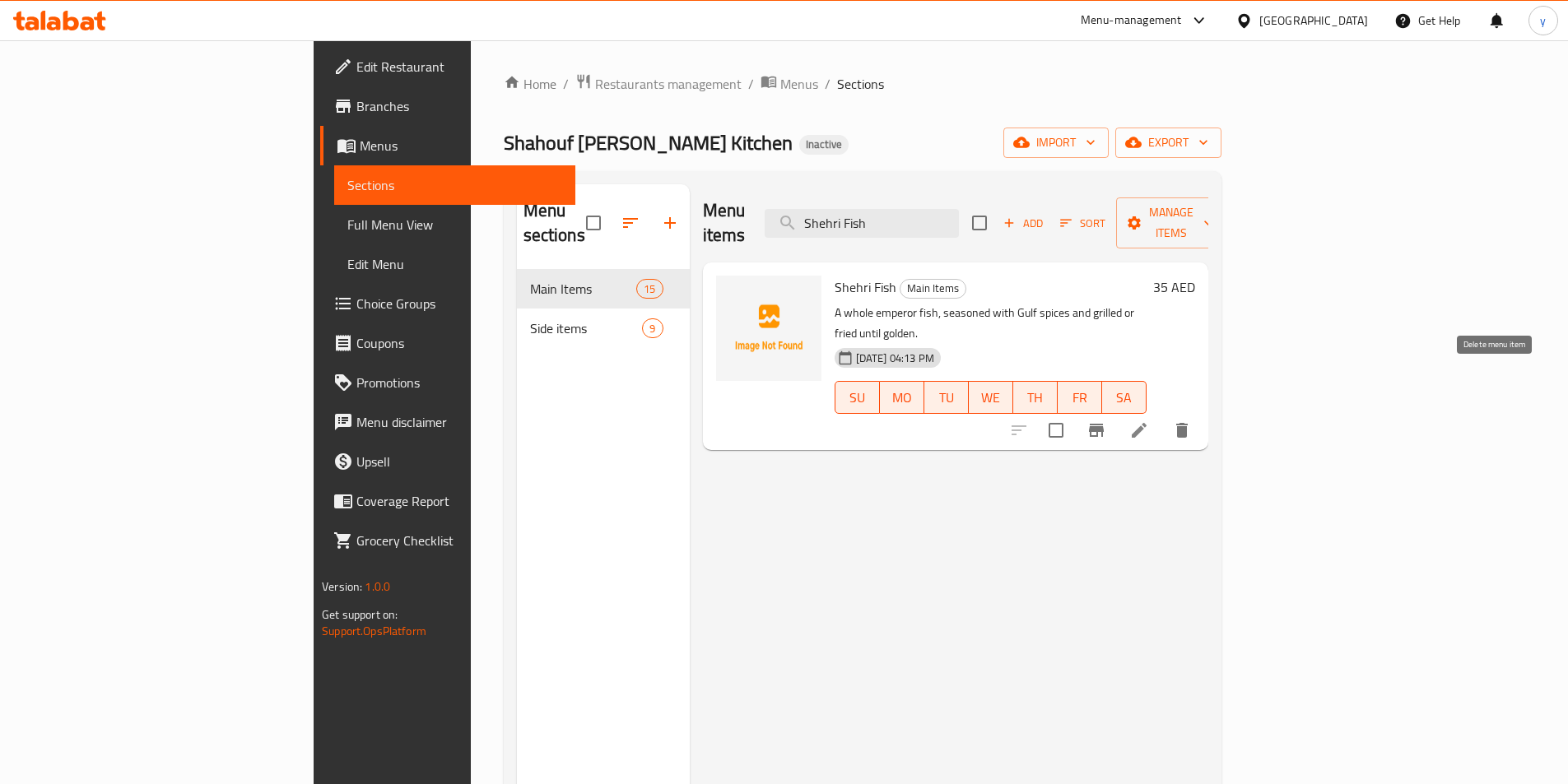
type input "Shehri Fish"
click at [1192, 420] on icon "delete" at bounding box center [1181, 430] width 19 height 19
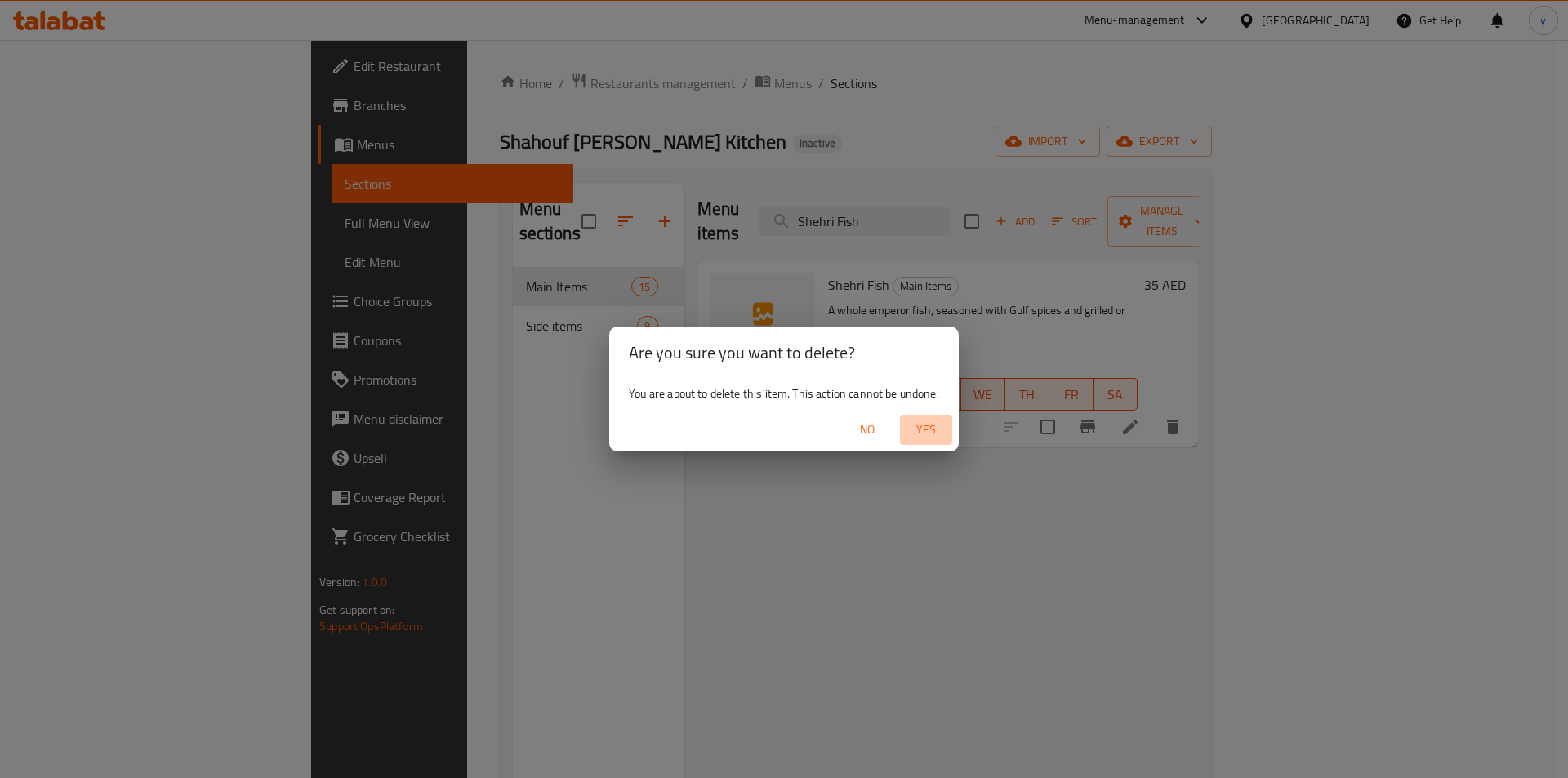
click at [909, 422] on span "Yes" at bounding box center [925, 429] width 40 height 20
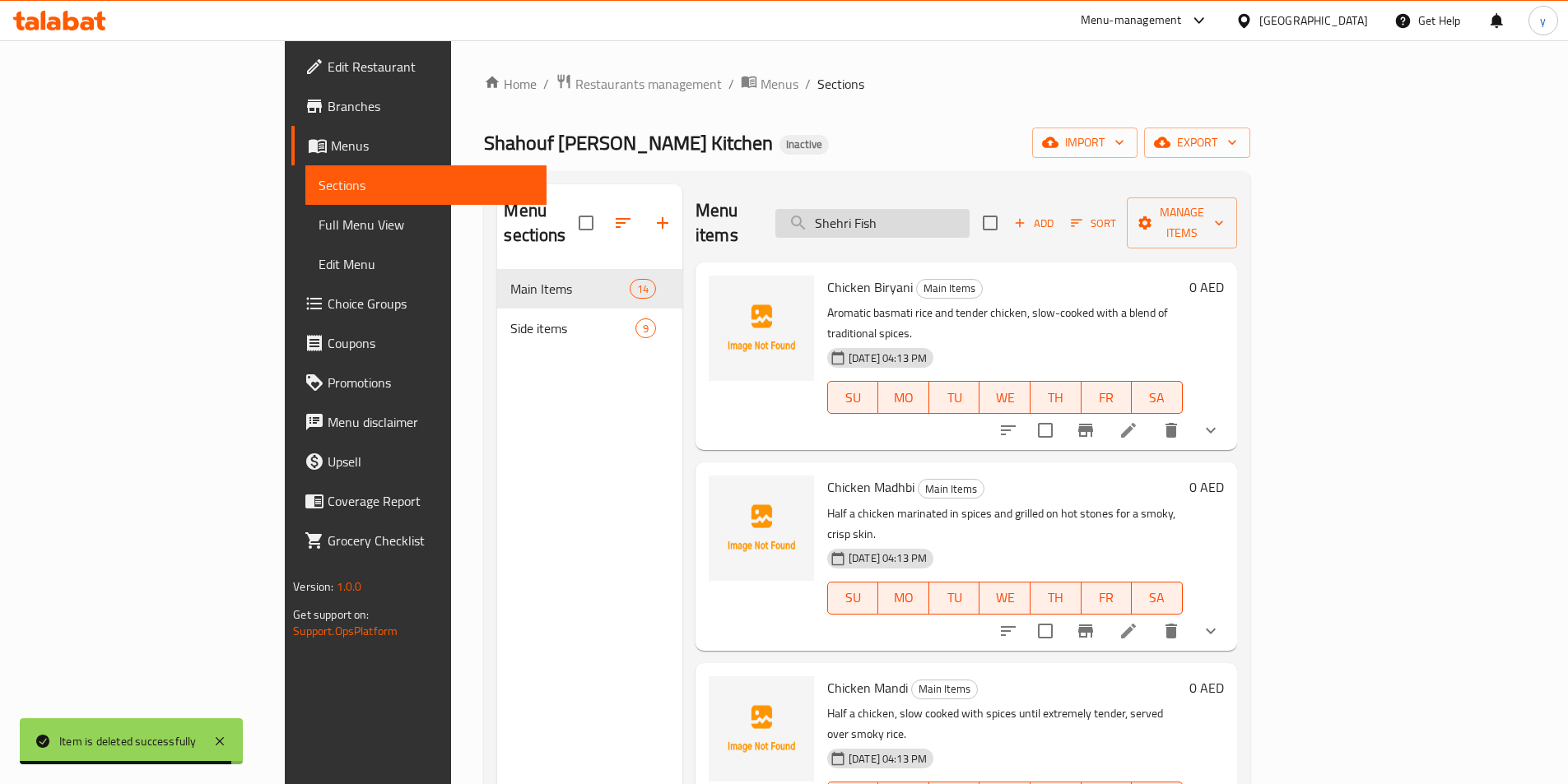
click at [968, 209] on input "Shehri Fish" at bounding box center [872, 223] width 194 height 29
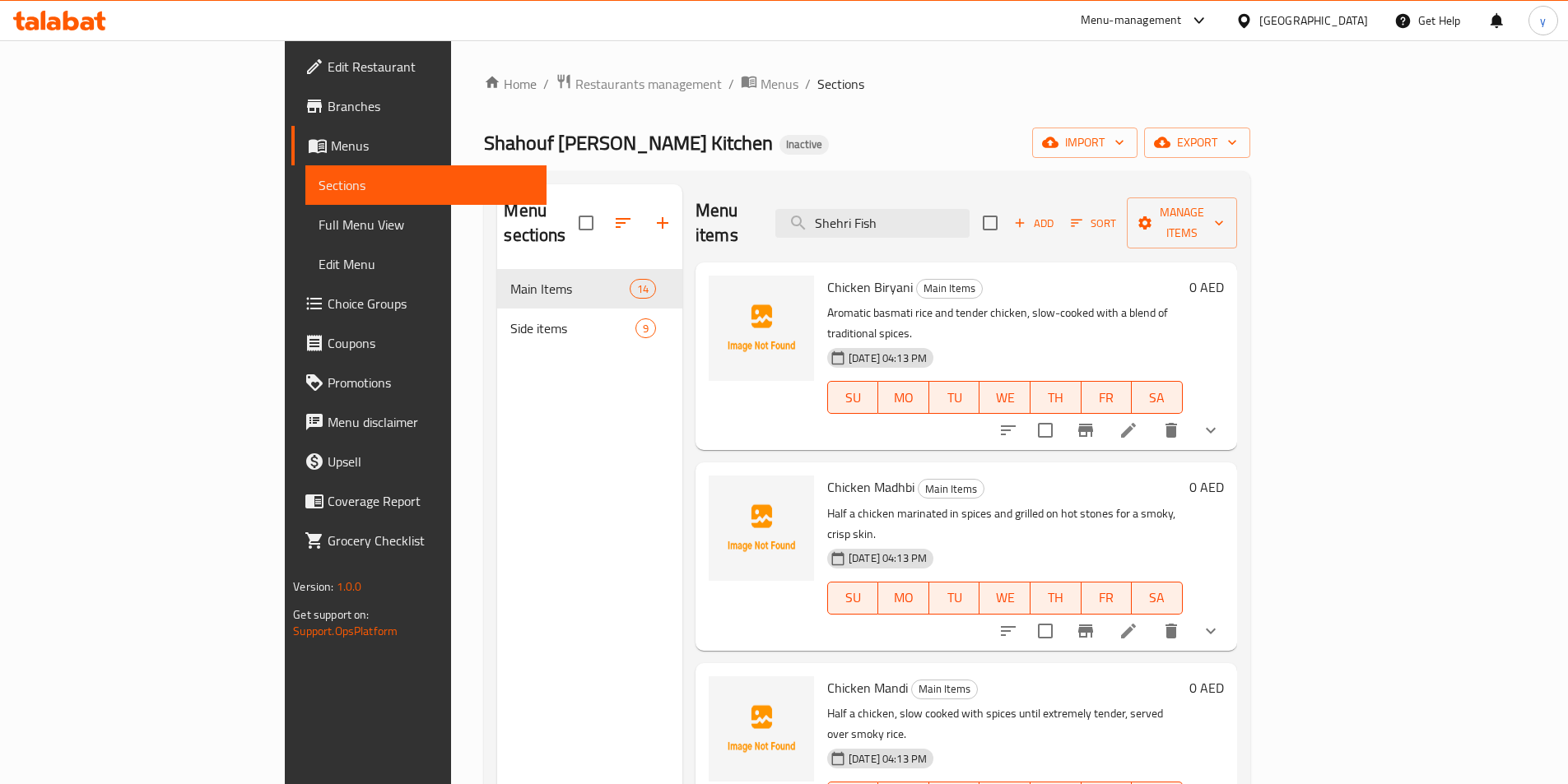
click at [305, 236] on link "Full Menu View" at bounding box center [426, 225] width 241 height 40
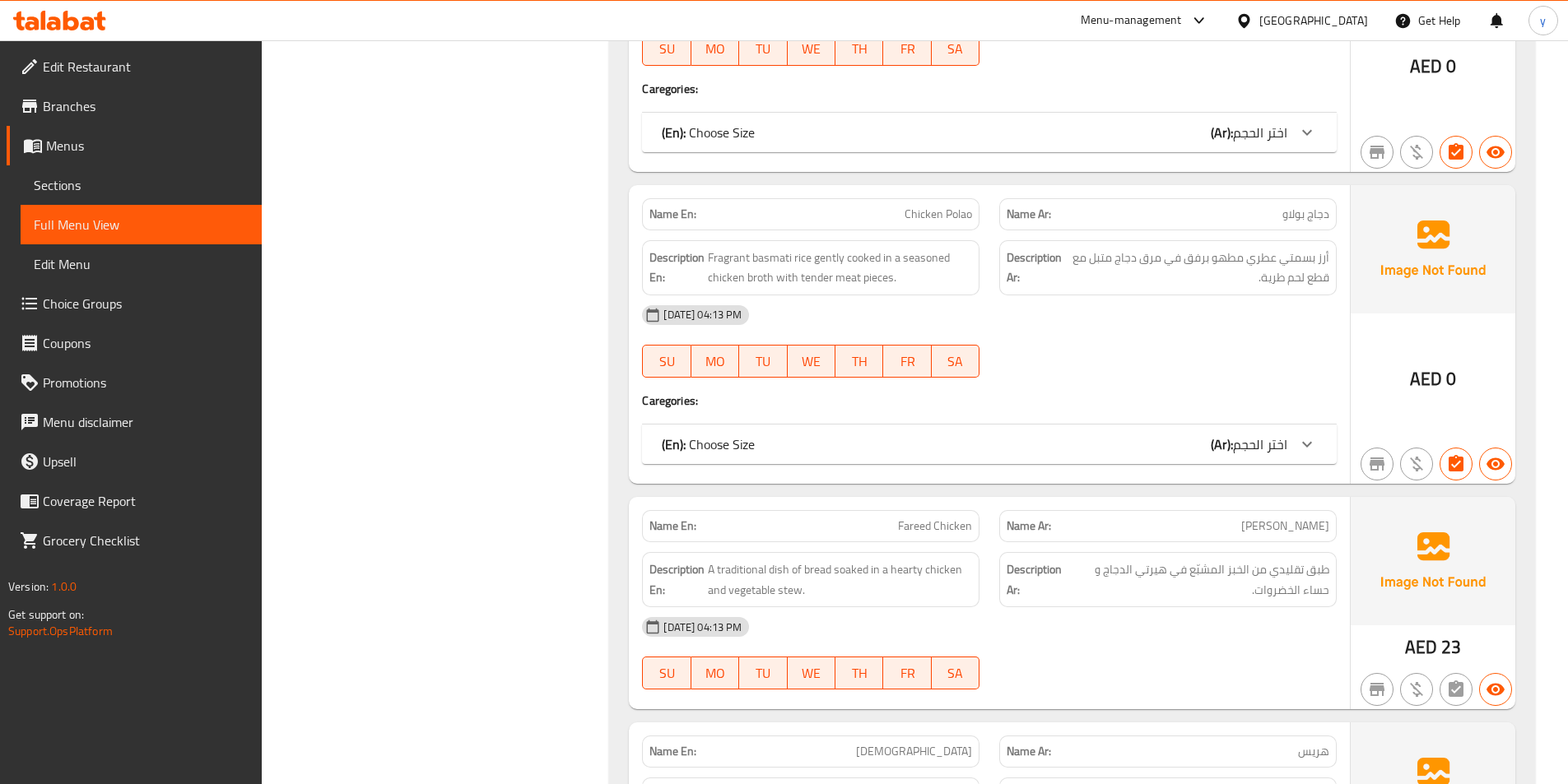
scroll to position [1384, 0]
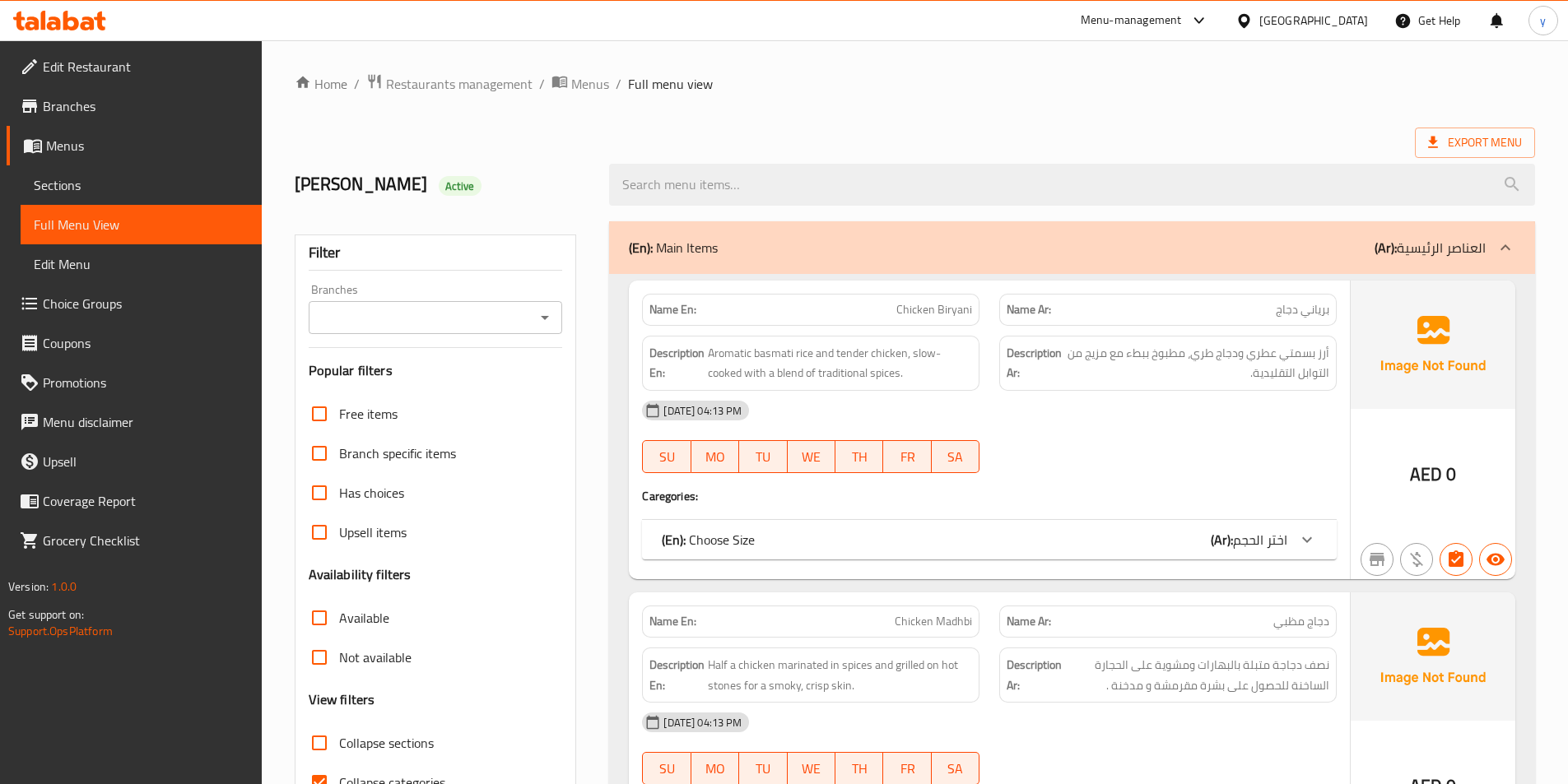
click at [1103, 140] on div "Export Menu" at bounding box center [914, 142] width 1240 height 30
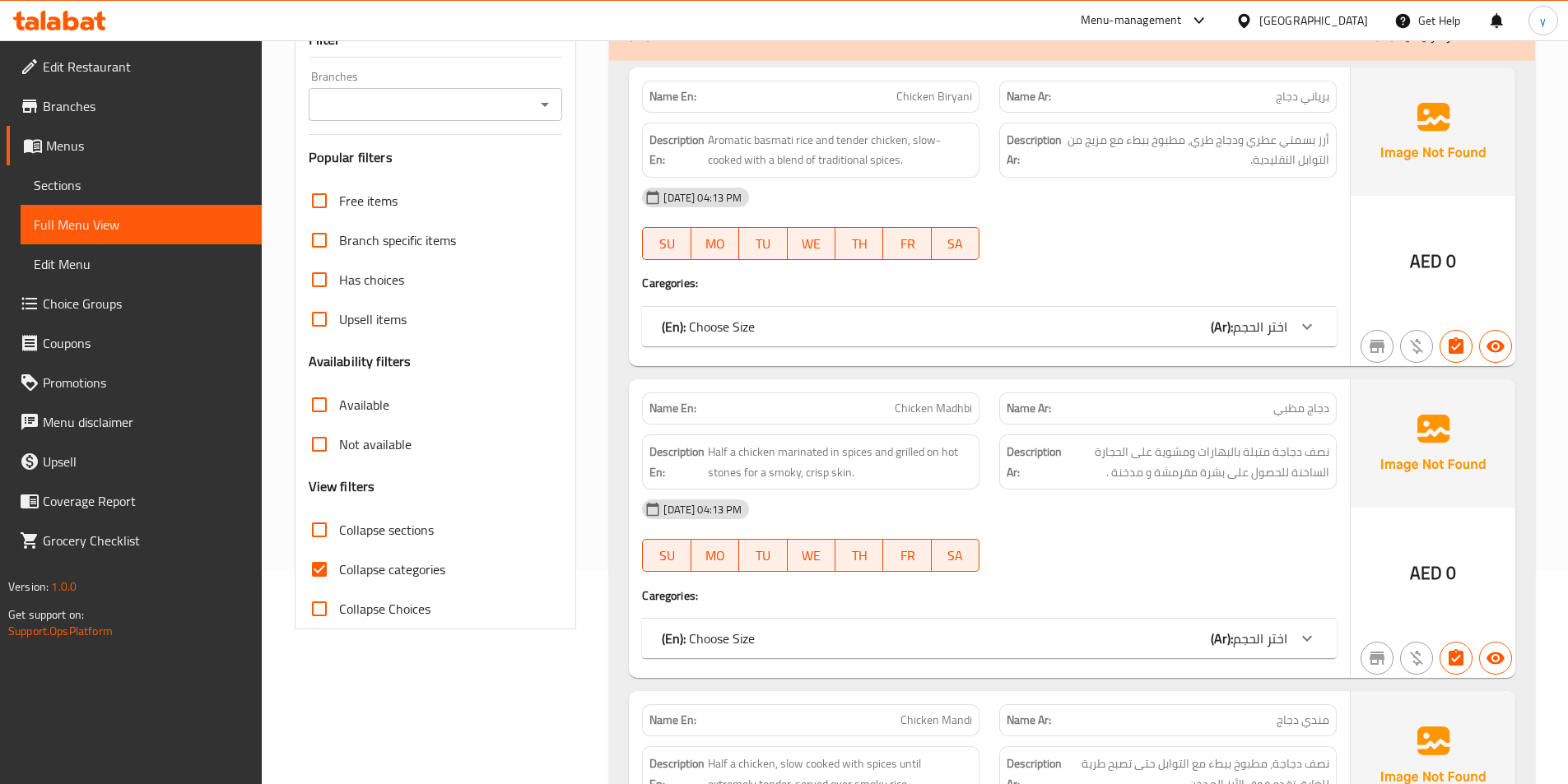
scroll to position [247, 0]
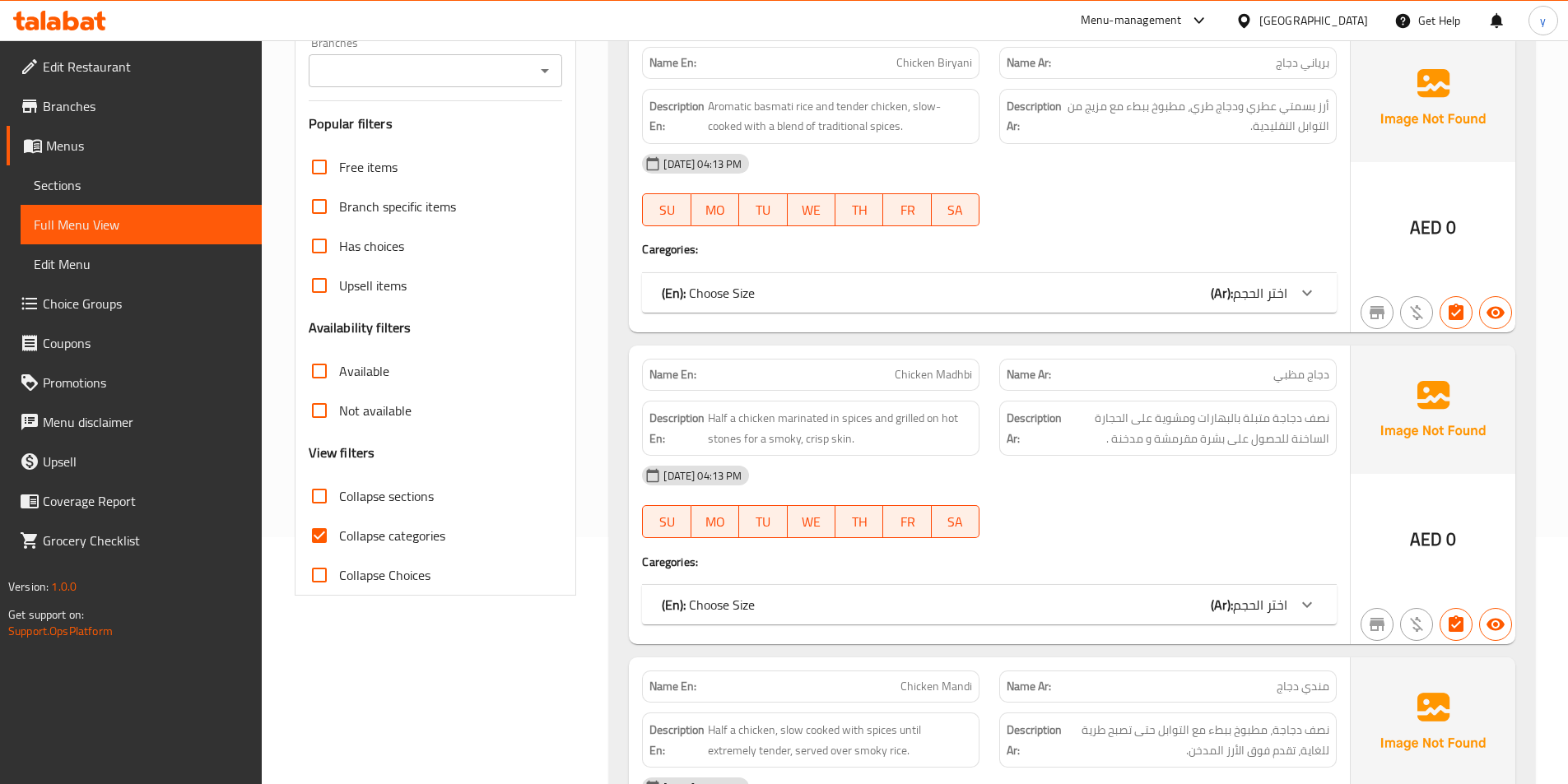
click at [409, 541] on span "Collapse categories" at bounding box center [392, 535] width 106 height 19
click at [339, 541] on input "Collapse categories" at bounding box center [319, 535] width 40 height 40
checkbox input "false"
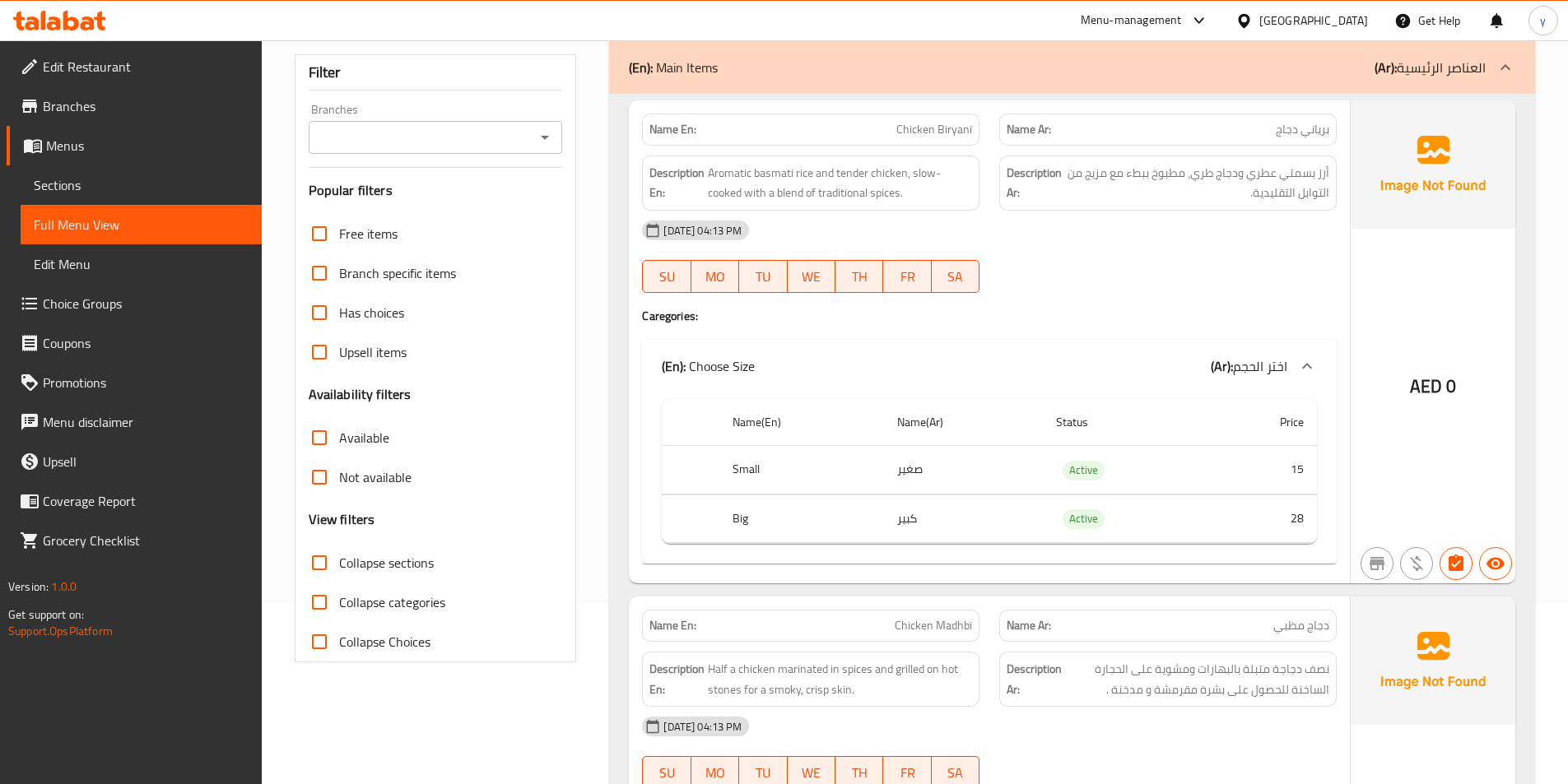
scroll to position [0, 0]
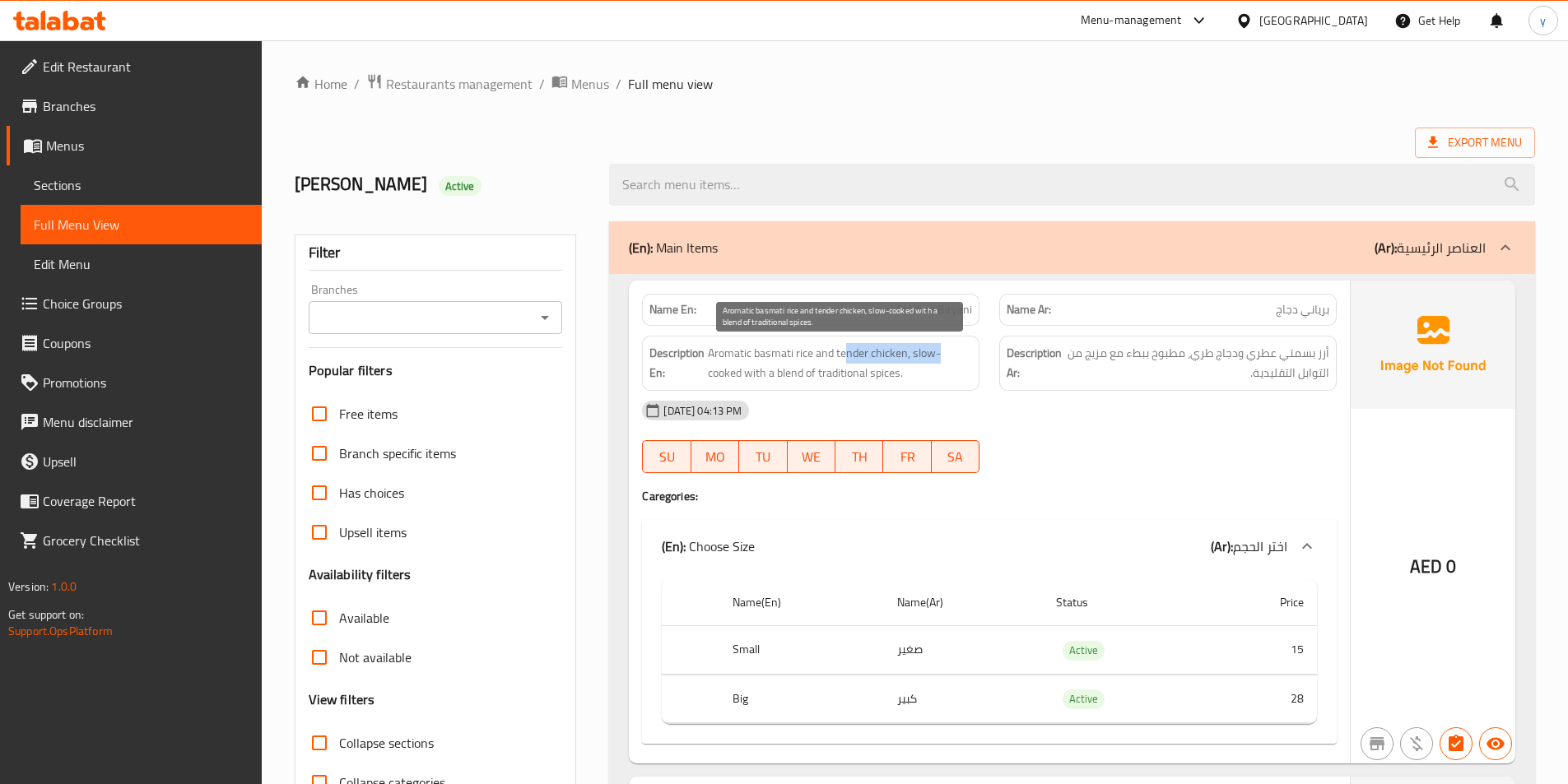
drag, startPoint x: 844, startPoint y: 362, endPoint x: 970, endPoint y: 359, distance: 126.0
click at [970, 359] on span "Aromatic basmati rice and tender chicken, slow-cooked with a blend of tradition…" at bounding box center [840, 364] width 265 height 41
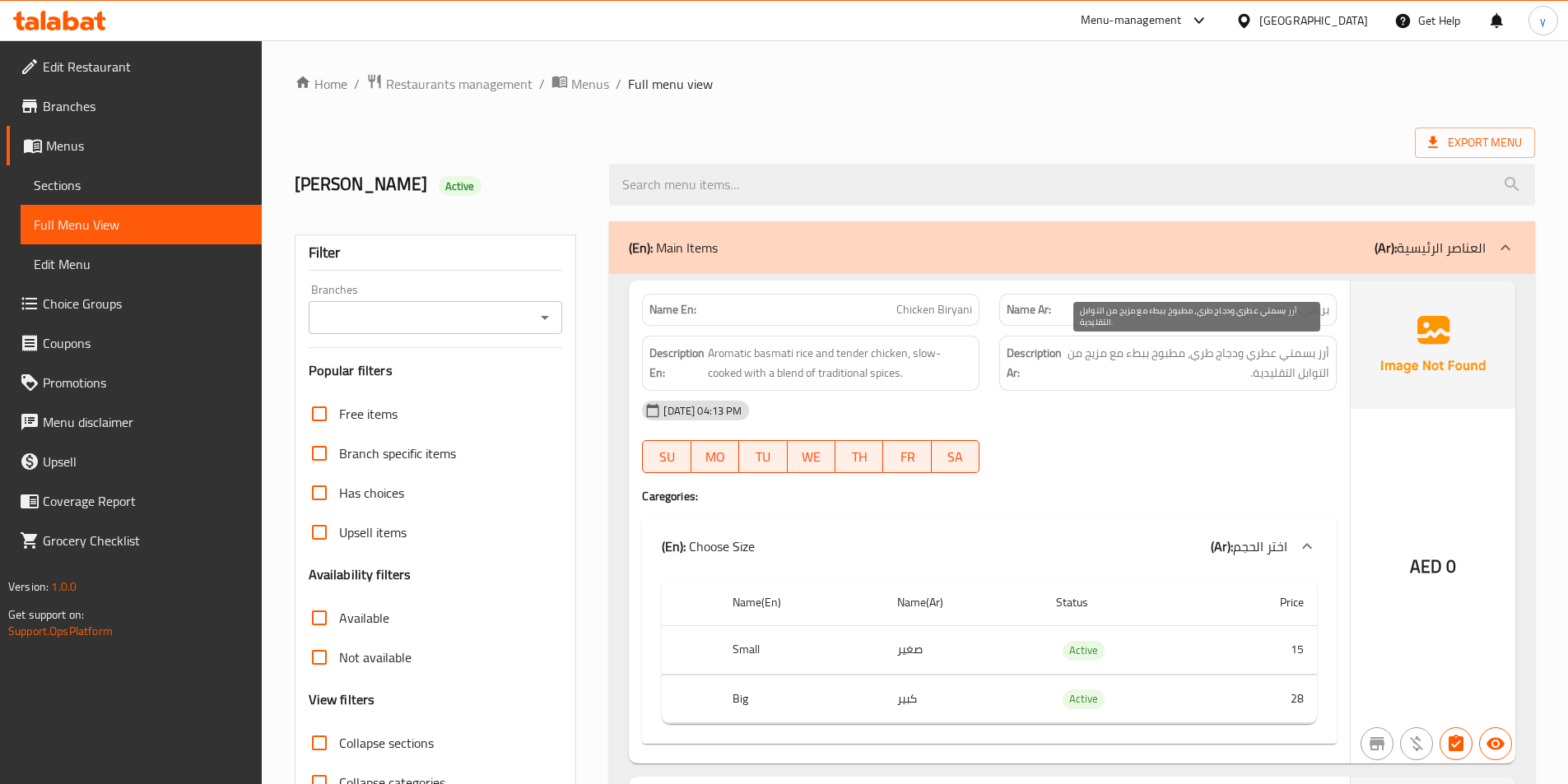
click at [1291, 351] on span "أرز بسمتي عطري ودجاج طري، مطبوخ ببطء مع مزيج من التوابل التقليدية." at bounding box center [1196, 364] width 265 height 41
drag, startPoint x: 1286, startPoint y: 351, endPoint x: 1166, endPoint y: 375, distance: 122.4
click at [1166, 375] on span "أرز بسمتي عطري ودجاج طري، مطبوخ ببطء مع مزيج من التوابل التقليدية." at bounding box center [1196, 364] width 265 height 41
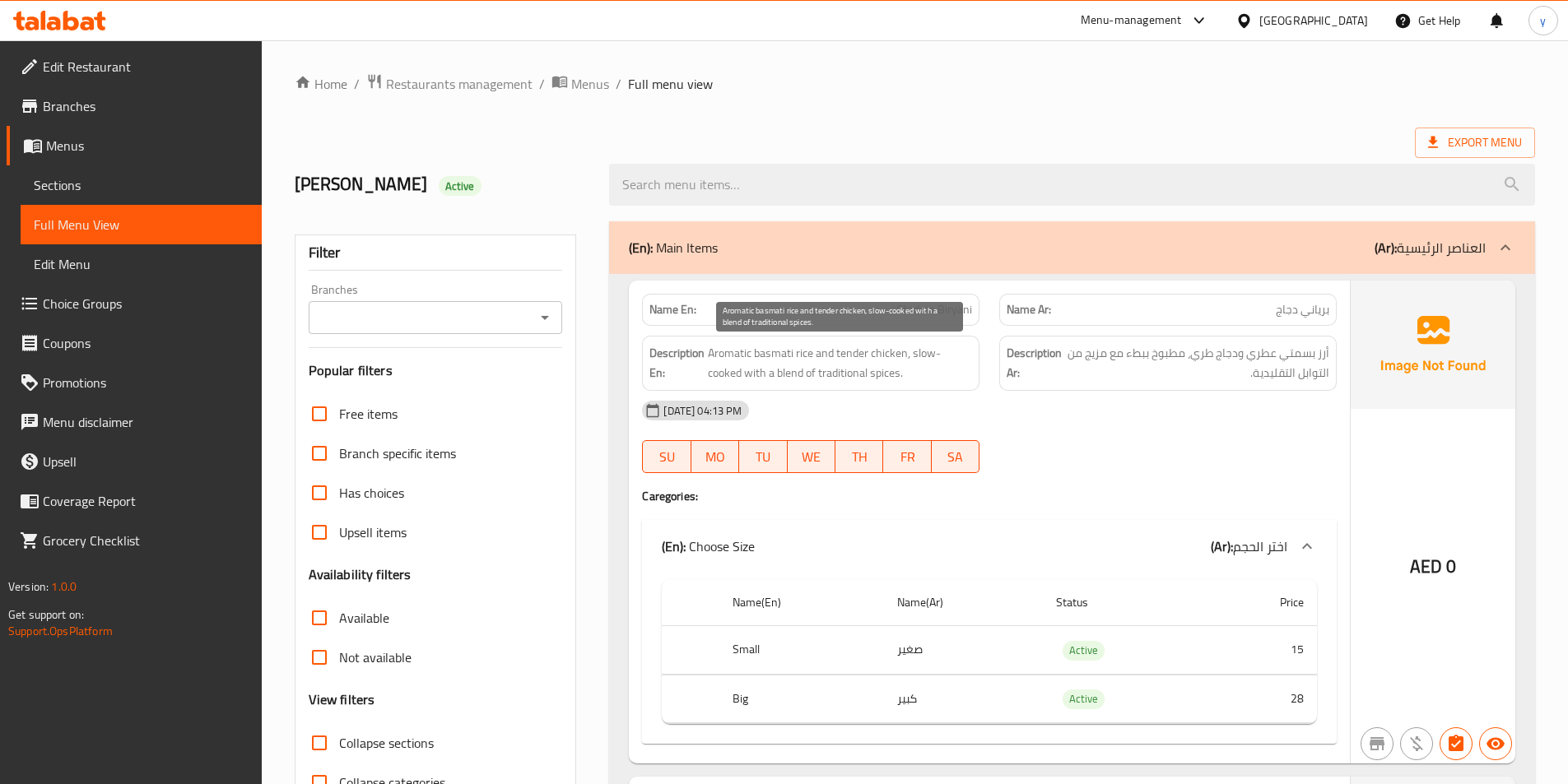
click at [873, 373] on span "Aromatic basmati rice and tender chicken, slow-cooked with a blend of tradition…" at bounding box center [840, 364] width 265 height 41
click at [768, 380] on span "Aromatic basmati rice and tender chicken, slow-cooked with a blend of tradition…" at bounding box center [840, 364] width 265 height 41
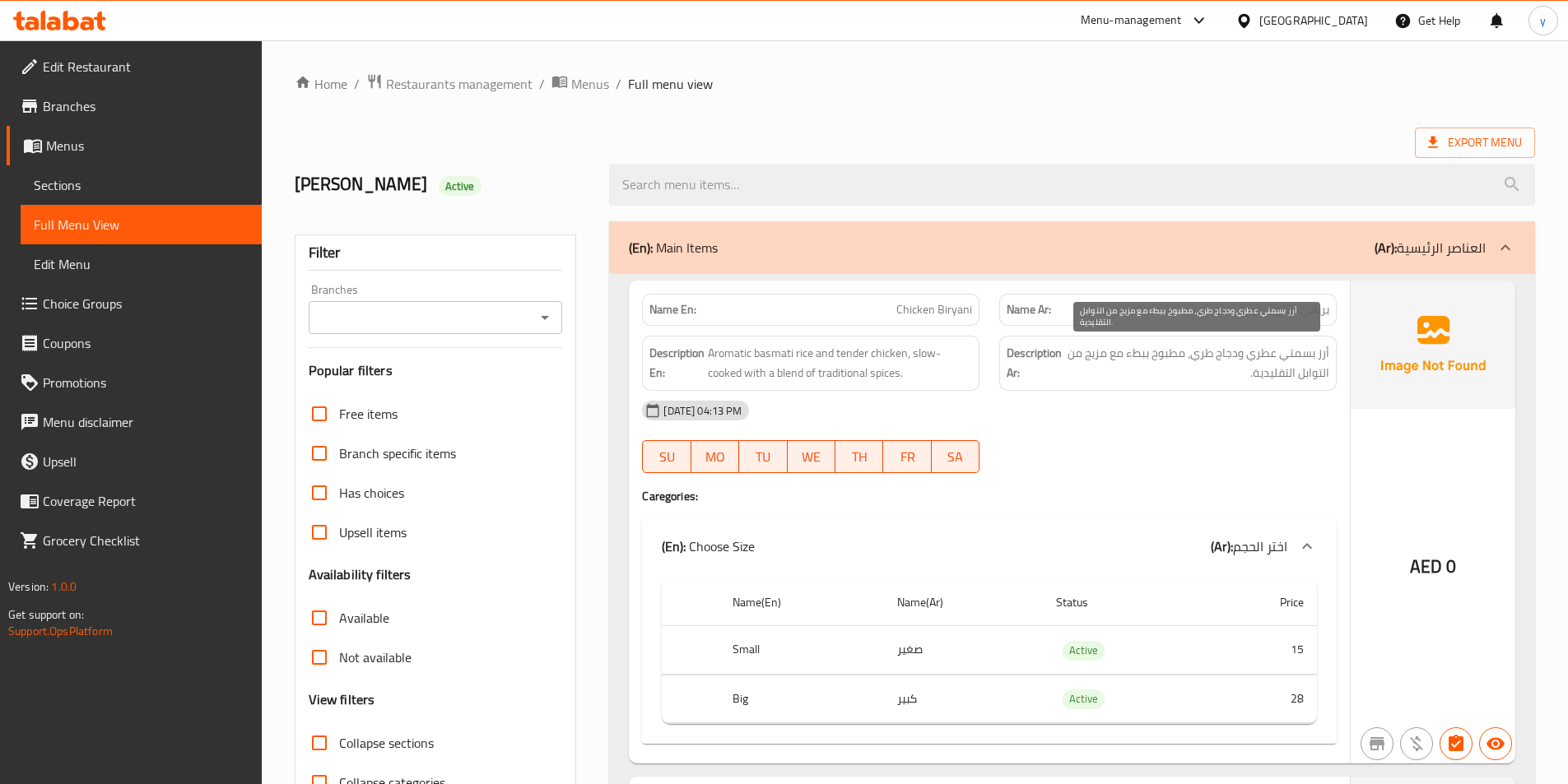
click at [1142, 358] on span "أرز بسمتي عطري ودجاج طري، مطبوخ ببطء مع مزيج من التوابل التقليدية." at bounding box center [1196, 364] width 265 height 41
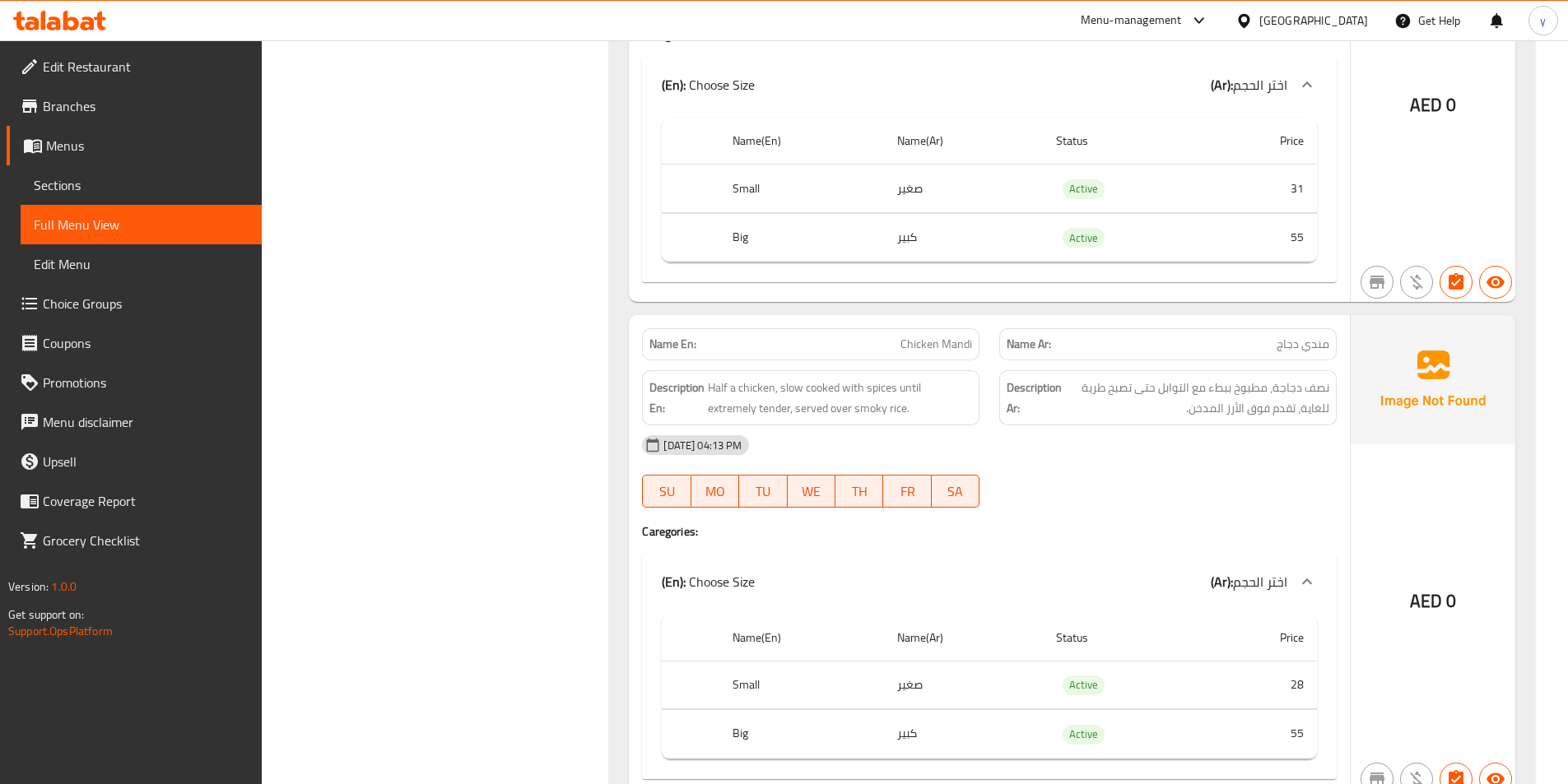
scroll to position [988, 0]
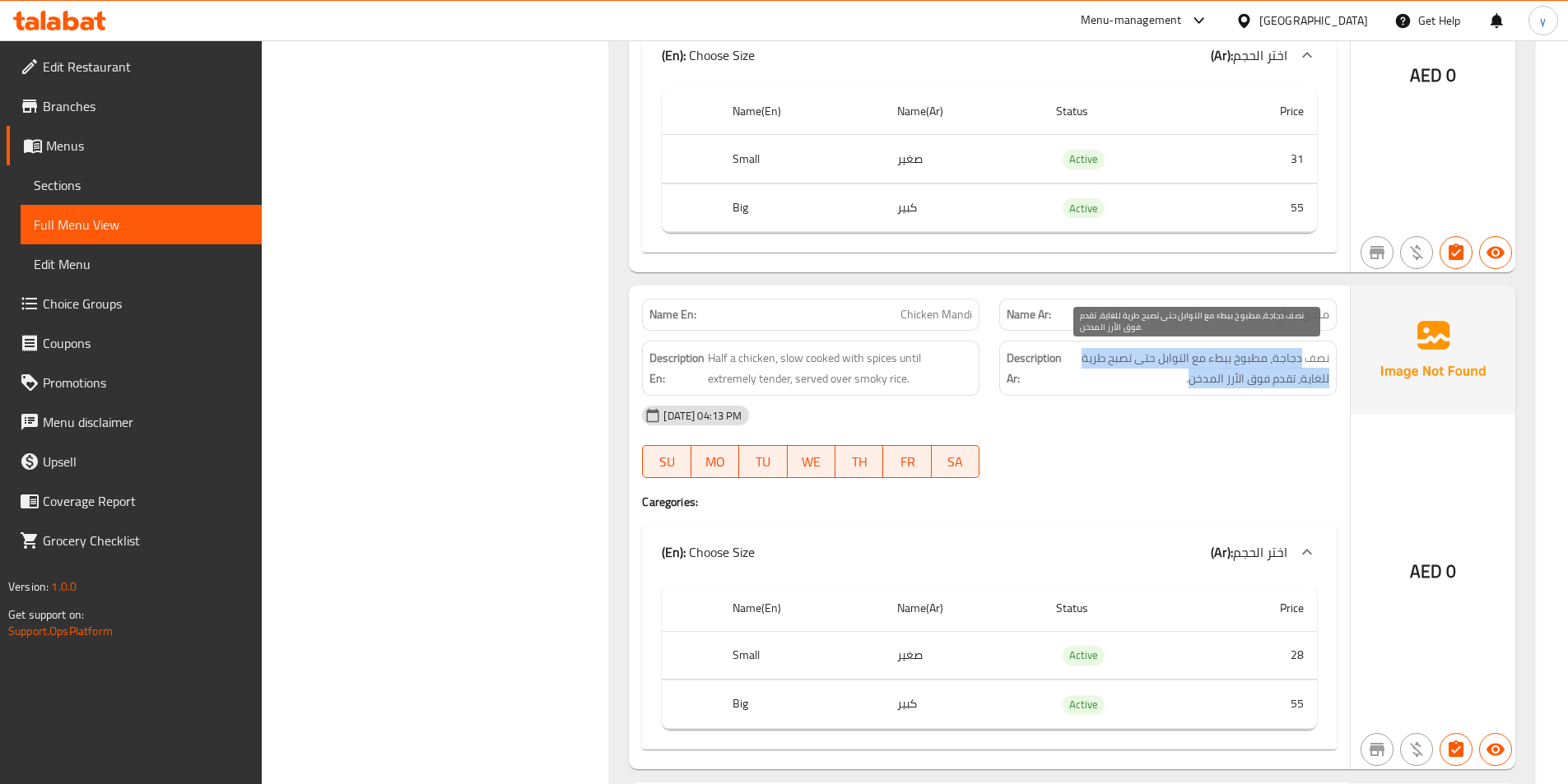
drag, startPoint x: 1302, startPoint y: 369, endPoint x: 1191, endPoint y: 385, distance: 112.1
click at [1191, 385] on span "نصف دجاجة، مطبوخ ببطء مع التوابل حتى تصبح طرية للغاية، تقدم فوق الأرز المدخن." at bounding box center [1196, 368] width 265 height 41
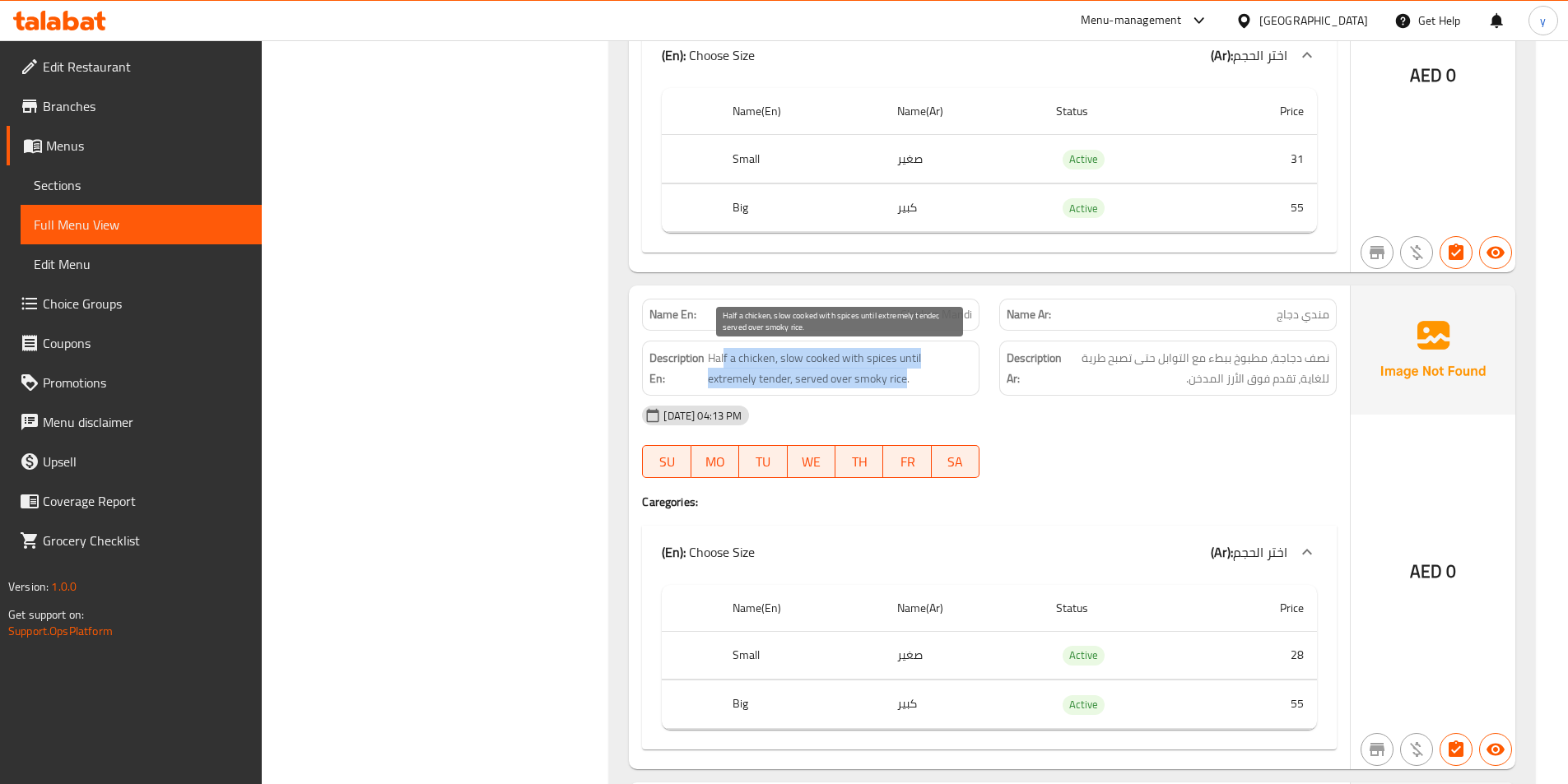
drag, startPoint x: 725, startPoint y: 357, endPoint x: 853, endPoint y: 389, distance: 131.9
click at [853, 389] on div "Description En: Half a chicken, slow cooked with spices until extremely tender,…" at bounding box center [810, 368] width 337 height 55
click at [864, 383] on span "Half a chicken, slow cooked with spices until extremely tender, served over smo…" at bounding box center [840, 368] width 265 height 41
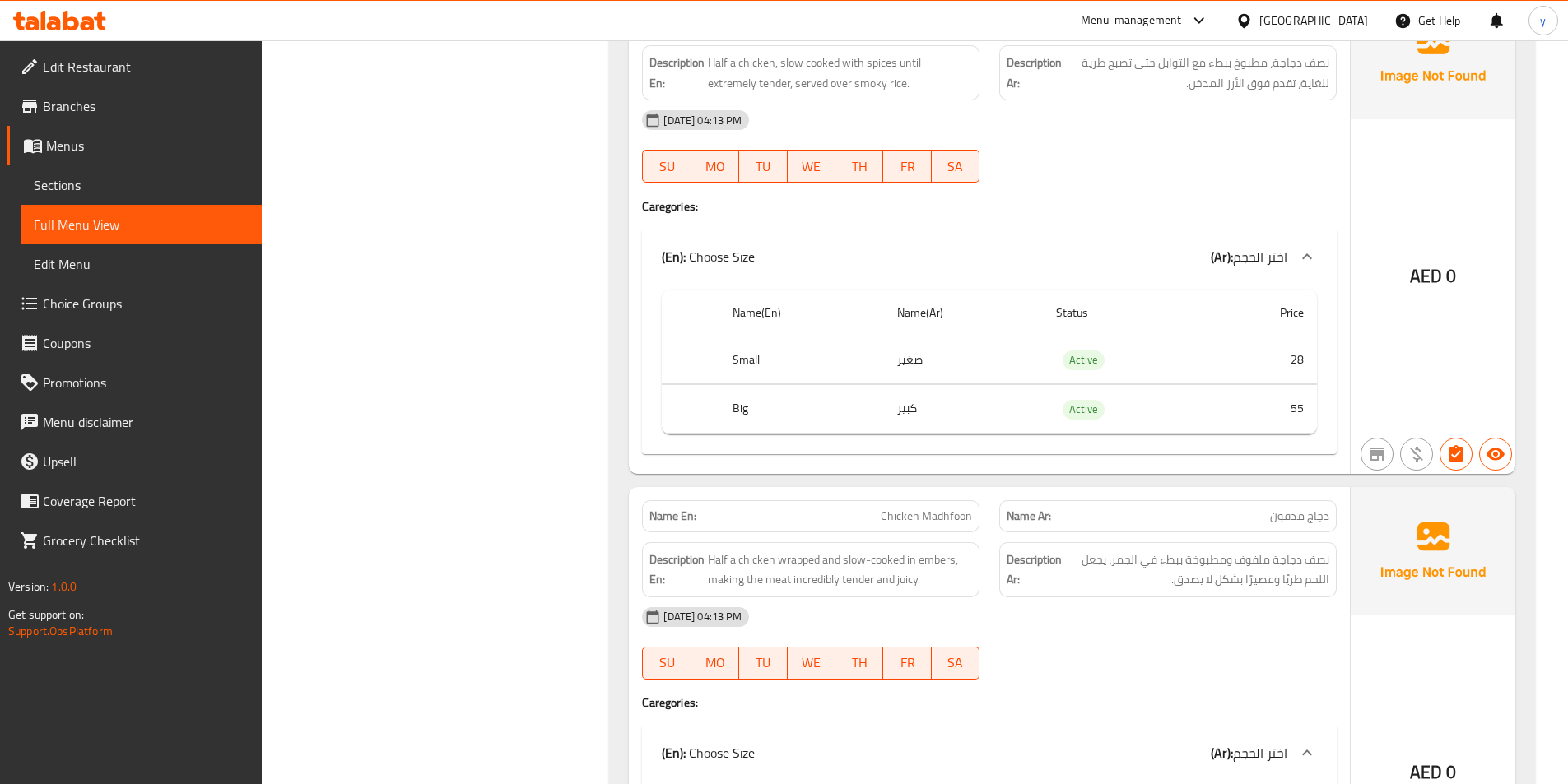
scroll to position [1399, 0]
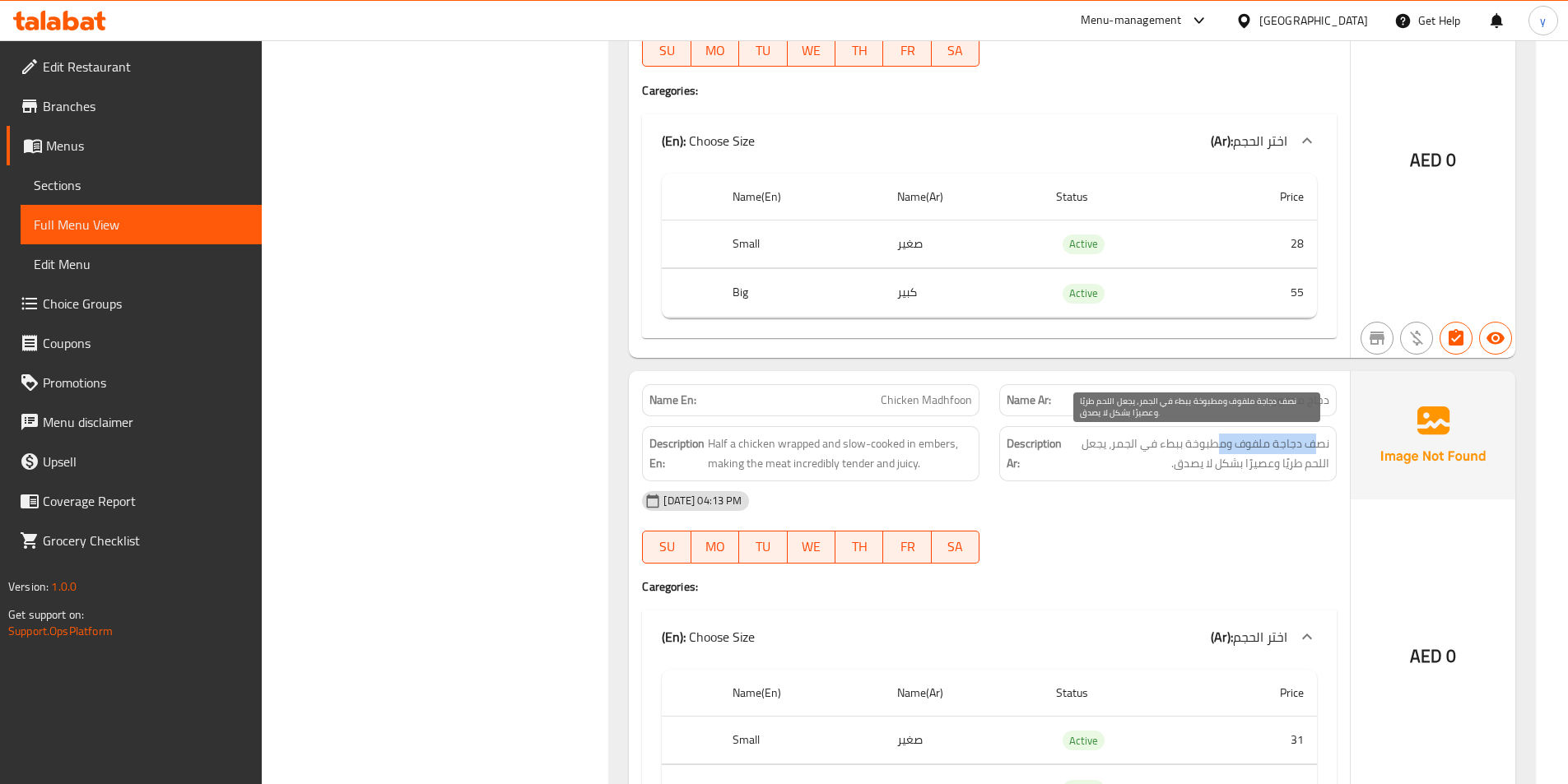
drag, startPoint x: 1316, startPoint y: 433, endPoint x: 1221, endPoint y: 443, distance: 95.5
click at [1221, 443] on span "نصف دجاجة ملفوف ومطبوخة ببطء في الجمر، يجعل اللحم طريًا وعصيرًا بشكل لا يصدق." at bounding box center [1196, 454] width 265 height 41
click at [1217, 449] on span "نصف دجاجة ملفوف ومطبوخة ببطء في الجمر، يجعل اللحم طريًا وعصيرًا بشكل لا يصدق." at bounding box center [1196, 454] width 265 height 41
click at [1240, 457] on span "نصف دجاجة ملفوف ومطبوخة ببطء في الجمر، يجعل اللحم طريًا وعصيرًا بشكل لا يصدق." at bounding box center [1196, 454] width 265 height 41
click at [1249, 459] on span "نصف دجاجة ملفوف ومطبوخة ببطء في الجمر، يجعل اللحم طريًا وعصيرًا بشكل لا يصدق." at bounding box center [1196, 454] width 265 height 41
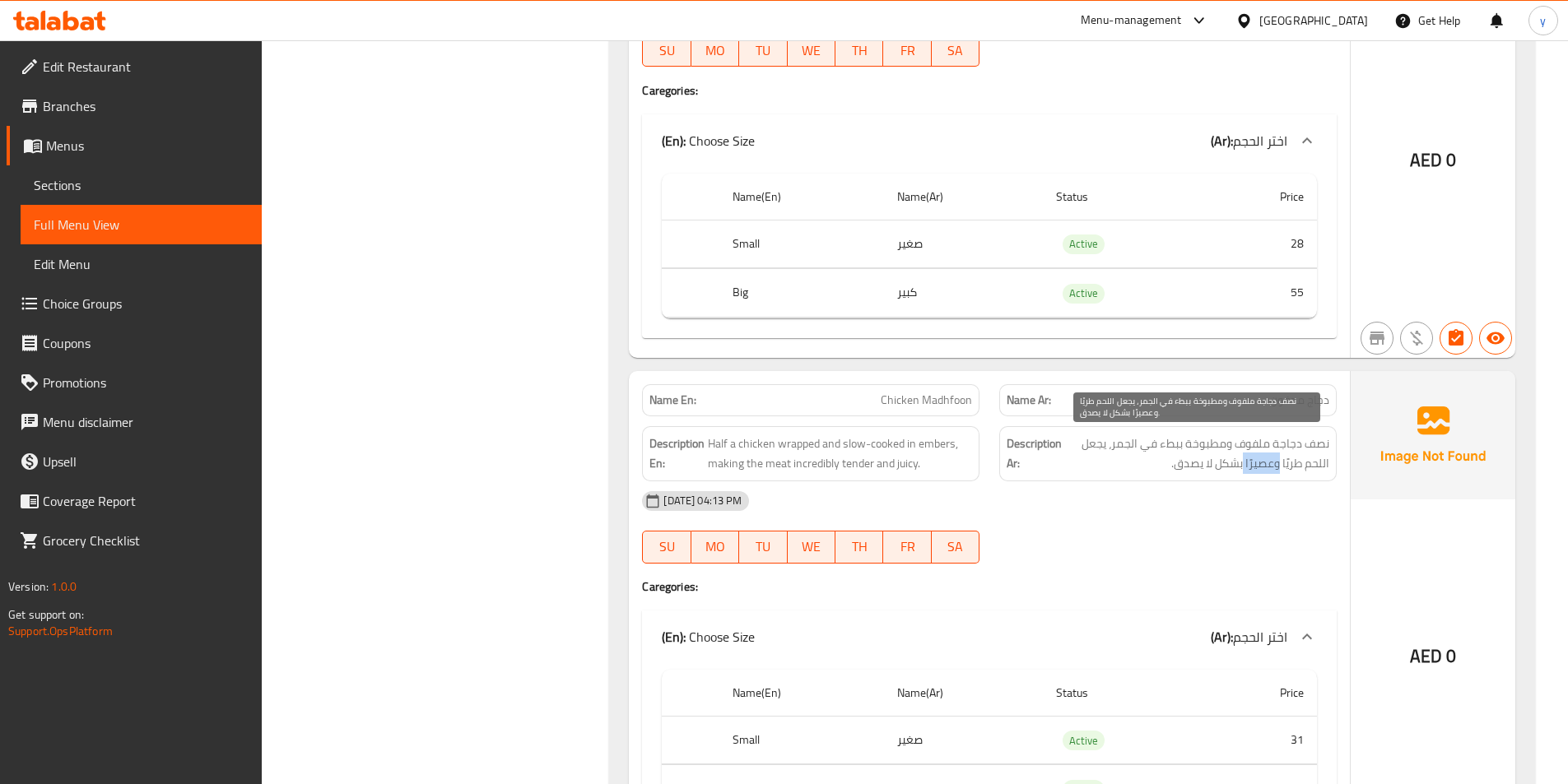
click at [1250, 458] on span "نصف دجاجة ملفوف ومطبوخة ببطء في الجمر، يجعل اللحم طريًا وعصيرًا بشكل لا يصدق." at bounding box center [1196, 454] width 265 height 41
click at [1260, 465] on span "نصف دجاجة ملفوف ومطبوخة ببطء في الجمر، يجعل اللحم طريًا وعصيرًا بشكل لا يصدق." at bounding box center [1196, 454] width 265 height 41
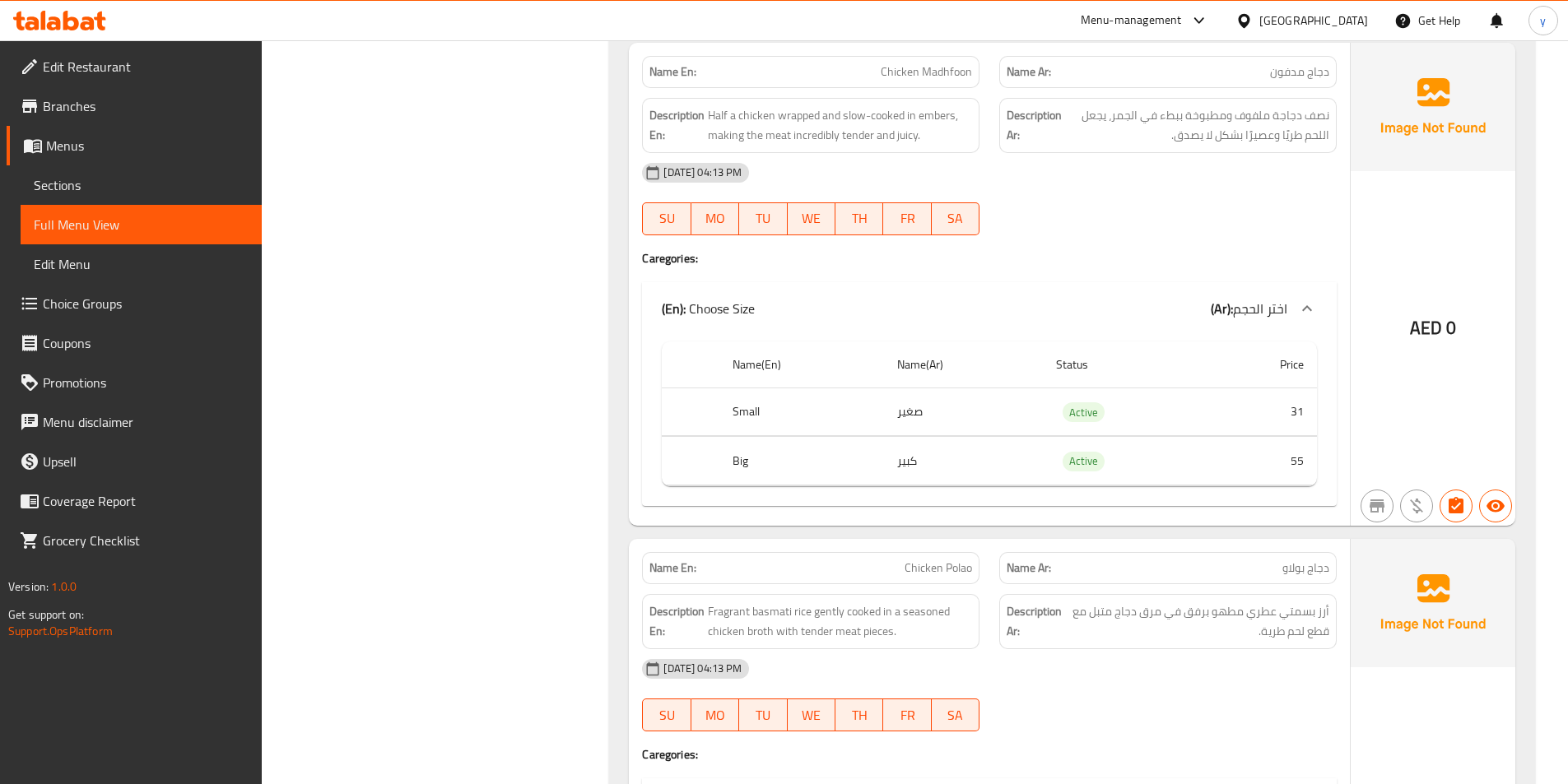
scroll to position [1728, 0]
click at [962, 76] on span "Chicken Madhfoon" at bounding box center [926, 72] width 91 height 18
copy span "Chicken Madhfoon"
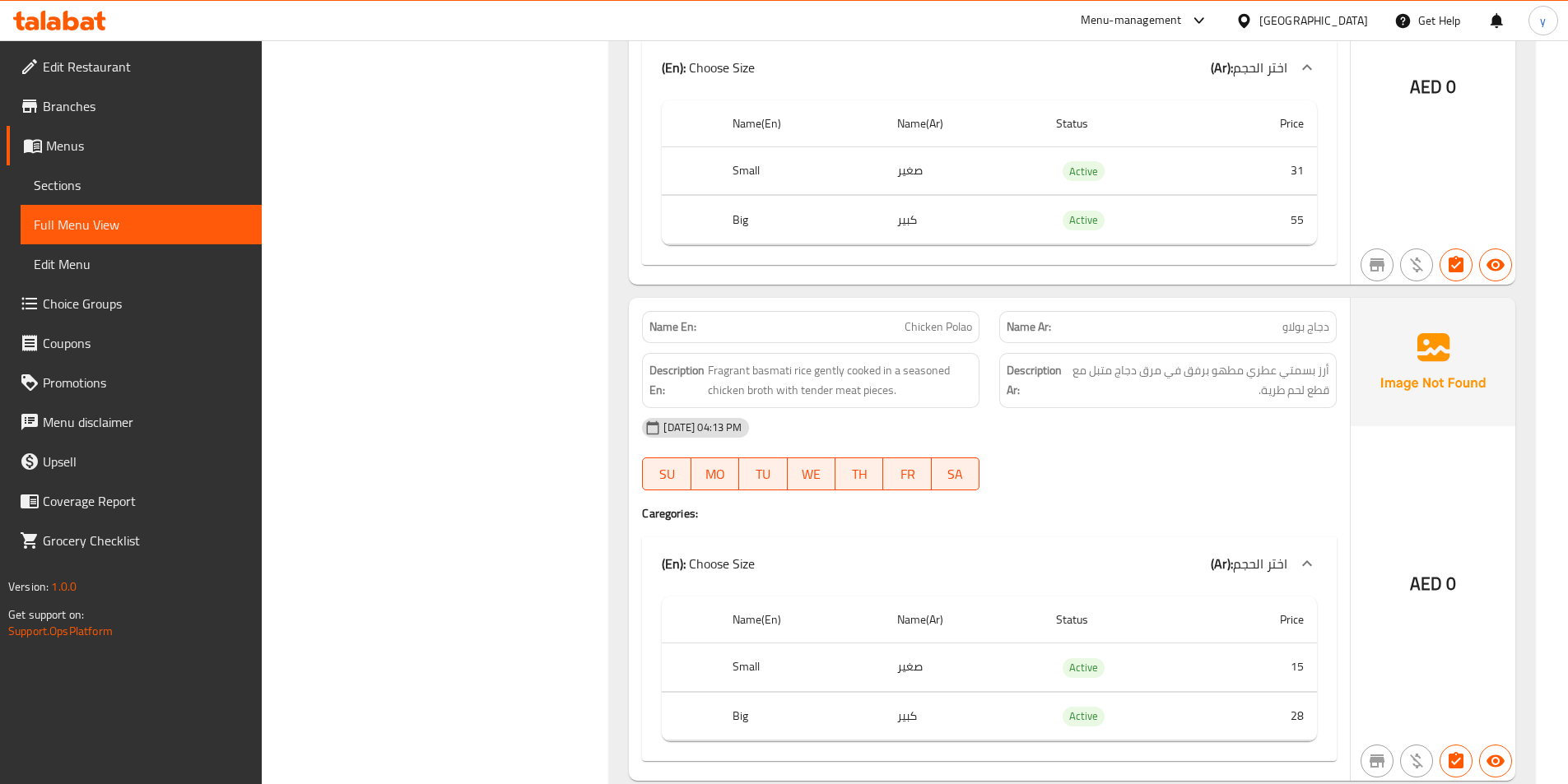
scroll to position [1975, 0]
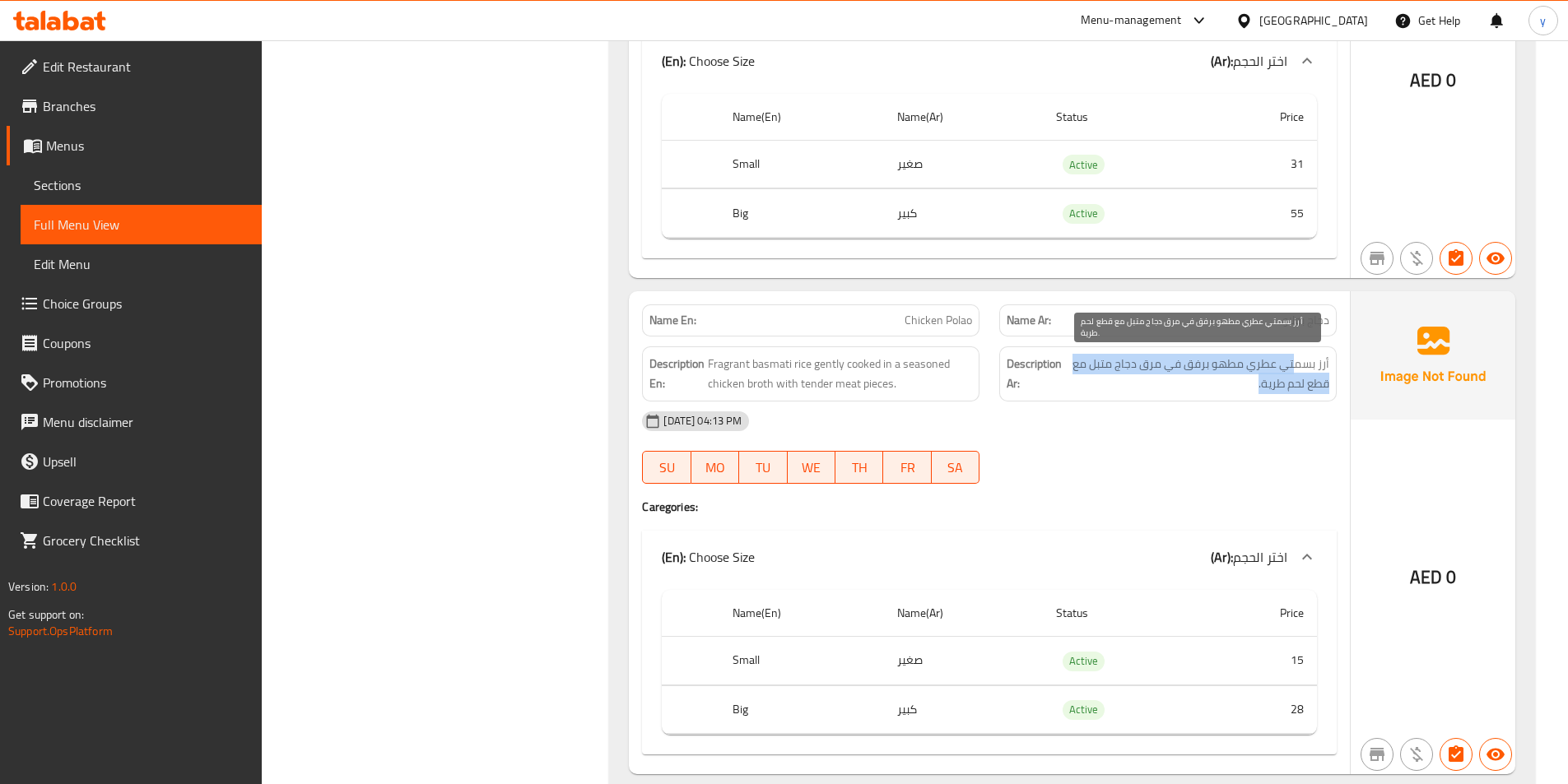
drag, startPoint x: 1298, startPoint y: 360, endPoint x: 1220, endPoint y: 388, distance: 82.9
click at [1220, 388] on span "أرز بسمتي عطري مطهو برفق في مرق دجاج متبل مع قطع لحم طرية." at bounding box center [1197, 374] width 263 height 41
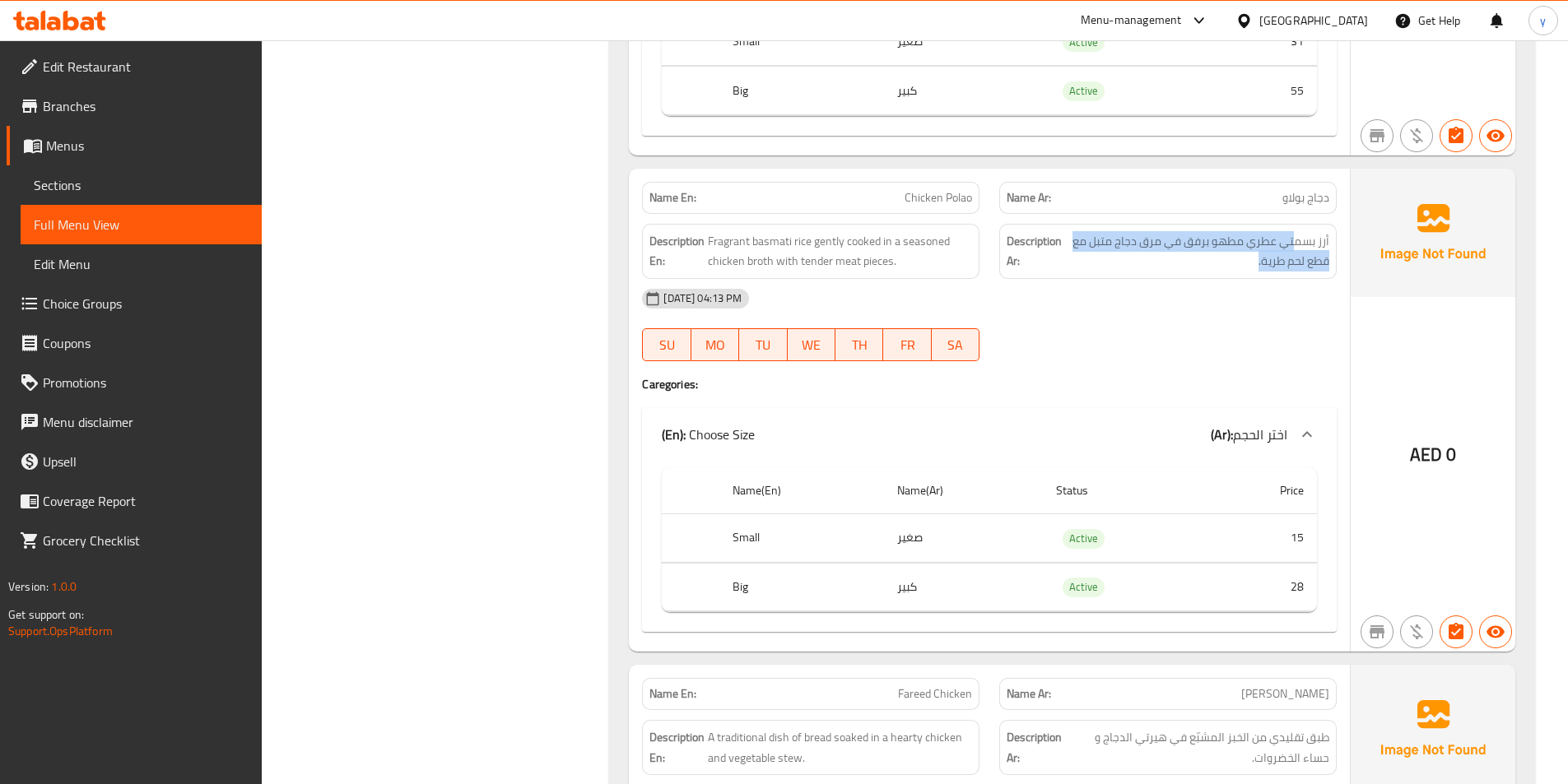
scroll to position [2140, 0]
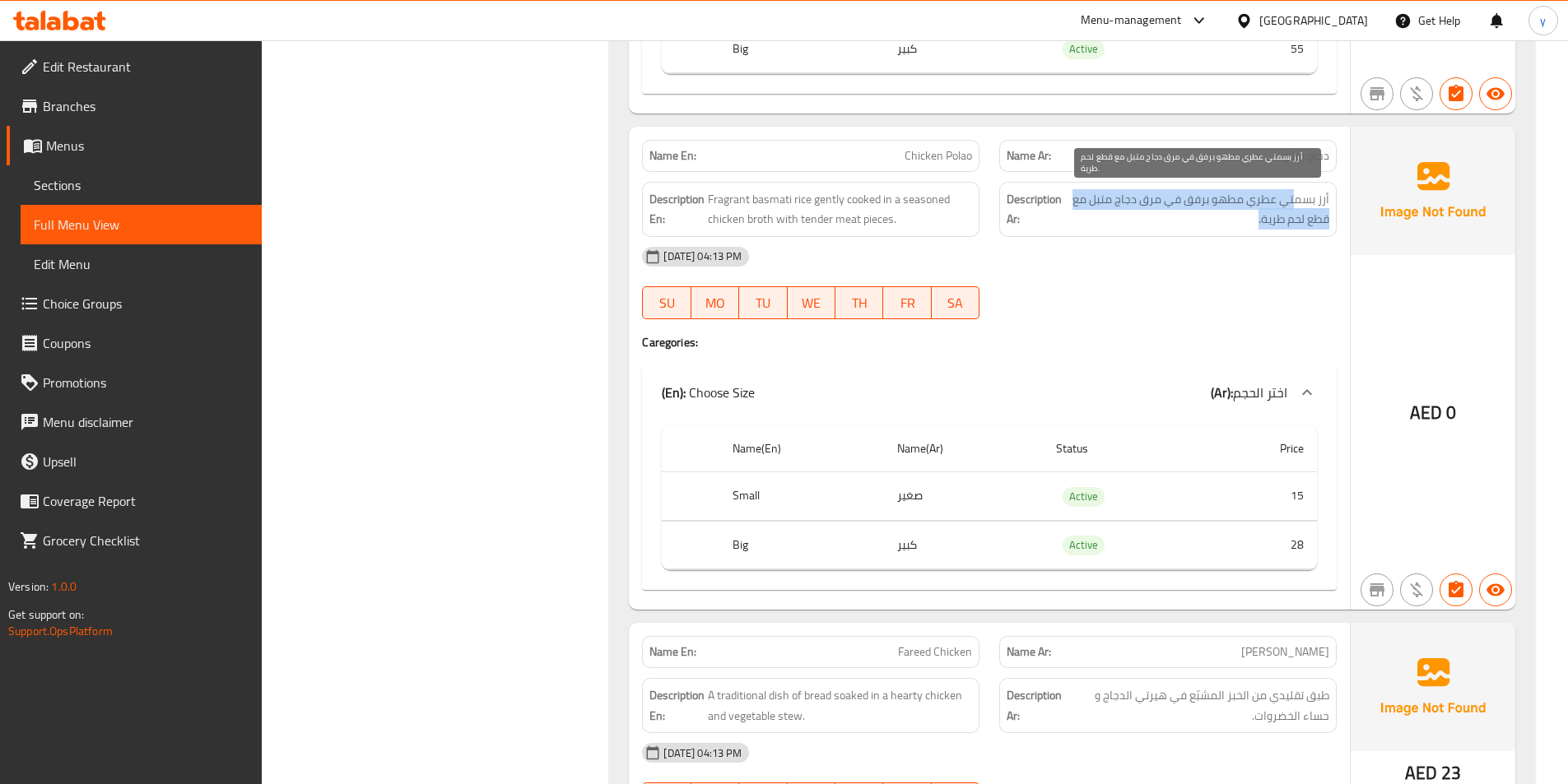
click at [1282, 210] on span "أرز بسمتي عطري مطهو برفق في مرق دجاج متبل مع قطع لحم طرية." at bounding box center [1197, 210] width 263 height 41
click at [1295, 204] on span "أرز بسمتي عطري مطهو برفق في مرق دجاج متبل مع قطع لحم طرية." at bounding box center [1197, 210] width 263 height 41
drag, startPoint x: 1310, startPoint y: 194, endPoint x: 1179, endPoint y: 211, distance: 132.1
click at [1179, 211] on span "أرز بسمتي عطري مطهو برفق في مرق دجاج متبل مع قطع لحم طرية." at bounding box center [1197, 210] width 263 height 41
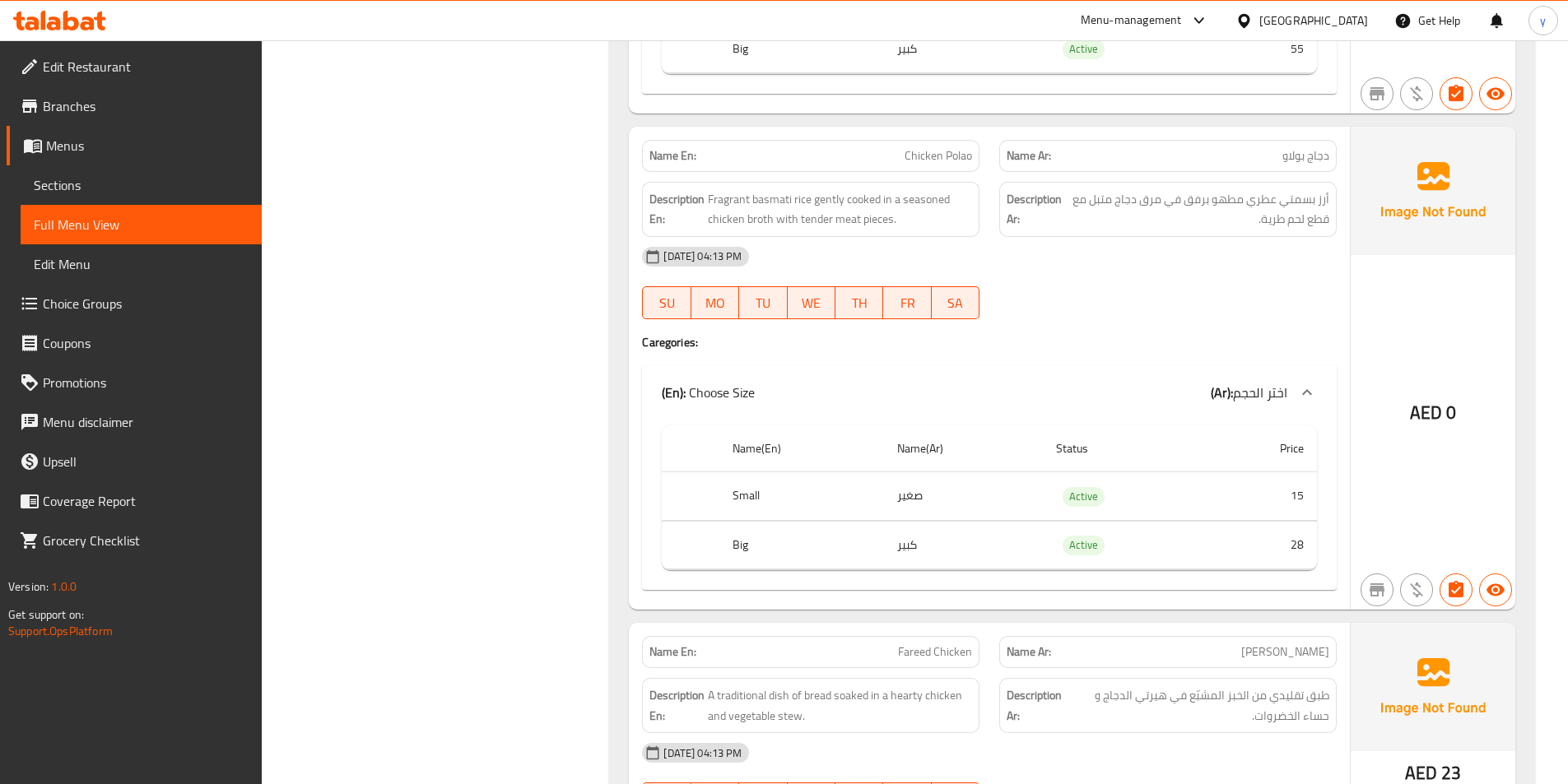
click at [962, 158] on span "Chicken Polao" at bounding box center [938, 156] width 67 height 18
copy span "Chicken Polao"
click at [1176, 288] on div "[DATE] 04:13 PM SU MO TU WE TH FR SA" at bounding box center [988, 283] width 714 height 92
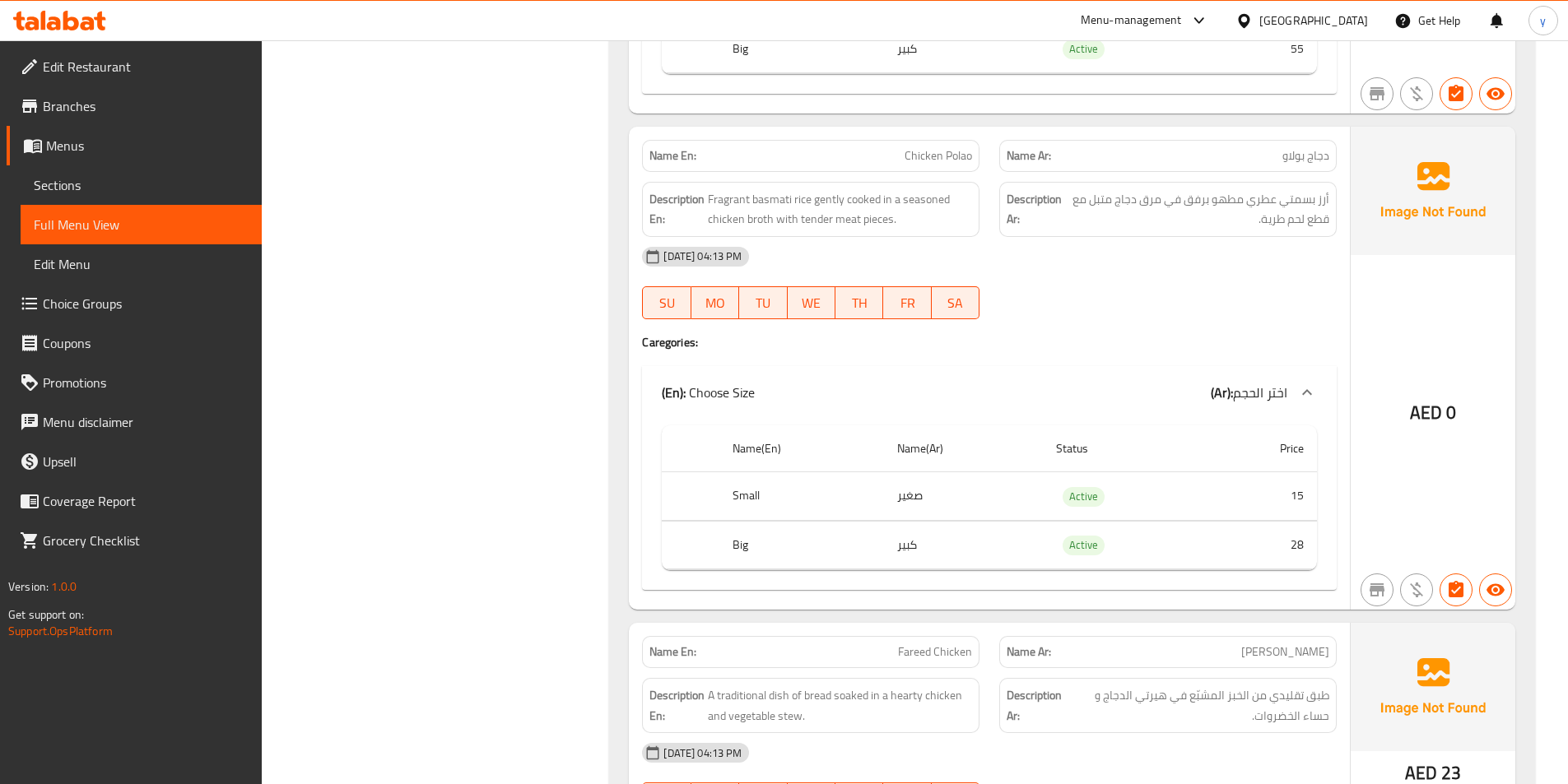
click at [1132, 383] on div "(En): Choose Size (Ar): اختر الحجم" at bounding box center [974, 392] width 626 height 19
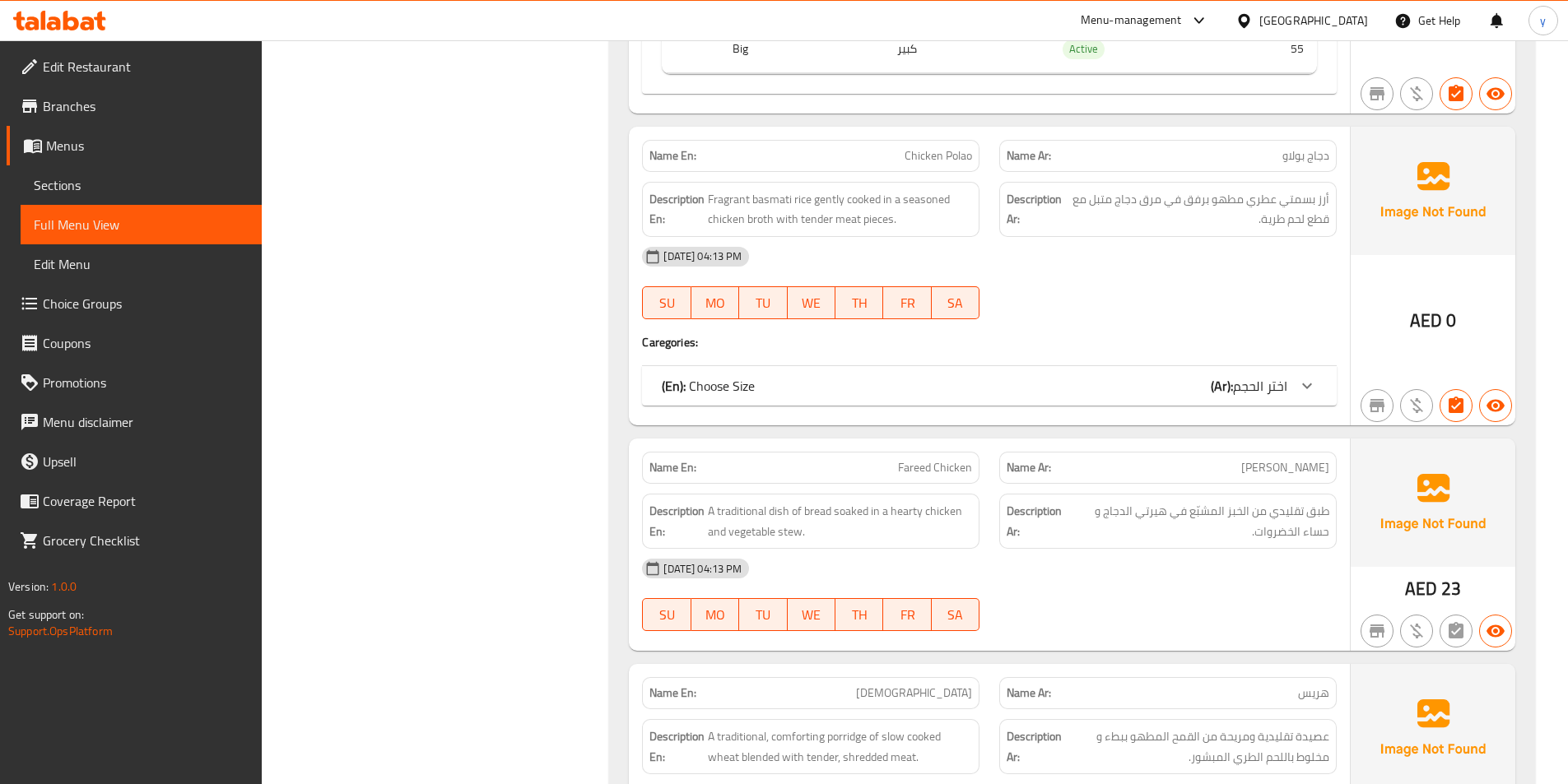
click at [1157, 392] on div "(En): Choose Size (Ar): اختر الحجم" at bounding box center [974, 386] width 626 height 19
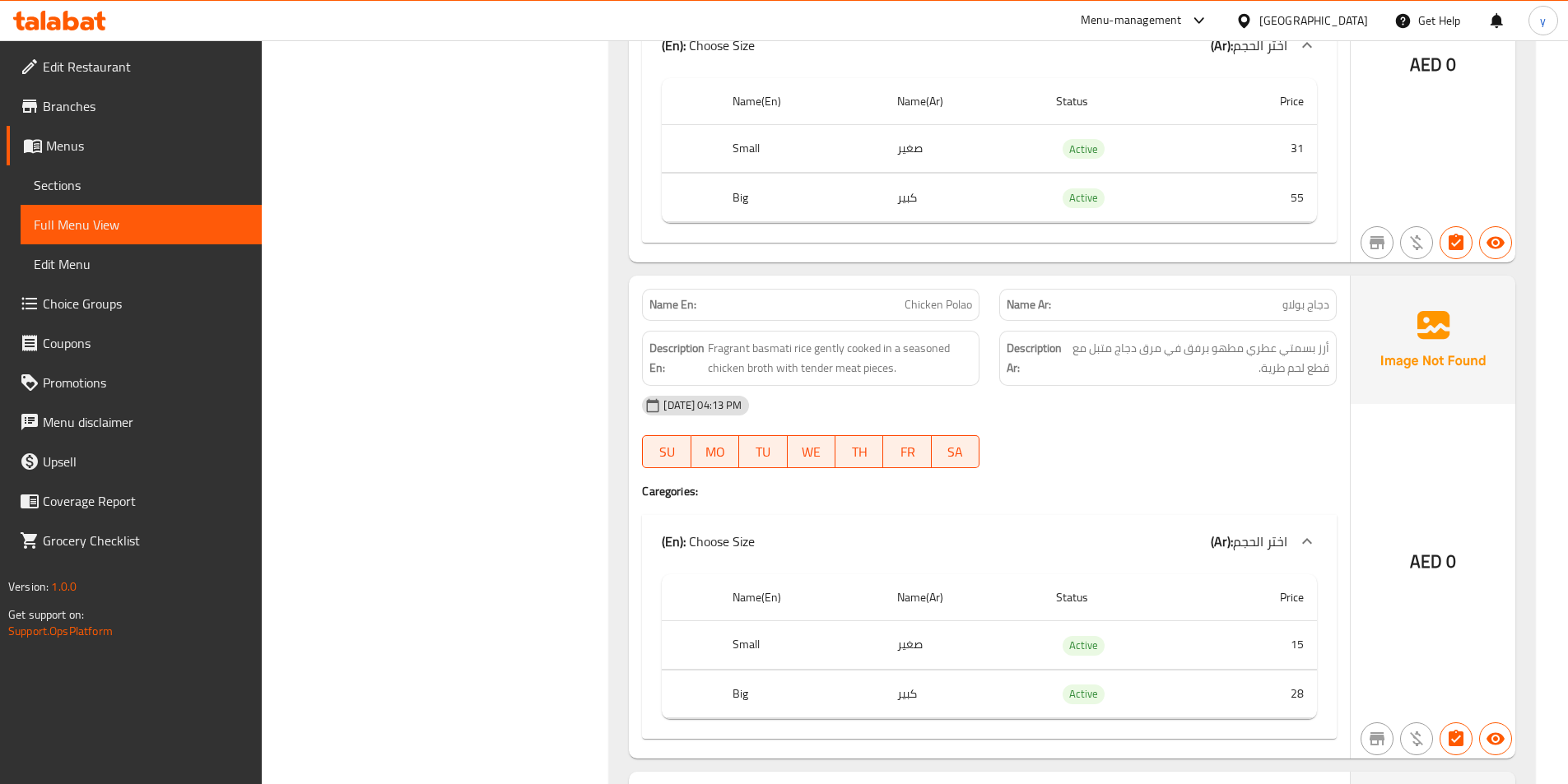
scroll to position [1893, 0]
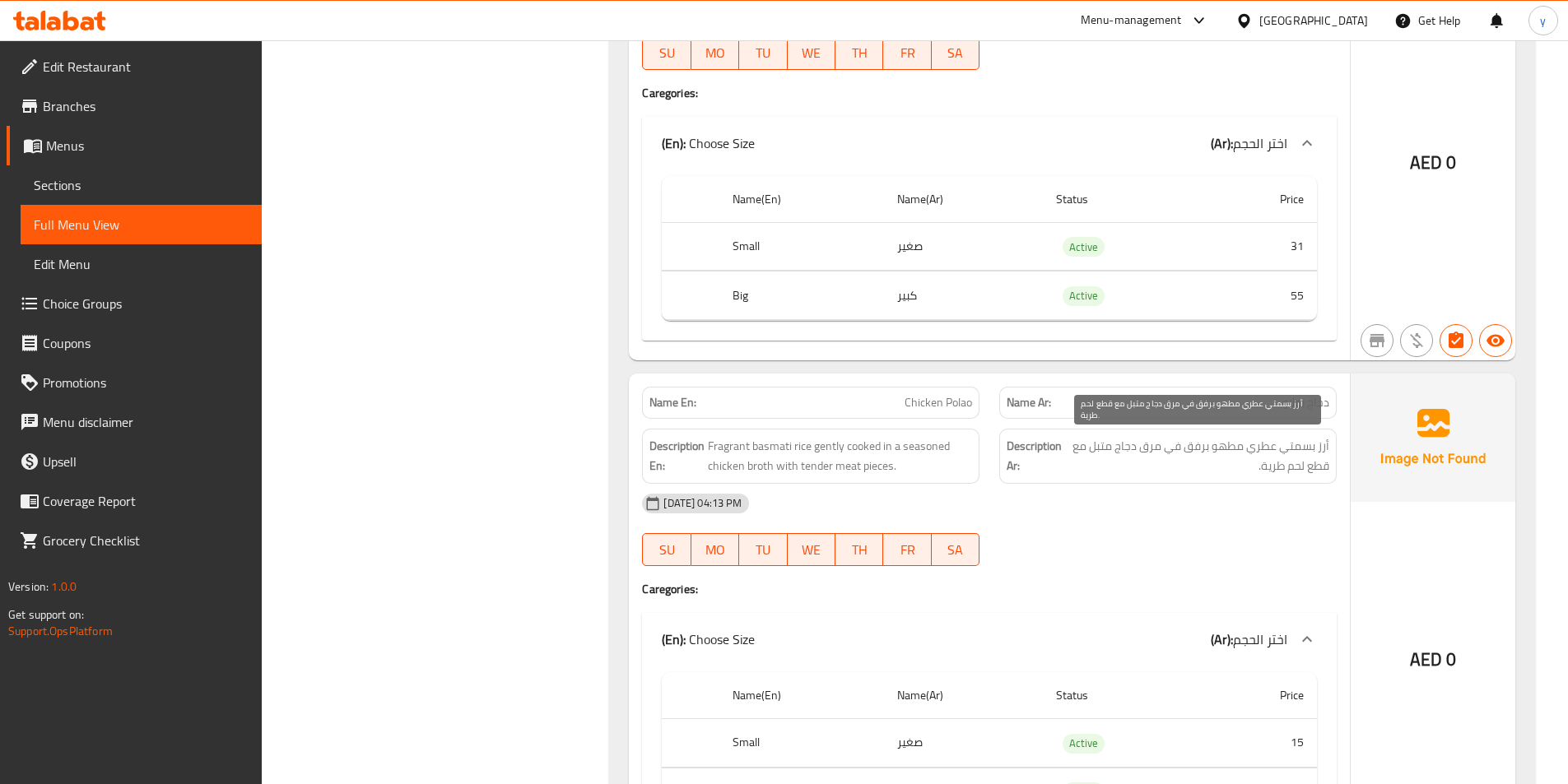
click at [1253, 446] on span "أرز بسمتي عطري مطهو برفق في مرق دجاج متبل مع قطع لحم طرية." at bounding box center [1197, 457] width 263 height 41
click at [1311, 452] on span "أرز بسمتي عطري مطهو برفق في مرق دجاج متبل مع قطع لحم طرية." at bounding box center [1197, 457] width 263 height 41
drag, startPoint x: 598, startPoint y: 425, endPoint x: 614, endPoint y: 445, distance: 25.6
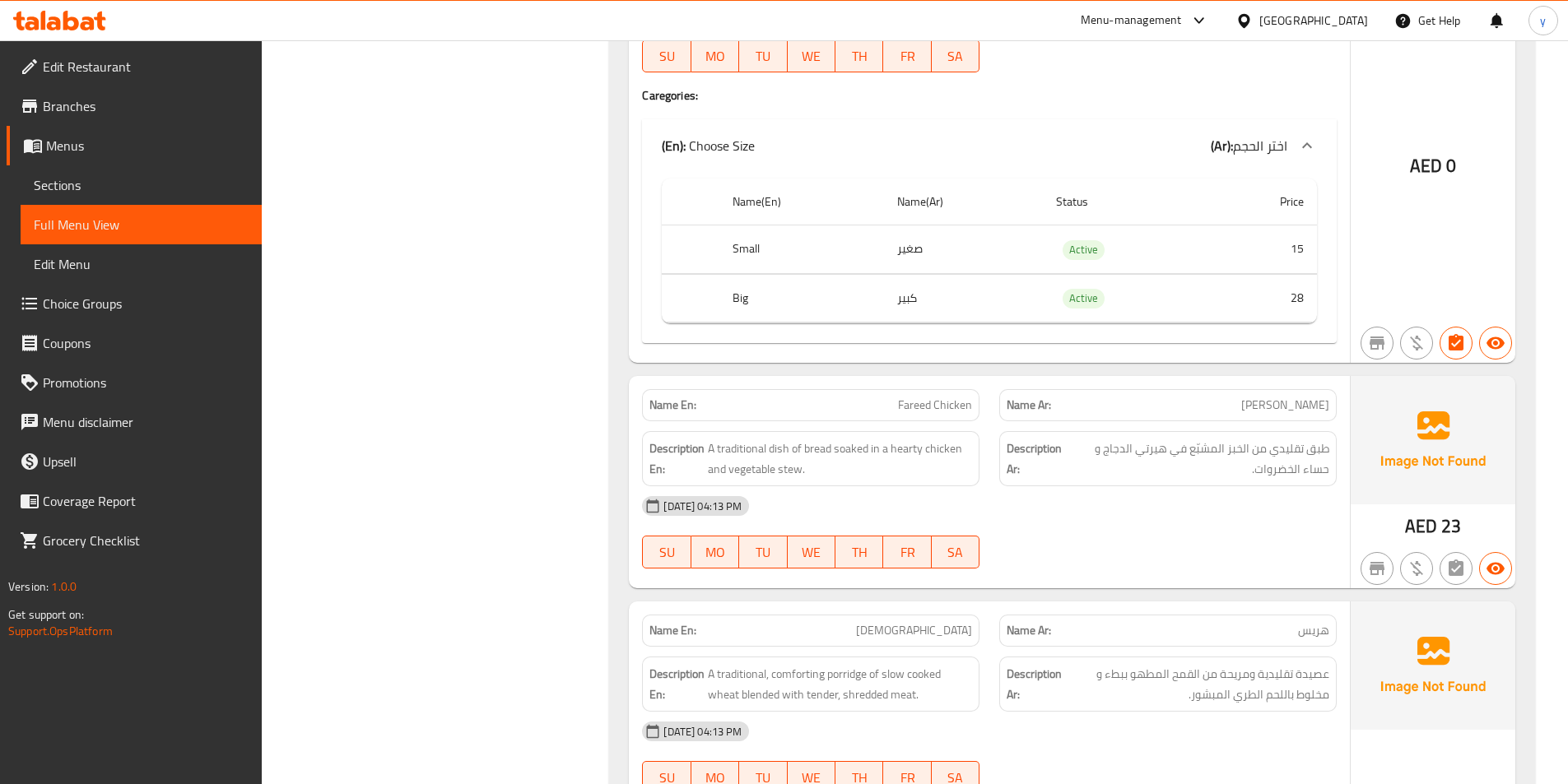
scroll to position [2469, 0]
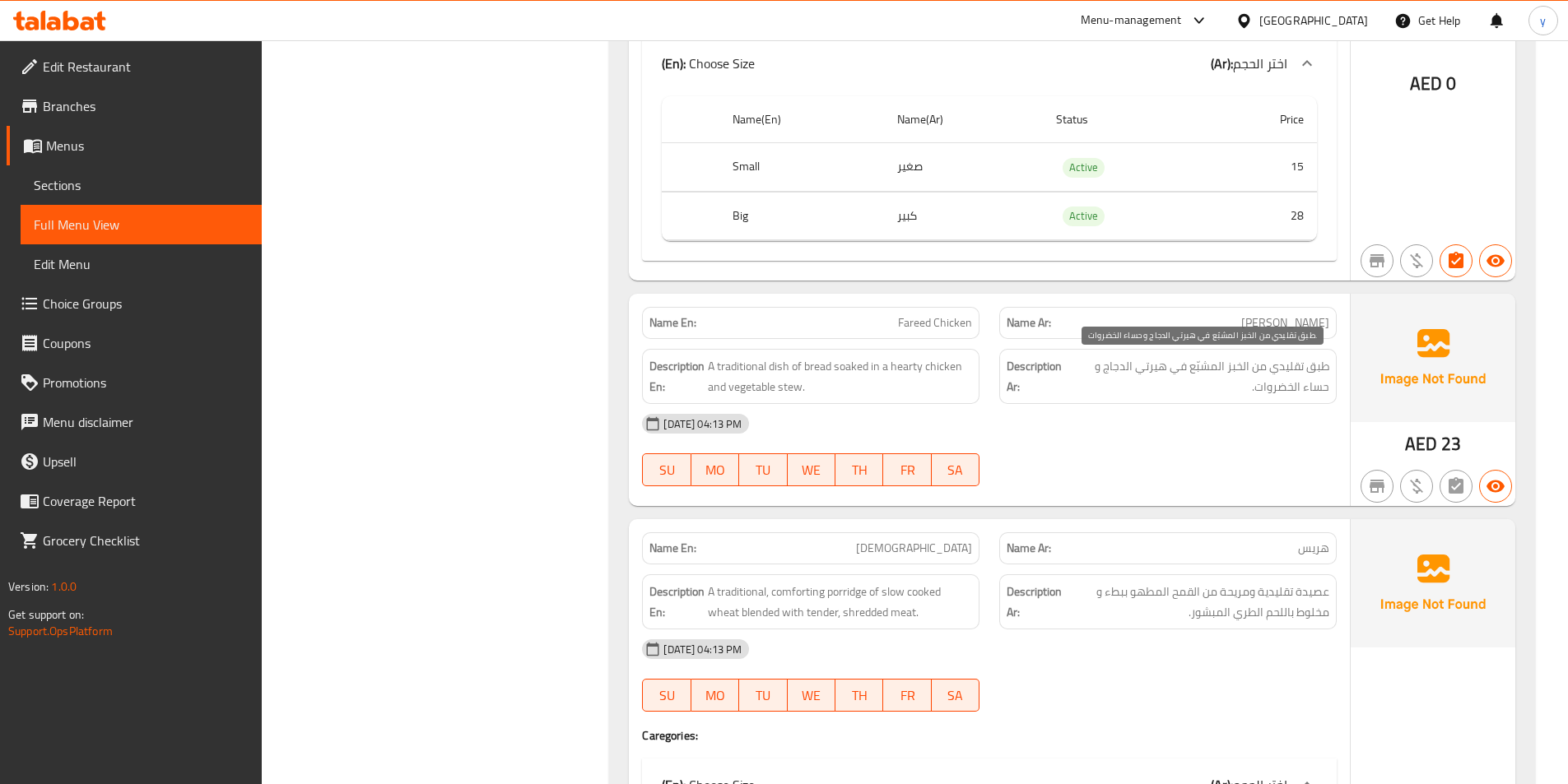
click at [1321, 365] on span "طبق تقليدي من الخبز المشبّع في هيرتي الدجاج و حساء الخضروات." at bounding box center [1198, 377] width 261 height 41
click at [946, 330] on span "Fareed Chicken" at bounding box center [935, 323] width 74 height 18
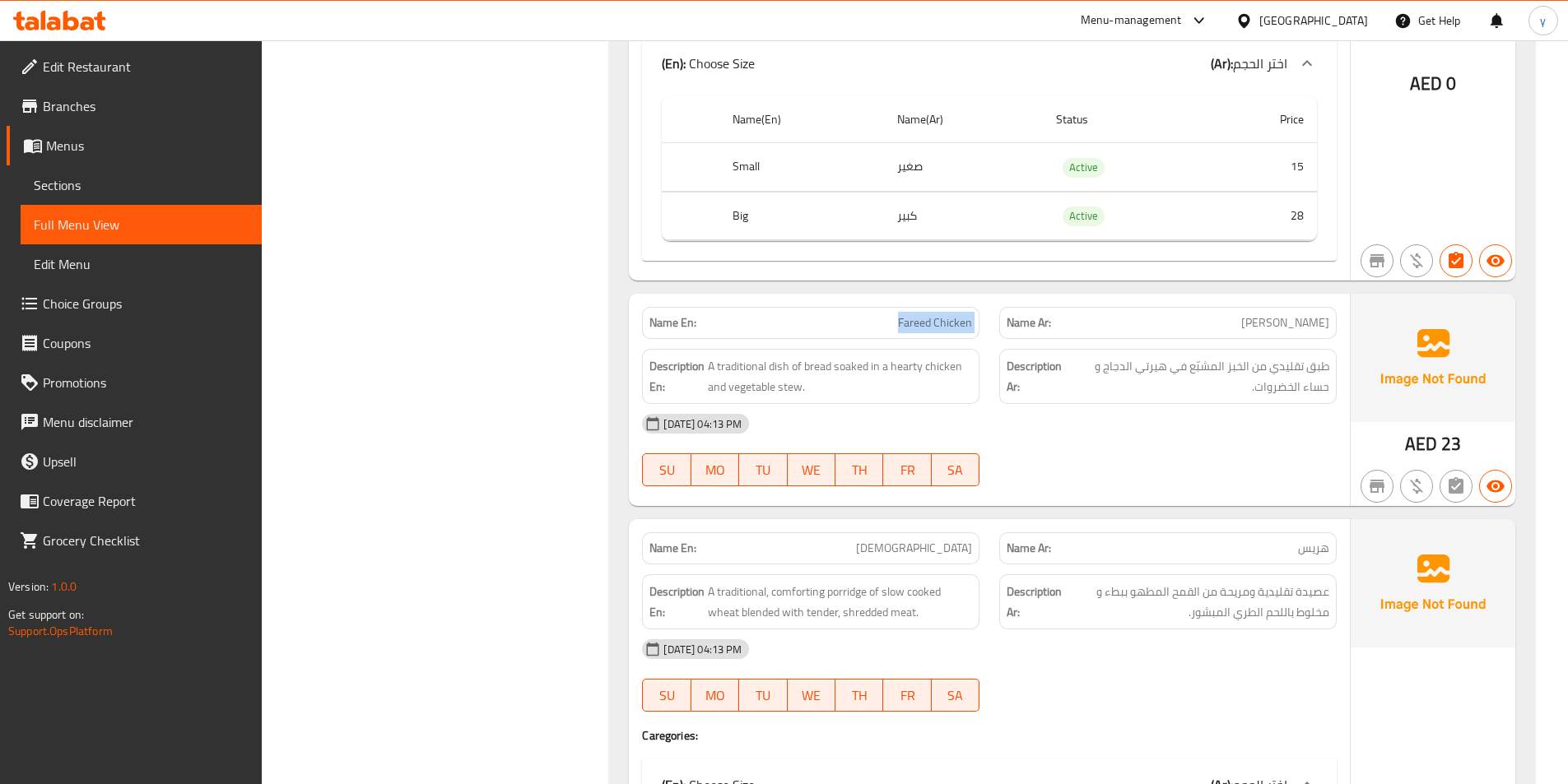
click at [946, 330] on span "Fareed Chicken" at bounding box center [935, 323] width 74 height 18
copy span "Fareed Chicken"
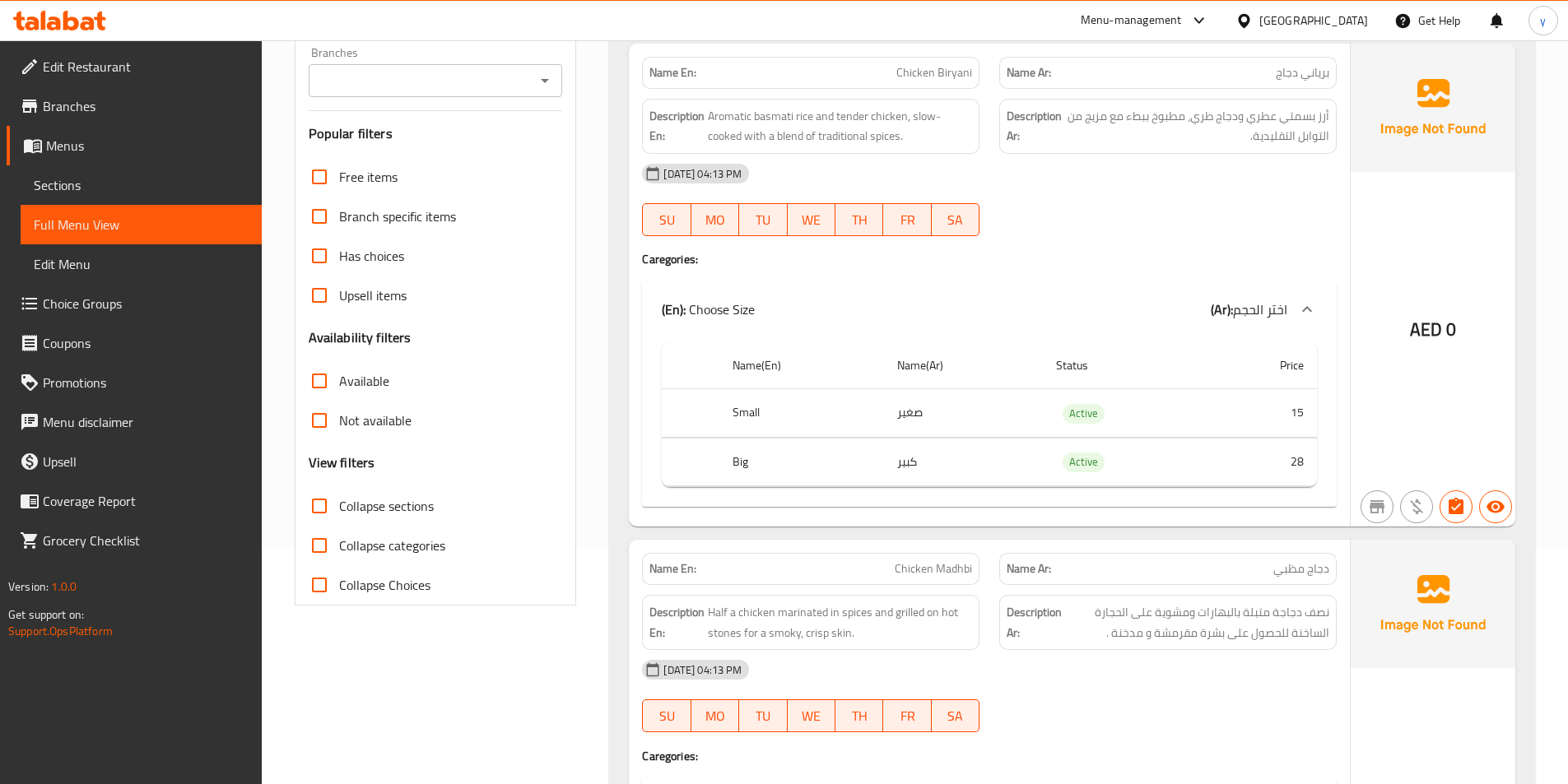
scroll to position [247, 0]
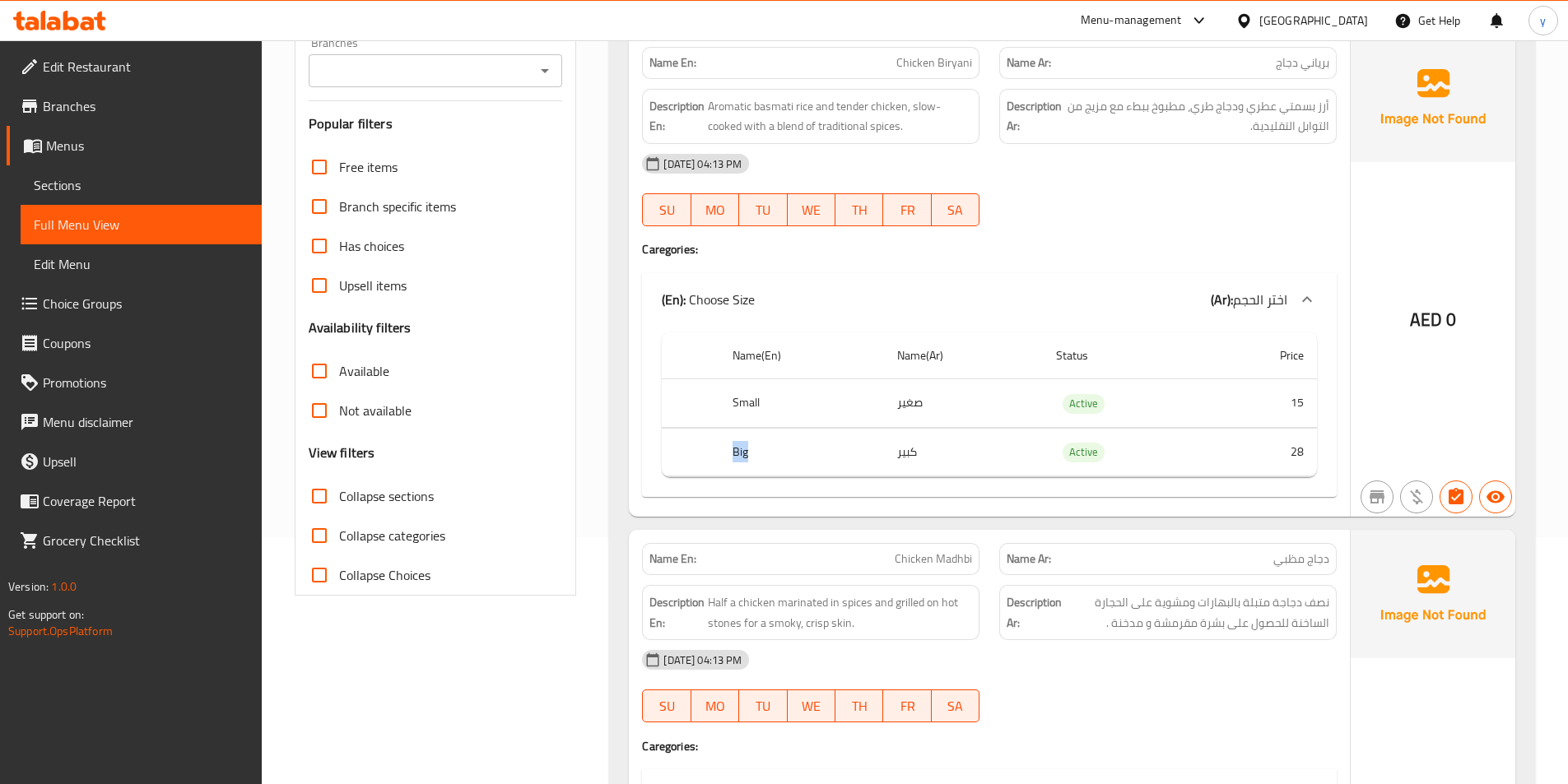
drag, startPoint x: 684, startPoint y: 449, endPoint x: 781, endPoint y: 463, distance: 98.0
click at [781, 463] on tr "Big كبير Active 28" at bounding box center [989, 452] width 655 height 49
click at [781, 463] on th "Big" at bounding box center [801, 452] width 164 height 49
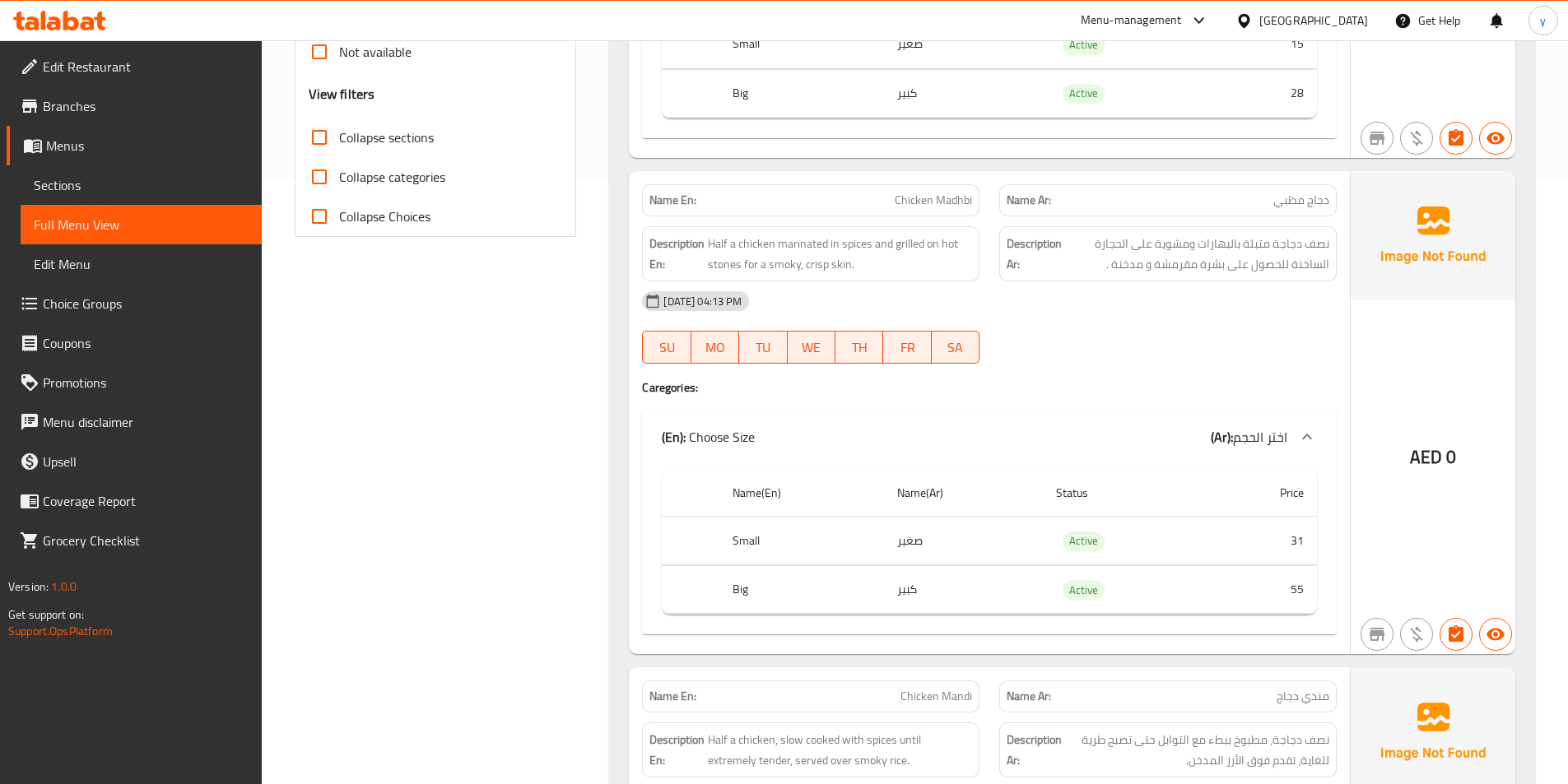
scroll to position [576, 0]
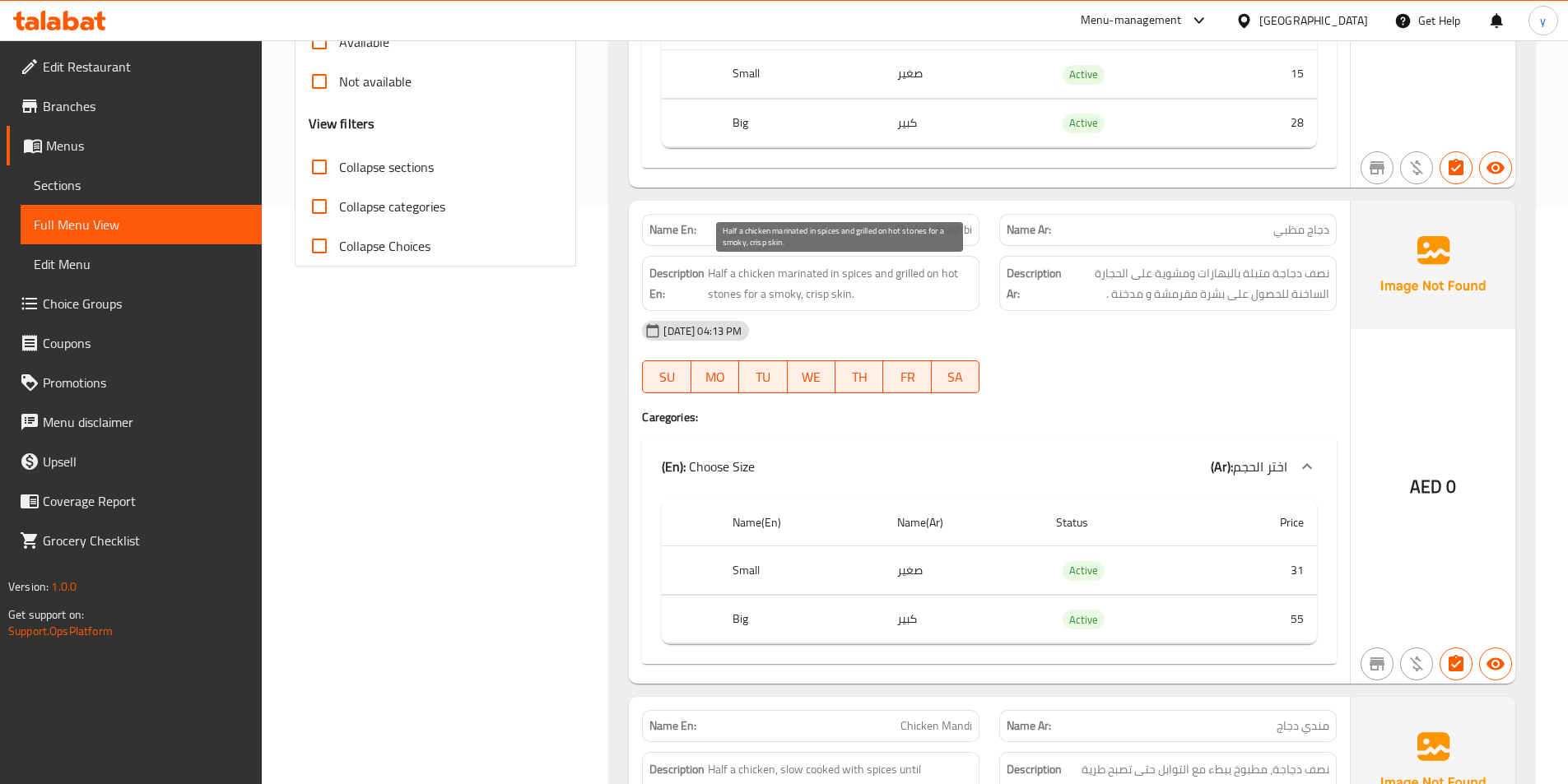
click at [842, 300] on span "Half a chicken marinated in spices and grilled on hot stones for a smoky, crisp…" at bounding box center [840, 284] width 265 height 41
click at [854, 298] on span "Half a chicken marinated in spices and grilled on hot stones for a smoky, crisp…" at bounding box center [840, 284] width 265 height 41
click at [841, 296] on span "Half a chicken marinated in spices and grilled on hot stones for a smoky, crisp…" at bounding box center [840, 284] width 265 height 41
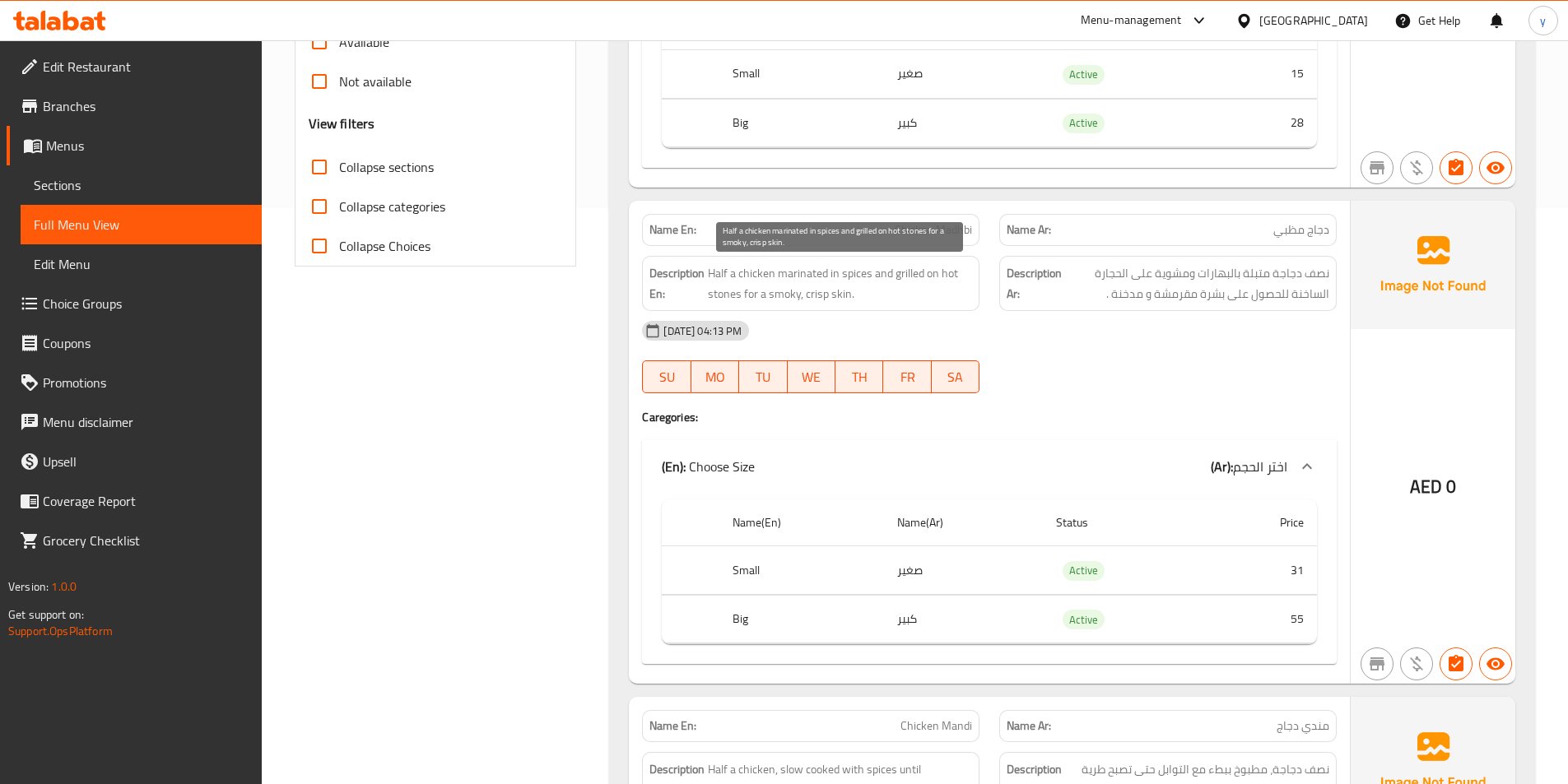
click at [880, 294] on span "Half a chicken marinated in spices and grilled on hot stones for a smoky, crisp…" at bounding box center [840, 284] width 265 height 41
click at [839, 299] on span "Half a chicken marinated in spices and grilled on hot stones for a smoky, crisp…" at bounding box center [840, 284] width 265 height 41
click at [851, 296] on span "Half a chicken marinated in spices and grilled on hot stones for a smoky, crisp…" at bounding box center [840, 284] width 265 height 41
drag, startPoint x: 774, startPoint y: 282, endPoint x: 872, endPoint y: 269, distance: 98.9
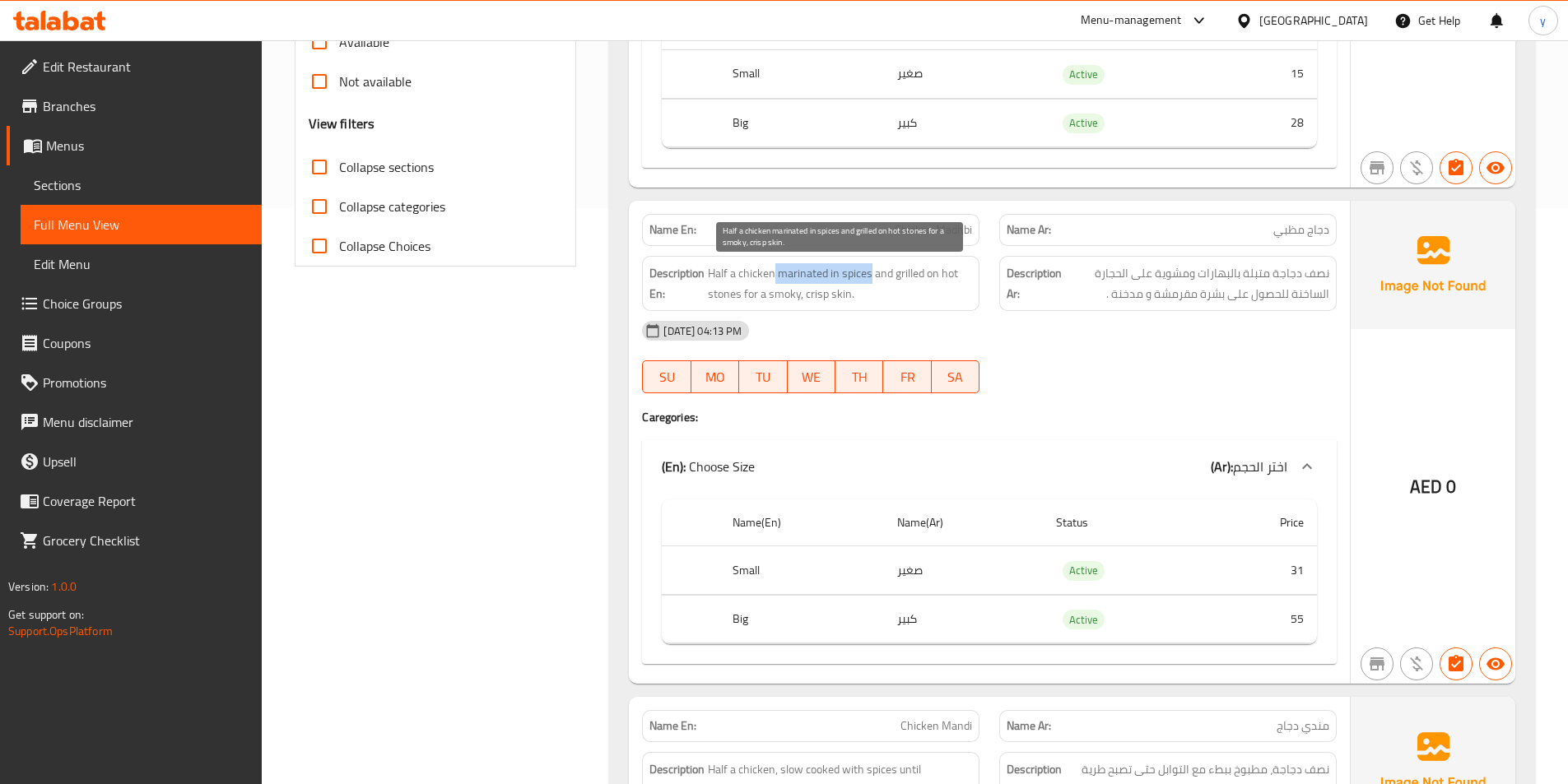
click at [872, 269] on span "Half a chicken marinated in spices and grilled on hot stones for a smoky, crisp…" at bounding box center [840, 284] width 265 height 41
click at [874, 274] on span "Half a chicken marinated in spices and grilled on hot stones for a smoky, crisp…" at bounding box center [840, 284] width 265 height 41
click at [1171, 330] on div "[DATE] 04:13 PM" at bounding box center [988, 331] width 714 height 40
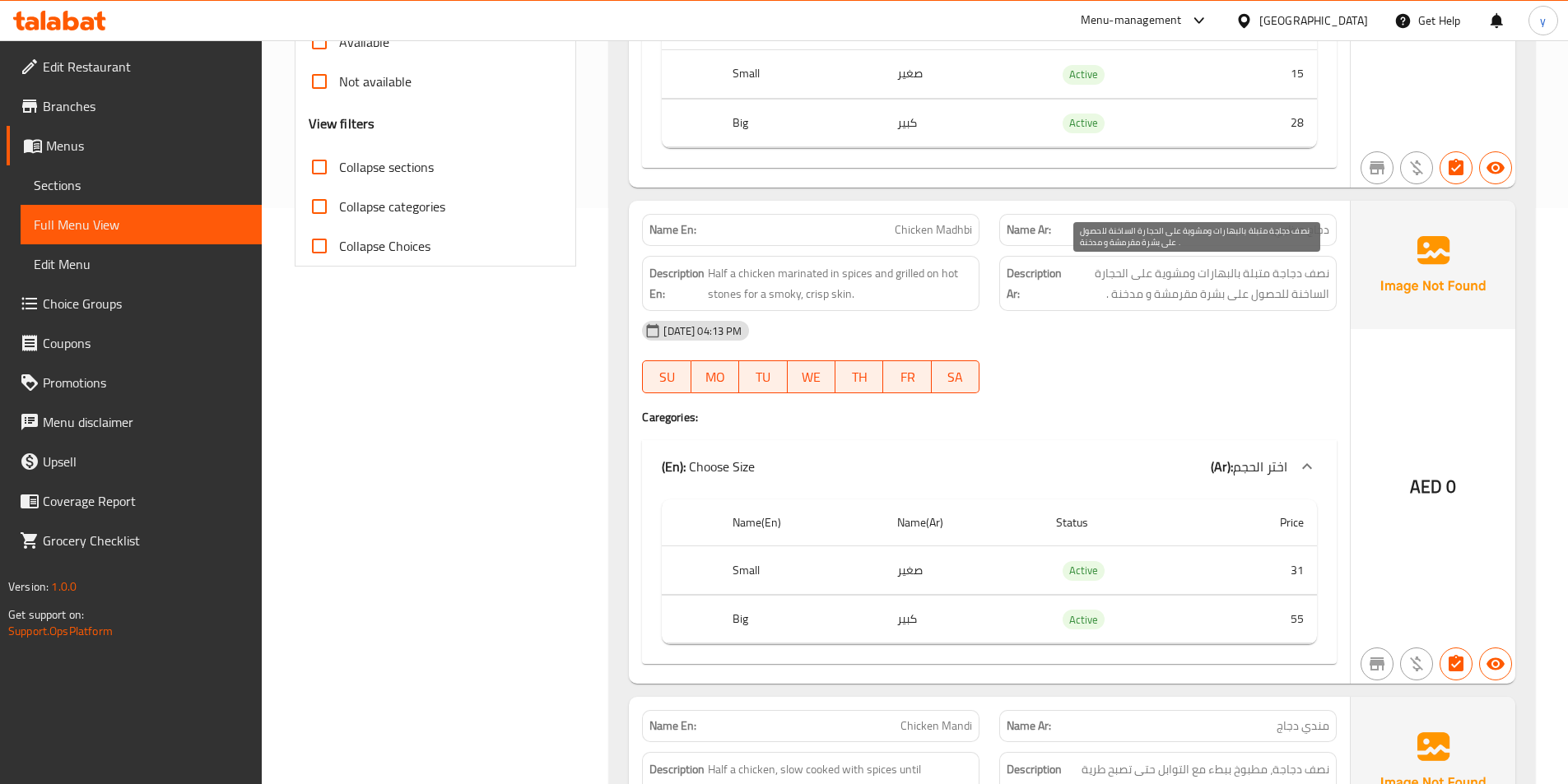
click at [1218, 295] on span "نصف دجاجة متبلة بالبهارات ومشوية على الحجارة الساخنة للحصول على بشرة مقرمشة و م…" at bounding box center [1196, 284] width 265 height 41
click at [1228, 319] on div "[DATE] 04:13 PM" at bounding box center [988, 331] width 714 height 40
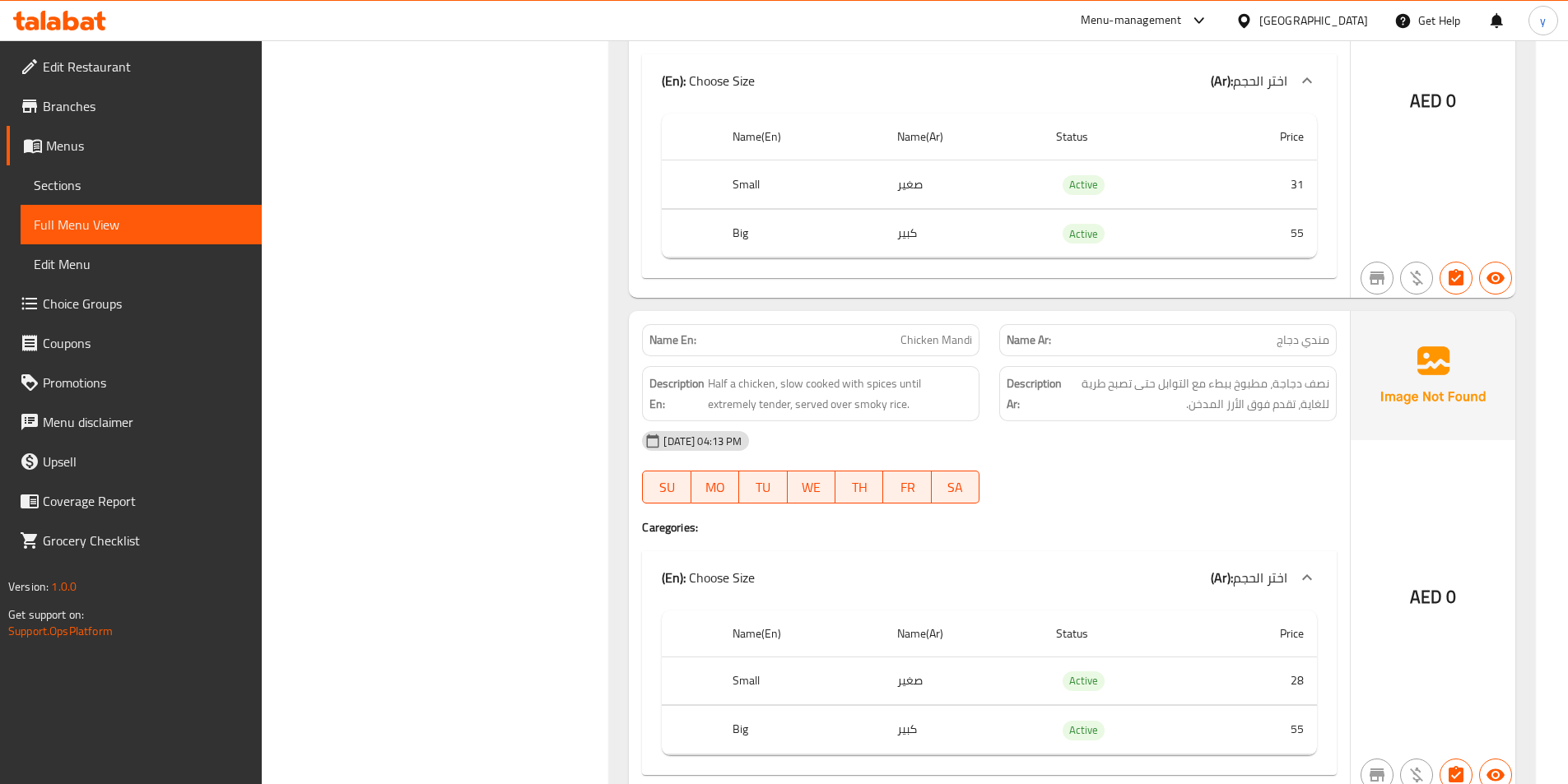
scroll to position [988, 0]
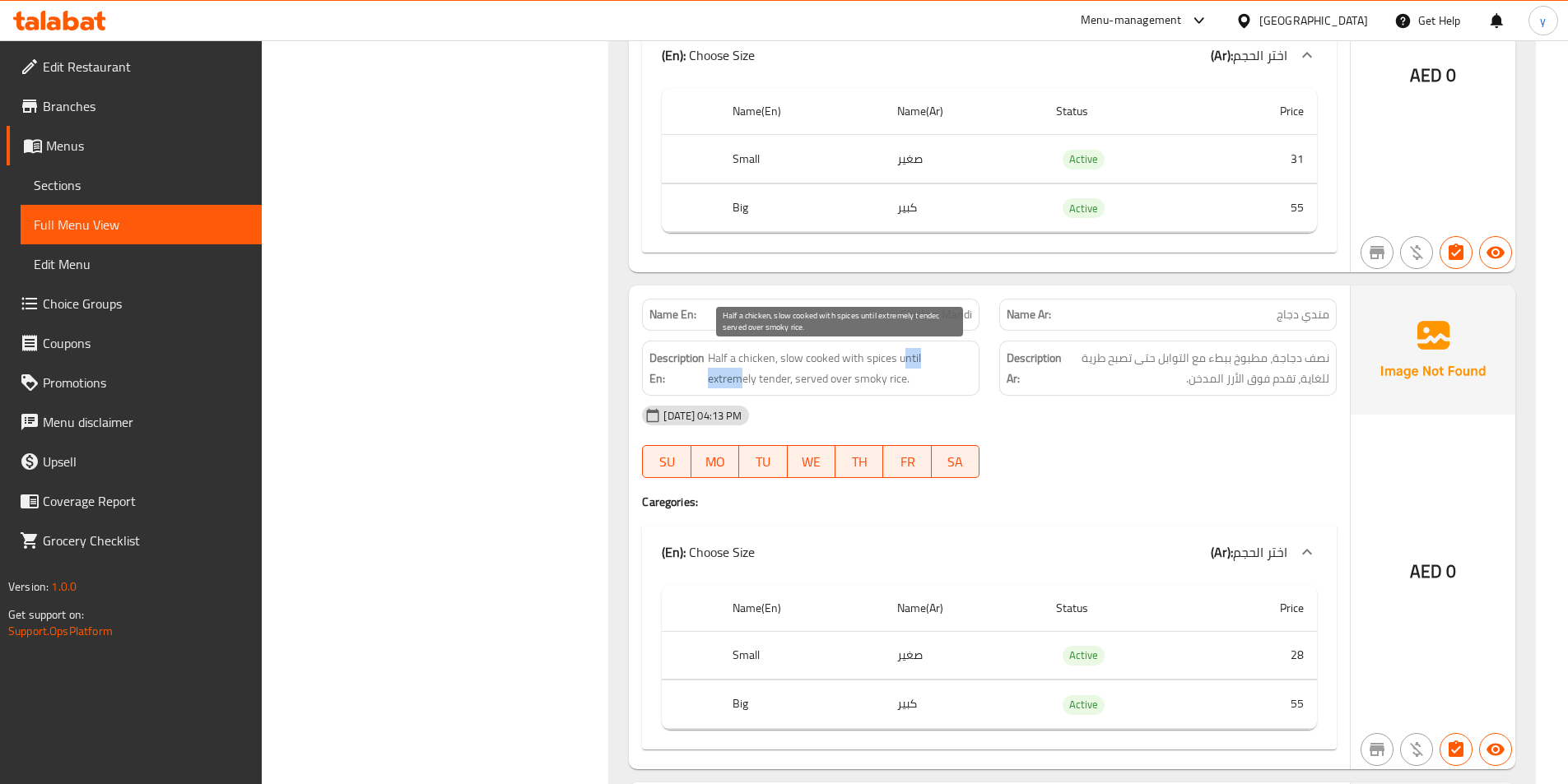
drag, startPoint x: 904, startPoint y: 361, endPoint x: 955, endPoint y: 367, distance: 51.4
click at [955, 367] on span "Half a chicken, slow cooked with spices until extremely tender, served over smo…" at bounding box center [840, 368] width 265 height 41
click at [922, 364] on span "Half a chicken, slow cooked with spices until extremely tender, served over smo…" at bounding box center [840, 368] width 265 height 41
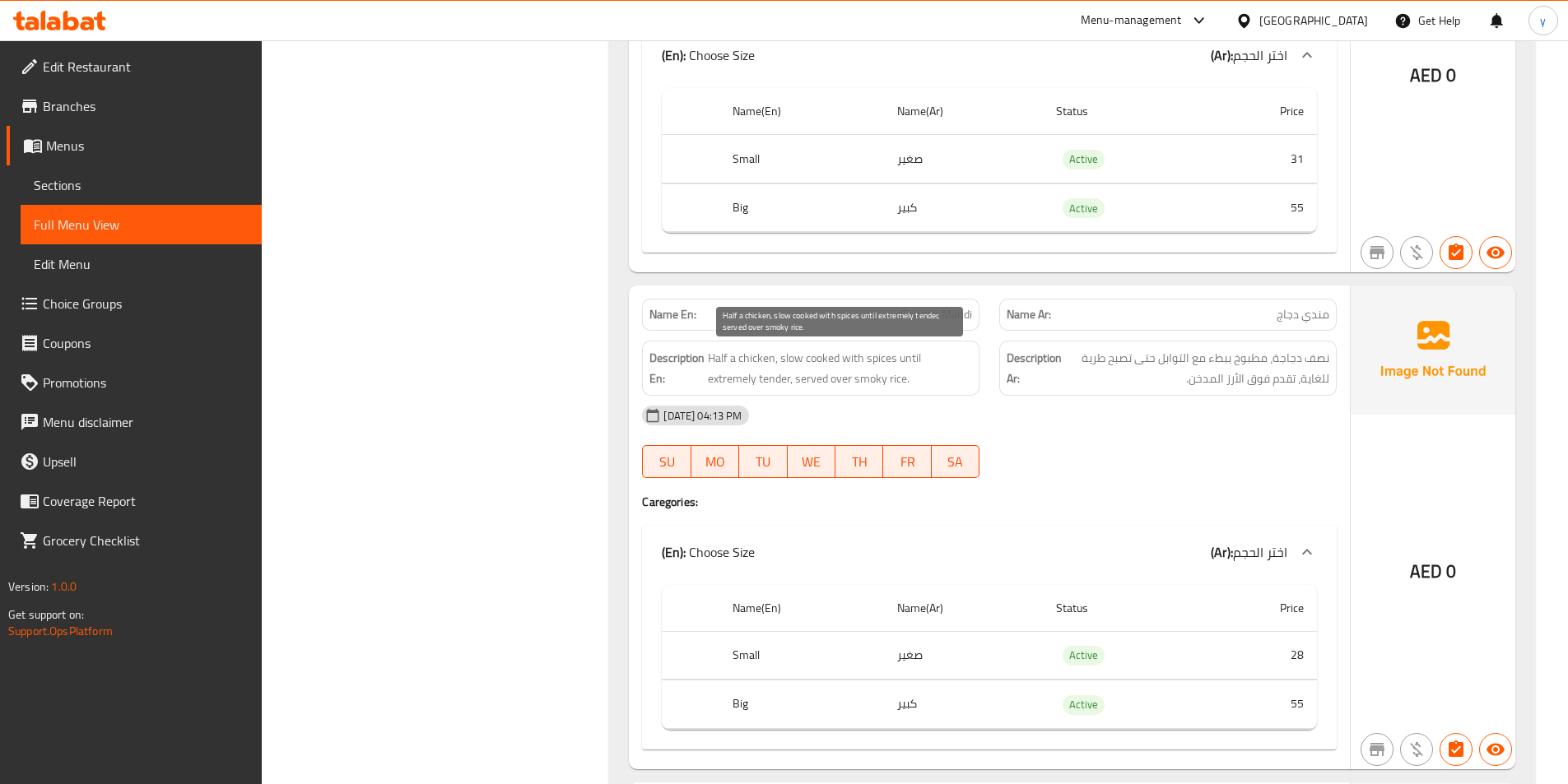
click at [911, 351] on span "Half a chicken, slow cooked with spices until extremely tender, served over smo…" at bounding box center [840, 368] width 265 height 41
drag, startPoint x: 914, startPoint y: 360, endPoint x: 962, endPoint y: 369, distance: 48.8
click at [962, 369] on span "Half a chicken, slow cooked with spices until extremely tender, served over smo…" at bounding box center [840, 368] width 265 height 41
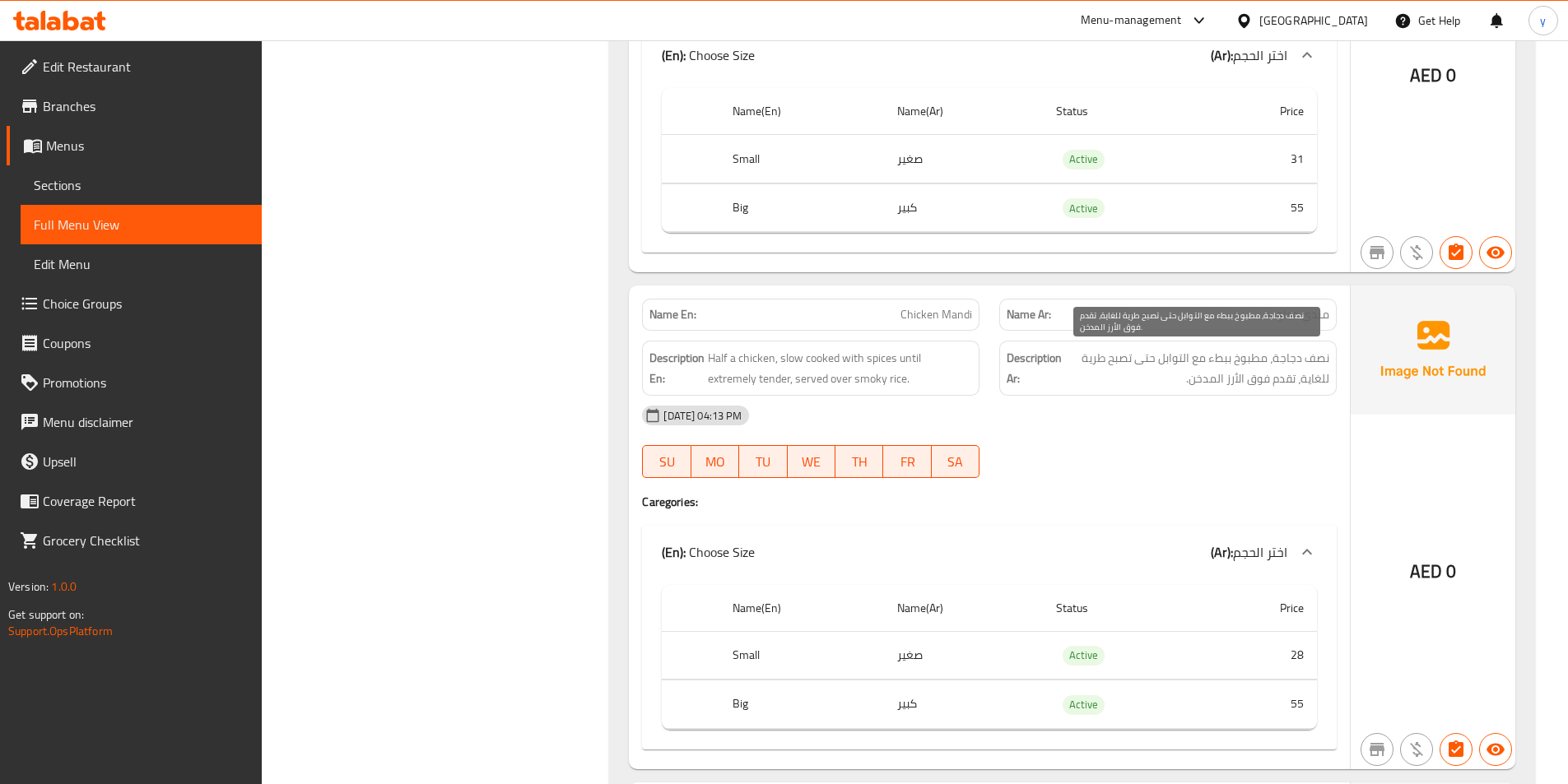
click at [1317, 385] on span "نصف دجاجة، مطبوخ ببطء مع التوابل حتى تصبح طرية للغاية، تقدم فوق الأرز المدخن." at bounding box center [1196, 368] width 265 height 41
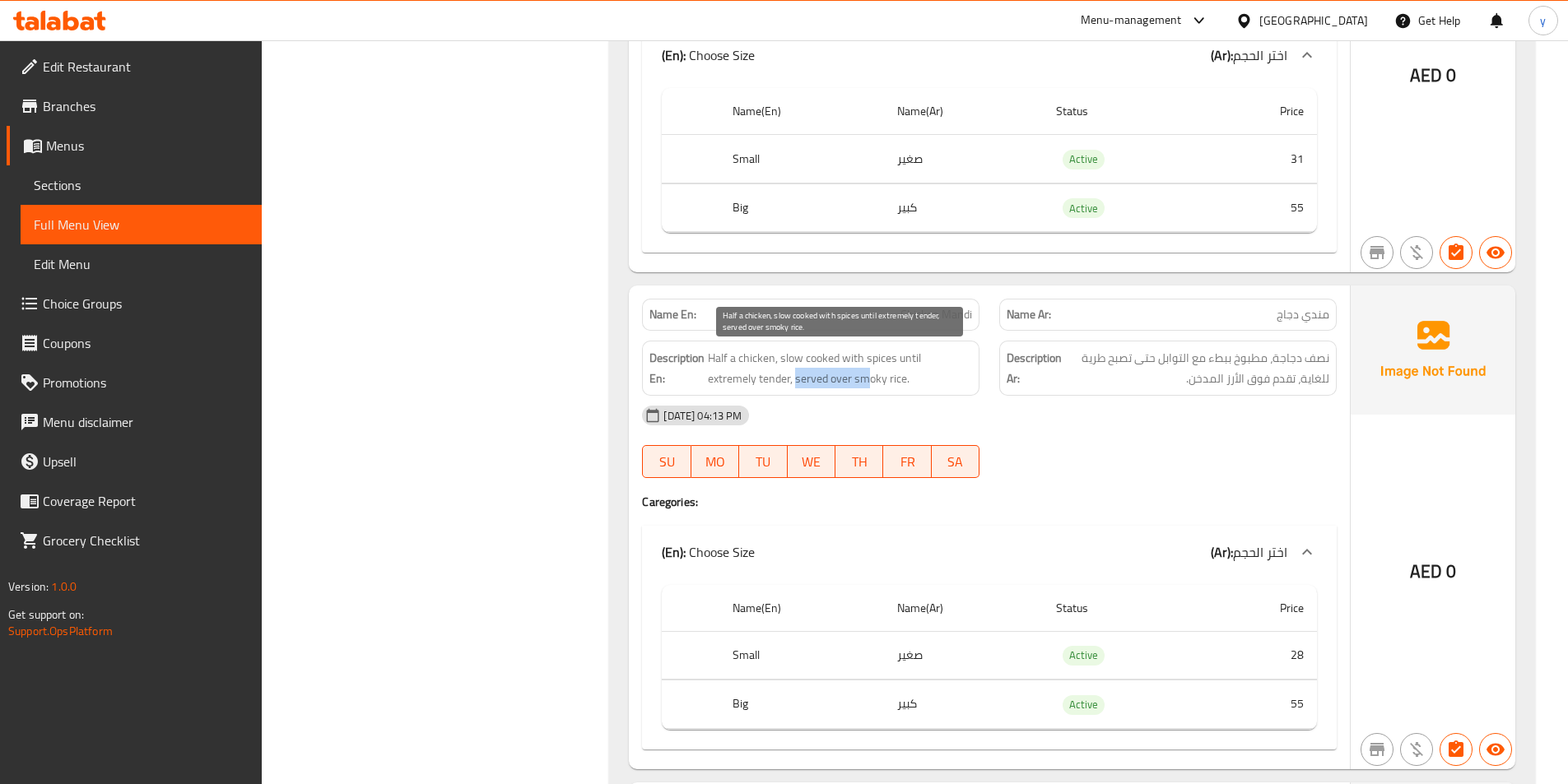
drag, startPoint x: 745, startPoint y: 386, endPoint x: 818, endPoint y: 390, distance: 73.1
click at [818, 390] on div "Description En: Half a chicken, slow cooked with spices until extremely tender,…" at bounding box center [810, 368] width 337 height 55
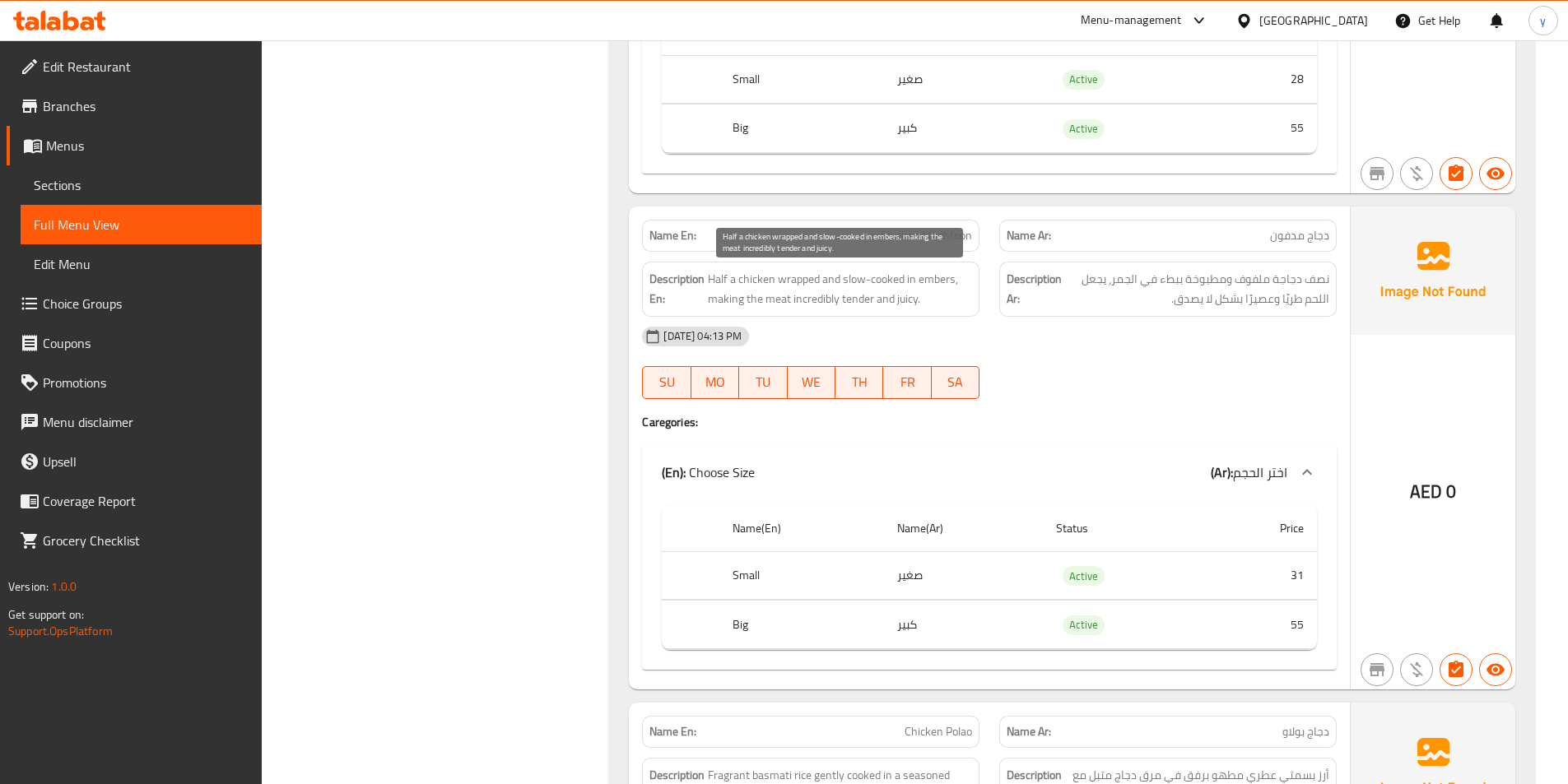
click at [945, 281] on span "Half a chicken wrapped and slow-cooked in embers, making the meat incredibly te…" at bounding box center [840, 289] width 265 height 41
drag, startPoint x: 714, startPoint y: 299, endPoint x: 837, endPoint y: 313, distance: 123.8
click at [837, 313] on div "Description En: Half a chicken wrapped and slow-cooked in embers, making the me…" at bounding box center [810, 289] width 337 height 55
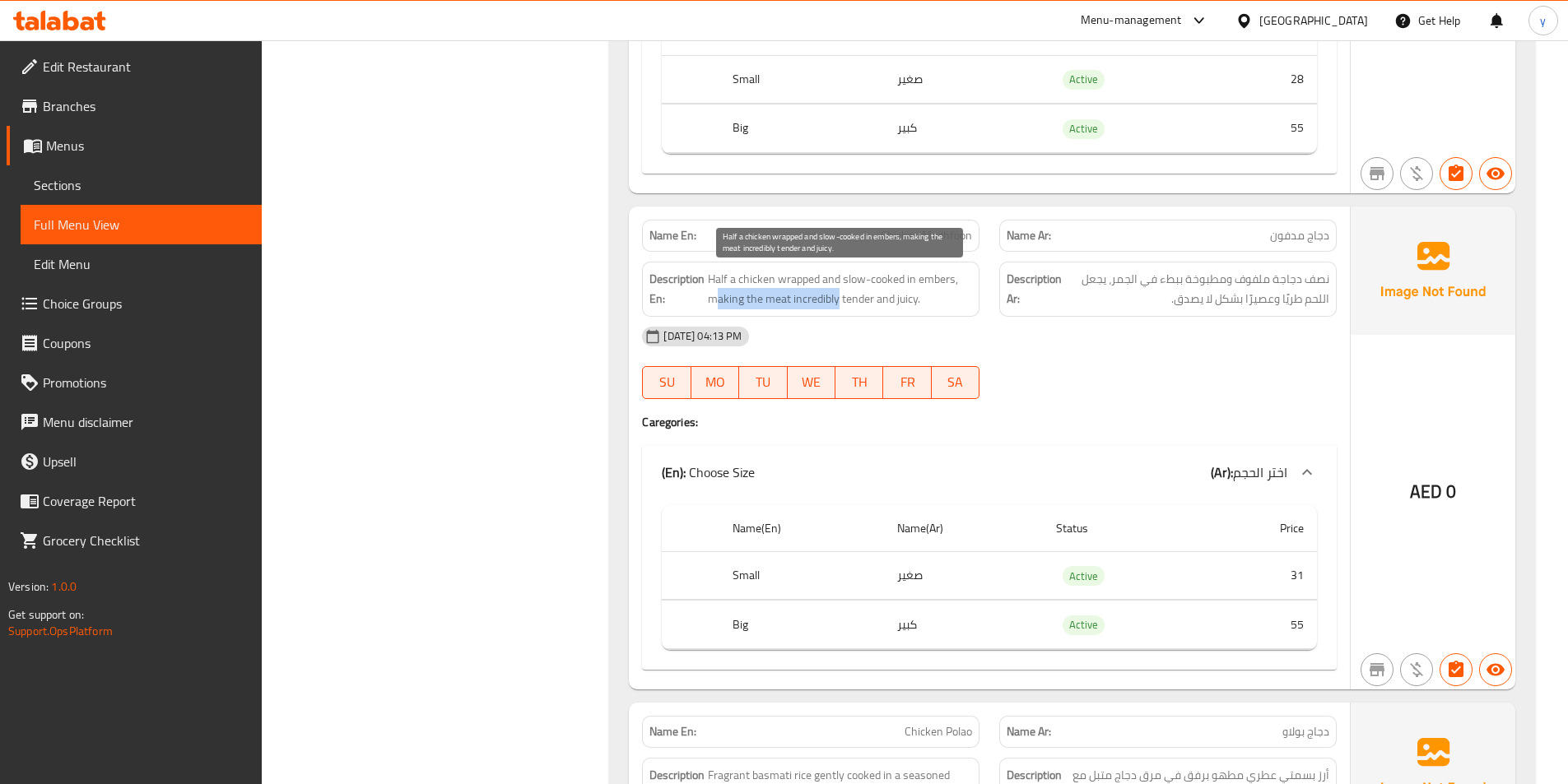
click at [832, 304] on span "Half a chicken wrapped and slow-cooked in embers, making the meat incredibly te…" at bounding box center [840, 289] width 265 height 41
drag, startPoint x: 832, startPoint y: 304, endPoint x: 973, endPoint y: 326, distance: 142.7
click at [973, 326] on div "Name En: Chicken Madhfoon Name Ar: دجاج مدفون Description En: Half a chicken wr…" at bounding box center [989, 448] width 721 height 483
click at [973, 326] on div "[DATE] 04:13 PM" at bounding box center [988, 336] width 714 height 40
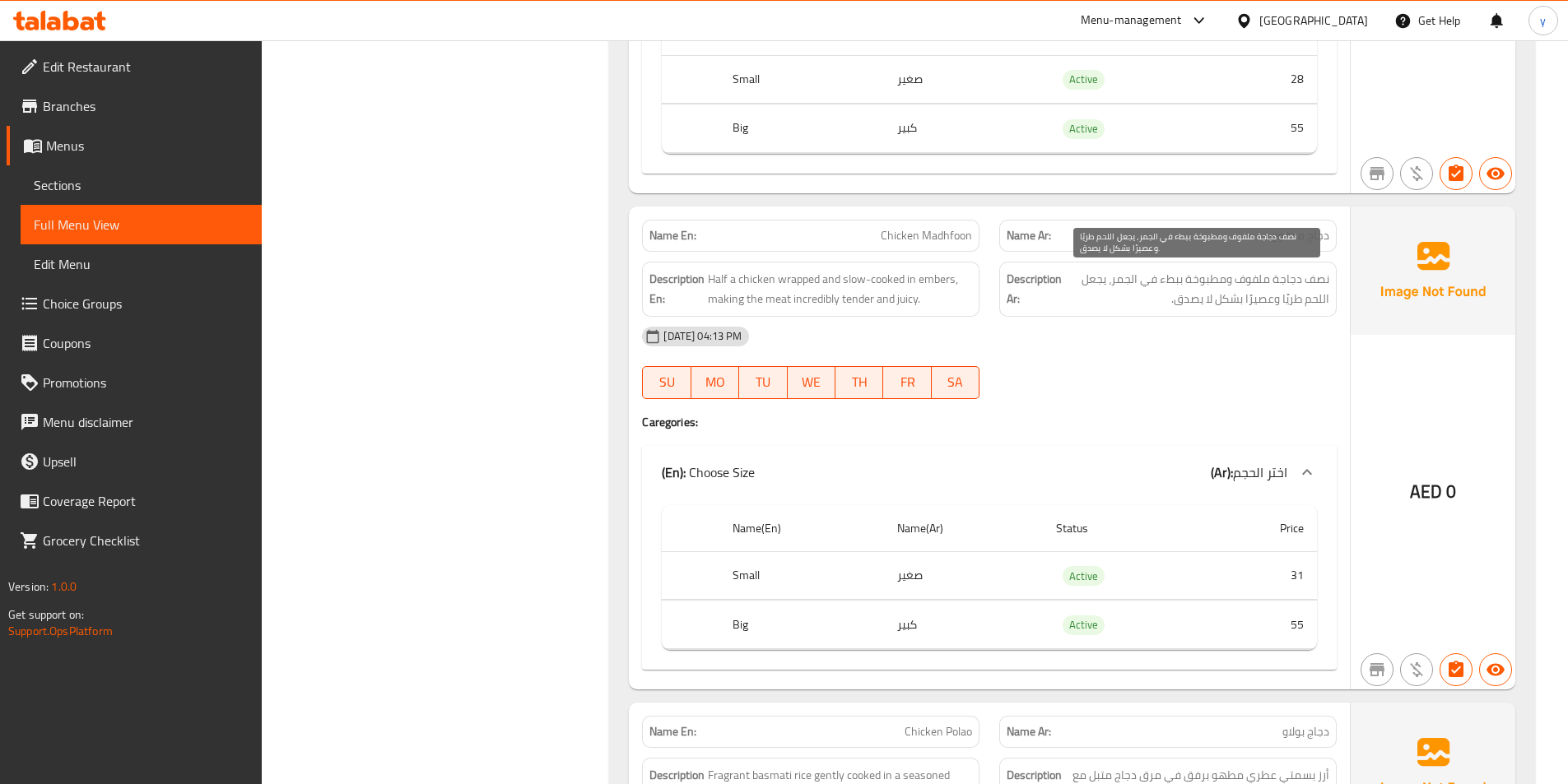
click at [1277, 288] on span "نصف دجاجة ملفوف ومطبوخة ببطء في الجمر، يجعل اللحم طريًا وعصيرًا بشكل لا يصدق." at bounding box center [1196, 289] width 265 height 41
click at [1275, 291] on span "نصف دجاجة ملفوف ومطبوخة ببطء في الجمر، يجعل اللحم طريًا وعصيرًا بشكل لا يصدق." at bounding box center [1196, 289] width 265 height 41
click at [1265, 302] on span "نصف دجاجة ملفوف ومطبوخة ببطء في الجمر، يجعل اللحم طريًا وعصيرًا بشكل لا يصدق." at bounding box center [1196, 289] width 265 height 41
click at [1264, 303] on span "نصف دجاجة ملفوف ومطبوخة ببطء في الجمر، يجعل اللحم طريًا وعصيرًا بشكل لا يصدق." at bounding box center [1196, 289] width 265 height 41
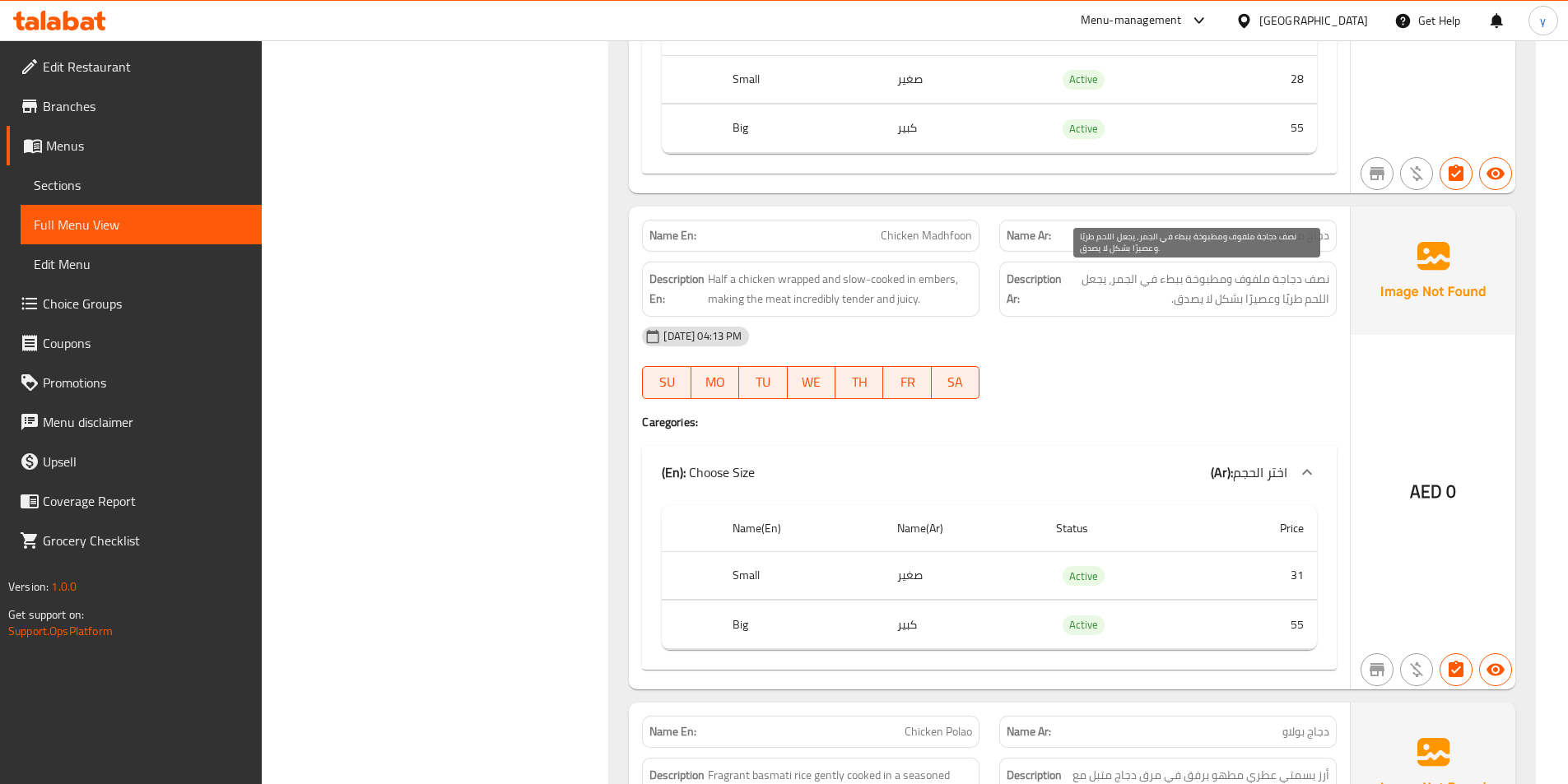
click at [1237, 306] on span "نصف دجاجة ملفوف ومطبوخة ببطء في الجمر، يجعل اللحم طريًا وعصيرًا بشكل لا يصدق." at bounding box center [1196, 289] width 265 height 41
click at [937, 215] on div "Name En: Chicken Madhfoon" at bounding box center [811, 235] width 357 height 52
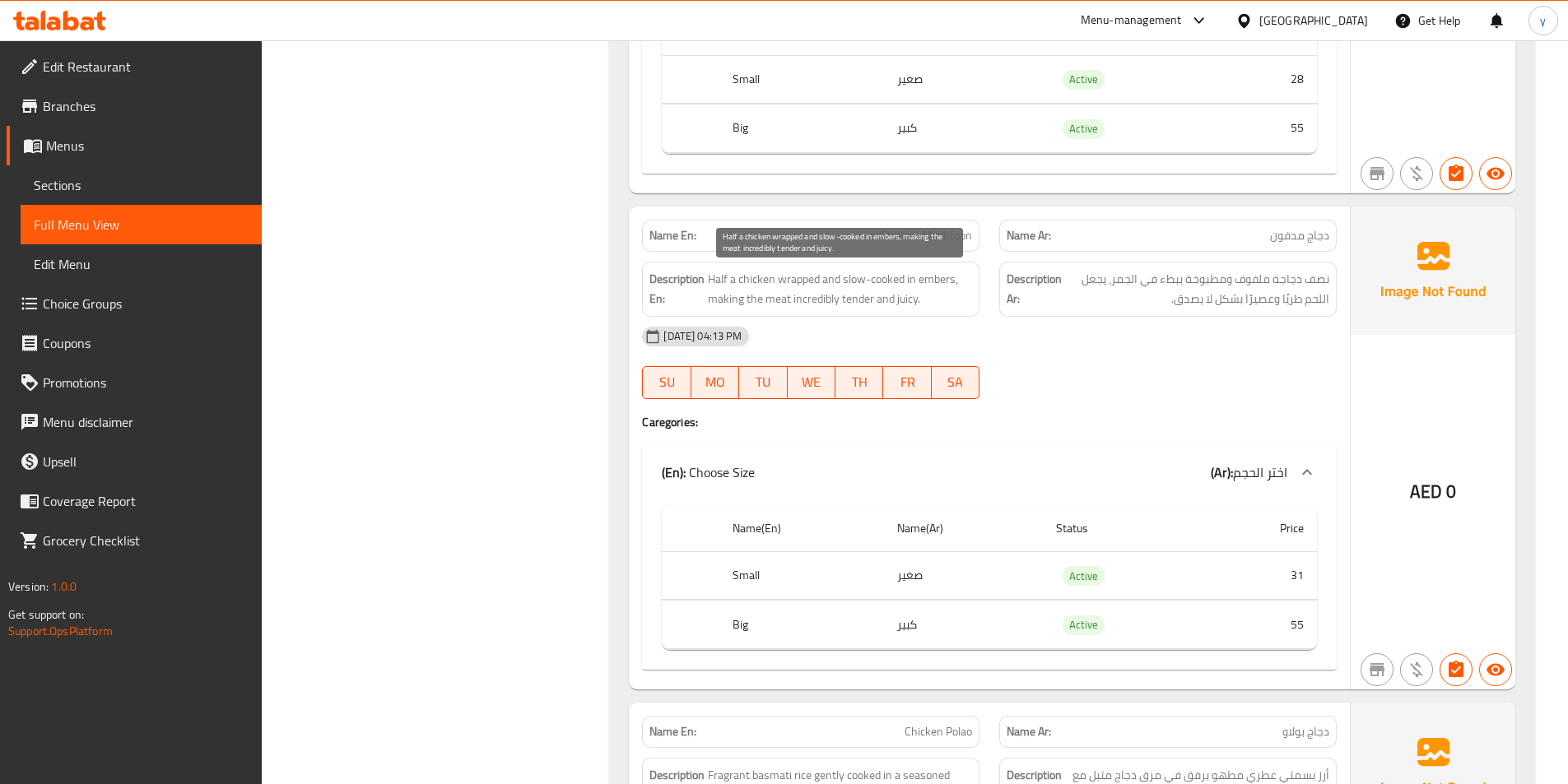
click at [816, 301] on span "Half a chicken wrapped and slow-cooked in embers, making the meat incredibly te…" at bounding box center [840, 289] width 265 height 41
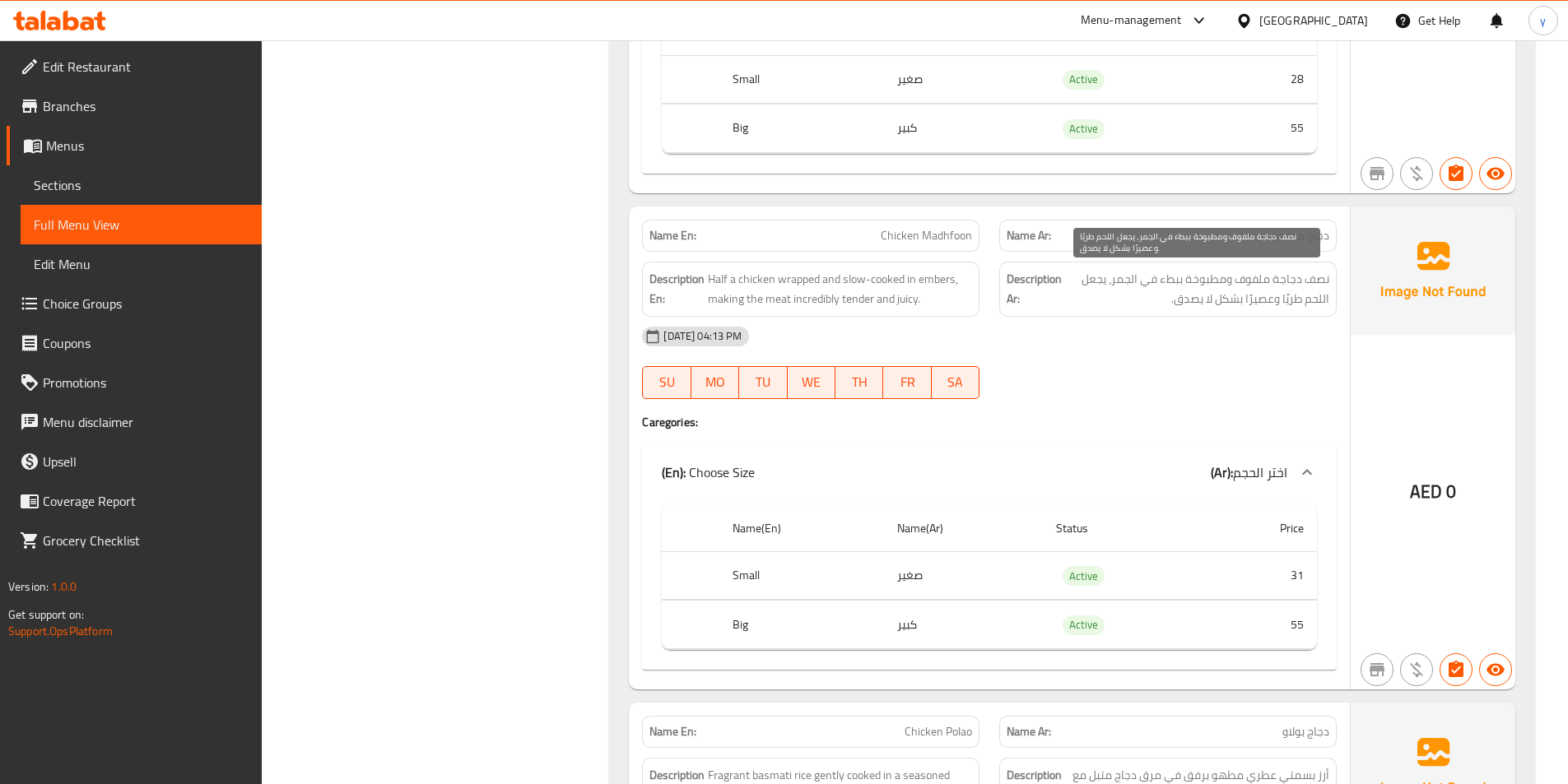
click at [1288, 309] on span "نصف دجاجة ملفوف ومطبوخة ببطء في الجمر، يجعل اللحم طريًا وعصيرًا بشكل لا يصدق." at bounding box center [1196, 289] width 265 height 41
drag, startPoint x: 1232, startPoint y: 311, endPoint x: 1261, endPoint y: 312, distance: 29.0
click at [1261, 312] on div "Description Ar: نصف دجاجة ملفوف ومطبوخة ببطء في الجمر، يجعل اللحم طريًا وعصيرًا…" at bounding box center [1167, 289] width 337 height 55
click at [1279, 314] on div "Description Ar: نصف دجاجة ملفوف ومطبوخة ببطء في الجمر، يجعل اللحم طريًا وعصيرًا…" at bounding box center [1167, 289] width 337 height 55
click at [1287, 305] on span "نصف دجاجة ملفوف ومطبوخة ببطء في الجمر، يجعل اللحم طريًا وعصيرًا بشكل لا يصدق." at bounding box center [1196, 289] width 265 height 41
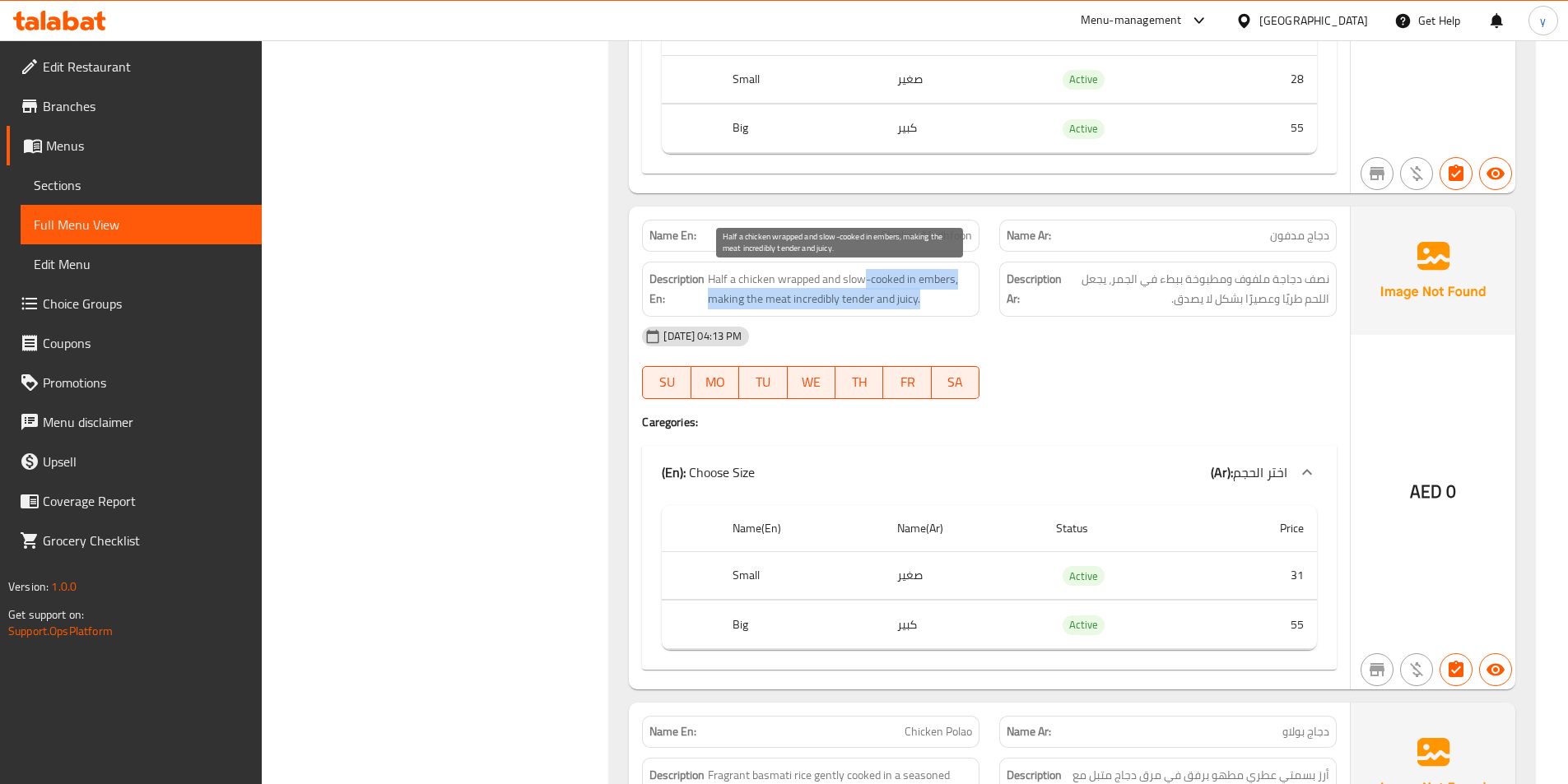
drag, startPoint x: 864, startPoint y: 262, endPoint x: 933, endPoint y: 300, distance: 78.8
click at [933, 300] on div "Description En: Half a chicken wrapped and slow-cooked in embers, making the me…" at bounding box center [810, 289] width 337 height 55
click at [933, 300] on span "Half a chicken wrapped and slow-cooked in embers, making the meat incredibly te…" at bounding box center [840, 289] width 265 height 41
drag, startPoint x: 931, startPoint y: 293, endPoint x: 717, endPoint y: 271, distance: 215.1
click at [717, 271] on span "Half a chicken wrapped and slow-cooked in embers, making the meat incredibly te…" at bounding box center [840, 289] width 265 height 41
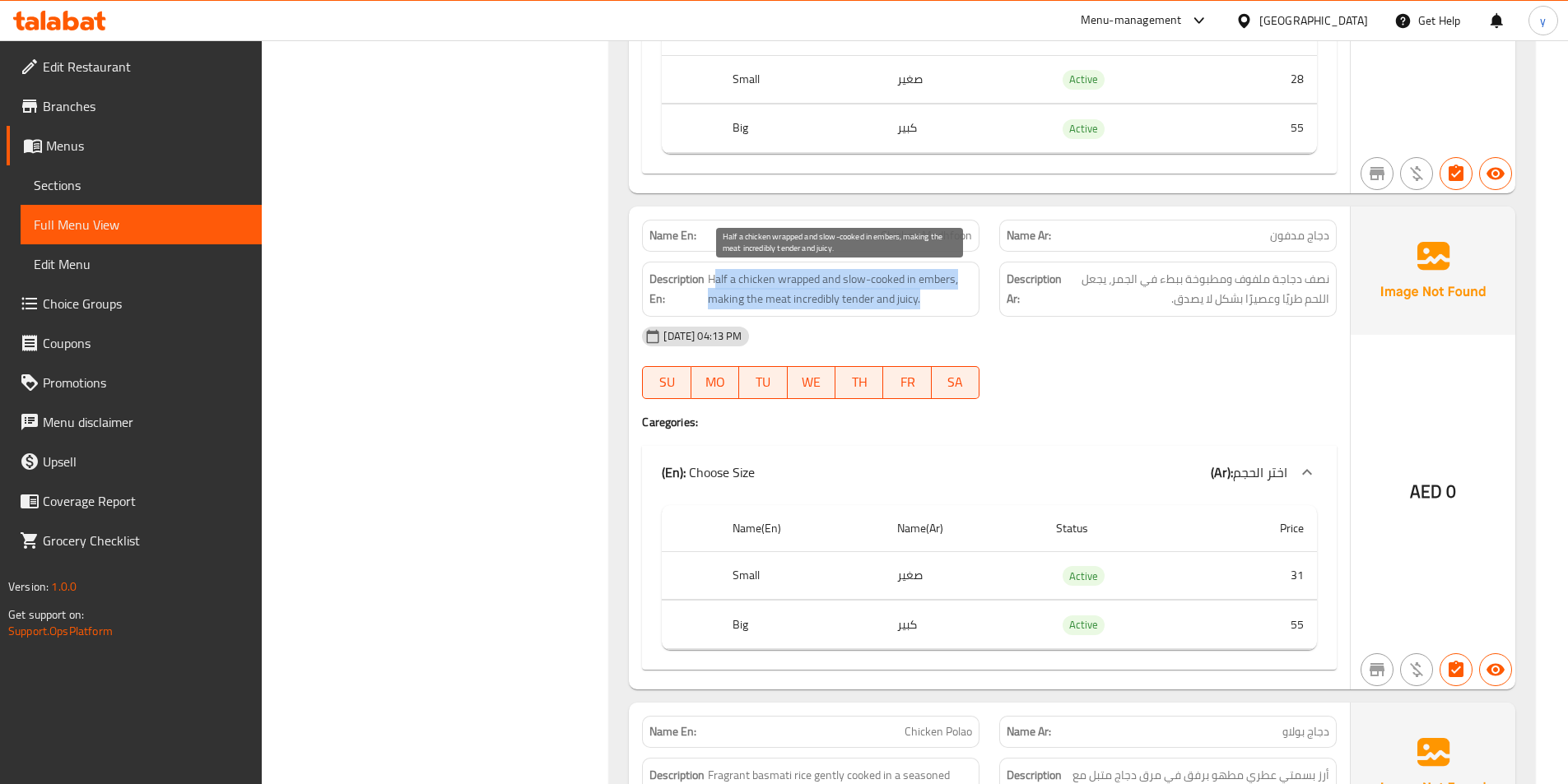
click at [717, 271] on span "Half a chicken wrapped and slow-cooked in embers, making the meat incredibly te…" at bounding box center [840, 289] width 265 height 41
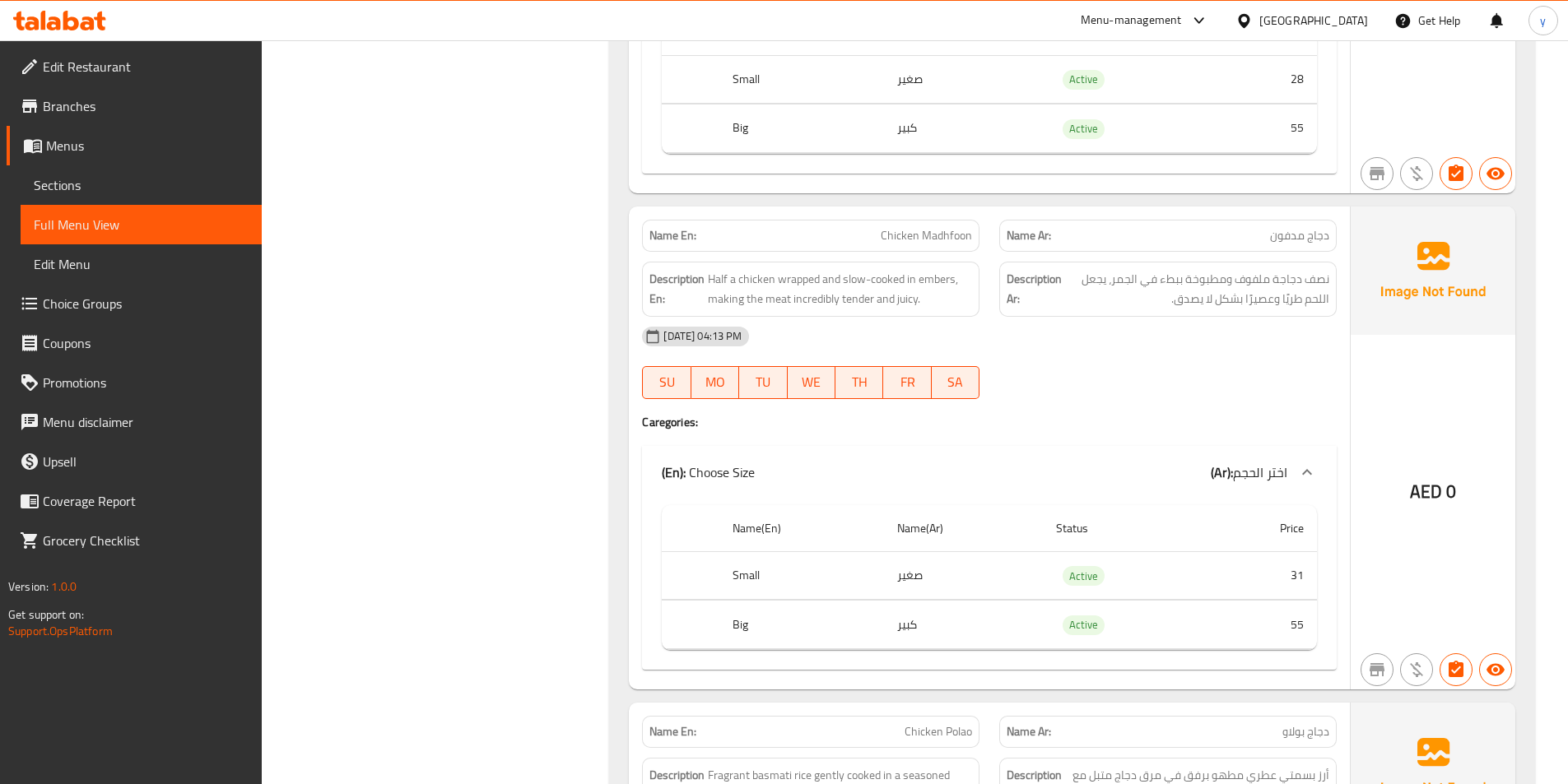
drag, startPoint x: 707, startPoint y: 272, endPoint x: 919, endPoint y: 322, distance: 217.8
click at [919, 322] on div "Name En: Chicken Madhfoon Name Ar: دجاج مدفون Description En: Half a chicken wr…" at bounding box center [989, 448] width 721 height 483
click at [923, 305] on span "Half a chicken wrapped and slow-cooked in embers, making the meat incredibly te…" at bounding box center [840, 289] width 265 height 41
drag, startPoint x: 923, startPoint y: 302, endPoint x: 704, endPoint y: 283, distance: 219.8
click at [704, 283] on h6 "Description En: Half a chicken wrapped and slow-cooked in embers, making the me…" at bounding box center [811, 289] width 323 height 41
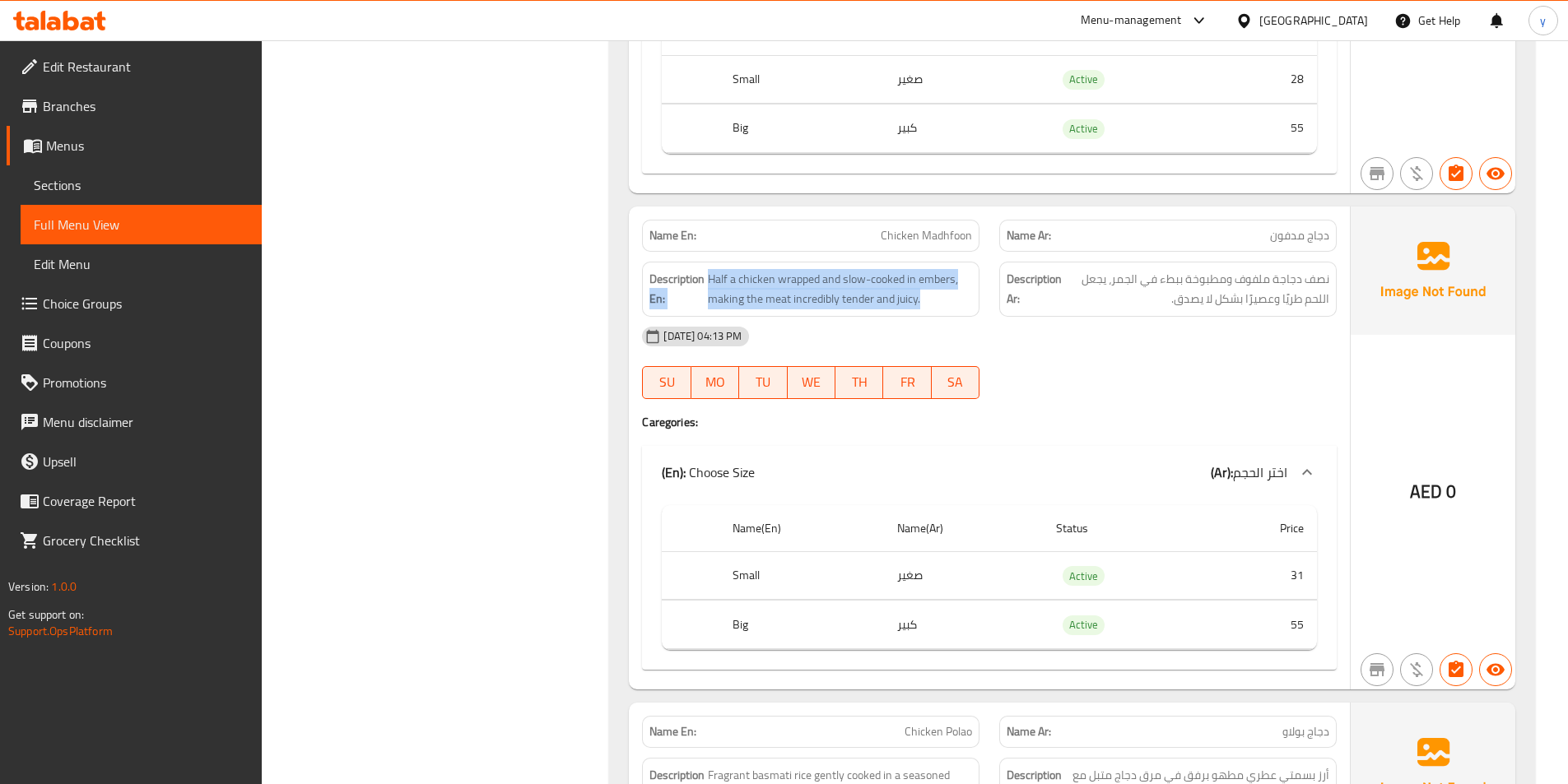
click at [704, 283] on strong "Description En:" at bounding box center [677, 289] width 55 height 41
drag, startPoint x: 709, startPoint y: 277, endPoint x: 928, endPoint y: 311, distance: 221.6
click at [928, 311] on div "Description En: Half a chicken wrapped and slow-cooked in embers, making the me…" at bounding box center [810, 289] width 337 height 55
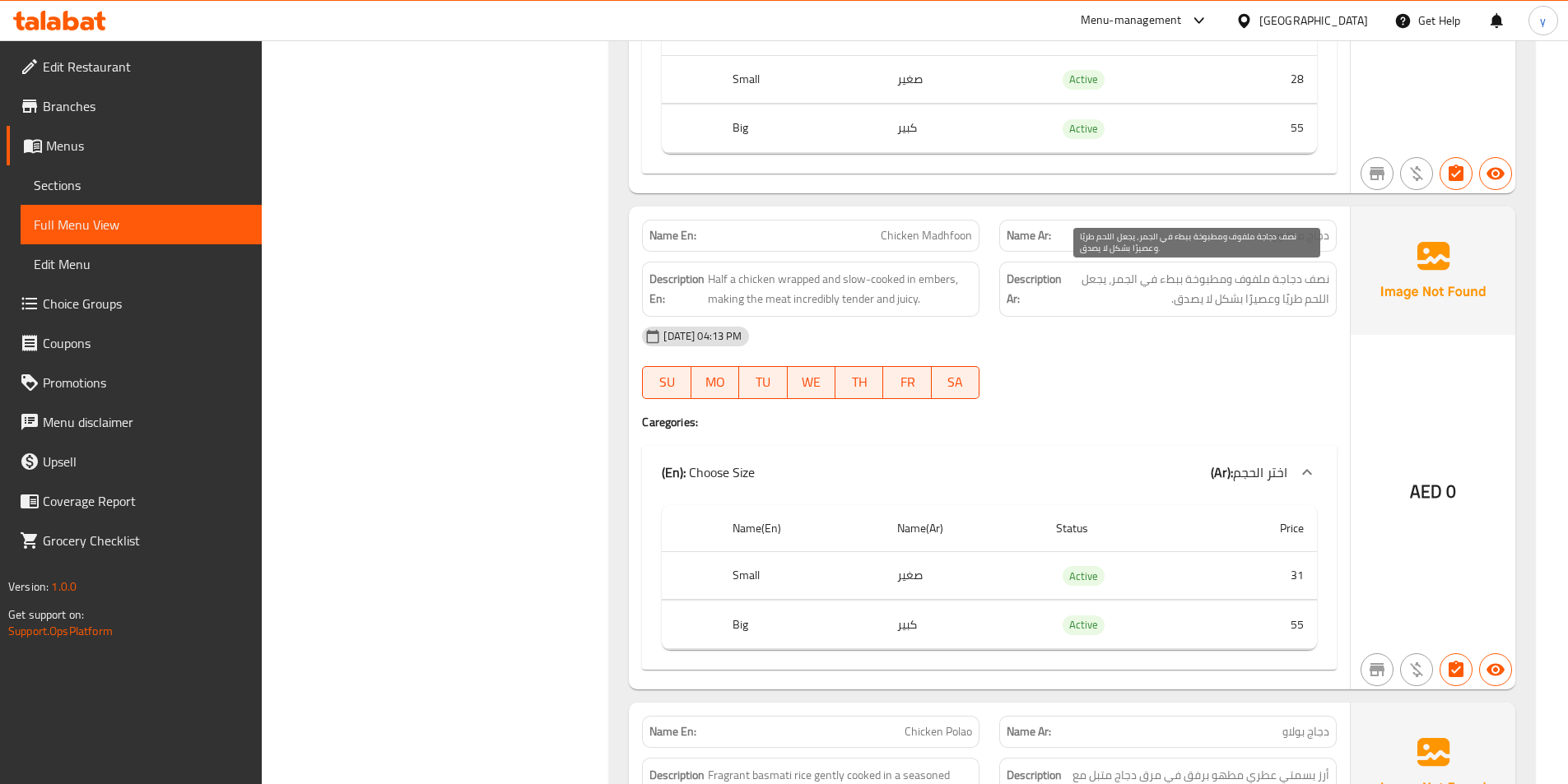
click at [1322, 293] on span "نصف دجاجة ملفوف ومطبوخة ببطء في الجمر، يجعل اللحم طريًا وعصيرًا بشكل لا يصدق." at bounding box center [1196, 289] width 265 height 41
click at [1309, 294] on span "نصف دجاجة ملفوف ومطبوخة ببطء في الجمر، يجعل اللحم طريًا وعصيرًا بشكل لا يصدق." at bounding box center [1196, 289] width 265 height 41
click at [1261, 305] on span "نصف دجاجة ملفوف ومطبوخة ببطء في الجمر، يجعل اللحم طريًا وعصيرًا بشكل لا يصدق." at bounding box center [1196, 289] width 265 height 41
click at [1272, 327] on div "[DATE] 04:13 PM" at bounding box center [988, 336] width 714 height 40
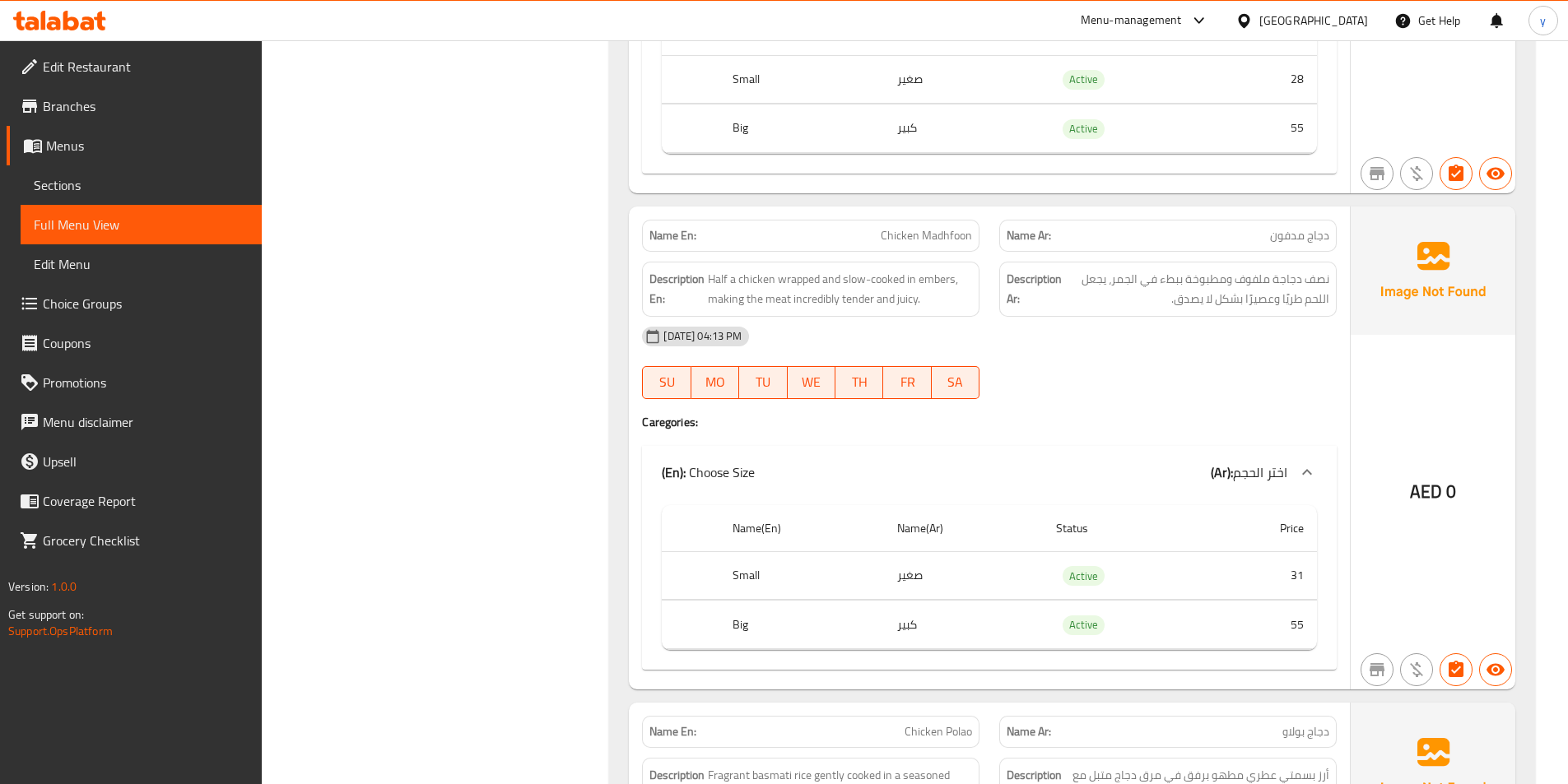
click at [948, 242] on span "Chicken Madhfoon" at bounding box center [926, 236] width 91 height 18
copy span "Chicken Madhfoon"
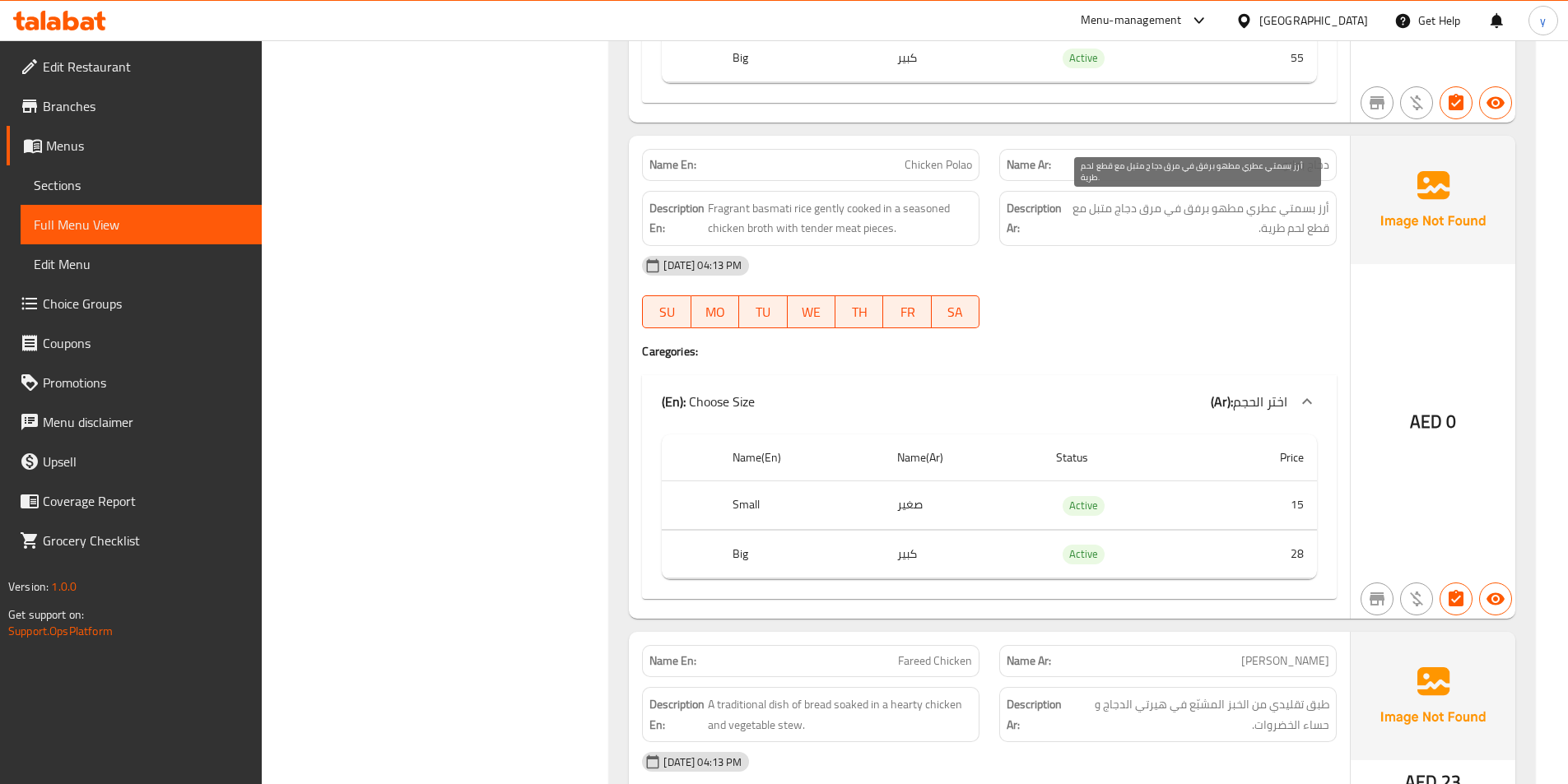
scroll to position [2057, 0]
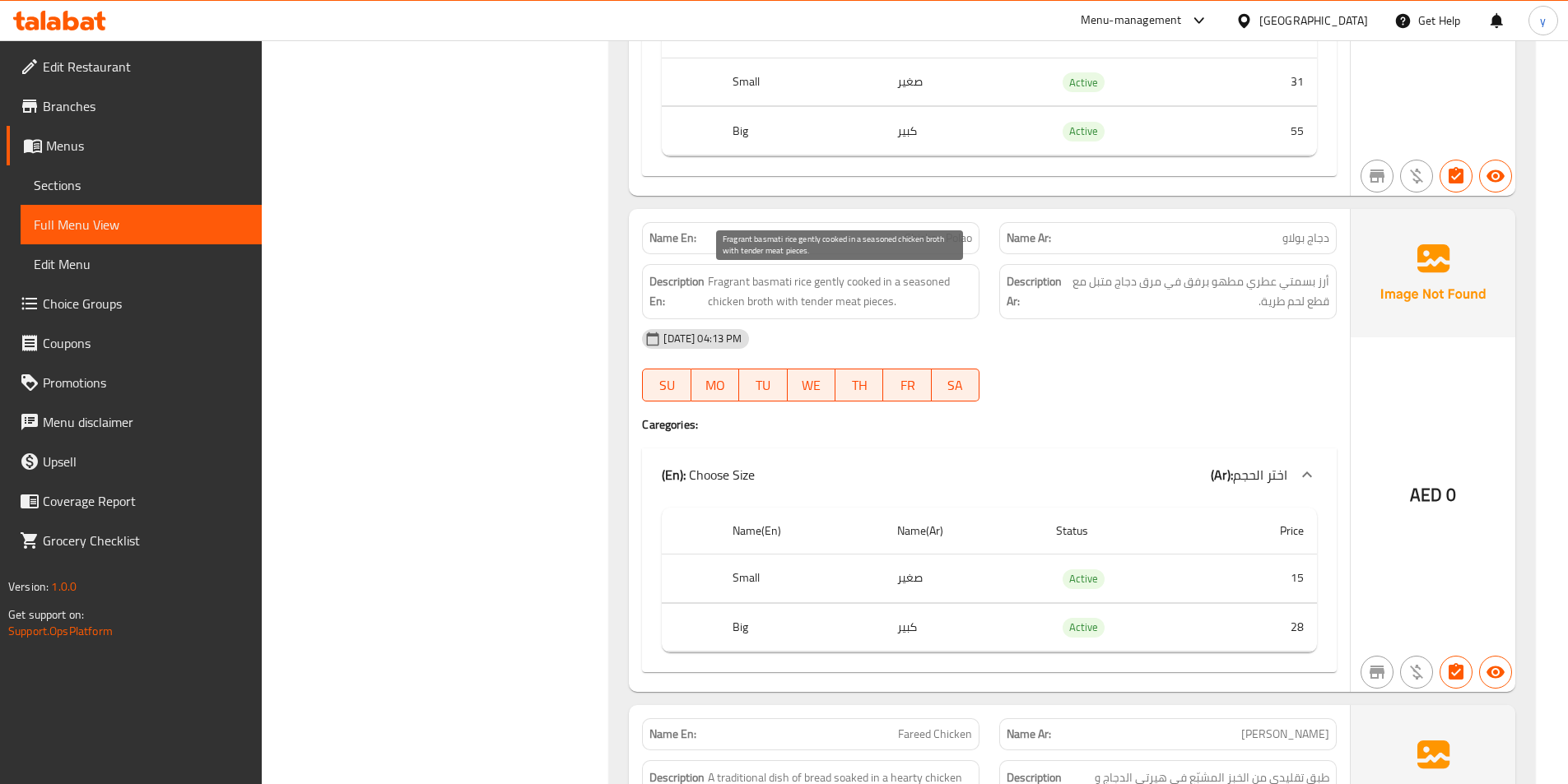
click at [829, 281] on span "Fragrant basmati rice gently cooked in a seasoned chicken broth with tender mea…" at bounding box center [840, 292] width 265 height 41
click at [836, 288] on span "Fragrant basmati rice gently cooked in a seasoned chicken broth with tender mea…" at bounding box center [840, 292] width 265 height 41
drag, startPoint x: 812, startPoint y: 283, endPoint x: 882, endPoint y: 283, distance: 70.0
click at [882, 283] on span "Fragrant basmati rice gently cooked in a seasoned chicken broth with tender mea…" at bounding box center [840, 292] width 265 height 41
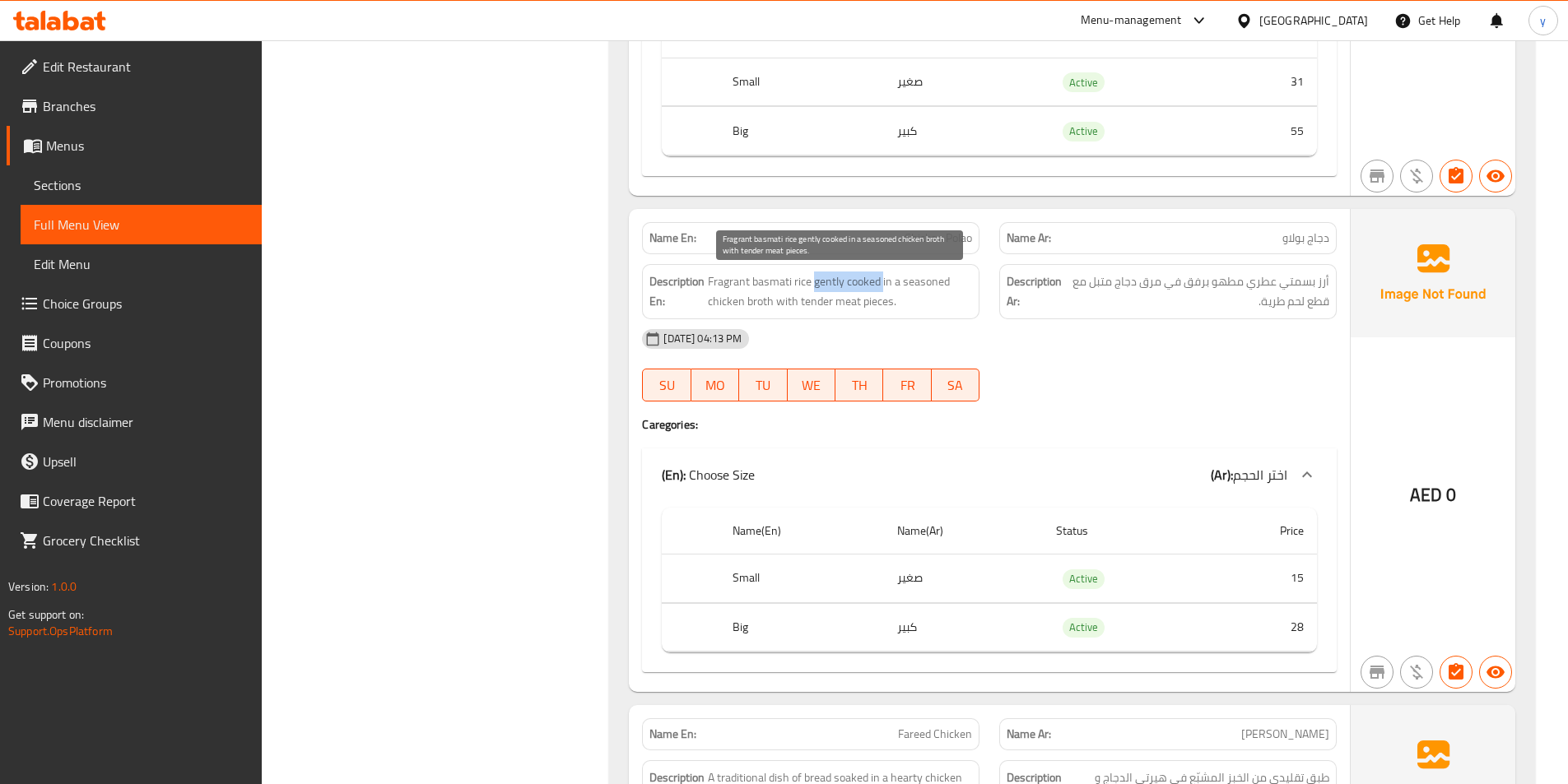
copy span "gently cooked"
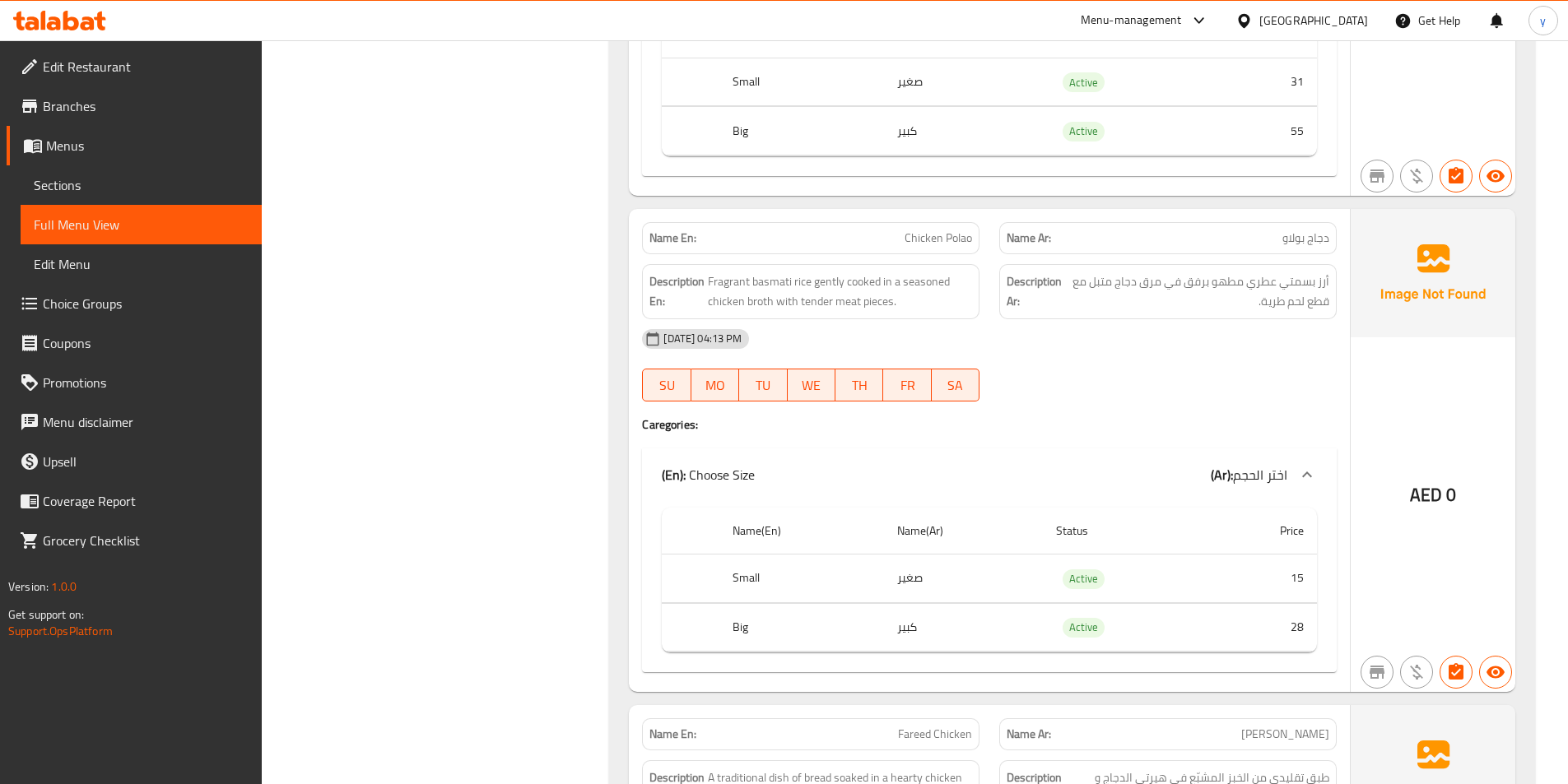
click at [1213, 399] on div at bounding box center [1168, 402] width 357 height 19
drag, startPoint x: 1084, startPoint y: 277, endPoint x: 1120, endPoint y: 290, distance: 38.3
click at [1101, 295] on span "أرز بسمتي عطري مطهو برفق في مرق دجاج متبل مع قطع لحم طرية." at bounding box center [1197, 292] width 263 height 41
click at [1164, 287] on span "أرز بسمتي عطري مطهو برفق في مرق دجاج متبل مع قطع لحم طرية." at bounding box center [1197, 292] width 263 height 41
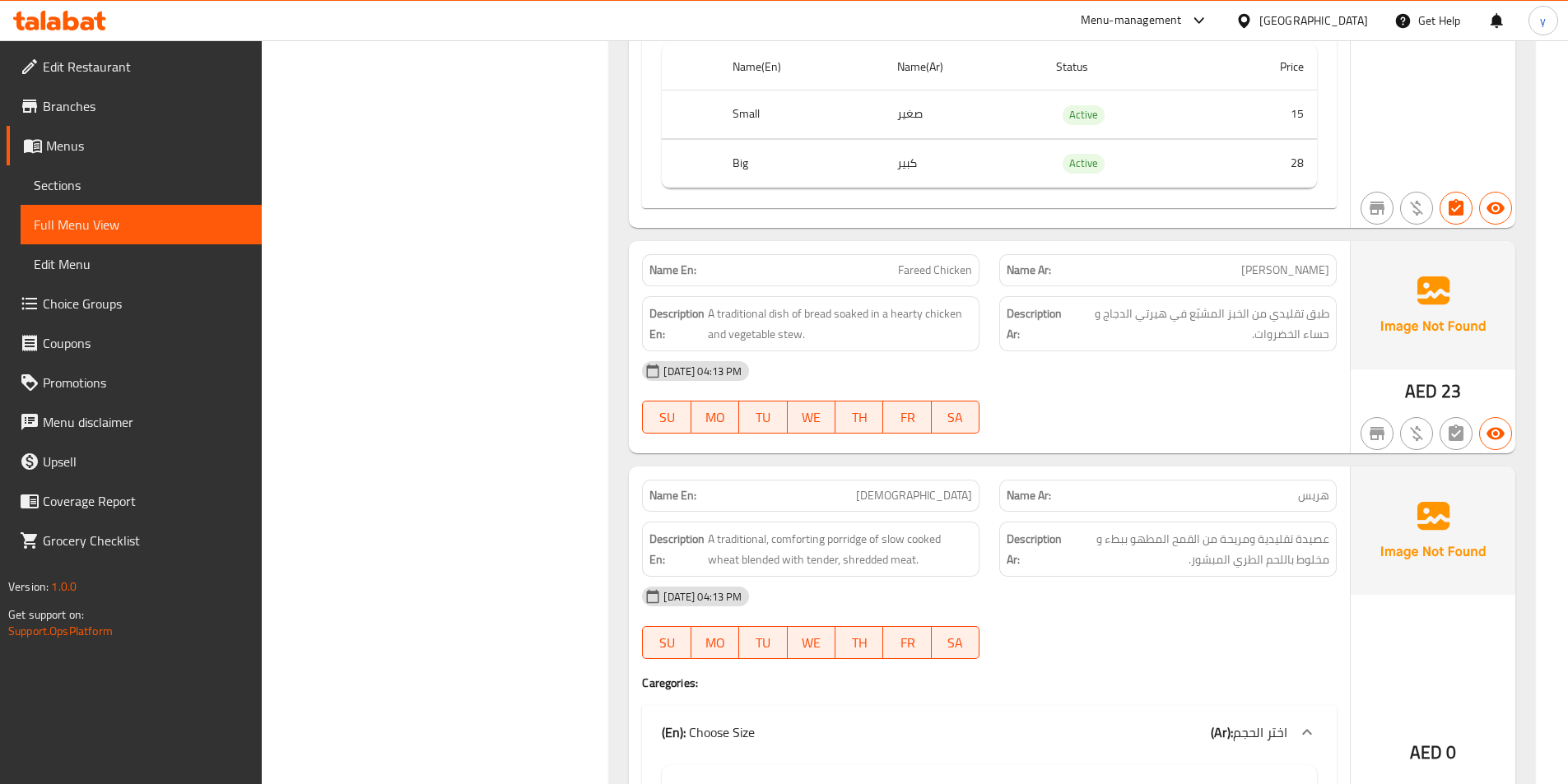
scroll to position [2551, 0]
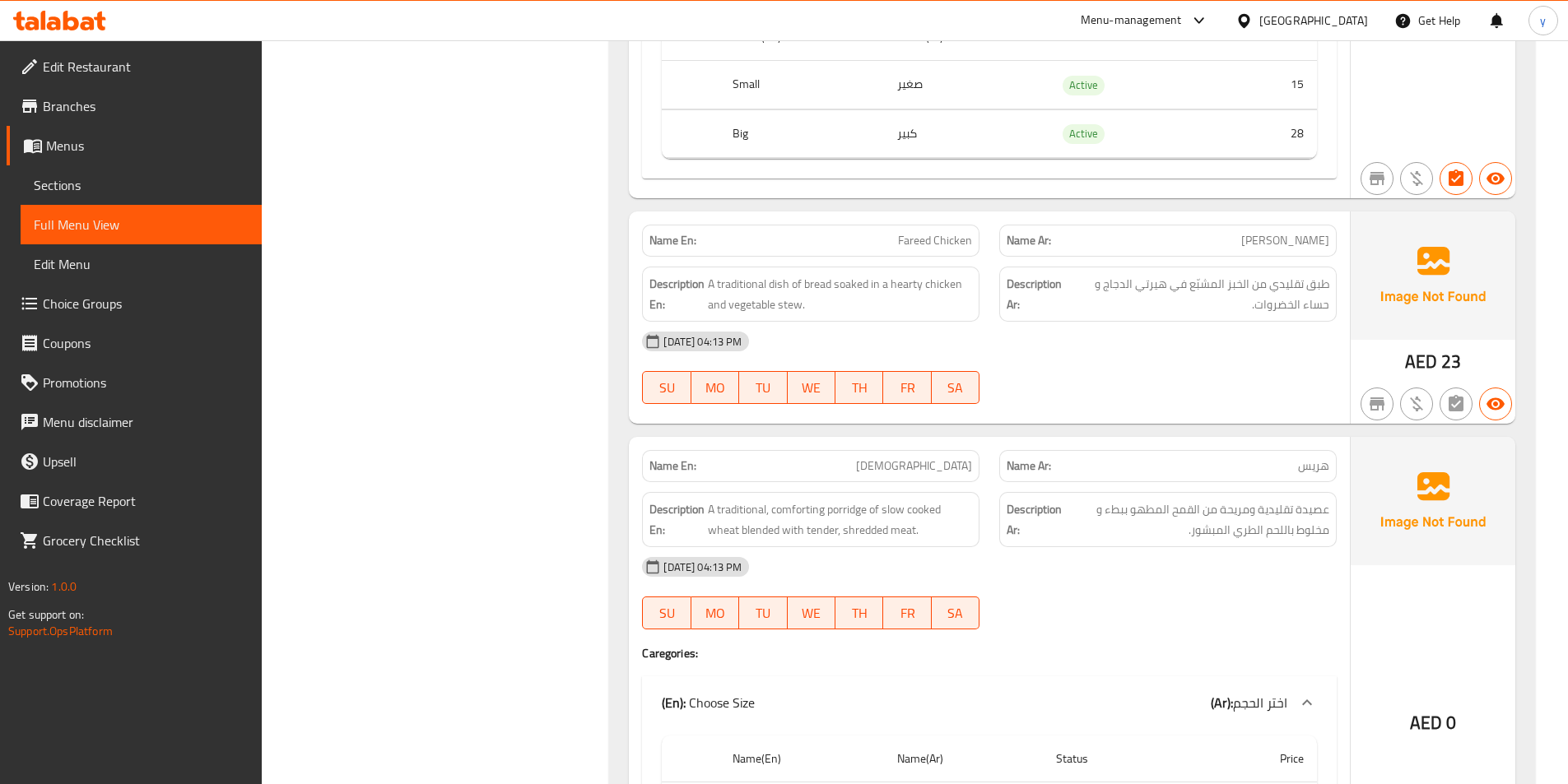
click at [957, 243] on span "Fareed Chicken" at bounding box center [935, 241] width 74 height 18
drag, startPoint x: 76, startPoint y: 181, endPoint x: 48, endPoint y: 214, distance: 43.3
click at [76, 181] on span "Sections" at bounding box center [141, 185] width 215 height 19
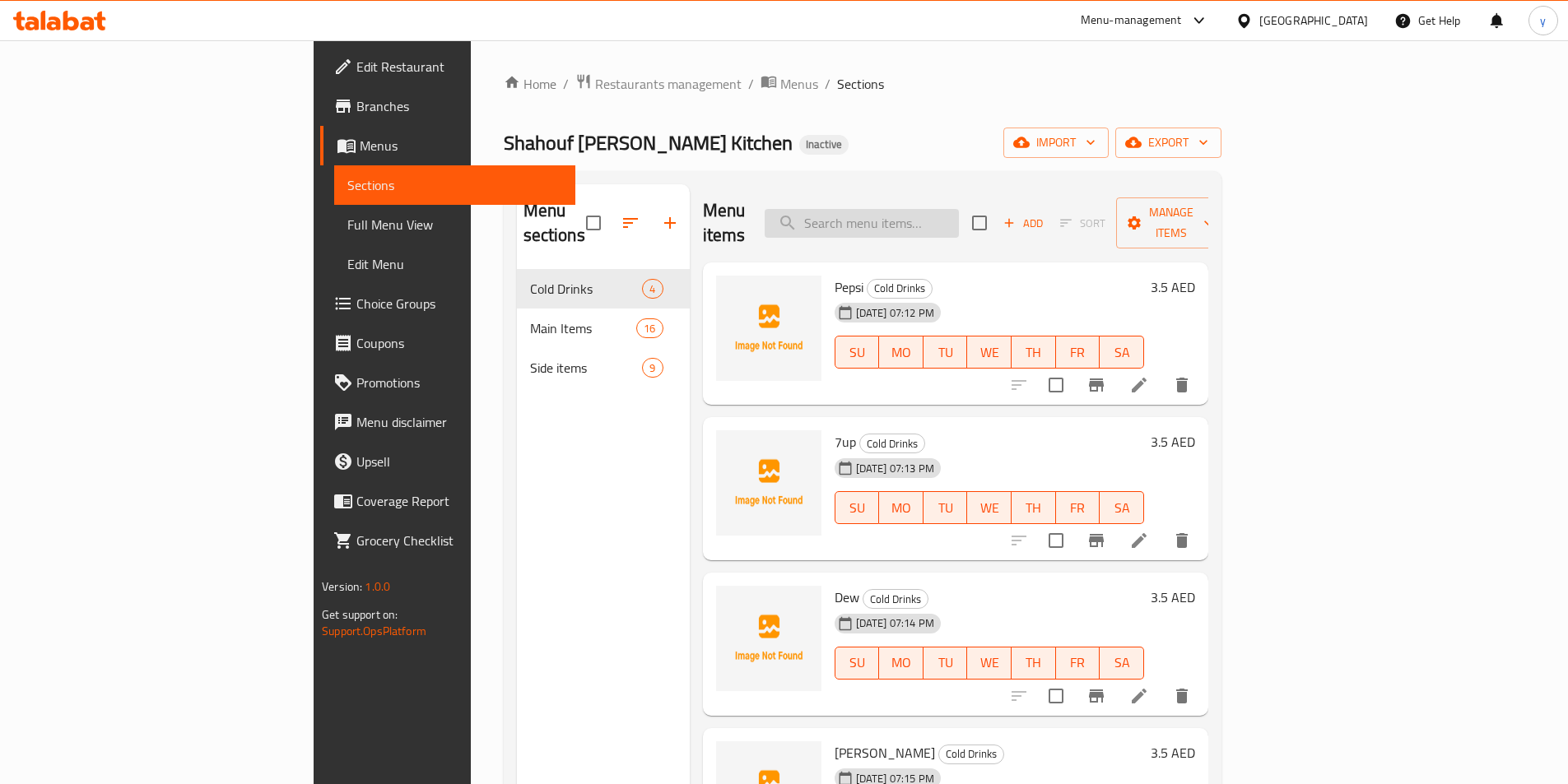
click at [958, 209] on input "search" at bounding box center [861, 223] width 194 height 29
paste input "Chicken Madhfoon"
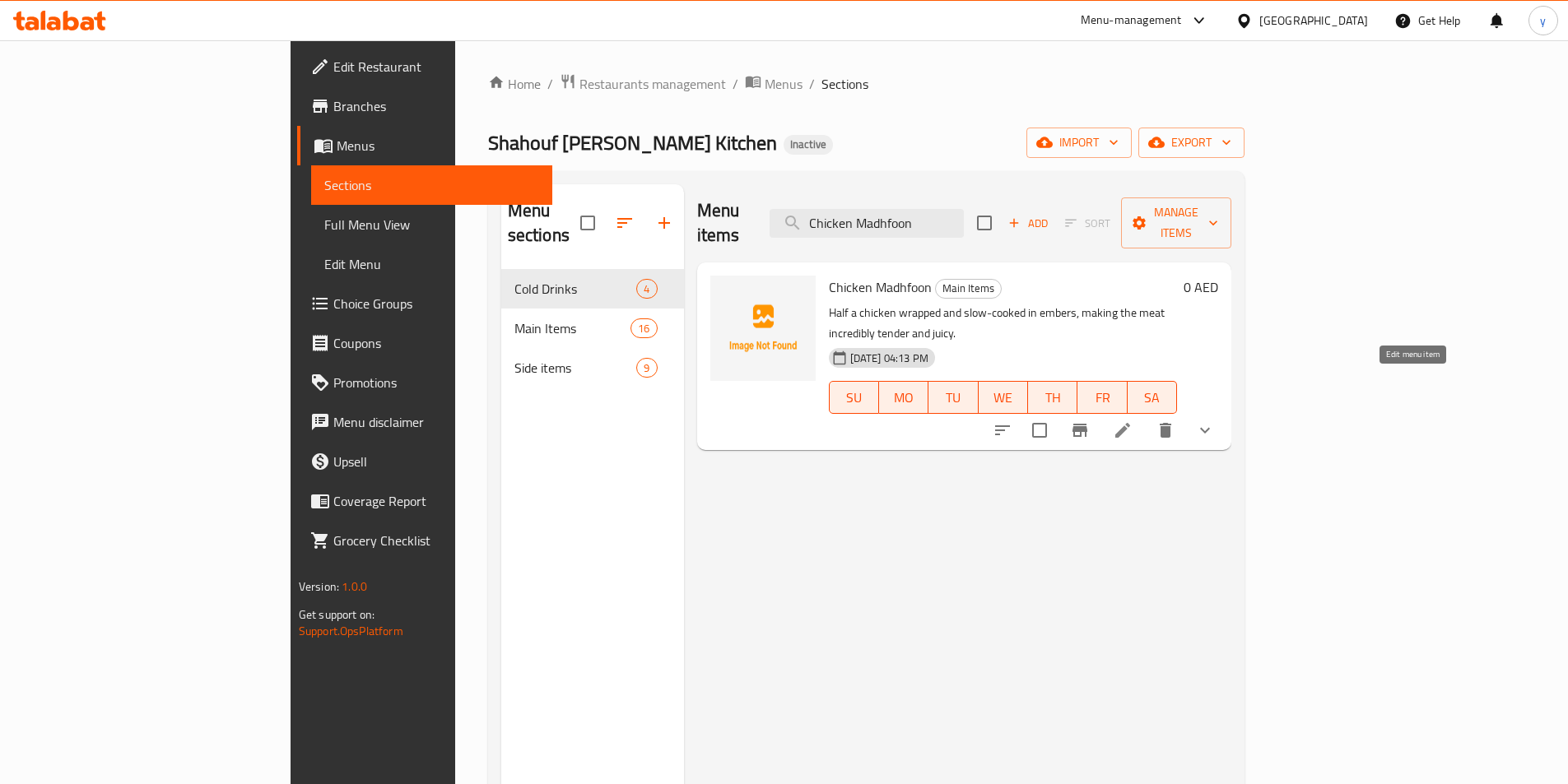
type input "Chicken Madhfoon"
click at [1133, 420] on icon at bounding box center [1122, 430] width 19 height 19
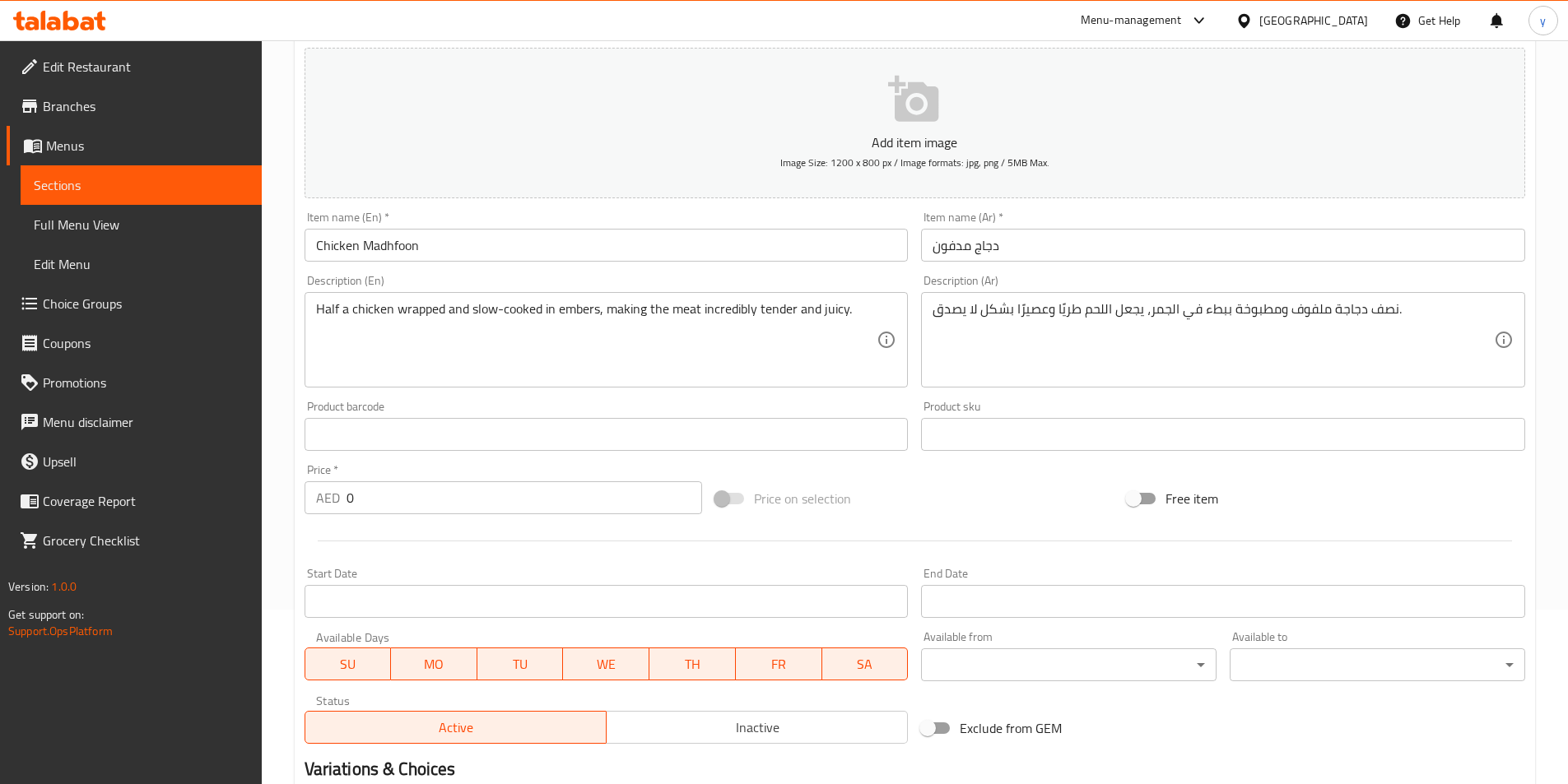
scroll to position [169, 0]
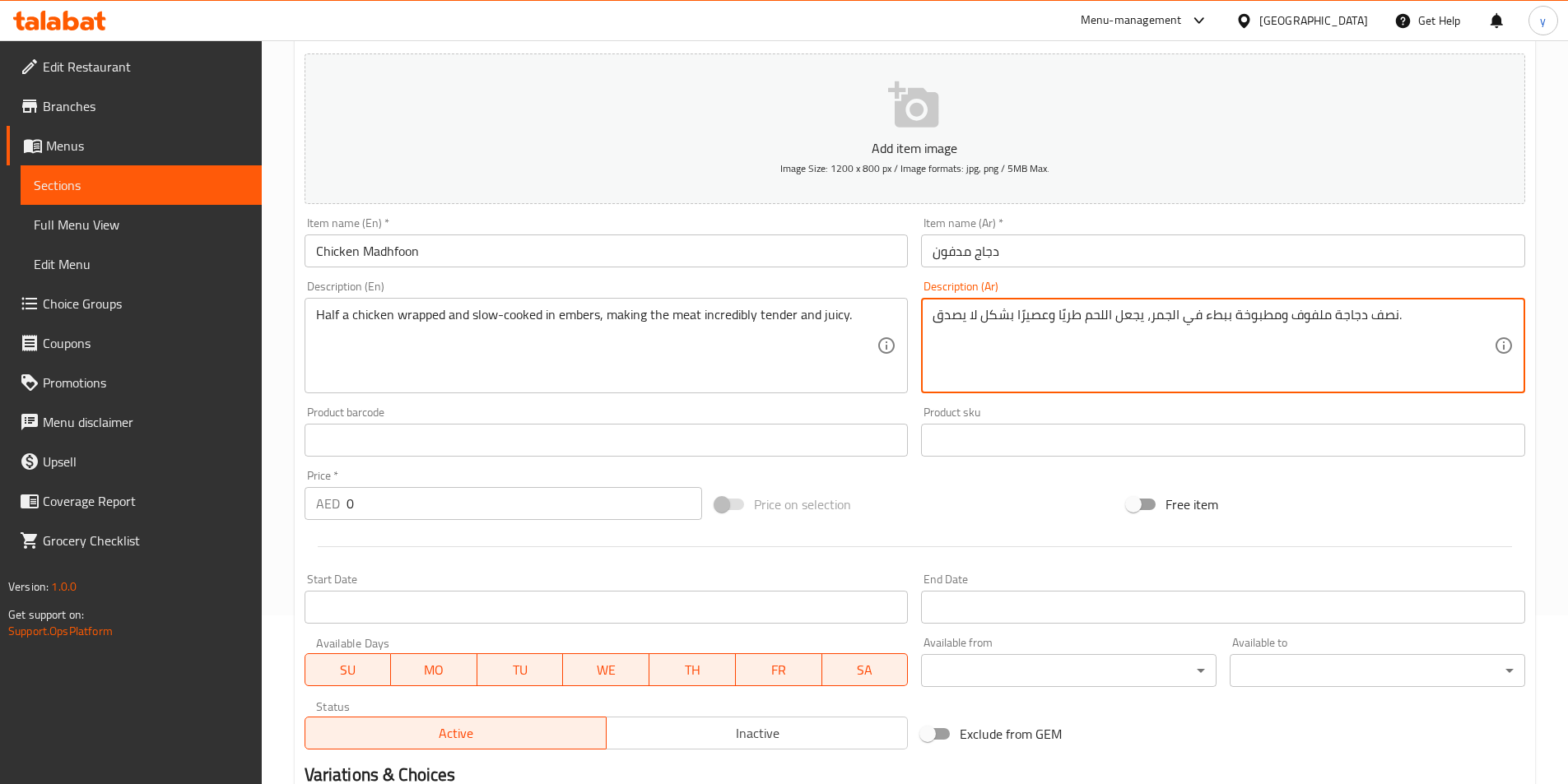
drag, startPoint x: 1015, startPoint y: 323, endPoint x: 1043, endPoint y: 334, distance: 30.1
paste textarea "نياً بالعصارة"
click at [934, 323] on textarea "نصف دجاجة ملفوف ومطبوخة ببطء في الجمر، يجعل اللحم طريًا وغنياً بالعصارة بشكل لا…" at bounding box center [1213, 346] width 561 height 78
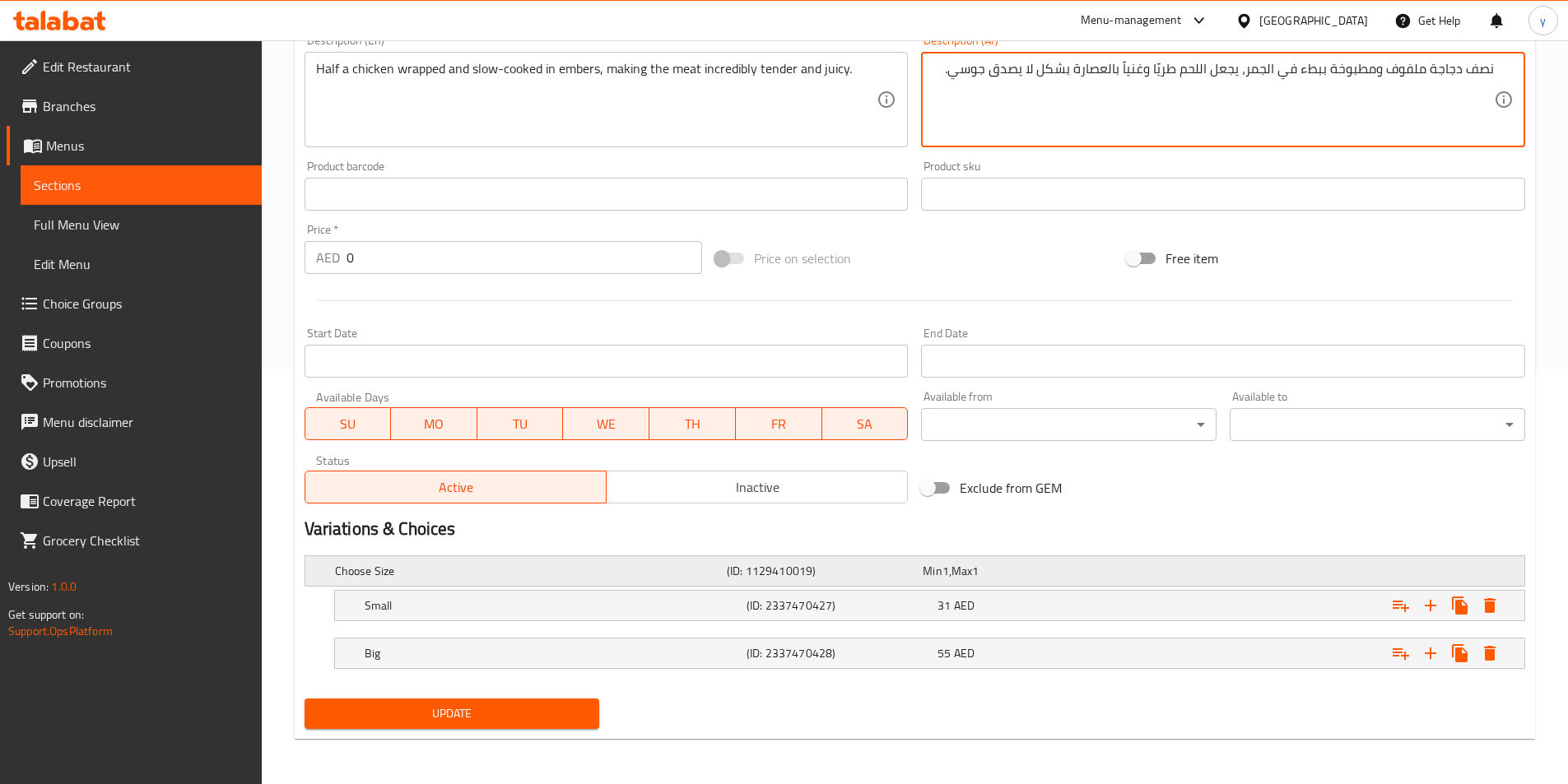
scroll to position [416, 0]
type textarea "نصف دجاجة ملفوف ومطبوخة ببطء في الجمر، يجعل اللحم طريًا وغنياً بالعصارة بشكل لا…"
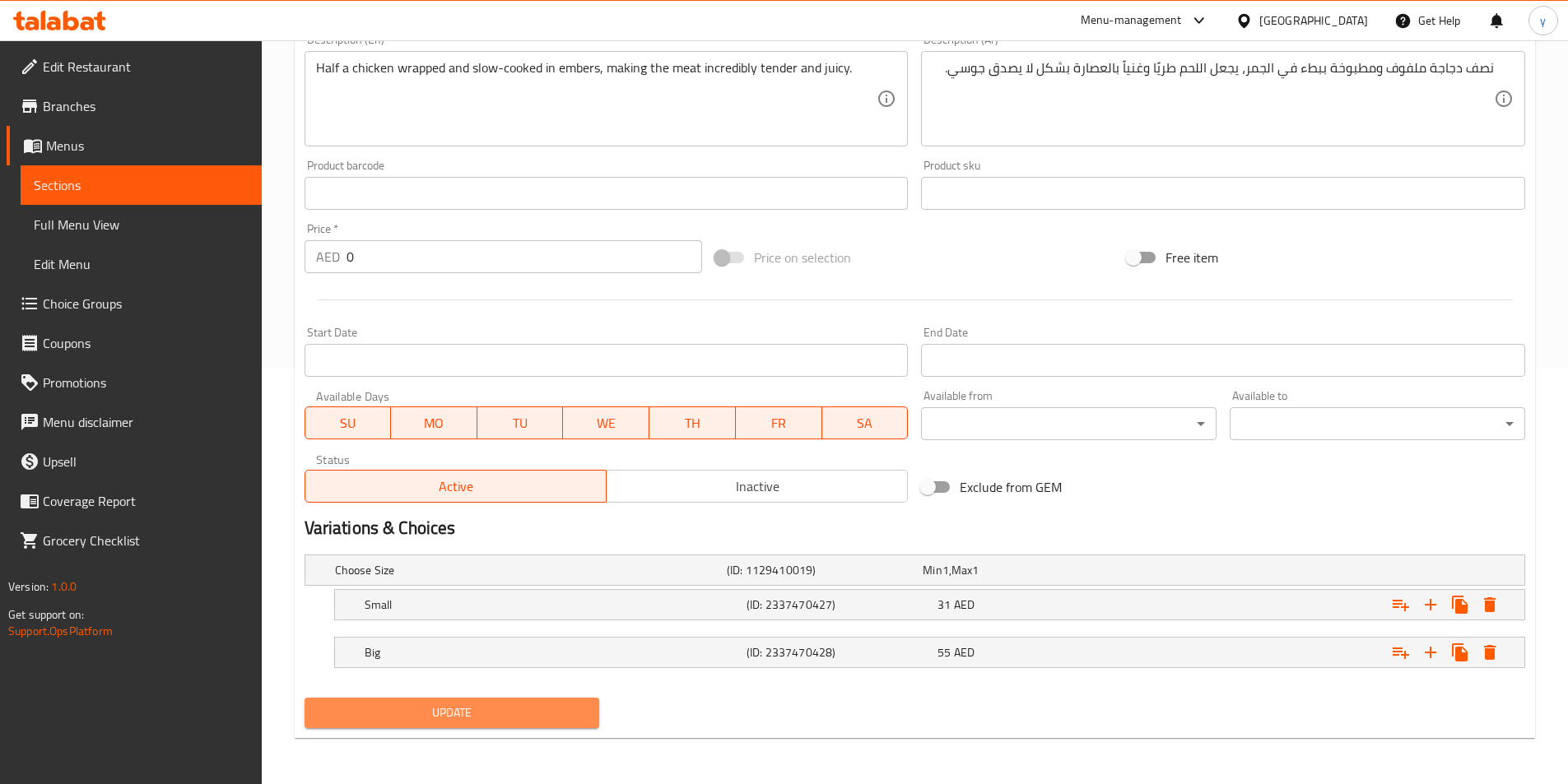
click at [542, 703] on span "Update" at bounding box center [452, 712] width 269 height 20
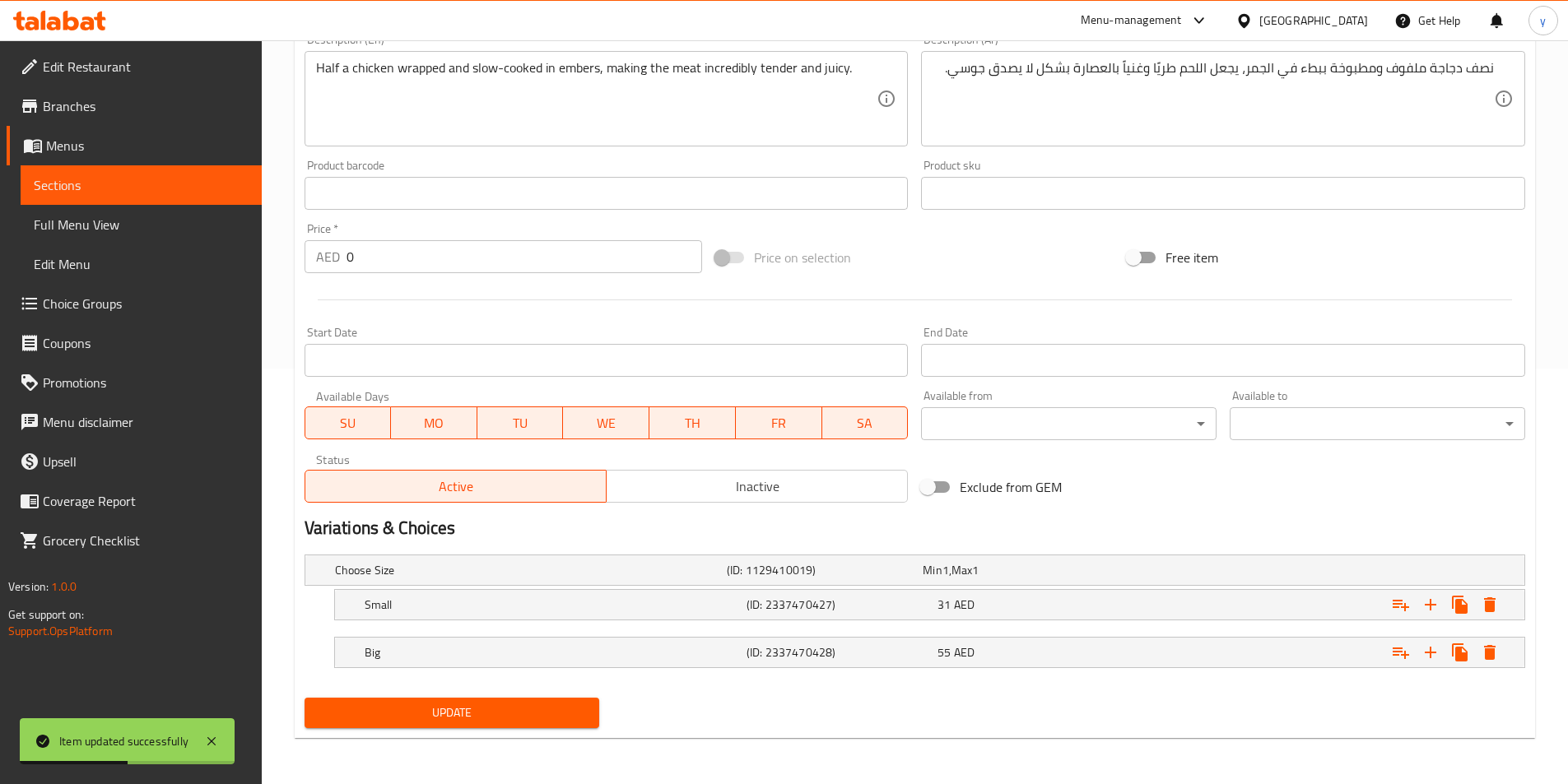
scroll to position [0, 0]
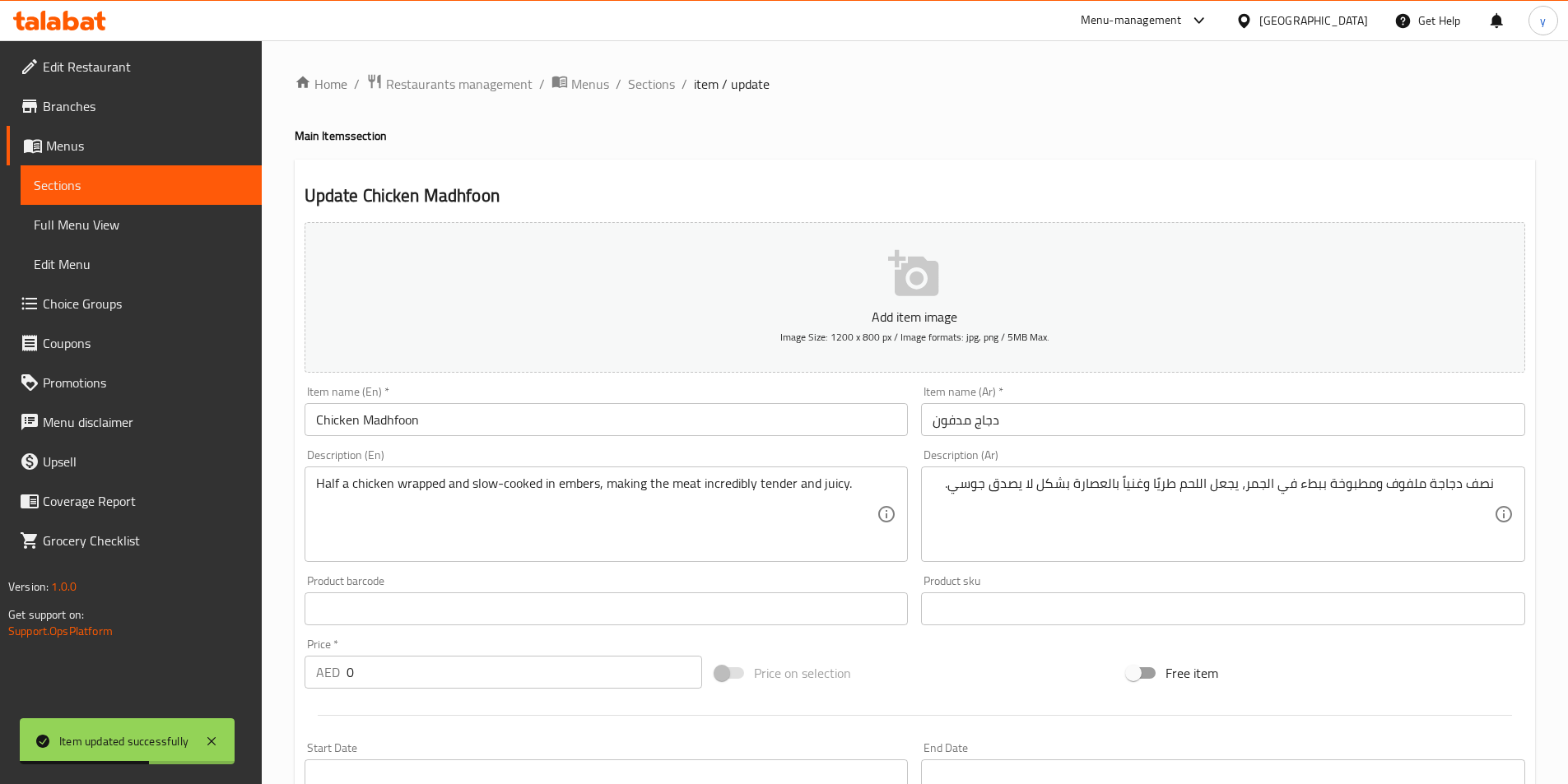
click at [111, 183] on span "Sections" at bounding box center [141, 185] width 215 height 19
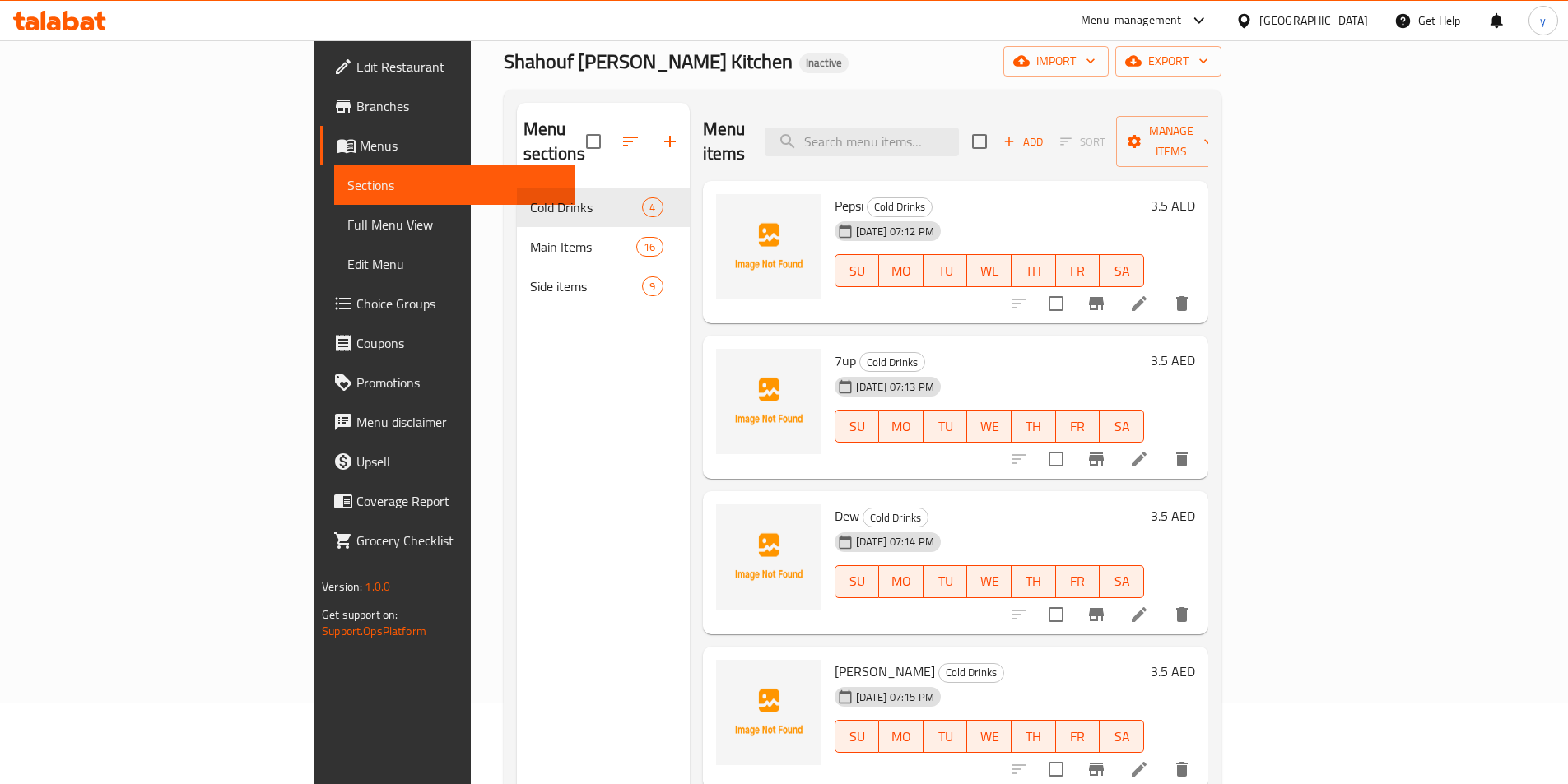
scroll to position [82, 0]
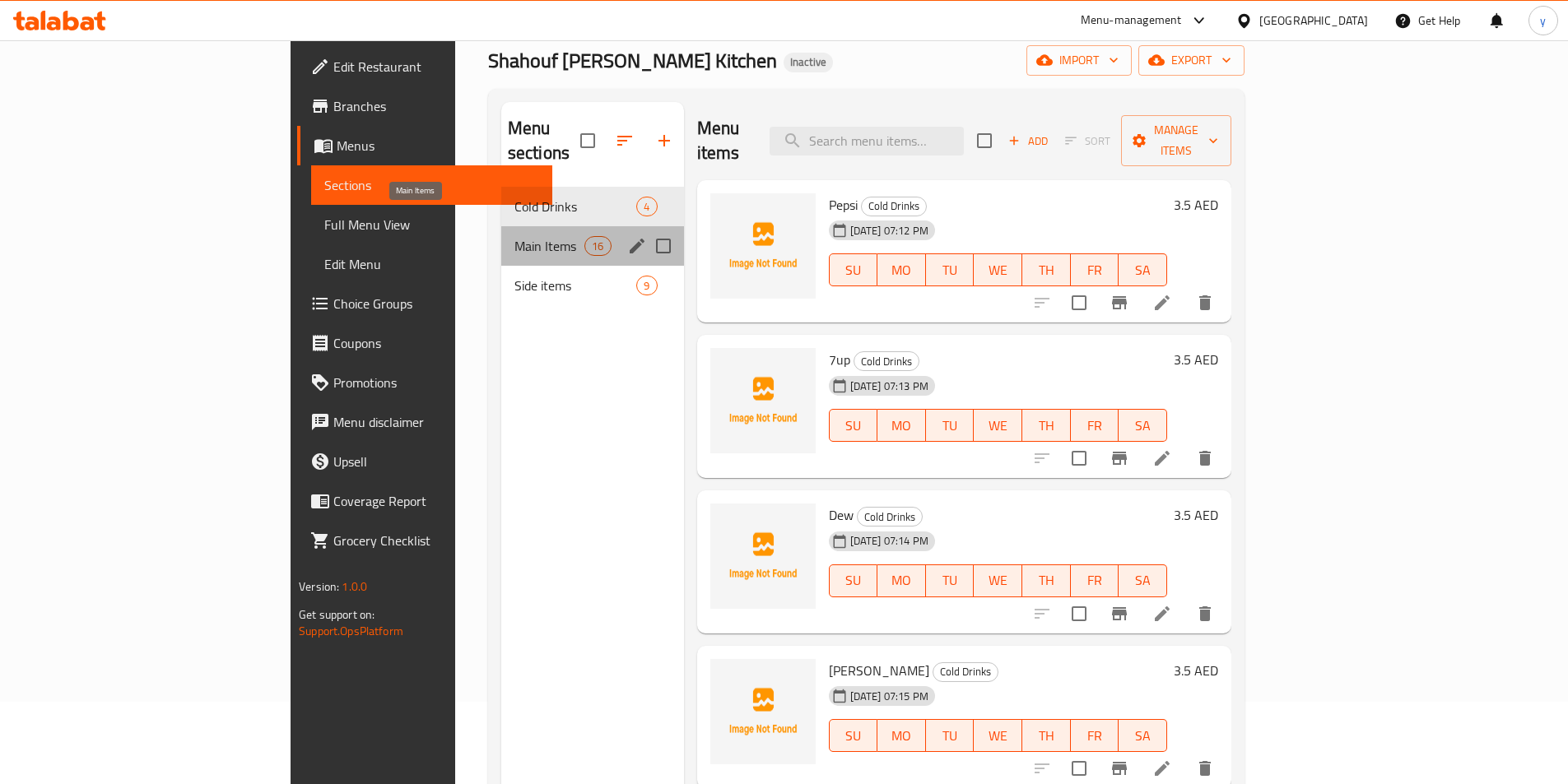
click at [514, 236] on span "Main Items" at bounding box center [549, 246] width 70 height 19
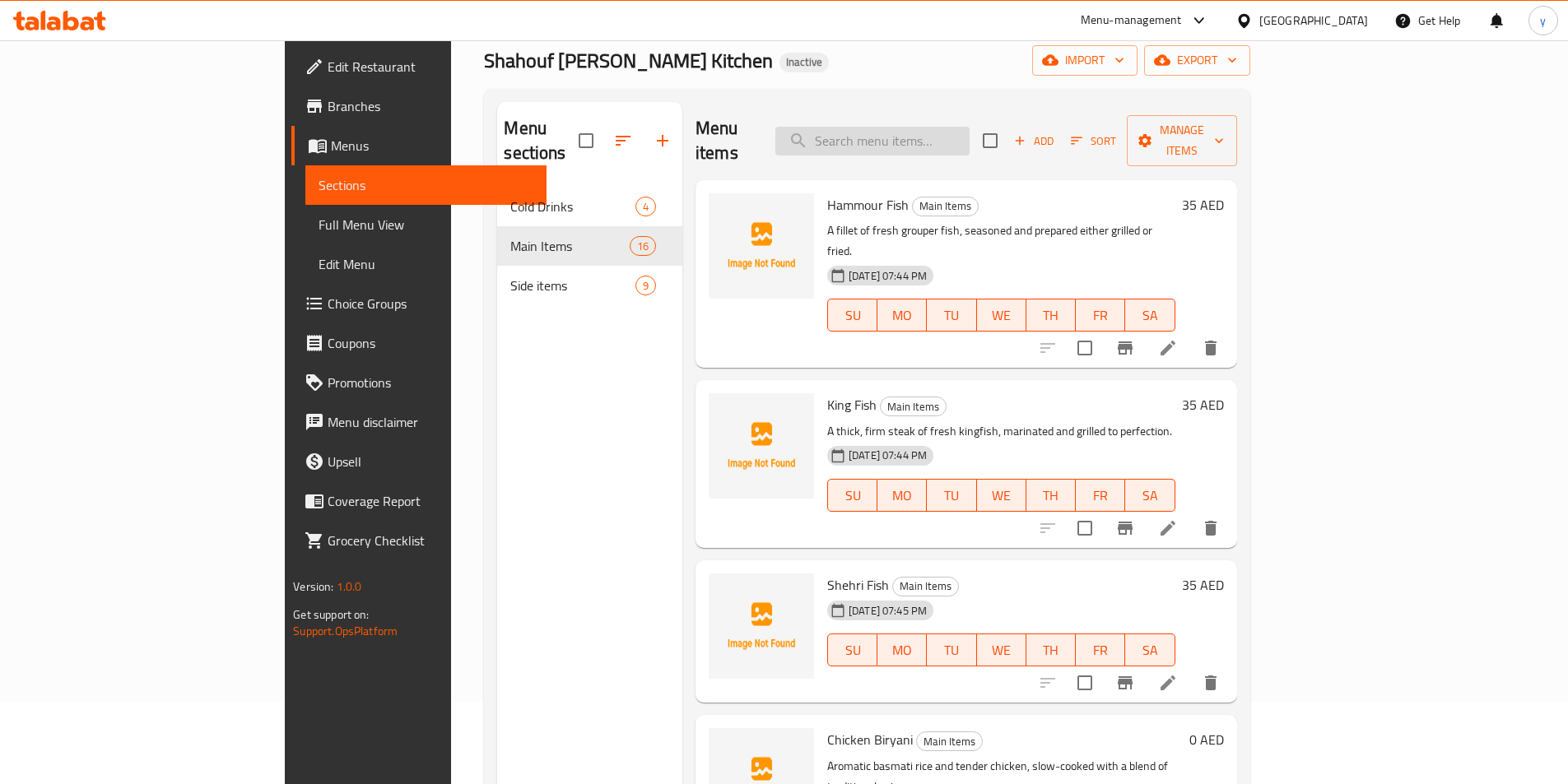
click at [970, 133] on input "search" at bounding box center [872, 141] width 194 height 29
paste input "Fareed Chicken"
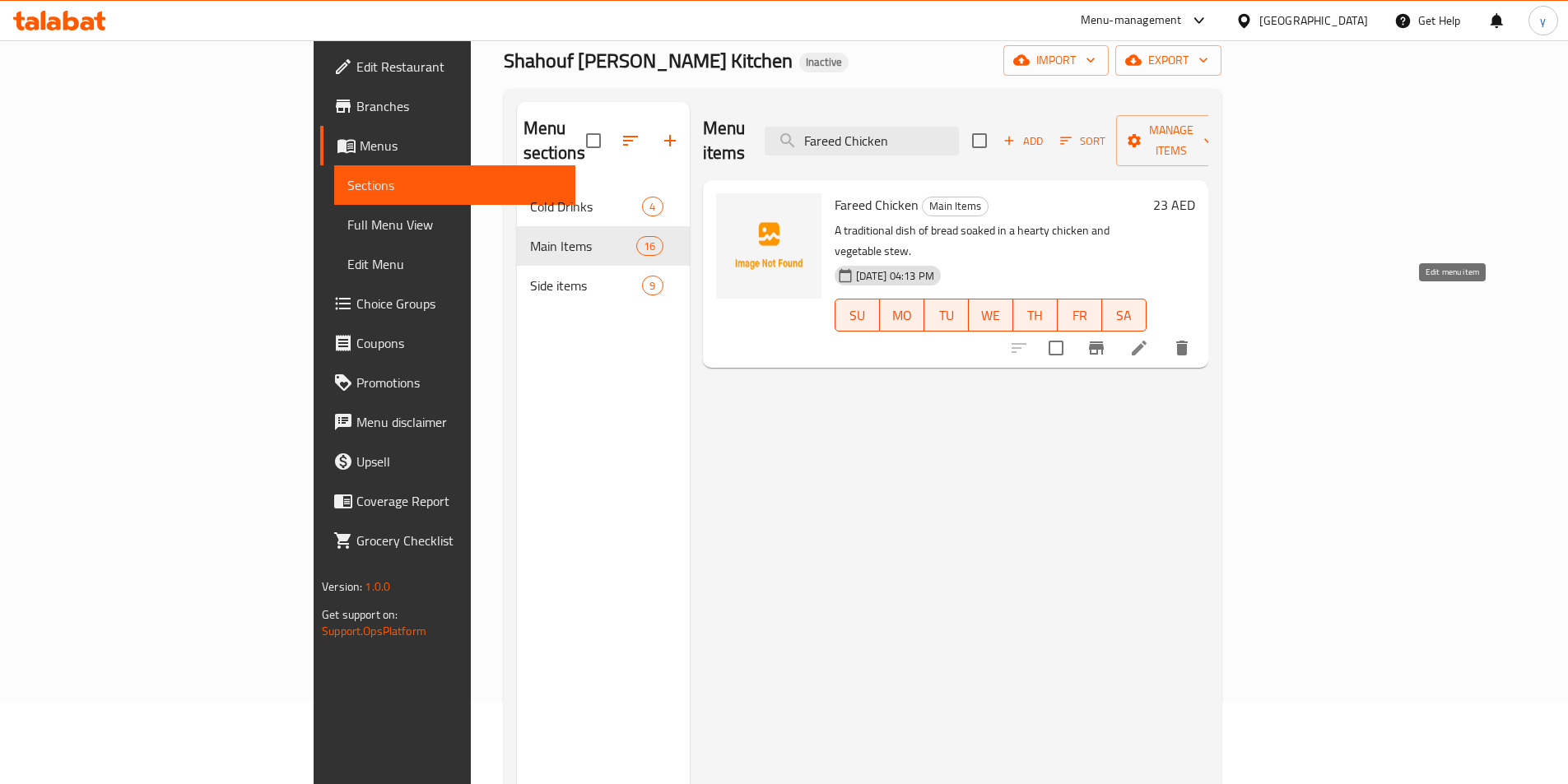
type input "Fareed Chicken"
click at [1149, 338] on icon at bounding box center [1139, 348] width 19 height 19
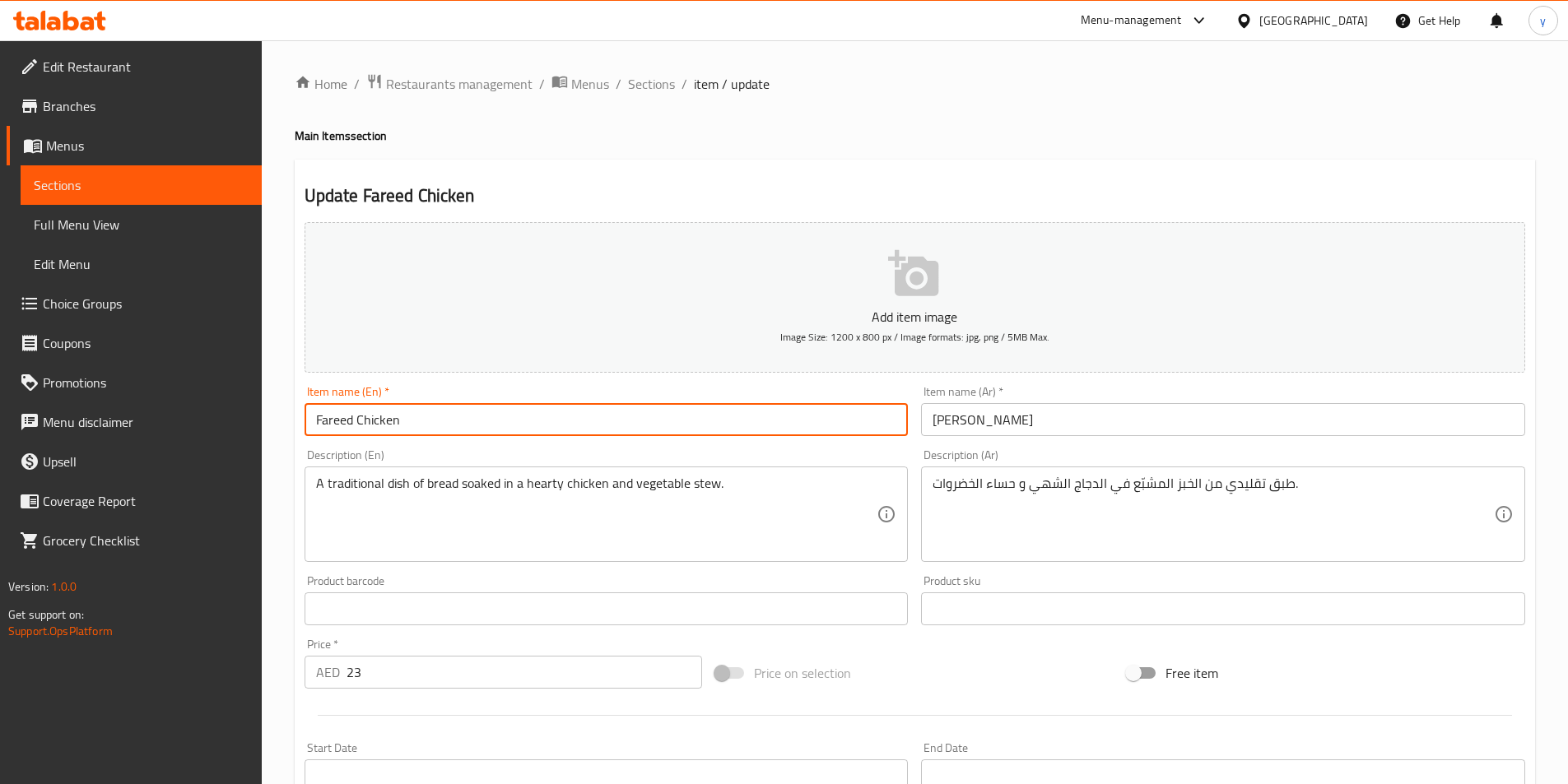
click at [775, 411] on input "Fareed Chicken" at bounding box center [606, 419] width 604 height 33
click at [746, 421] on input "Fareed Chicken" at bounding box center [606, 419] width 604 height 33
type input "Fareed Chicken small"
click at [938, 422] on input "[PERSON_NAME]" at bounding box center [1223, 419] width 604 height 33
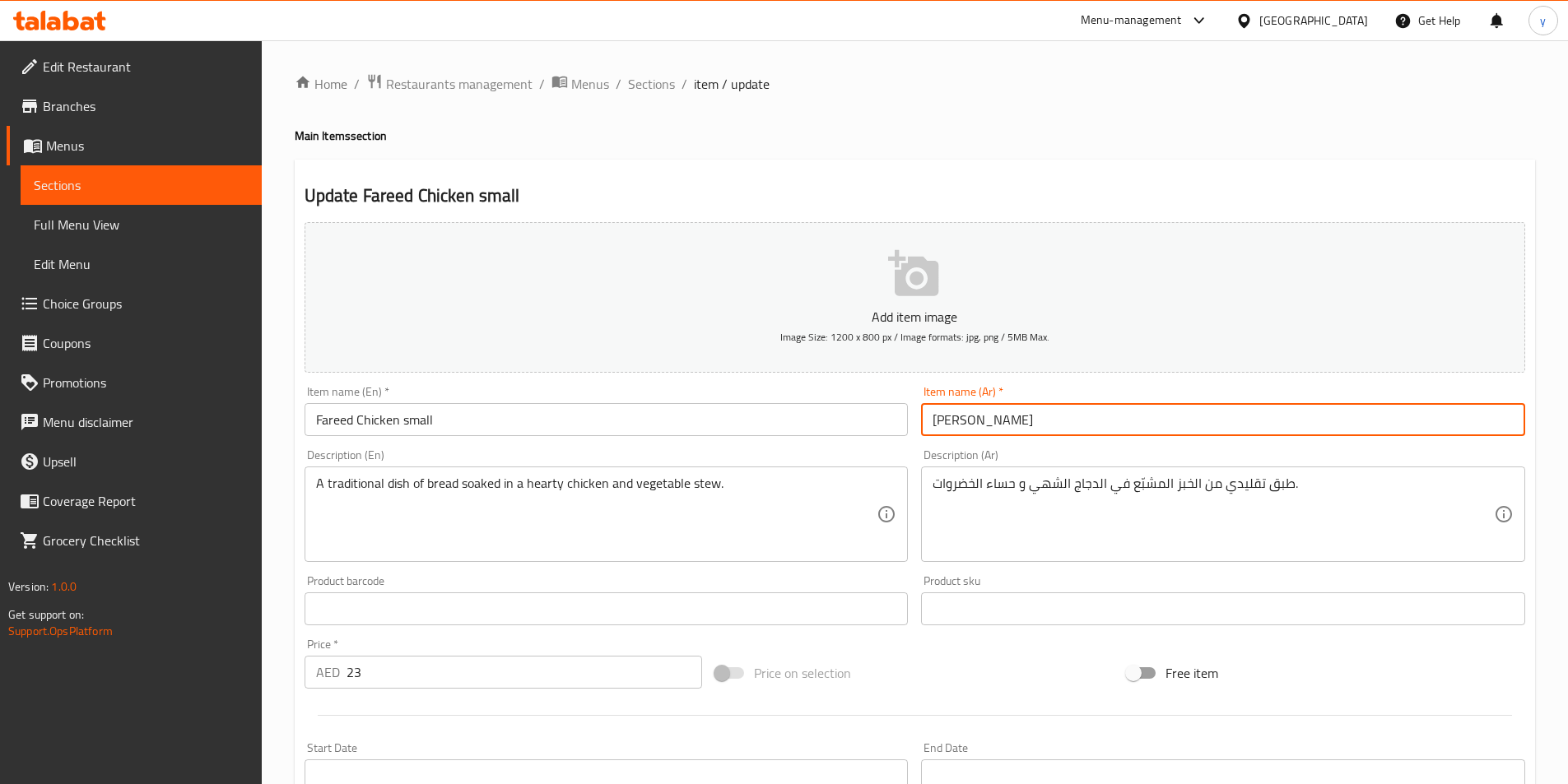
click at [935, 424] on input "[PERSON_NAME]" at bounding box center [1223, 419] width 604 height 33
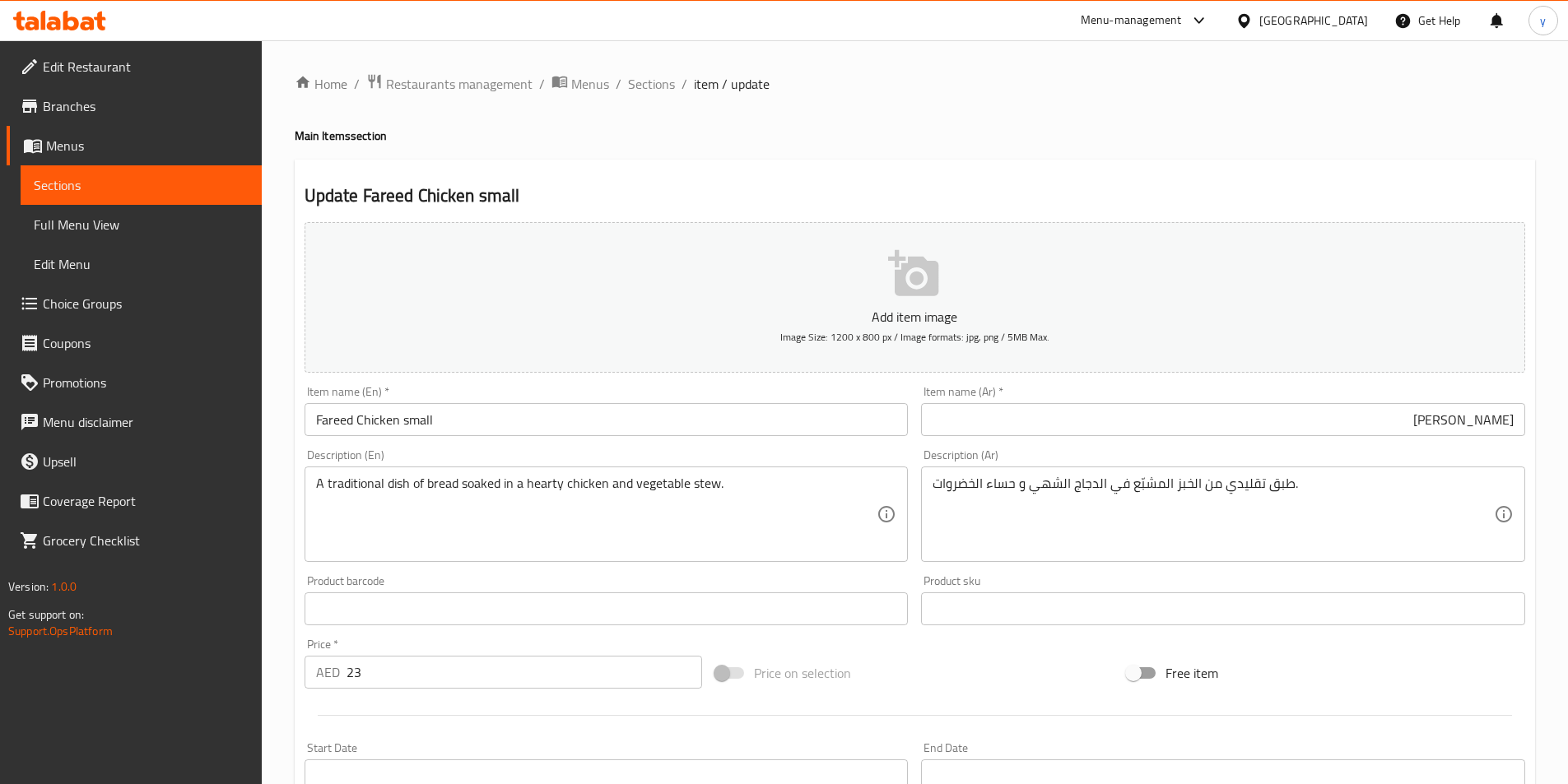
click at [1111, 401] on div "Item name (Ar)   * فريد دجاج Item name (Ar) *" at bounding box center [1223, 411] width 604 height 50
click at [1157, 428] on input "[PERSON_NAME]" at bounding box center [1223, 419] width 604 height 33
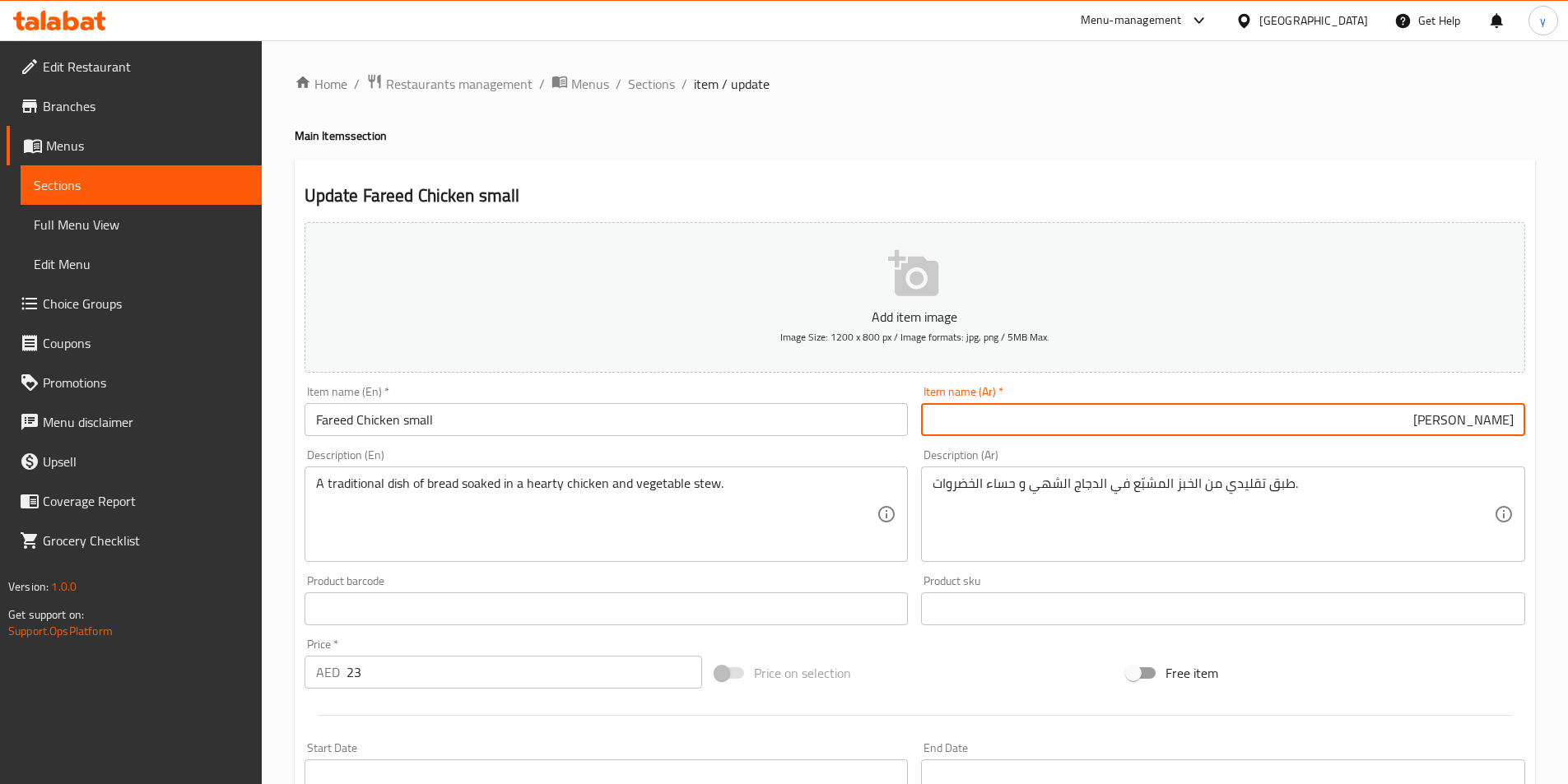
paste input "صغير"
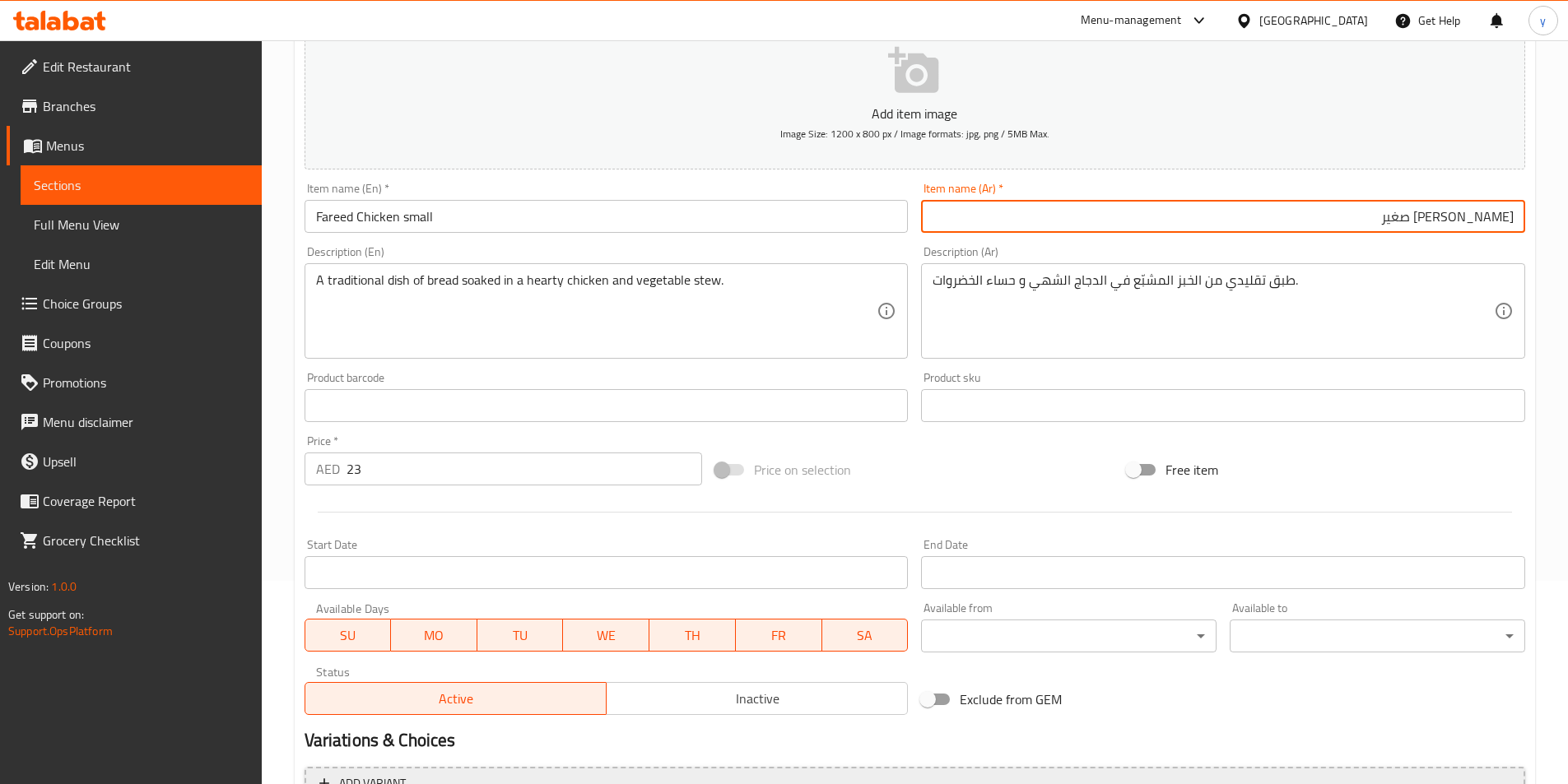
scroll to position [329, 0]
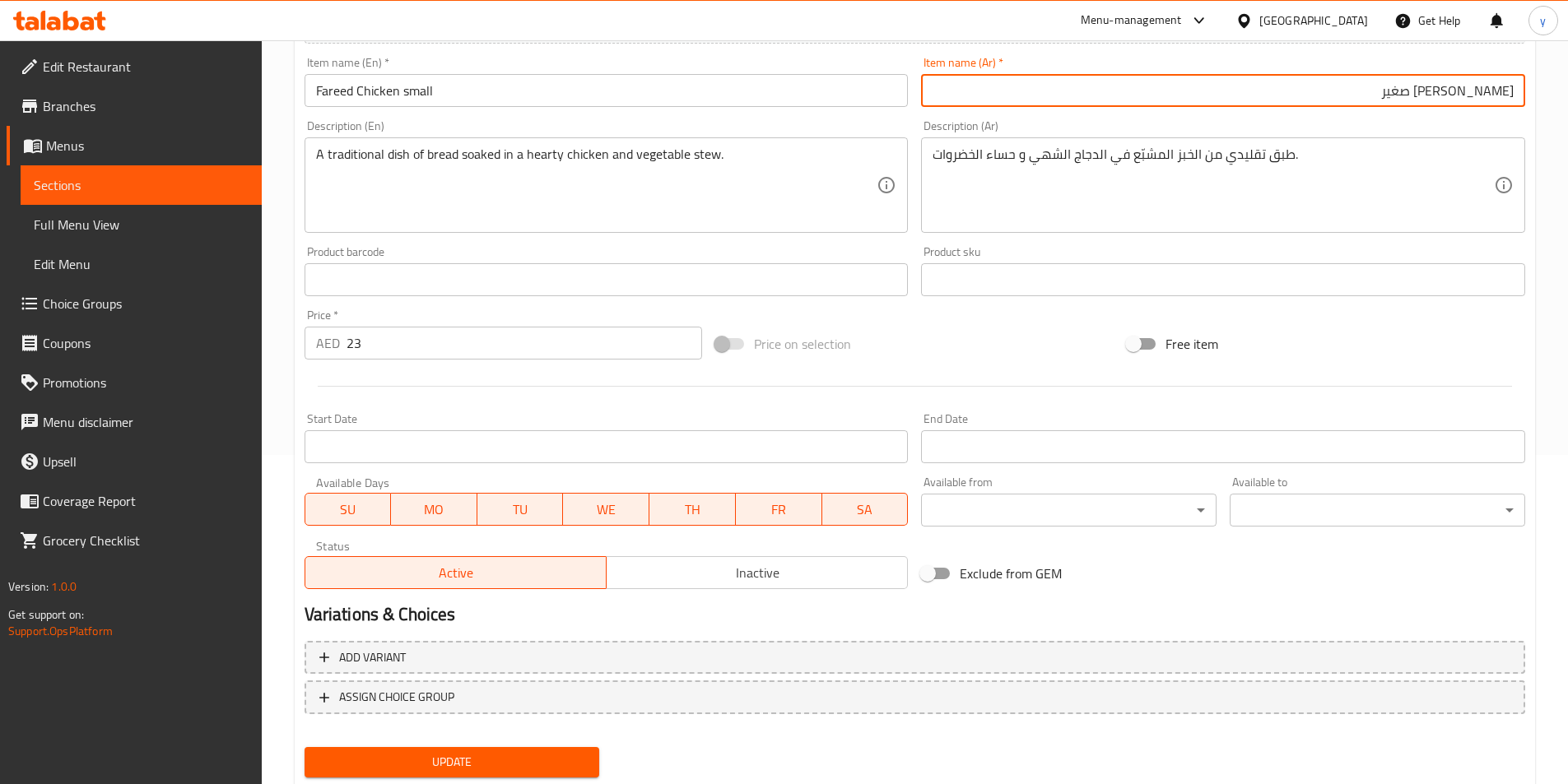
type input "فريد دجاج صغير"
click at [467, 761] on span "Update" at bounding box center [452, 762] width 269 height 20
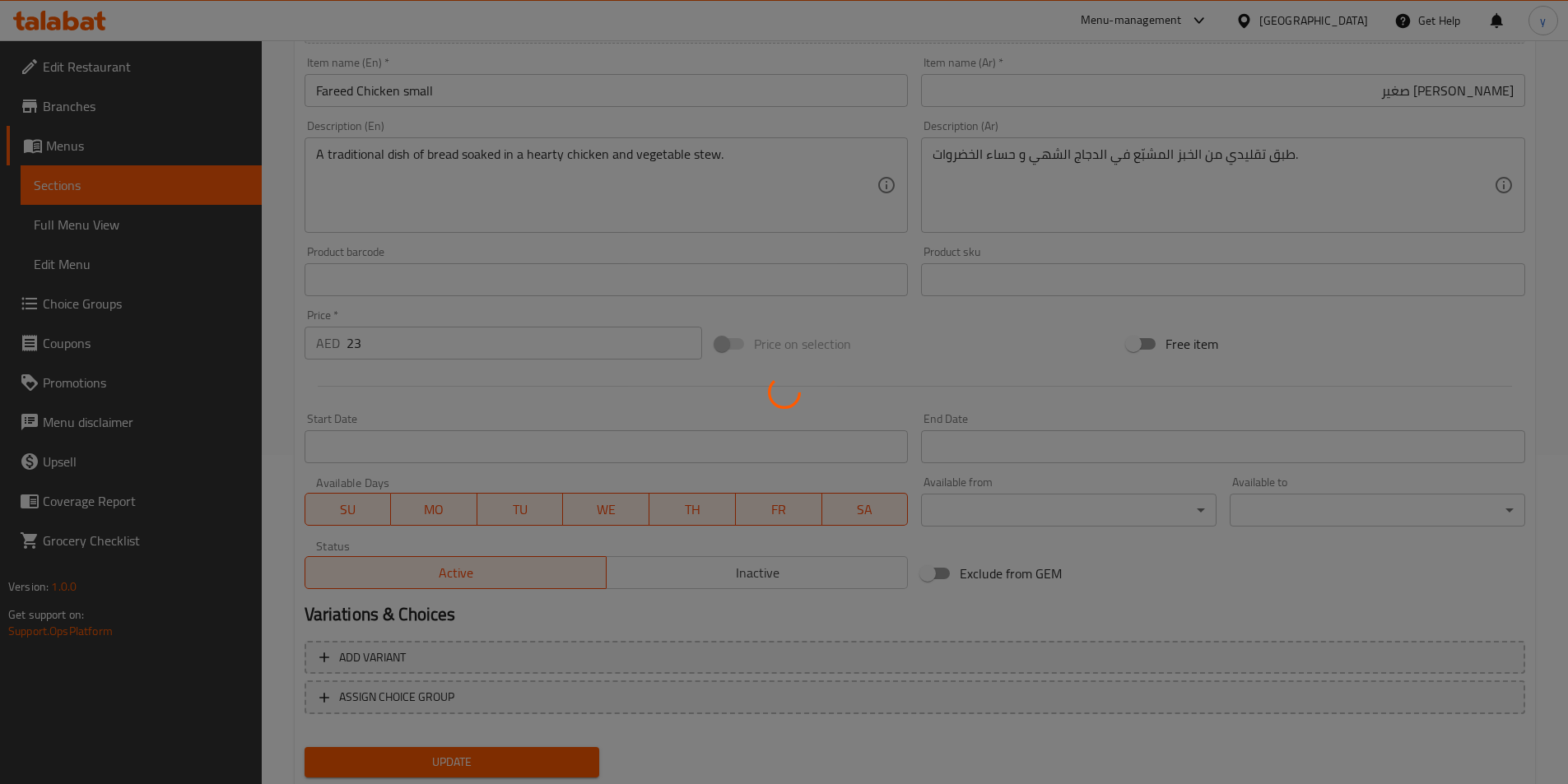
scroll to position [0, 0]
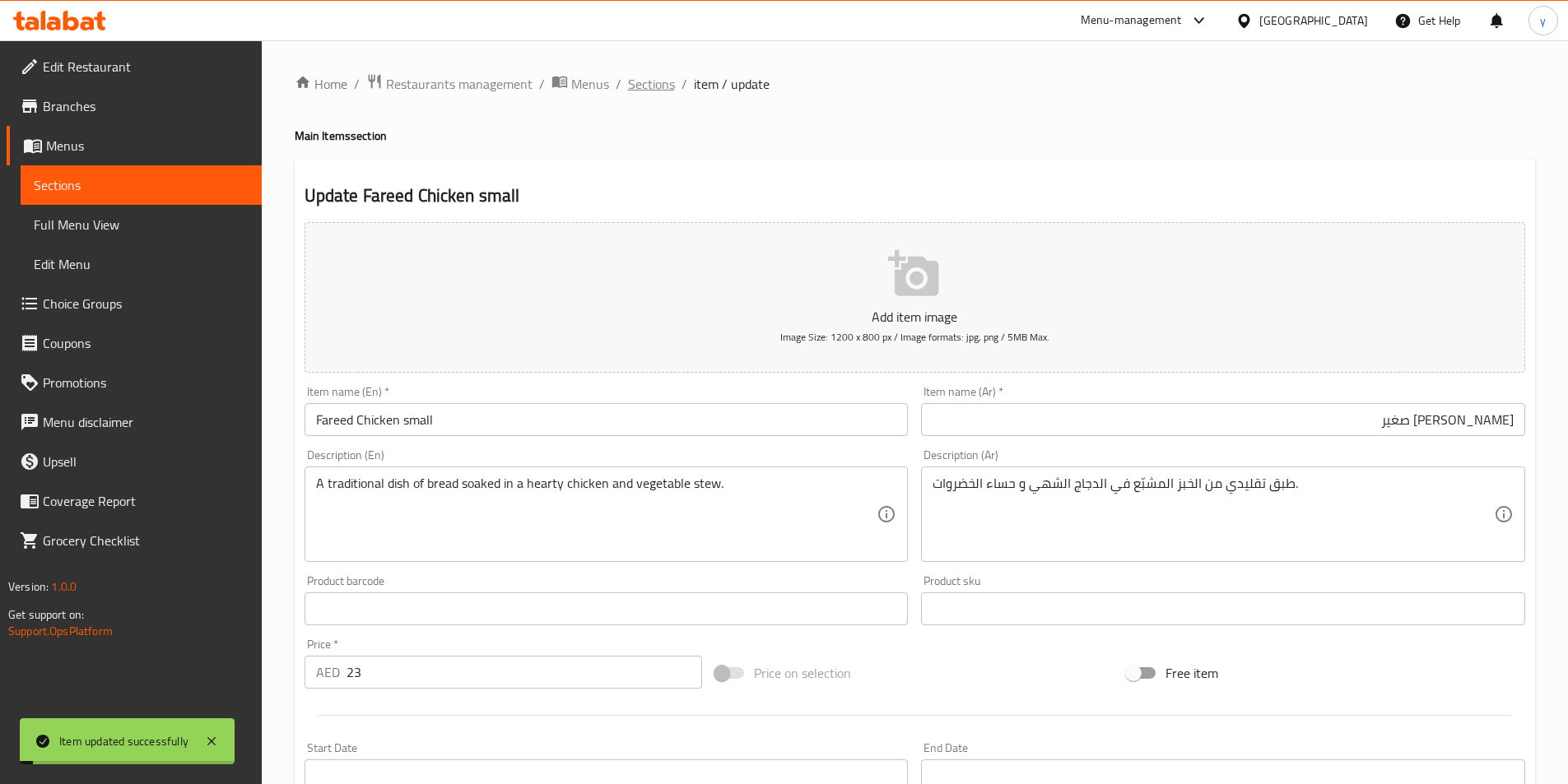
click at [648, 79] on span "Sections" at bounding box center [651, 84] width 47 height 19
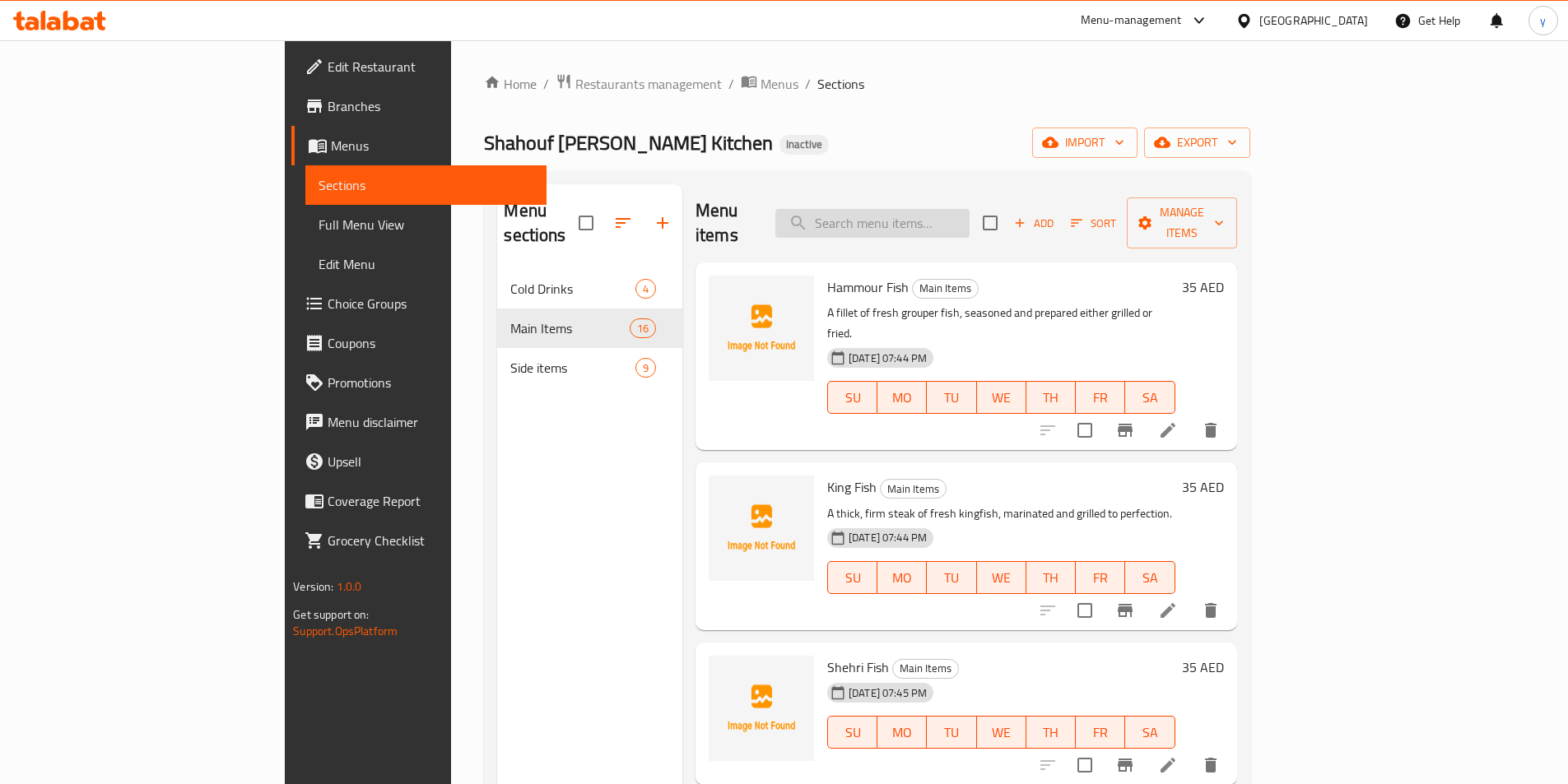
click at [970, 218] on input "search" at bounding box center [872, 223] width 194 height 29
paste input "[PERSON_NAME]"
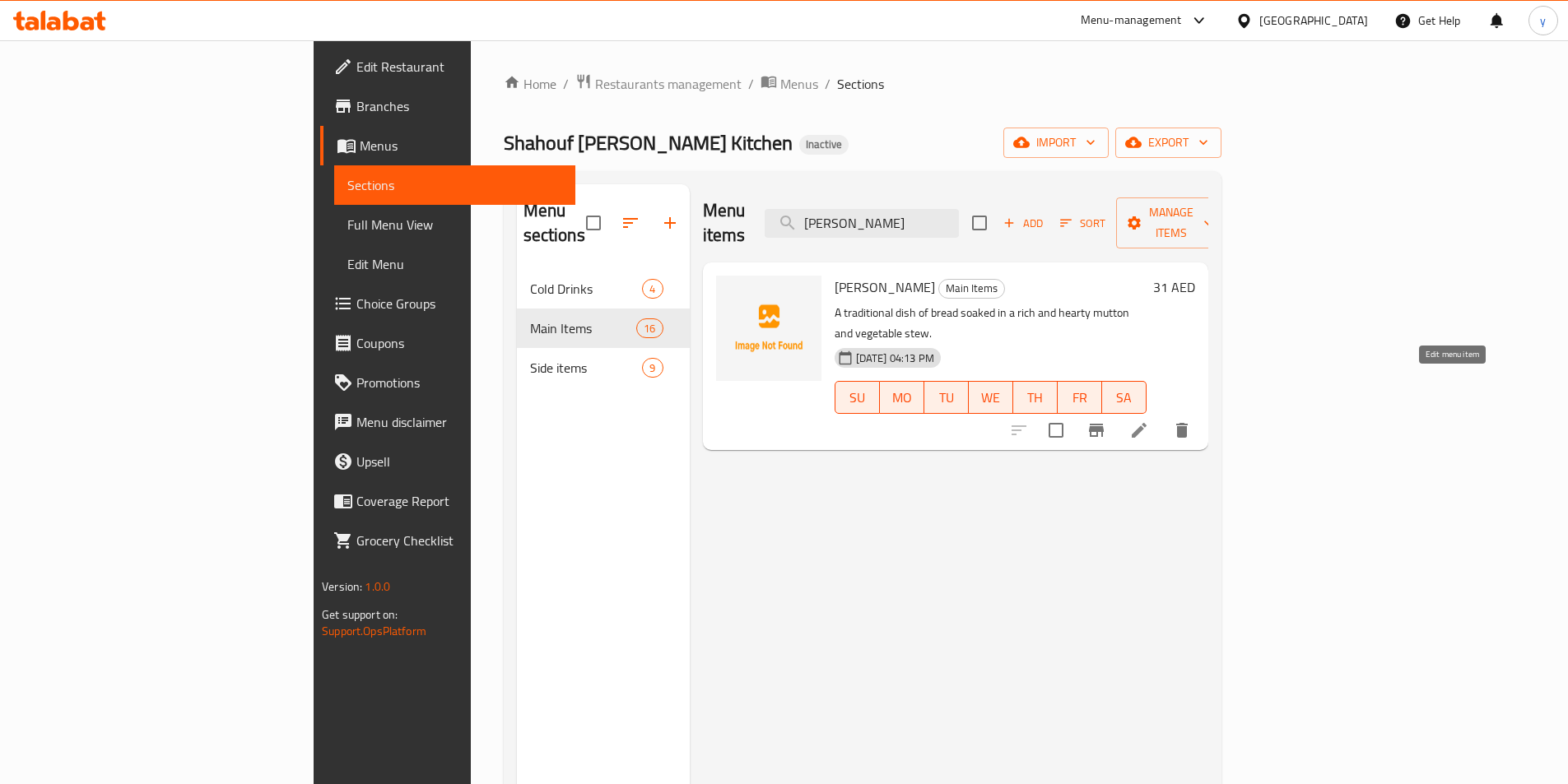
type input "[PERSON_NAME]"
click at [1149, 420] on icon at bounding box center [1139, 430] width 19 height 19
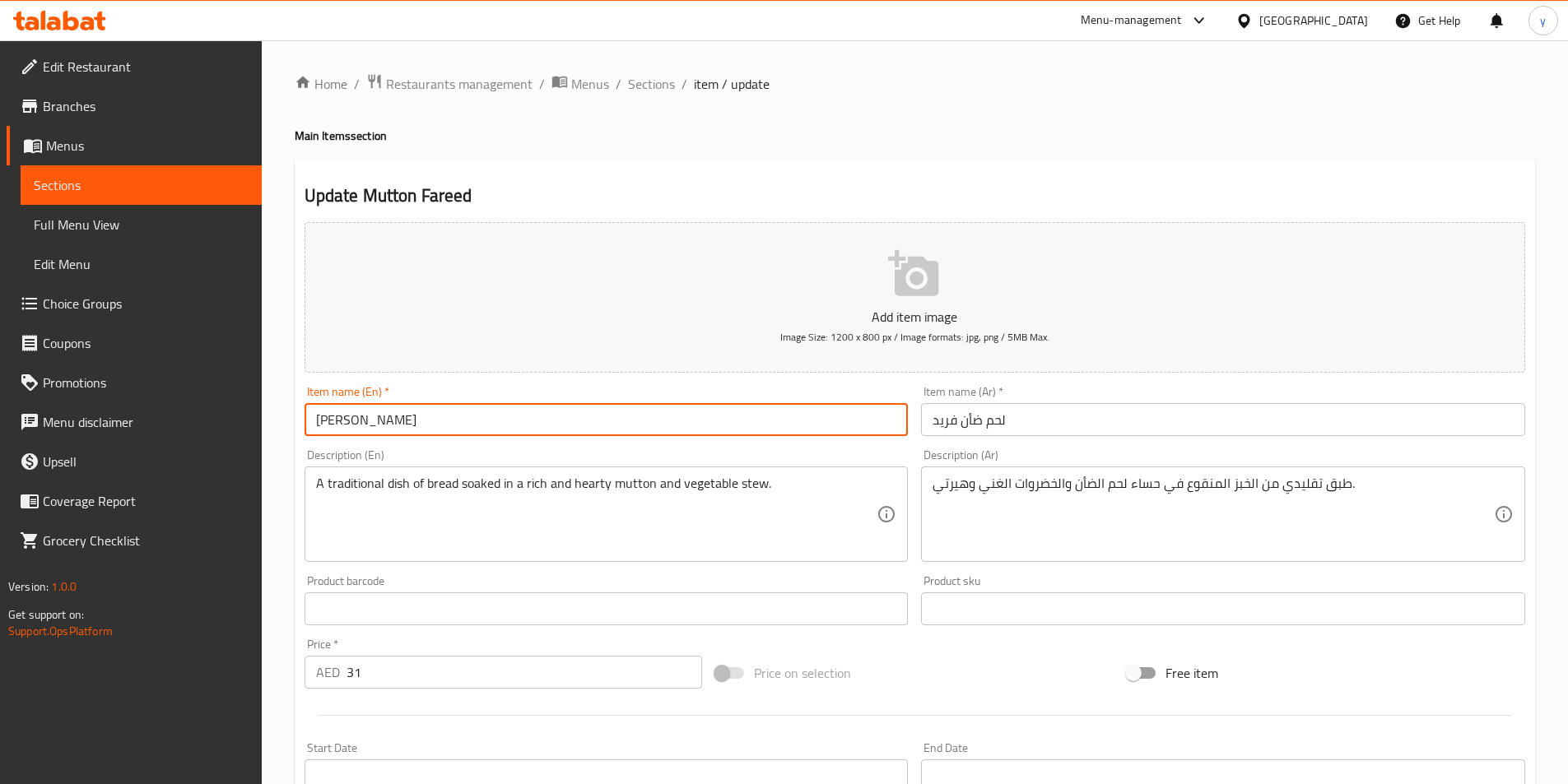
click at [789, 407] on input "[PERSON_NAME]" at bounding box center [606, 419] width 604 height 33
type input "Mutton Fareed small"
click at [1031, 420] on input "لحم ضأن فريد" at bounding box center [1223, 419] width 604 height 33
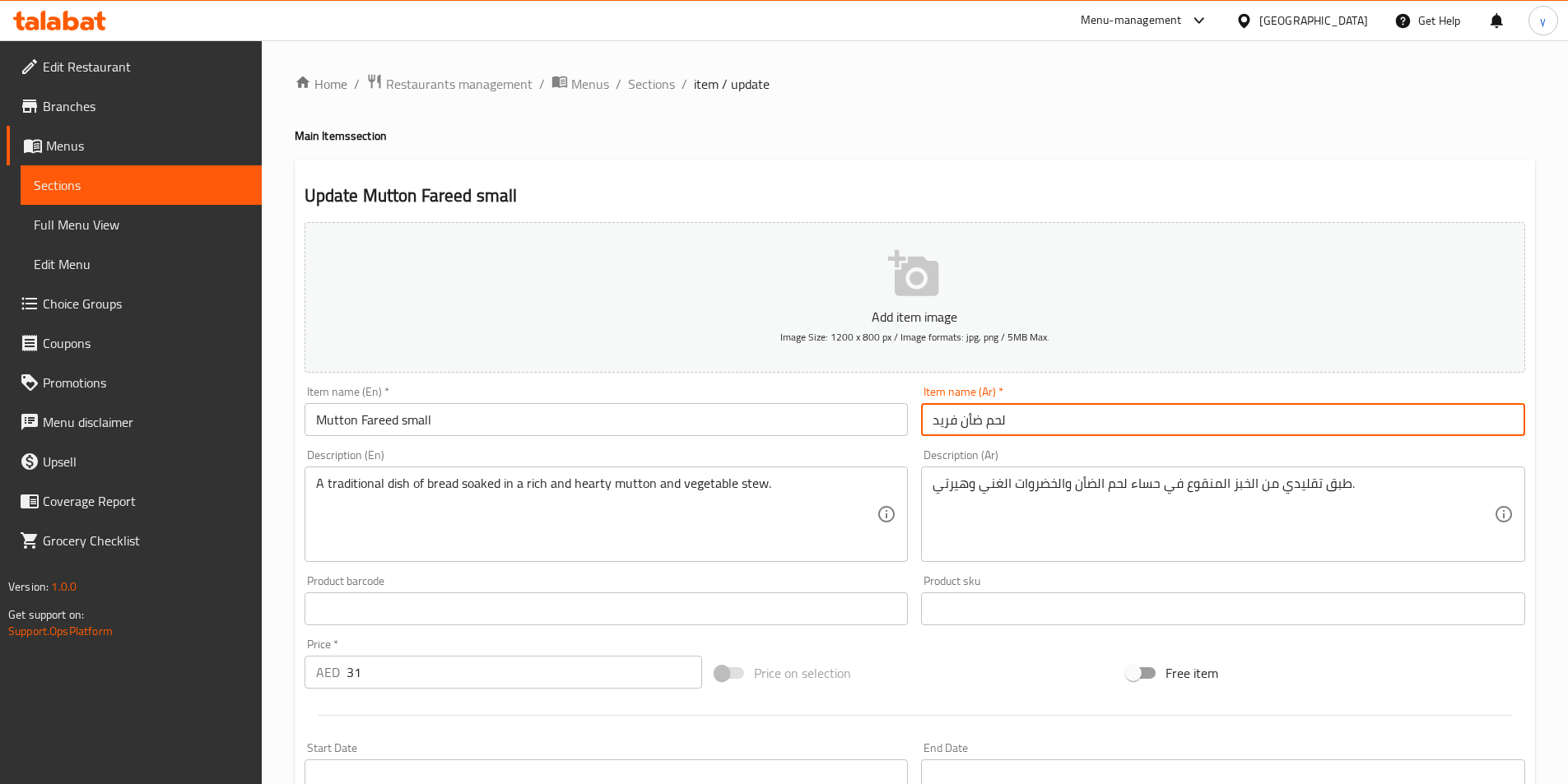
click at [1031, 420] on input "لحم ضأن فريد" at bounding box center [1223, 419] width 604 height 33
paste input "صغير"
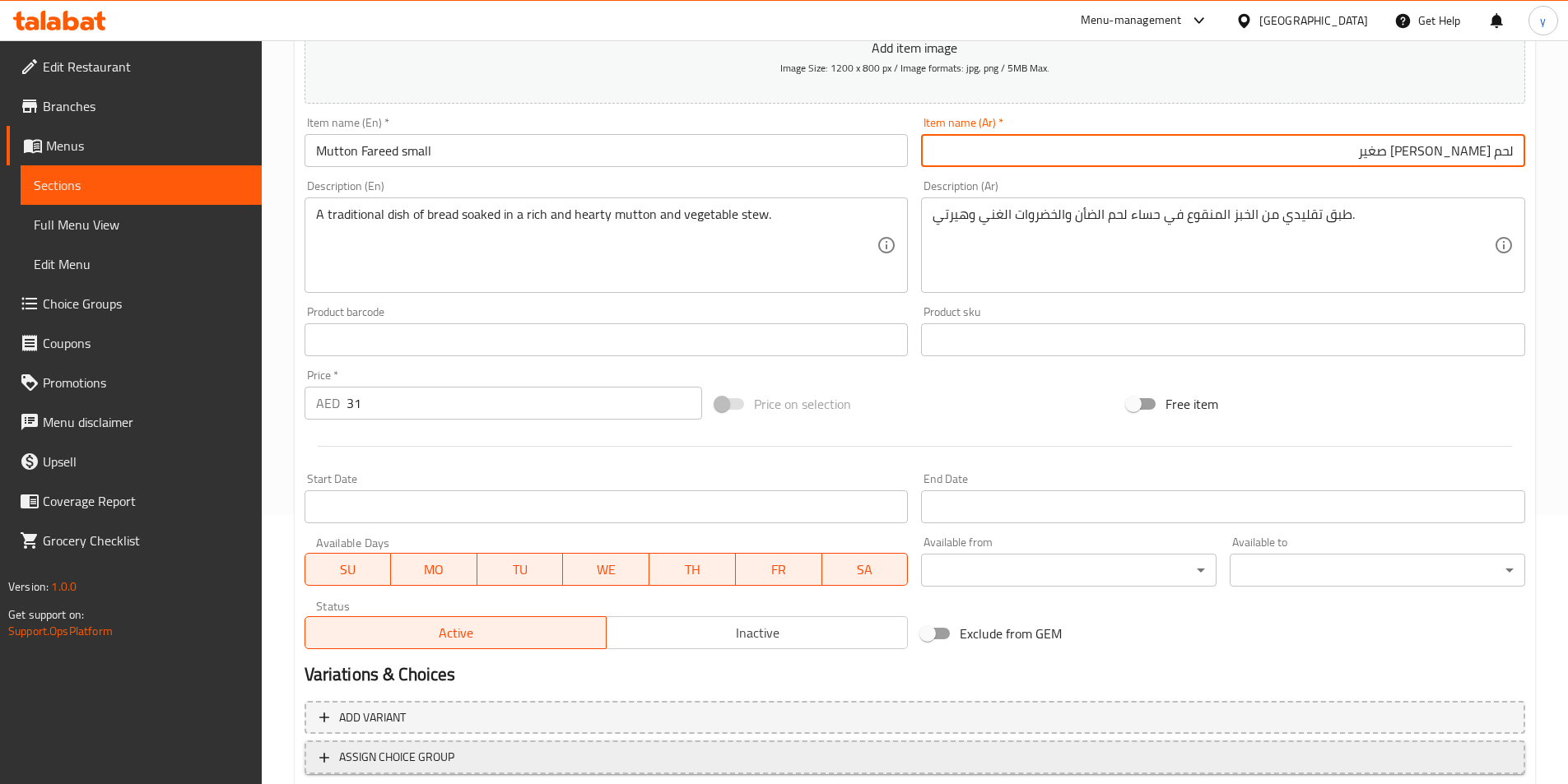
scroll to position [379, 0]
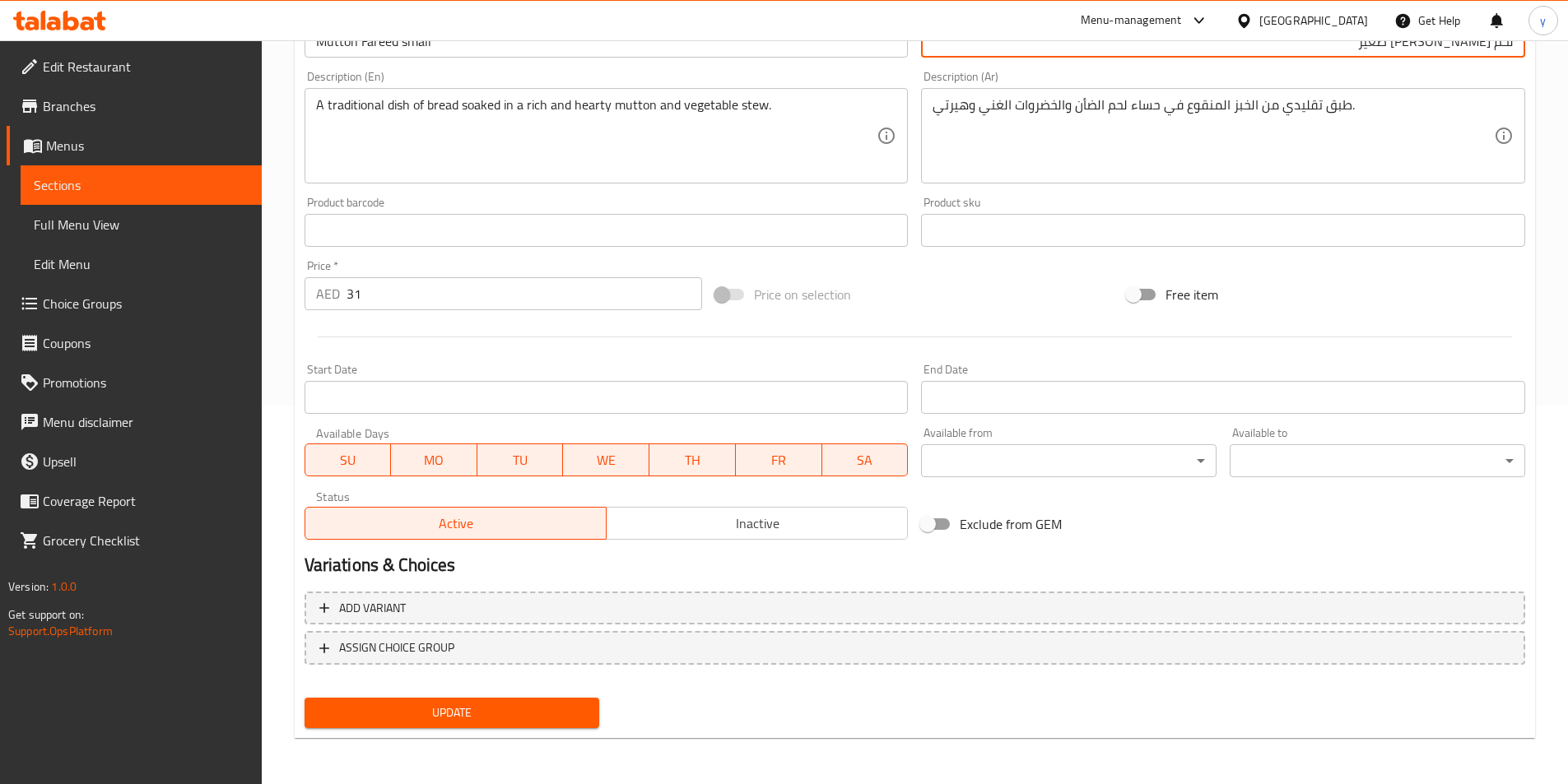
type input "لحم ضأن فريد صغير"
click at [588, 709] on button "Update" at bounding box center [452, 713] width 296 height 30
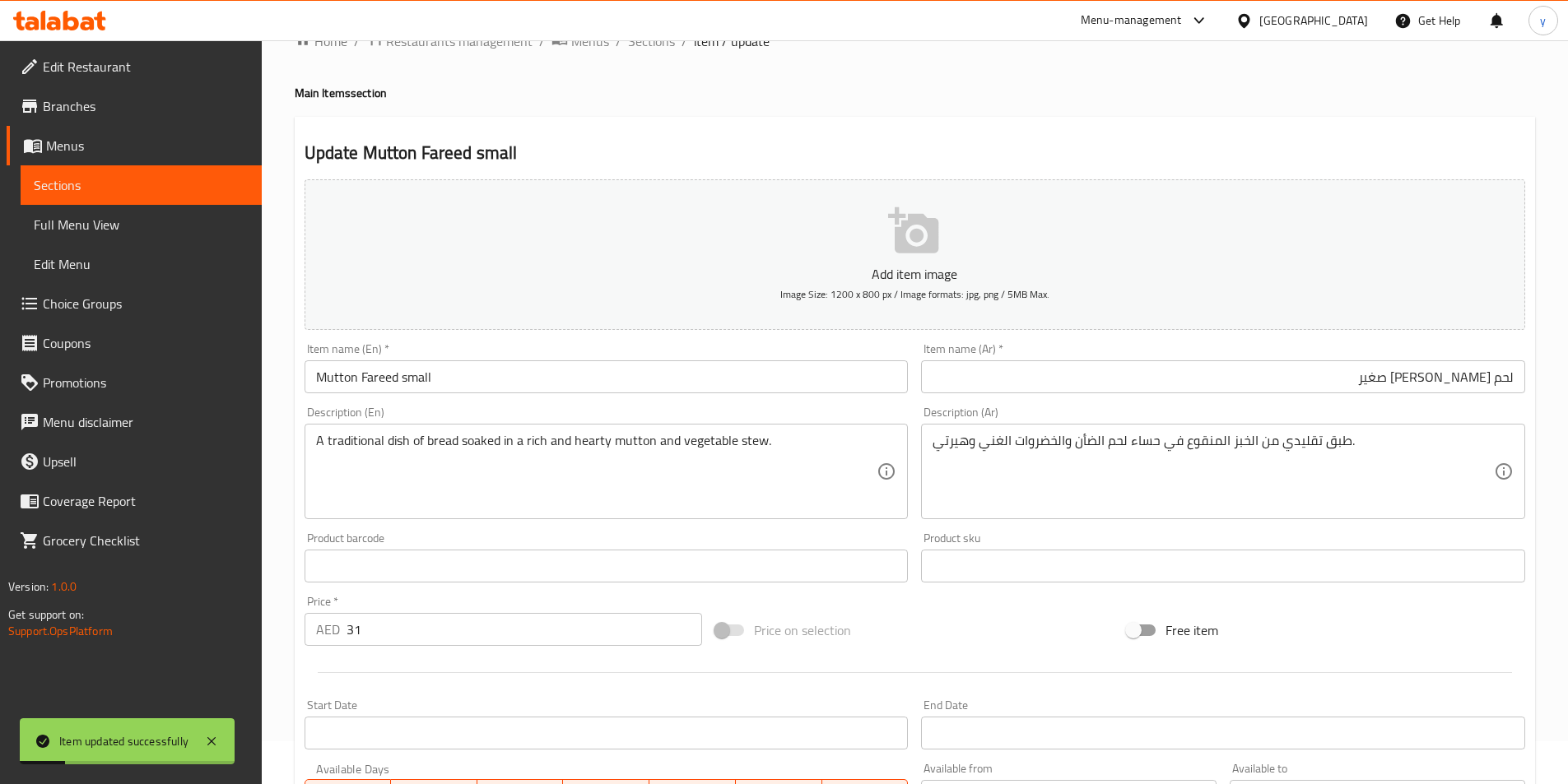
scroll to position [0, 0]
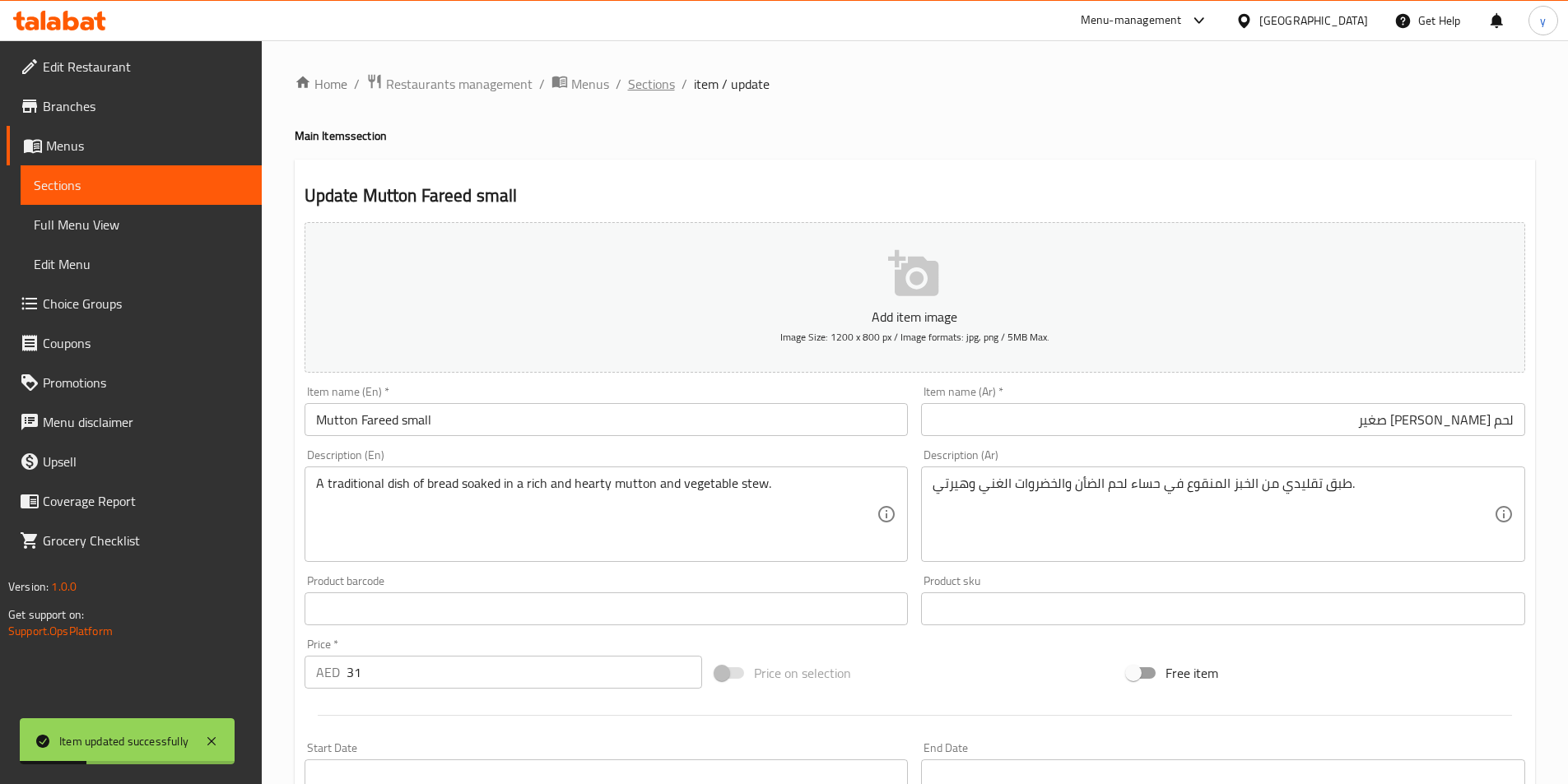
click at [670, 92] on span "Sections" at bounding box center [651, 84] width 47 height 19
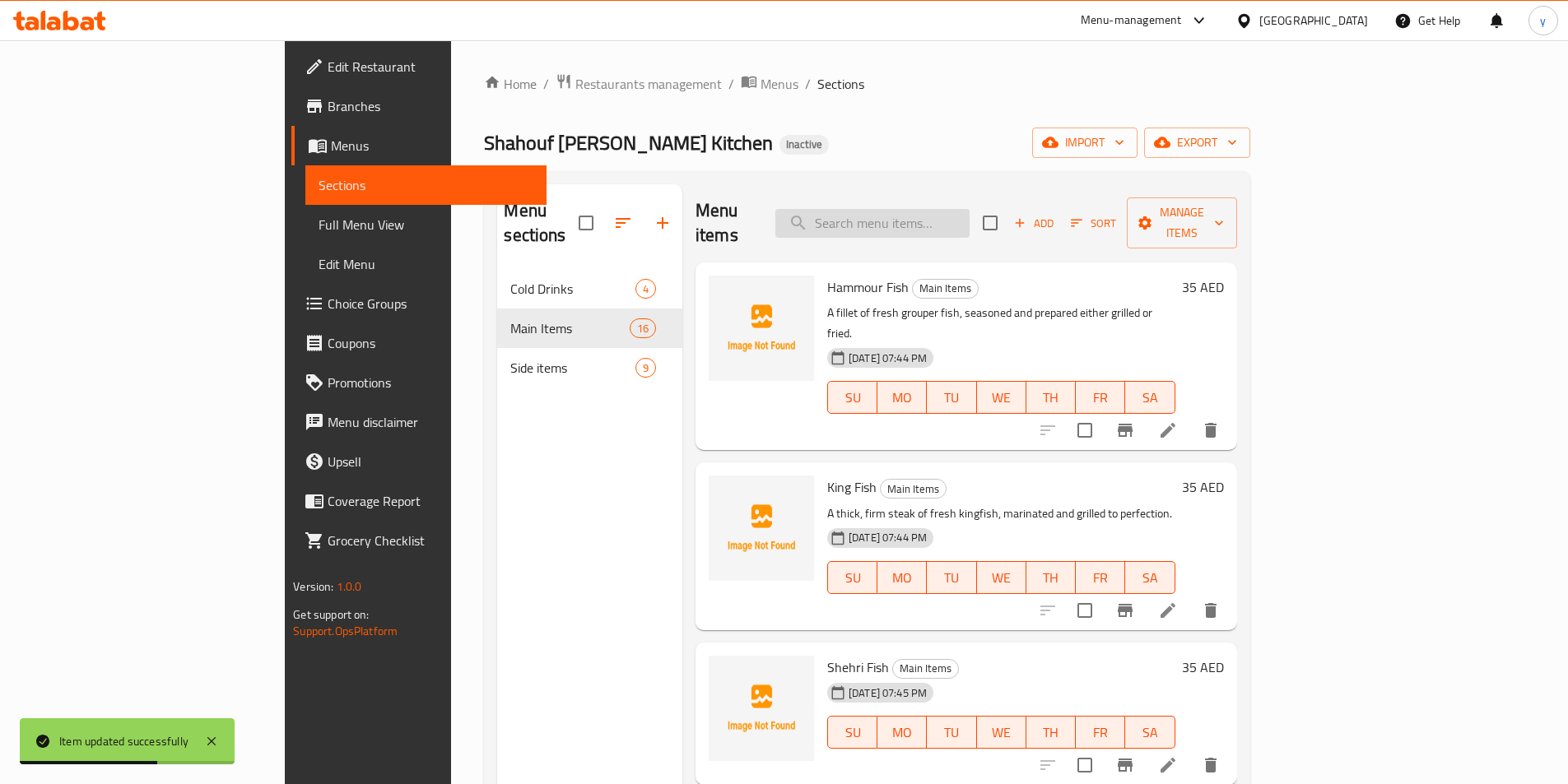
click at [970, 219] on input "search" at bounding box center [872, 223] width 194 height 29
paste input "Rubbian Fish"
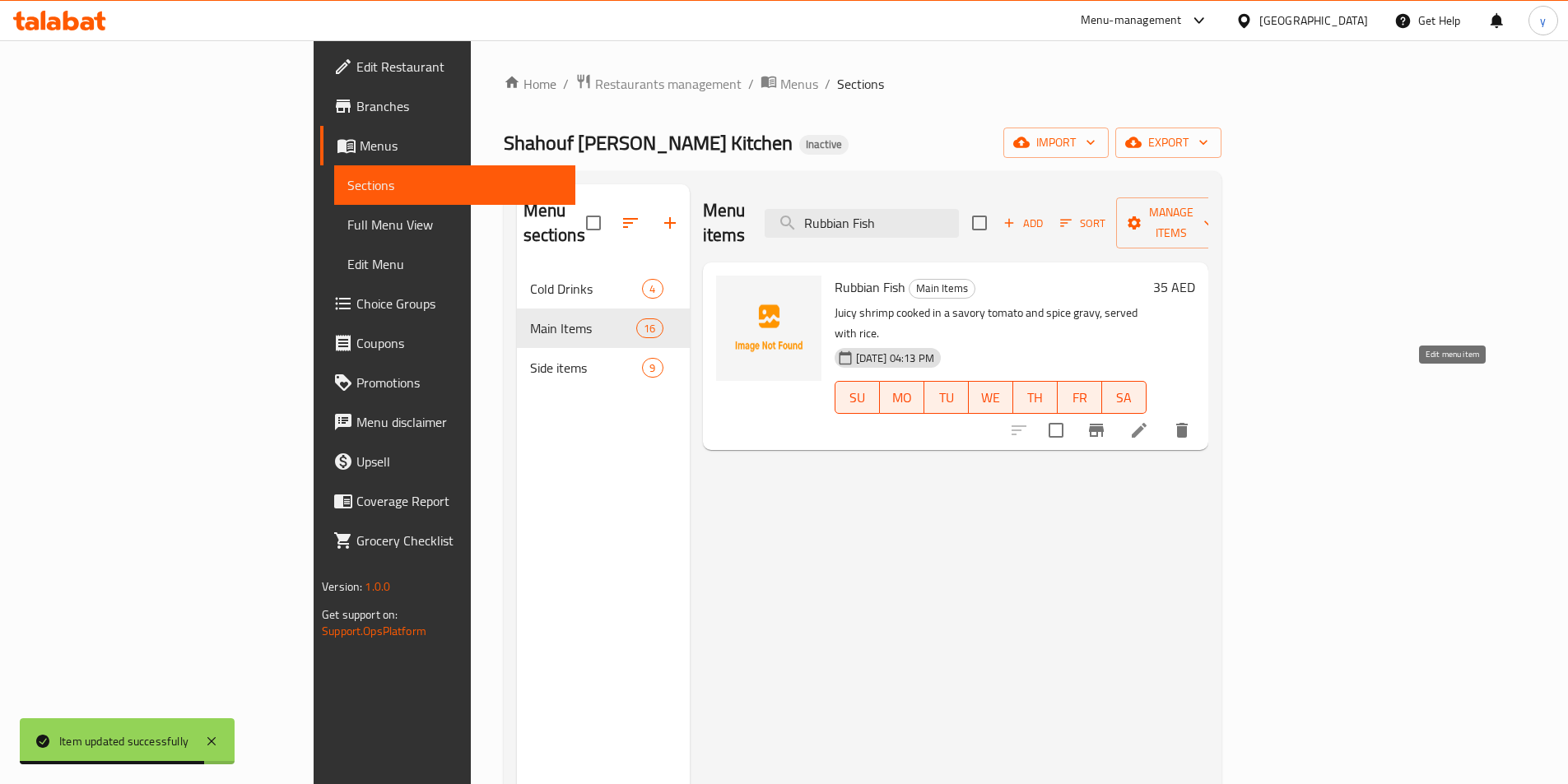
type input "Rubbian Fish"
click at [1149, 420] on icon at bounding box center [1139, 430] width 19 height 19
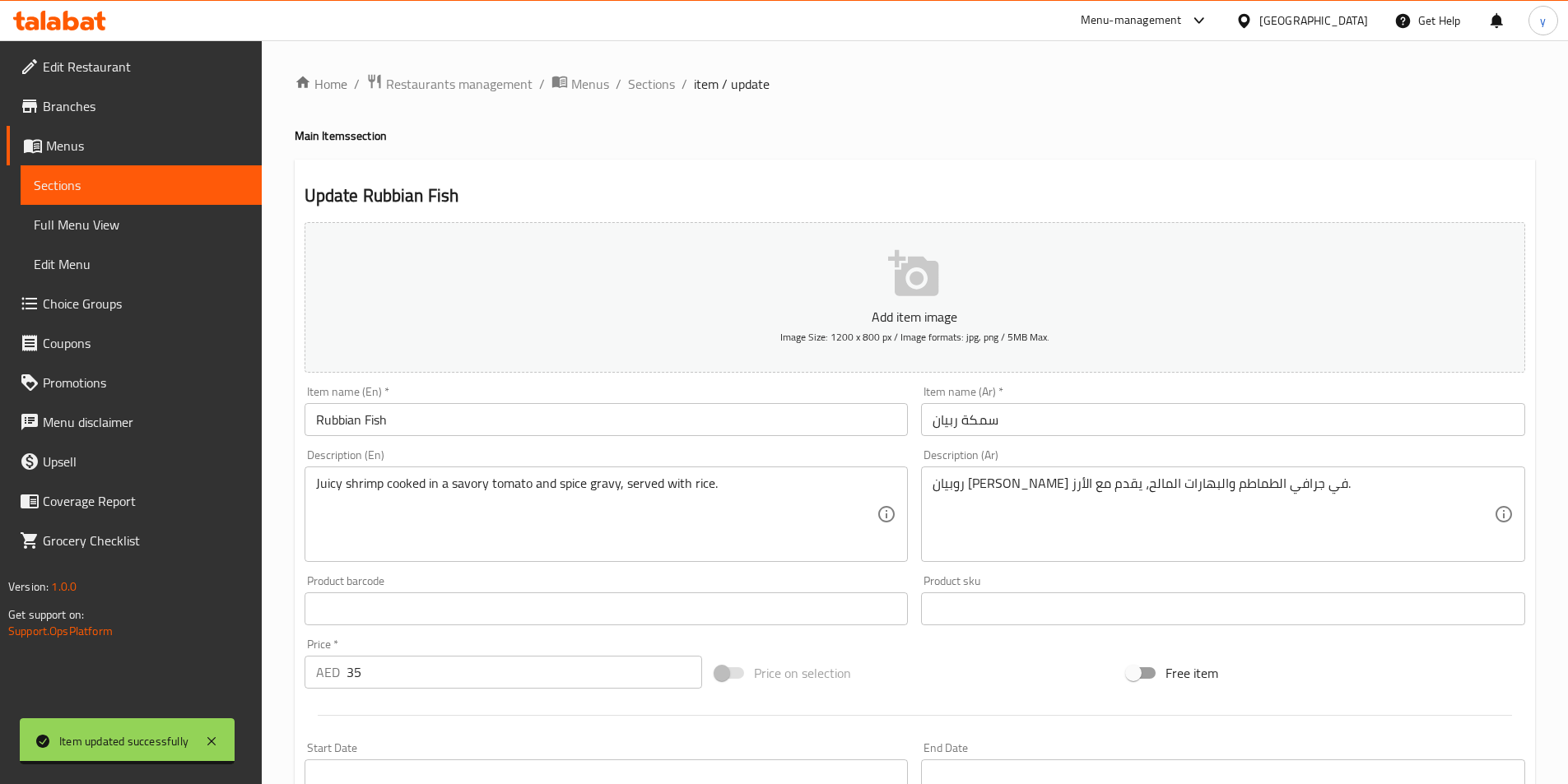
click at [746, 427] on input "Rubbian Fish" at bounding box center [606, 419] width 604 height 33
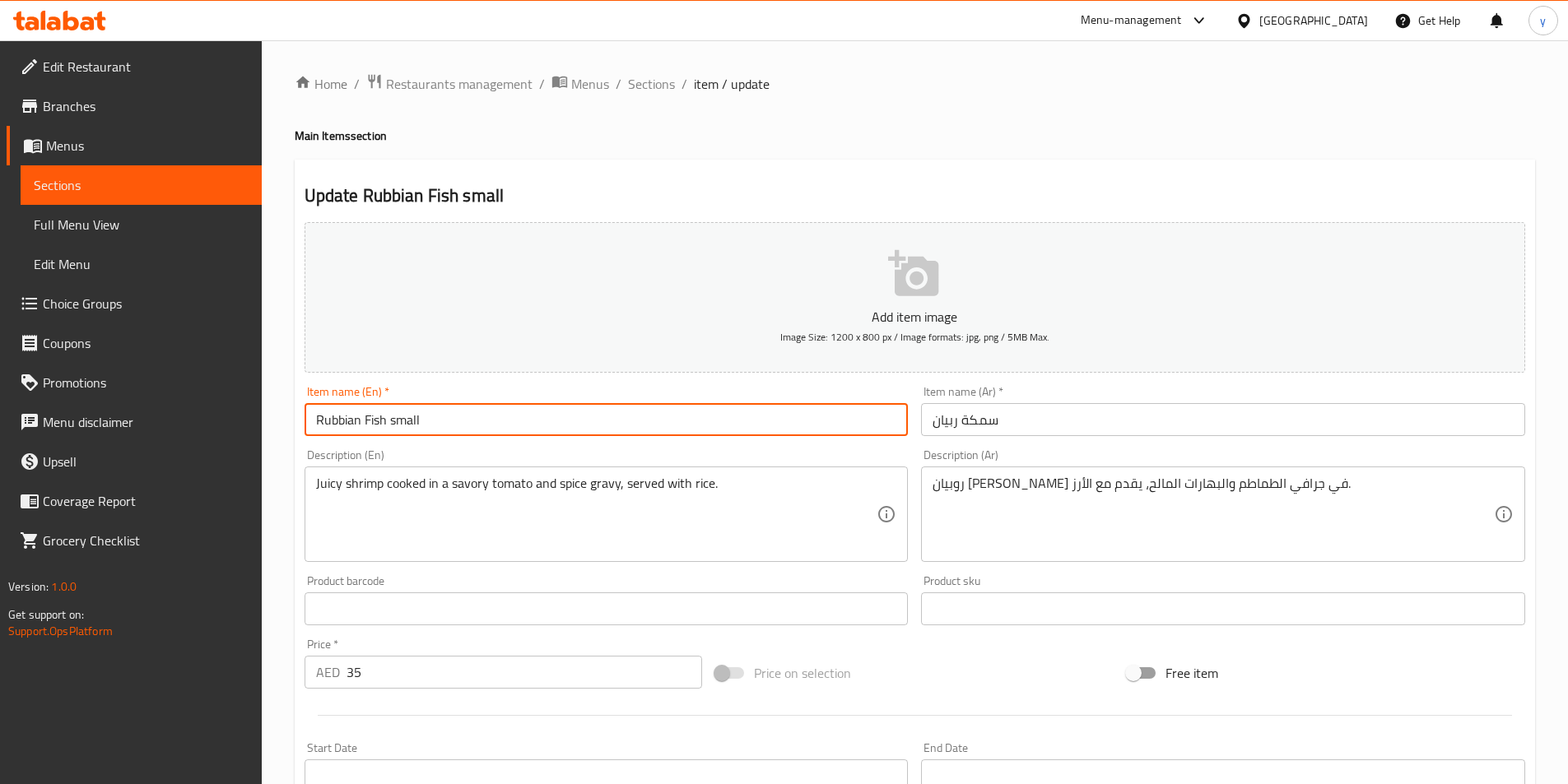
type input "Rubbian Fish small"
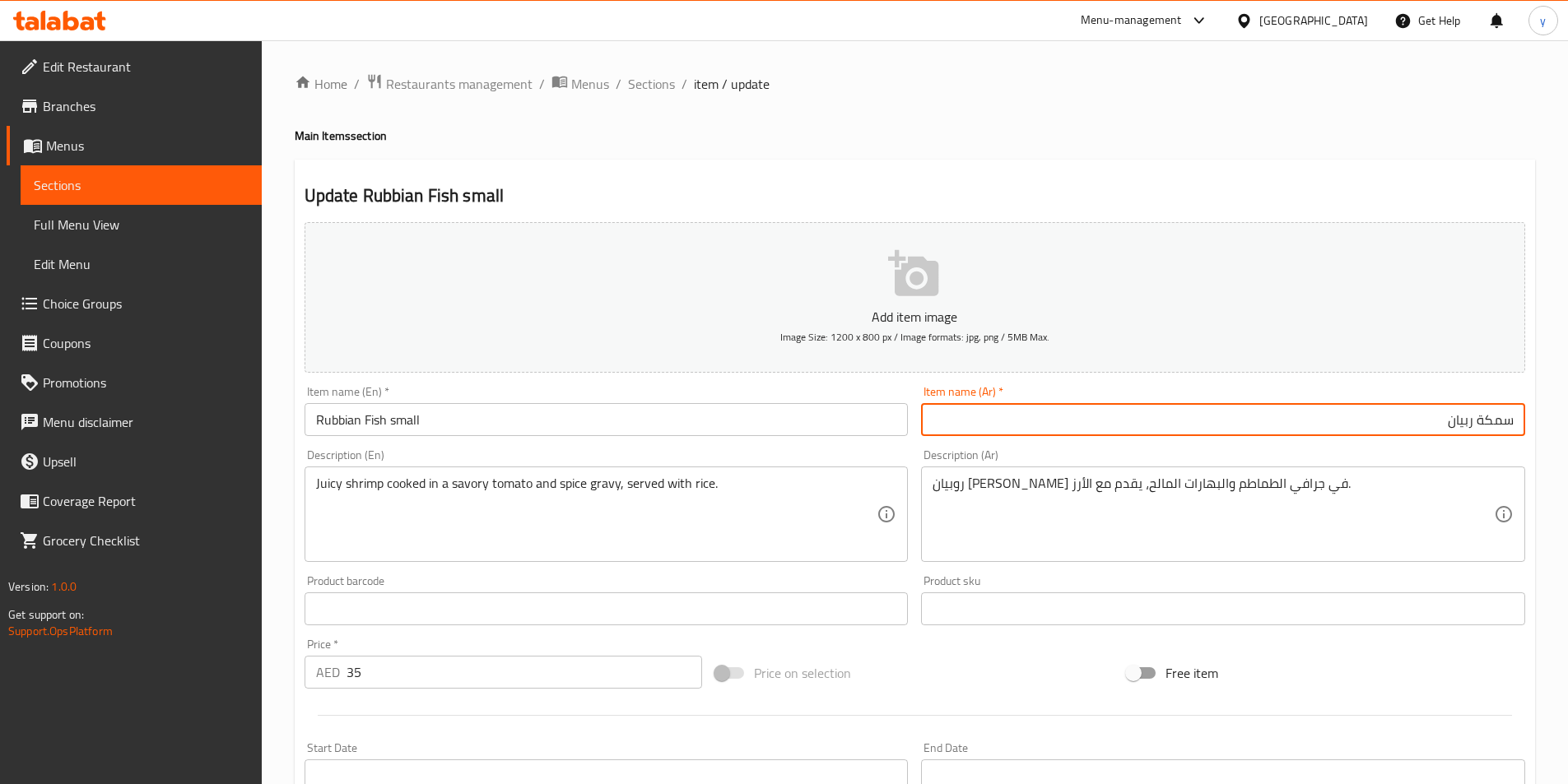
paste input "صغير"
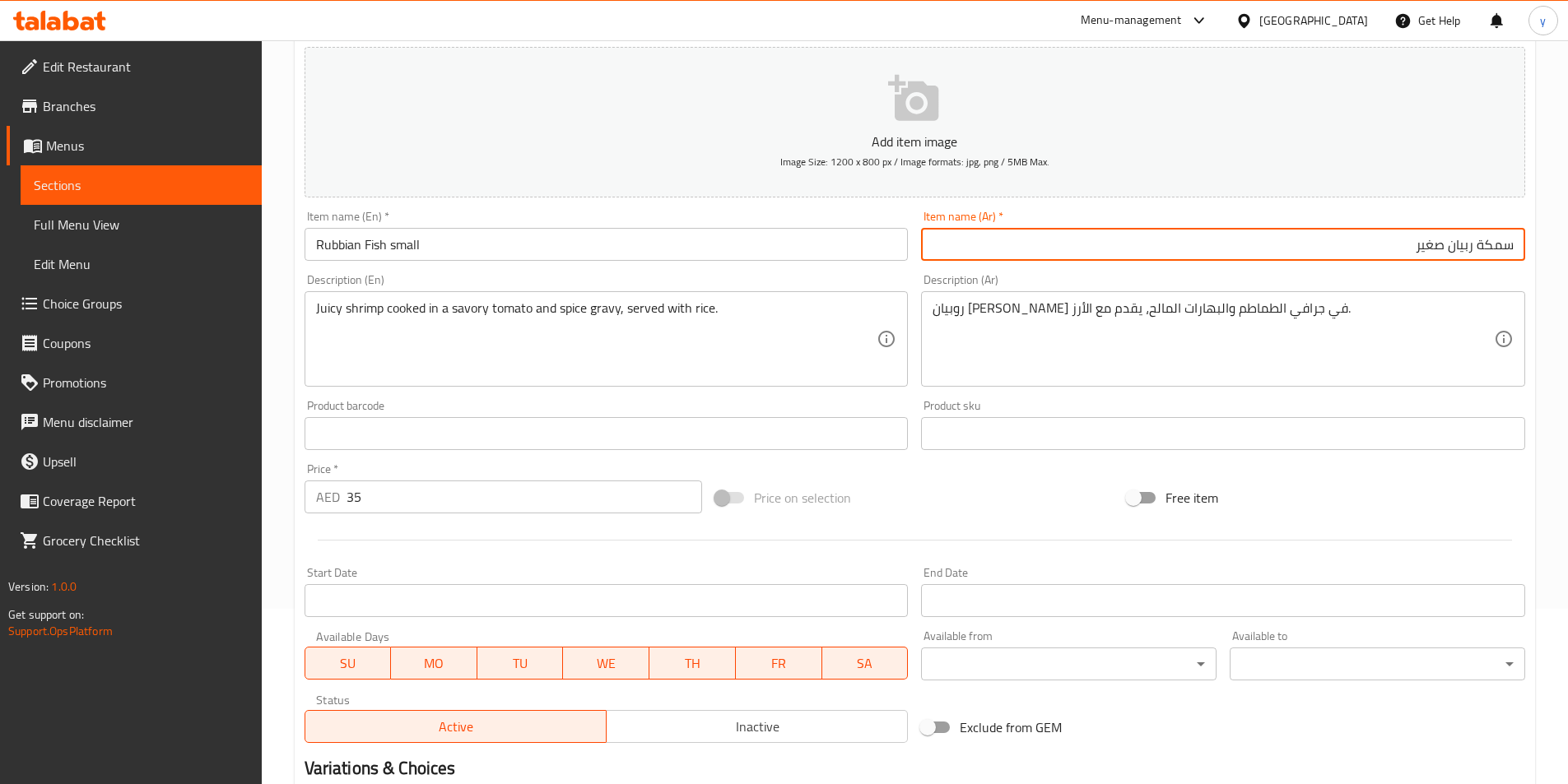
scroll to position [379, 0]
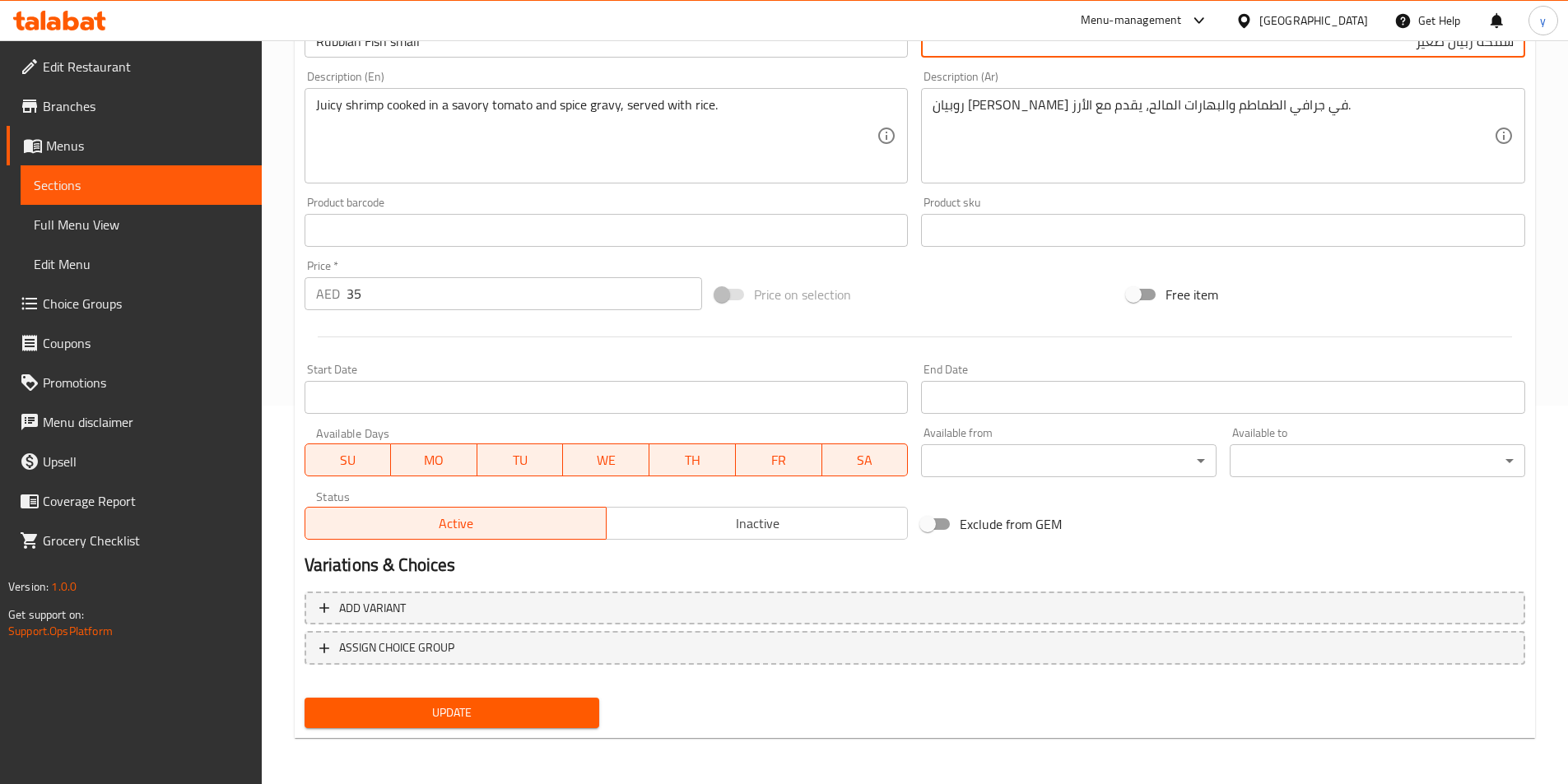
type input "سمكة ربيان صغير"
click at [550, 696] on div "Update" at bounding box center [452, 712] width 309 height 43
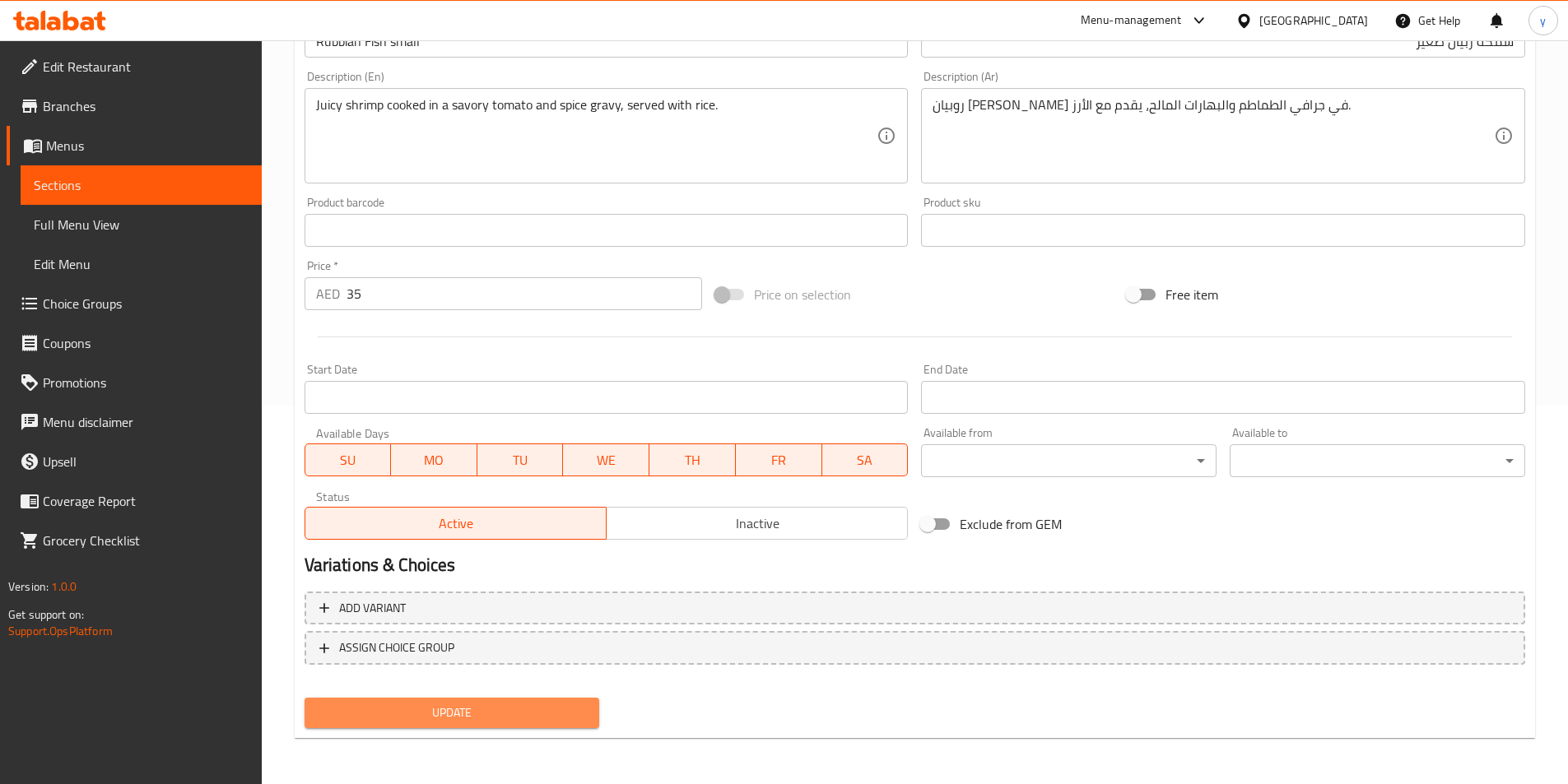
click at [544, 711] on span "Update" at bounding box center [452, 712] width 269 height 20
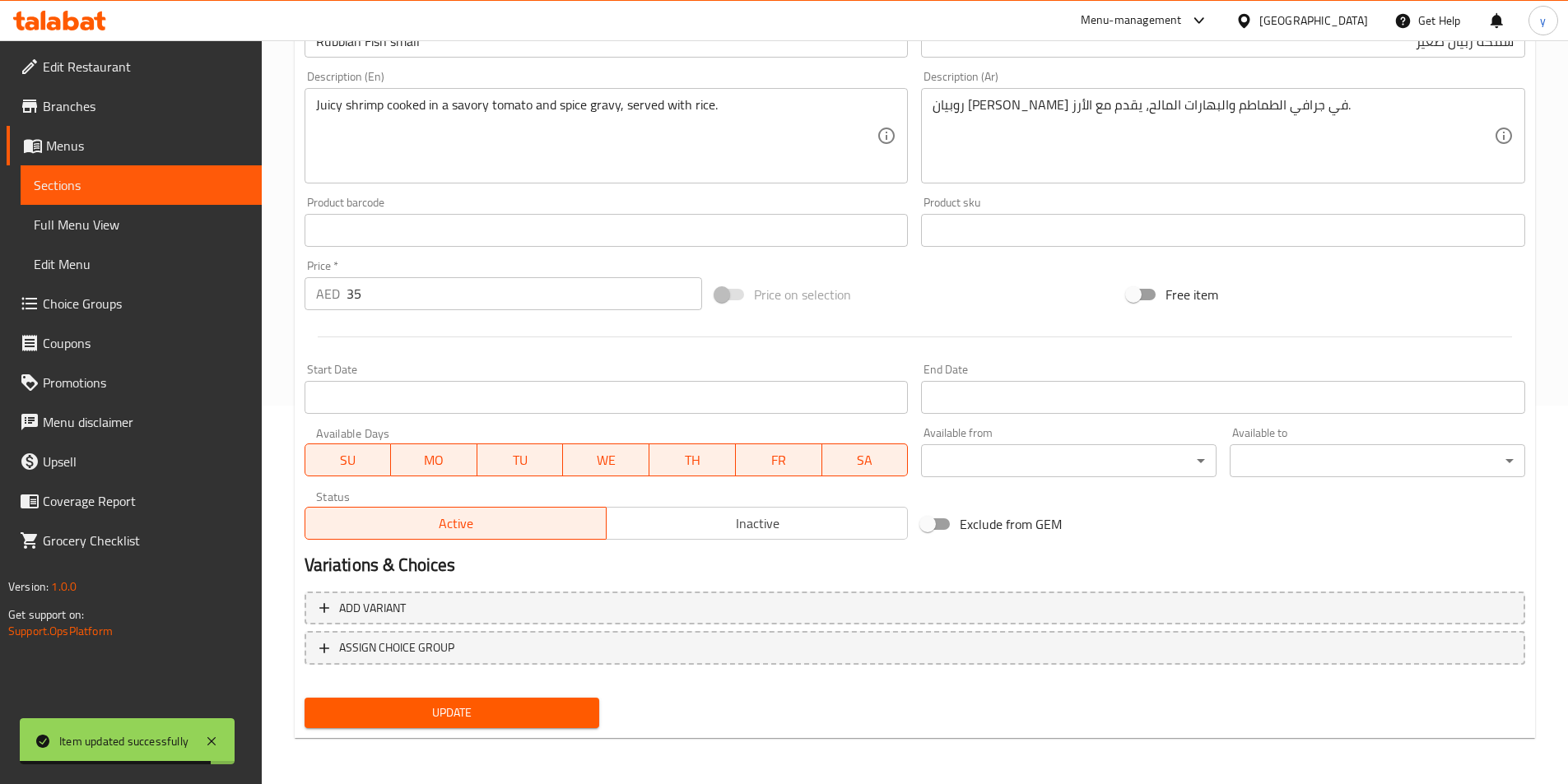
scroll to position [0, 0]
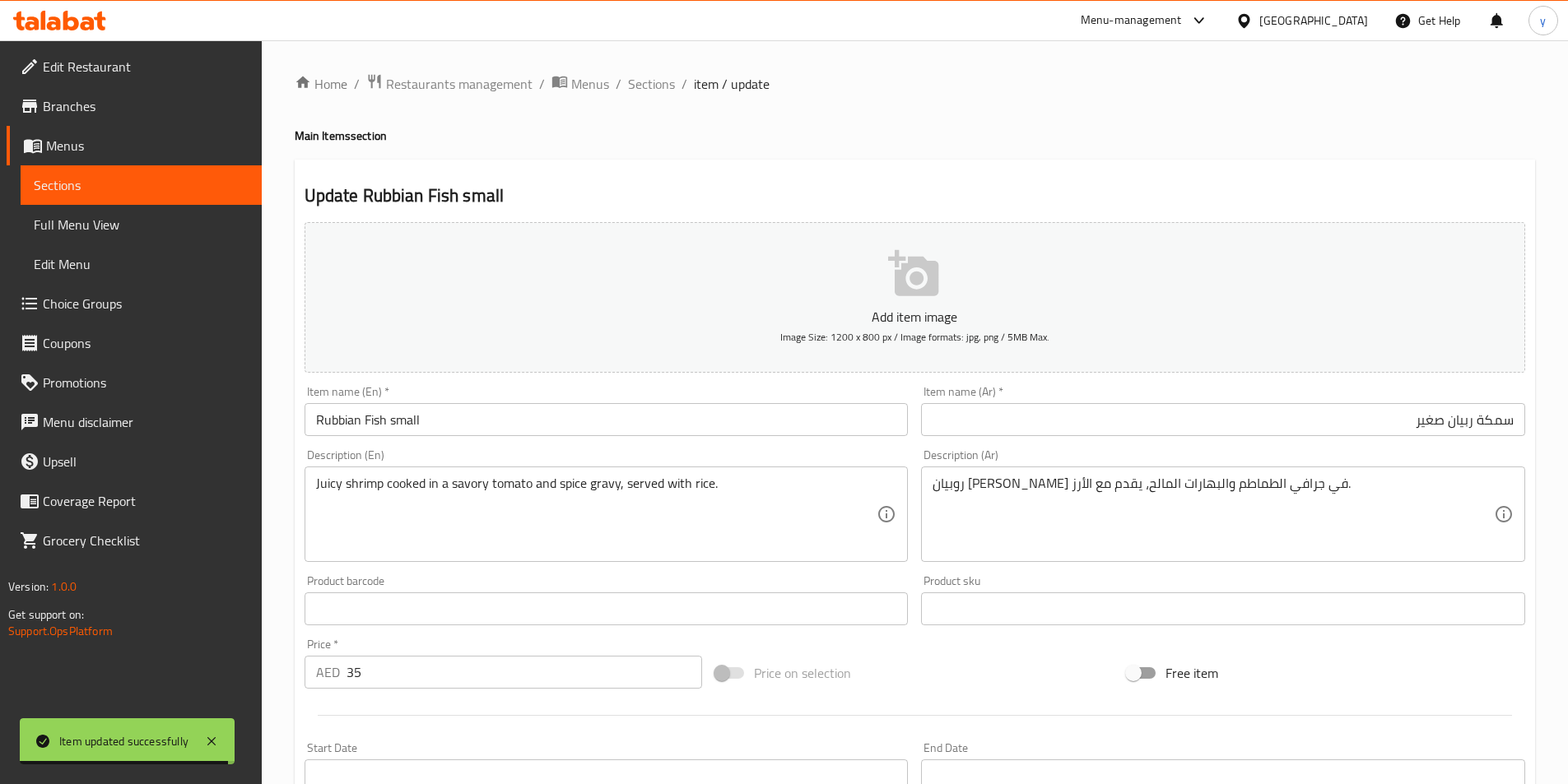
drag, startPoint x: 626, startPoint y: 83, endPoint x: 663, endPoint y: 109, distance: 45.2
click at [628, 83] on span "Sections" at bounding box center [651, 84] width 47 height 19
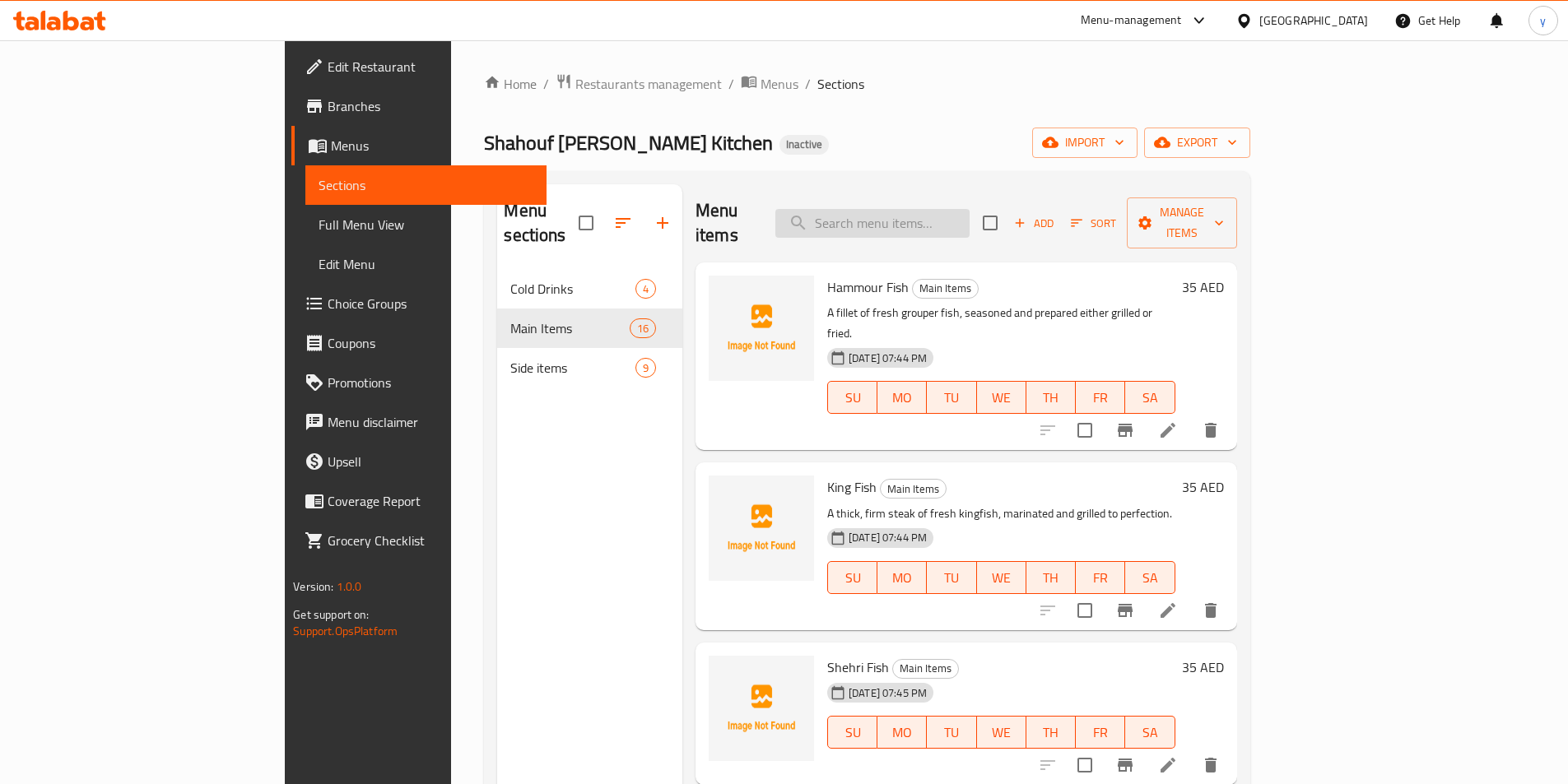
click at [970, 215] on input "search" at bounding box center [872, 223] width 194 height 29
paste input "Hammour Fish"
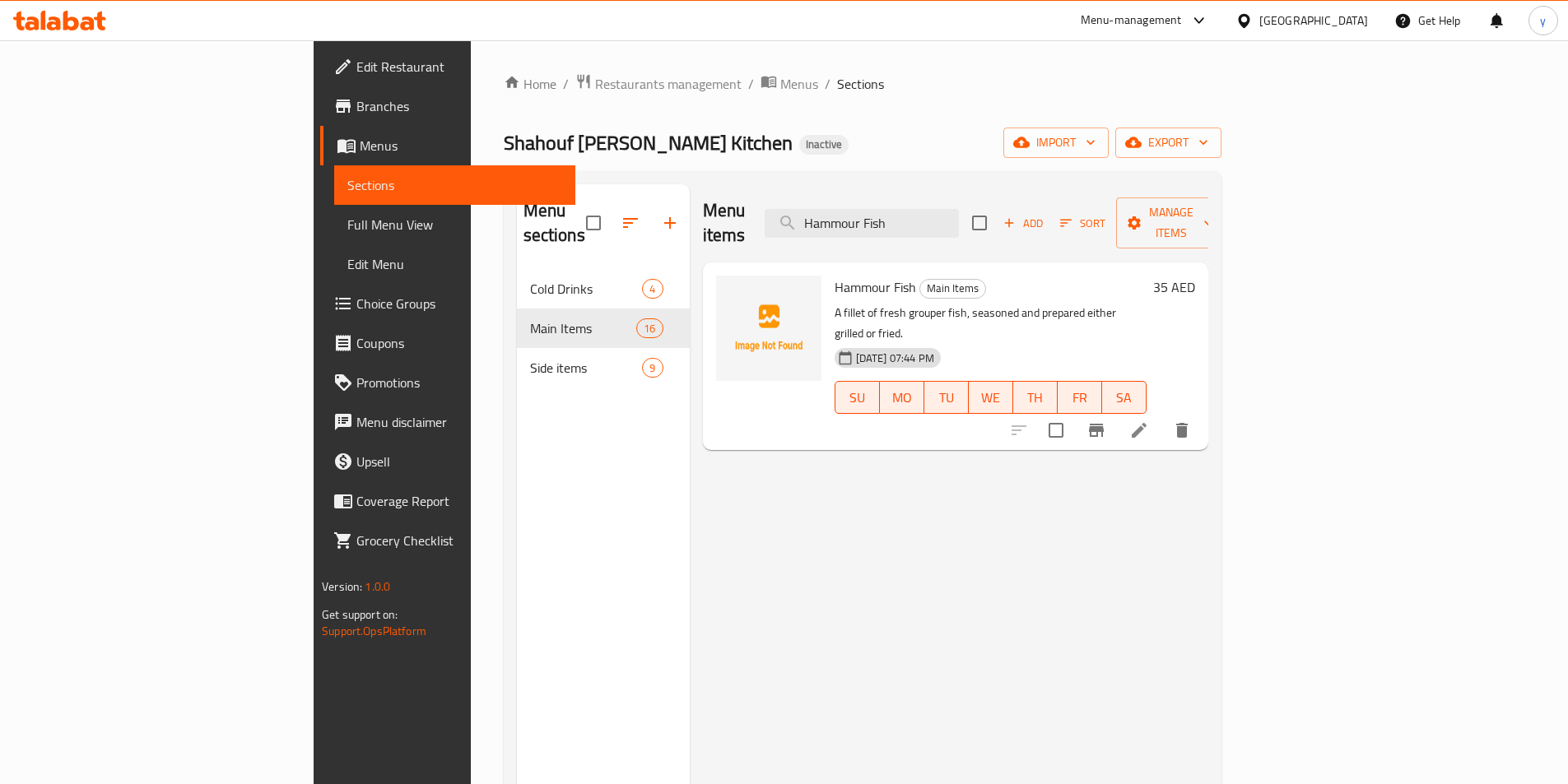
type input "Hammour Fish"
click at [1162, 416] on li at bounding box center [1139, 430] width 46 height 29
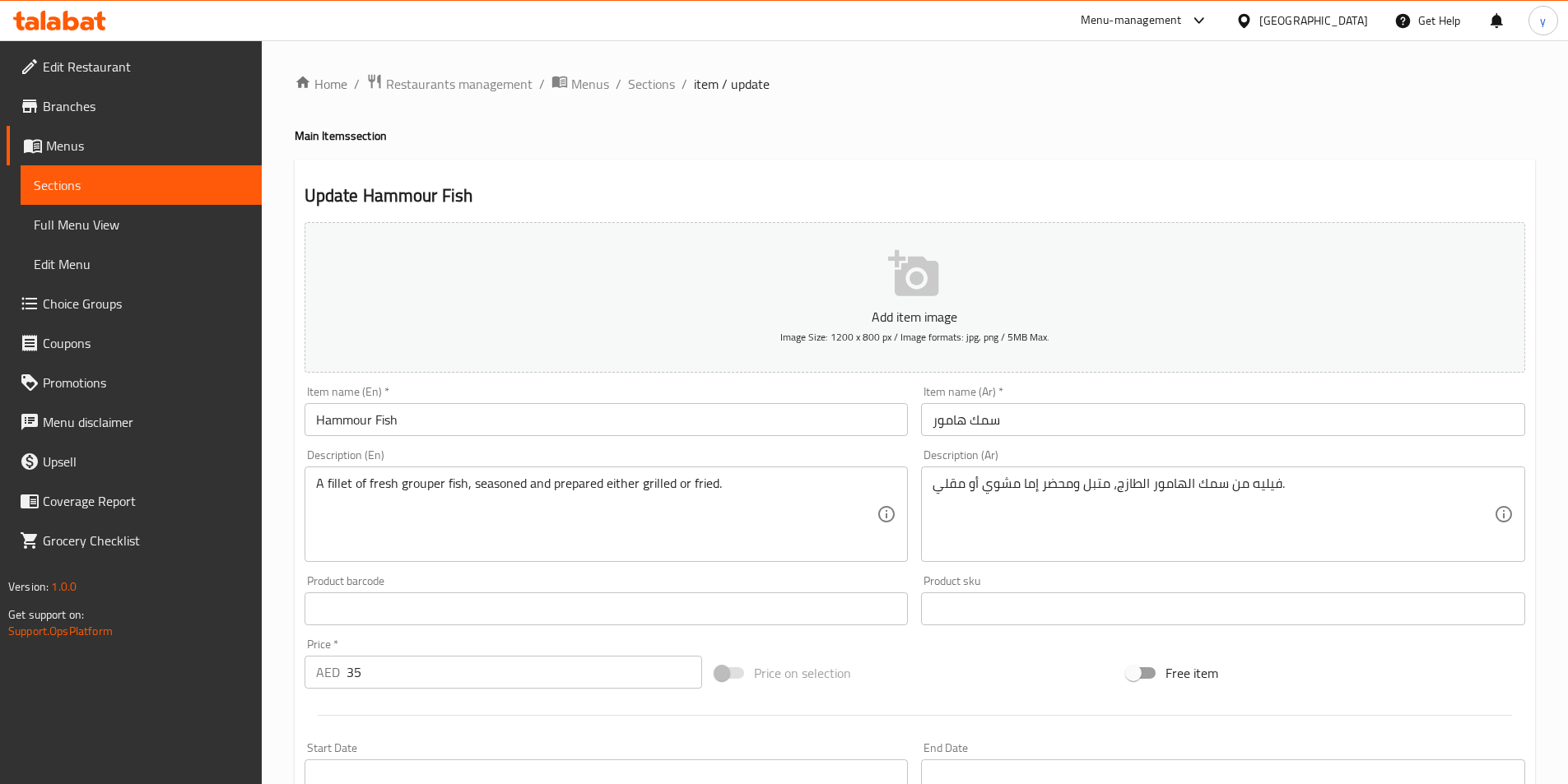
click at [665, 444] on div "Description (En) A fillet of fresh grouper fish, seasoned and prepared either g…" at bounding box center [606, 505] width 617 height 126
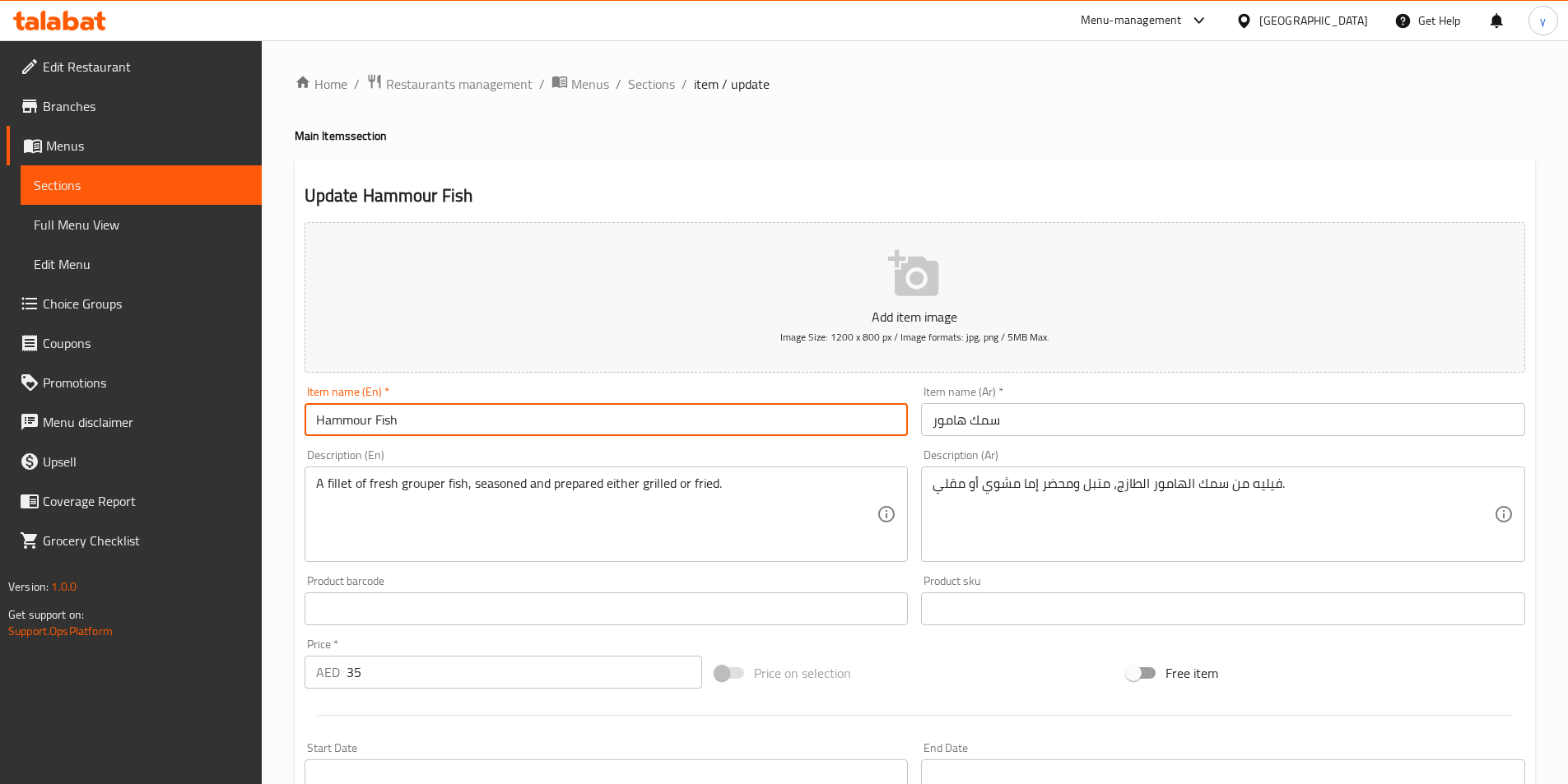
click at [669, 423] on input "Hammour Fish" at bounding box center [606, 419] width 604 height 33
type input "Hammour Fish small"
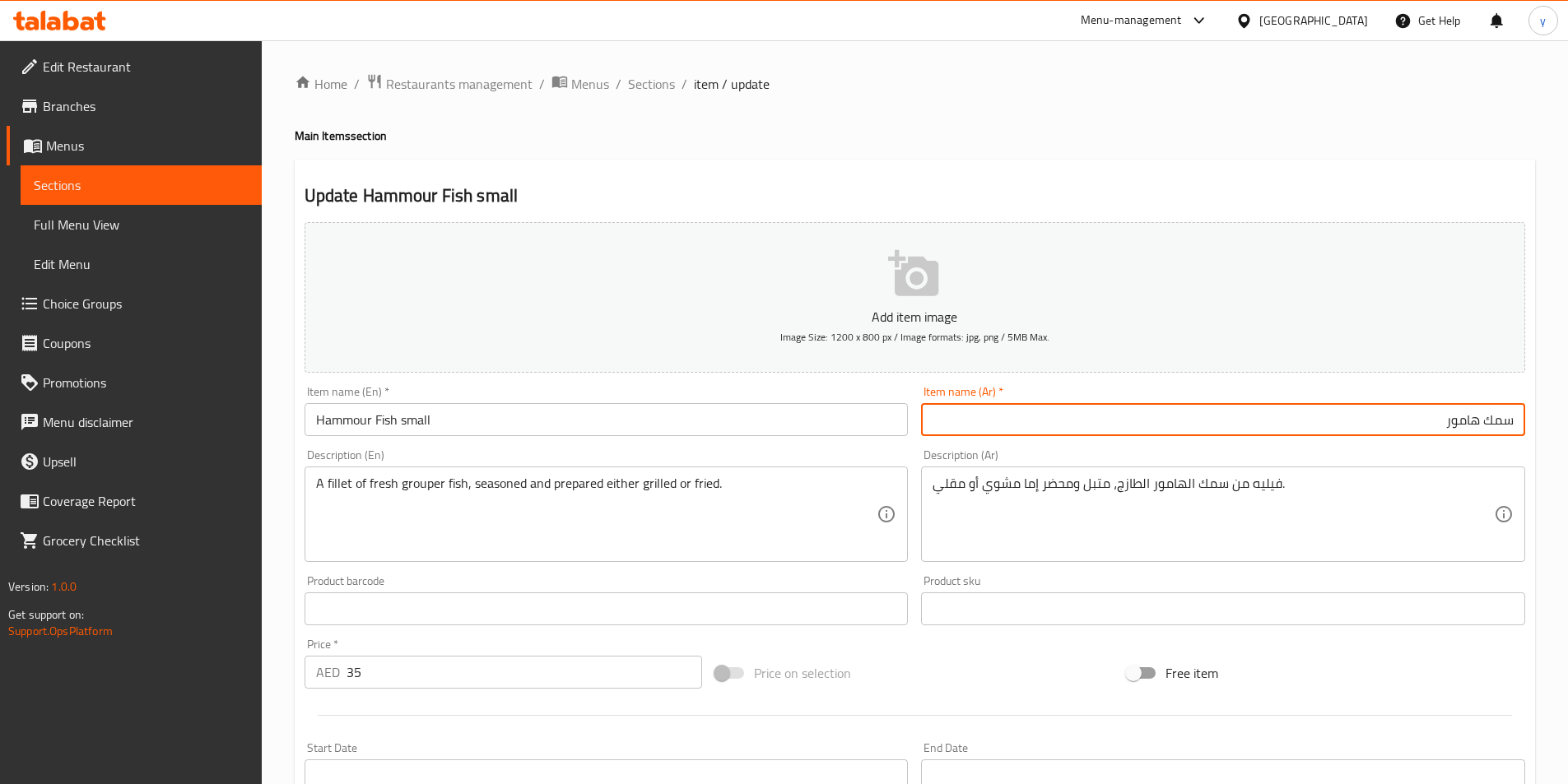
paste input "صغير"
type input "سمك هامور صغير"
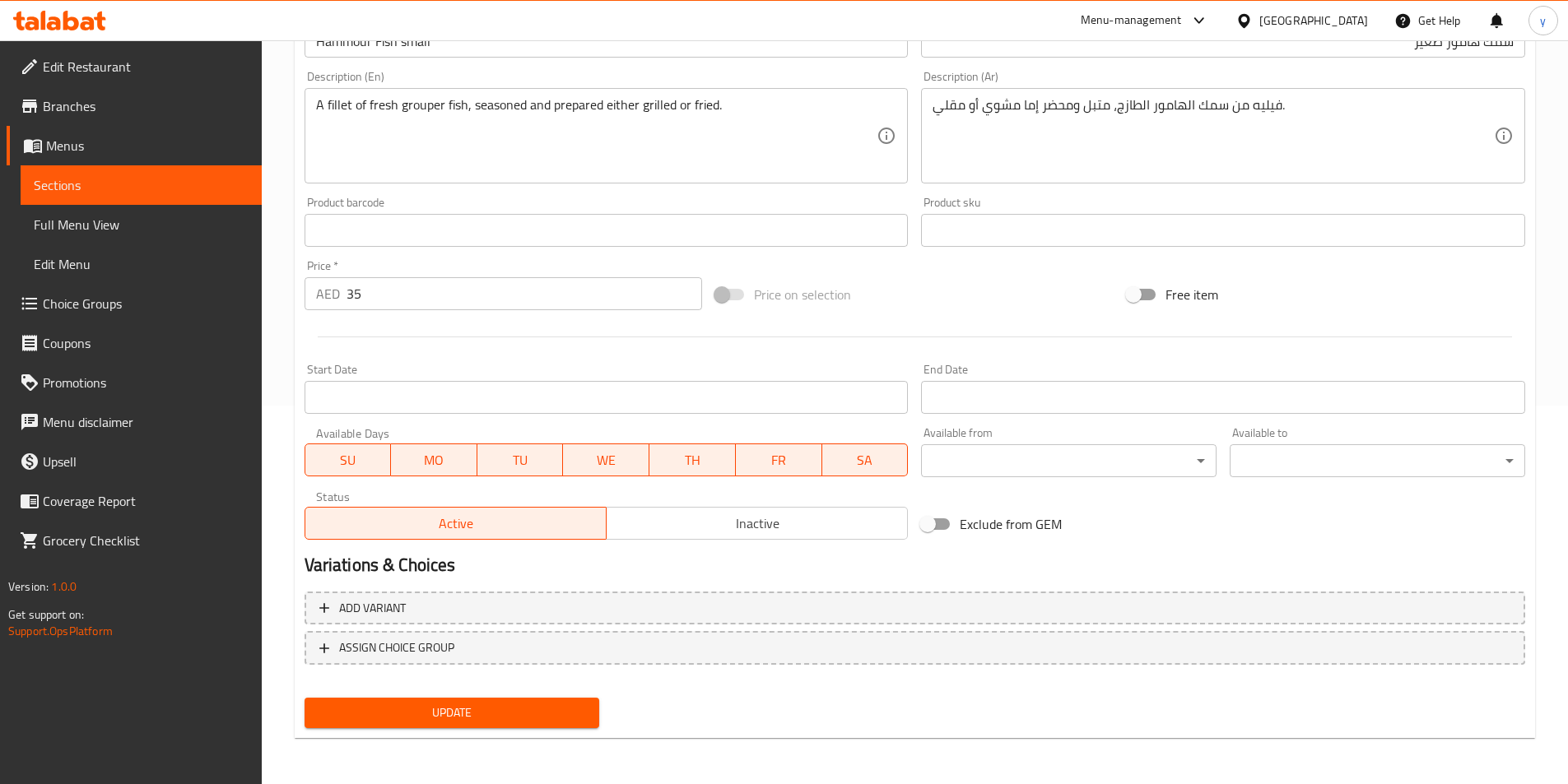
click at [454, 718] on span "Update" at bounding box center [452, 712] width 269 height 20
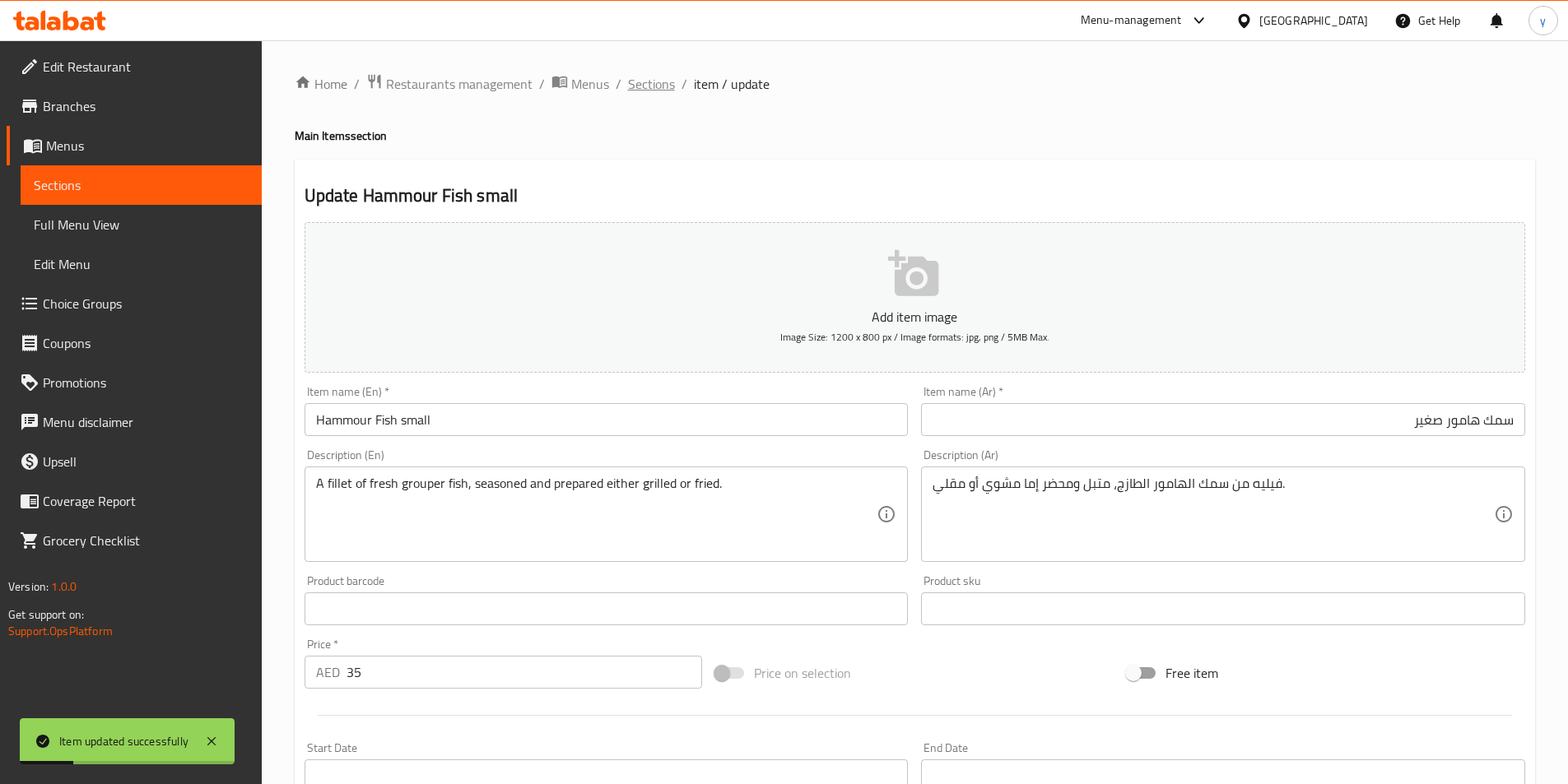
click at [648, 88] on span "Sections" at bounding box center [651, 84] width 47 height 19
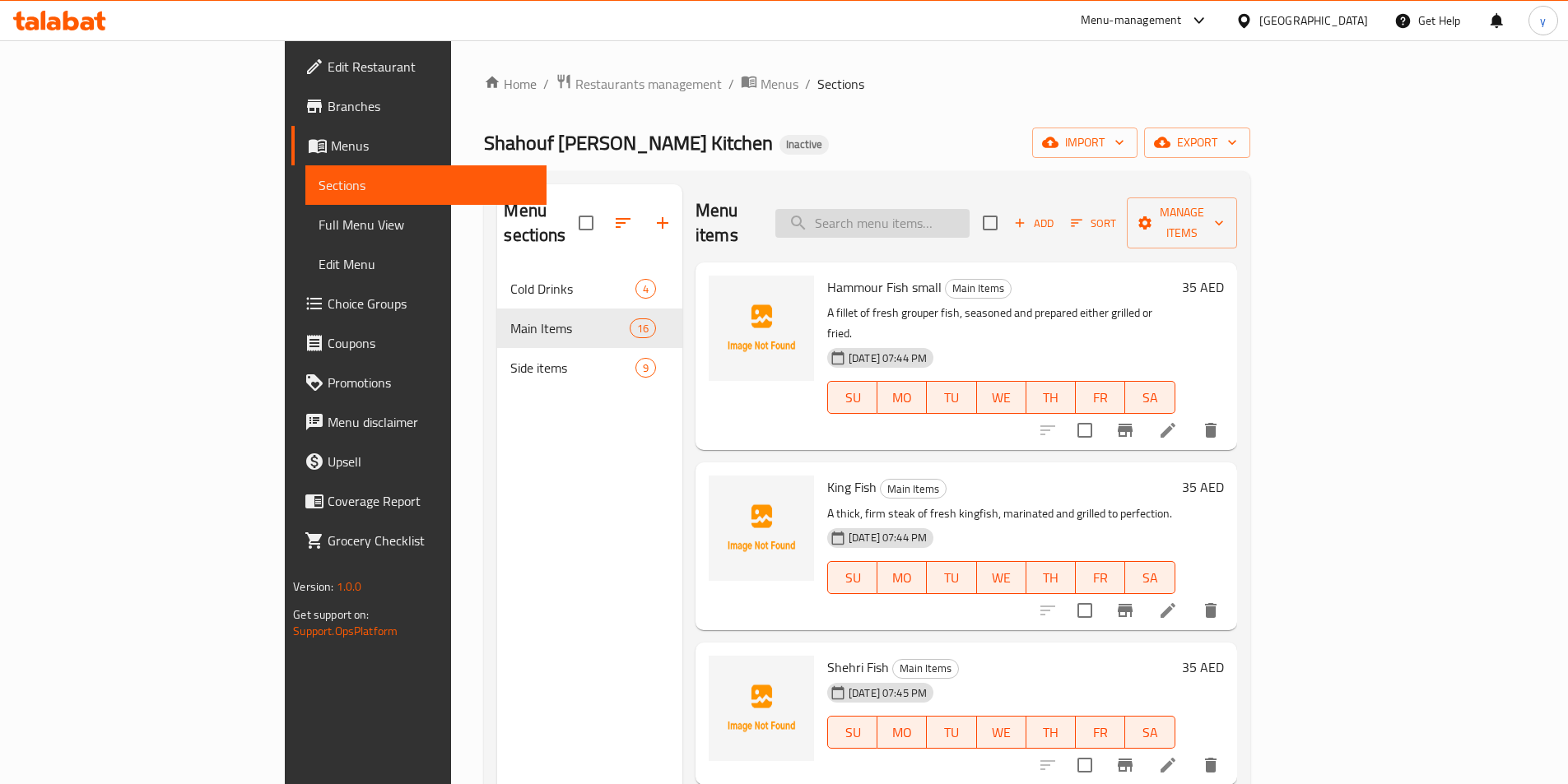
click at [970, 219] on input "search" at bounding box center [872, 223] width 194 height 29
paste input "King Fish"
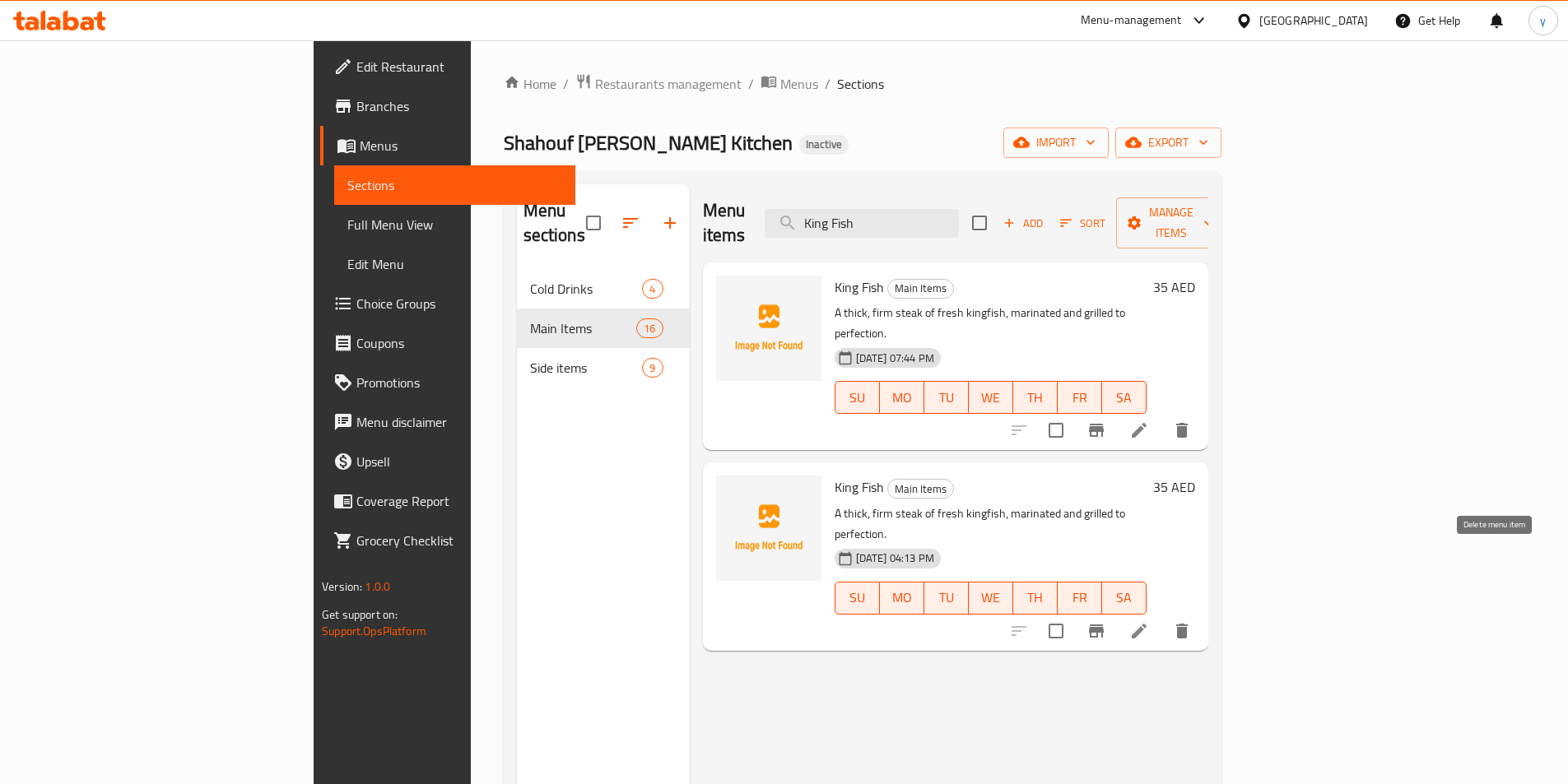
type input "King Fish"
click at [1188, 624] on icon "delete" at bounding box center [1181, 631] width 12 height 15
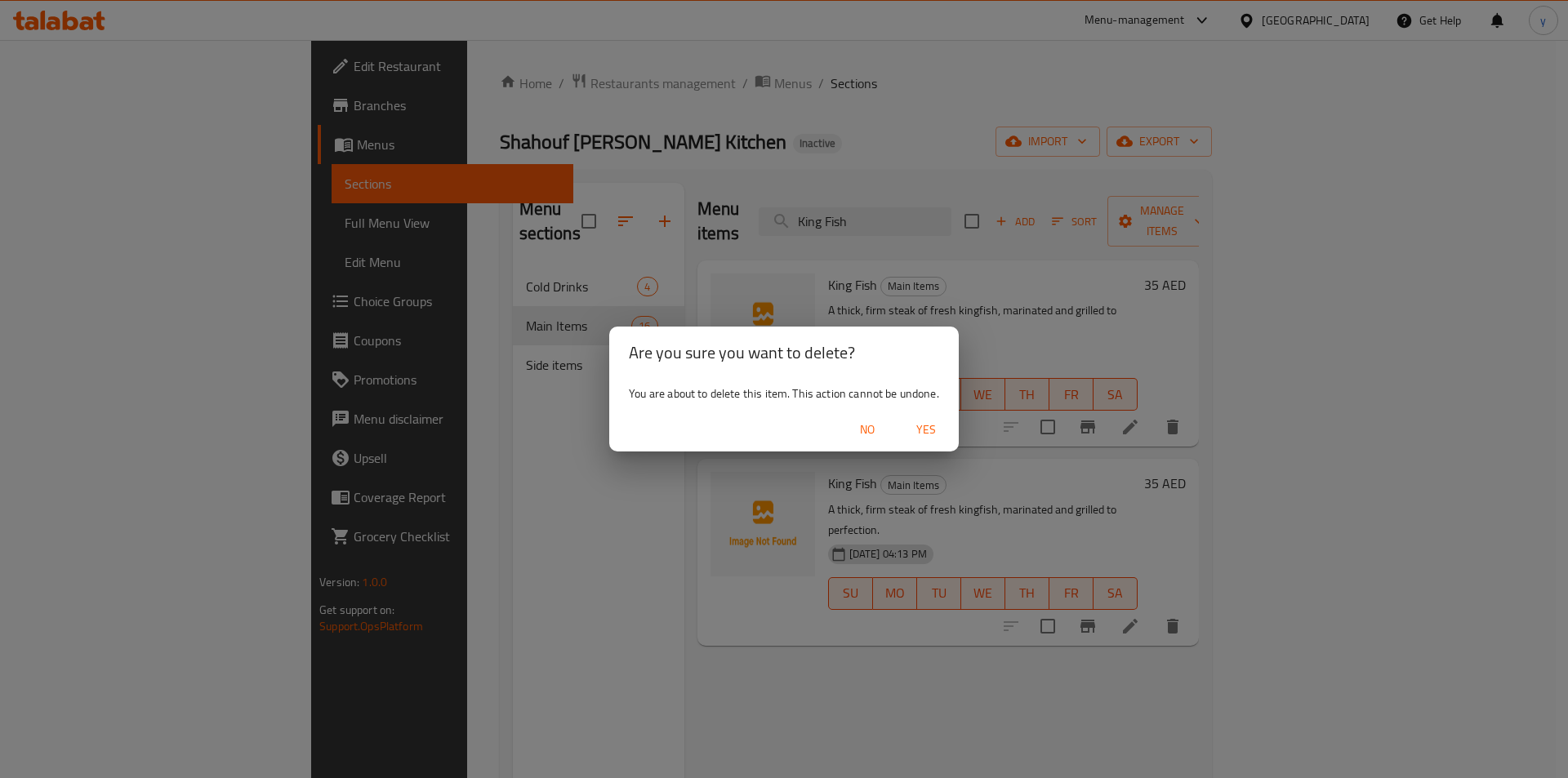
click at [921, 434] on span "Yes" at bounding box center [925, 429] width 40 height 20
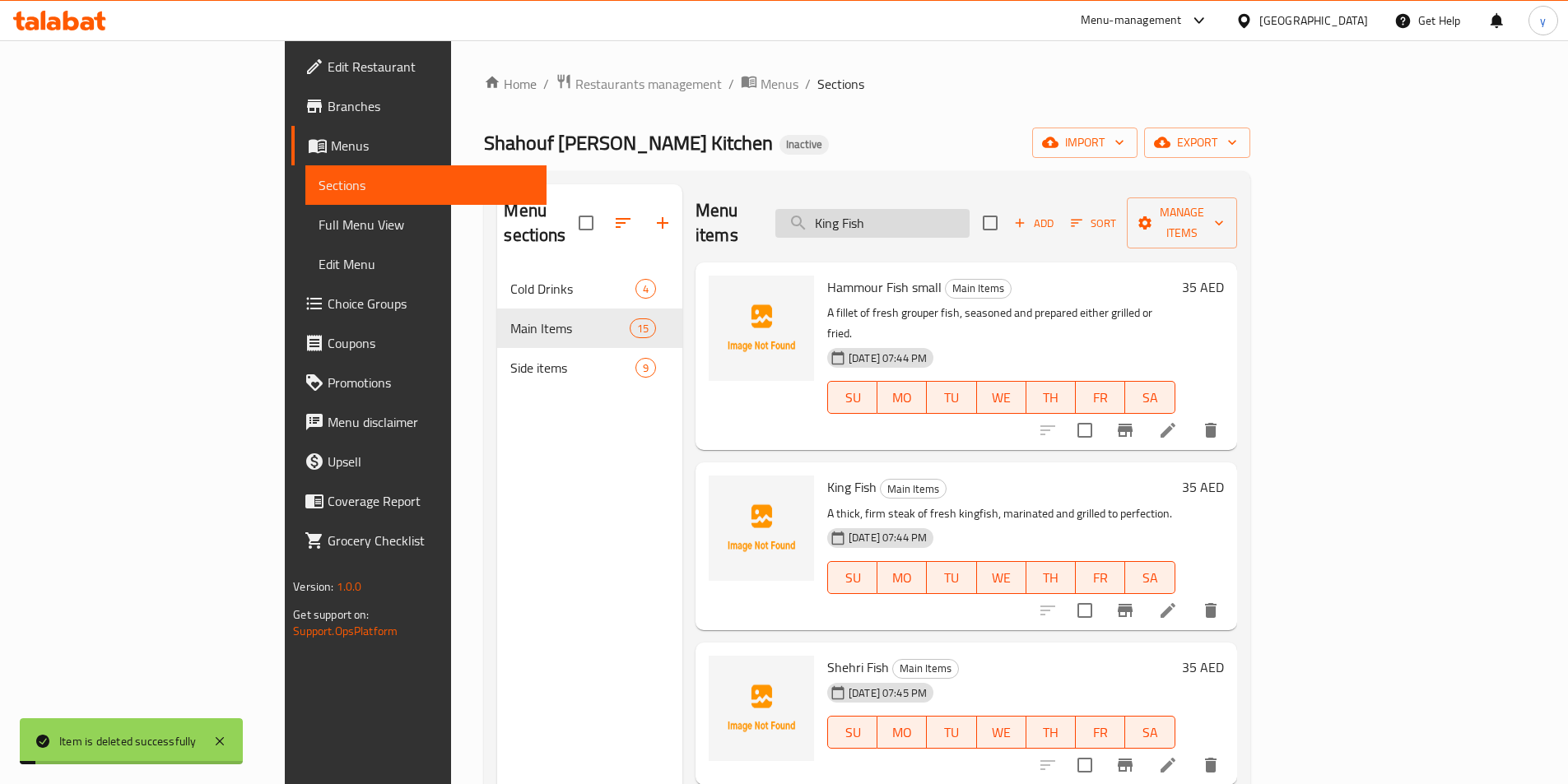
click at [970, 219] on input "King Fish" at bounding box center [872, 223] width 194 height 29
click at [970, 209] on input "King Fish" at bounding box center [872, 223] width 194 height 29
paste input "King Fish"
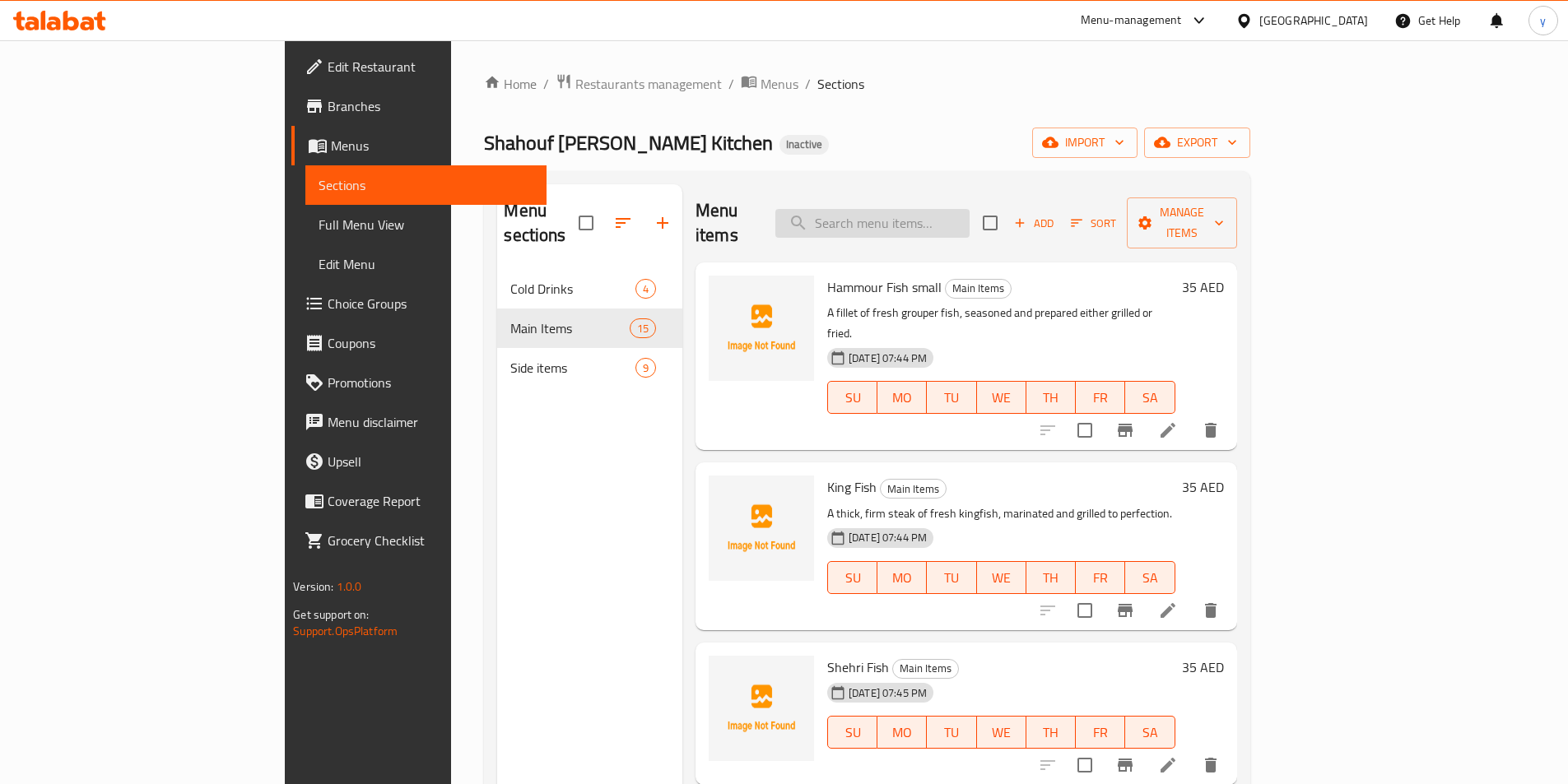
type input "King Fish"
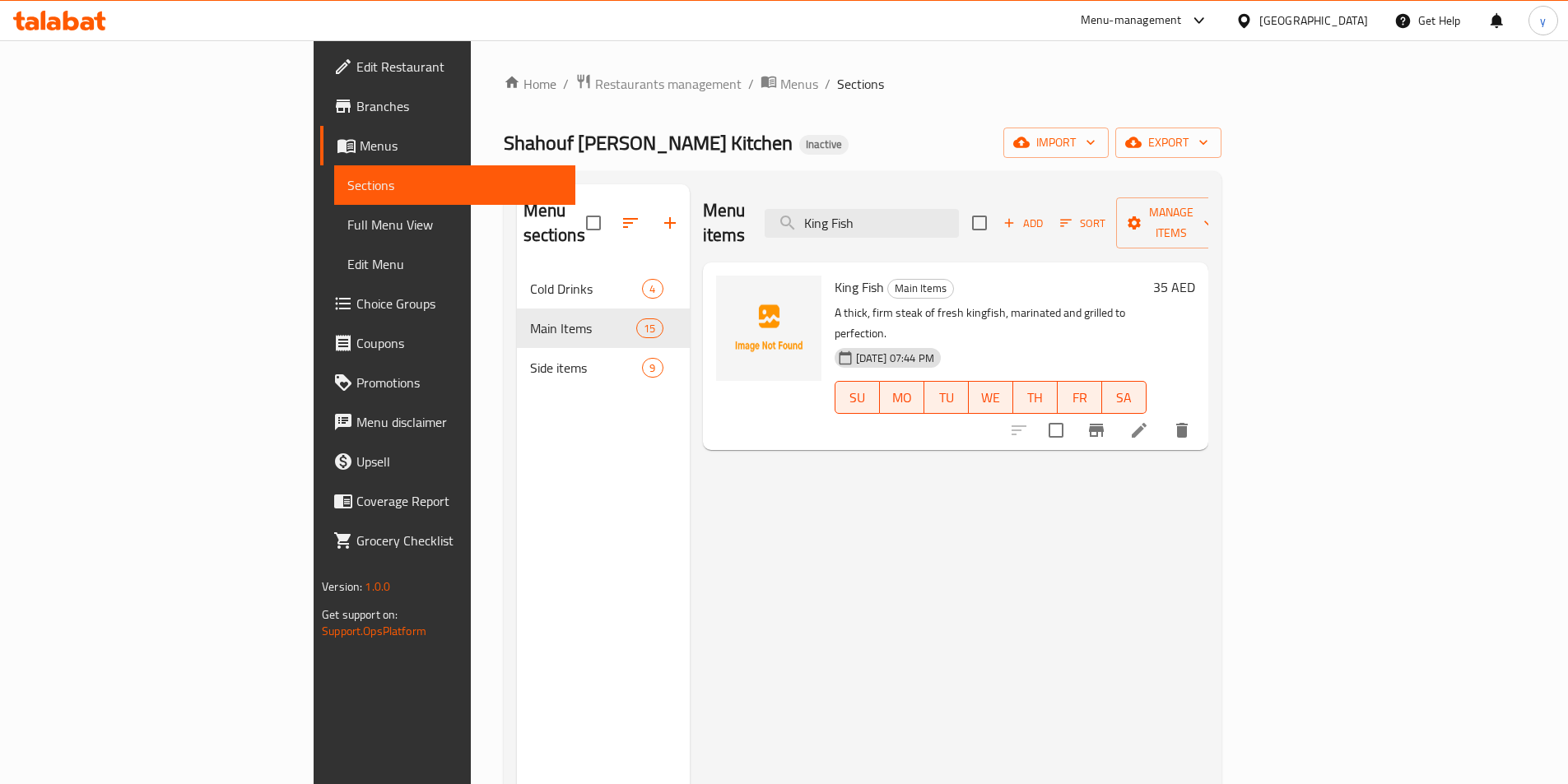
click at [1162, 416] on li at bounding box center [1139, 430] width 46 height 29
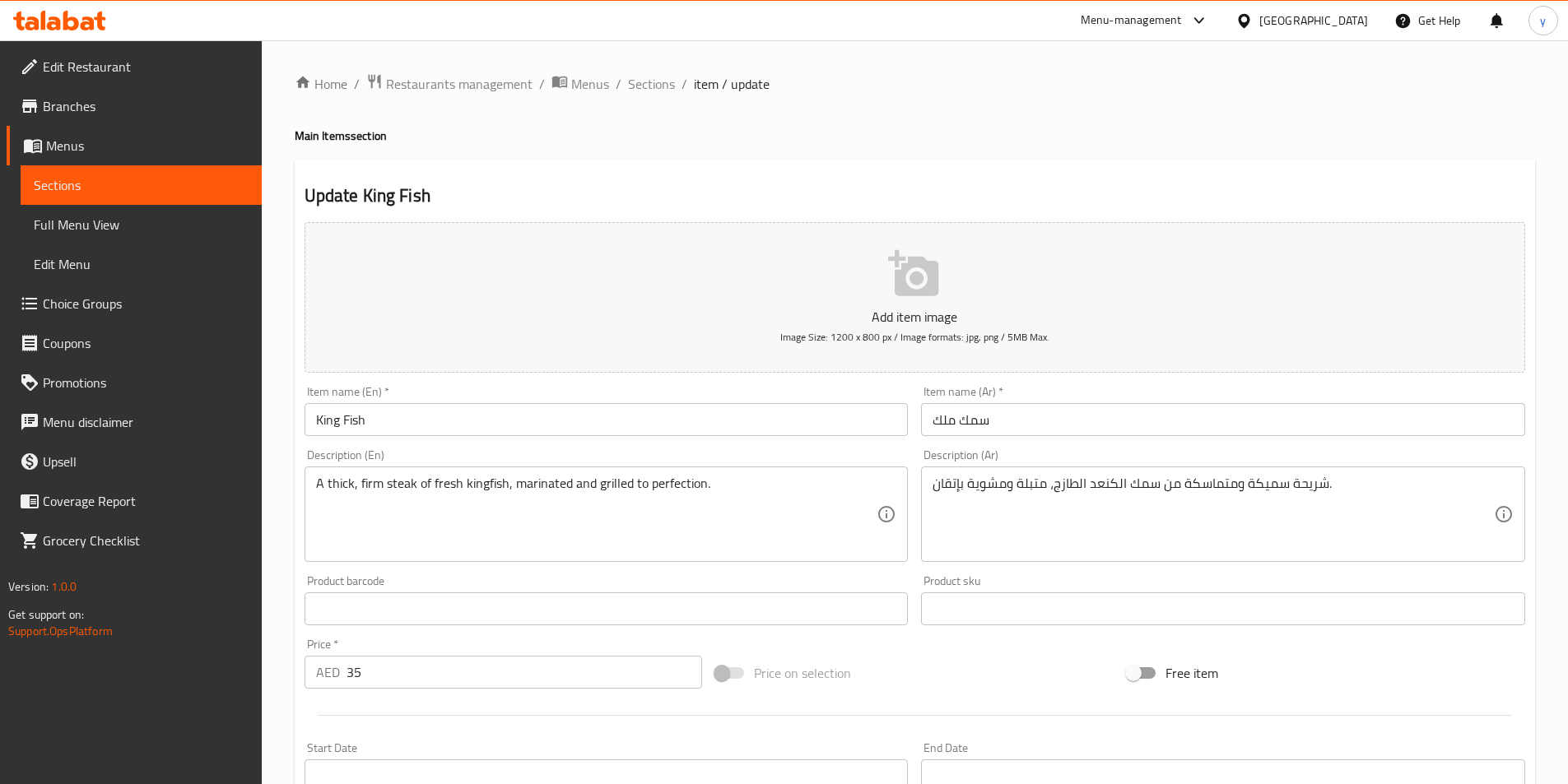
click at [778, 444] on div "Description (En) A thick, firm steak of fresh kingfish, marinated and grilled t…" at bounding box center [606, 505] width 617 height 126
click at [780, 439] on div "Item name (En)   * King Fish Item name (En) *" at bounding box center [606, 411] width 617 height 64
click at [781, 436] on input "King Fish" at bounding box center [606, 419] width 604 height 33
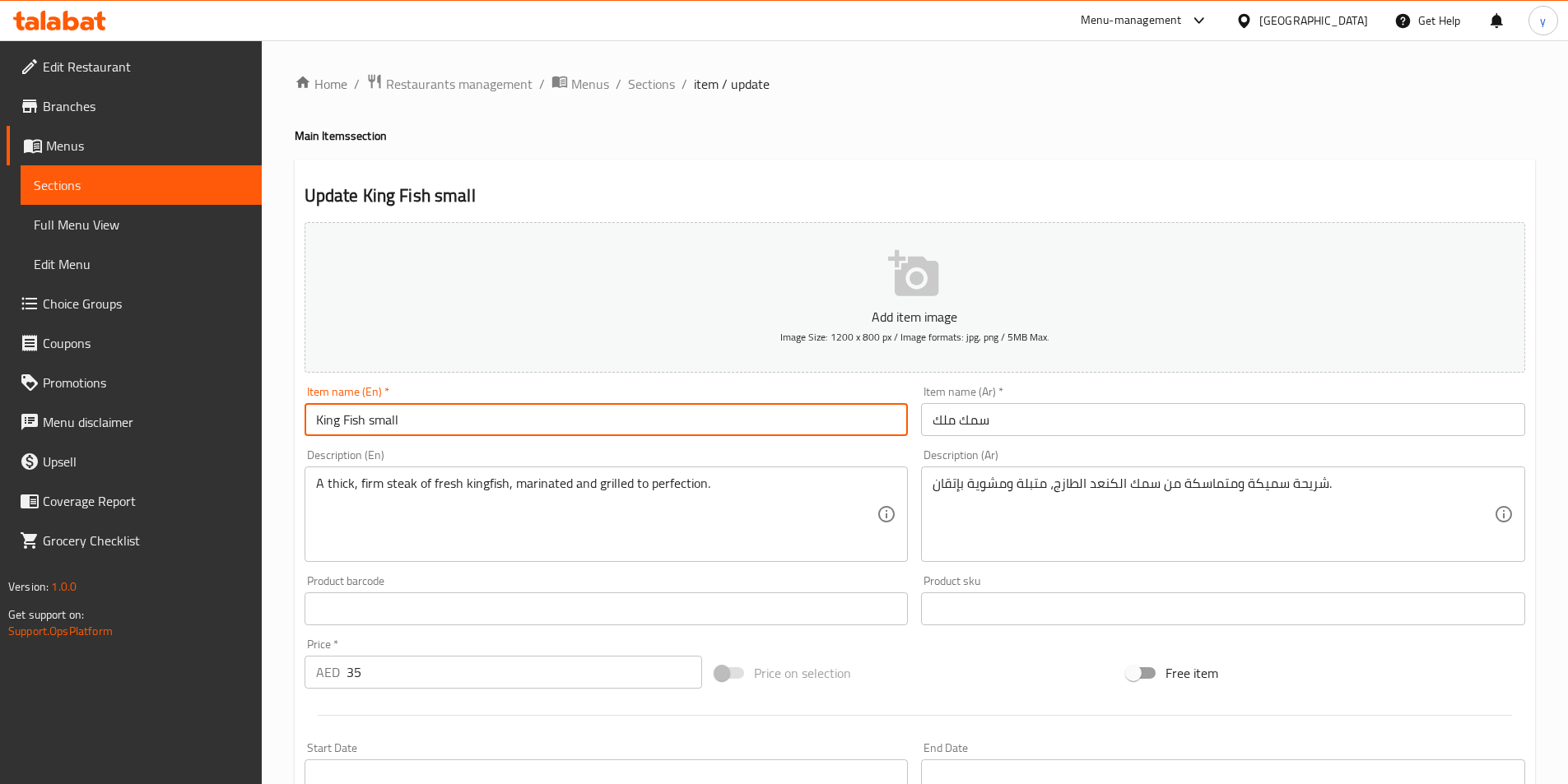
type input "King Fish small"
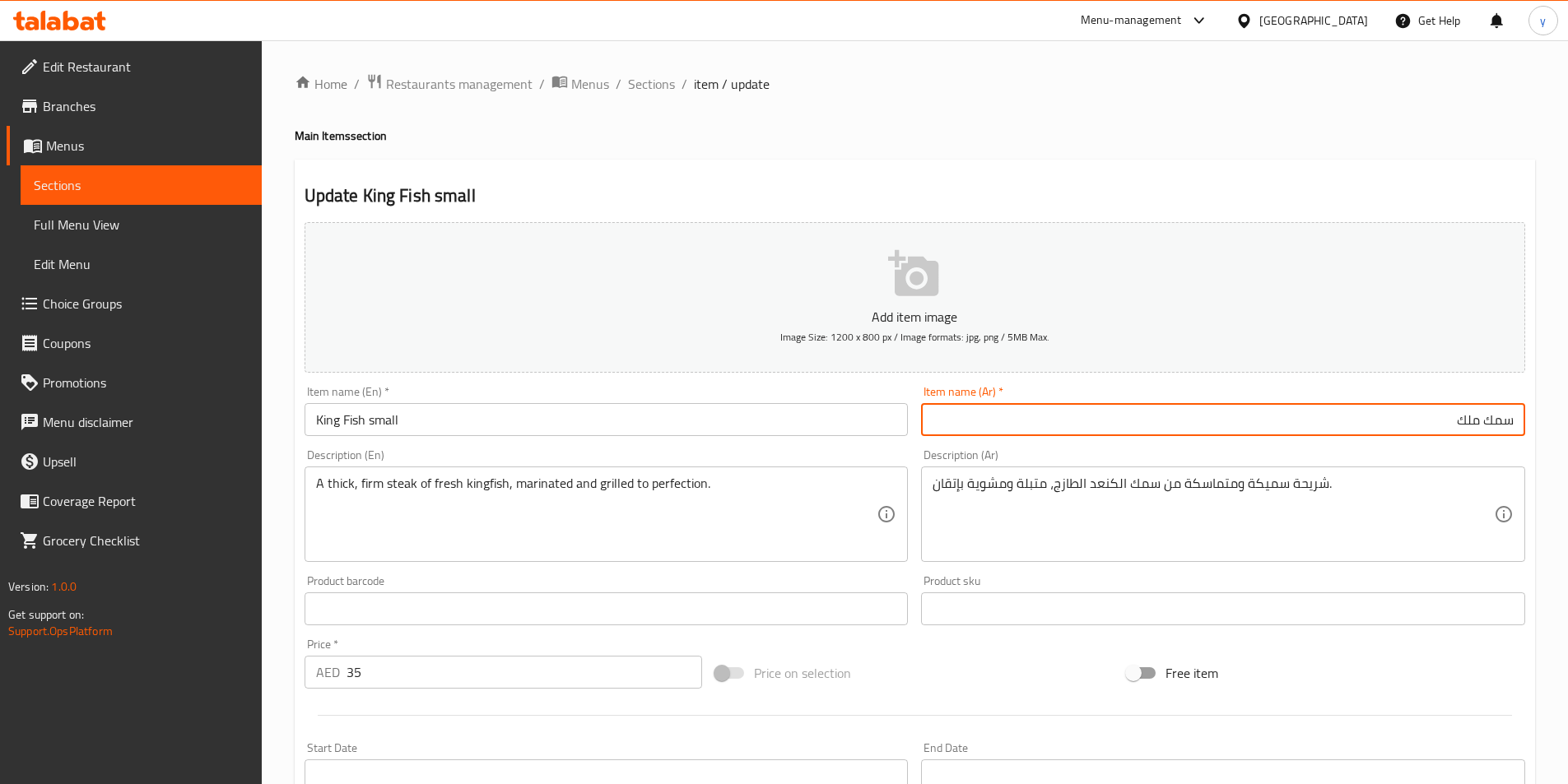
paste input "صغير"
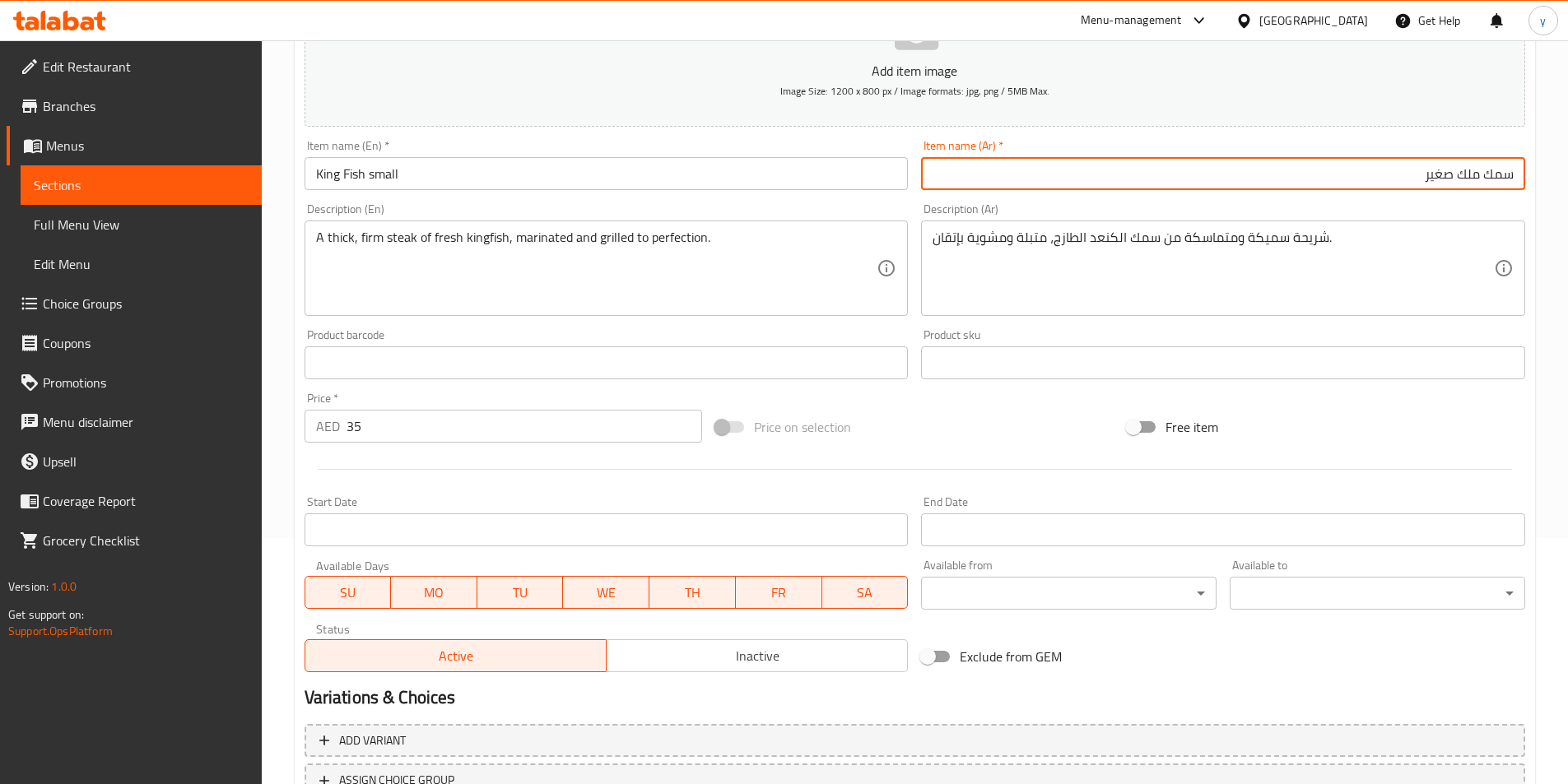
scroll to position [329, 0]
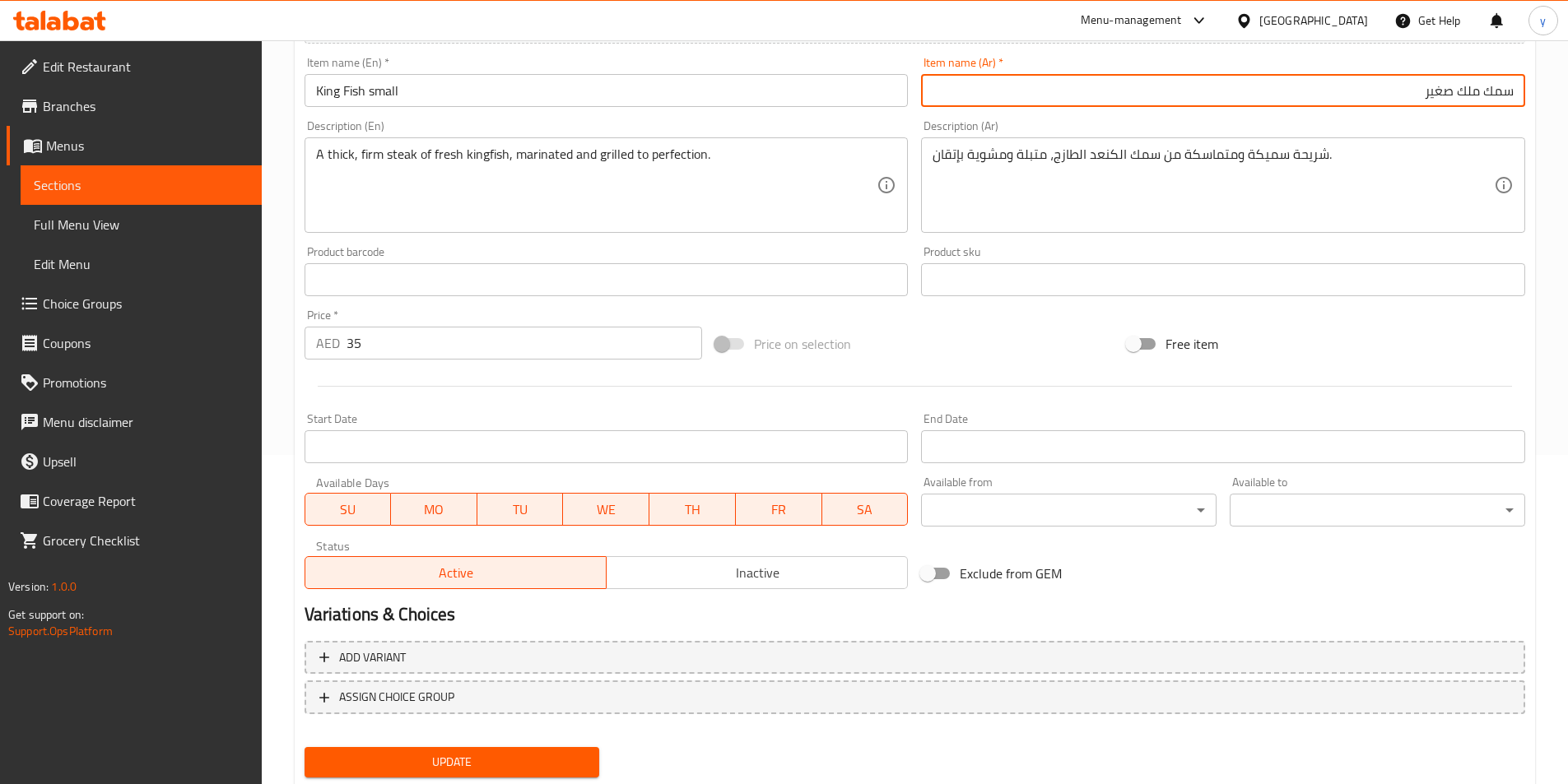
type input "سمك ملك صغير"
click at [522, 755] on span "Update" at bounding box center [452, 762] width 269 height 20
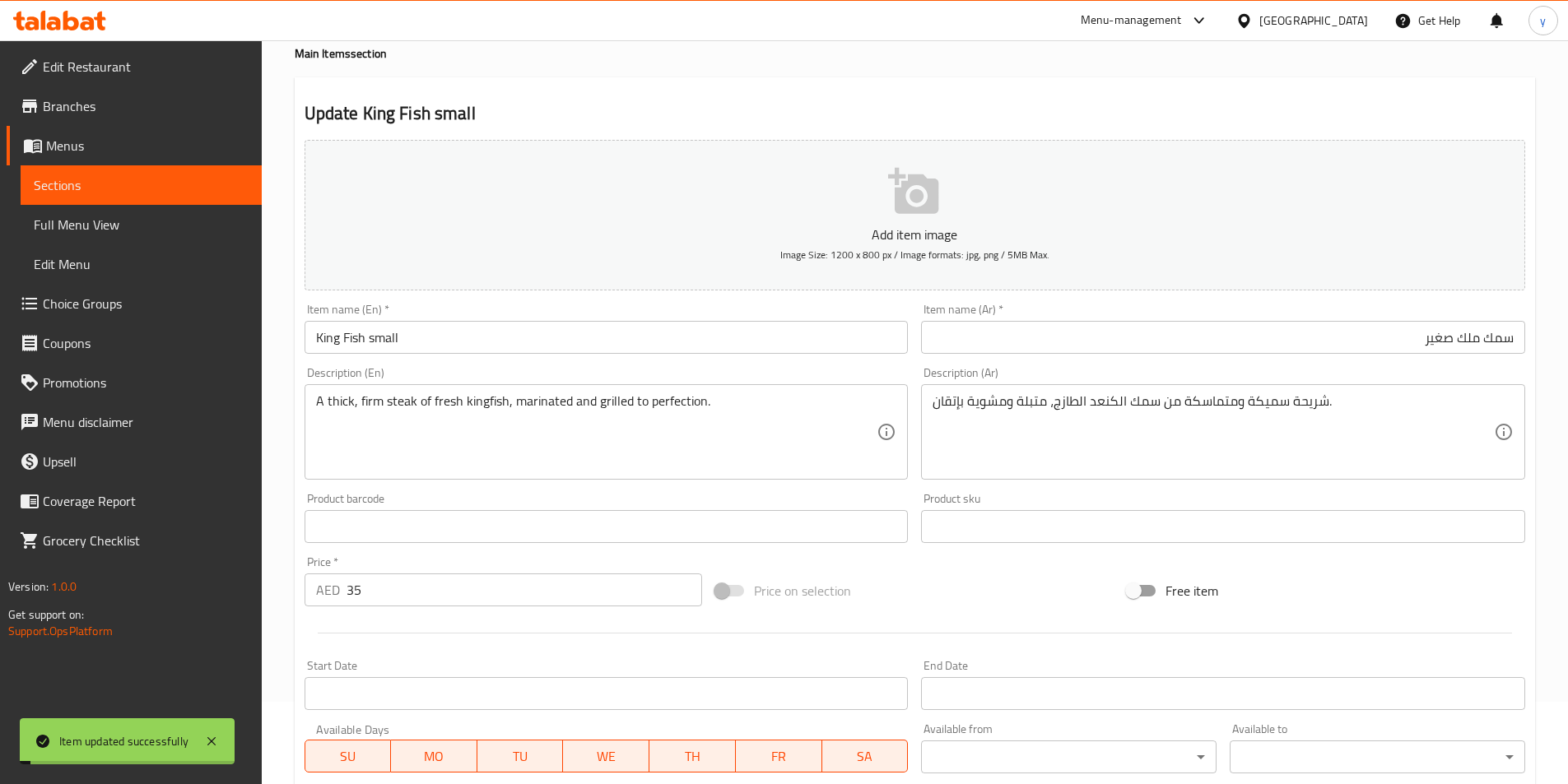
scroll to position [0, 0]
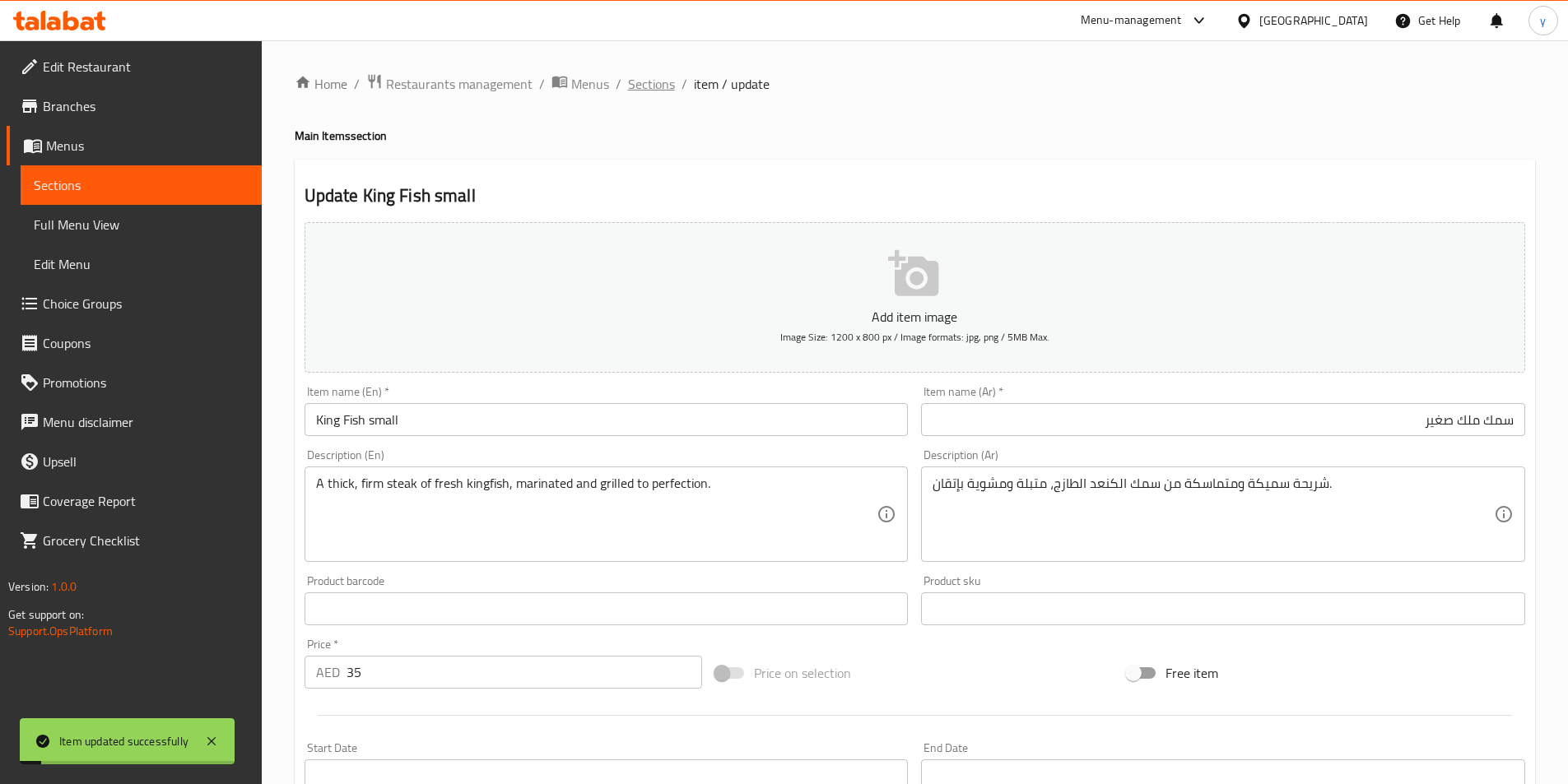
click at [634, 83] on span "Sections" at bounding box center [651, 84] width 47 height 19
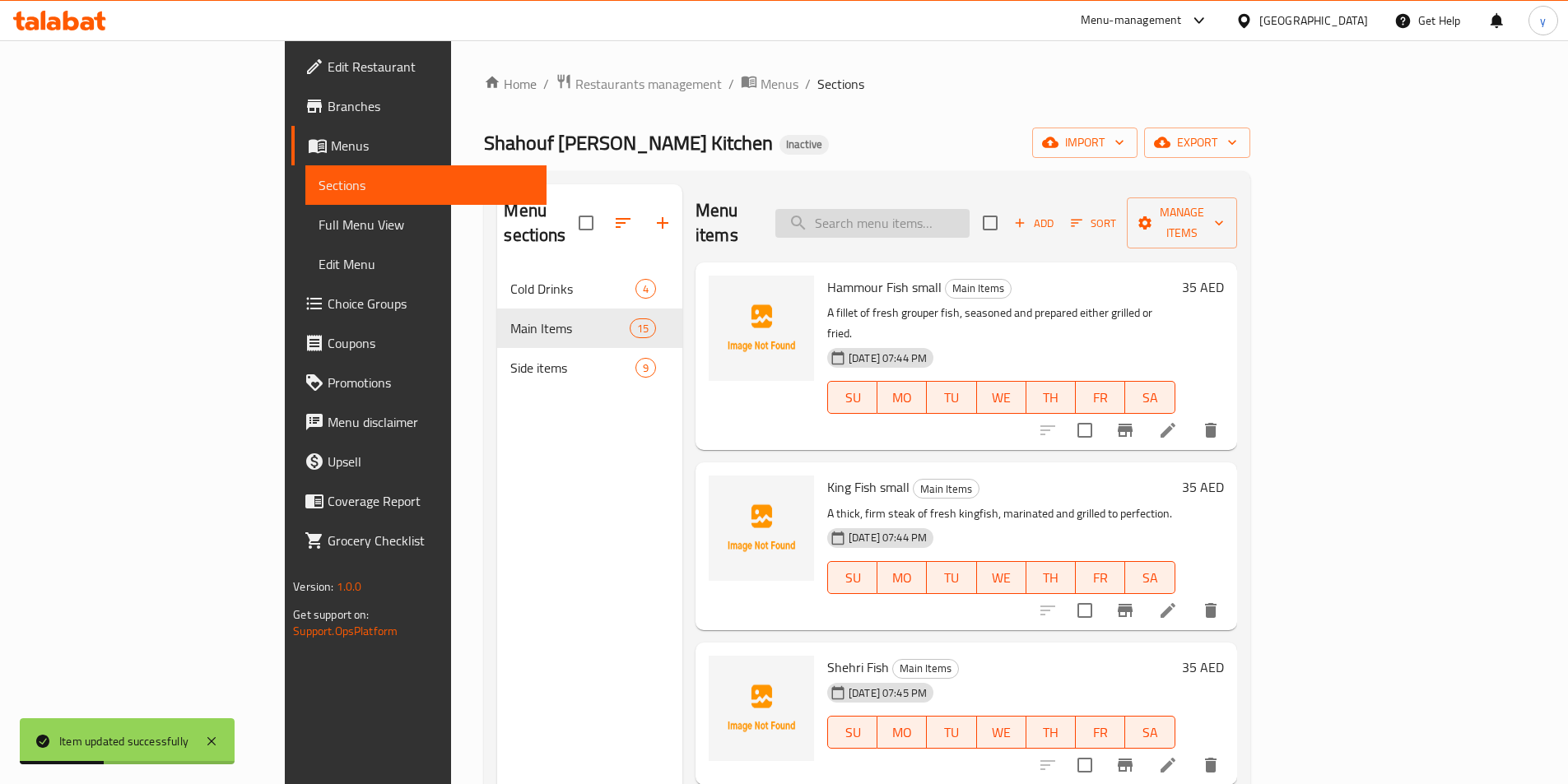
click at [970, 209] on input "search" at bounding box center [872, 223] width 194 height 29
paste input "shehri Fish"
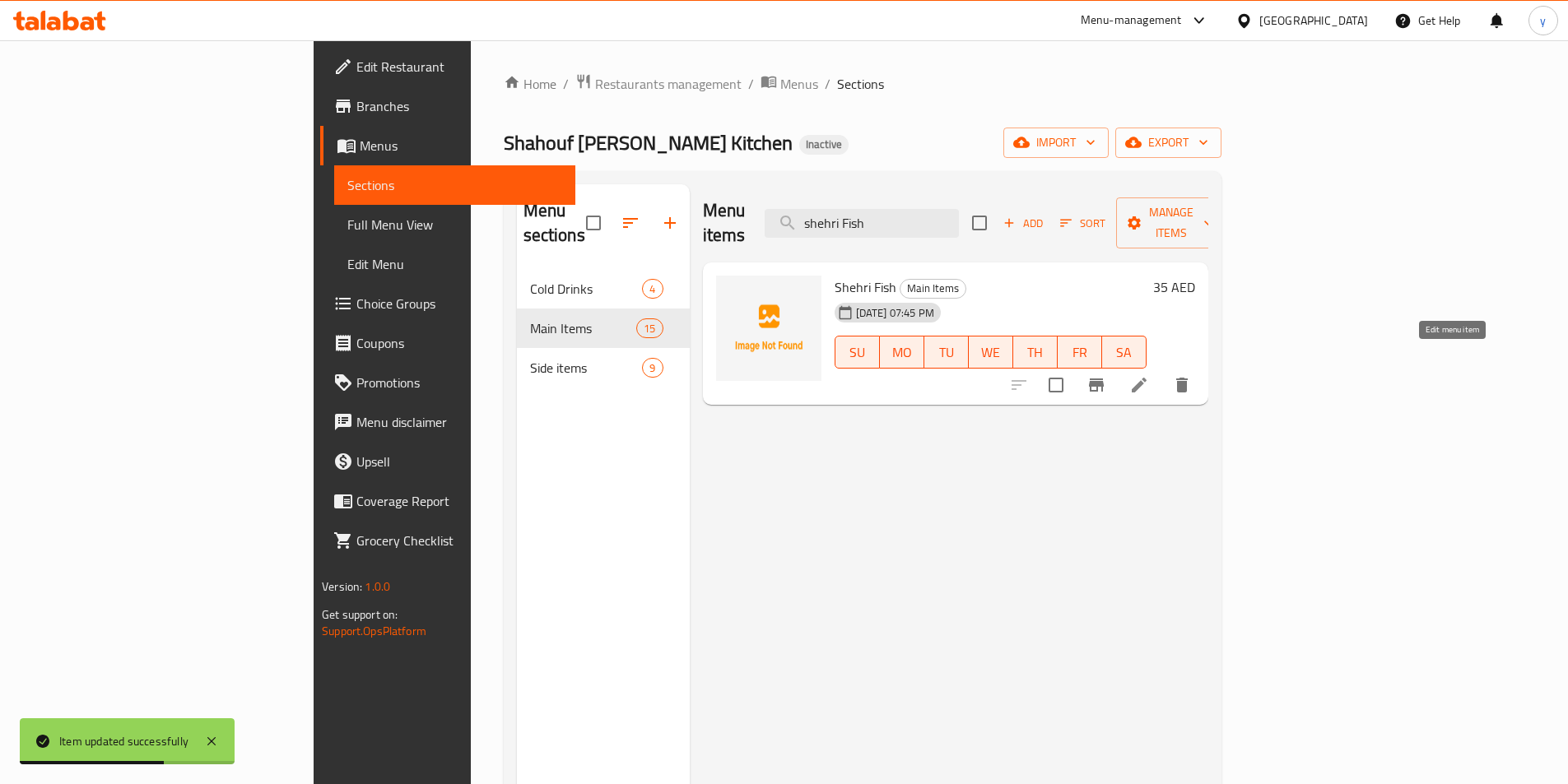
type input "shehri Fish"
click at [1149, 375] on icon at bounding box center [1139, 385] width 19 height 19
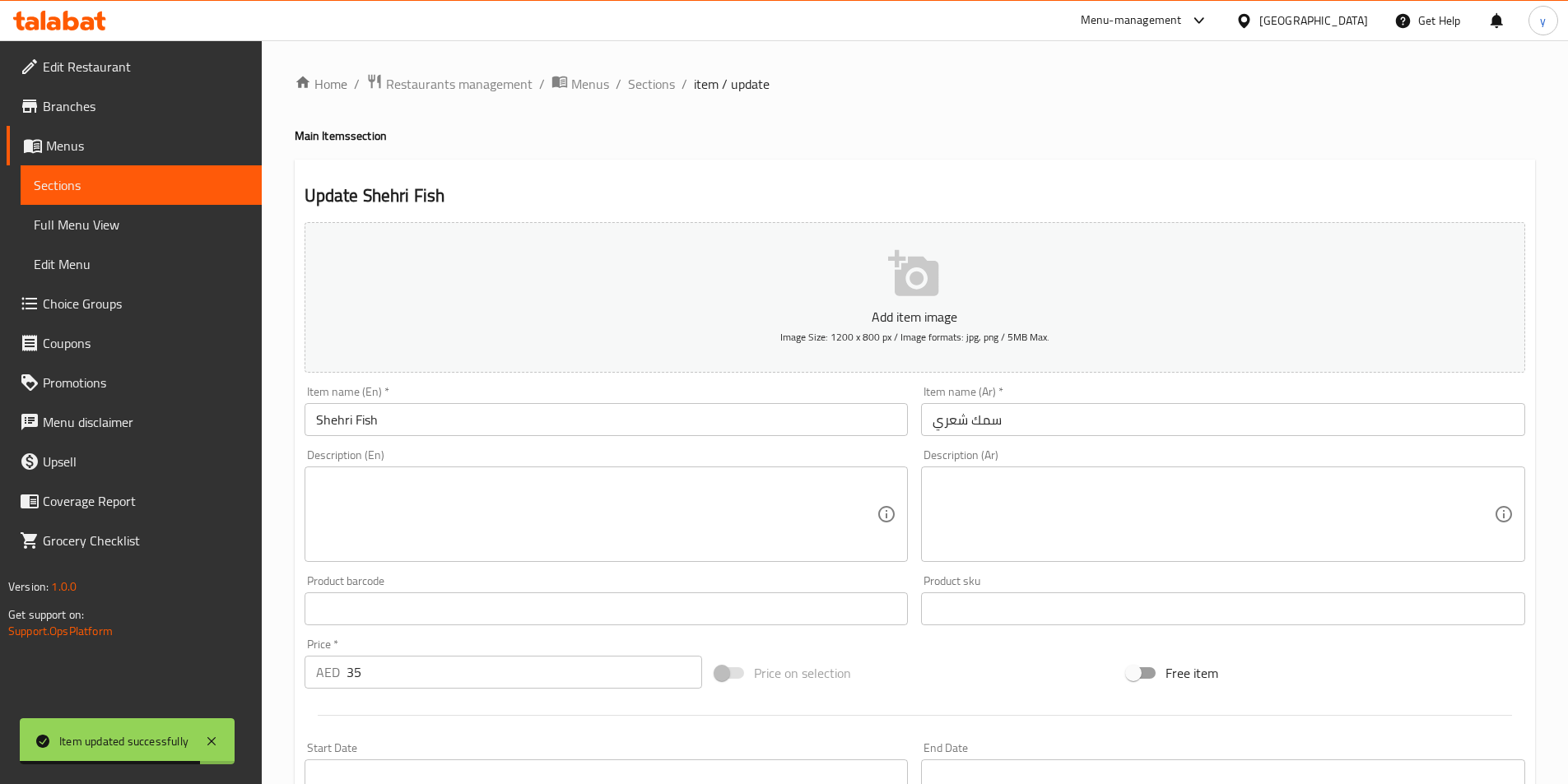
click at [757, 420] on input "Shehri Fish" at bounding box center [606, 419] width 604 height 33
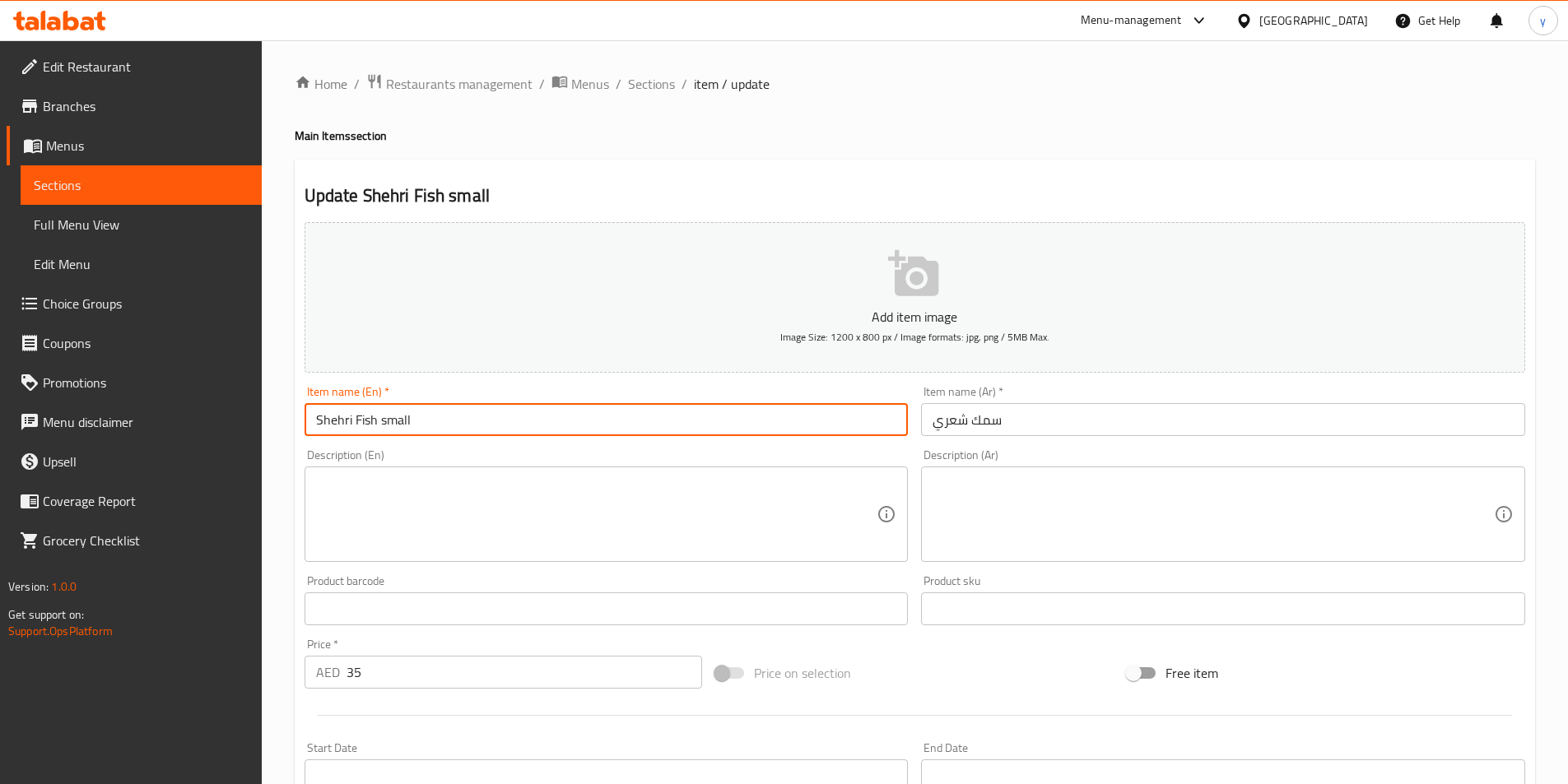
type input "Shehri Fish small"
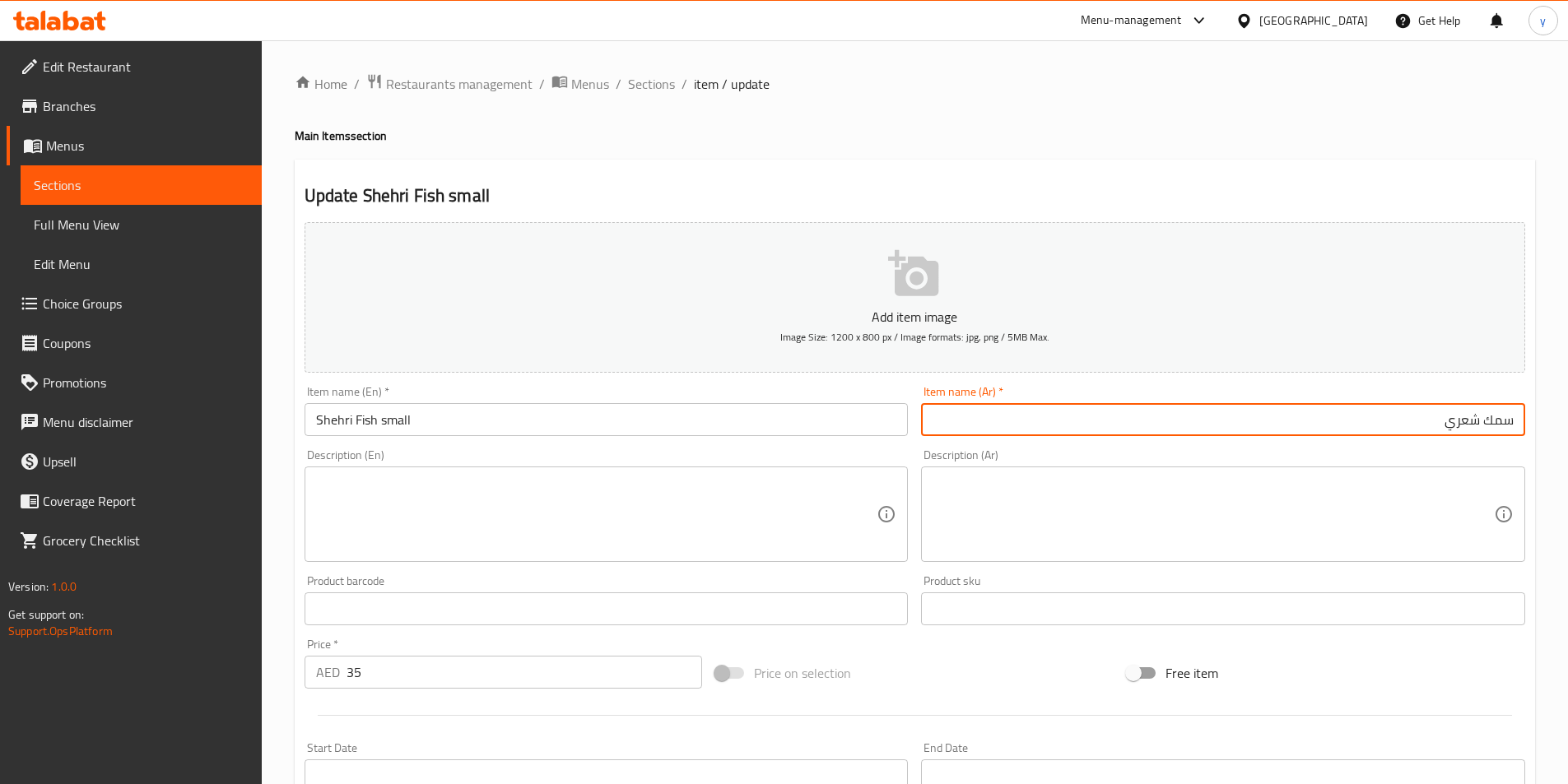
paste input "صغير"
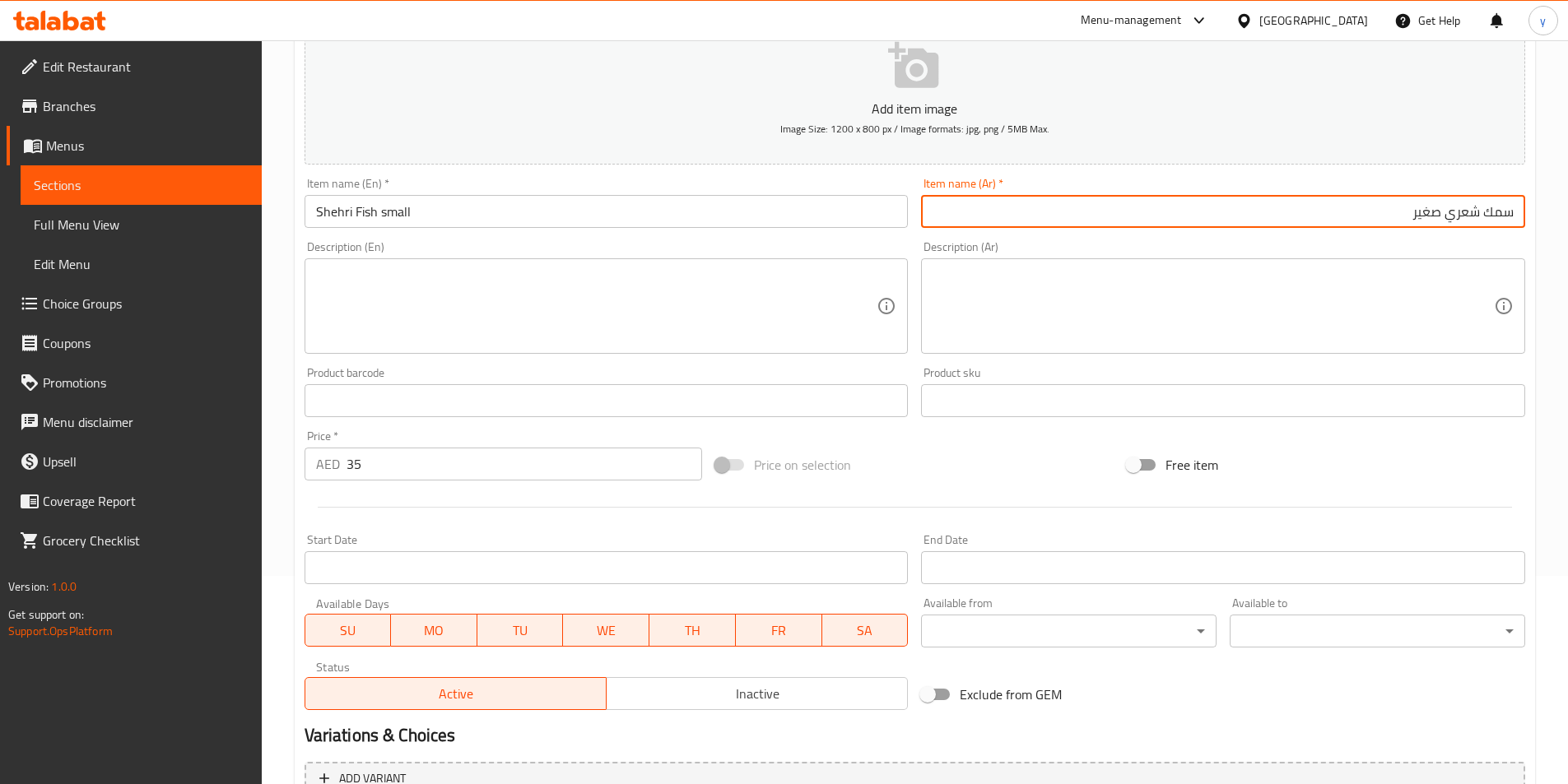
scroll to position [379, 0]
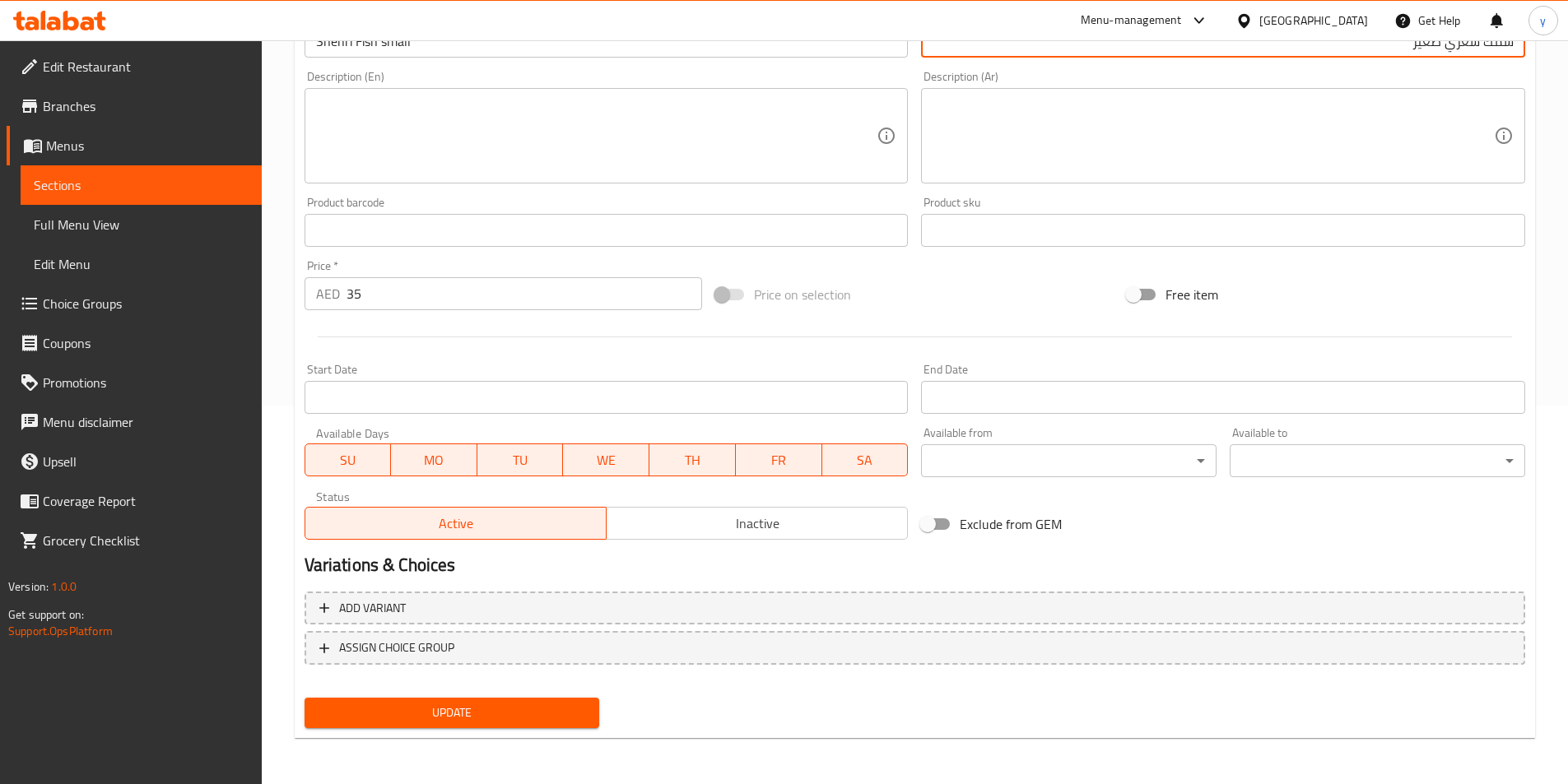
type input "سمك شعري صغير"
click at [551, 725] on button "Update" at bounding box center [452, 713] width 296 height 30
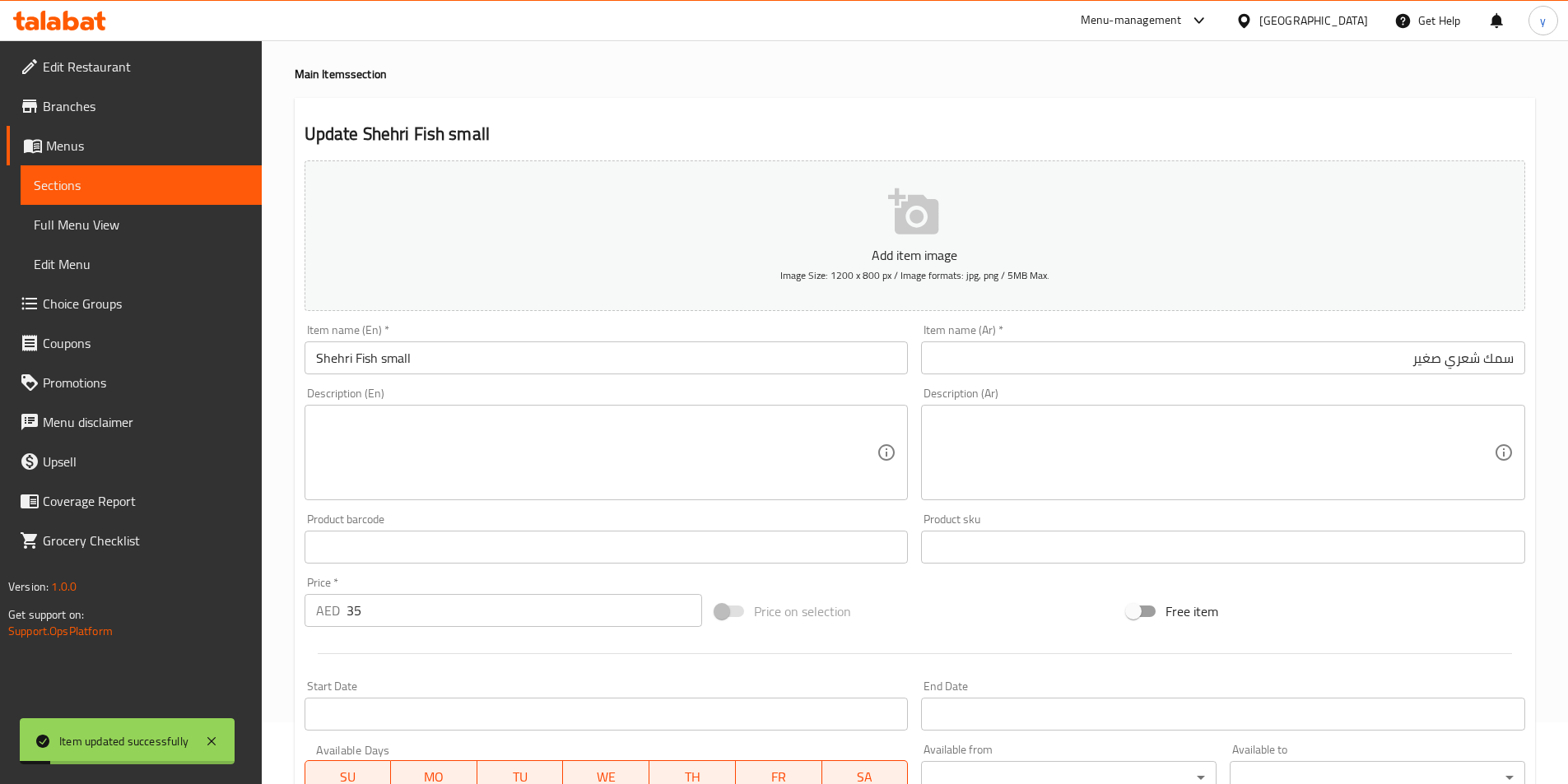
scroll to position [0, 0]
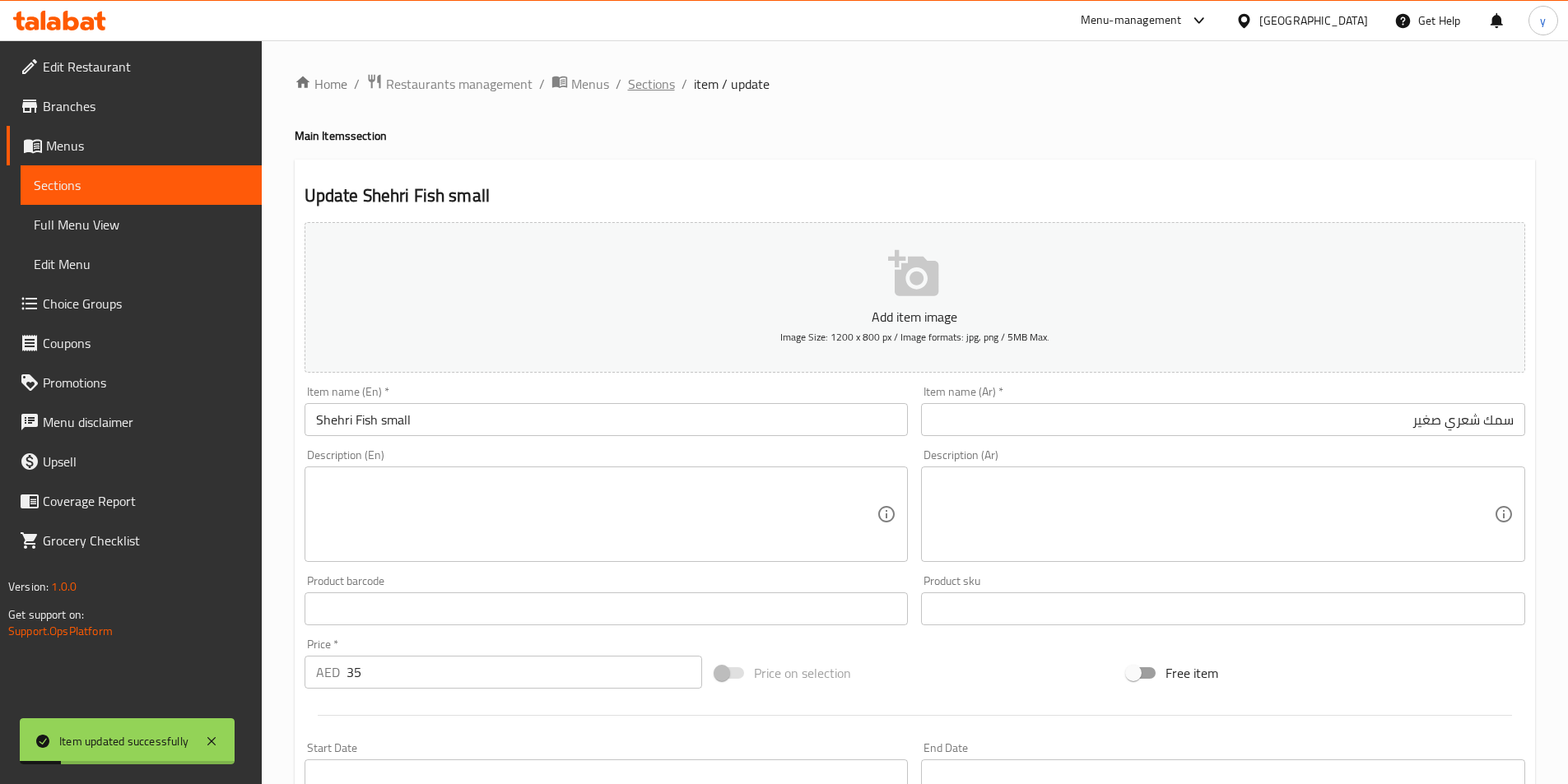
click at [659, 86] on span "Sections" at bounding box center [651, 84] width 47 height 19
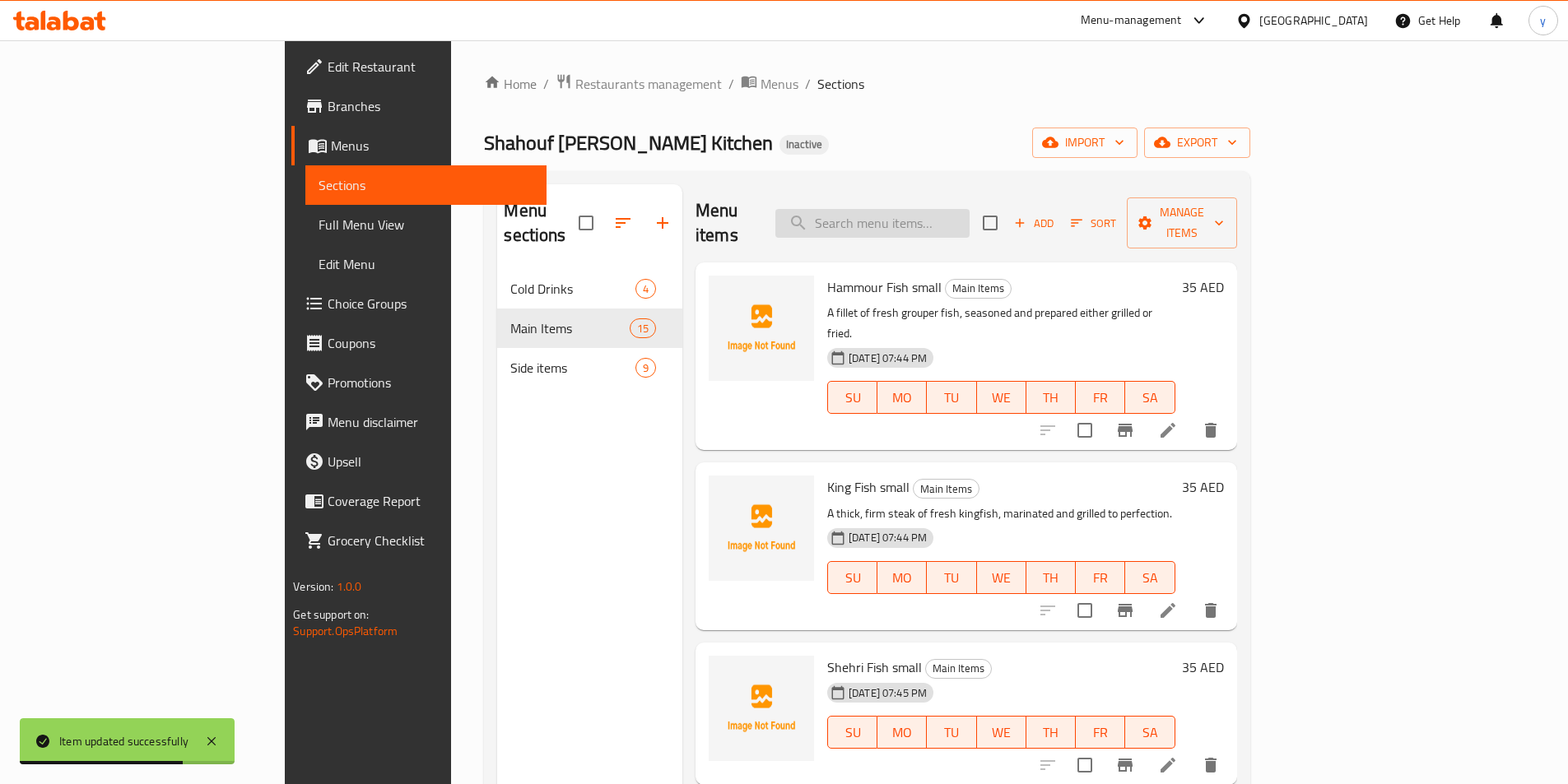
click at [964, 209] on input "search" at bounding box center [872, 223] width 194 height 29
paste input "Rigag Cheese Egg"
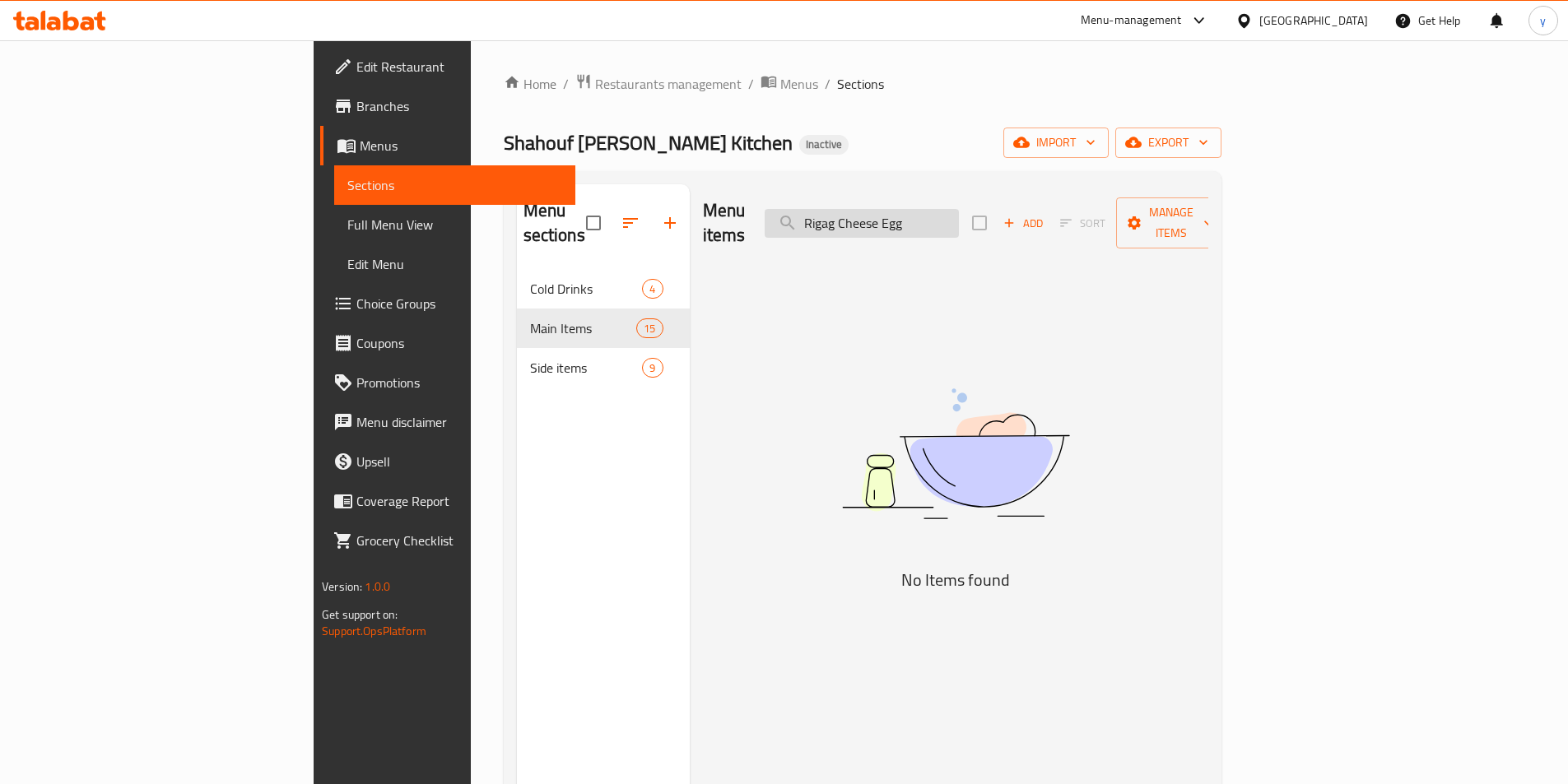
click at [927, 219] on input "Rigag Cheese Egg" at bounding box center [861, 223] width 194 height 29
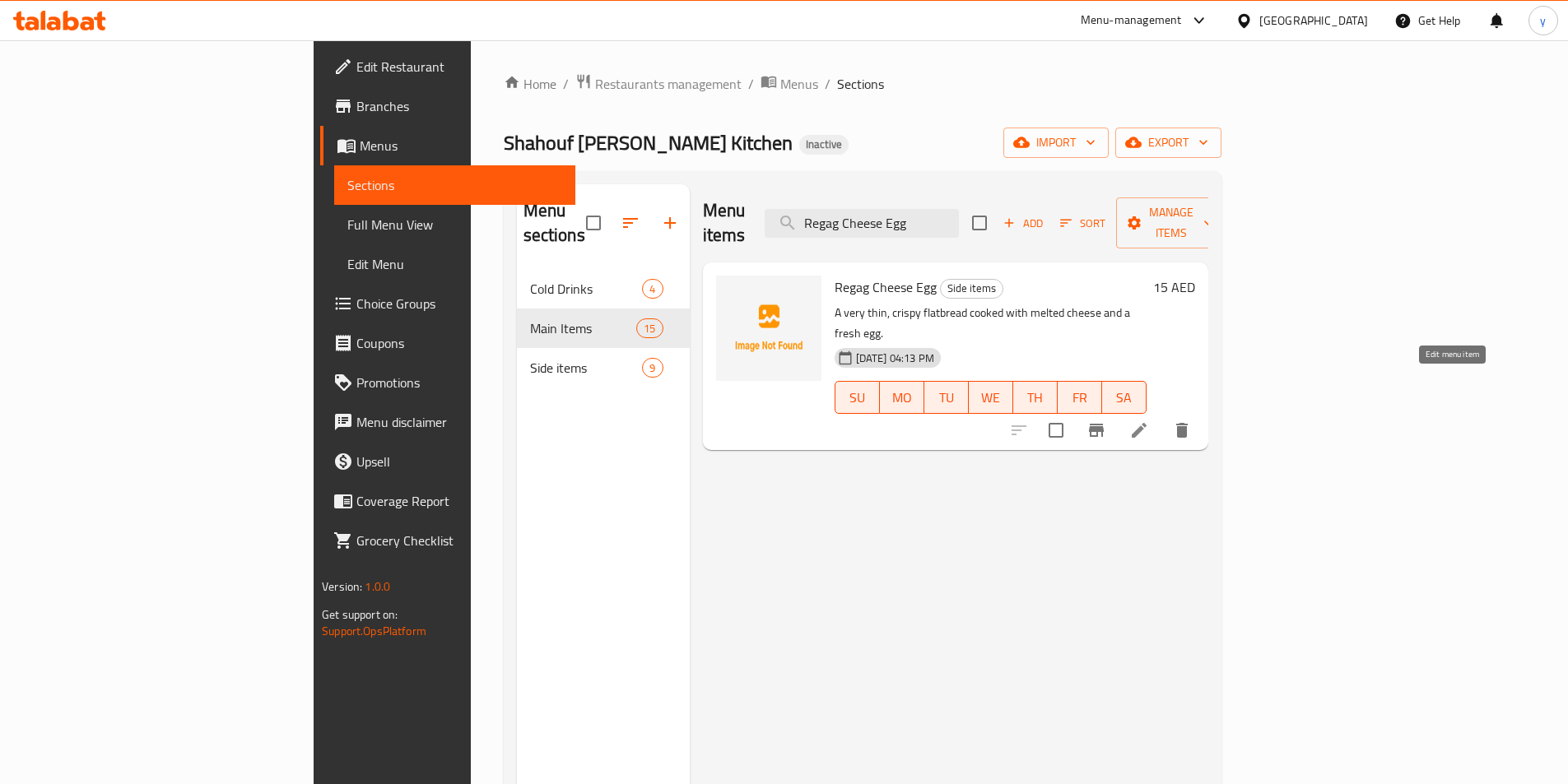
type input "Regag Cheese Egg"
click at [1146, 423] on icon at bounding box center [1139, 430] width 15 height 15
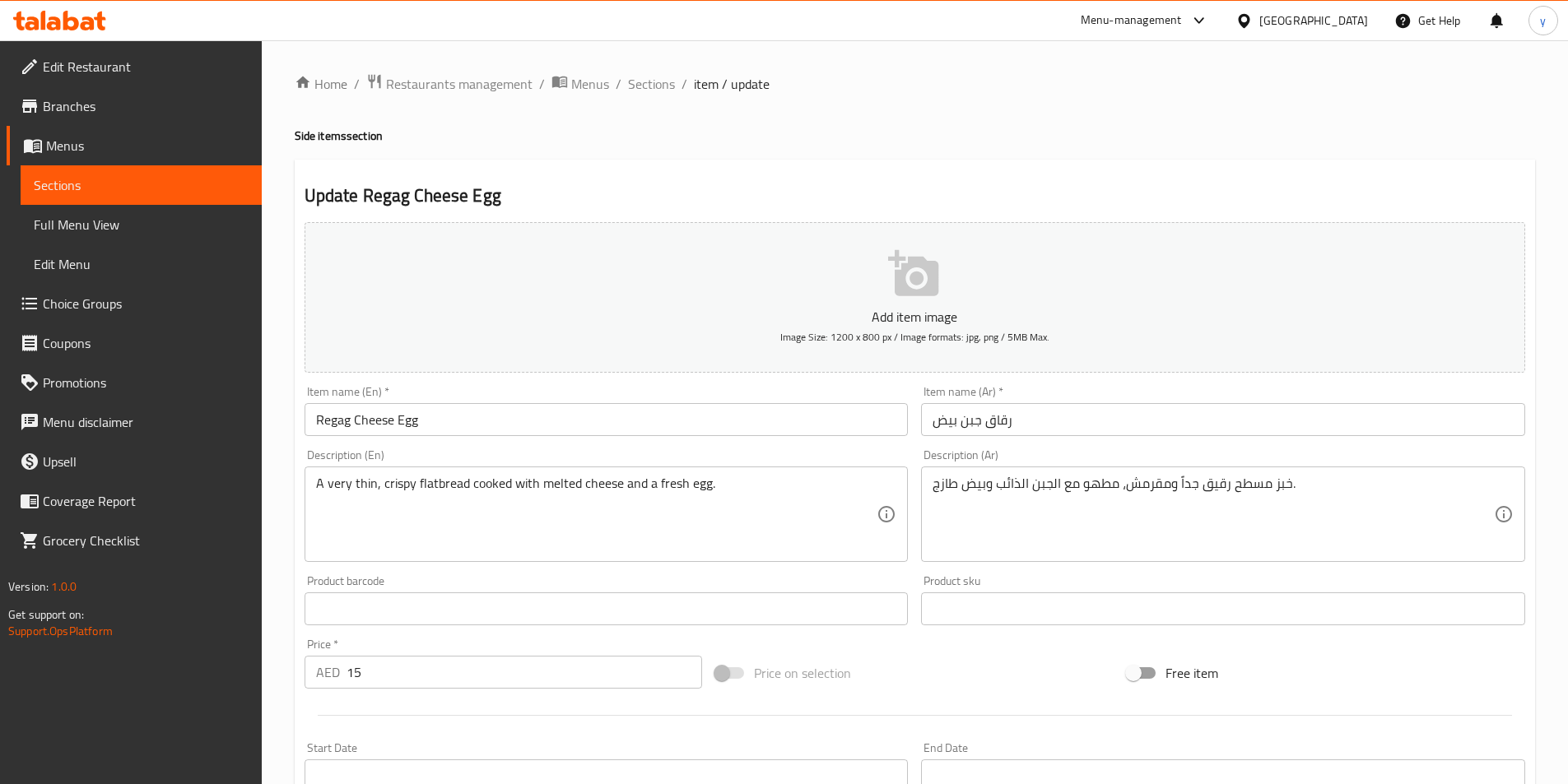
click at [726, 439] on div "Item name (En)   * Regag Cheese Egg Item name (En) *" at bounding box center [606, 411] width 617 height 64
click at [726, 437] on div "Item name (En)   * Regag Cheese Egg Item name (En) *" at bounding box center [606, 411] width 617 height 64
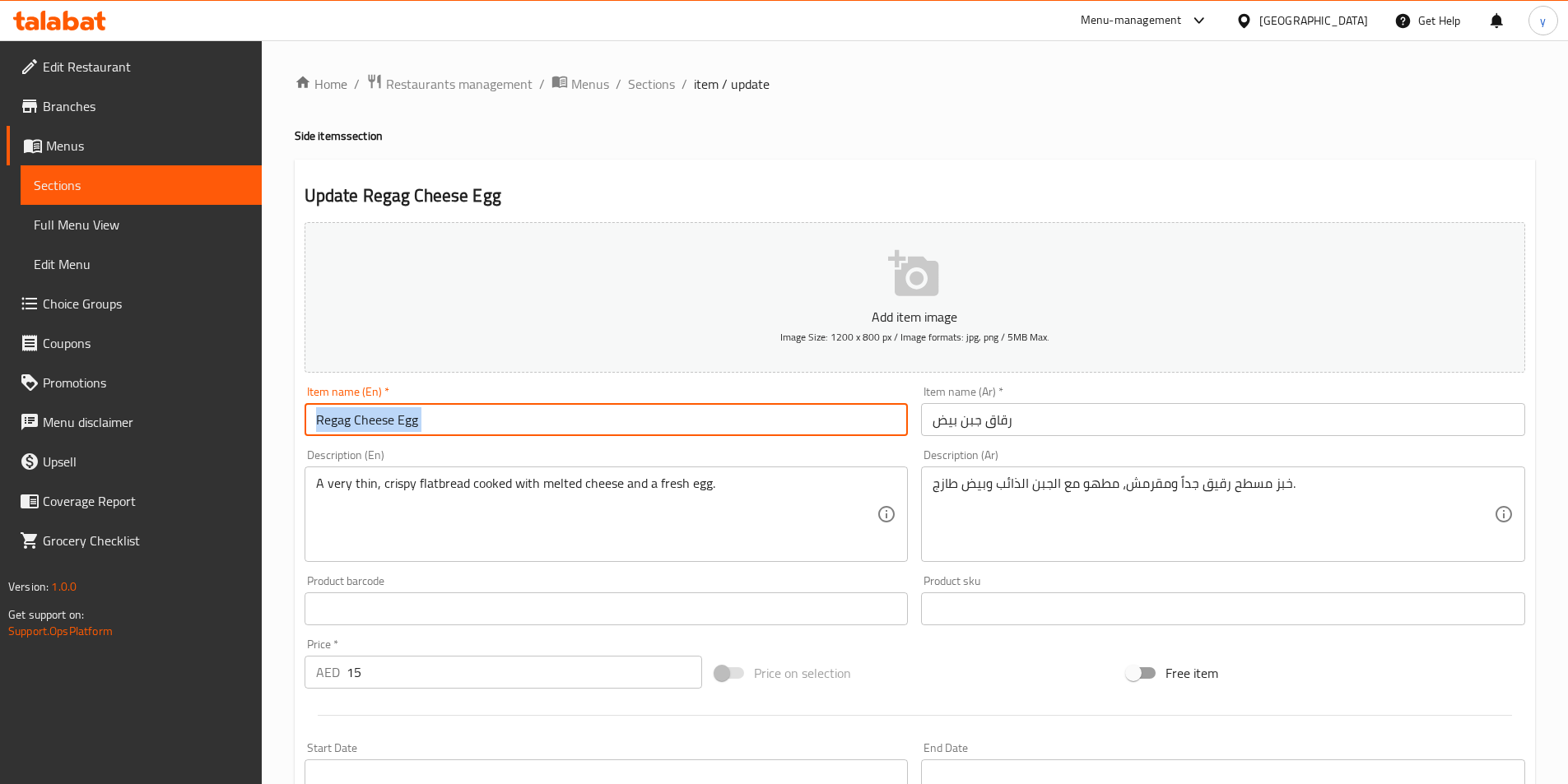
click at [731, 423] on input "Regag Cheese Egg" at bounding box center [606, 419] width 604 height 33
type input "Regag Cheese Egg small"
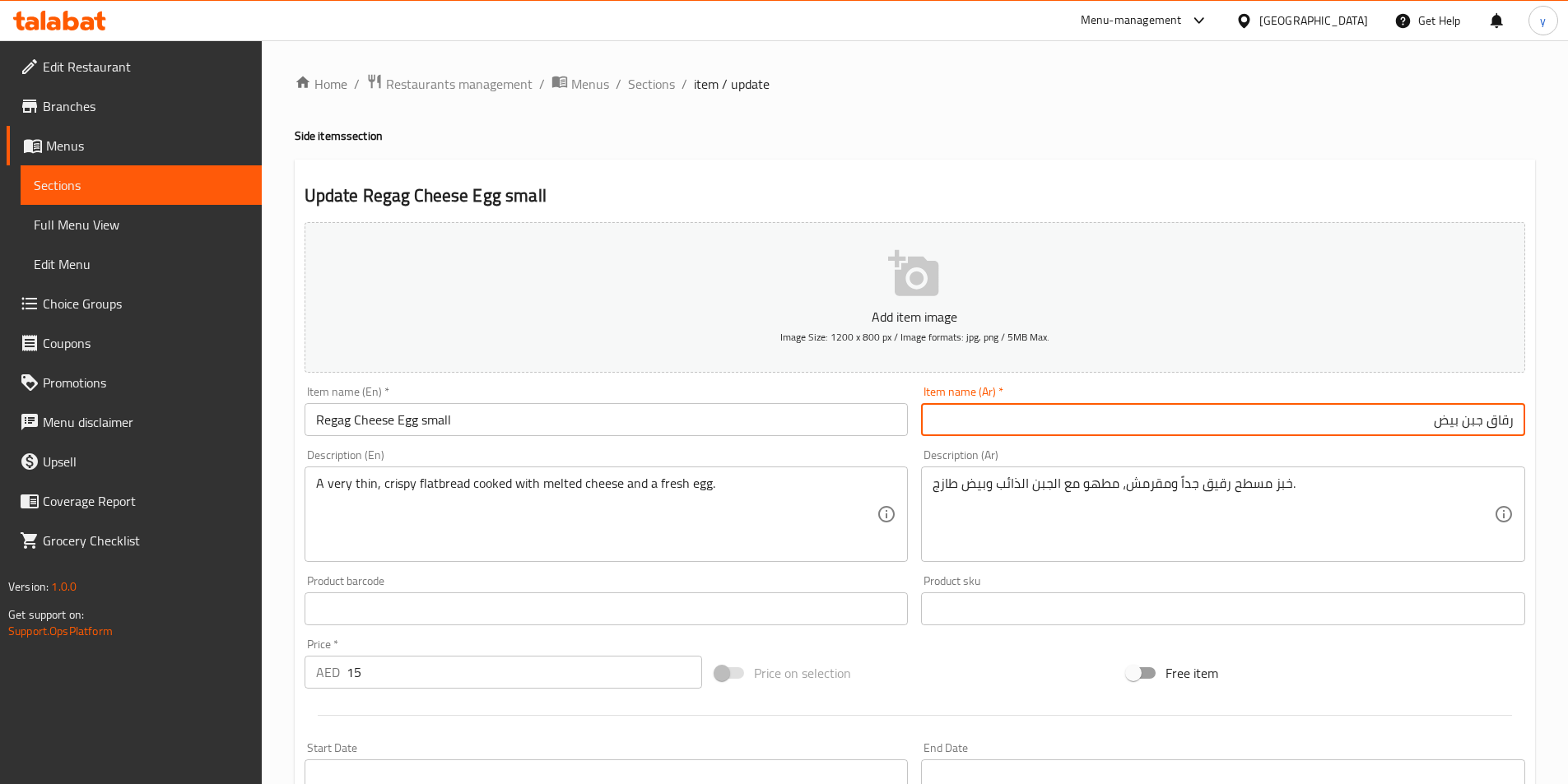
paste input "صغير"
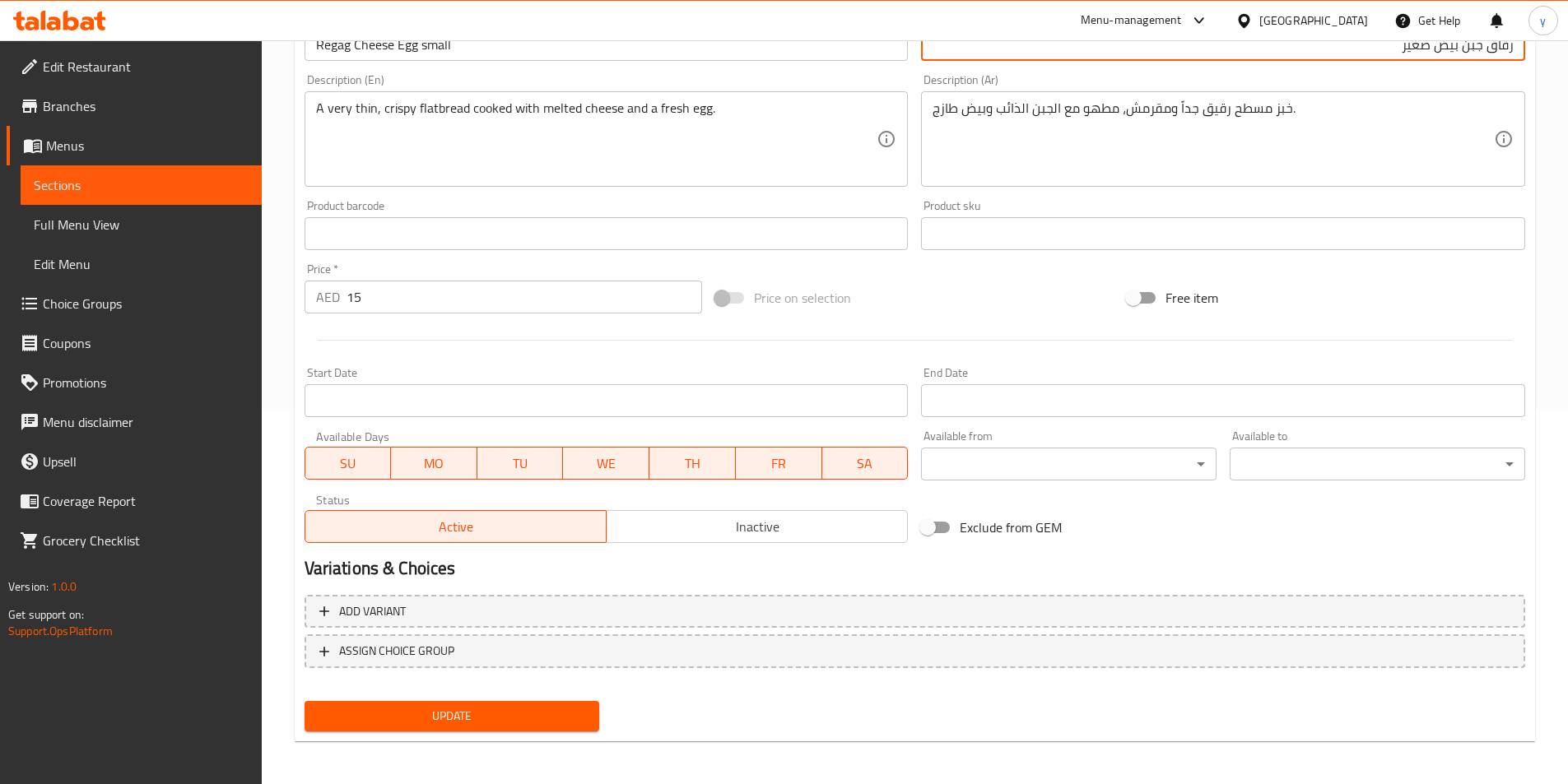
scroll to position [379, 0]
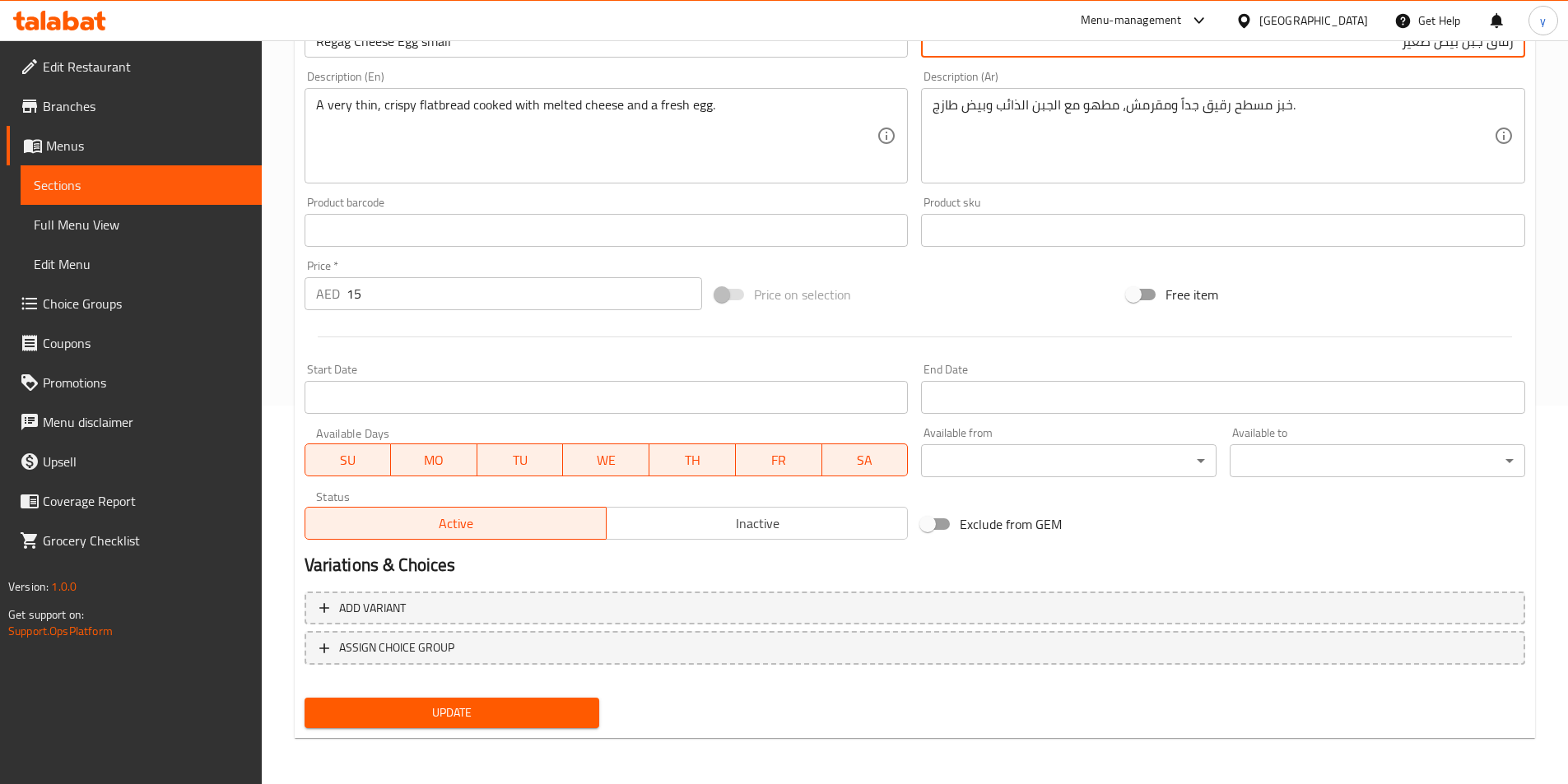
type input "رقاق جبن بيض صغير"
click at [547, 707] on span "Update" at bounding box center [452, 712] width 269 height 20
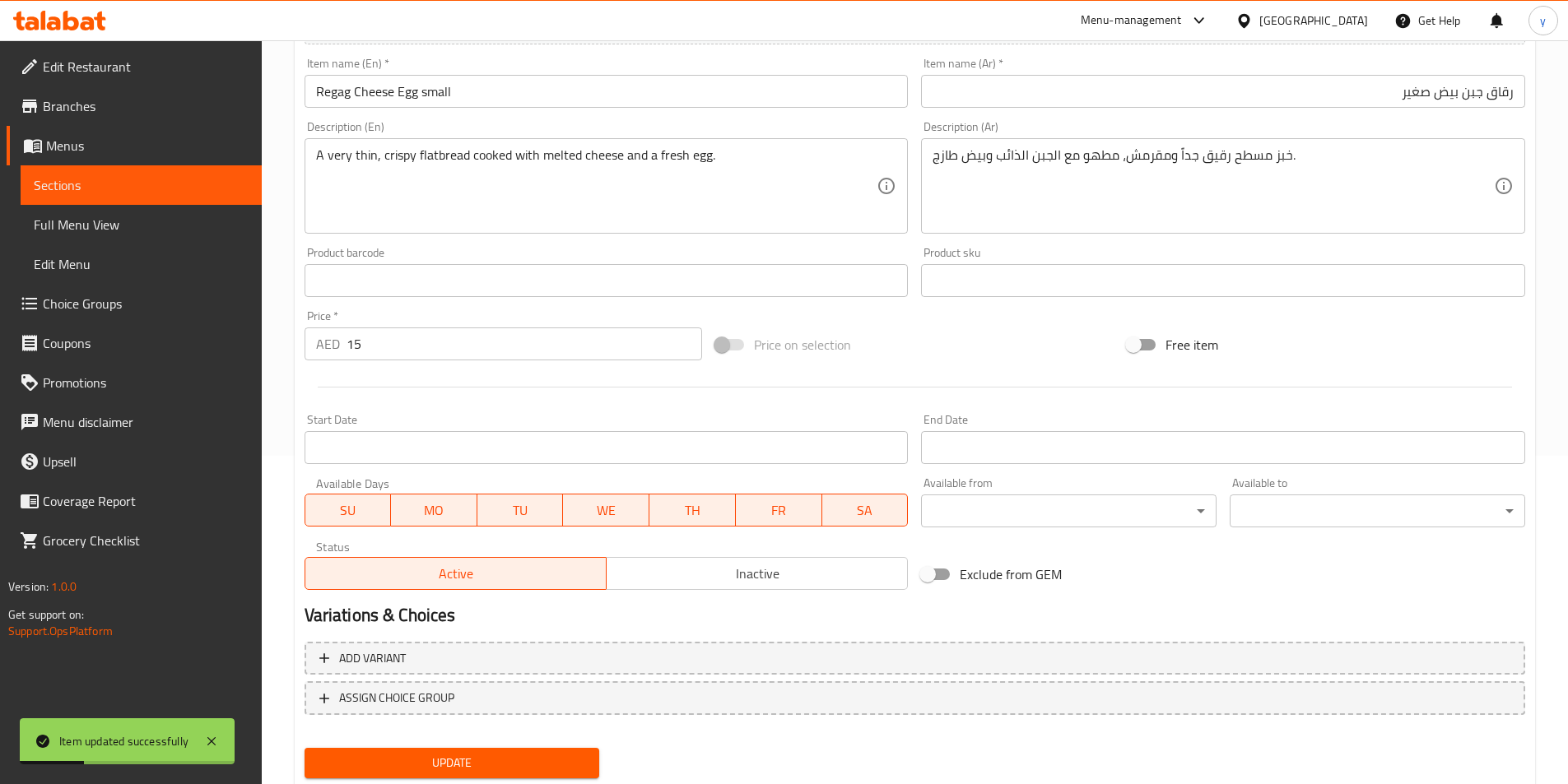
scroll to position [0, 0]
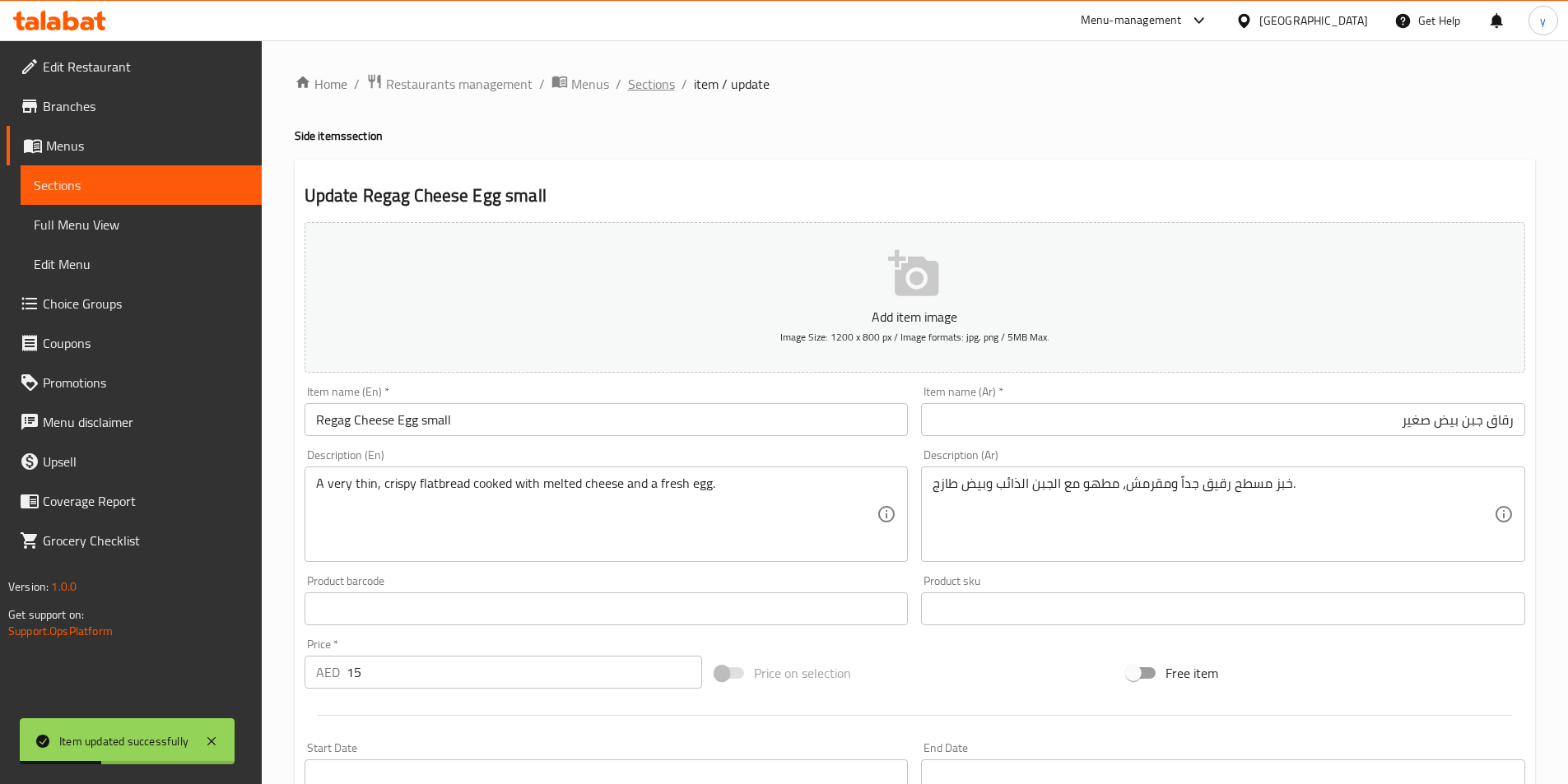
click at [652, 75] on span "Sections" at bounding box center [651, 84] width 47 height 19
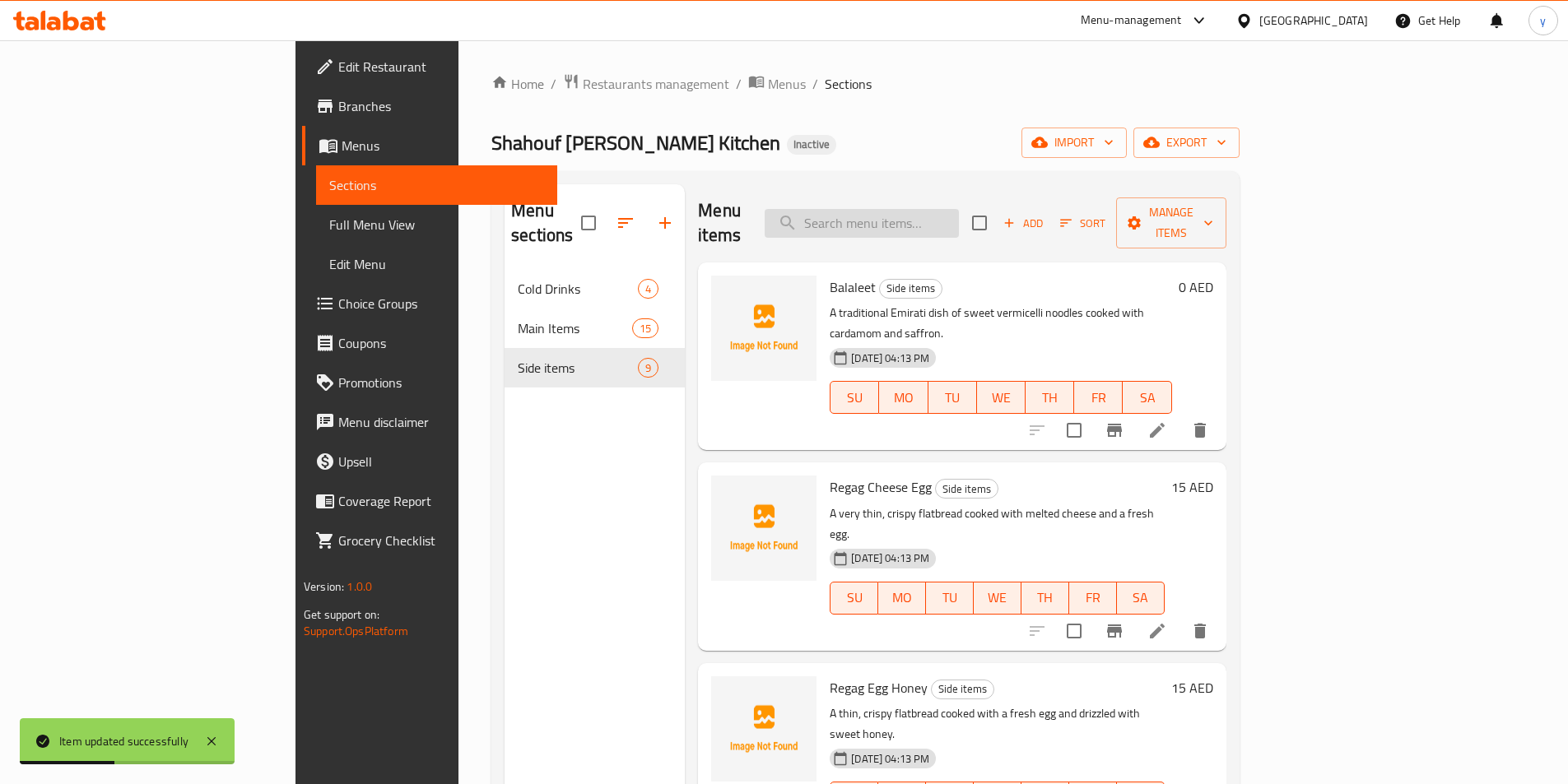
click at [958, 217] on input "search" at bounding box center [861, 223] width 194 height 29
paste input "Rigag Egg Honey"
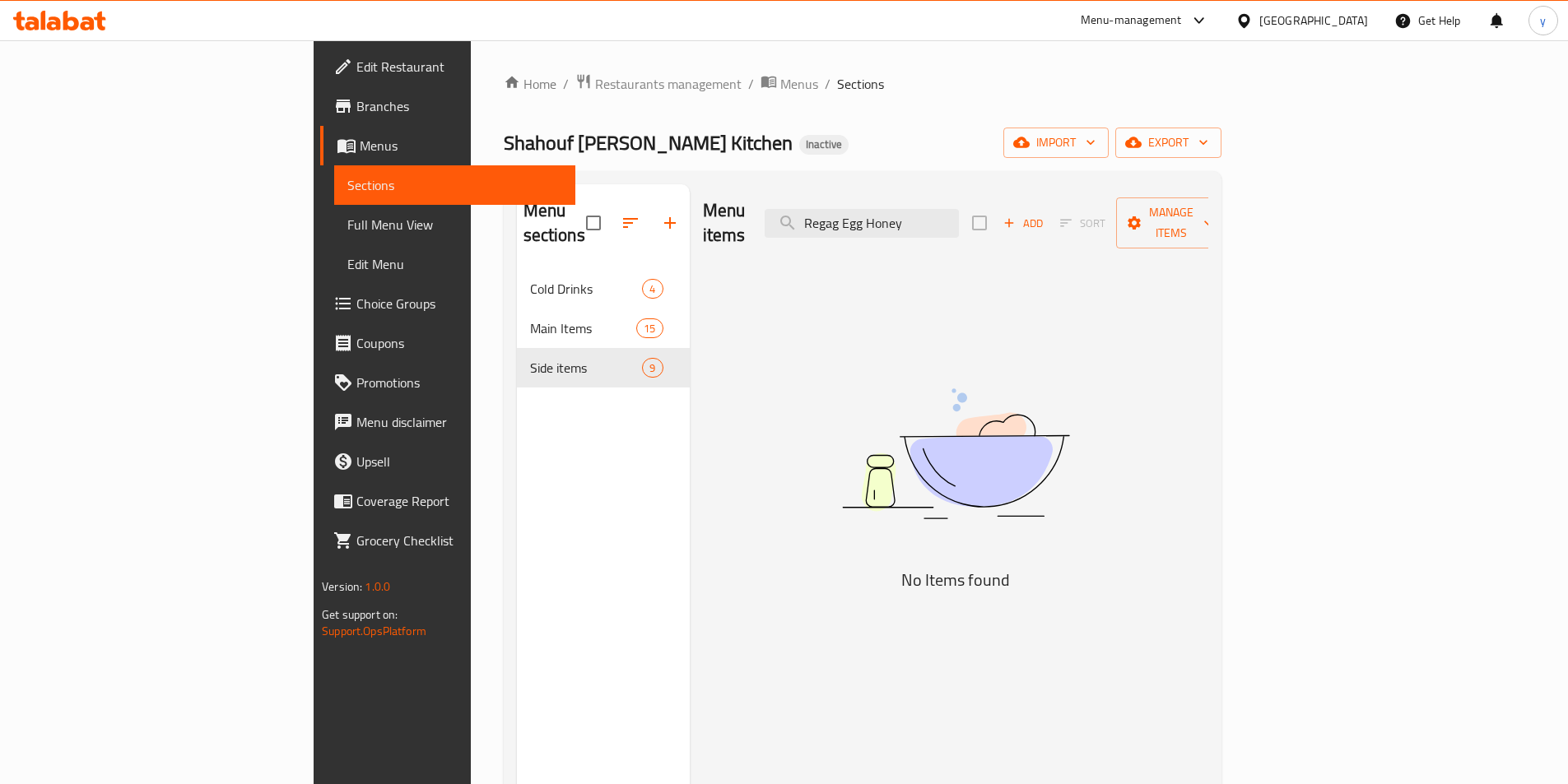
type input "Regag Egg Honey"
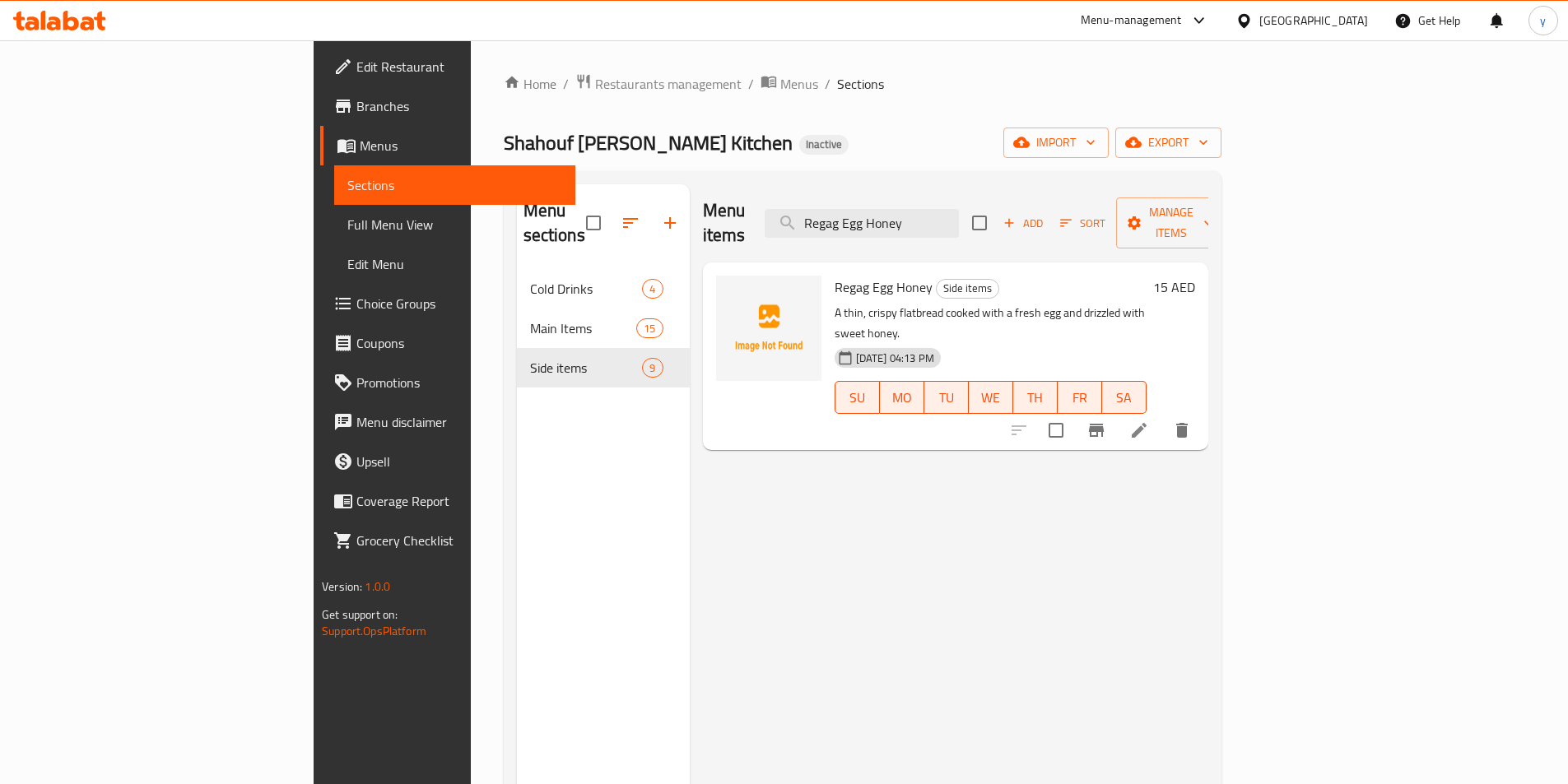
click at [1146, 423] on icon at bounding box center [1139, 430] width 15 height 15
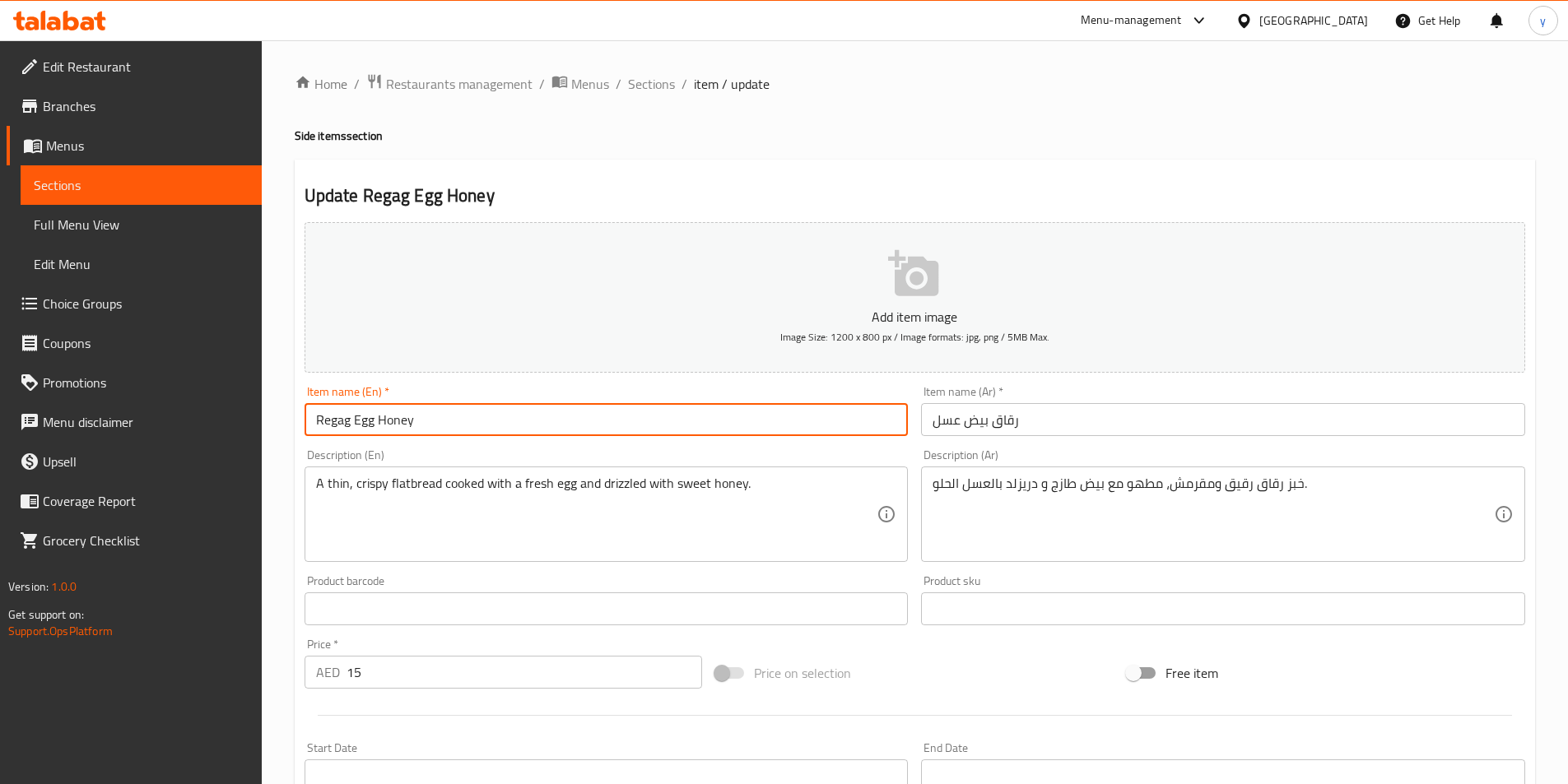
click at [651, 427] on input "Regag Egg Honey" at bounding box center [606, 419] width 604 height 33
type input "Regag Egg Honey small"
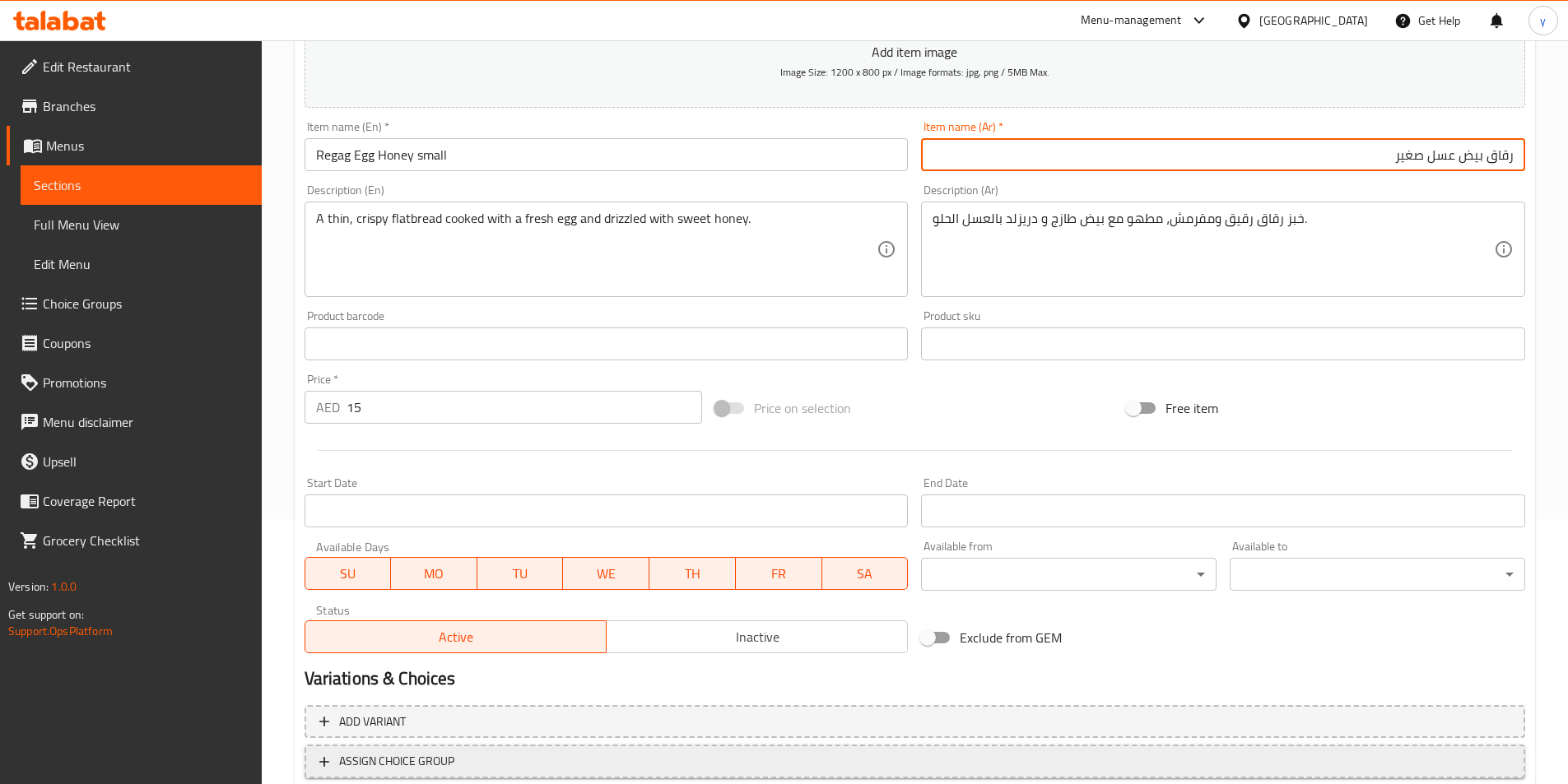
scroll to position [379, 0]
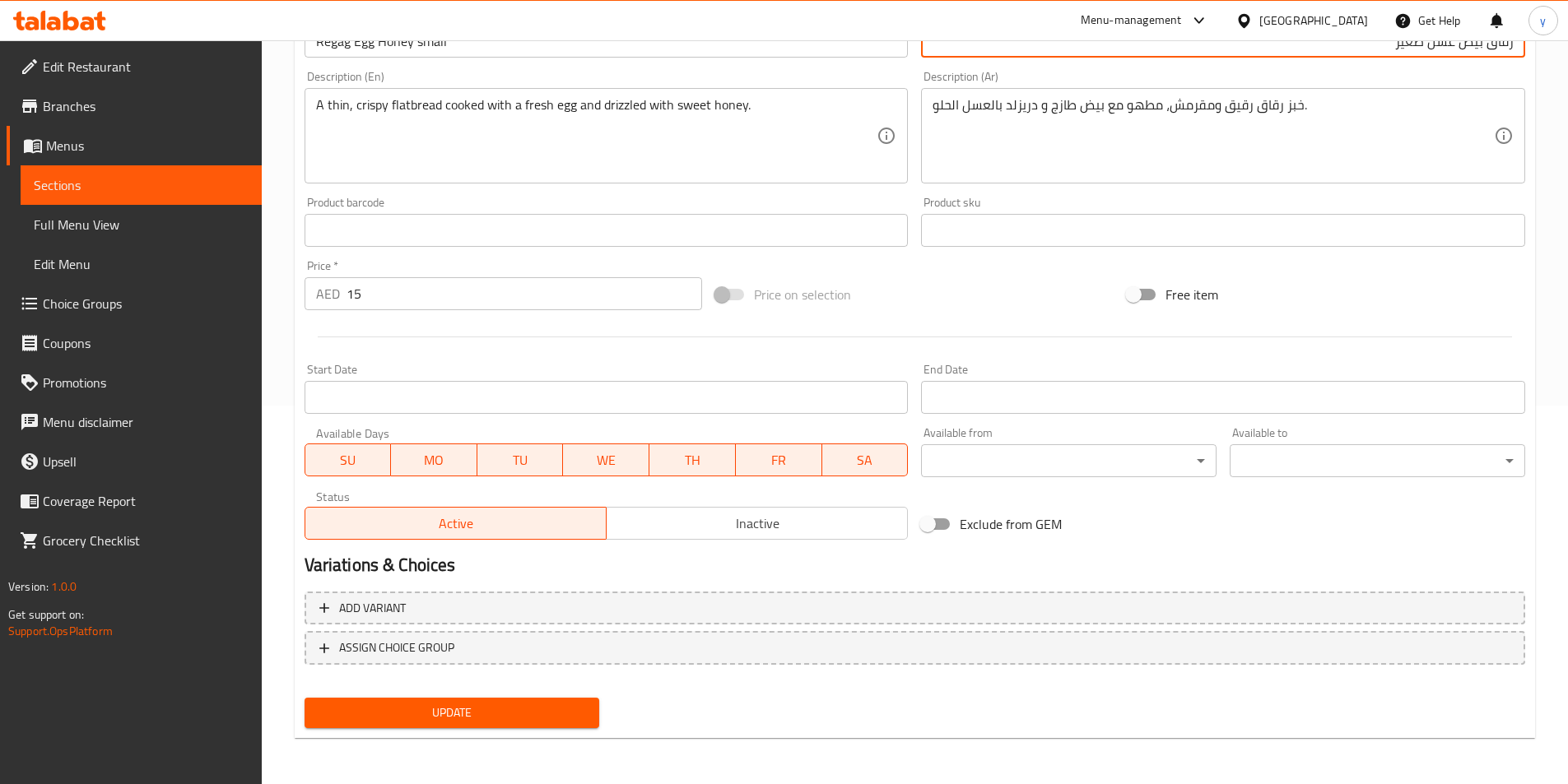
type input "رقاق بيض عسل صغير"
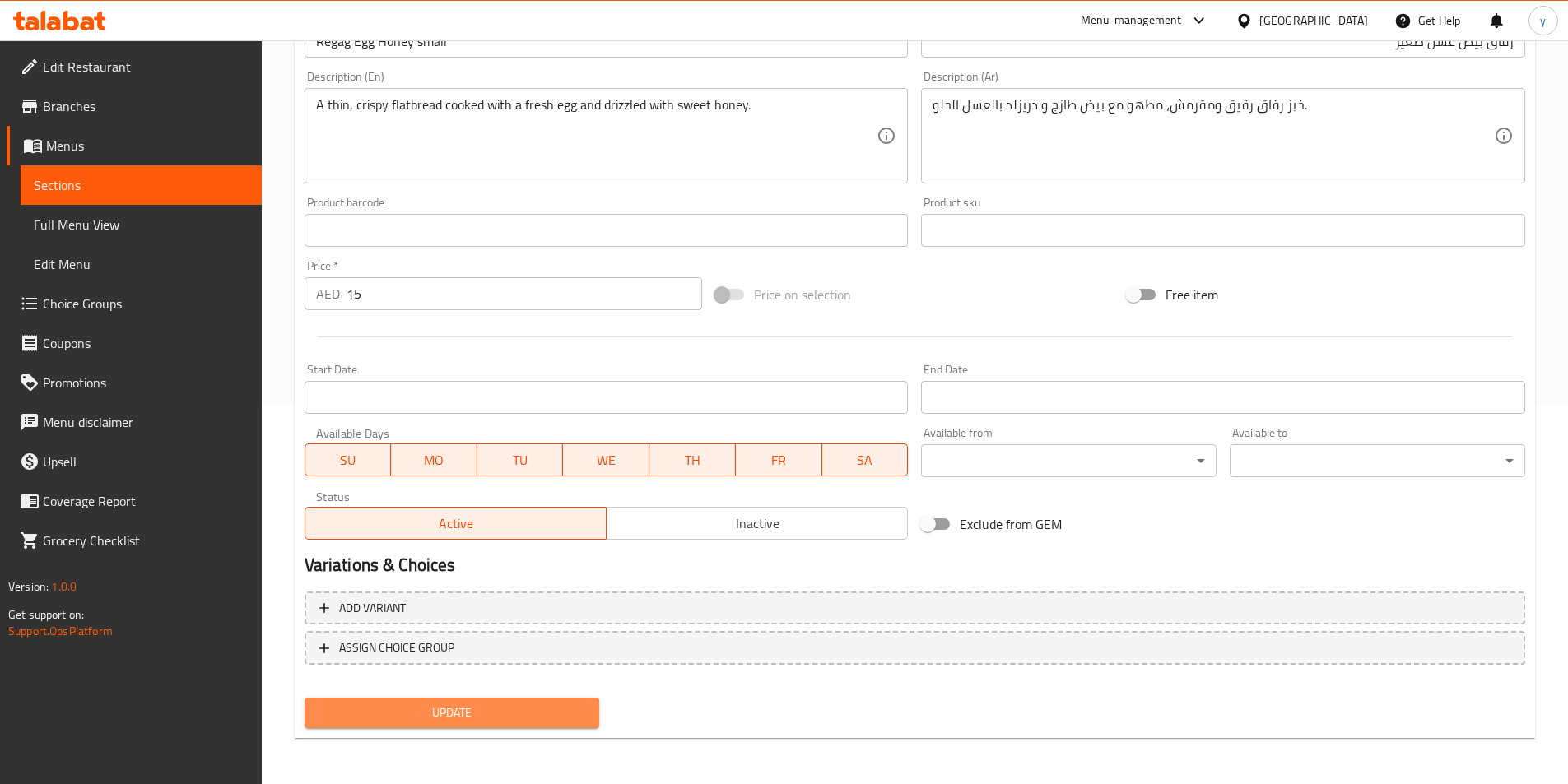
click at [515, 726] on button "Update" at bounding box center [452, 713] width 296 height 30
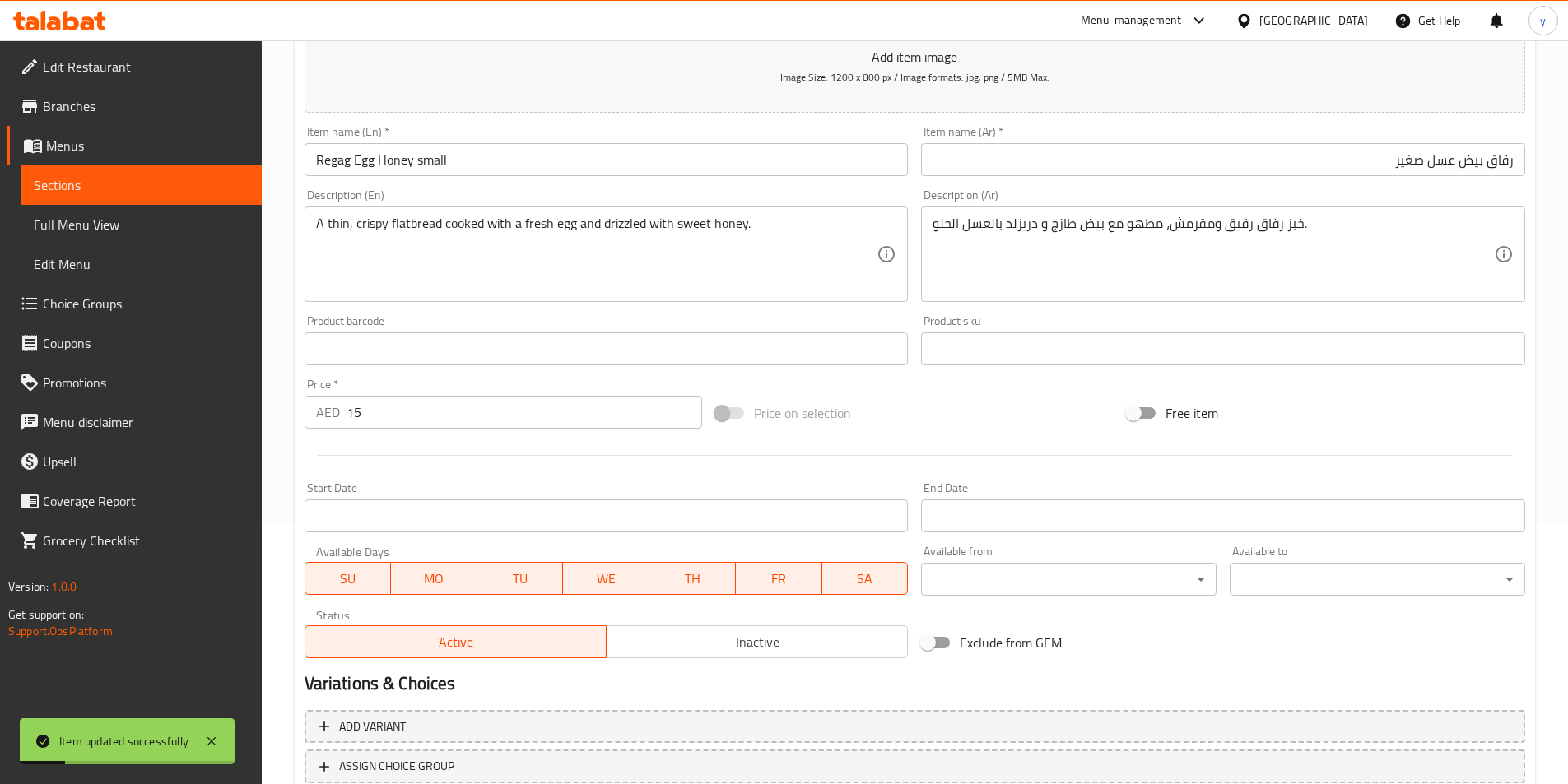
scroll to position [0, 0]
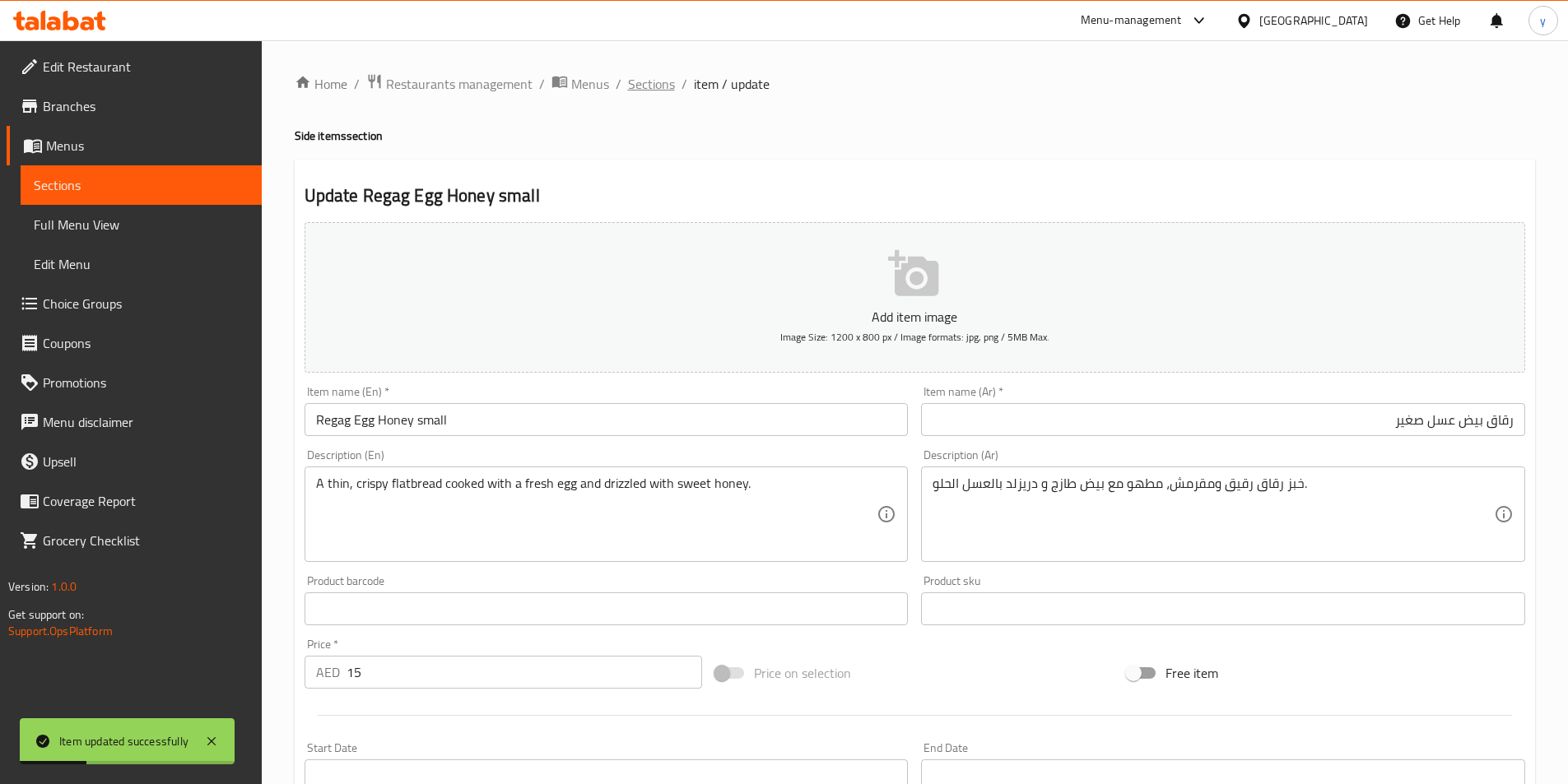
click at [649, 74] on span "Sections" at bounding box center [651, 84] width 47 height 19
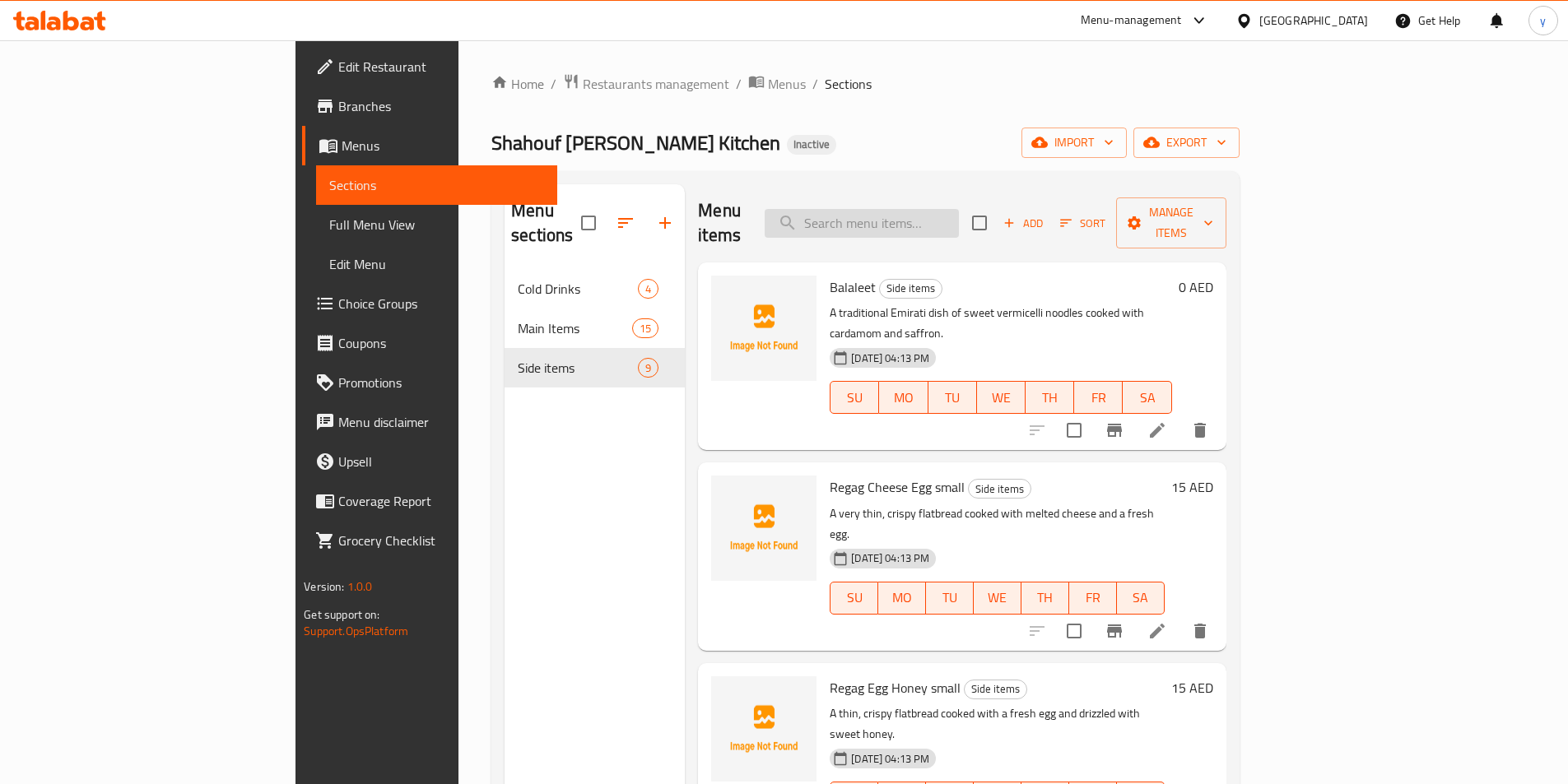
click at [958, 209] on input "search" at bounding box center [861, 223] width 194 height 29
paste input "Chebab Cheese"
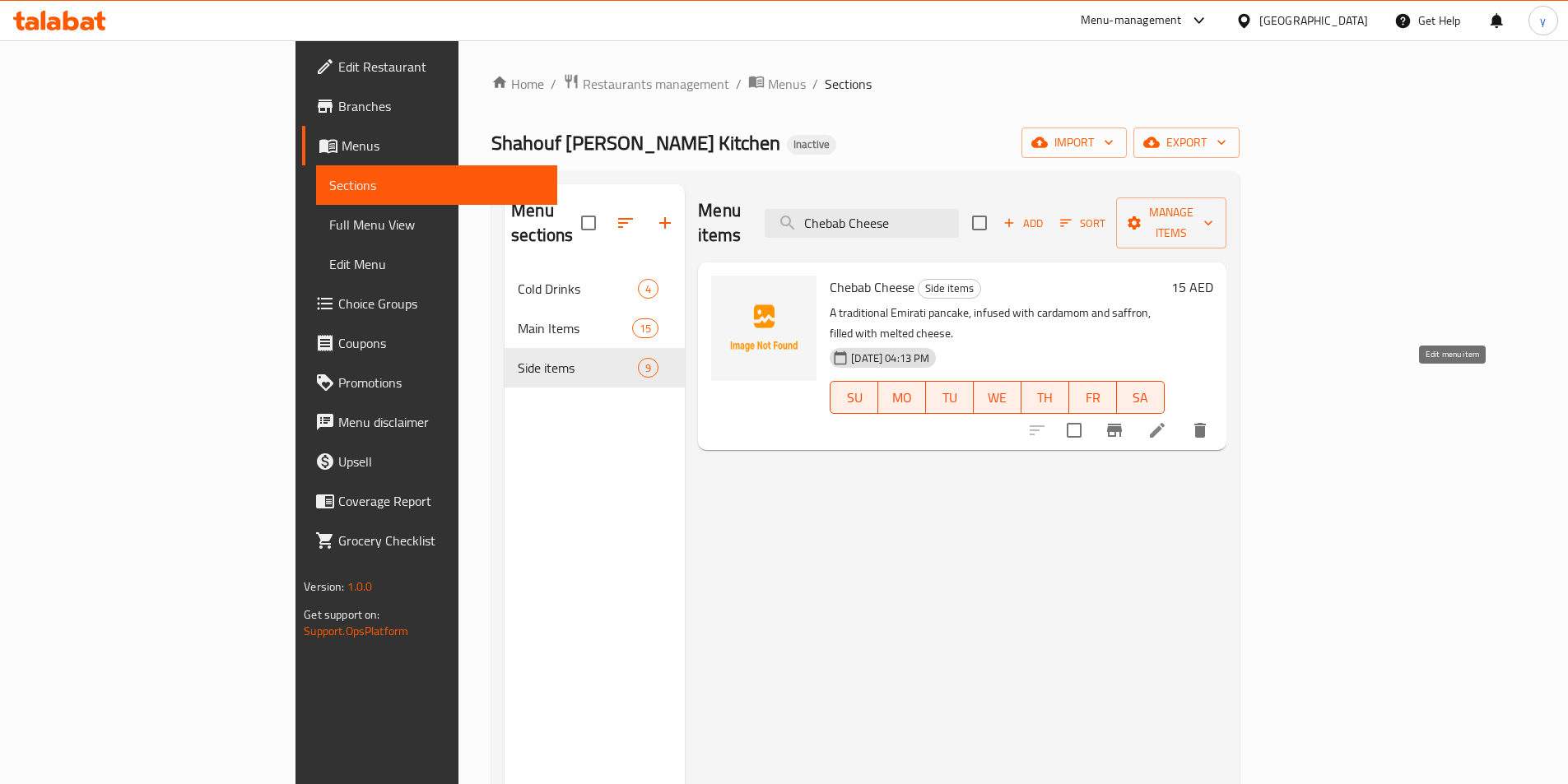
type input "Chebab Cheese"
click at [1164, 423] on icon at bounding box center [1157, 430] width 15 height 15
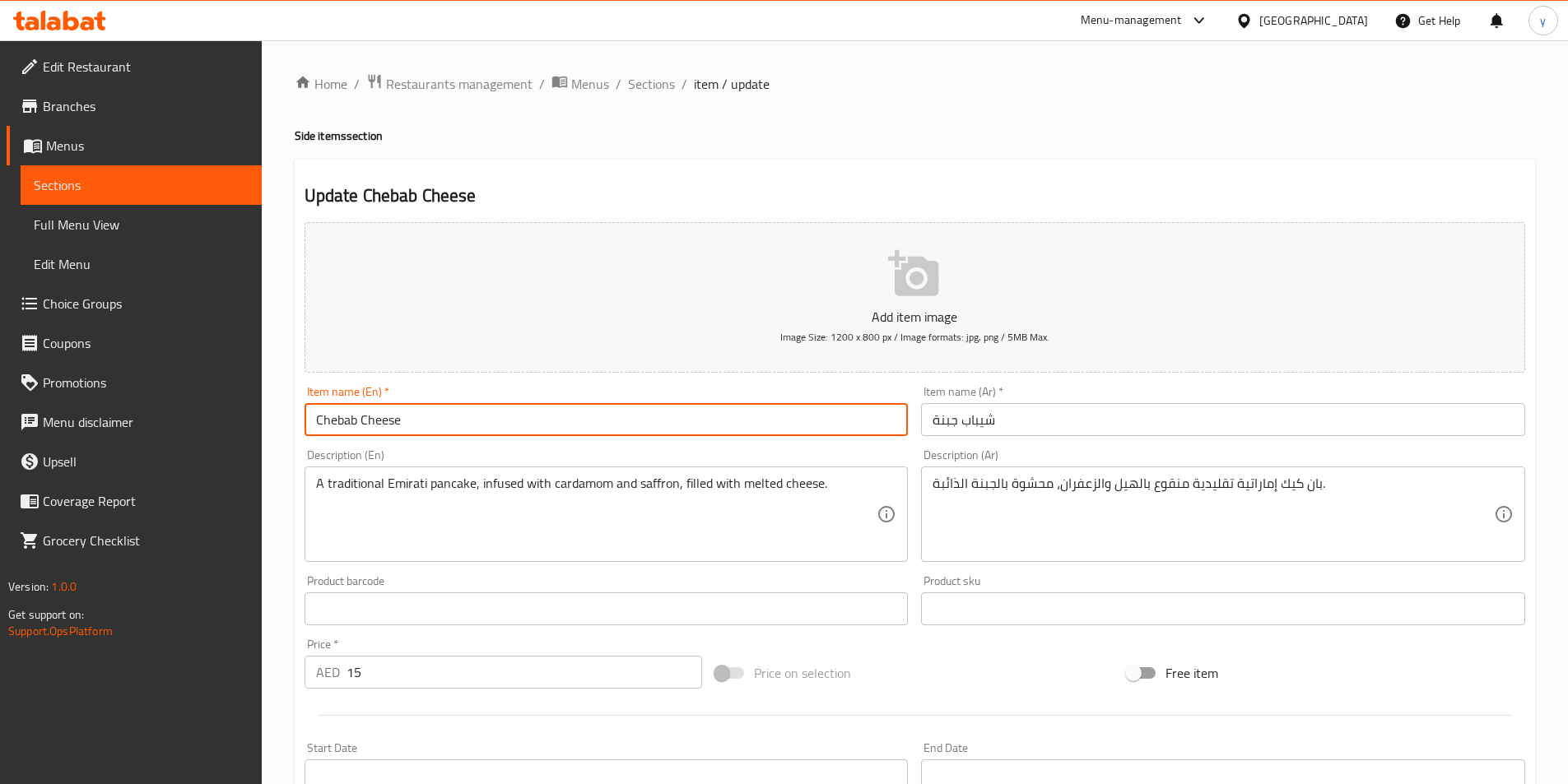
click at [725, 419] on input "Chebab Cheese" at bounding box center [606, 419] width 604 height 33
type input "Chebab Cheese small"
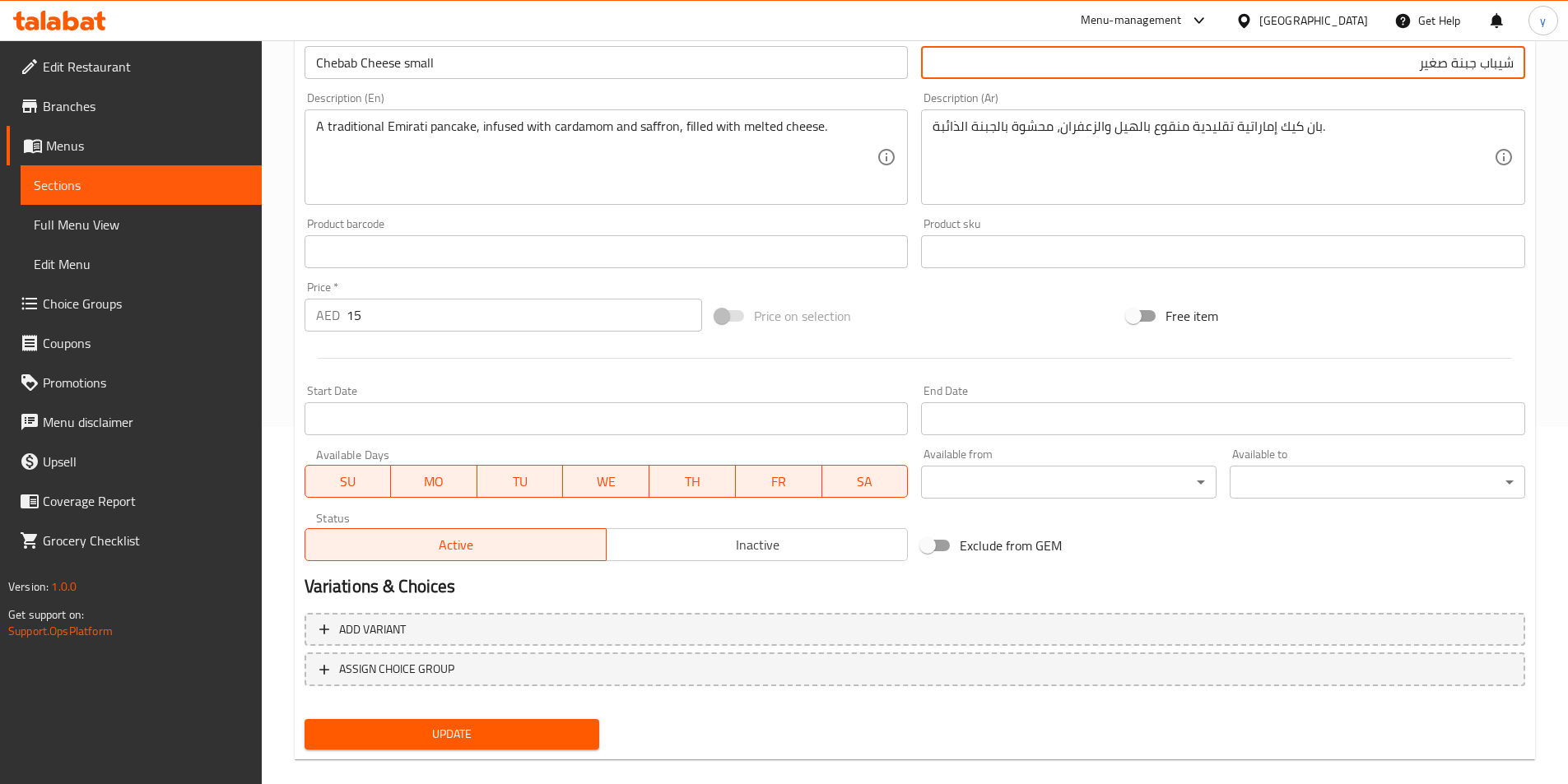
scroll to position [379, 0]
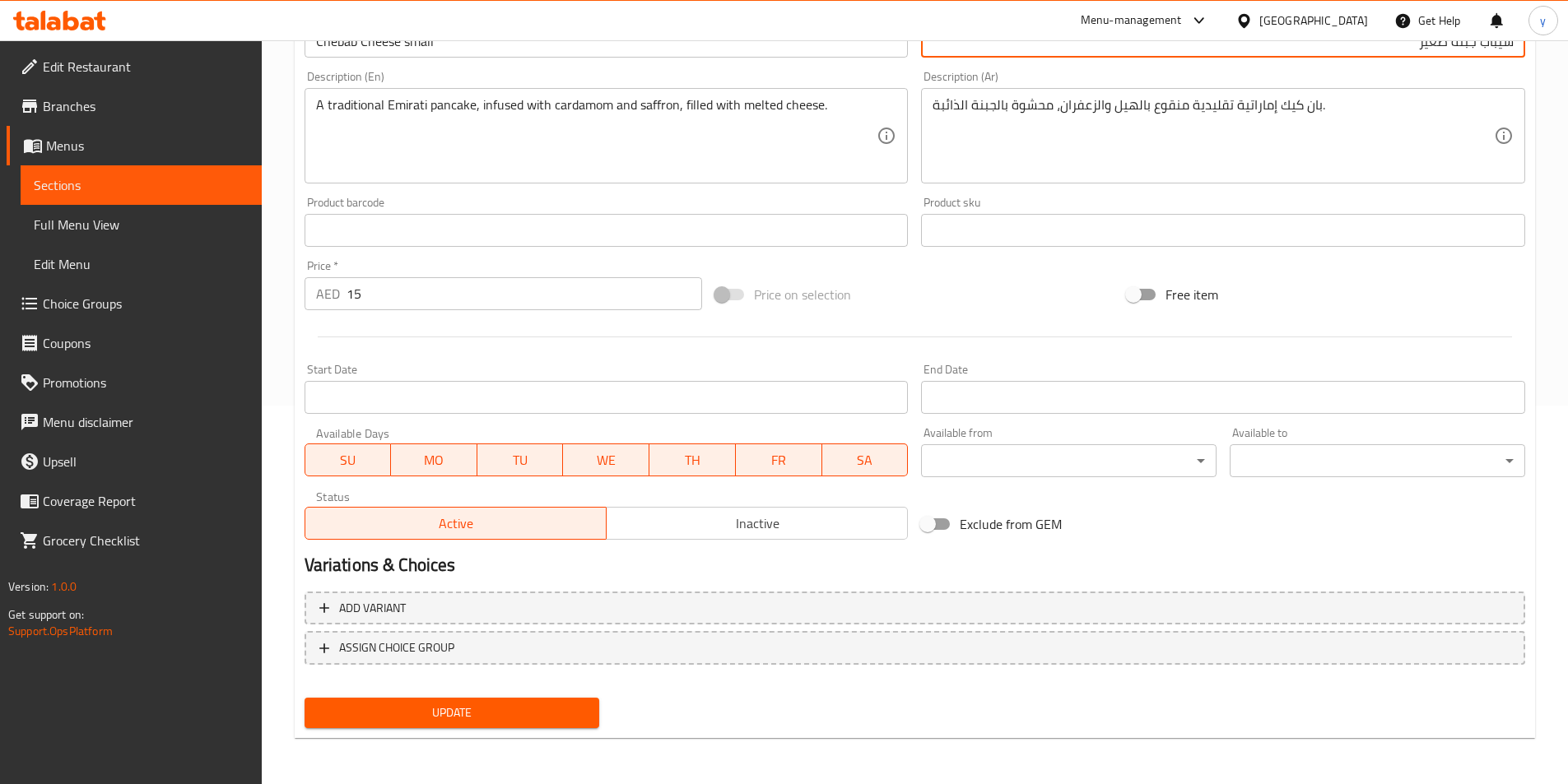
type input "شيباب جبنة صغير"
click at [569, 718] on span "Update" at bounding box center [452, 712] width 269 height 20
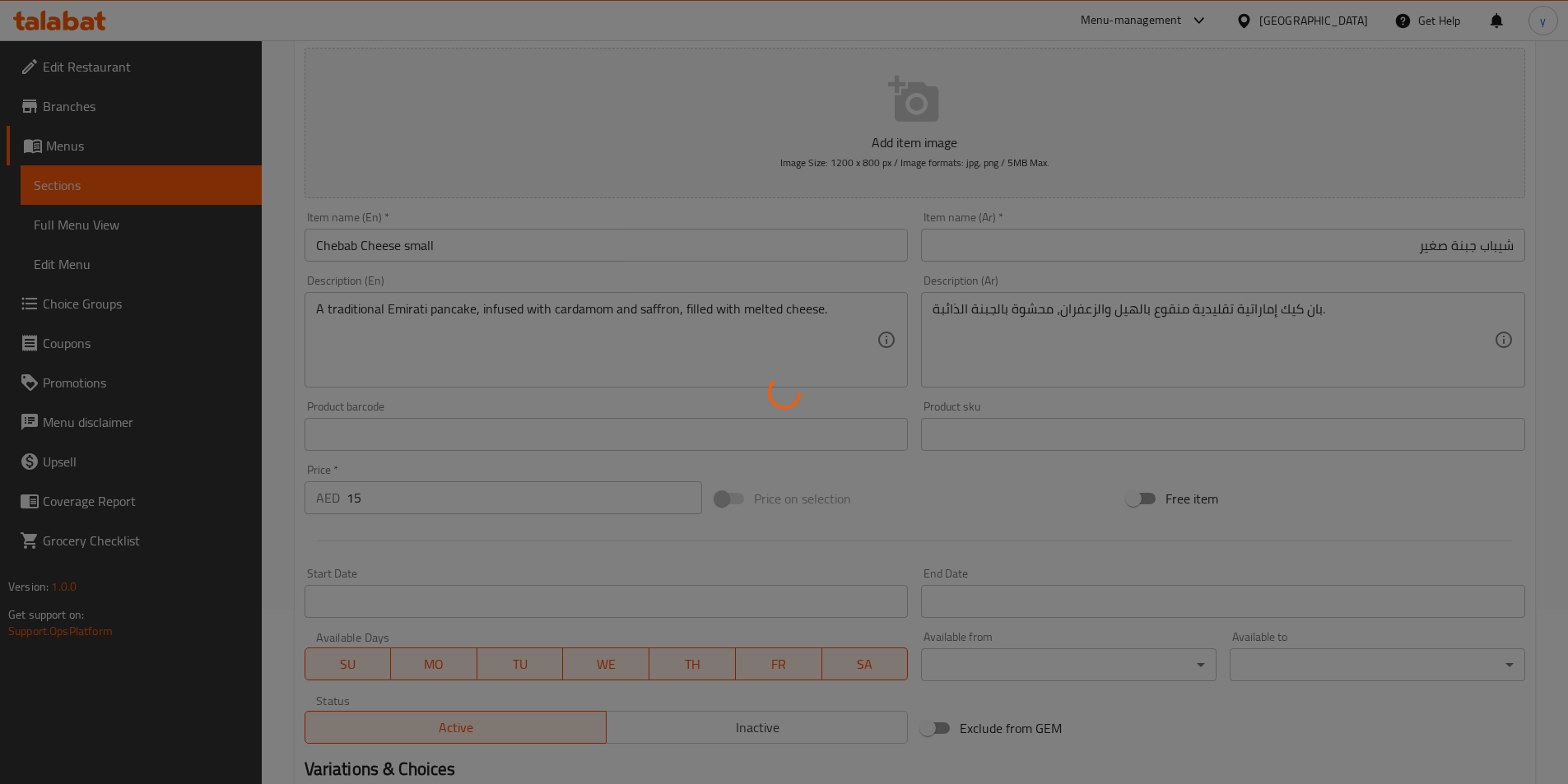
scroll to position [0, 0]
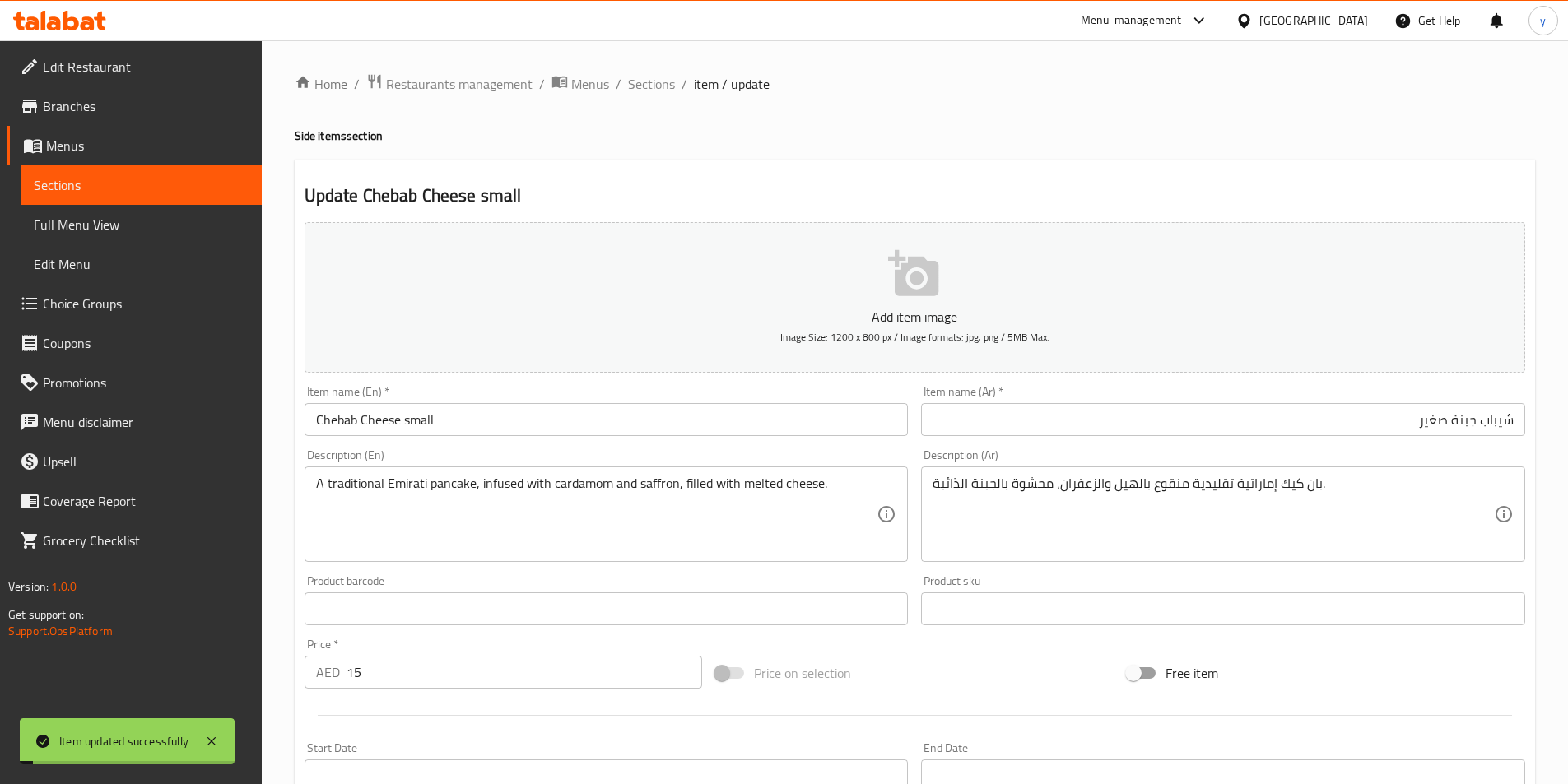
click at [658, 85] on span "Sections" at bounding box center [651, 84] width 47 height 19
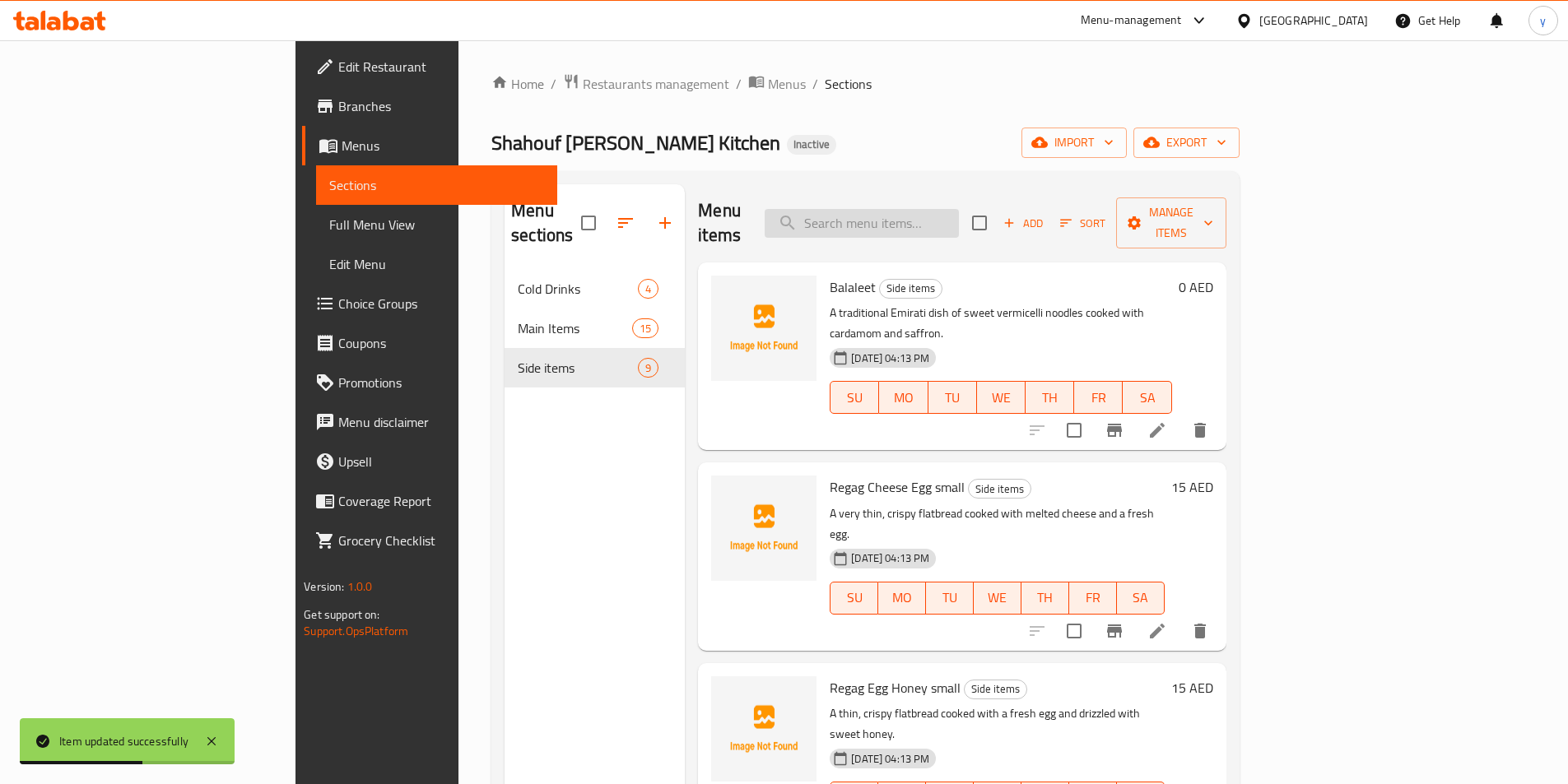
click at [958, 224] on input "search" at bounding box center [861, 223] width 194 height 29
paste input "Kunafa"
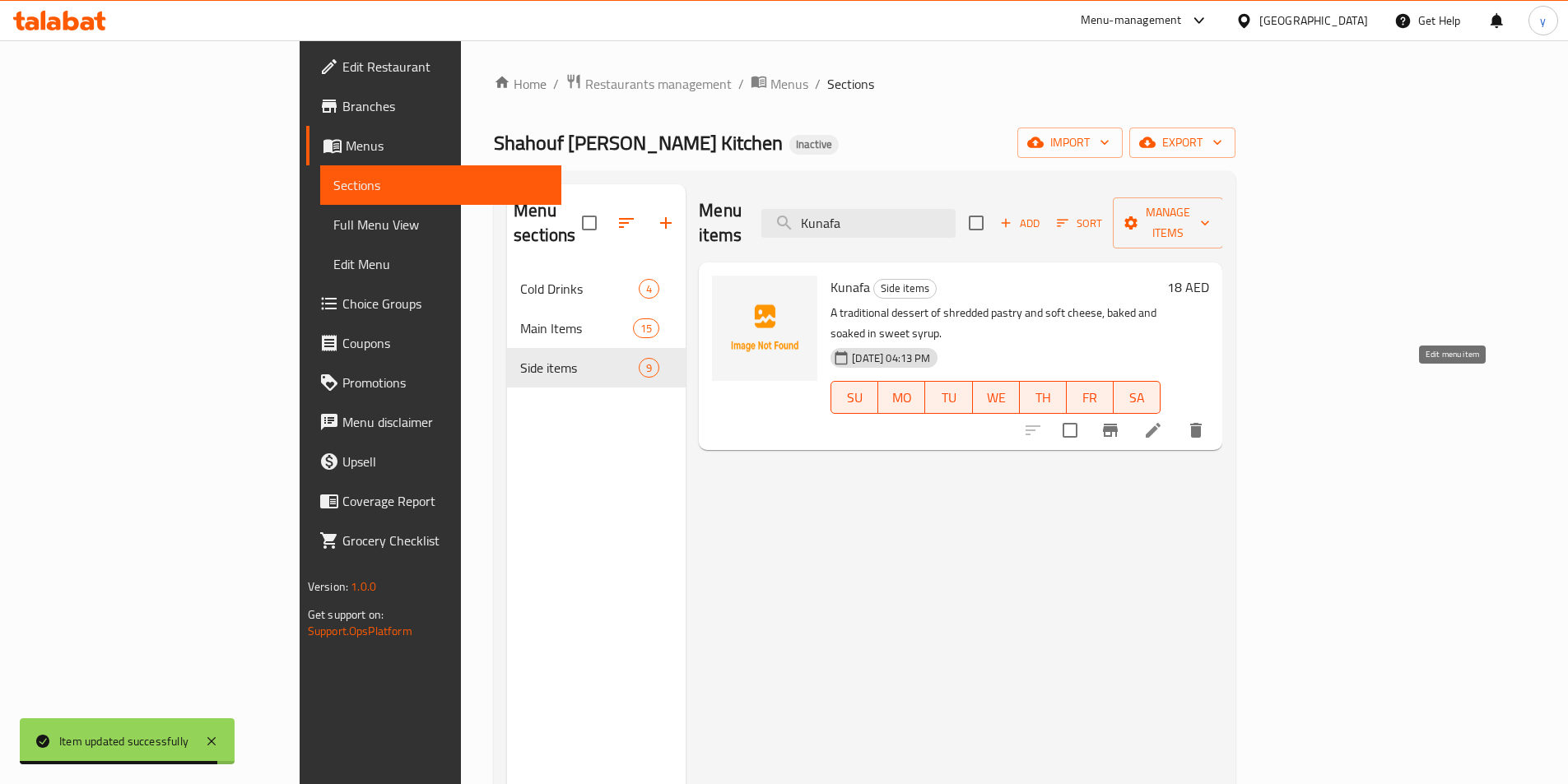
type input "Kunafa"
click at [1160, 423] on icon at bounding box center [1153, 430] width 15 height 15
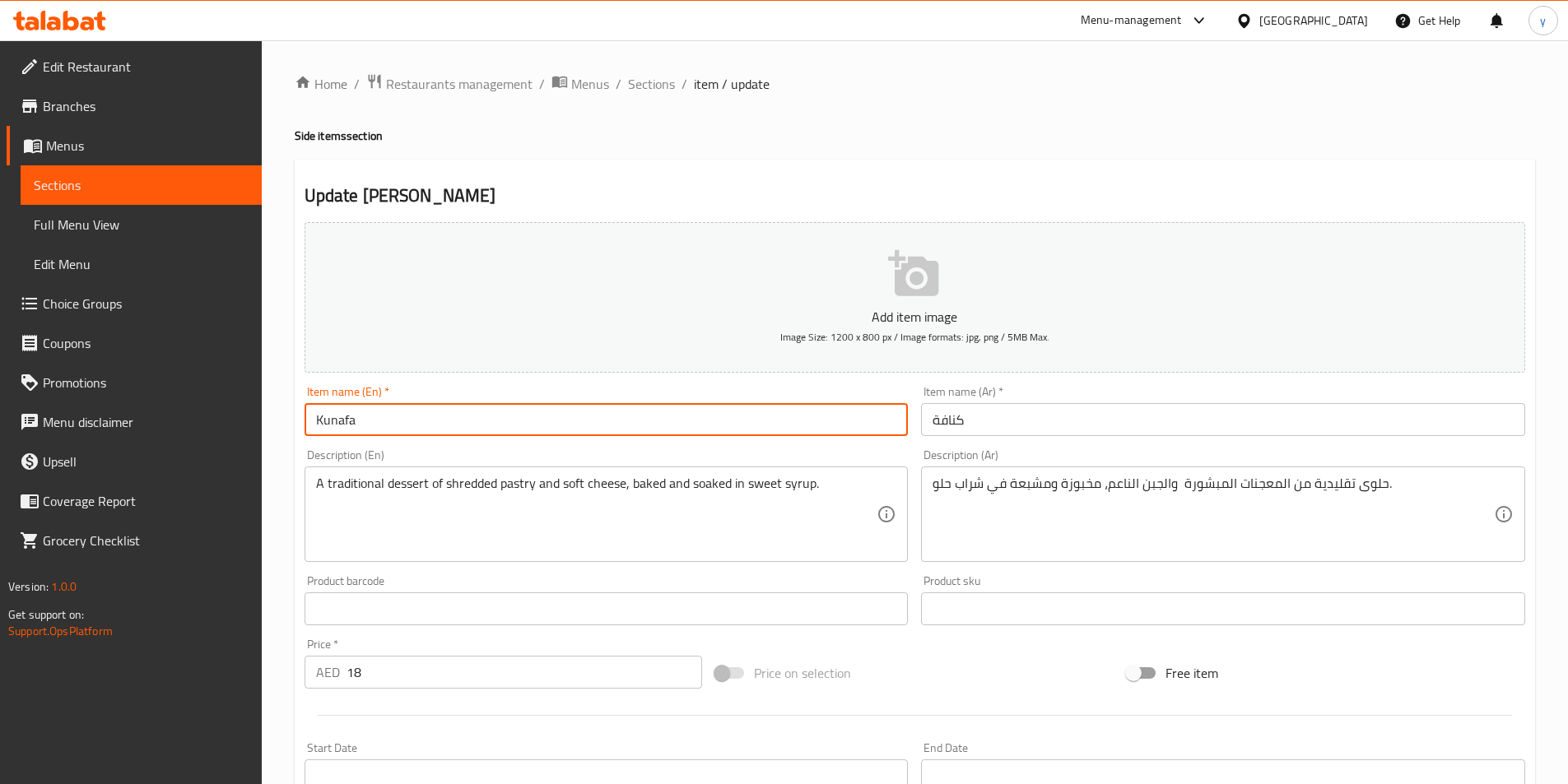
click at [534, 421] on input "Kunafa" at bounding box center [606, 419] width 604 height 33
type input "Kunafa small"
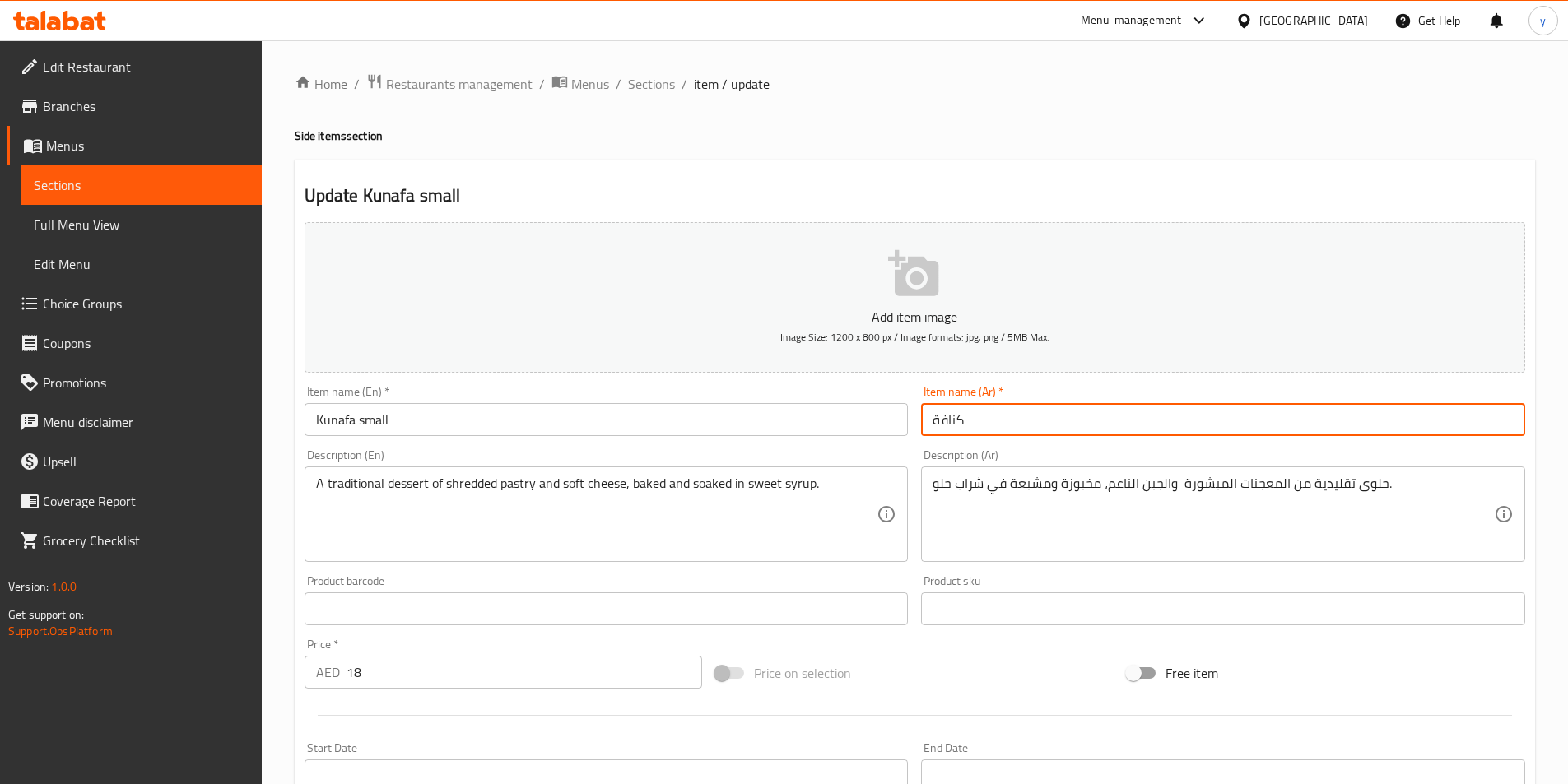
click at [1033, 433] on input "كنافة" at bounding box center [1223, 419] width 604 height 33
click at [1366, 424] on input "كنافة" at bounding box center [1223, 419] width 604 height 33
type input "كنافة صغير"
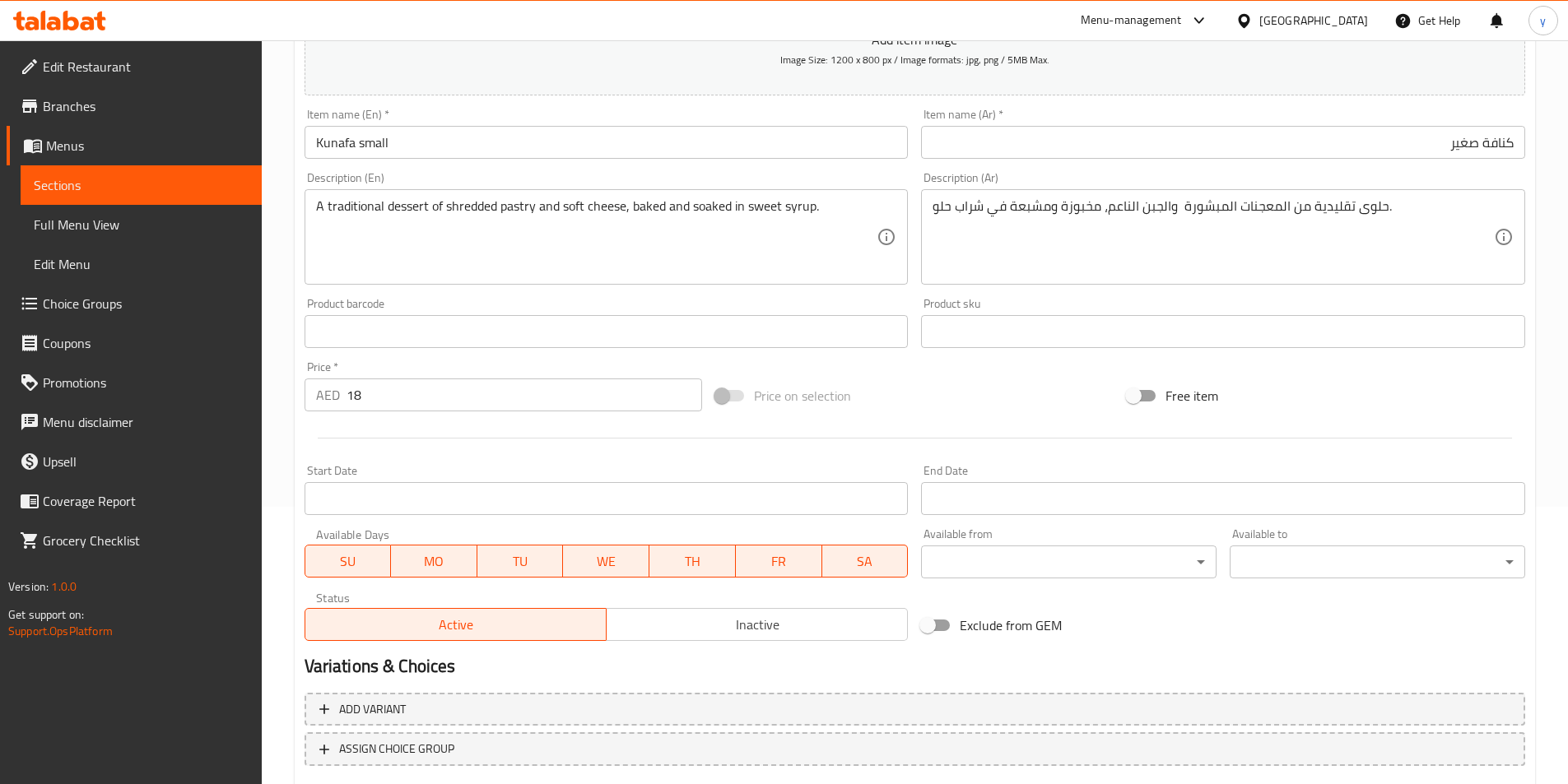
scroll to position [379, 0]
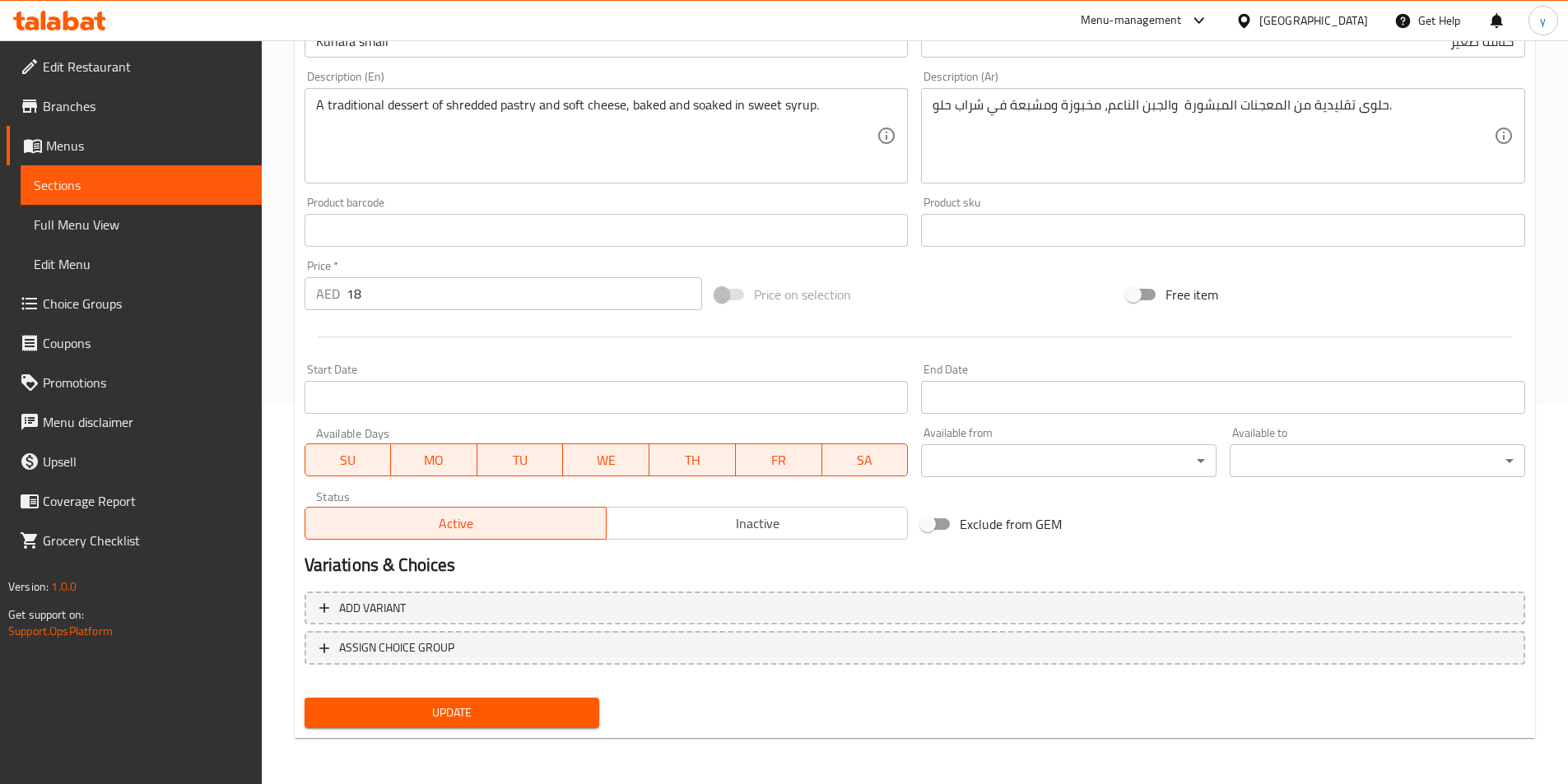
click at [505, 723] on span "Update" at bounding box center [452, 712] width 269 height 20
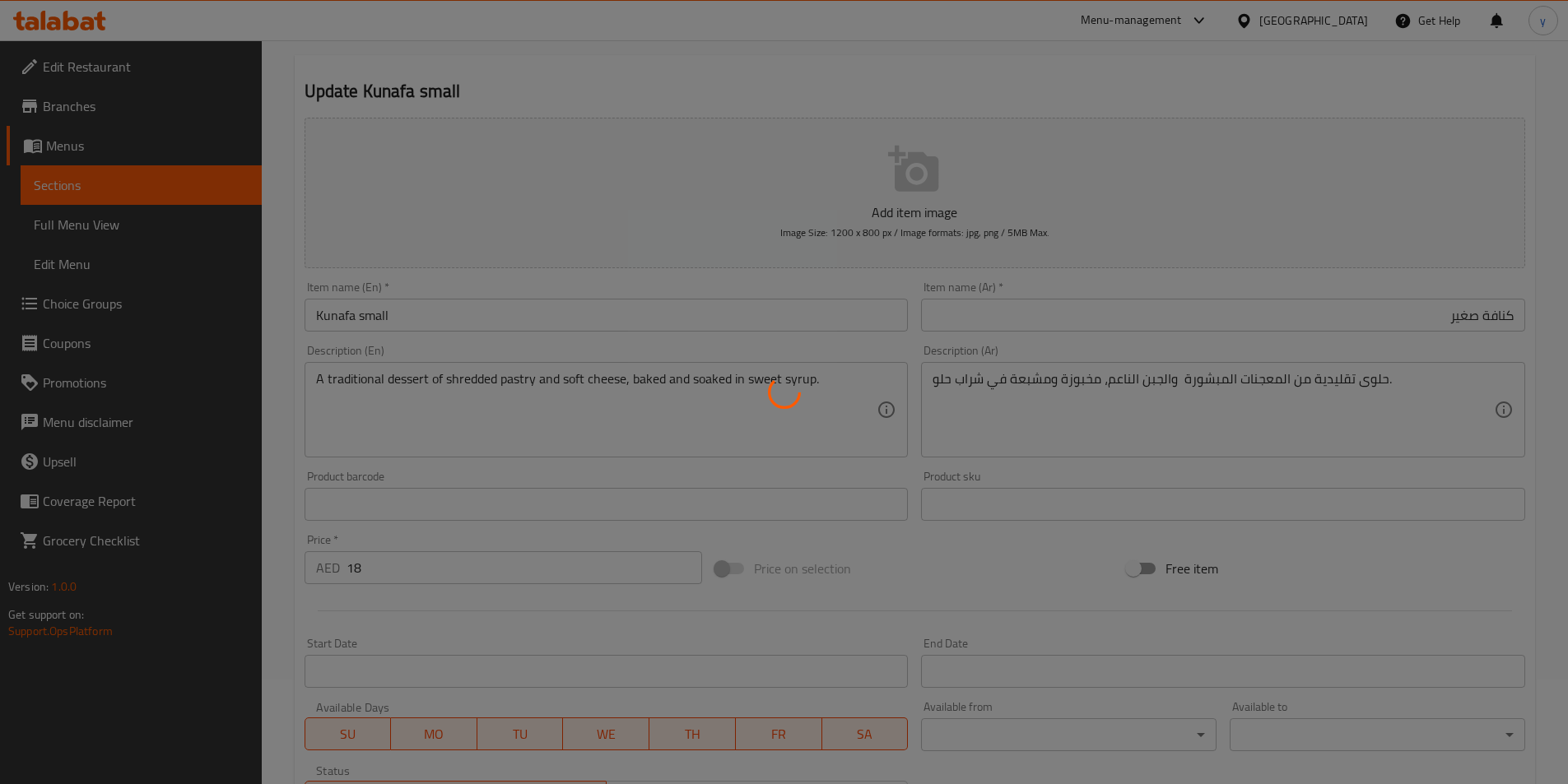
scroll to position [0, 0]
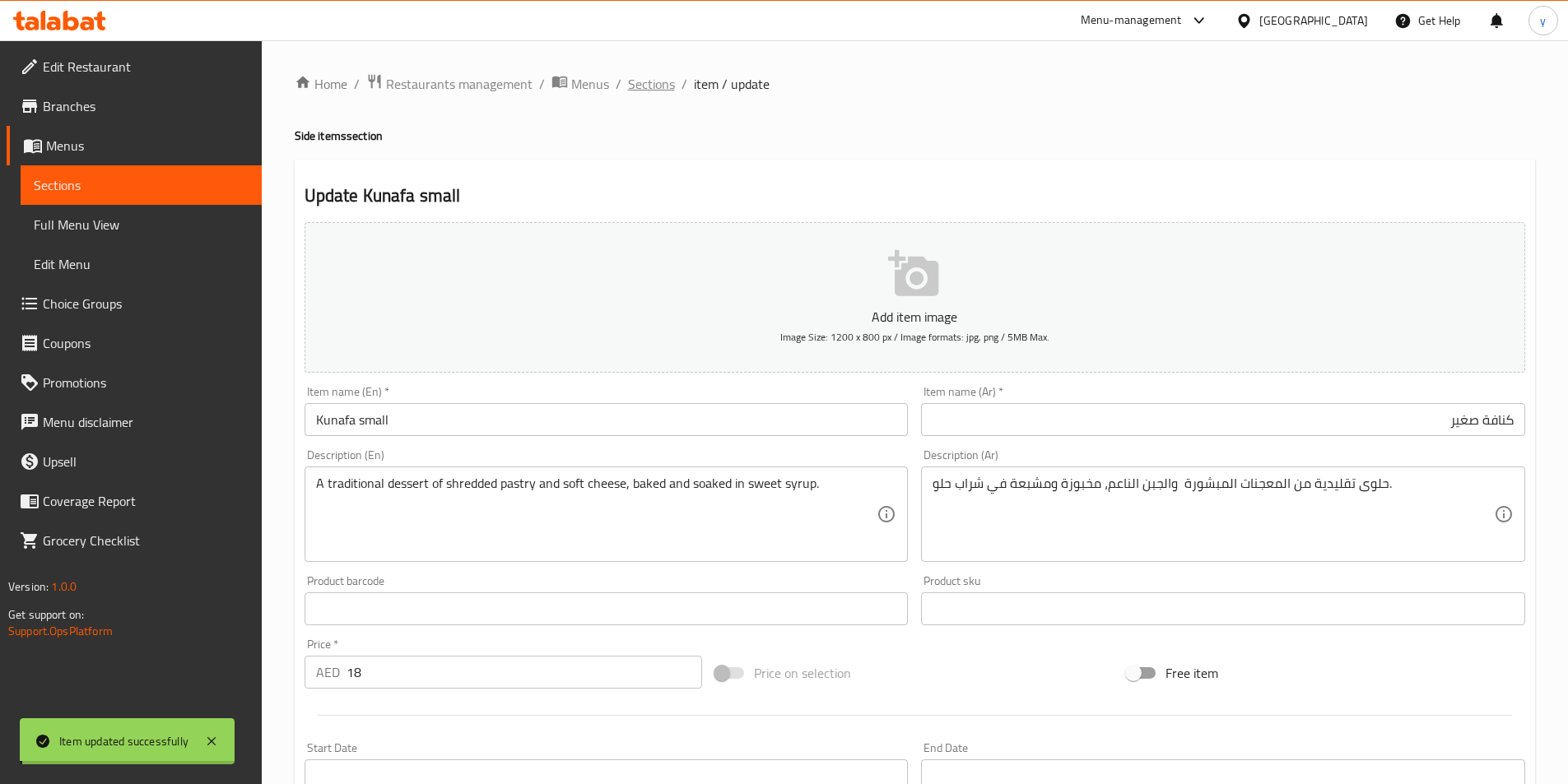
click at [646, 79] on span "Sections" at bounding box center [651, 84] width 47 height 19
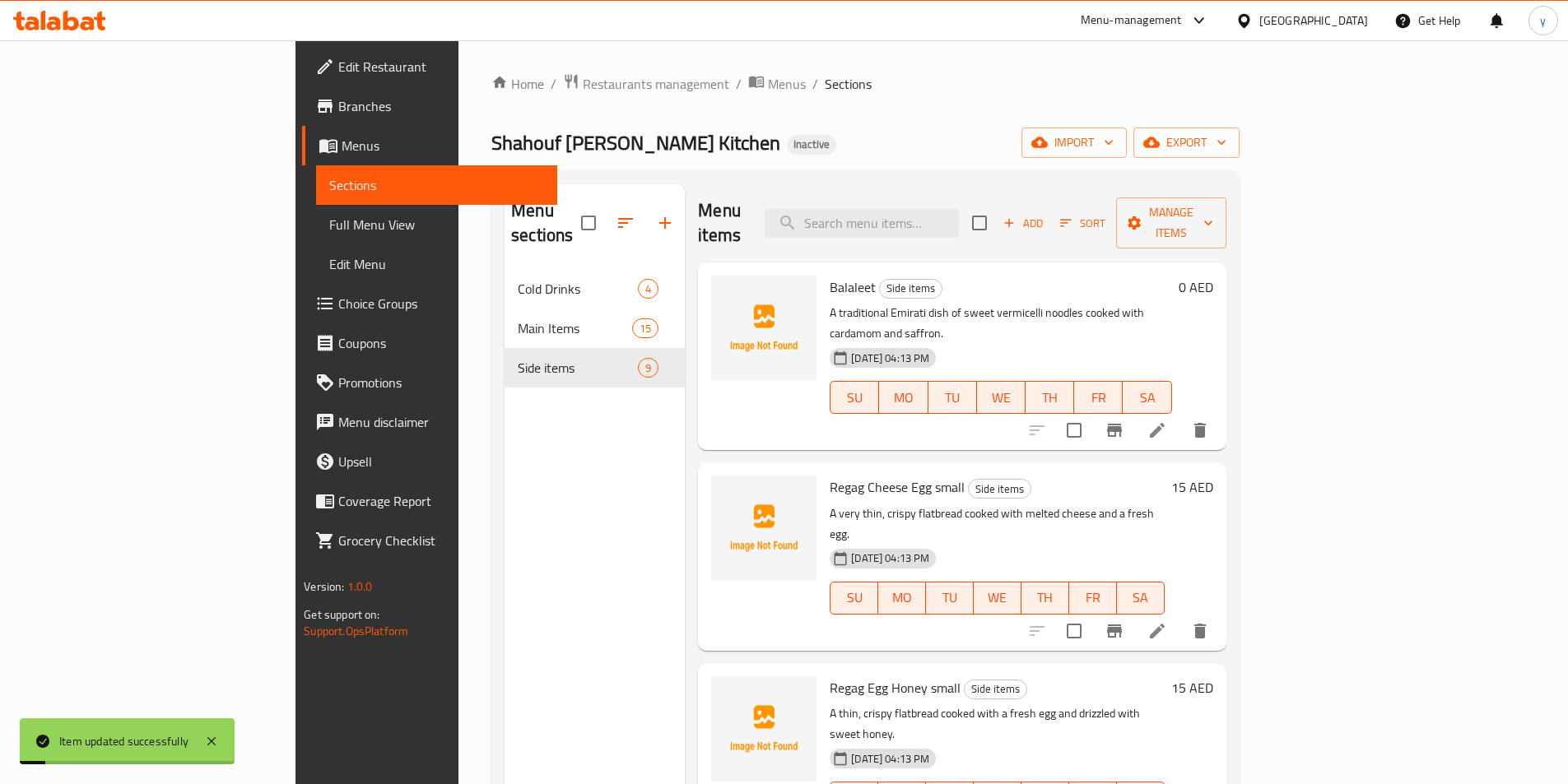
click at [988, 227] on div "Menu items Add Sort Manage items" at bounding box center [962, 223] width 527 height 78
click at [958, 220] on input "search" at bounding box center [861, 223] width 194 height 29
paste input "Raita"
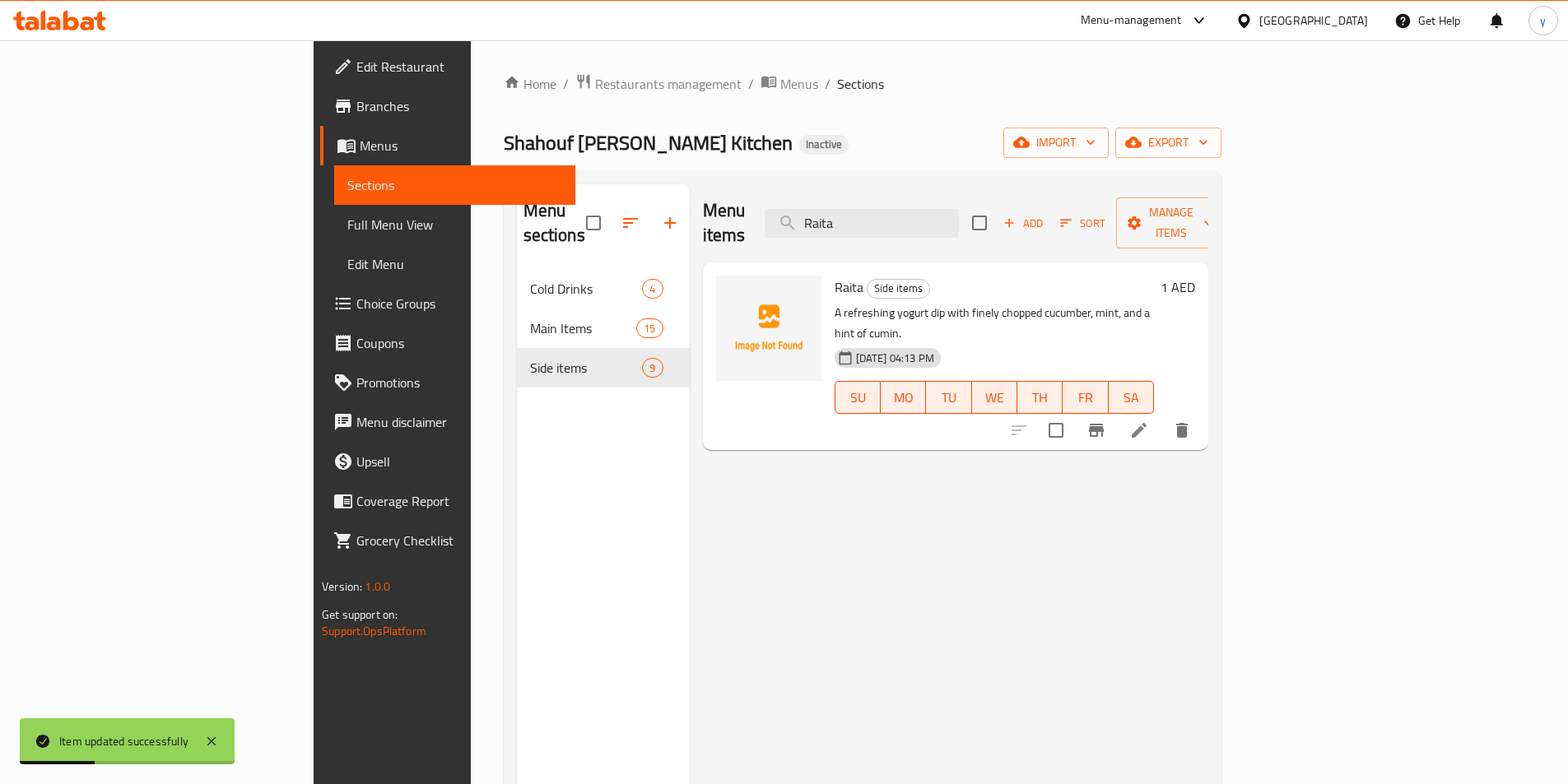
type input "Raita"
click at [1162, 416] on li at bounding box center [1139, 430] width 46 height 29
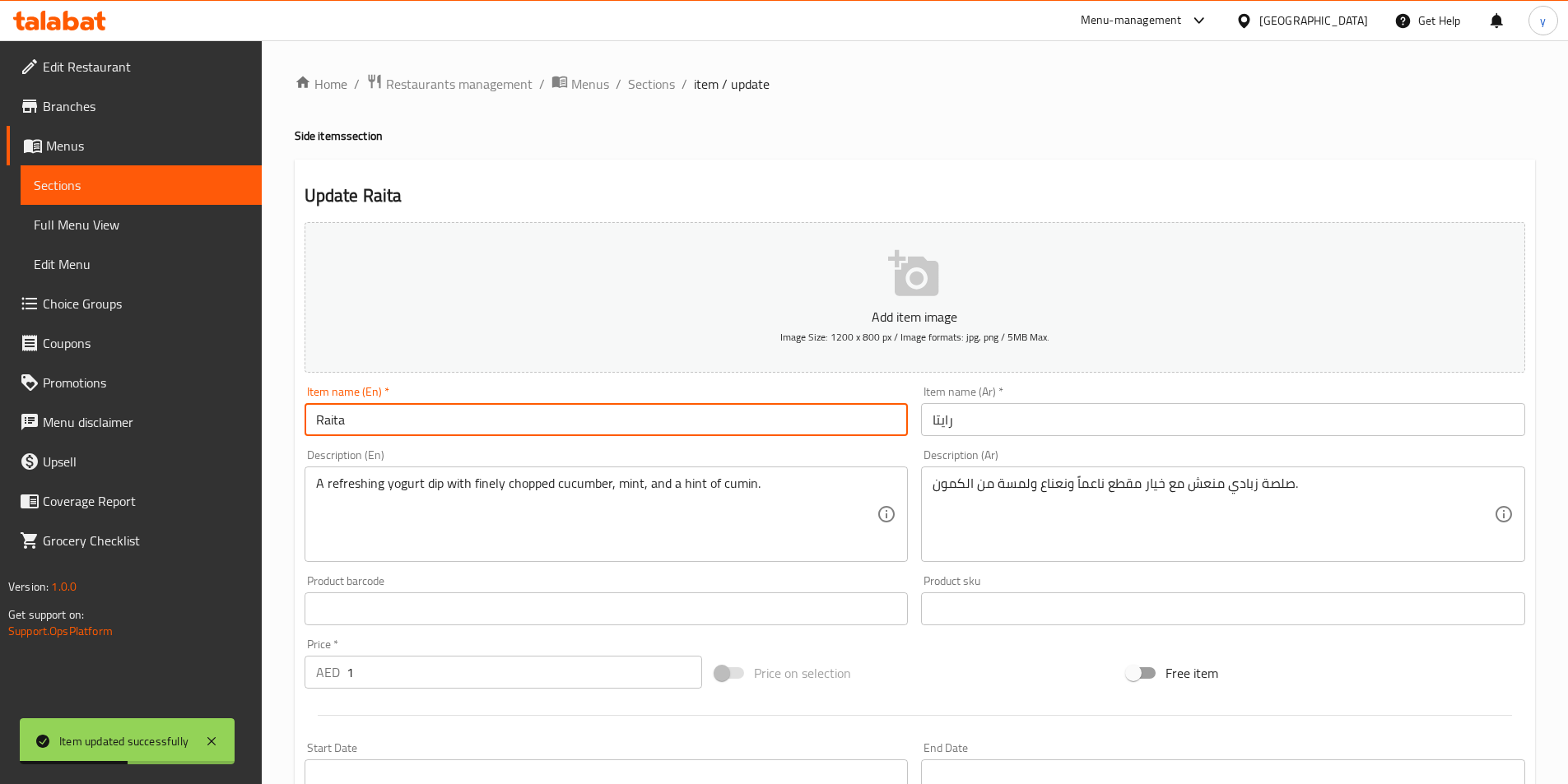
click at [803, 428] on input "Raita" at bounding box center [606, 419] width 604 height 33
type input "Raita small"
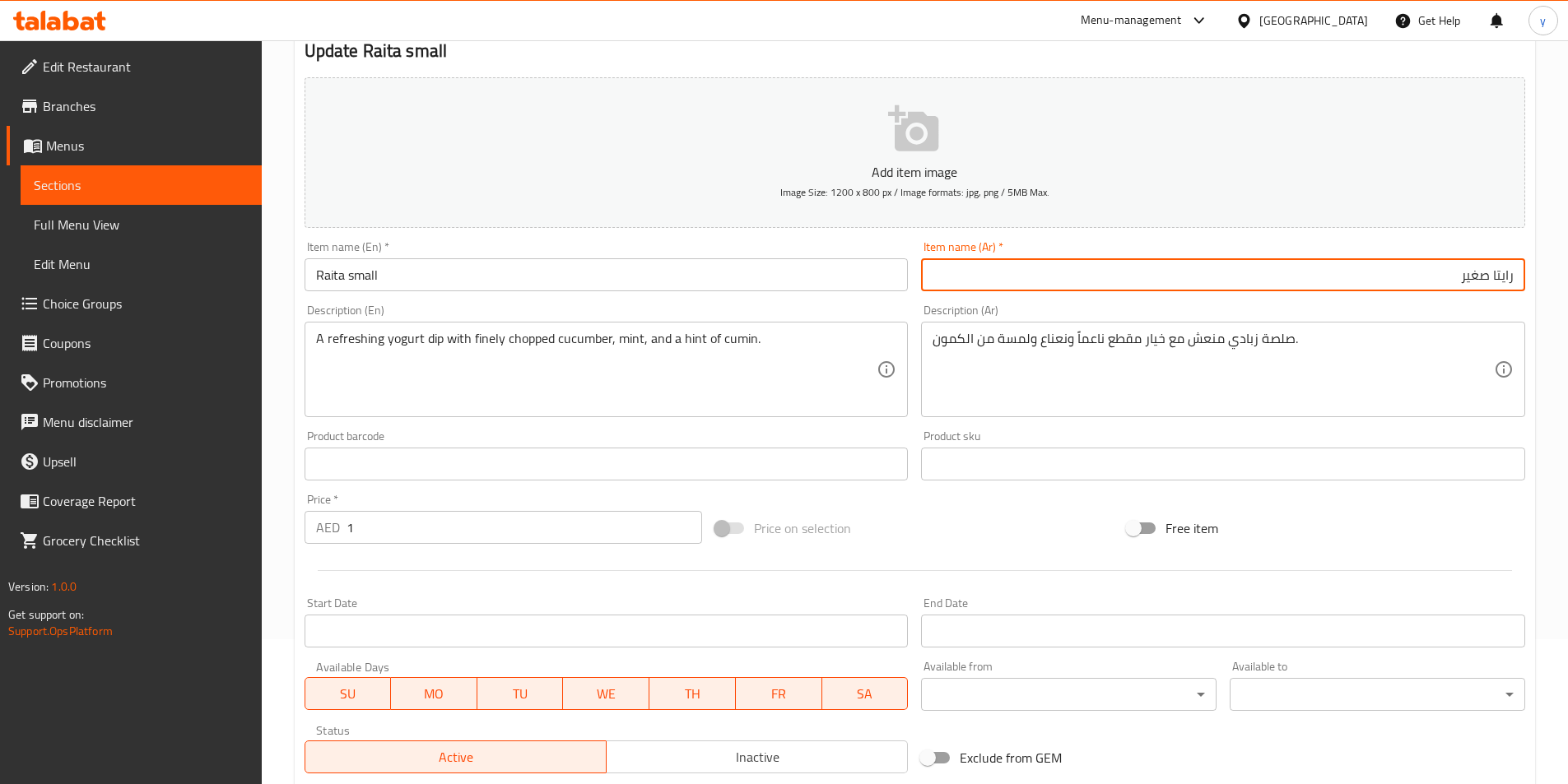
scroll to position [379, 0]
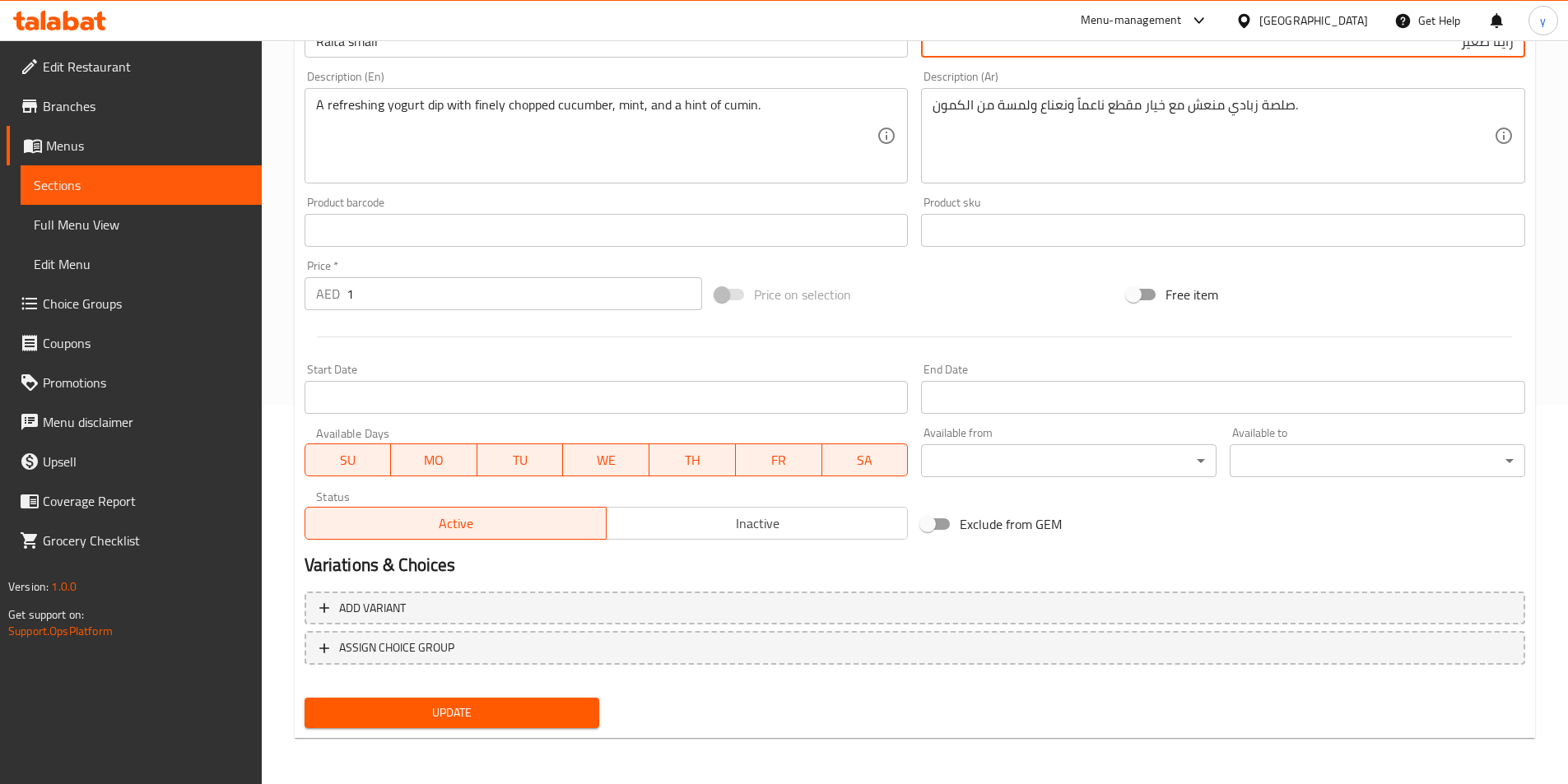
type input "رايتا صغير"
click at [573, 728] on button "Update" at bounding box center [452, 713] width 296 height 30
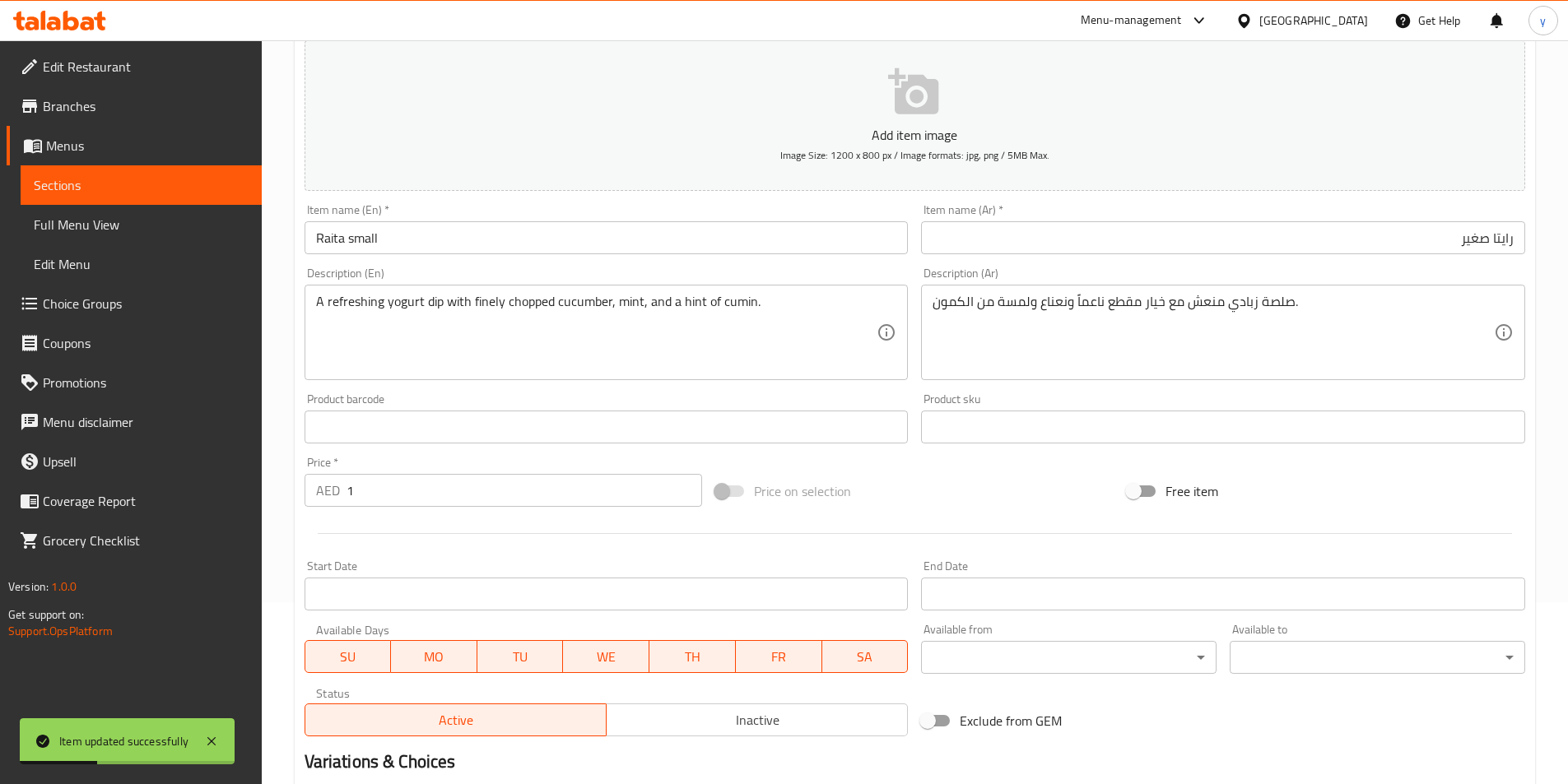
scroll to position [0, 0]
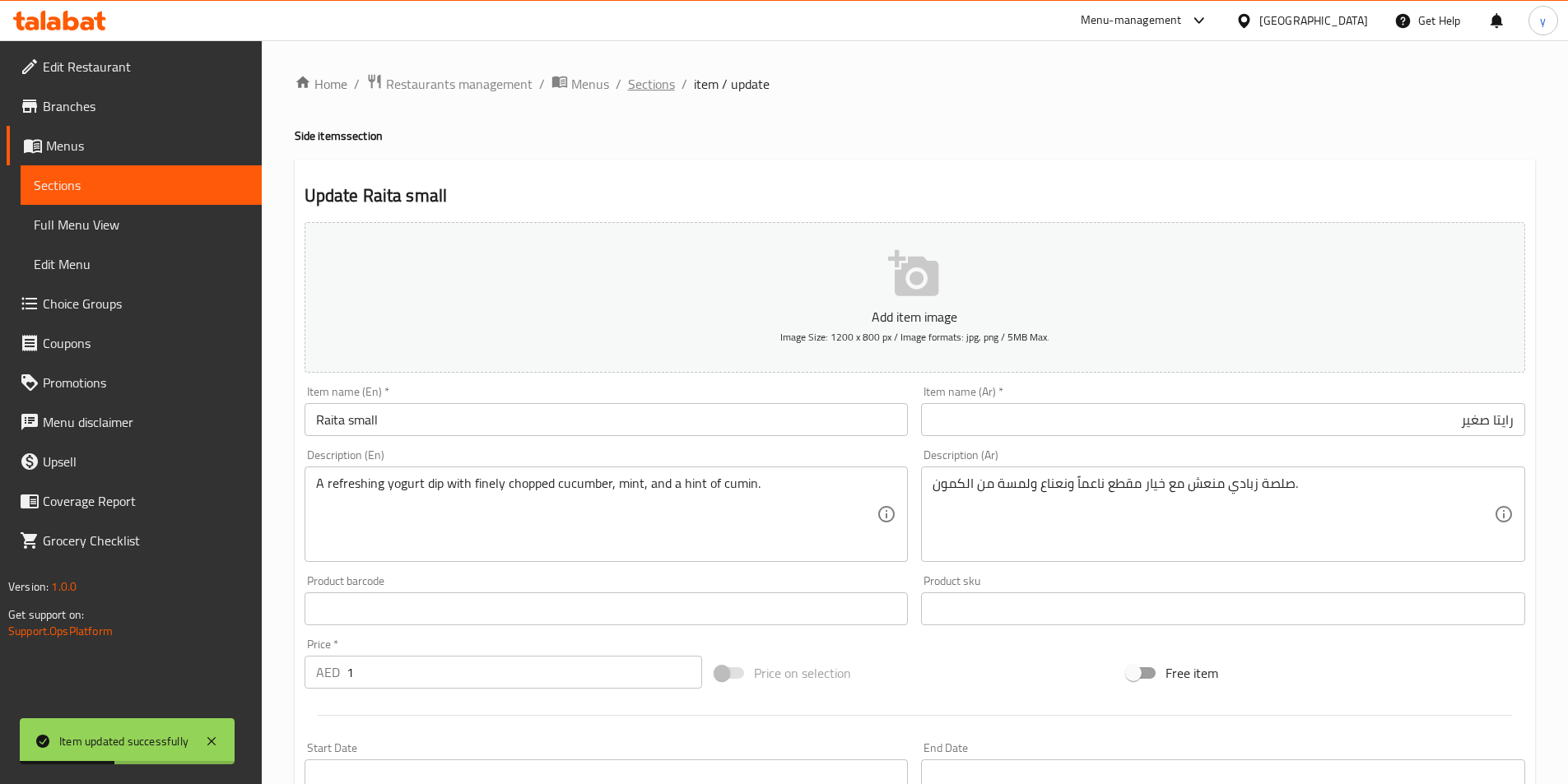
click at [662, 76] on span "Sections" at bounding box center [651, 84] width 47 height 19
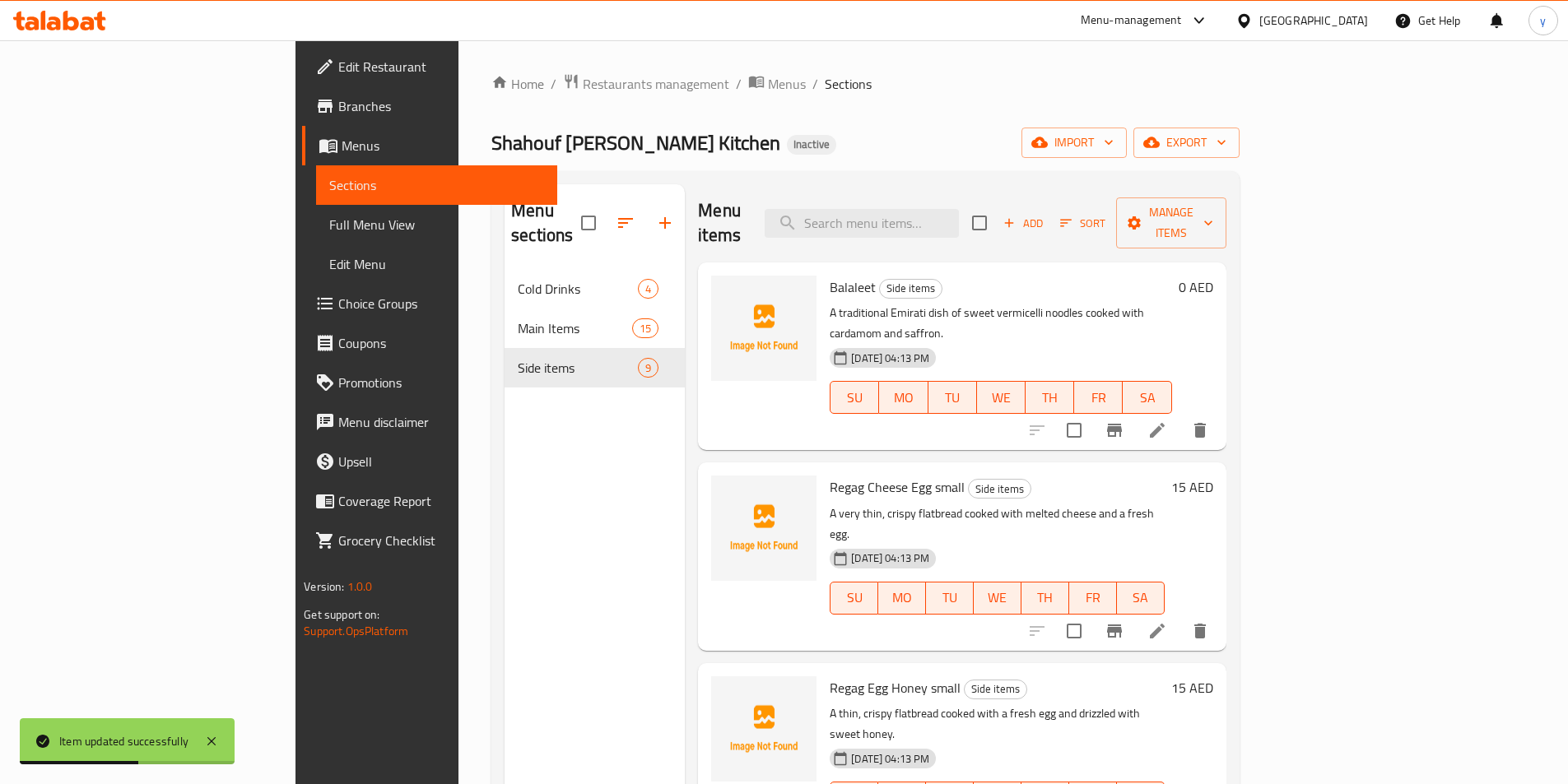
click at [965, 226] on div "Menu items Add Sort Manage items" at bounding box center [962, 223] width 527 height 78
click at [958, 209] on input "search" at bounding box center [861, 223] width 194 height 29
paste input "Shatta"
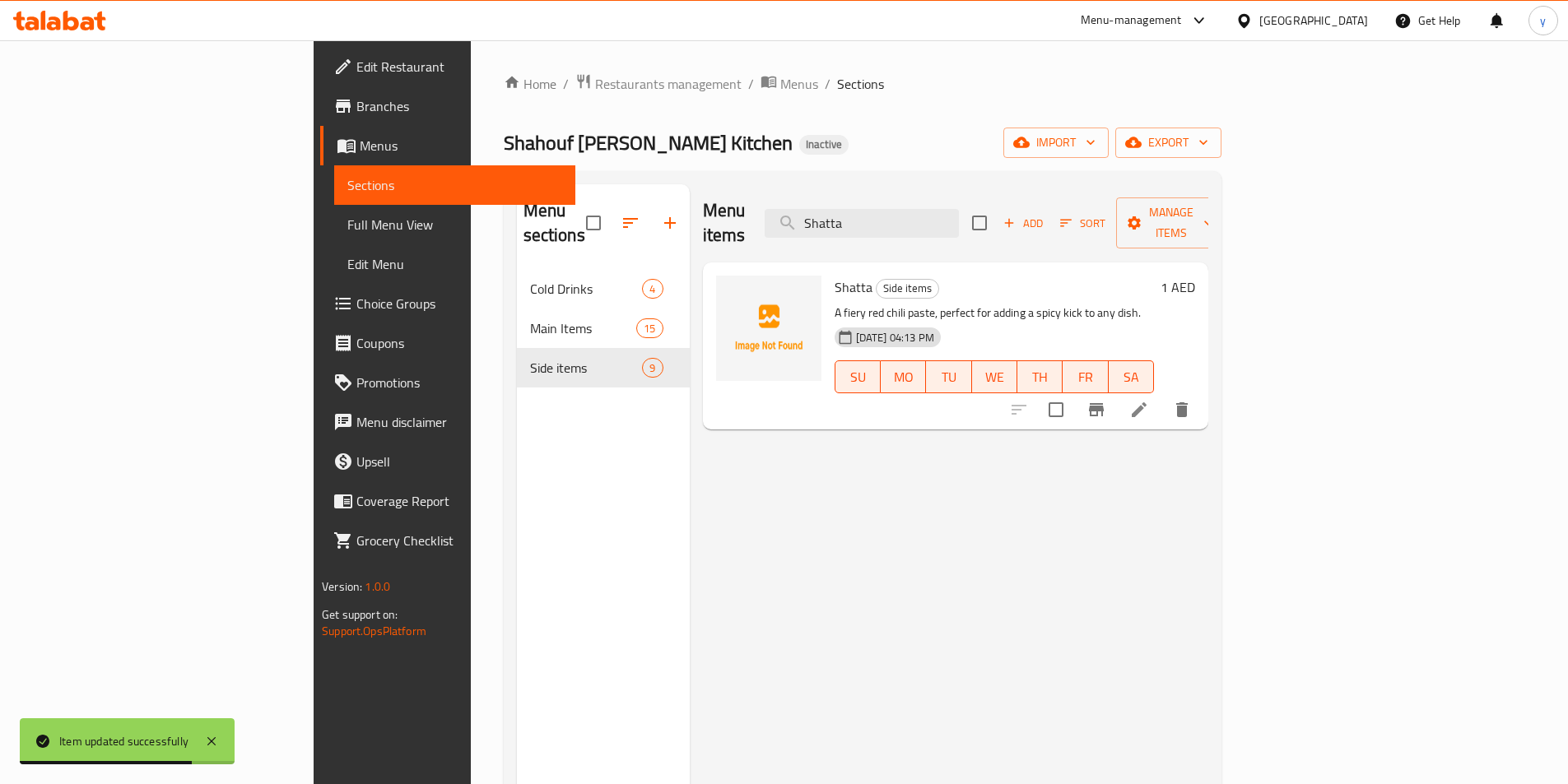
type input "Shatta"
click at [1149, 400] on icon at bounding box center [1139, 410] width 19 height 19
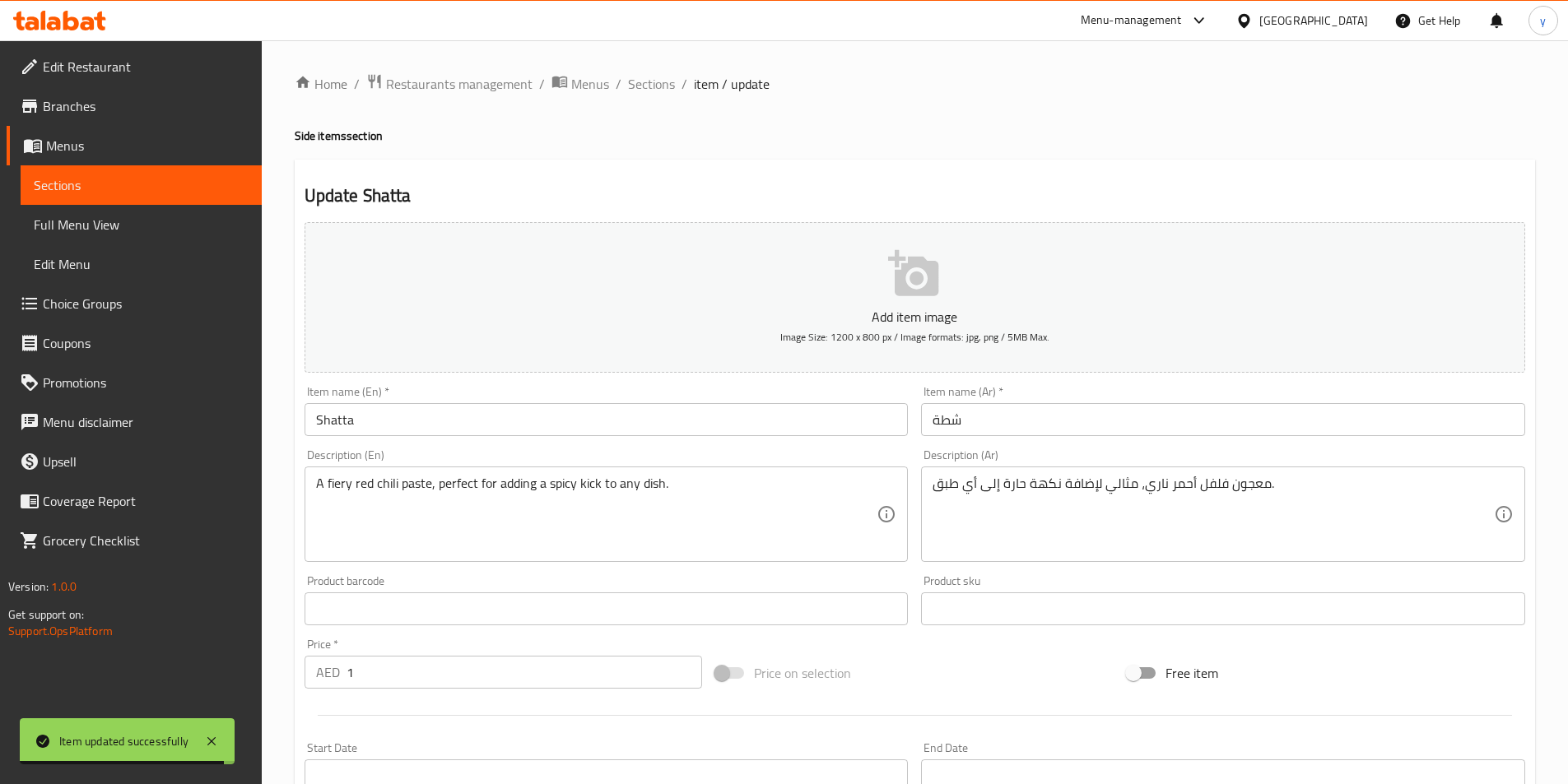
click at [666, 407] on input "Shatta" at bounding box center [606, 419] width 604 height 33
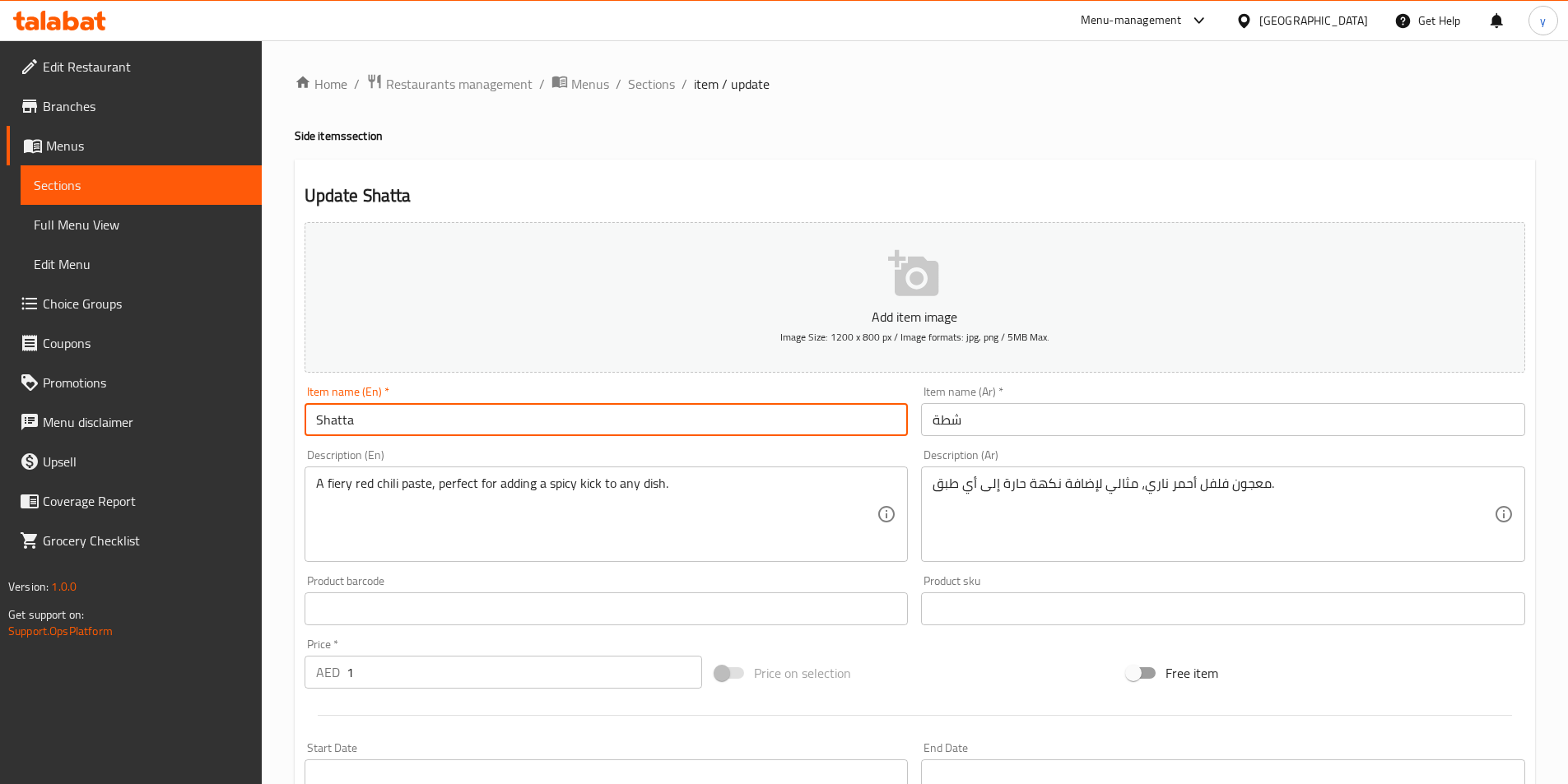
type input "Shatta"
click at [1000, 412] on input "شطة" at bounding box center [1223, 419] width 604 height 33
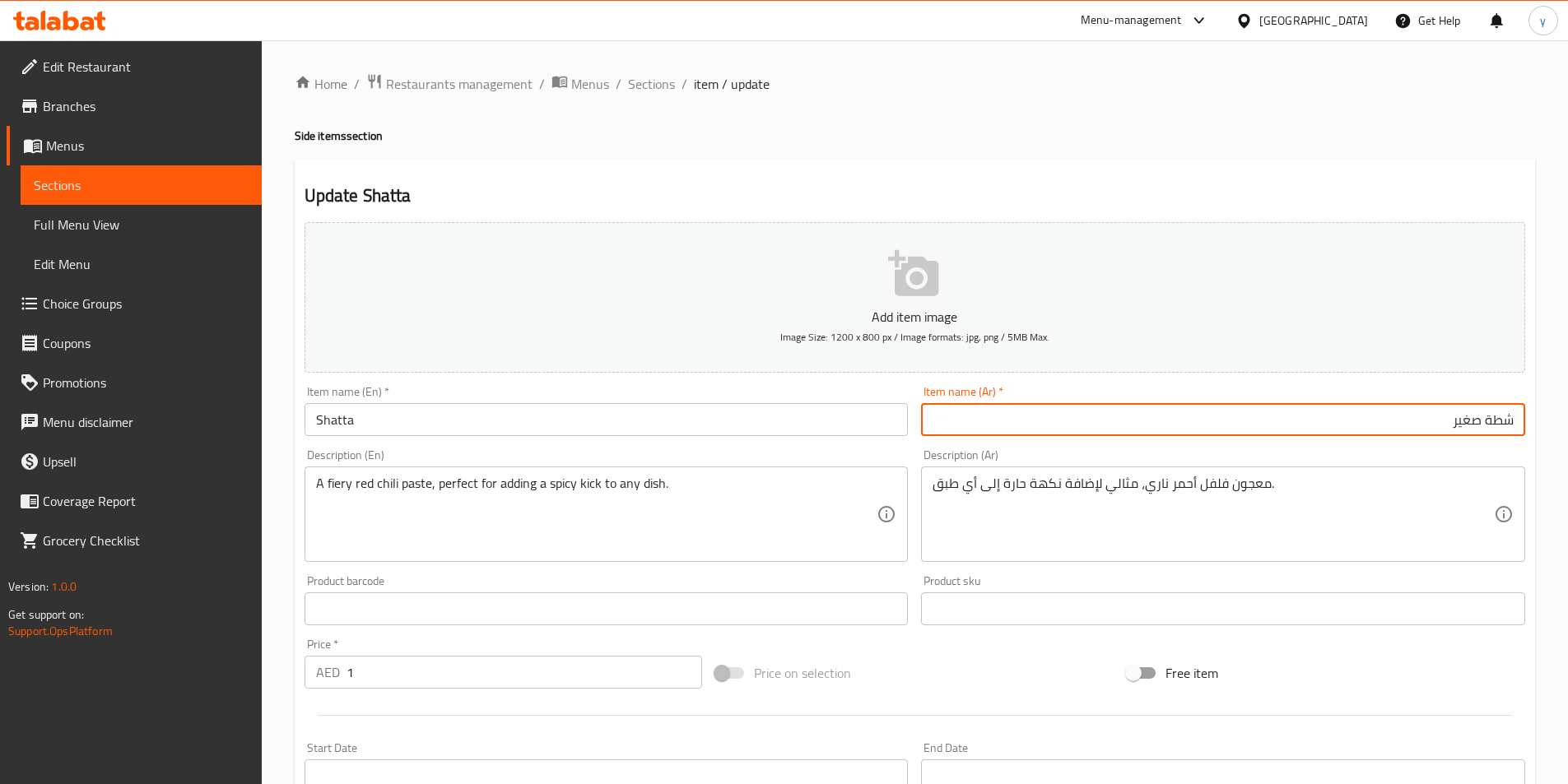
type input "شطة صغير"
click at [376, 419] on input "Shatta" at bounding box center [606, 419] width 604 height 33
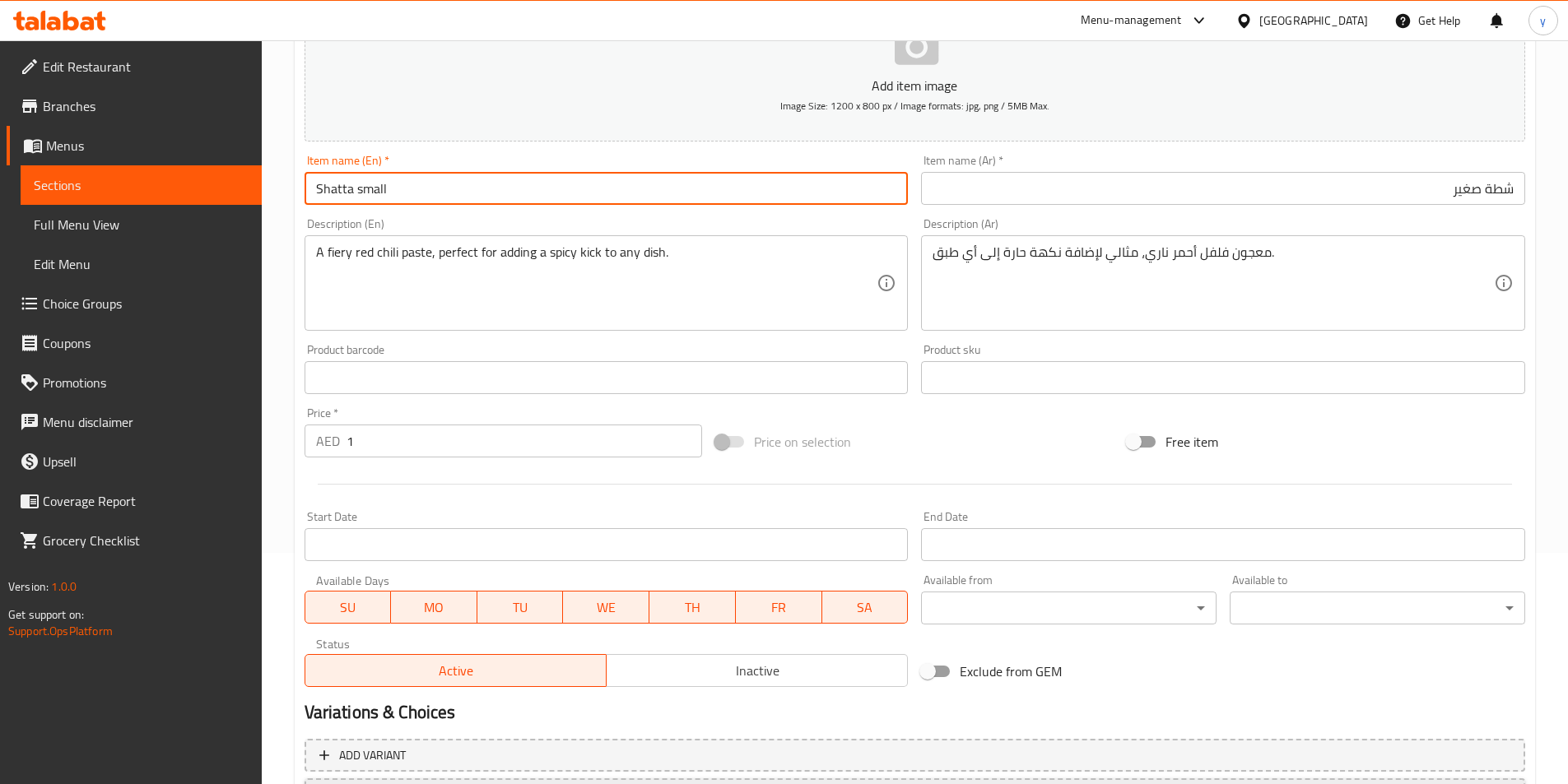
scroll to position [379, 0]
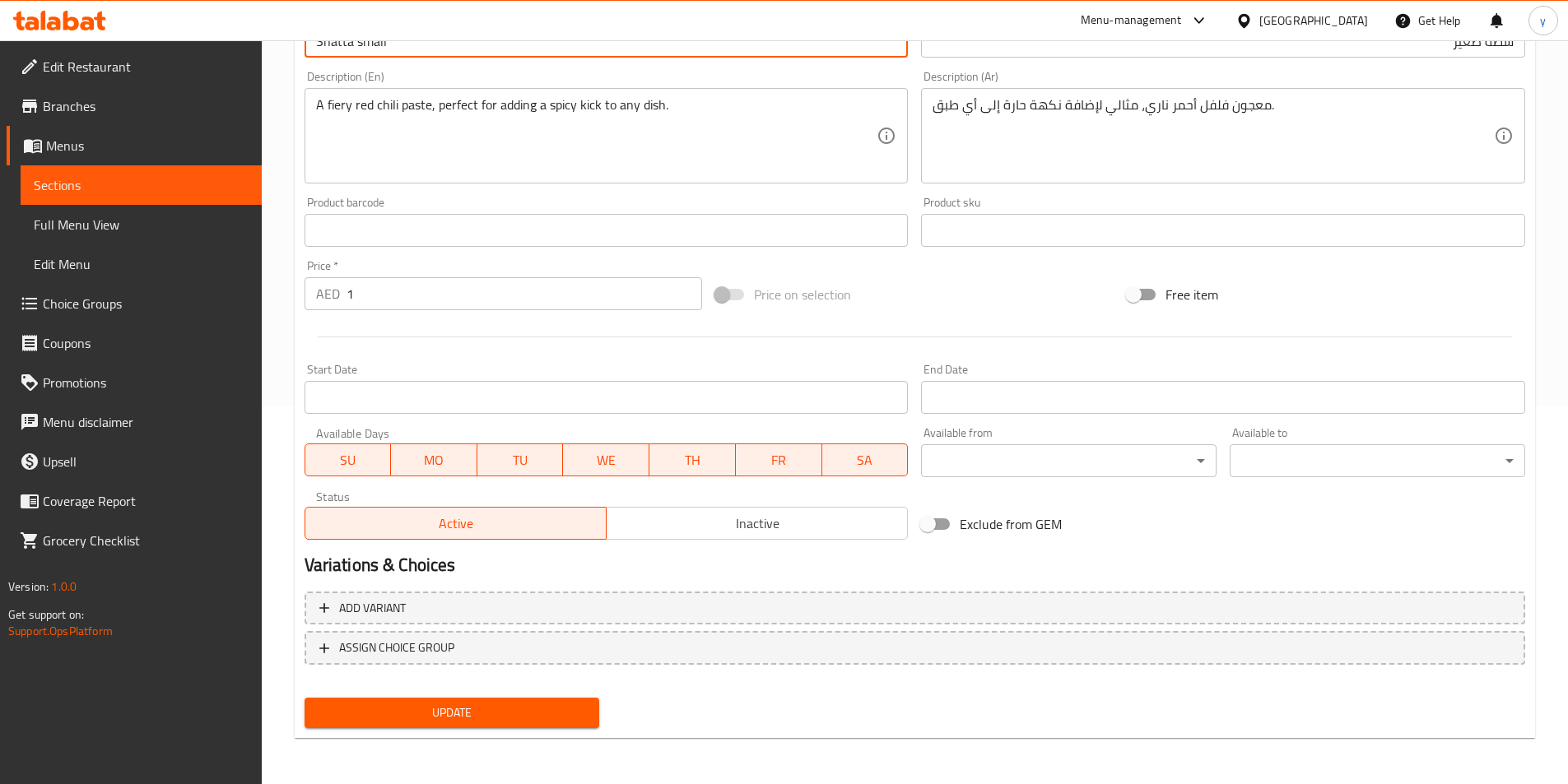
type input "Shatta small"
click at [571, 713] on span "Update" at bounding box center [452, 712] width 269 height 20
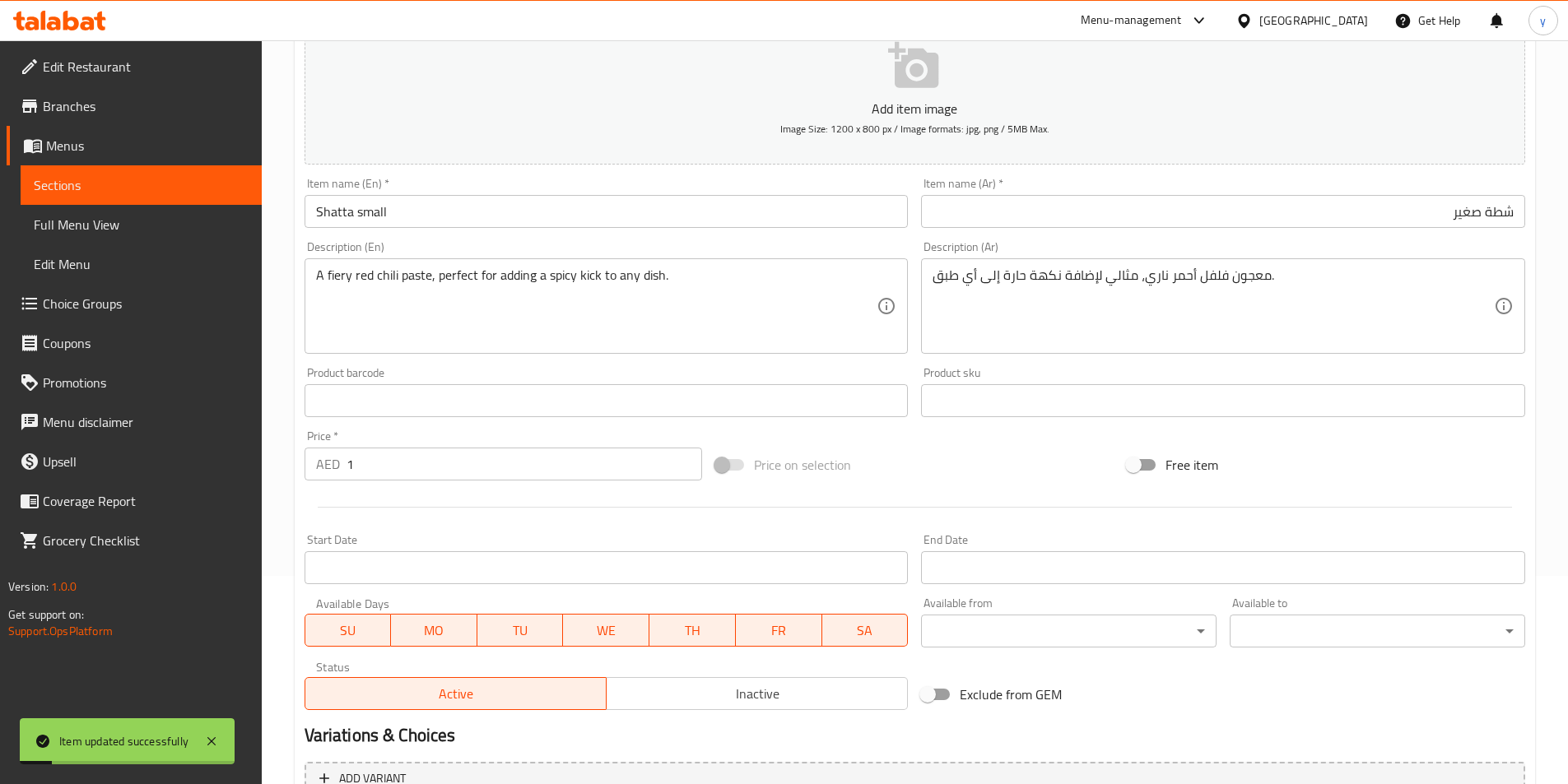
scroll to position [0, 0]
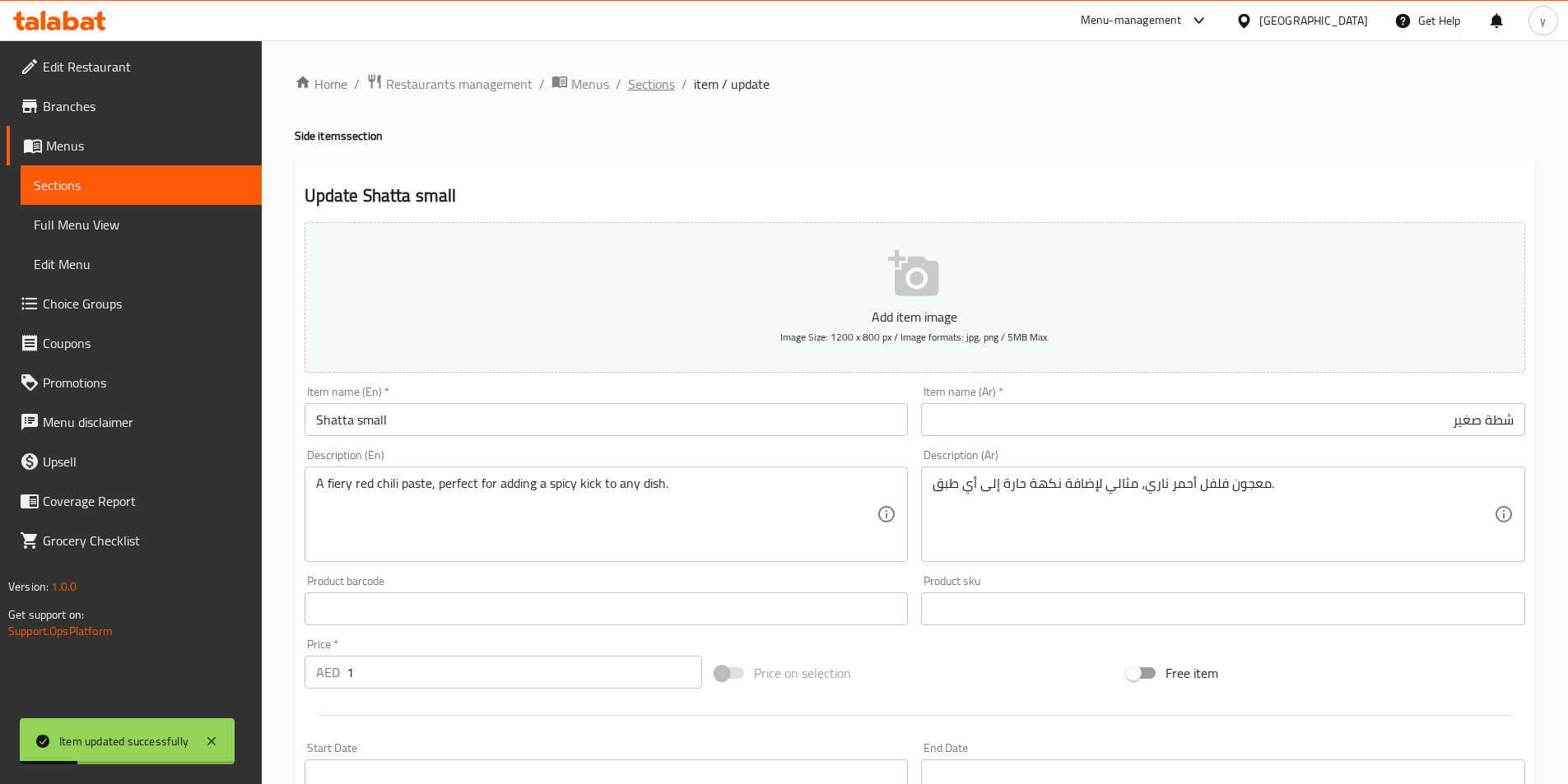
click at [654, 93] on span "Sections" at bounding box center [651, 84] width 47 height 19
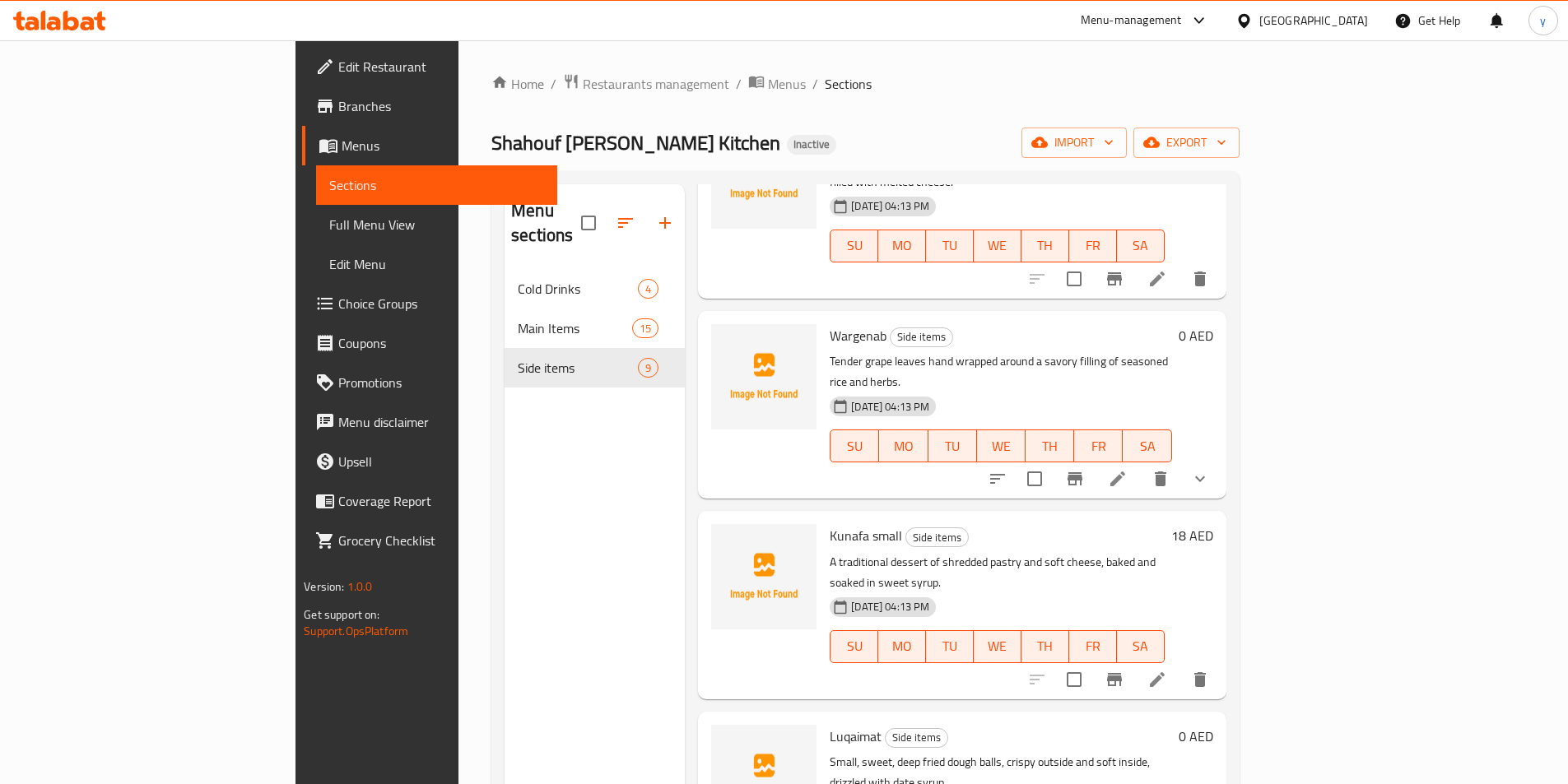
scroll to position [546, 0]
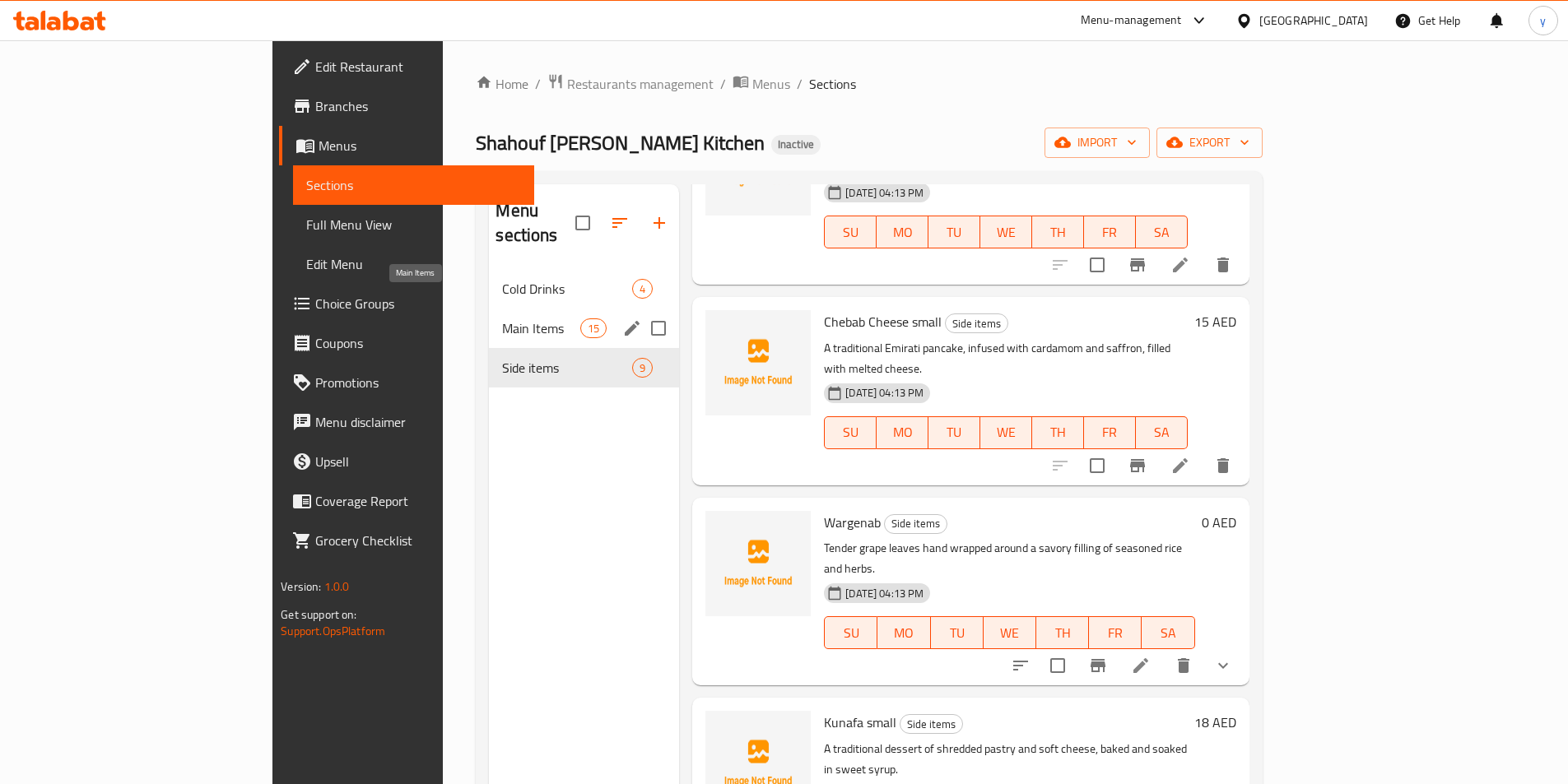
click at [502, 319] on span "Main Items" at bounding box center [541, 328] width 78 height 19
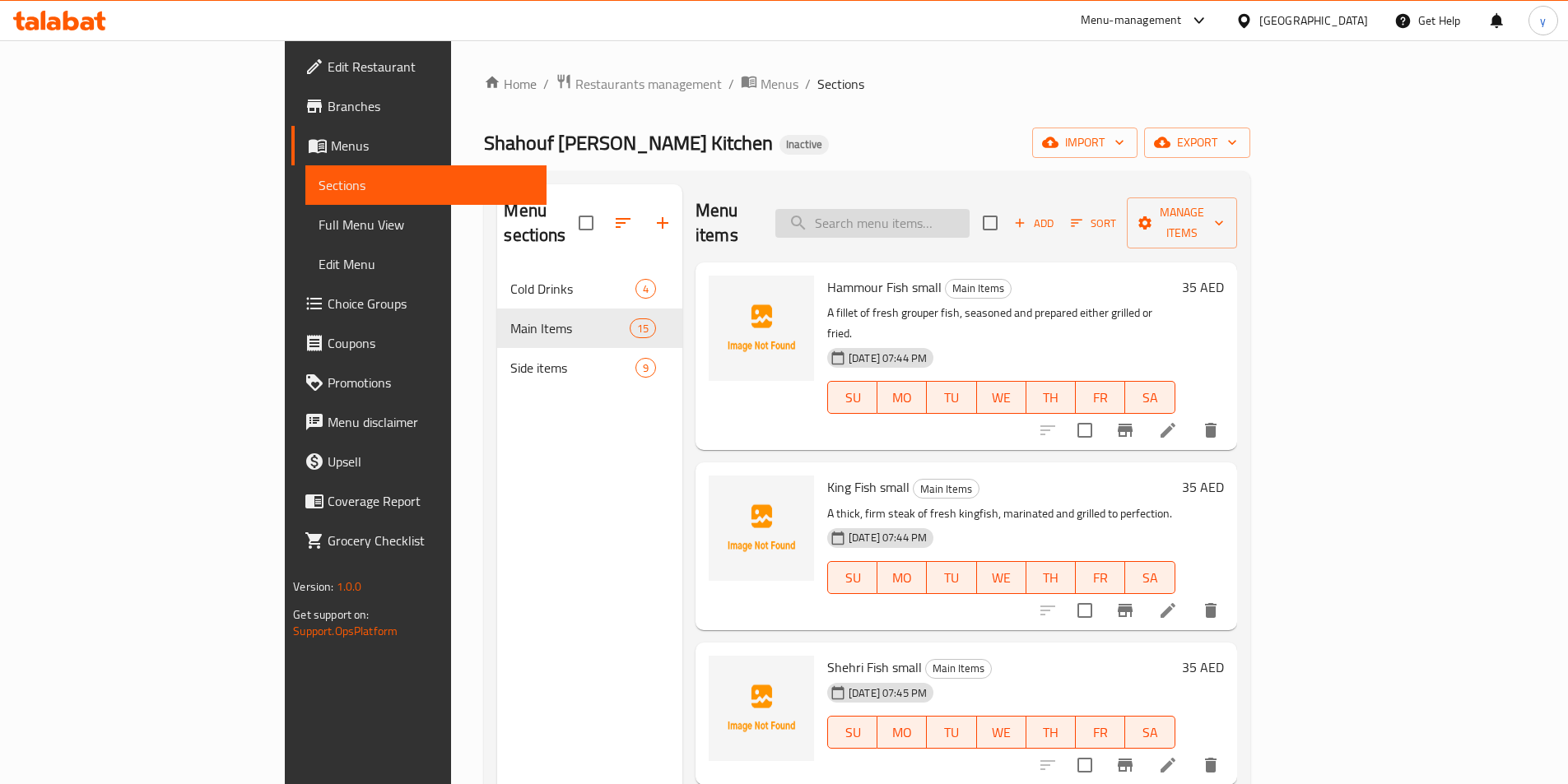
click at [970, 223] on input "search" at bounding box center [872, 223] width 194 height 29
paste input "Chicken Polao"
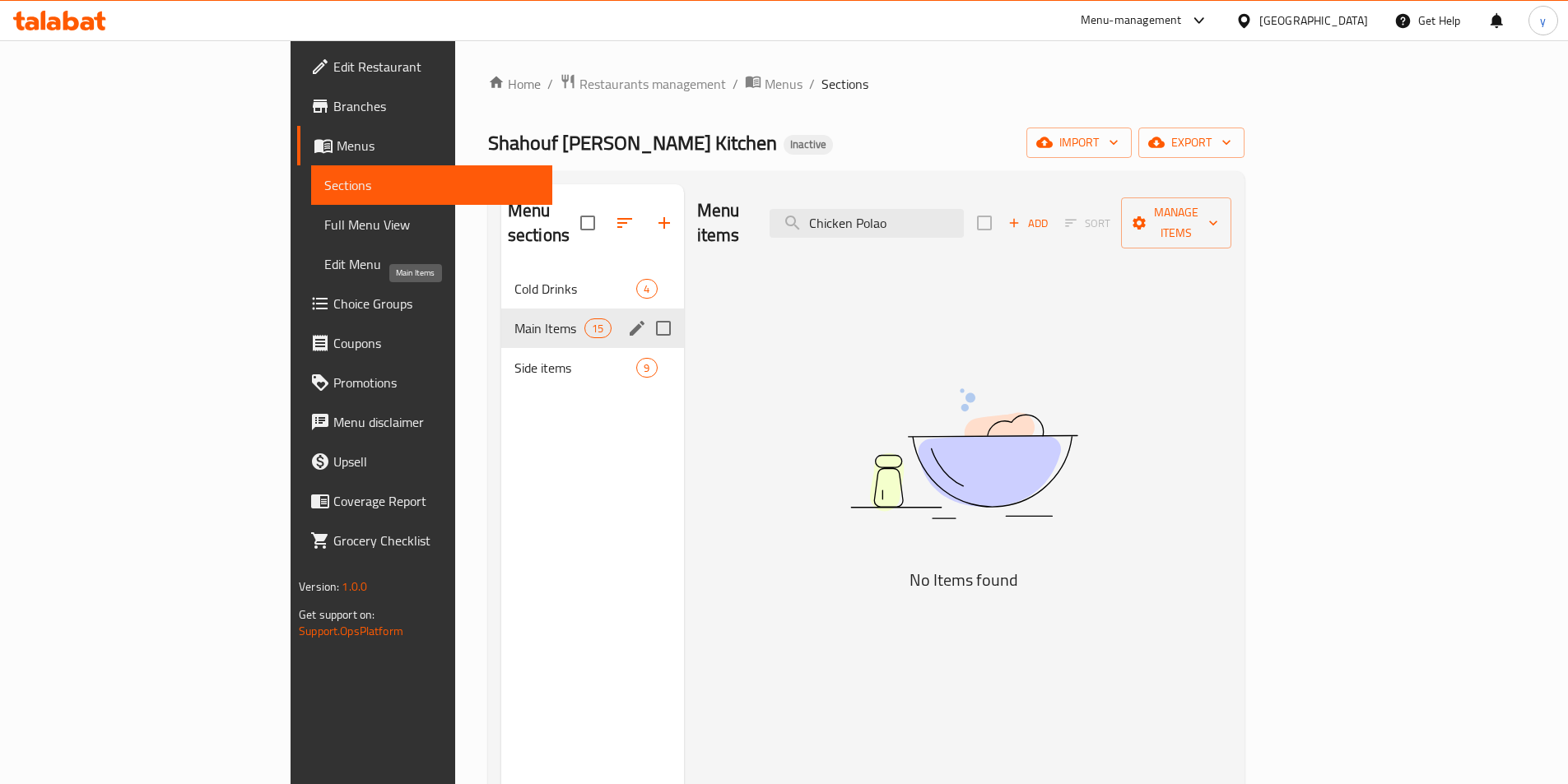
type input "Chicken Polao"
click at [514, 319] on span "Main Items" at bounding box center [549, 328] width 70 height 19
click at [501, 309] on div "Main Items 15" at bounding box center [592, 328] width 182 height 40
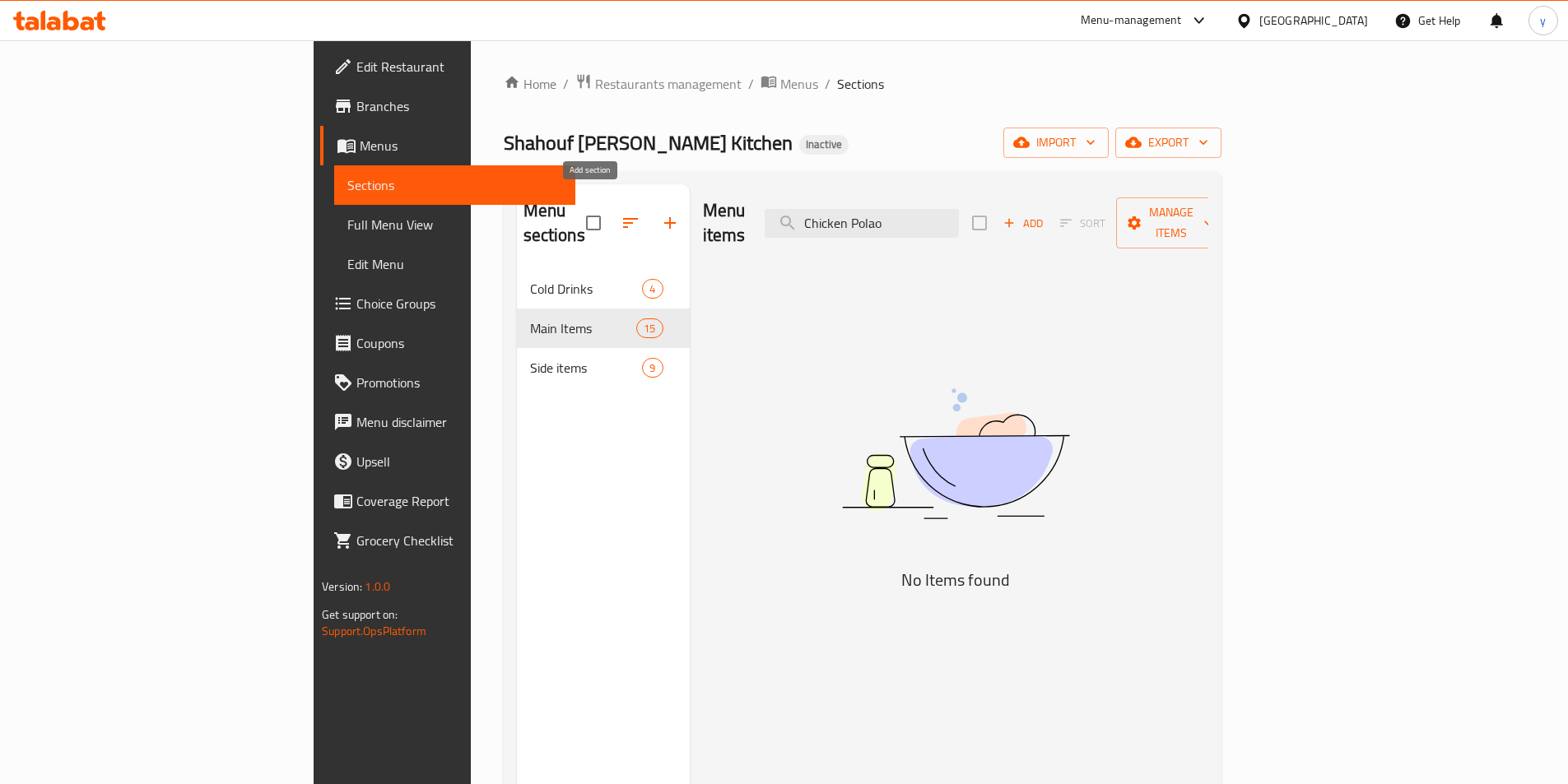
click at [650, 209] on button "button" at bounding box center [670, 223] width 40 height 40
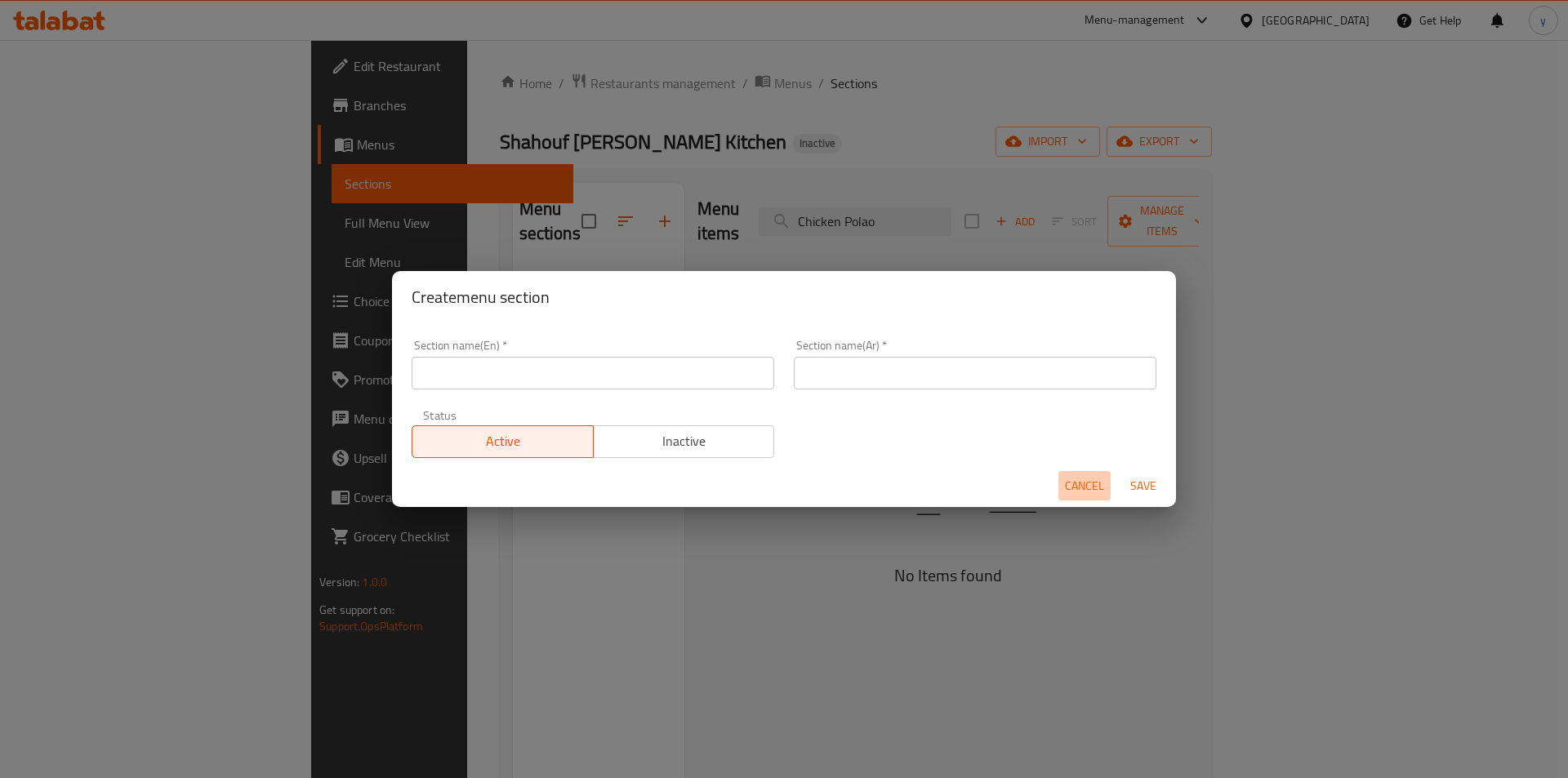
click at [1092, 479] on span "Cancel" at bounding box center [1084, 486] width 40 height 20
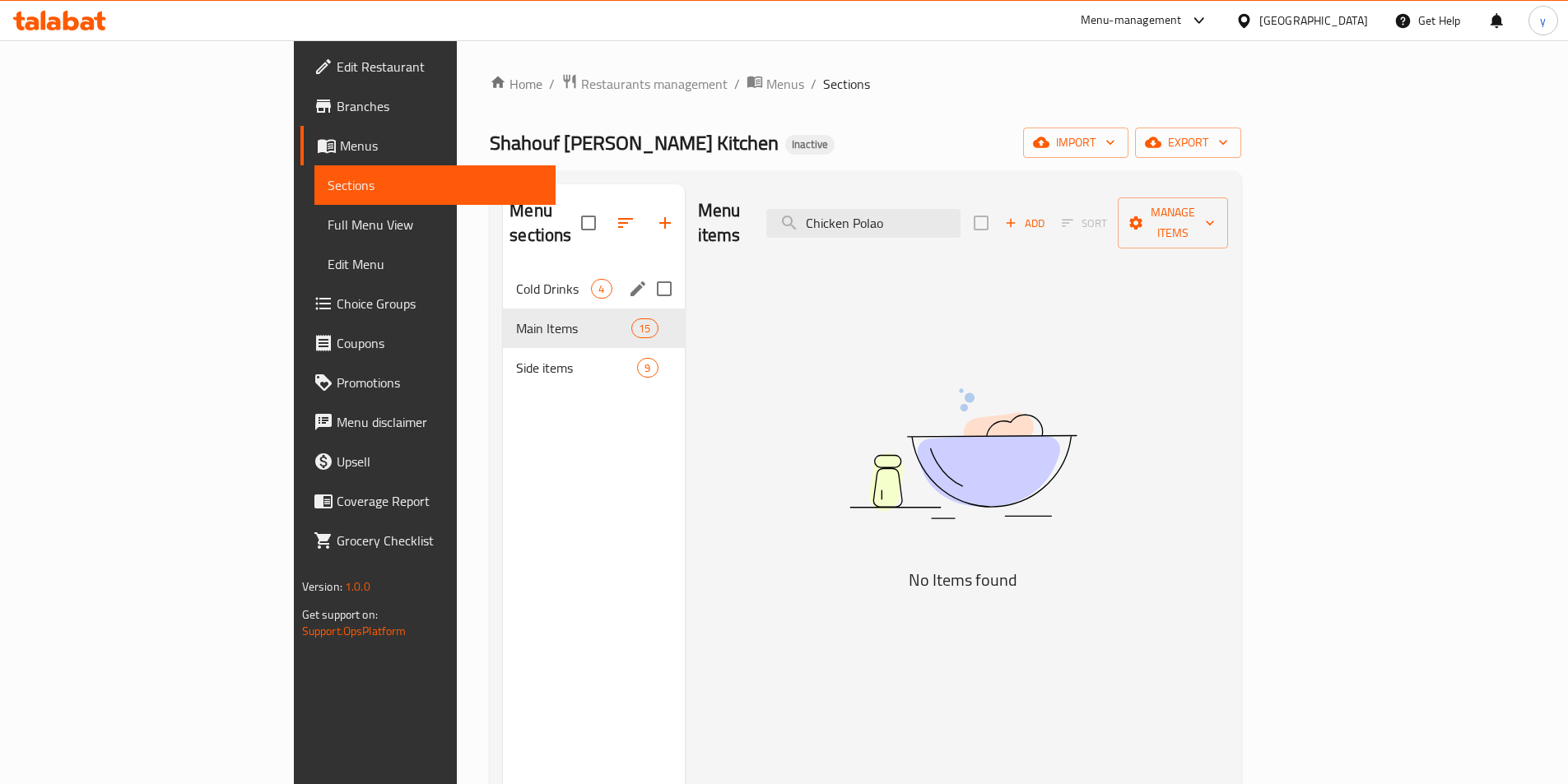
click at [516, 279] on span "Cold Drinks" at bounding box center [553, 288] width 75 height 19
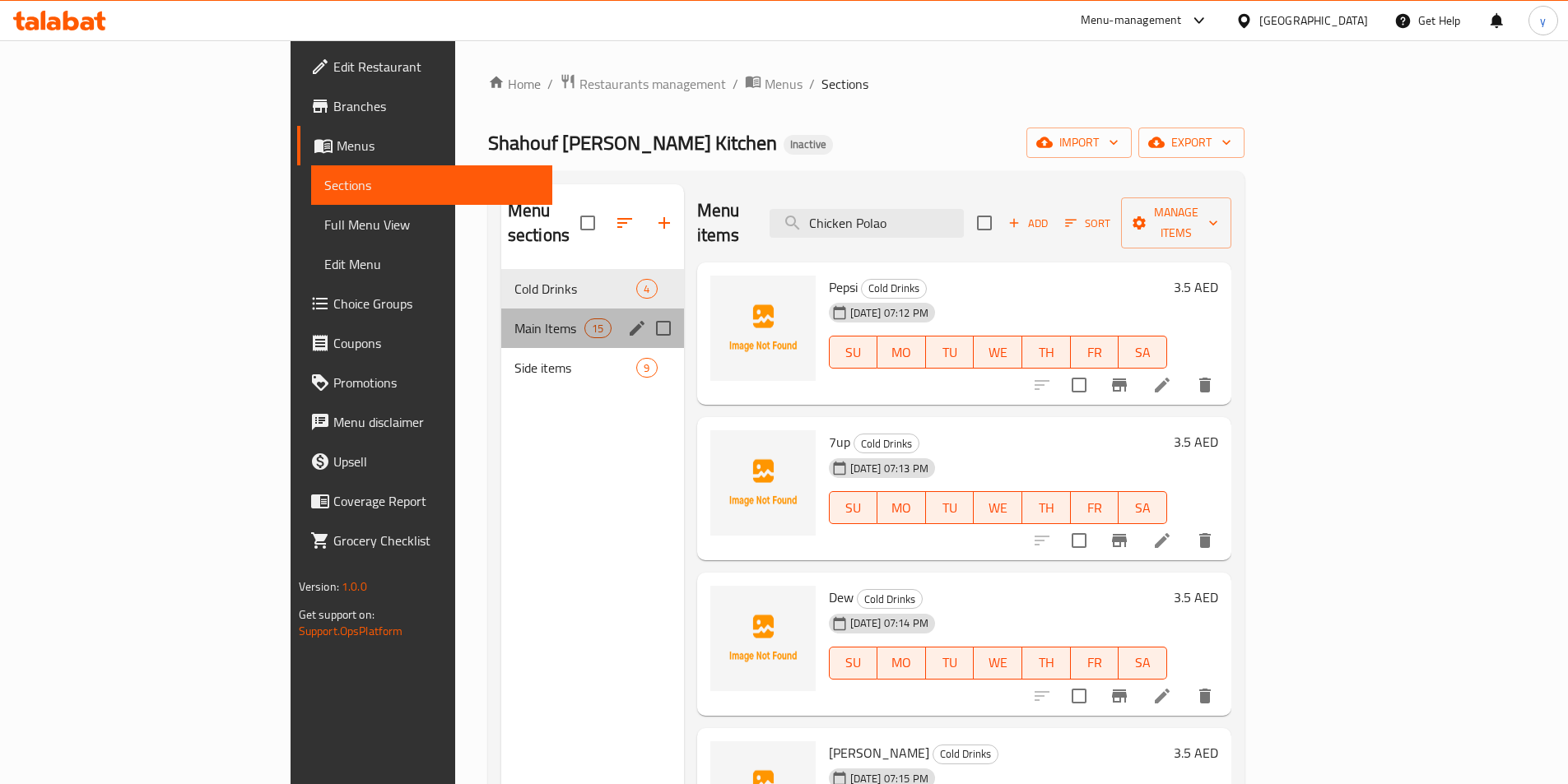
click at [501, 309] on div "Main Items 15" at bounding box center [592, 328] width 182 height 40
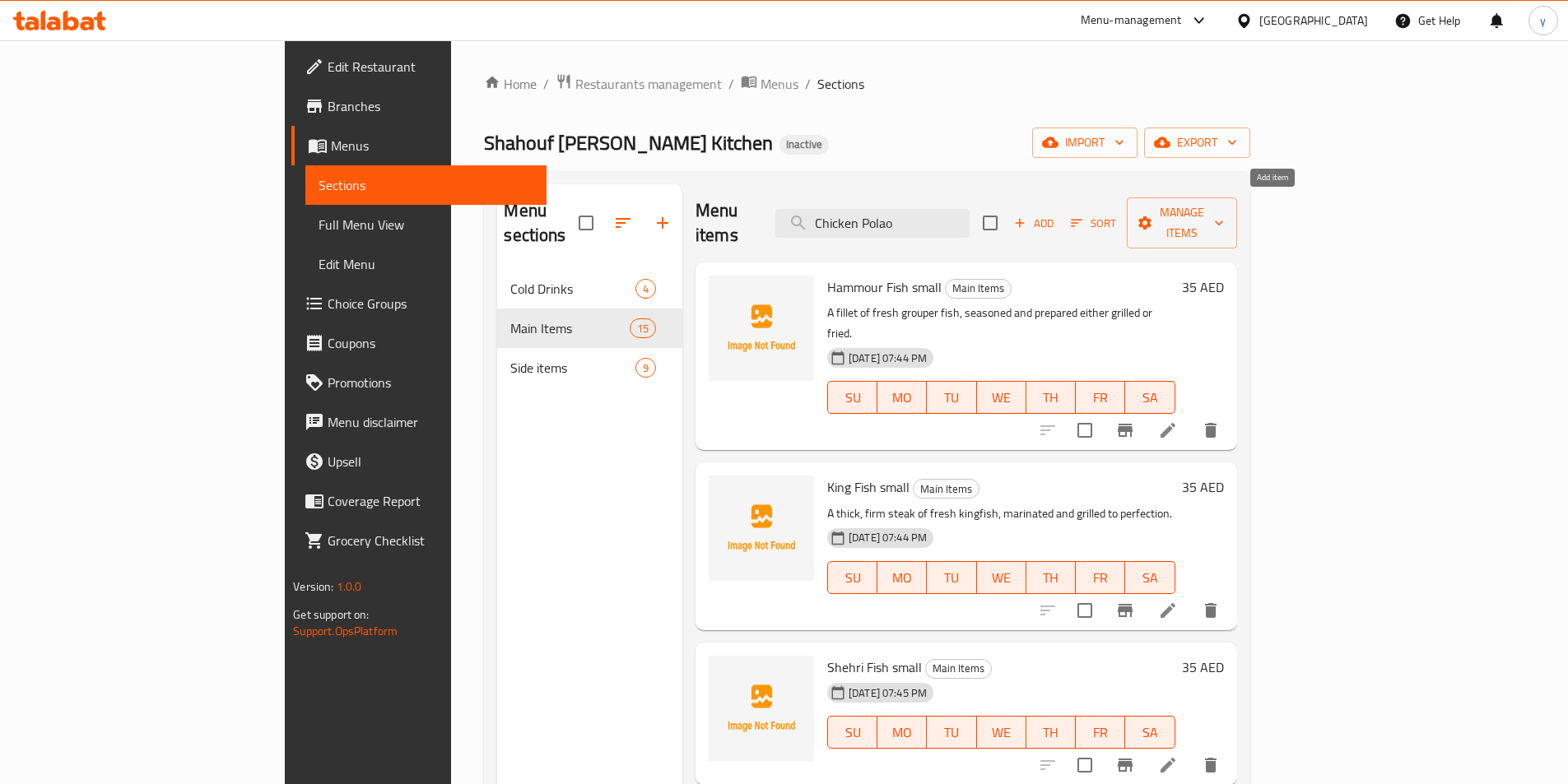
click at [1027, 216] on icon "button" at bounding box center [1019, 223] width 15 height 15
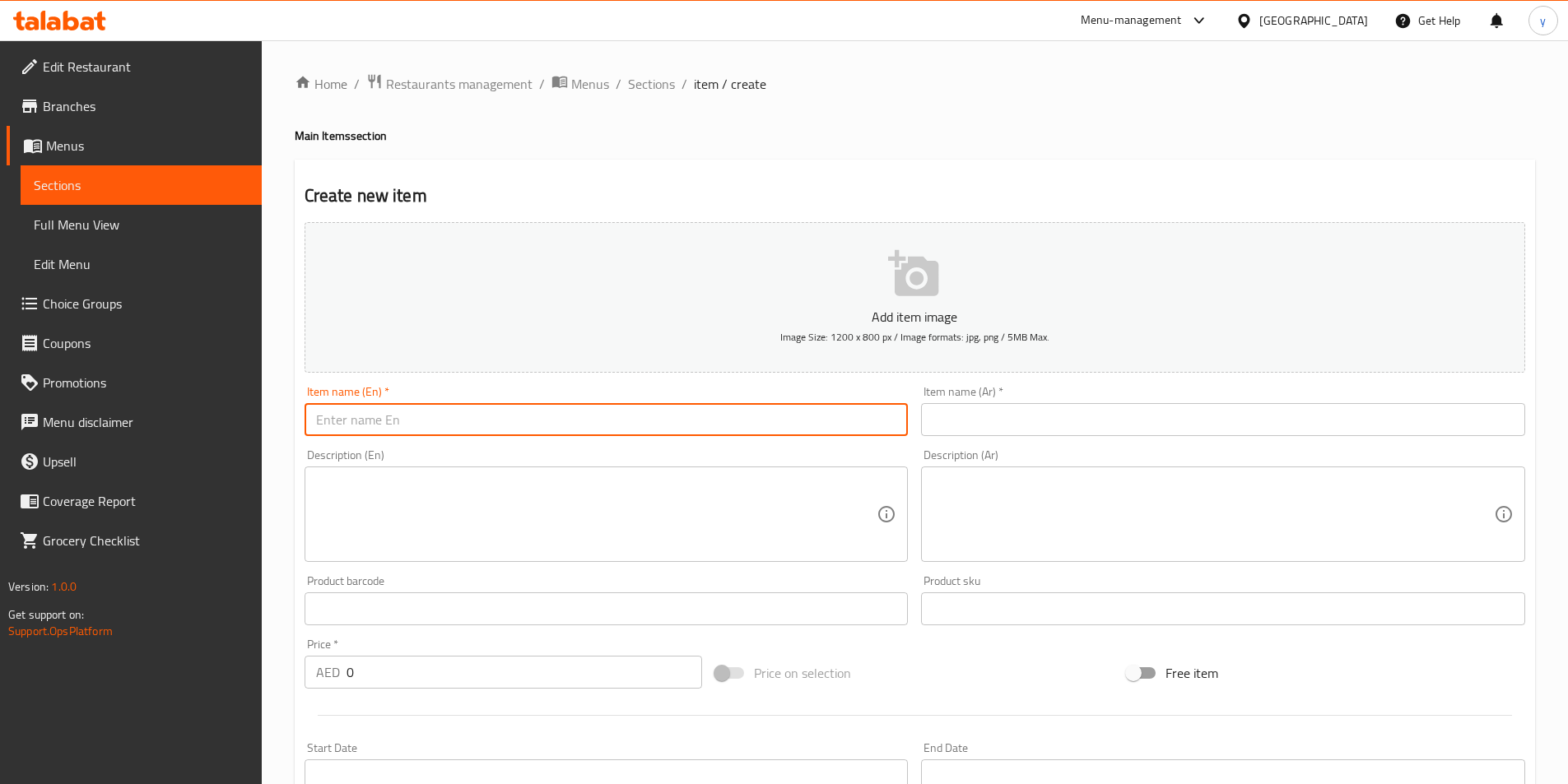
click at [782, 431] on input "text" at bounding box center [606, 419] width 604 height 33
paste input "Chicken Polao"
type input "Chicken Polao"
click at [1017, 407] on input "text" at bounding box center [1223, 419] width 604 height 33
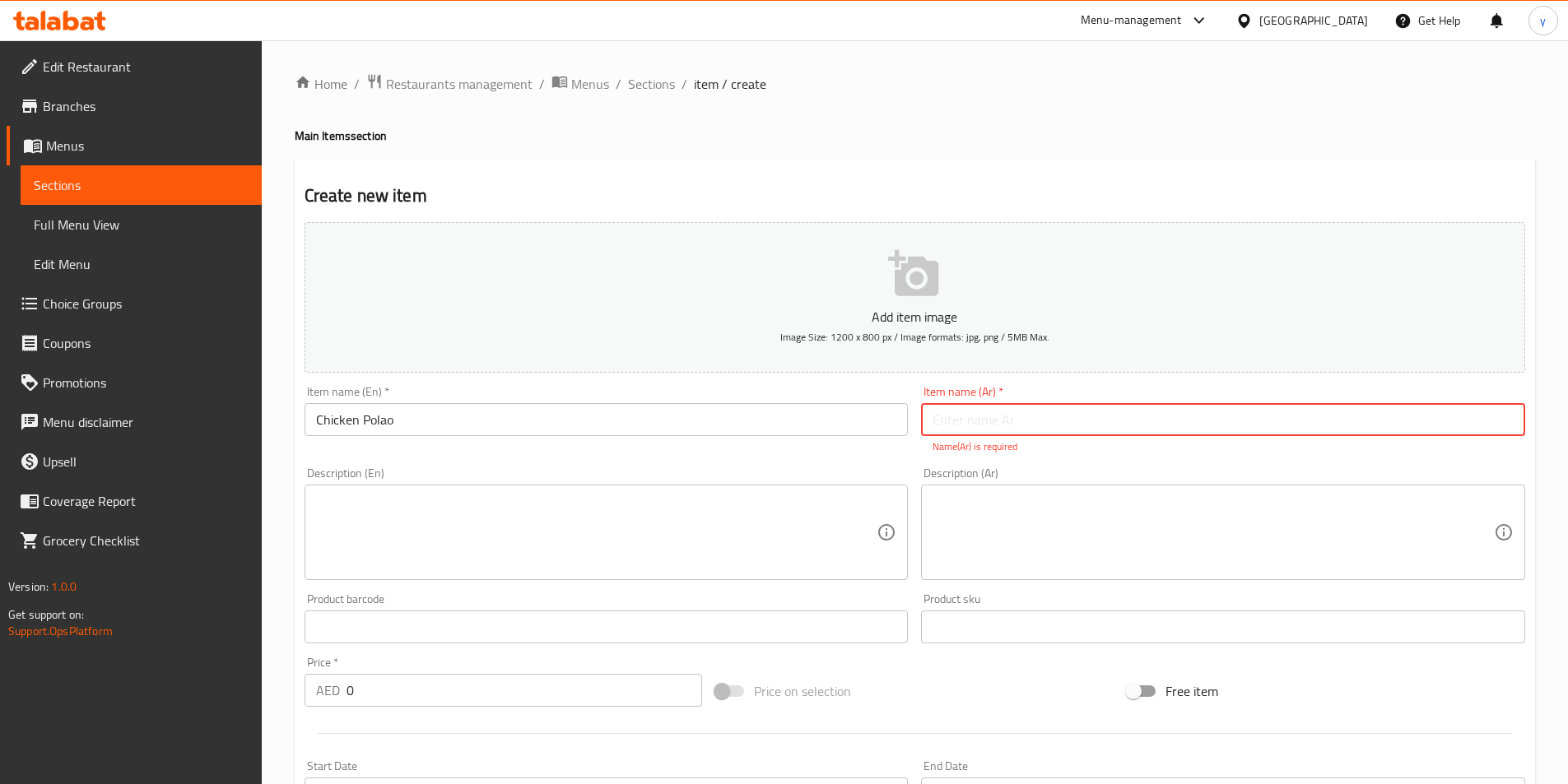
click at [1324, 410] on input "text" at bounding box center [1223, 419] width 604 height 33
paste input "دجاج بولاو"
type input "دجاج بولاو"
click at [407, 417] on input "Chicken Polao" at bounding box center [606, 419] width 604 height 33
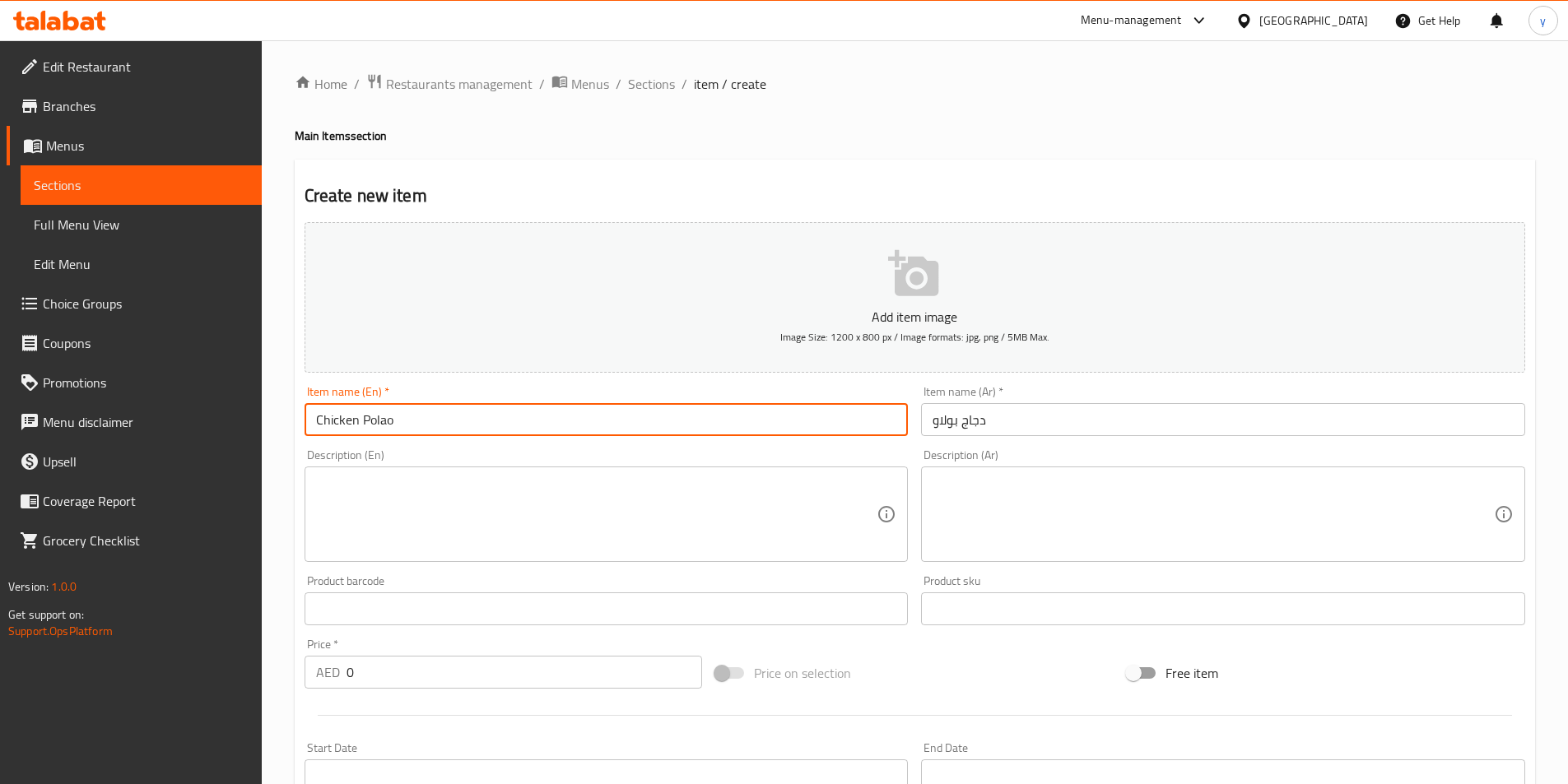
click at [407, 417] on input "Chicken Polao" at bounding box center [606, 419] width 604 height 33
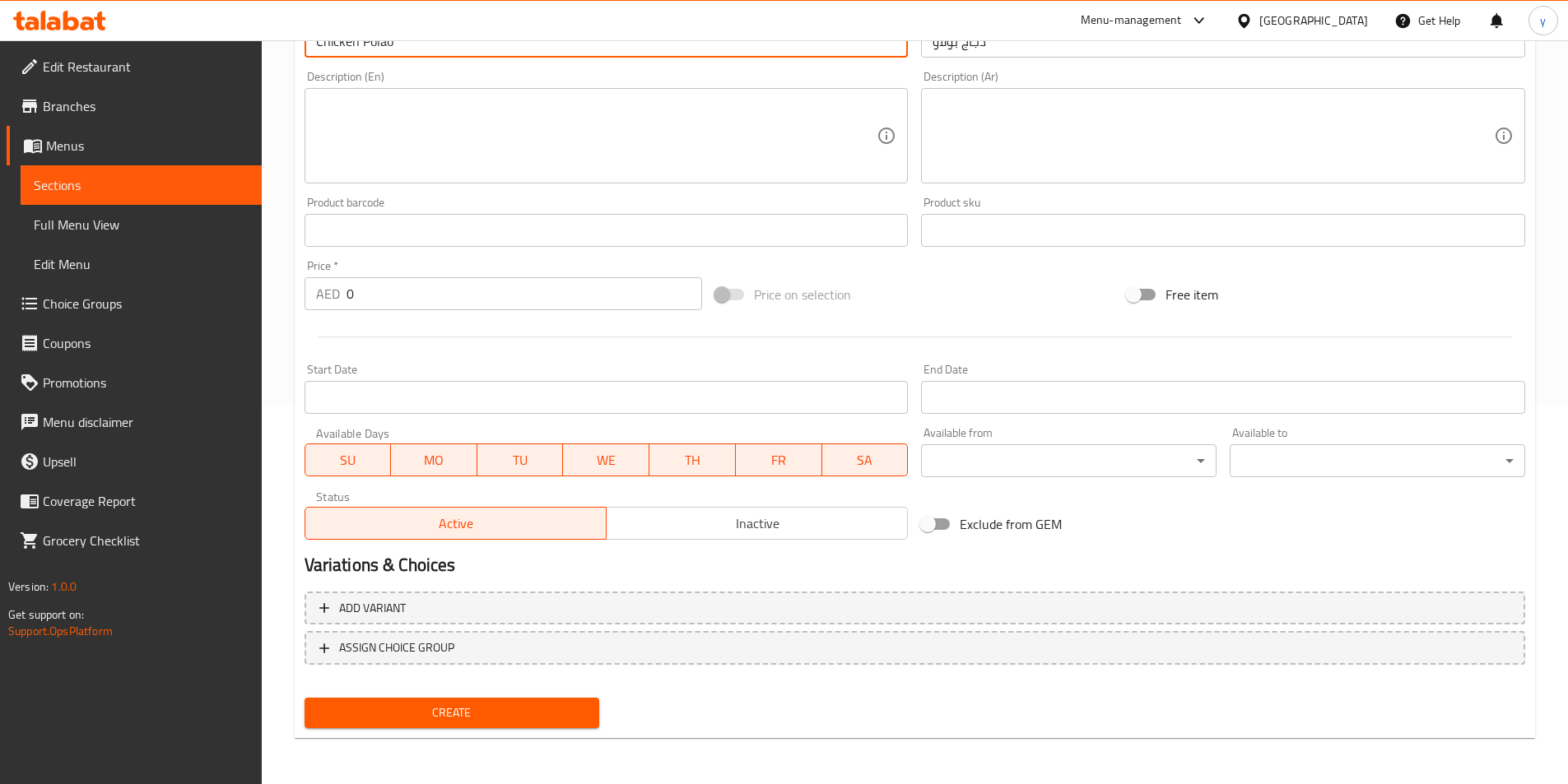
click at [542, 696] on div "Create" at bounding box center [452, 712] width 309 height 43
click at [538, 717] on span "Create" at bounding box center [452, 712] width 269 height 20
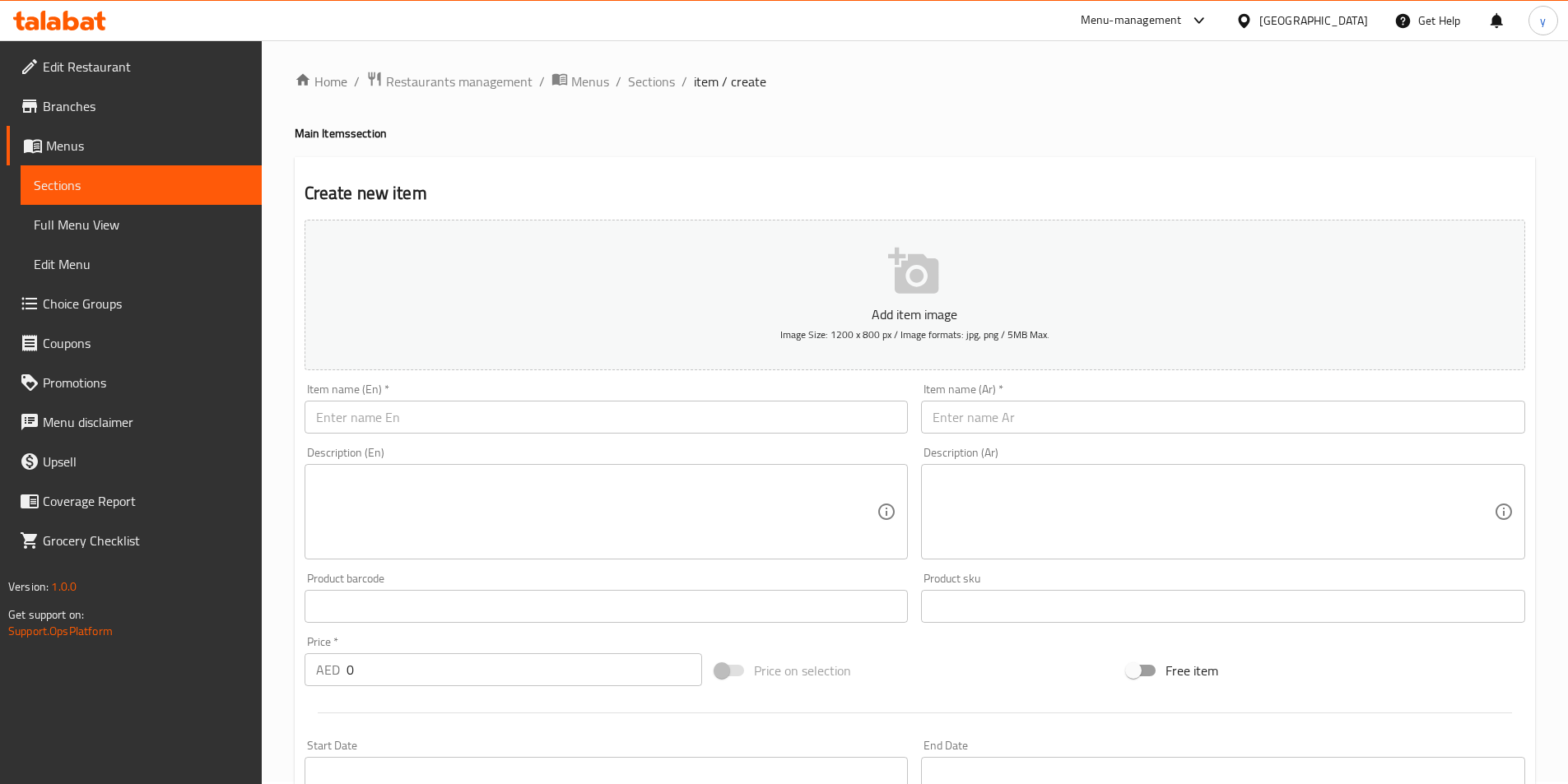
scroll to position [0, 0]
click at [761, 167] on div "Create new item Add item image Image Size: 1200 x 800 px / Image formats: jpg, …" at bounding box center [914, 638] width 1240 height 957
click at [657, 76] on span "Sections" at bounding box center [651, 84] width 47 height 19
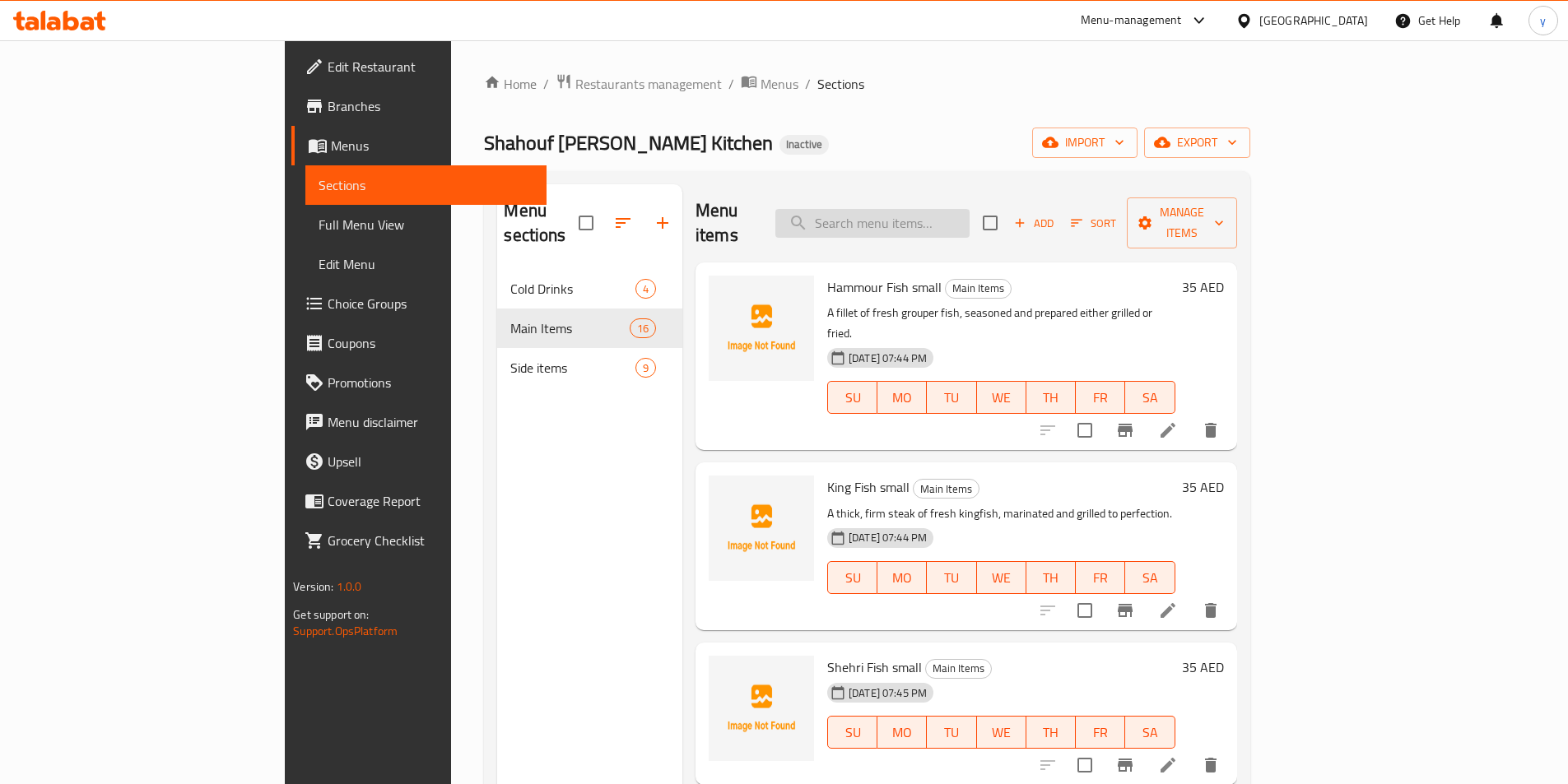
click at [970, 209] on input "search" at bounding box center [872, 223] width 194 height 29
paste input "Chicken Polao"
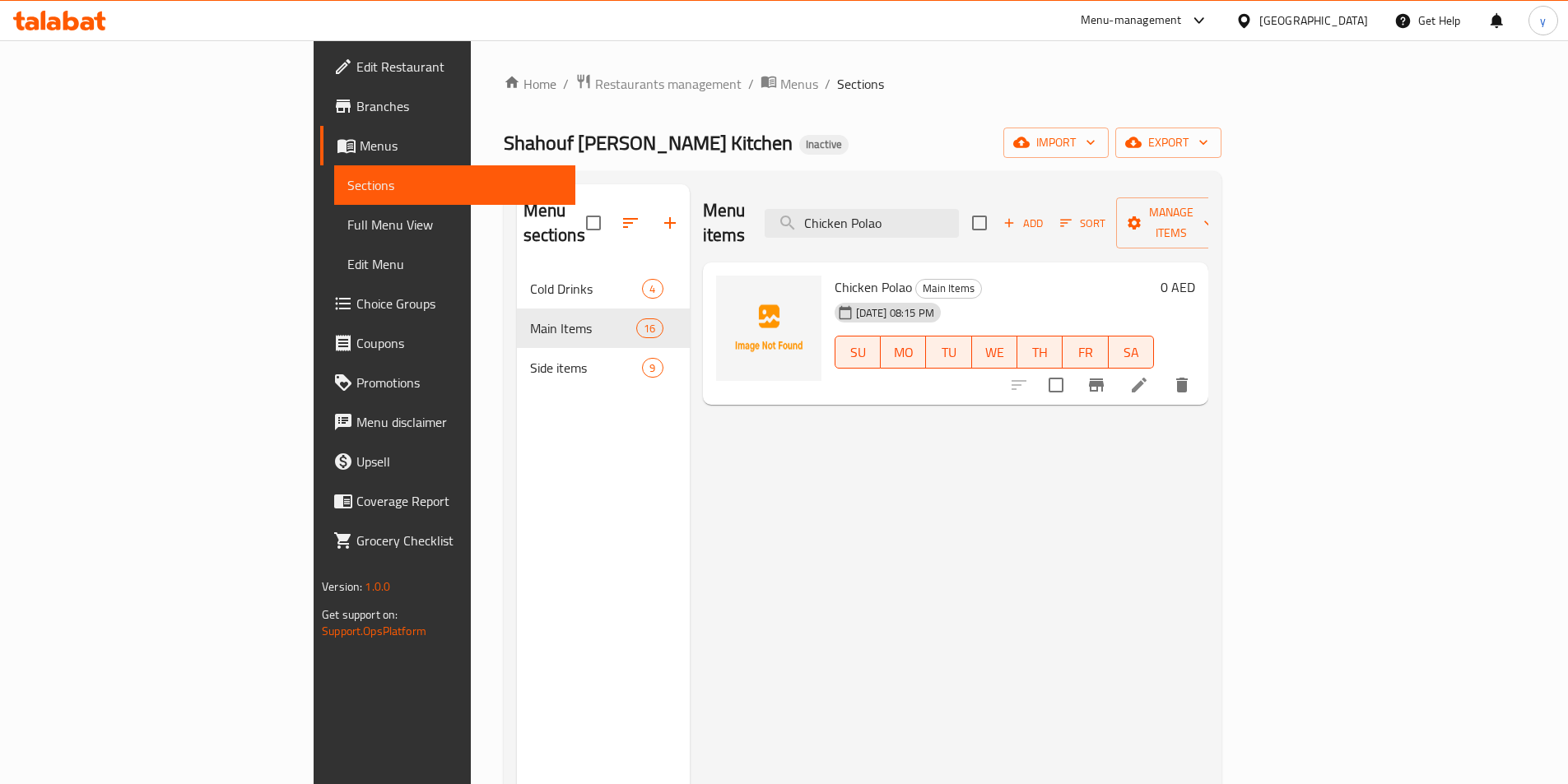
type input "Chicken Polao"
click at [1146, 378] on icon at bounding box center [1139, 385] width 15 height 15
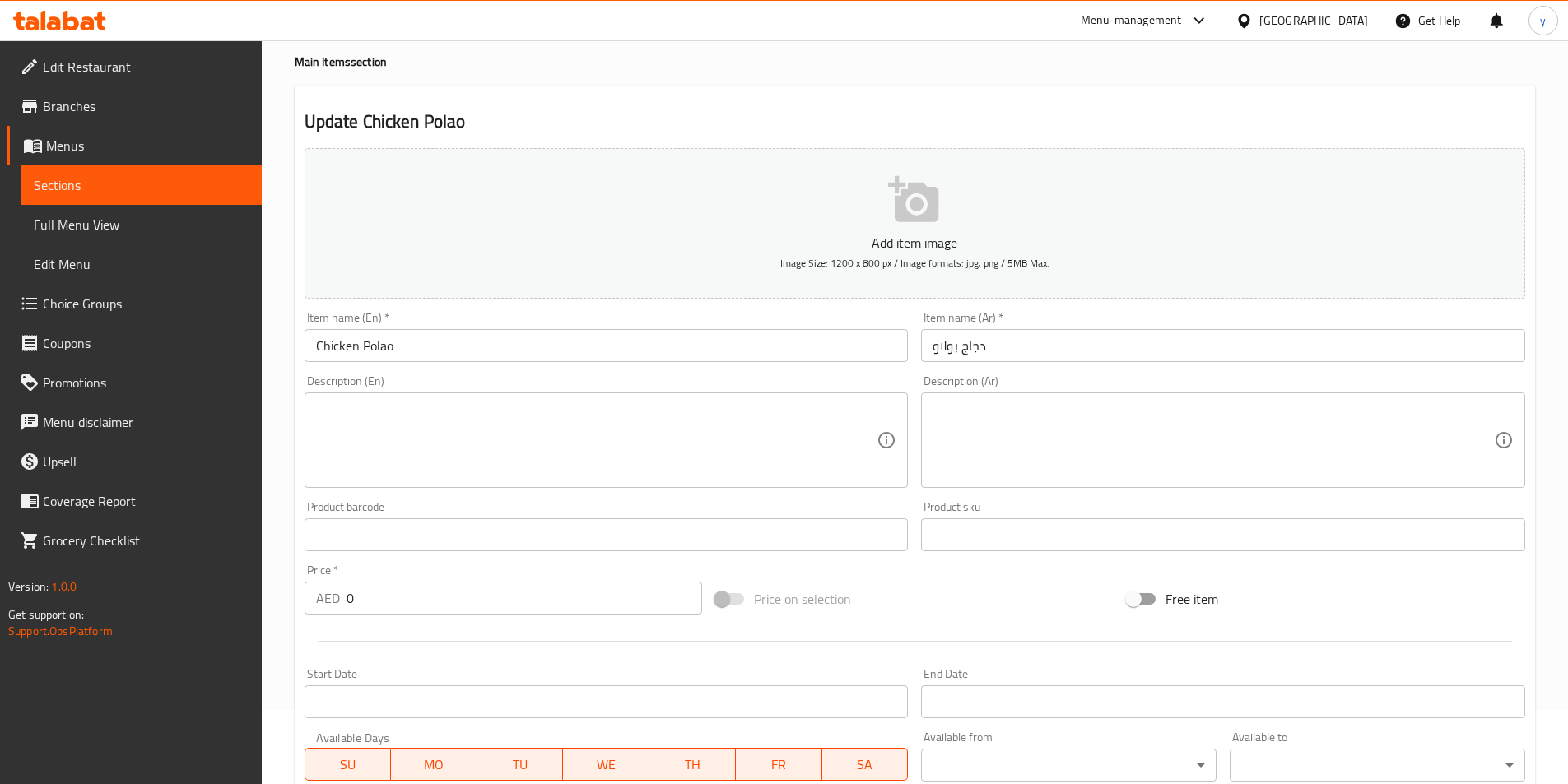
scroll to position [379, 0]
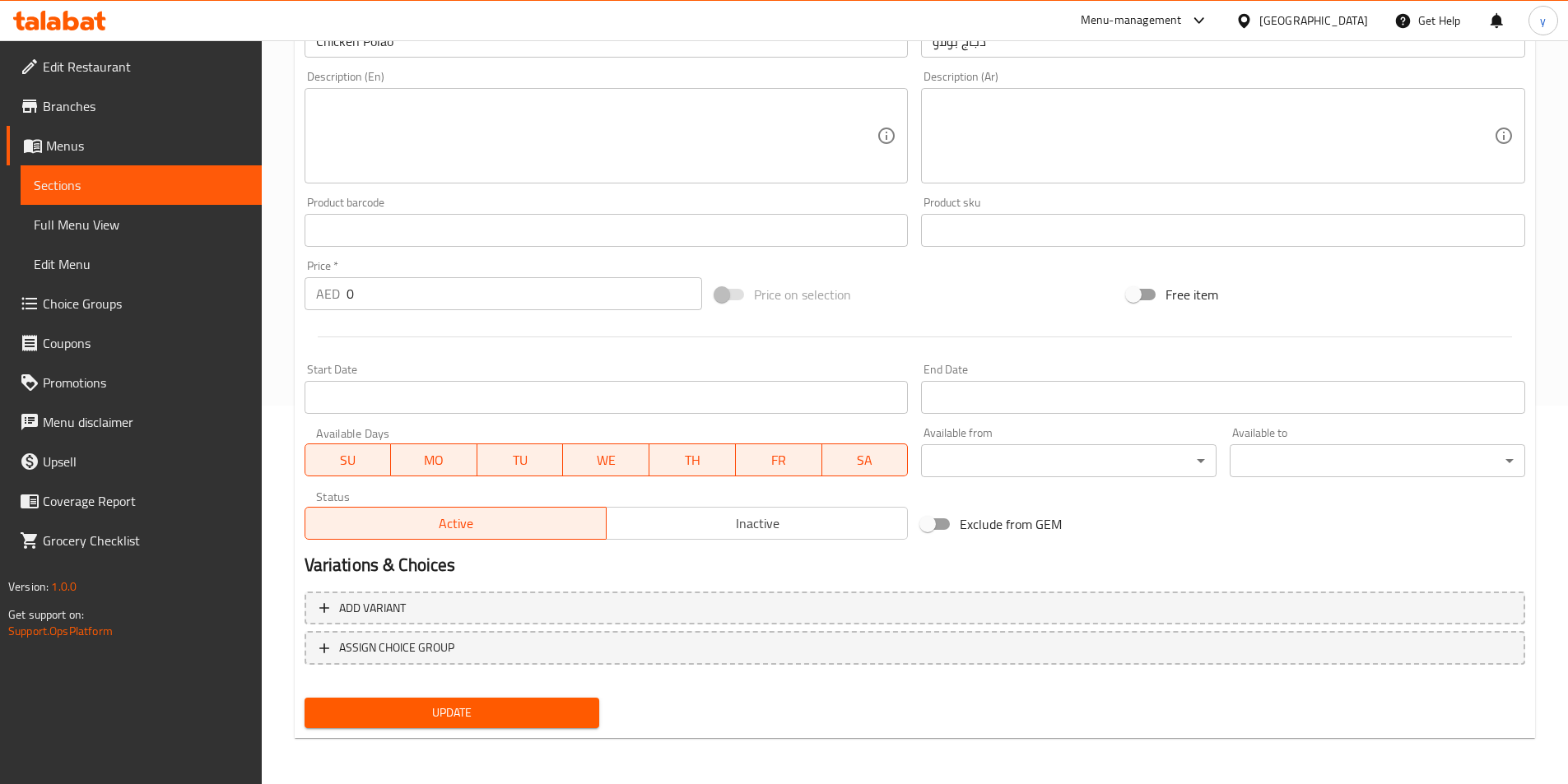
click at [117, 311] on span "Choice Groups" at bounding box center [145, 304] width 205 height 19
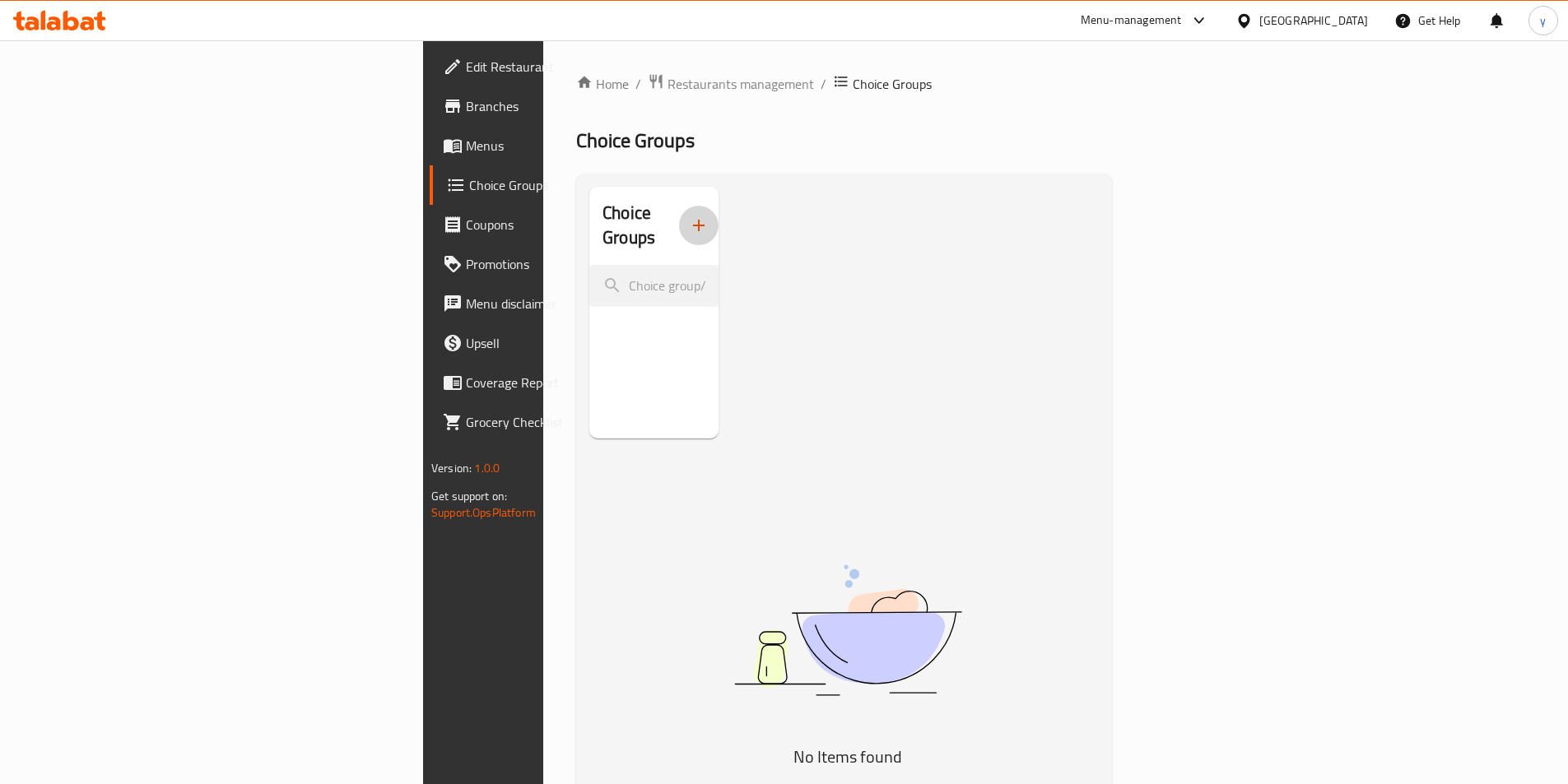
click at [679, 224] on button "button" at bounding box center [698, 225] width 40 height 40
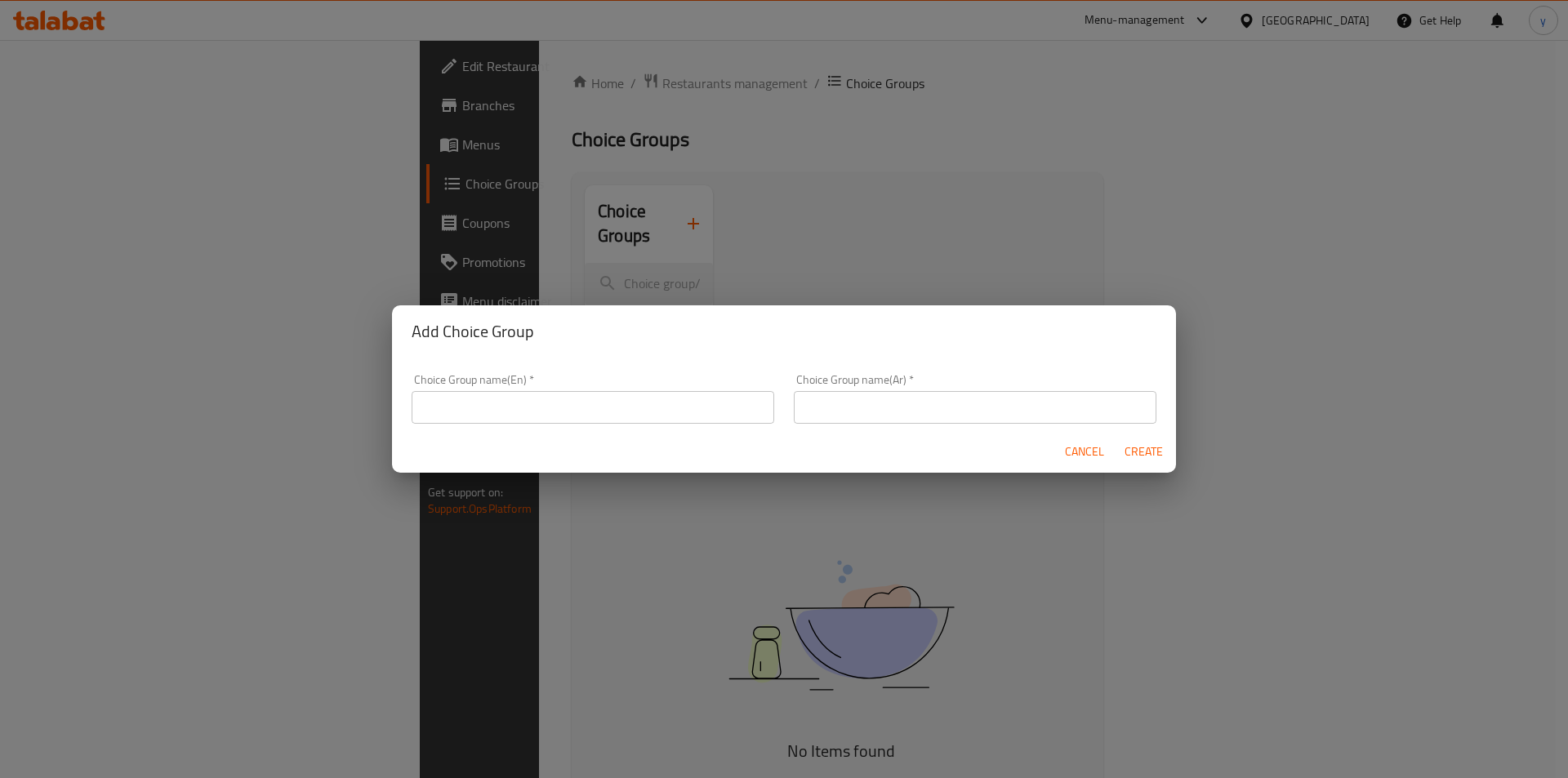
click at [575, 414] on input "text" at bounding box center [593, 407] width 363 height 32
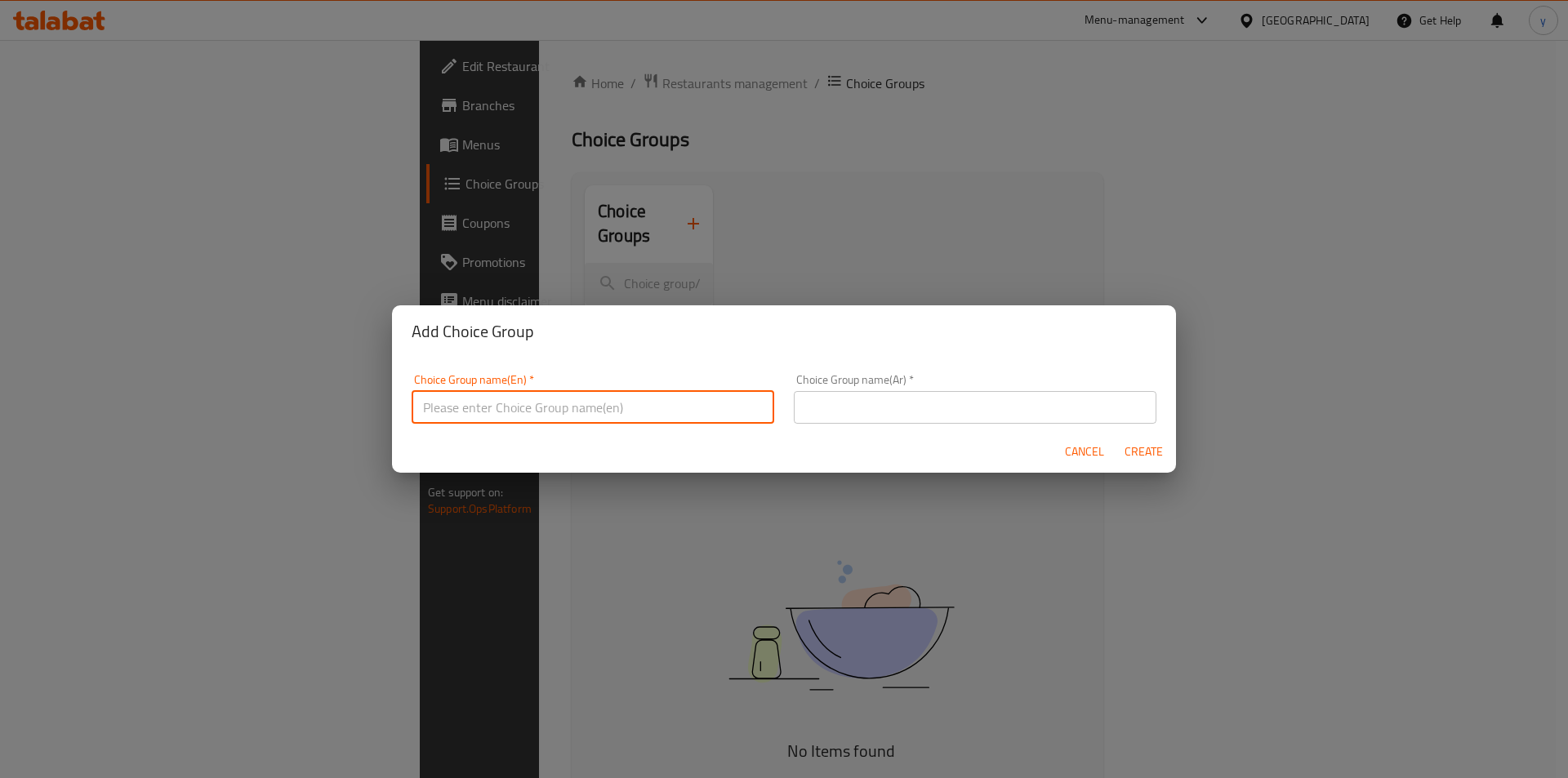
type input "Your Choice Of:"
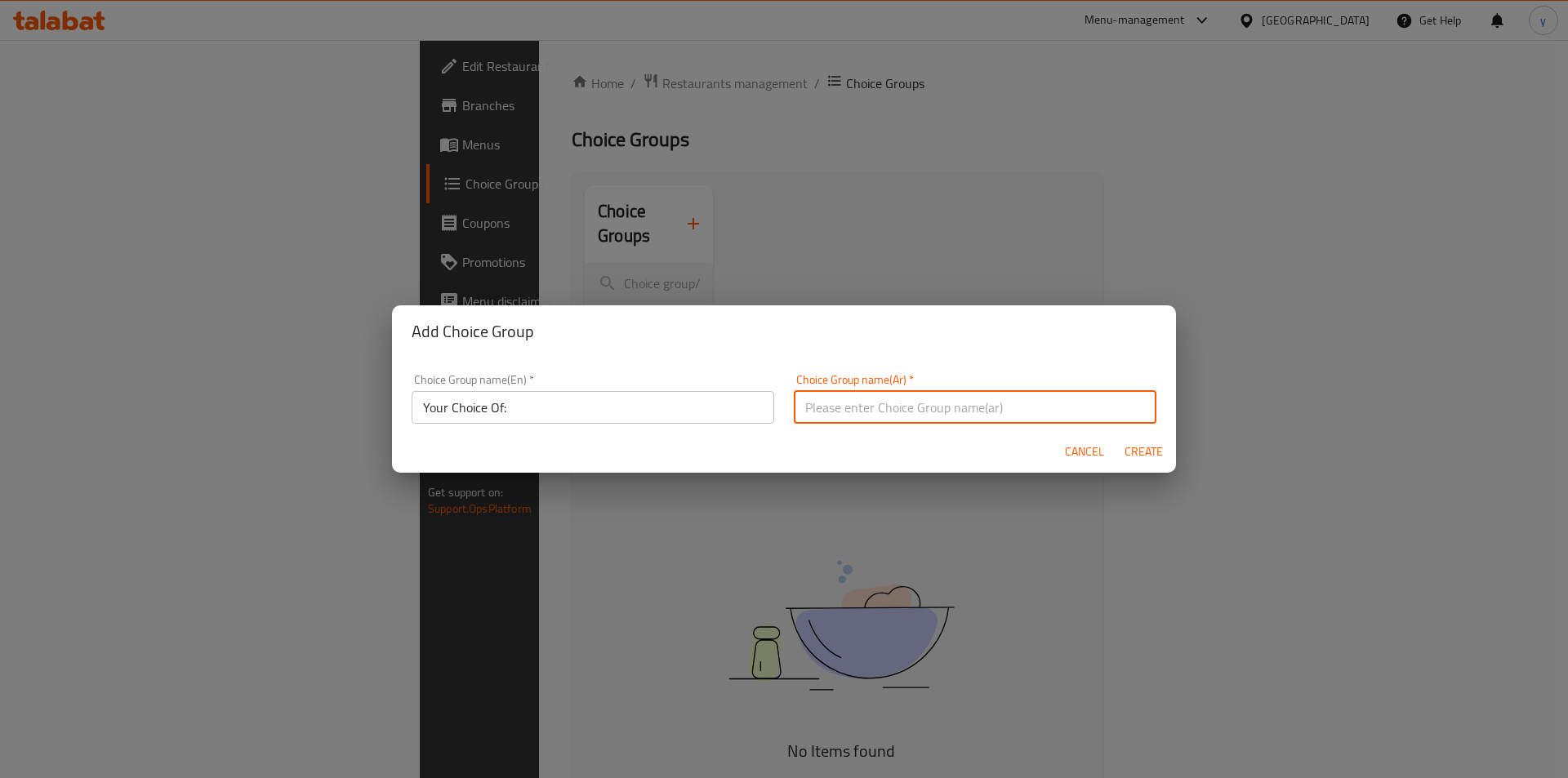
click at [900, 400] on input "text" at bounding box center [975, 407] width 363 height 32
type input "إختيارك من:"
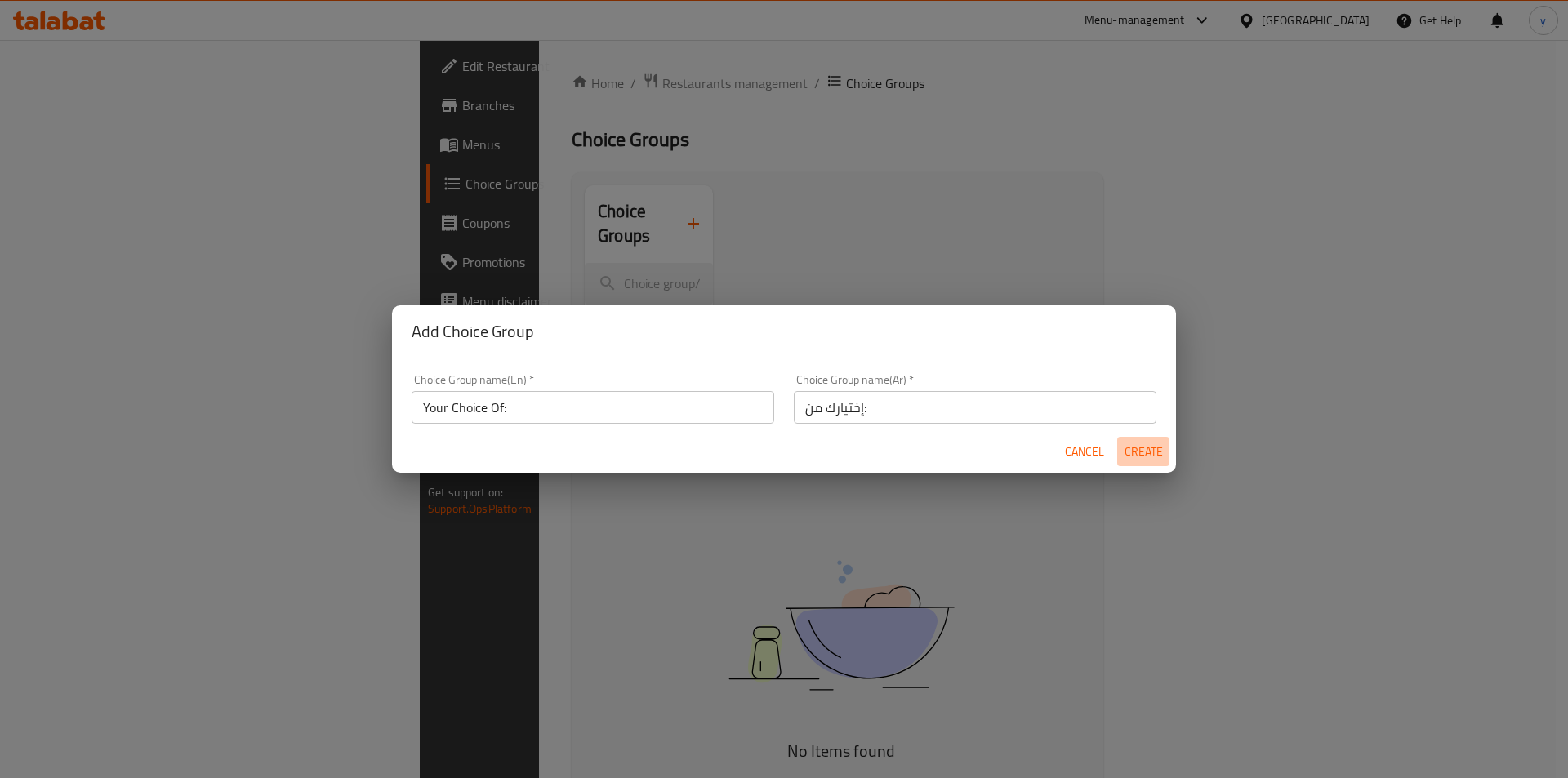
click at [1143, 457] on span "Create" at bounding box center [1143, 451] width 40 height 20
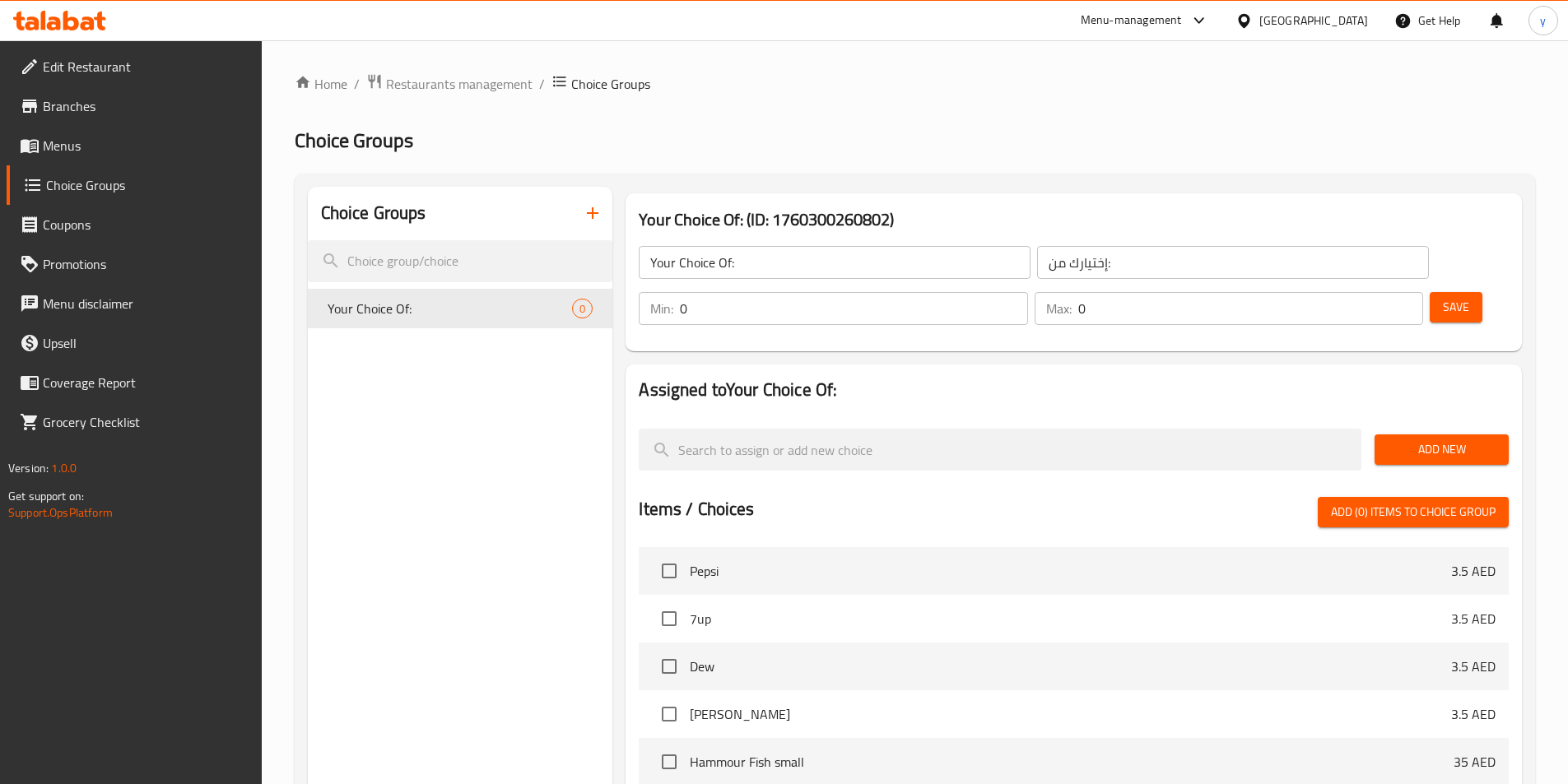
click at [1445, 434] on button "Add New" at bounding box center [1441, 450] width 135 height 30
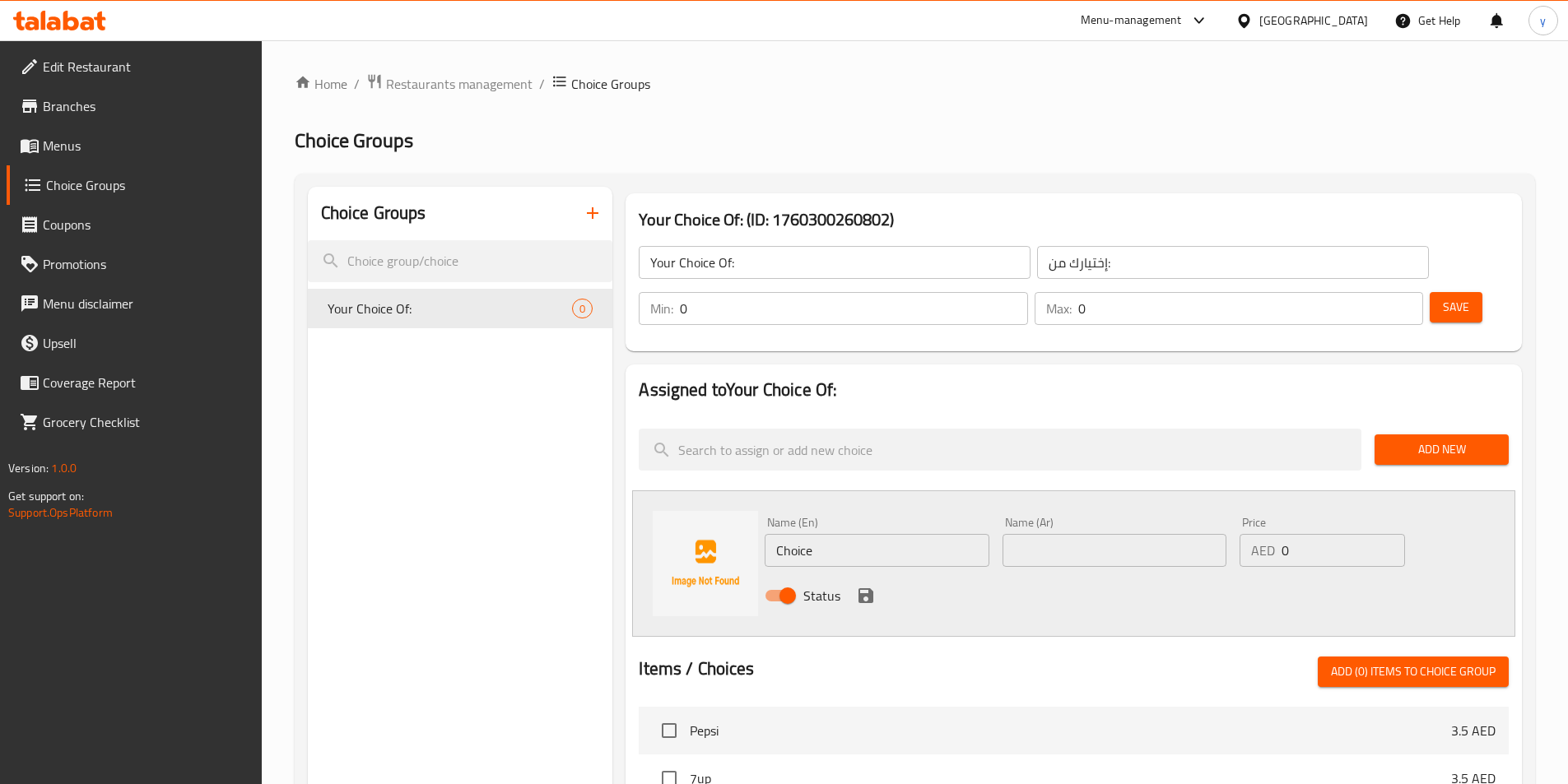
click at [819, 534] on input "Choice" at bounding box center [876, 550] width 224 height 33
type input "small"
click at [1114, 534] on input "text" at bounding box center [1114, 550] width 224 height 33
type input "w"
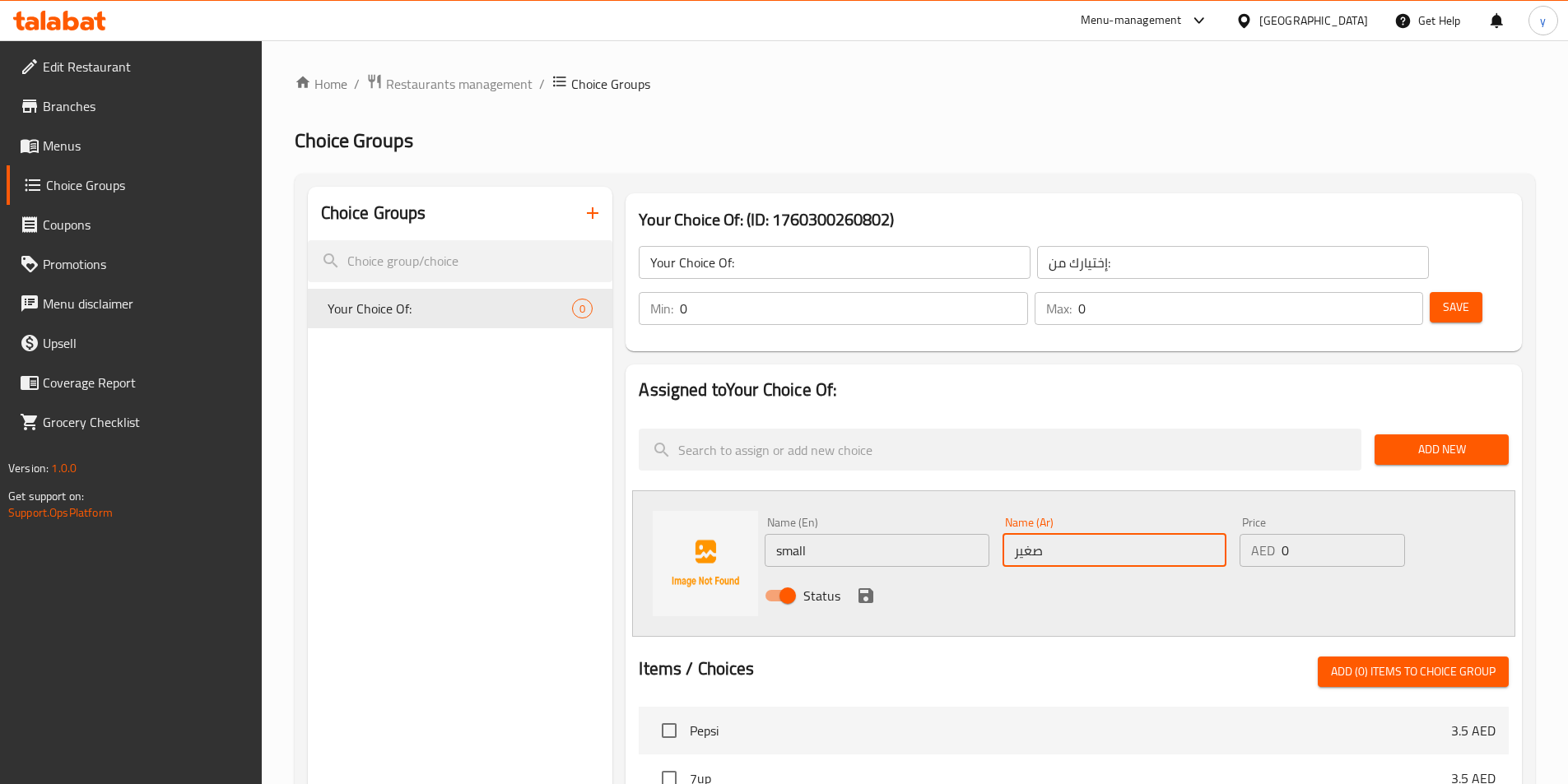
type input "صغير"
click at [1334, 534] on input "0" at bounding box center [1342, 550] width 123 height 33
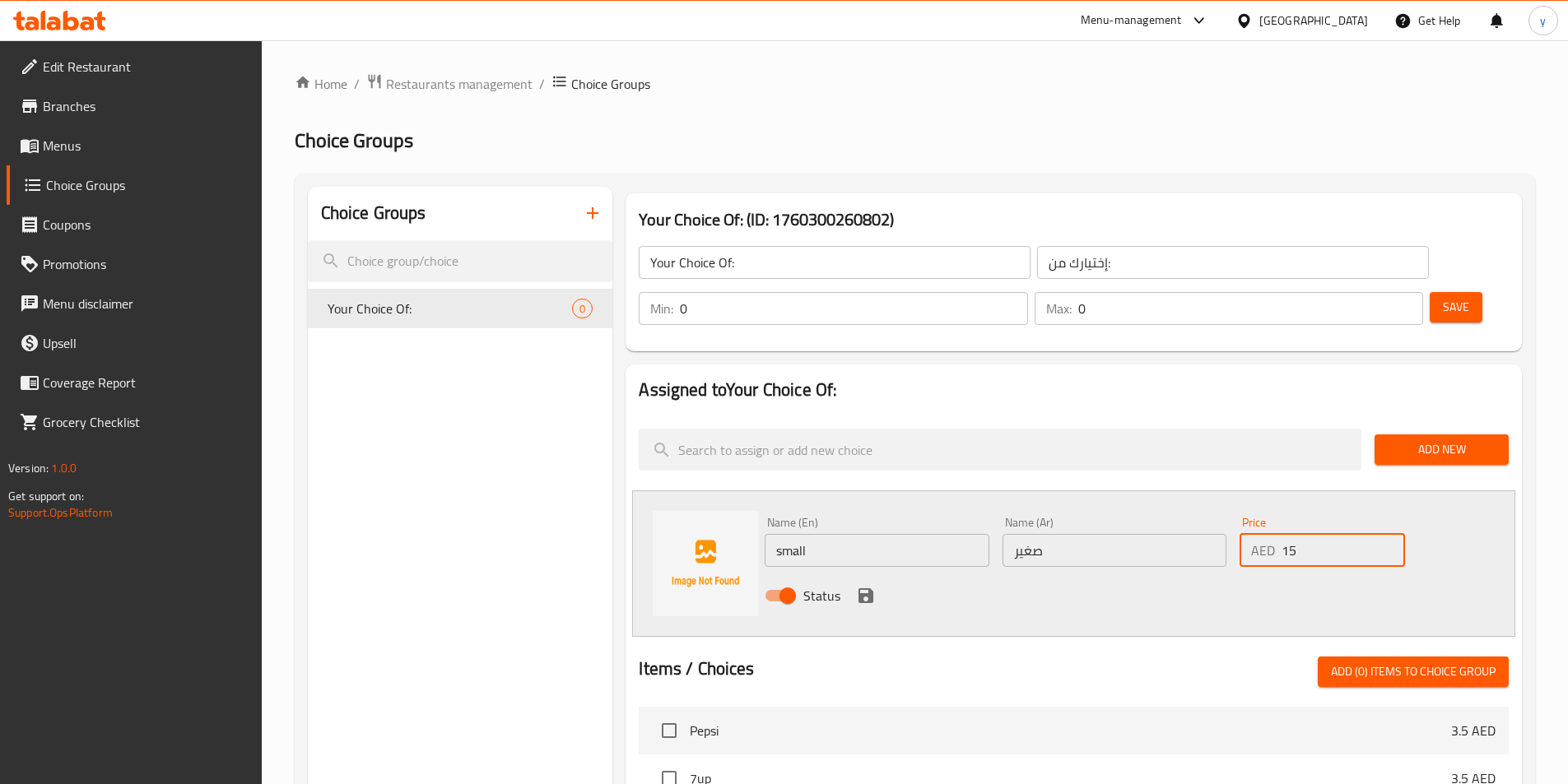
type input "15"
click at [876, 573] on div "Status" at bounding box center [1114, 596] width 712 height 44
click at [860, 588] on icon "save" at bounding box center [865, 596] width 15 height 15
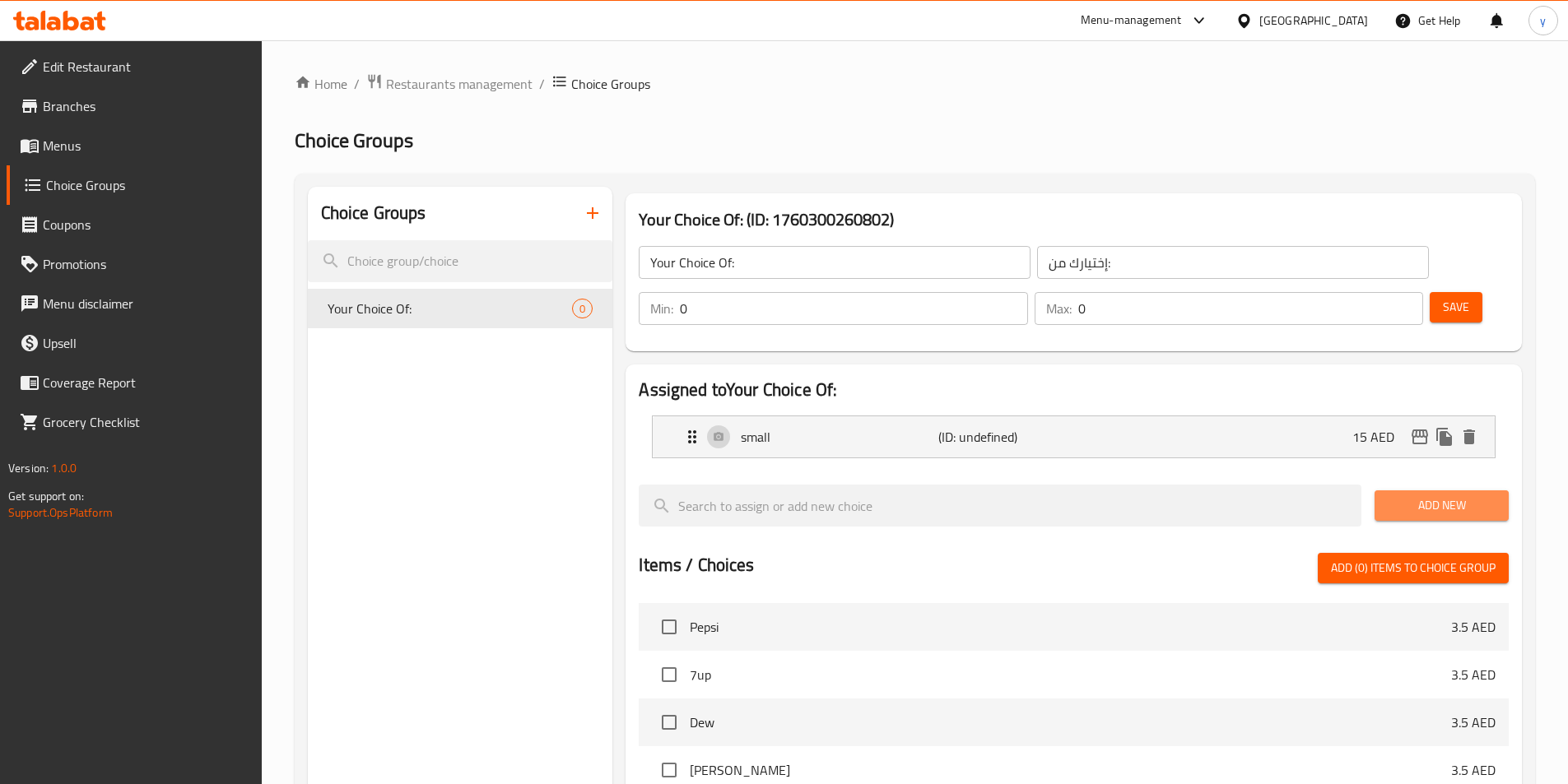
click at [1429, 496] on span "Add New" at bounding box center [1441, 505] width 108 height 20
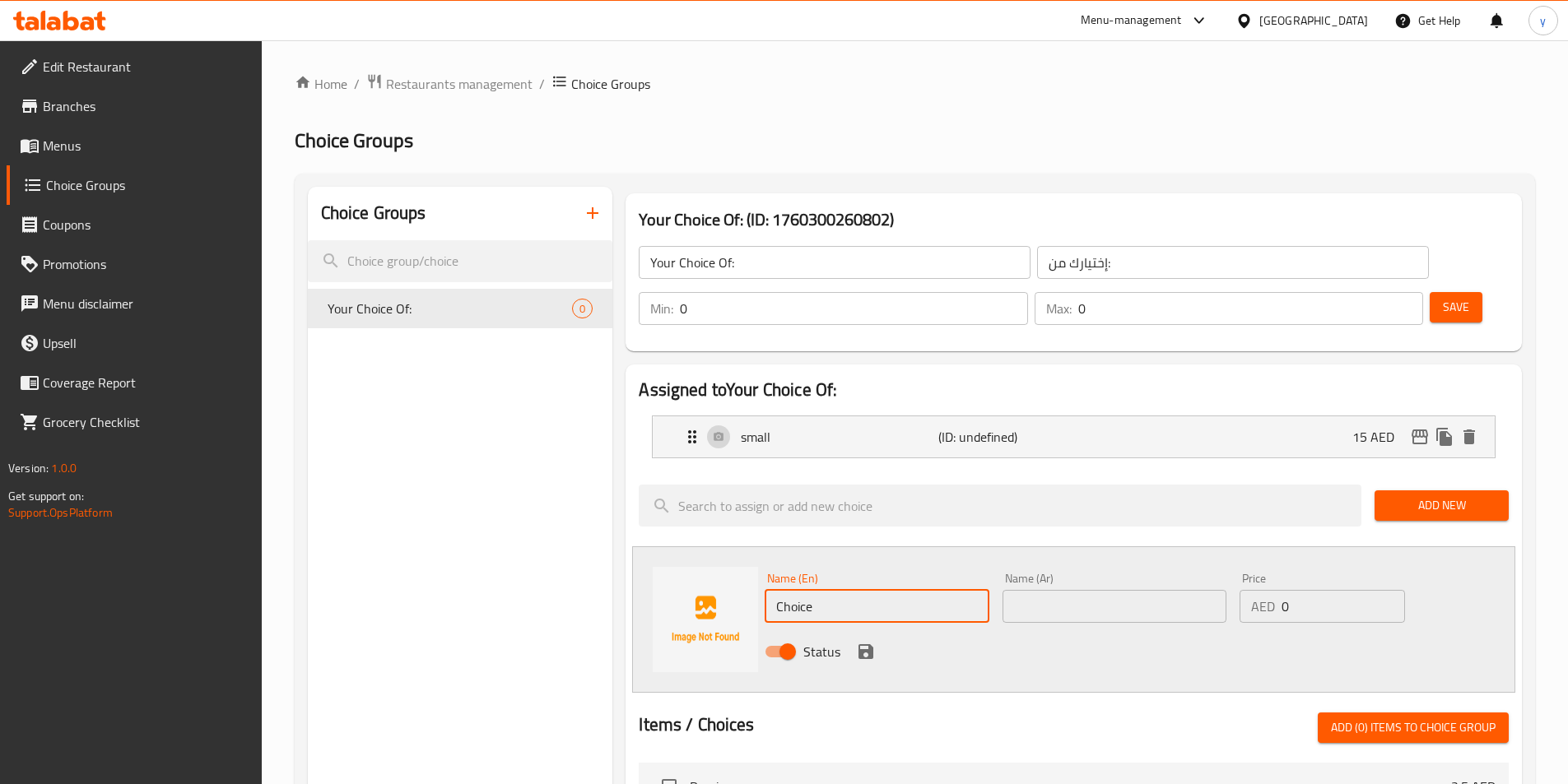
click at [891, 590] on input "Choice" at bounding box center [876, 606] width 224 height 33
type input "ل"
click at [1049, 578] on div "Name (Ar) Name (Ar)" at bounding box center [1114, 598] width 237 height 64
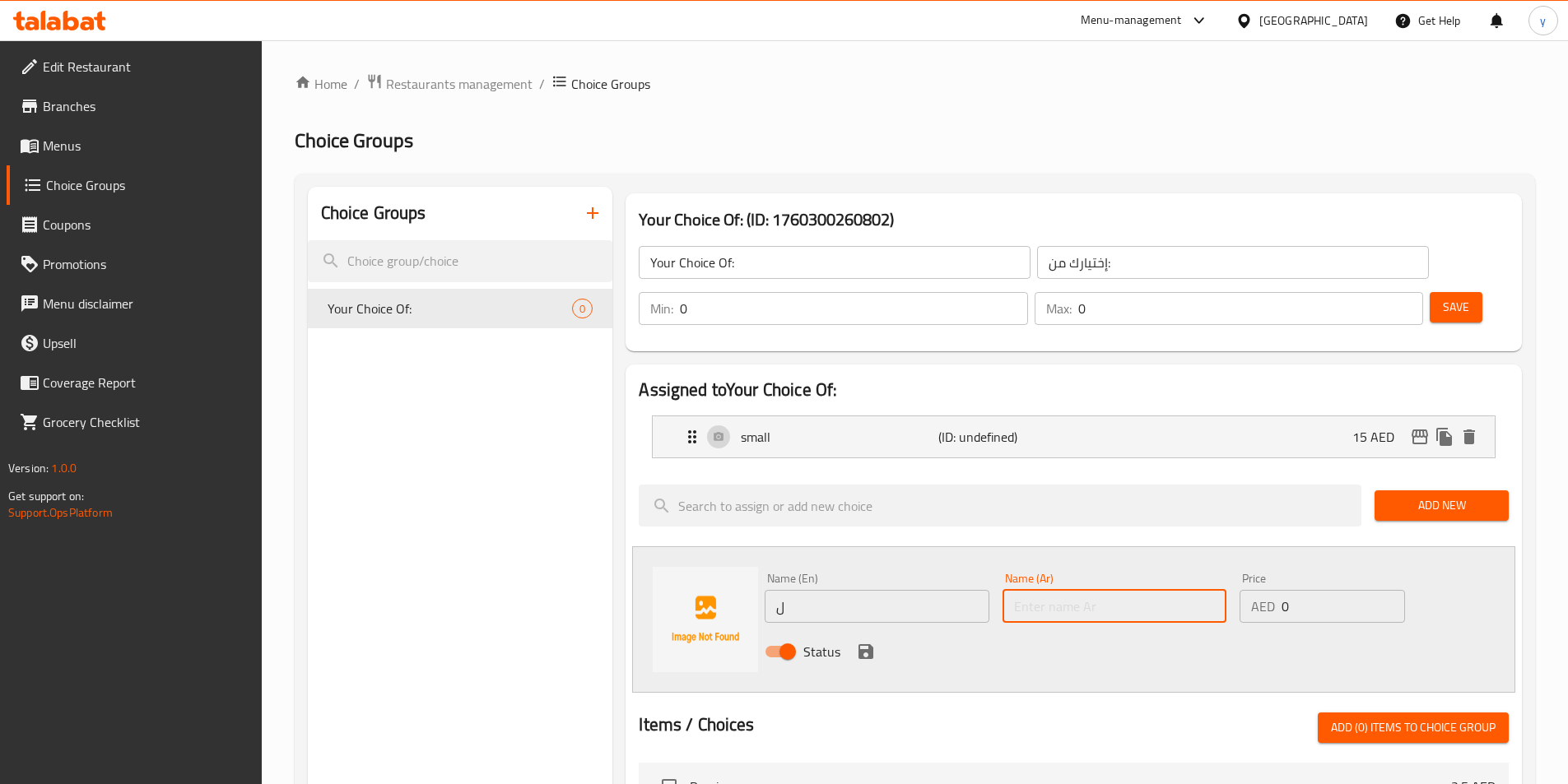
click at [1060, 590] on input "text" at bounding box center [1114, 606] width 224 height 33
type input "كبير"
click at [952, 590] on input "ل" at bounding box center [876, 606] width 224 height 33
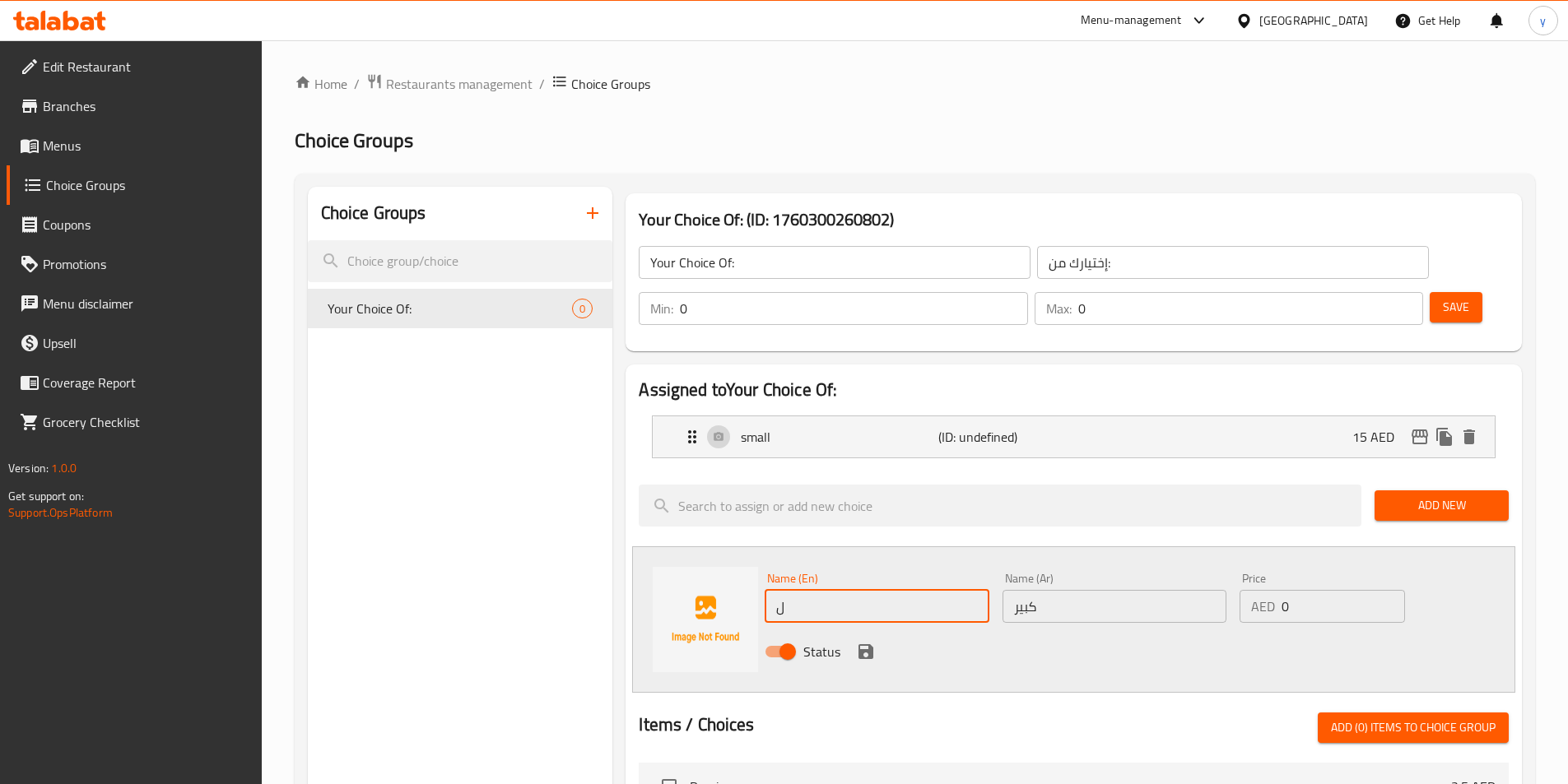
click at [952, 590] on input "ل" at bounding box center [876, 606] width 224 height 33
type input "big"
click at [865, 642] on icon "save" at bounding box center [865, 651] width 19 height 19
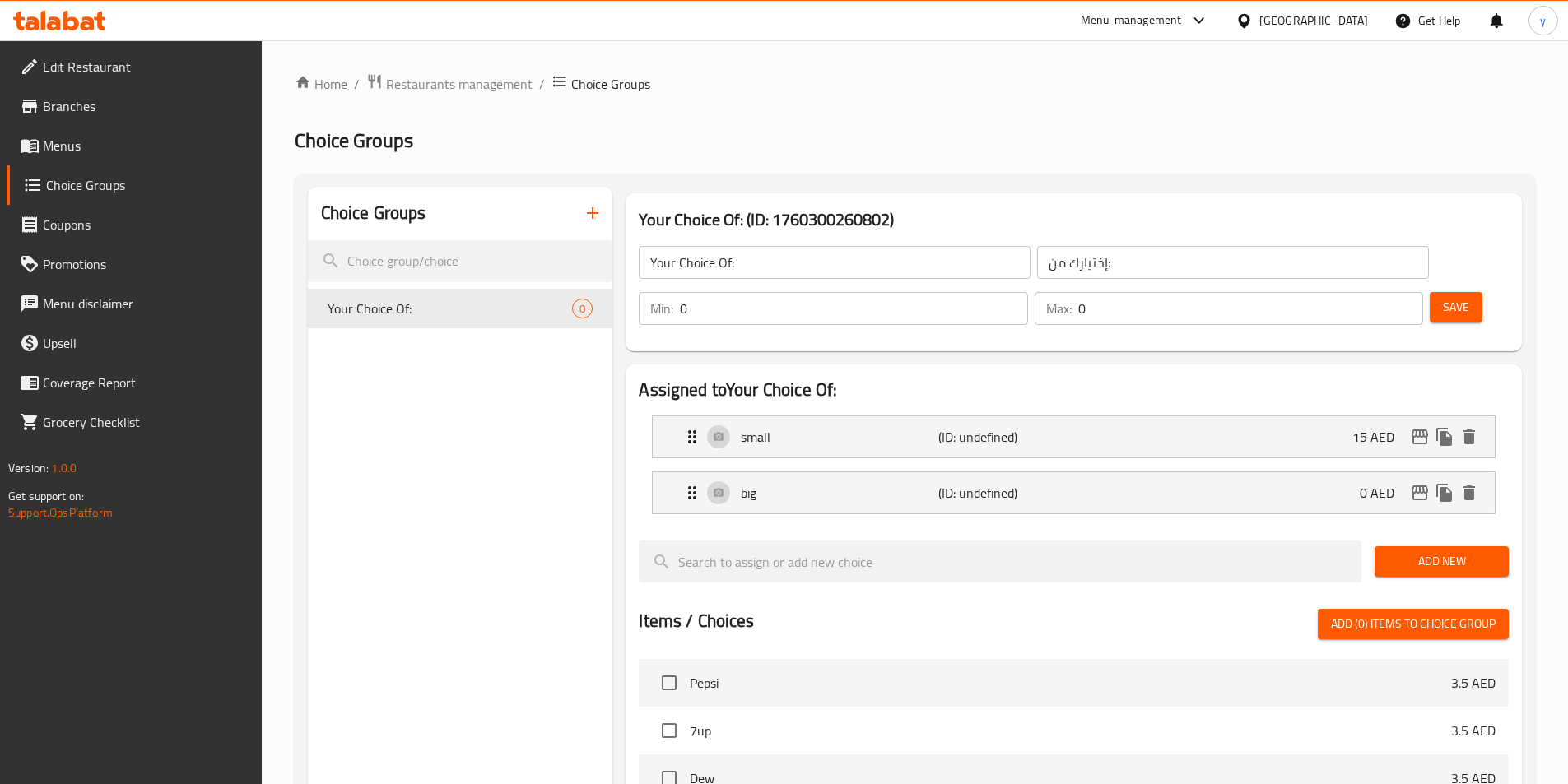
click at [1442, 297] on span "Save" at bounding box center [1456, 307] width 27 height 20
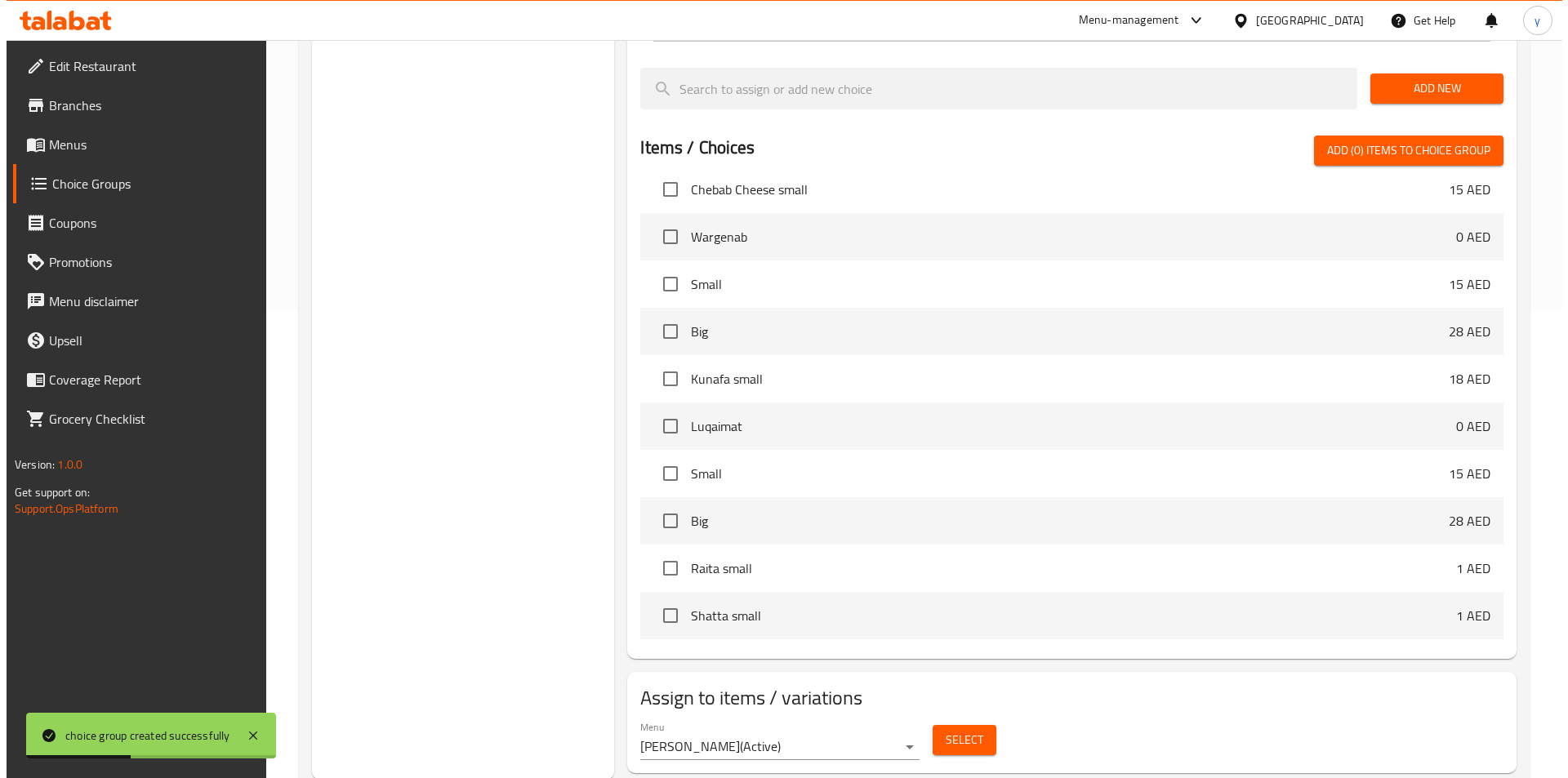
scroll to position [471, 0]
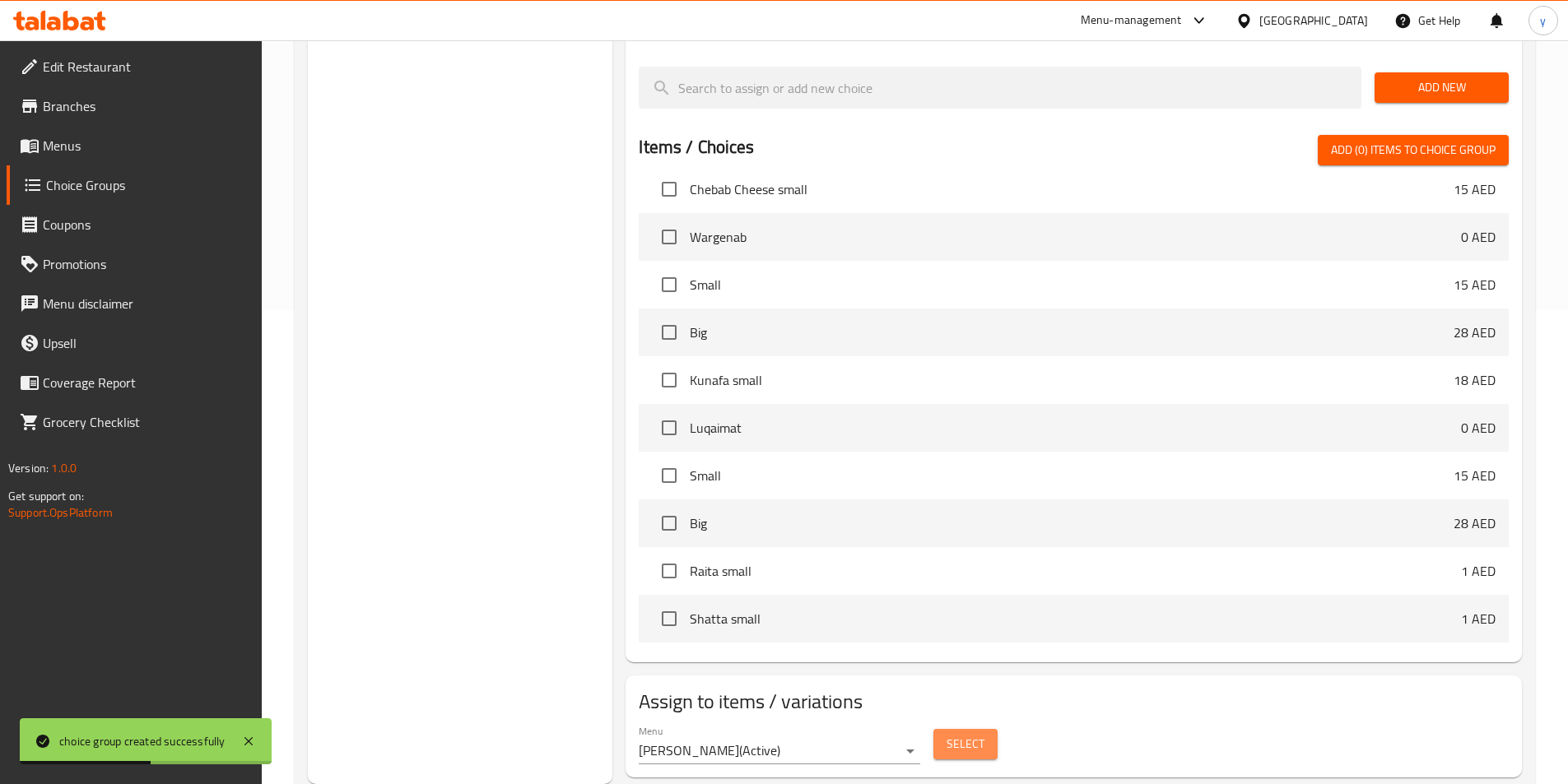
click at [983, 729] on button "Select" at bounding box center [965, 744] width 65 height 30
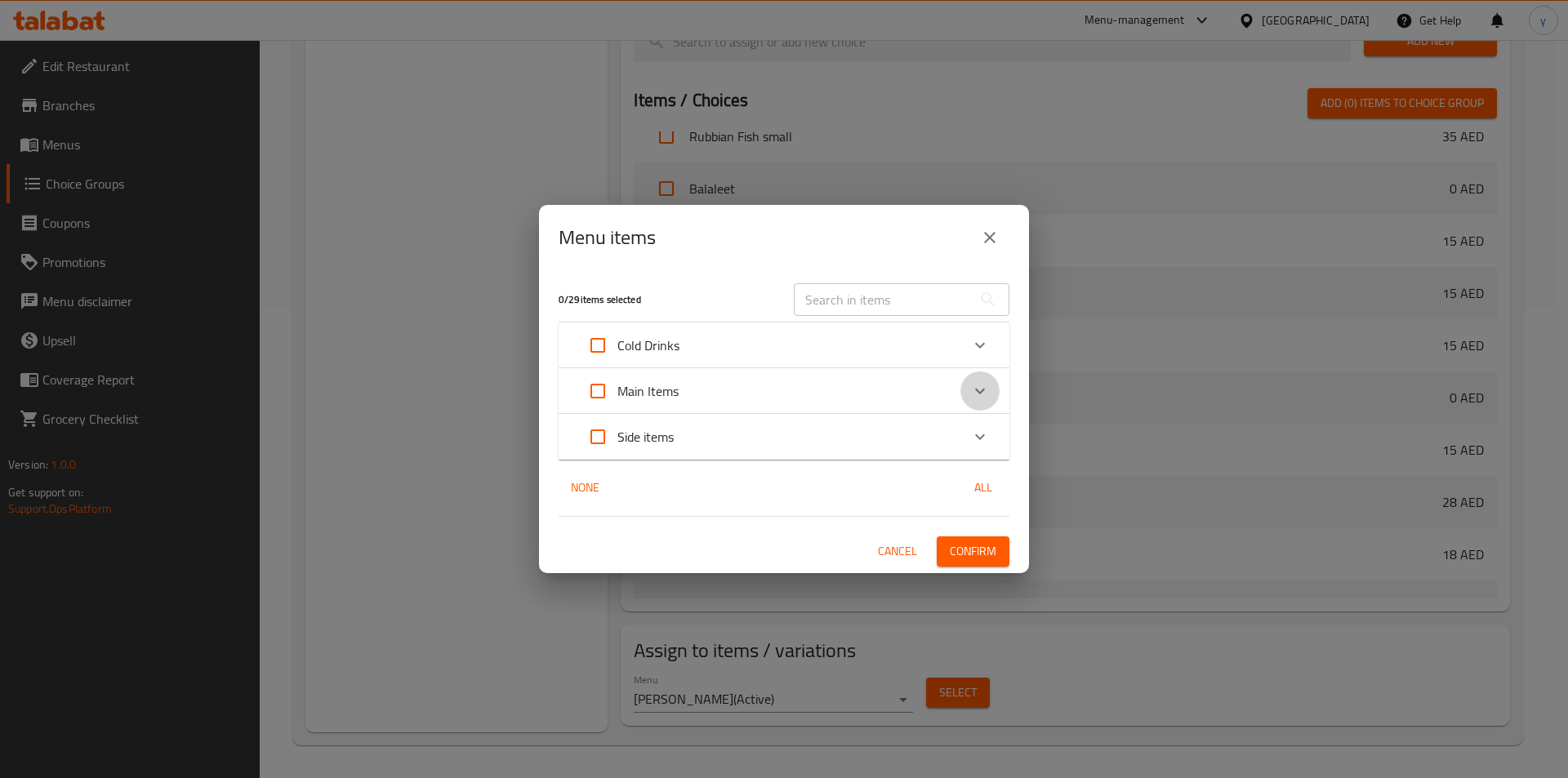
click at [966, 385] on div "Expand" at bounding box center [980, 391] width 40 height 40
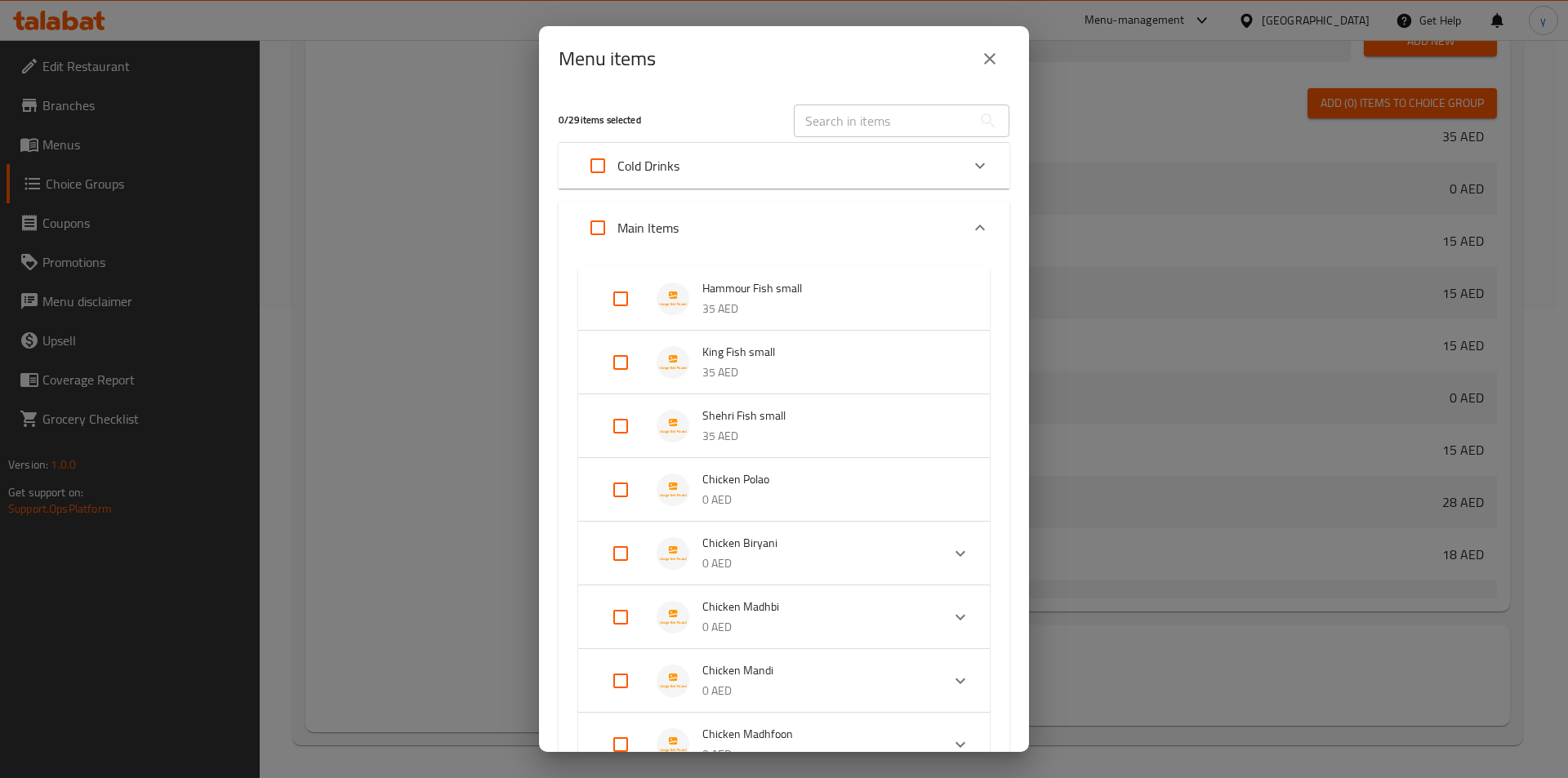
click at [637, 495] on input "Expand" at bounding box center [620, 490] width 40 height 40
checkbox input "true"
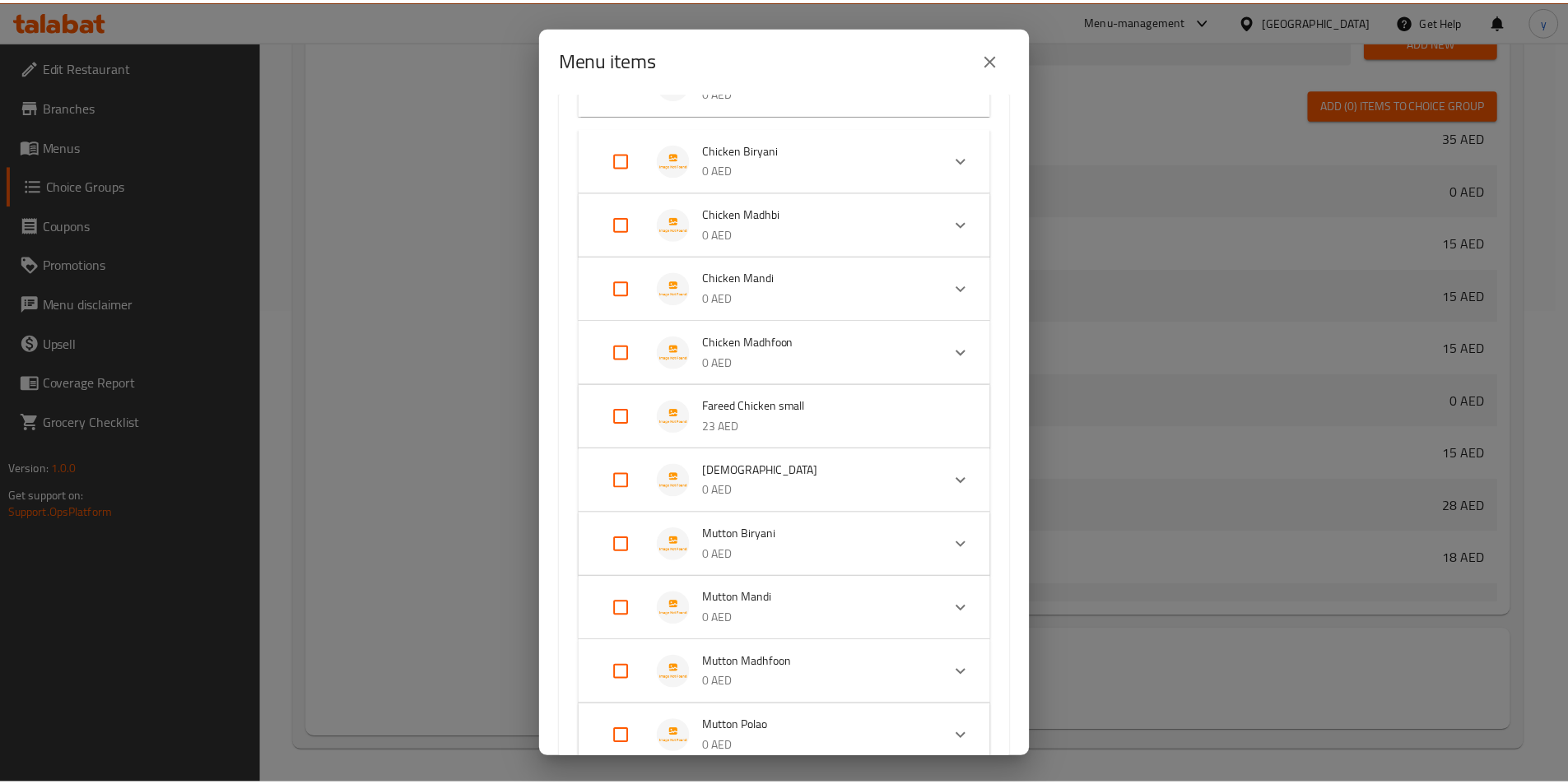
scroll to position [765, 0]
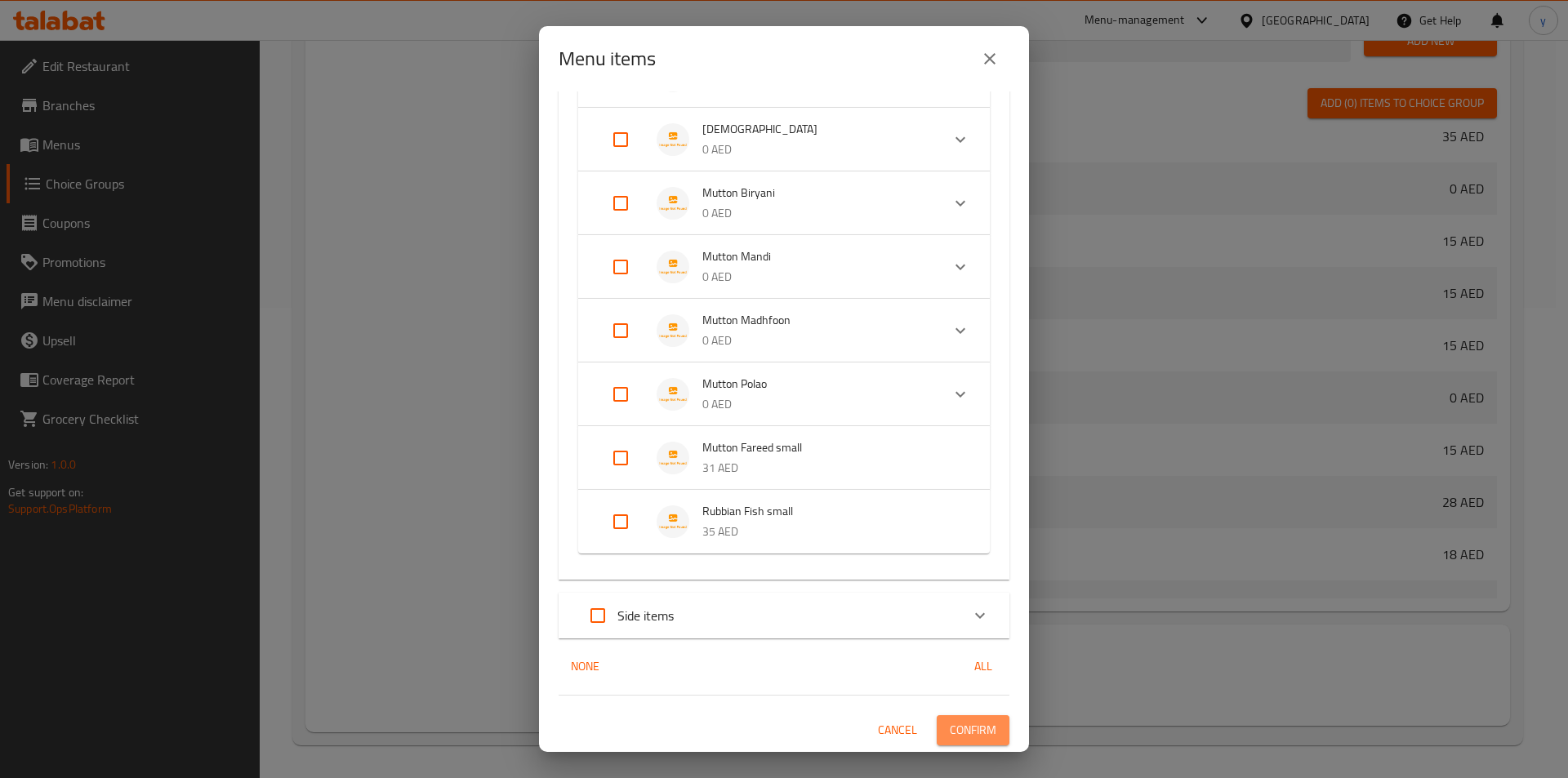
click at [964, 729] on span "Confirm" at bounding box center [973, 730] width 47 height 20
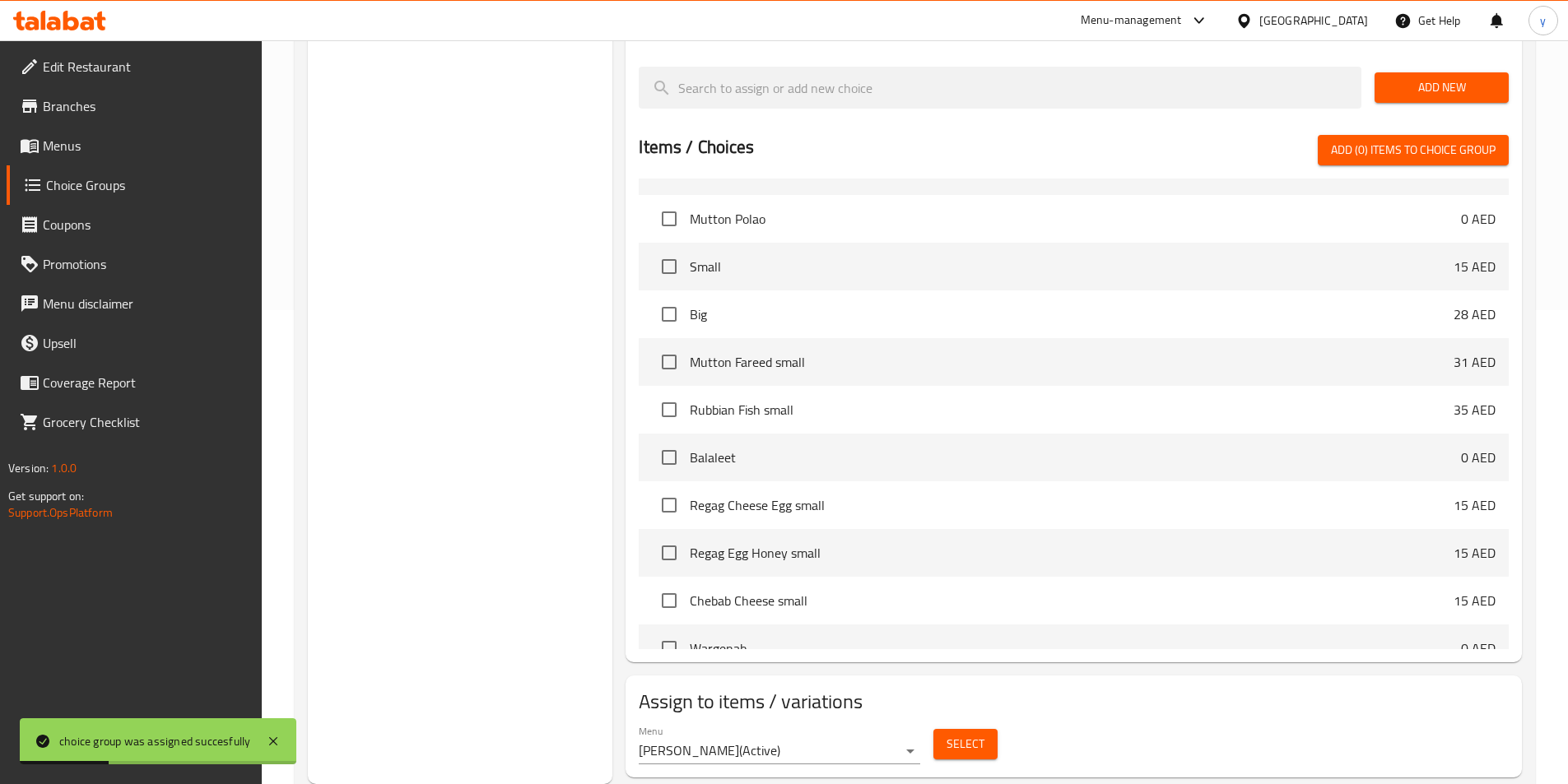
scroll to position [227, 0]
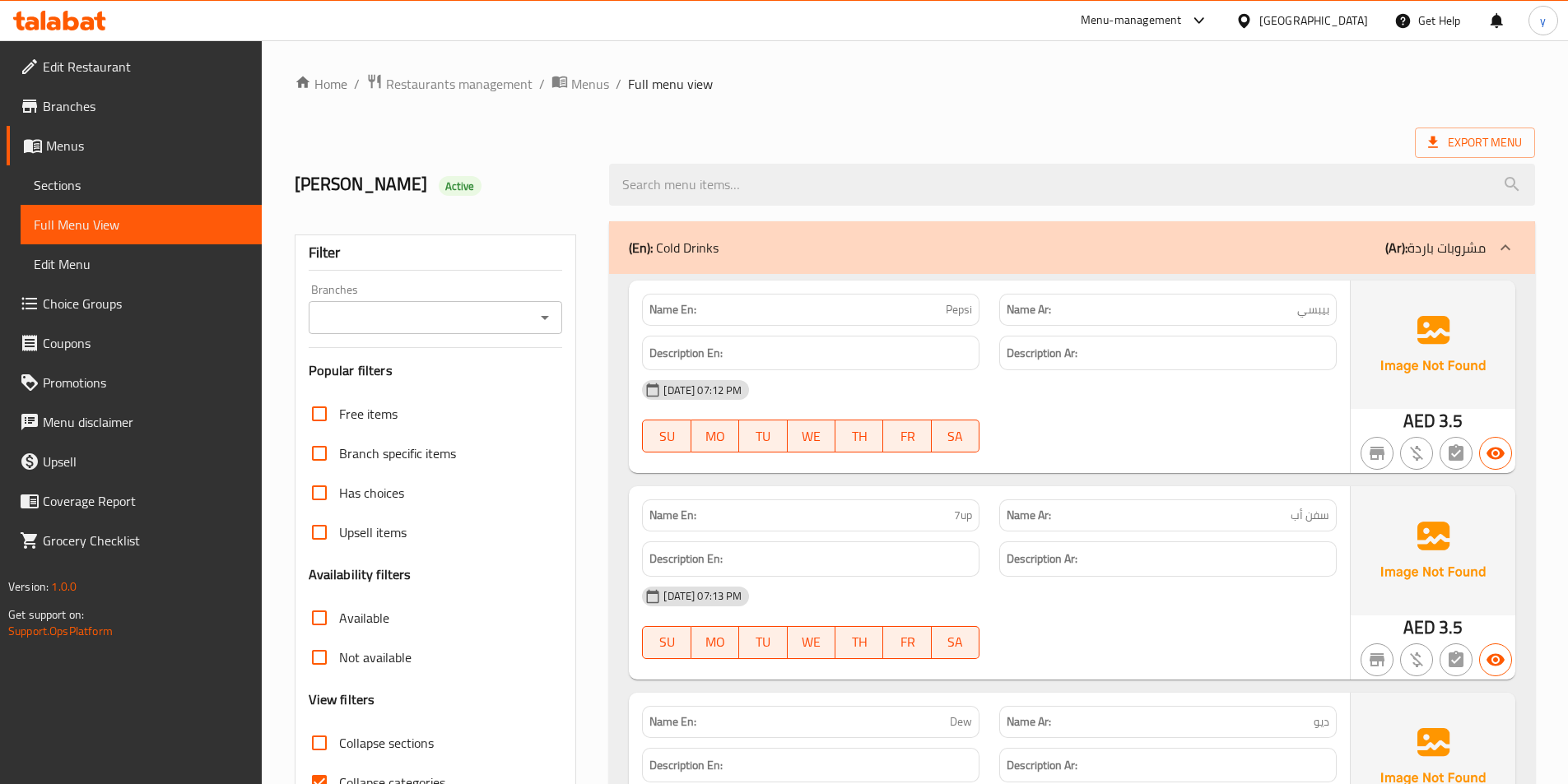
click at [1046, 147] on div "Export Menu" at bounding box center [914, 142] width 1240 height 30
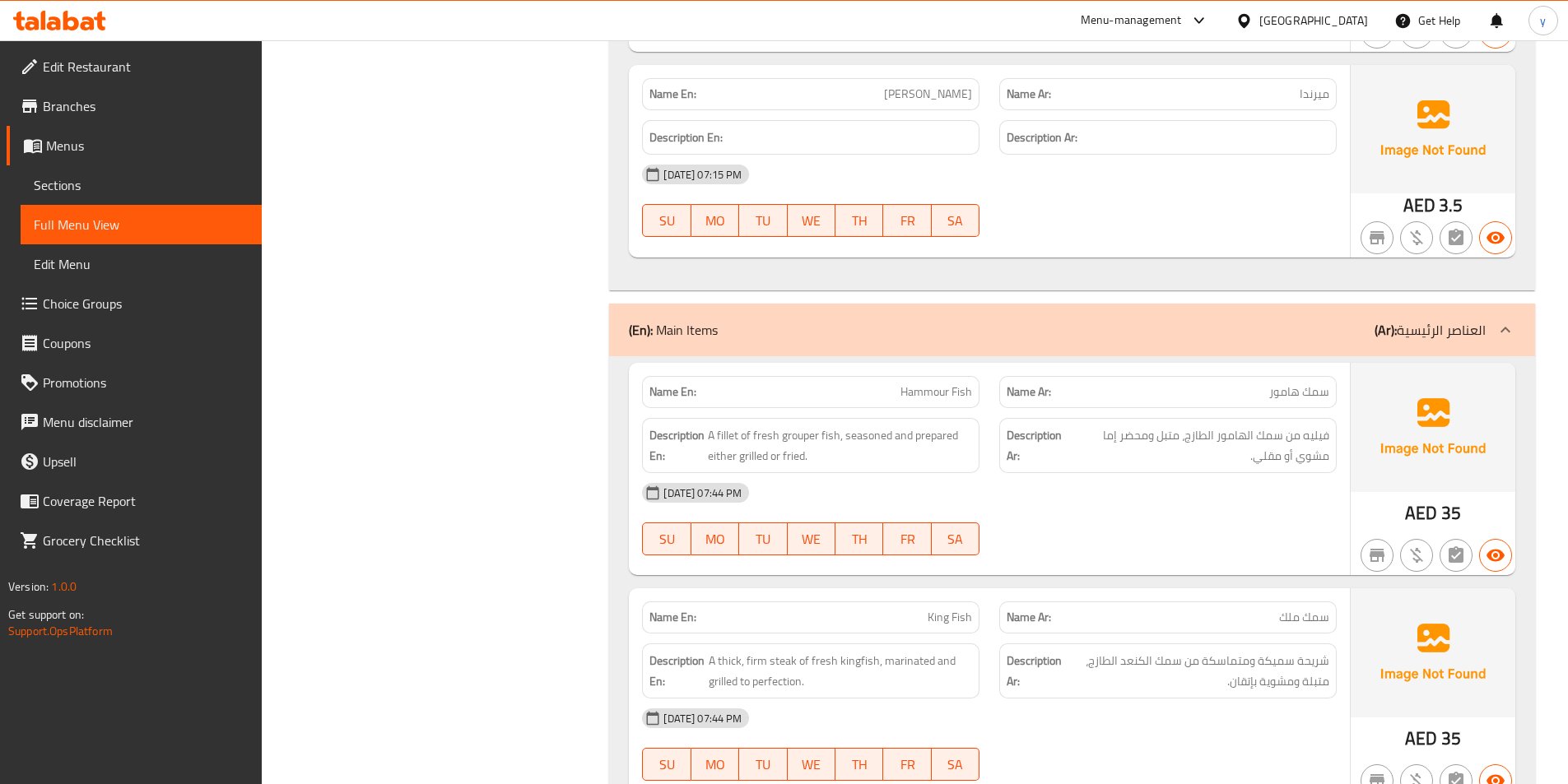
scroll to position [1285, 0]
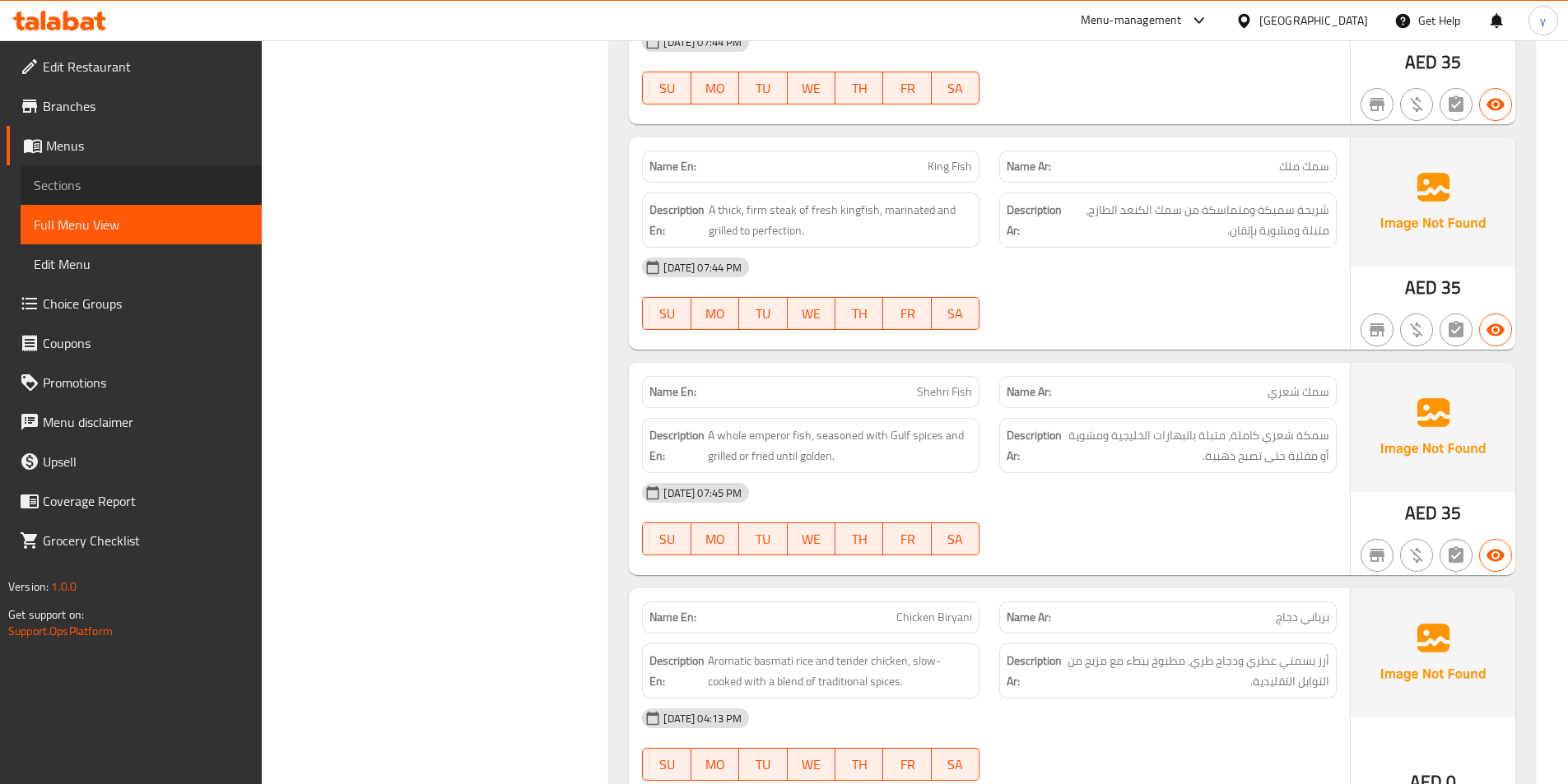
click at [73, 175] on span "Sections" at bounding box center [141, 185] width 215 height 19
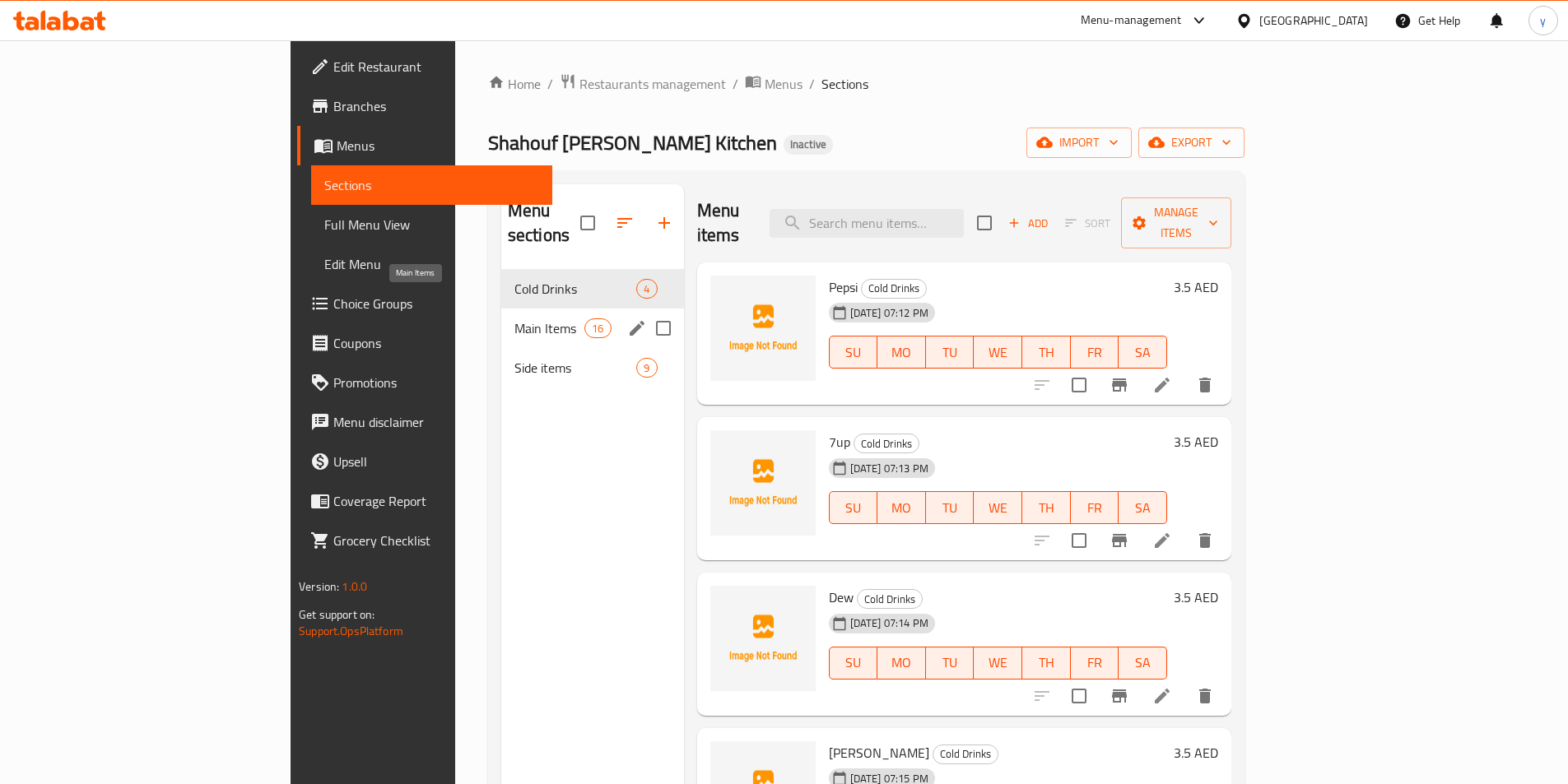
click at [514, 319] on span "Main Items" at bounding box center [549, 328] width 70 height 19
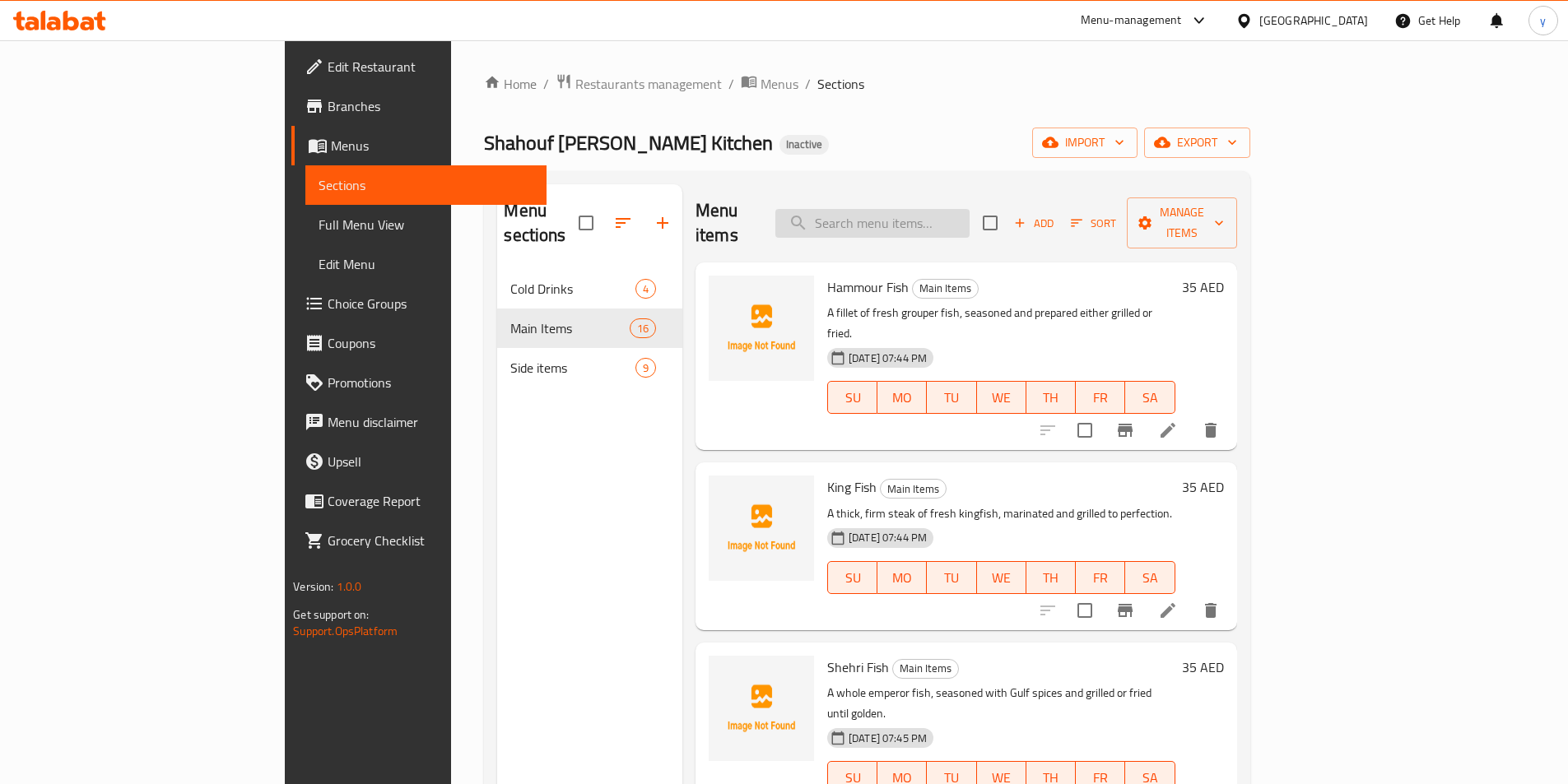
click at [970, 217] on input "search" at bounding box center [872, 223] width 194 height 29
paste input "Shehri Fish"
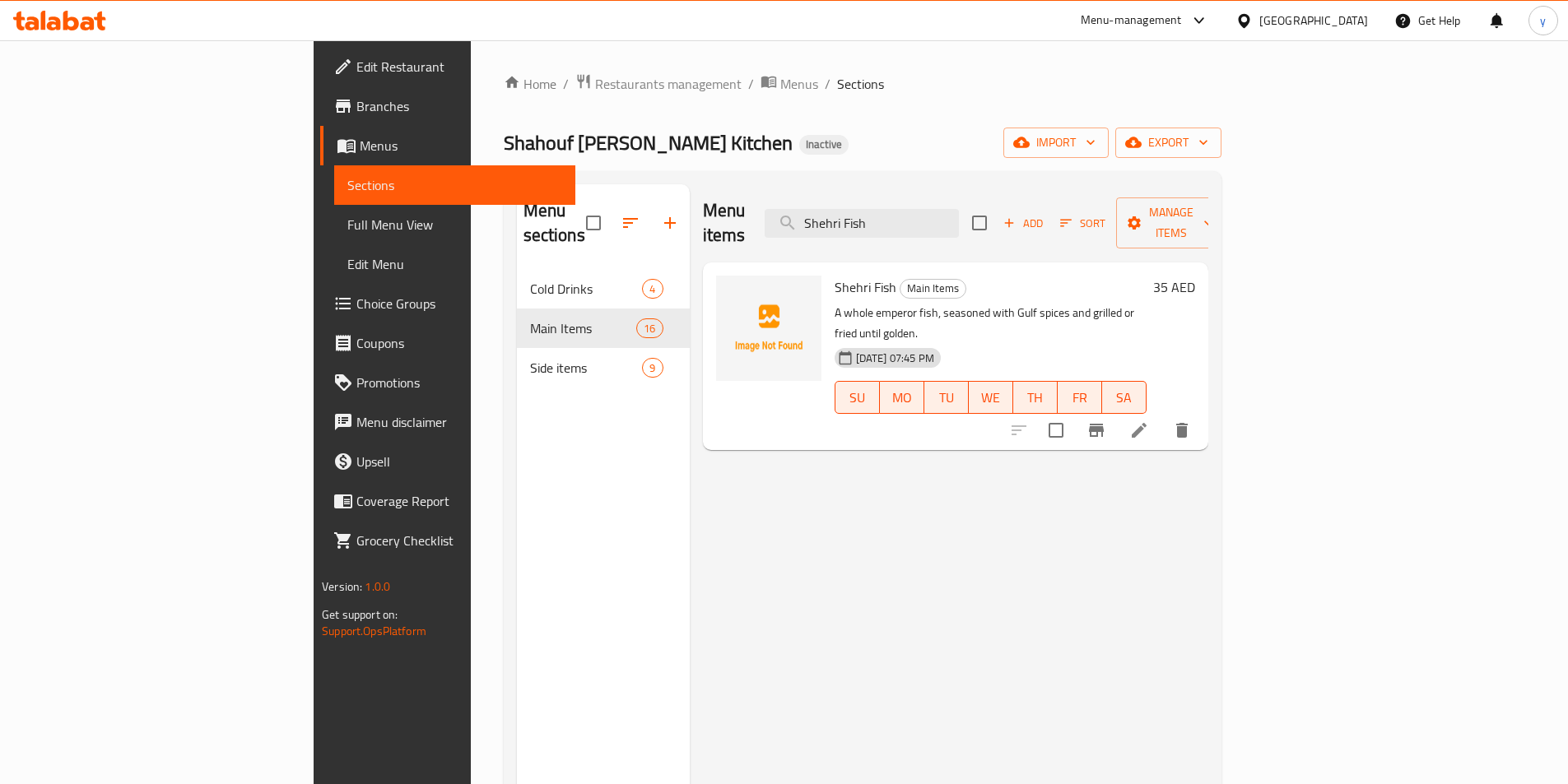
type input "Shehri Fish"
click at [1149, 420] on icon at bounding box center [1139, 430] width 19 height 19
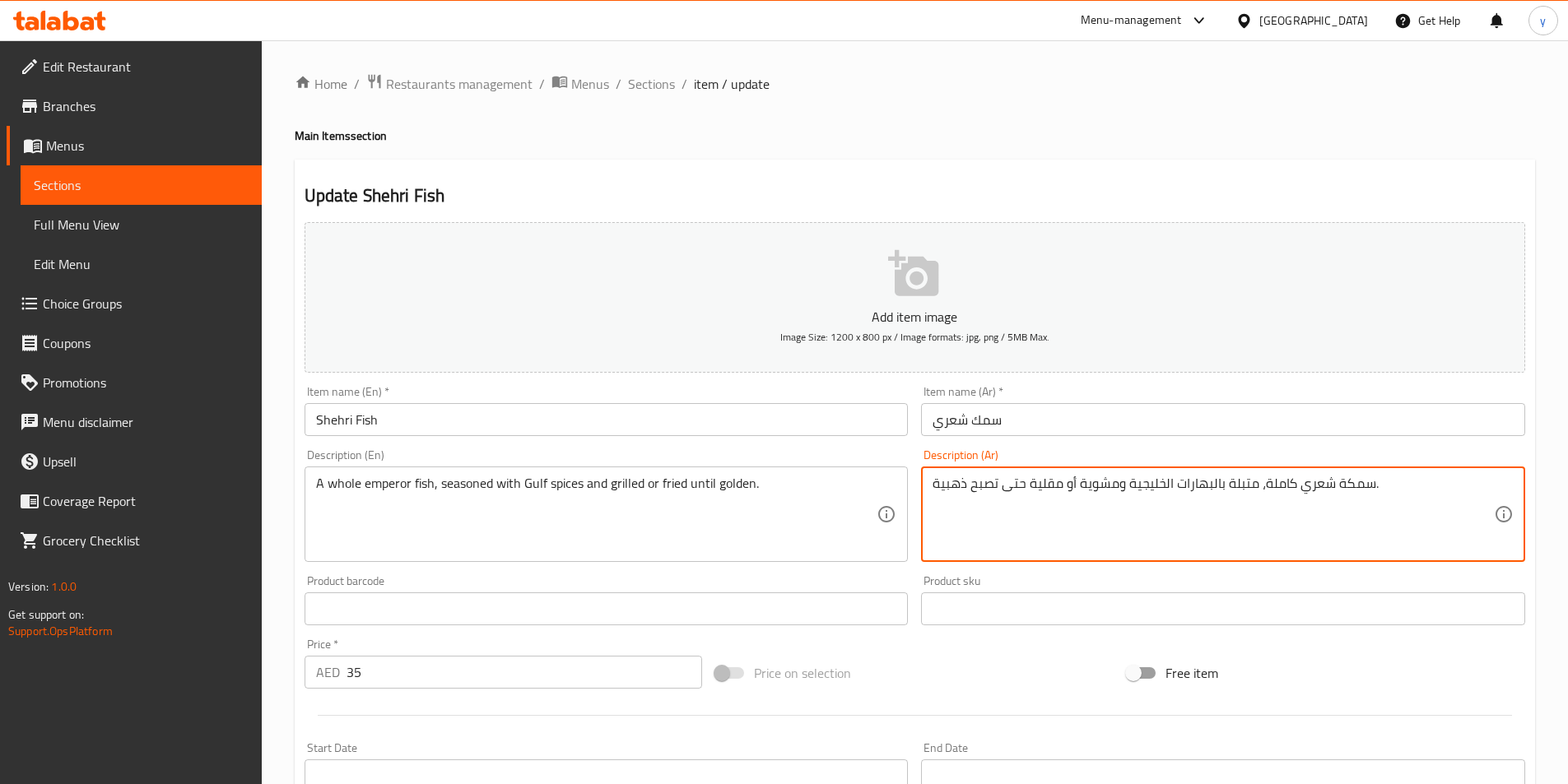
click at [1022, 481] on textarea "سمكة شعري كاملة، متبلة بالبهارات الخليجية ومشوية أو مقلية حتى تصبح ذهبية." at bounding box center [1213, 515] width 561 height 78
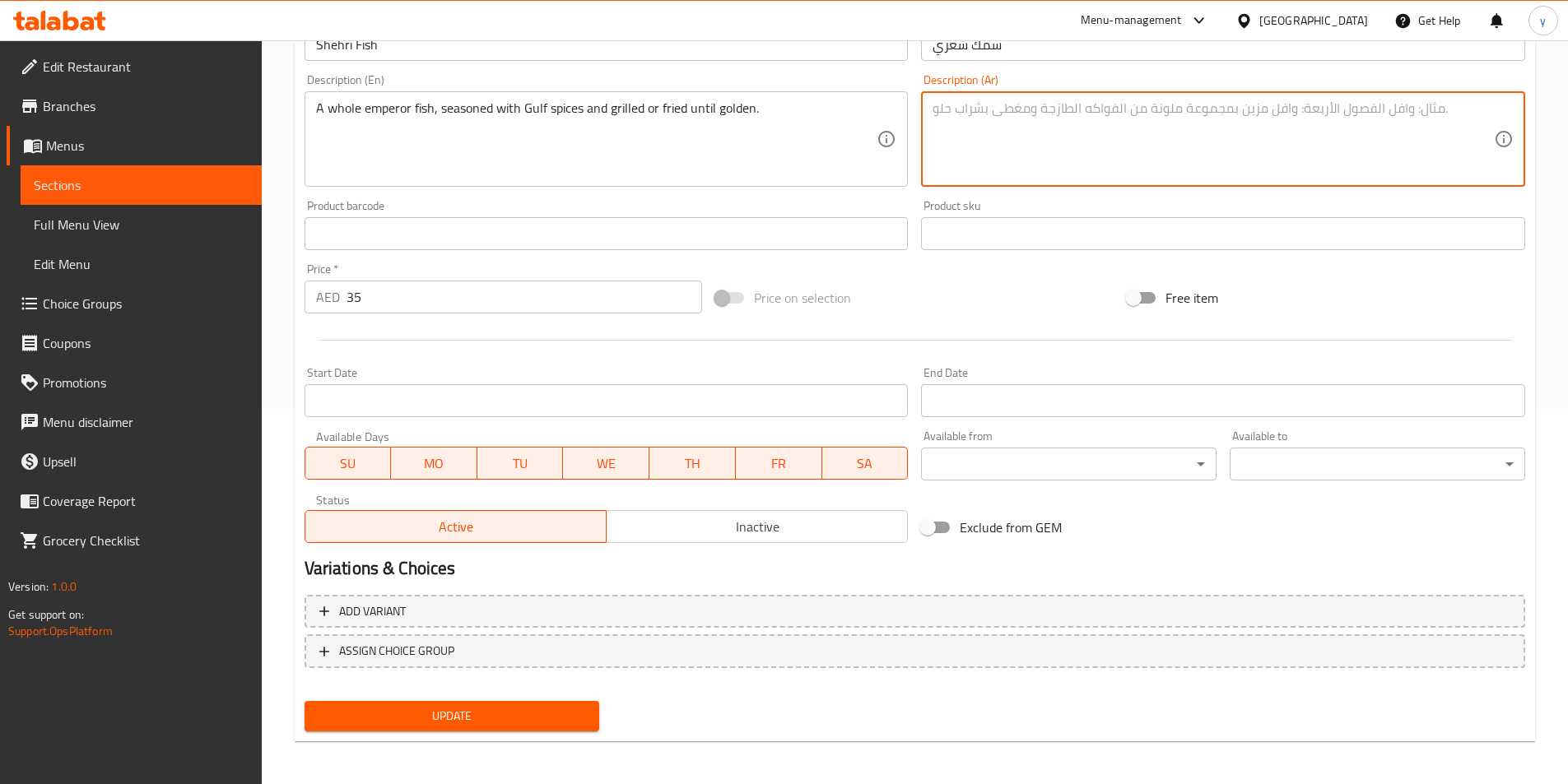
scroll to position [379, 0]
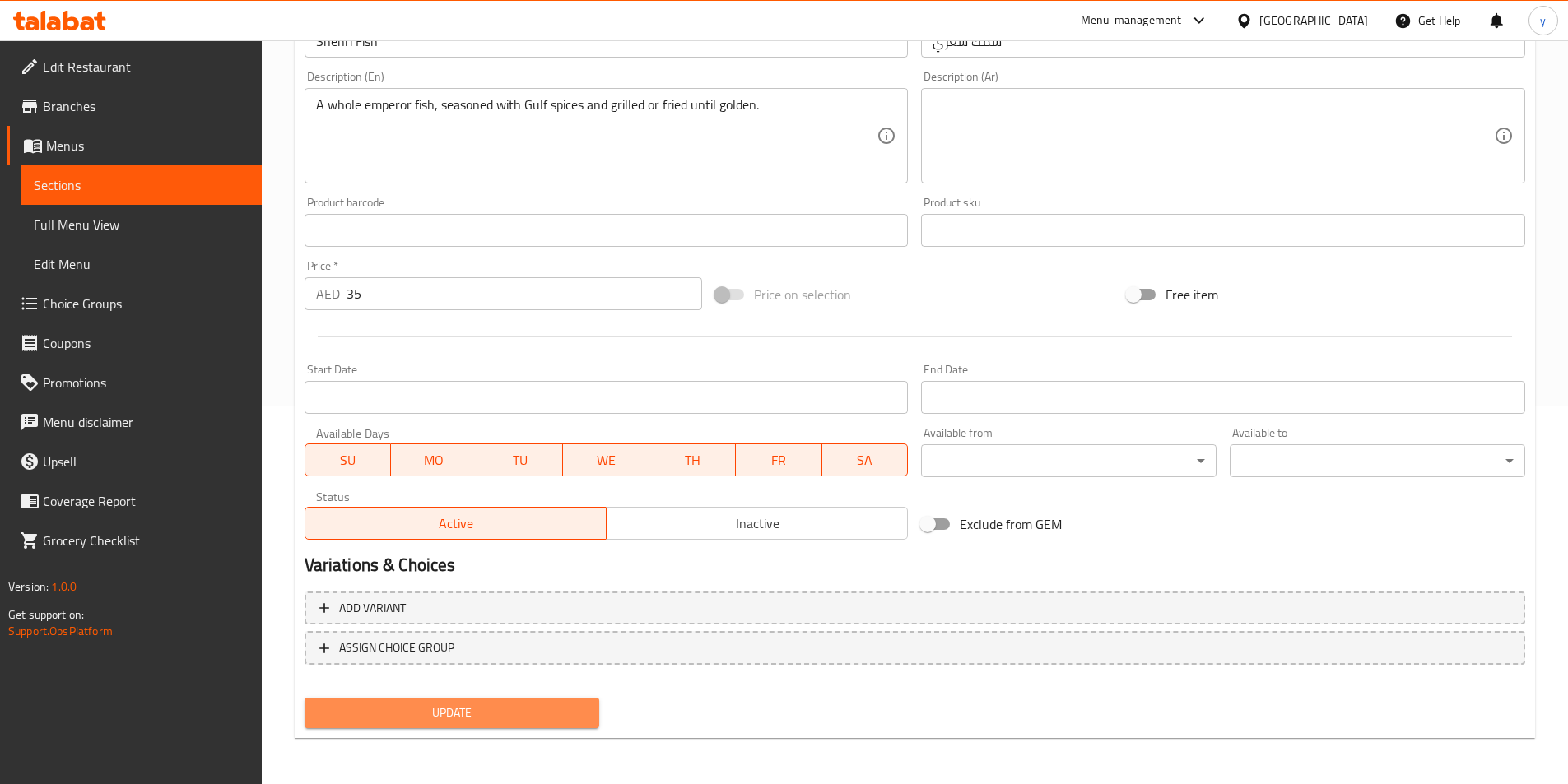
click at [580, 714] on span "Update" at bounding box center [452, 712] width 269 height 20
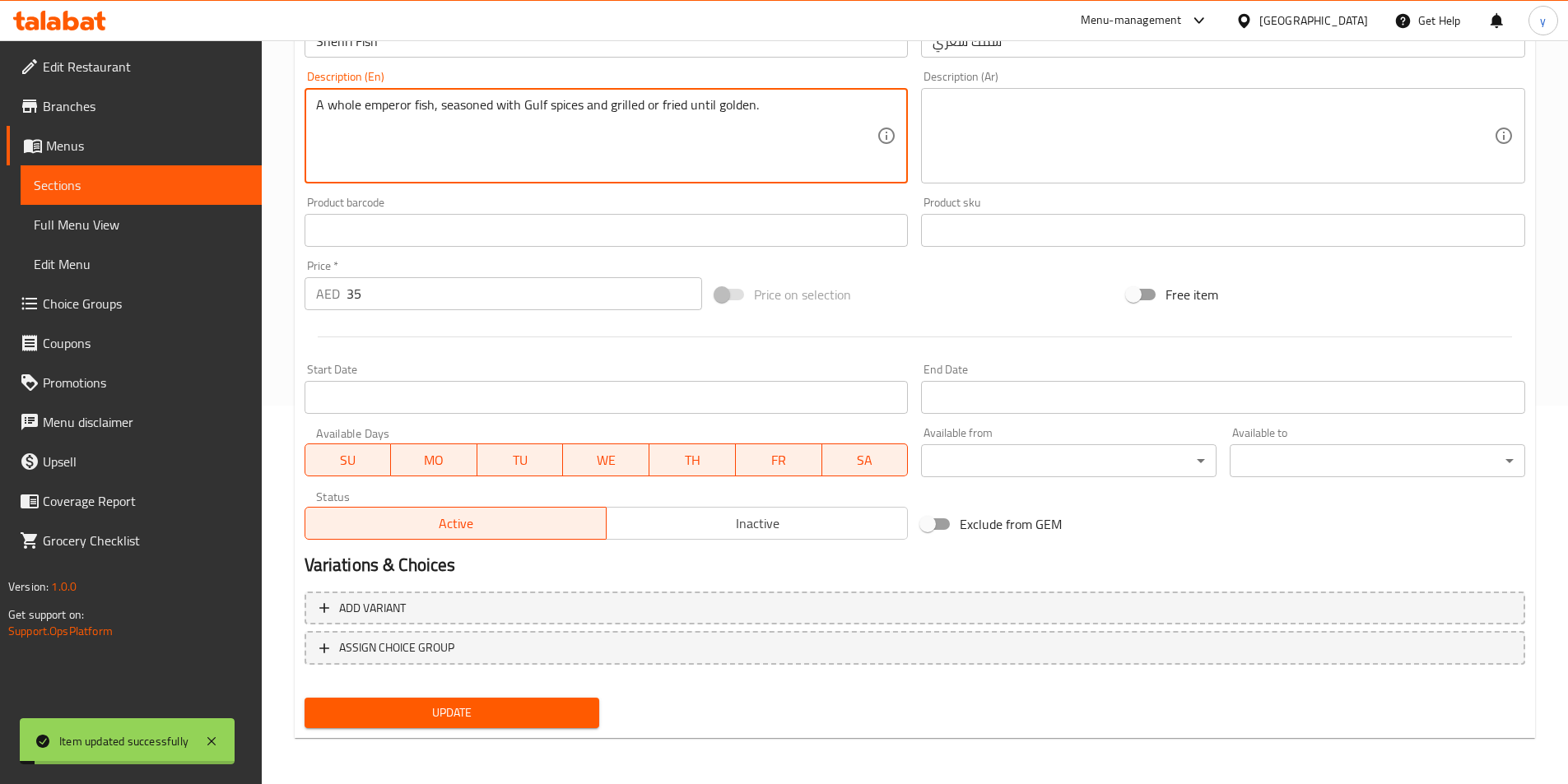
click at [583, 136] on textarea "A whole emperor fish, seasoned with Gulf spices and grilled or fried until gold…" at bounding box center [596, 136] width 561 height 78
click at [511, 718] on span "Update" at bounding box center [452, 712] width 269 height 20
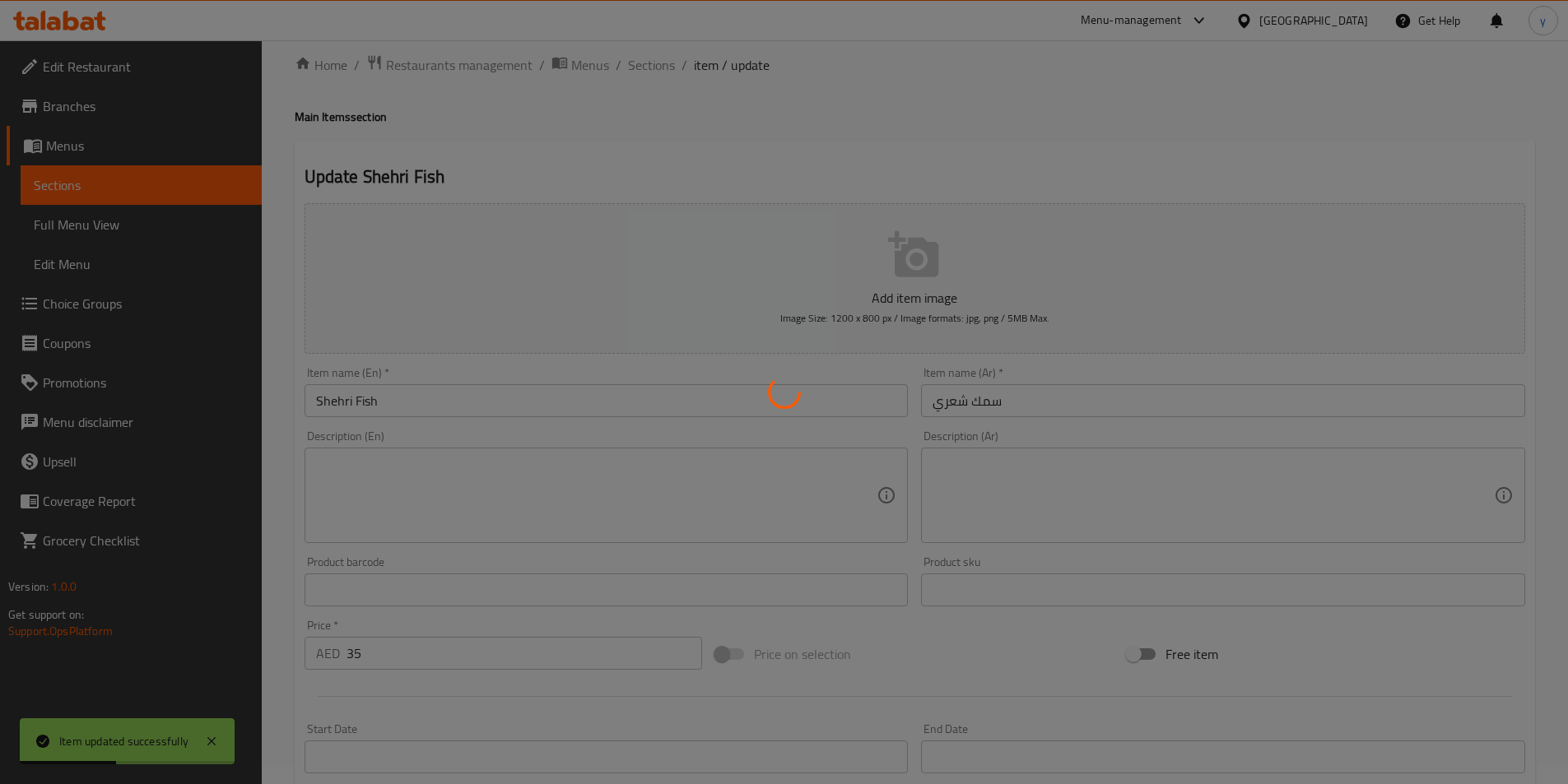
scroll to position [0, 0]
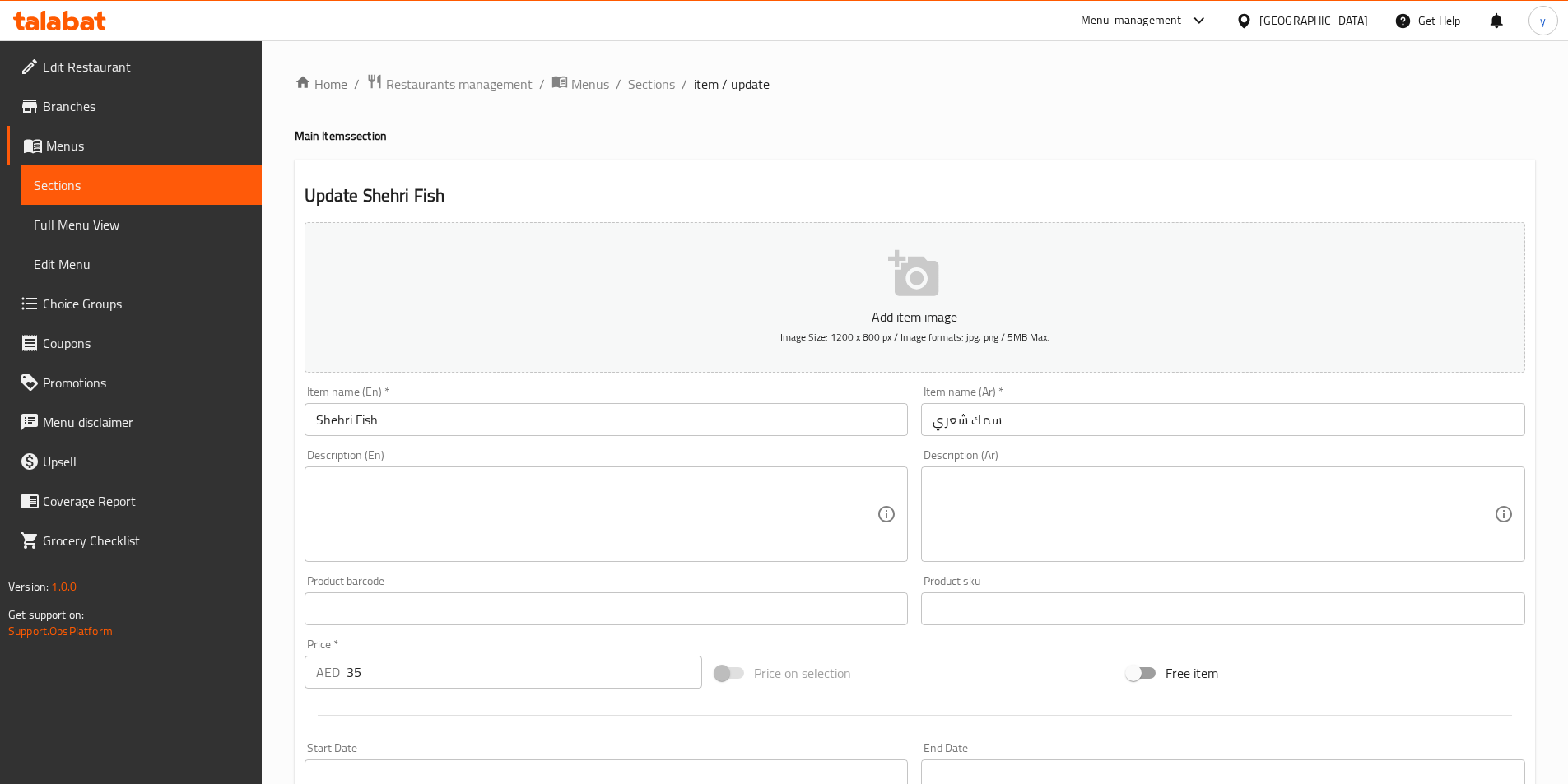
click at [740, 179] on div "Update Shehri Fish Add item image Image Size: 1200 x 800 px / Image formats: jp…" at bounding box center [914, 638] width 1240 height 957
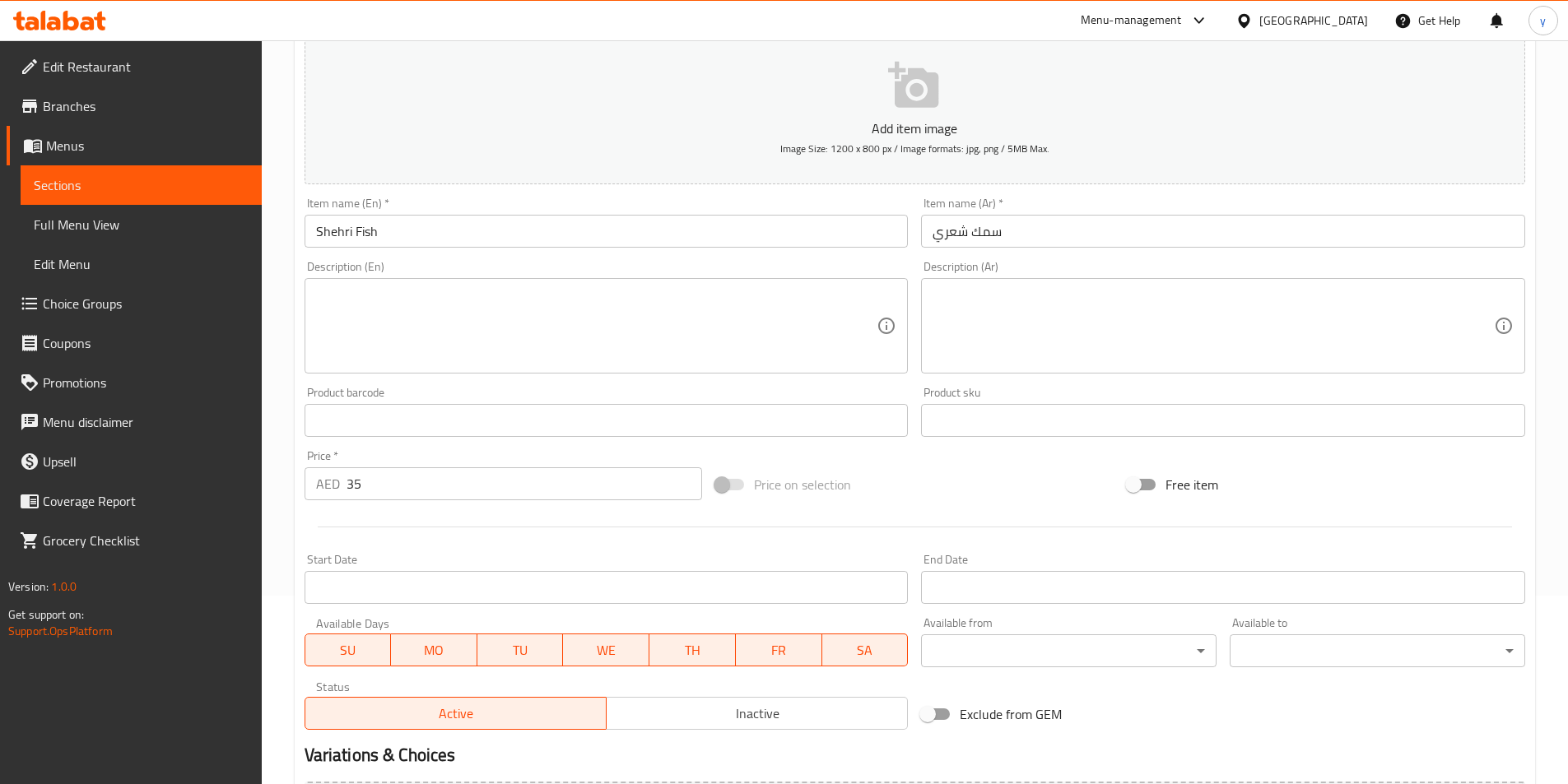
scroll to position [379, 0]
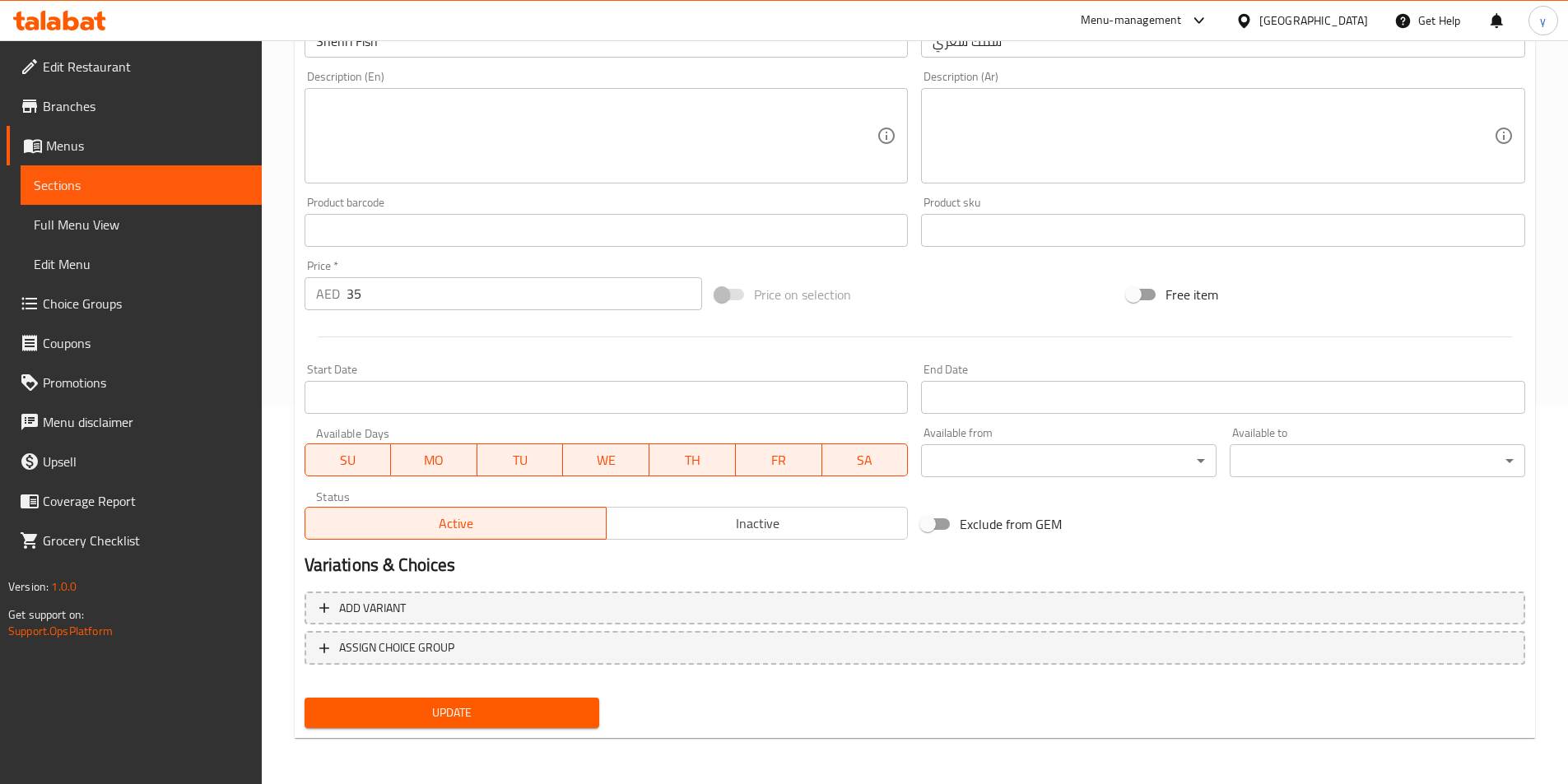
click at [403, 719] on span "Update" at bounding box center [452, 712] width 269 height 20
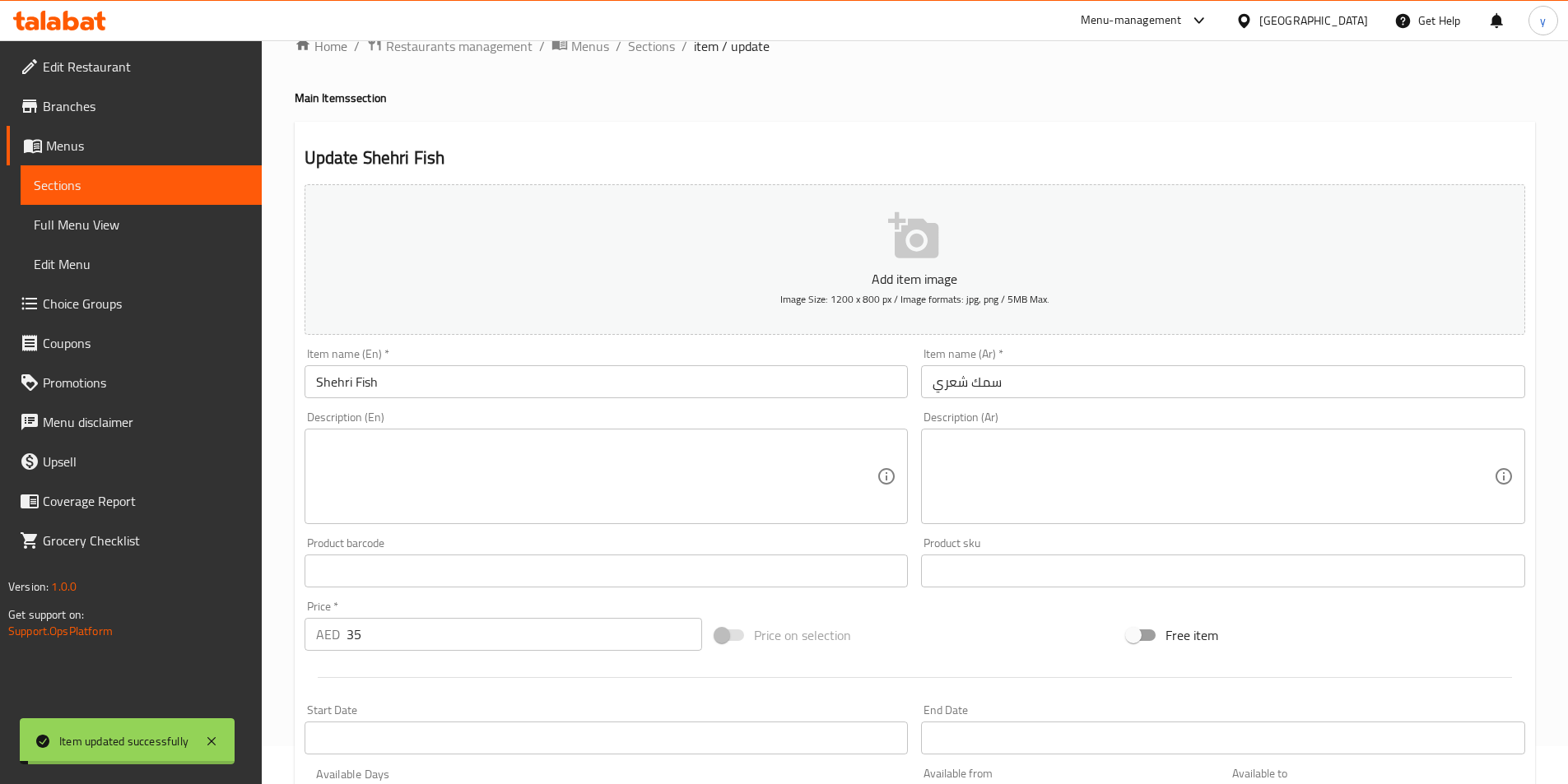
scroll to position [0, 0]
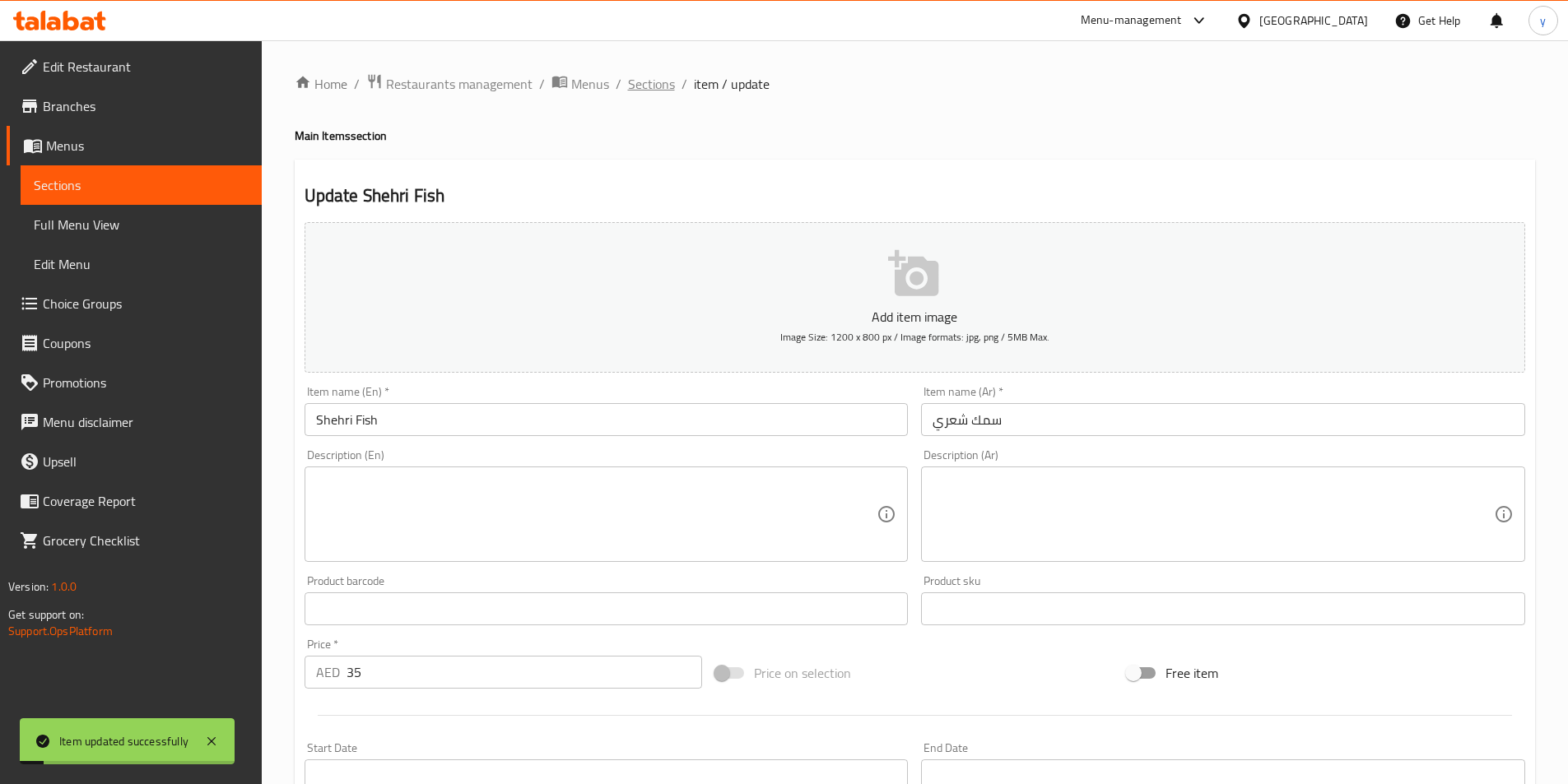
click at [645, 87] on span "Sections" at bounding box center [651, 84] width 47 height 19
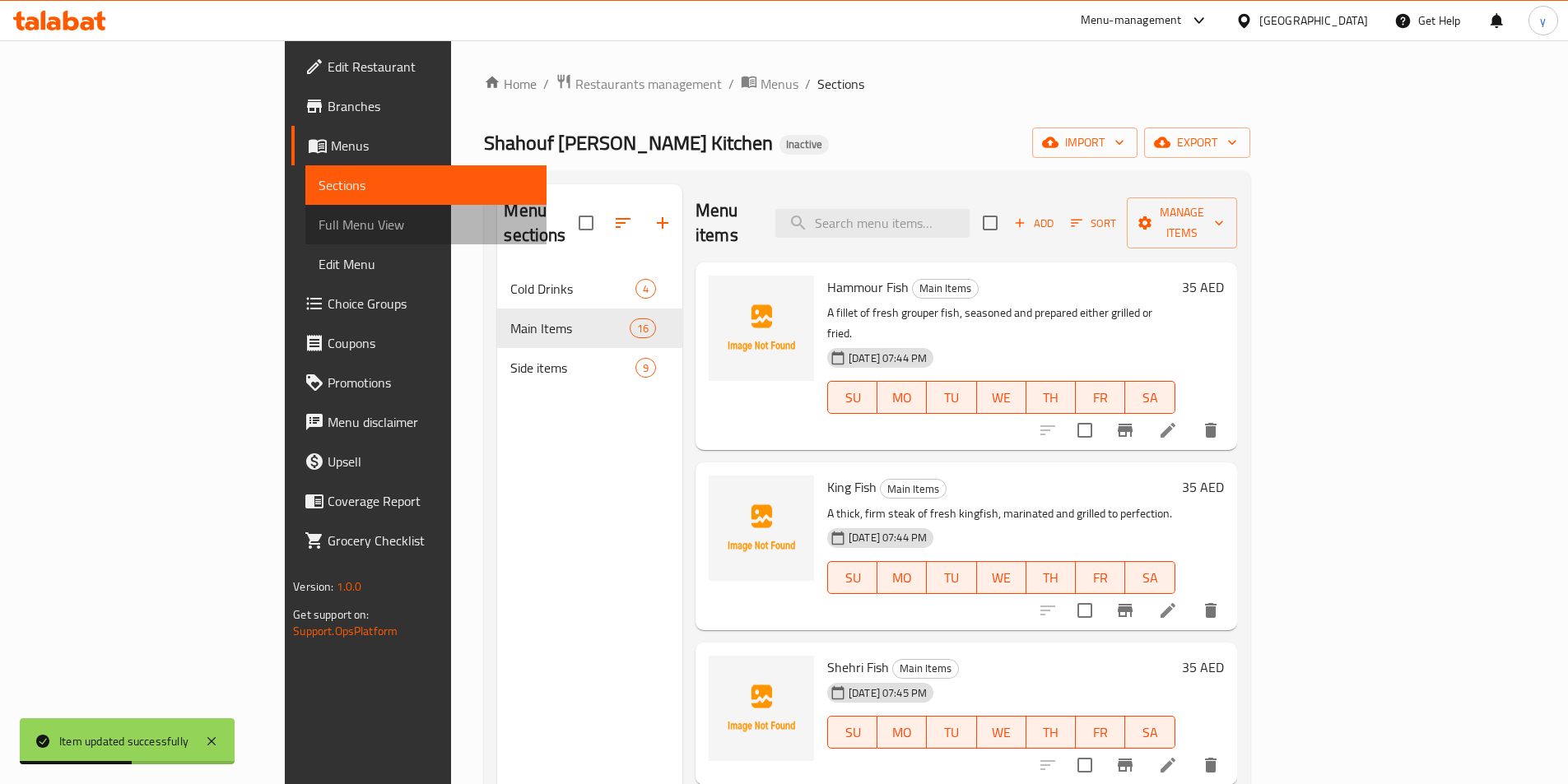
click at [319, 215] on span "Full Menu View" at bounding box center [426, 225] width 215 height 19
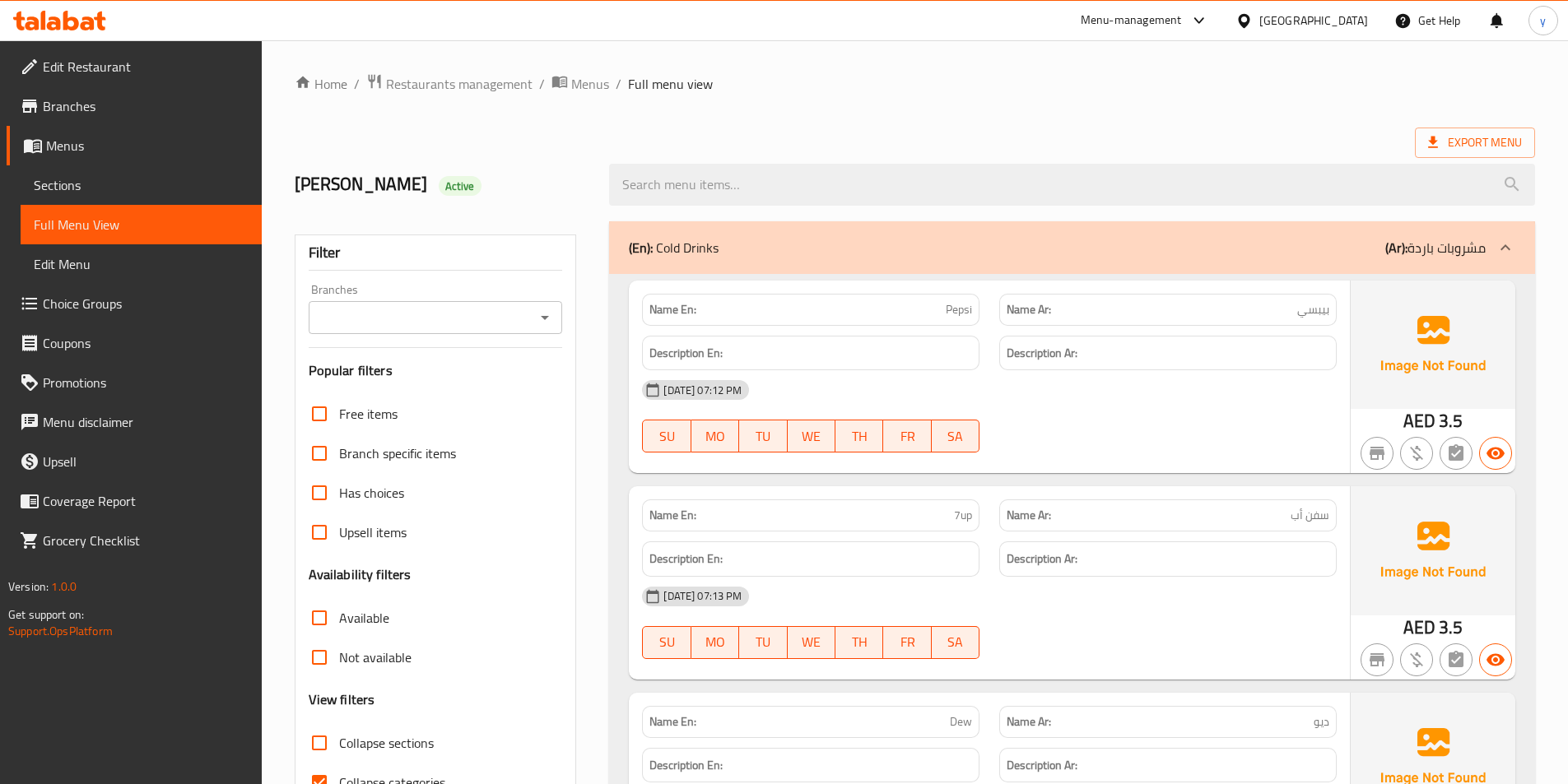
click at [779, 548] on div "Description En:" at bounding box center [810, 559] width 337 height 35
click at [140, 170] on link "Sections" at bounding box center [141, 185] width 241 height 40
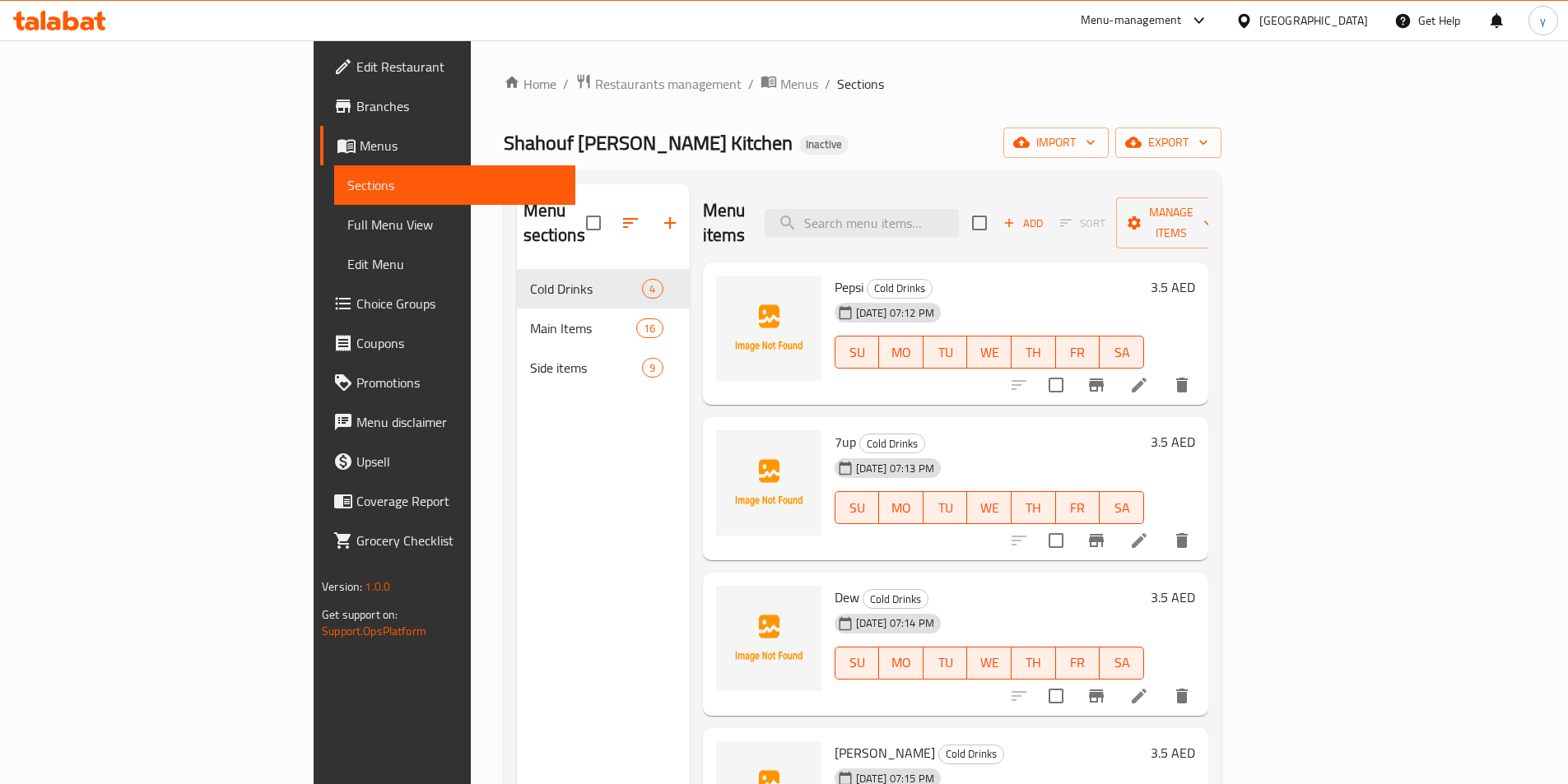
click at [1007, 181] on div "Menu sections Cold Drinks 4 Main Items 16 Side items 9 Menu items Add Sort Mana…" at bounding box center [862, 576] width 718 height 811
click at [958, 209] on input "search" at bounding box center [861, 223] width 194 height 29
paste input "Chicken Polao"
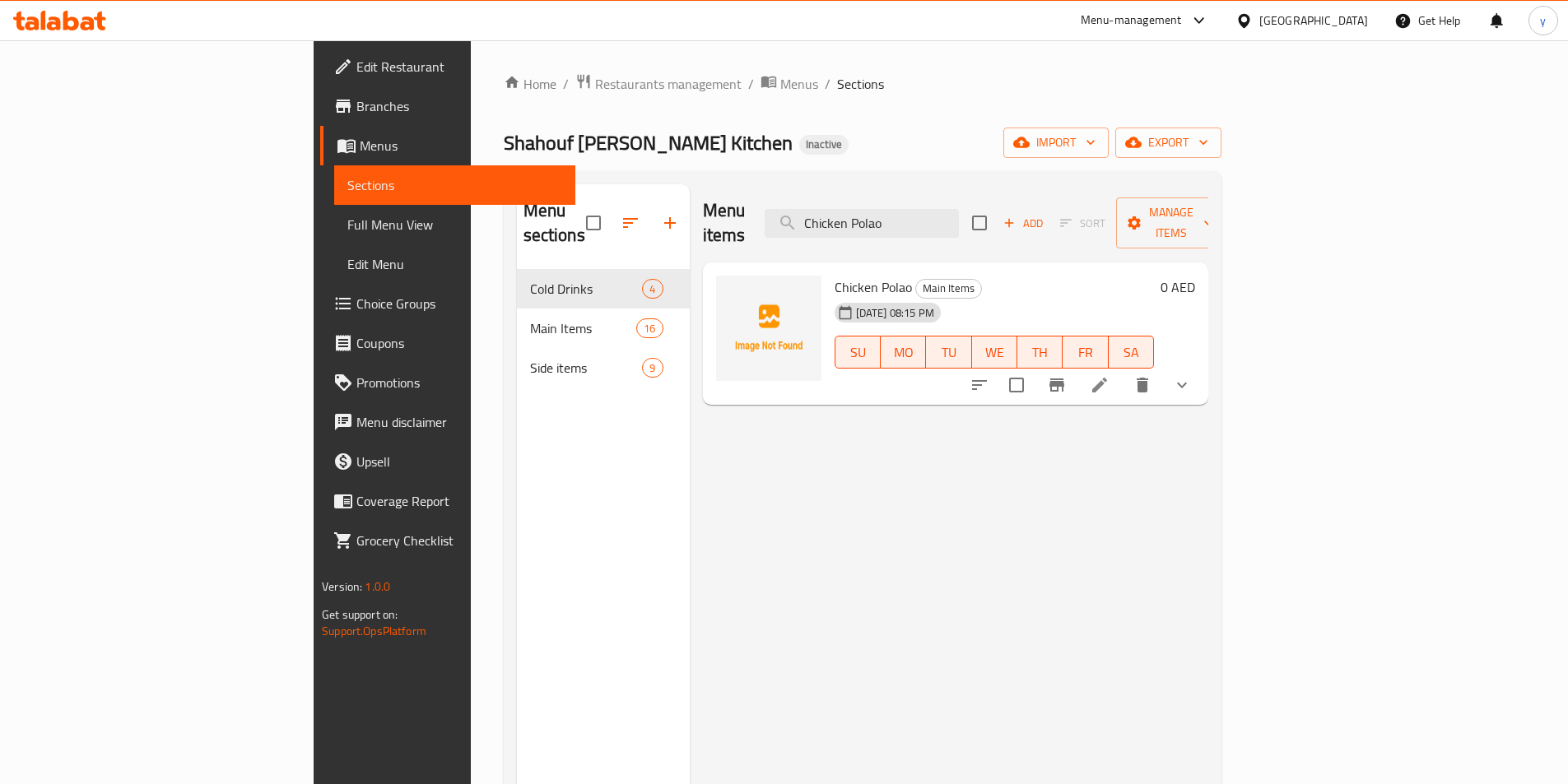
type input "Chicken Polao"
click at [1202, 365] on button "show more" at bounding box center [1181, 385] width 40 height 40
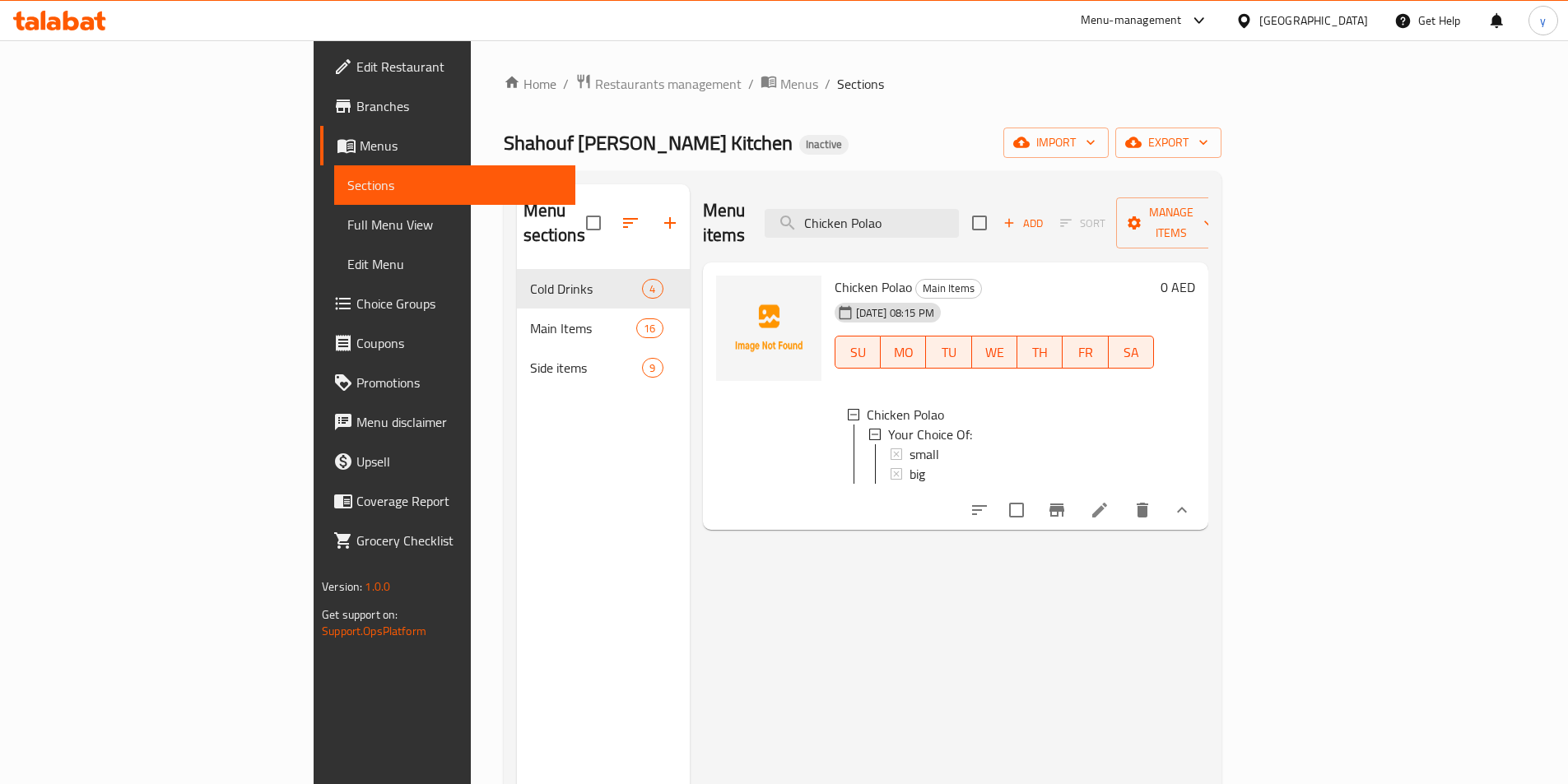
click at [1110, 505] on icon at bounding box center [1099, 510] width 19 height 19
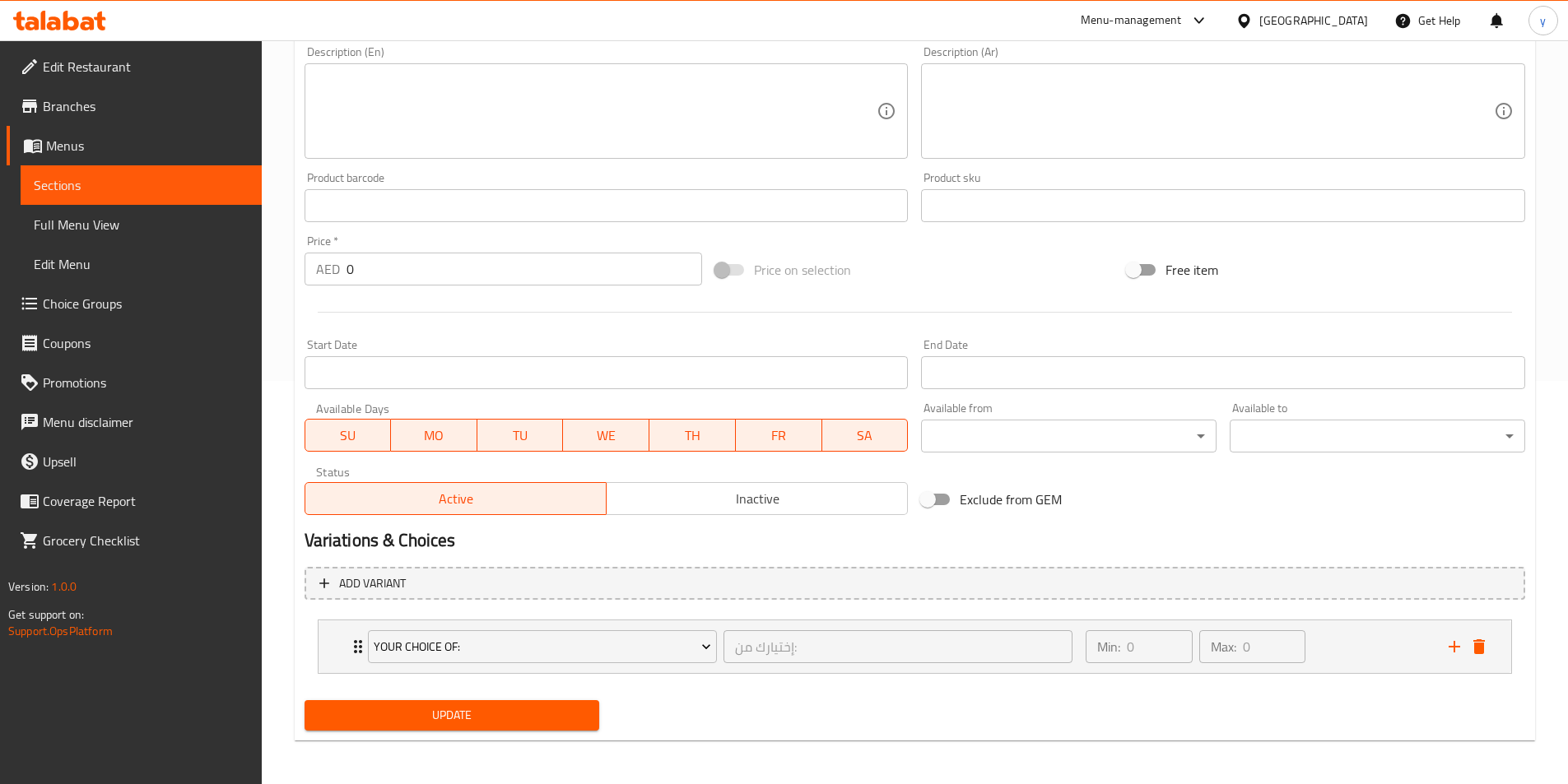
scroll to position [405, 0]
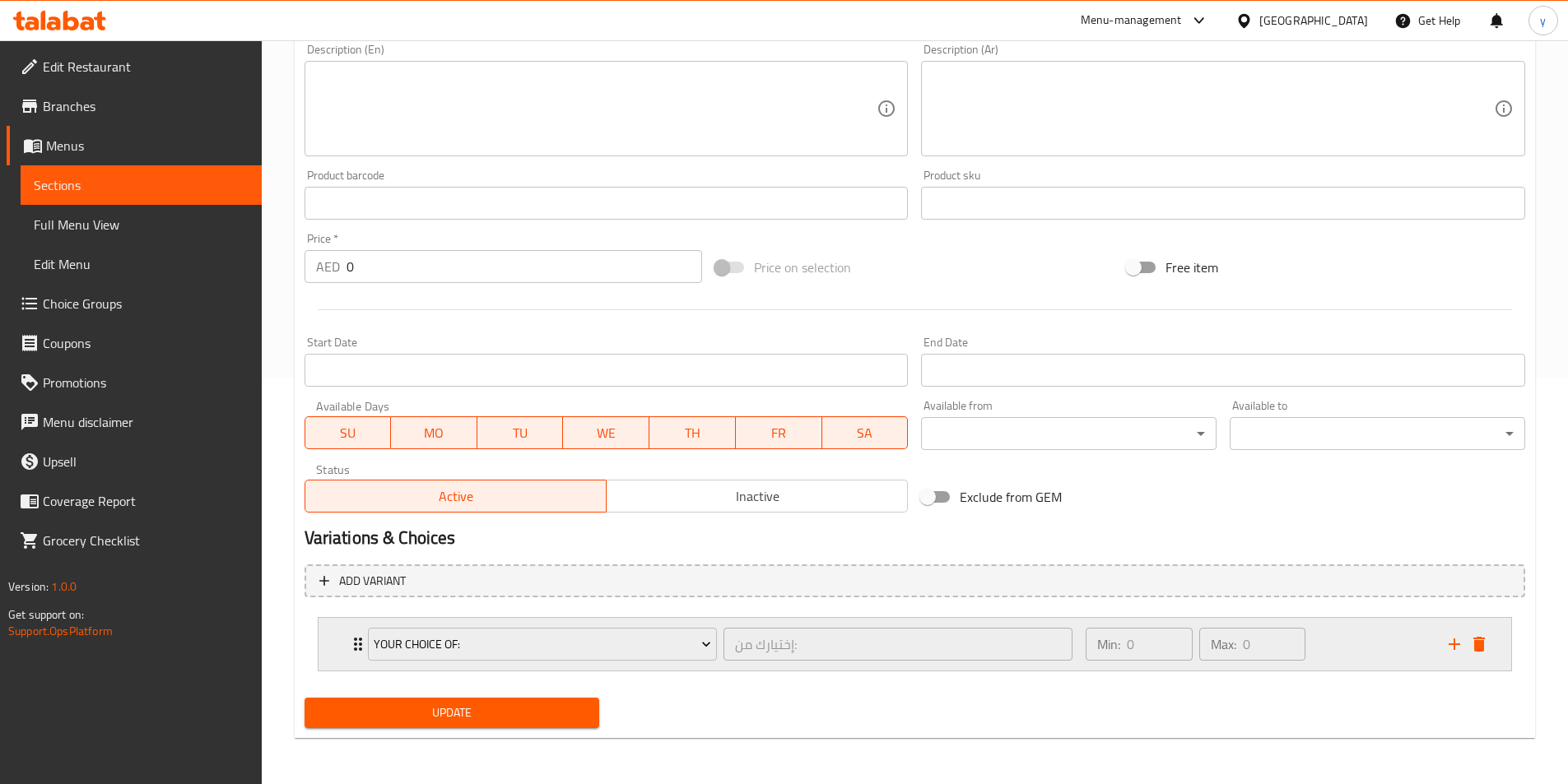
click at [366, 637] on div "Your Choice Of:" at bounding box center [542, 644] width 356 height 40
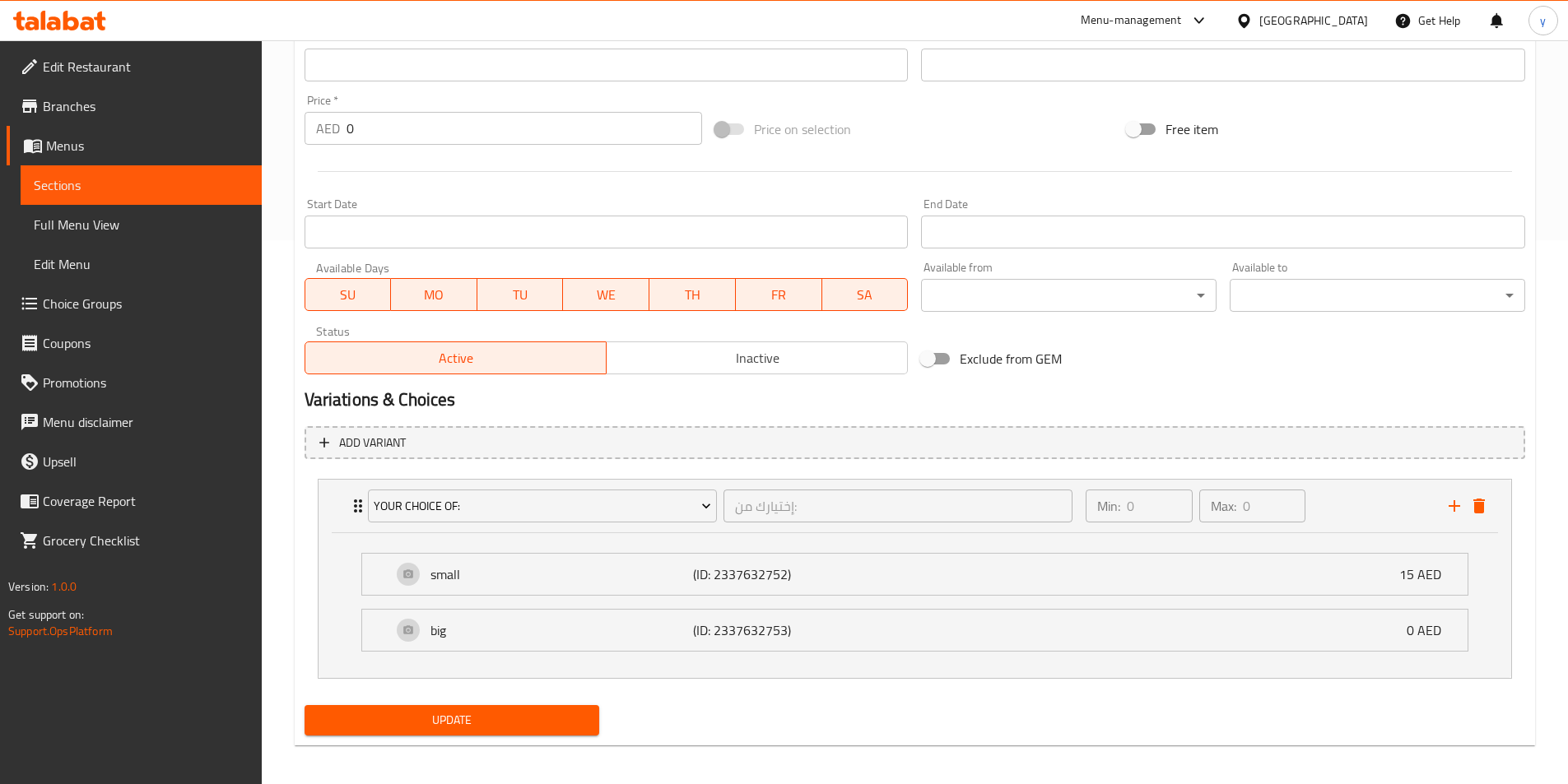
scroll to position [551, 0]
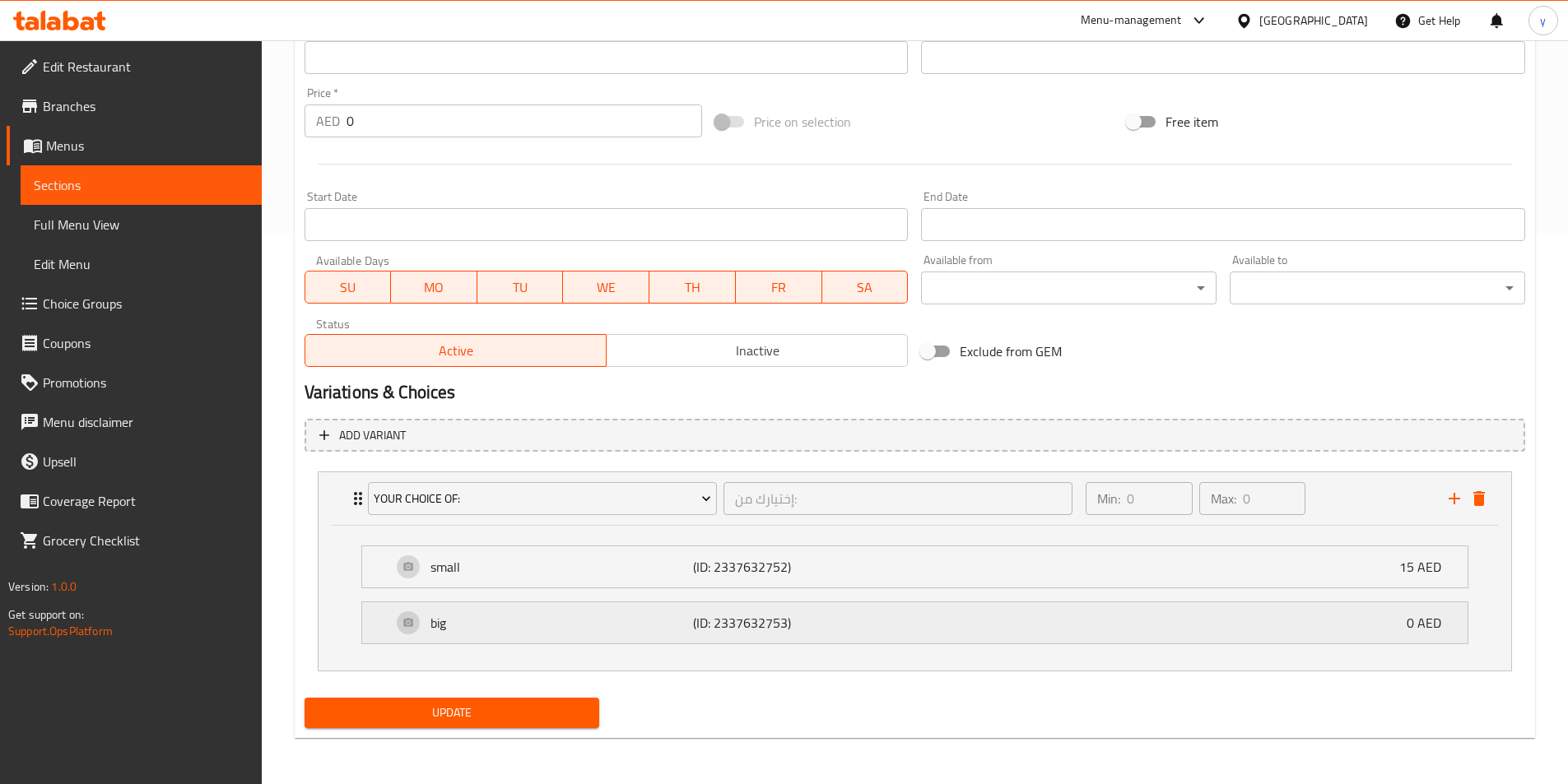
click at [1329, 641] on div "big (ID: 2337632753) 0 AED" at bounding box center [919, 623] width 1056 height 41
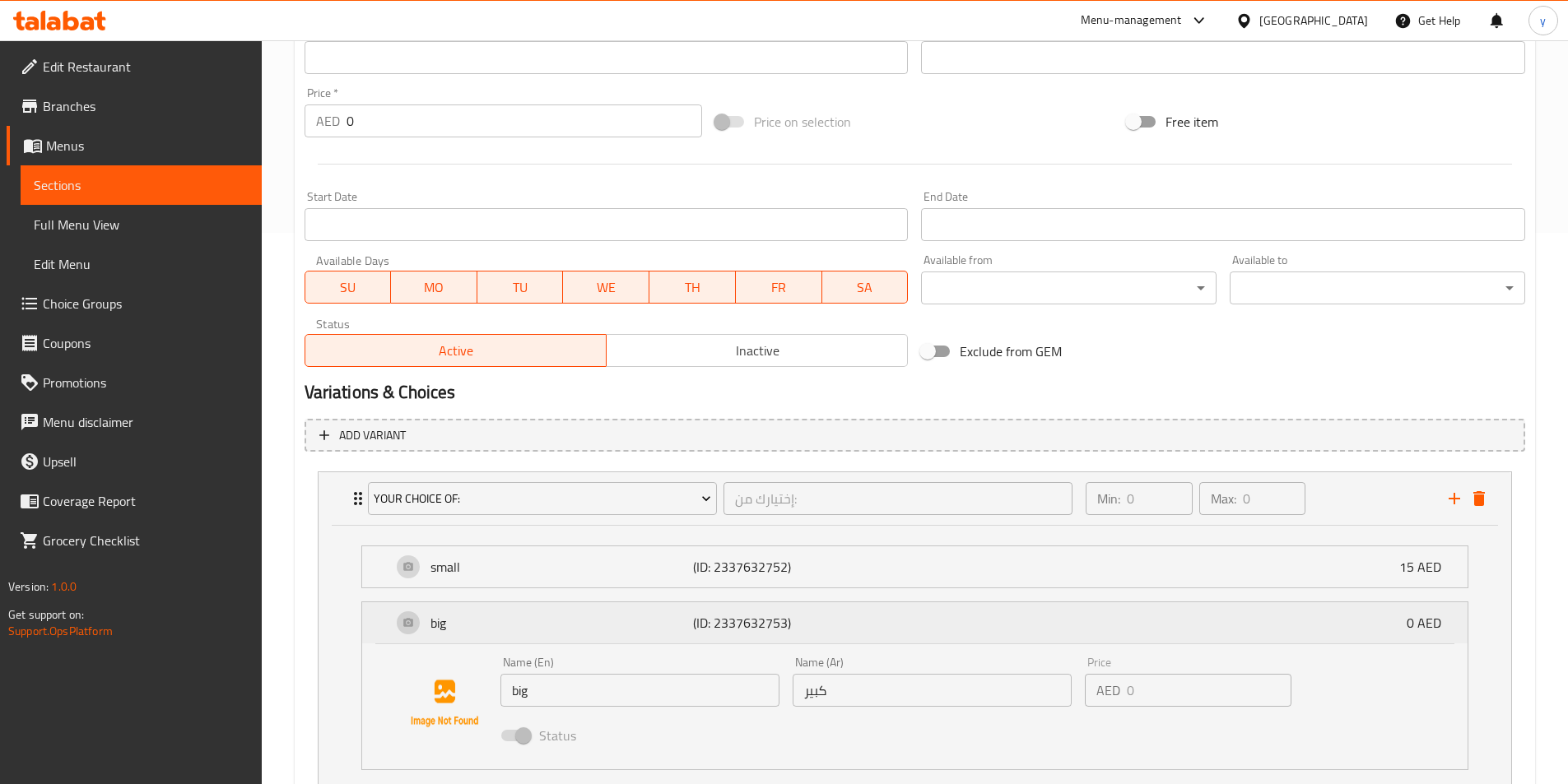
click at [1404, 621] on div "big (ID: 2337632753) 0 AED" at bounding box center [919, 623] width 1056 height 41
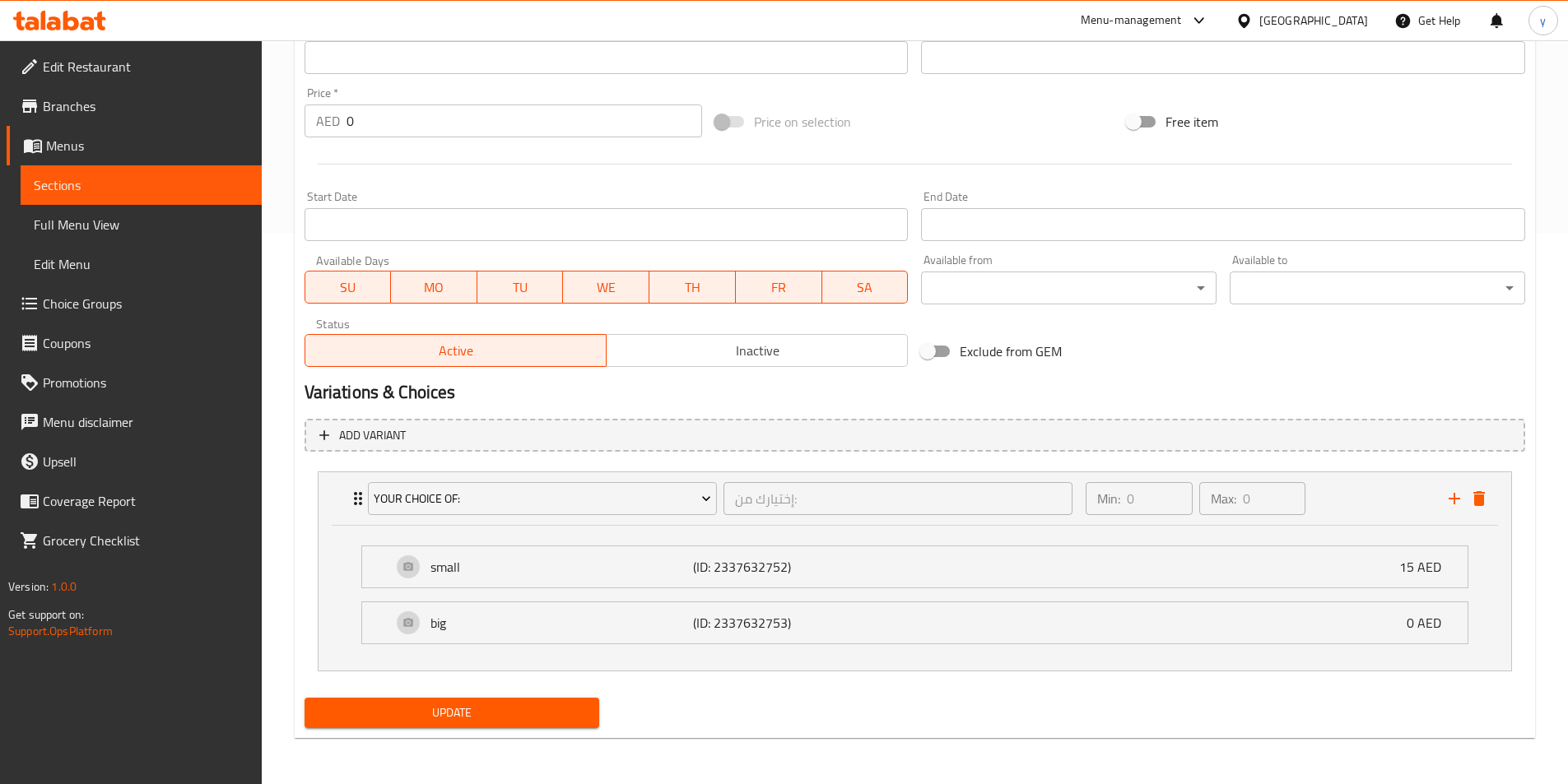
drag, startPoint x: 1395, startPoint y: 621, endPoint x: 1311, endPoint y: 659, distance: 92.2
click at [1394, 621] on div "big (ID: 2337632753) 0 AED" at bounding box center [919, 623] width 1056 height 41
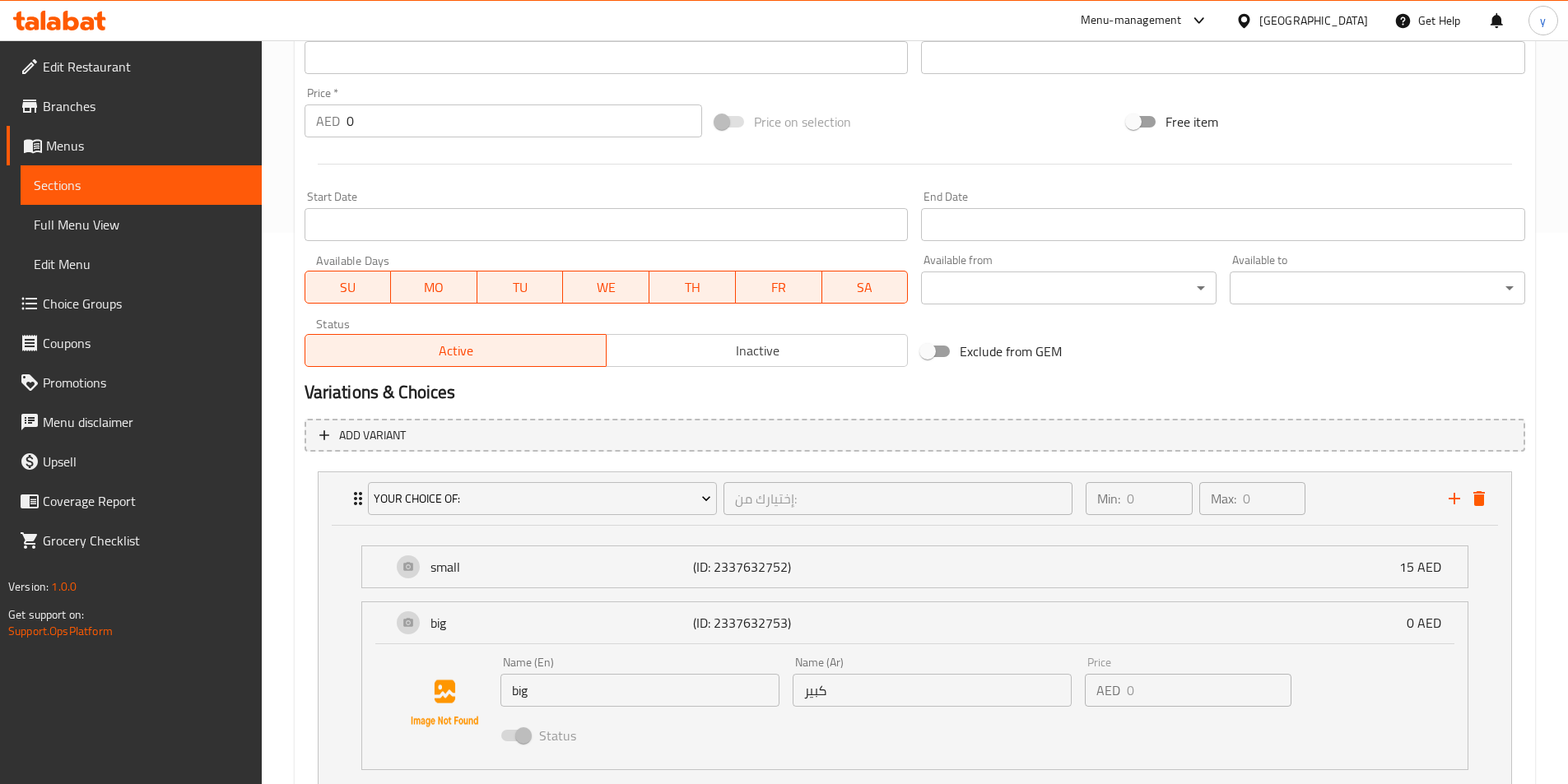
click at [64, 313] on span "Choice Groups" at bounding box center [145, 304] width 205 height 19
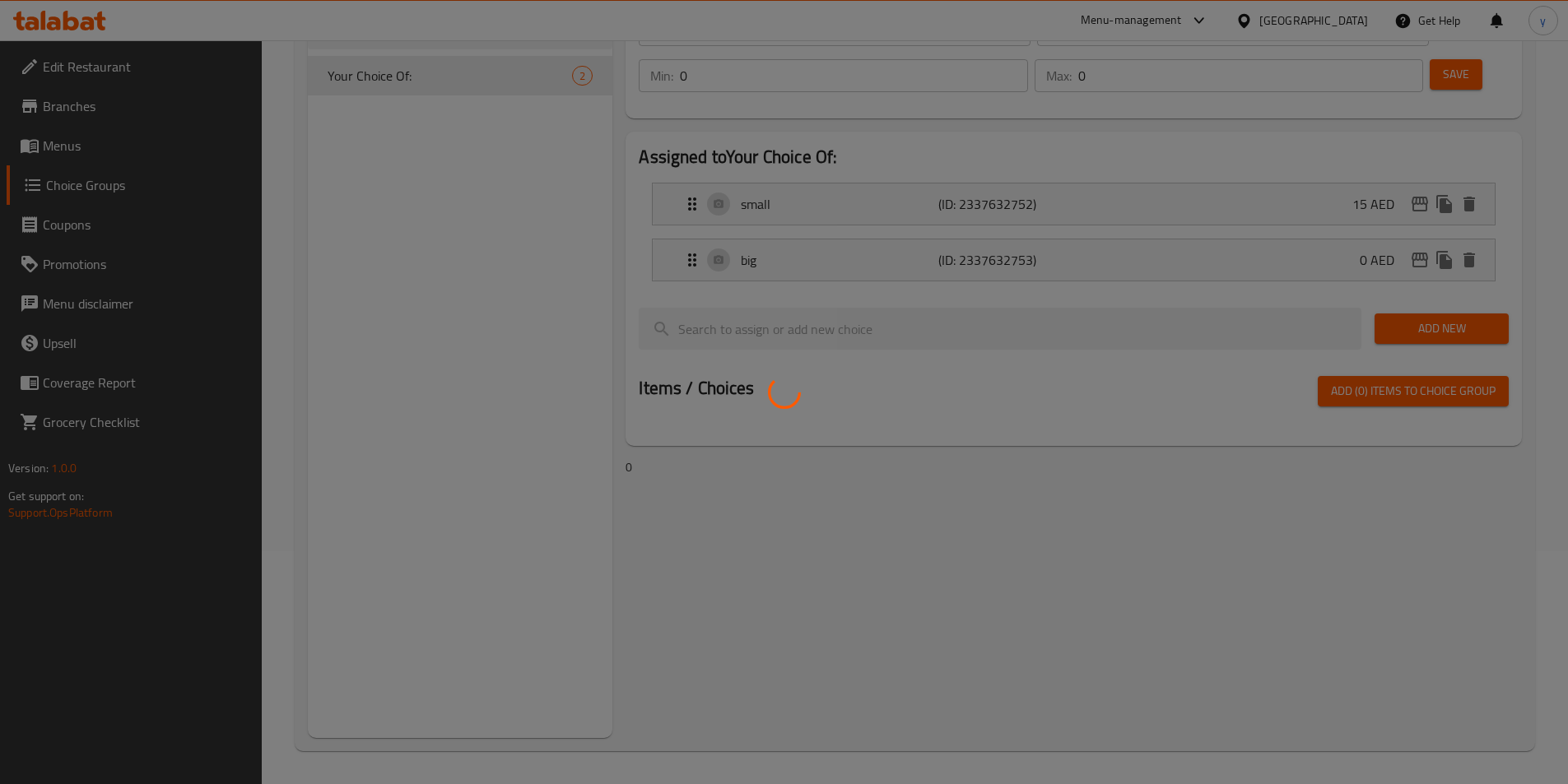
scroll to position [233, 0]
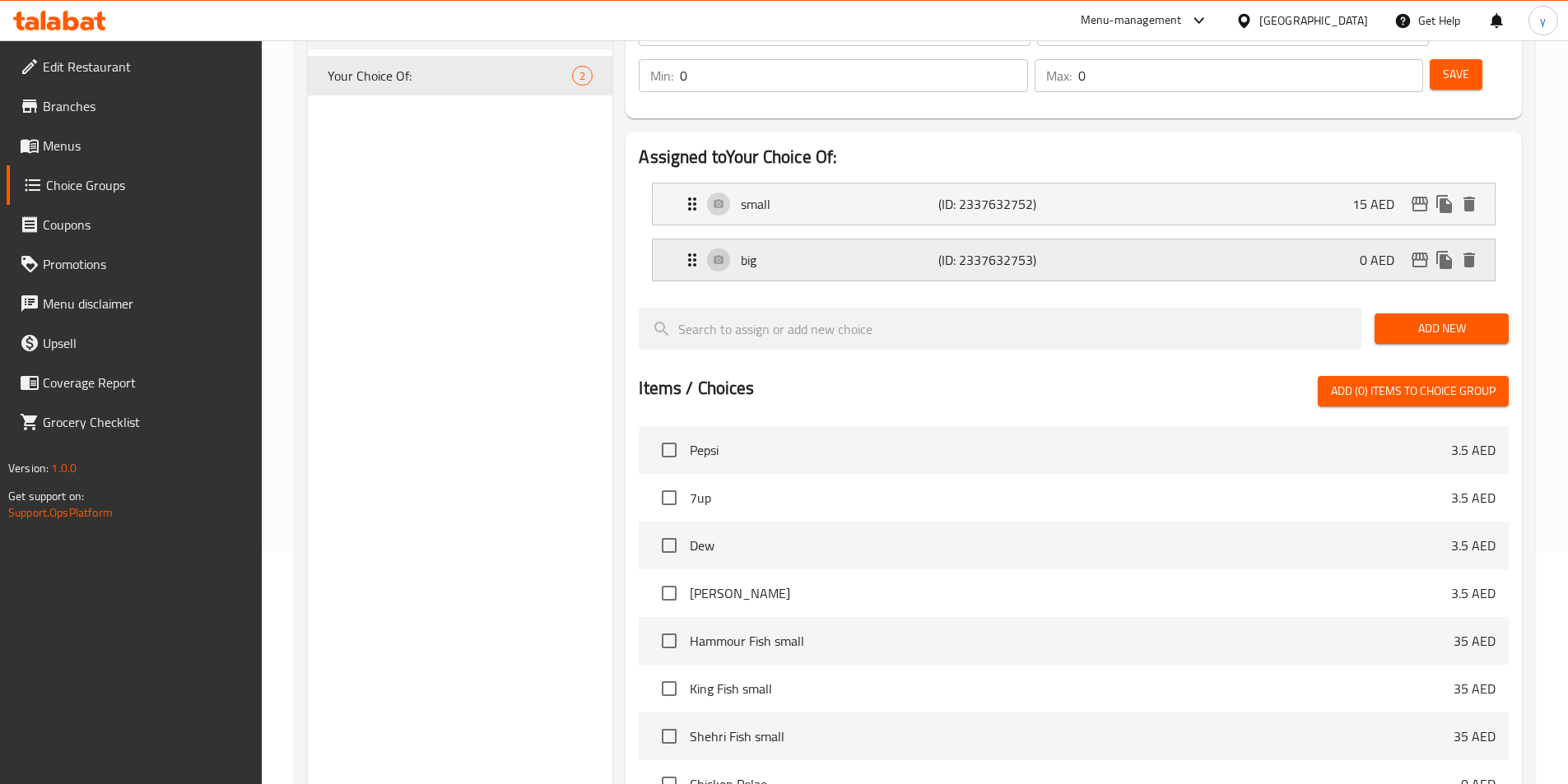
click at [1339, 240] on div "big (ID: 2337632753) 0 AED" at bounding box center [1079, 260] width 793 height 41
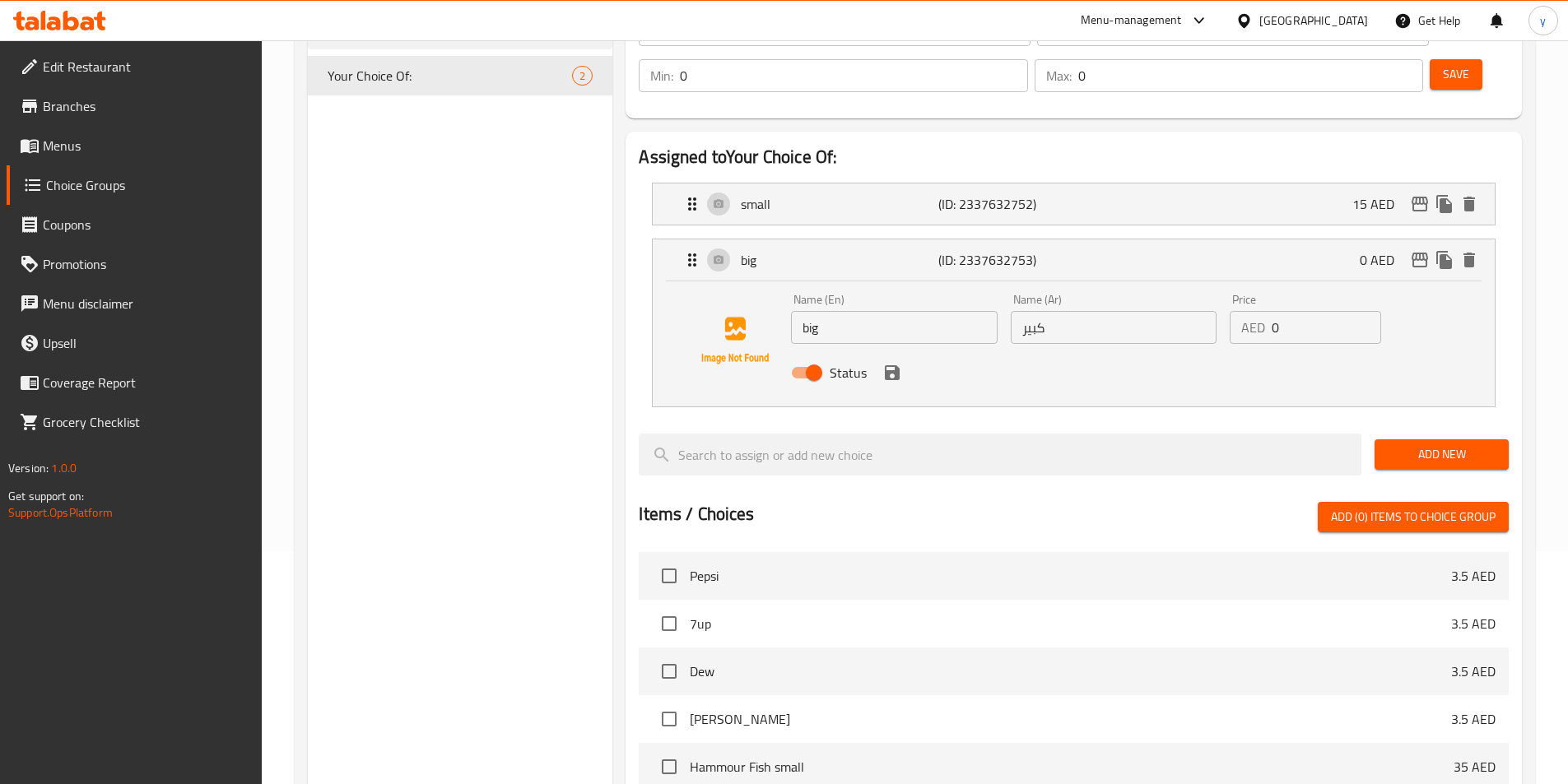
click at [1293, 311] on input "0" at bounding box center [1326, 327] width 110 height 33
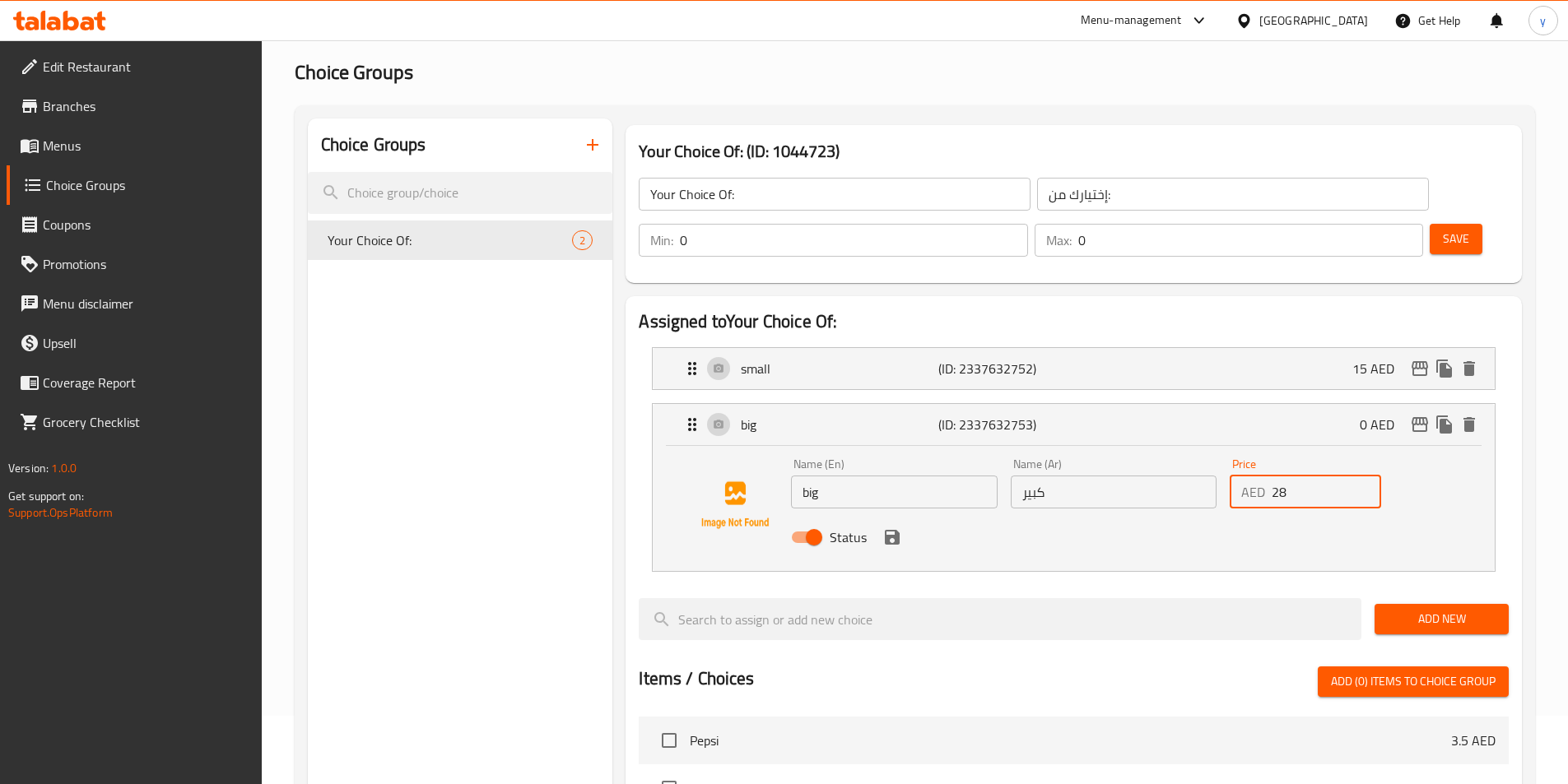
type input "28"
click at [1439, 224] on button "Save" at bounding box center [1456, 239] width 53 height 30
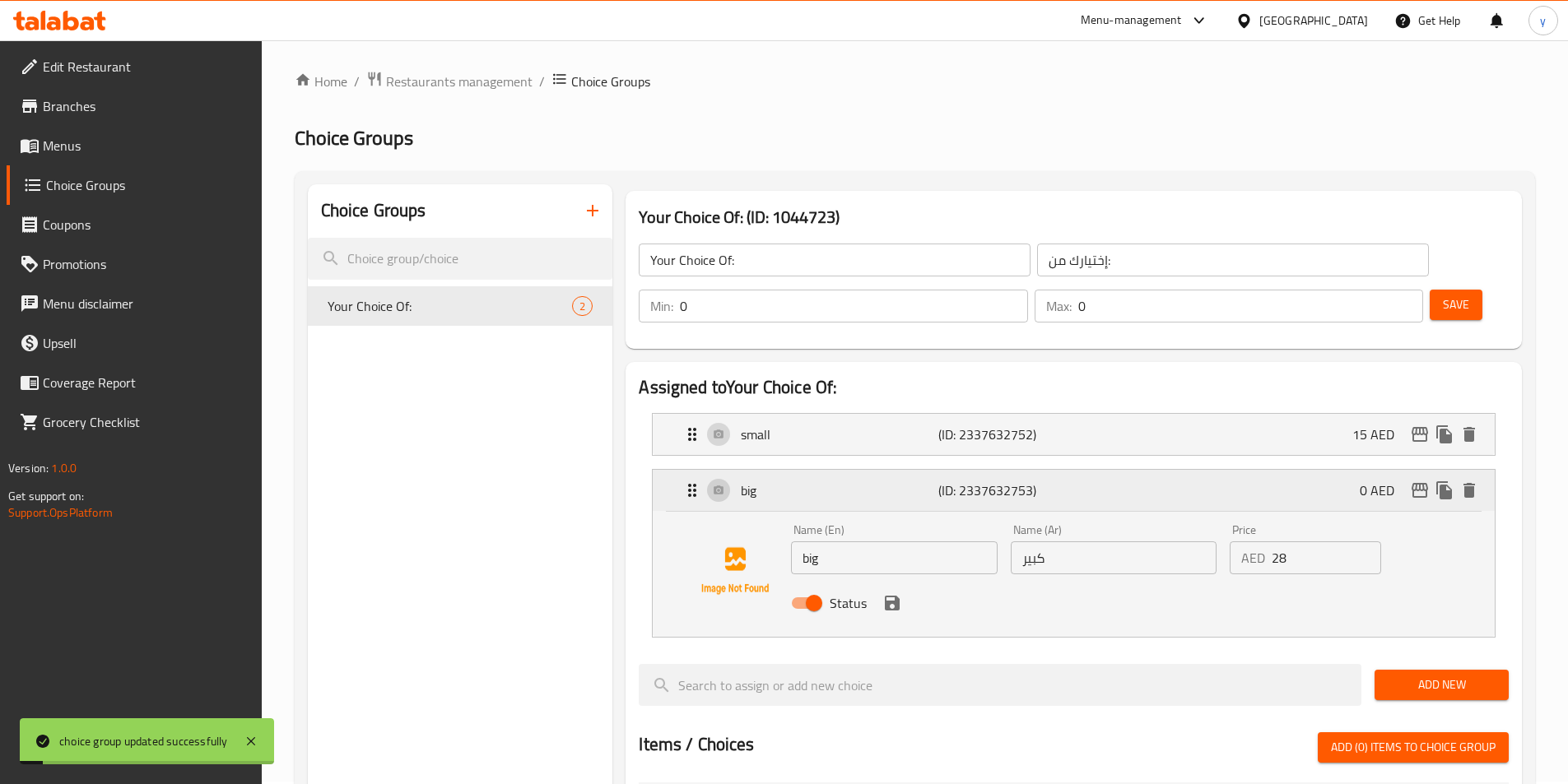
scroll to position [0, 0]
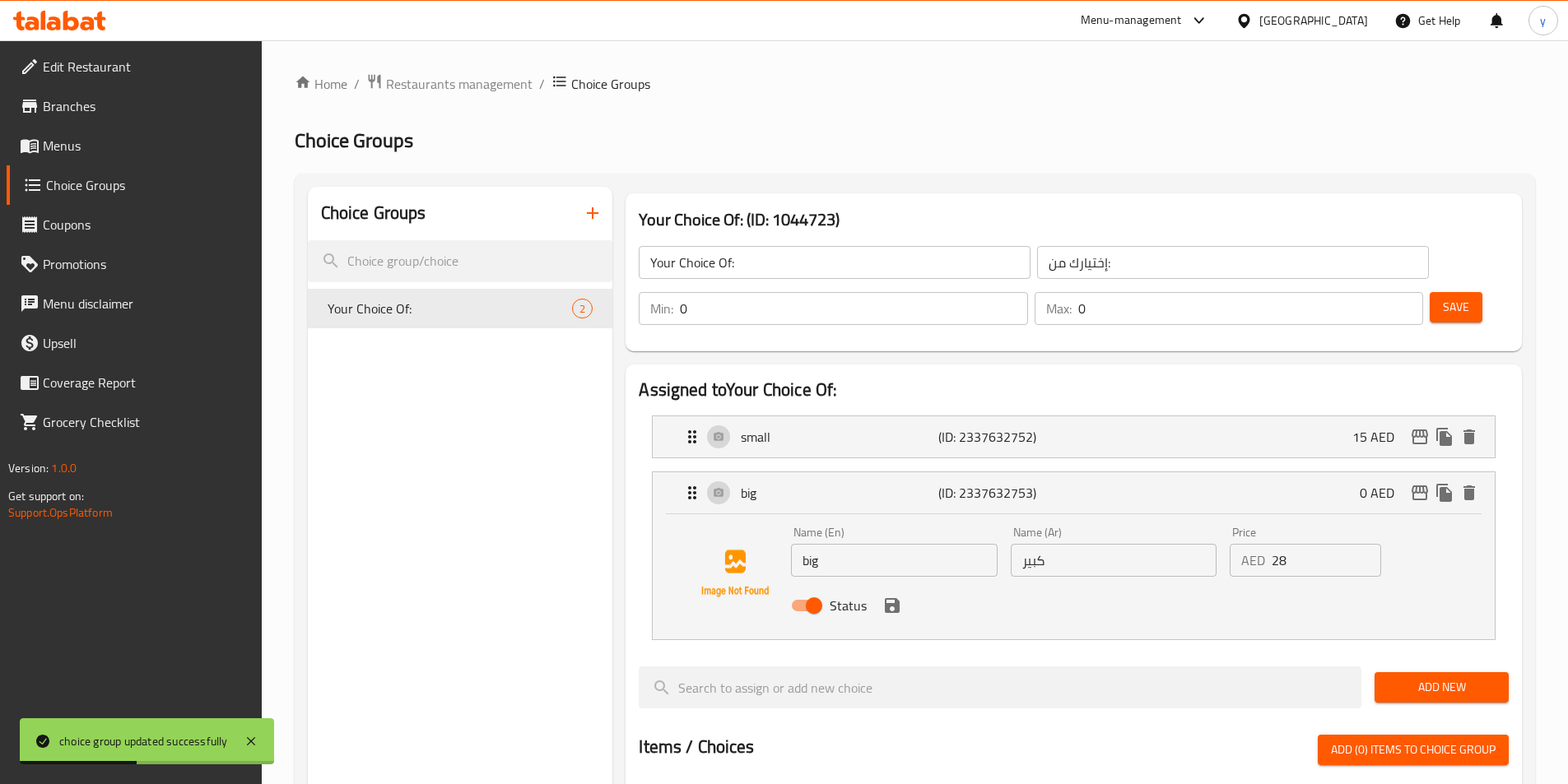
click at [78, 152] on span "Menus" at bounding box center [145, 145] width 205 height 19
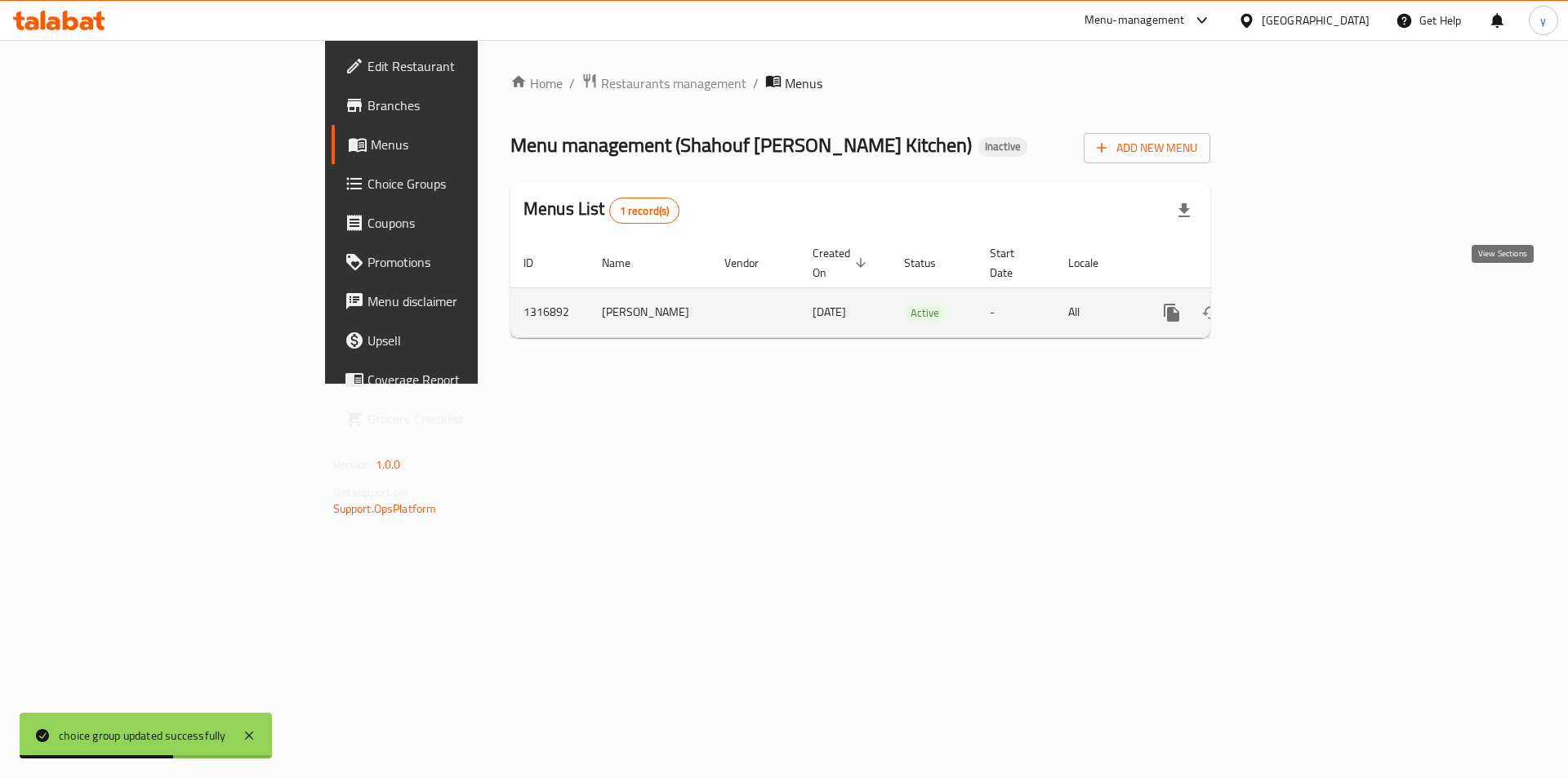
click at [1299, 303] on icon "enhanced table" at bounding box center [1289, 313] width 19 height 19
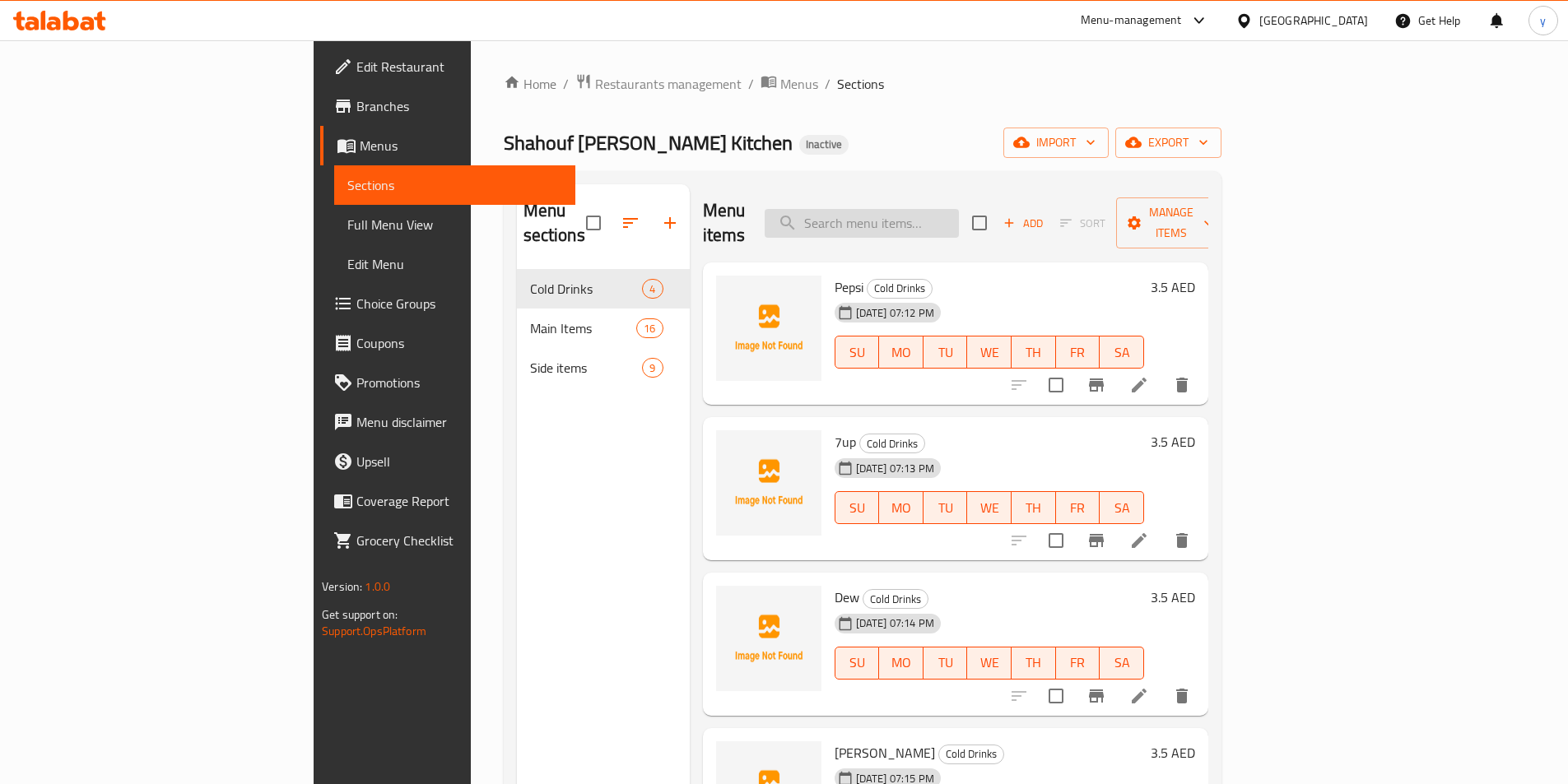
click at [958, 215] on input "search" at bounding box center [861, 223] width 194 height 29
paste input "King Fish"
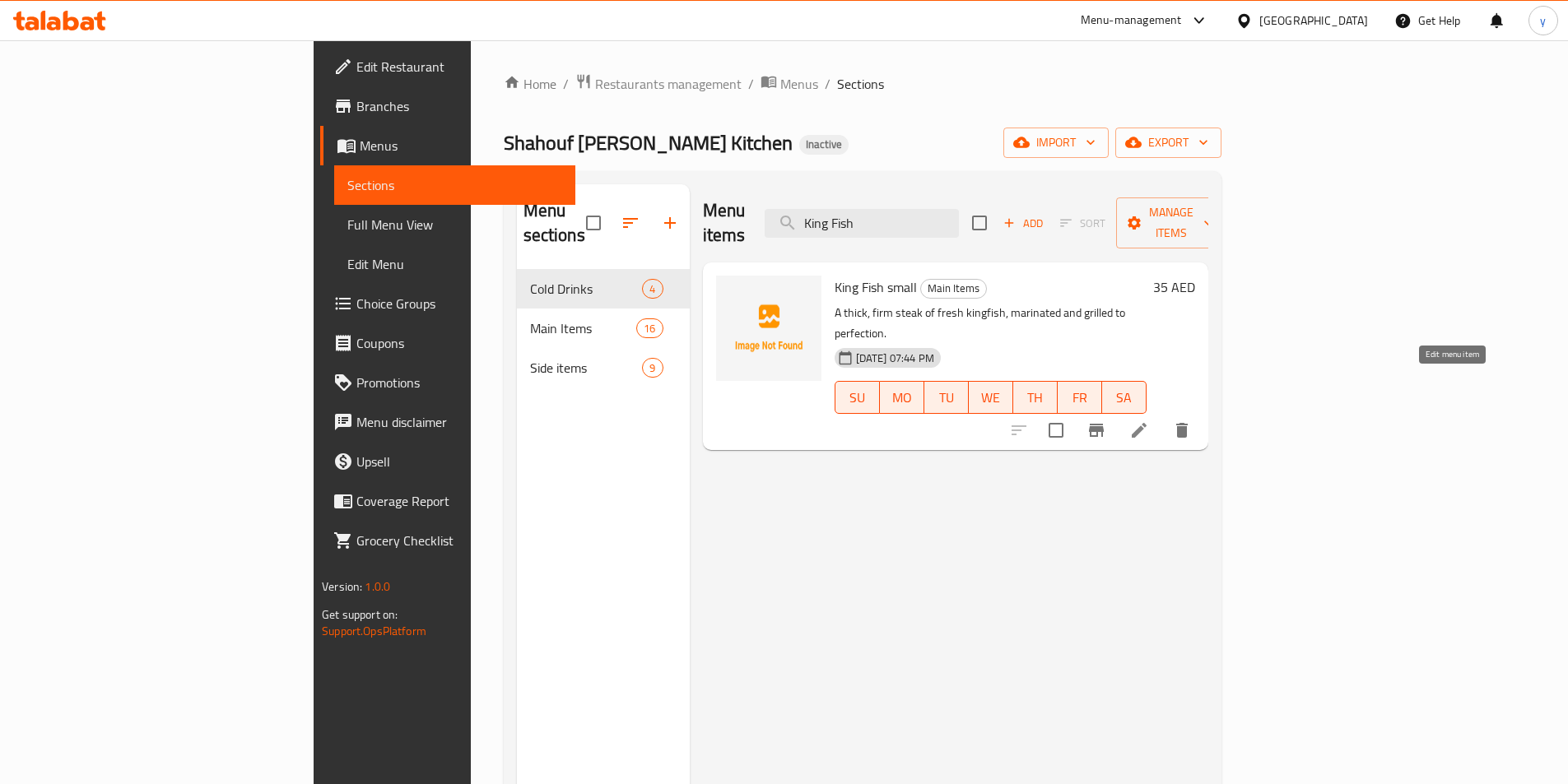
type input "King Fish"
click at [1146, 423] on icon at bounding box center [1139, 430] width 15 height 15
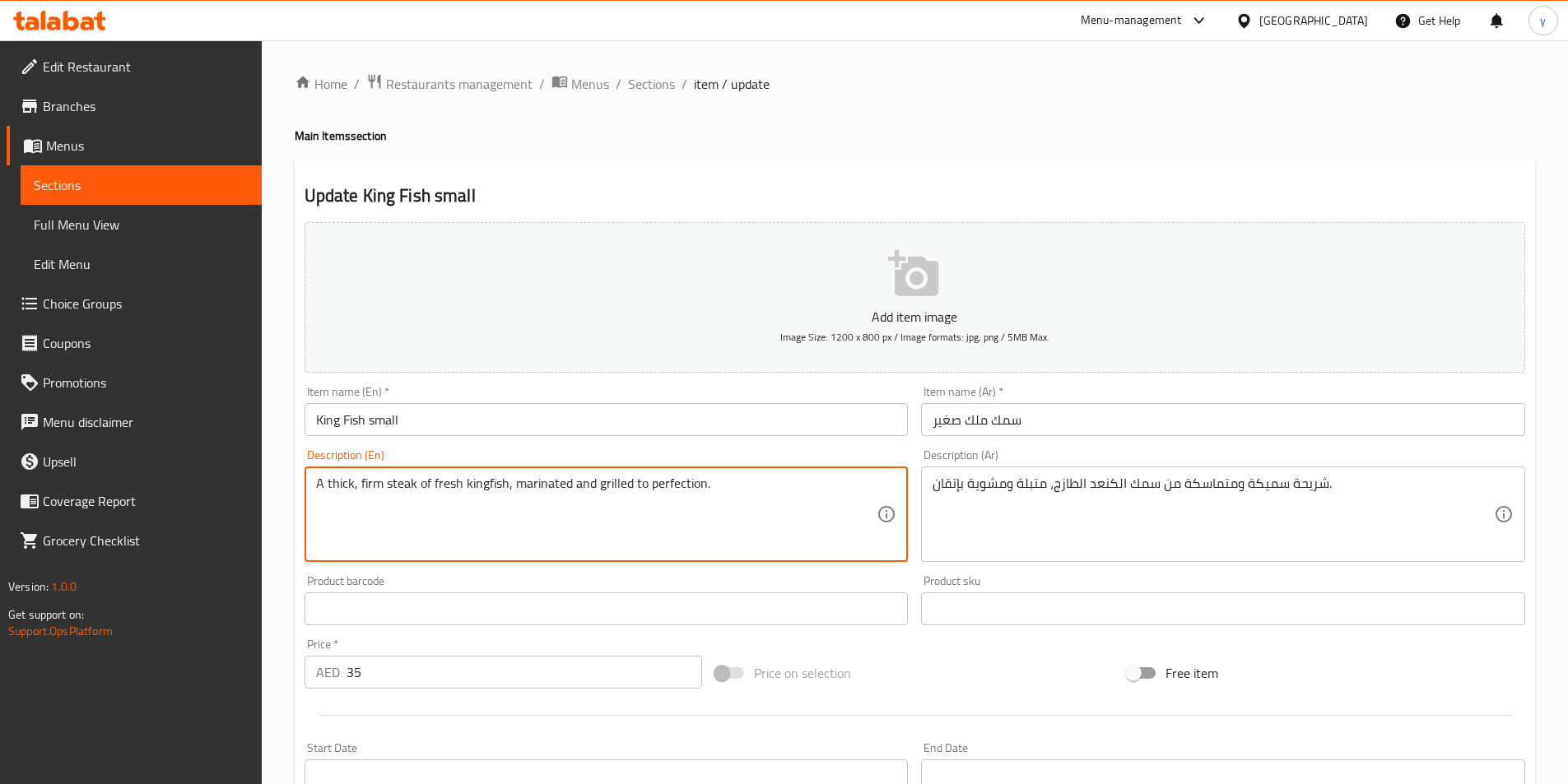
click at [831, 489] on textarea "A thick, firm steak of fresh kingfish, marinated and grilled to perfection." at bounding box center [596, 515] width 561 height 78
paste textarea "Grilled king fish seasoned with blend of herbs and spices"
type textarea "Grilled king fish seasoned with blend of herbs and spices"
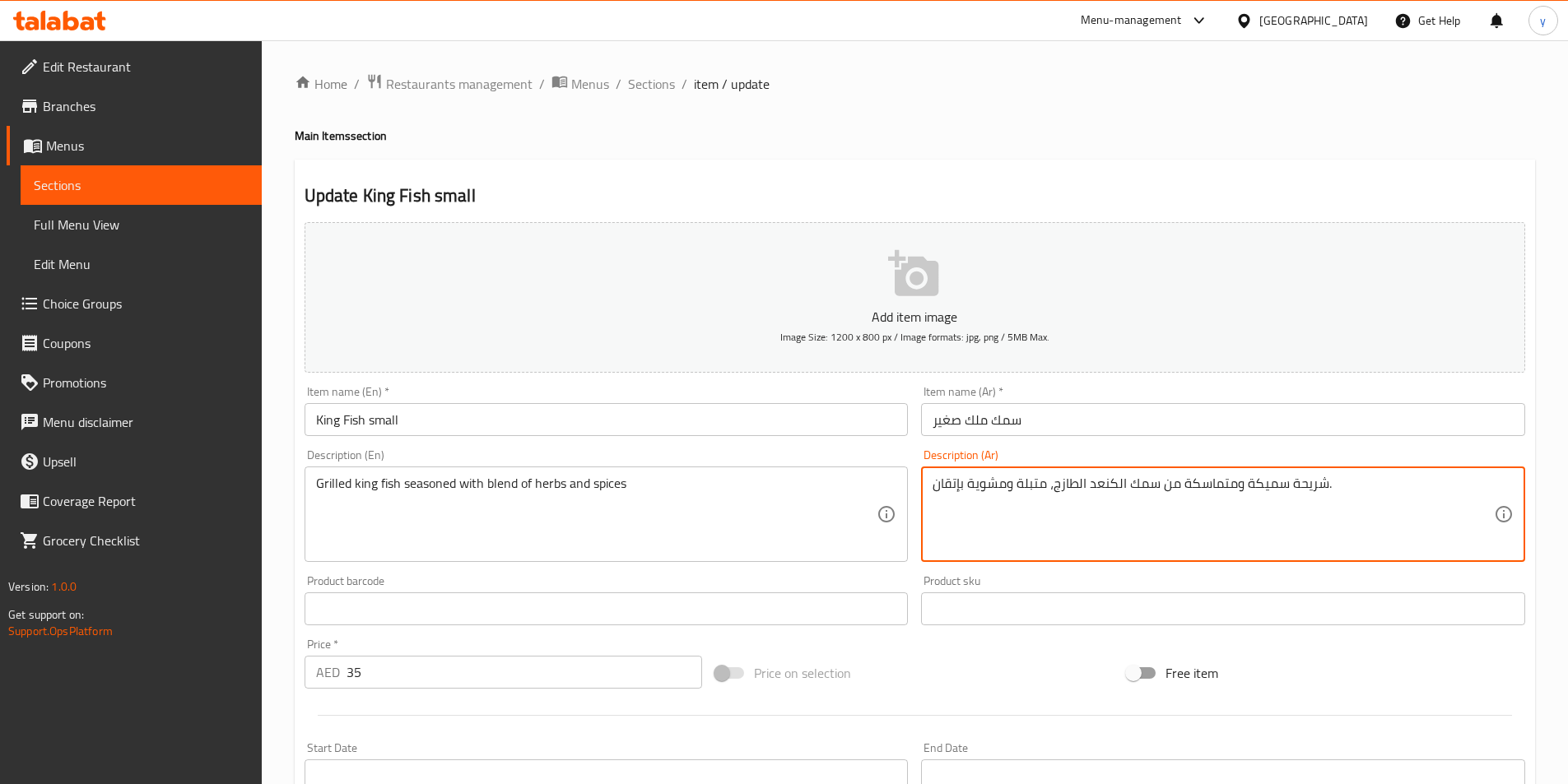
click at [1095, 522] on textarea "شريحة سميكة ومتماسكة من سمك الكنعد الطازج، متبلة ومشوية بإتقان." at bounding box center [1213, 515] width 561 height 78
paste textarea "مك كنعد مشوي متبل بمزيج من الأعشاب والبهارات"
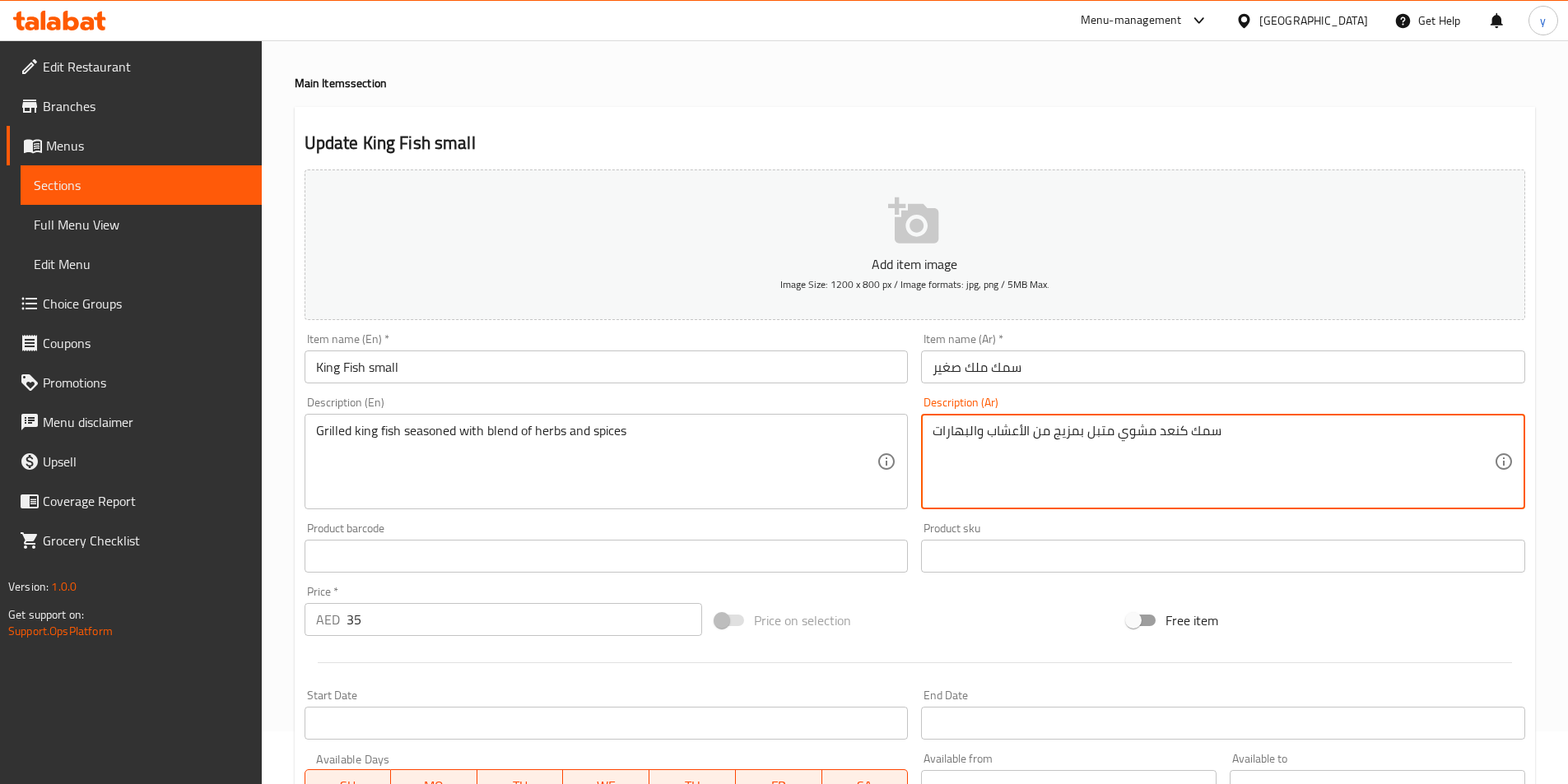
scroll to position [82, 0]
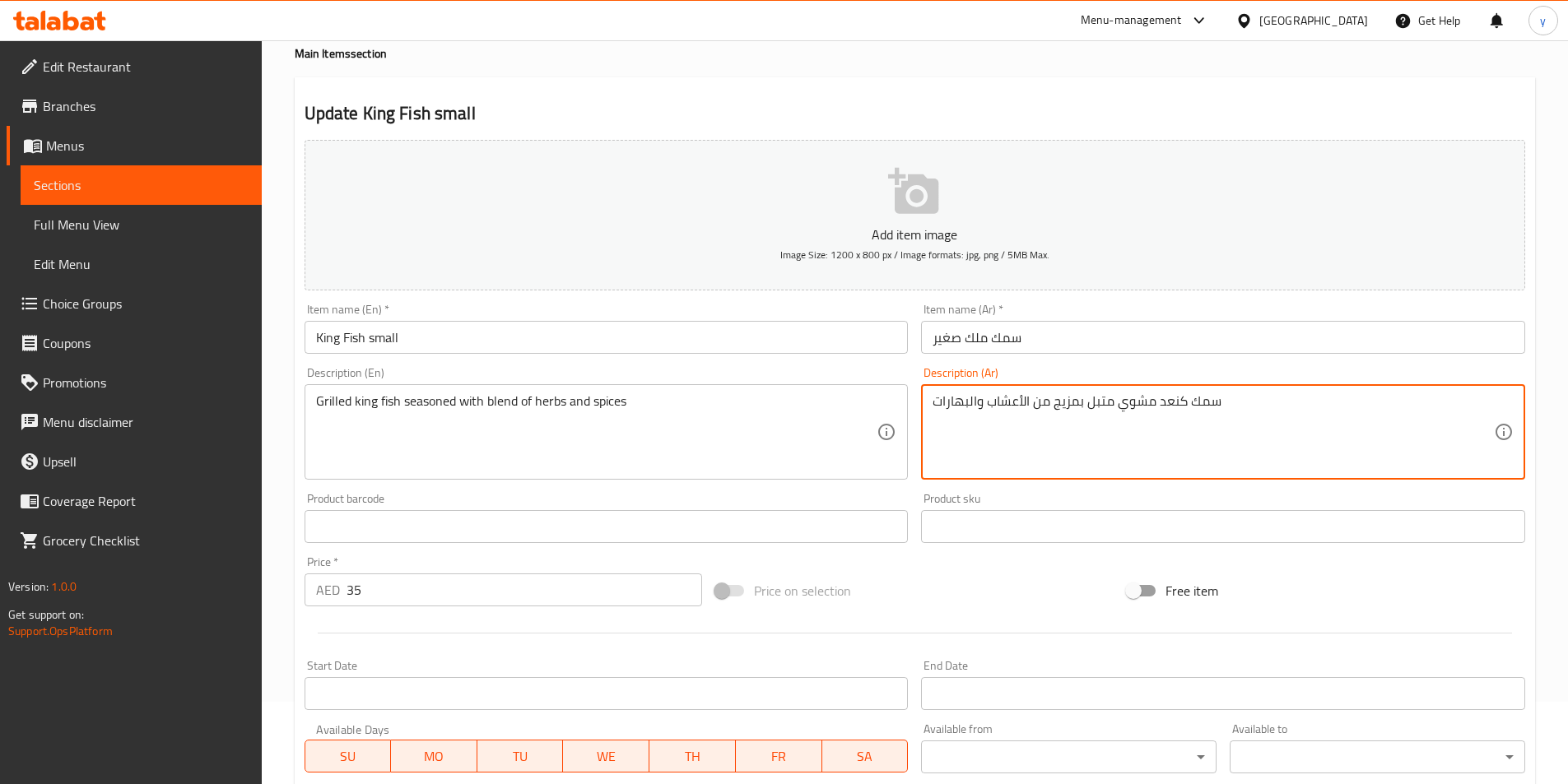
type textarea "سمك كنعد مشوي متبل بمزيج من الأعشاب والبهارات"
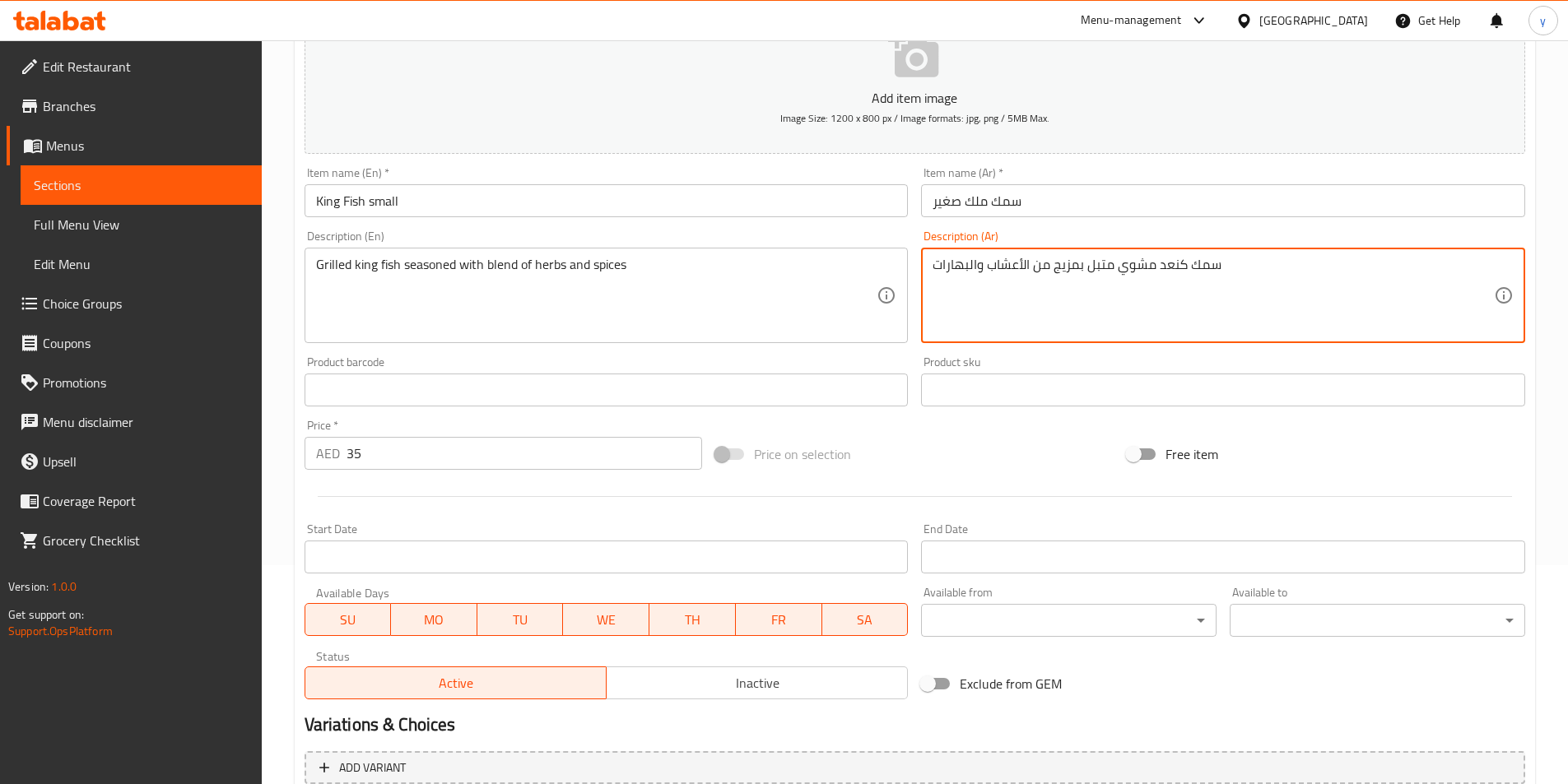
scroll to position [379, 0]
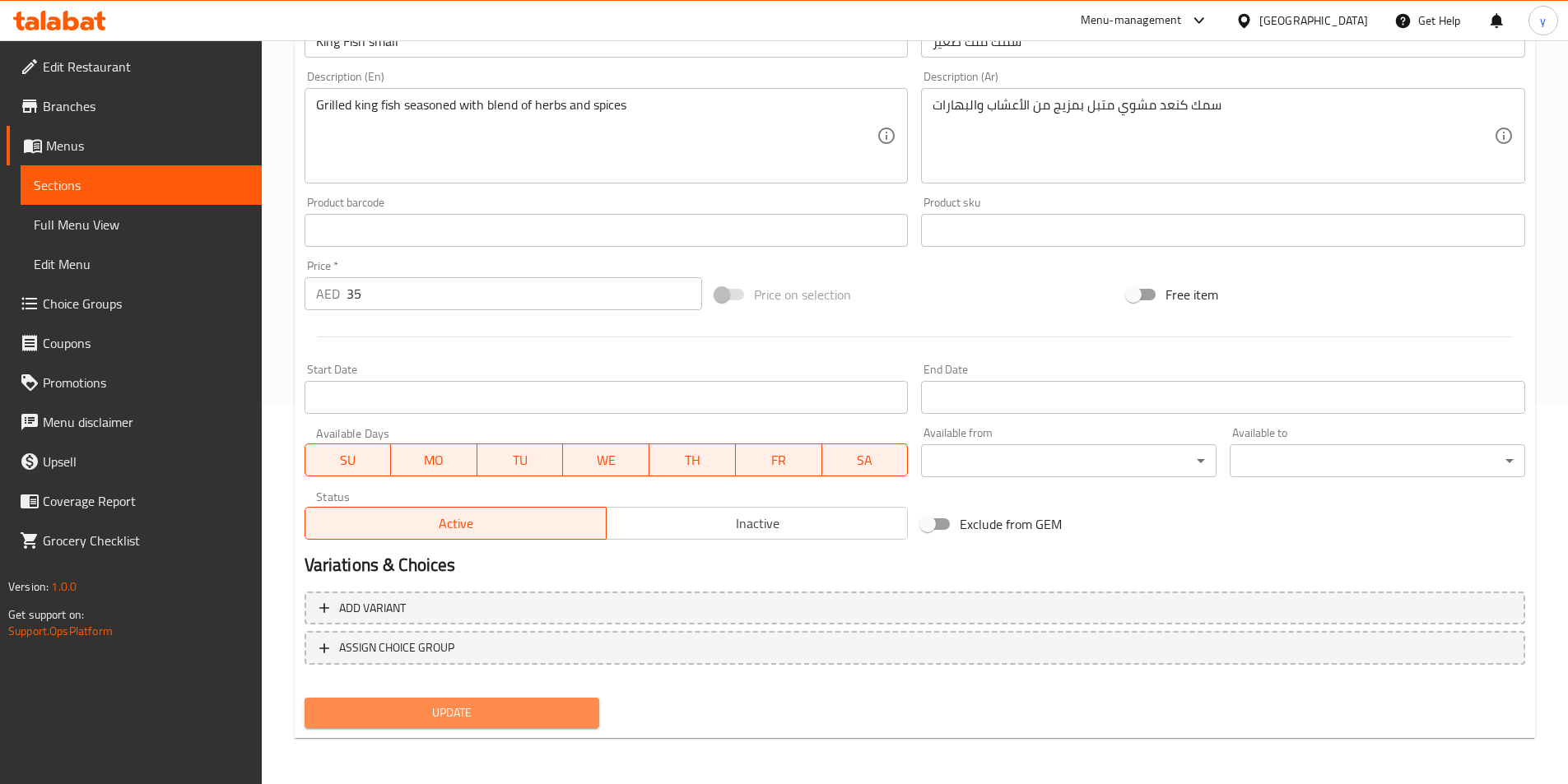
click at [558, 716] on span "Update" at bounding box center [452, 712] width 269 height 20
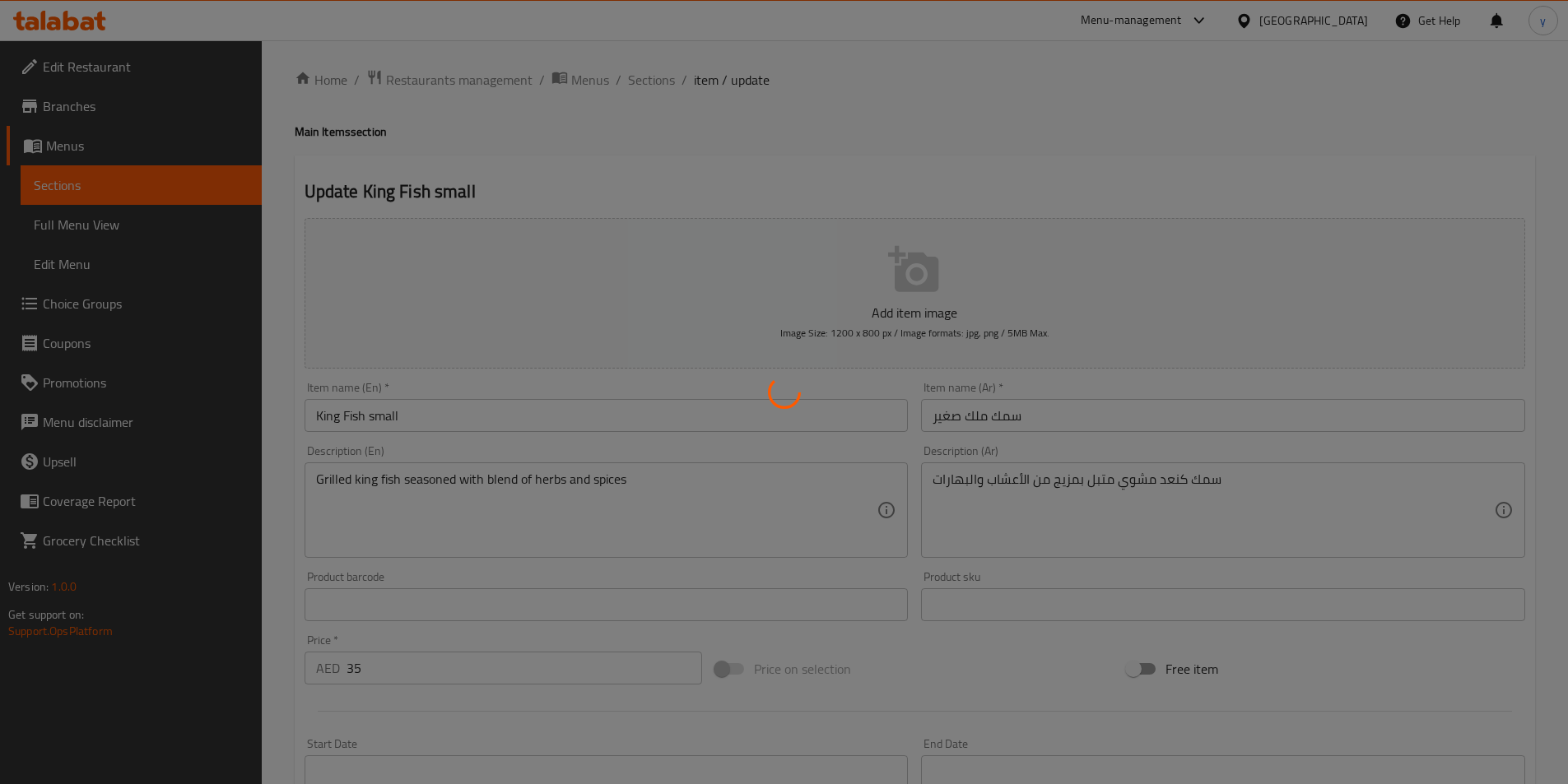
scroll to position [0, 0]
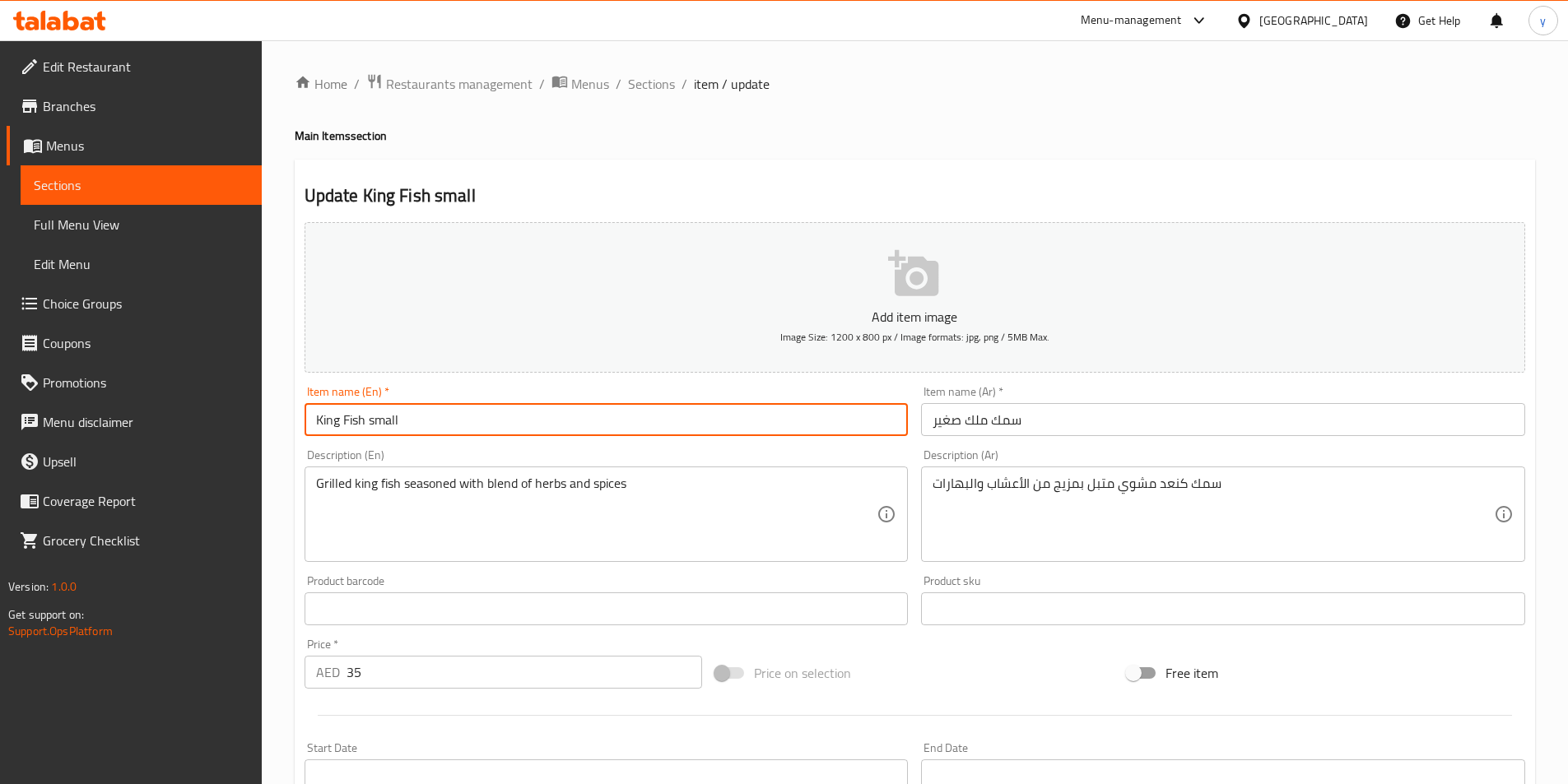
click at [465, 429] on input "King Fish small" at bounding box center [606, 419] width 604 height 33
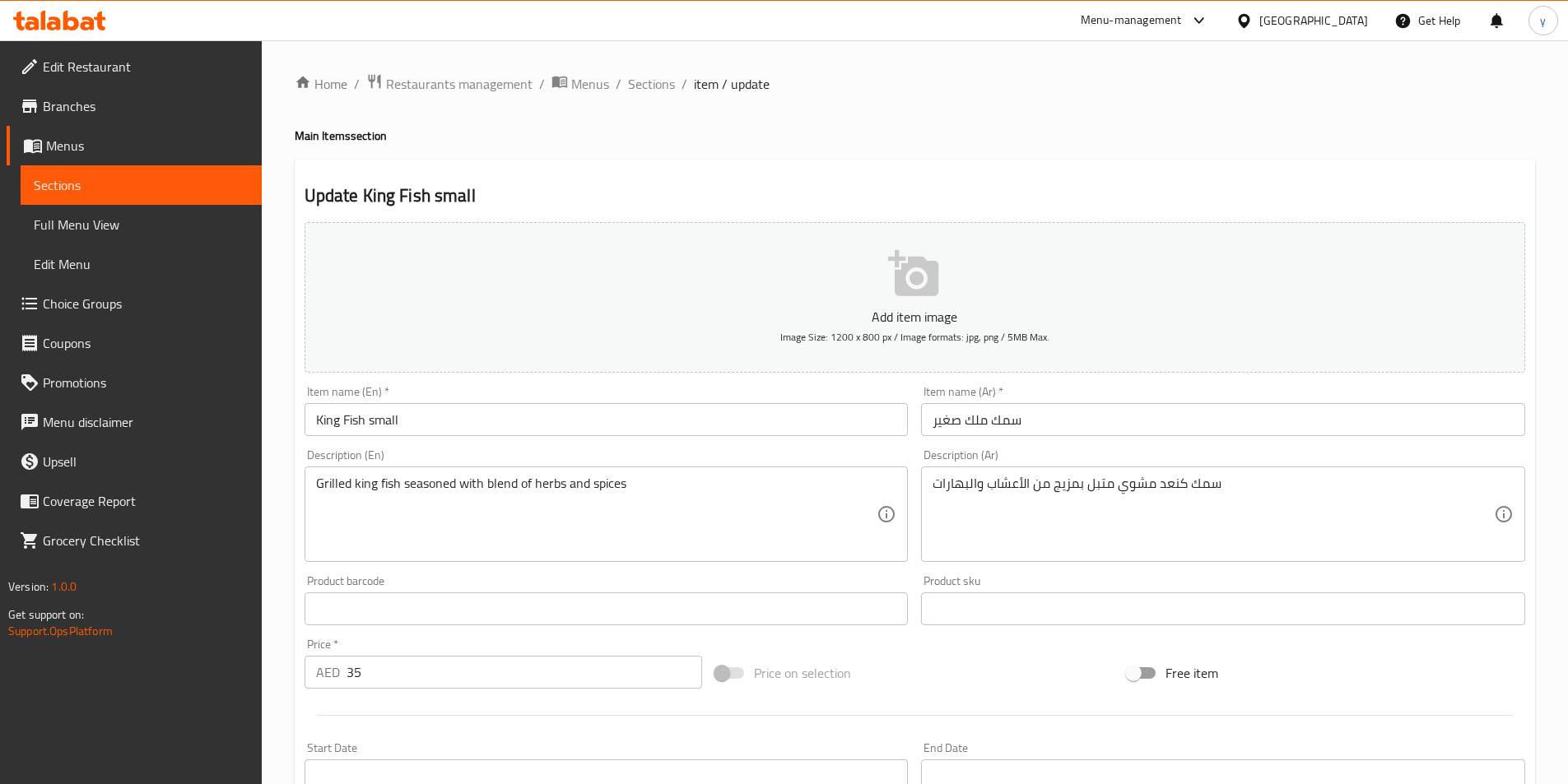
click at [1103, 117] on div "Home / Restaurants management / Menus / Sections / item / update Main Items sec…" at bounding box center [914, 602] width 1240 height 1057
click at [649, 88] on span "Sections" at bounding box center [651, 84] width 47 height 19
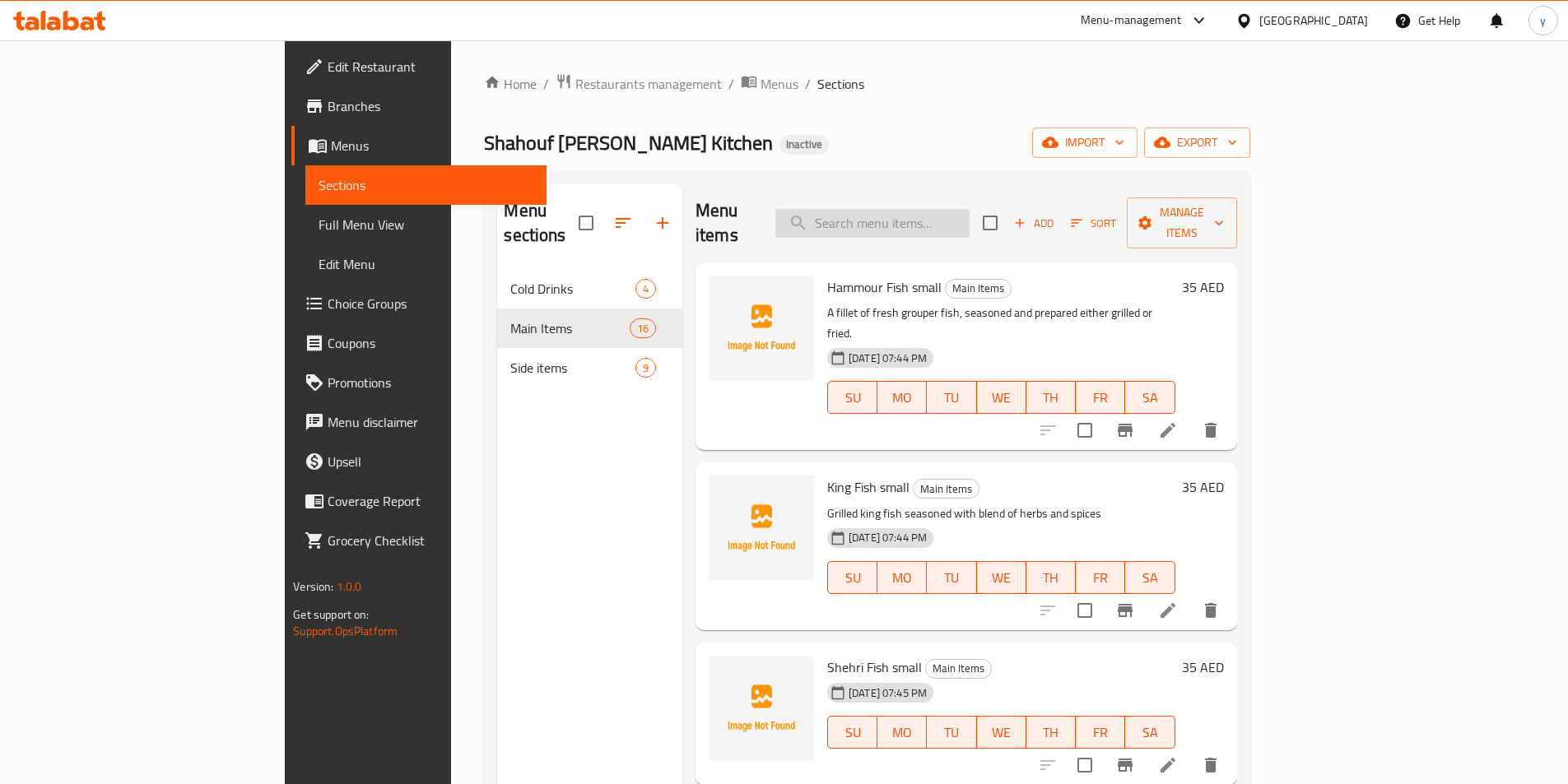
click at [954, 209] on input "search" at bounding box center [872, 223] width 194 height 29
paste input "Shehri Fish"
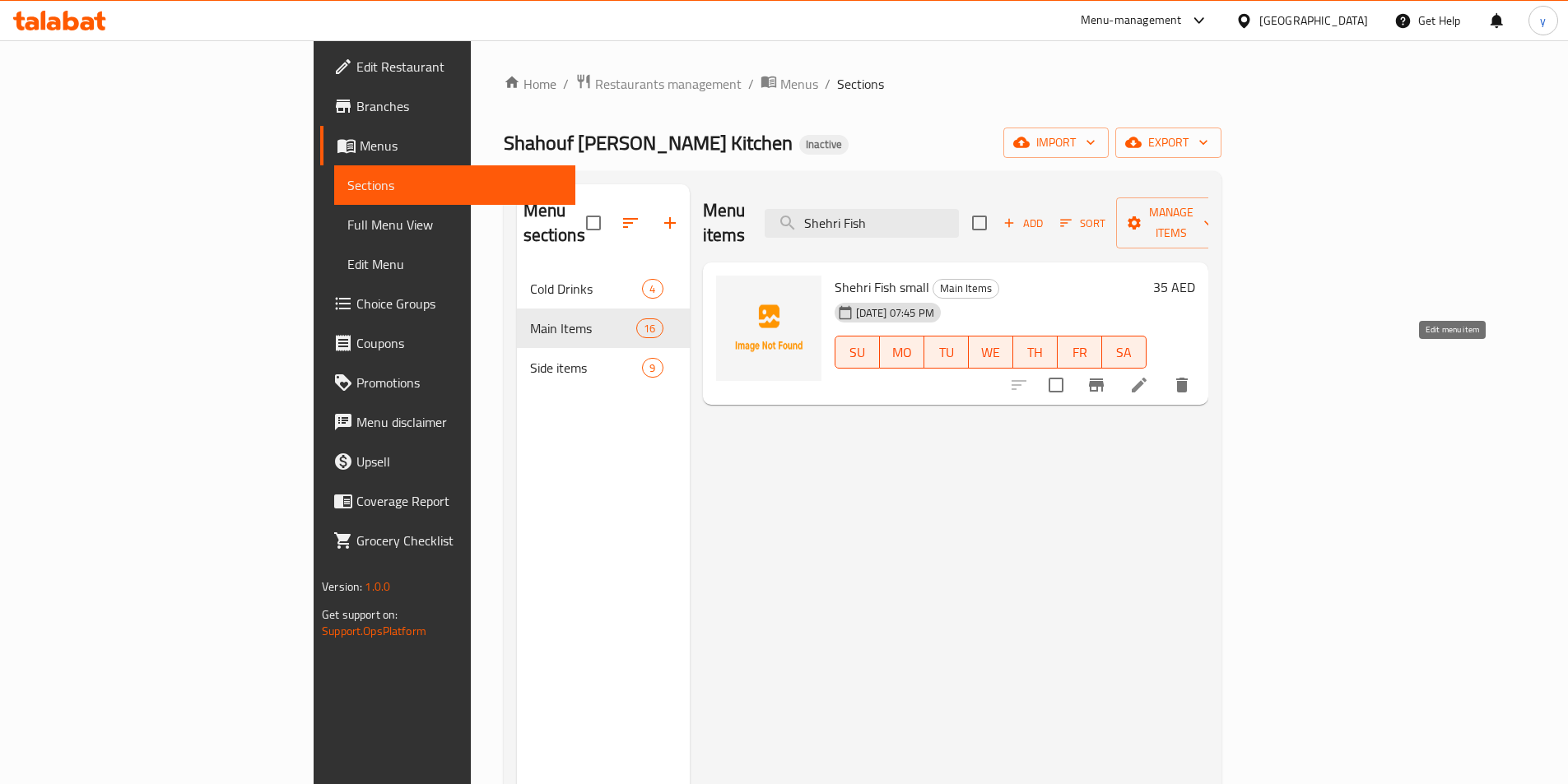
type input "Shehri Fish"
click at [1149, 375] on icon at bounding box center [1139, 385] width 19 height 19
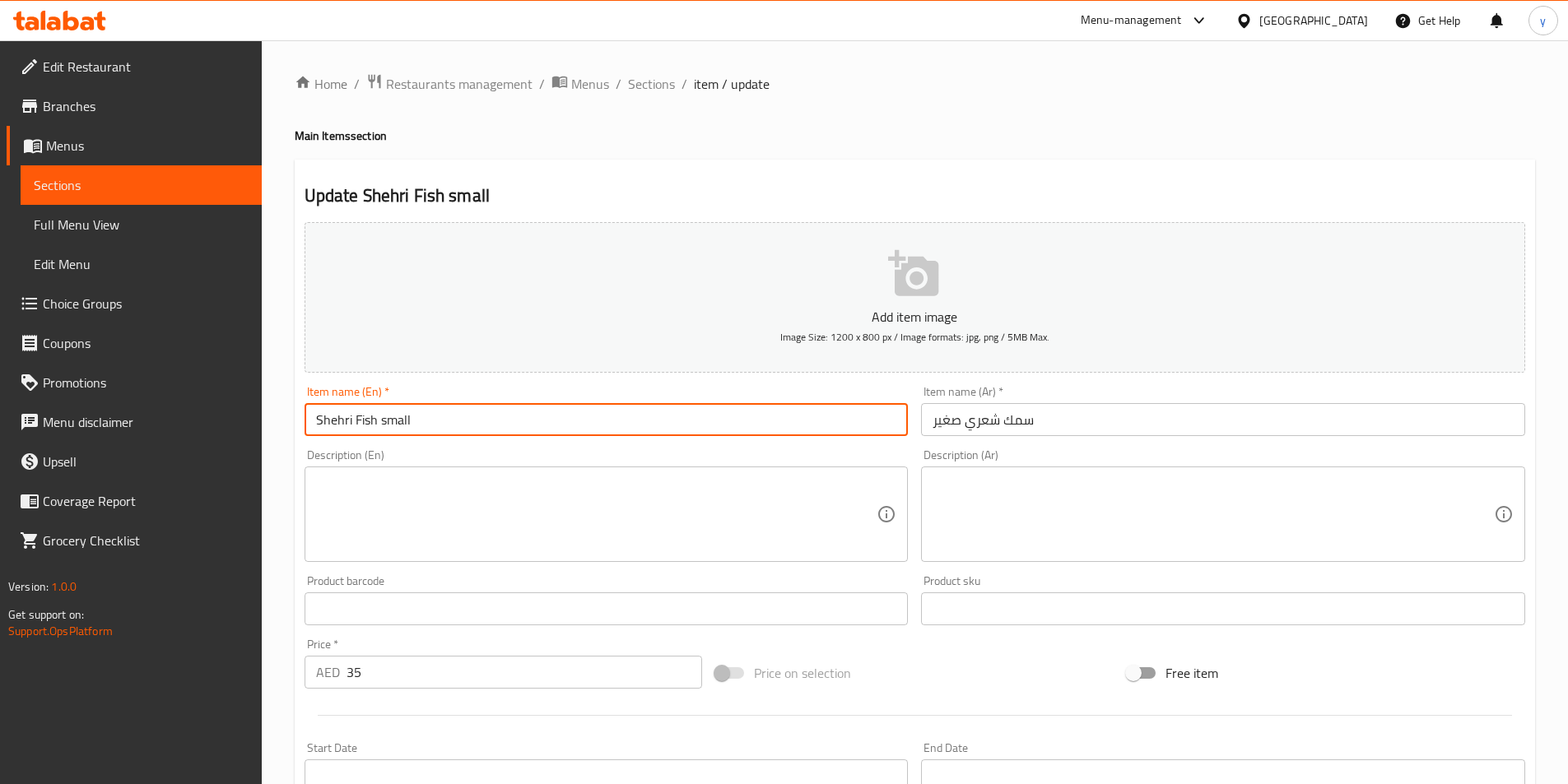
drag, startPoint x: 378, startPoint y: 419, endPoint x: 230, endPoint y: 406, distance: 148.6
click at [255, 405] on div "Edit Restaurant Branches Menus Sections Full Menu View Edit Menu Choice Groups …" at bounding box center [784, 602] width 1568 height 1122
click at [1088, 176] on div "Update Shehri Fish small Add item image Image Size: 1200 x 800 px / Image forma…" at bounding box center [914, 638] width 1240 height 957
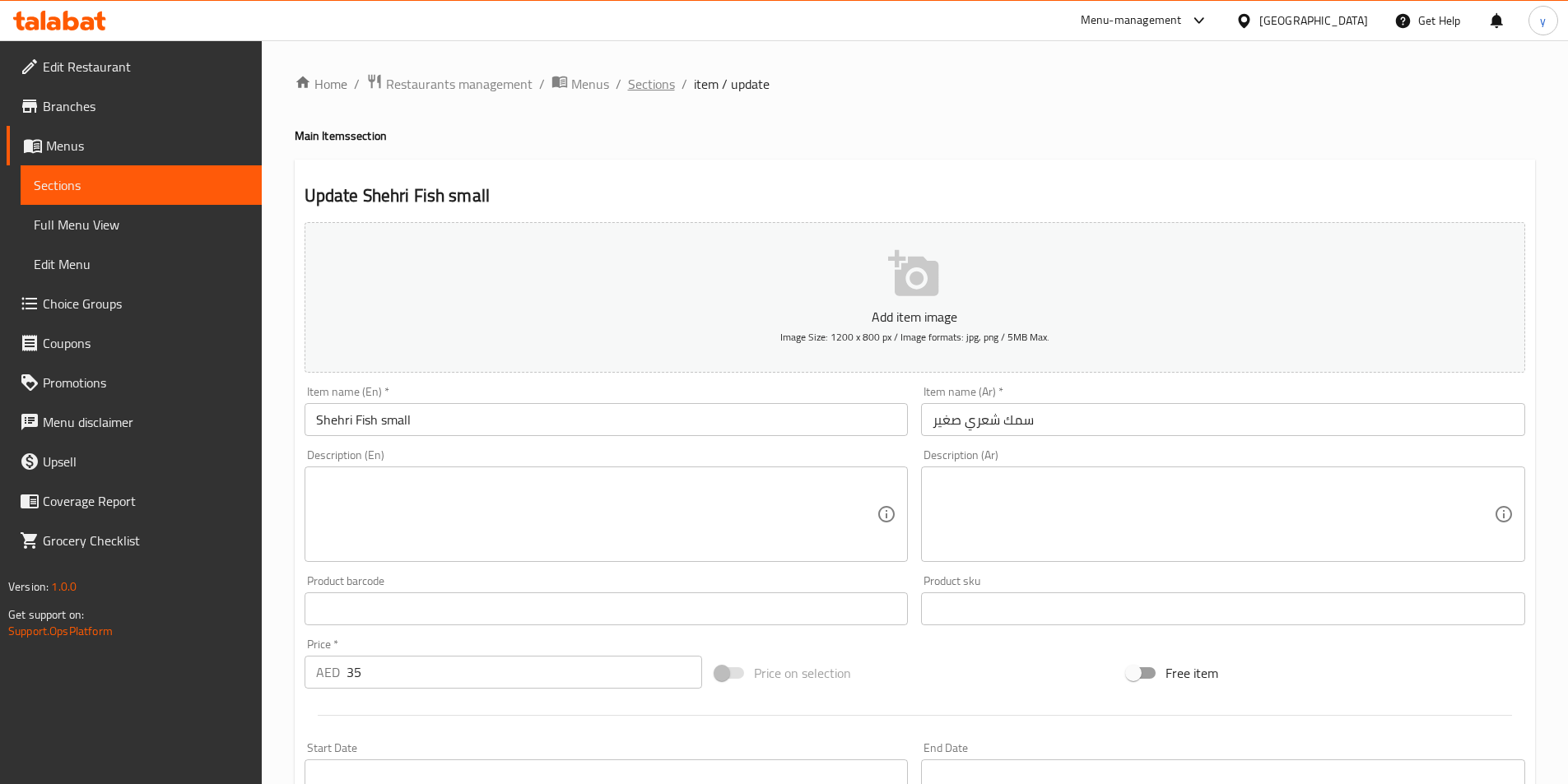
click at [645, 83] on span "Sections" at bounding box center [651, 84] width 47 height 19
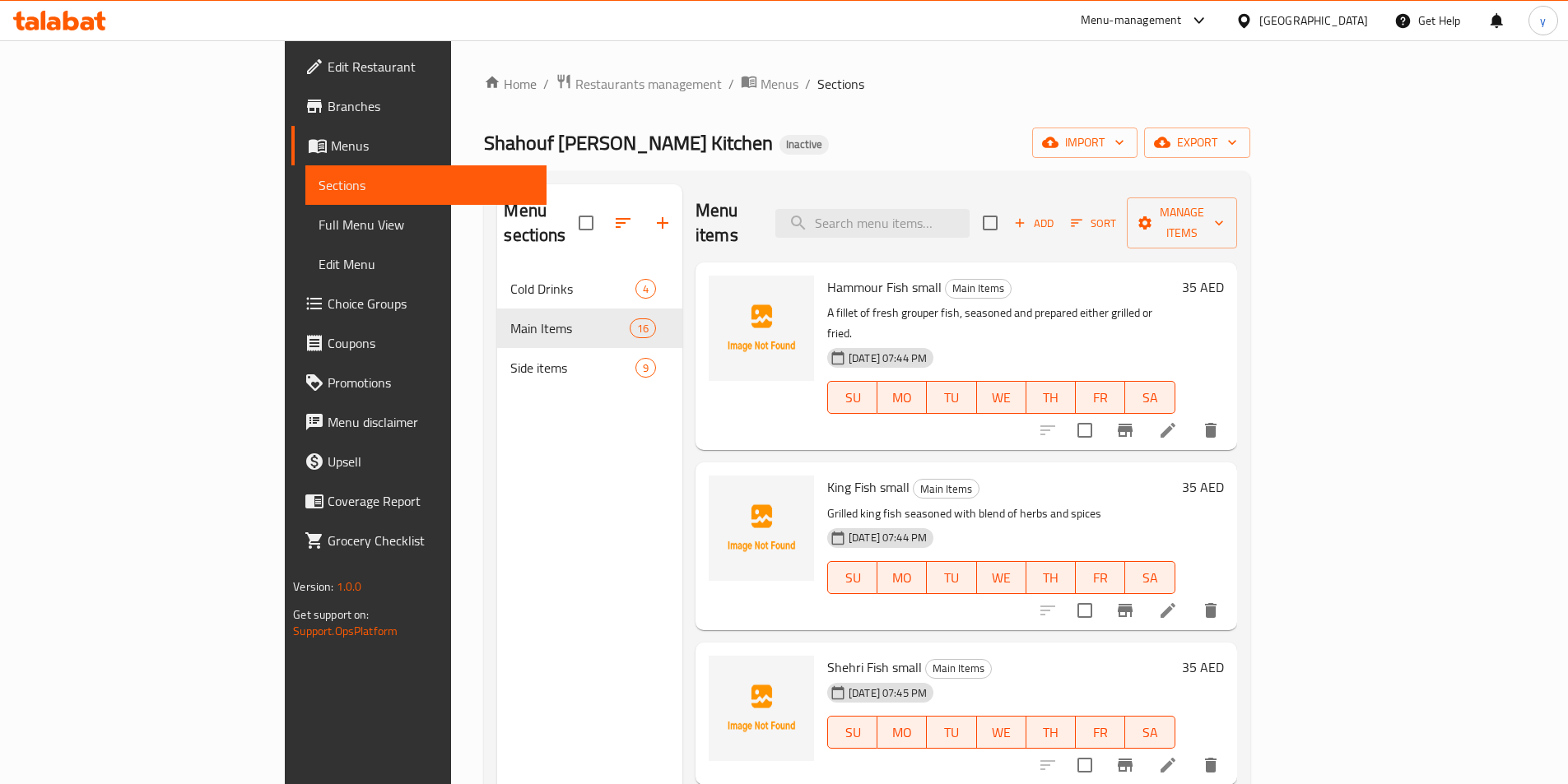
click at [497, 484] on div "Menu sections Cold Drinks 4 Main Items 16 Side items 9" at bounding box center [589, 576] width 185 height 784
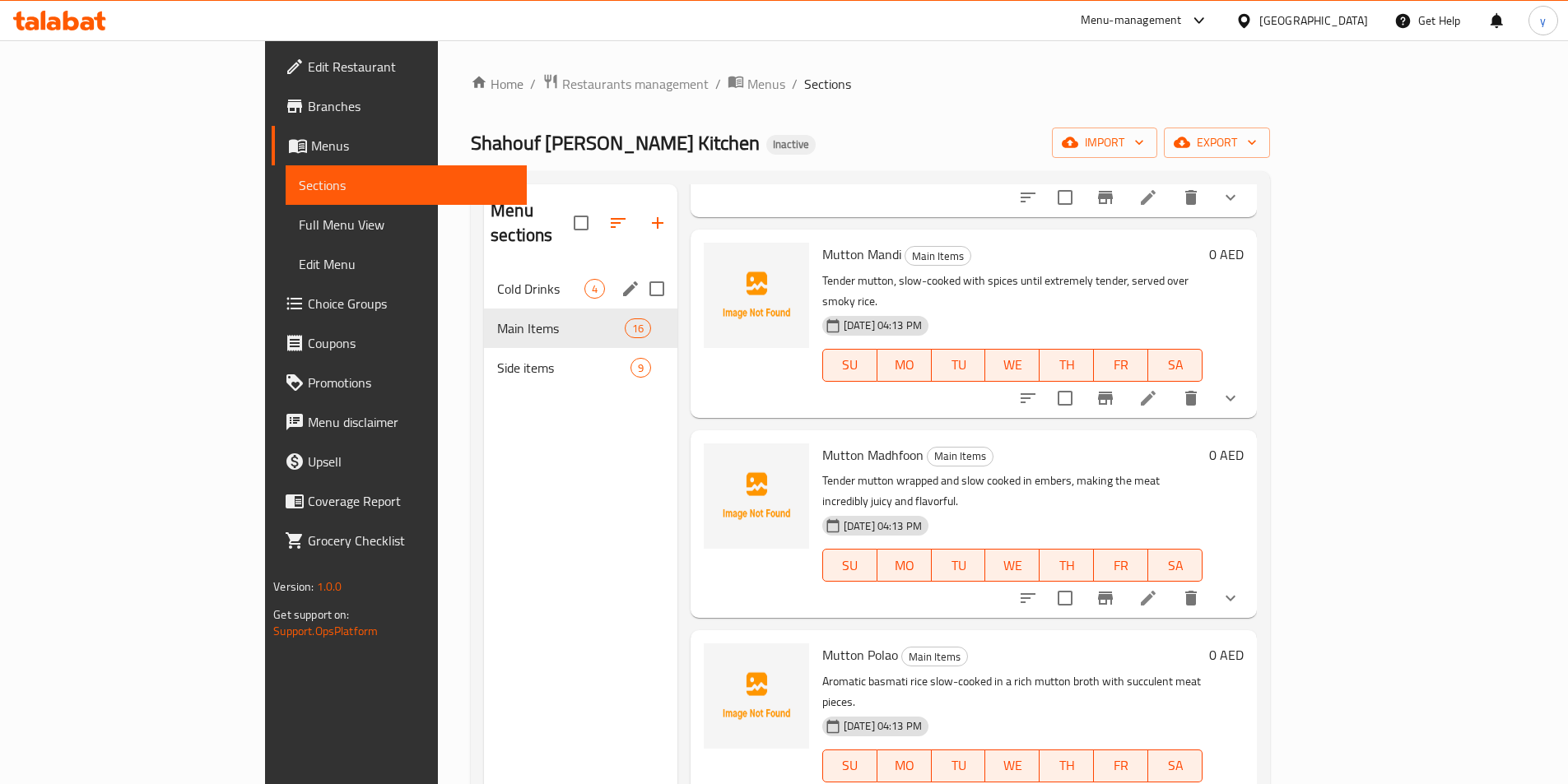
click at [497, 279] on span "Cold Drinks" at bounding box center [541, 288] width 88 height 19
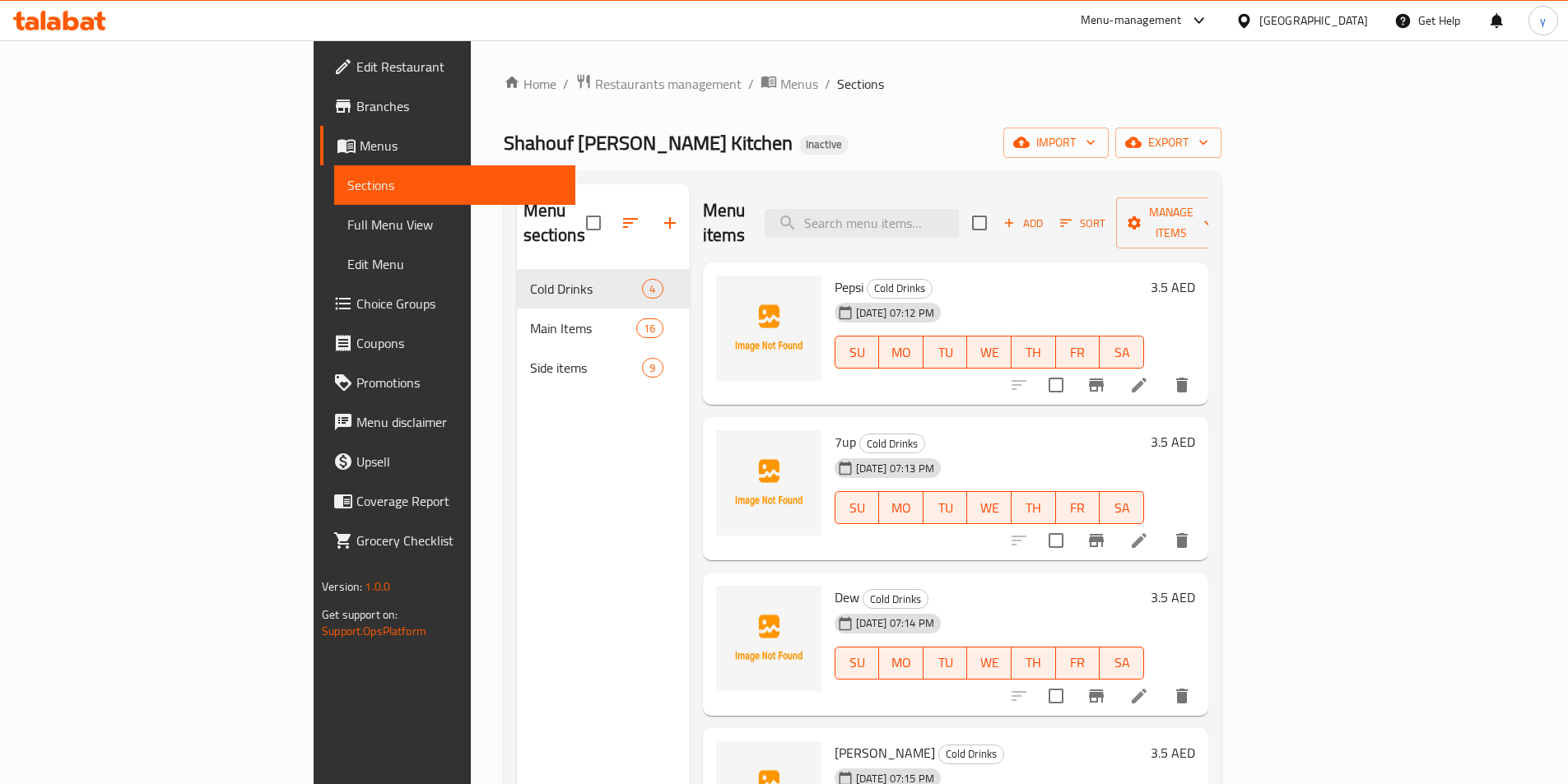
click at [1162, 373] on li at bounding box center [1139, 384] width 46 height 29
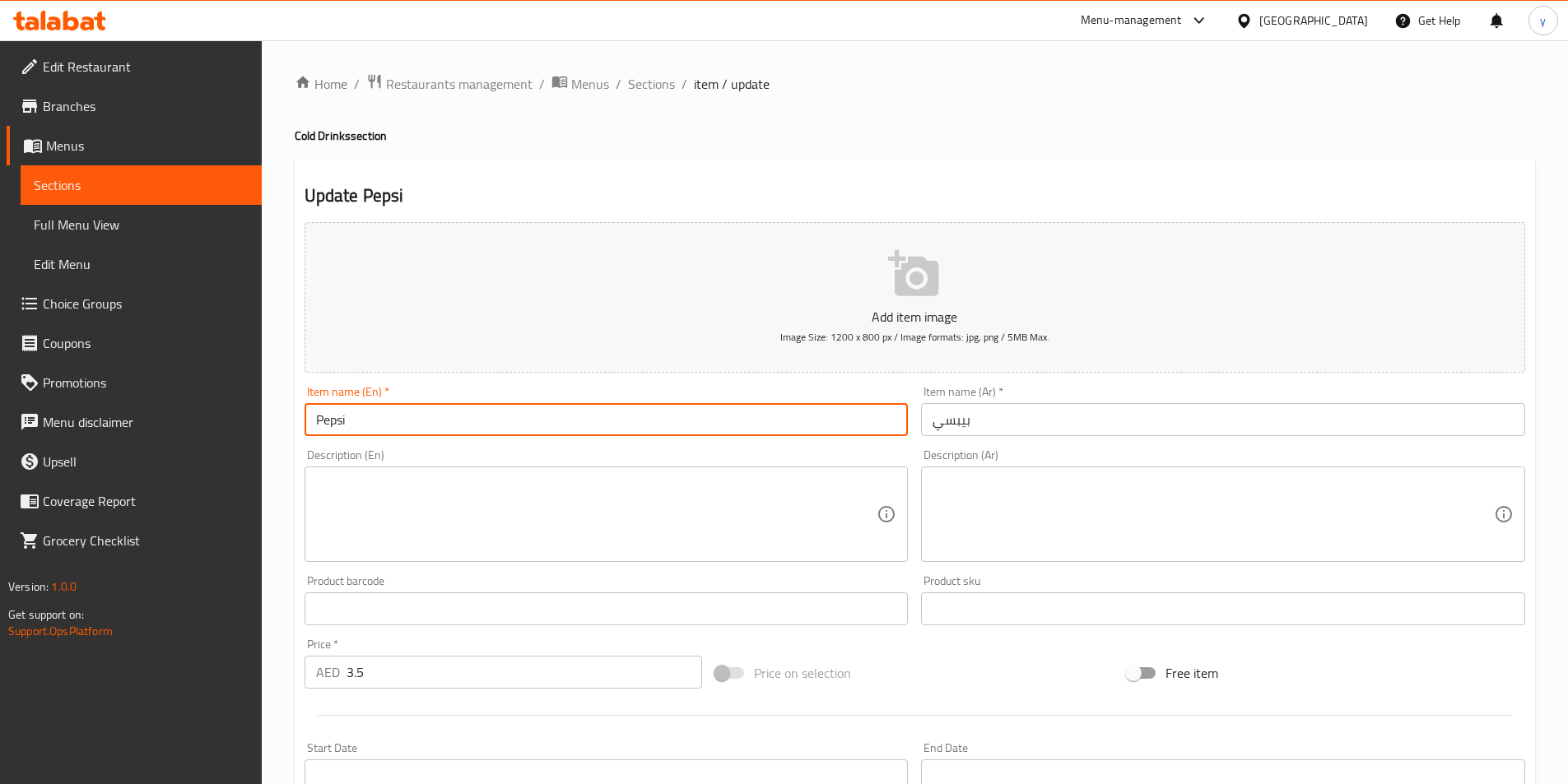
click at [454, 405] on input "Pepsi" at bounding box center [606, 419] width 604 height 33
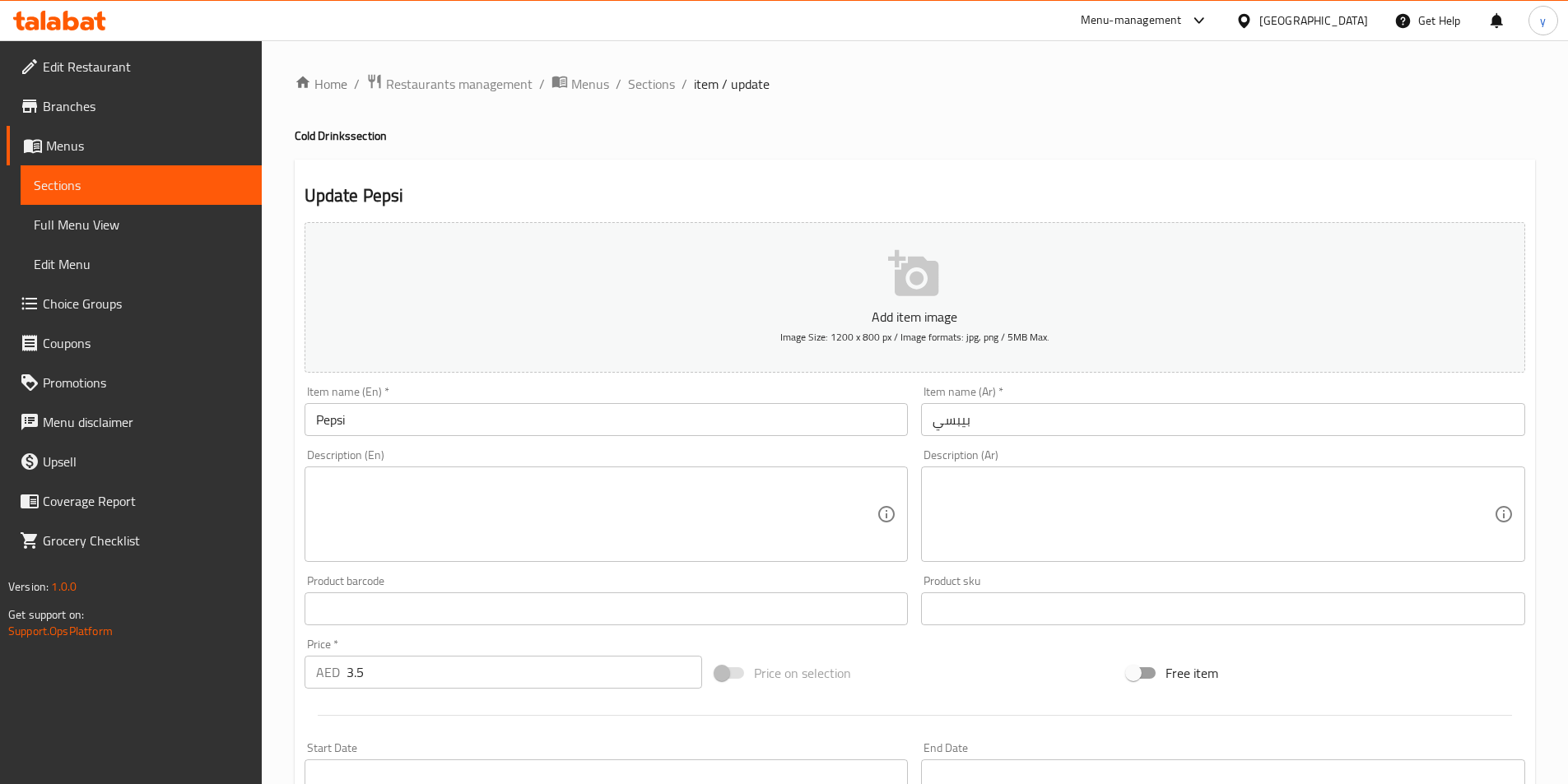
click at [594, 515] on textarea at bounding box center [596, 515] width 561 height 78
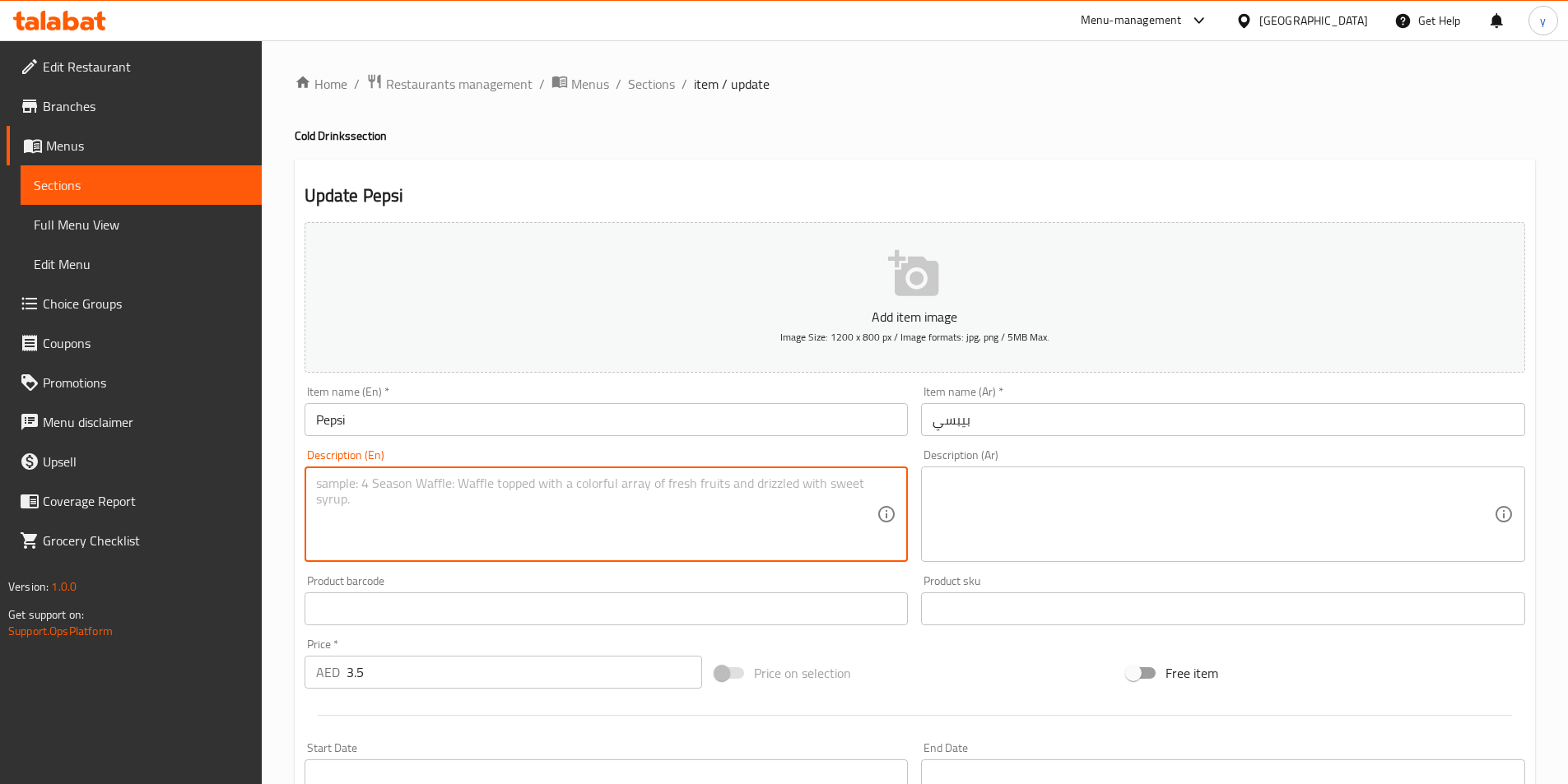
paste textarea "Soft Drink"
type textarea "Soft Drink"
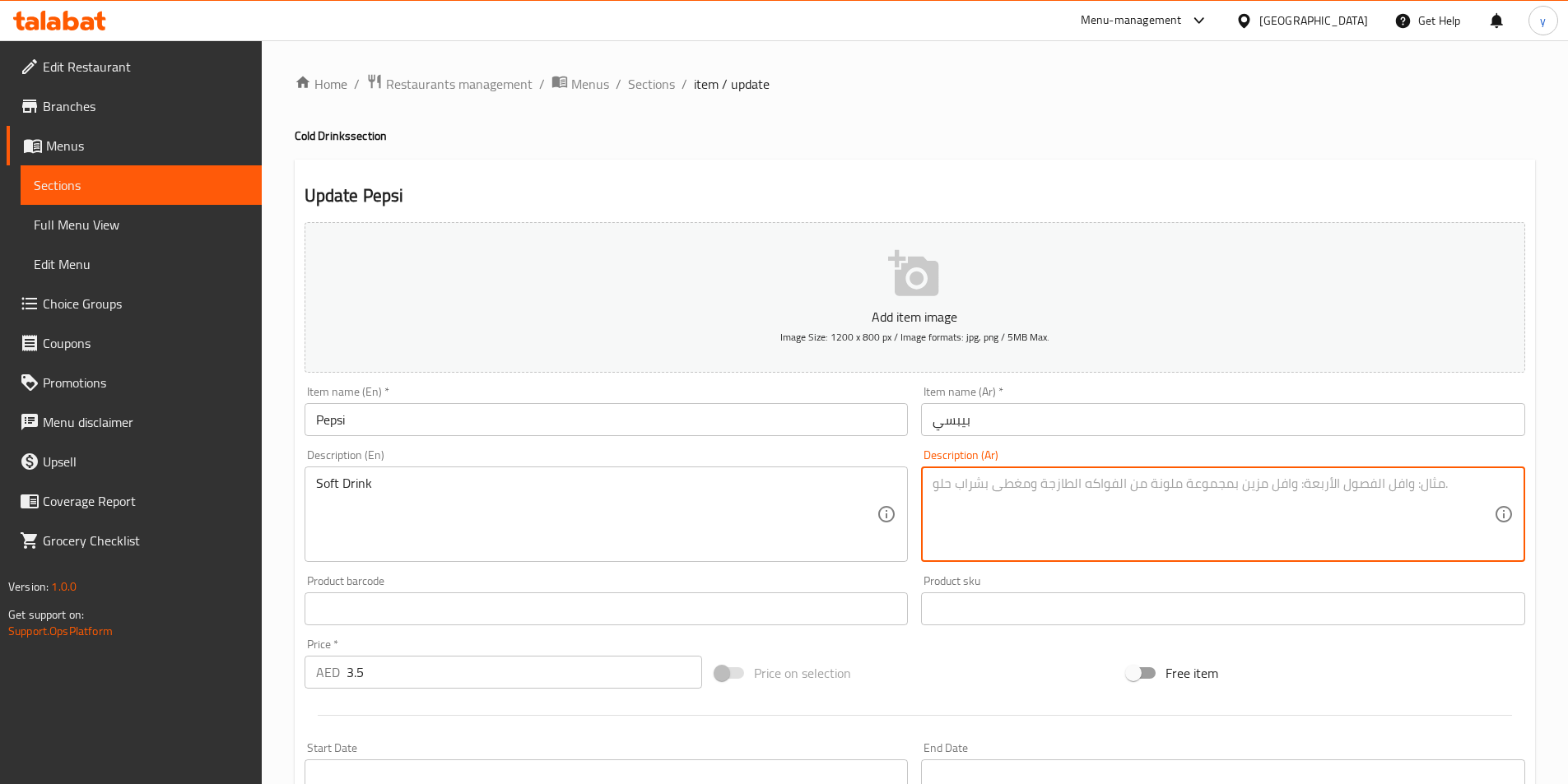
click at [1083, 510] on textarea at bounding box center [1213, 515] width 561 height 78
paste textarea "مشروب غازي"
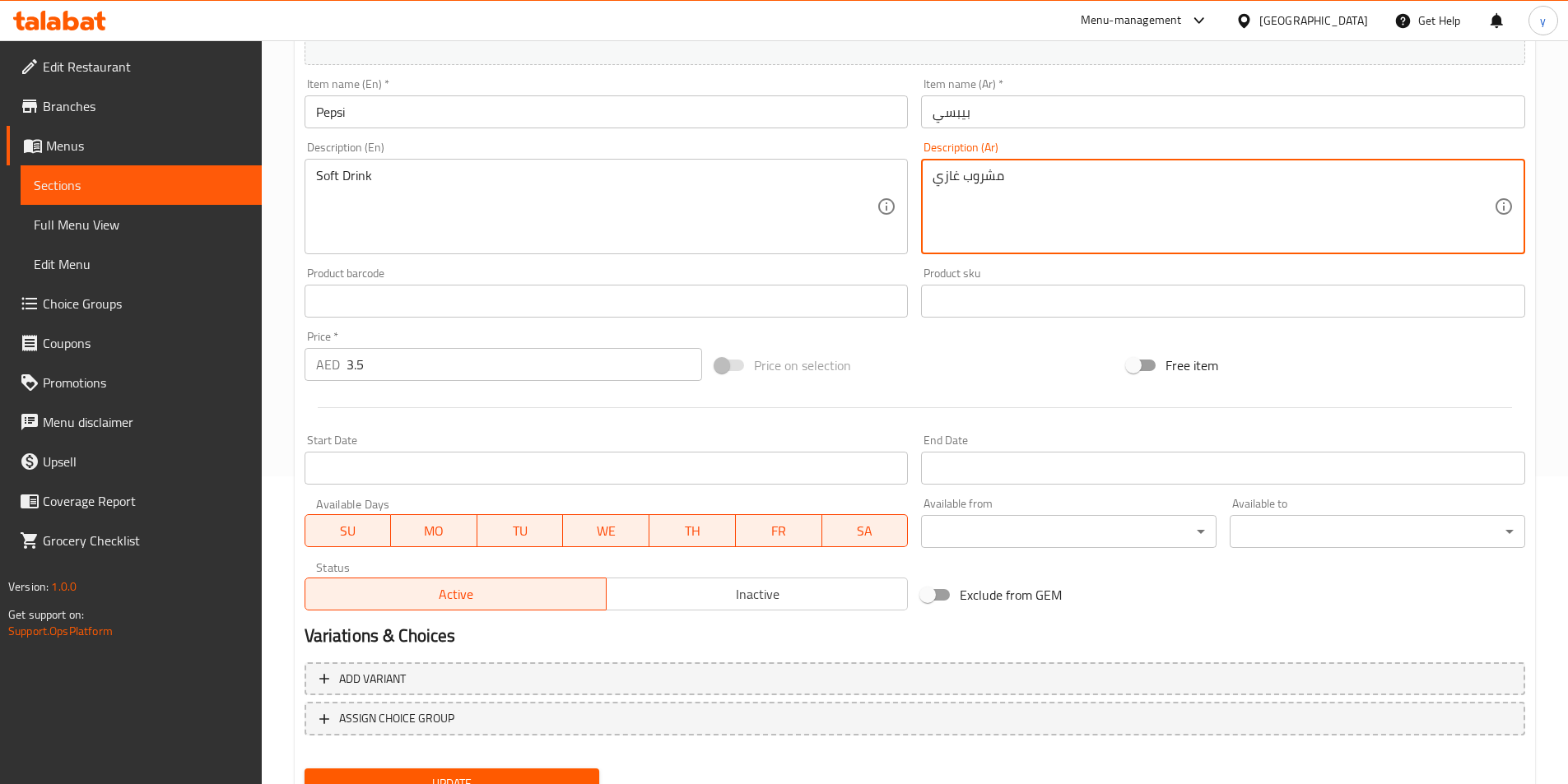
scroll to position [379, 0]
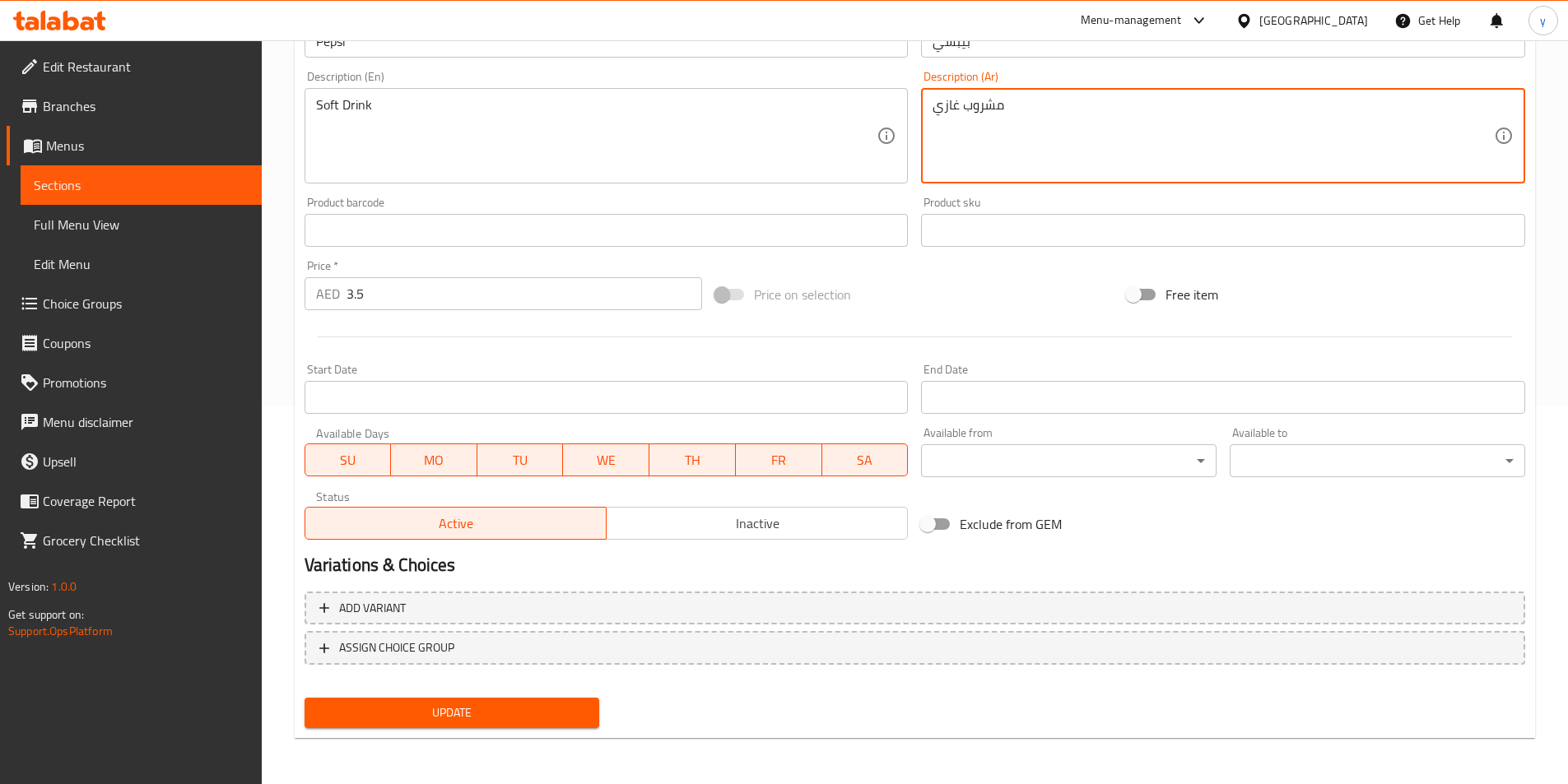
type textarea "مشروب غازي"
click at [506, 727] on button "Update" at bounding box center [452, 713] width 296 height 30
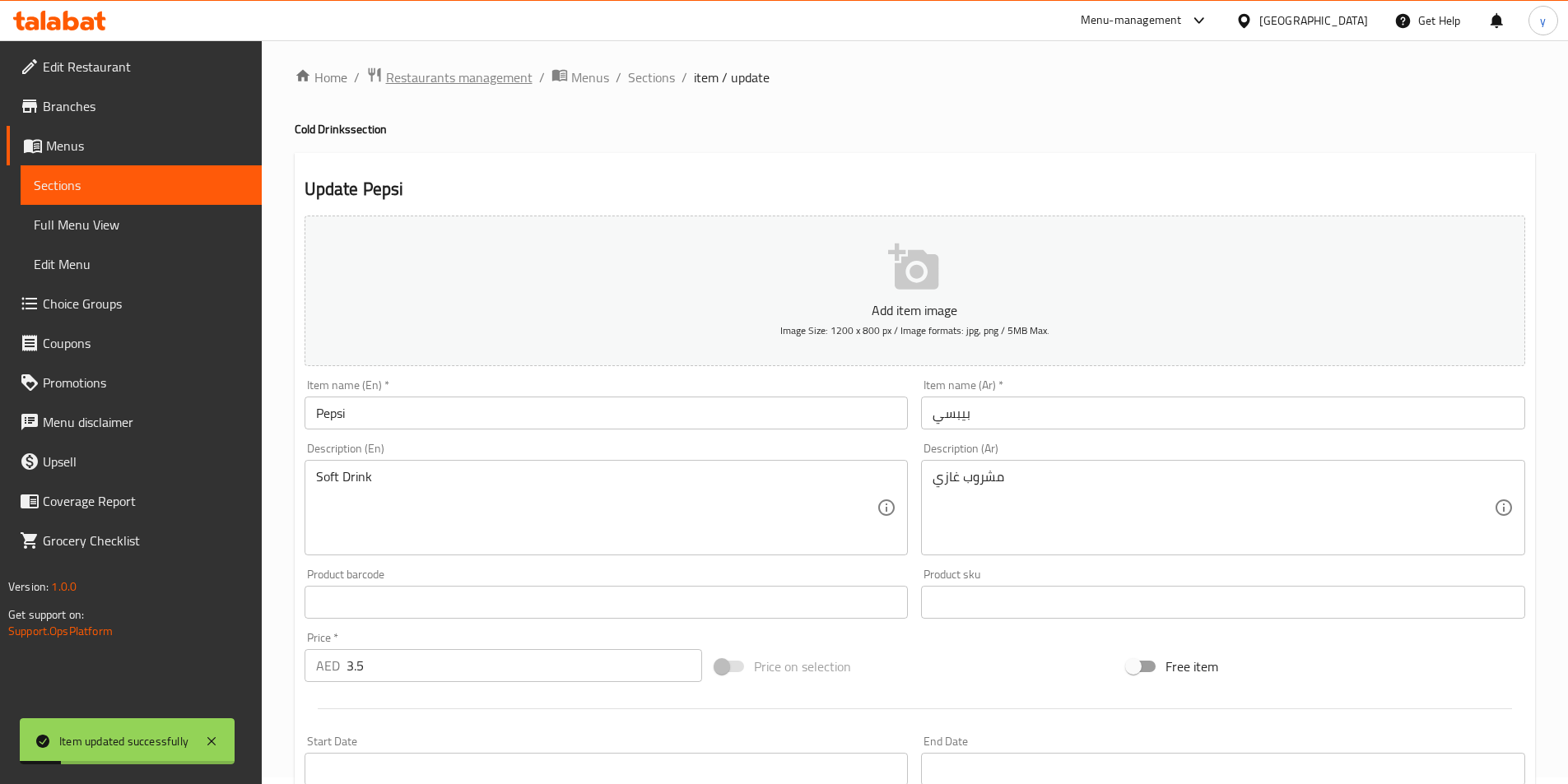
scroll to position [0, 0]
click at [655, 87] on span "Sections" at bounding box center [651, 84] width 47 height 19
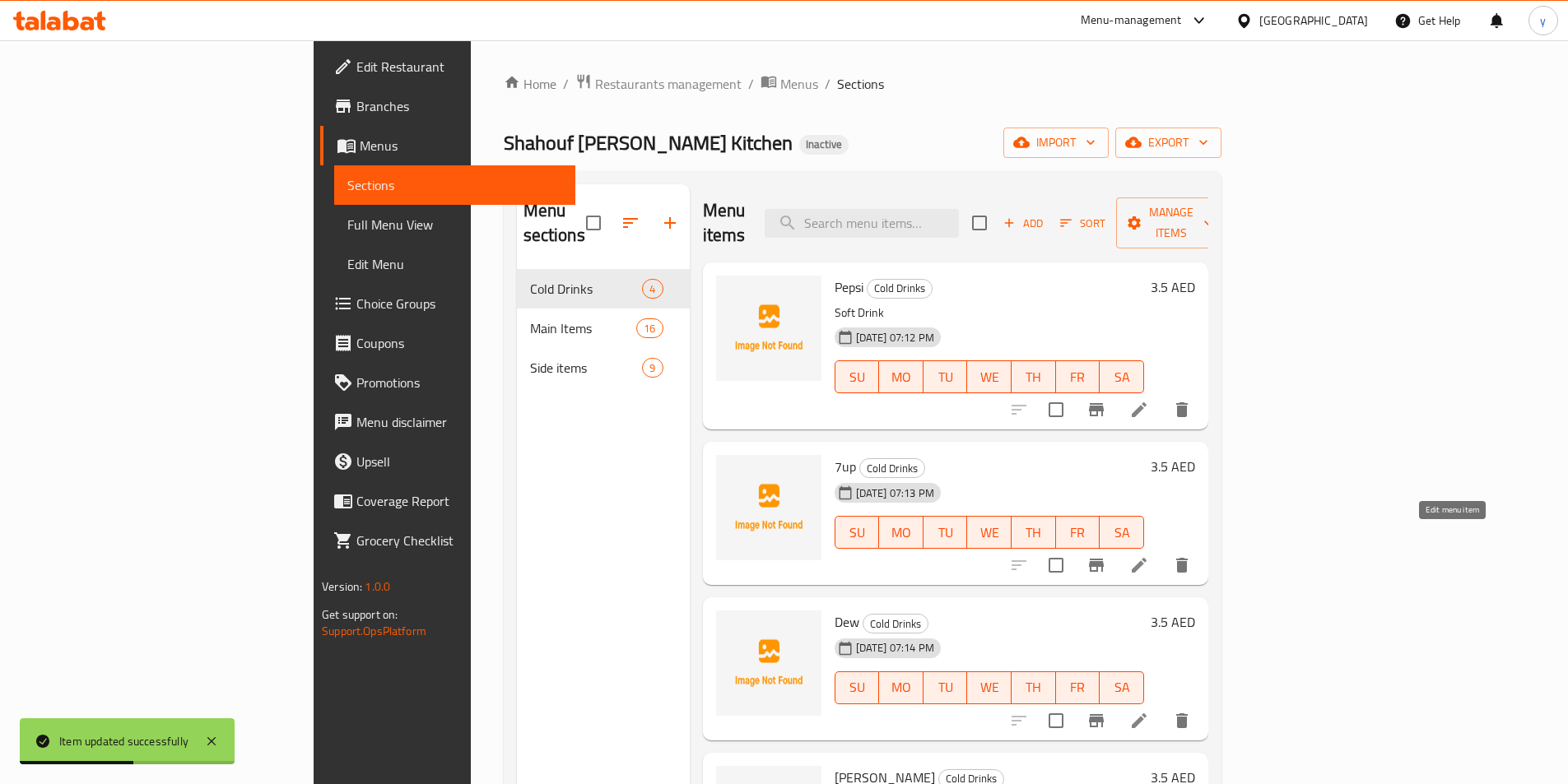
click at [1149, 556] on icon at bounding box center [1139, 565] width 19 height 19
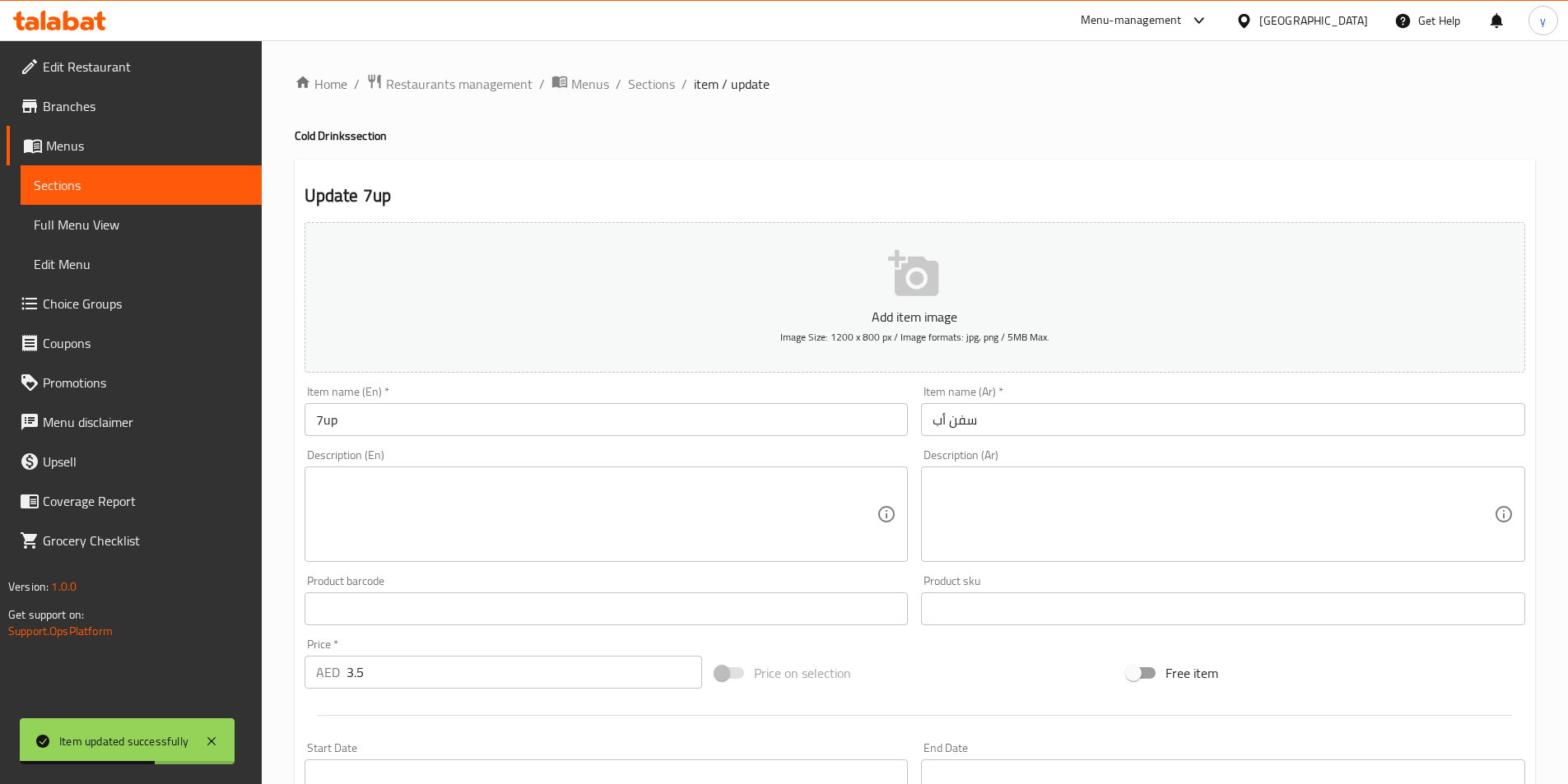
click at [634, 430] on input "7up" at bounding box center [606, 419] width 604 height 33
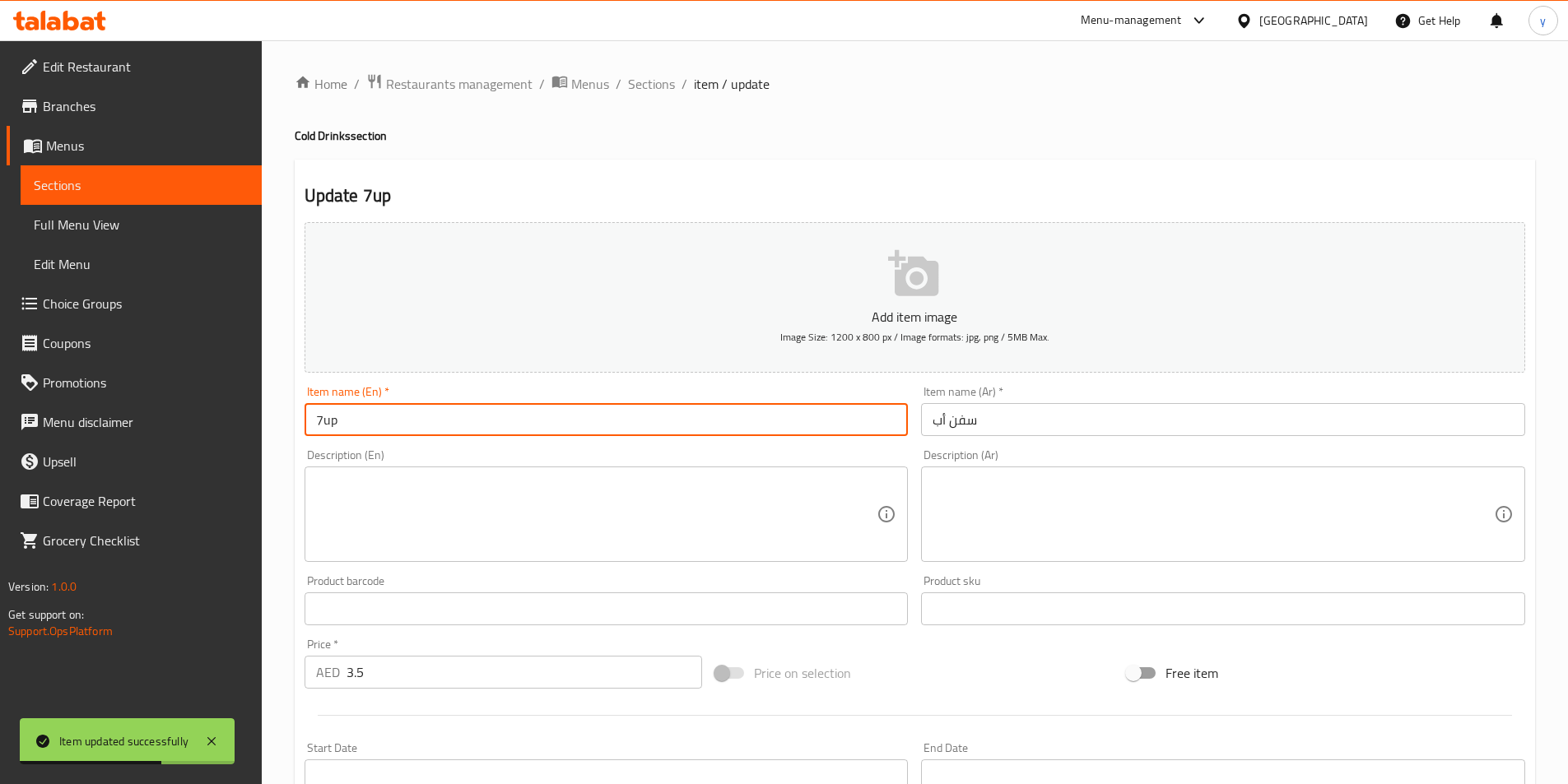
click at [634, 430] on input "7up" at bounding box center [606, 419] width 604 height 33
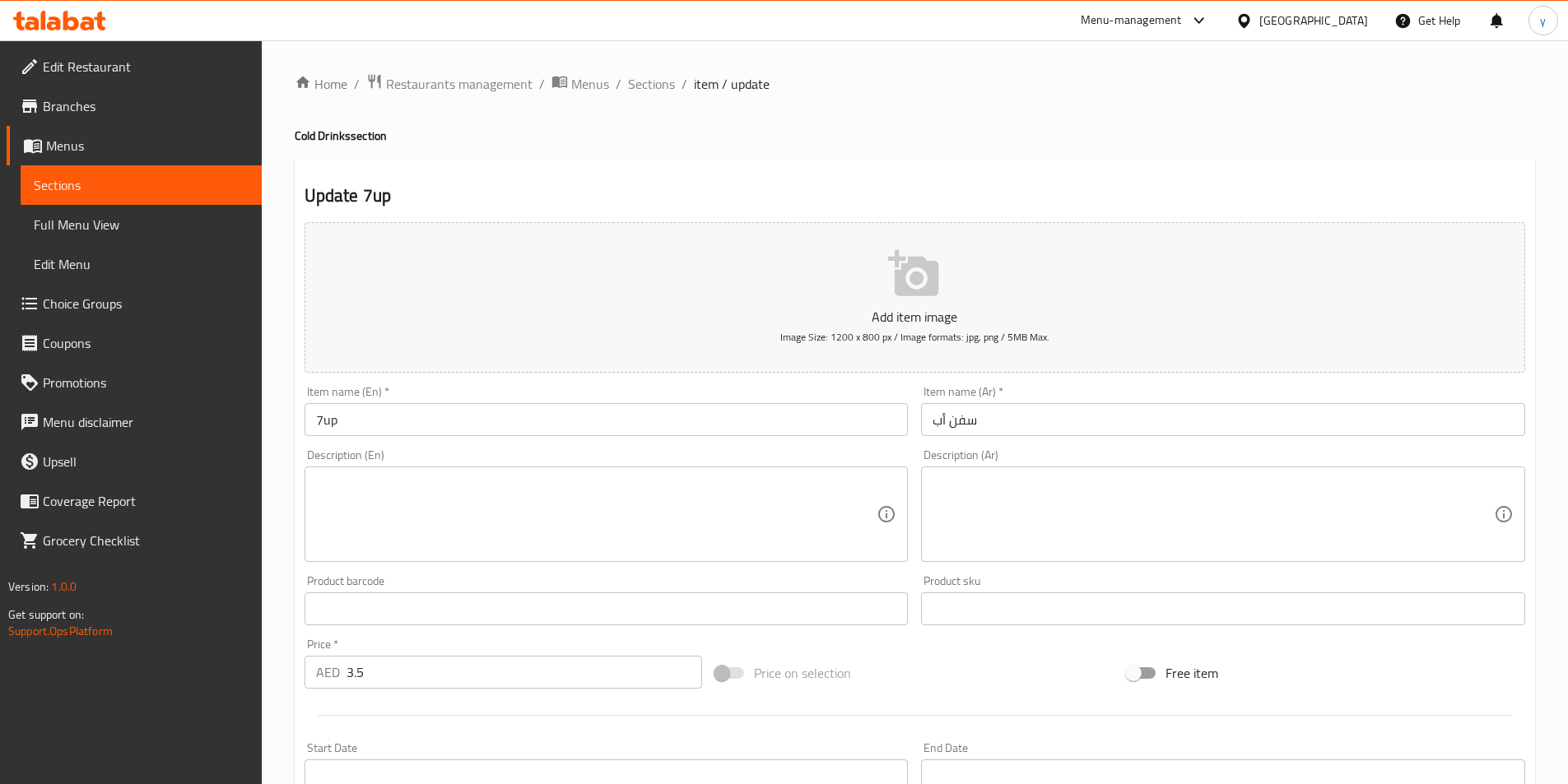
click at [1032, 431] on input "سفن أب" at bounding box center [1223, 419] width 604 height 33
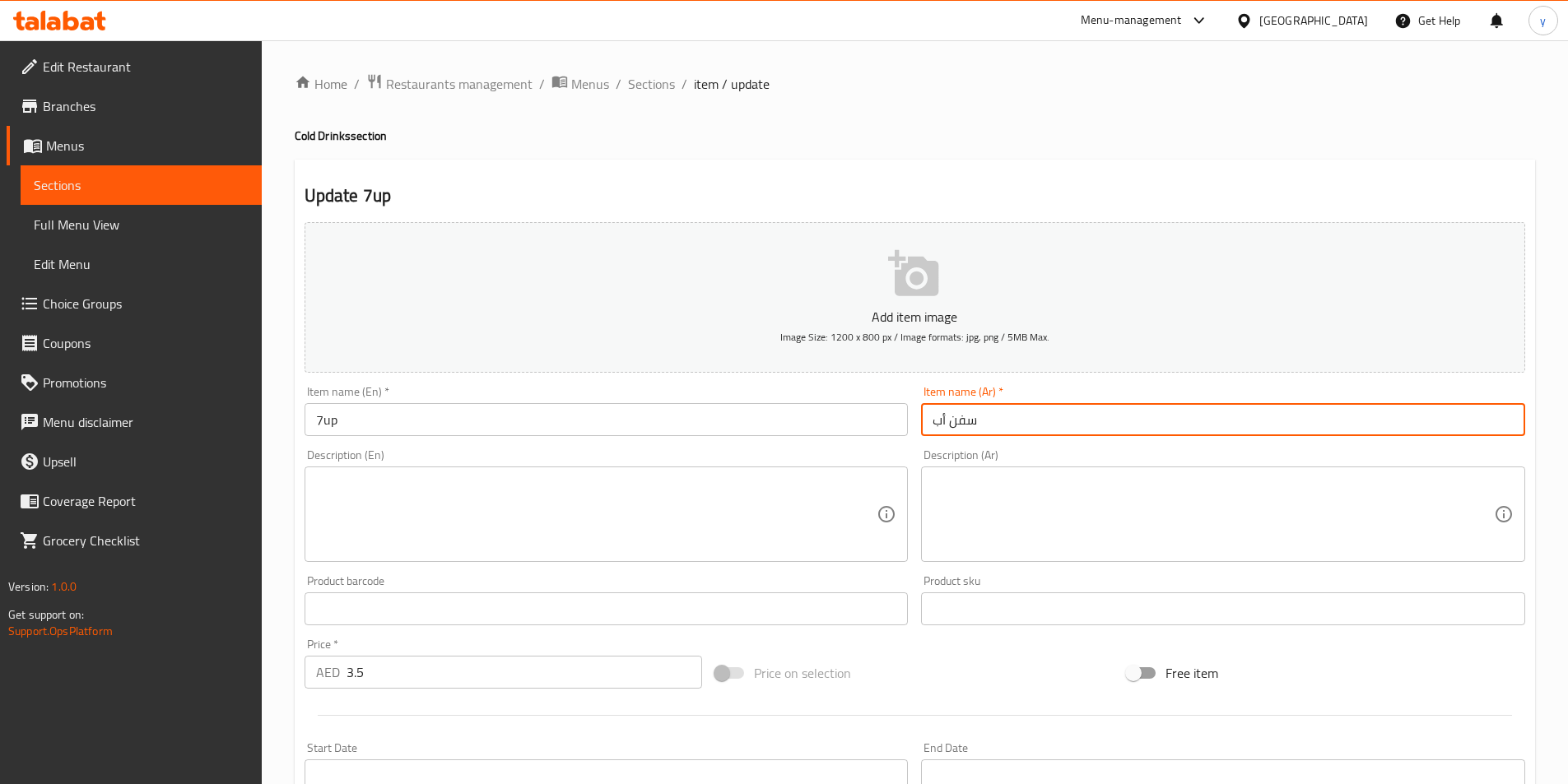
click at [1032, 431] on input "سفن أب" at bounding box center [1223, 419] width 604 height 33
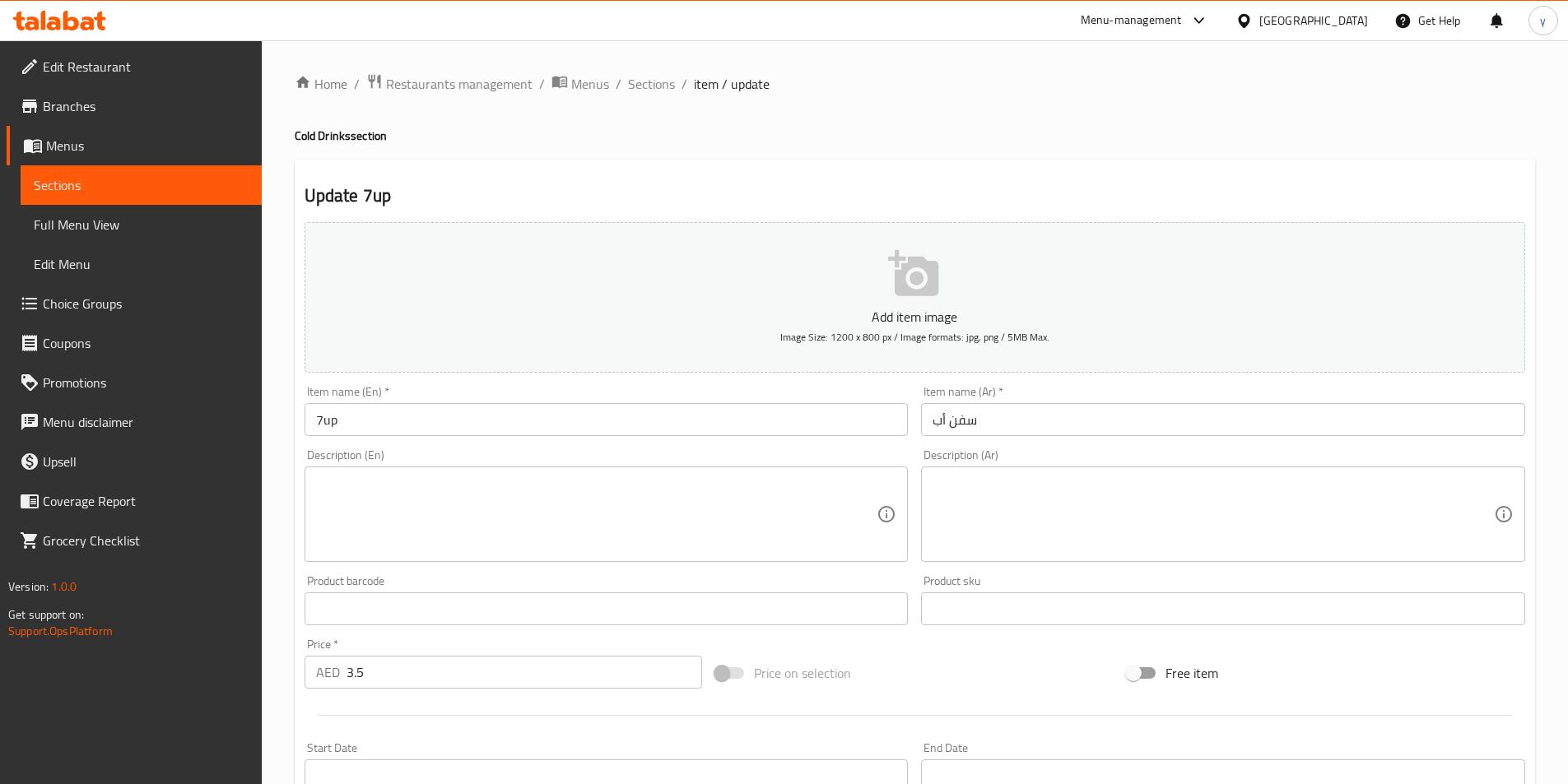
click at [496, 503] on textarea at bounding box center [596, 515] width 561 height 78
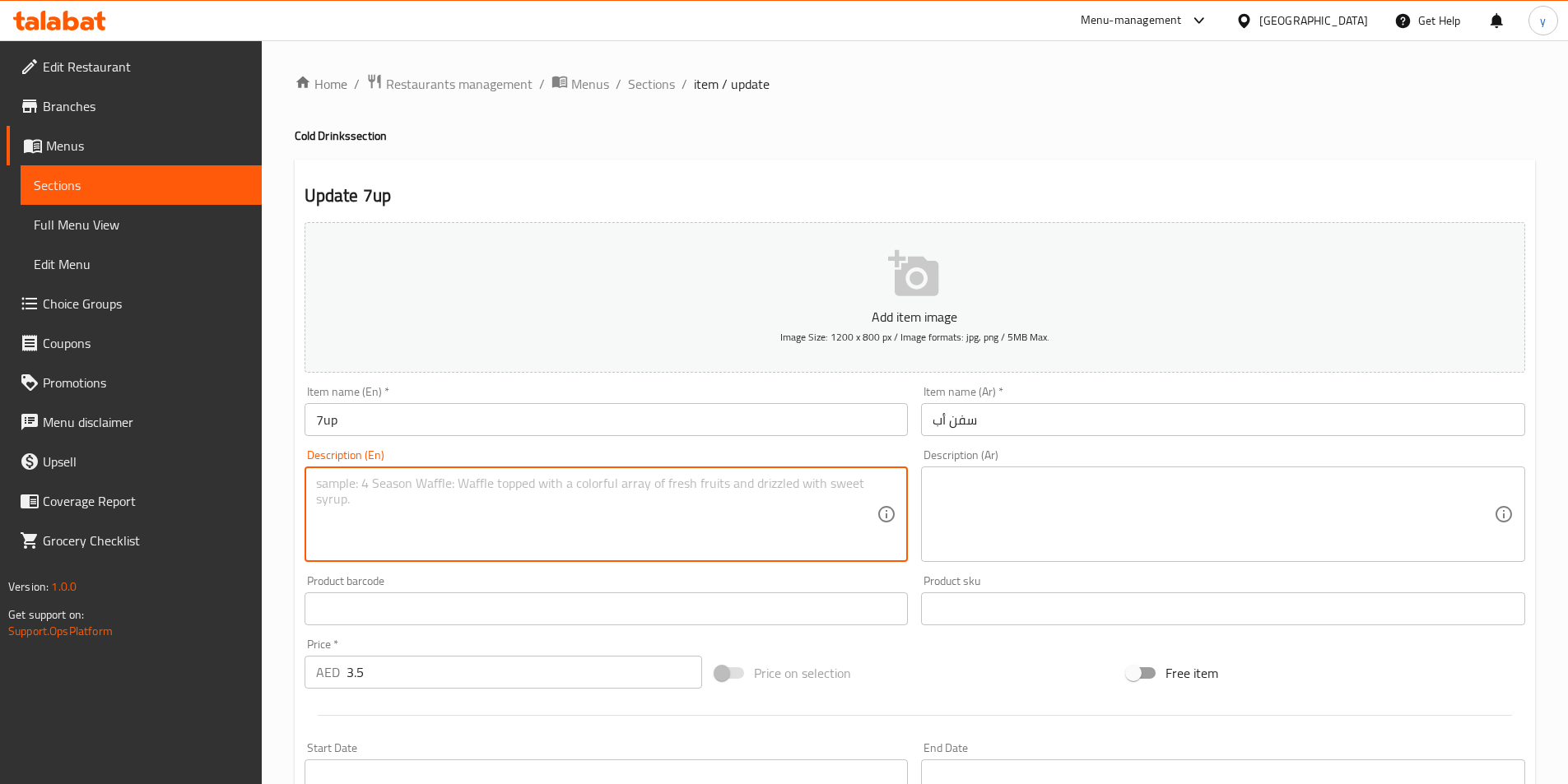
paste textarea "Soft Drink"
type textarea "Soft Drink"
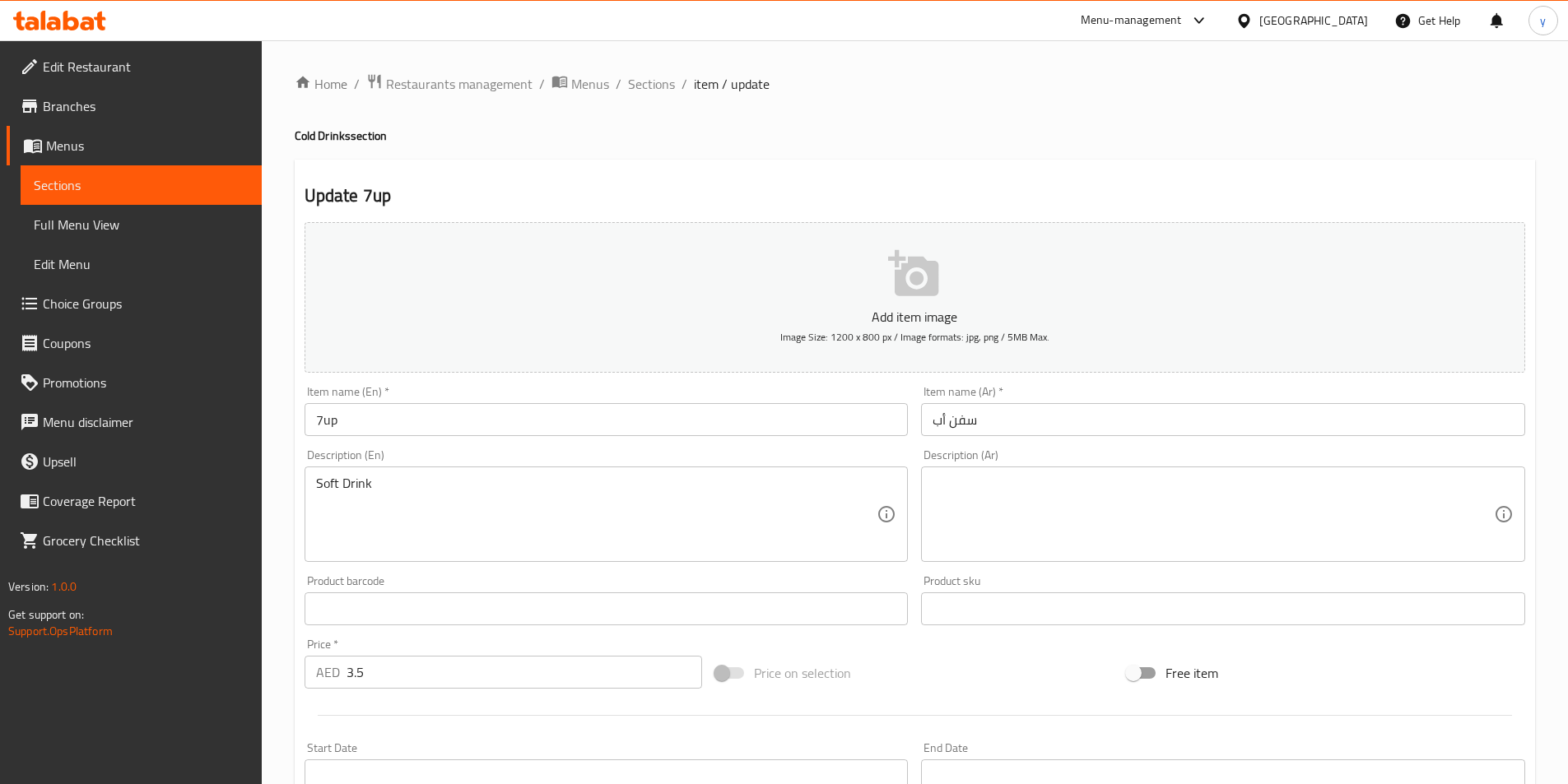
click at [990, 493] on textarea at bounding box center [1213, 515] width 561 height 78
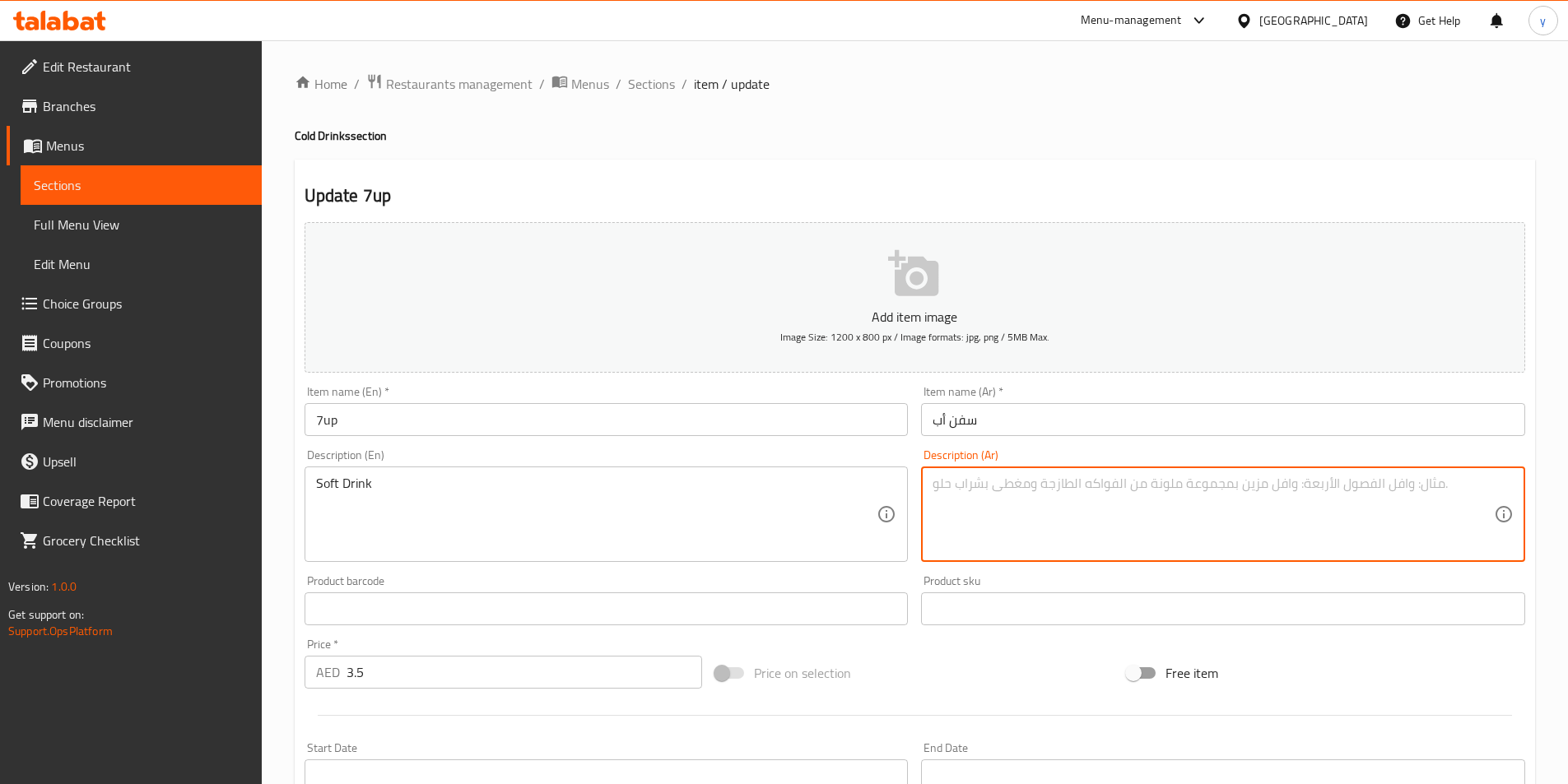
paste textarea "مشروب غازي"
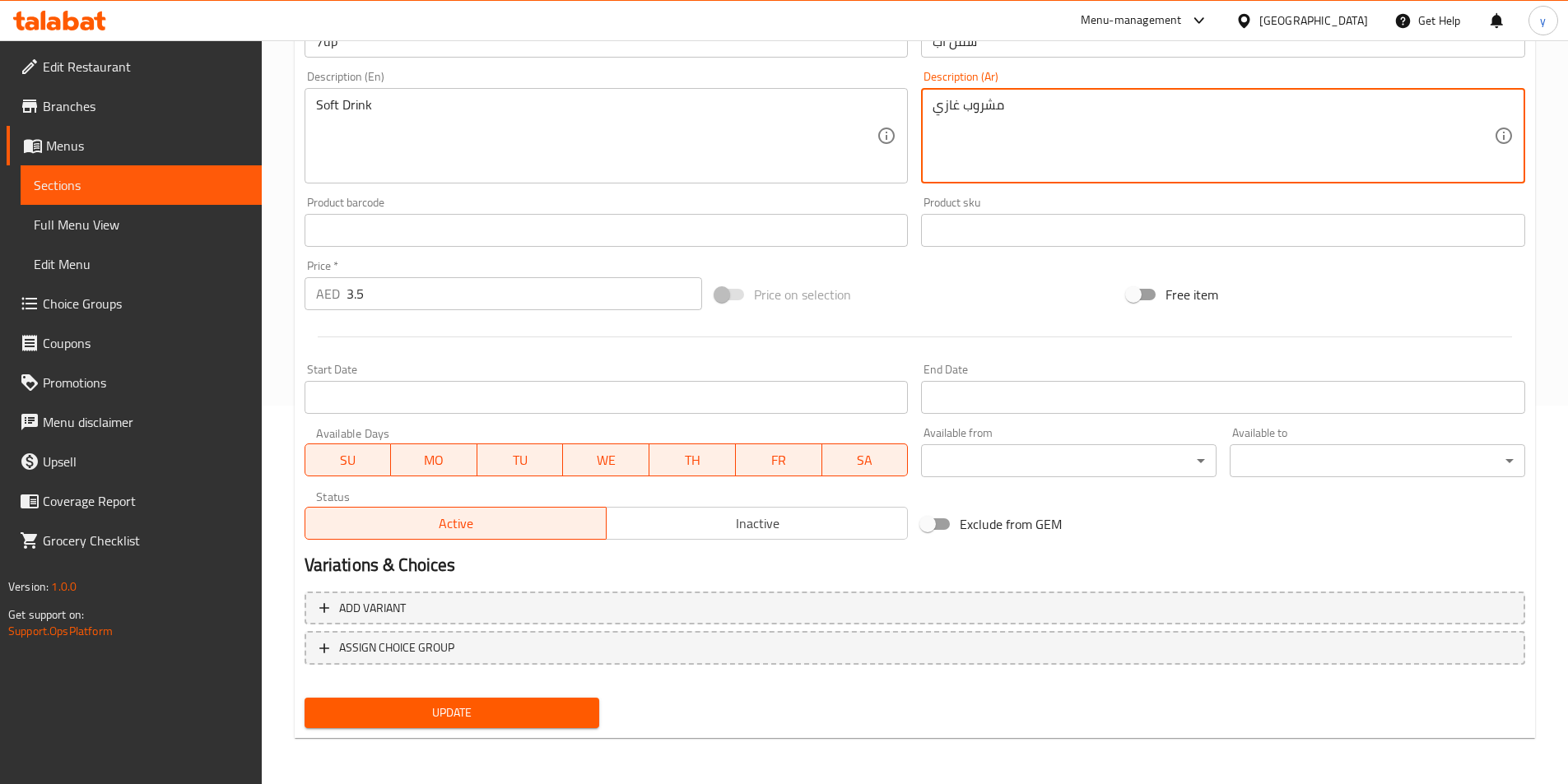
type textarea "مشروب غازي"
click at [531, 712] on span "Update" at bounding box center [452, 712] width 269 height 20
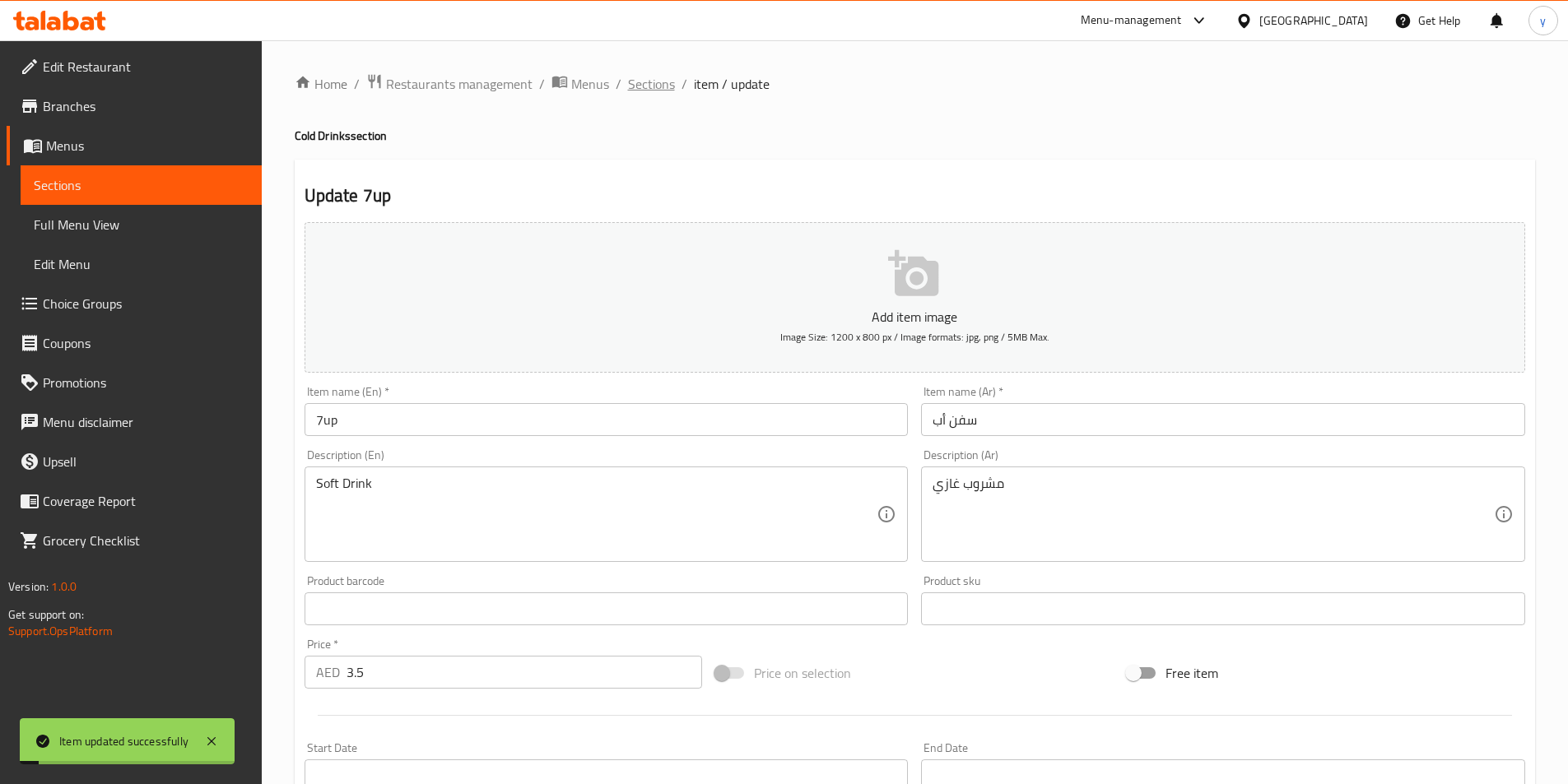
click at [643, 94] on span "Sections" at bounding box center [651, 84] width 47 height 19
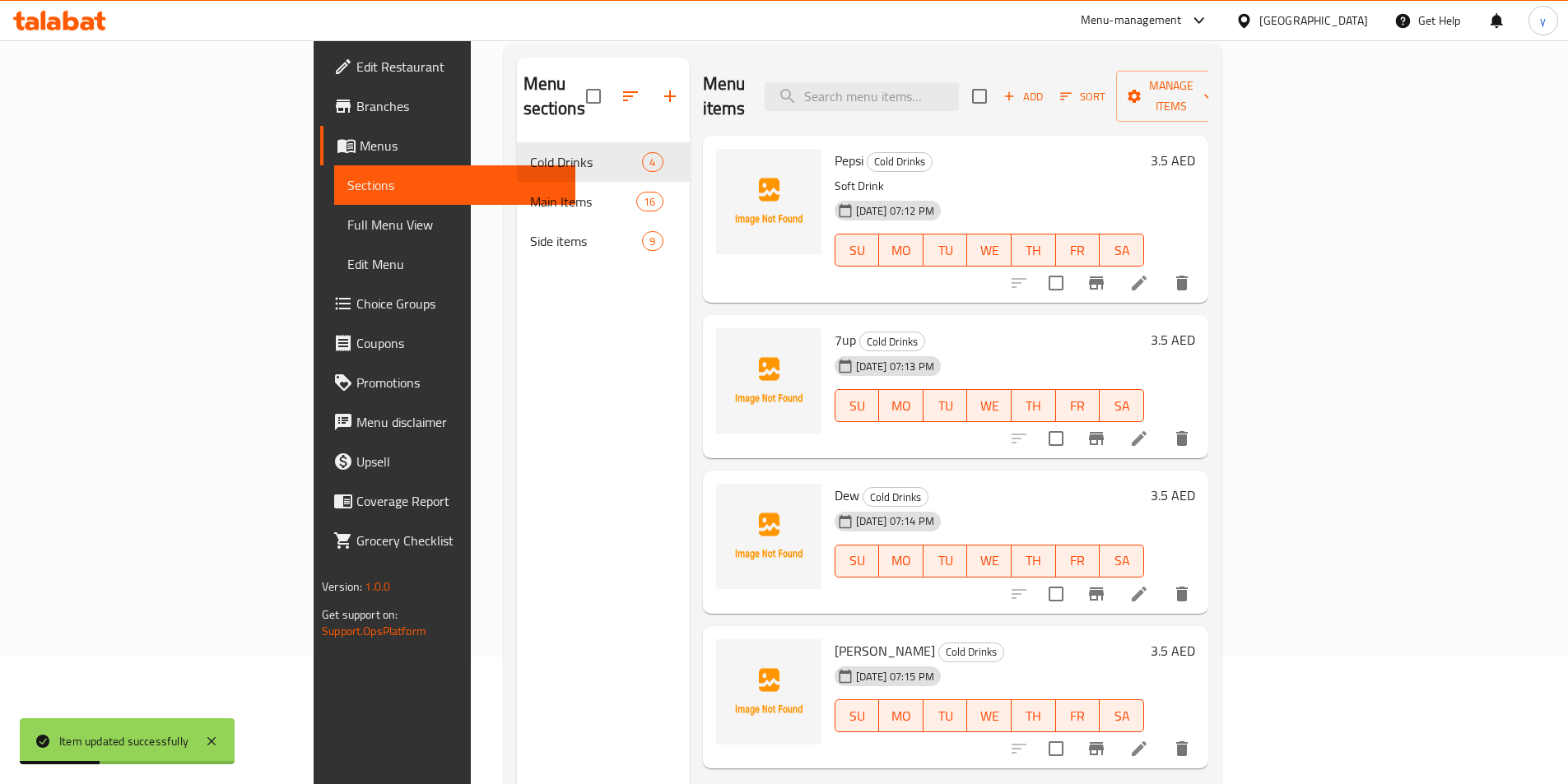
scroll to position [165, 0]
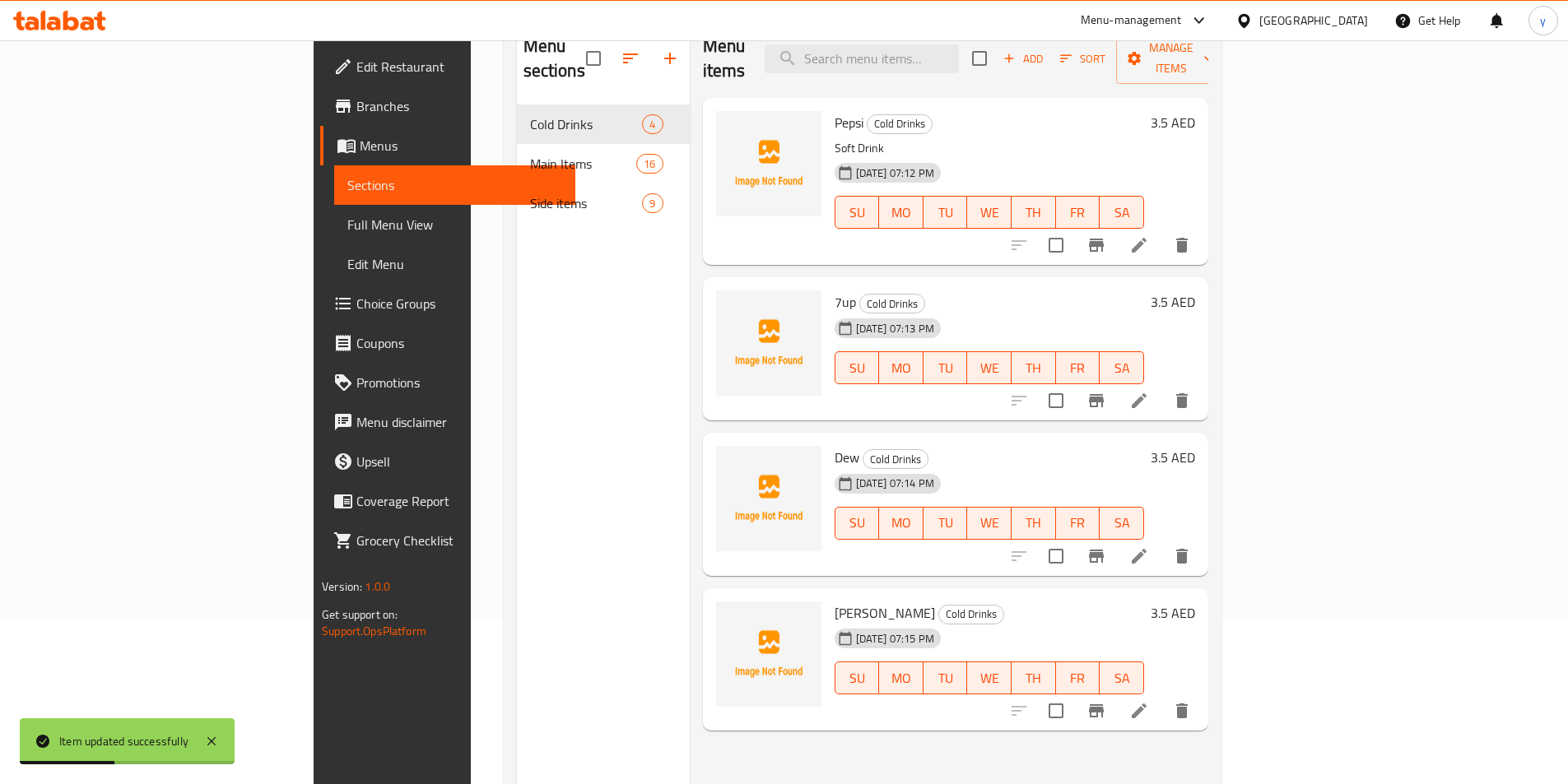
click at [1162, 542] on li at bounding box center [1139, 556] width 46 height 29
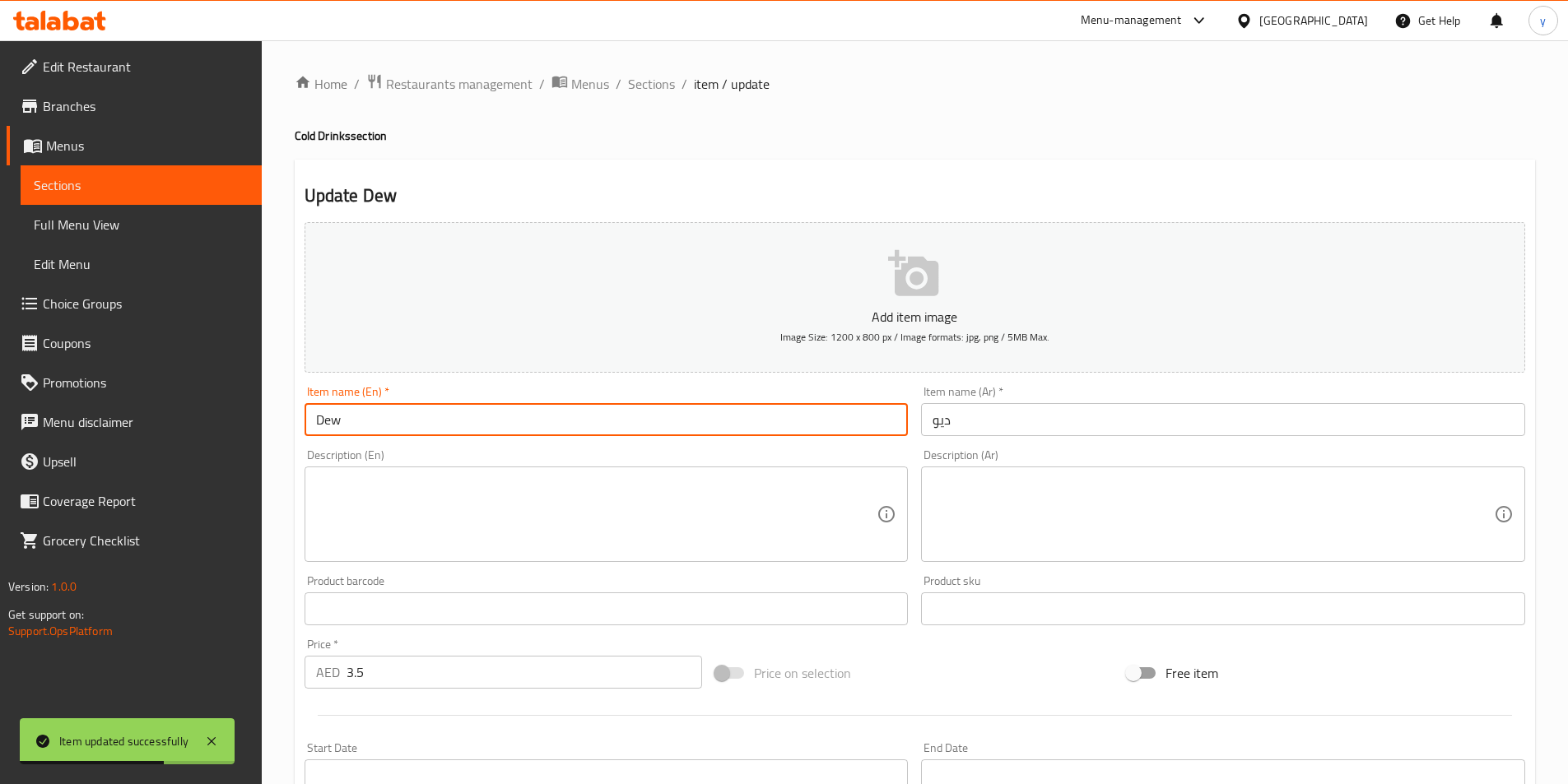
click at [451, 418] on input "Dew" at bounding box center [606, 419] width 604 height 33
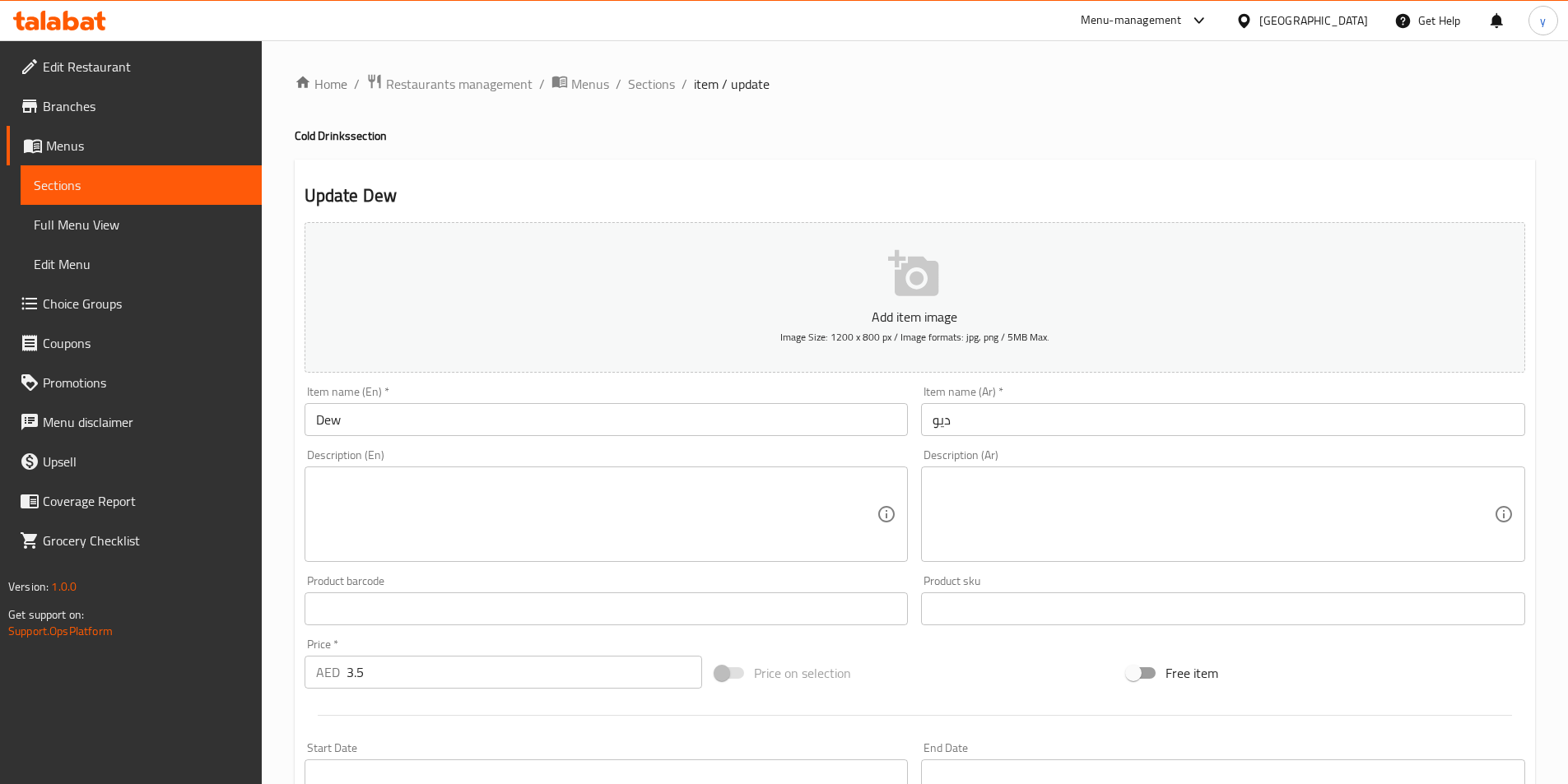
click at [418, 516] on textarea at bounding box center [596, 515] width 561 height 78
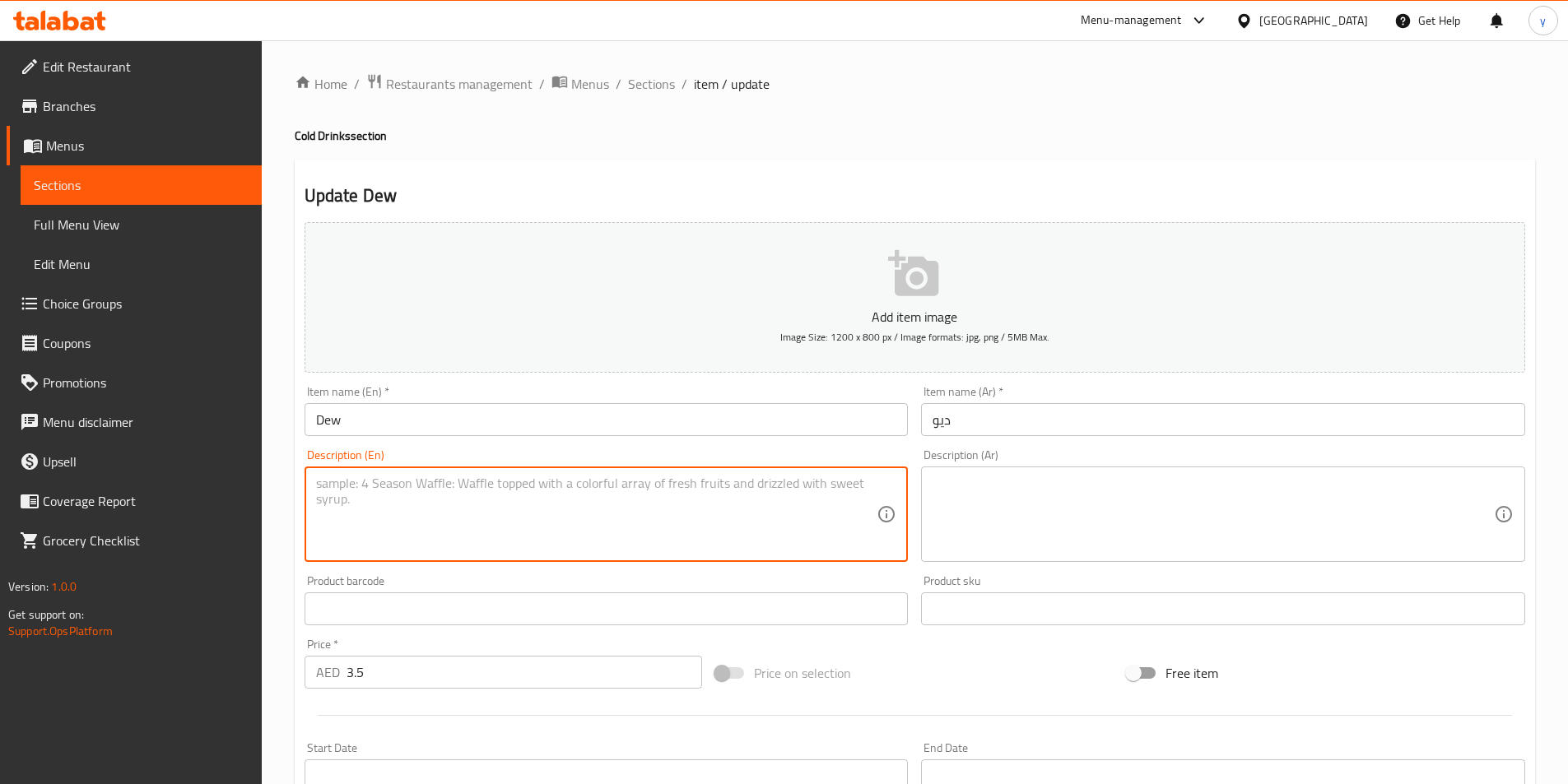
paste textarea "Carbonated soft drink"
type textarea "Carbonated soft drink"
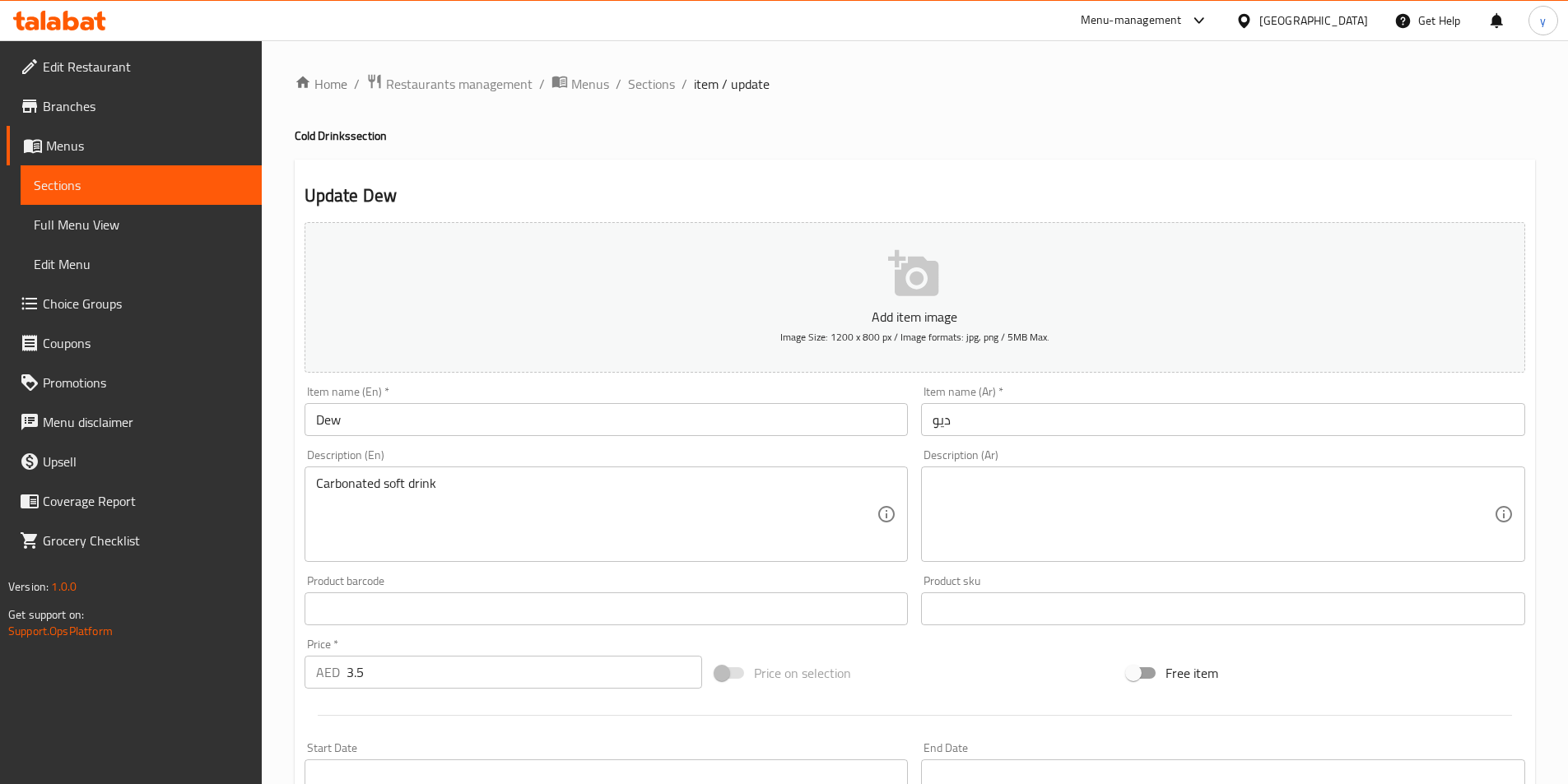
click at [1021, 506] on textarea at bounding box center [1213, 515] width 561 height 78
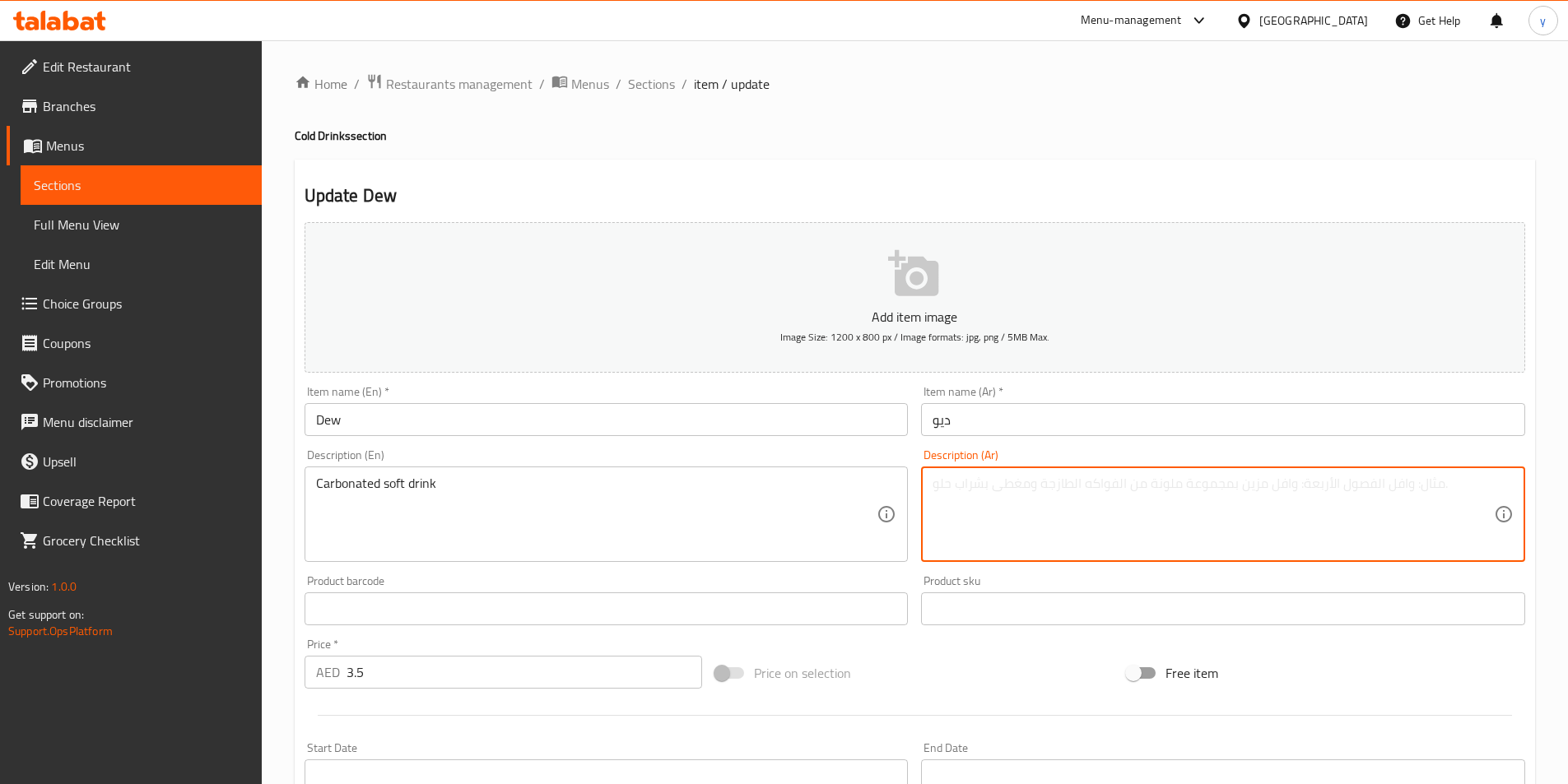
paste textarea "المشروبات الغازية"
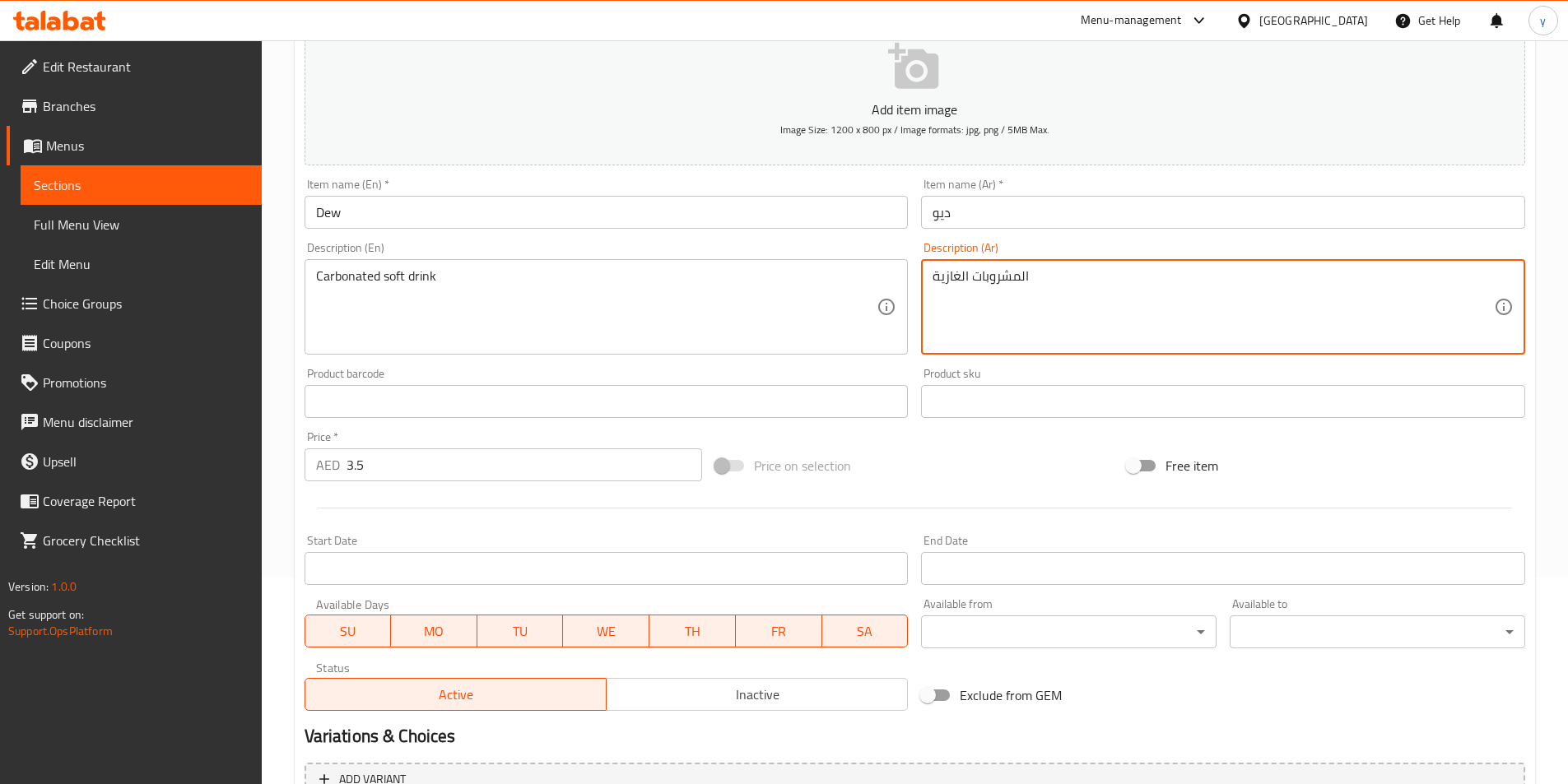
scroll to position [379, 0]
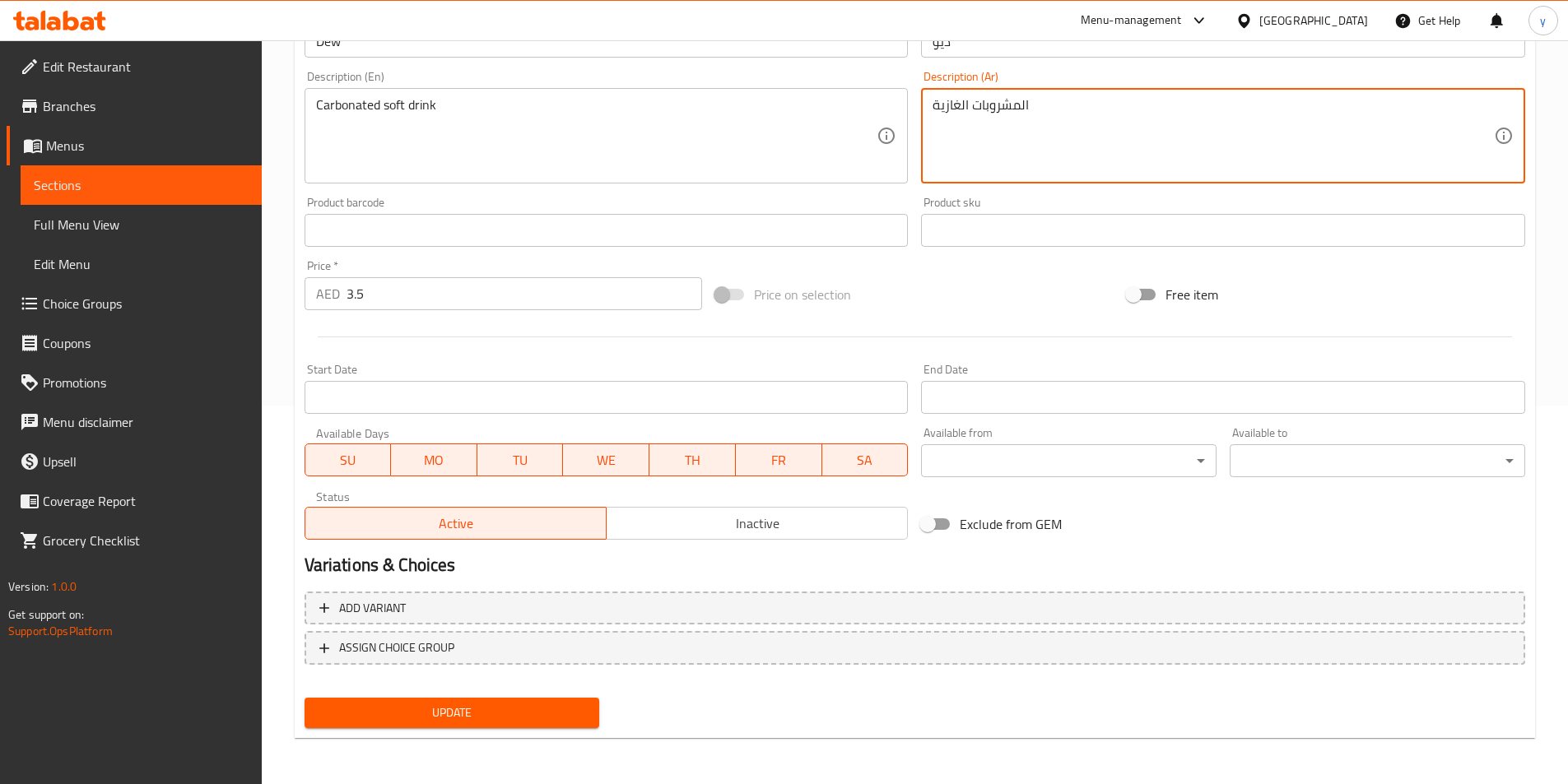
type textarea "المشروبات الغازية"
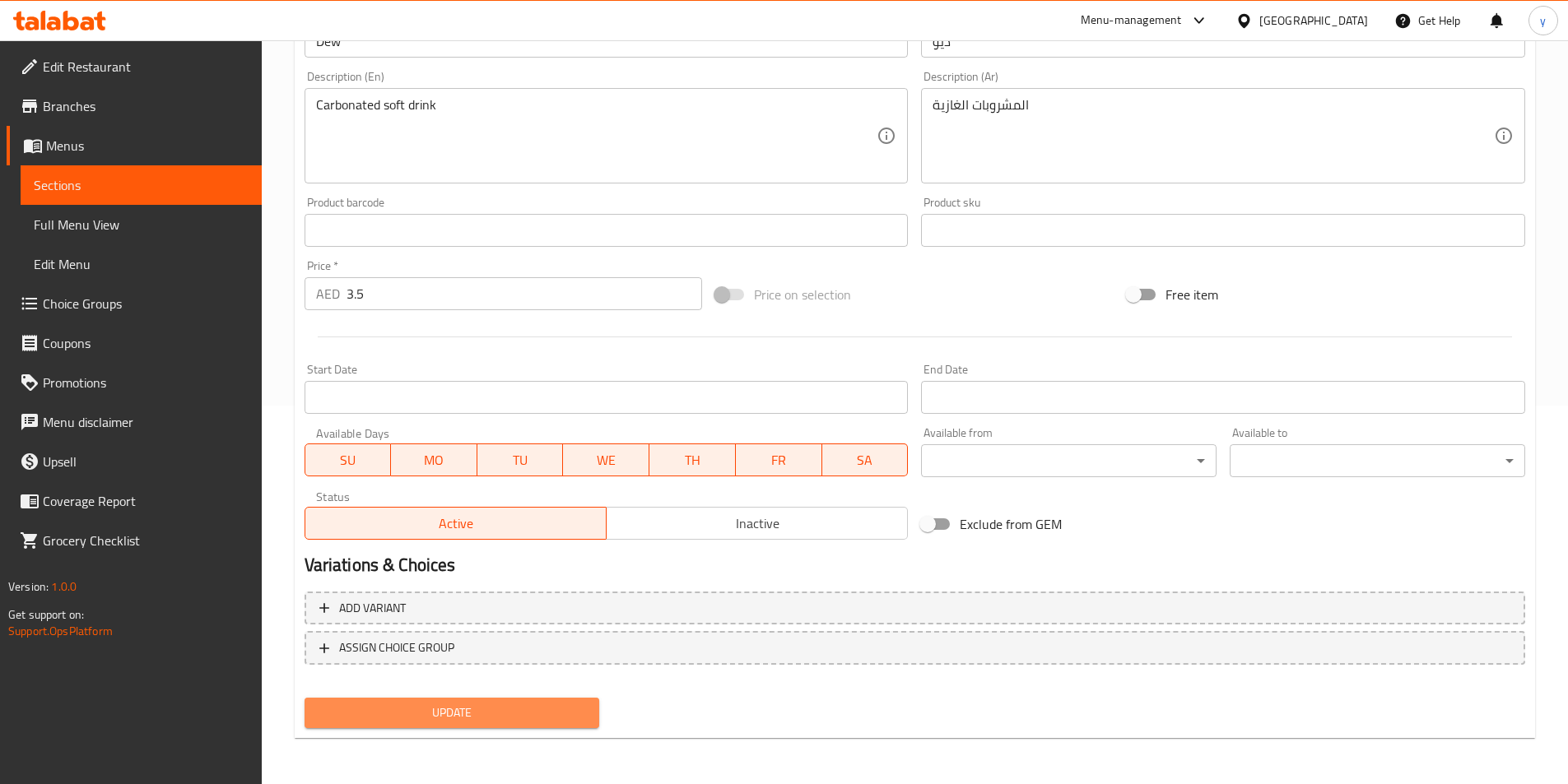
click at [476, 705] on span "Update" at bounding box center [452, 712] width 269 height 20
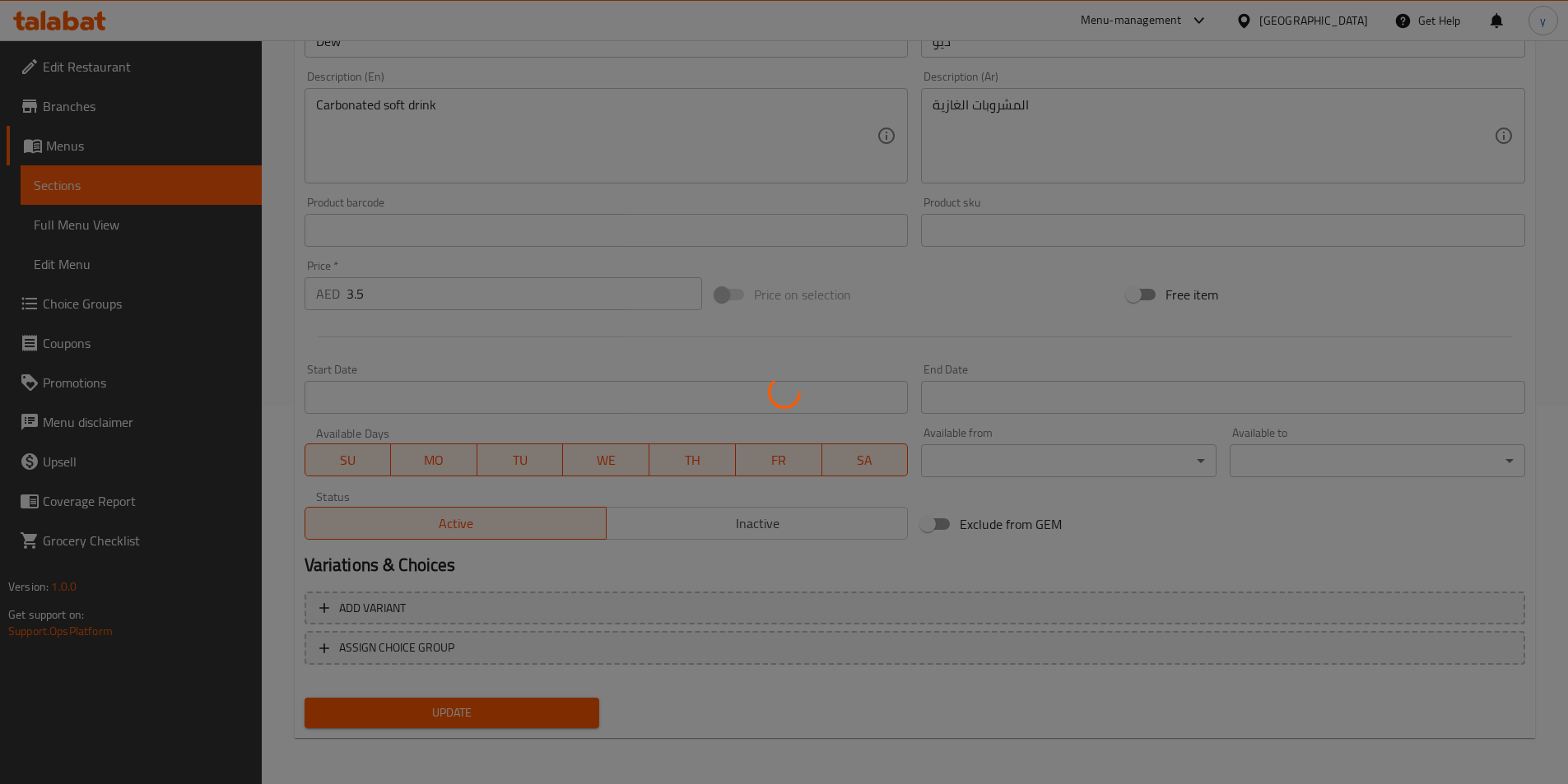
scroll to position [0, 0]
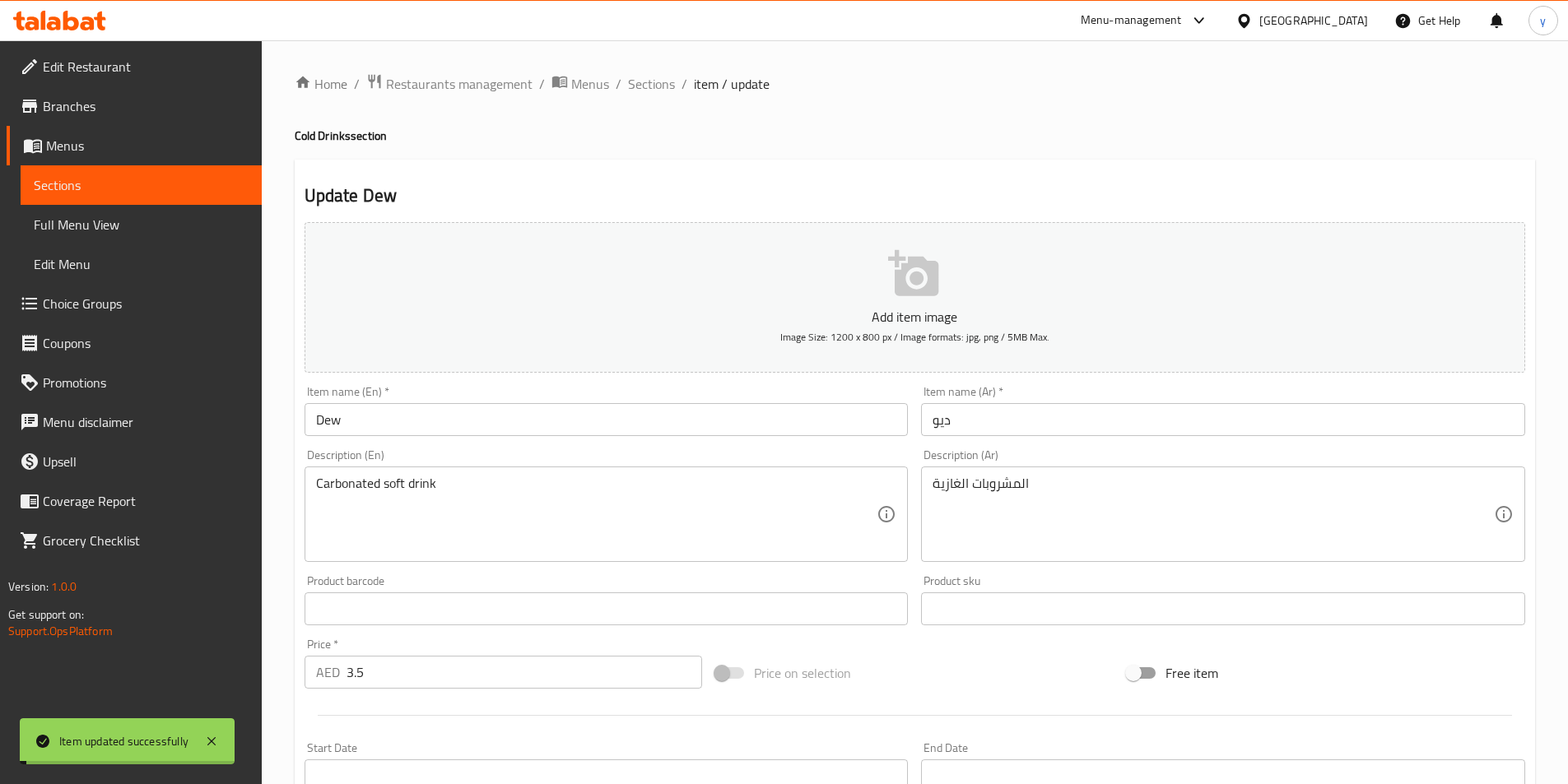
click at [652, 81] on span "Sections" at bounding box center [651, 84] width 47 height 19
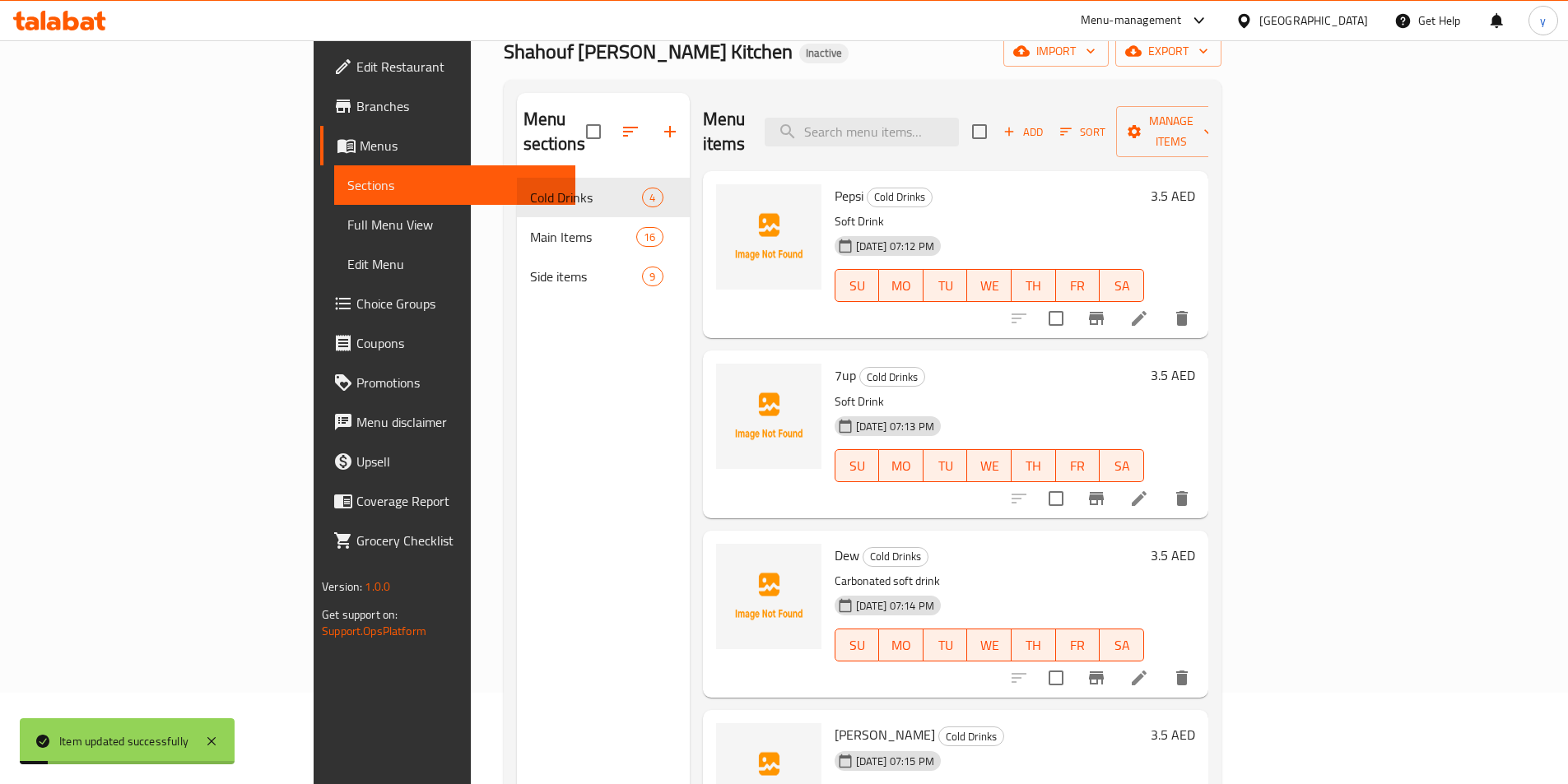
scroll to position [165, 0]
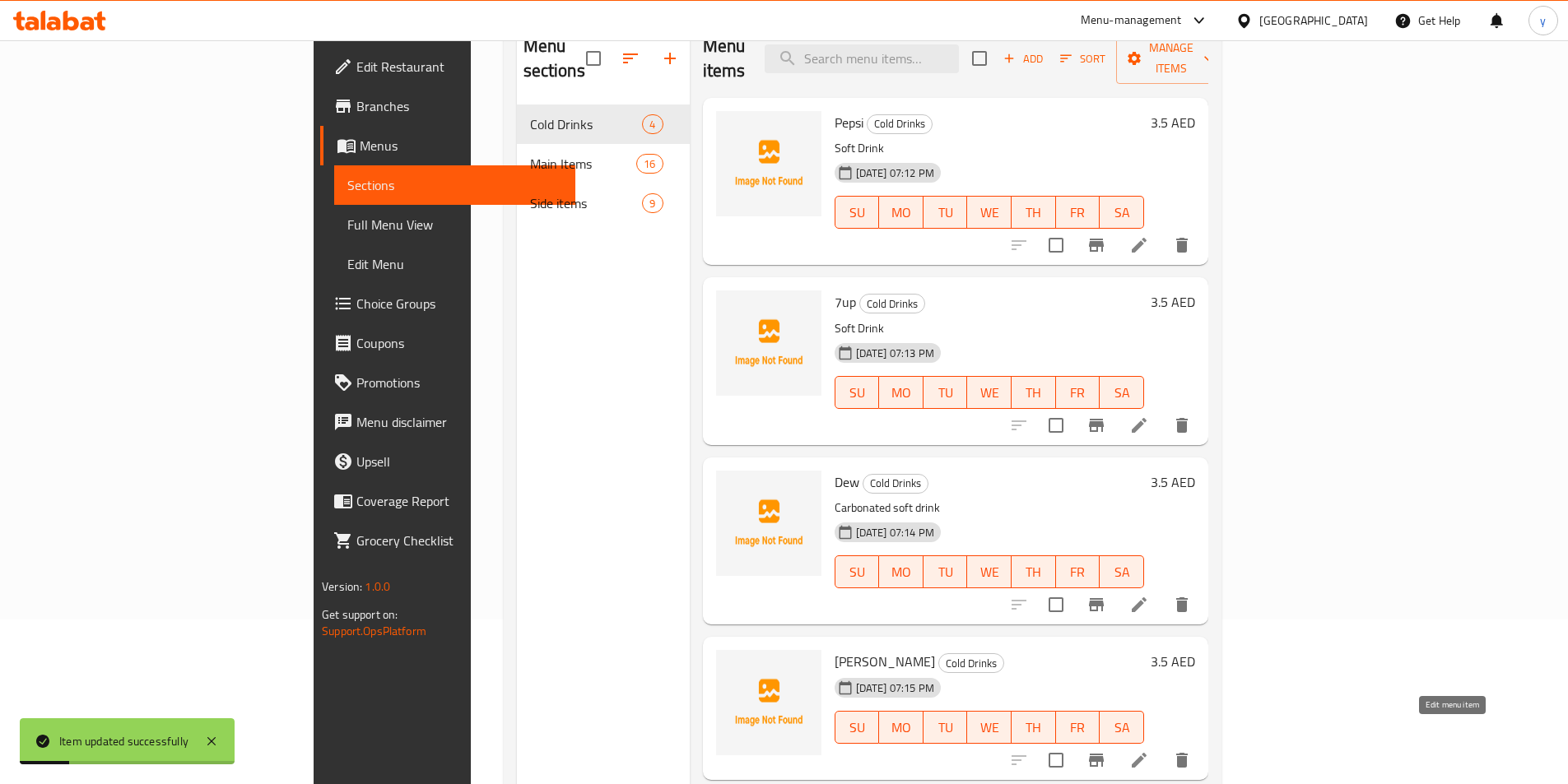
click at [1149, 750] on icon at bounding box center [1139, 760] width 19 height 19
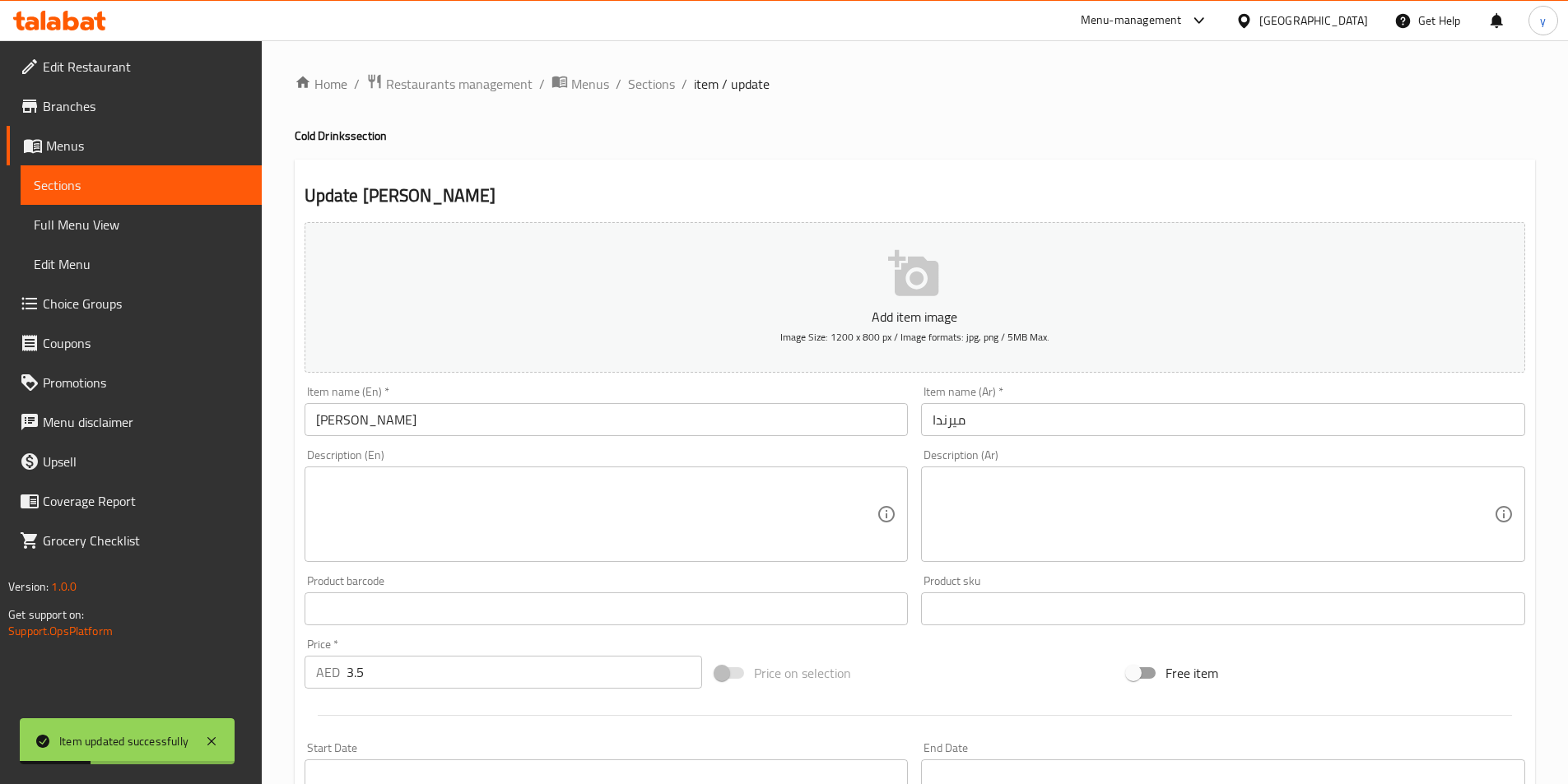
scroll to position [82, 0]
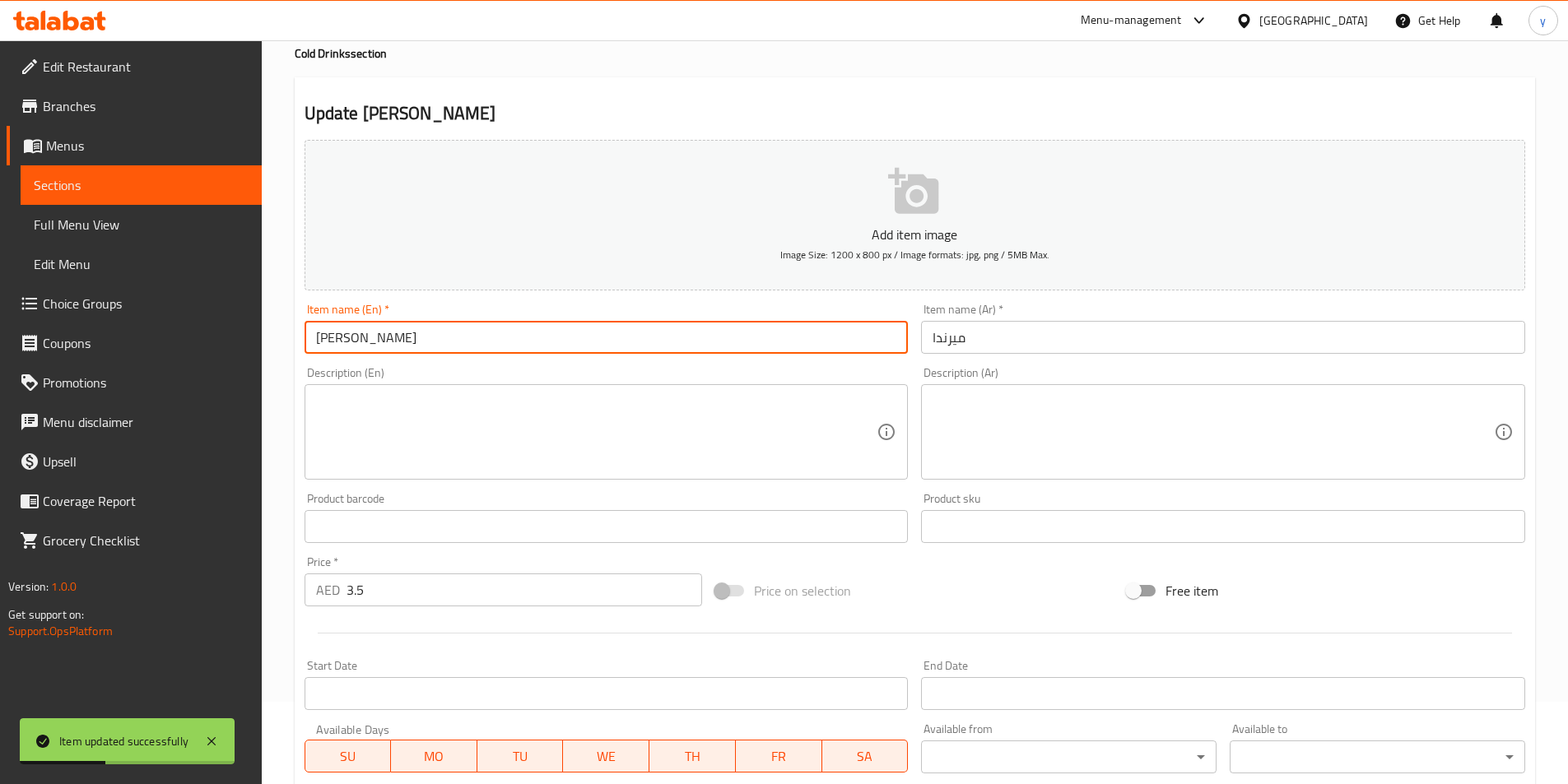
click at [719, 347] on input "[PERSON_NAME]" at bounding box center [606, 337] width 604 height 33
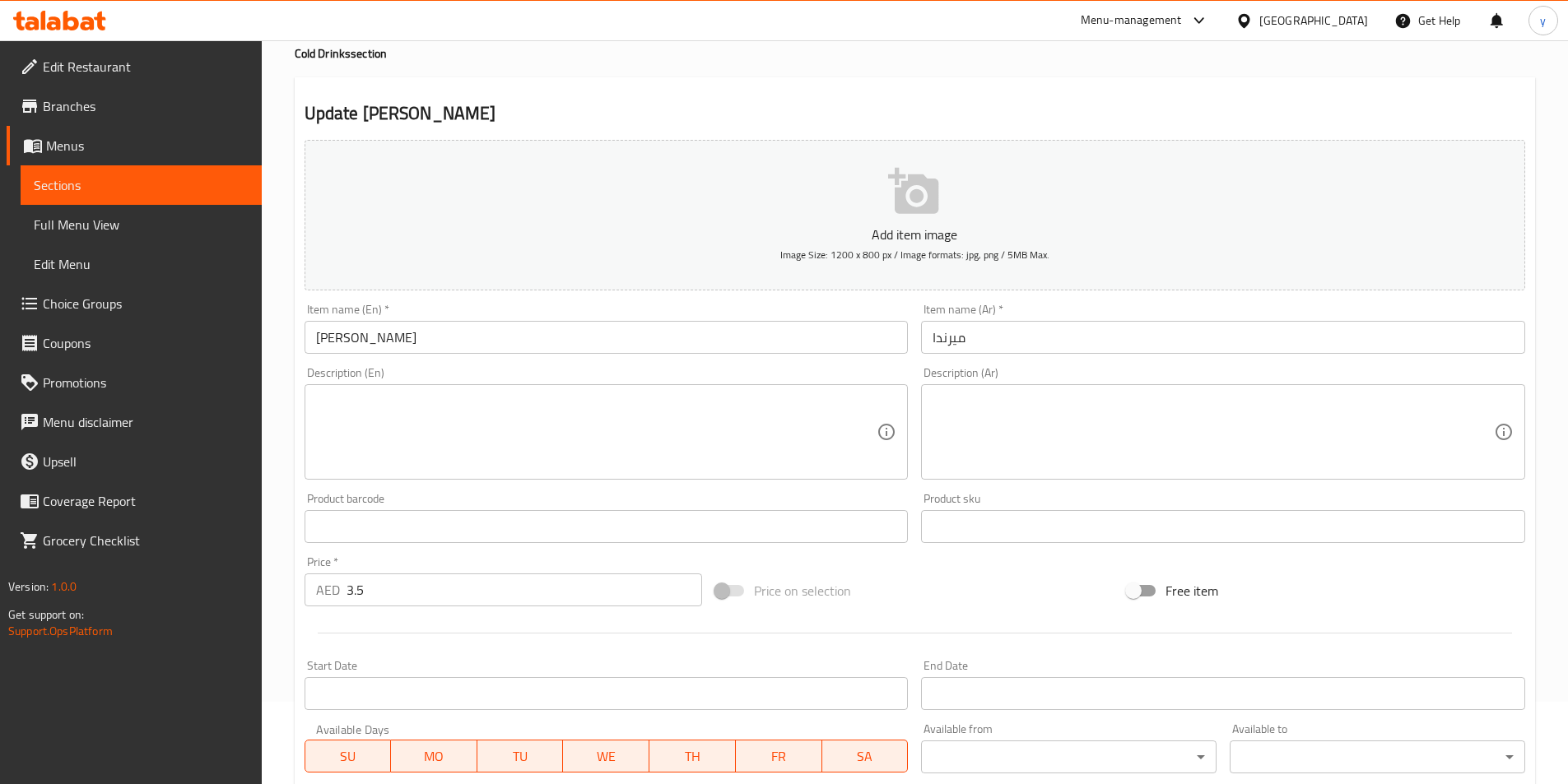
click at [455, 434] on textarea at bounding box center [596, 433] width 561 height 78
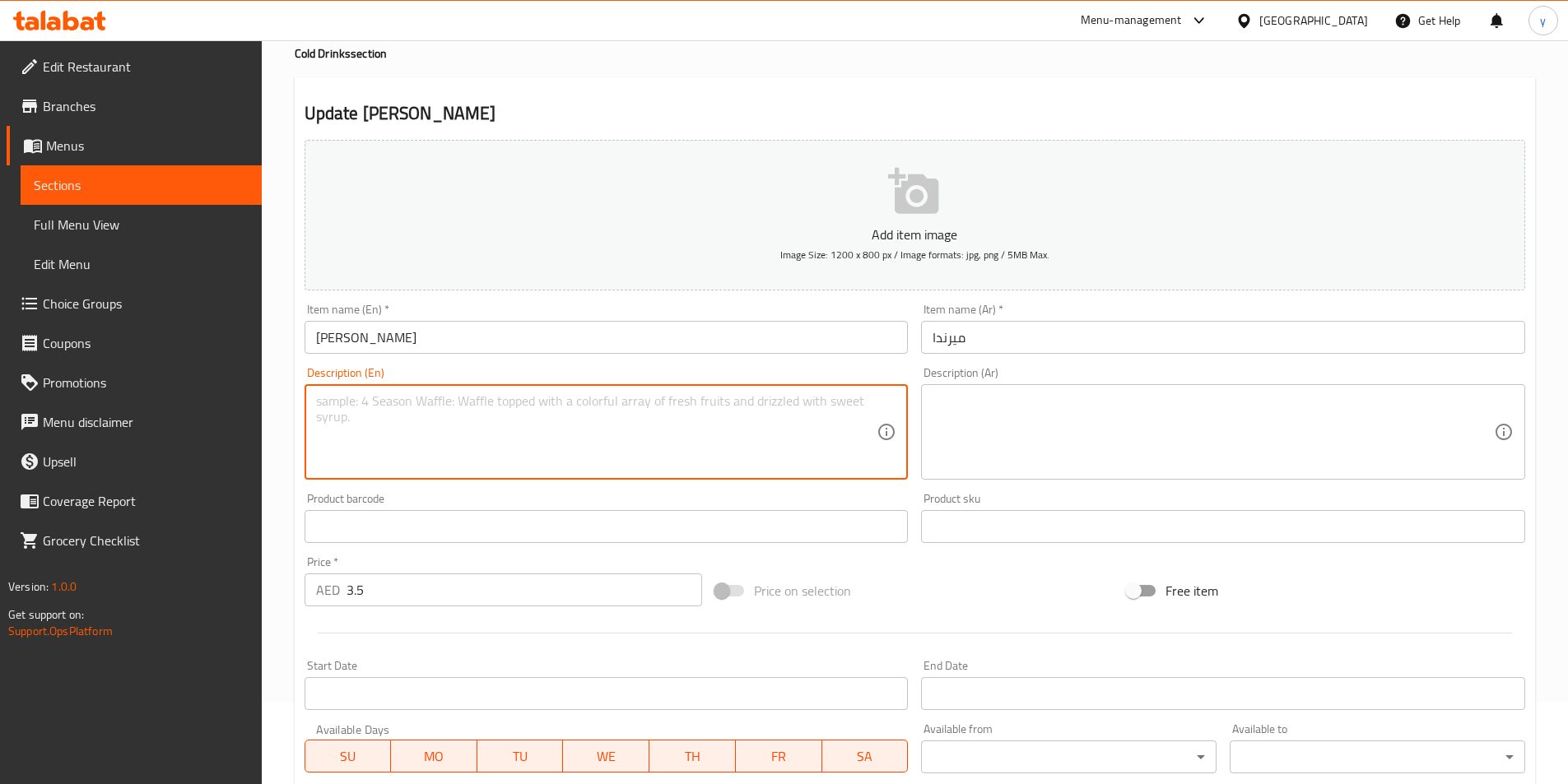
paste textarea "Carbonated soft drink"
type textarea "Carbonated soft drink"
click at [946, 423] on textarea at bounding box center [1213, 433] width 561 height 78
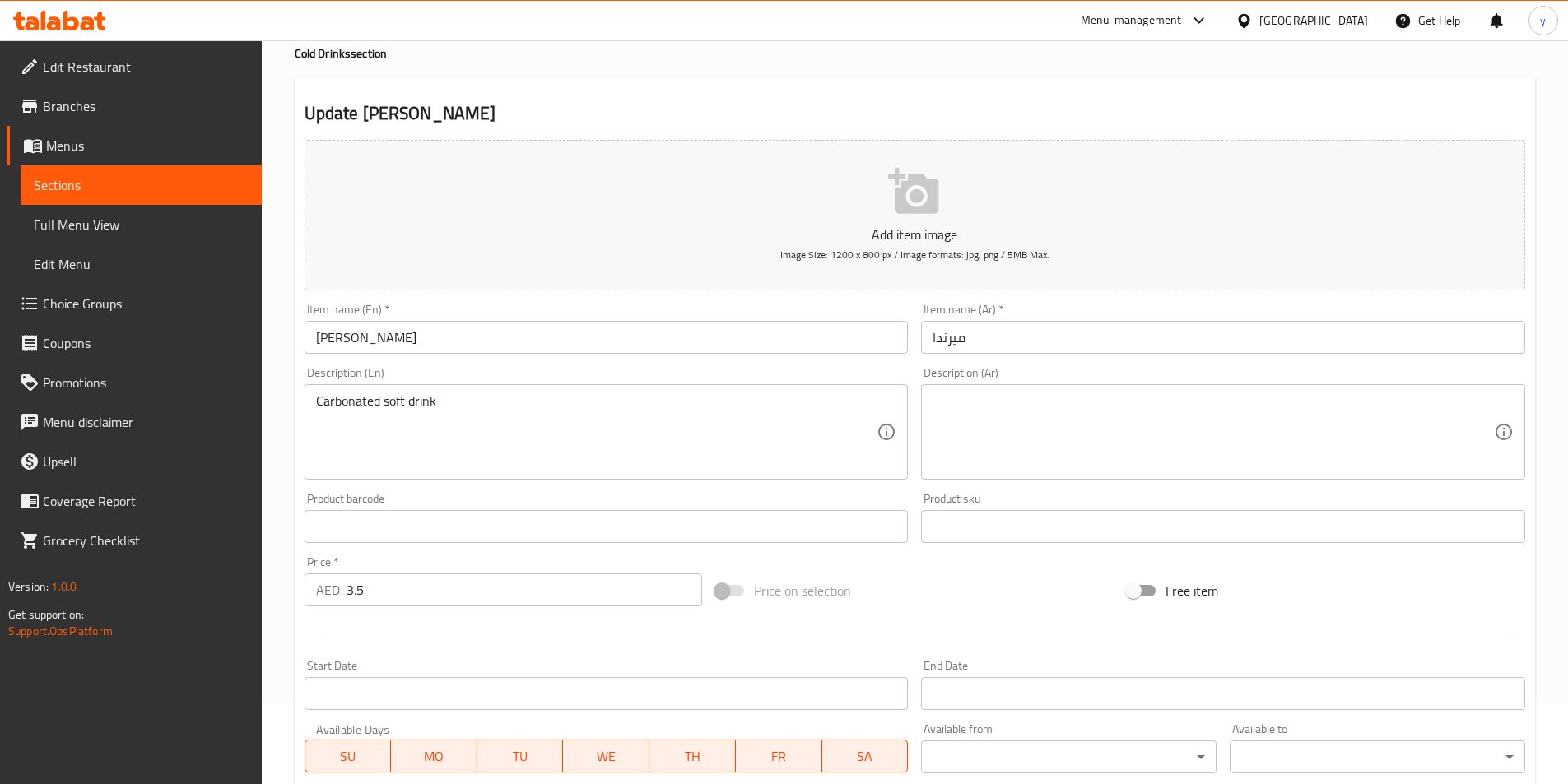
click at [1272, 413] on textarea at bounding box center [1213, 433] width 561 height 78
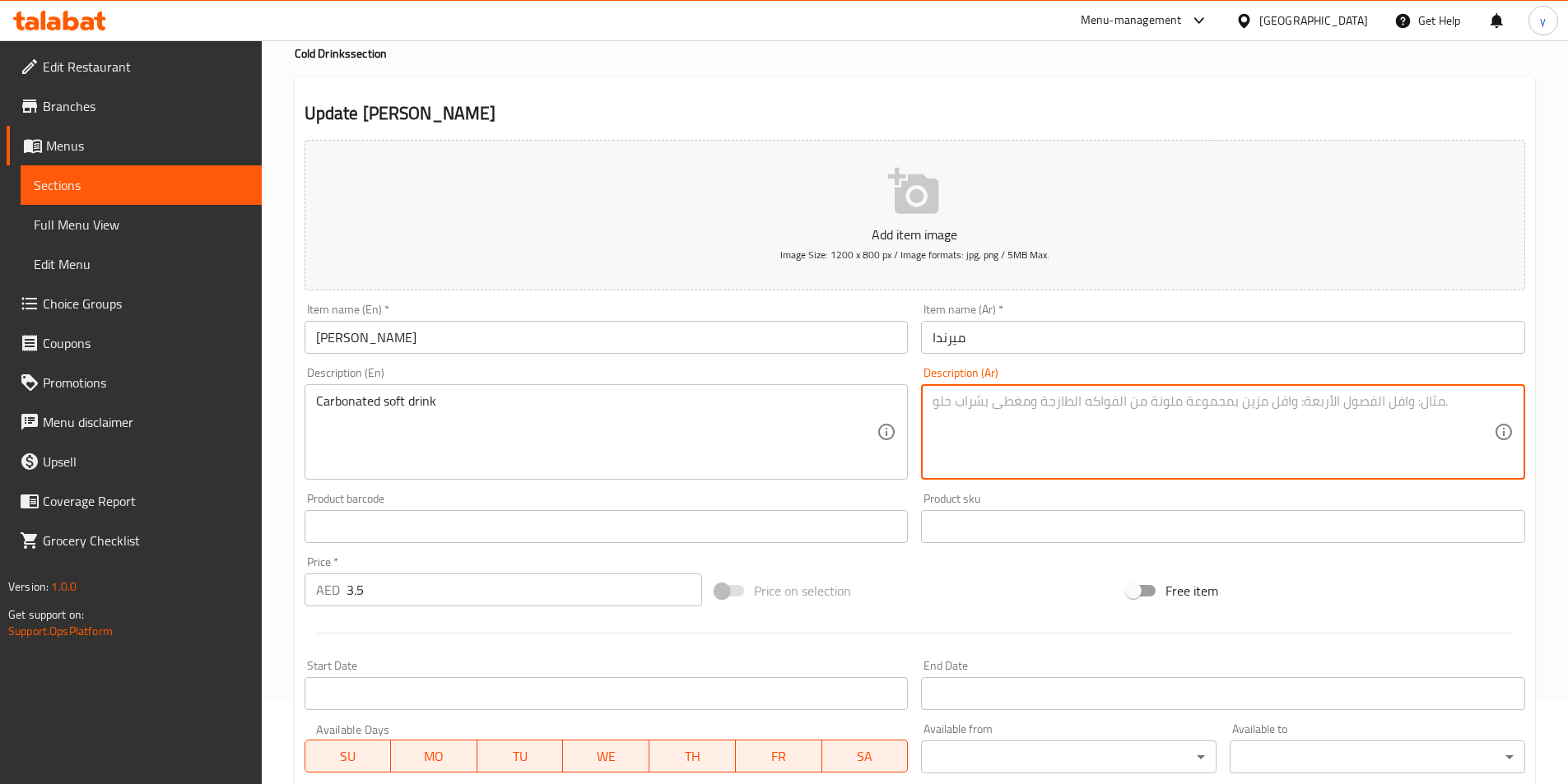
paste textarea "مشروب غازي"
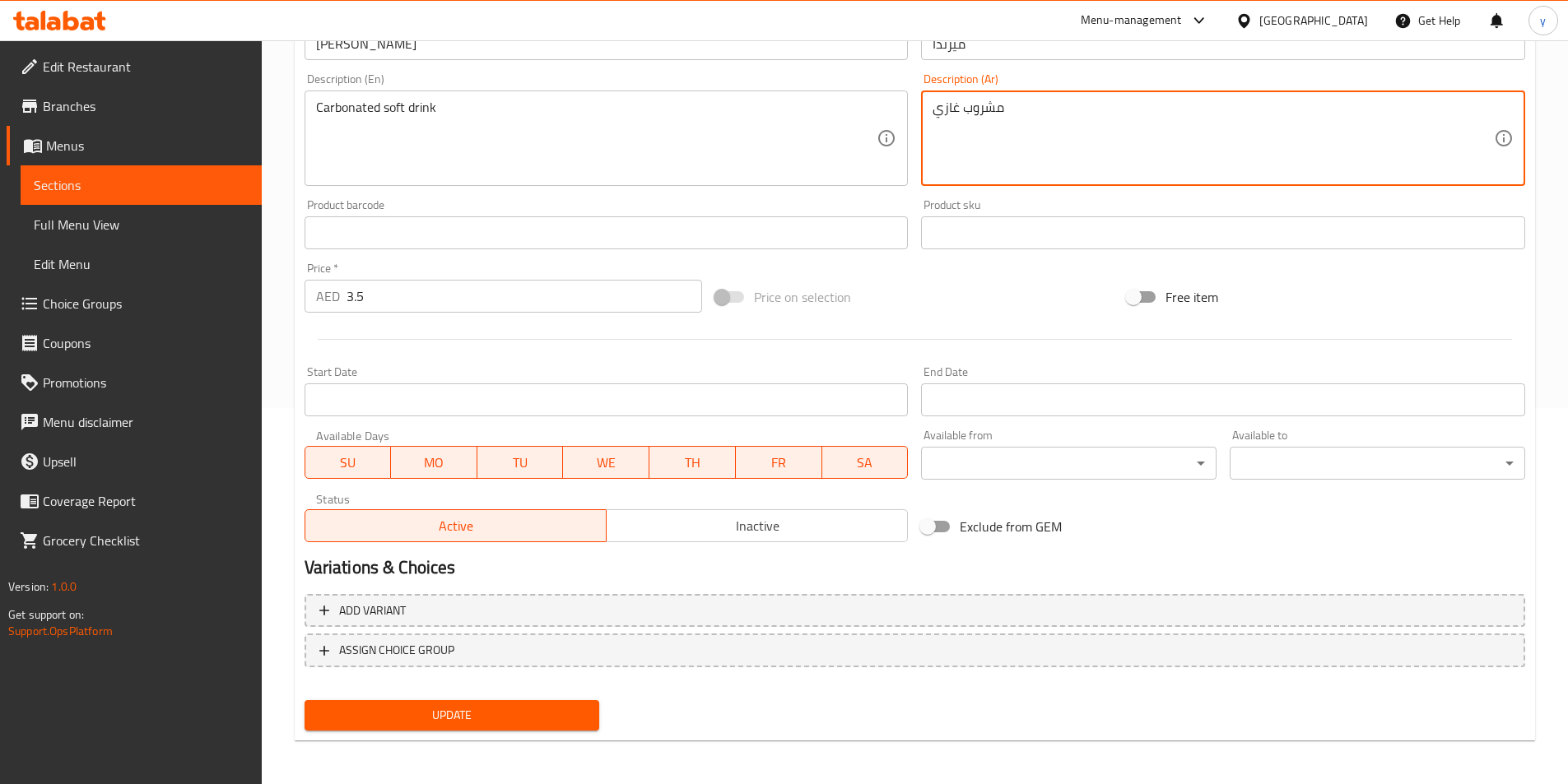
scroll to position [379, 0]
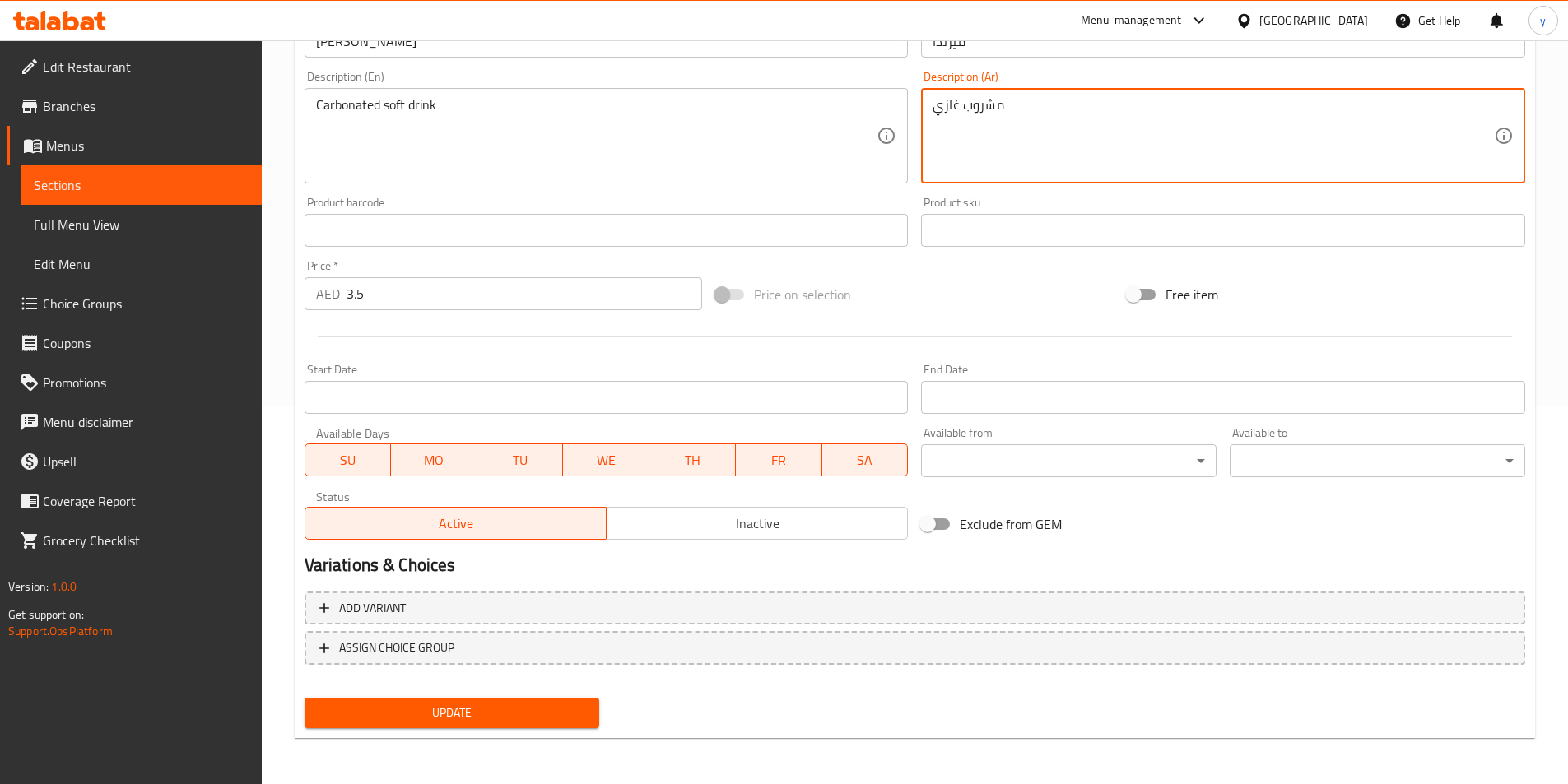
type textarea "مشروب غازي"
click at [445, 719] on span "Update" at bounding box center [452, 712] width 269 height 20
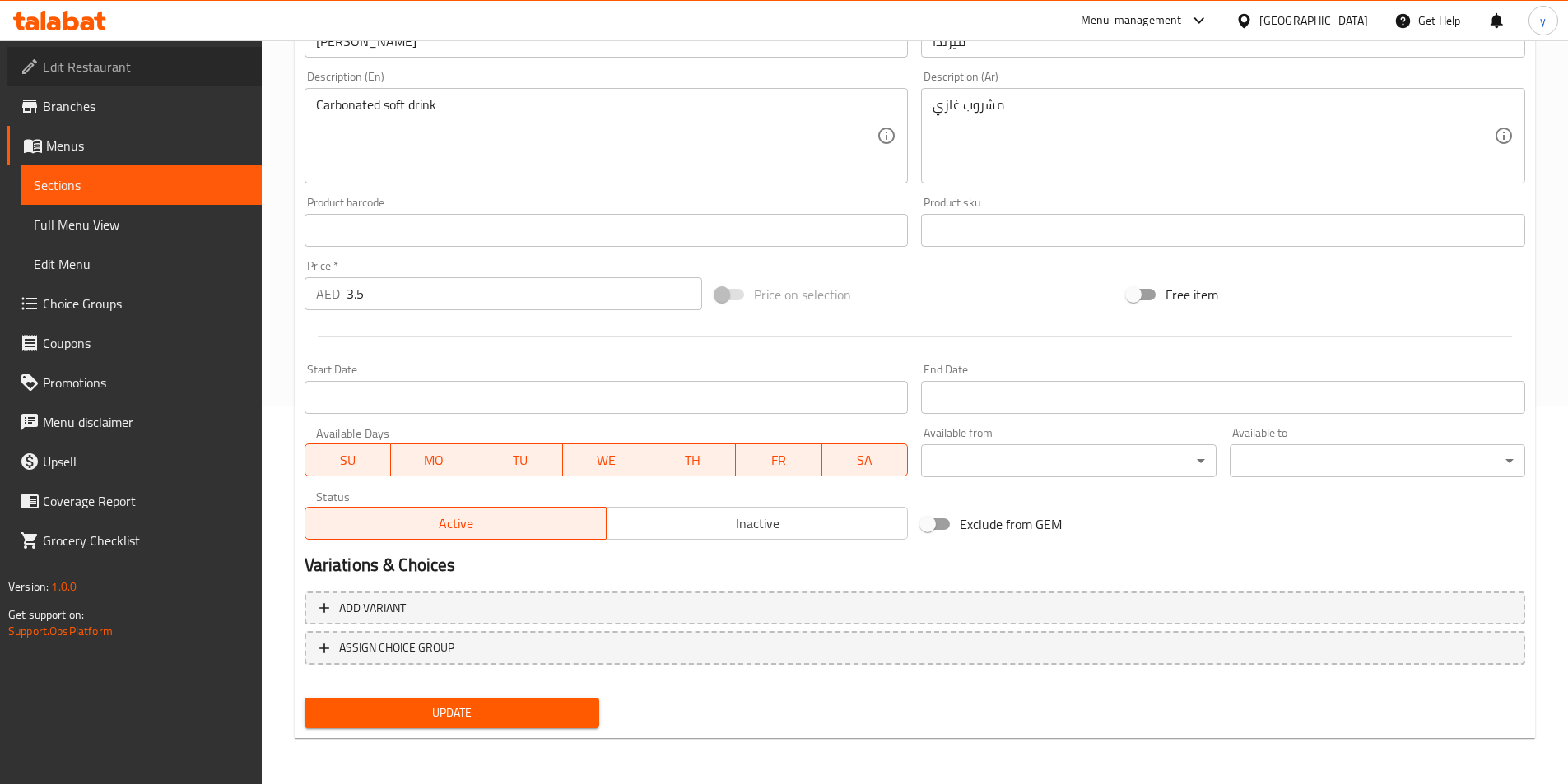
click at [96, 59] on span "Edit Restaurant" at bounding box center [145, 66] width 205 height 19
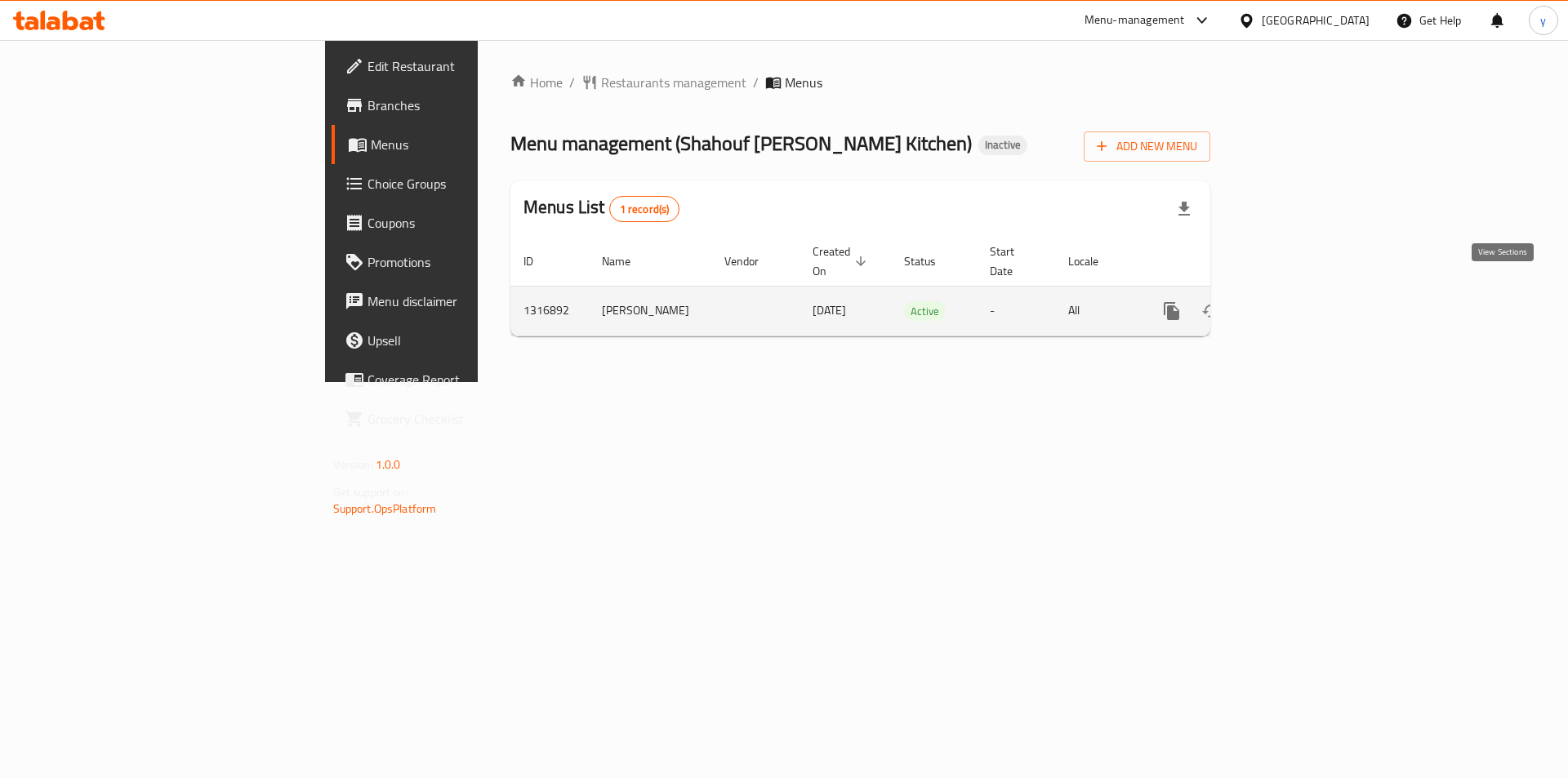
click at [1299, 301] on icon "enhanced table" at bounding box center [1289, 311] width 19 height 19
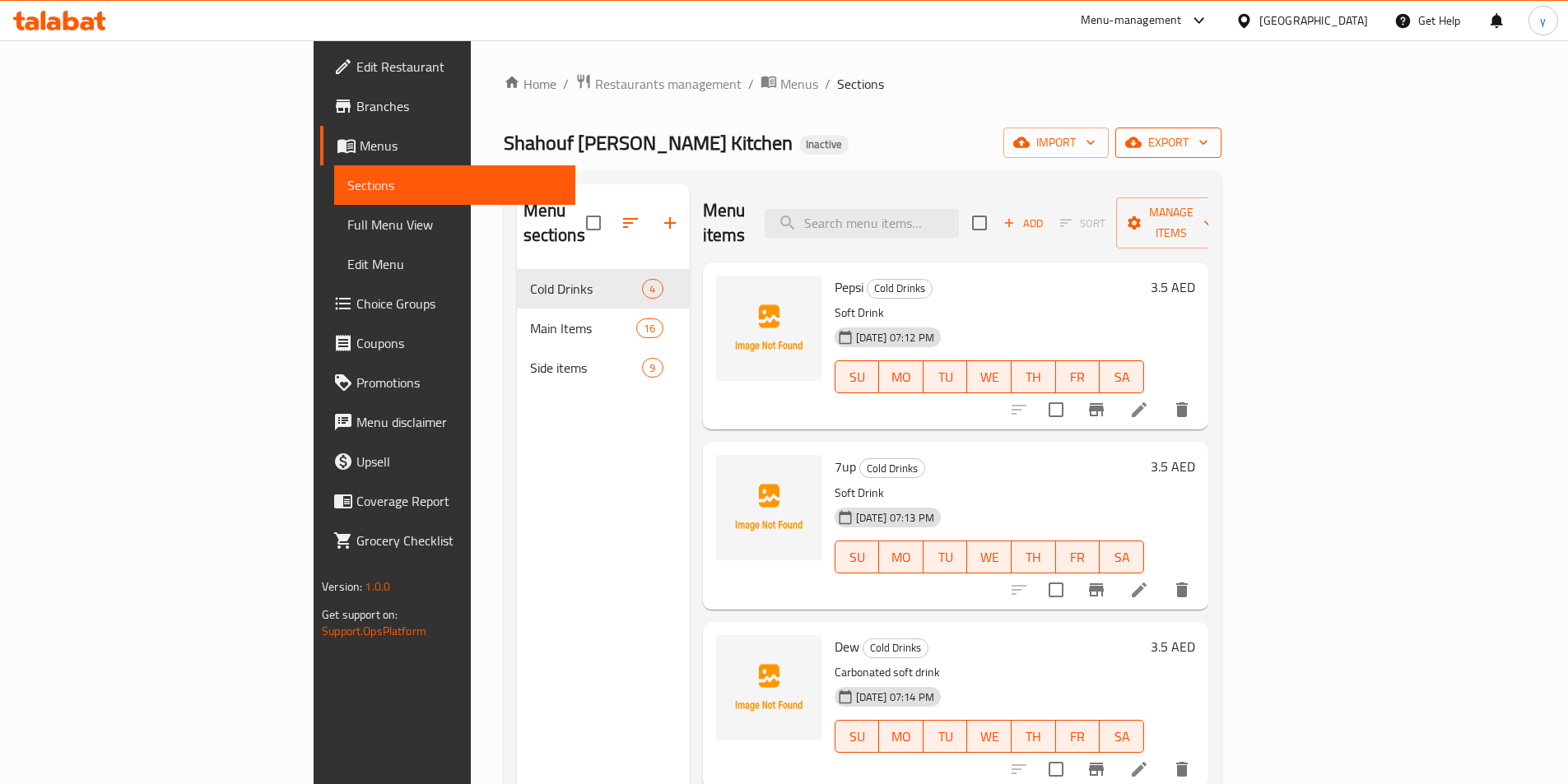
click at [1208, 146] on span "export" at bounding box center [1168, 142] width 80 height 20
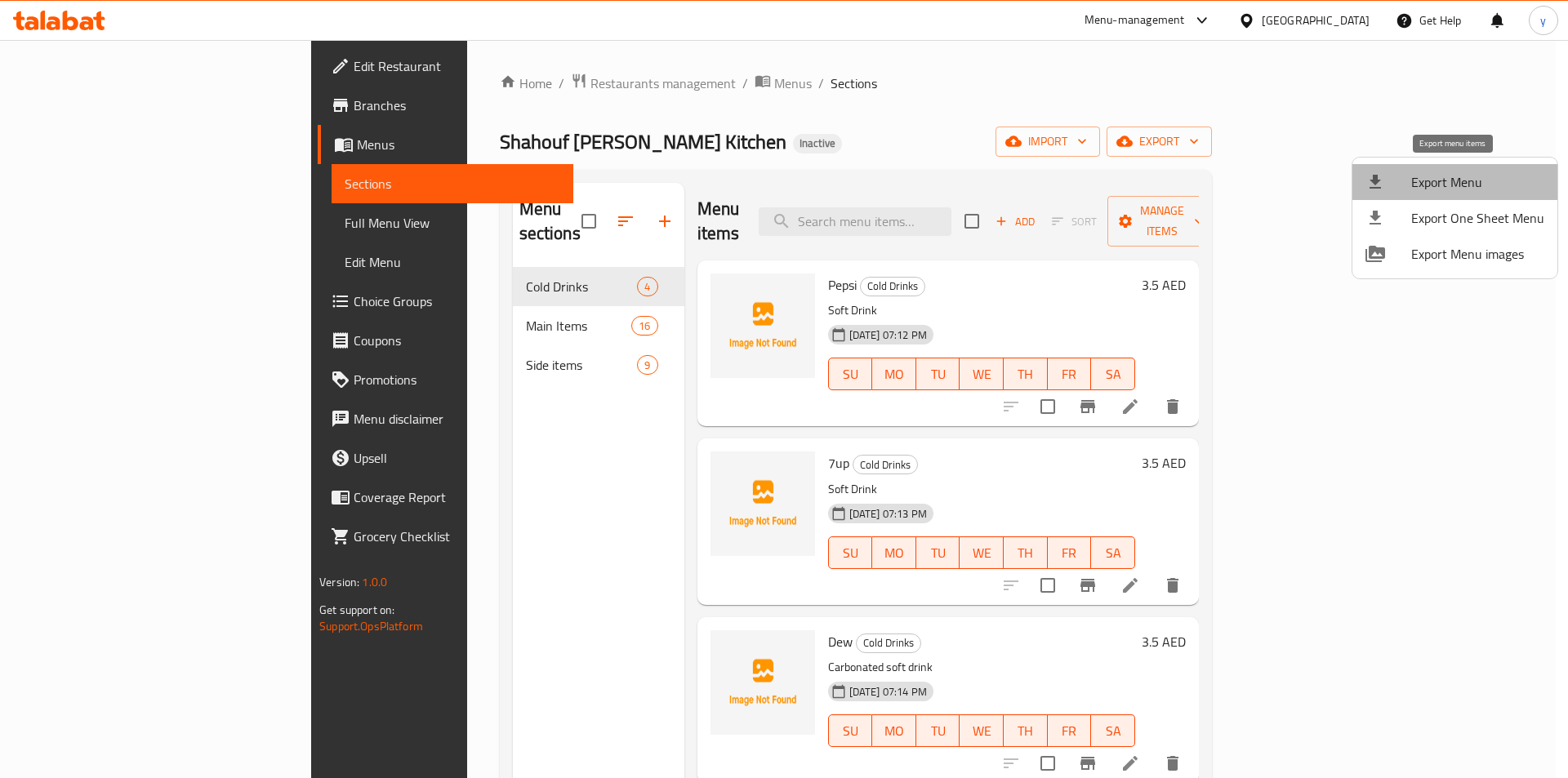
click at [1459, 175] on span "Export Menu" at bounding box center [1478, 182] width 133 height 19
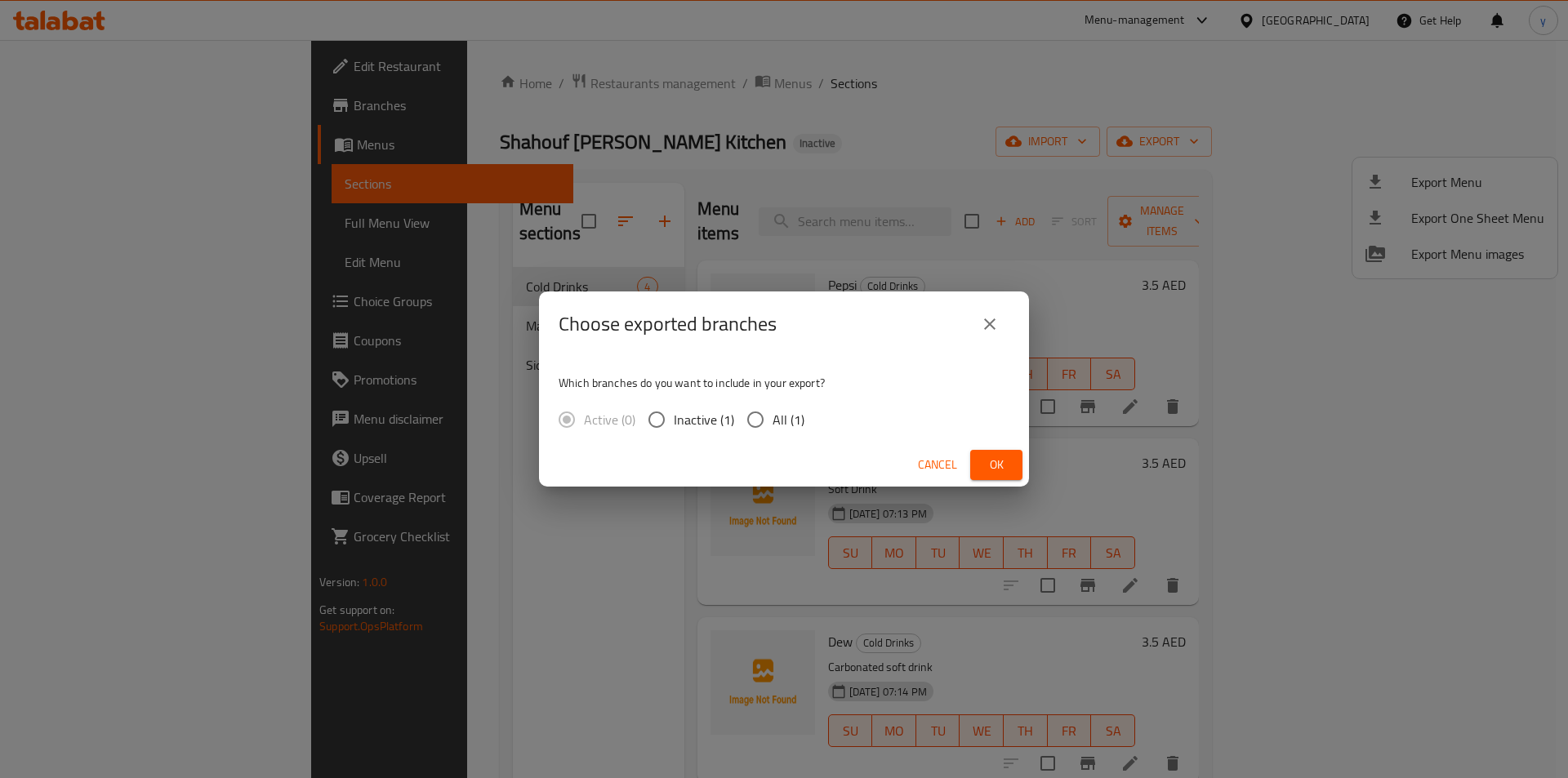
click at [752, 429] on input "All (1)" at bounding box center [755, 419] width 34 height 34
radio input "true"
click at [1007, 472] on span "Ok" at bounding box center [996, 465] width 26 height 20
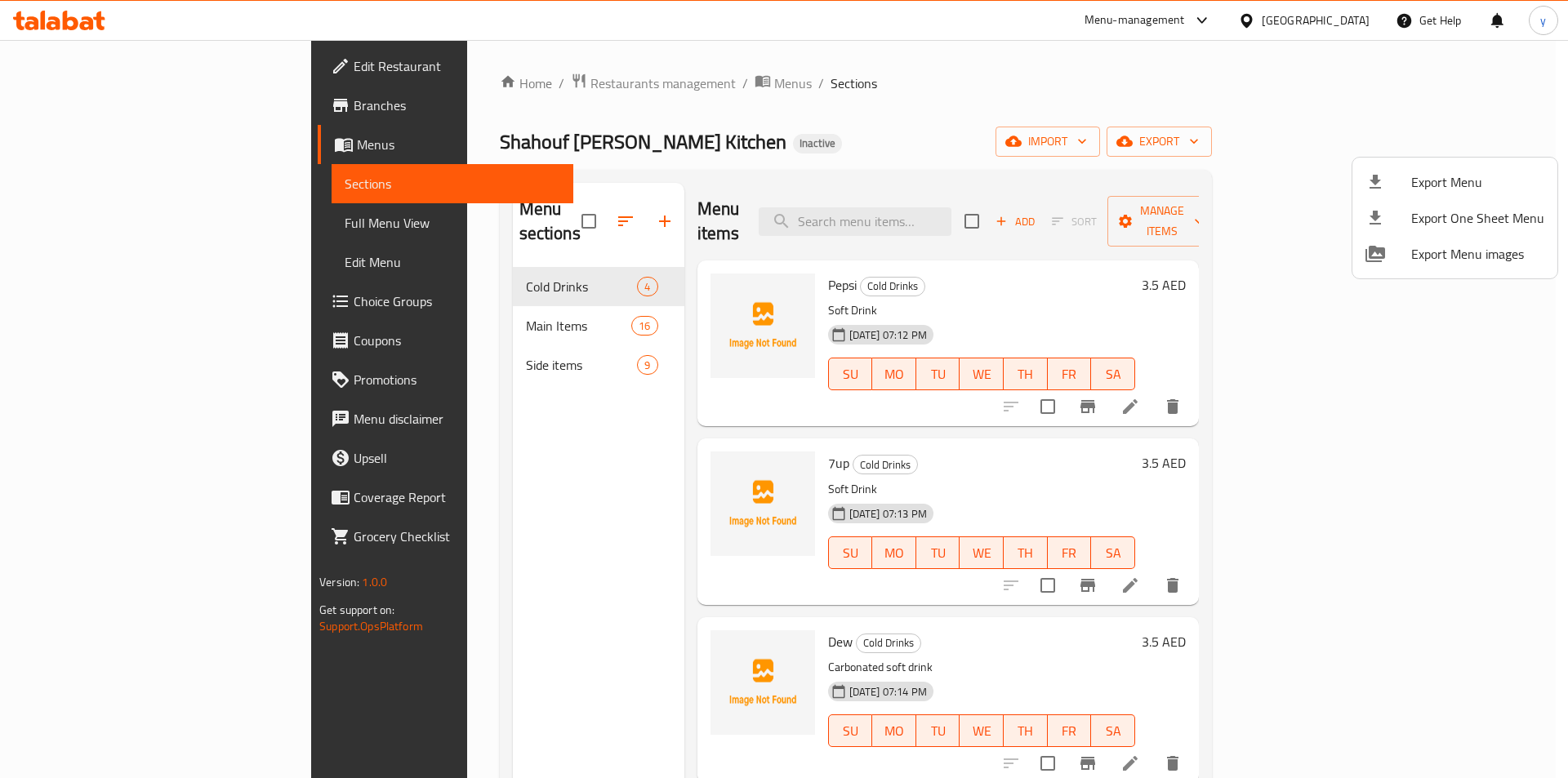
click at [113, 227] on div at bounding box center [784, 389] width 1568 height 778
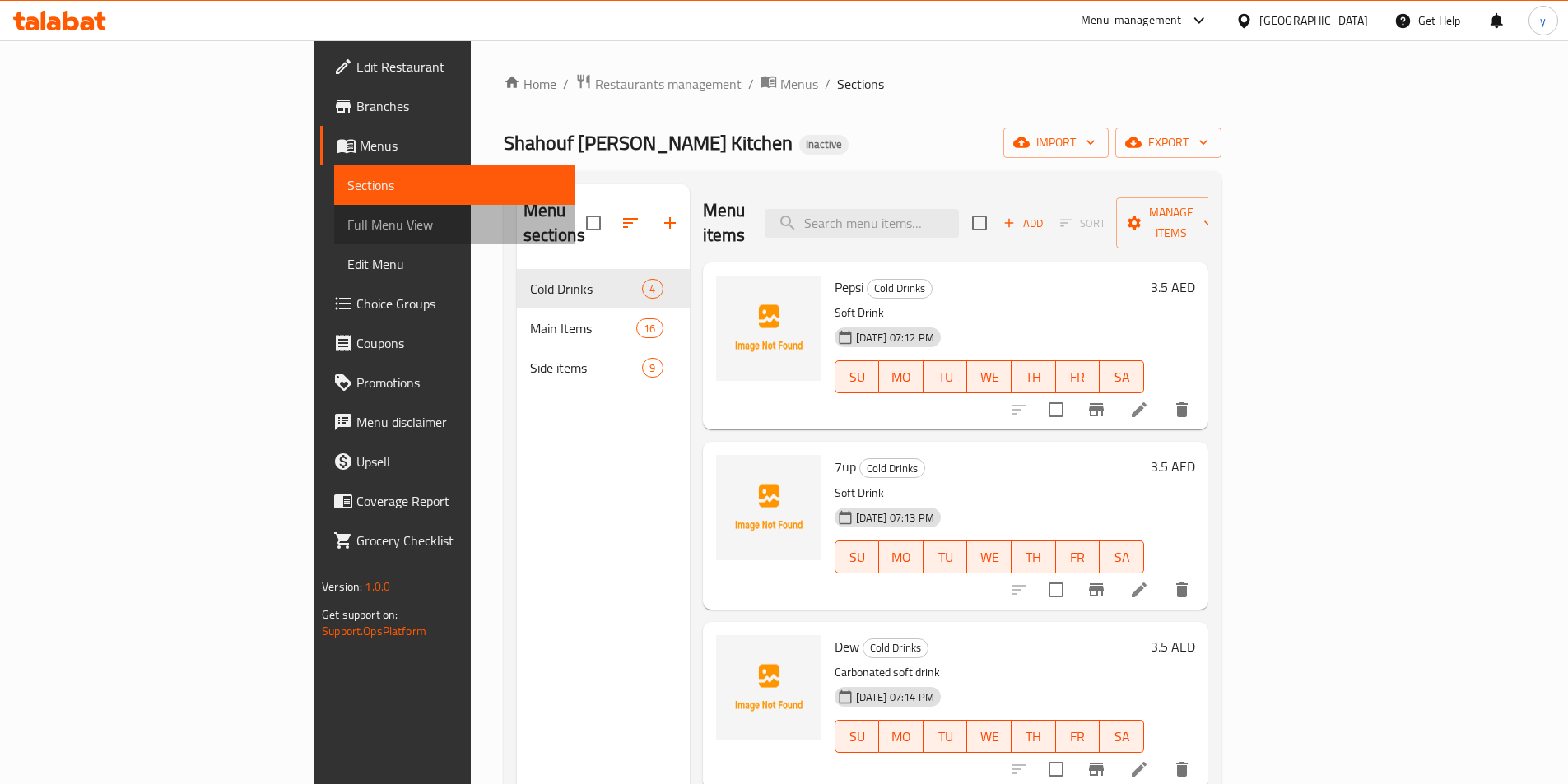
click at [347, 229] on span "Full Menu View" at bounding box center [454, 225] width 215 height 19
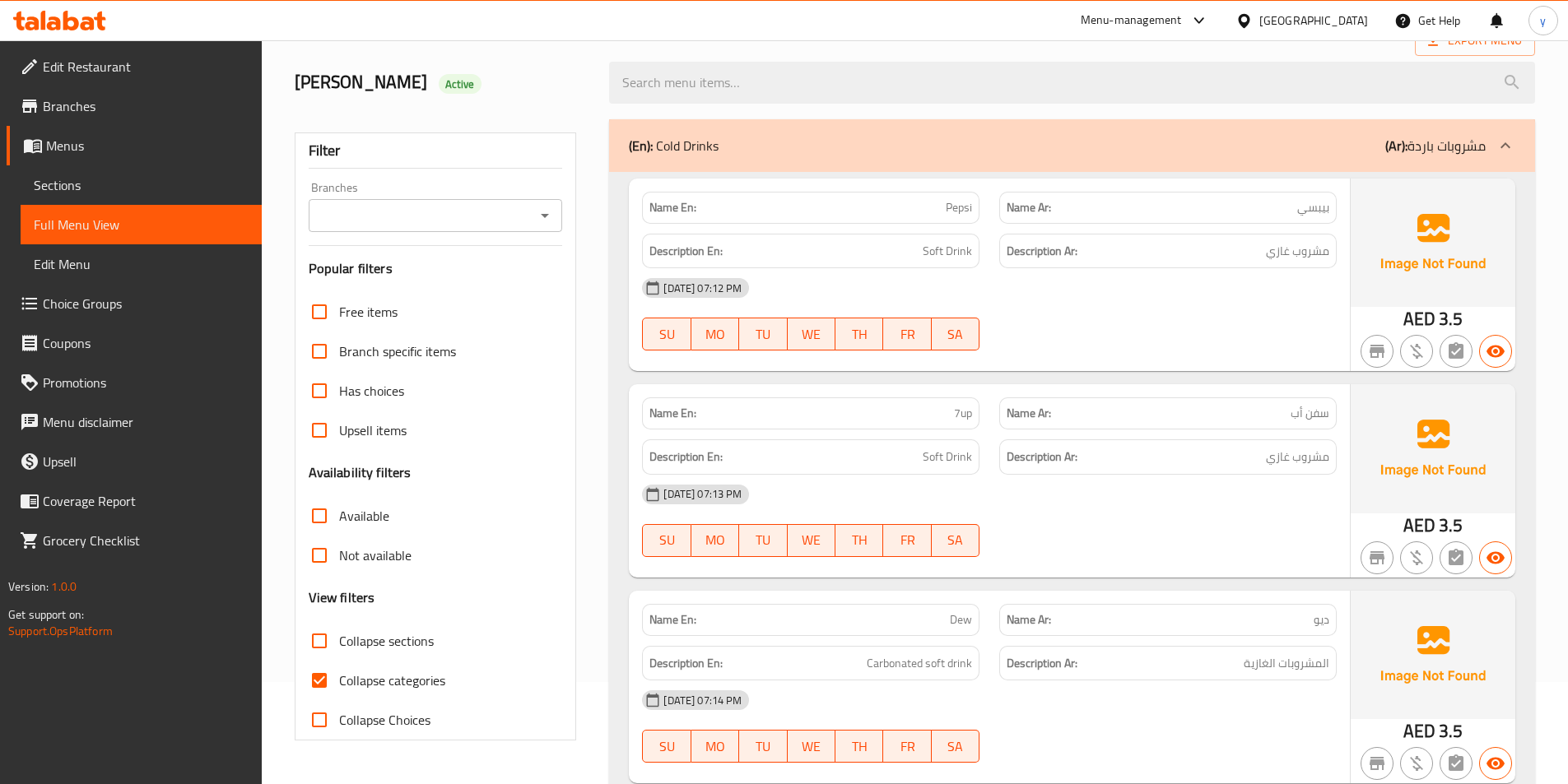
scroll to position [165, 0]
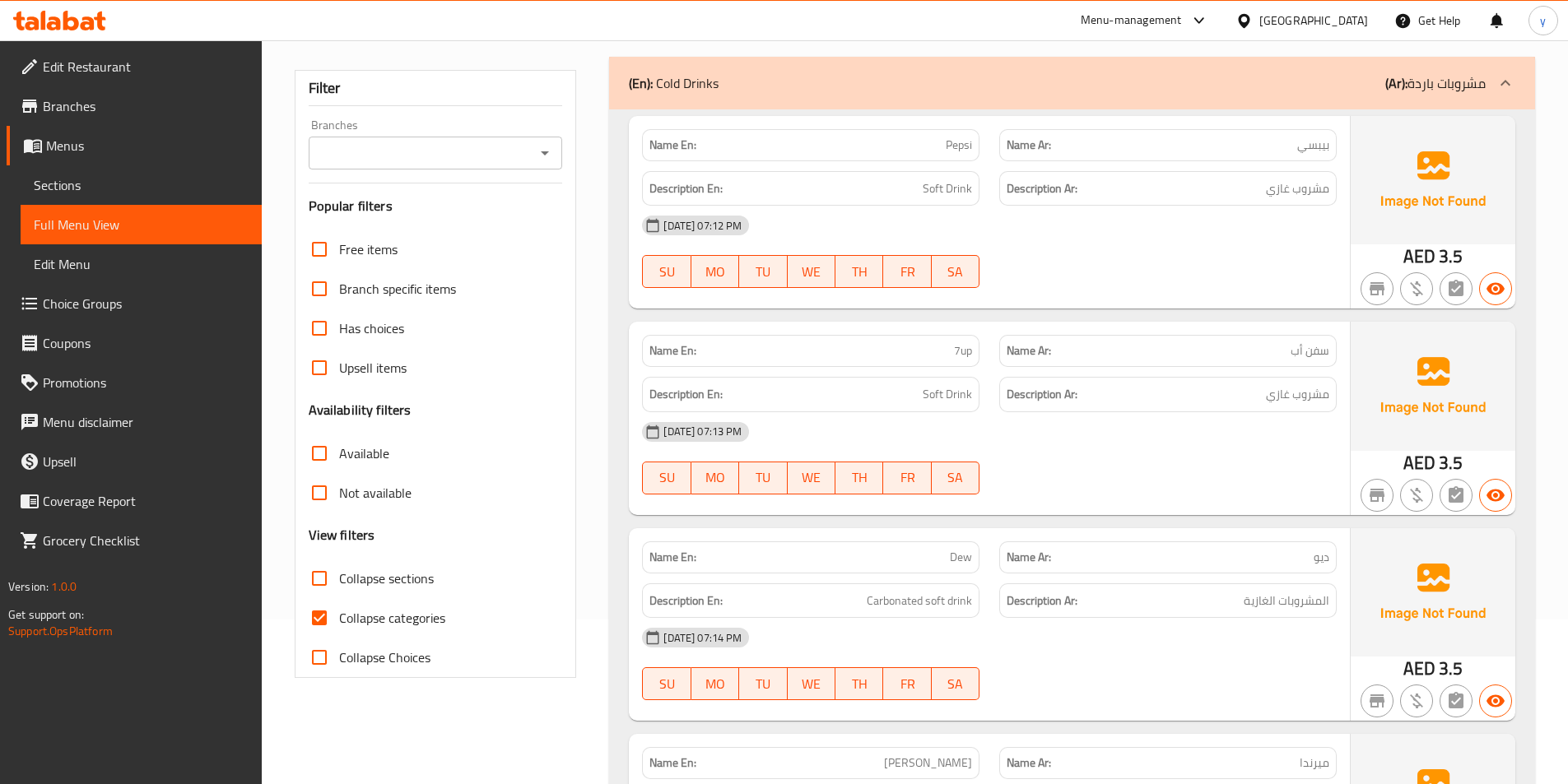
click at [389, 608] on span "Collapse categories" at bounding box center [392, 618] width 106 height 19
click at [339, 608] on input "Collapse categories" at bounding box center [319, 618] width 40 height 40
checkbox input "false"
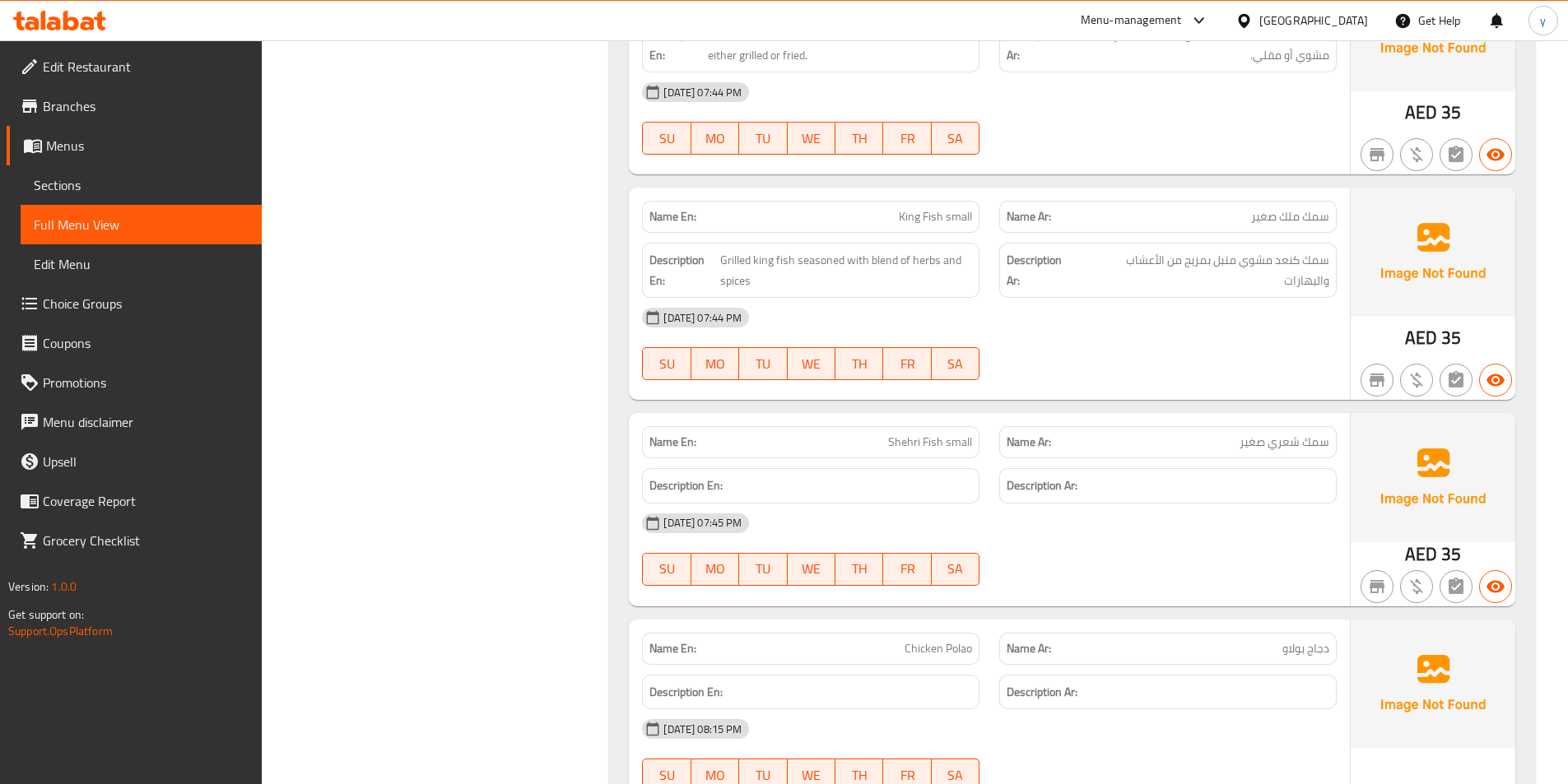
scroll to position [1317, 0]
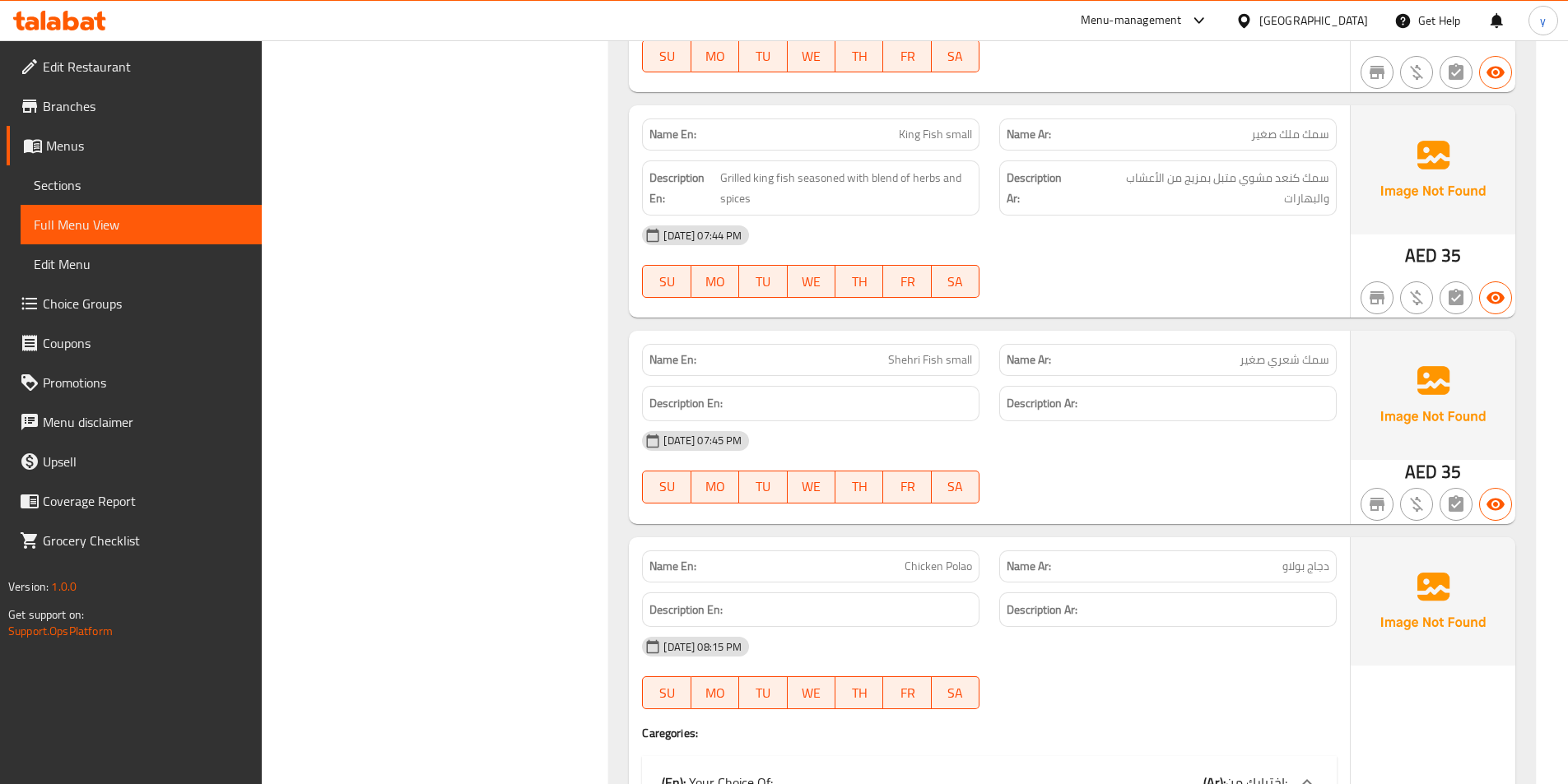
click at [934, 560] on span "Chicken Polao" at bounding box center [938, 567] width 67 height 18
copy span "Chicken Polao"
drag, startPoint x: 944, startPoint y: 358, endPoint x: 875, endPoint y: 370, distance: 70.0
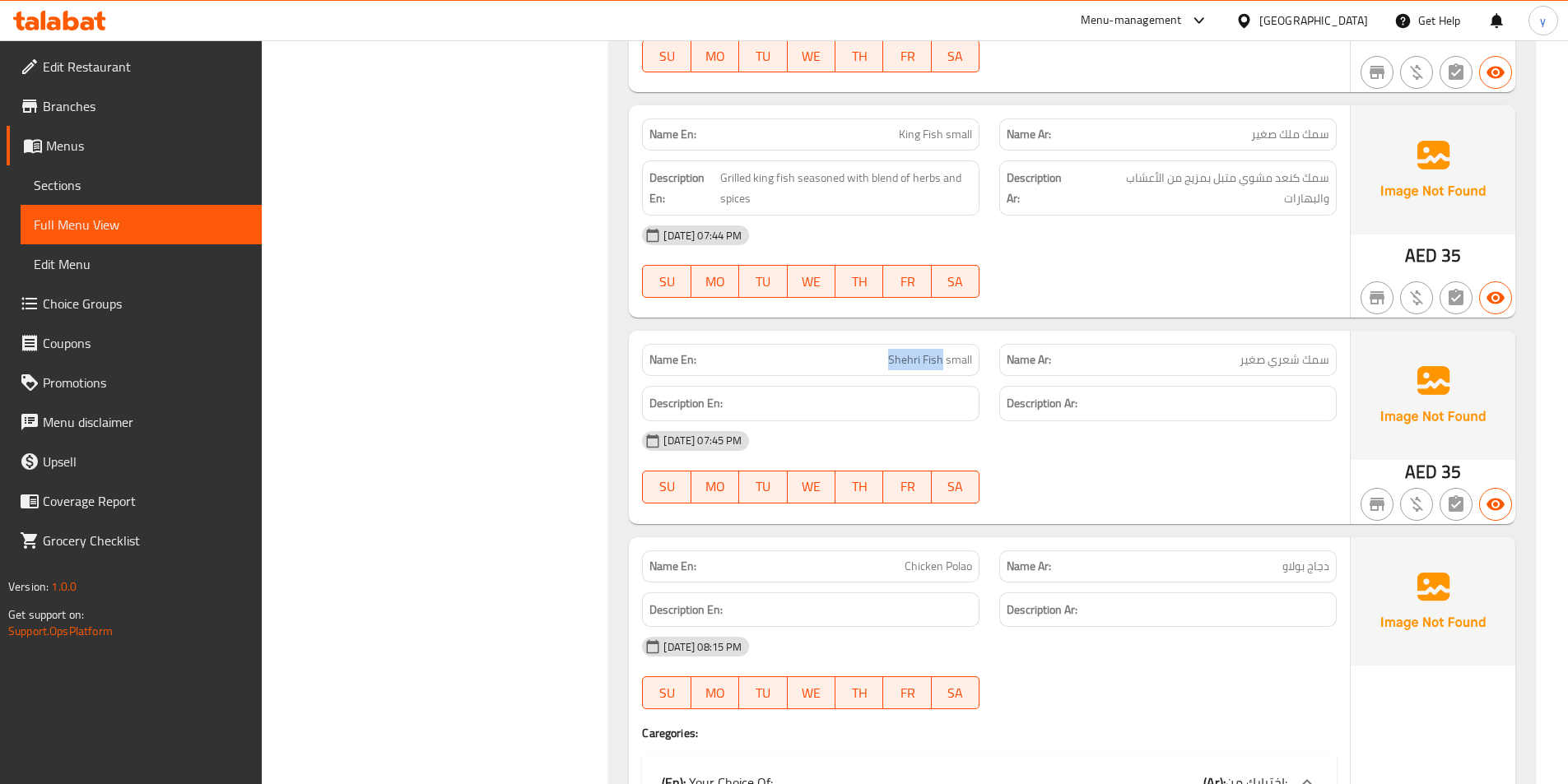
click at [875, 370] on div "Name En: Shehri Fish small" at bounding box center [810, 360] width 337 height 32
click at [925, 356] on span "Shehri Fish small" at bounding box center [929, 360] width 84 height 18
drag, startPoint x: 942, startPoint y: 366, endPoint x: 888, endPoint y: 365, distance: 54.0
click at [888, 365] on p "Name En: Shehri Fish small" at bounding box center [811, 360] width 323 height 18
copy span "Shehri Fish"
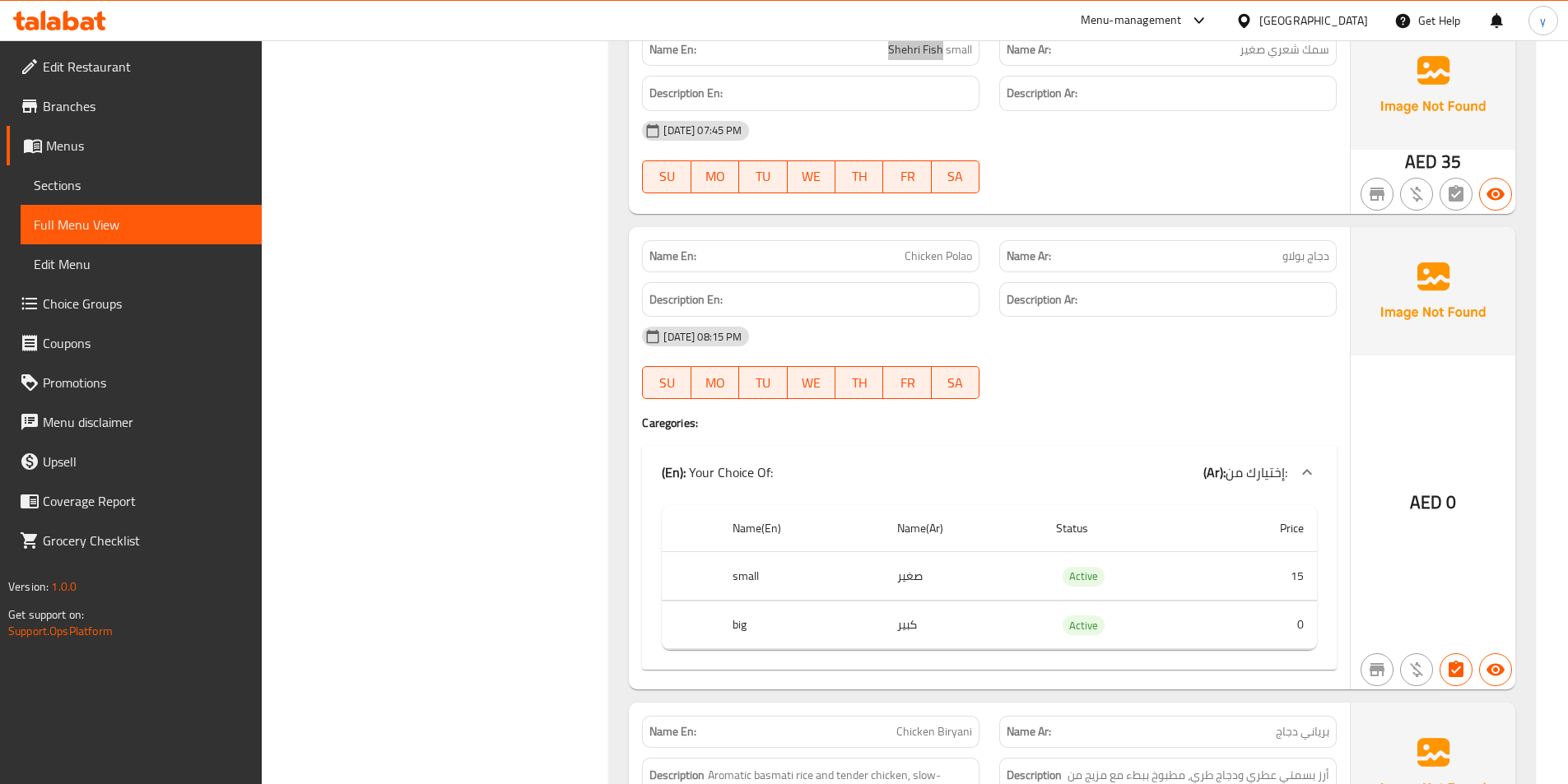
scroll to position [1646, 0]
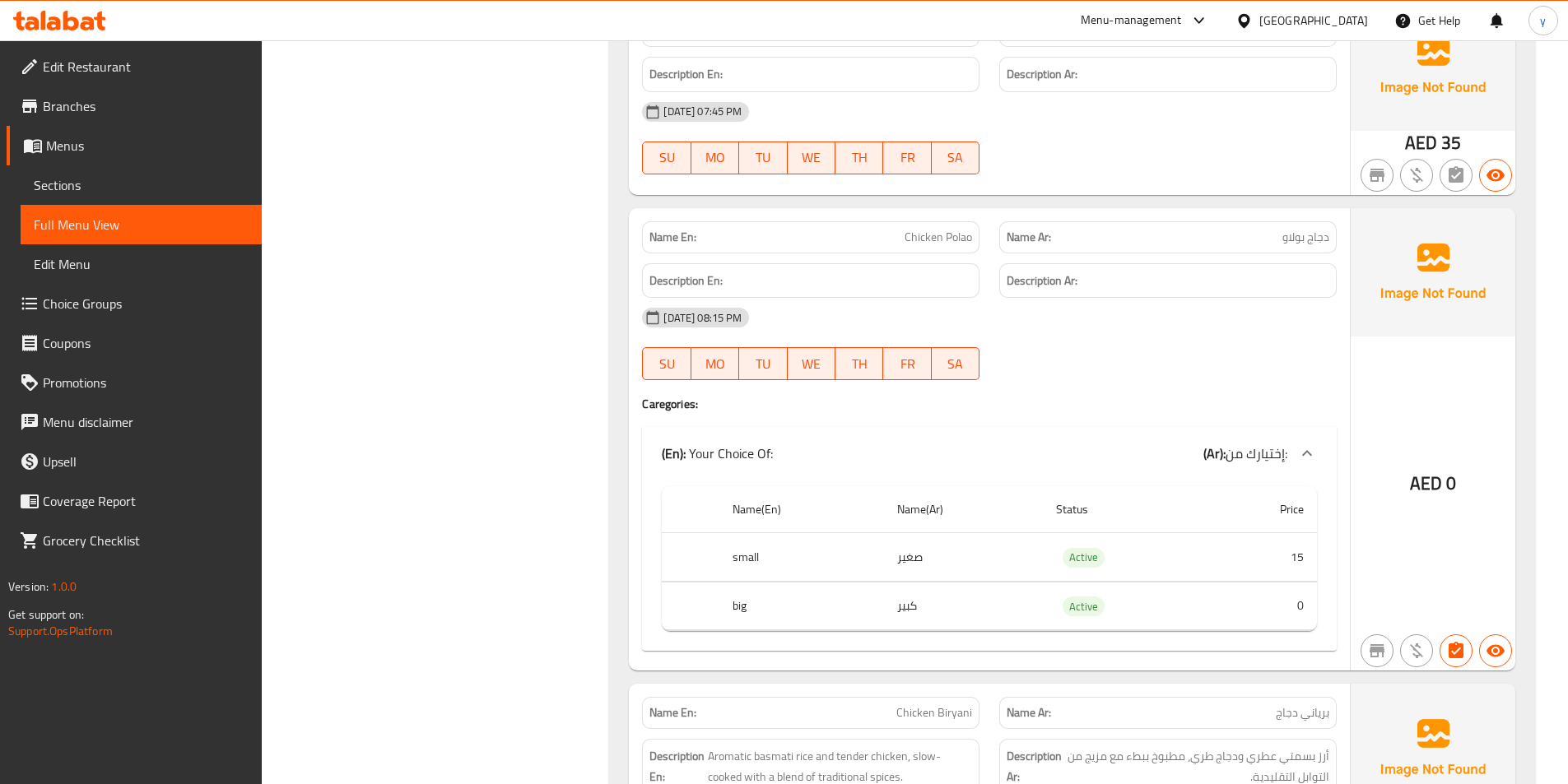
click at [953, 246] on span "Chicken Polao" at bounding box center [938, 238] width 67 height 18
copy span "Chicken Polao"
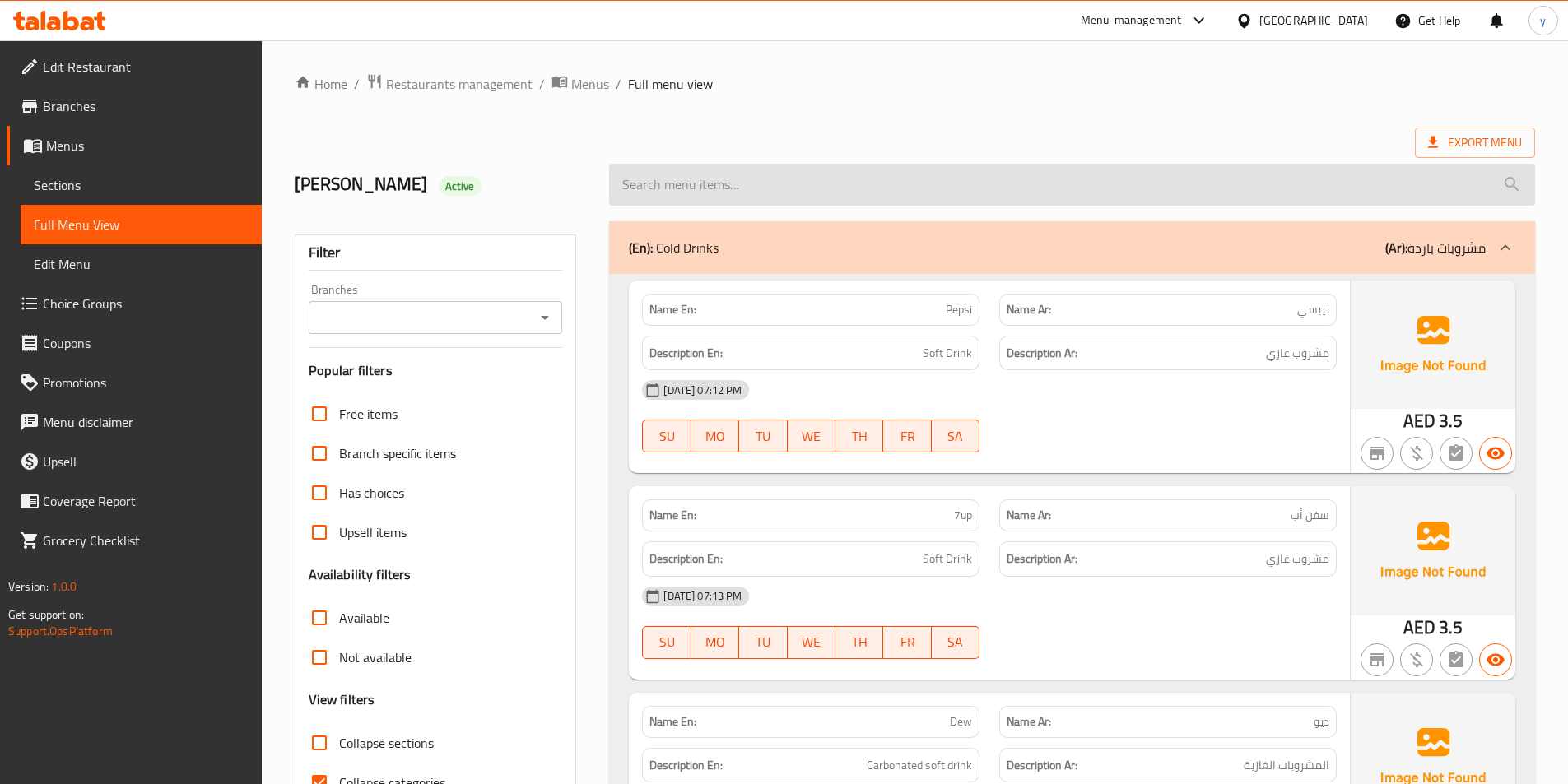
click at [805, 171] on input "search" at bounding box center [1072, 184] width 926 height 42
paste input "Chicken Polao"
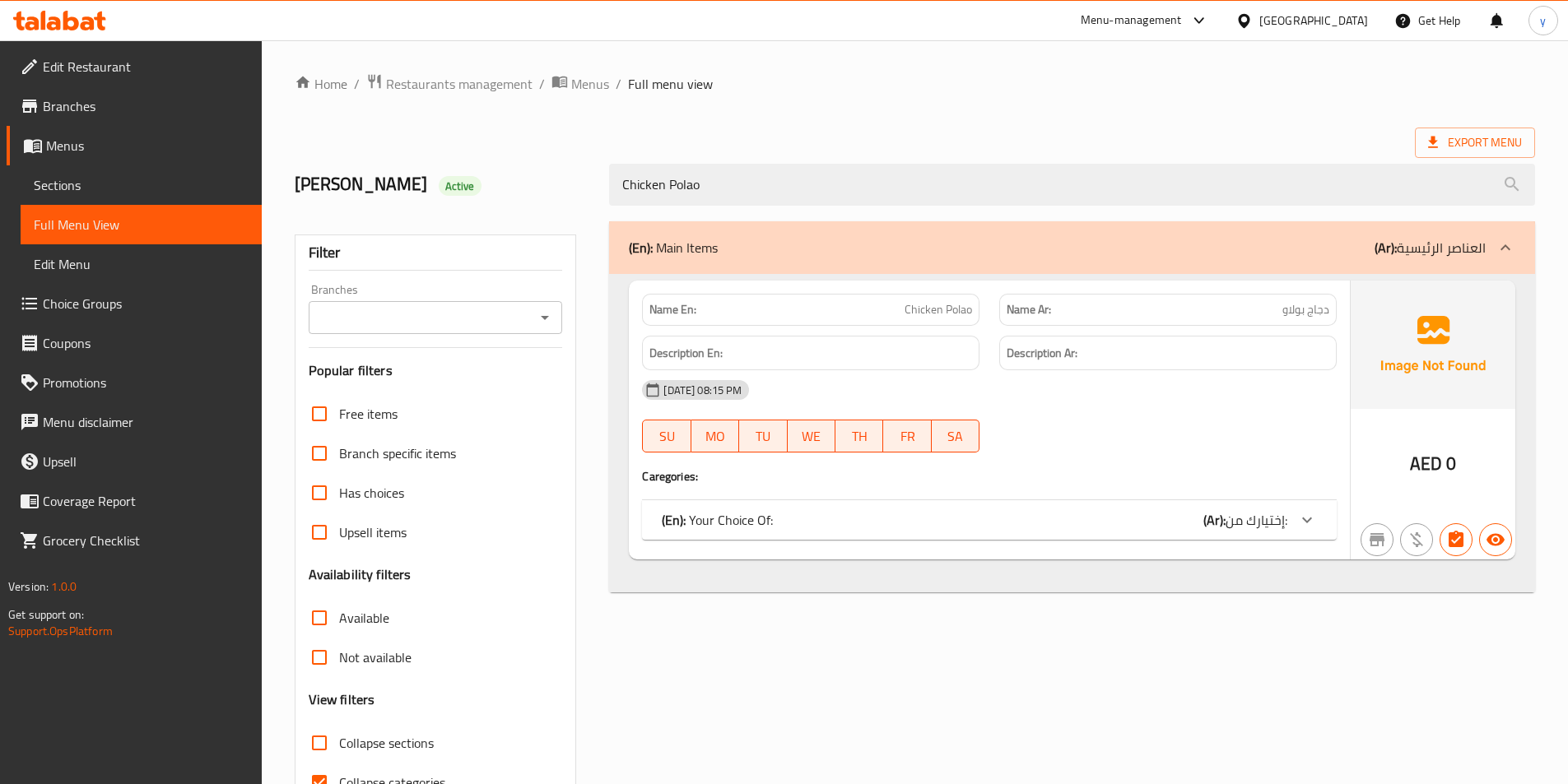
type input "Chicken Polao"
click at [1234, 505] on div "(En): Your Choice Of: (Ar): إختيارك من:" at bounding box center [988, 519] width 695 height 40
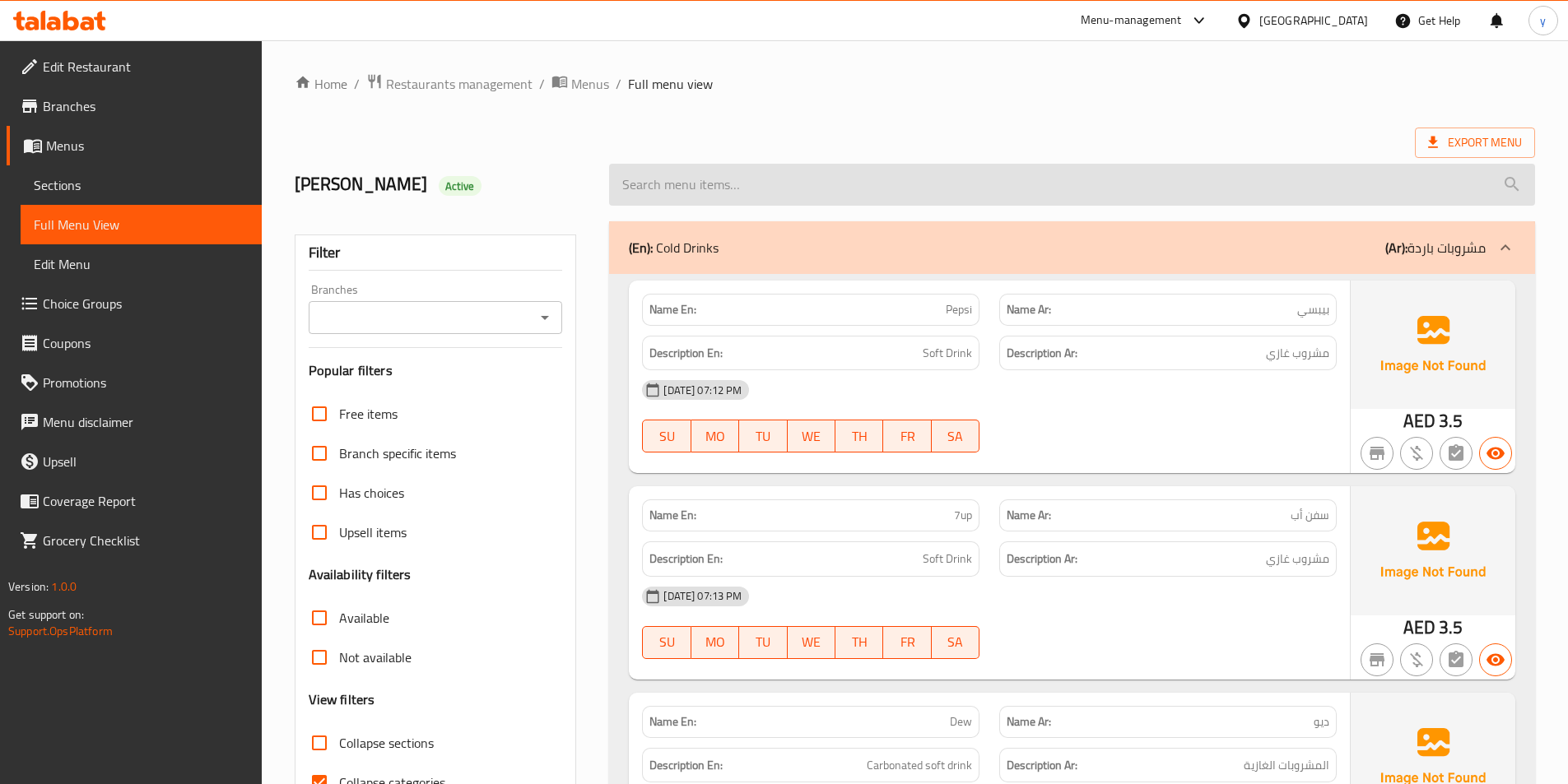
click at [716, 195] on input "search" at bounding box center [1072, 184] width 926 height 42
click at [895, 199] on input "search" at bounding box center [1072, 184] width 926 height 42
paste input "Chicken Polao"
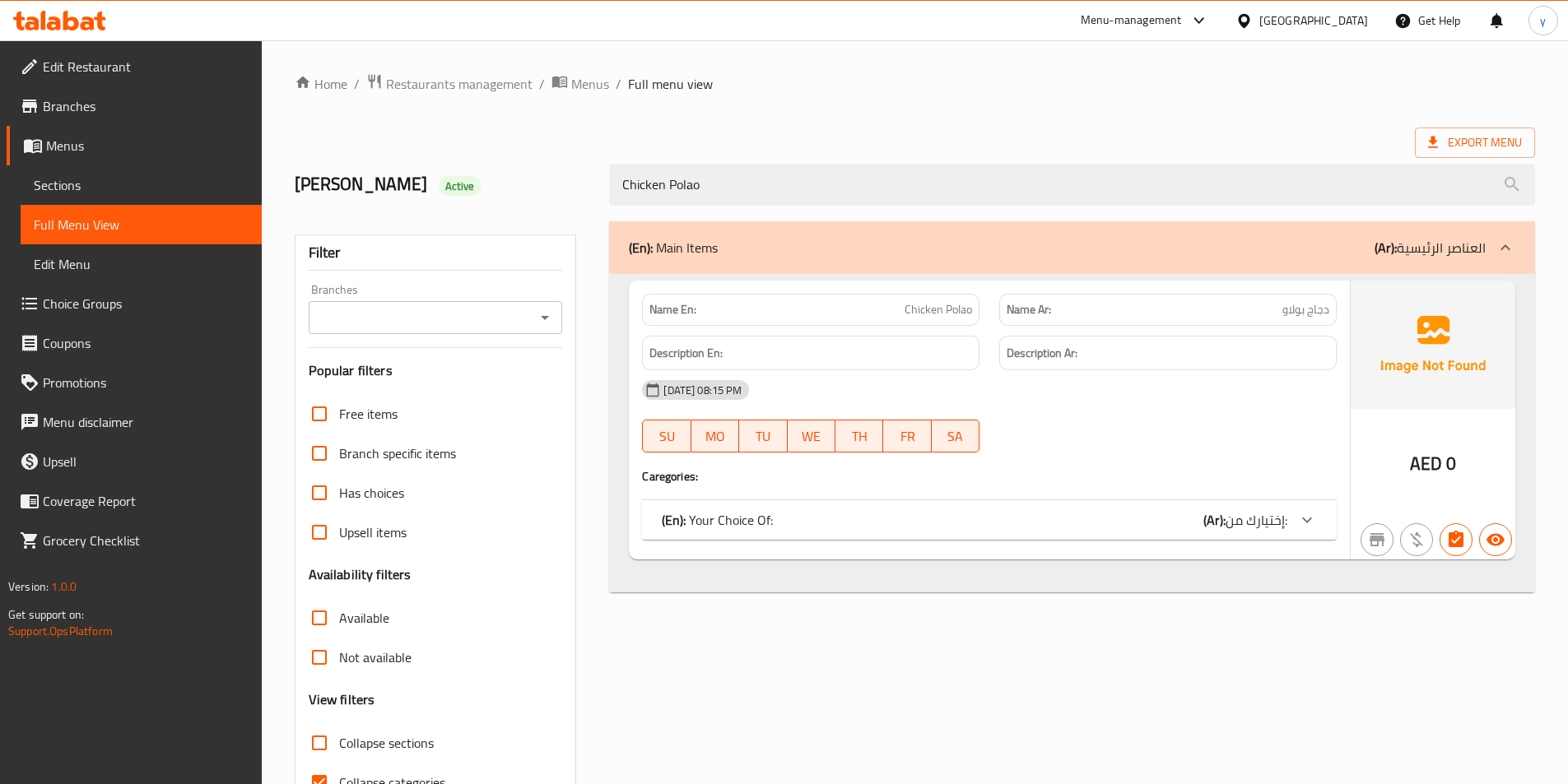
type input "Chicken Polao"
click at [1320, 519] on div at bounding box center [1306, 519] width 40 height 40
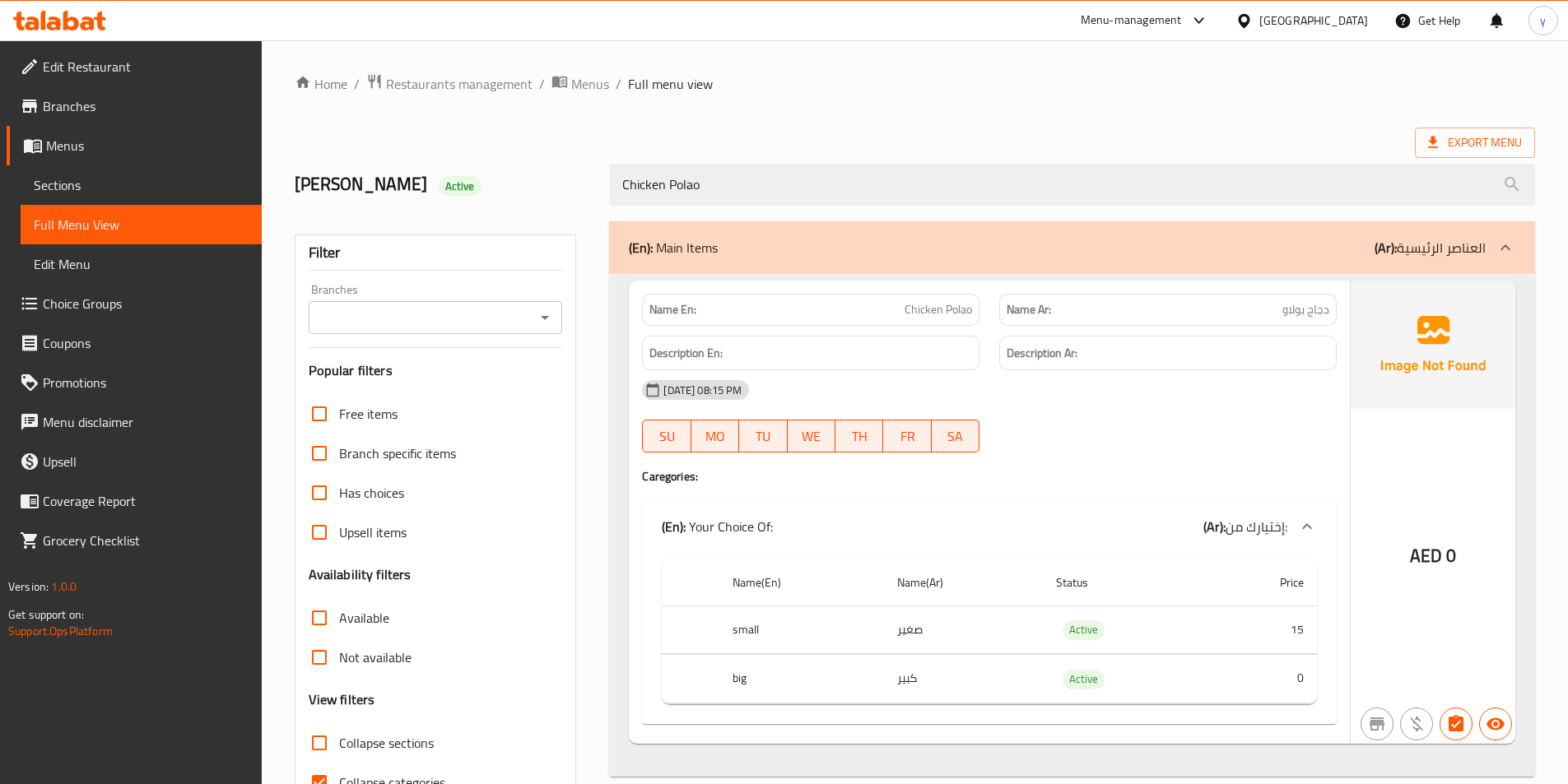
click at [1218, 673] on td "0" at bounding box center [1261, 679] width 111 height 49
click at [92, 169] on link "Sections" at bounding box center [141, 185] width 241 height 40
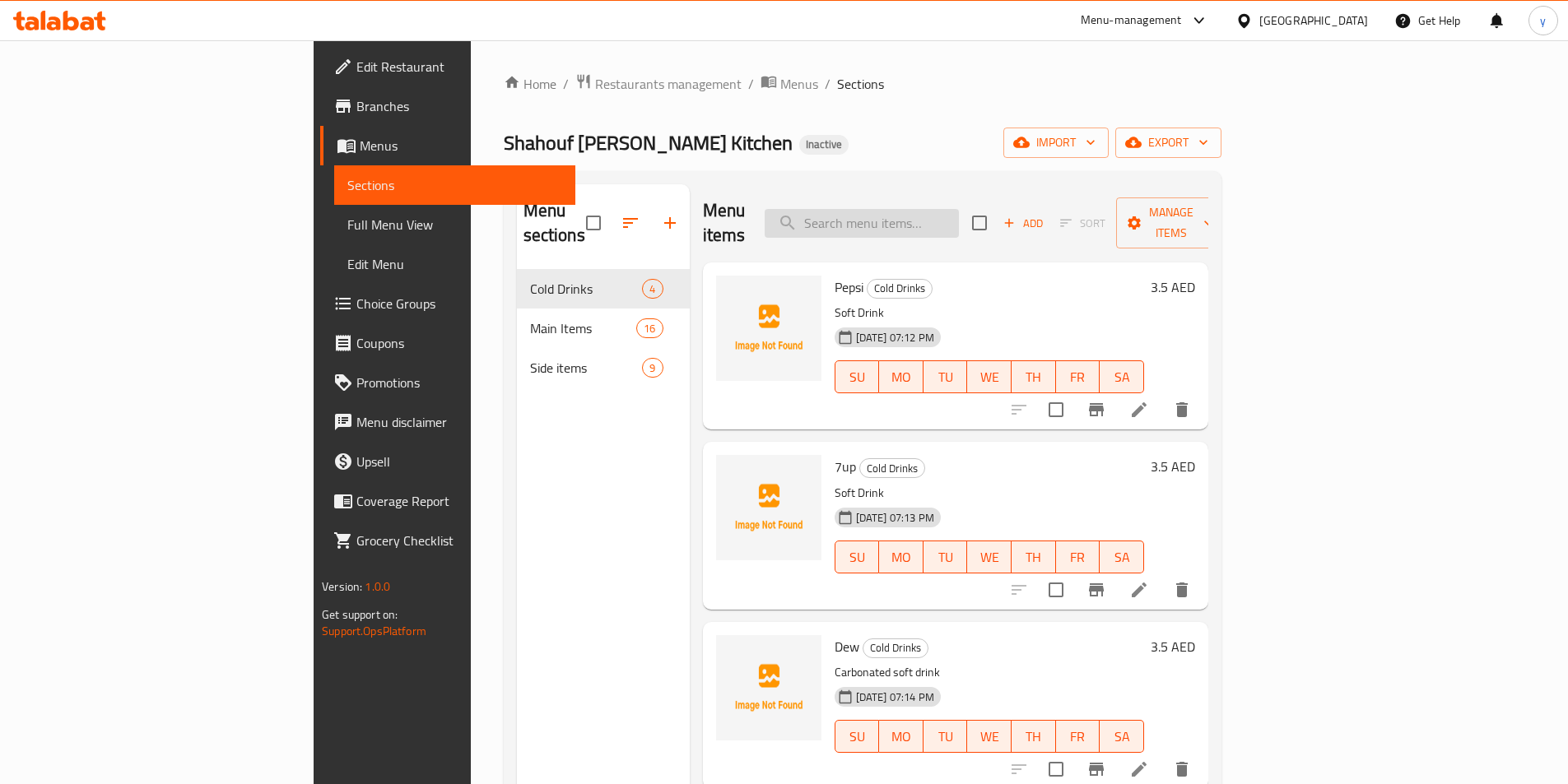
click at [958, 221] on input "search" at bounding box center [861, 223] width 194 height 29
paste input "Chicken Polao"
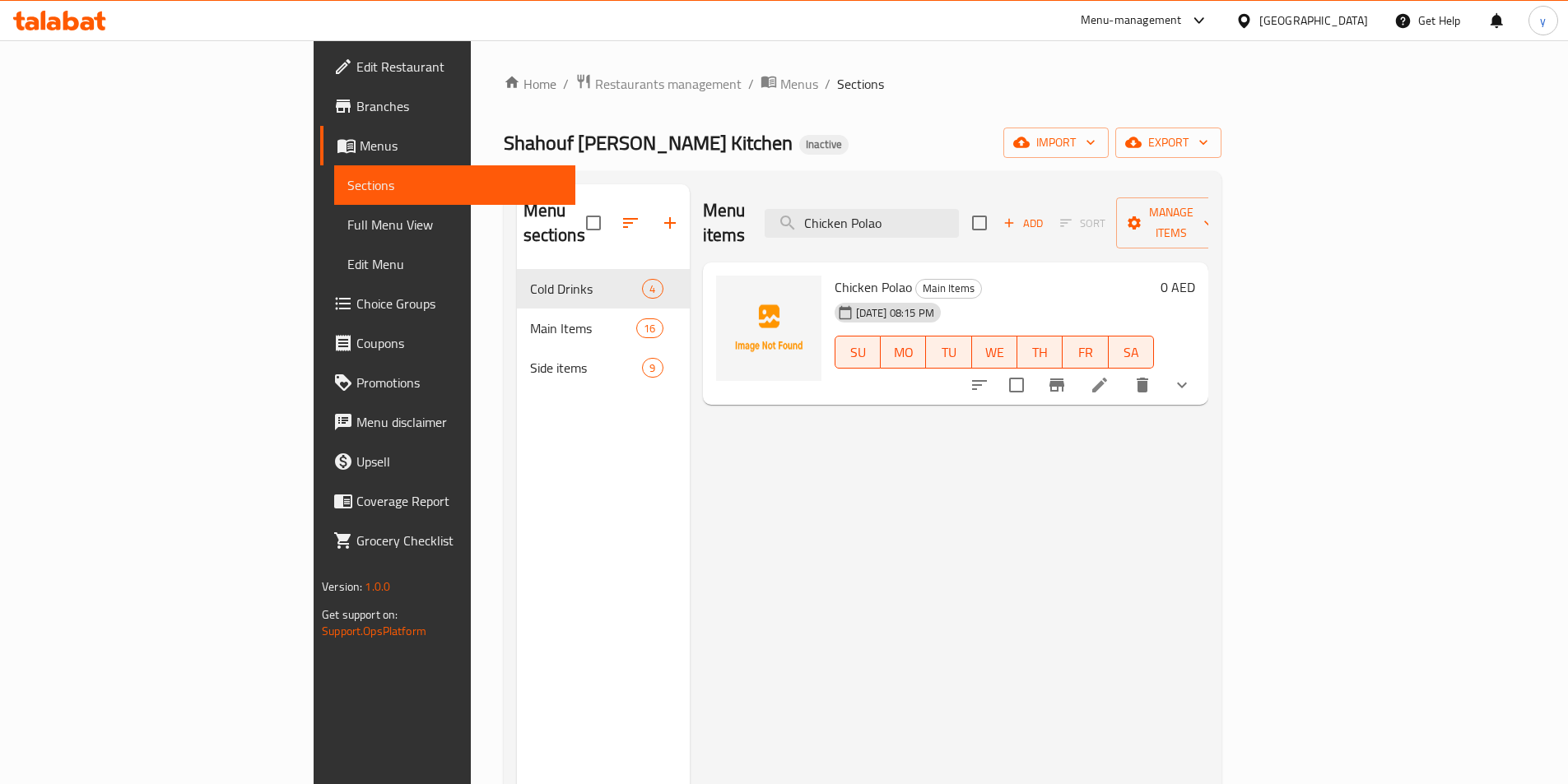
type input "Chicken Polao"
click at [1107, 378] on icon at bounding box center [1099, 385] width 15 height 15
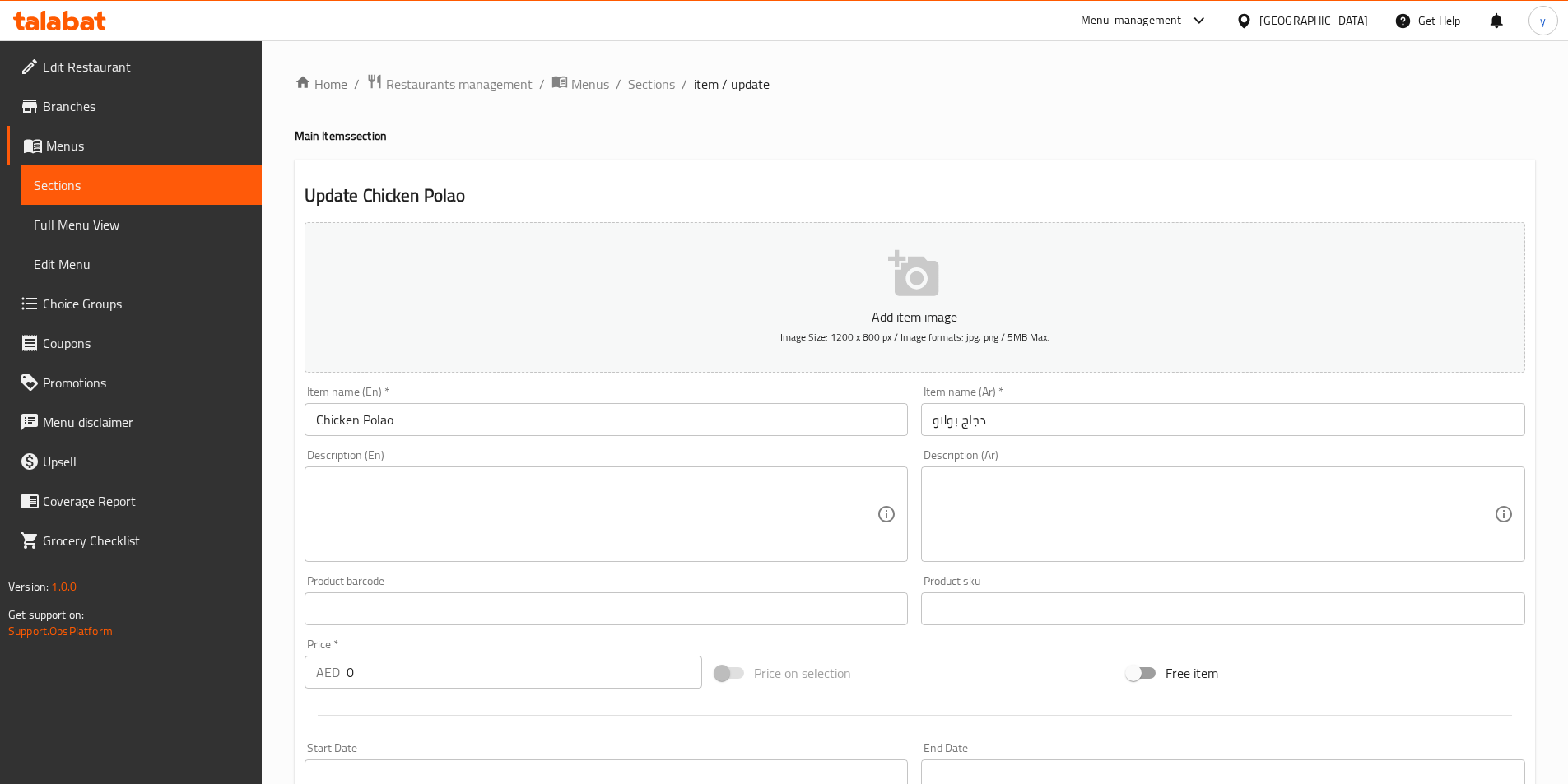
scroll to position [405, 0]
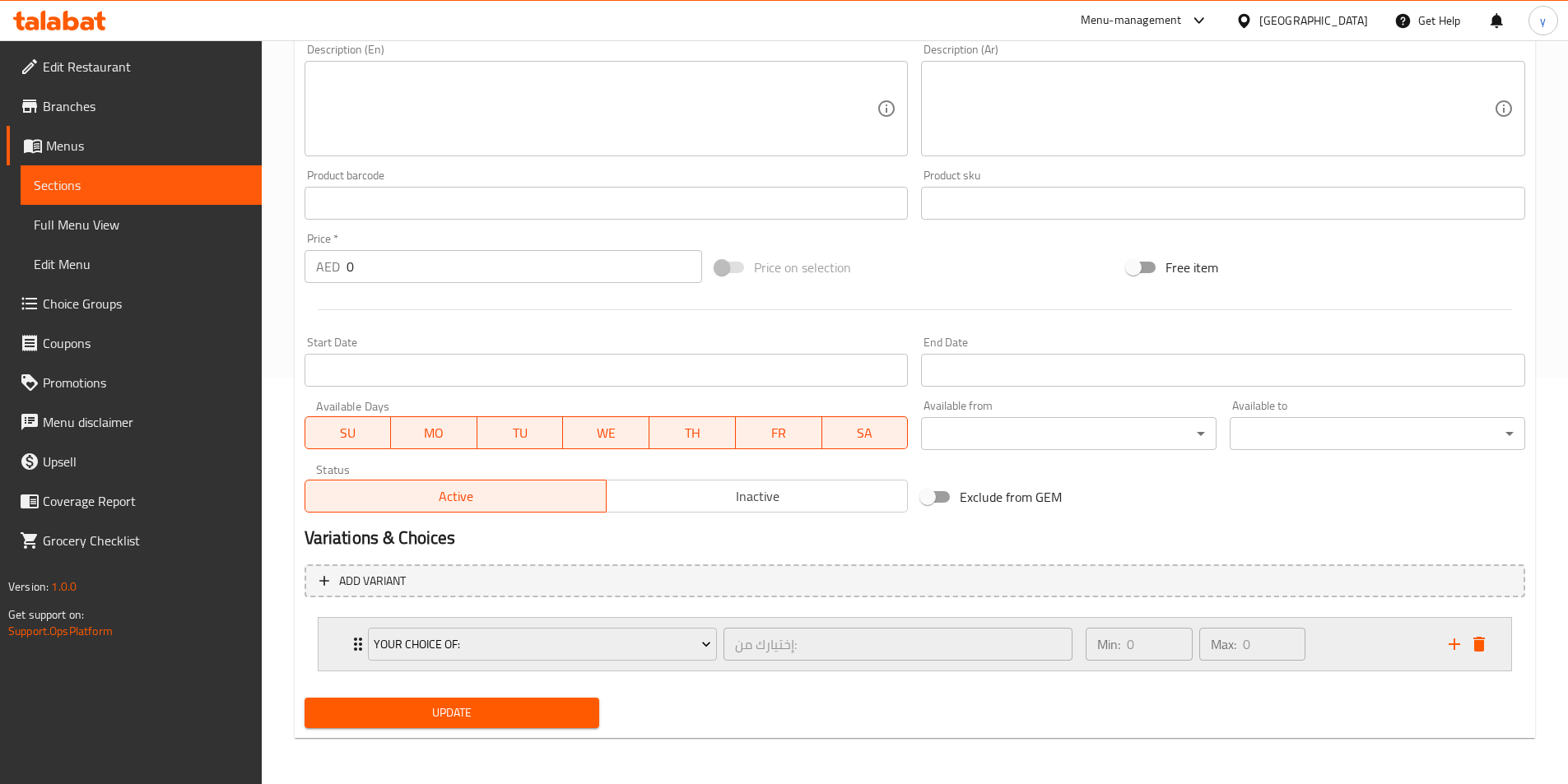
click at [355, 644] on icon "Expand" at bounding box center [357, 644] width 8 height 13
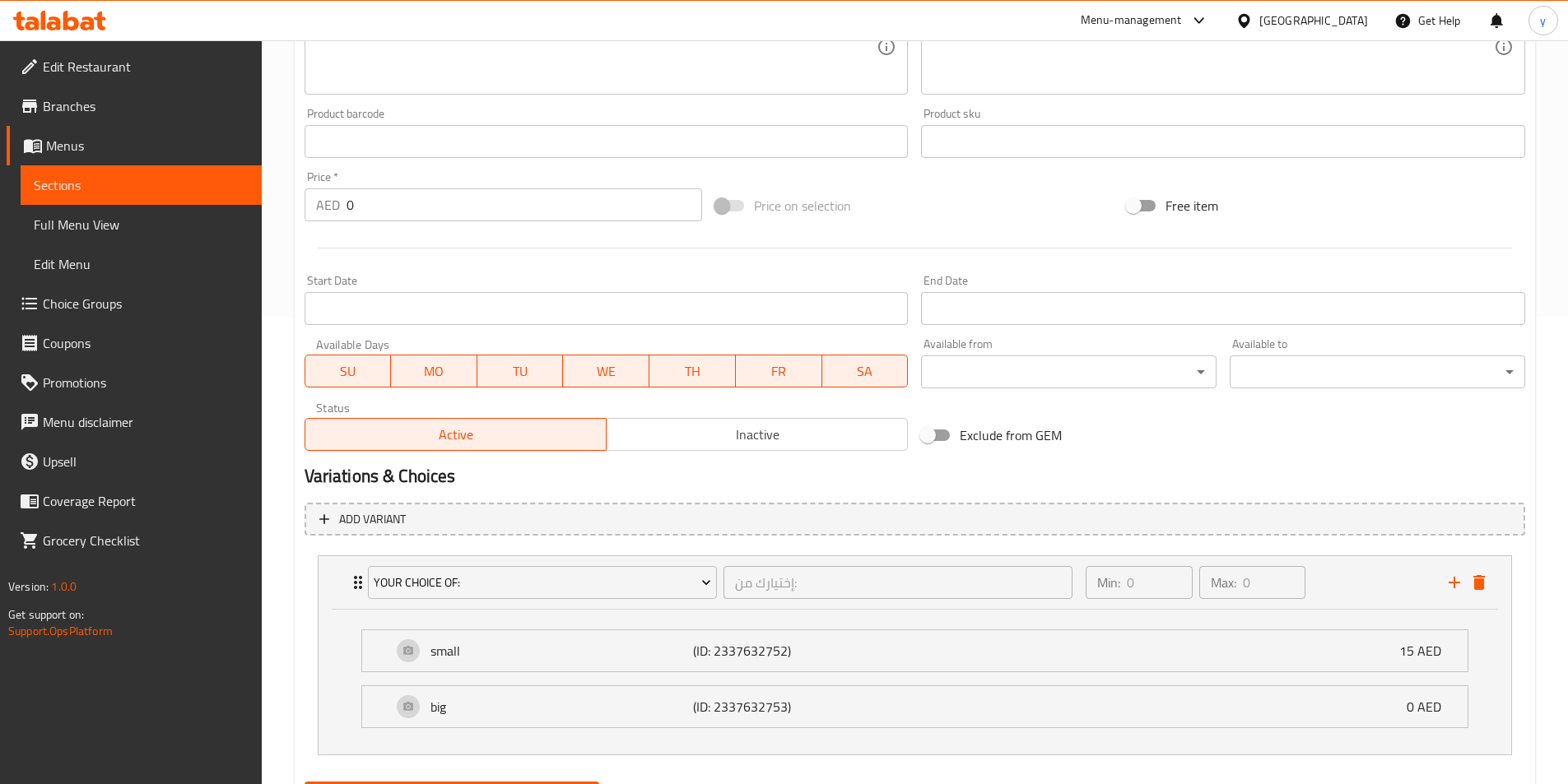
scroll to position [551, 0]
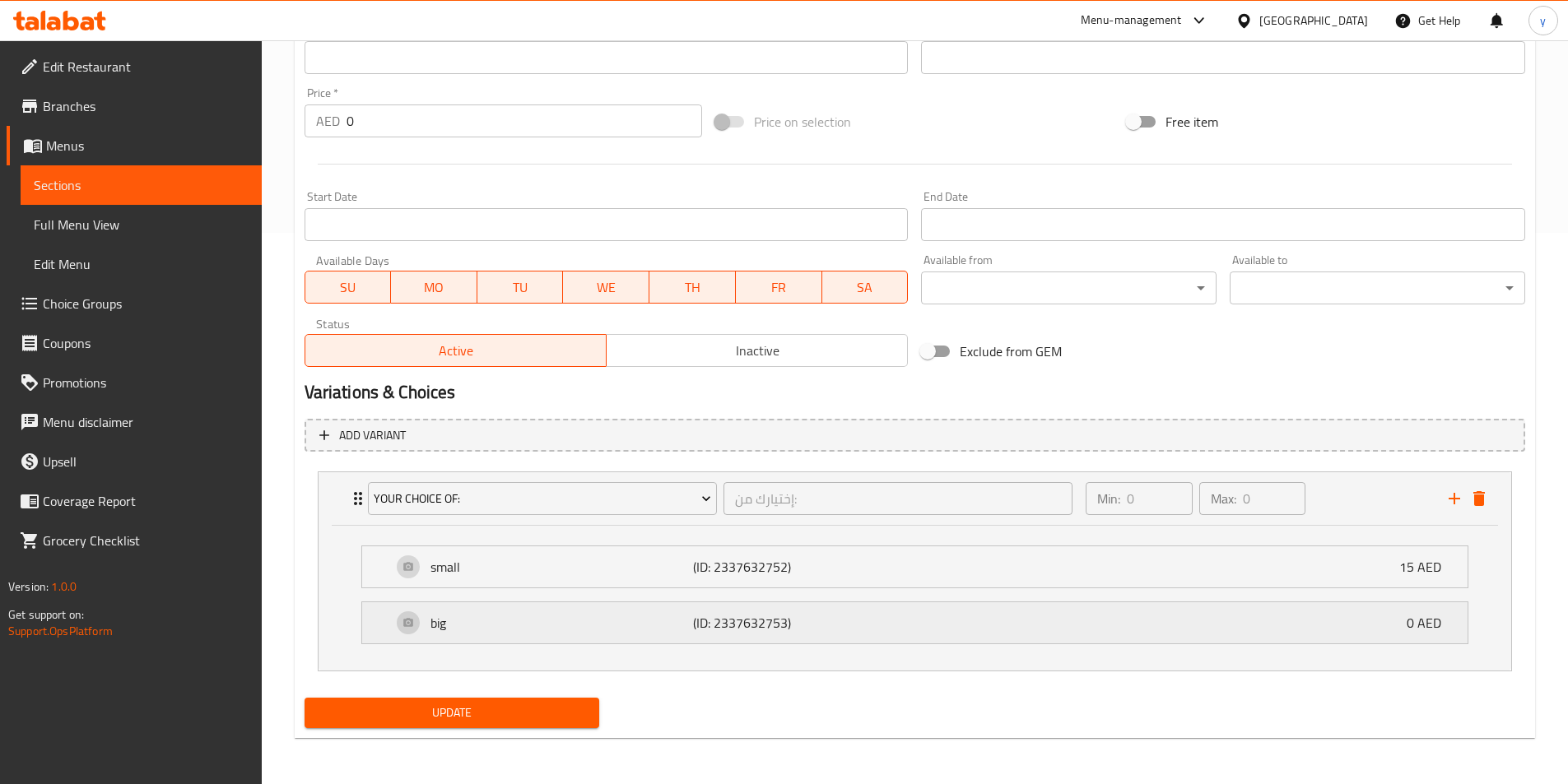
click at [1416, 614] on p "0 AED" at bounding box center [1430, 623] width 48 height 19
click at [1414, 629] on p "0 AED" at bounding box center [1430, 623] width 48 height 19
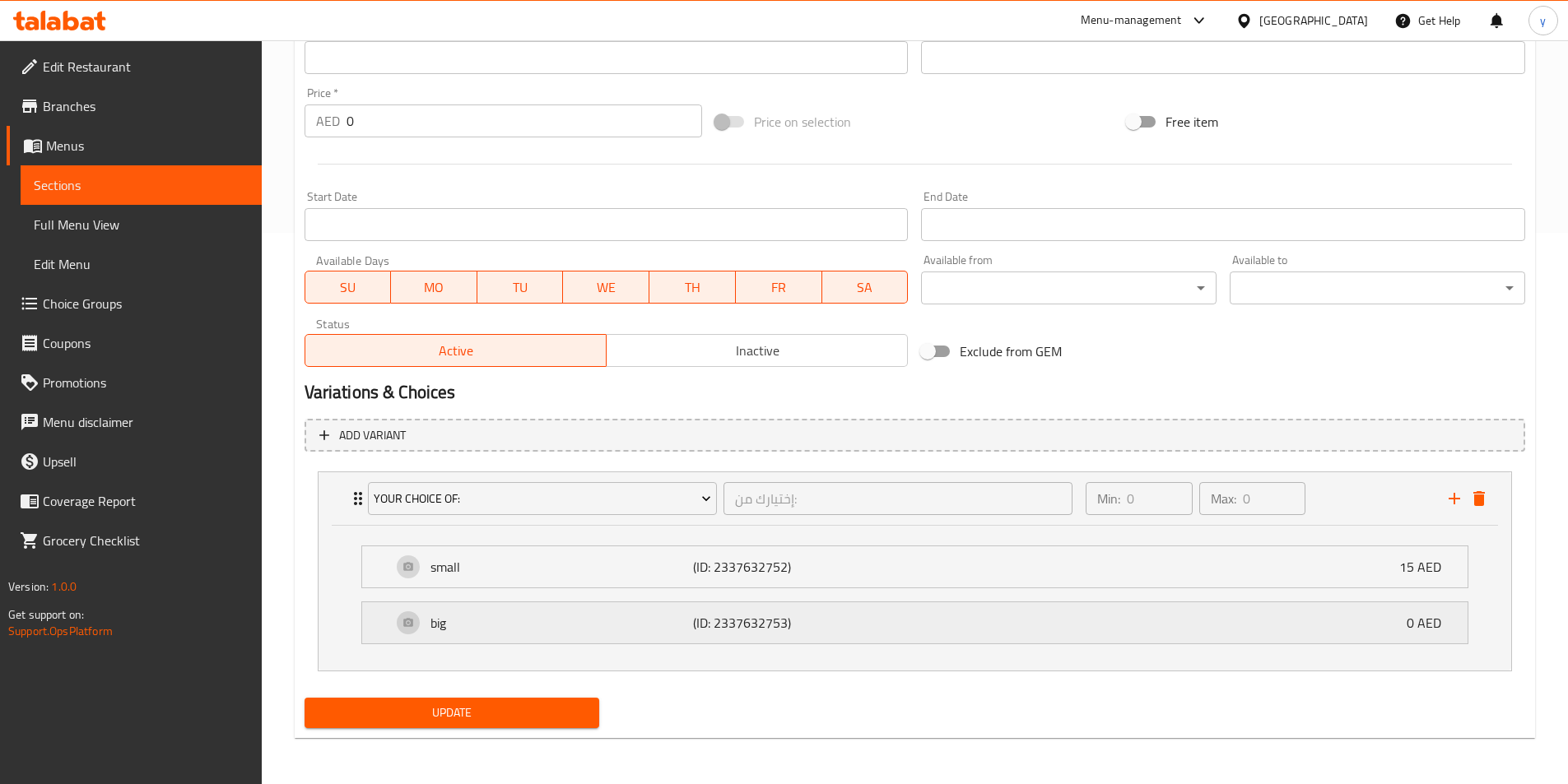
click at [508, 641] on div "big (ID: 2337632753) 0 AED" at bounding box center [919, 623] width 1056 height 41
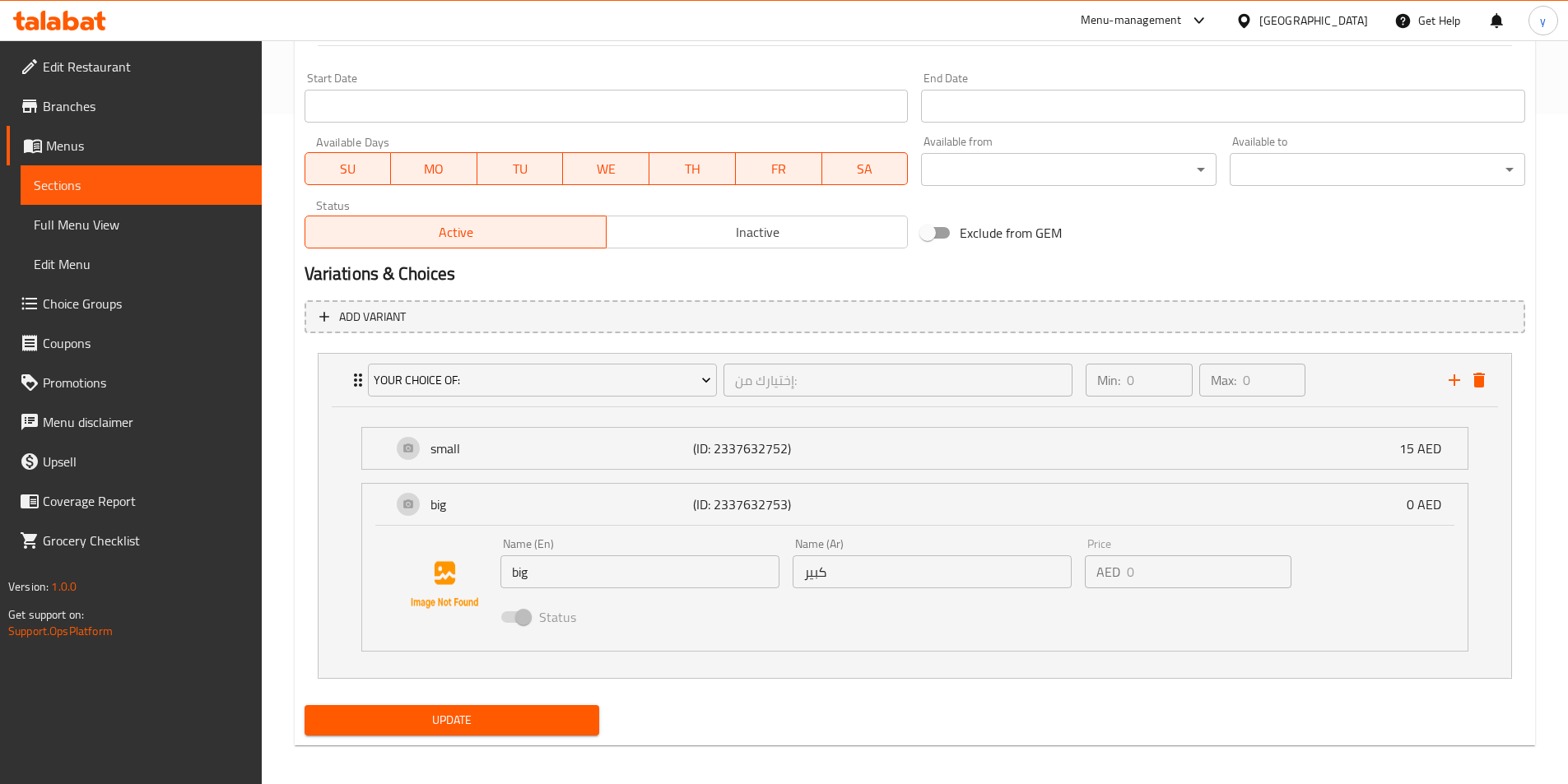
scroll to position [677, 0]
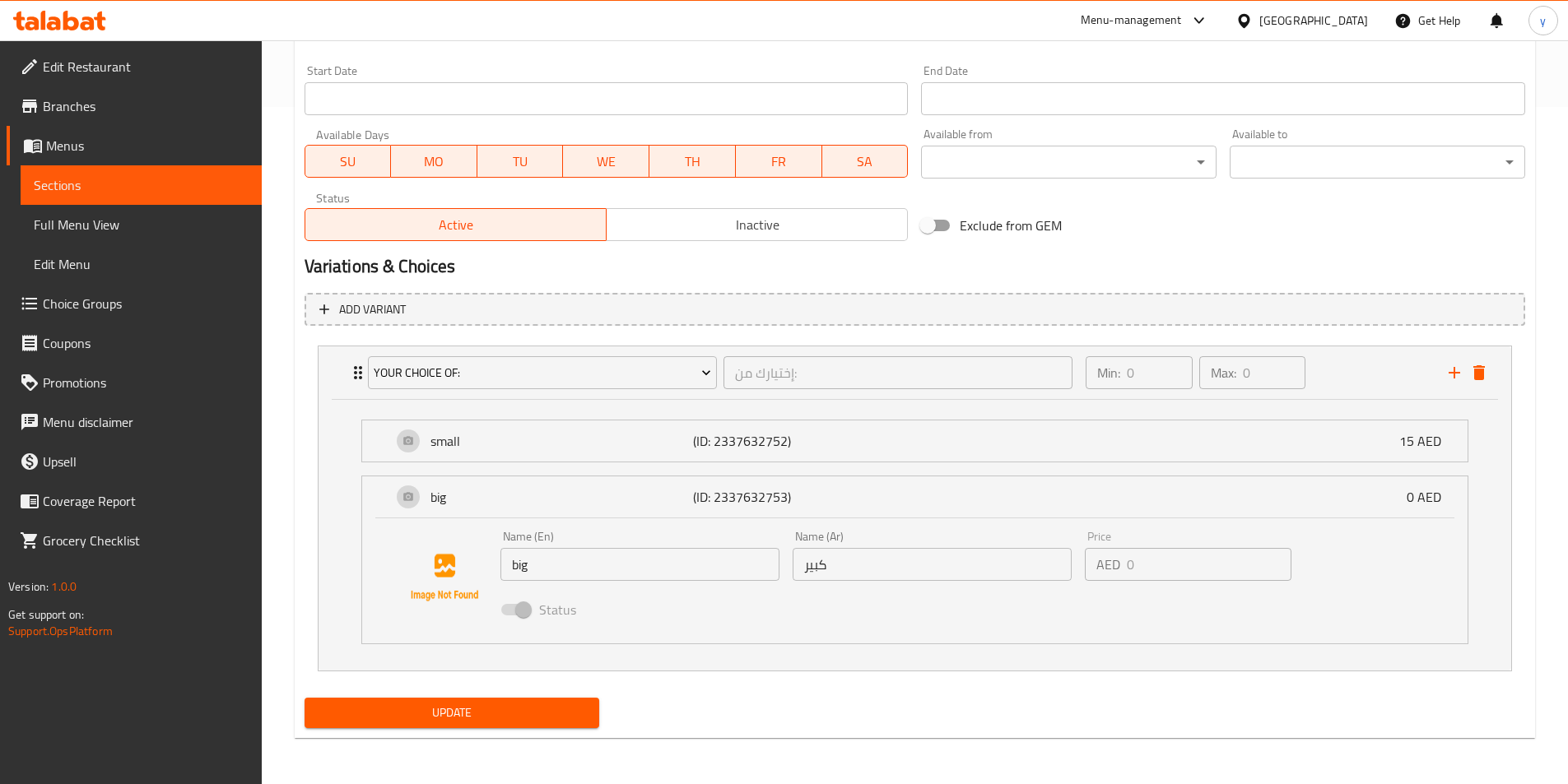
click at [506, 612] on span at bounding box center [515, 610] width 28 height 12
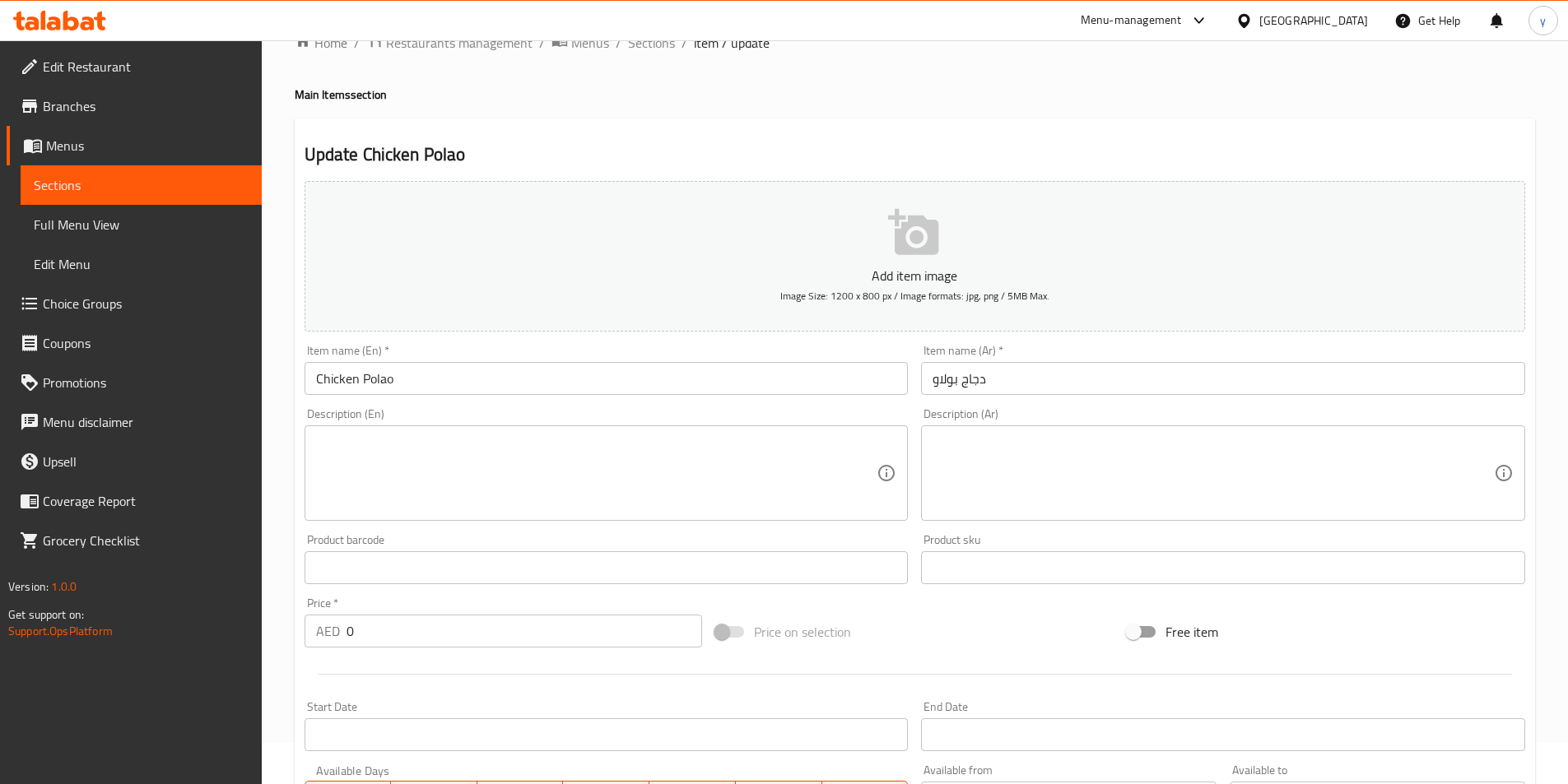
scroll to position [19, 0]
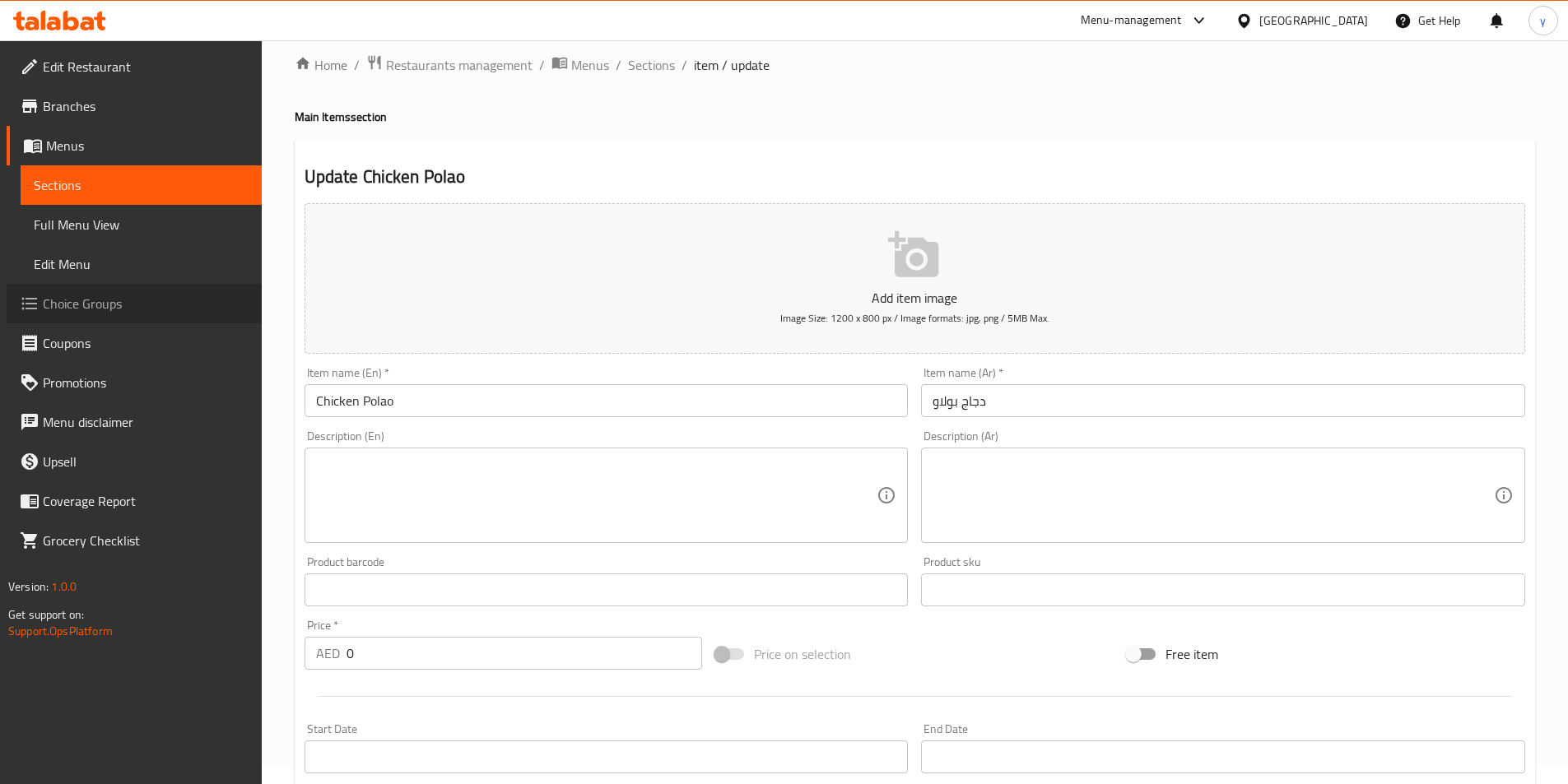
click at [135, 302] on span "Choice Groups" at bounding box center [145, 304] width 205 height 19
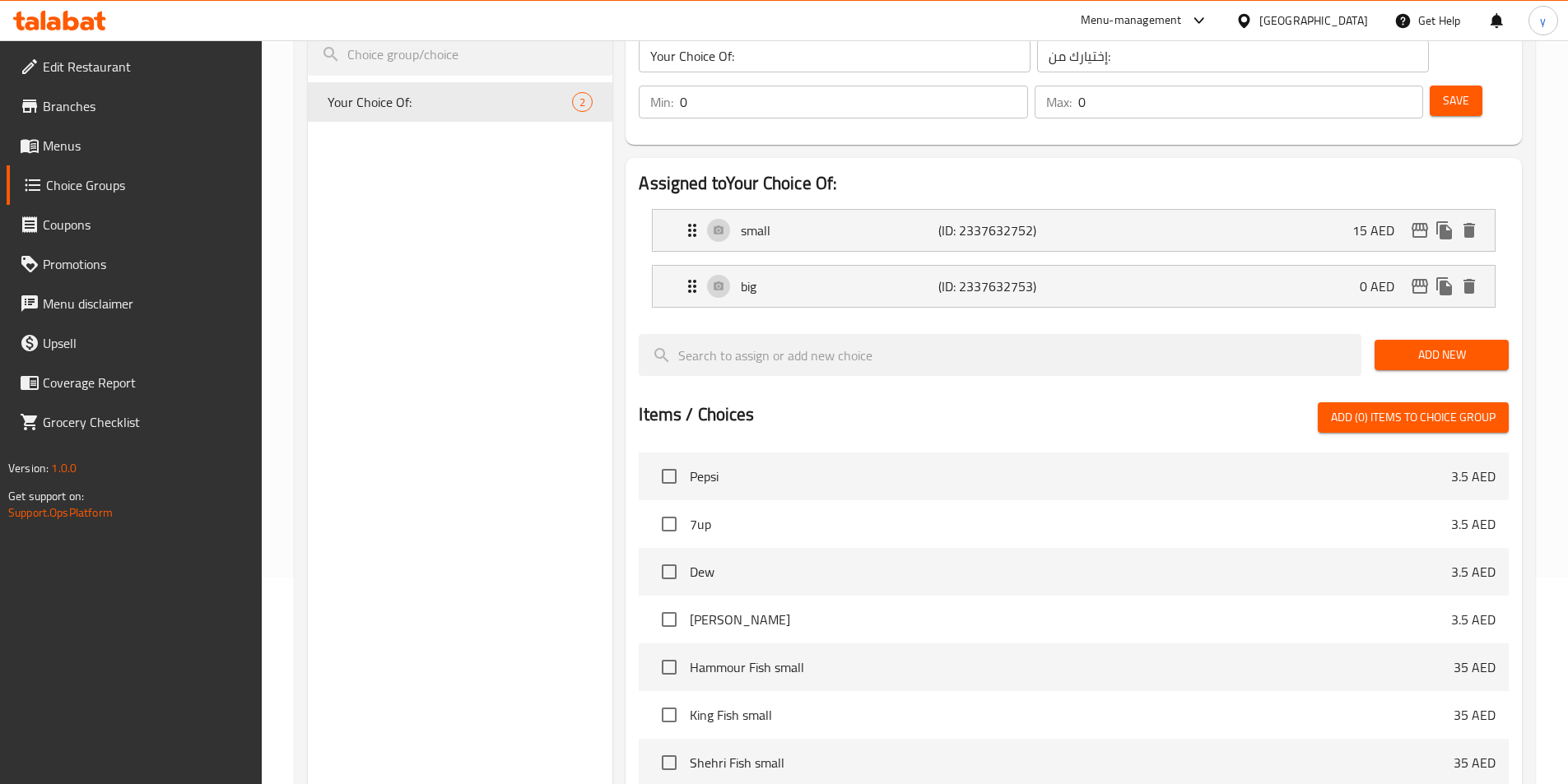
scroll to position [247, 0]
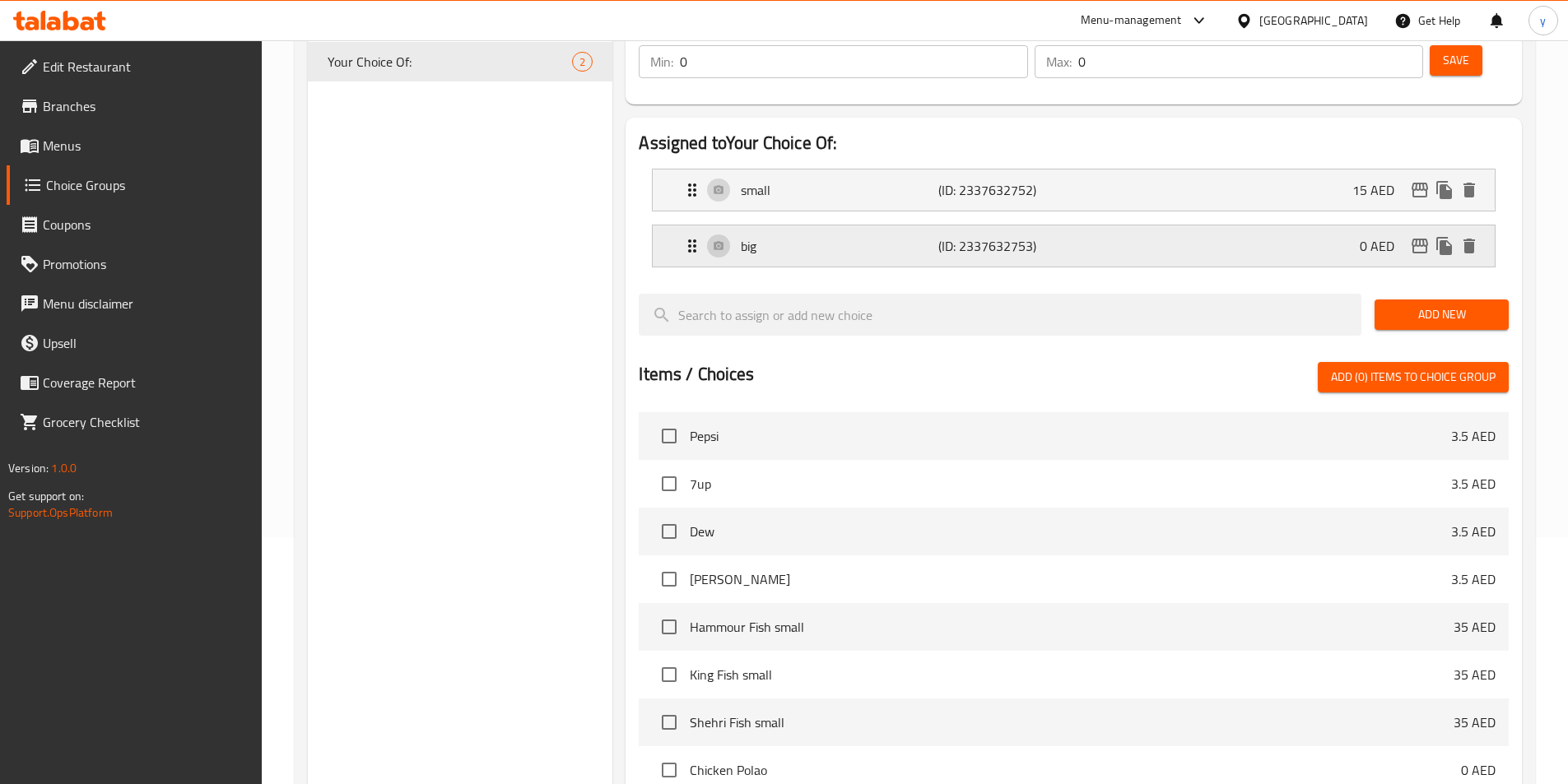
click at [1322, 226] on div "big (ID: 2337632753) 0 AED" at bounding box center [1079, 246] width 793 height 41
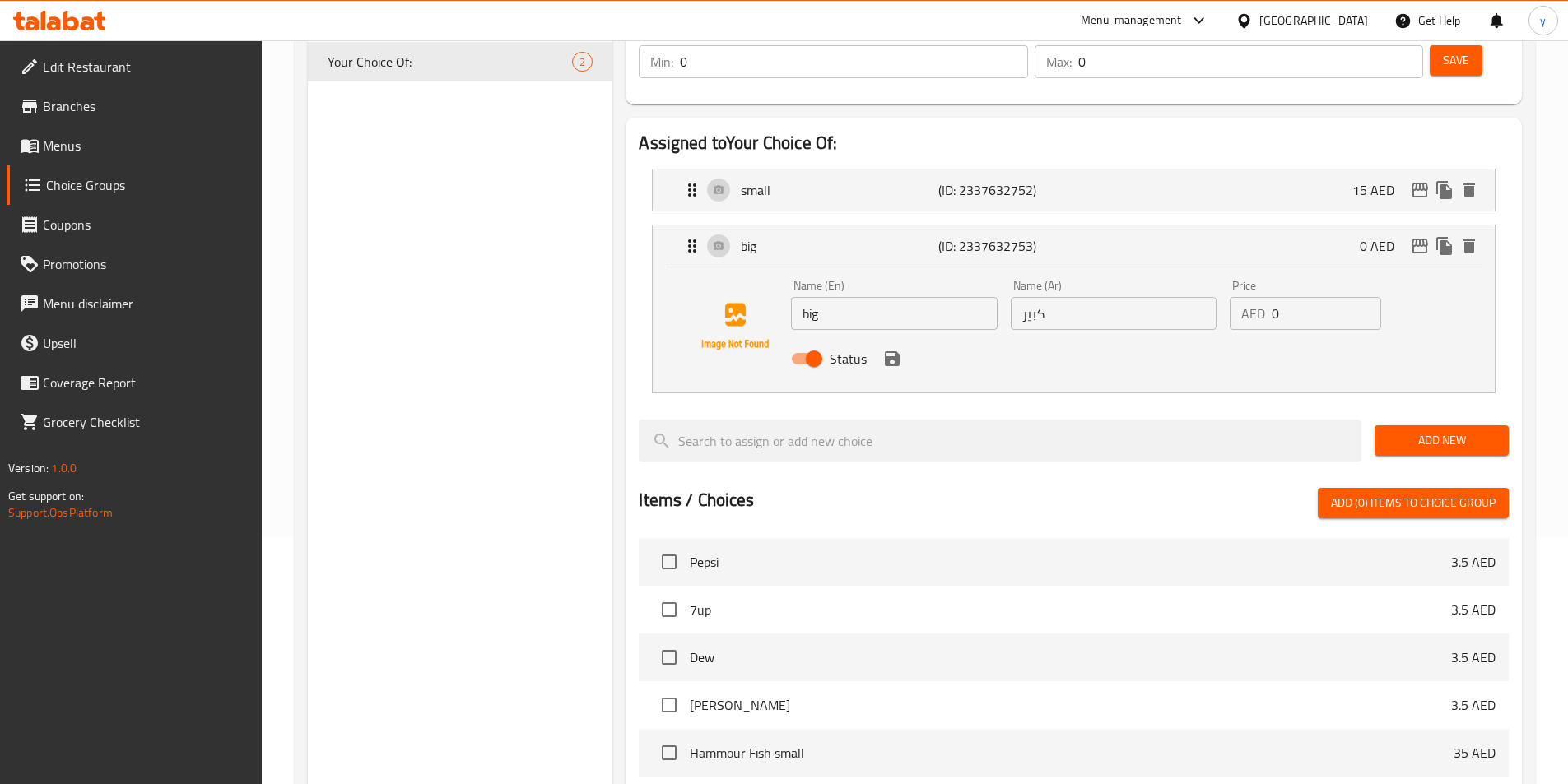
click at [1280, 297] on input "0" at bounding box center [1326, 313] width 110 height 33
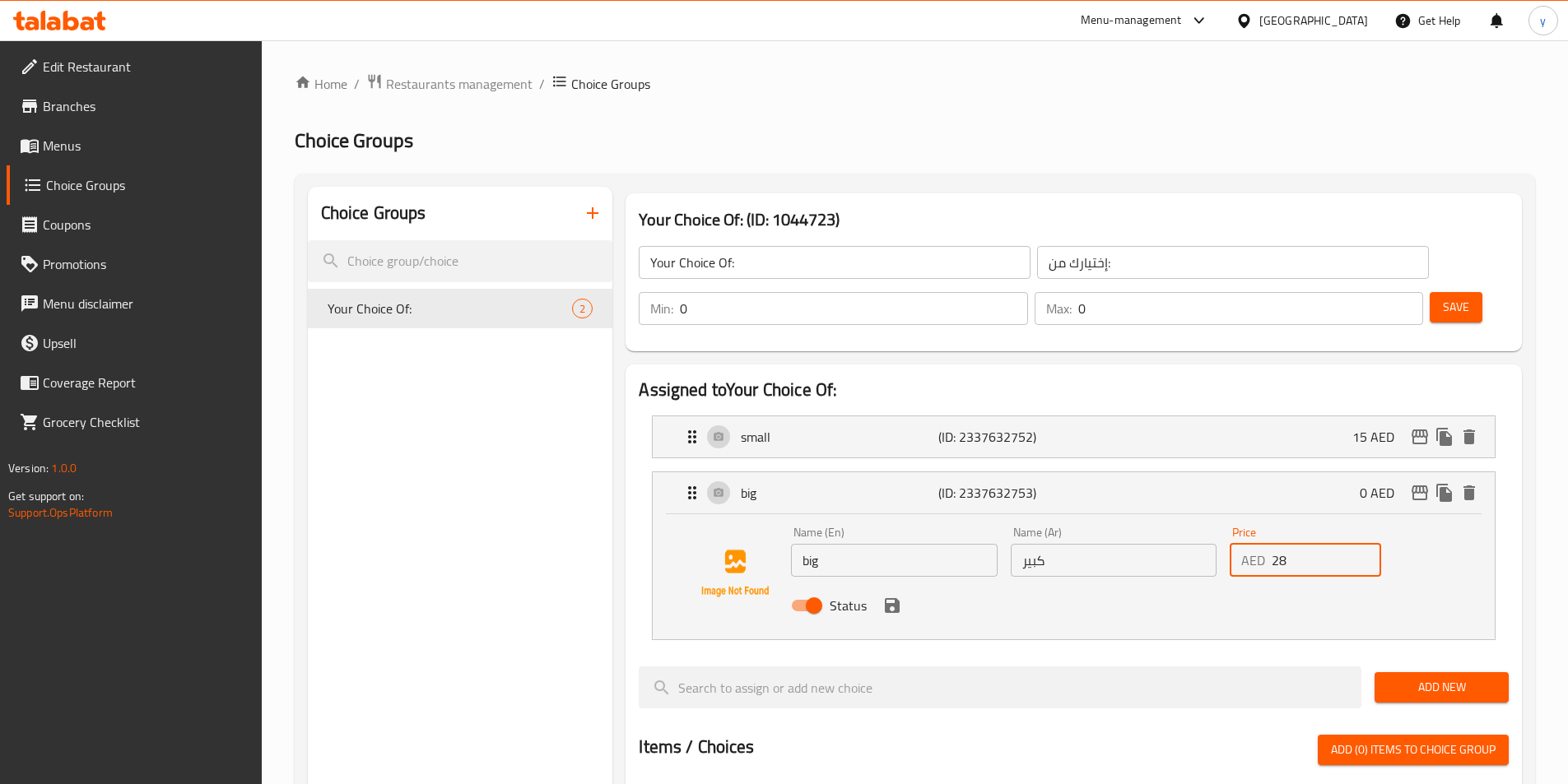
type input "28"
click at [1442, 297] on span "Save" at bounding box center [1456, 307] width 27 height 20
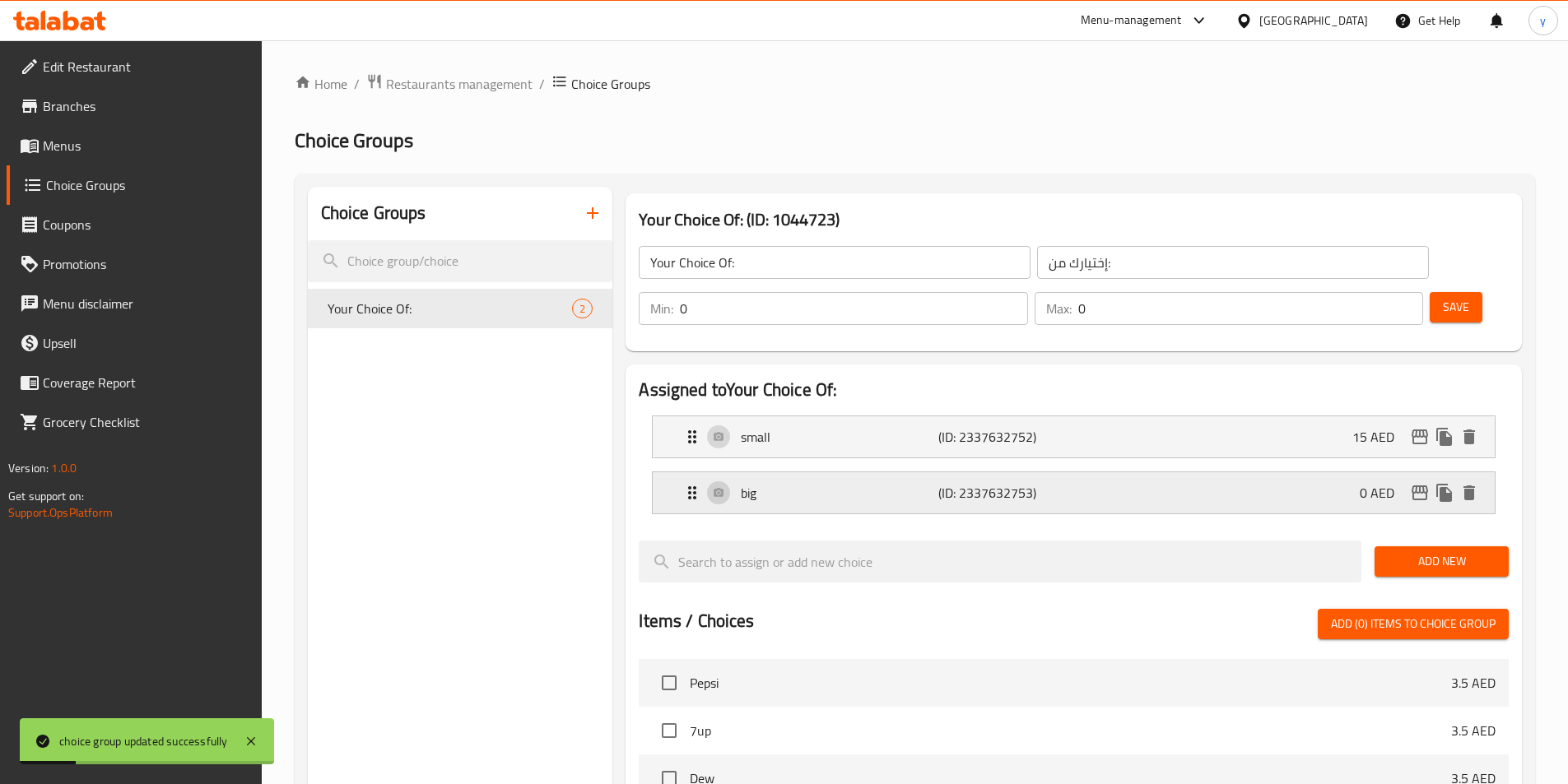
click at [1055, 483] on p "(ID: 2337632753)" at bounding box center [1003, 493] width 132 height 19
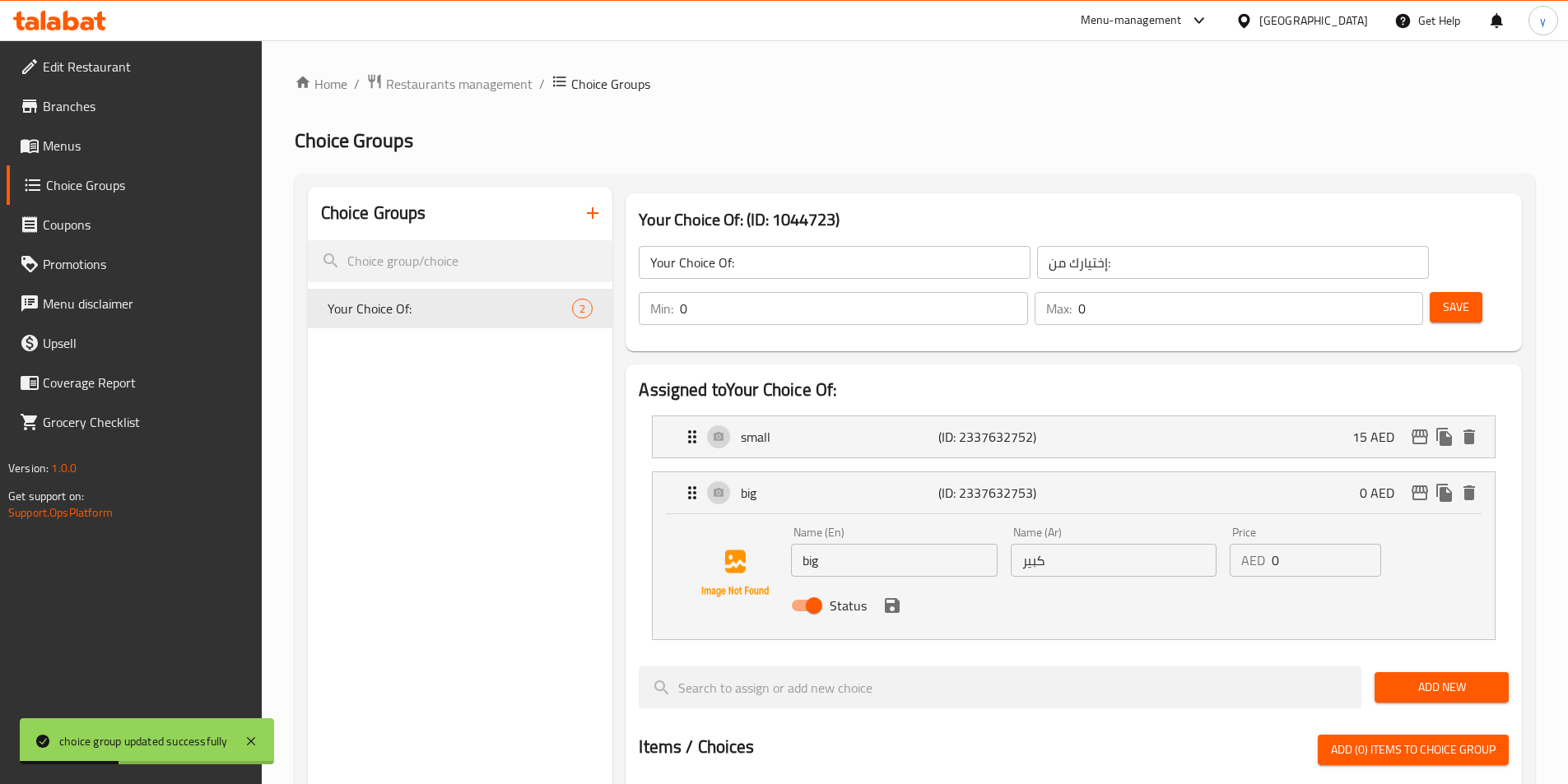
click at [1299, 544] on input "0" at bounding box center [1326, 560] width 110 height 33
click at [1295, 544] on input "0" at bounding box center [1326, 560] width 110 height 33
click at [908, 583] on div "Status" at bounding box center [1112, 605] width 657 height 44
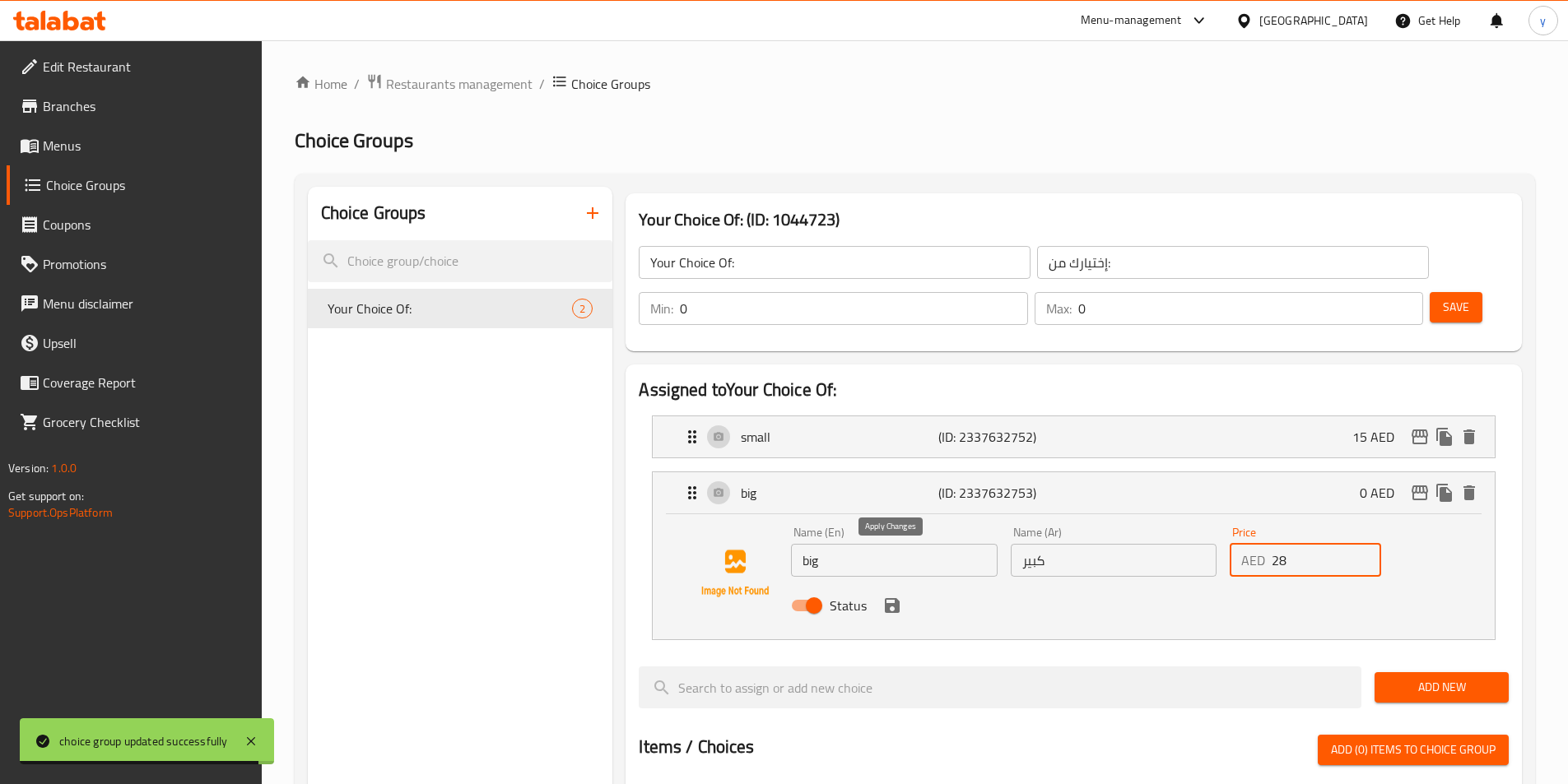
click at [901, 596] on icon "save" at bounding box center [892, 605] width 19 height 19
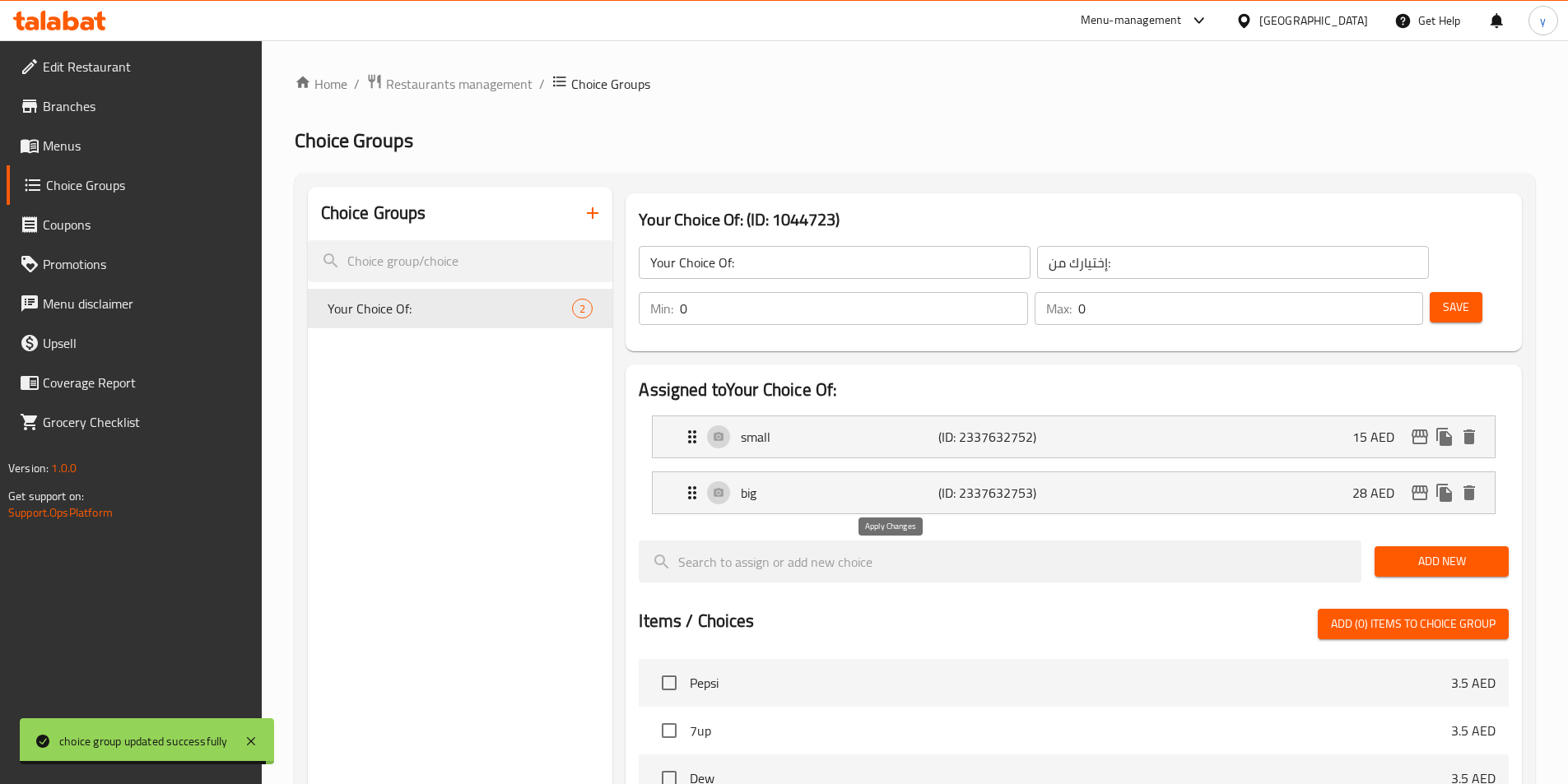
type input "28"
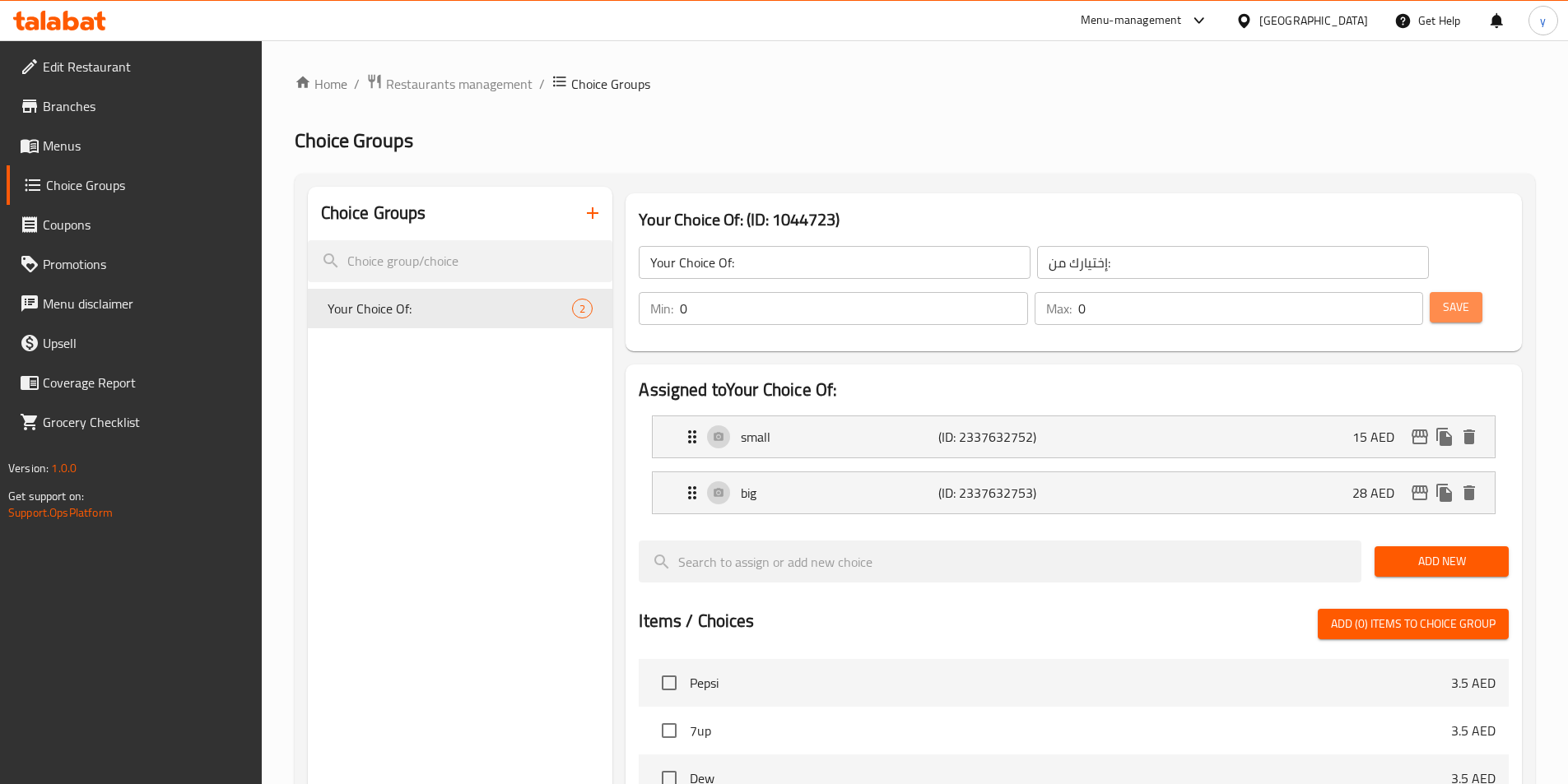
click at [1440, 292] on button "Save" at bounding box center [1456, 307] width 53 height 30
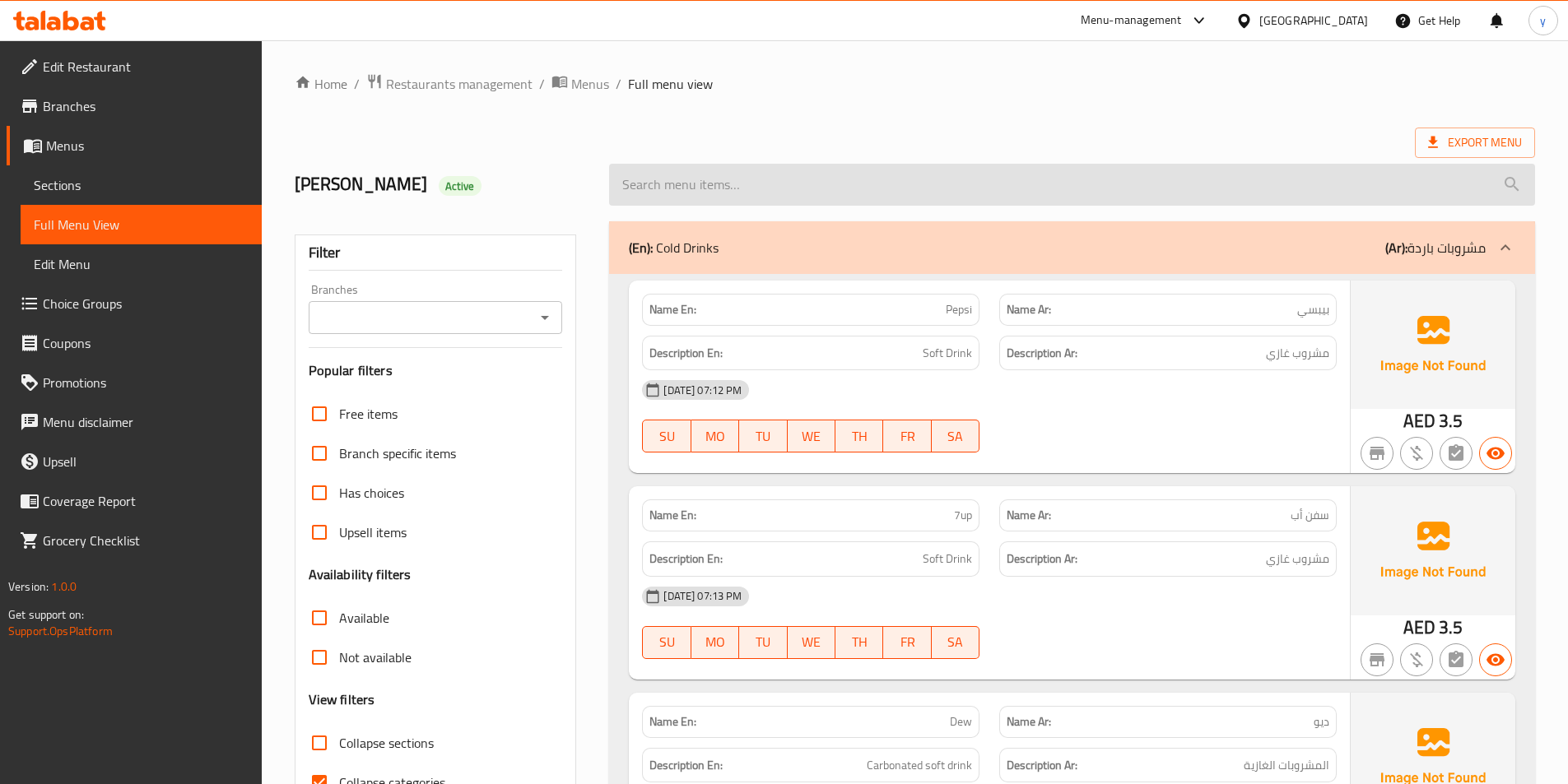
click at [881, 204] on input "search" at bounding box center [1072, 184] width 926 height 42
paste input "Chicken Polao"
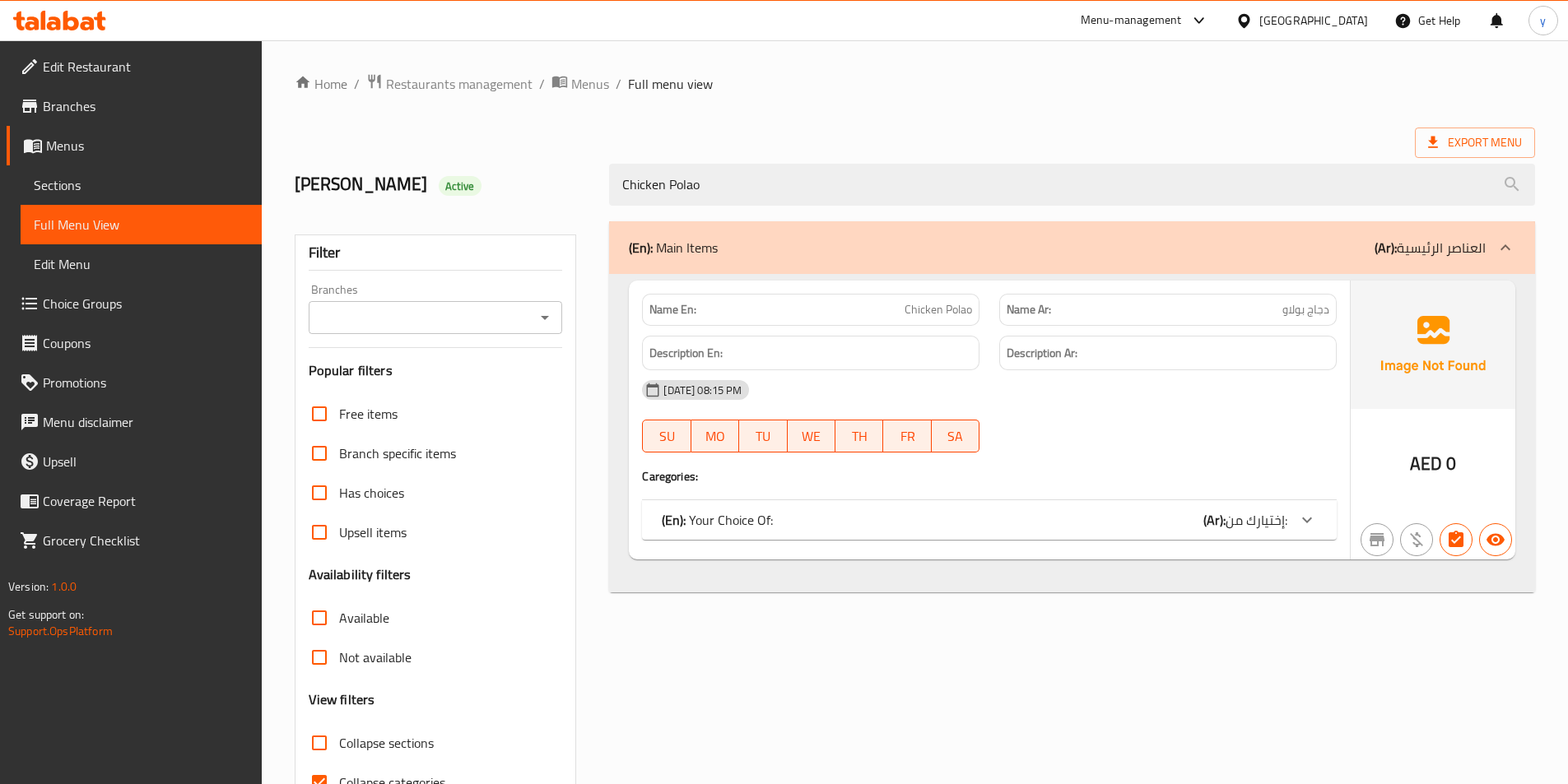
type input "Chicken Polao"
click at [1203, 527] on b "(Ar):" at bounding box center [1214, 520] width 22 height 25
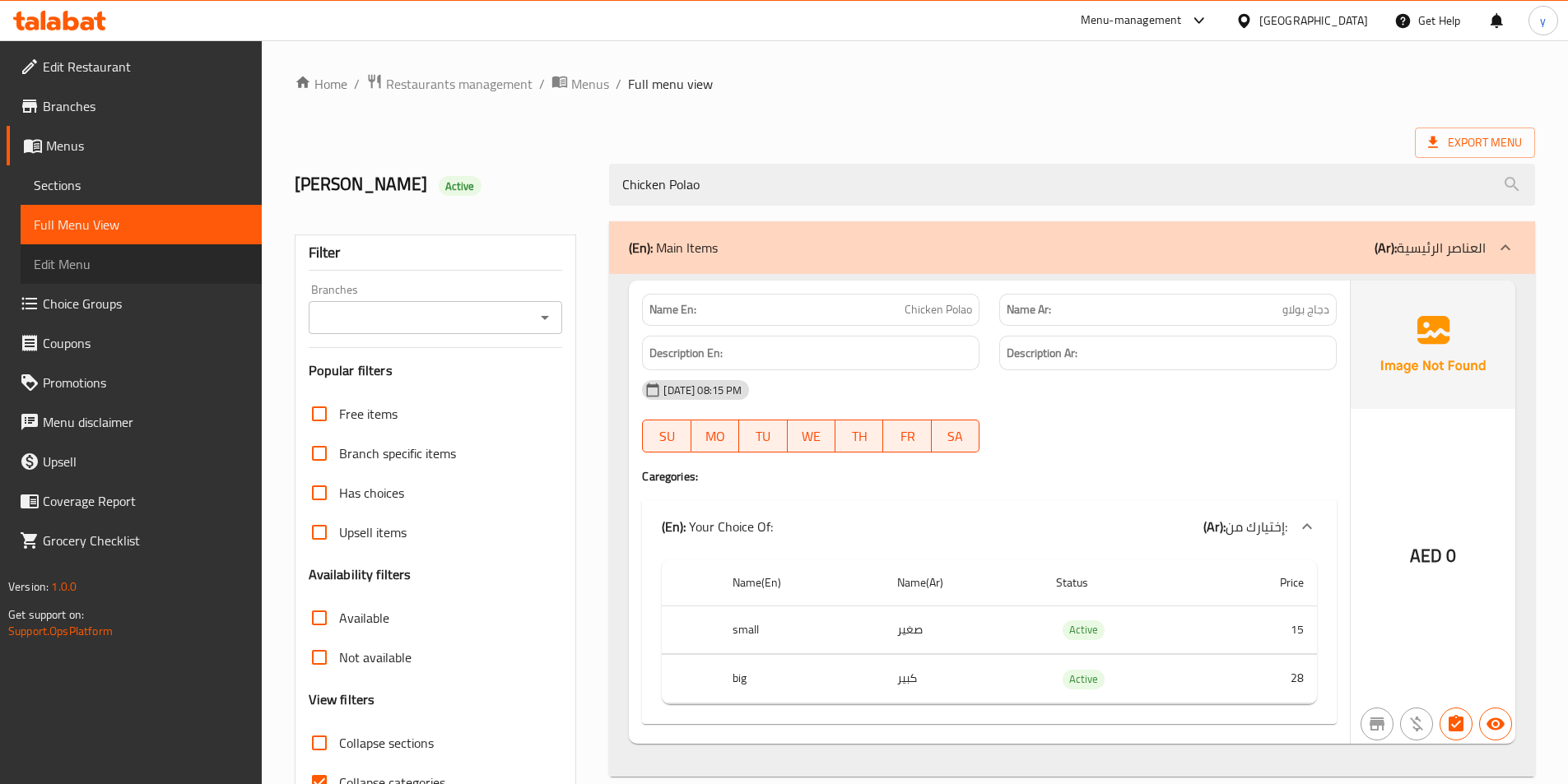
click at [115, 244] on link "Edit Menu" at bounding box center [141, 264] width 241 height 40
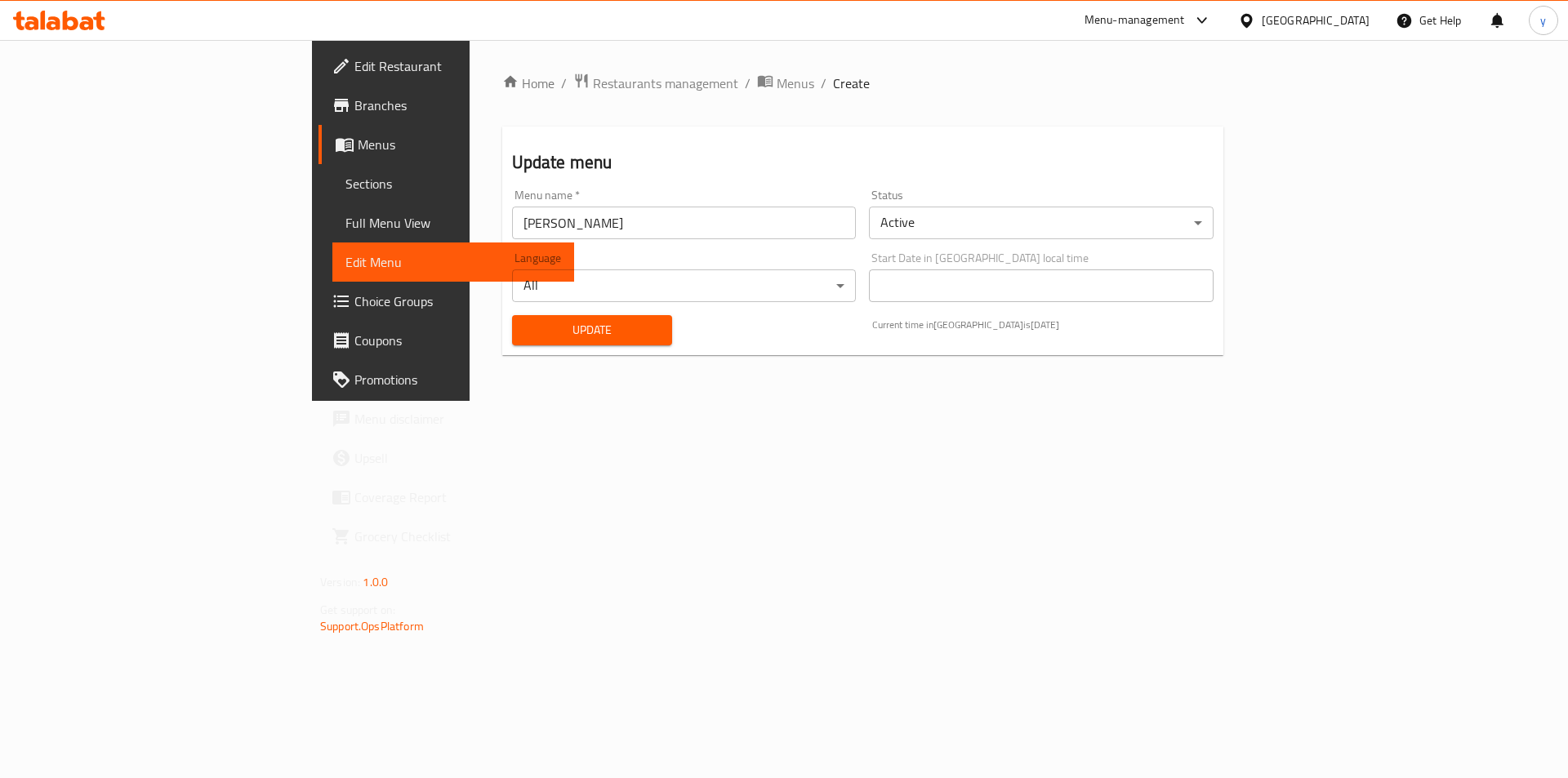
click at [345, 227] on span "Full Menu View" at bounding box center [453, 223] width 216 height 19
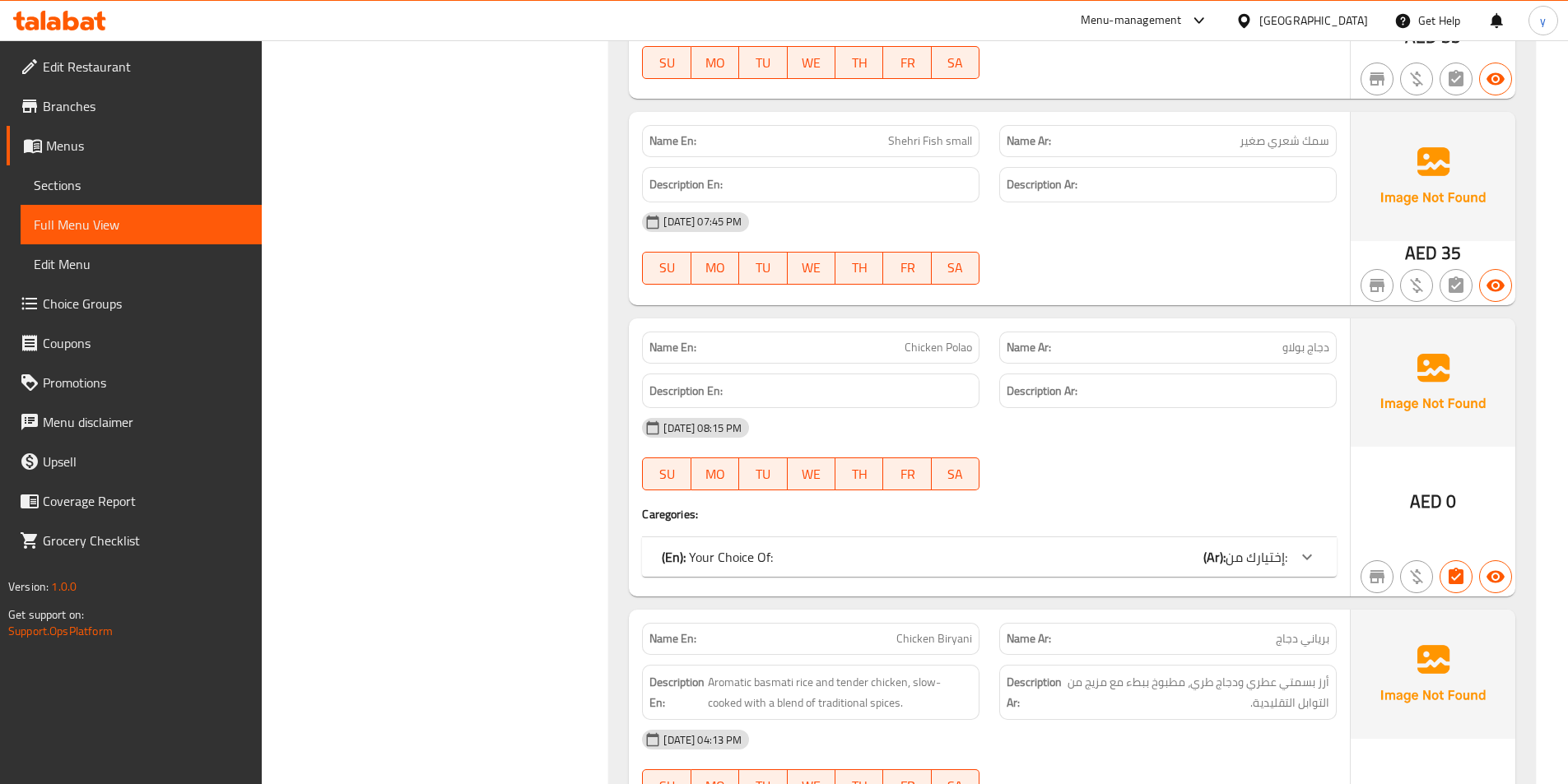
scroll to position [1564, 0]
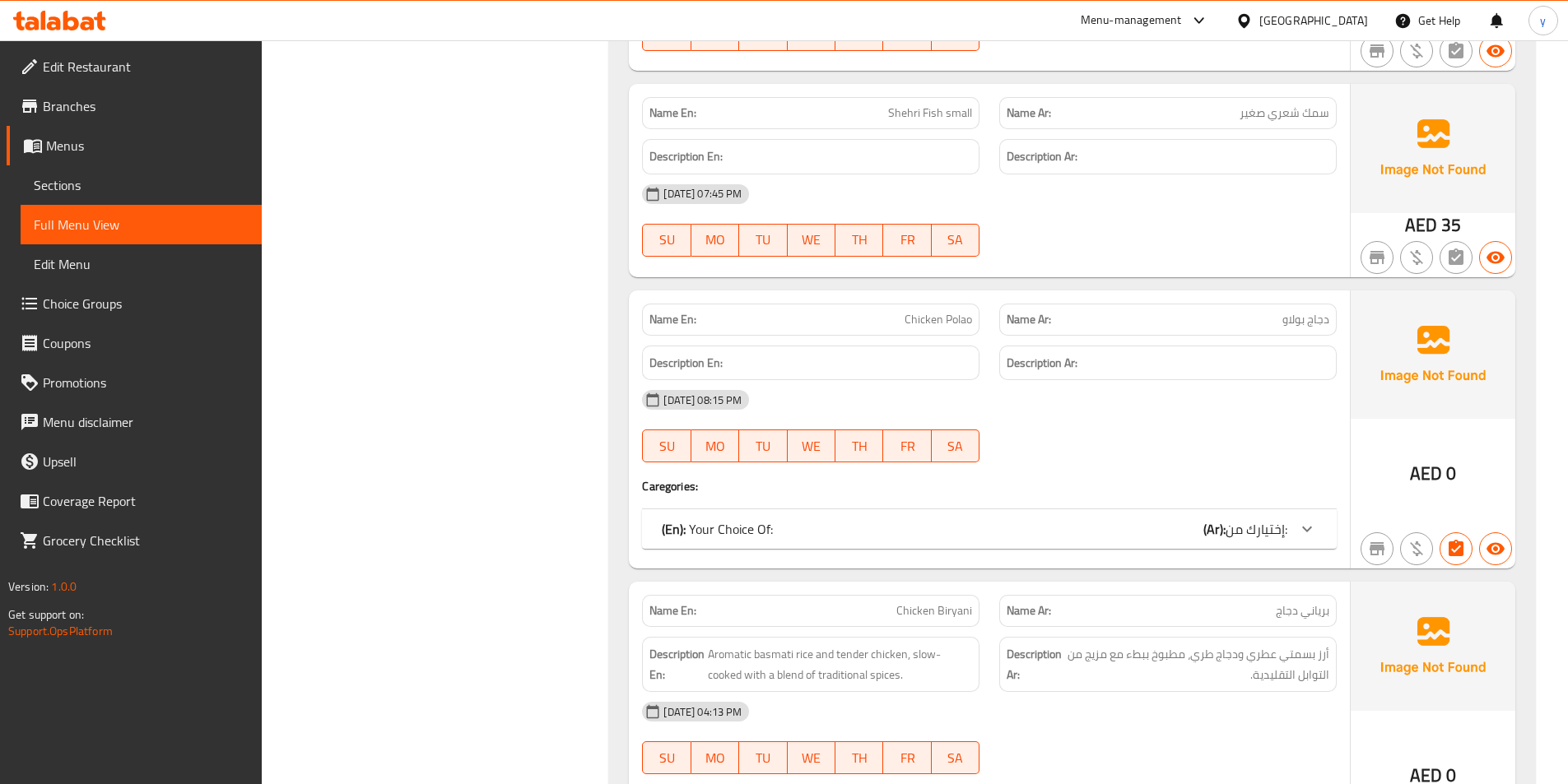
drag, startPoint x: 1264, startPoint y: 532, endPoint x: 1274, endPoint y: 534, distance: 10.2
click at [1264, 532] on span "إختيارك من:" at bounding box center [1257, 529] width 62 height 25
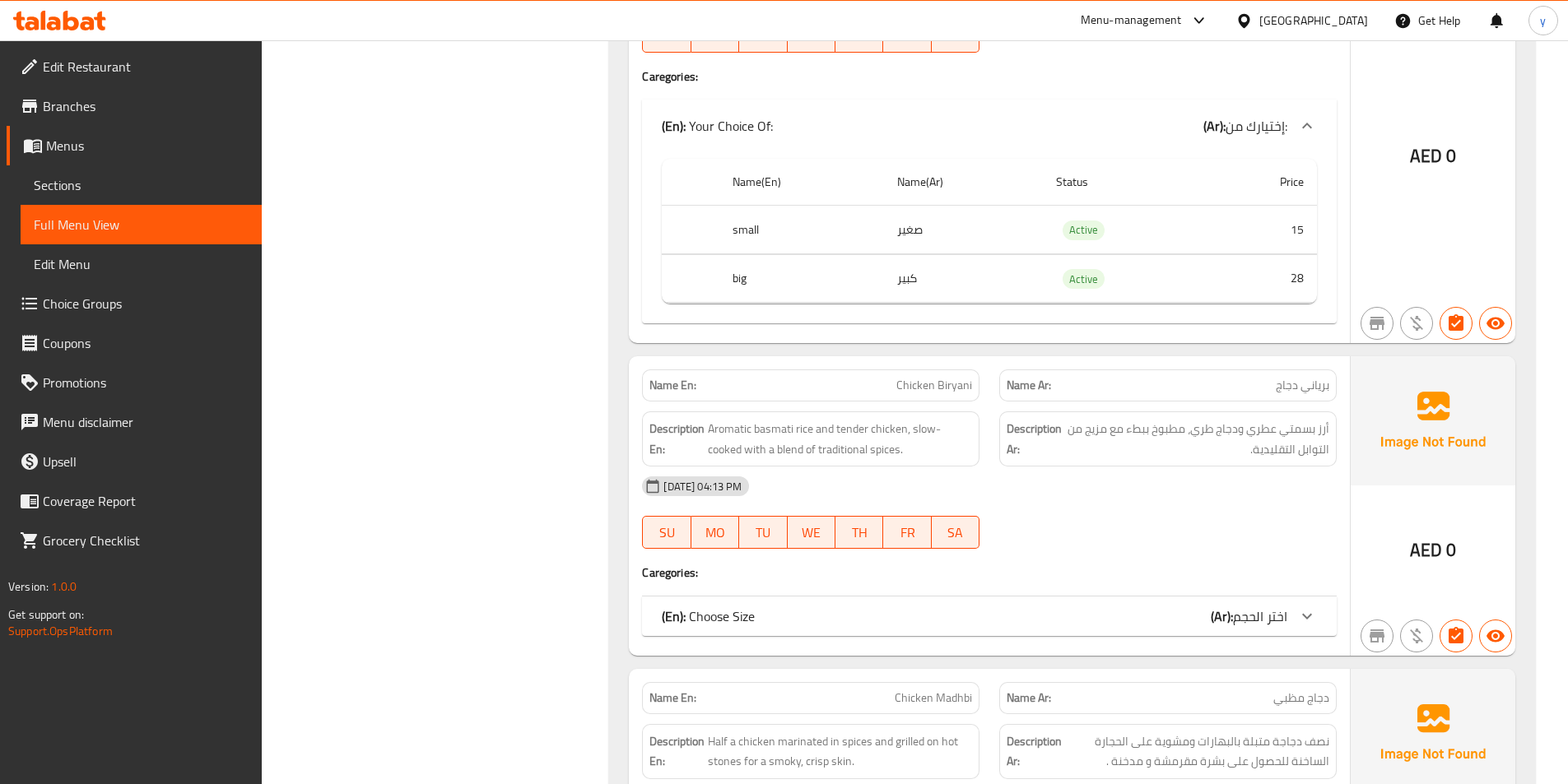
scroll to position [1975, 0]
click at [1309, 609] on icon at bounding box center [1307, 615] width 19 height 19
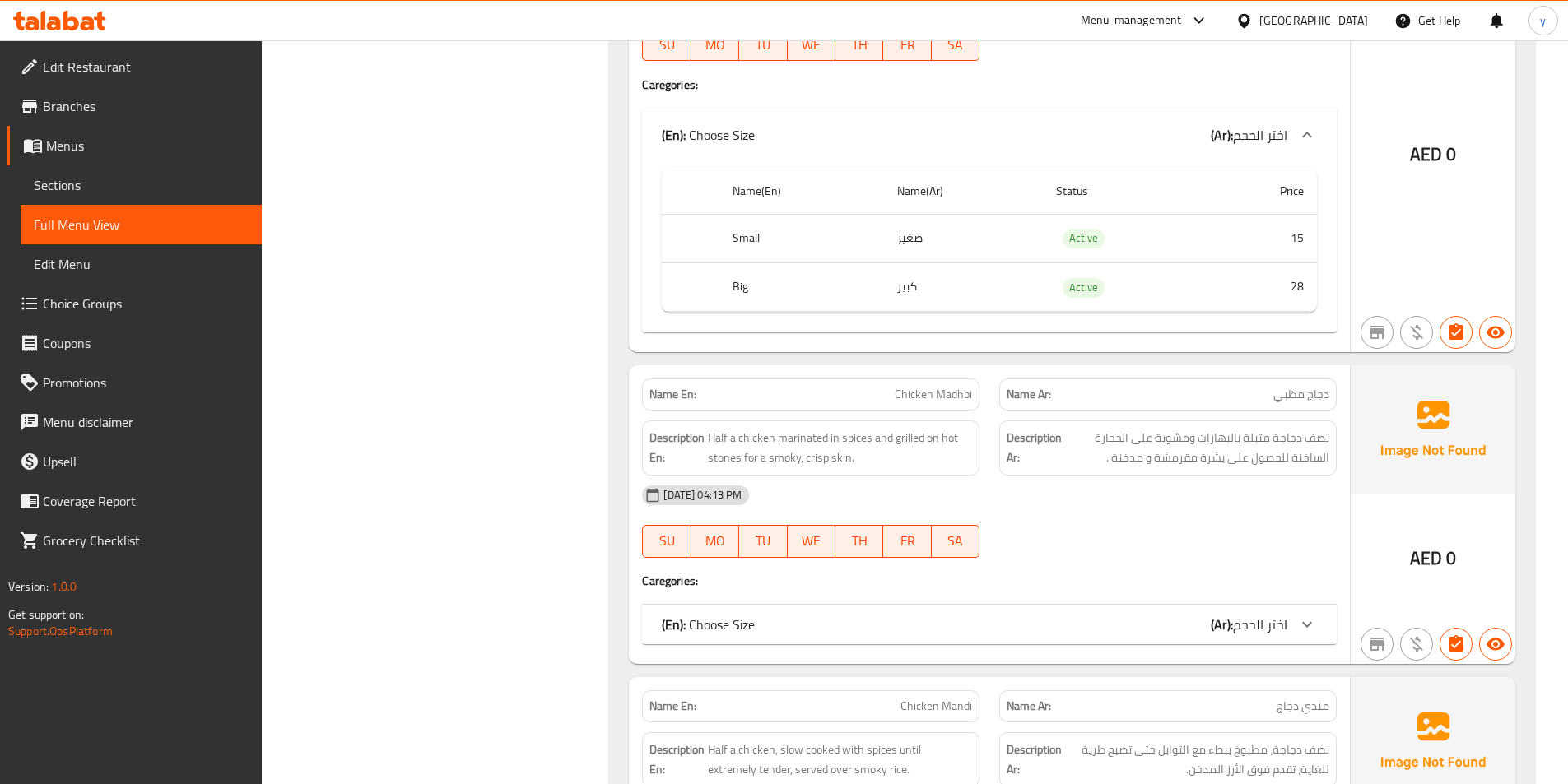
scroll to position [2469, 0]
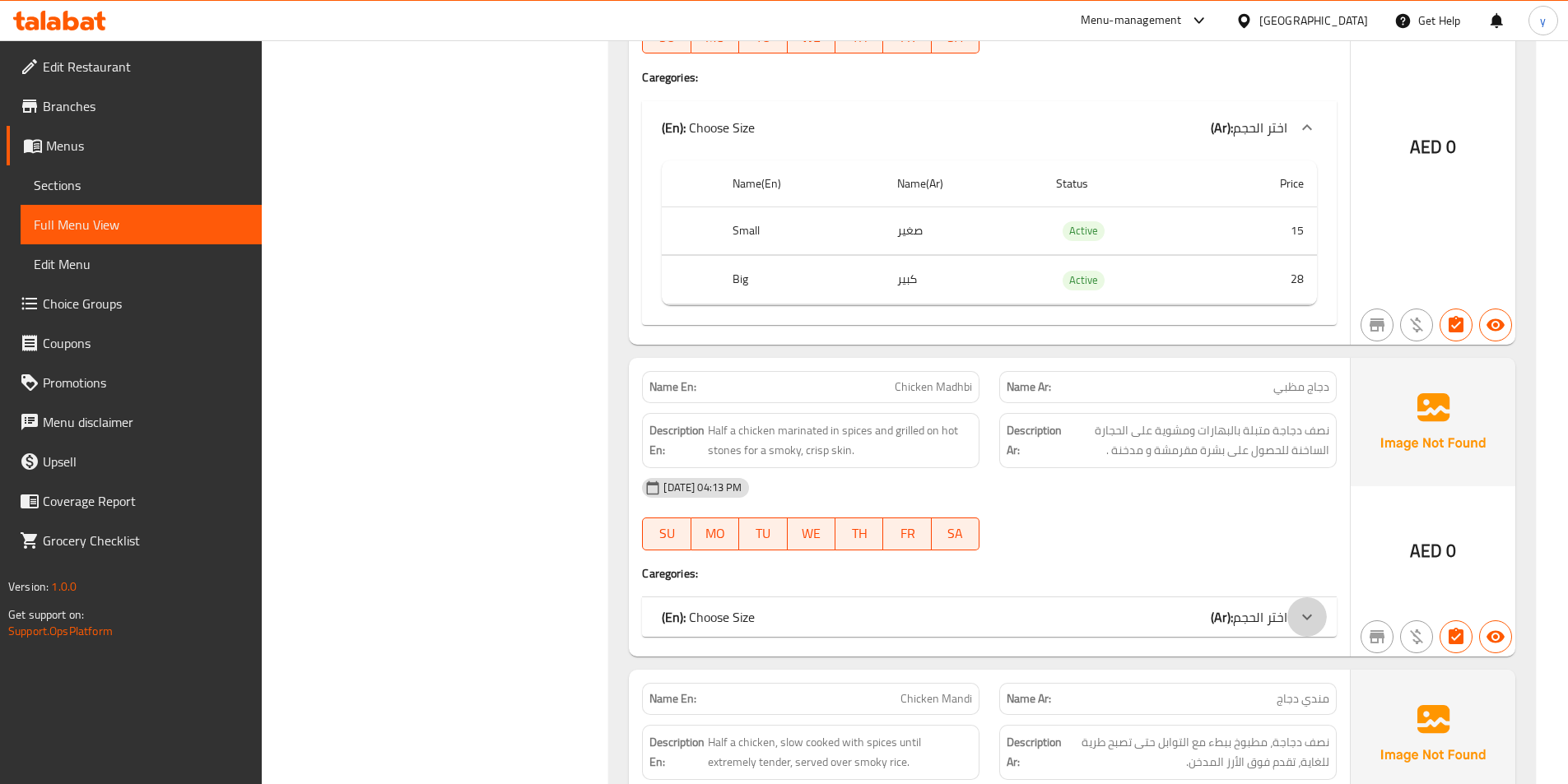
click at [1298, 612] on icon at bounding box center [1307, 617] width 19 height 19
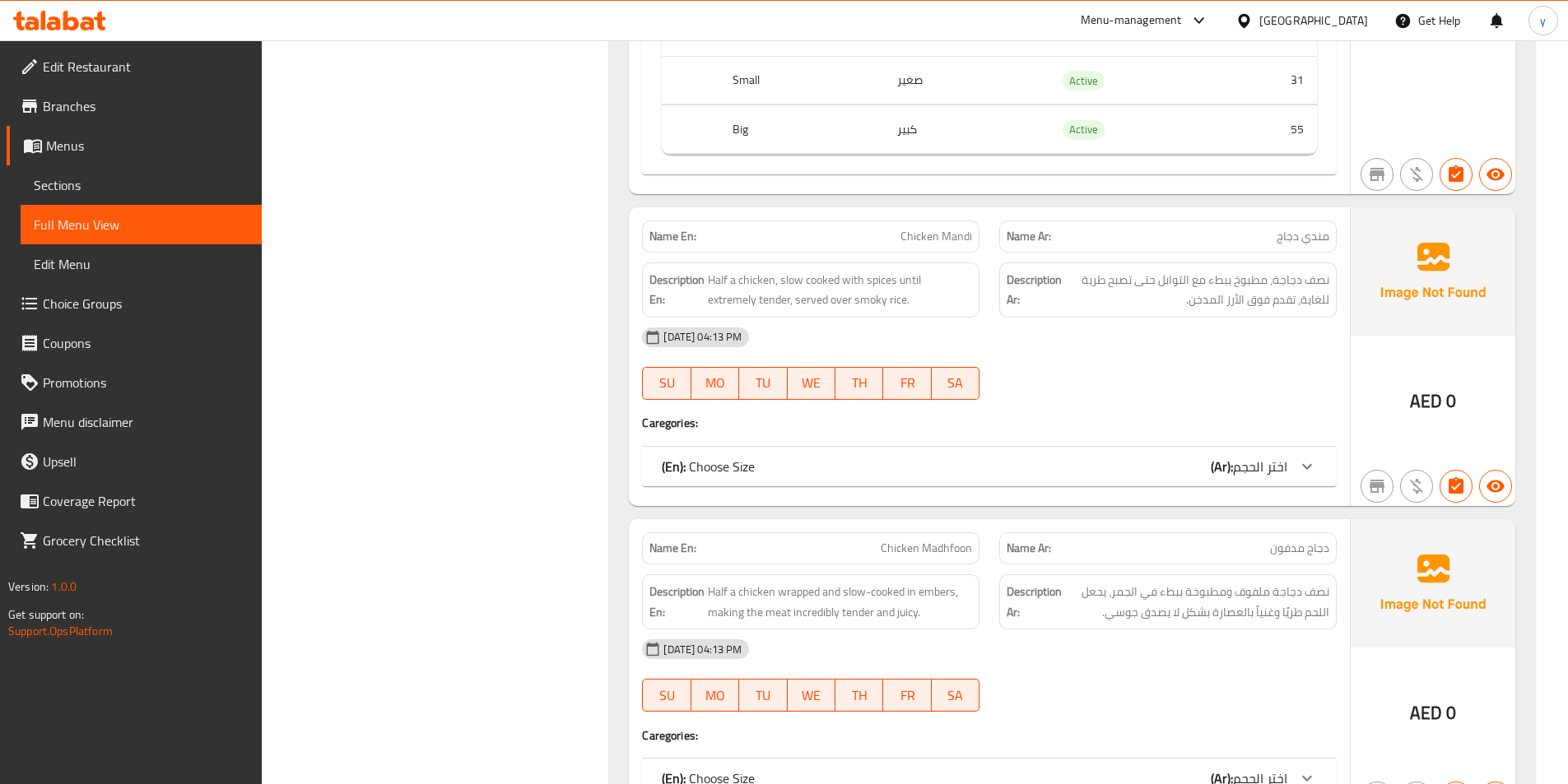
scroll to position [3127, 0]
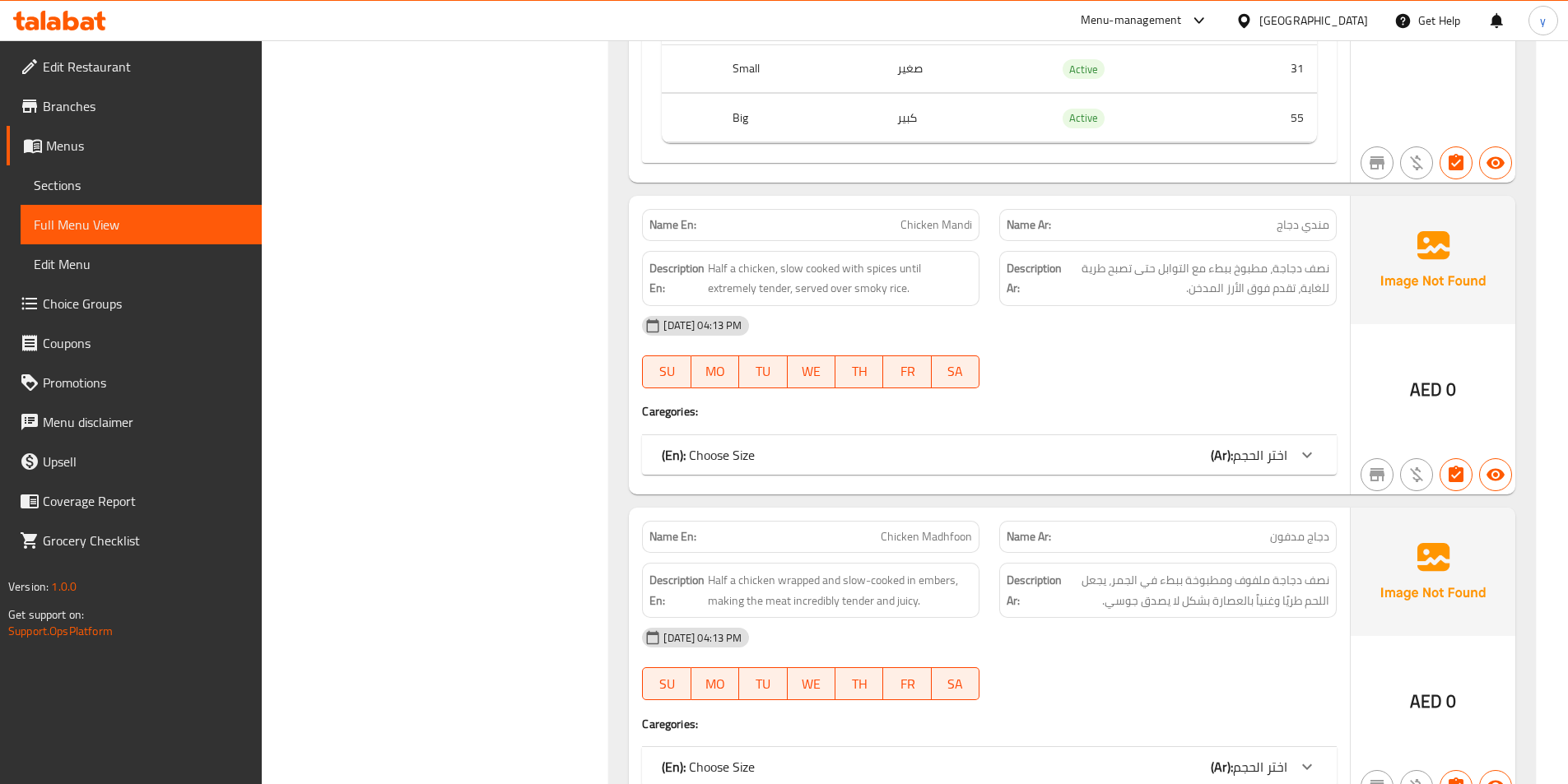
click at [1277, 452] on span "اختر الحجم" at bounding box center [1259, 455] width 54 height 25
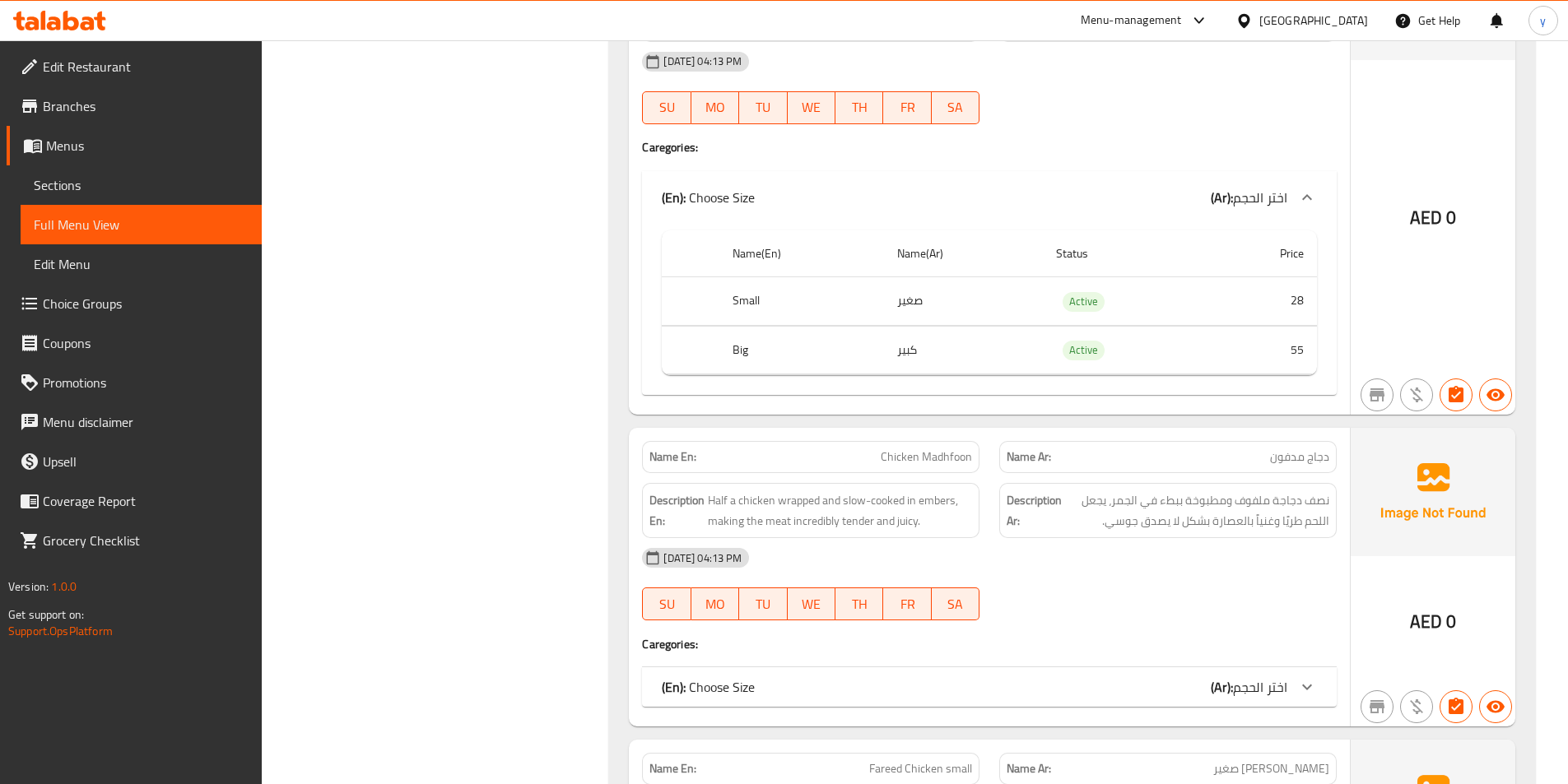
scroll to position [3456, 0]
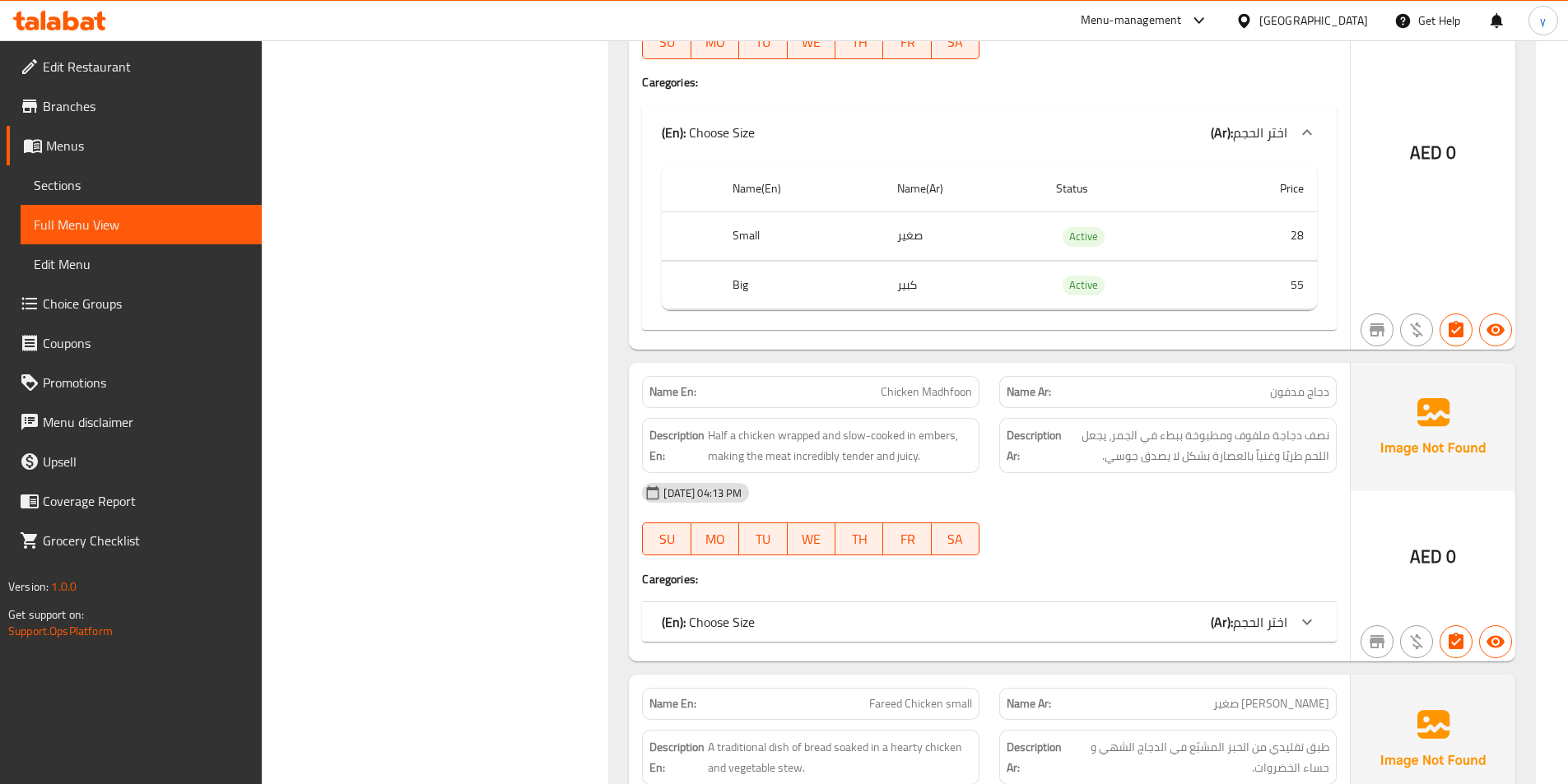
click at [1301, 614] on icon at bounding box center [1307, 622] width 19 height 19
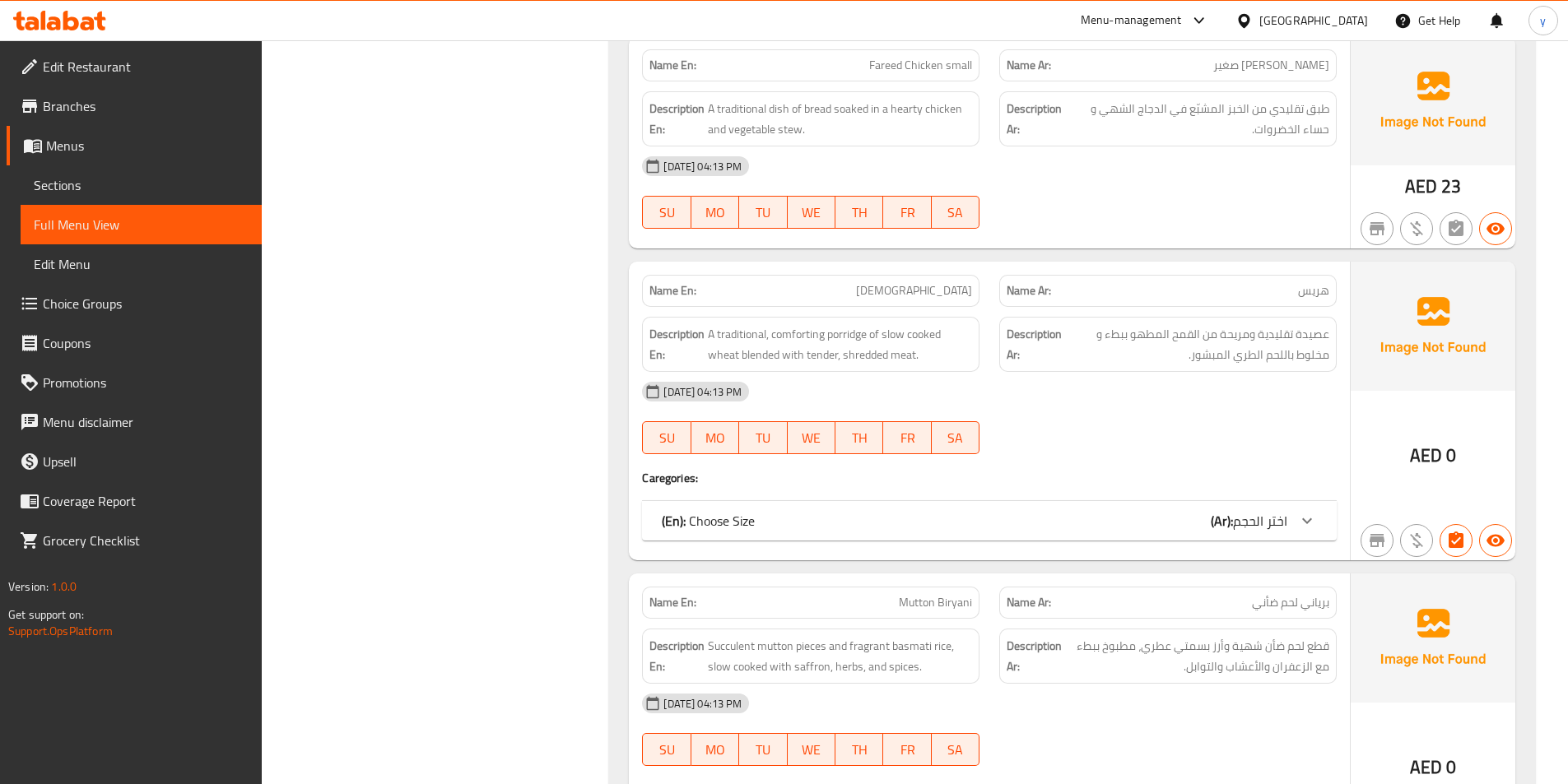
click at [1297, 522] on icon at bounding box center [1307, 521] width 19 height 19
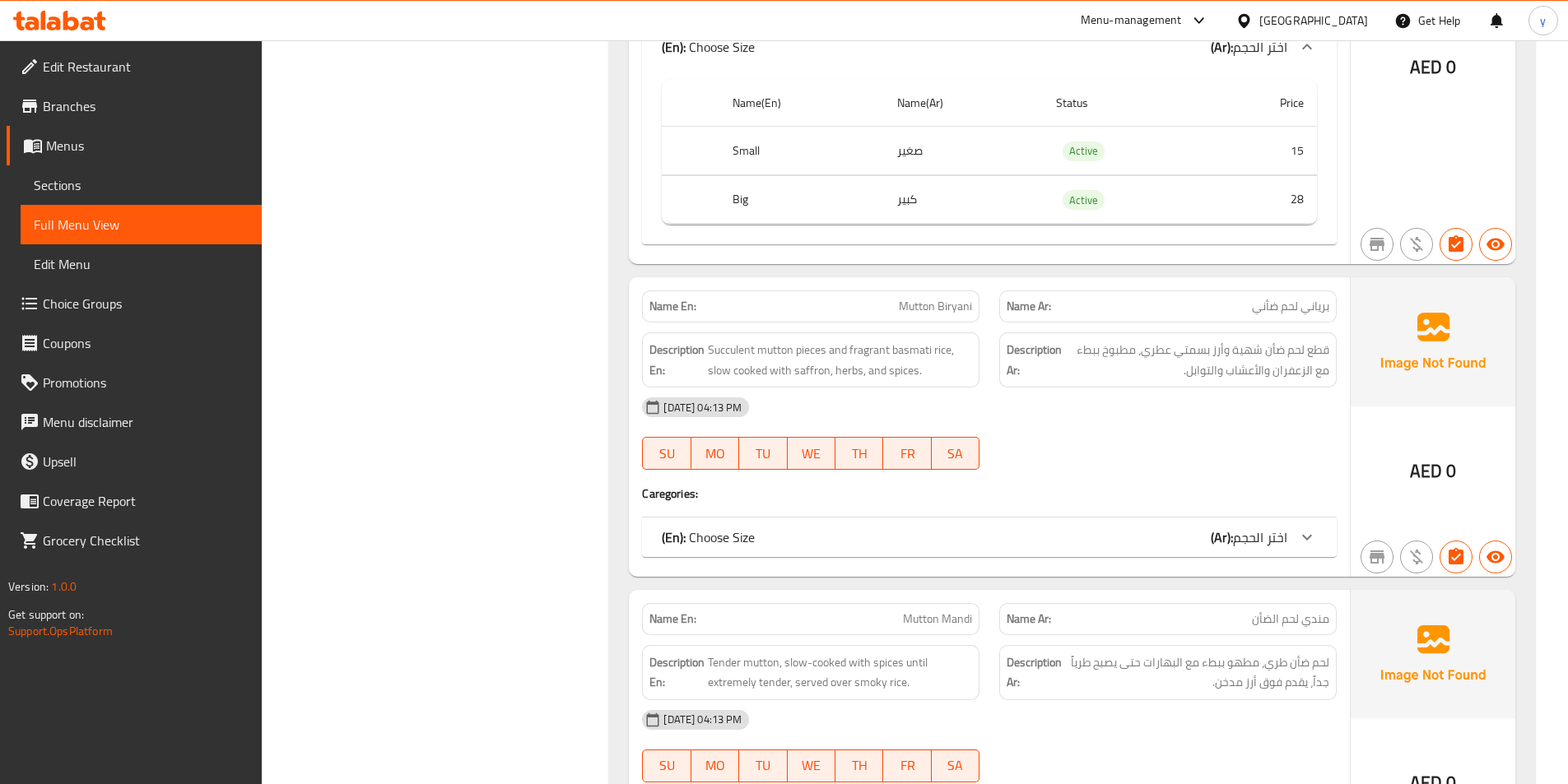
scroll to position [4773, 0]
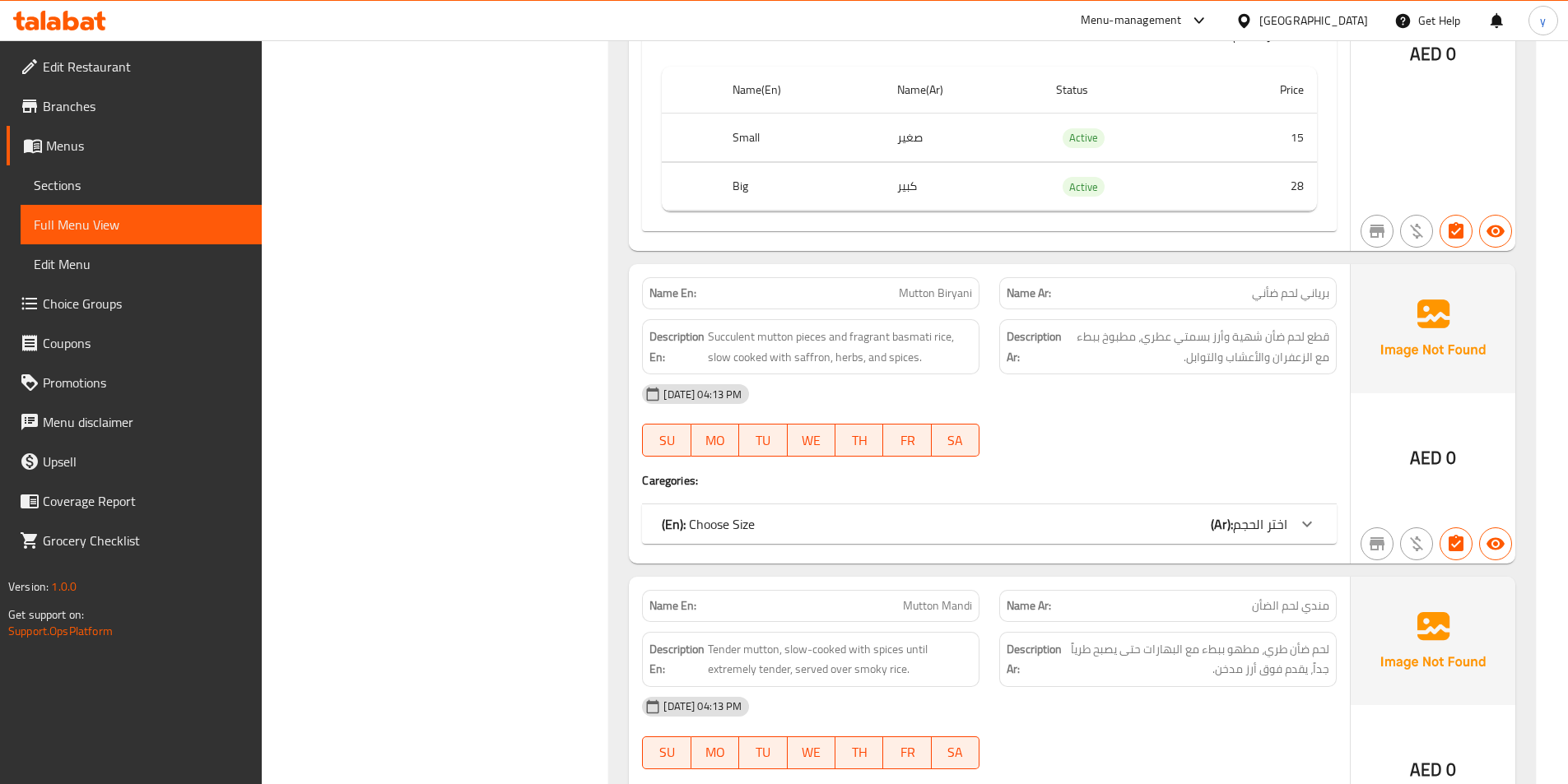
click at [1296, 504] on div "(En): Choose Size (Ar): اختر الحجم Name(En) Name(Ar) Status Price Small صغير Ac…" at bounding box center [988, 524] width 695 height 40
click at [1296, 511] on div at bounding box center [1306, 524] width 40 height 40
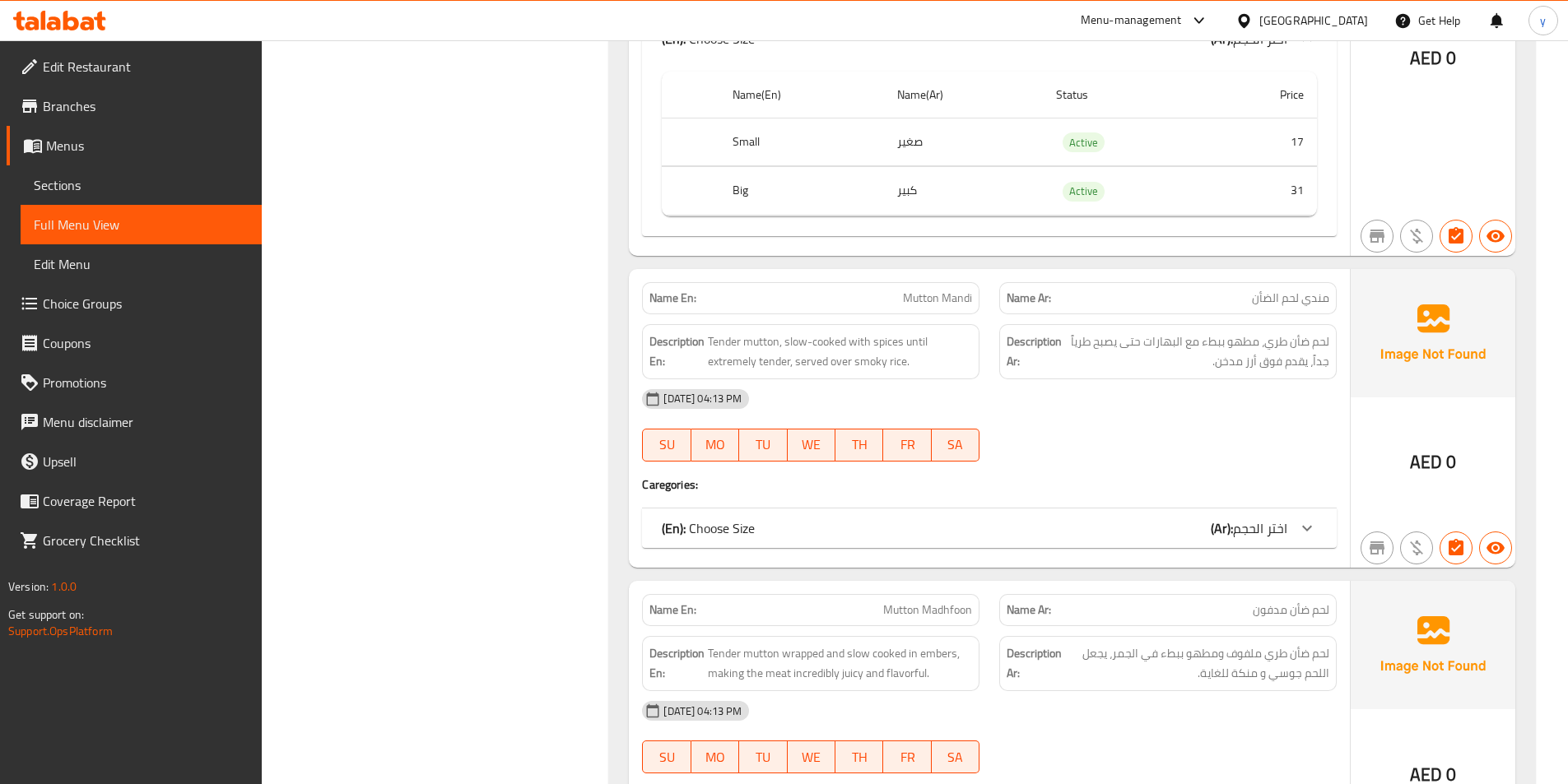
scroll to position [5267, 0]
click at [1297, 511] on div at bounding box center [1306, 527] width 40 height 40
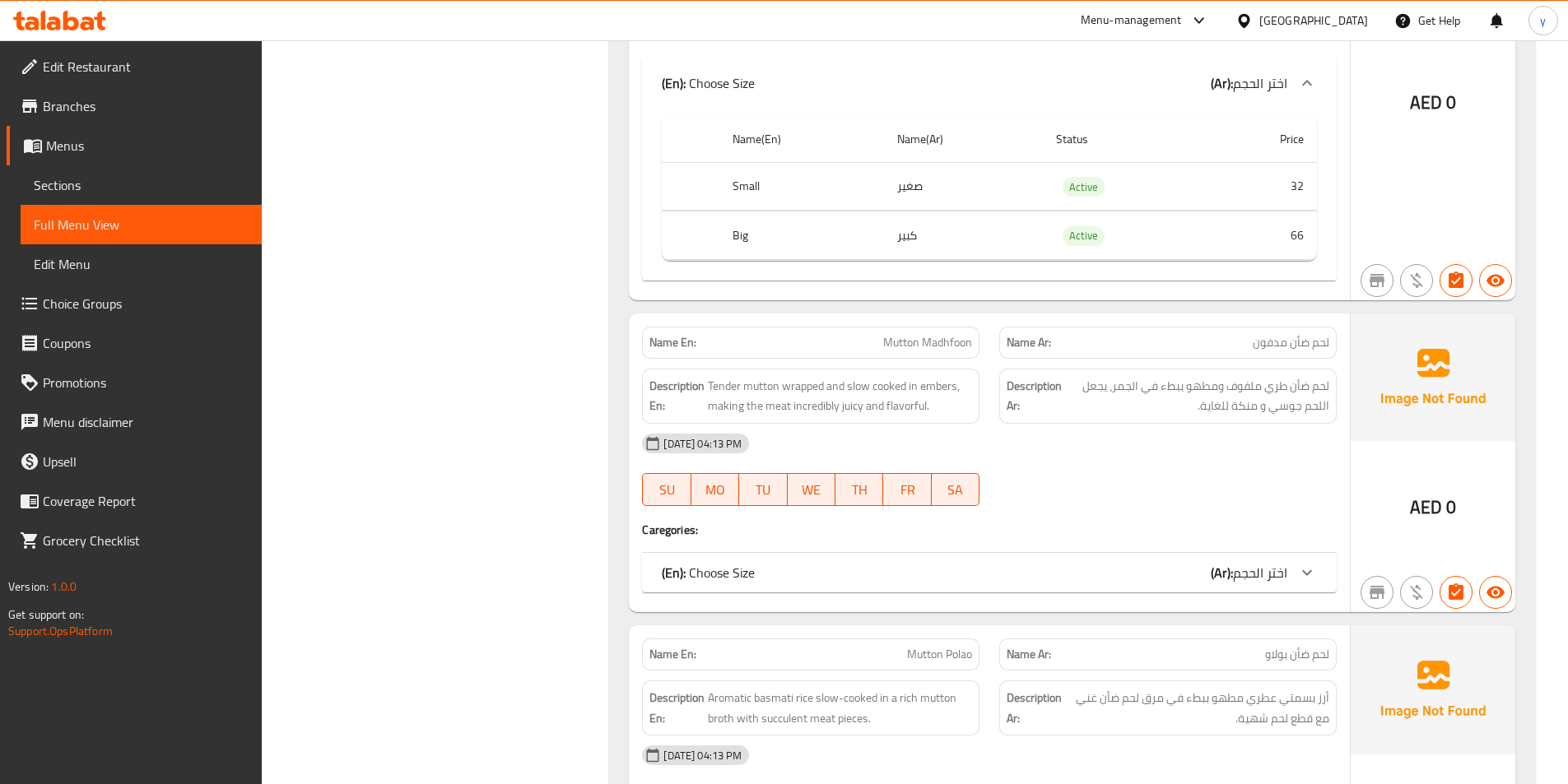
scroll to position [5761, 0]
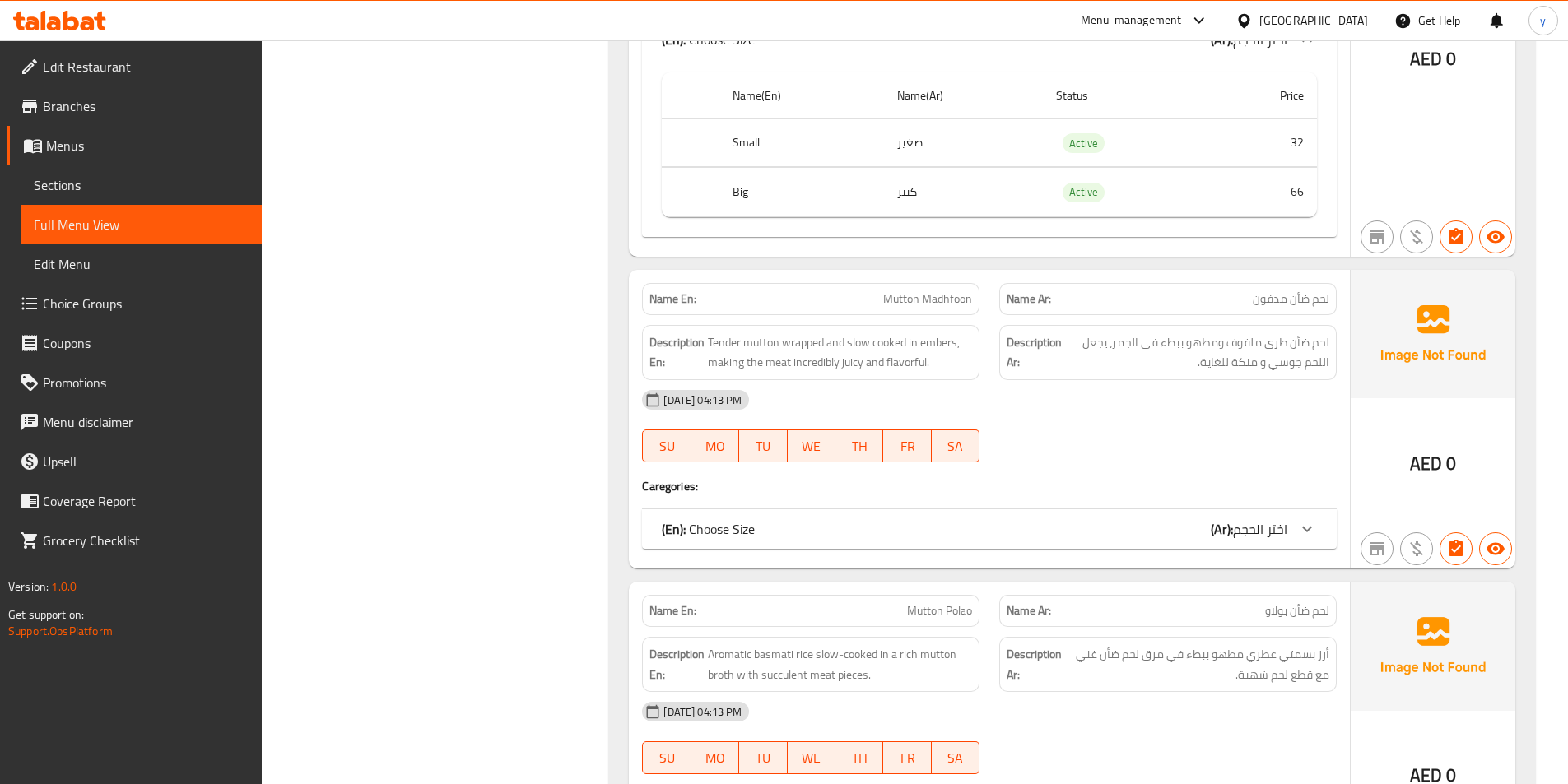
click at [1305, 523] on icon at bounding box center [1307, 529] width 19 height 19
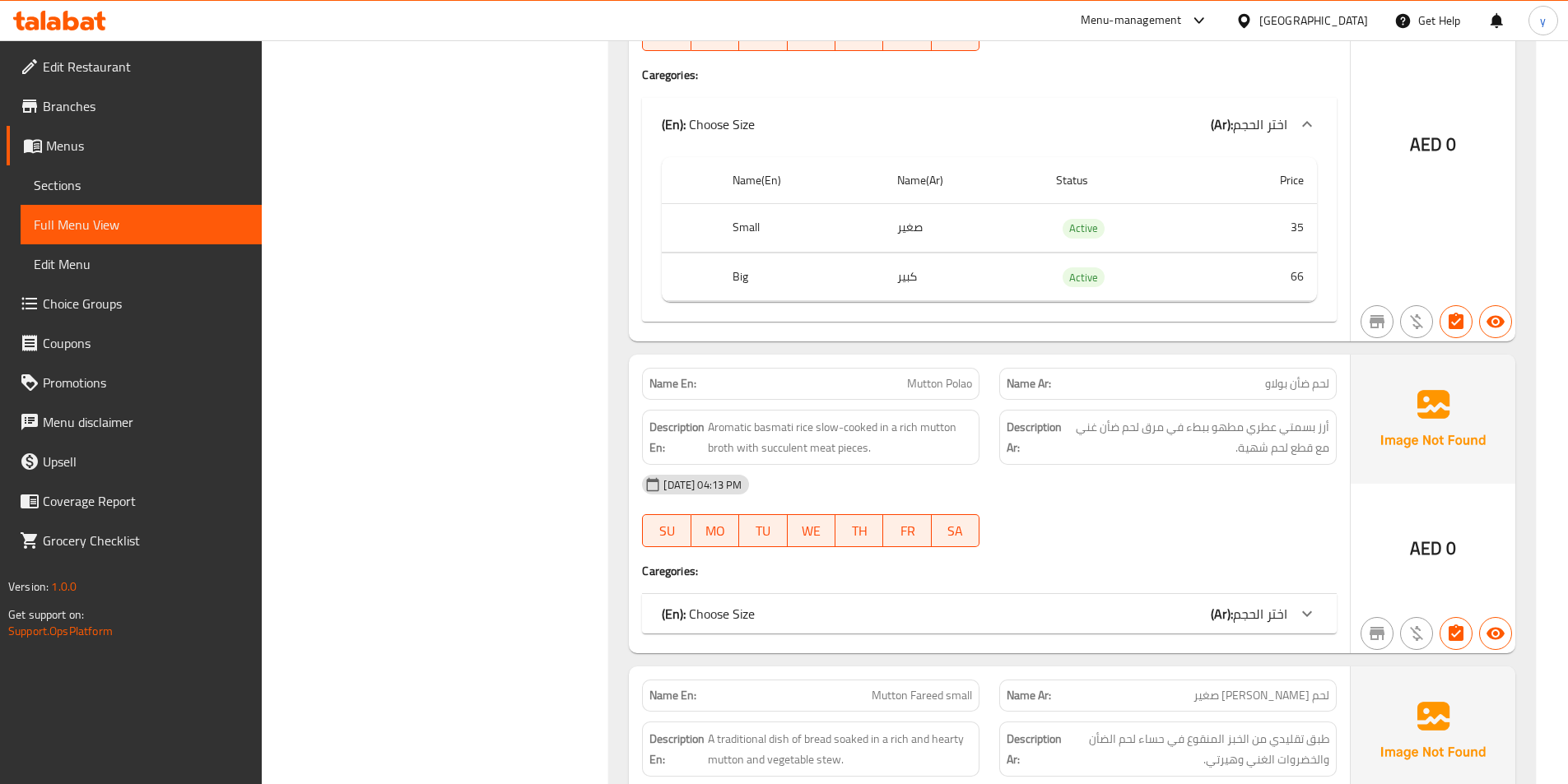
click at [1289, 605] on div at bounding box center [1306, 613] width 40 height 40
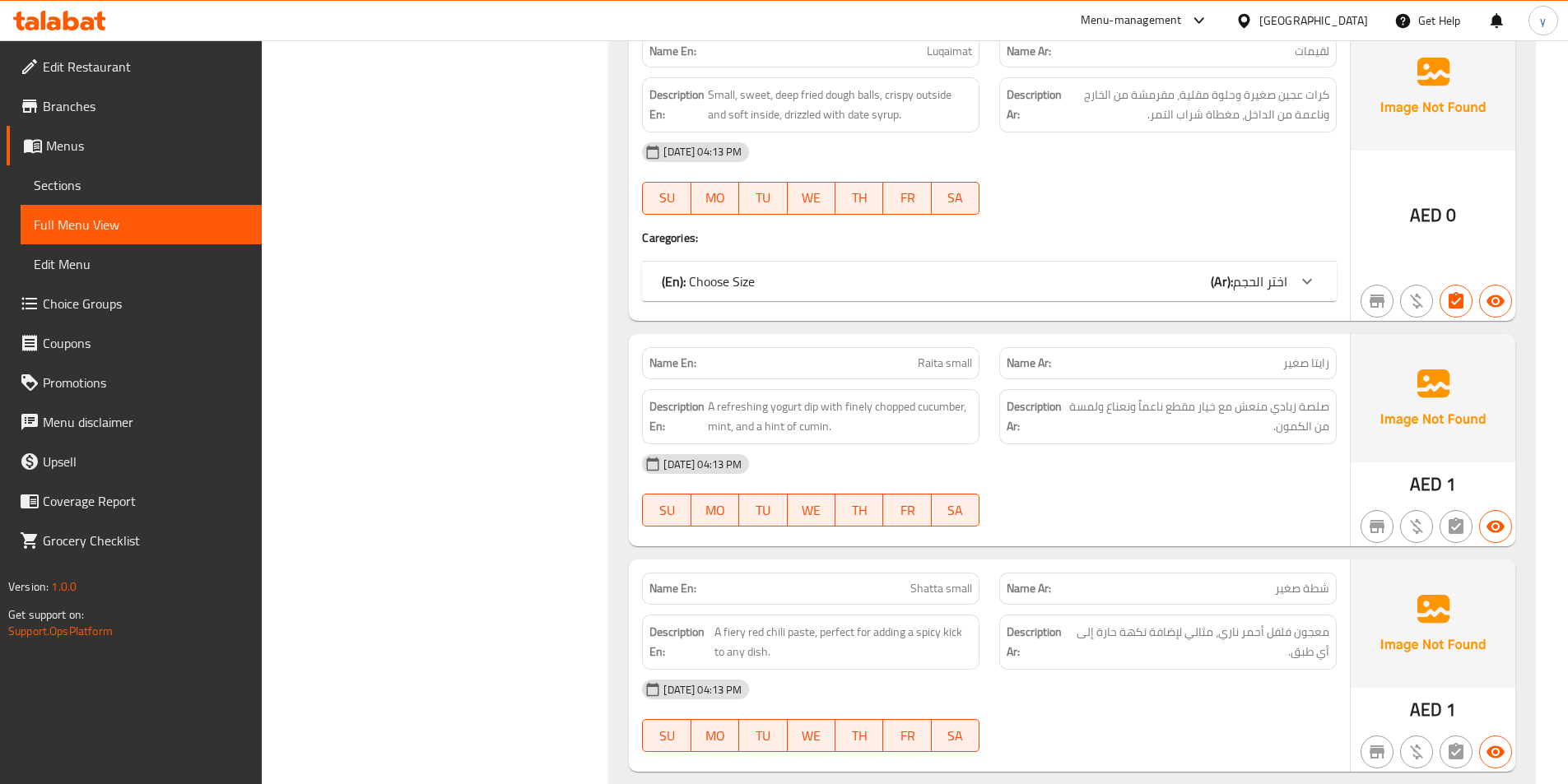
scroll to position [8955, 0]
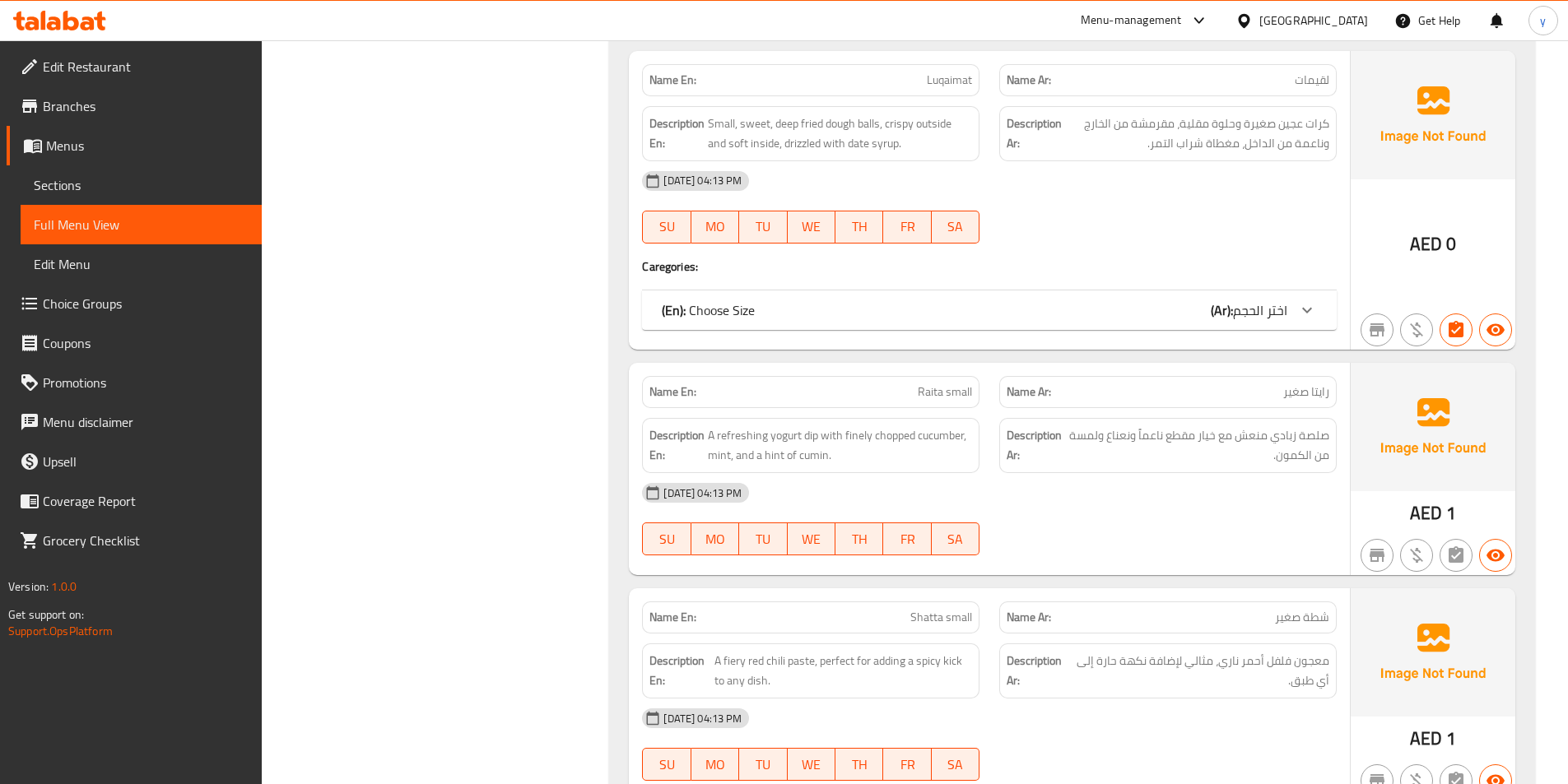
click at [1280, 304] on span "اختر الحجم" at bounding box center [1259, 311] width 54 height 25
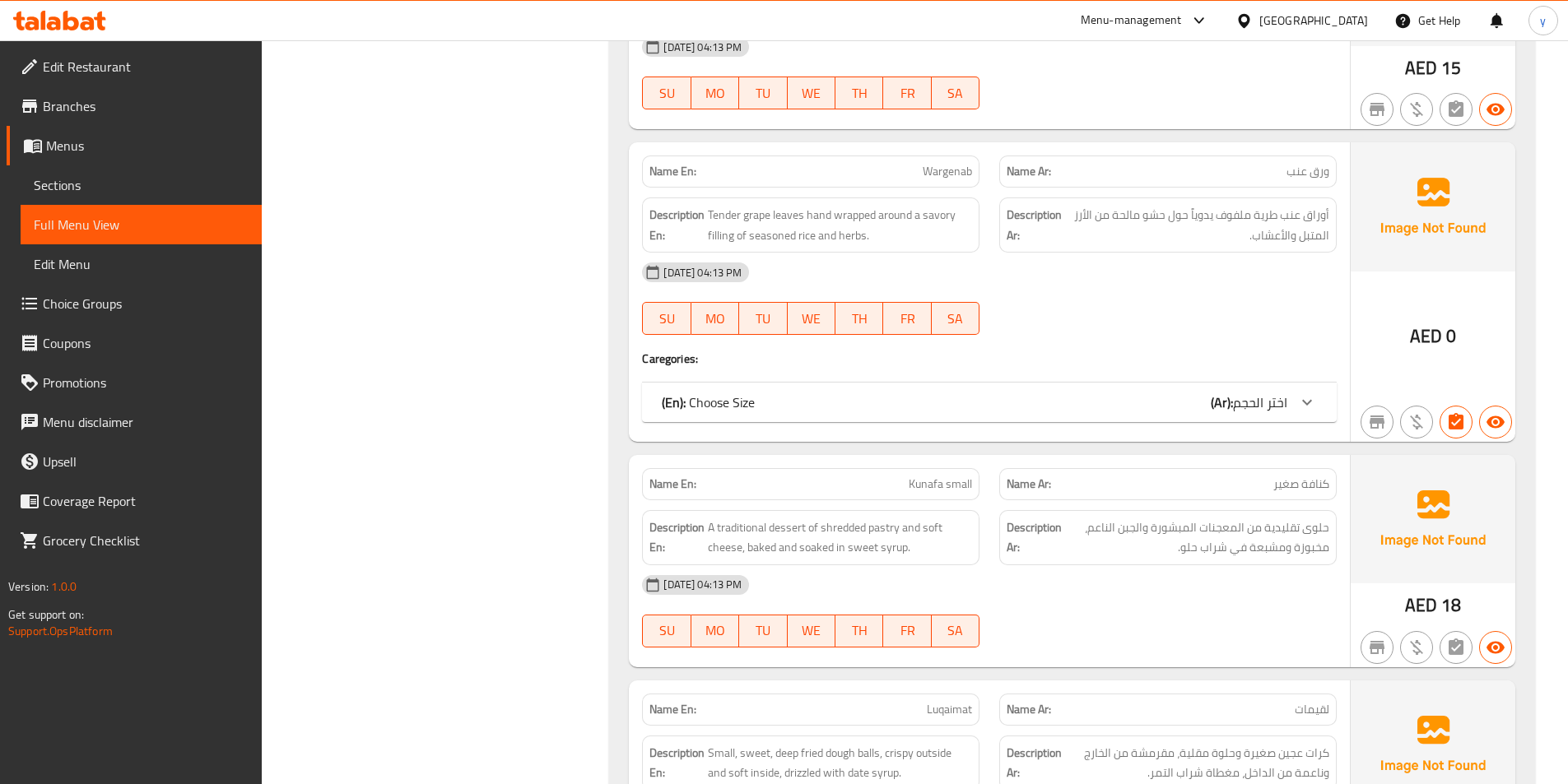
scroll to position [8297, 0]
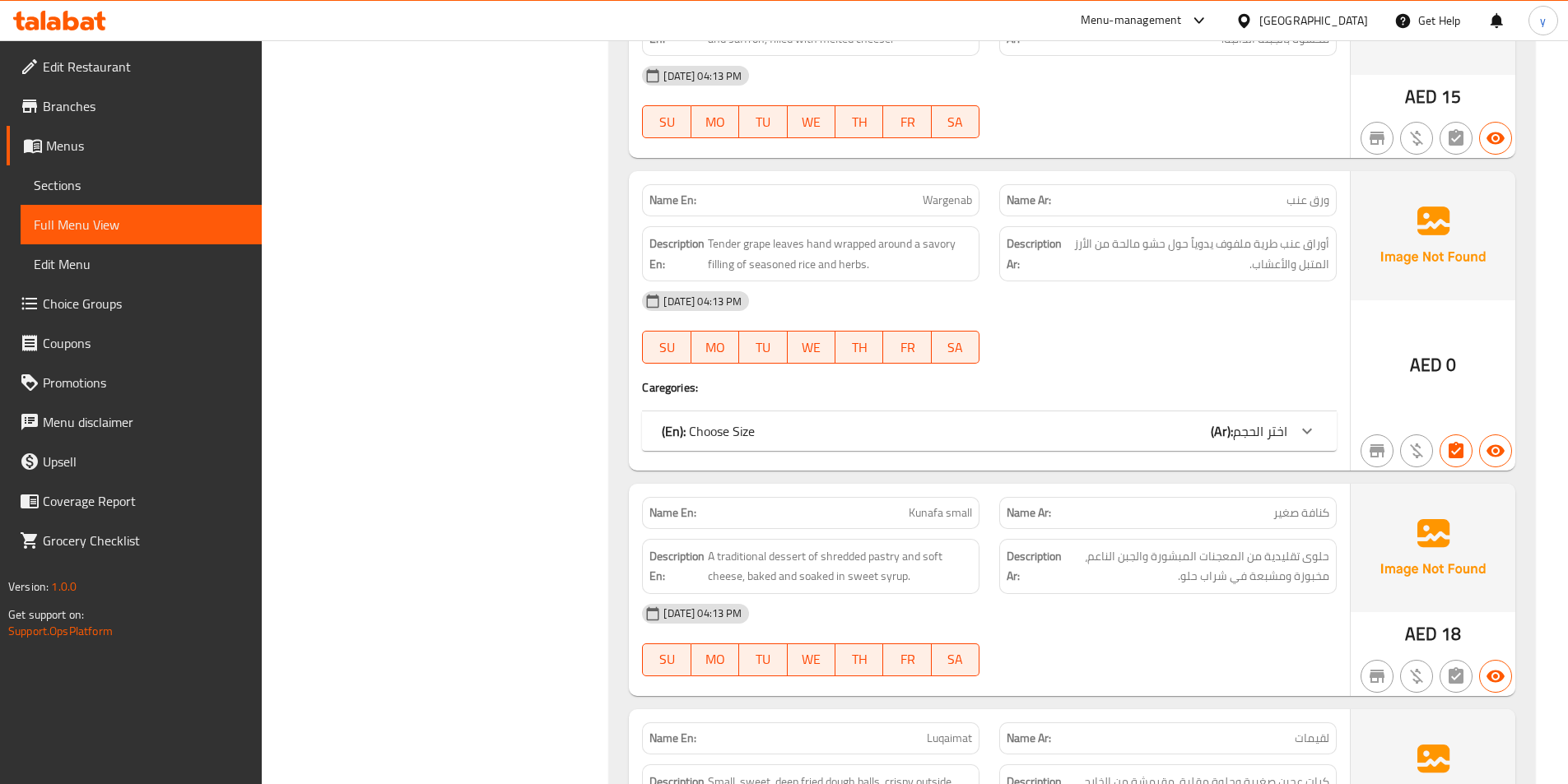
click at [1294, 435] on div at bounding box center [1306, 431] width 40 height 40
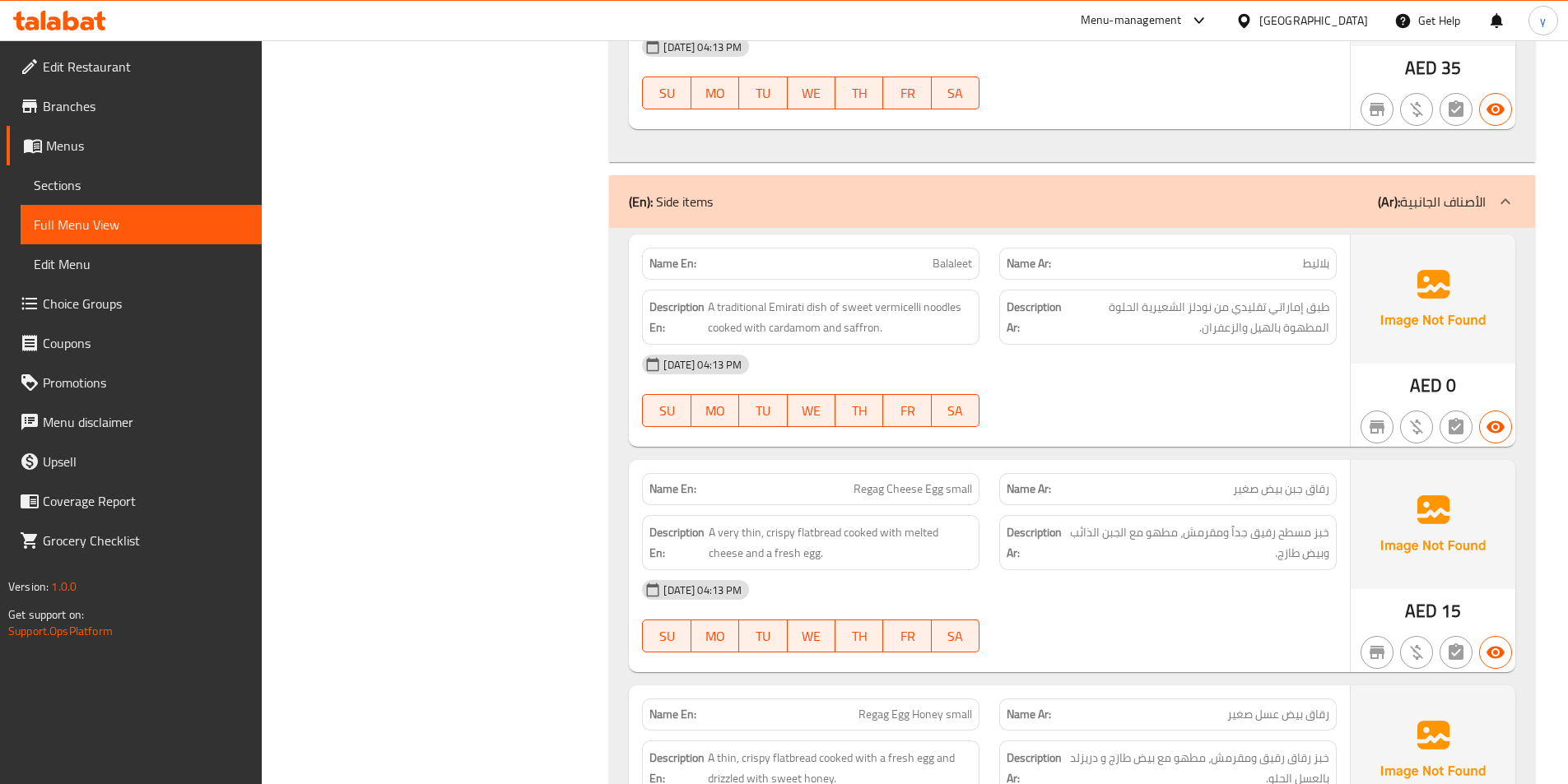
scroll to position [7309, 0]
